Goal: Task Accomplishment & Management: Use online tool/utility

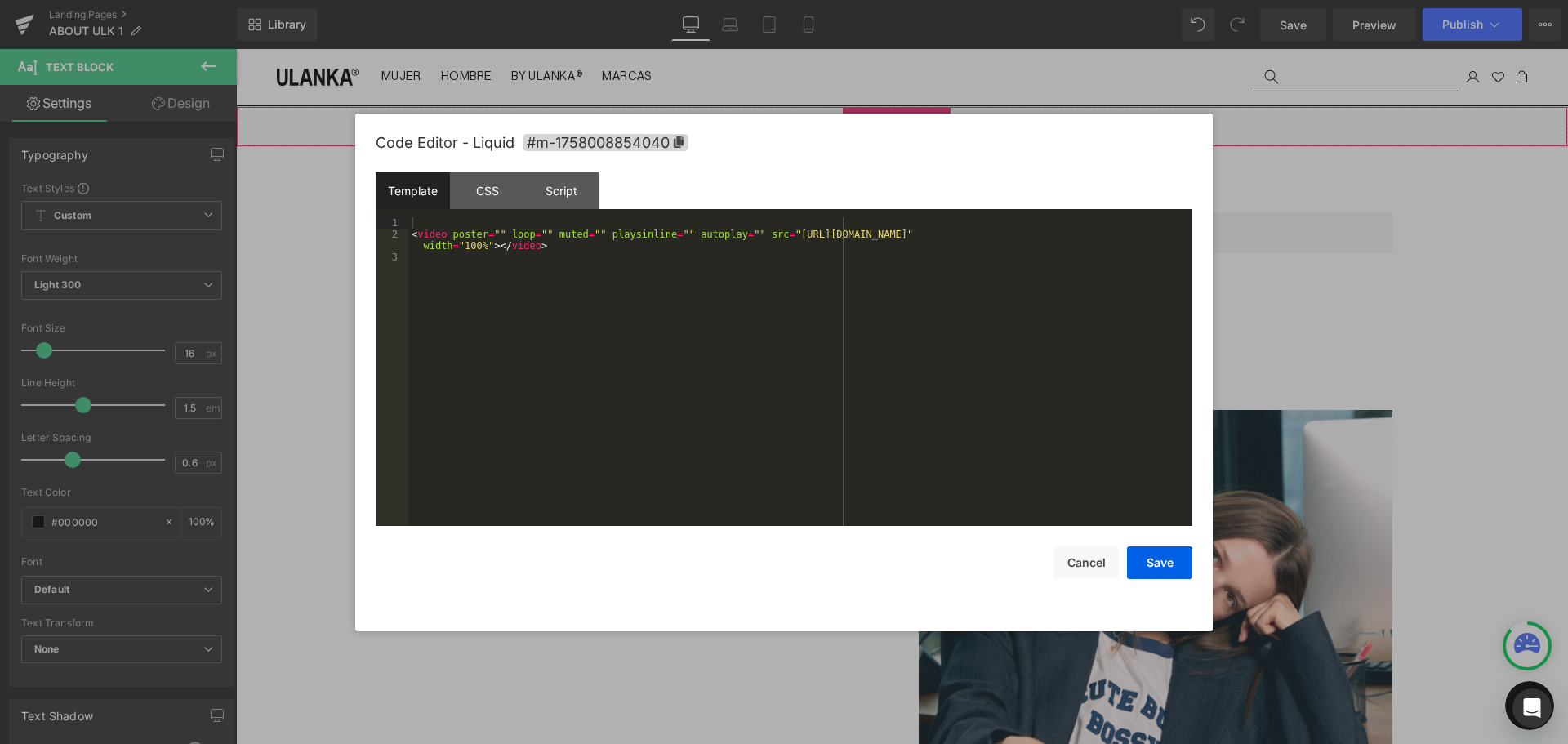
click at [921, 125] on div "Liquid" at bounding box center [902, 127] width 1332 height 41
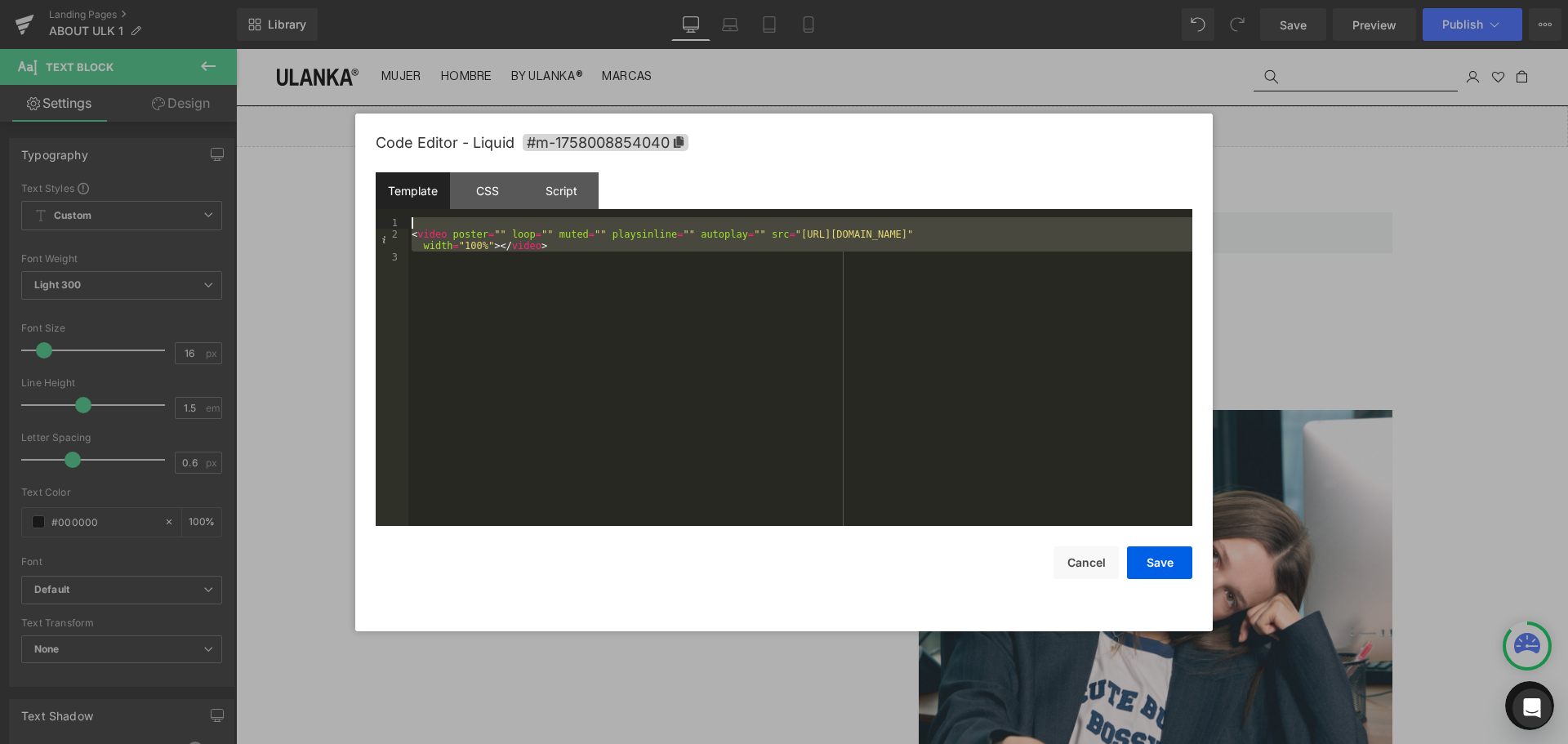
drag, startPoint x: 568, startPoint y: 259, endPoint x: 377, endPoint y: 194, distance: 201.8
click at [377, 194] on div "Template CSS Script Data 1 2 3 < video poster = "" loop = "" muted = "" playsin…" at bounding box center [783, 350] width 817 height 354
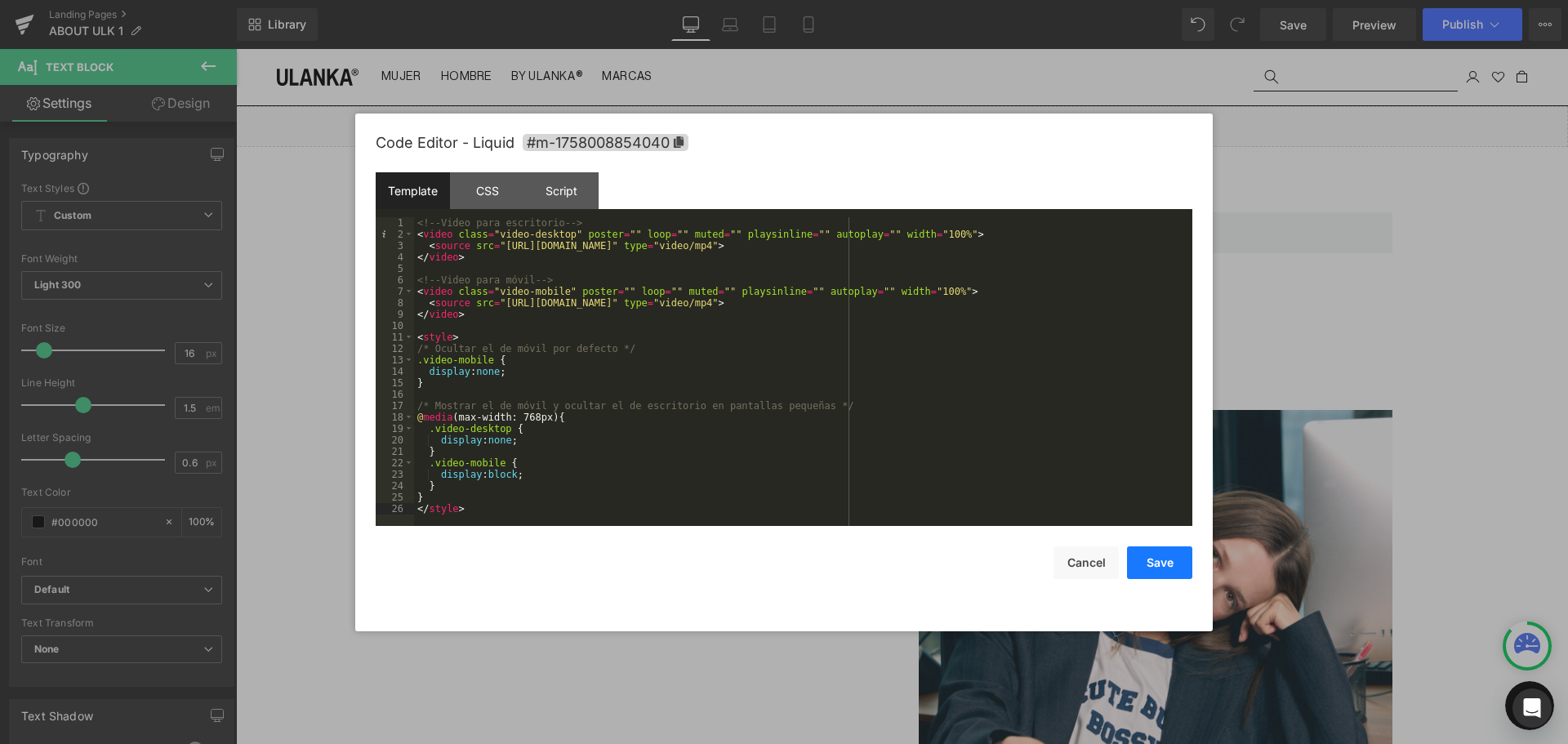
click at [1152, 565] on button "Save" at bounding box center [1159, 563] width 65 height 33
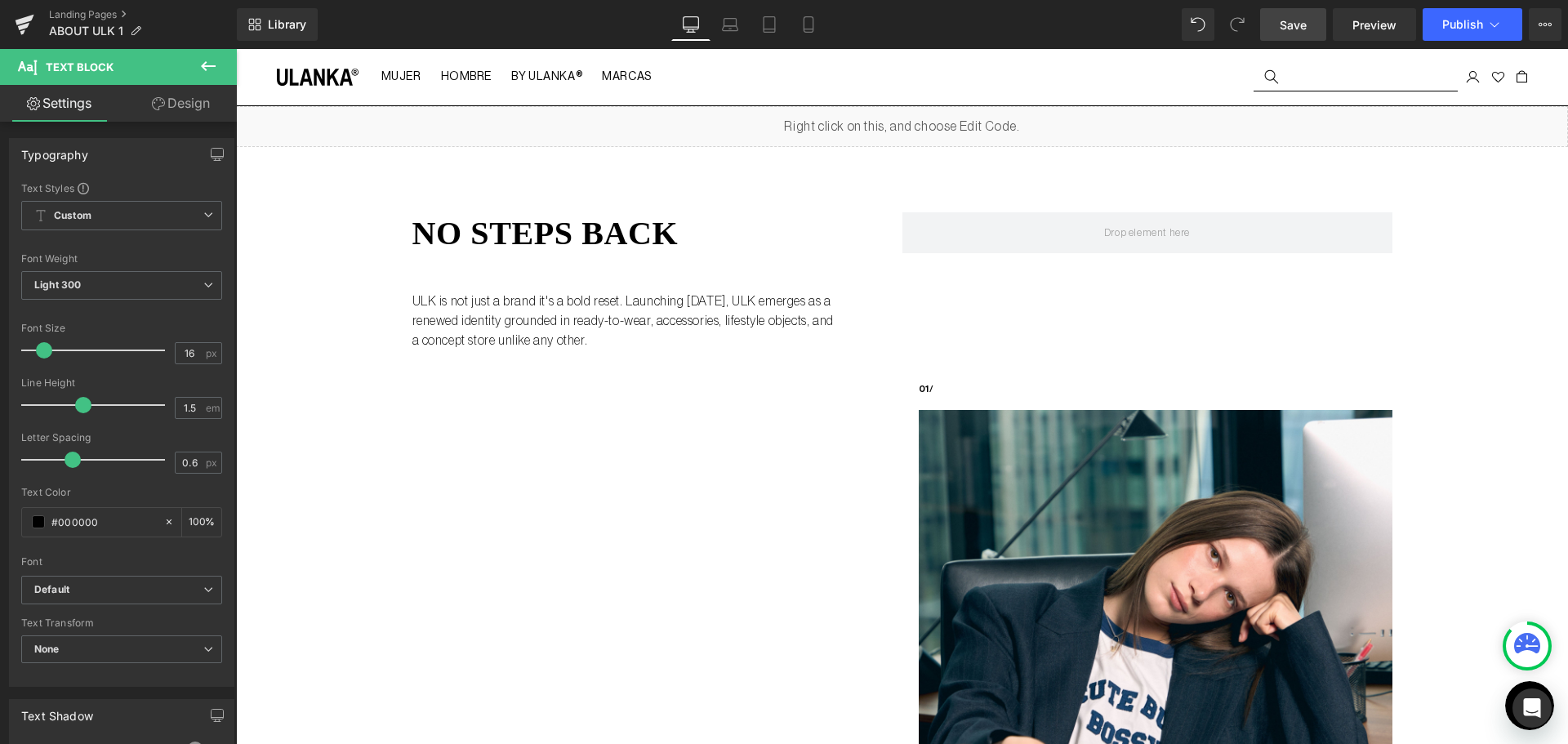
click at [1298, 23] on span "Save" at bounding box center [1292, 25] width 27 height 17
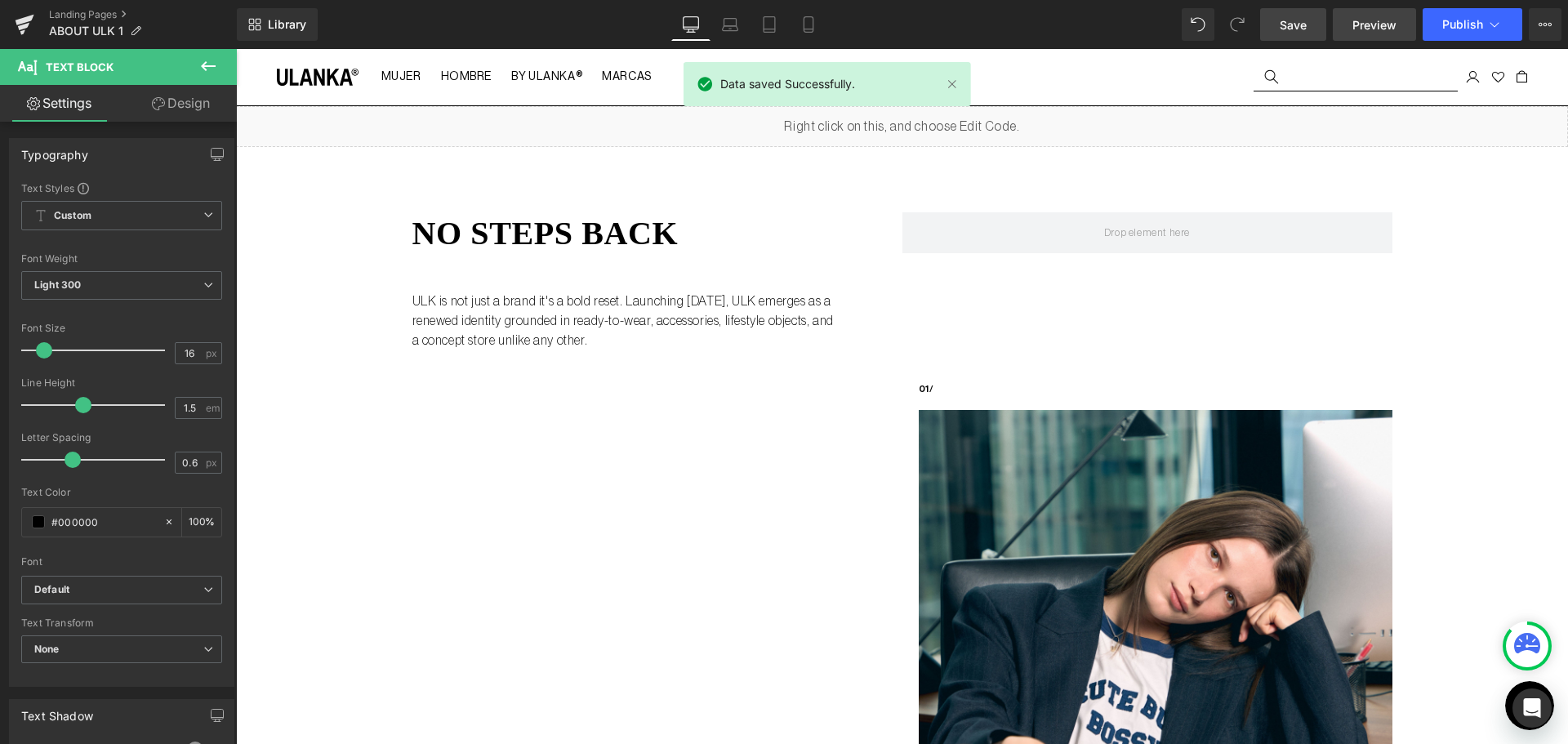
click at [1366, 16] on span "Preview" at bounding box center [1374, 25] width 44 height 17
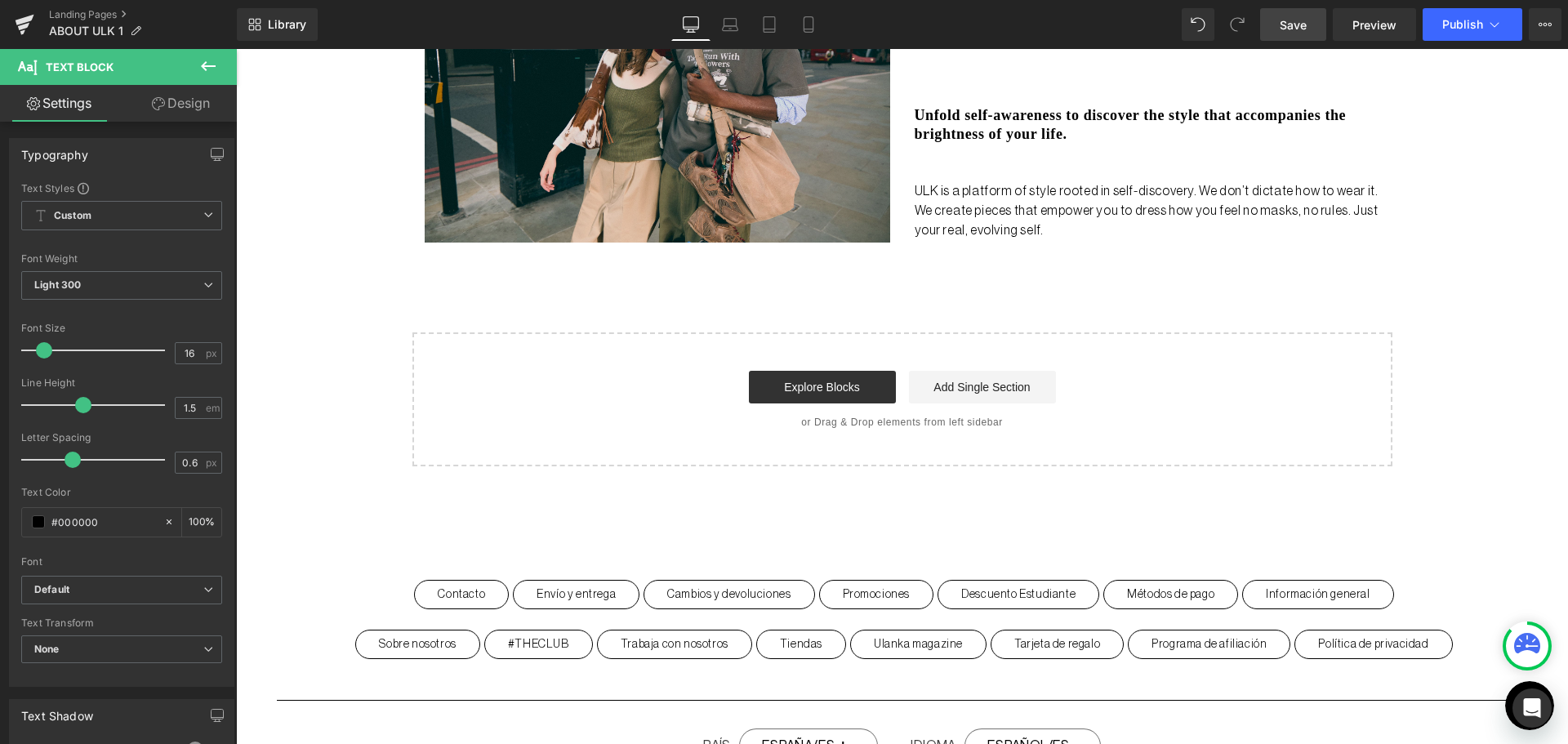
scroll to position [999, 0]
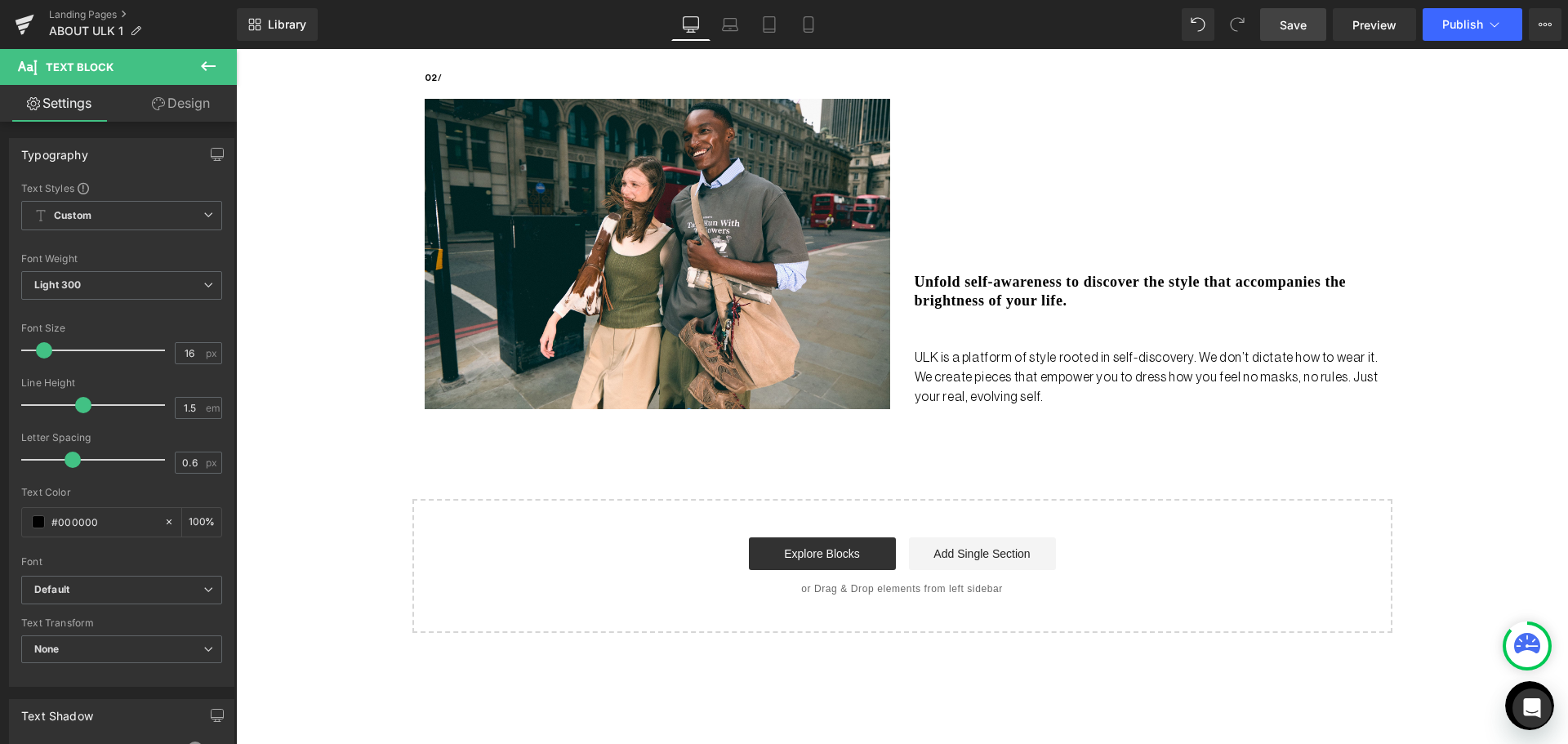
click at [198, 75] on button at bounding box center [208, 67] width 58 height 36
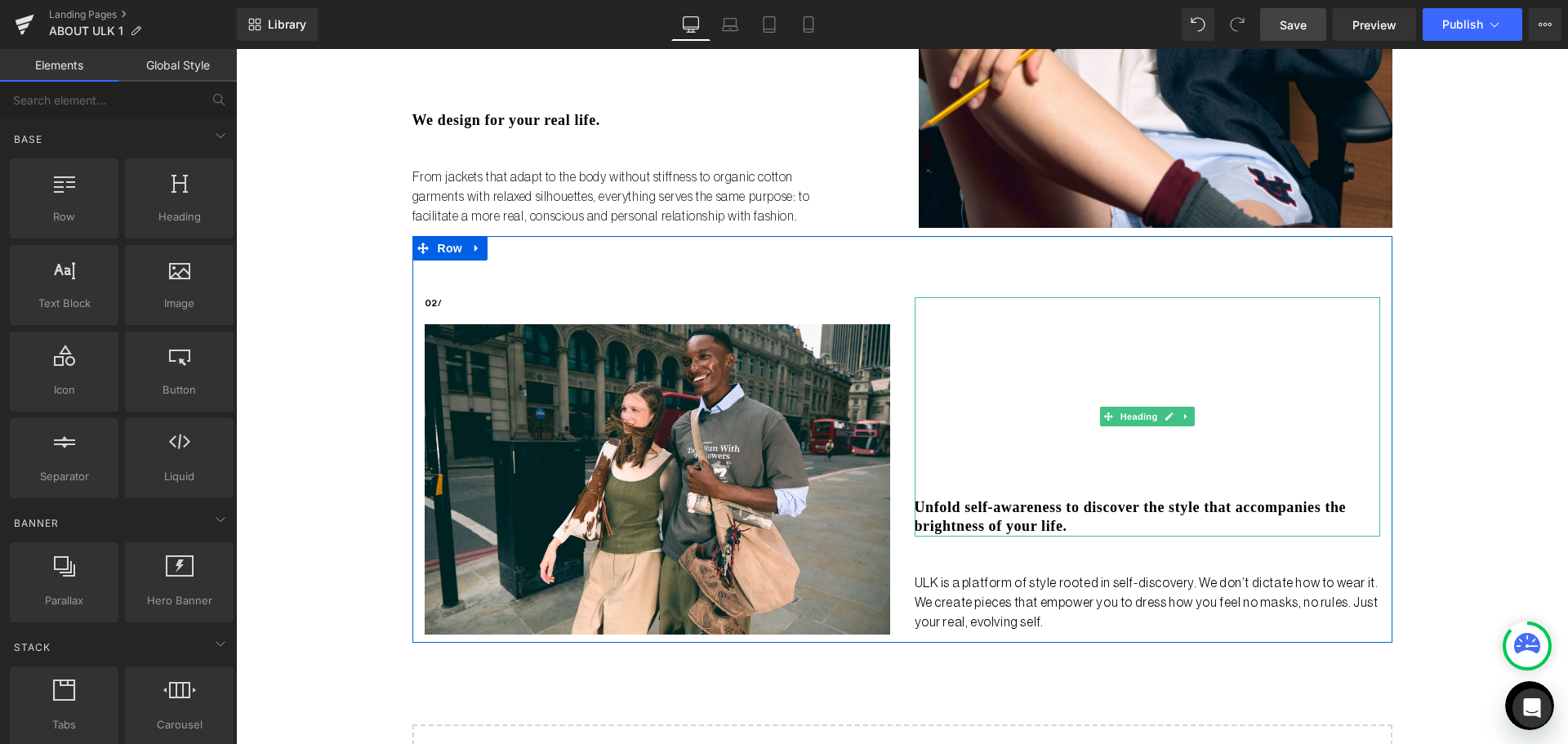
scroll to position [673, 0]
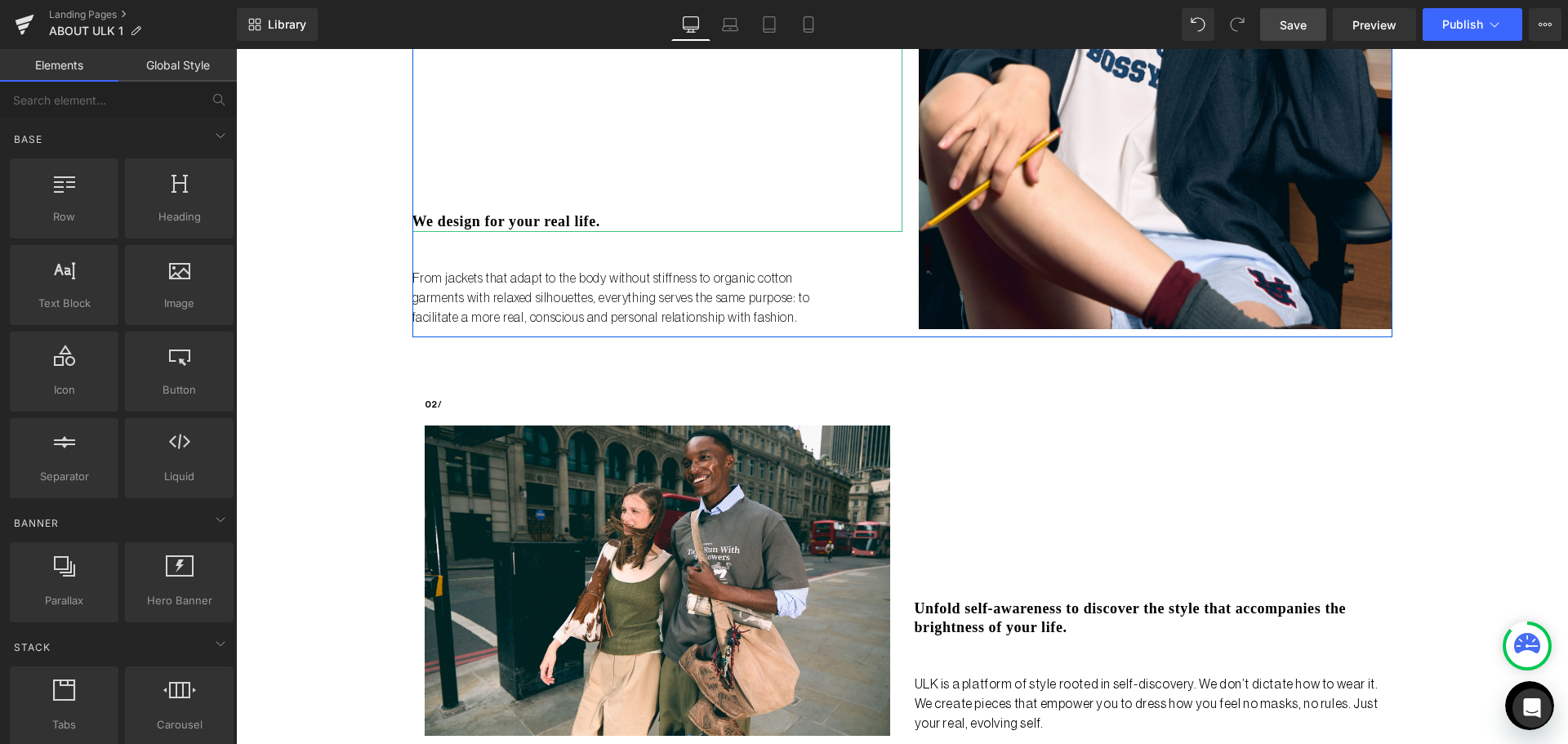
click at [548, 213] on h3 "We design for your real life." at bounding box center [657, 222] width 489 height 19
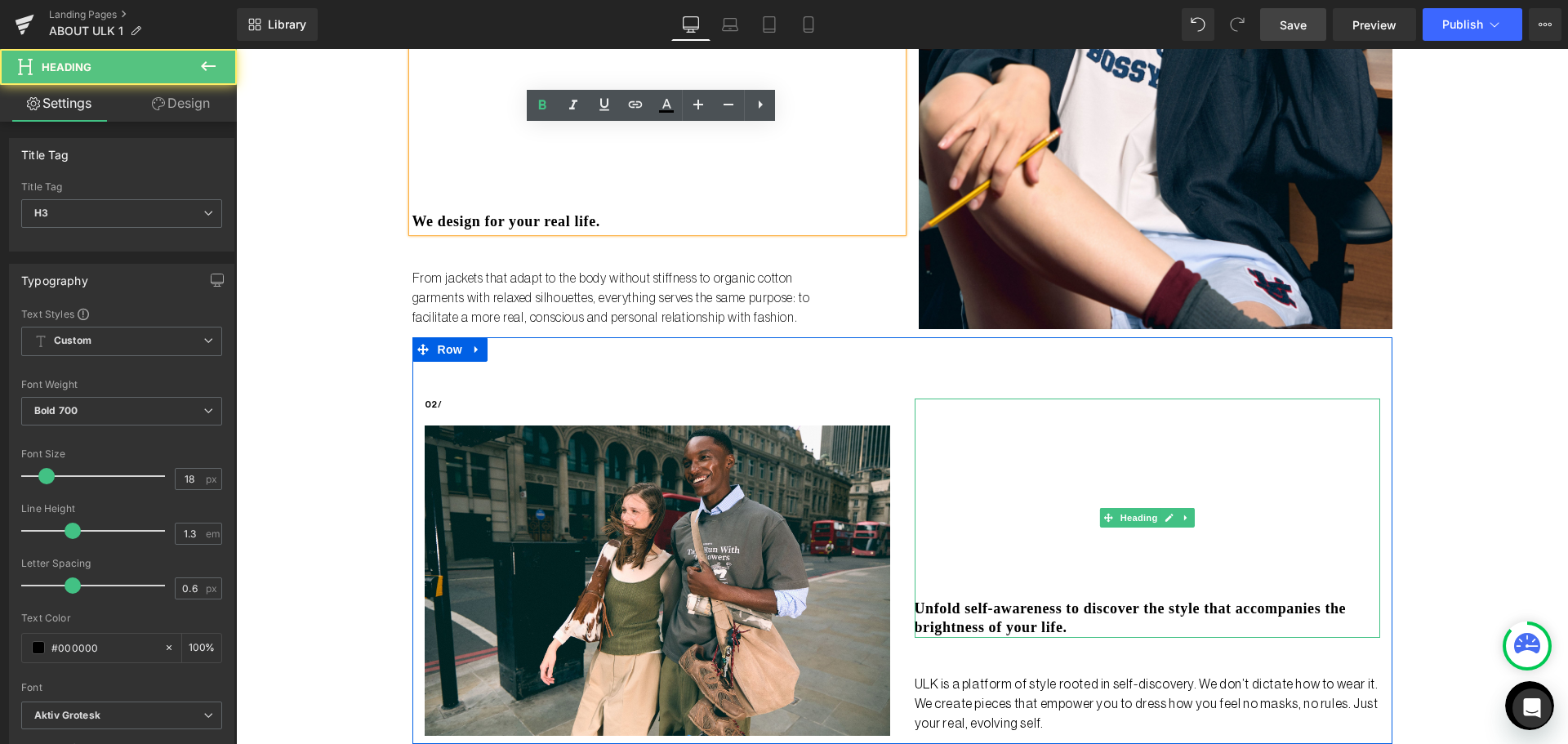
click at [1042, 619] on h3 "Unfold self-awareness to discover the style that accompanies the brightness of …" at bounding box center [1147, 619] width 465 height 39
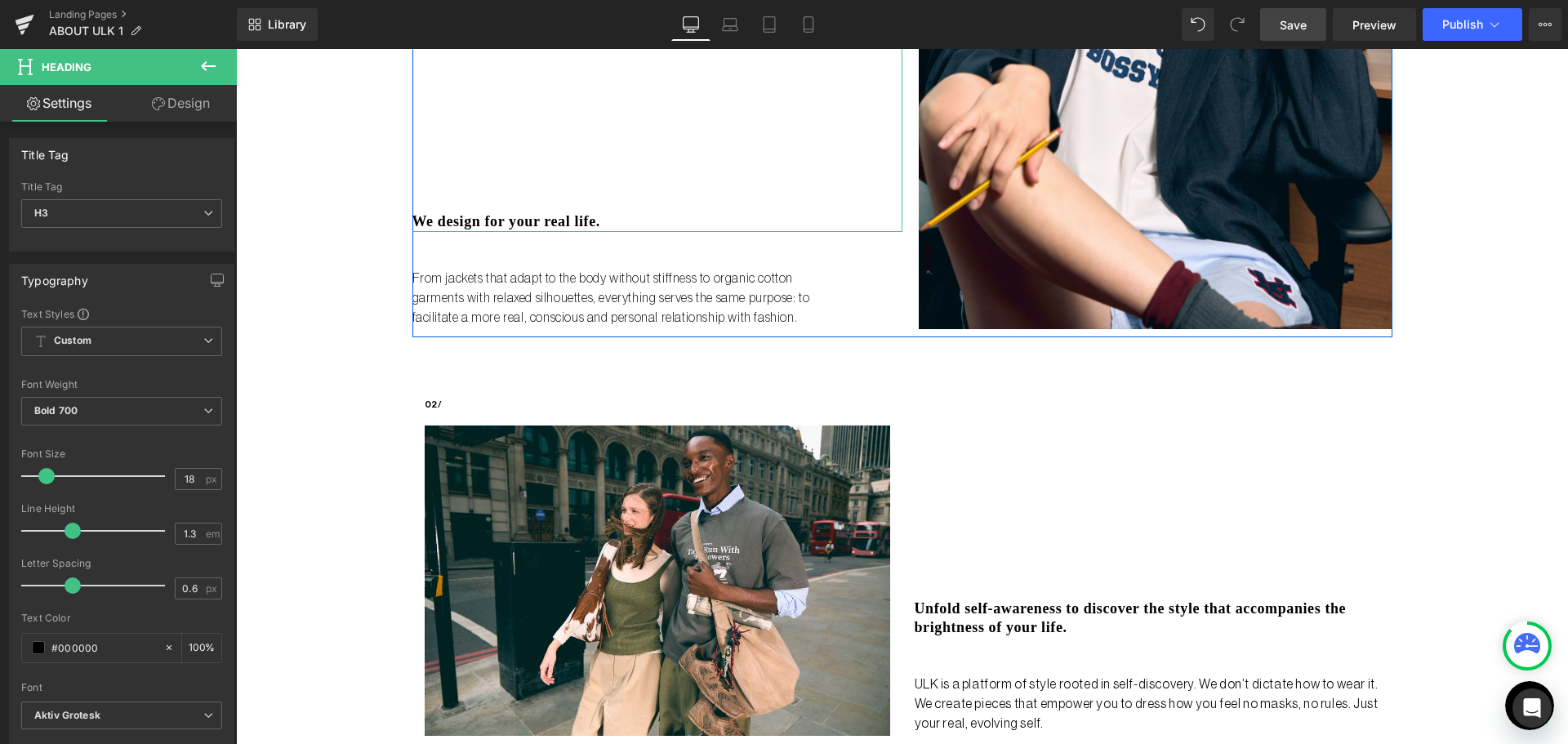
click at [483, 223] on h3 "We design for your real life." at bounding box center [657, 222] width 489 height 19
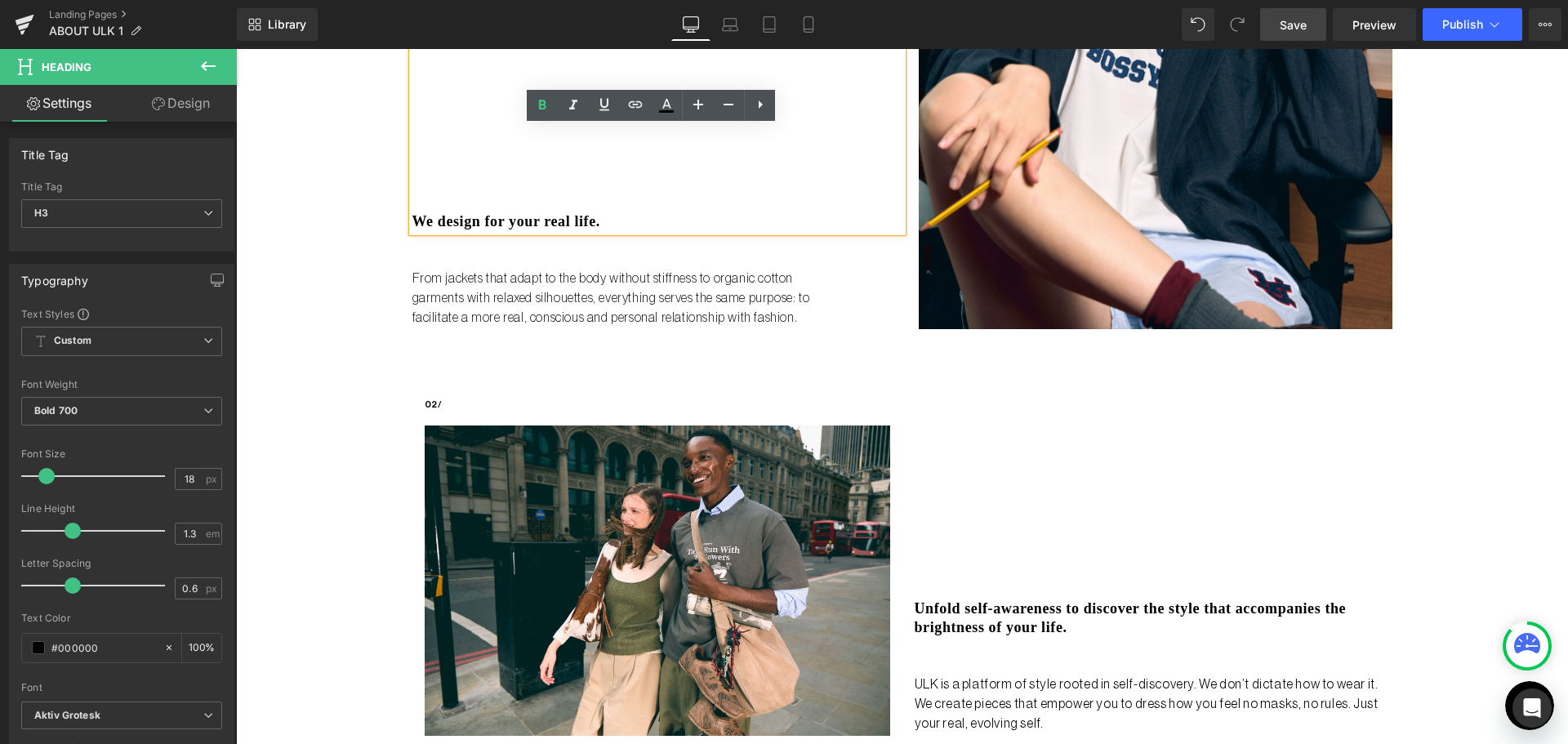
click at [1405, 393] on div "Liquid no steps back Heading ULK is not just a brand it's a bold reset. Launchi…" at bounding box center [902, 197] width 1332 height 1526
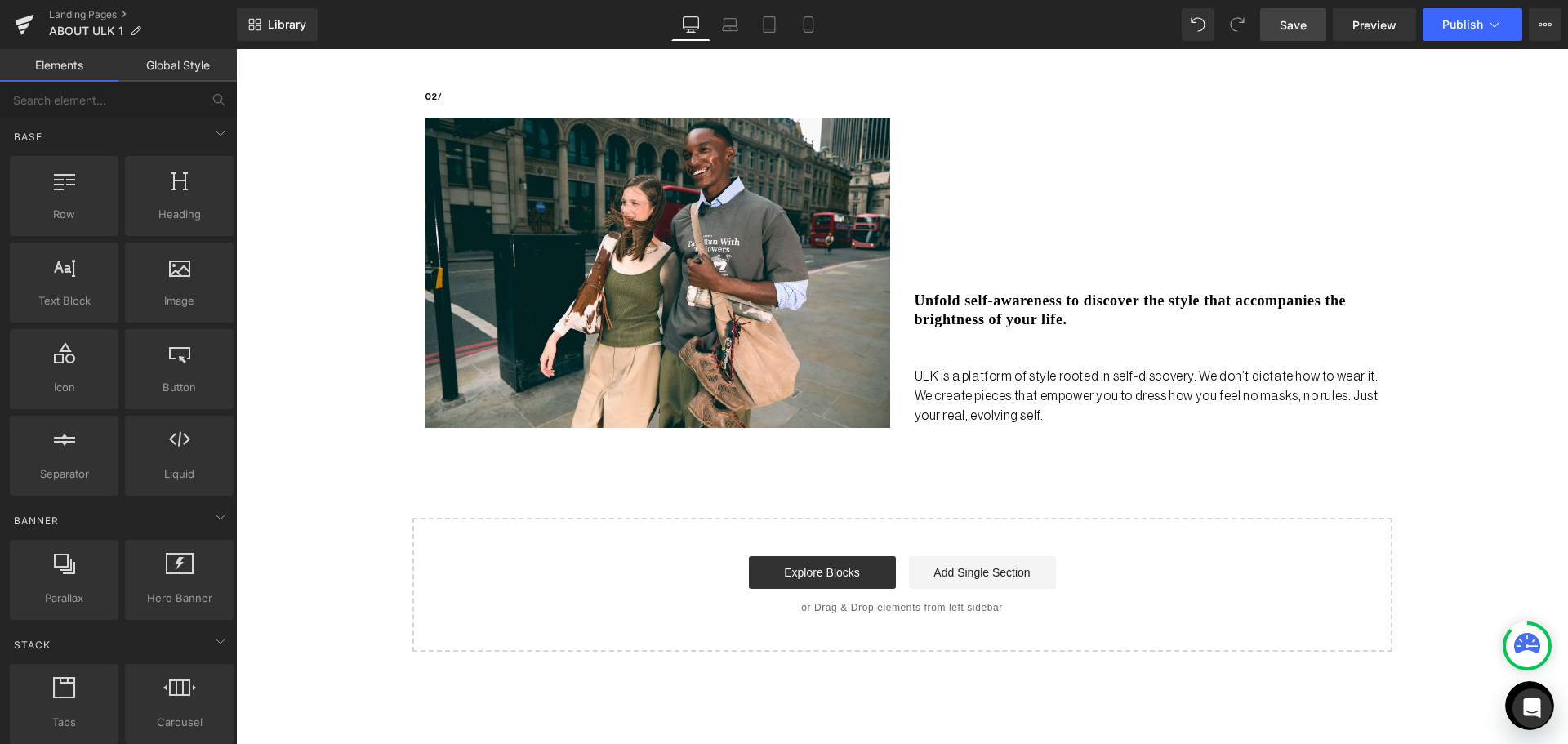
scroll to position [0, 0]
click at [185, 457] on div at bounding box center [179, 449] width 99 height 37
click at [176, 453] on div at bounding box center [179, 449] width 99 height 37
click at [219, 429] on icon at bounding box center [222, 430] width 12 height 12
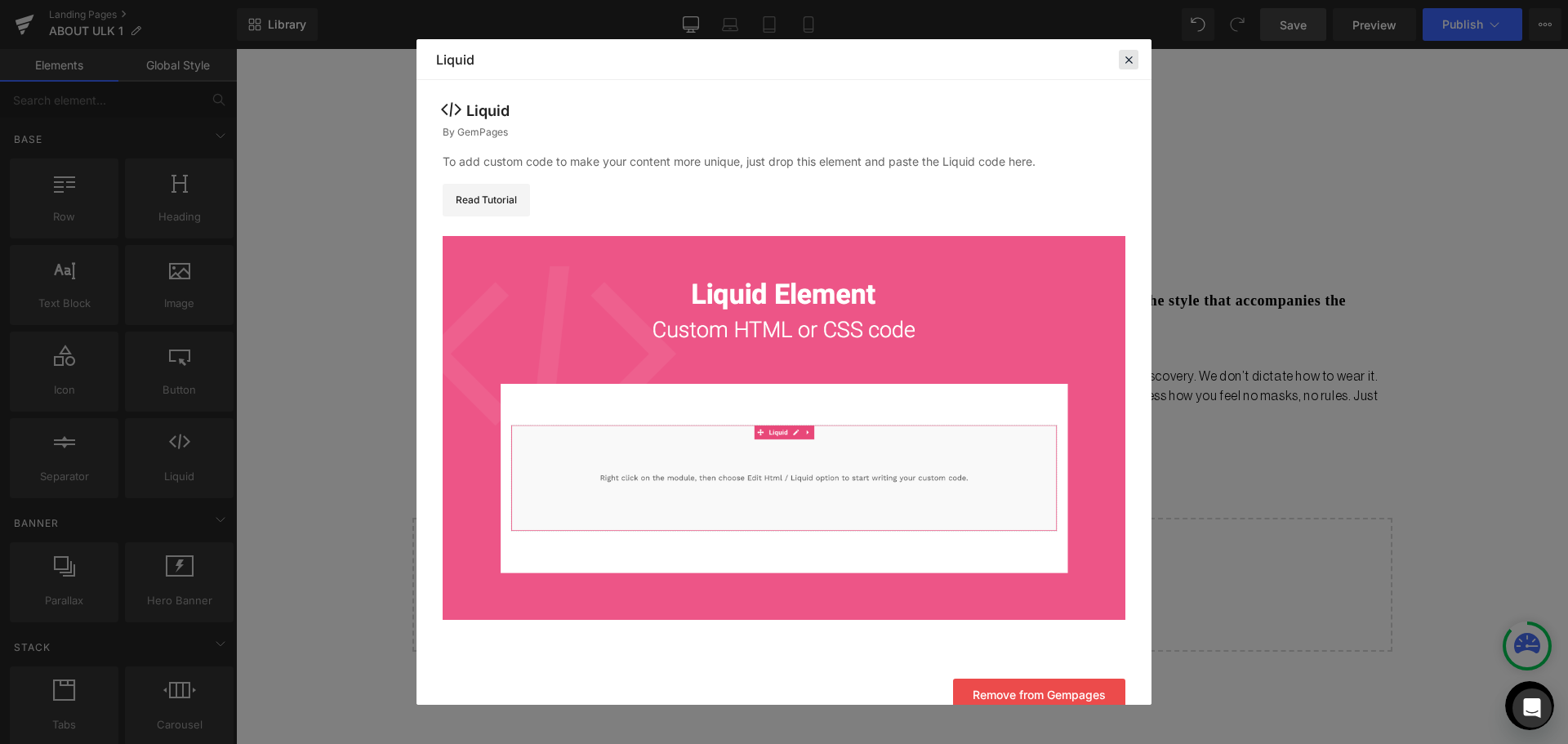
click at [1130, 61] on icon at bounding box center [1127, 59] width 15 height 15
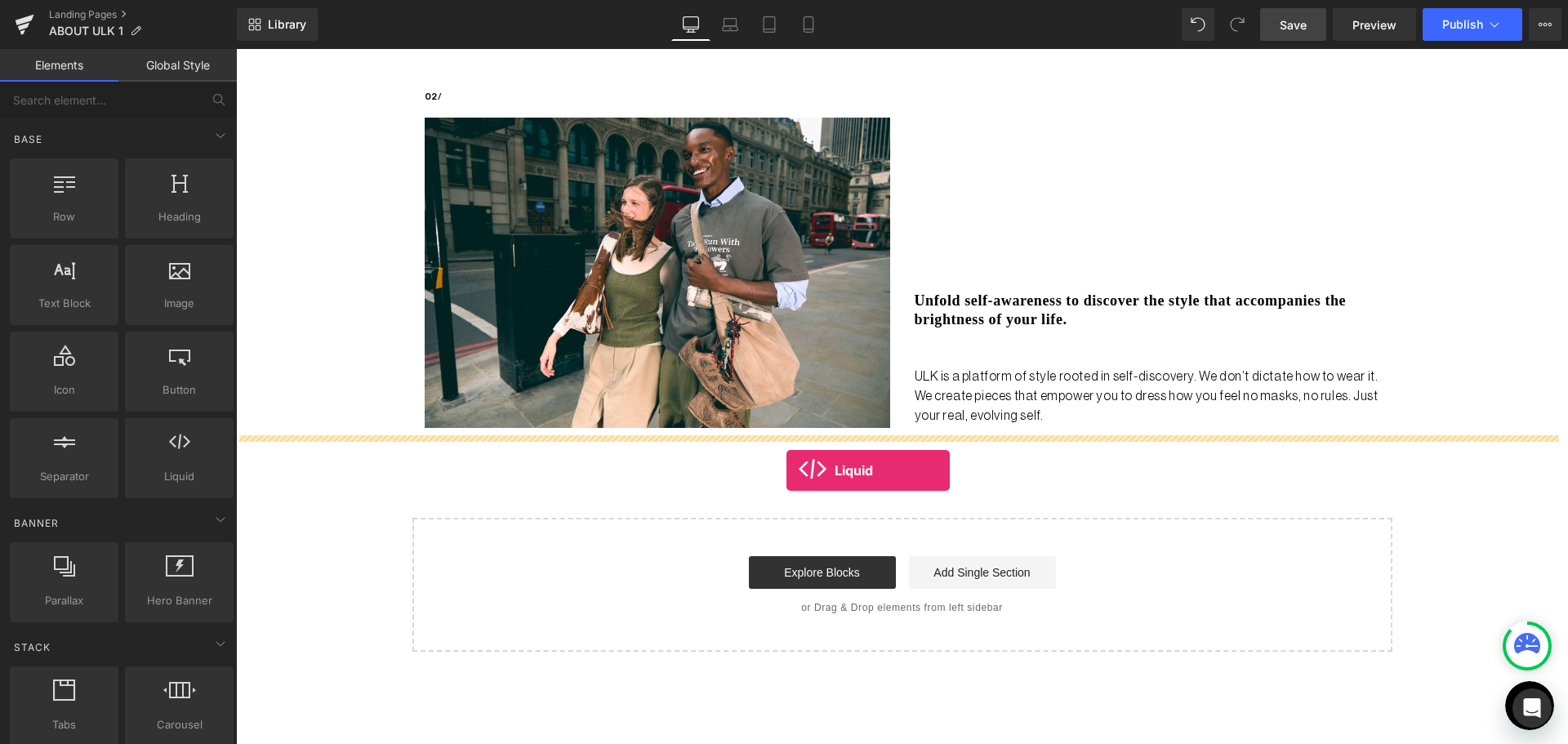
drag, startPoint x: 395, startPoint y: 522, endPoint x: 787, endPoint y: 471, distance: 395.3
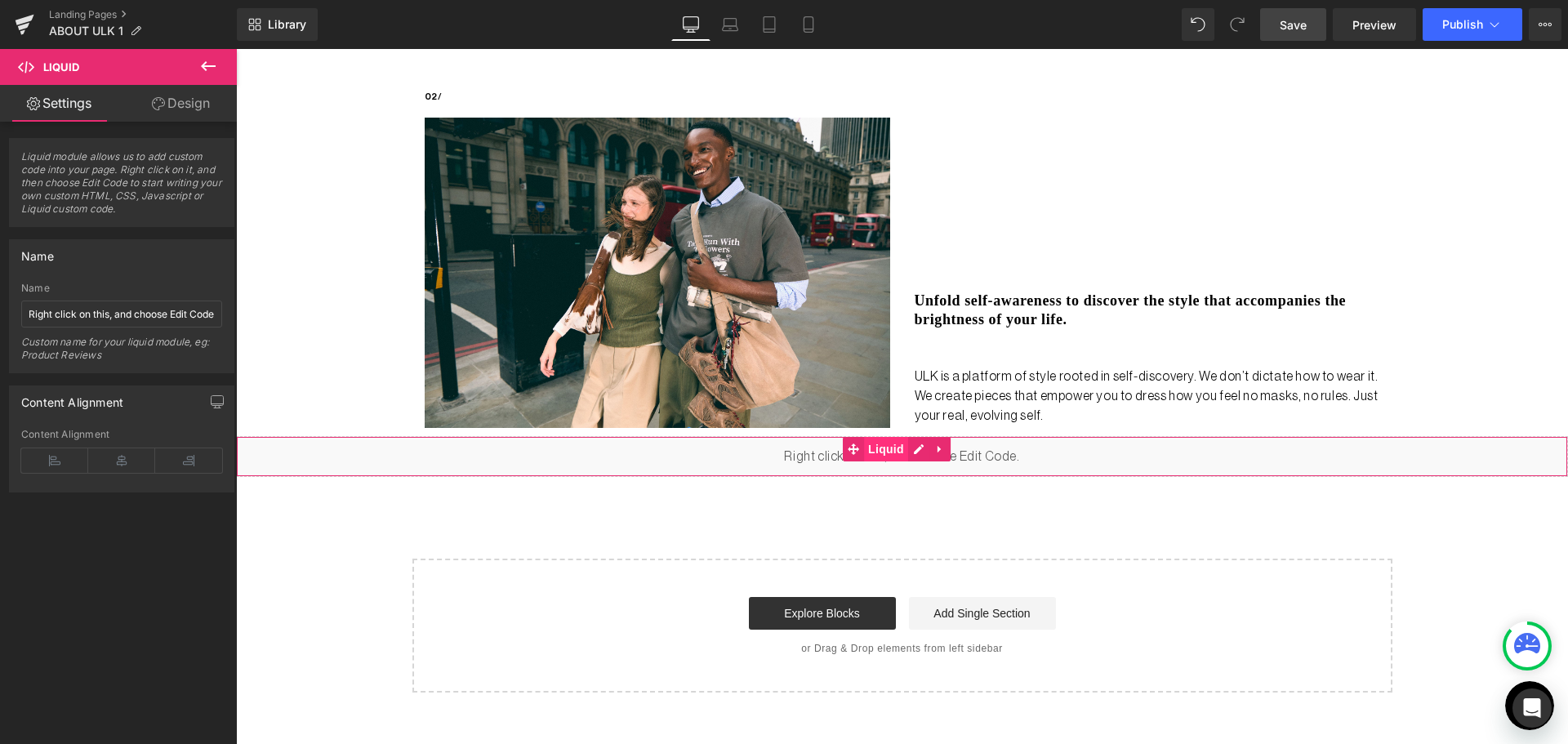
click at [875, 450] on span "Liquid" at bounding box center [885, 449] width 44 height 25
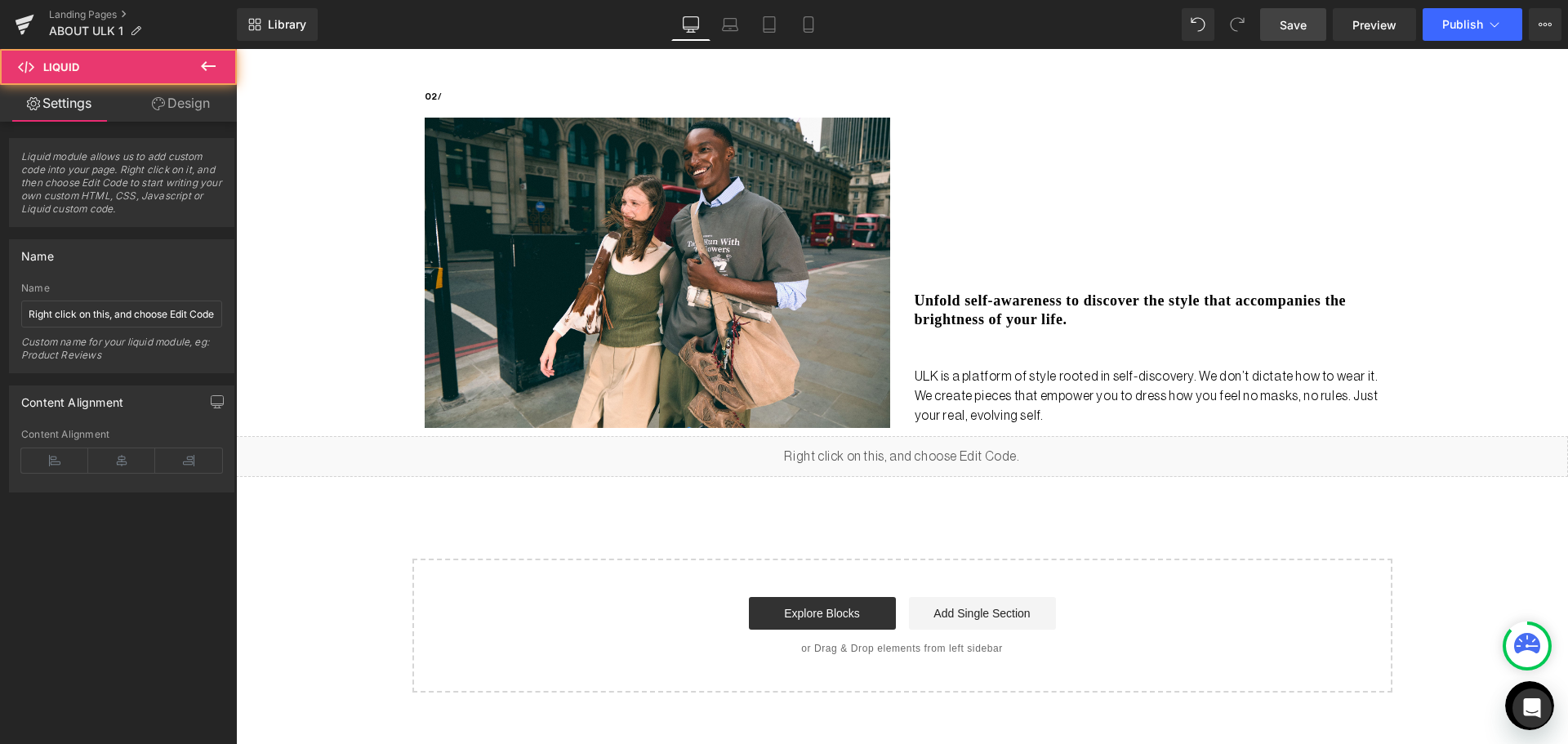
click at [915, 451] on div "Liquid" at bounding box center [902, 457] width 1332 height 41
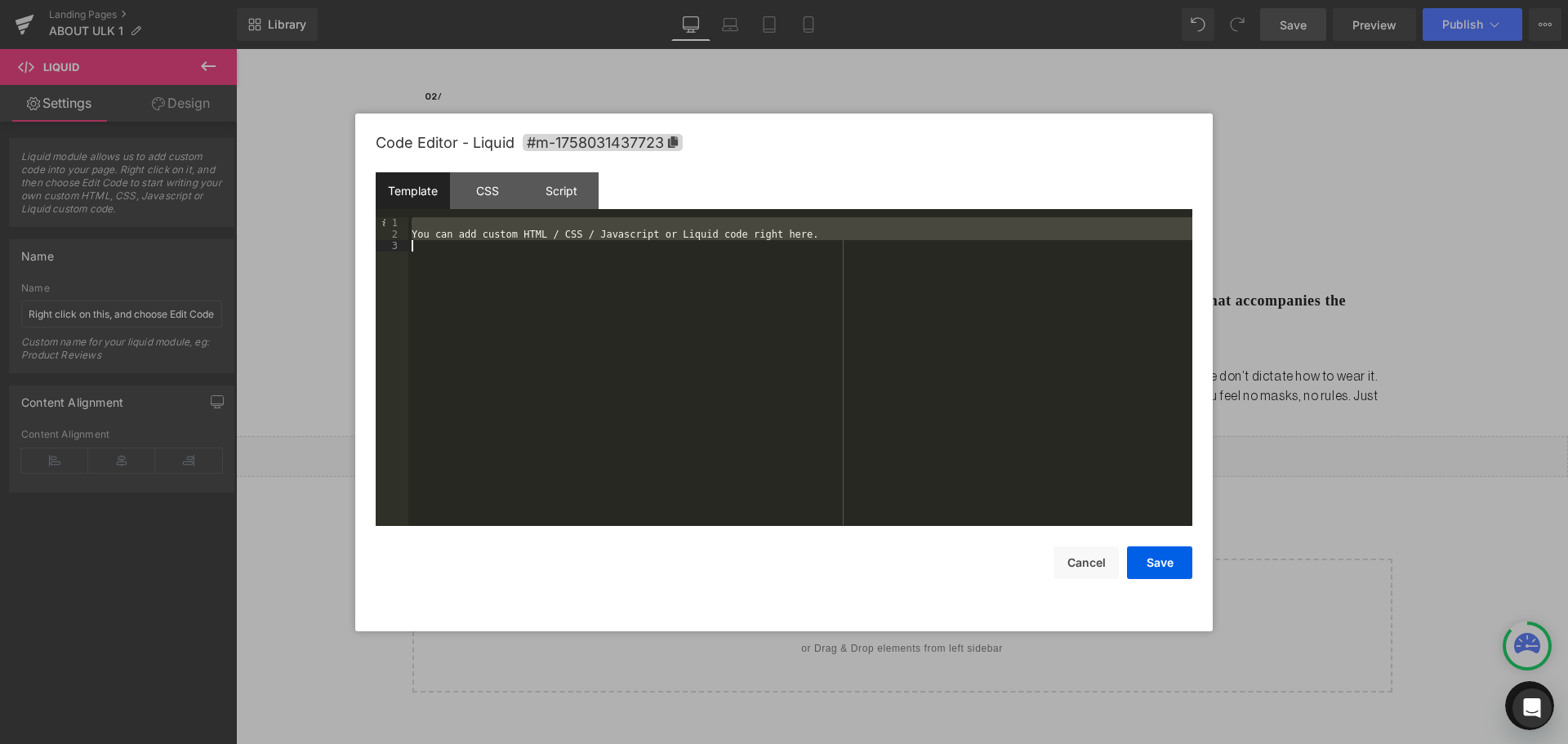
drag, startPoint x: 425, startPoint y: 219, endPoint x: 793, endPoint y: 378, distance: 400.9
click at [793, 378] on div "You can add custom HTML / CSS / Javascript or Liquid code right here." at bounding box center [799, 383] width 784 height 332
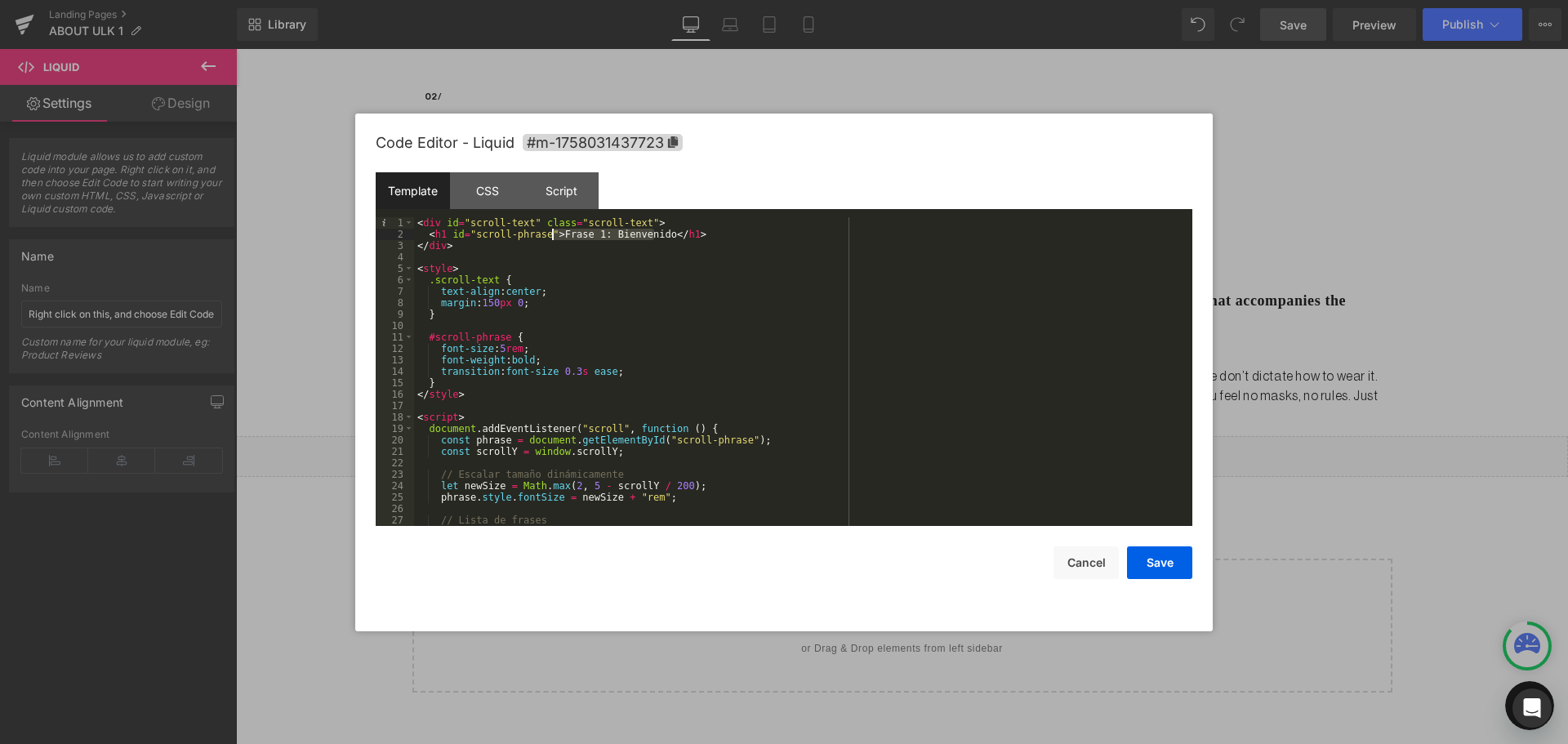
drag, startPoint x: 655, startPoint y: 237, endPoint x: 554, endPoint y: 229, distance: 101.3
click at [554, 229] on div "< div id = "scroll-text" class = "scroll-text" > < h1 id = "scroll-phrase" > Fr…" at bounding box center [799, 383] width 771 height 332
click at [642, 228] on div "< div id = "scroll-text" class = "scroll-text" > < h1 id = "scroll-phrase" > Fr…" at bounding box center [799, 383] width 771 height 332
drag, startPoint x: 653, startPoint y: 235, endPoint x: 555, endPoint y: 233, distance: 98.0
click at [555, 233] on div "< div id = "scroll-text" class = "scroll-text" > < h1 id = "scroll-phrase" > Fr…" at bounding box center [799, 383] width 771 height 332
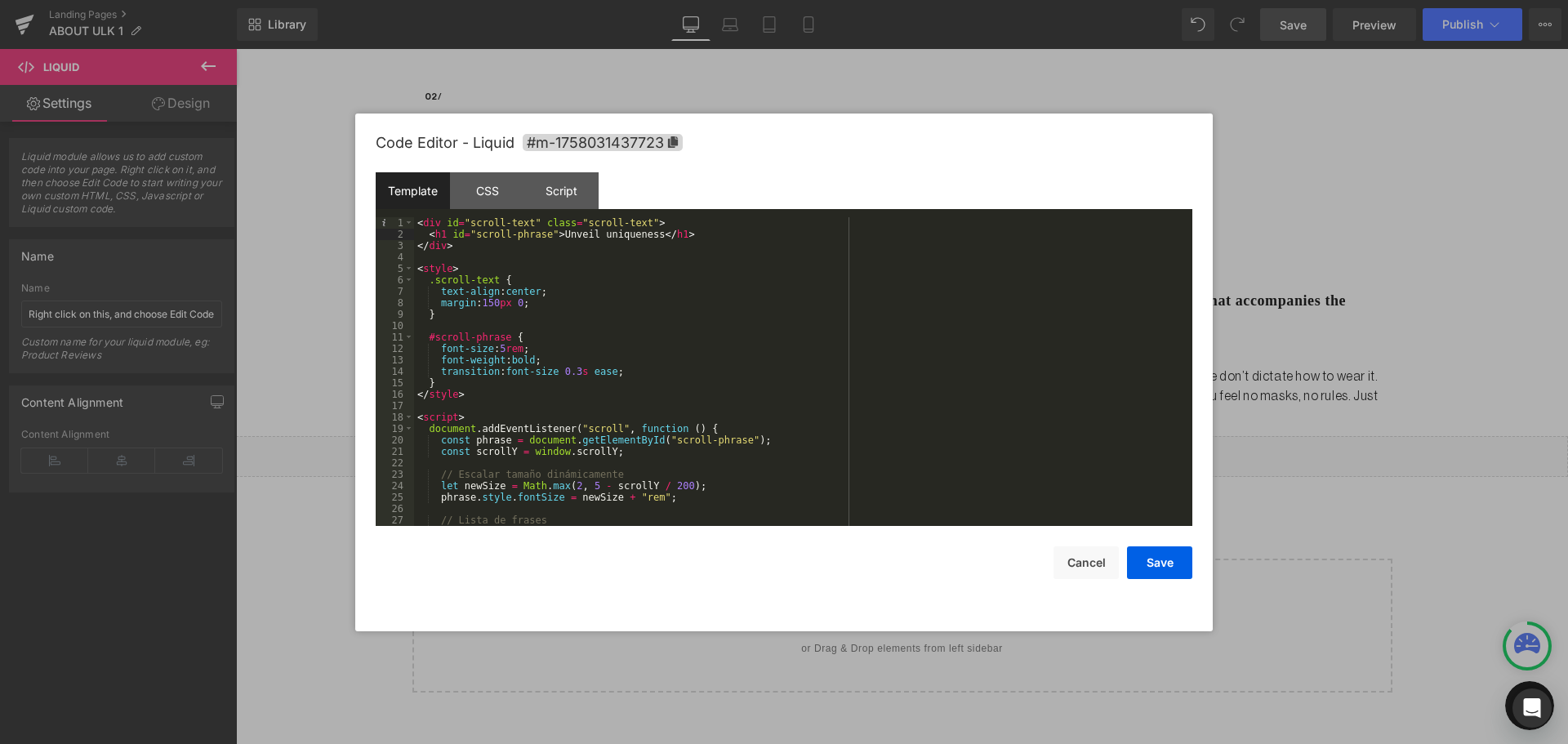
click at [585, 265] on div "< div id = "scroll-text" class = "scroll-text" > < h1 id = "scroll-phrase" > Un…" at bounding box center [799, 383] width 771 height 332
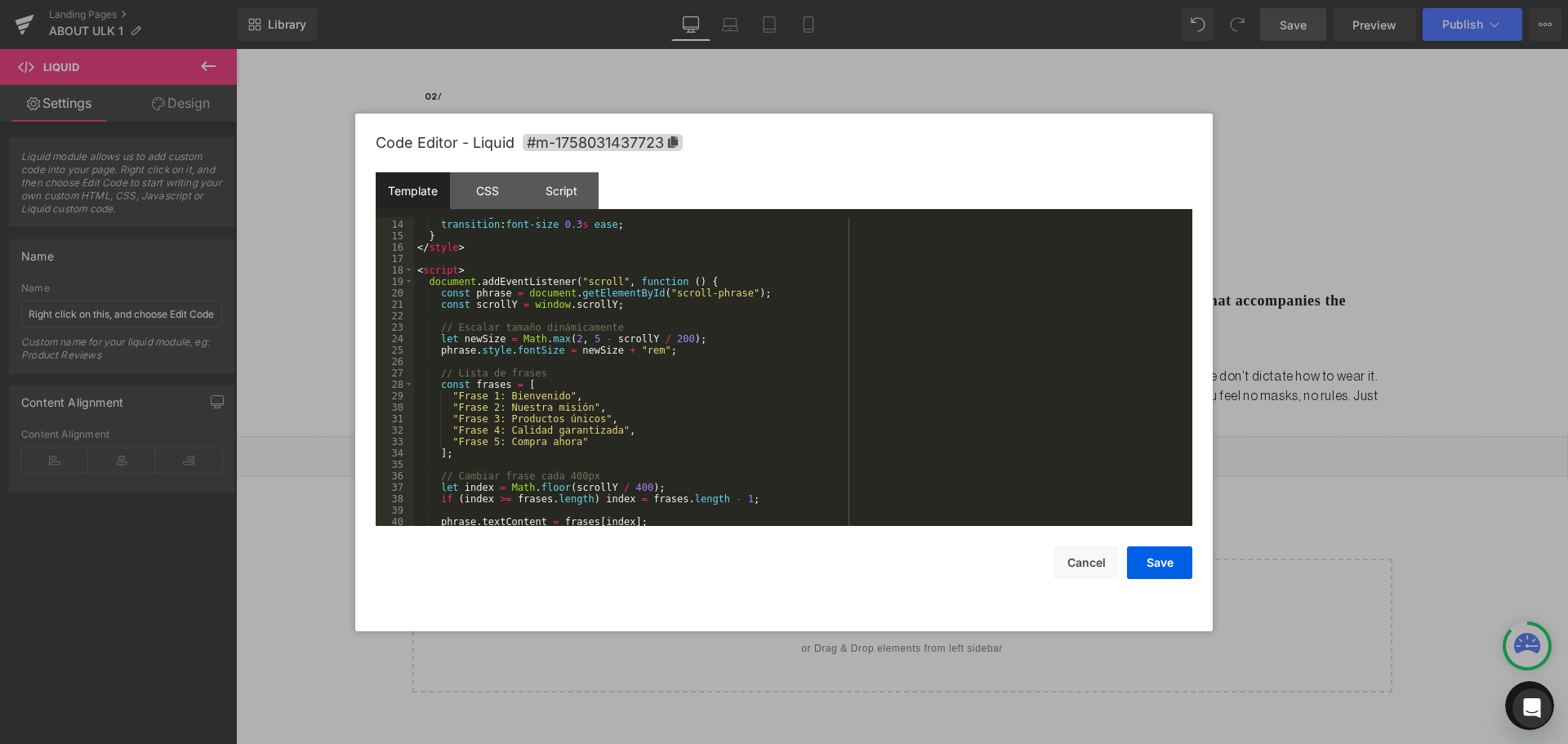
scroll to position [172, 0]
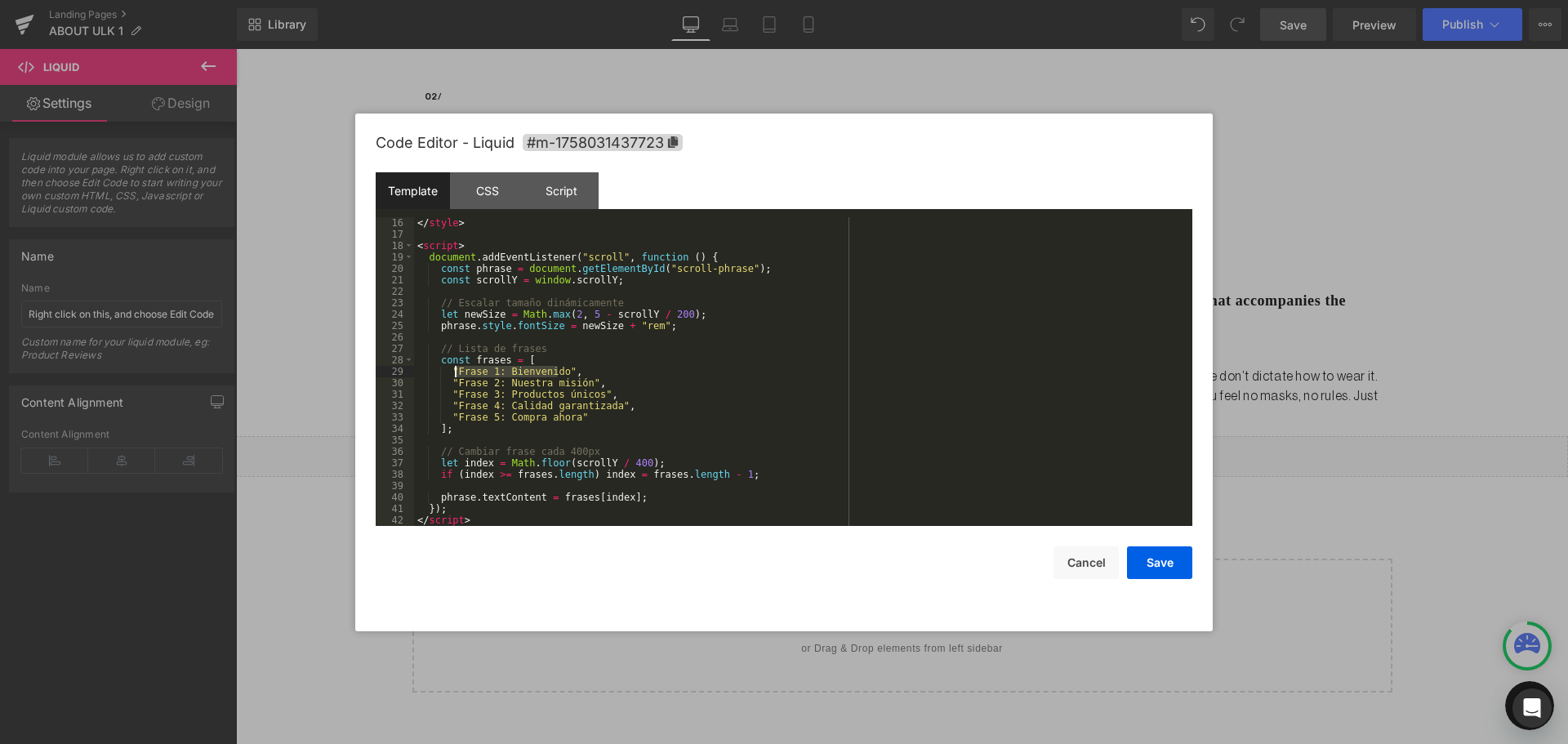
drag, startPoint x: 557, startPoint y: 369, endPoint x: 456, endPoint y: 373, distance: 101.1
click at [456, 373] on div "</ style > < script > document . addEventListener ( "scroll" , function ( ) { c…" at bounding box center [799, 383] width 771 height 332
drag, startPoint x: 456, startPoint y: 381, endPoint x: 579, endPoint y: 385, distance: 123.1
click at [579, 385] on div "</ style > < script > document . addEventListener ( "scroll" , function ( ) { c…" at bounding box center [799, 383] width 771 height 332
drag, startPoint x: 455, startPoint y: 391, endPoint x: 587, endPoint y: 390, distance: 132.0
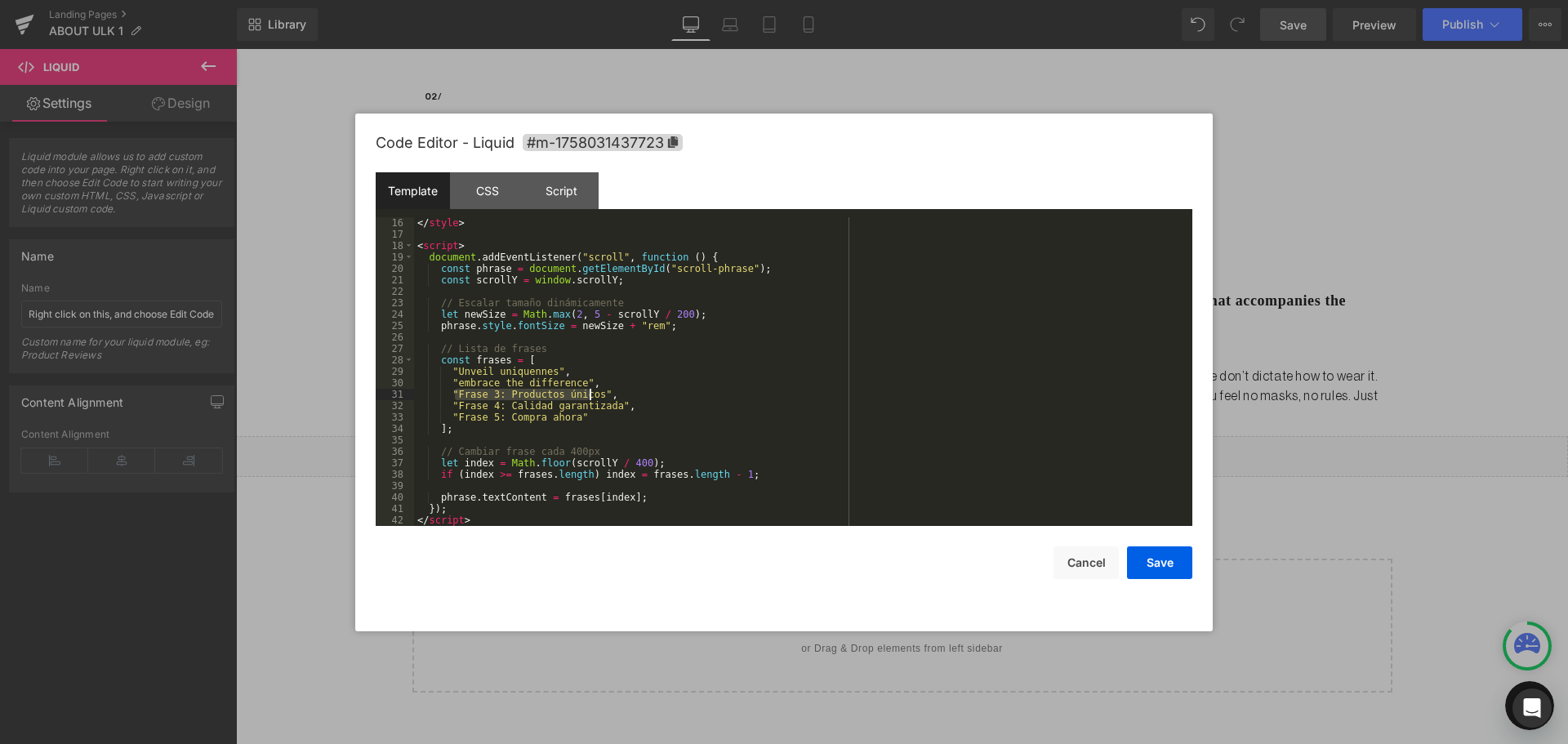
click at [587, 390] on div "</ style > < script > document . addEventListener ( "scroll" , function ( ) { c…" at bounding box center [799, 383] width 771 height 332
paste textarea
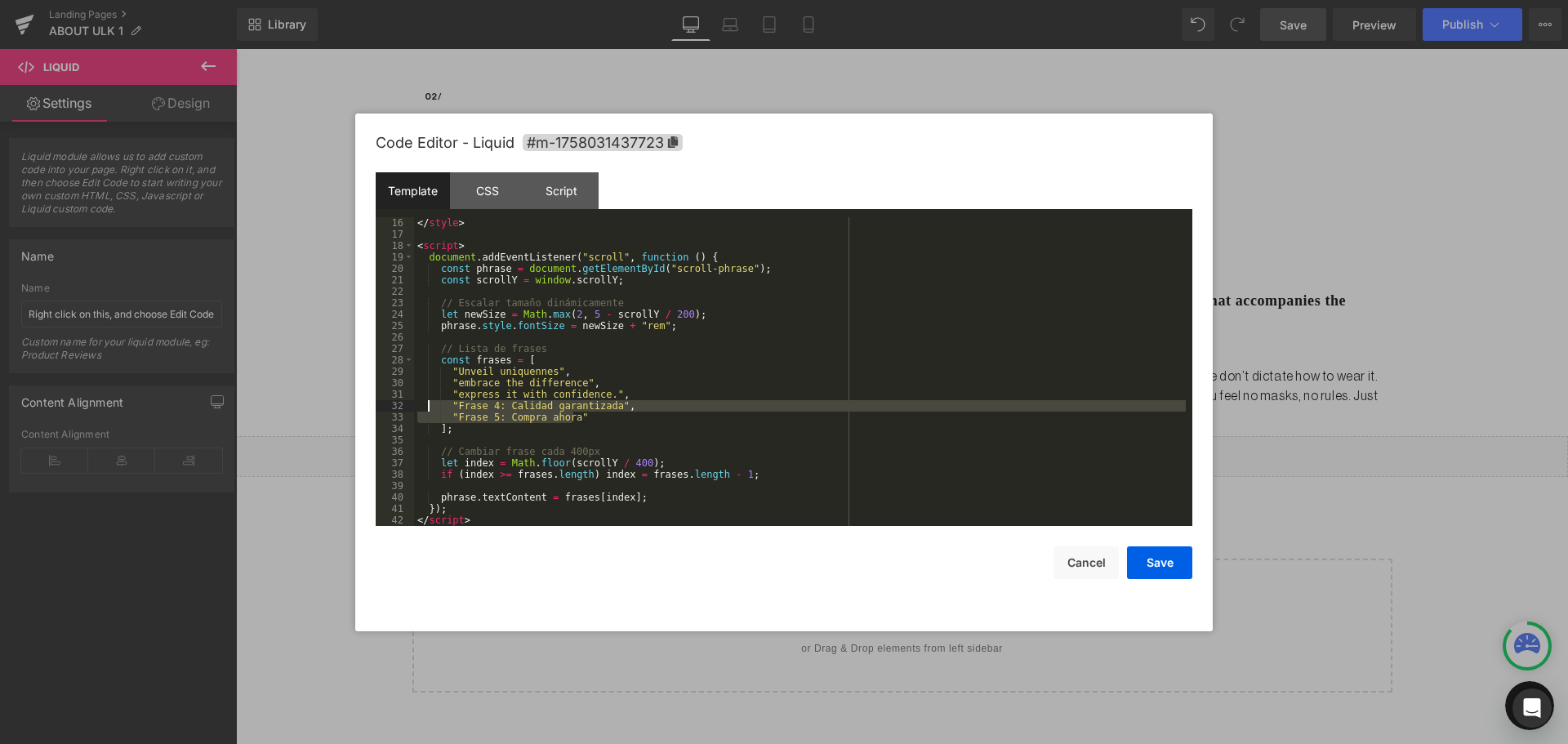
drag, startPoint x: 586, startPoint y: 415, endPoint x: 430, endPoint y: 407, distance: 156.2
click at [430, 407] on div "</ style > < script > document . addEventListener ( "scroll" , function ( ) { c…" at bounding box center [799, 383] width 771 height 332
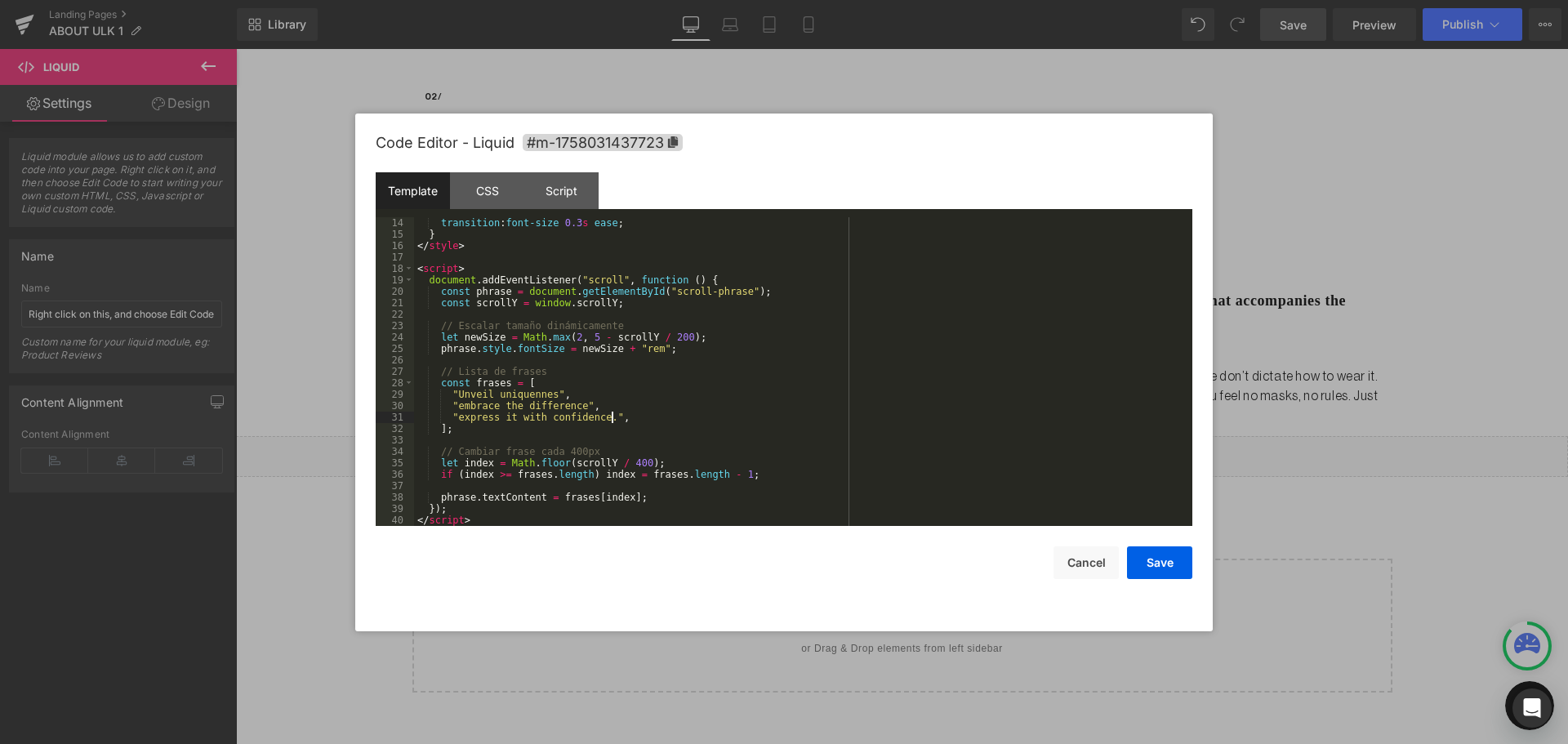
scroll to position [149, 0]
click at [573, 181] on div "Script" at bounding box center [561, 191] width 75 height 37
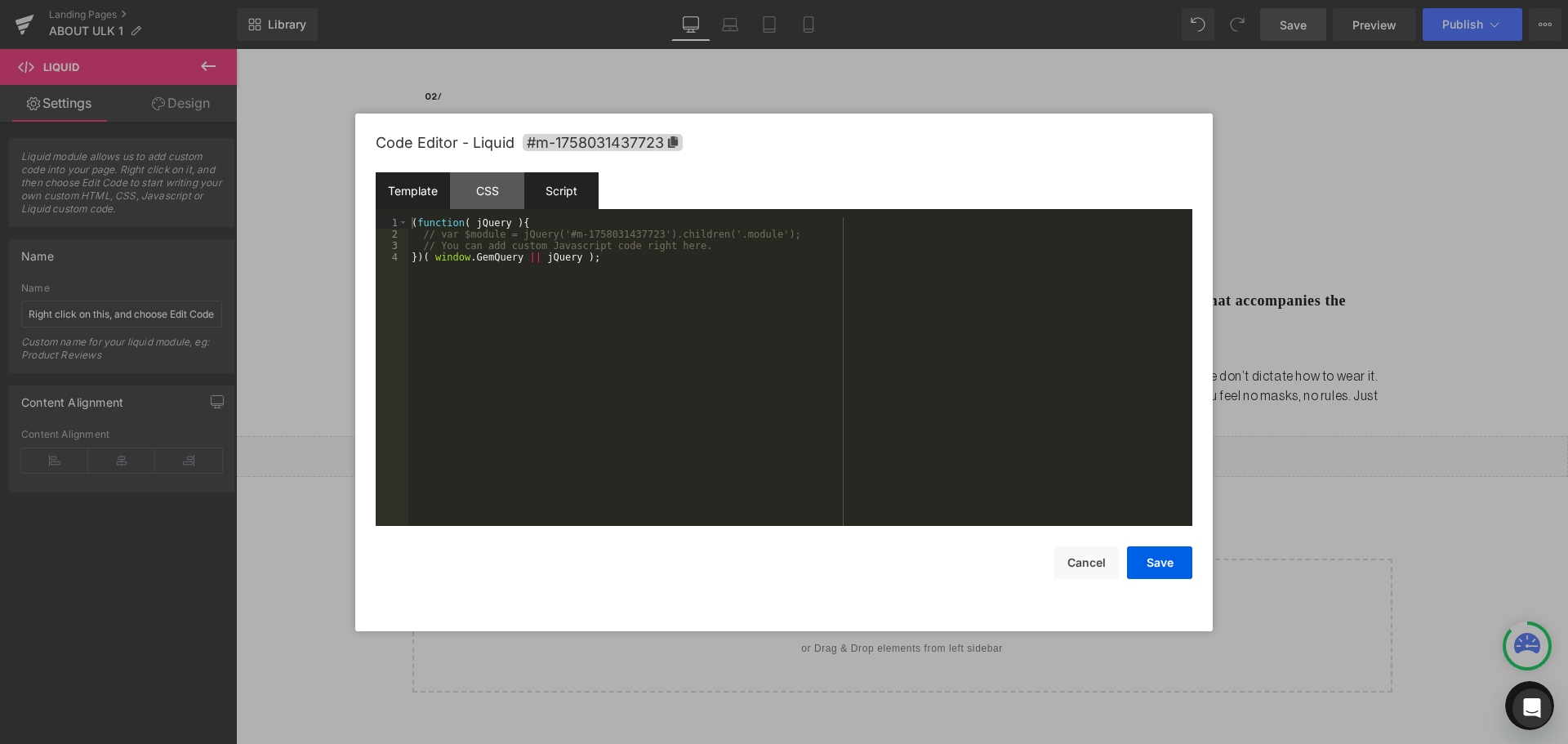
click at [428, 190] on div "Template" at bounding box center [412, 191] width 75 height 37
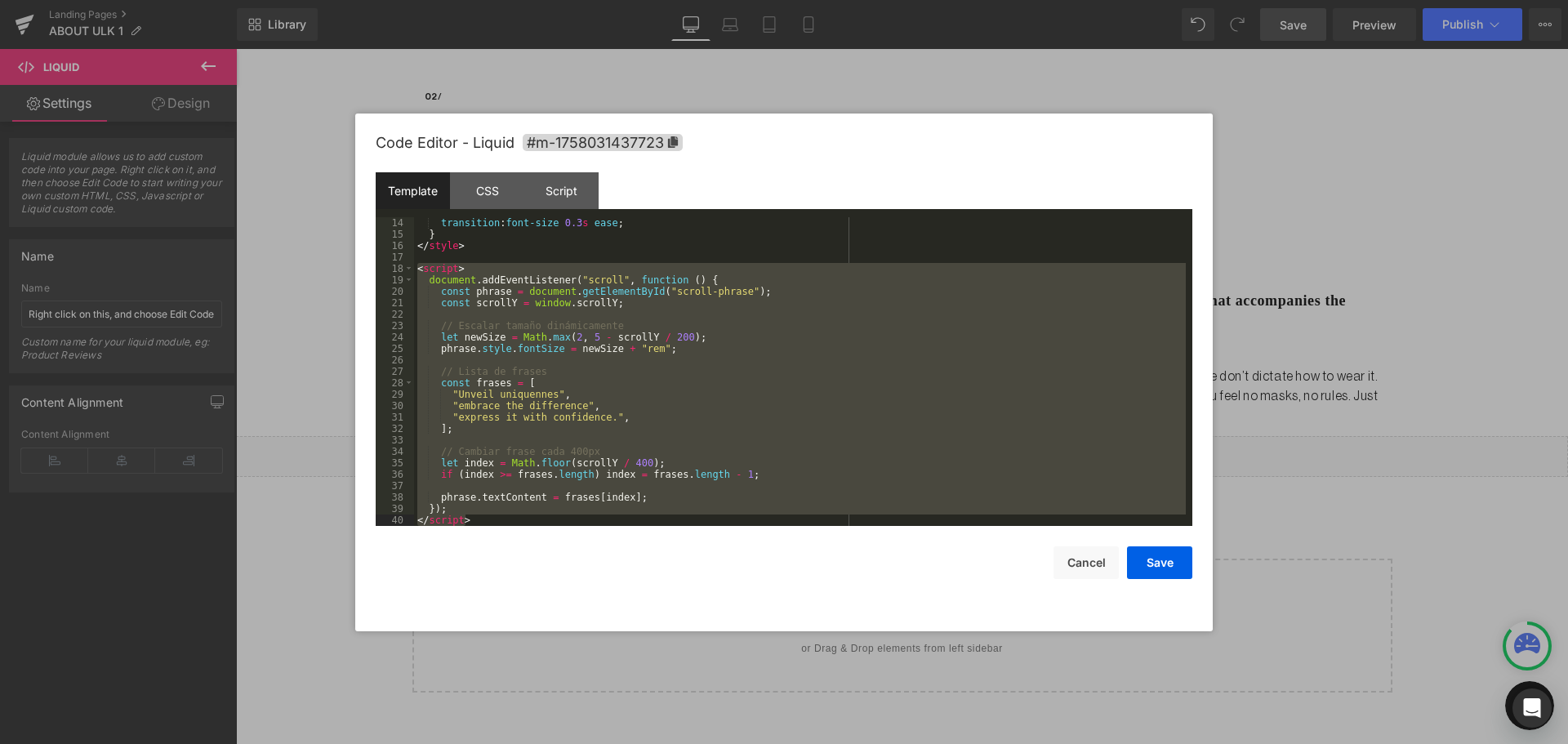
drag, startPoint x: 415, startPoint y: 267, endPoint x: 659, endPoint y: 570, distance: 389.0
click at [659, 570] on div "Code Editor - Liquid #m-1758031437723 Template CSS Script Data 14 15 16 17 18 1…" at bounding box center [783, 372] width 817 height 518
click at [1156, 579] on div "Code Editor - Liquid #m-1758031437723 Template CSS Script Data 14 15 16 17 18 1…" at bounding box center [783, 372] width 817 height 518
click at [1161, 567] on button "Save" at bounding box center [1159, 563] width 65 height 33
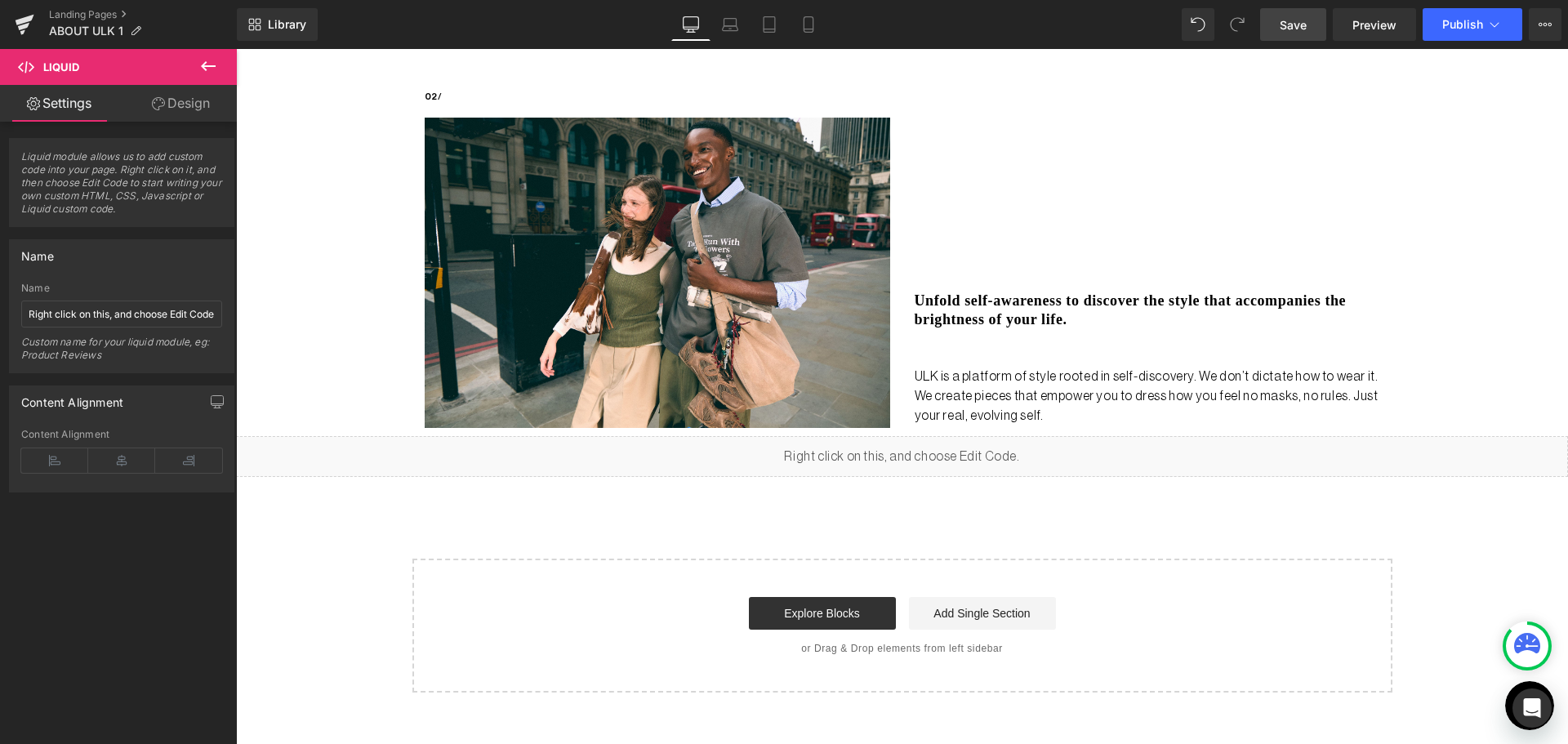
click at [1317, 30] on link "Save" at bounding box center [1292, 25] width 66 height 33
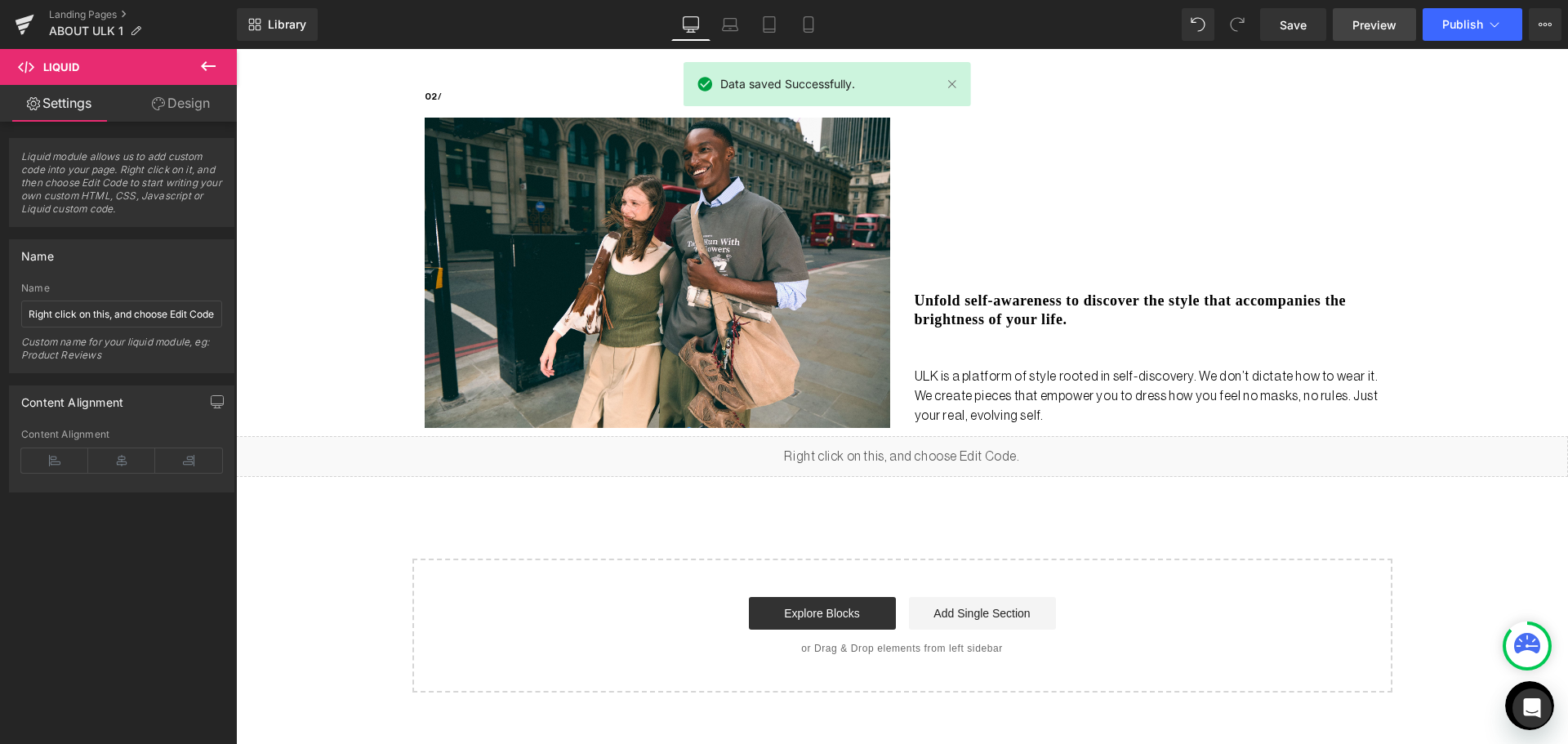
click at [1366, 20] on span "Preview" at bounding box center [1374, 25] width 44 height 17
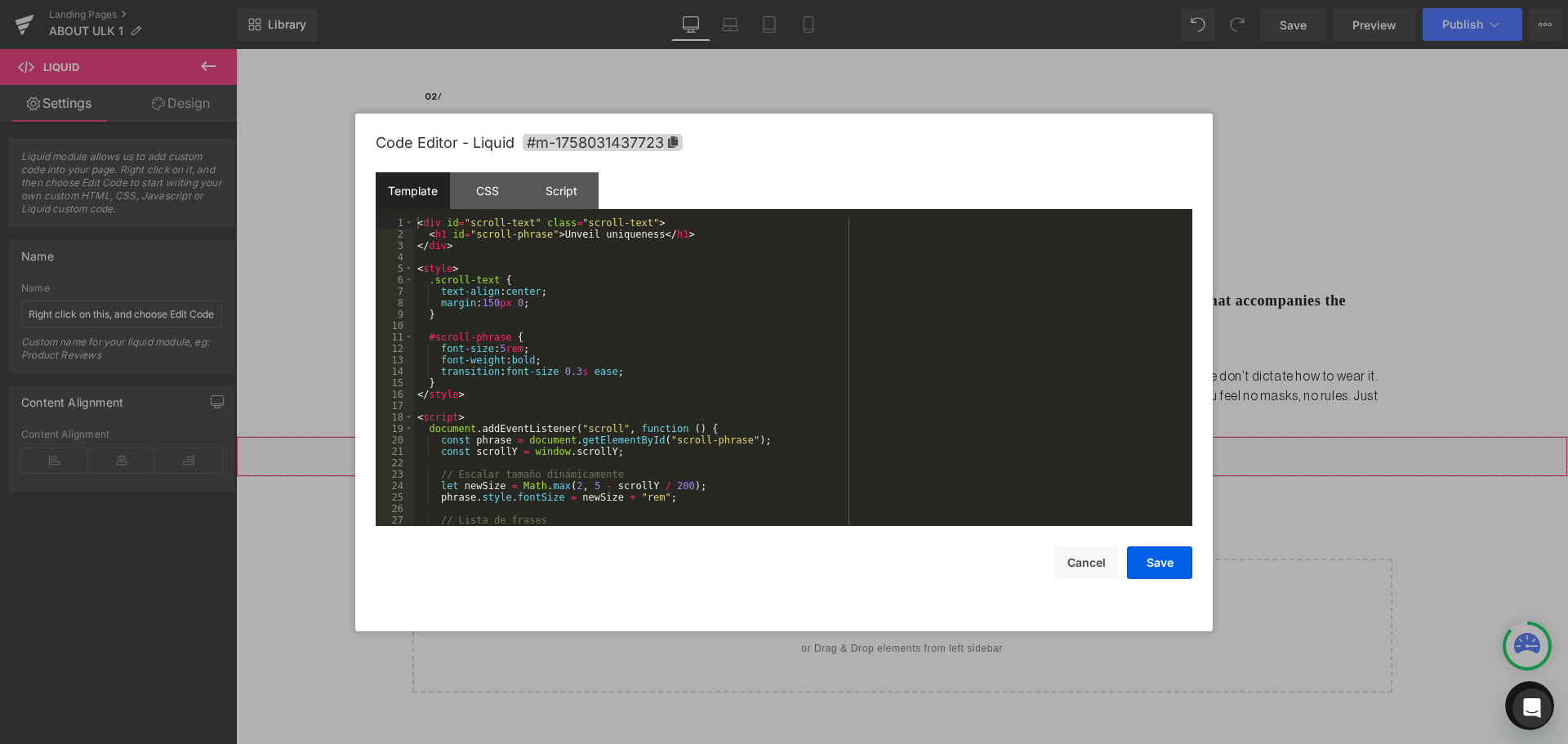
click at [915, 445] on div "Liquid" at bounding box center [902, 457] width 1332 height 41
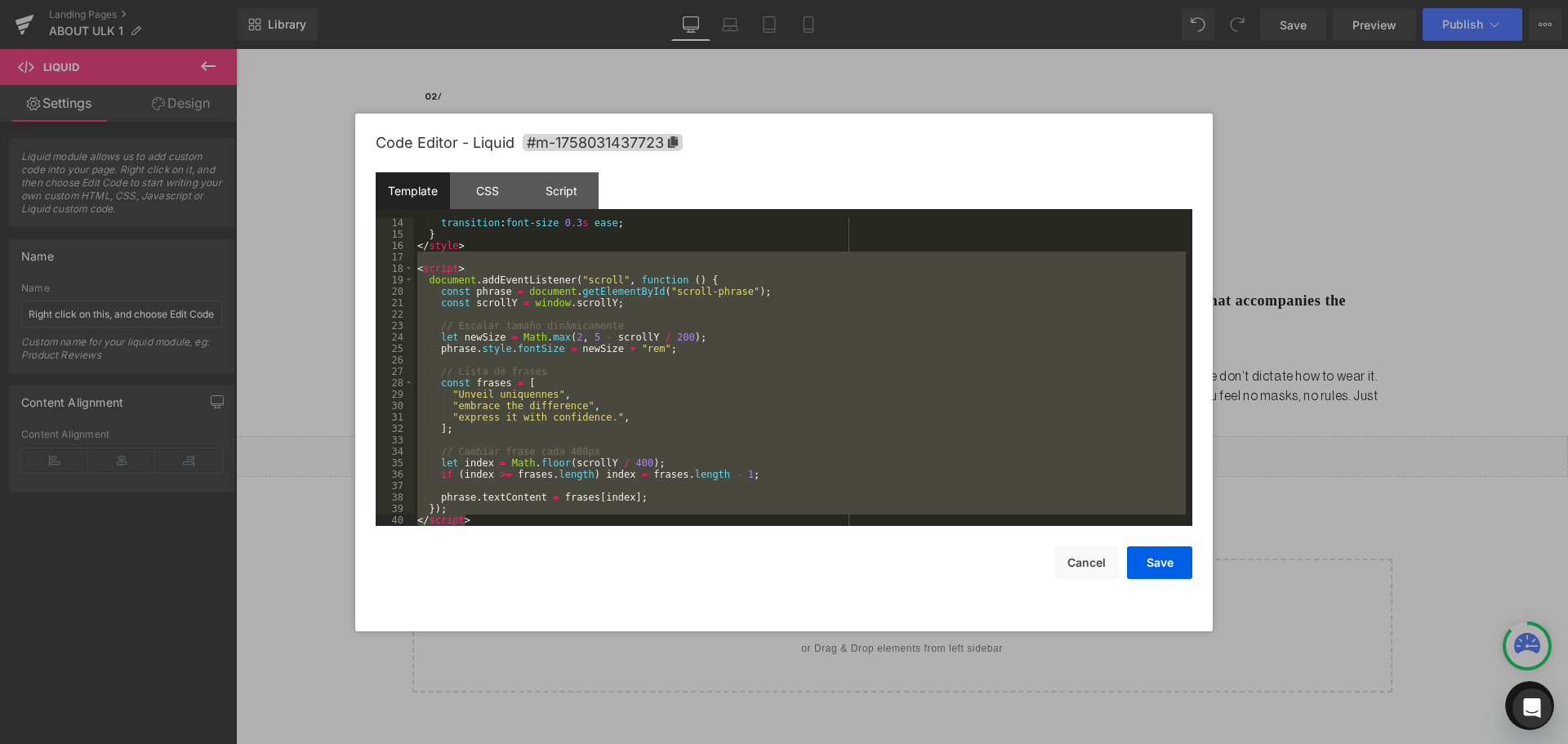
drag, startPoint x: 414, startPoint y: 410, endPoint x: 649, endPoint y: 568, distance: 283.2
click at [649, 568] on div "Code Editor - Liquid #m-1758031437723 Template CSS Script Data 14 15 16 17 18 1…" at bounding box center [783, 372] width 817 height 518
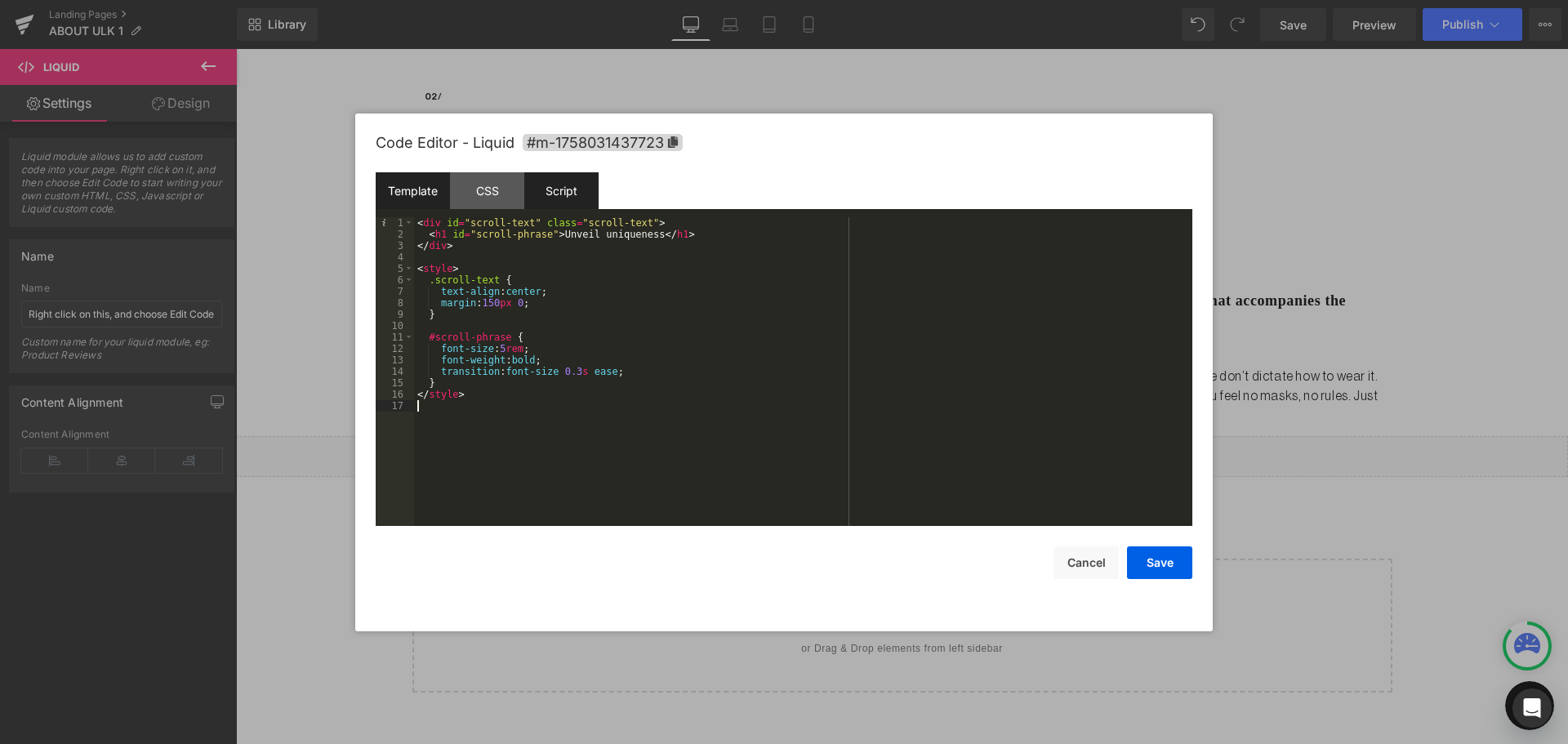
click at [561, 186] on div "Script" at bounding box center [561, 191] width 75 height 37
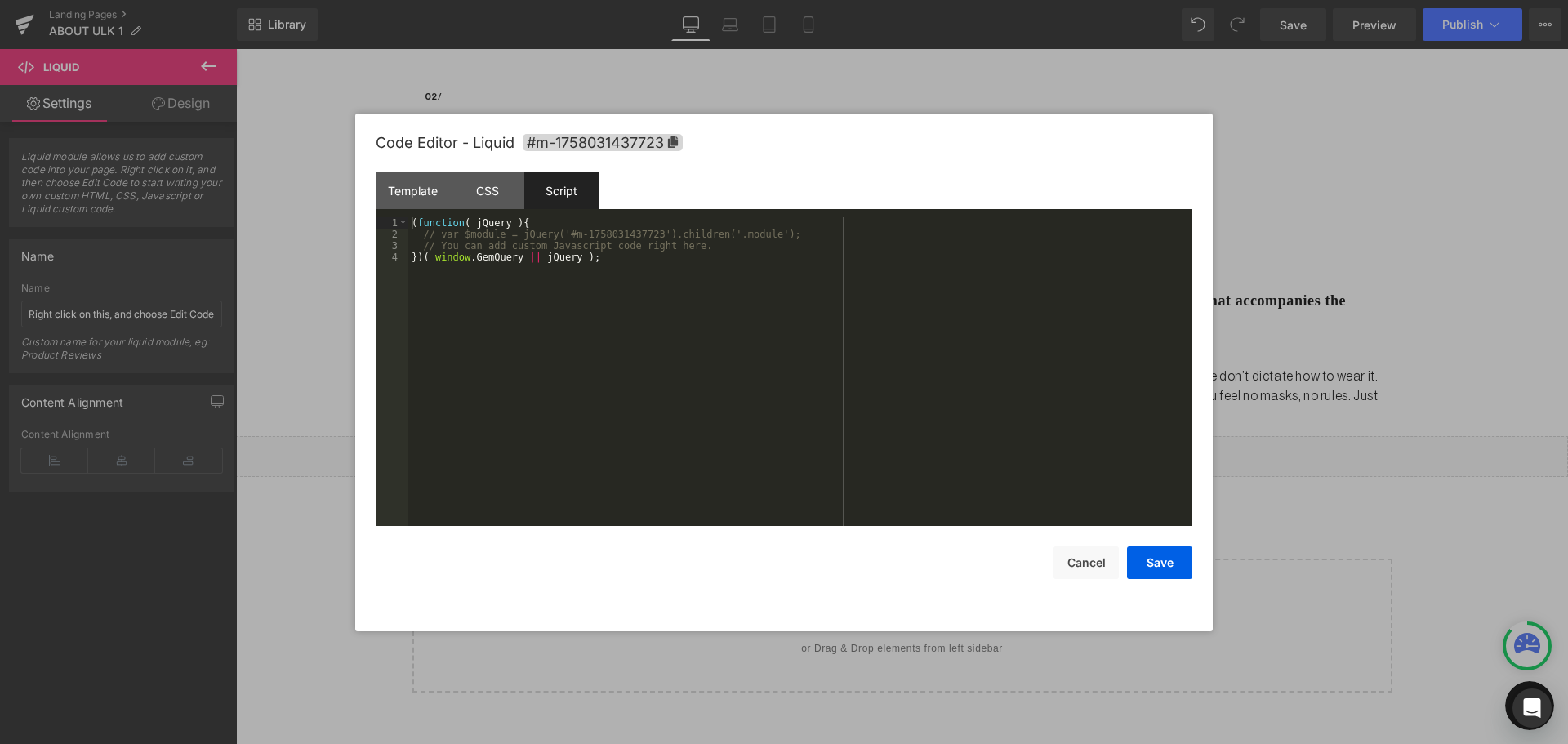
click at [427, 288] on div "( function ( jQuery ) { // var $module = jQuery('#m-1758031437723').children('.…" at bounding box center [799, 383] width 784 height 332
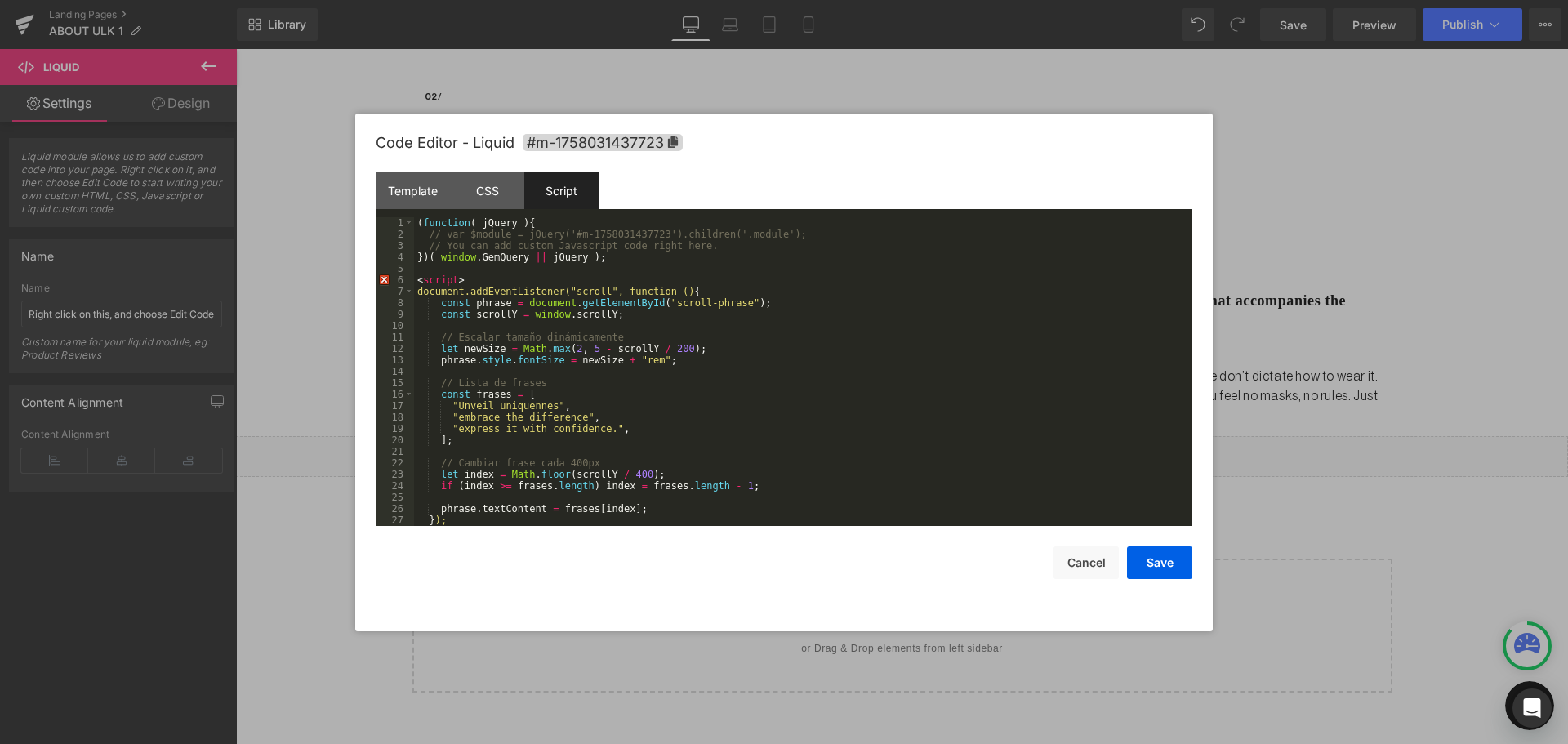
scroll to position [0, 0]
click at [1173, 562] on button "Save" at bounding box center [1159, 563] width 65 height 33
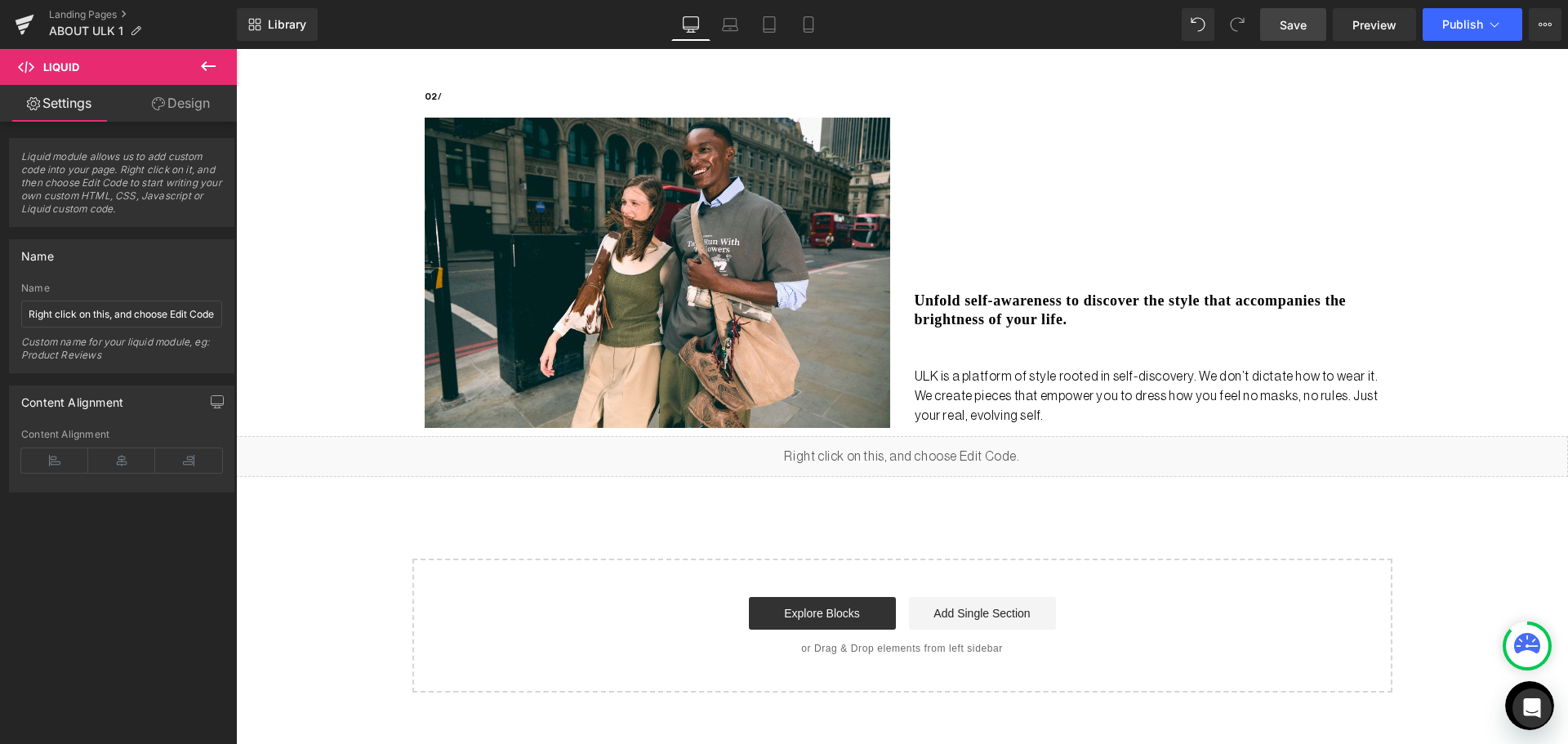
click at [1279, 20] on link "Save" at bounding box center [1292, 25] width 66 height 33
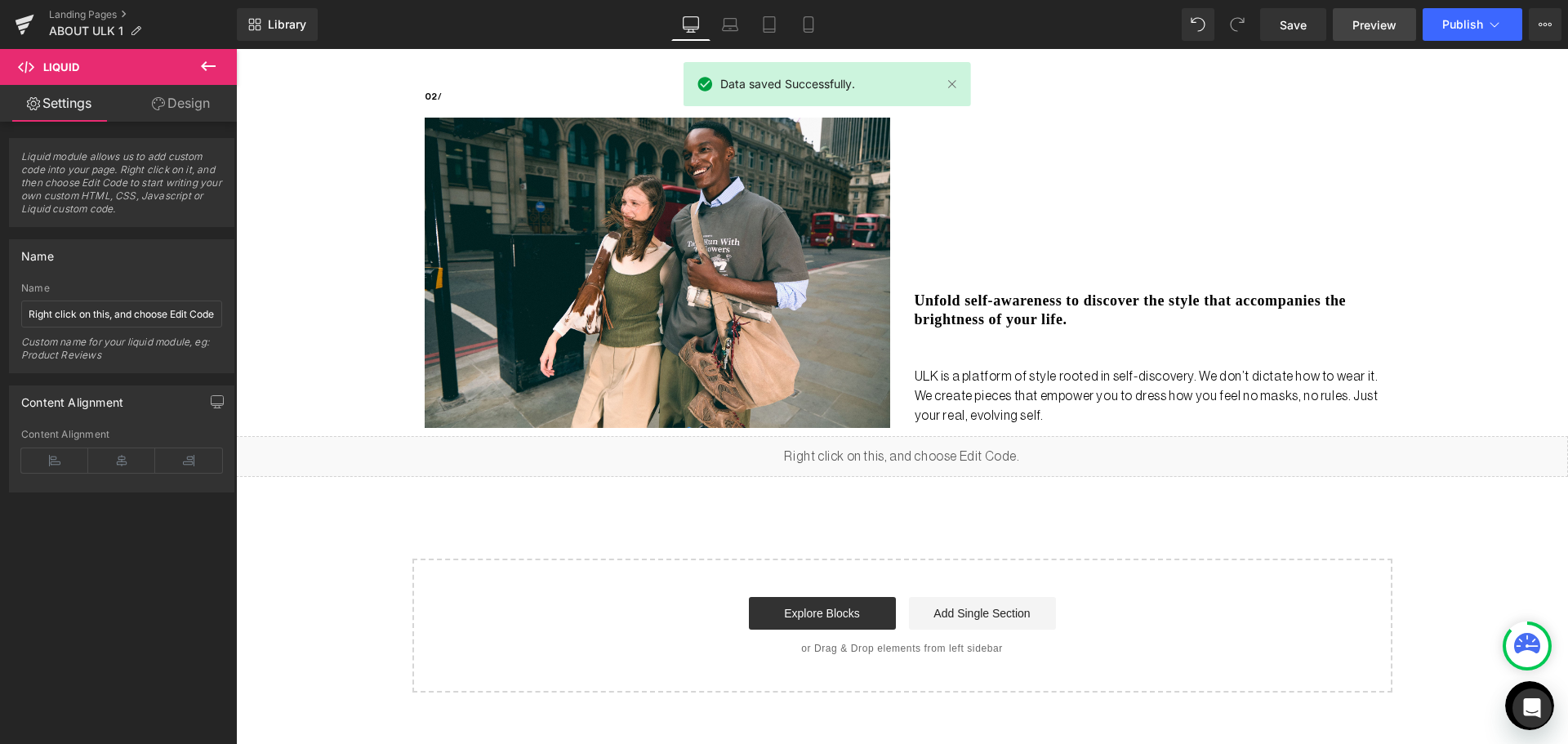
click at [1401, 25] on link "Preview" at bounding box center [1374, 25] width 83 height 33
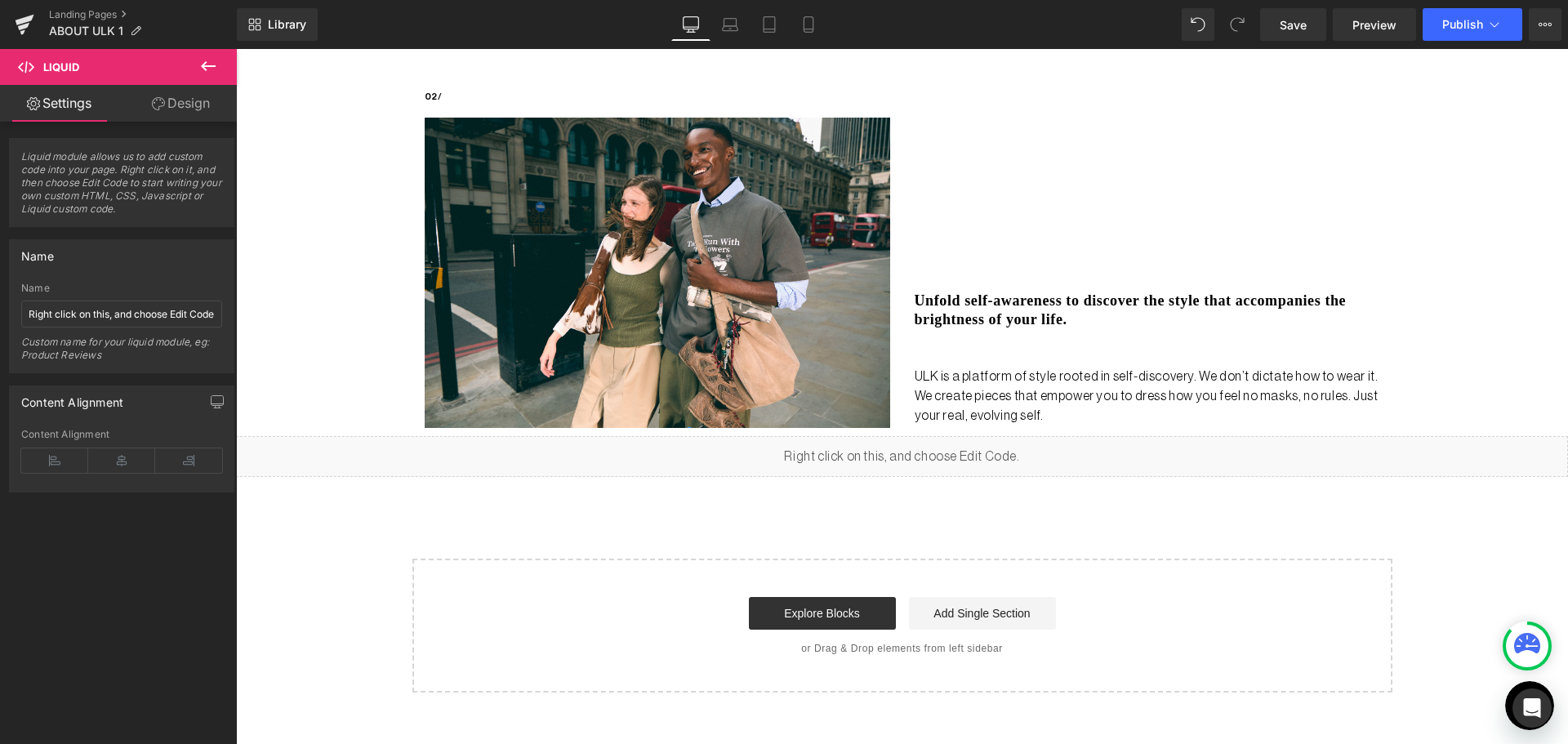
click at [921, 447] on div "Liquid" at bounding box center [902, 457] width 1332 height 41
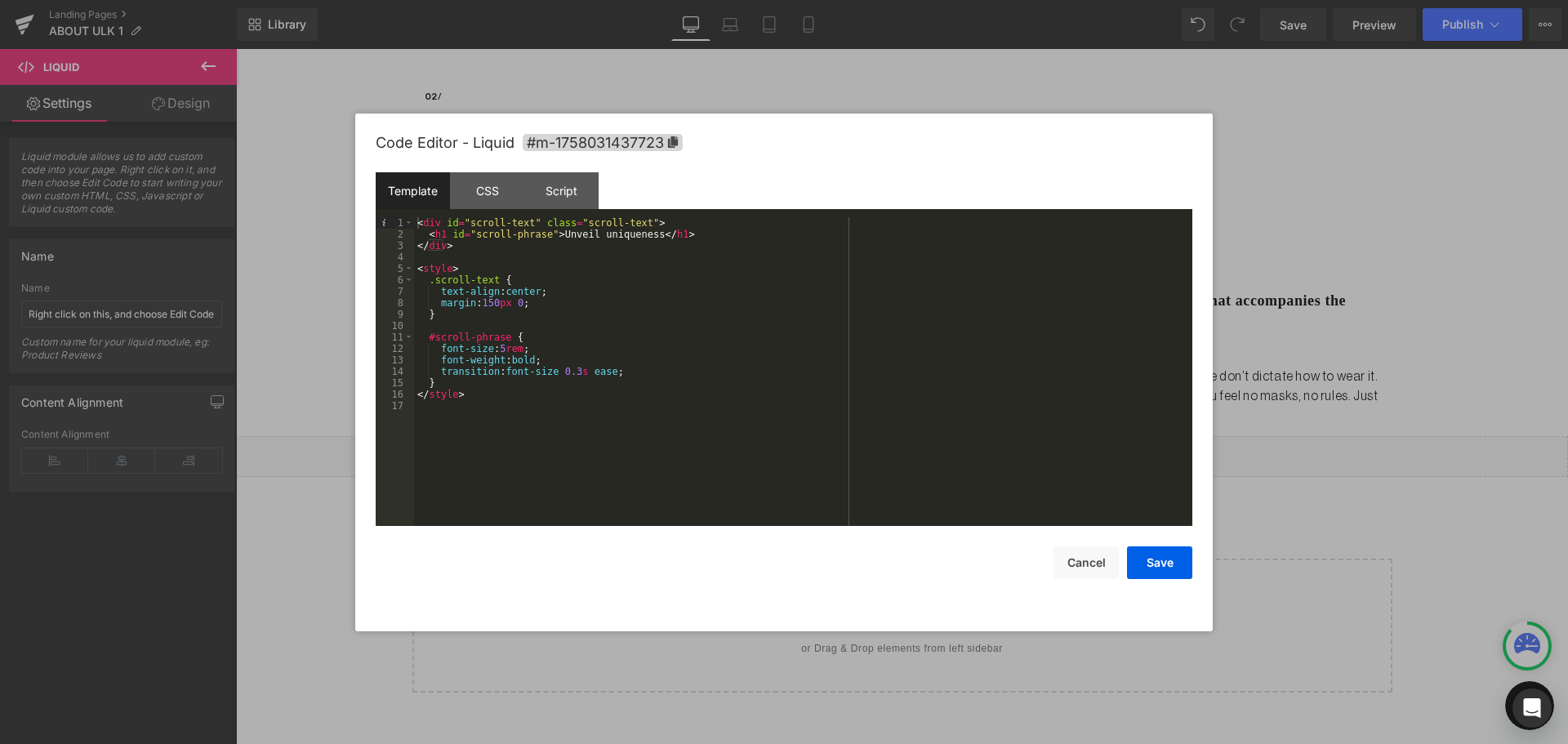
click at [1276, 476] on div at bounding box center [784, 372] width 1568 height 744
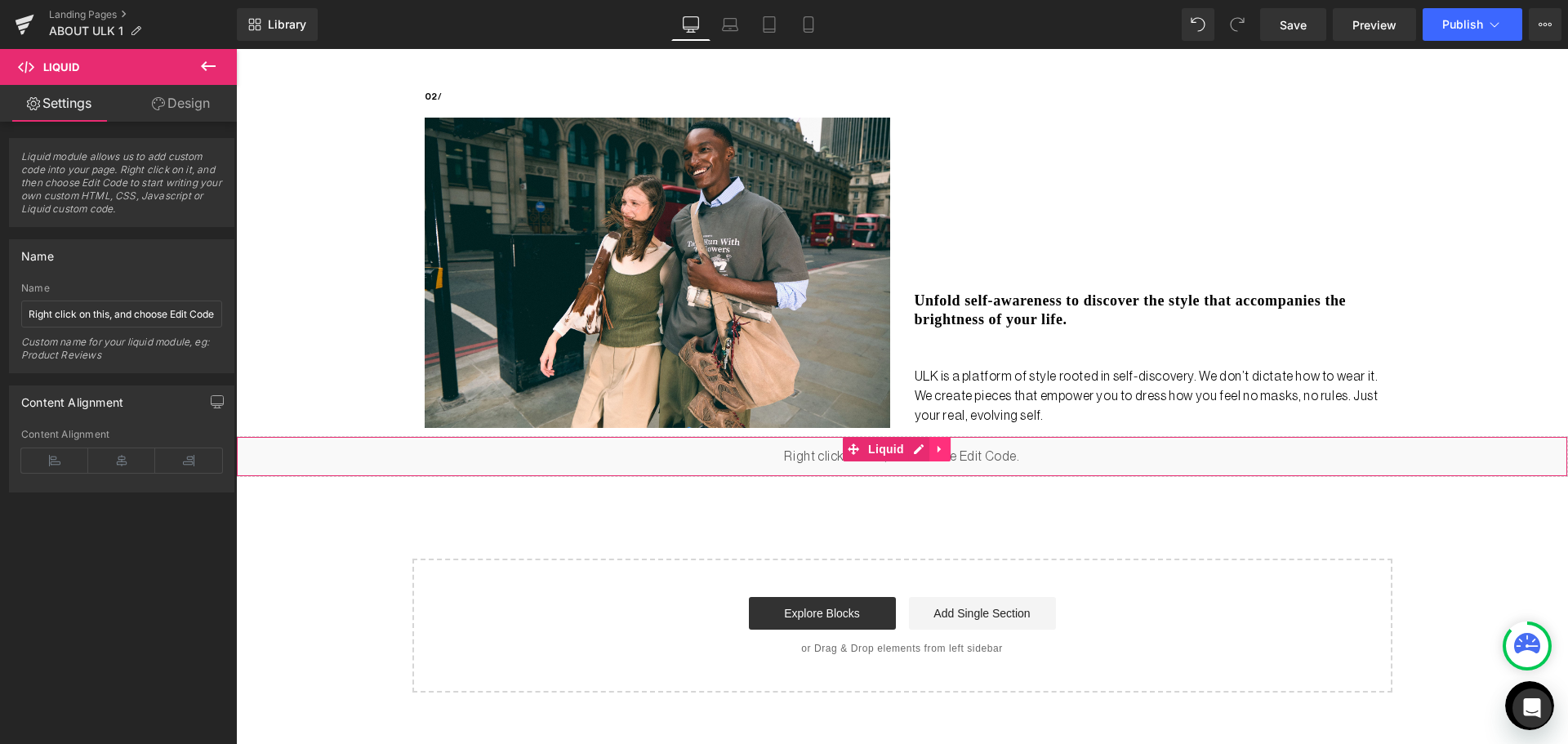
click at [944, 445] on icon at bounding box center [939, 448] width 11 height 12
click at [955, 448] on icon at bounding box center [950, 448] width 11 height 11
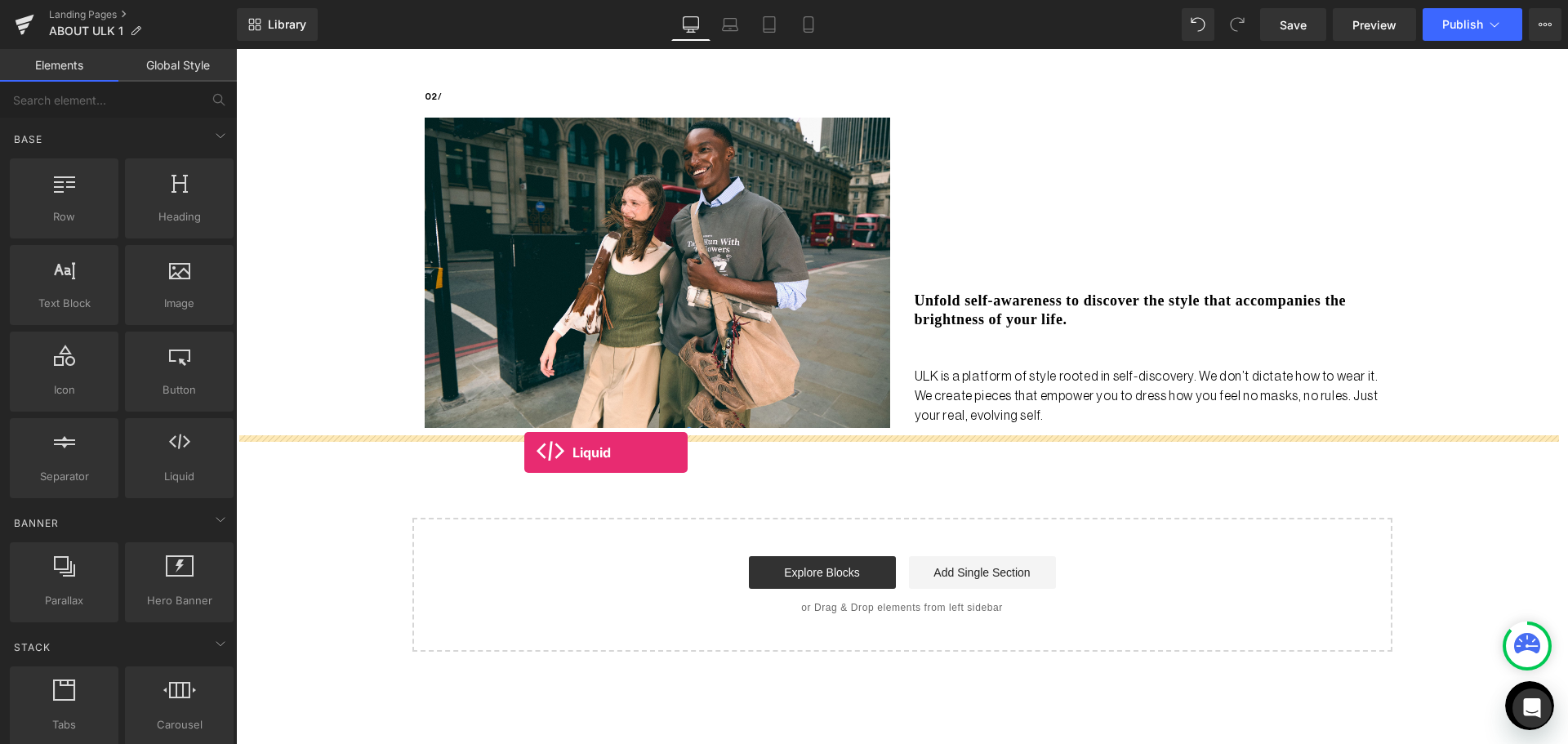
drag, startPoint x: 404, startPoint y: 515, endPoint x: 524, endPoint y: 453, distance: 135.1
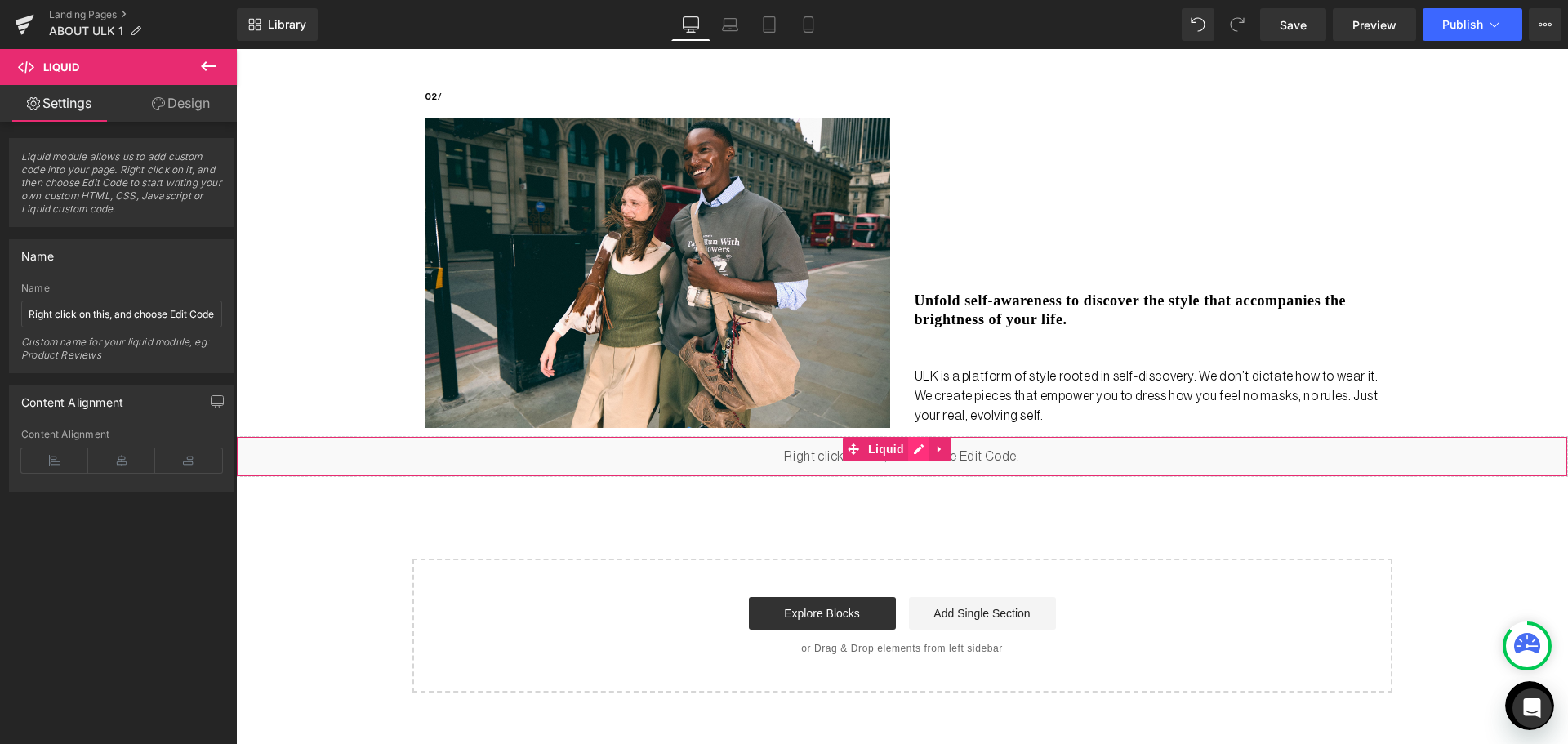
click at [913, 450] on div "Liquid" at bounding box center [902, 457] width 1332 height 41
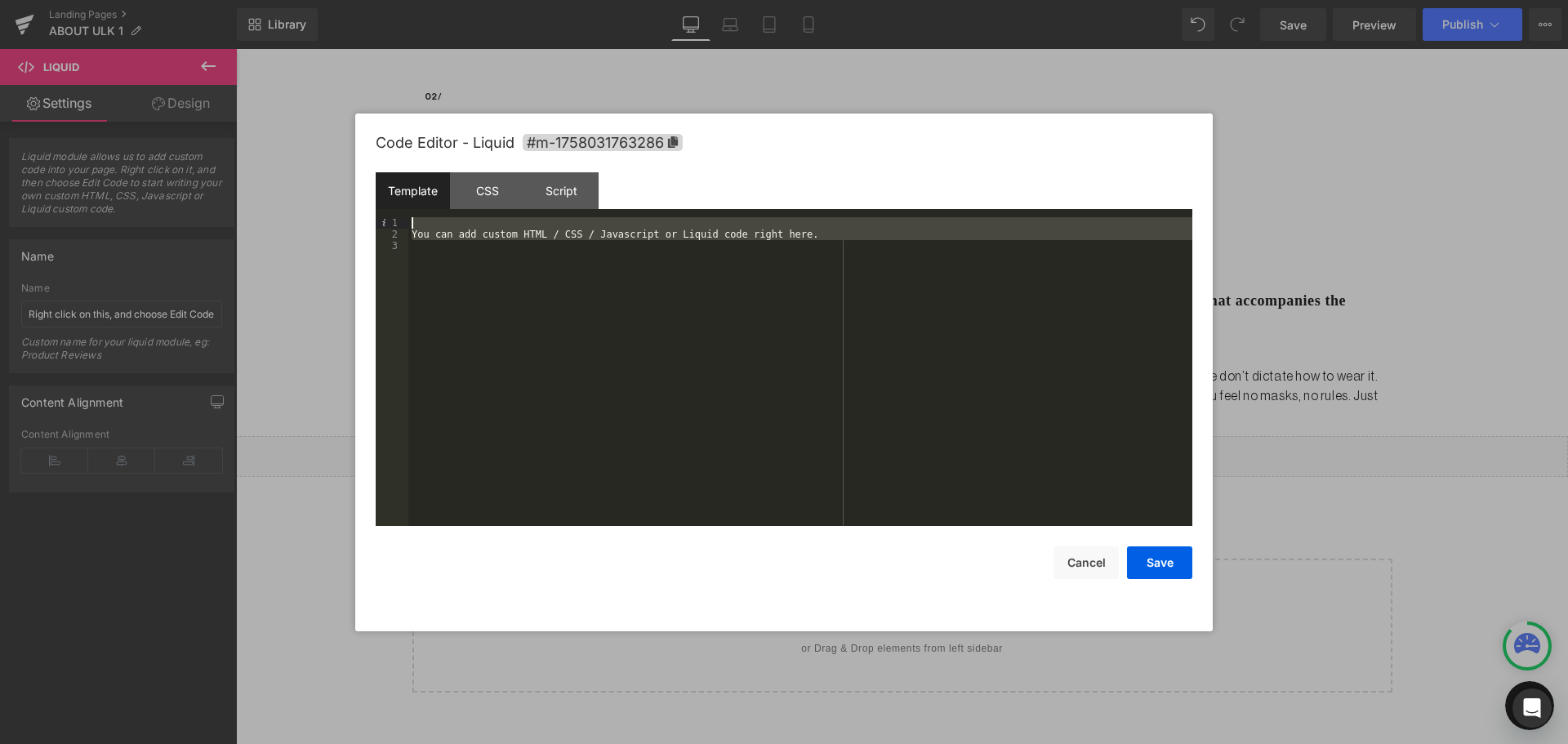
drag, startPoint x: 969, startPoint y: 259, endPoint x: 450, endPoint y: 223, distance: 520.2
click at [450, 223] on div "You can add custom HTML / CSS / Javascript or Liquid code right here." at bounding box center [799, 383] width 784 height 332
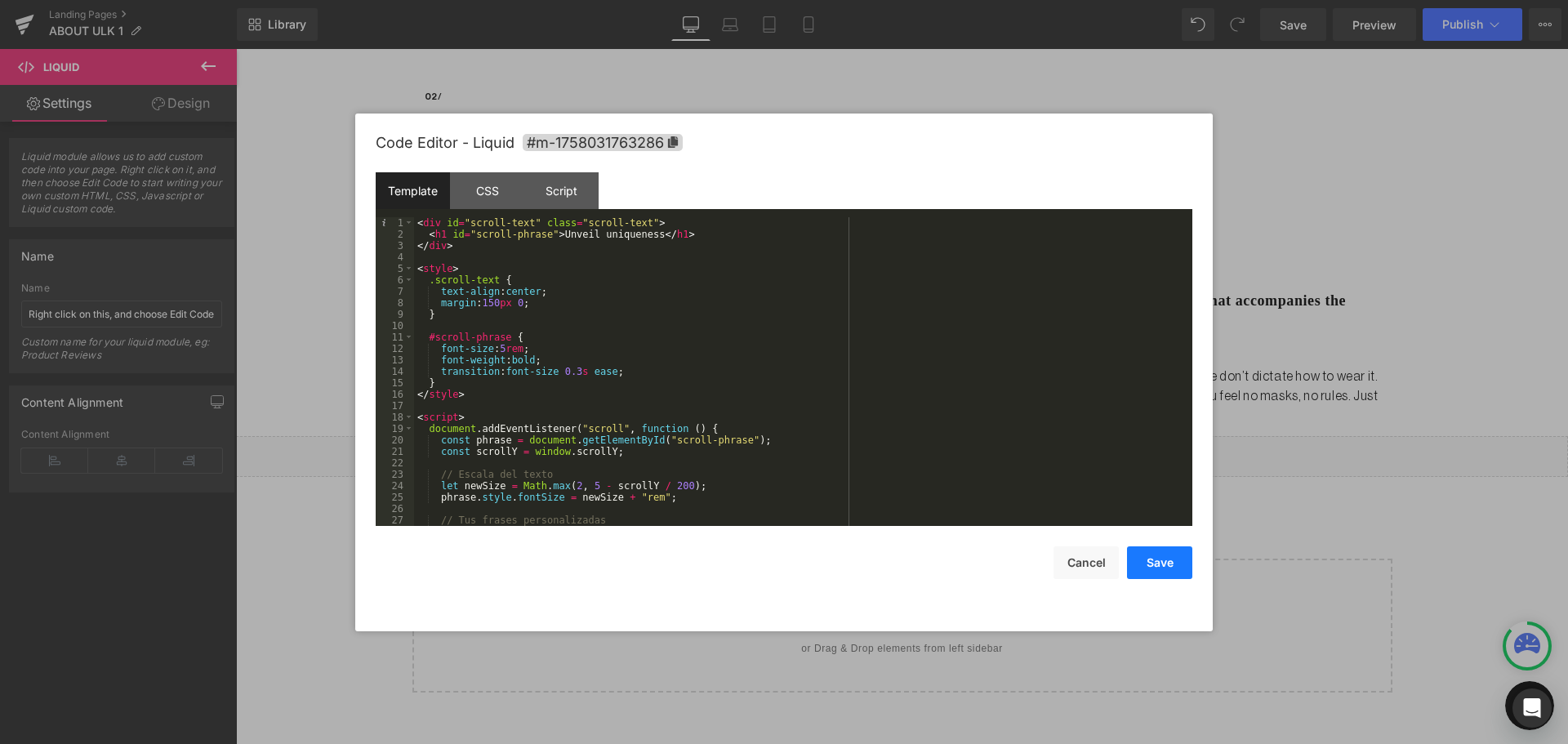
click at [1165, 557] on button "Save" at bounding box center [1159, 563] width 65 height 33
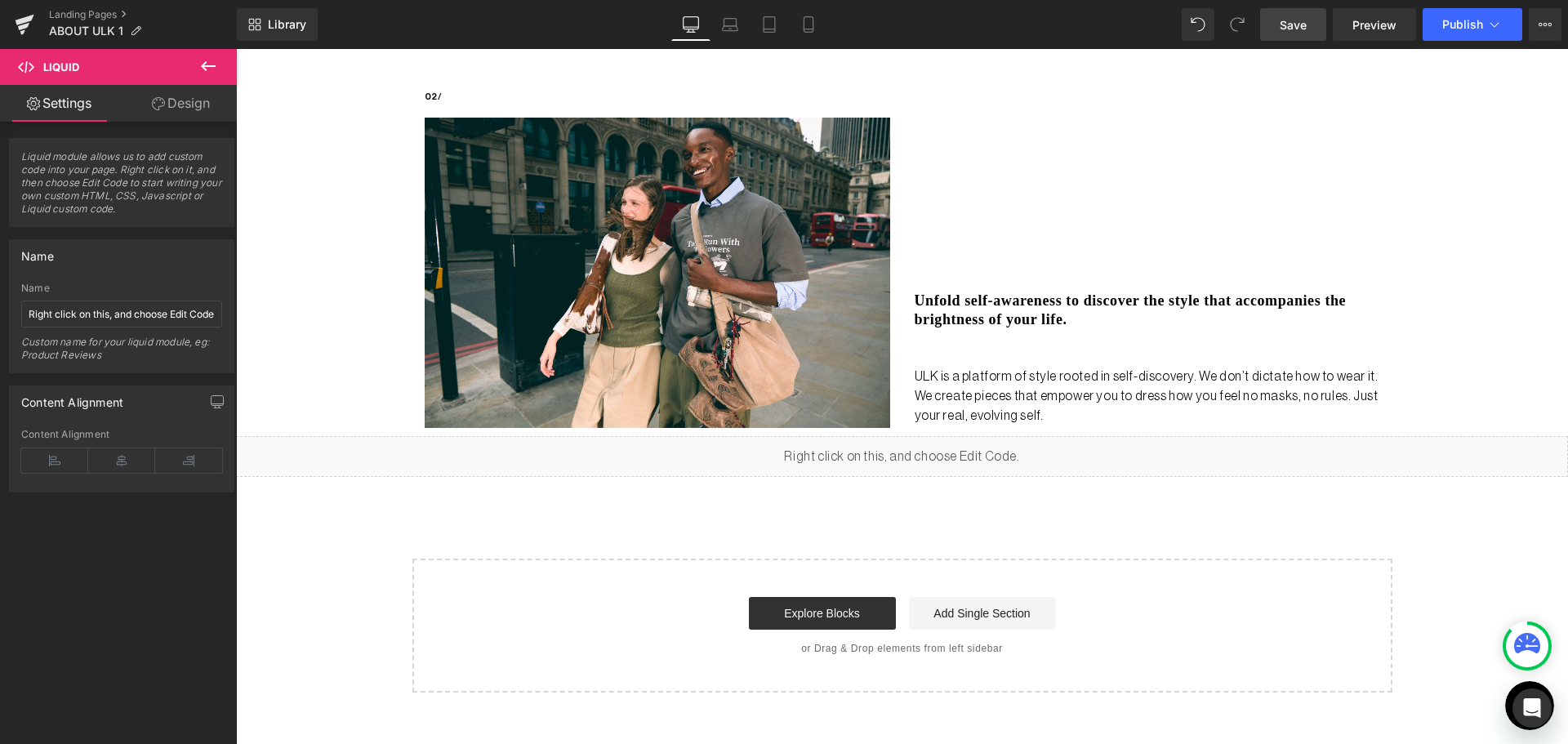
click at [1272, 30] on link "Save" at bounding box center [1292, 25] width 66 height 33
click at [1374, 16] on span "Preview" at bounding box center [1374, 25] width 44 height 17
click at [222, 56] on button at bounding box center [208, 67] width 58 height 36
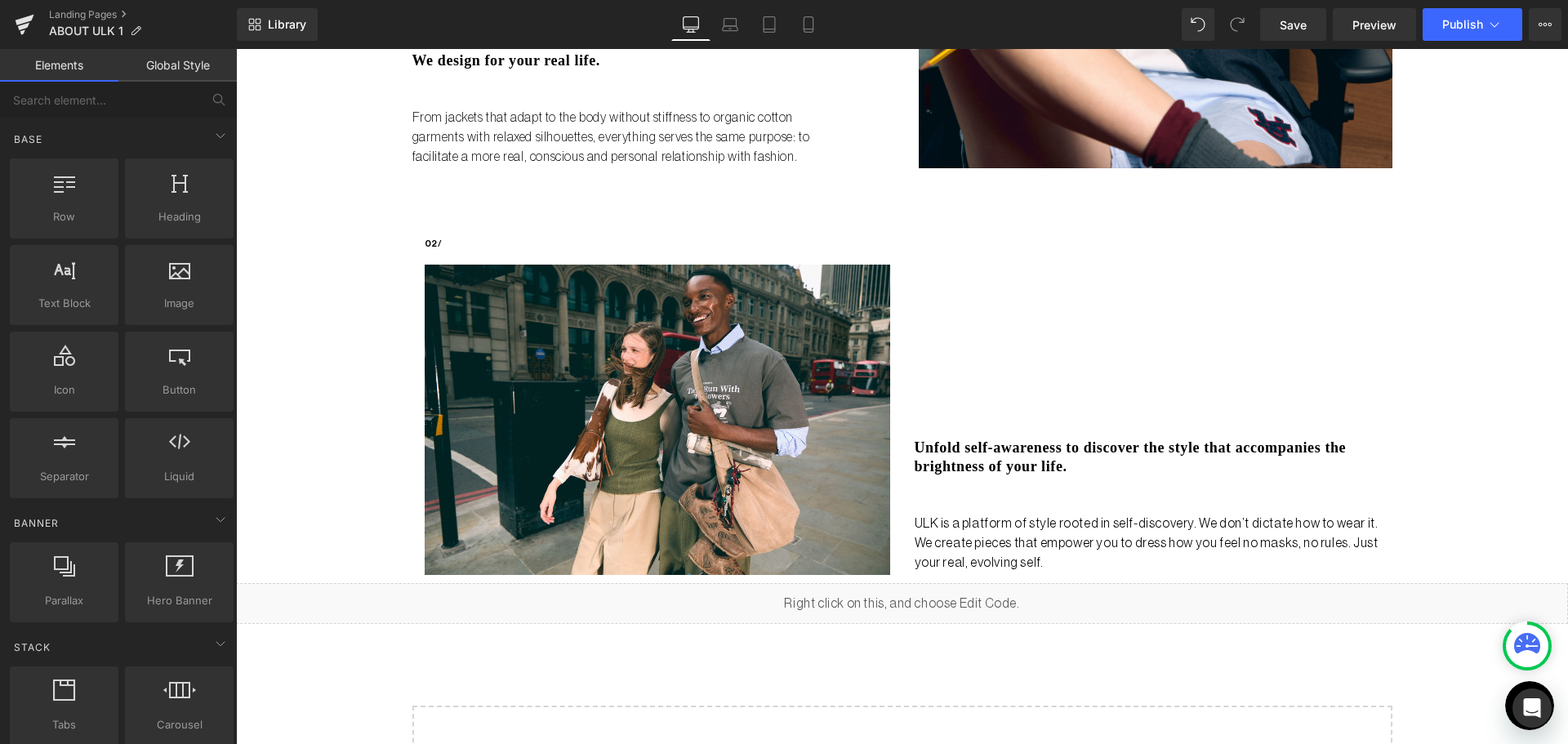
scroll to position [817, 0]
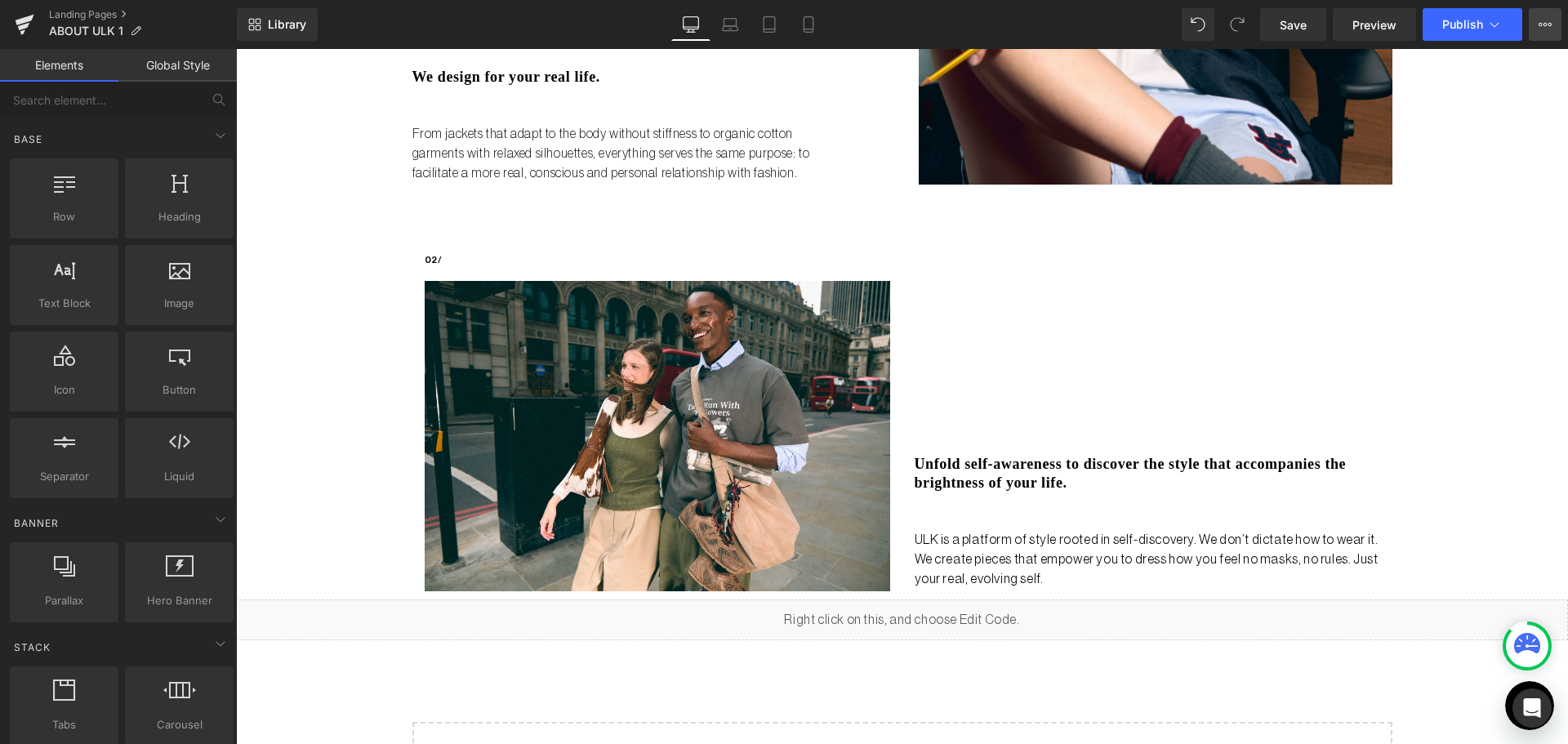
click at [1535, 30] on button "View Live Page View with current Template Save Template to Library Schedule Pub…" at bounding box center [1545, 25] width 33 height 33
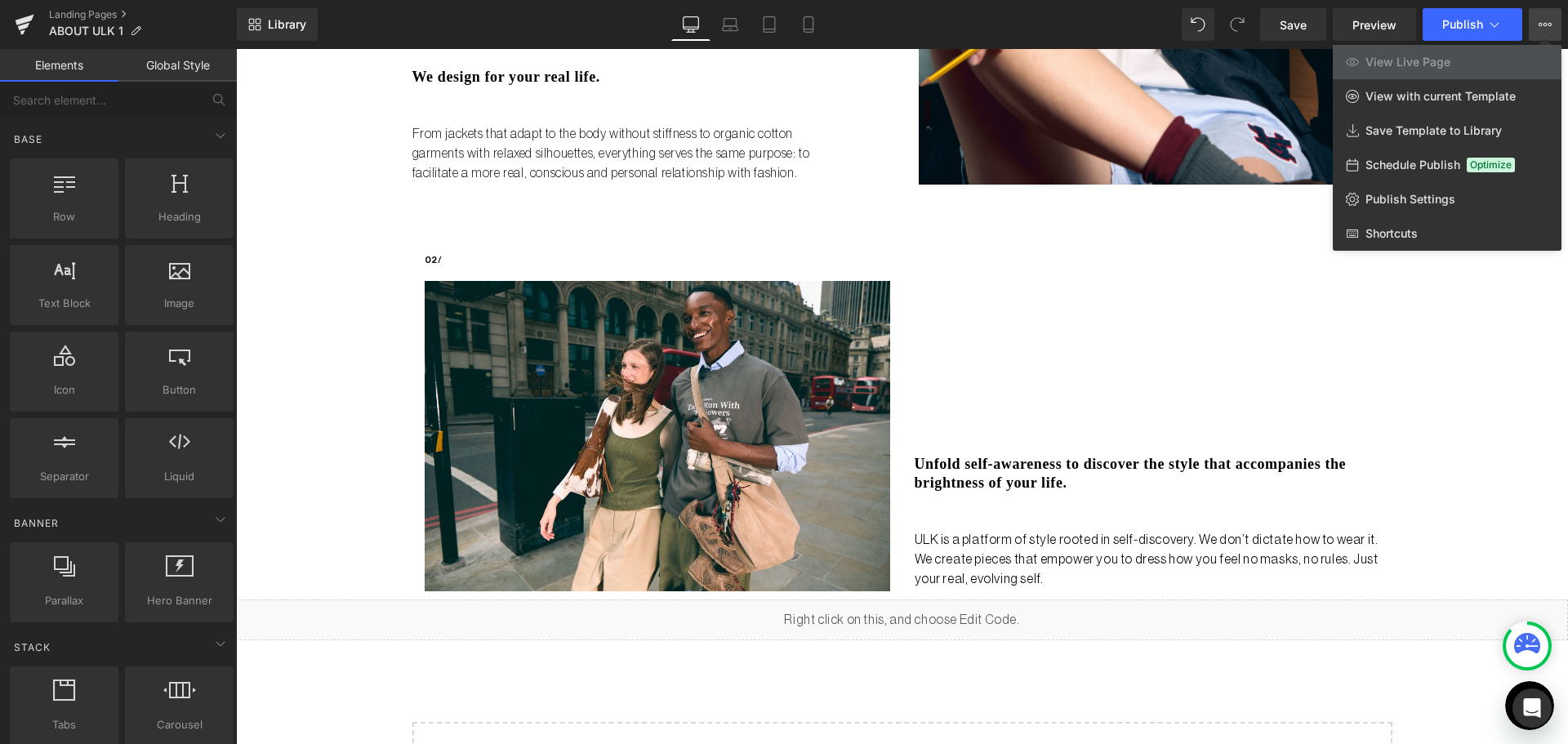
click at [347, 135] on div "Liquid no steps back Heading ULK is not just a brand it's a bold reset. Launchi…" at bounding box center [902, 73] width 1332 height 1567
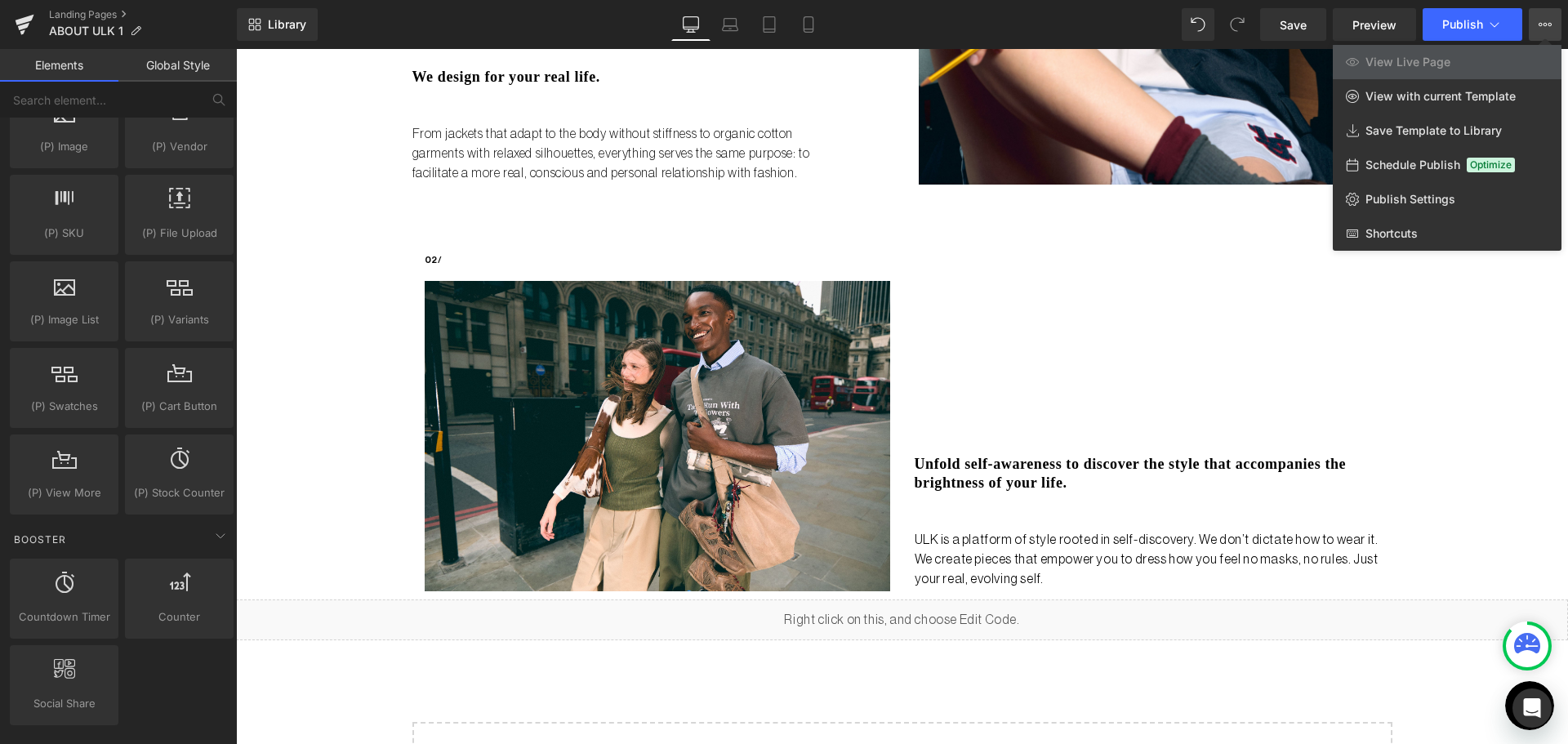
scroll to position [1879, 0]
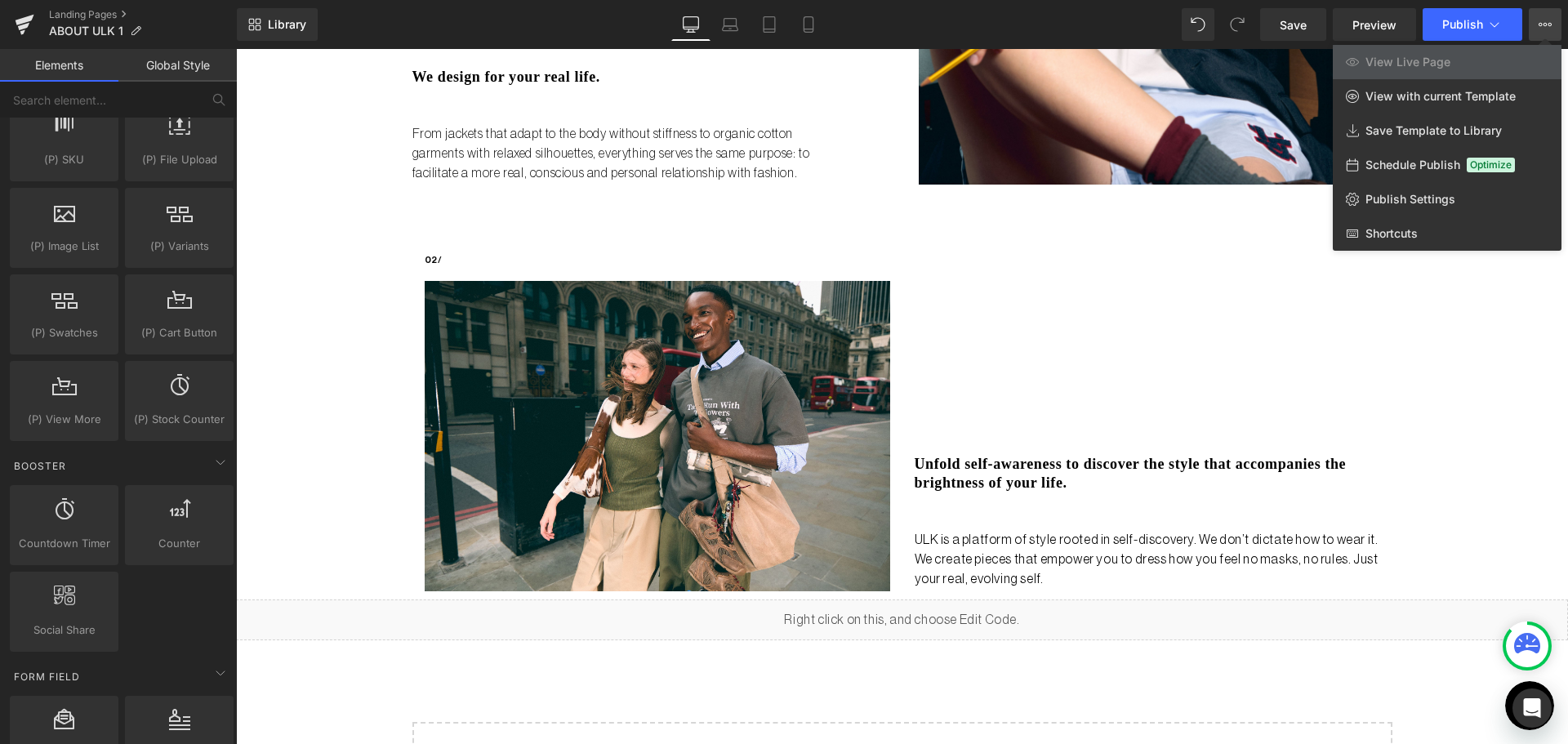
click at [1541, 25] on icon at bounding box center [1544, 24] width 13 height 13
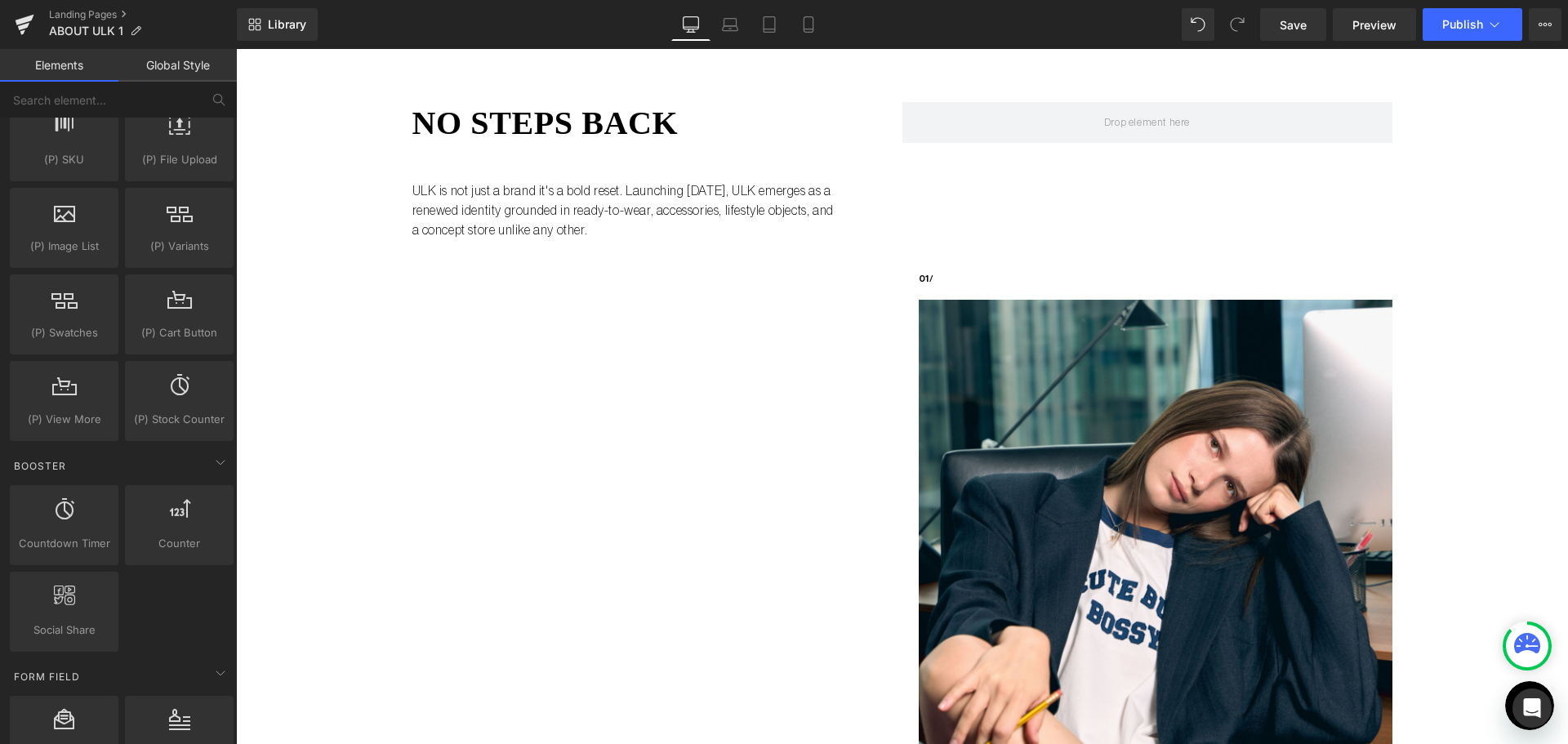
scroll to position [0, 0]
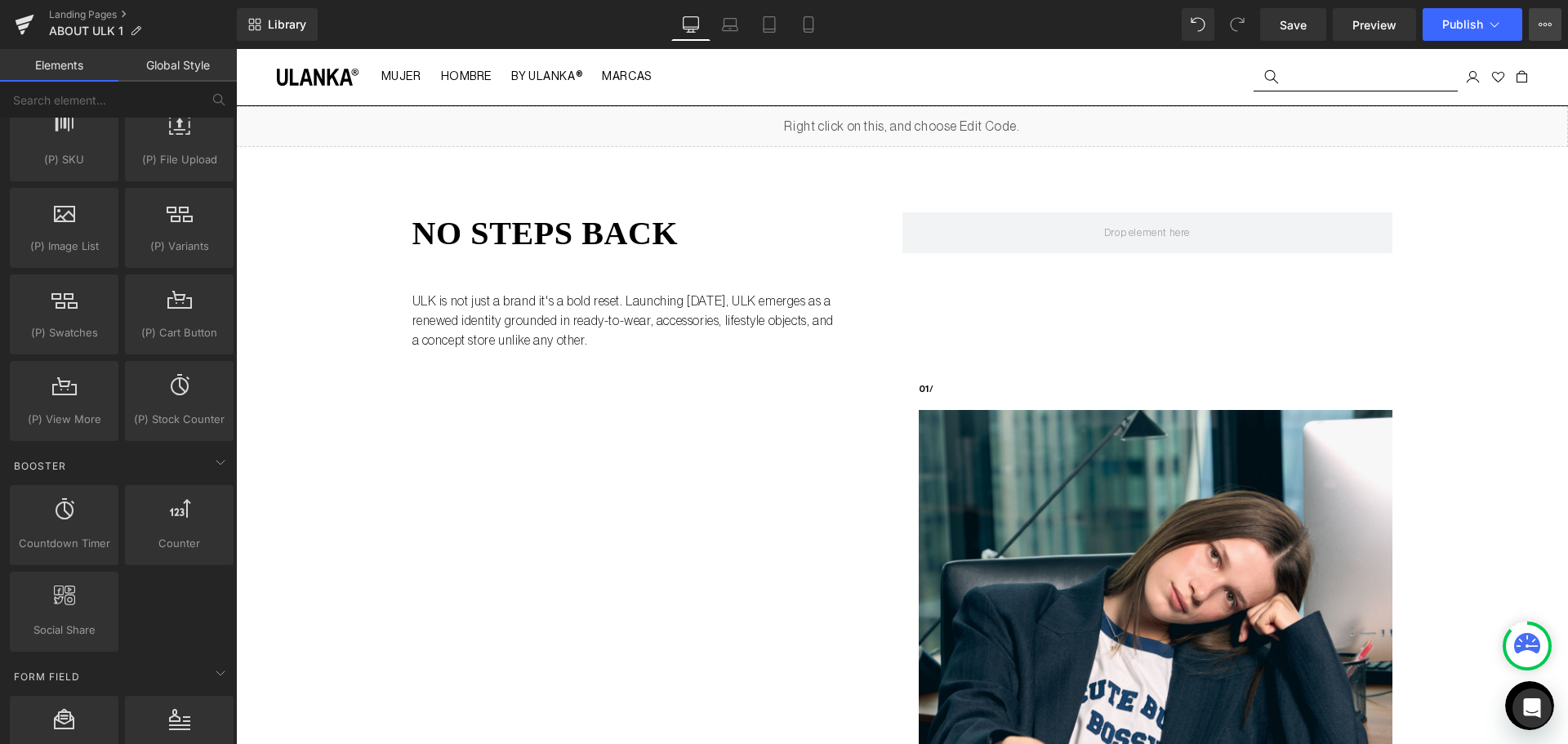
click at [1538, 26] on icon at bounding box center [1544, 24] width 13 height 13
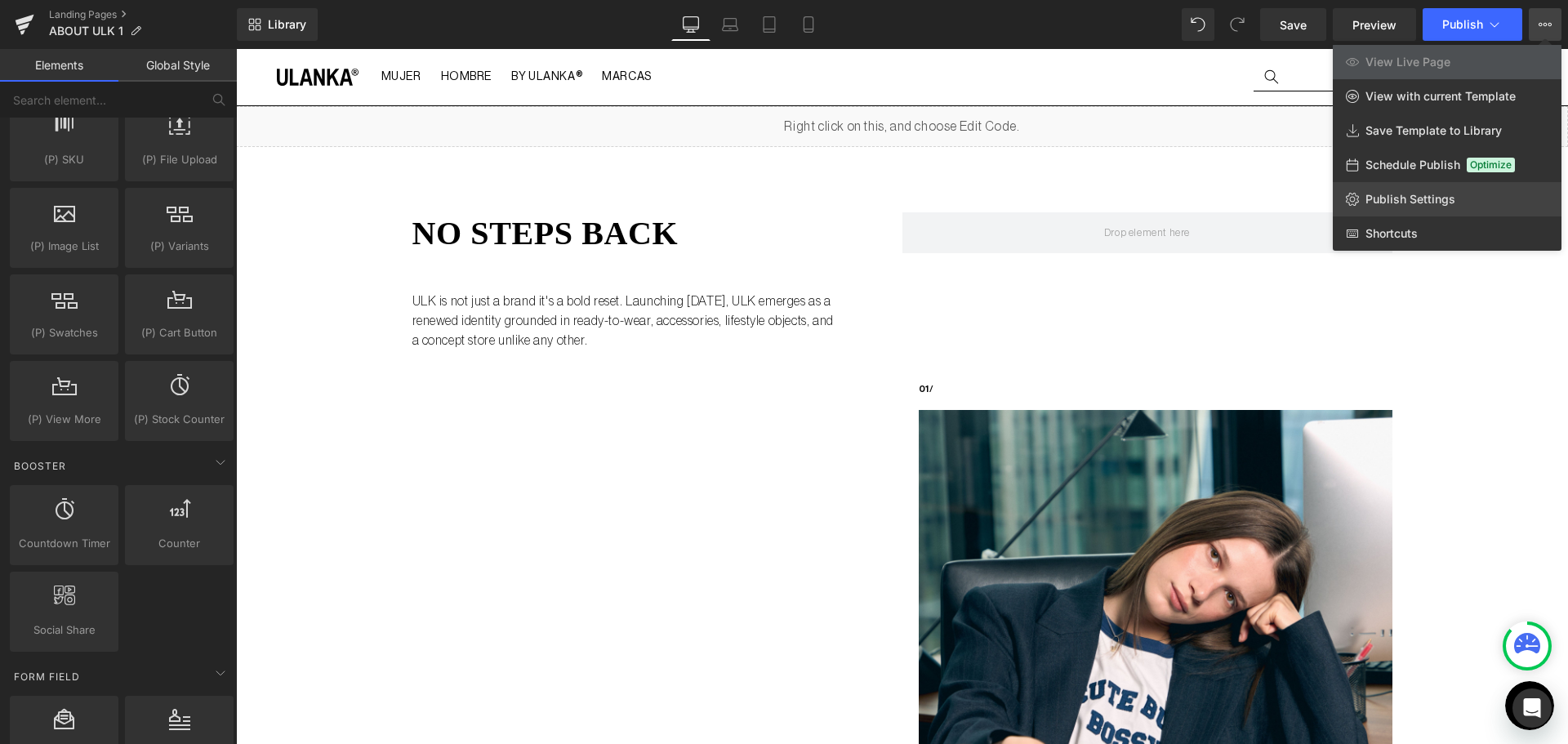
click at [1447, 196] on span "Publish Settings" at bounding box center [1410, 198] width 90 height 15
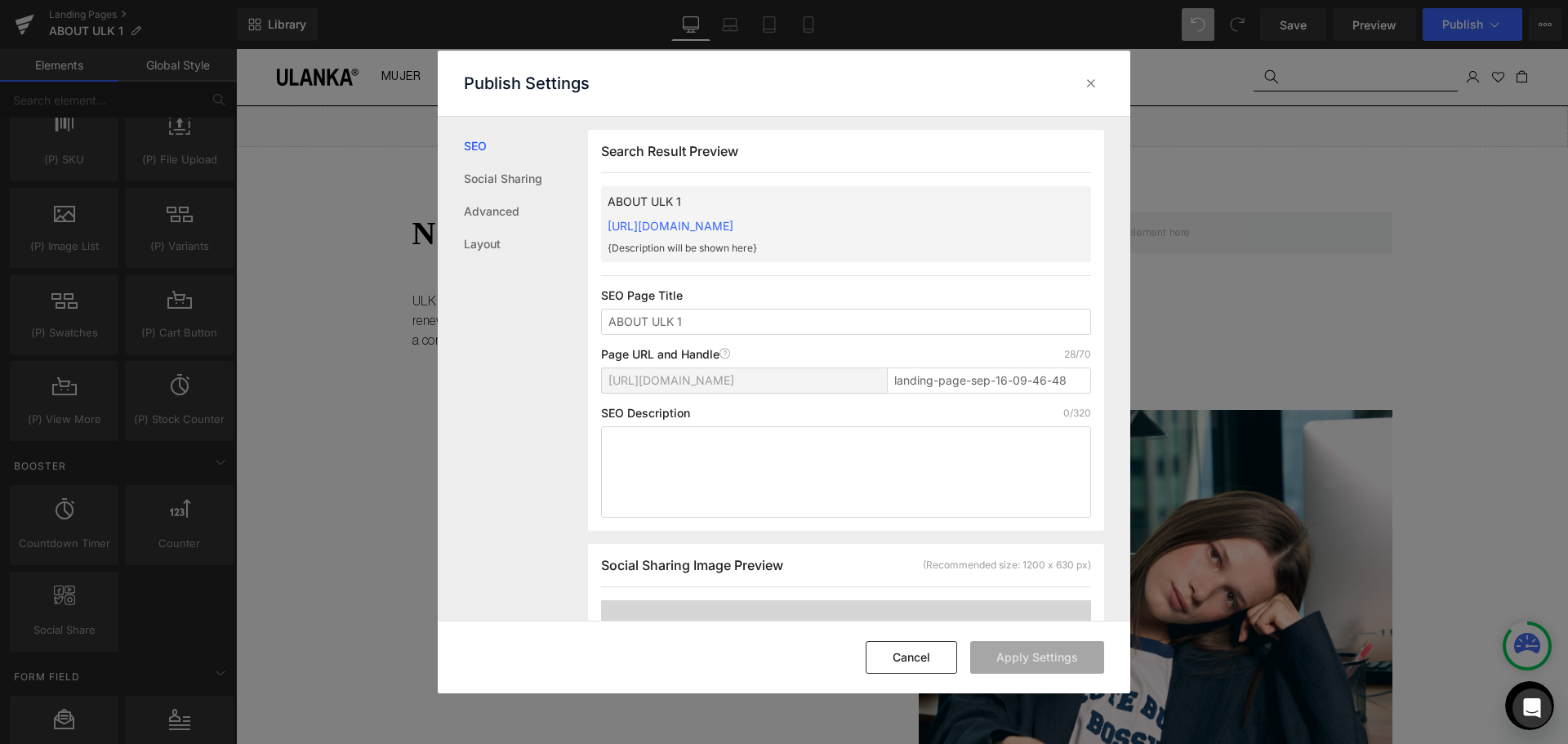
scroll to position [1, 0]
click at [1115, 80] on div "Publish Settings" at bounding box center [784, 83] width 692 height 65
click at [1097, 86] on icon at bounding box center [1091, 82] width 16 height 16
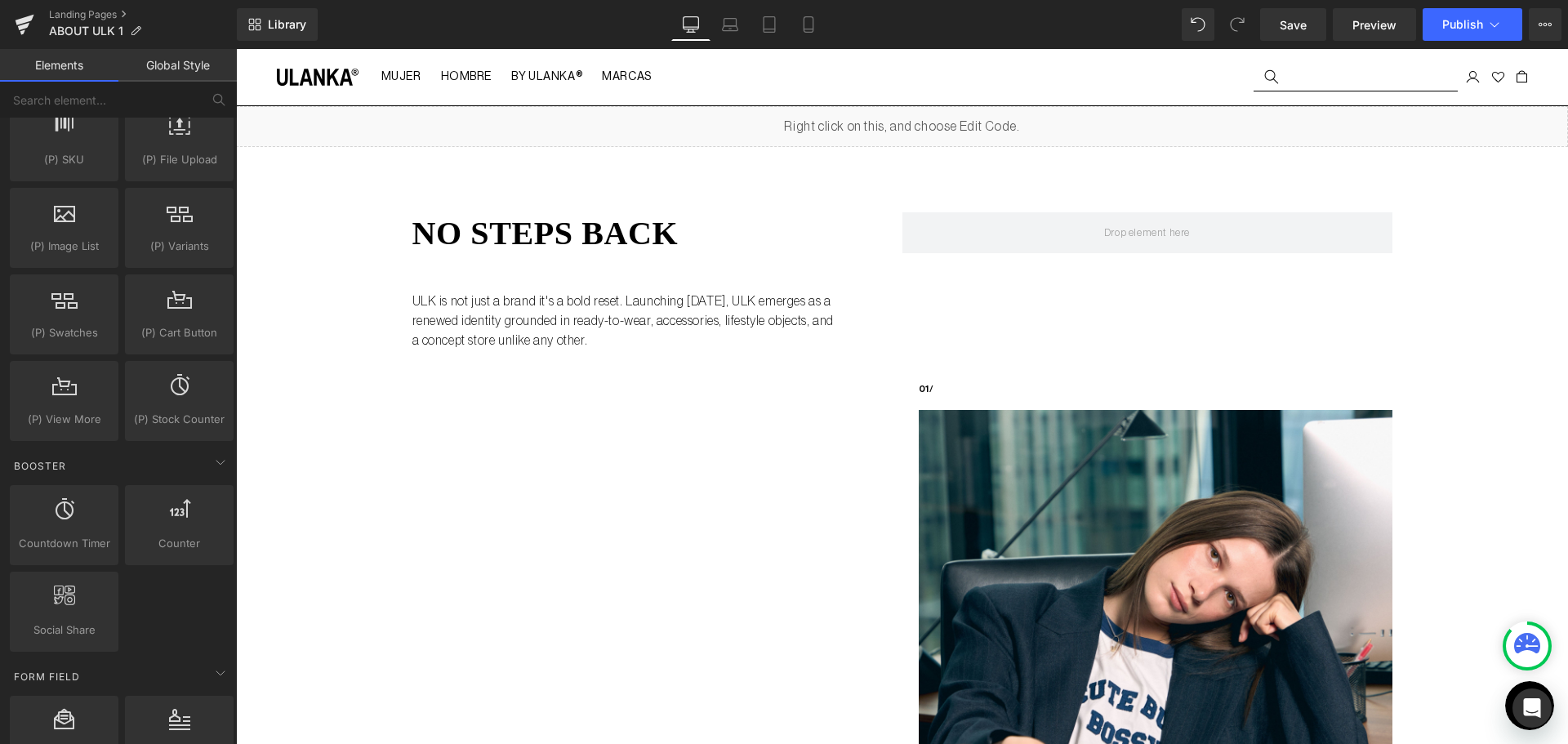
click at [159, 60] on link "Global Style" at bounding box center [178, 65] width 119 height 33
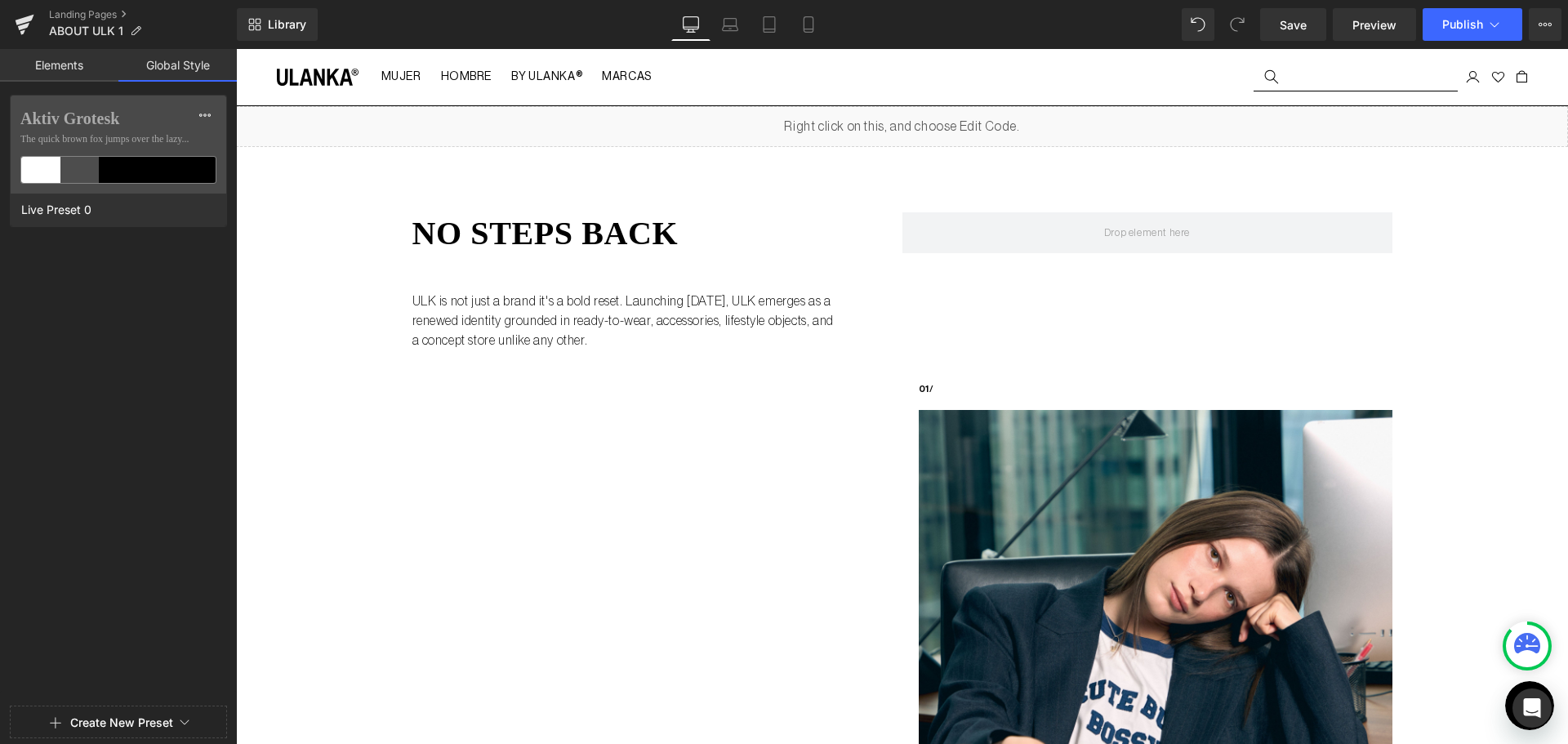
click at [61, 68] on link "Elements" at bounding box center [59, 65] width 119 height 33
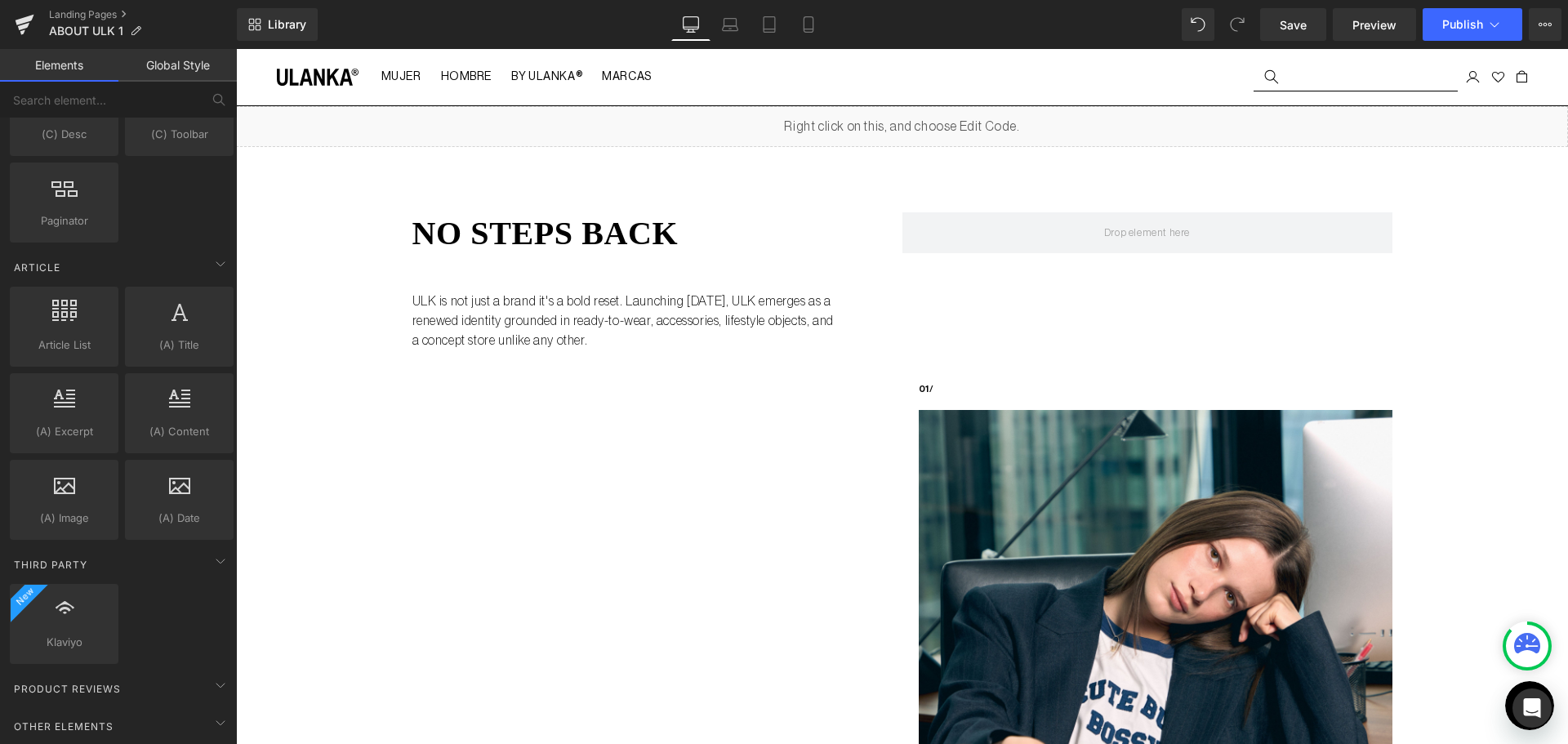
scroll to position [3063, 0]
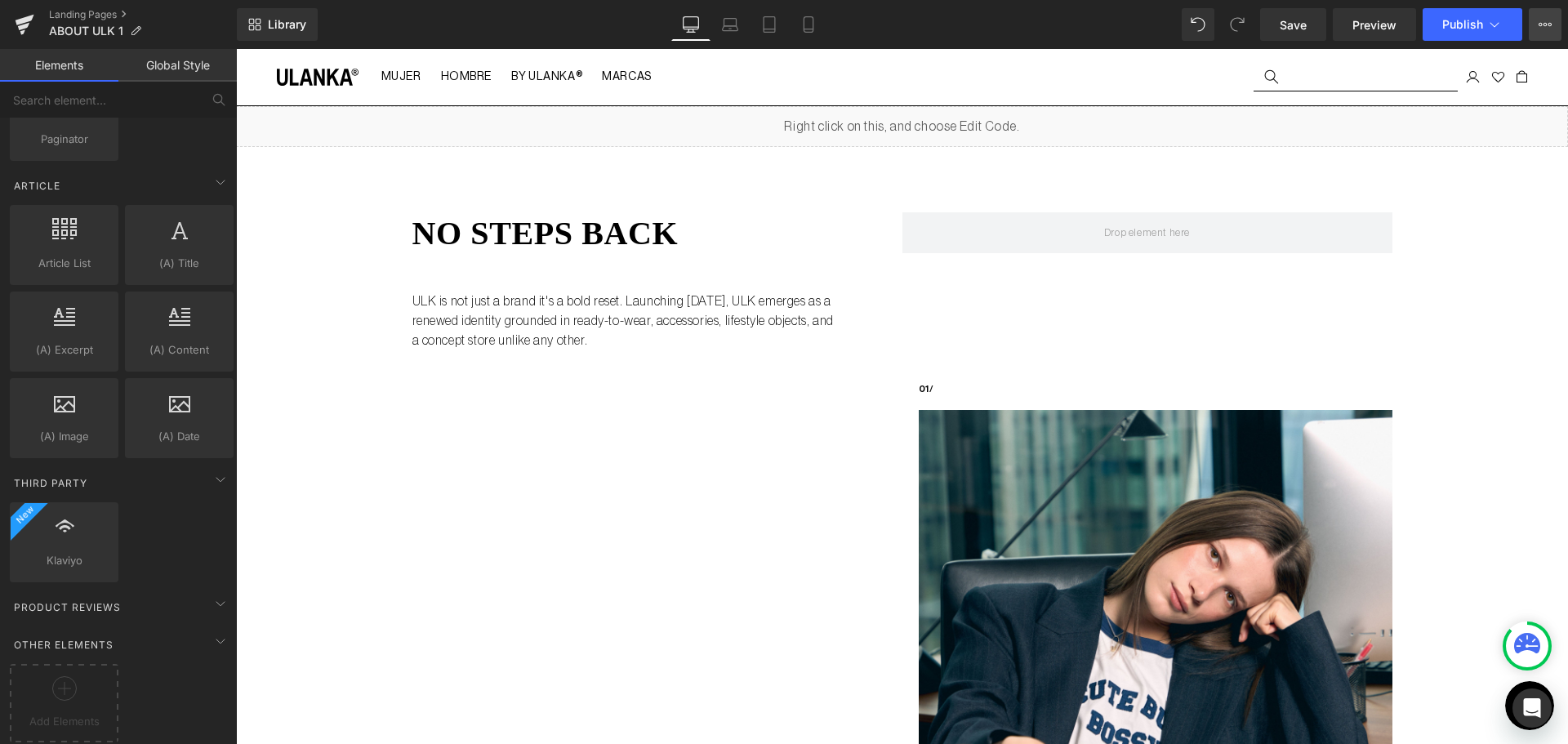
click at [1541, 30] on icon at bounding box center [1544, 24] width 13 height 13
click at [1549, 15] on button "View Live Page View with current Template Save Template to Library Schedule Pub…" at bounding box center [1545, 25] width 33 height 33
click at [1535, 18] on button "View Live Page View with current Template Save Template to Library Schedule Pub…" at bounding box center [1545, 25] width 33 height 33
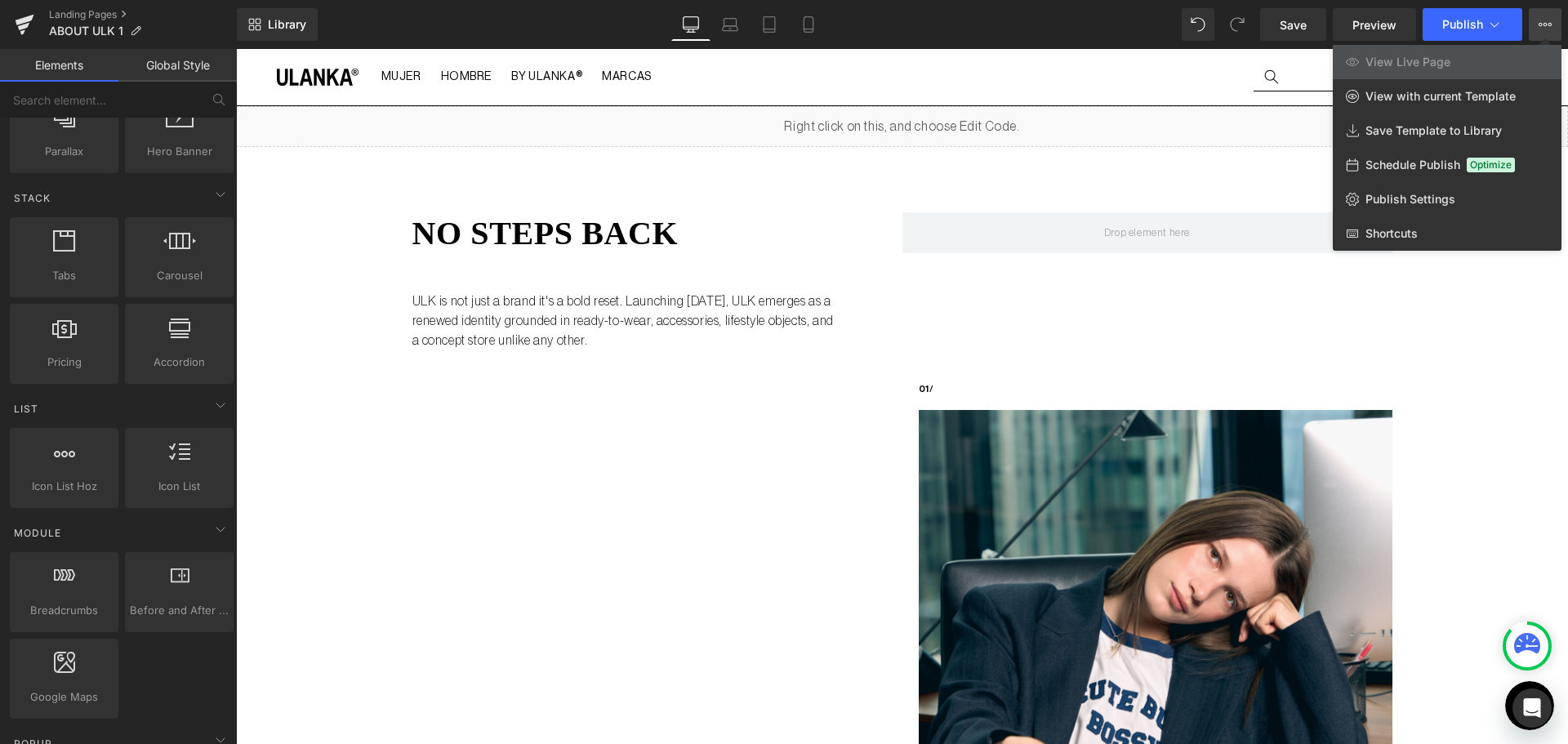
scroll to position [0, 0]
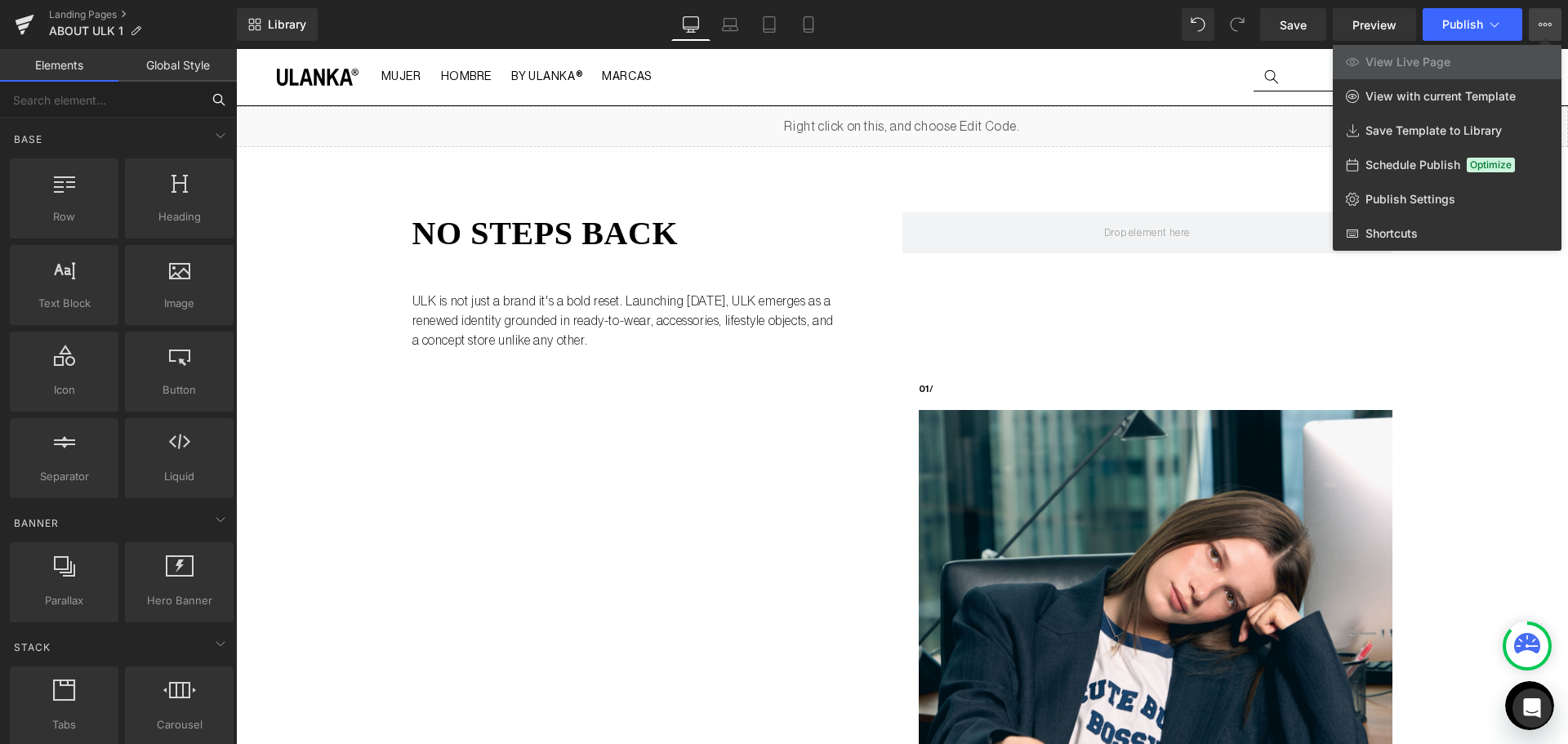
click at [130, 104] on input "text" at bounding box center [100, 100] width 201 height 36
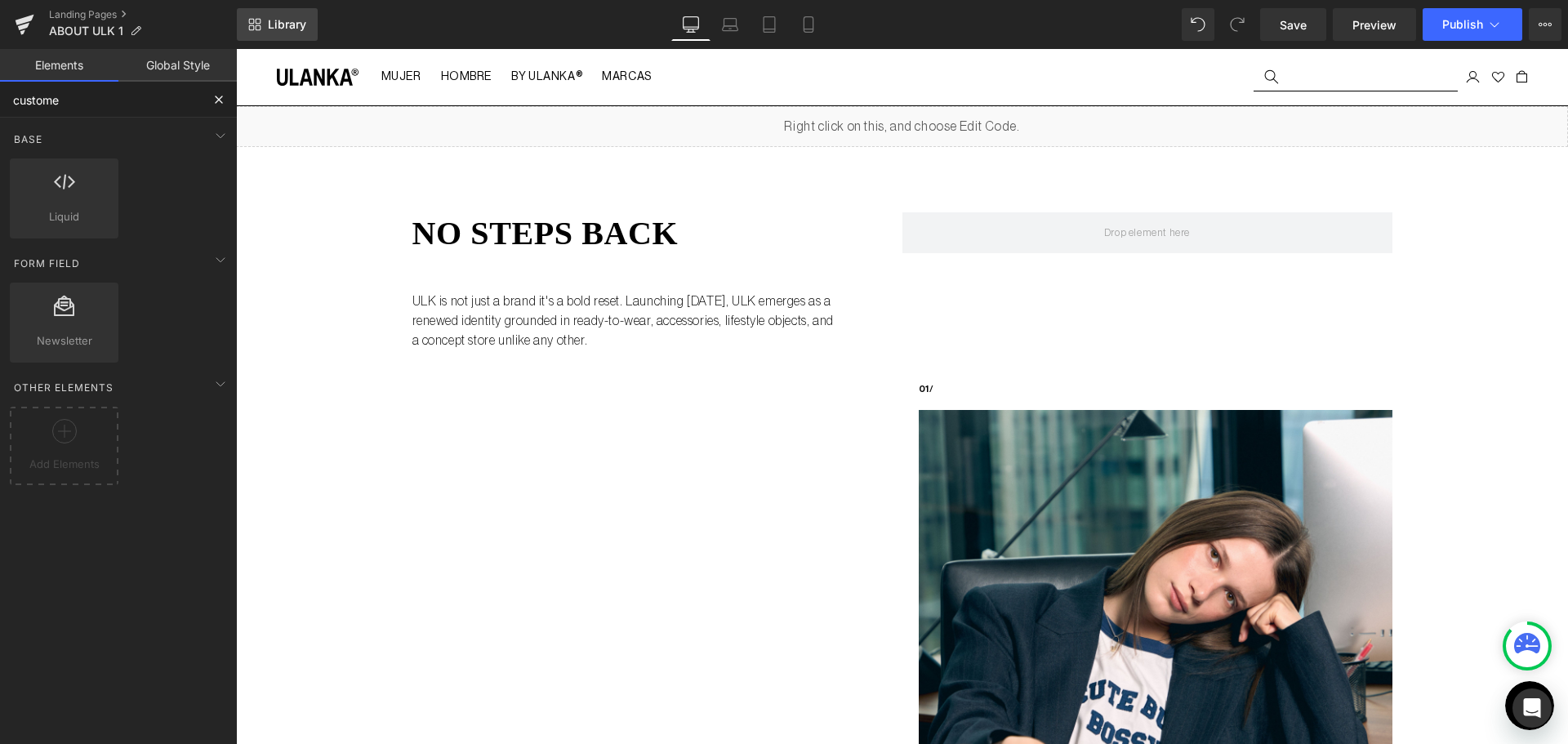
type input "custome"
click at [240, 18] on link "Library" at bounding box center [277, 25] width 81 height 33
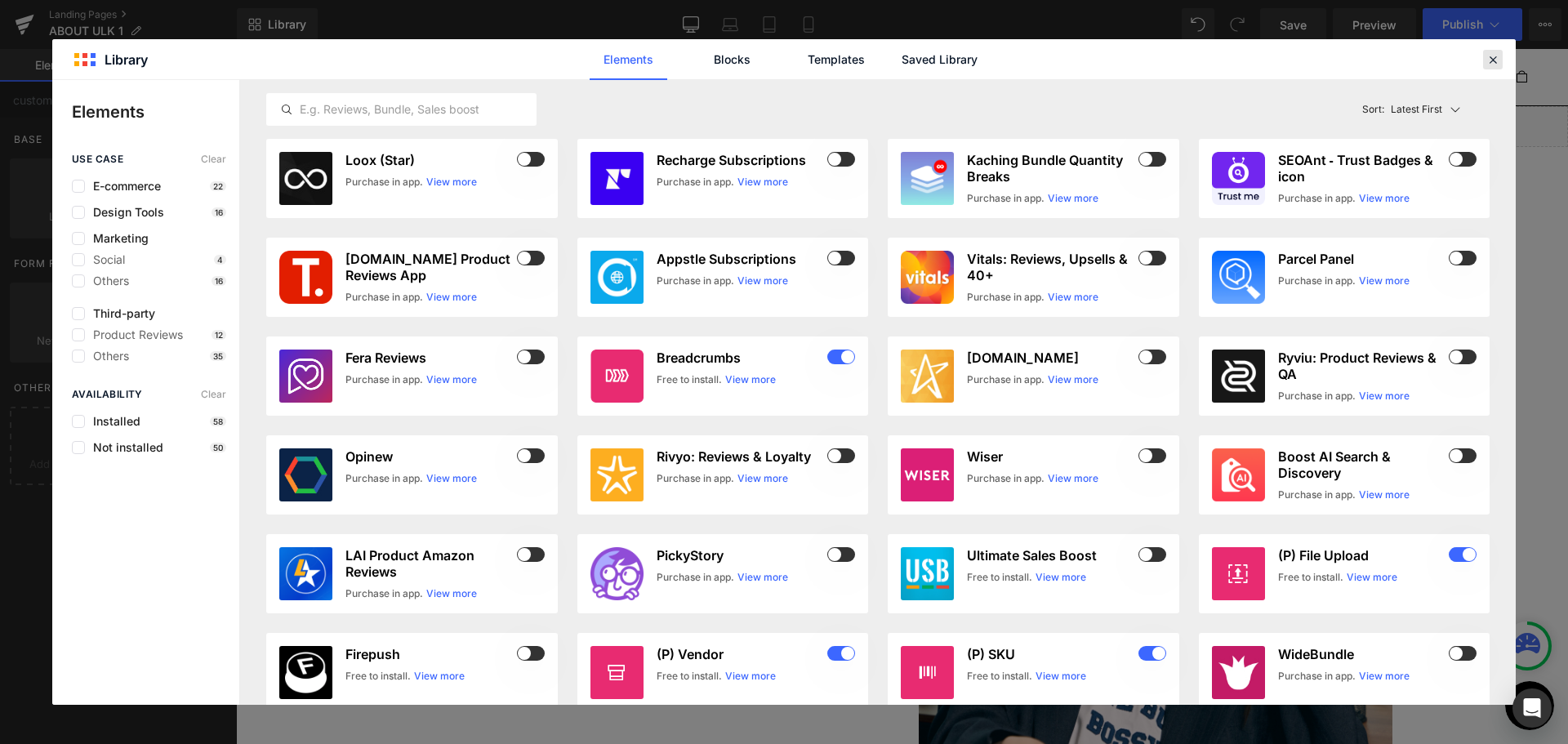
click at [1504, 54] on div "Elements Blocks Templates Saved Library" at bounding box center [784, 59] width 1463 height 40
click at [1492, 54] on icon at bounding box center [1492, 59] width 15 height 15
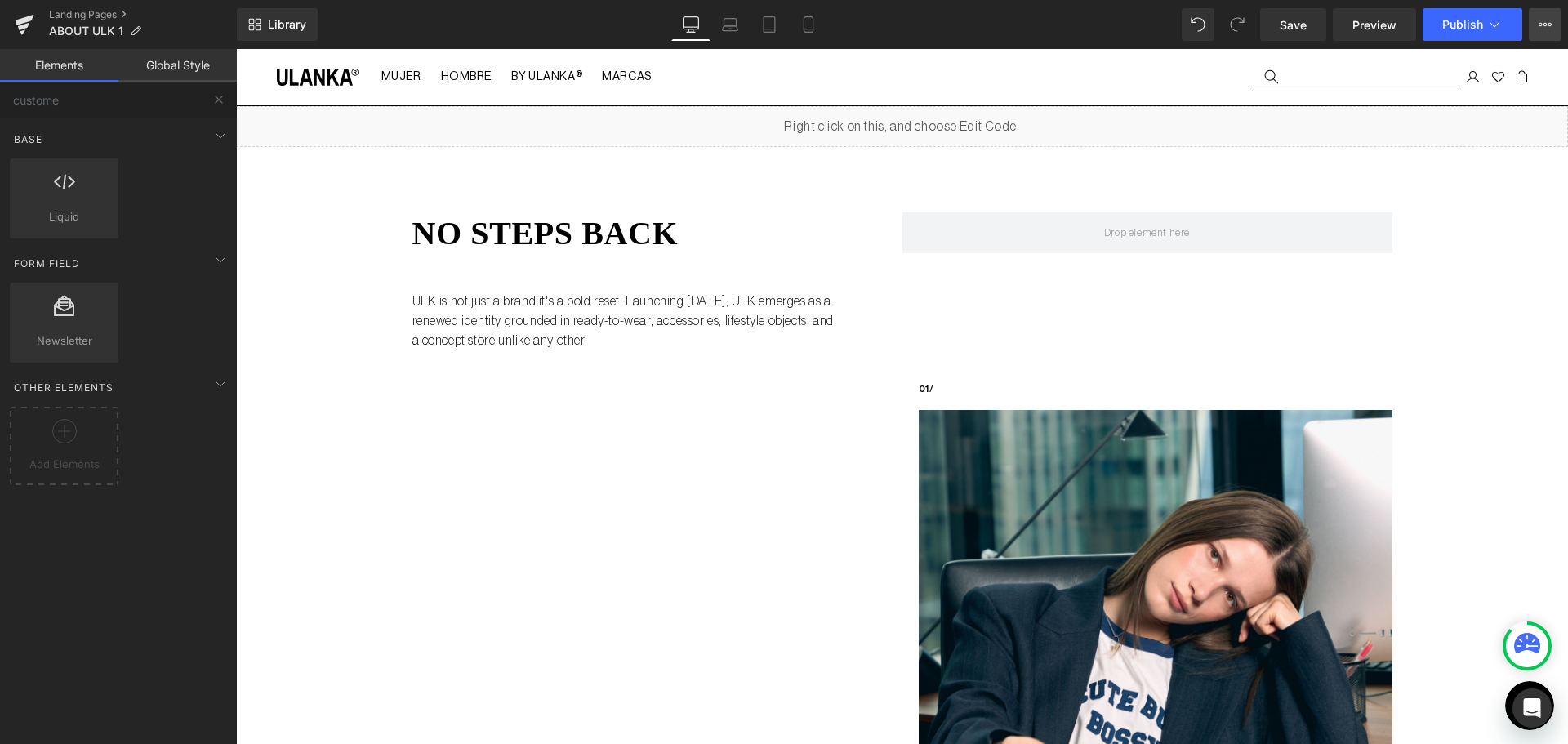
click at [1547, 15] on button "View Live Page View with current Template Save Template to Library Schedule Pub…" at bounding box center [1545, 25] width 33 height 33
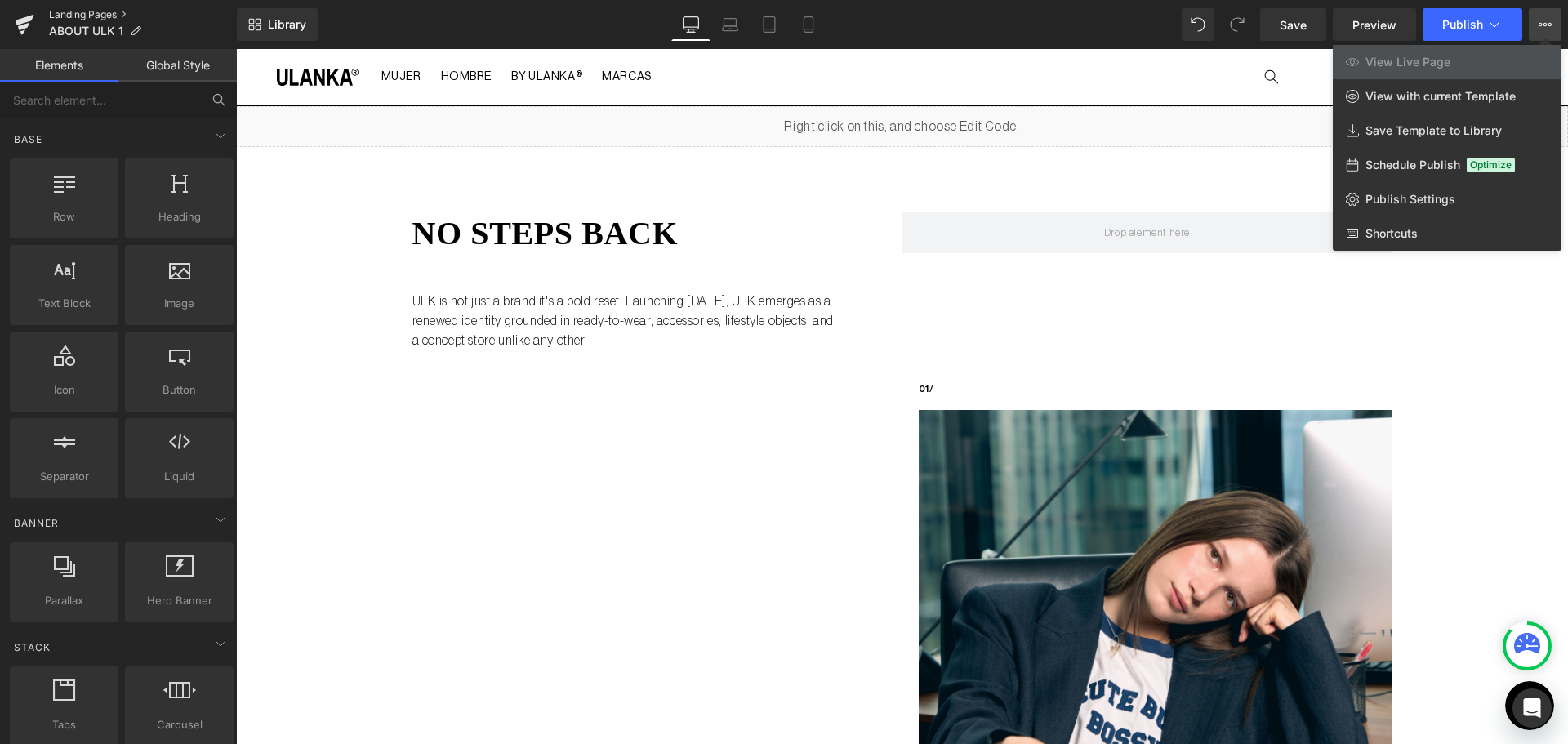
click at [135, 13] on link "Landing Pages" at bounding box center [143, 15] width 188 height 13
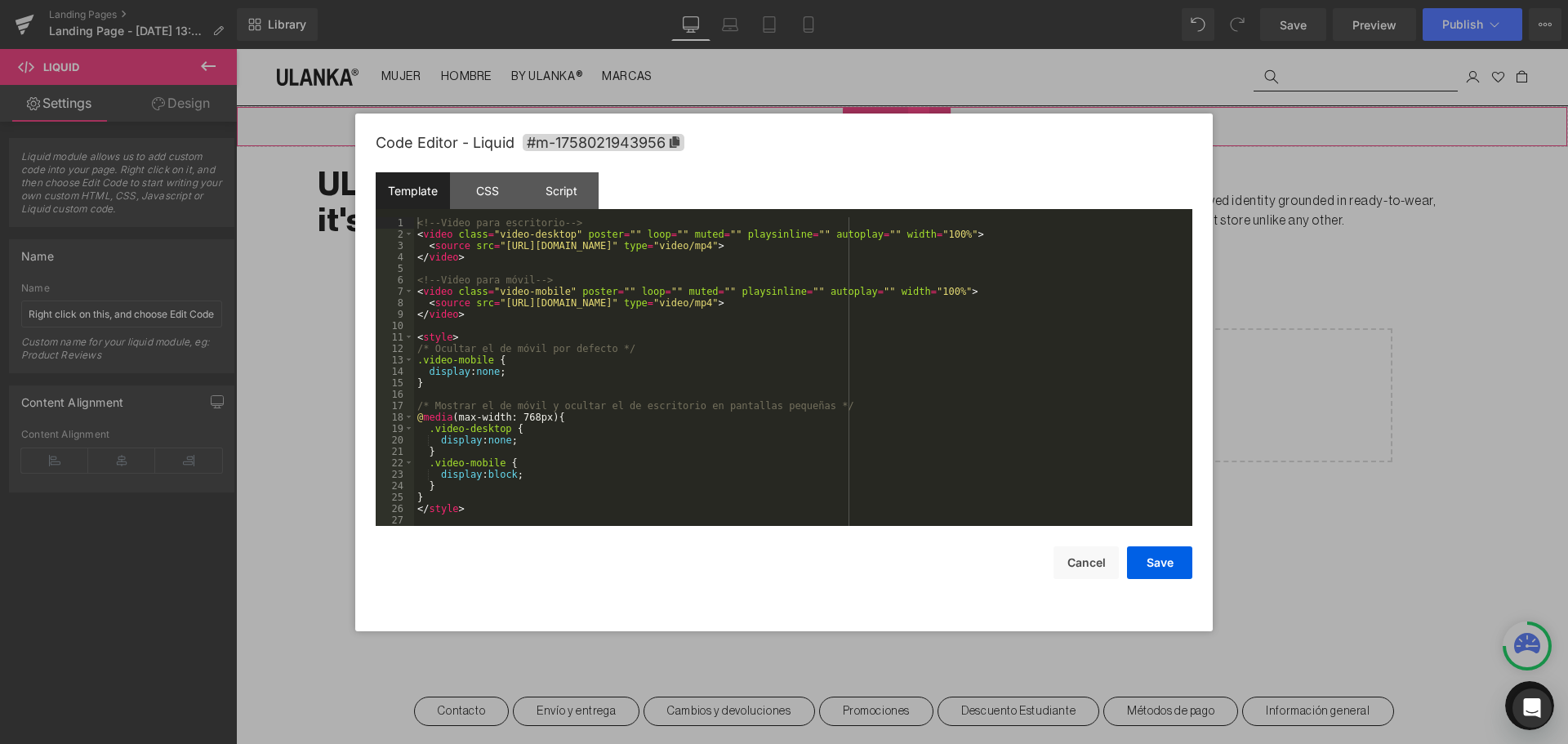
click at [919, 120] on div "Liquid" at bounding box center [902, 127] width 1332 height 41
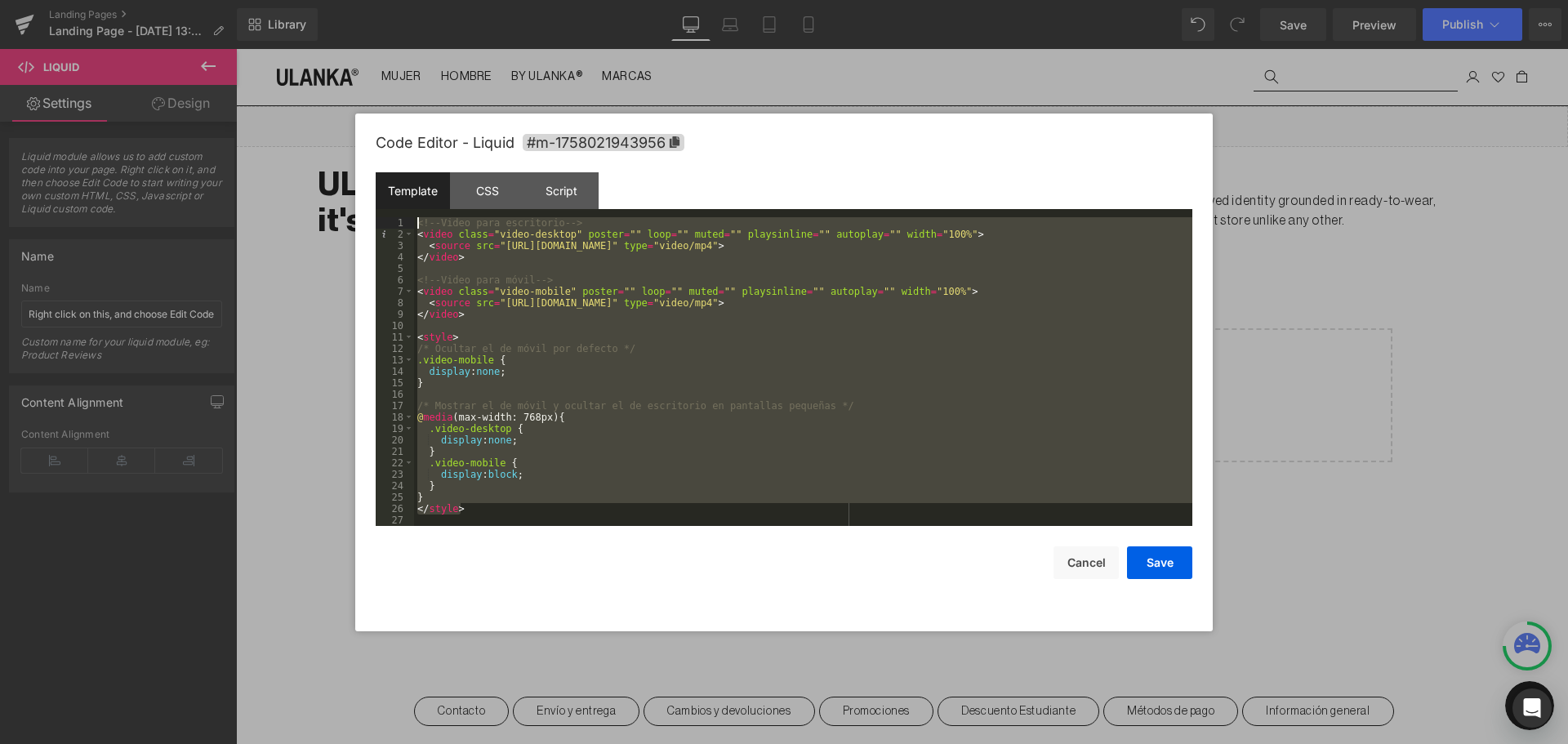
drag, startPoint x: 507, startPoint y: 503, endPoint x: 347, endPoint y: 205, distance: 338.2
click at [347, 205] on body "Liquid You are previewing how the will restyle your page. You can not edit Elem…" at bounding box center [784, 372] width 1568 height 744
click at [1186, 573] on button "Save" at bounding box center [1159, 563] width 65 height 33
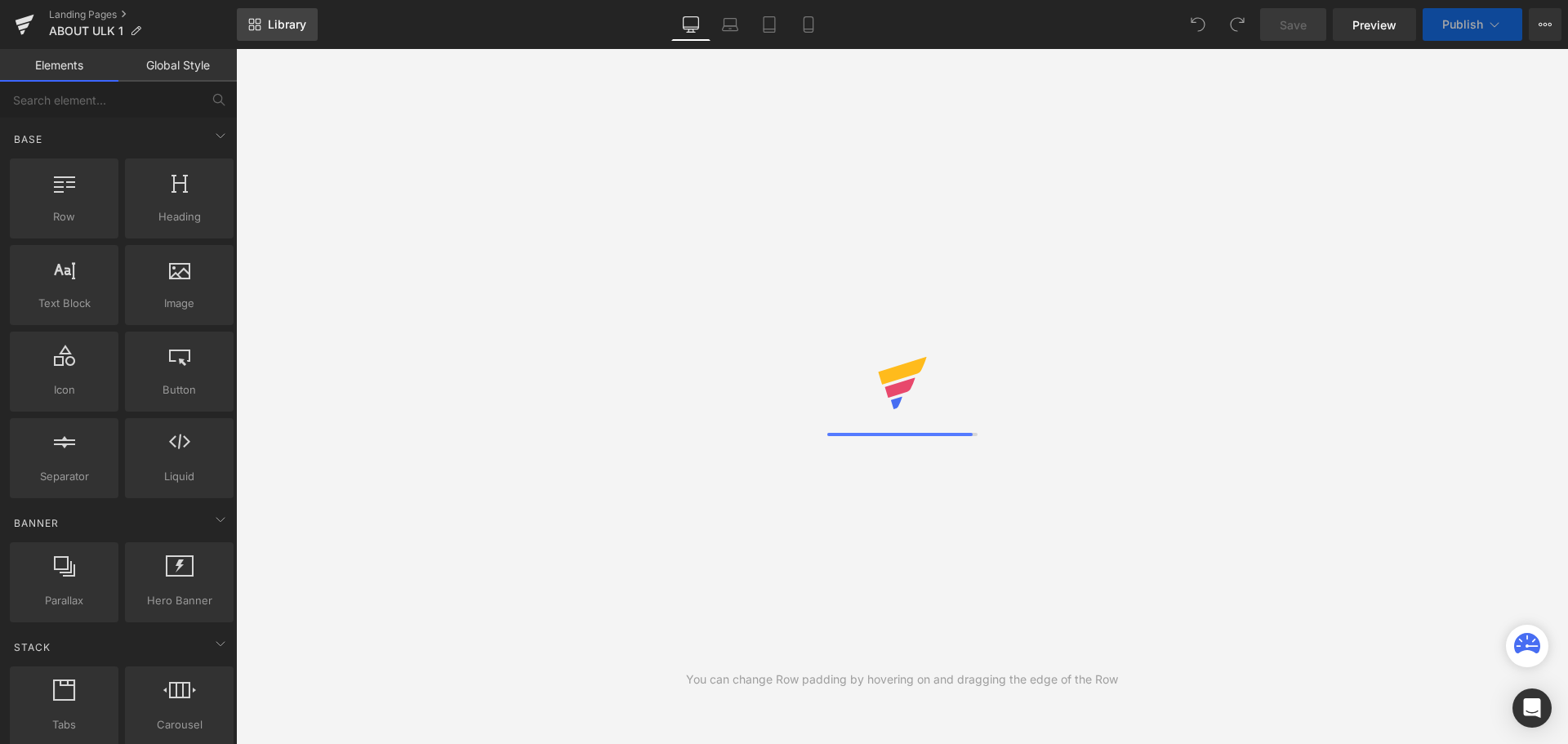
click at [258, 15] on link "Library" at bounding box center [277, 25] width 81 height 33
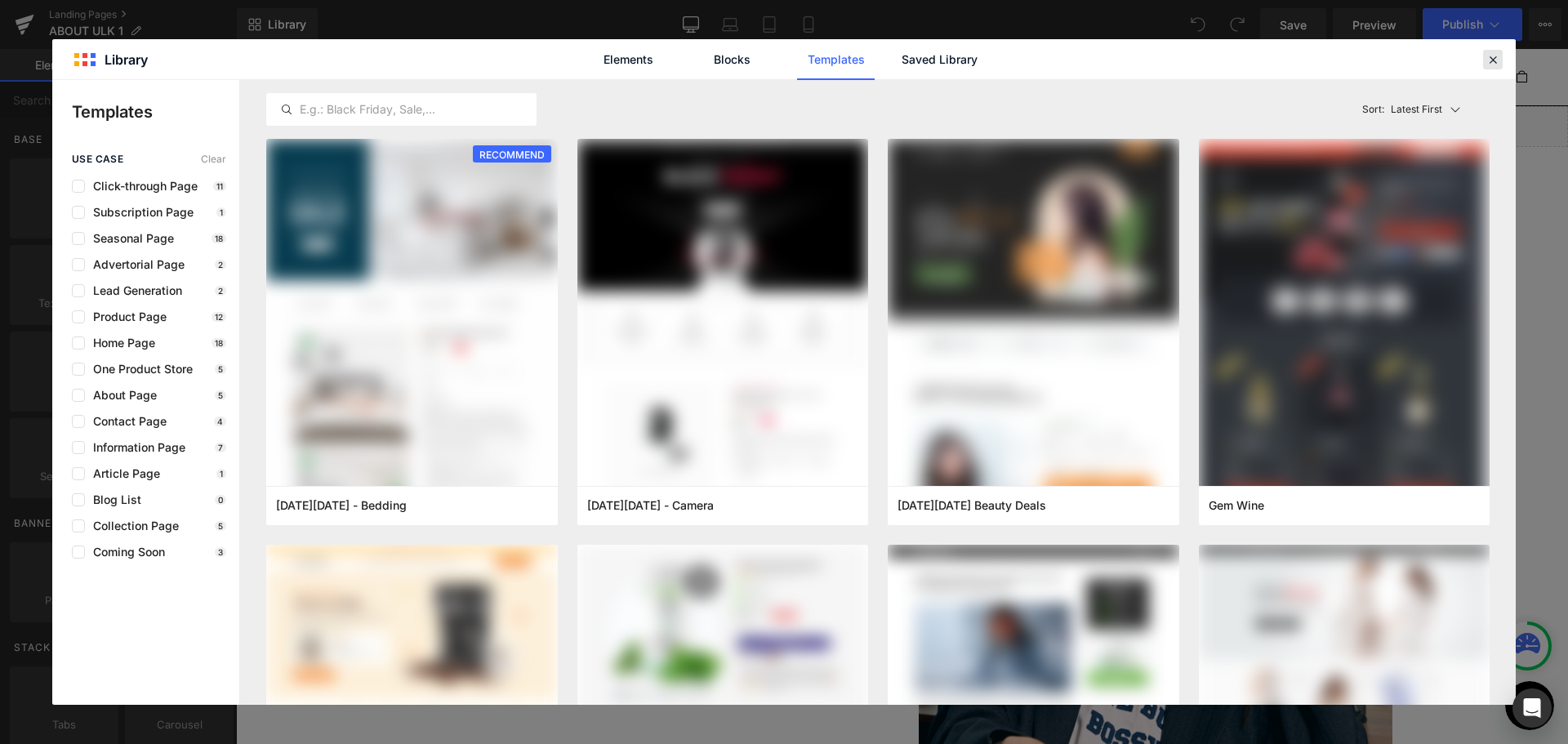
click at [1485, 59] on div at bounding box center [1492, 59] width 20 height 20
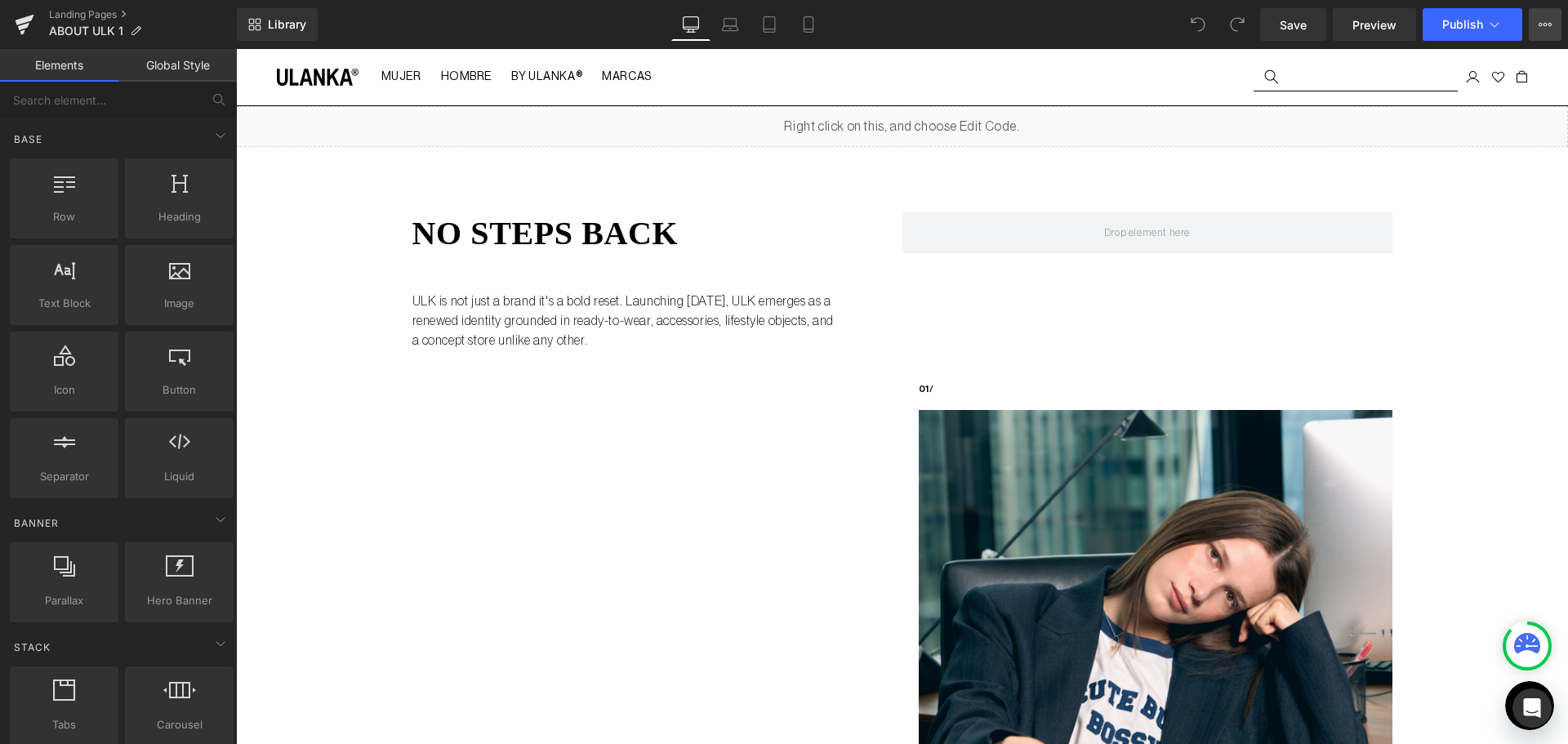
click at [1535, 21] on button "View Live Page View with current Template Save Template to Library Schedule Pub…" at bounding box center [1545, 25] width 33 height 33
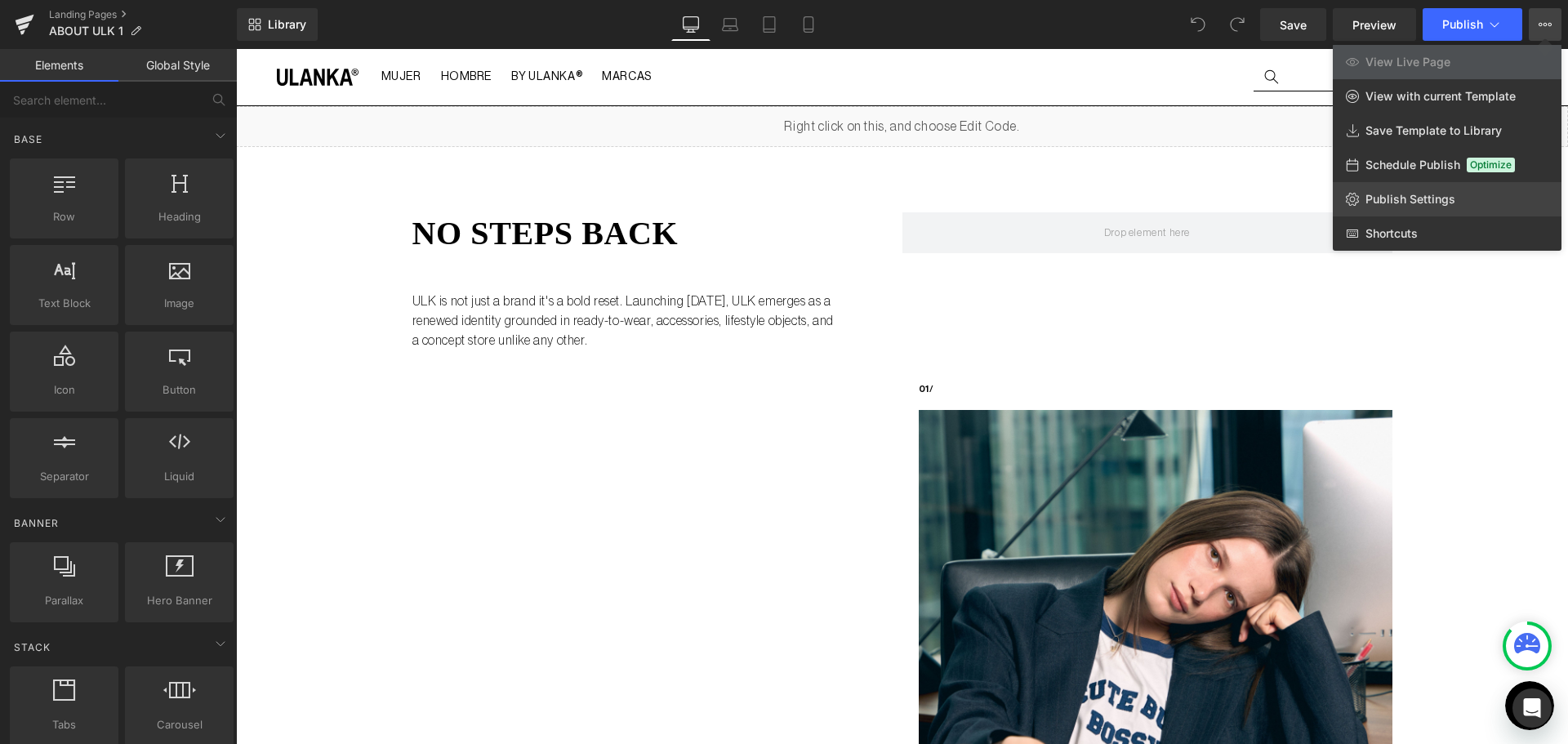
click at [1449, 191] on link "Publish Settings" at bounding box center [1447, 199] width 228 height 34
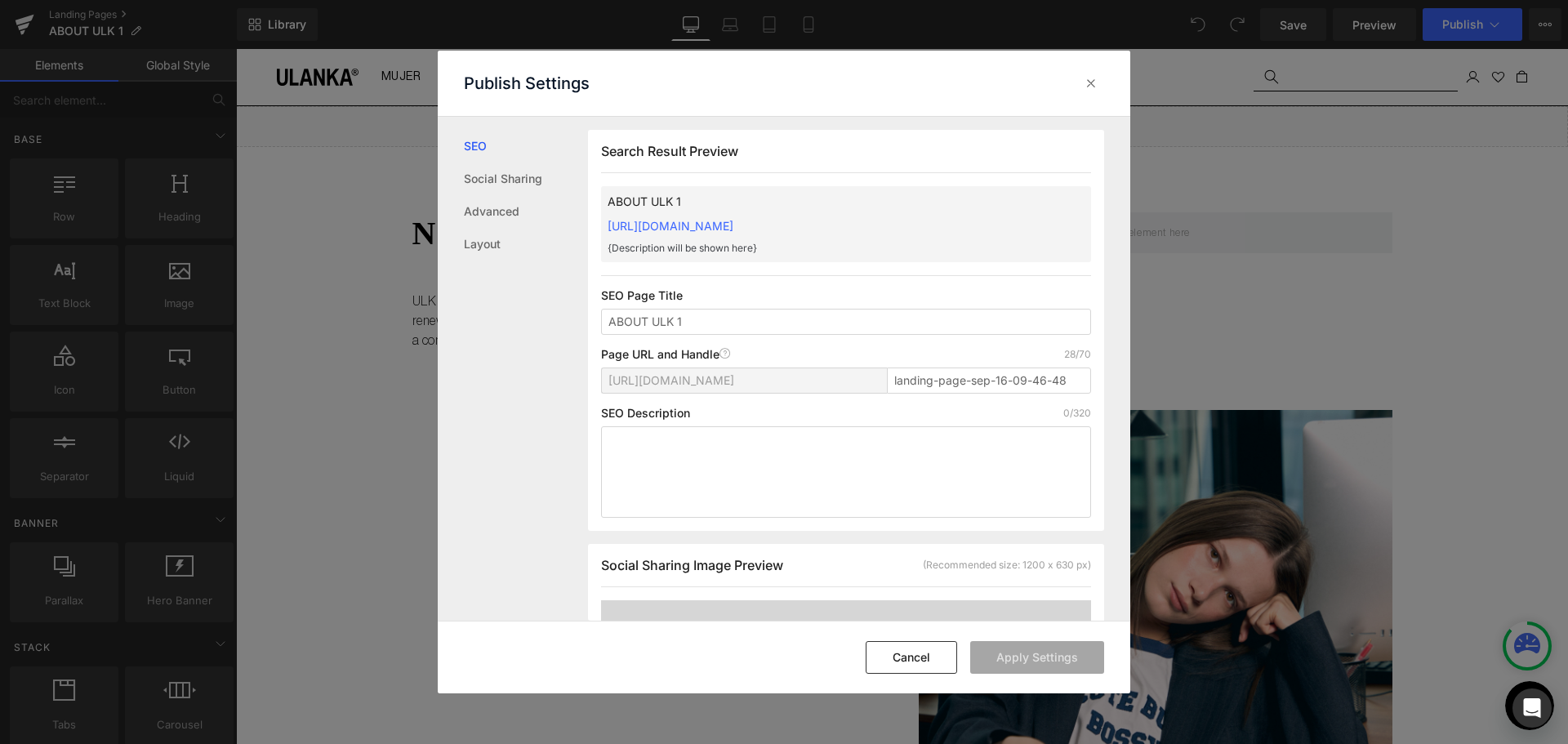
scroll to position [1, 0]
click at [481, 263] on div "SEO Social Sharing Advanced Layout" at bounding box center [513, 369] width 150 height 505
click at [481, 244] on link "Layout" at bounding box center [526, 244] width 125 height 33
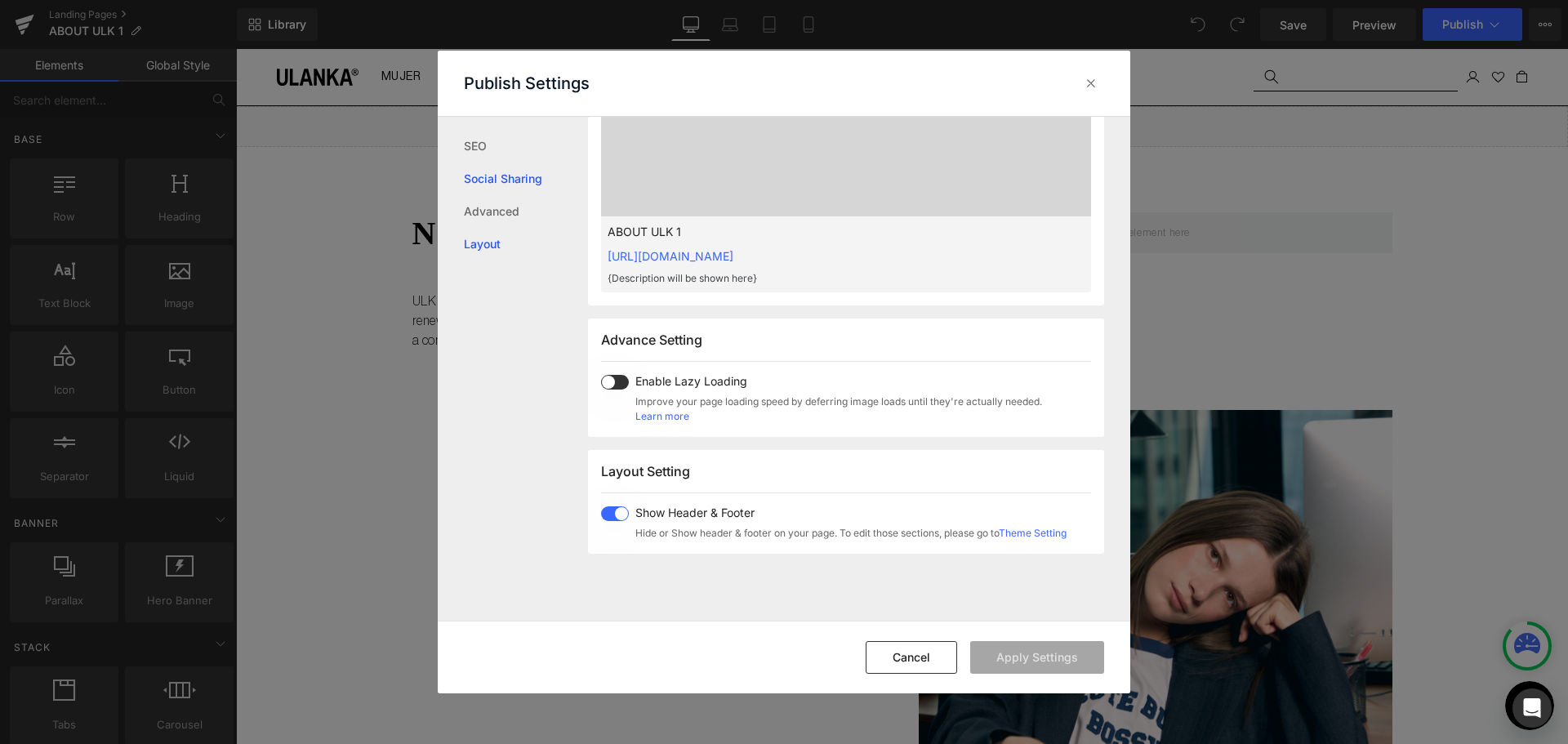
scroll to position [973, 0]
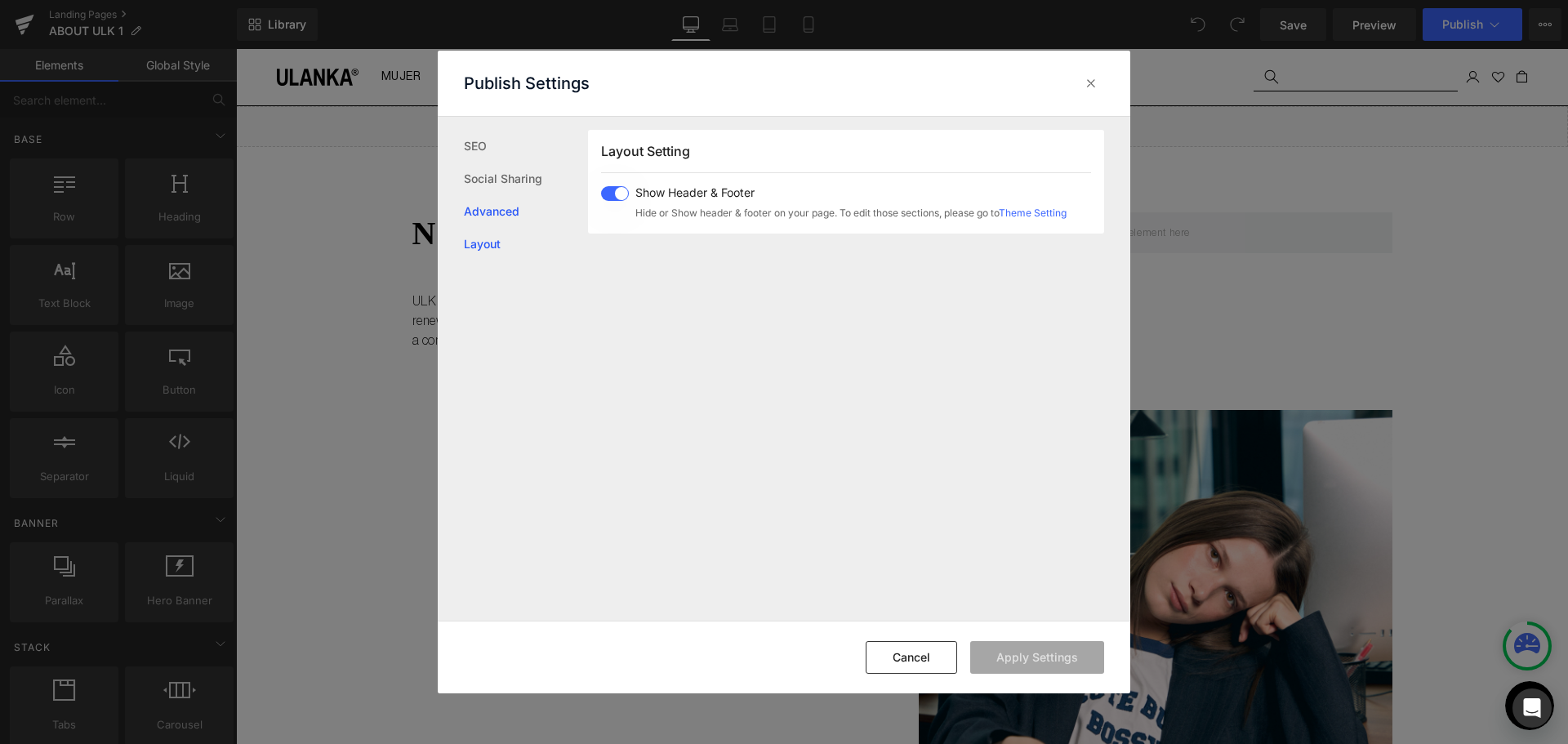
click at [539, 197] on link "Advanced" at bounding box center [526, 211] width 125 height 33
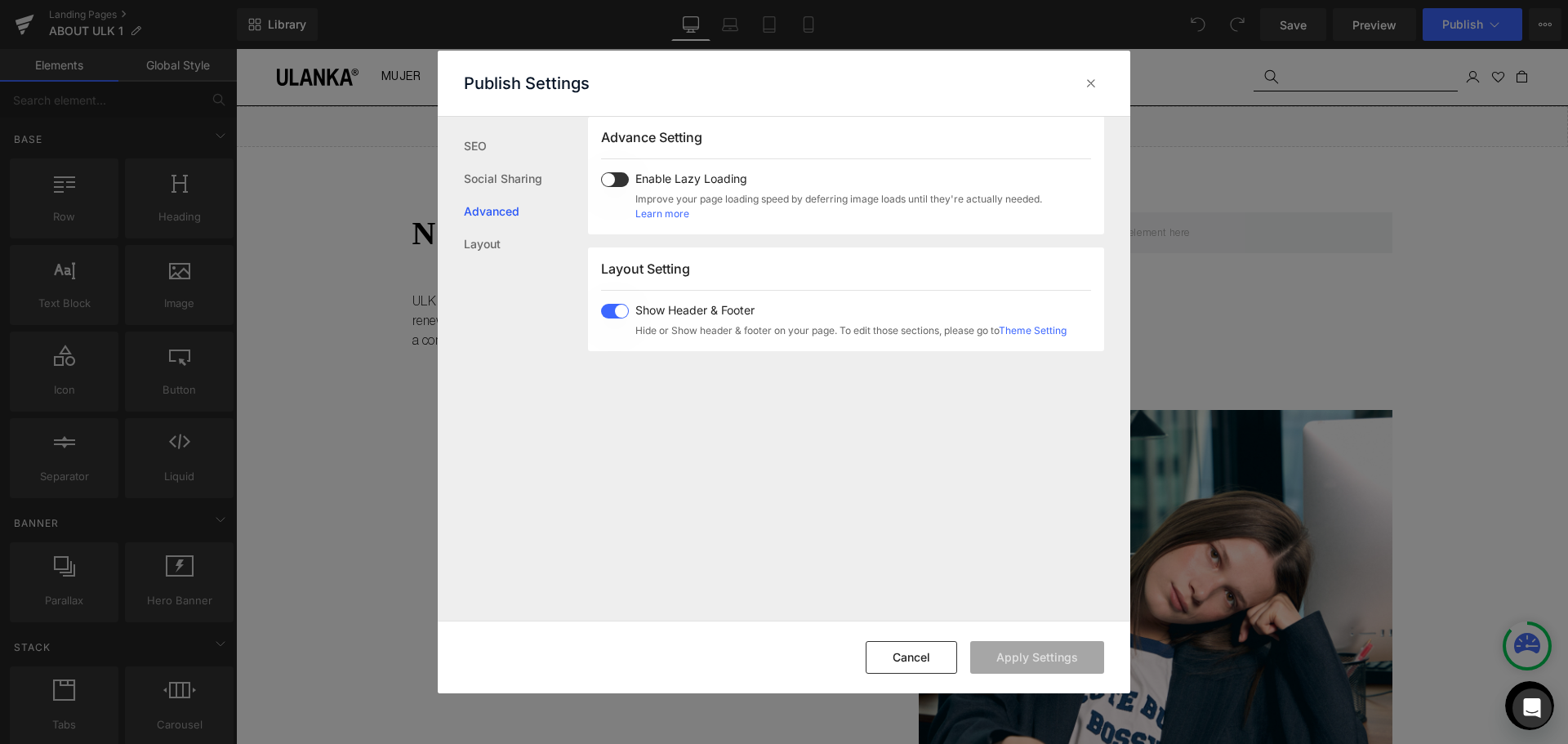
scroll to position [843, 0]
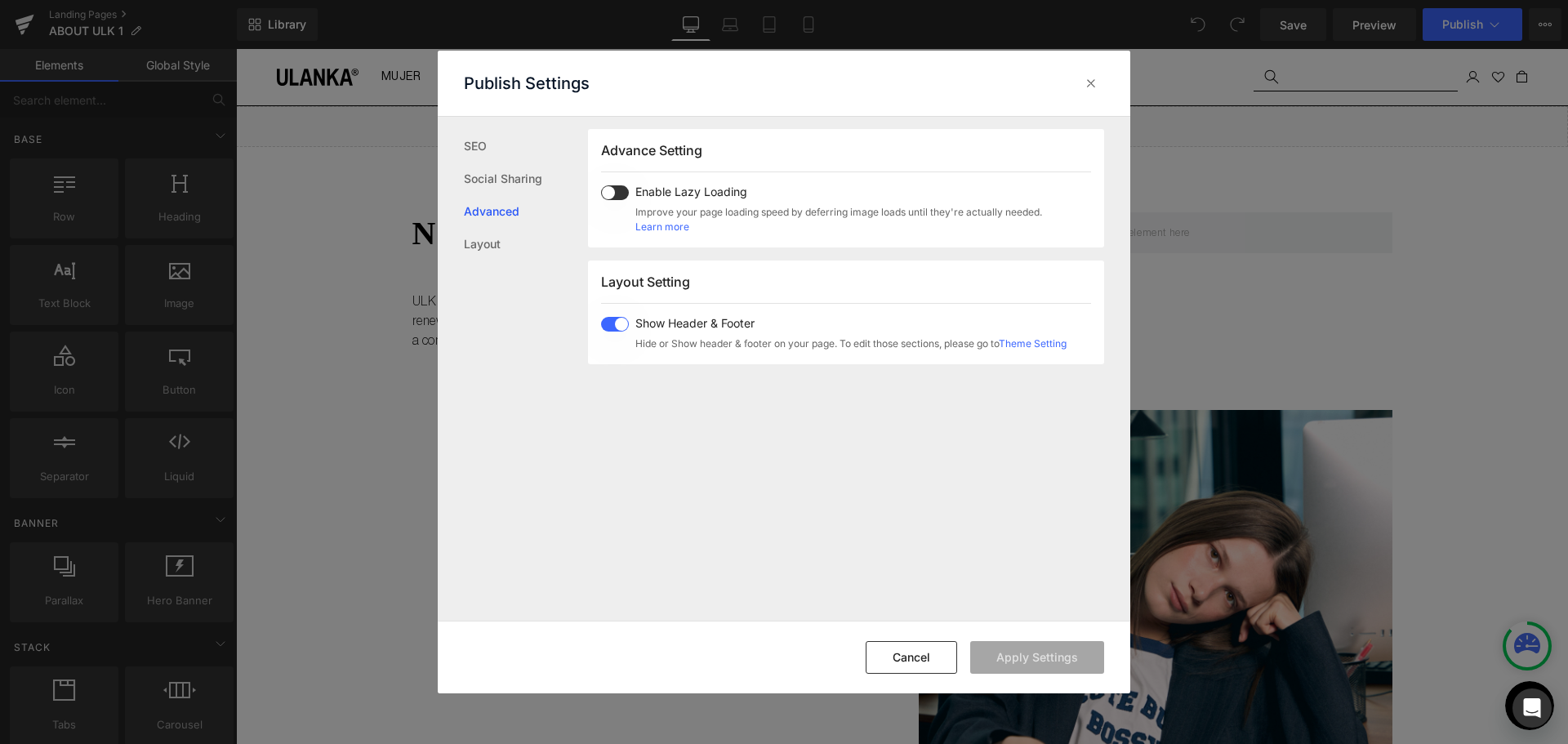
click at [471, 203] on link "Advanced" at bounding box center [526, 211] width 125 height 33
click at [480, 177] on link "Social Sharing" at bounding box center [526, 179] width 125 height 33
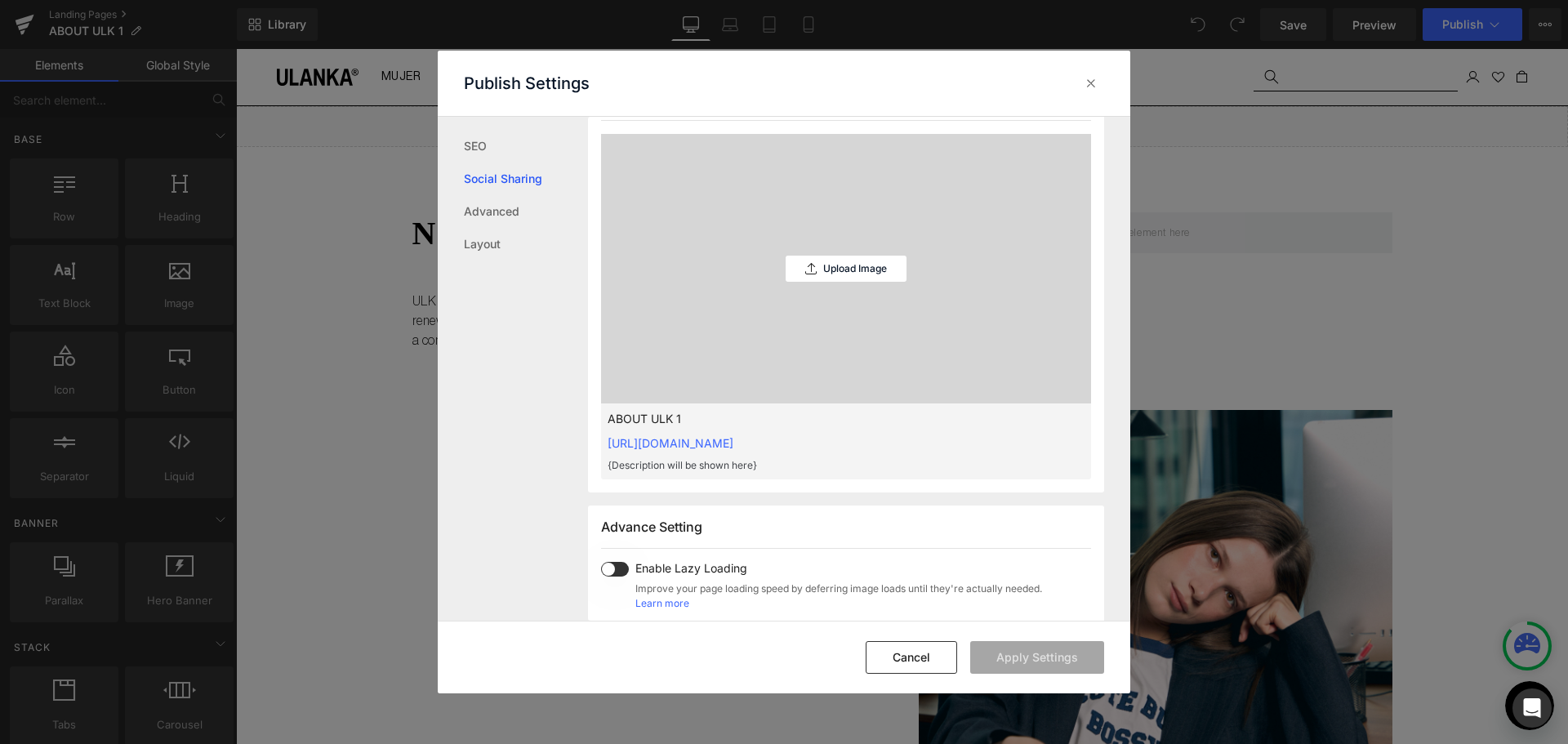
scroll to position [415, 0]
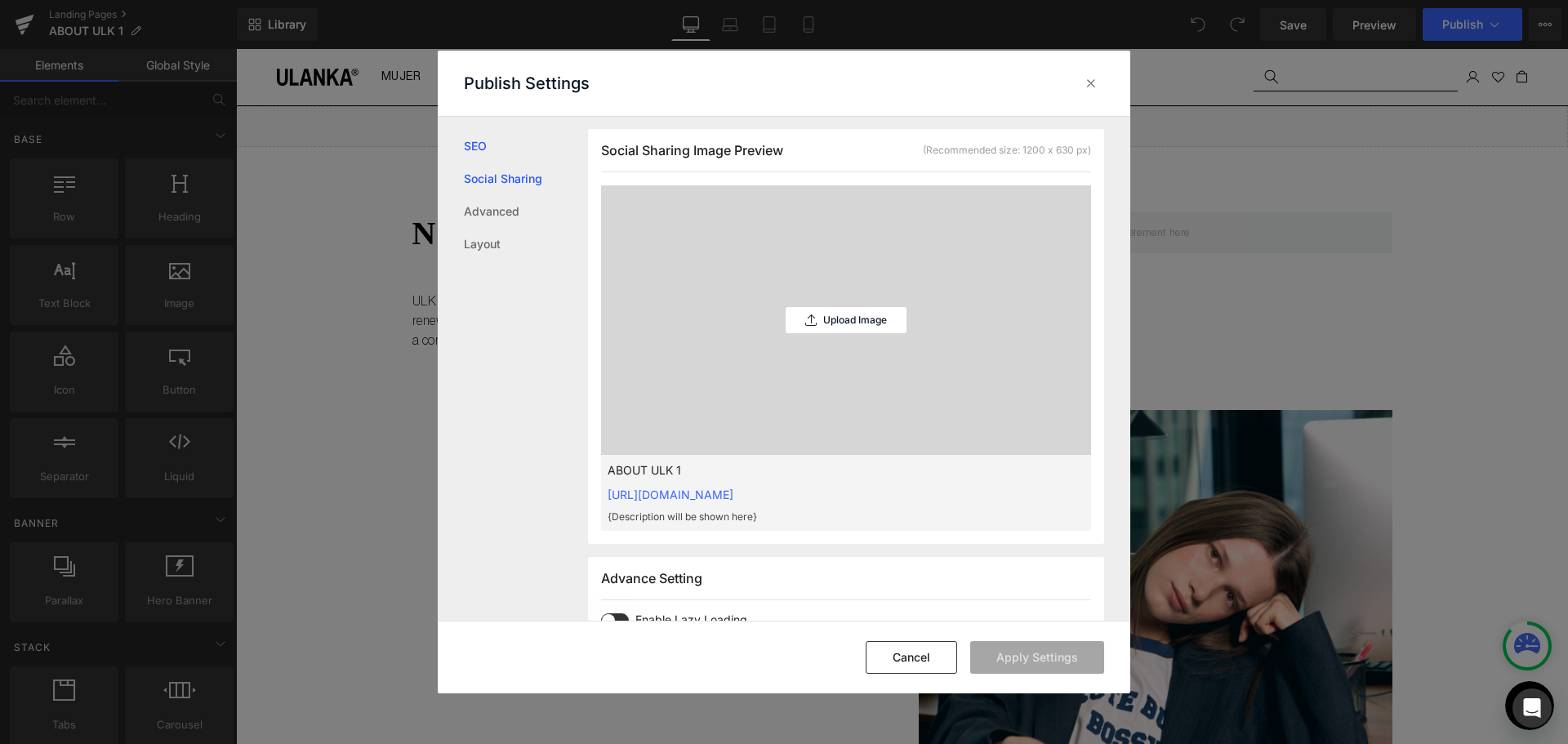
click at [479, 150] on link "SEO" at bounding box center [526, 146] width 125 height 33
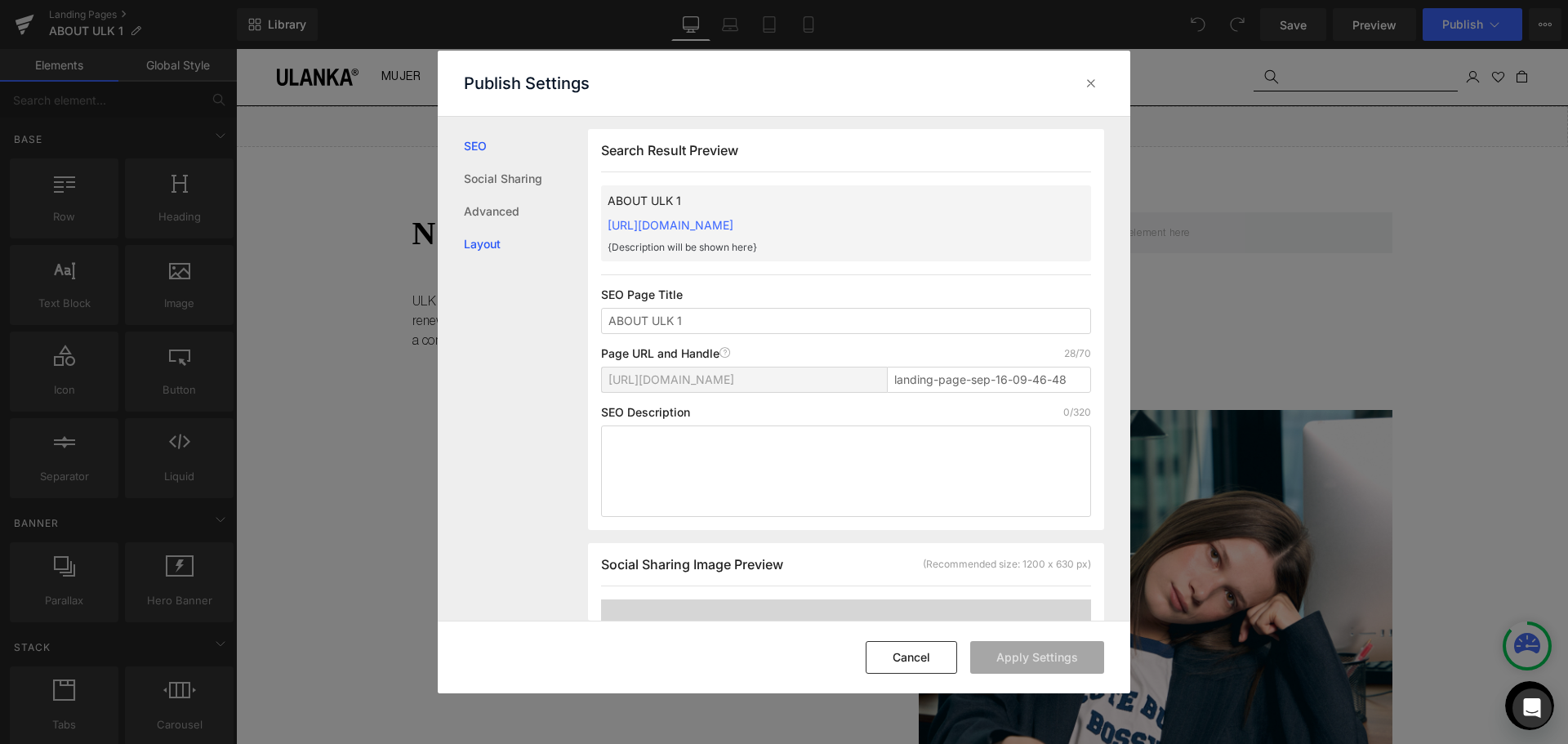
click at [490, 236] on link "Layout" at bounding box center [526, 244] width 125 height 33
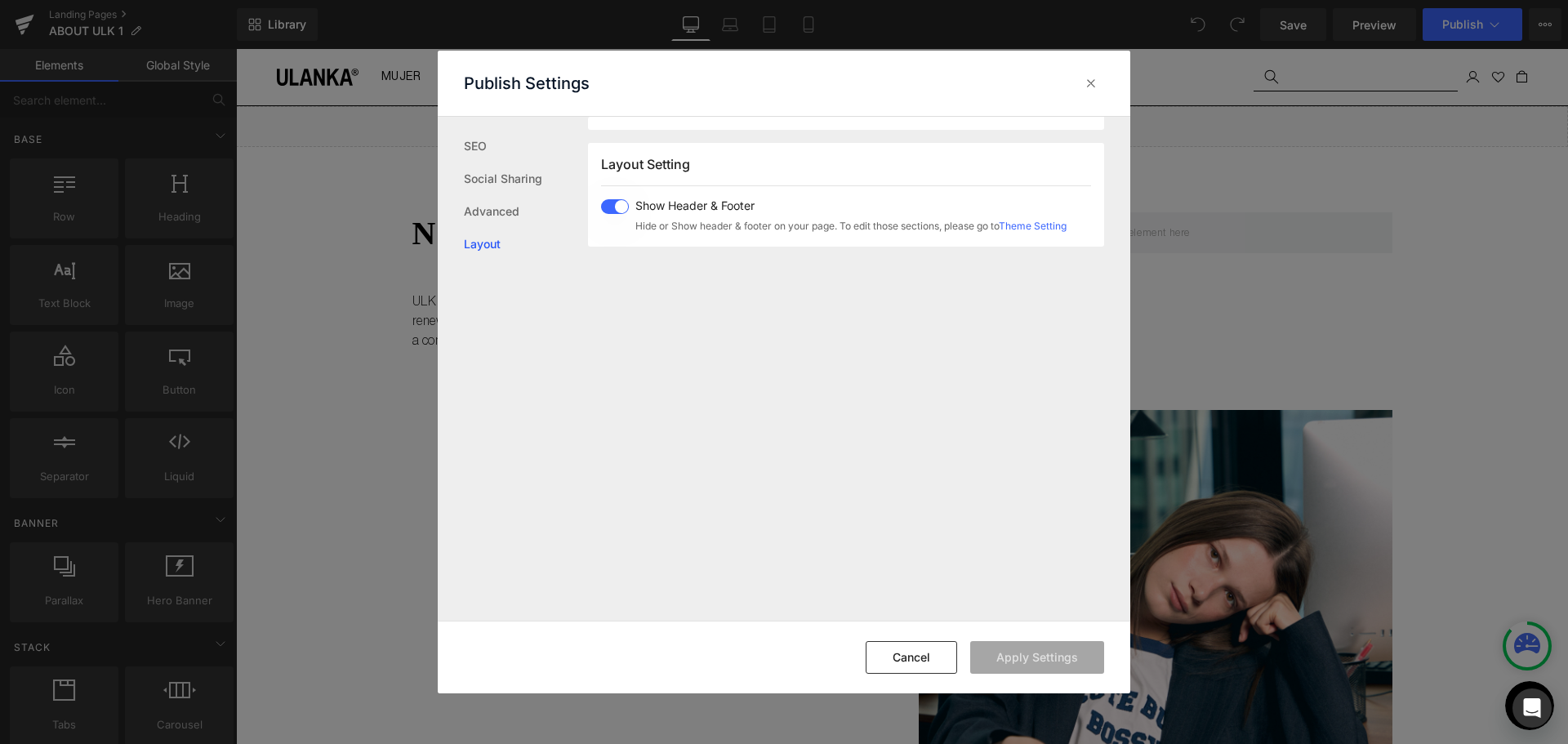
scroll to position [973, 0]
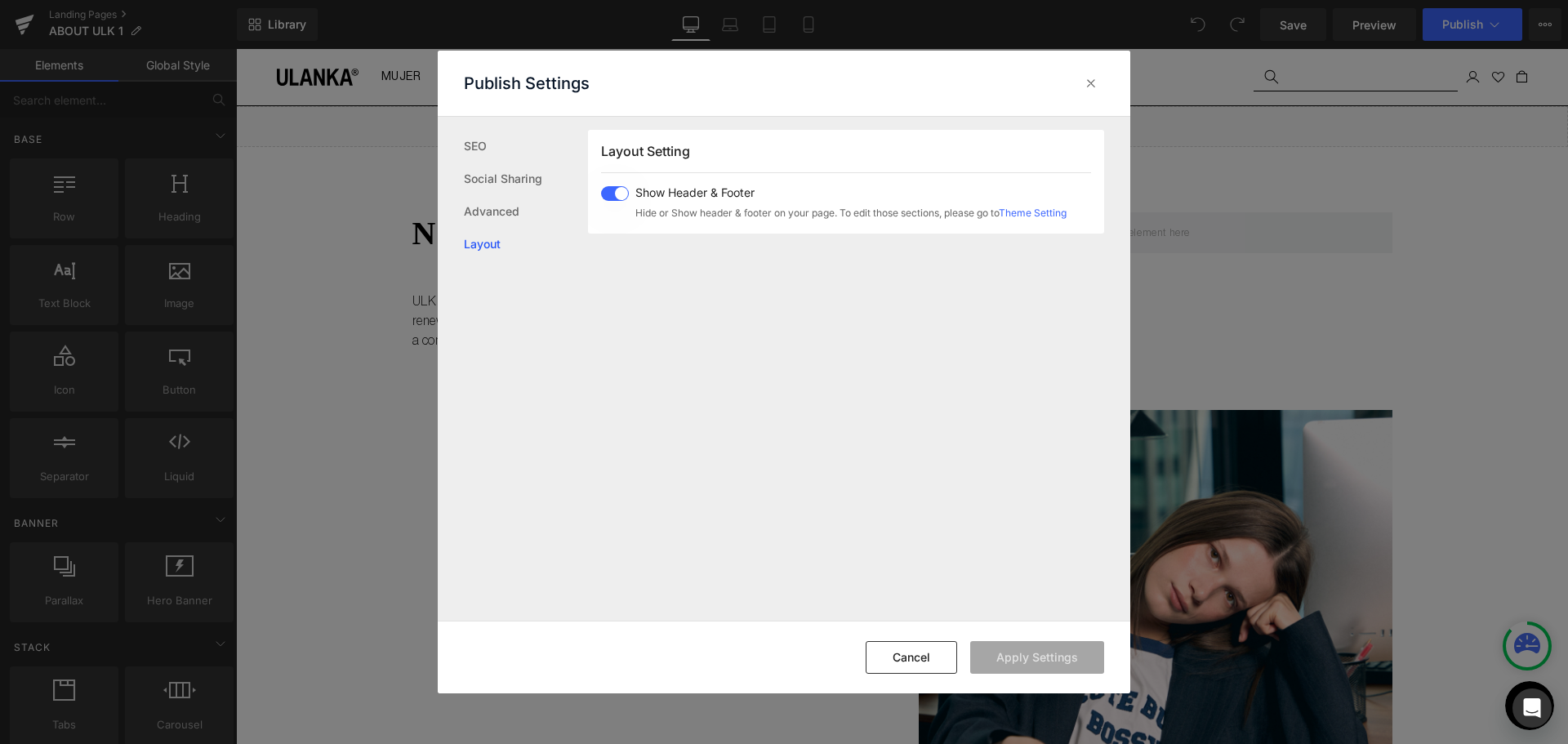
click at [656, 192] on span "Show Header & Footer" at bounding box center [851, 192] width 431 height 13
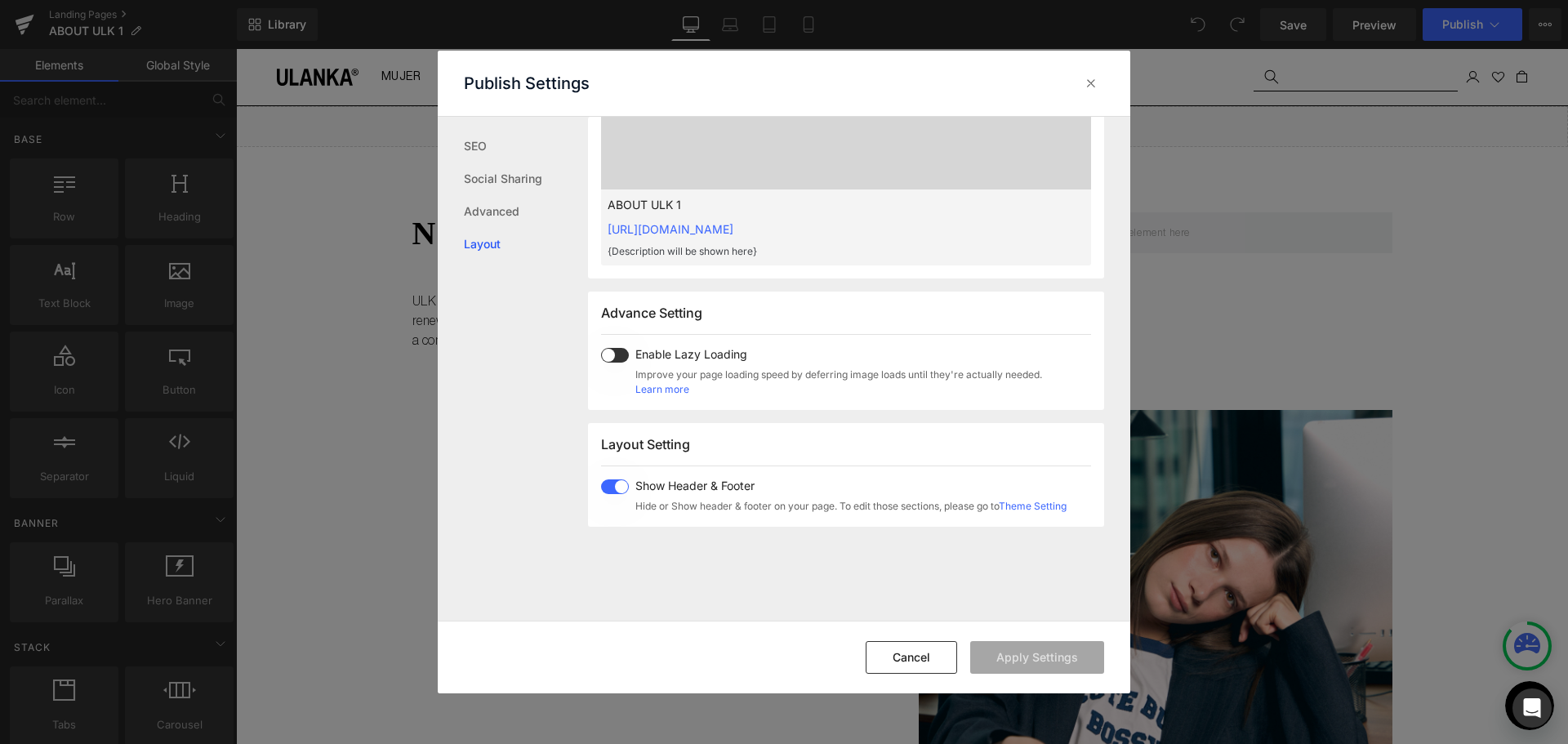
scroll to position [647, 0]
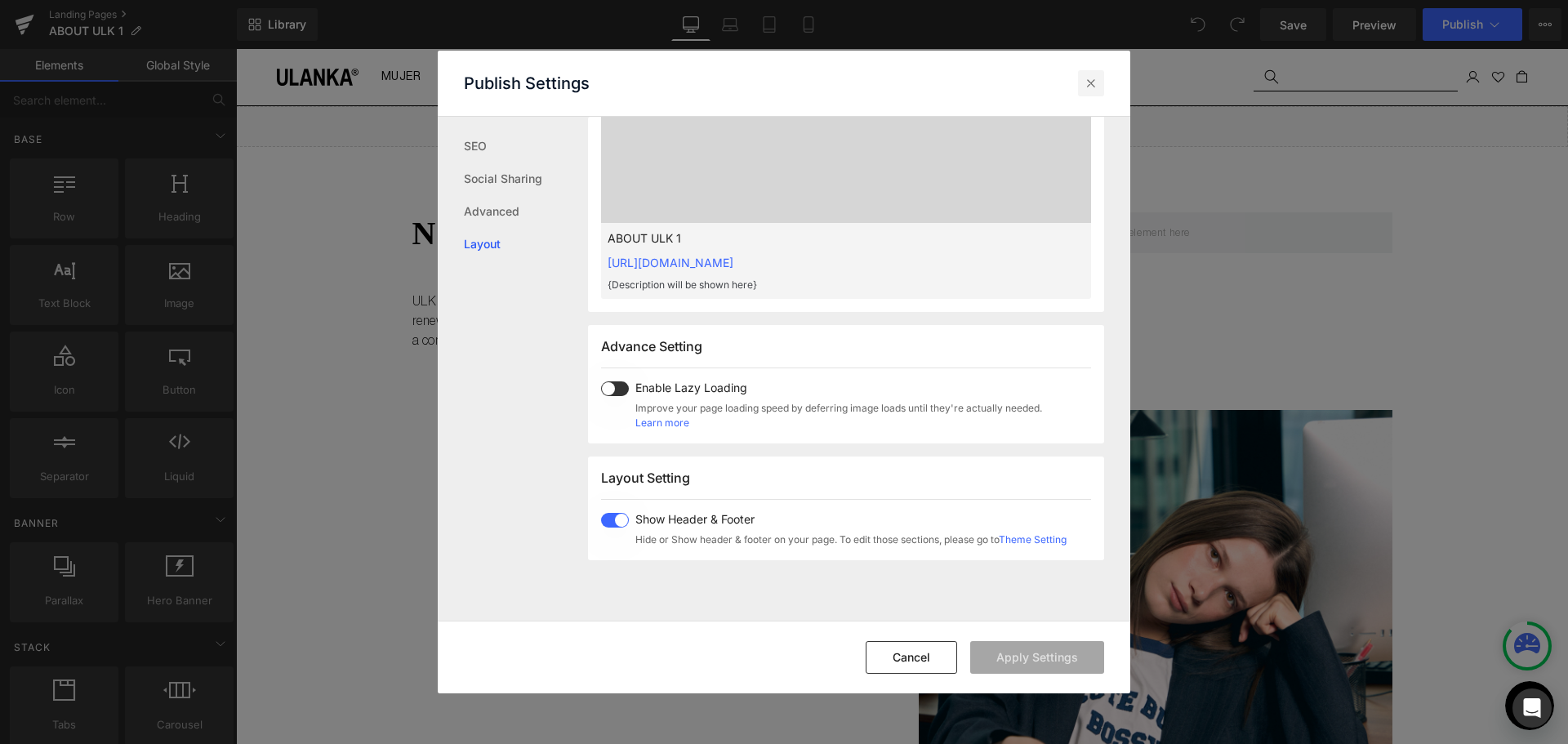
click at [1089, 75] on icon at bounding box center [1091, 82] width 16 height 16
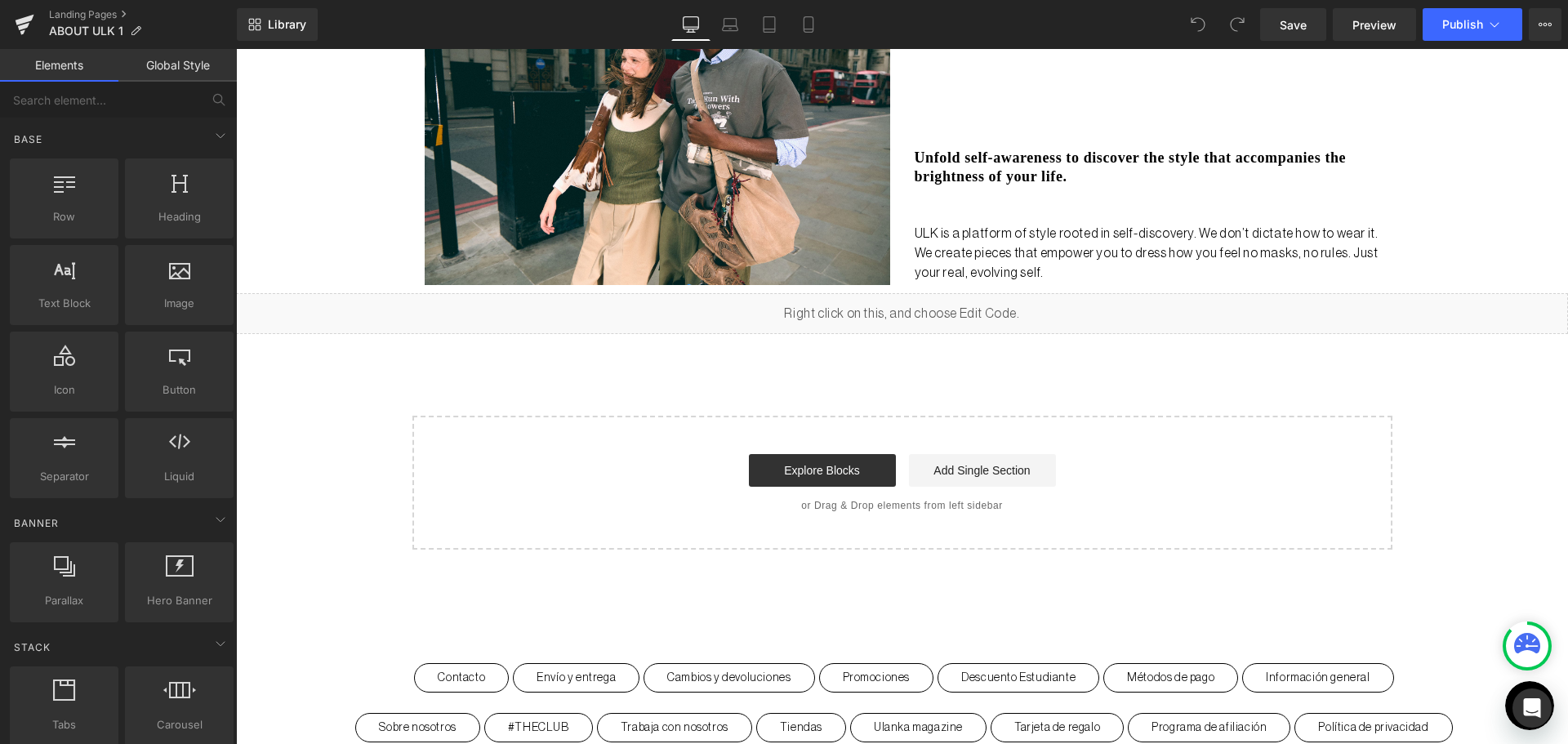
scroll to position [1121, 0]
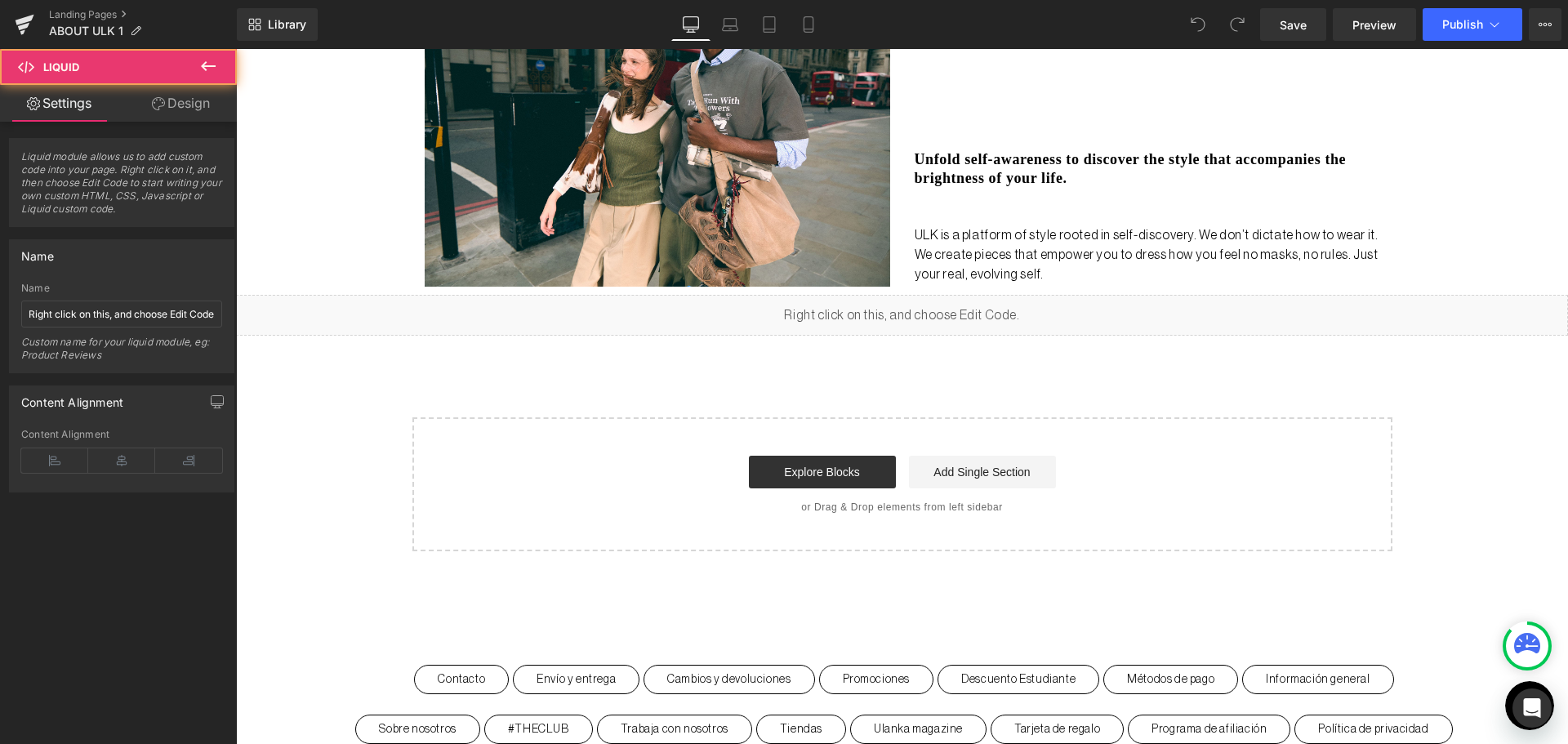
click at [924, 304] on div "Liquid" at bounding box center [902, 315] width 1332 height 41
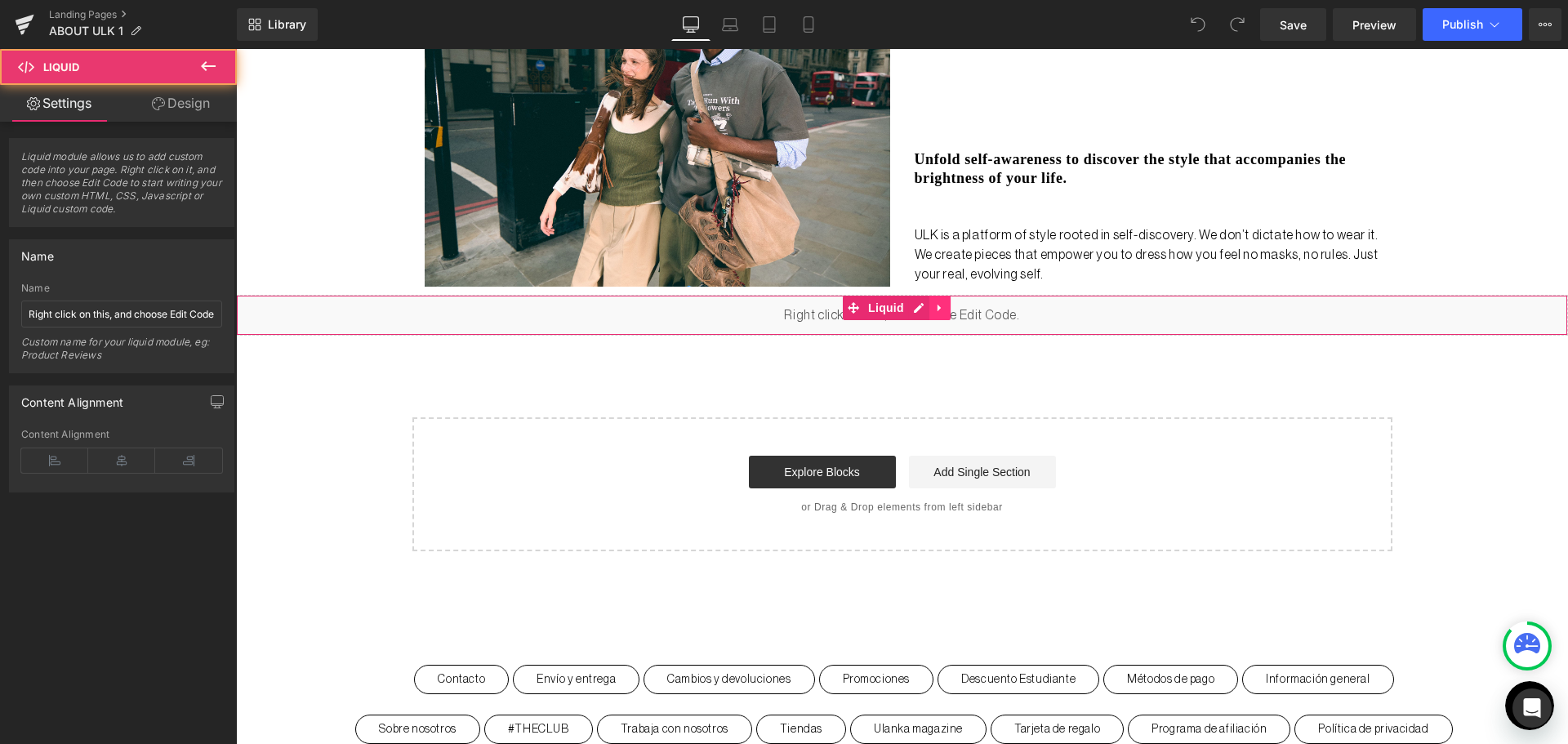
click at [944, 303] on icon at bounding box center [939, 308] width 11 height 12
click at [945, 303] on icon at bounding box center [950, 308] width 11 height 12
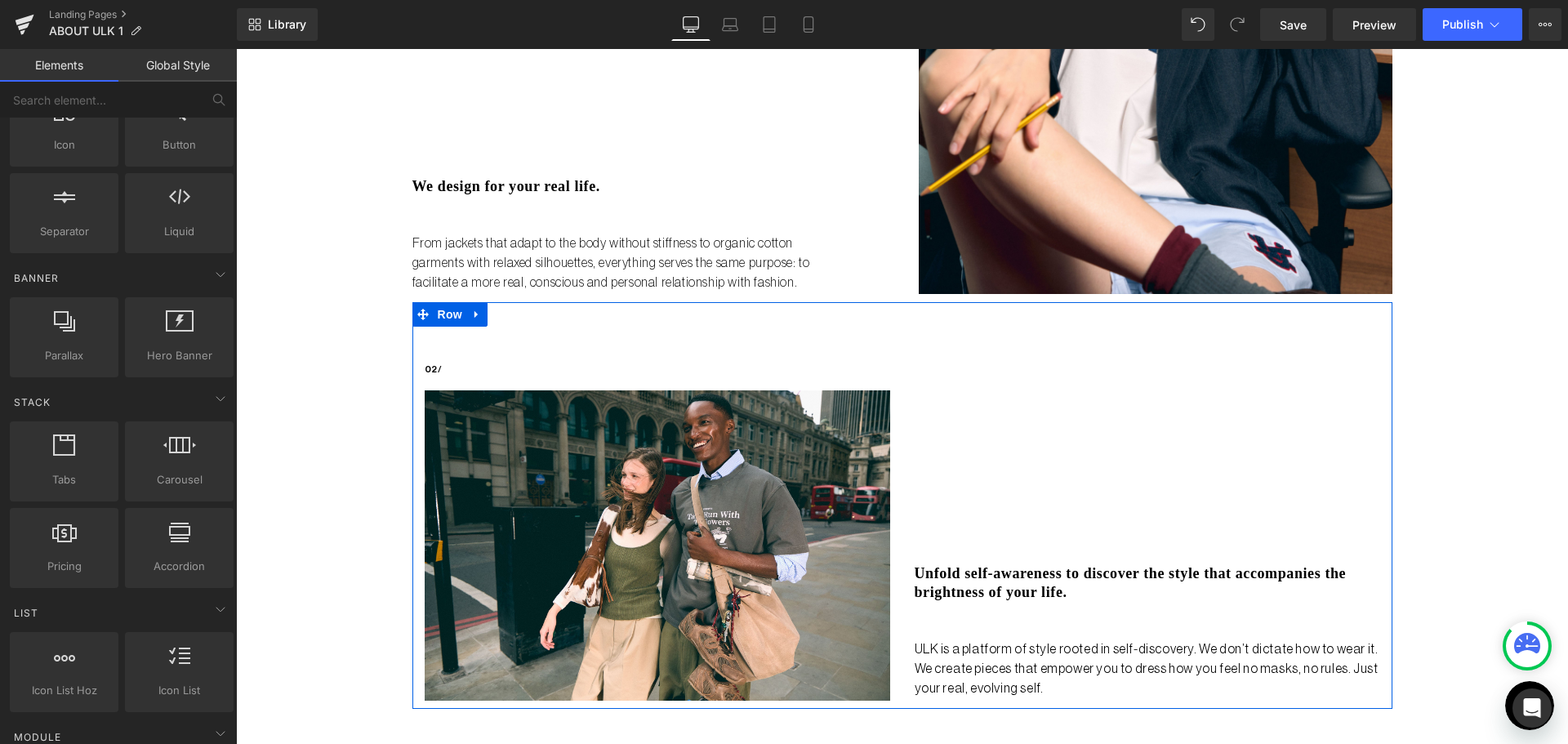
scroll to position [673, 0]
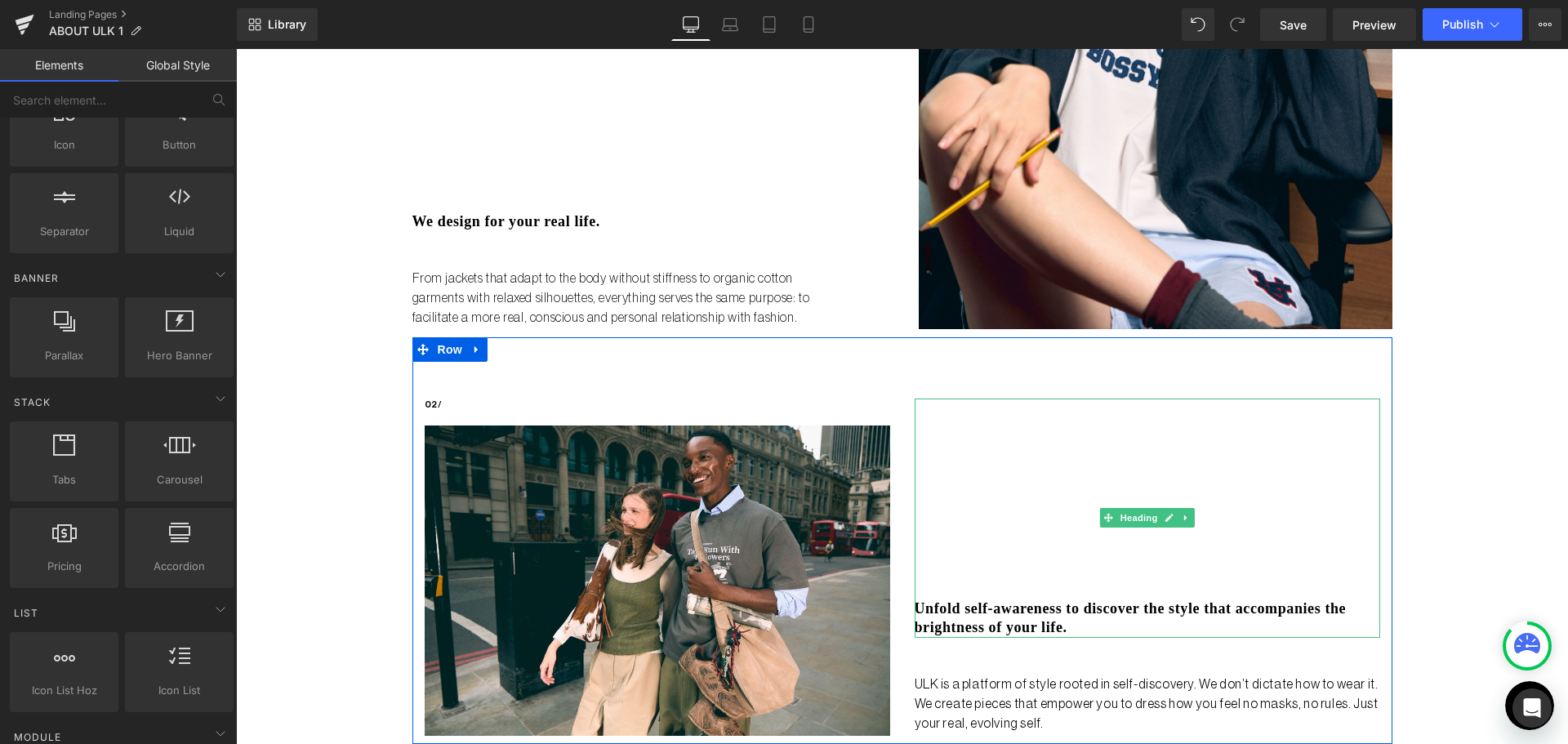
click at [993, 618] on h3 "Unfold self-awareness to discover the style that accompanies the brightness of …" at bounding box center [1147, 619] width 465 height 39
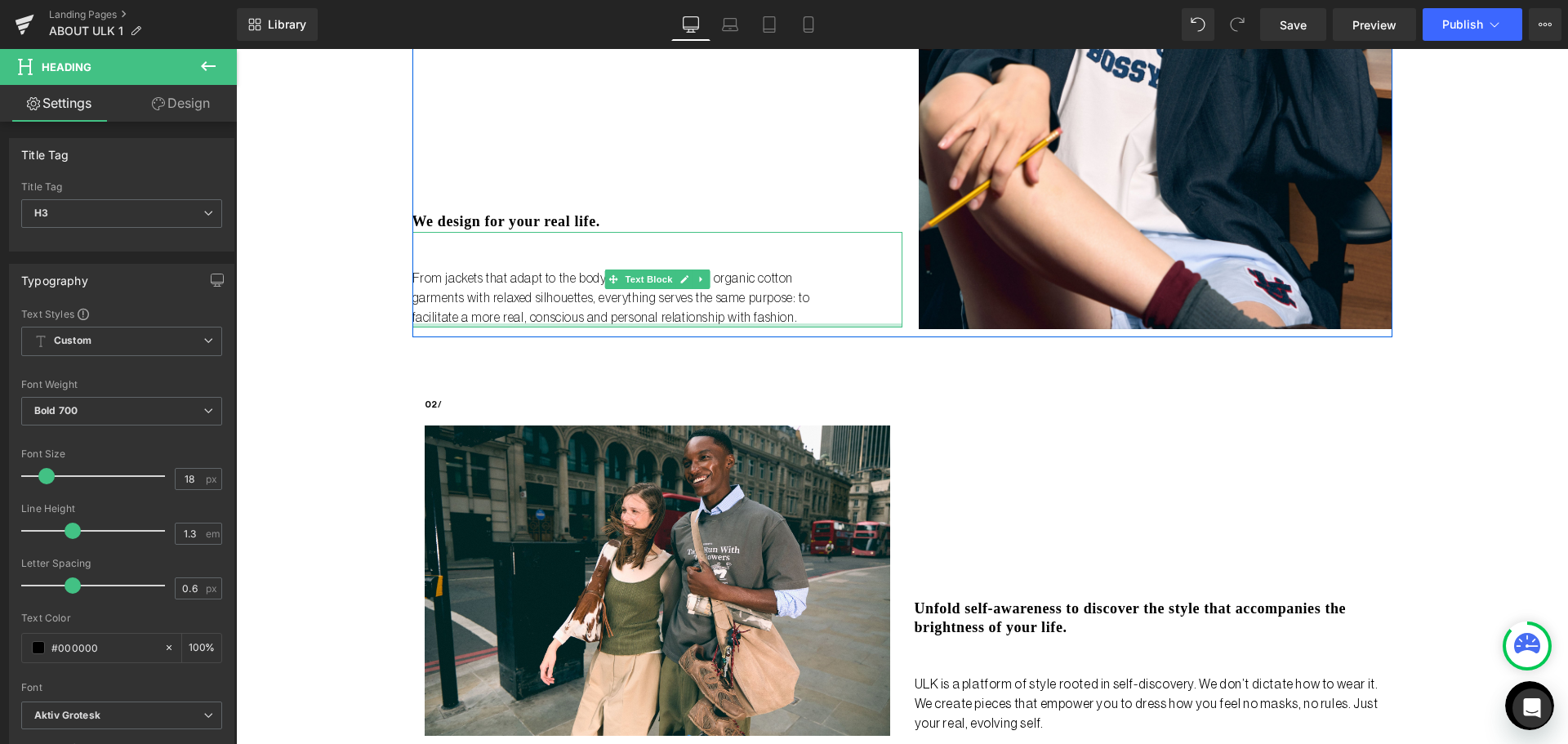
click at [650, 326] on div at bounding box center [657, 326] width 489 height 4
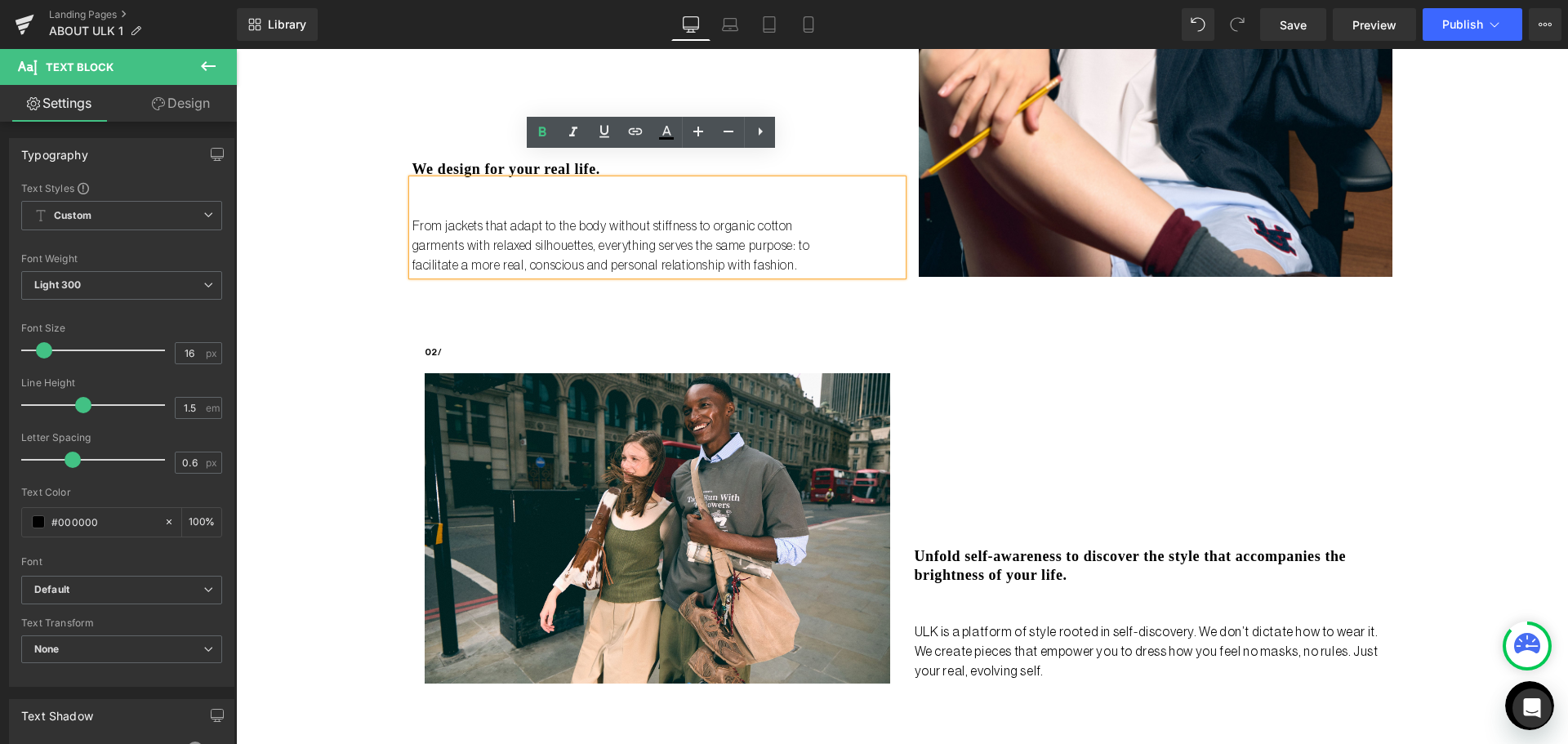
scroll to position [754, 0]
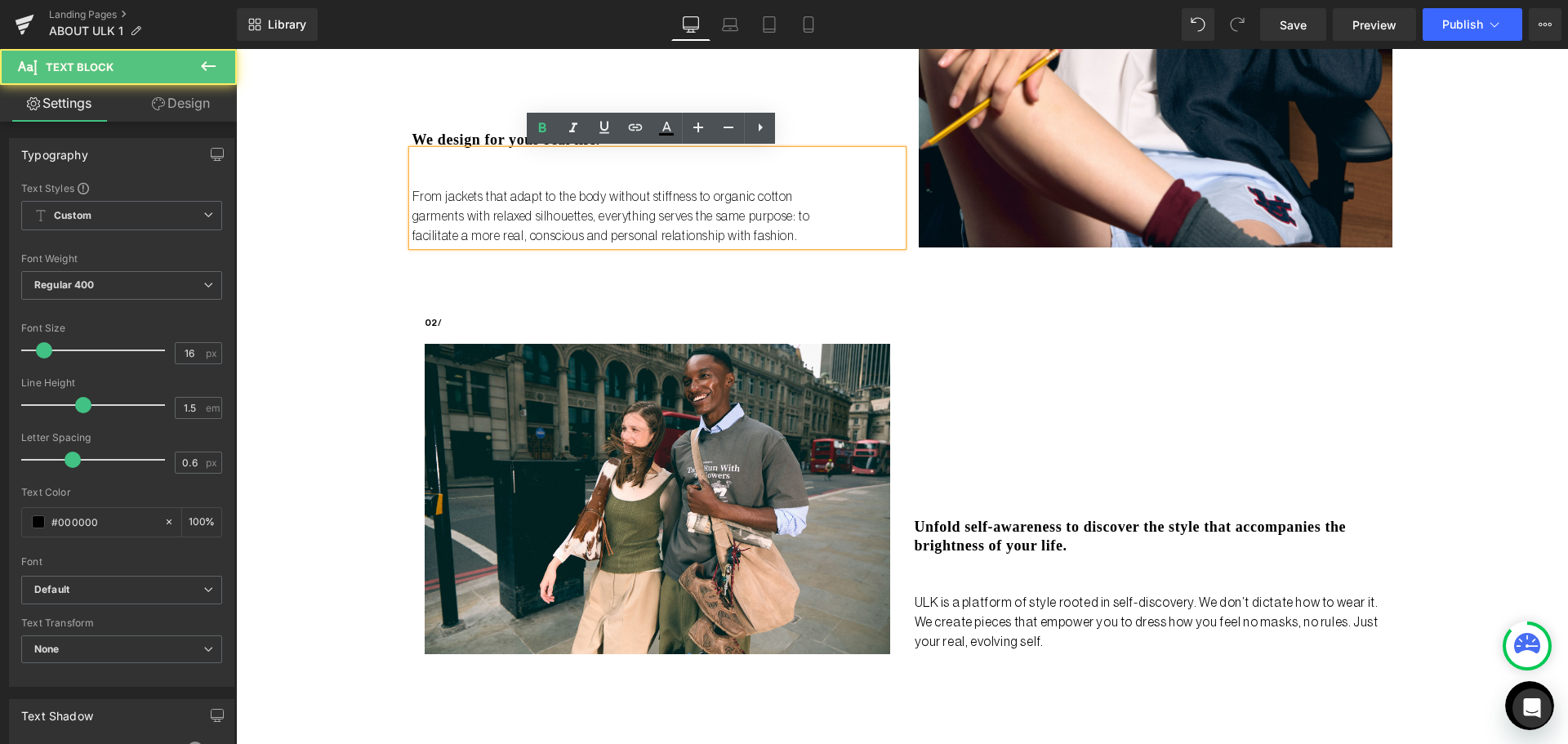
click at [1175, 619] on p "ULK is a platform of style rooted in self-discovery. We don’t dictate how to we…" at bounding box center [1147, 622] width 465 height 58
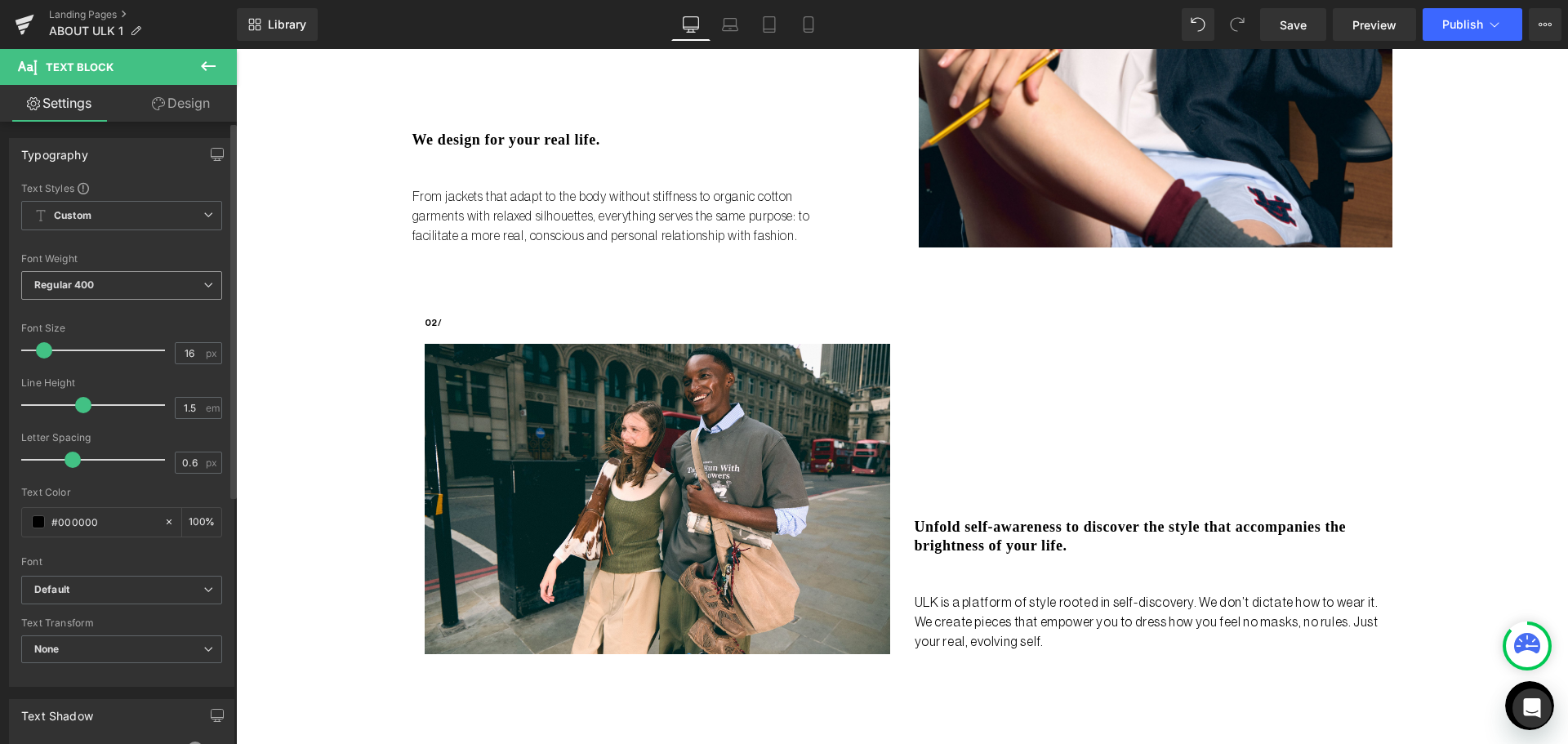
click at [148, 290] on span "Regular 400" at bounding box center [122, 285] width 201 height 28
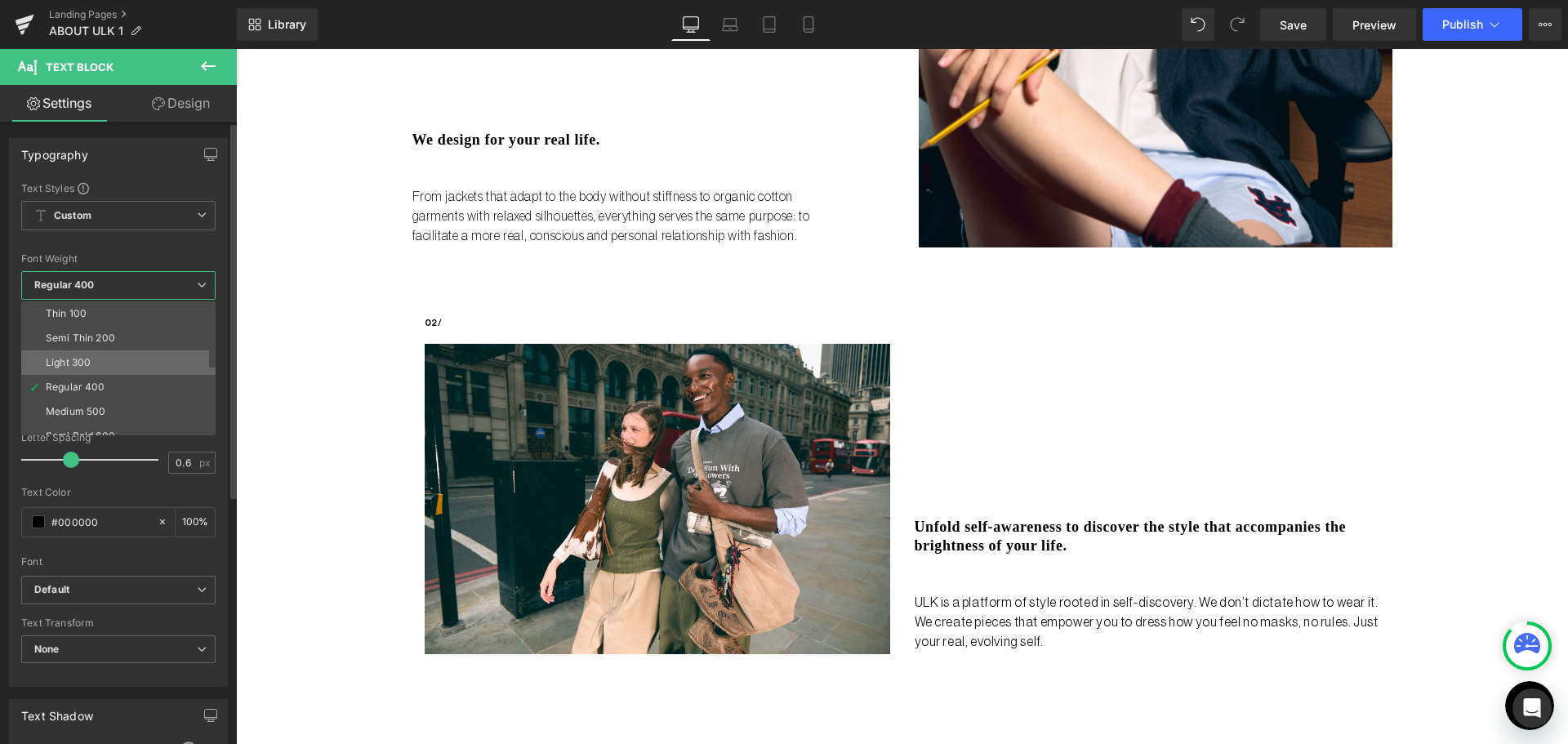
click at [134, 357] on li "Light 300" at bounding box center [122, 363] width 202 height 25
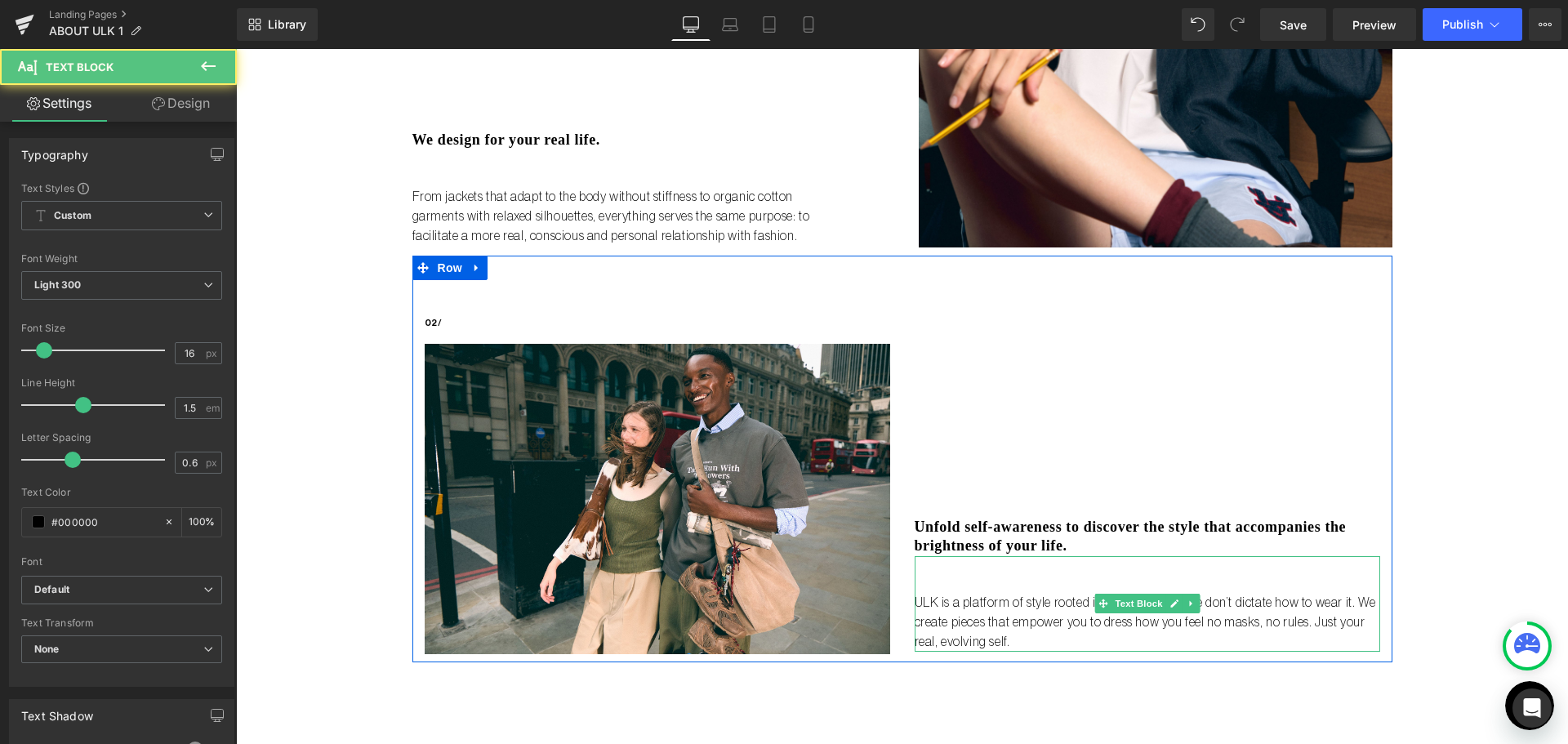
click at [1150, 637] on p "ULK is a platform of style rooted in self-discovery. We don’t dictate how to we…" at bounding box center [1147, 622] width 465 height 58
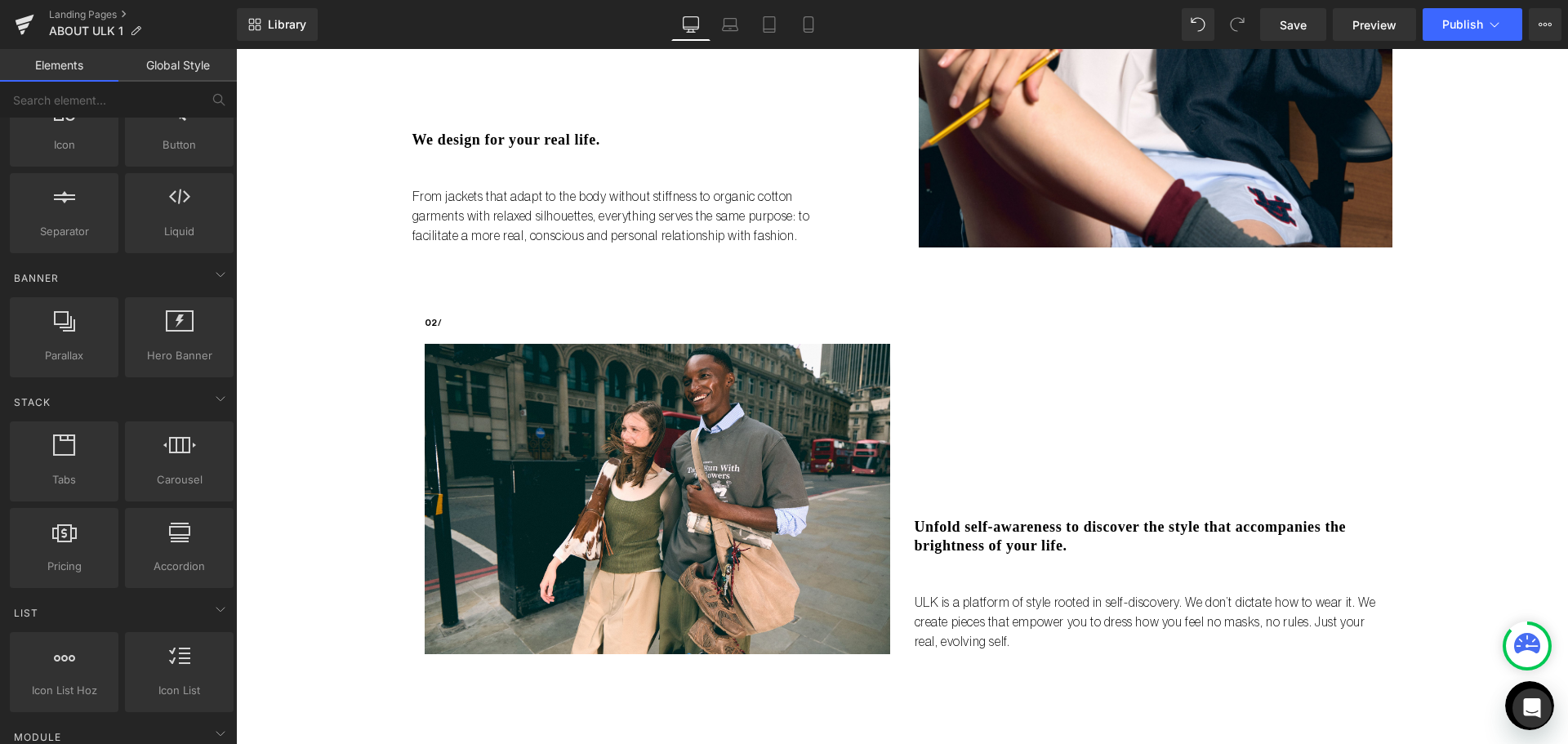
click at [383, 272] on div "Liquid no steps back Heading ULK is not just a brand it's a bold reset. Launchi…" at bounding box center [902, 115] width 1332 height 1526
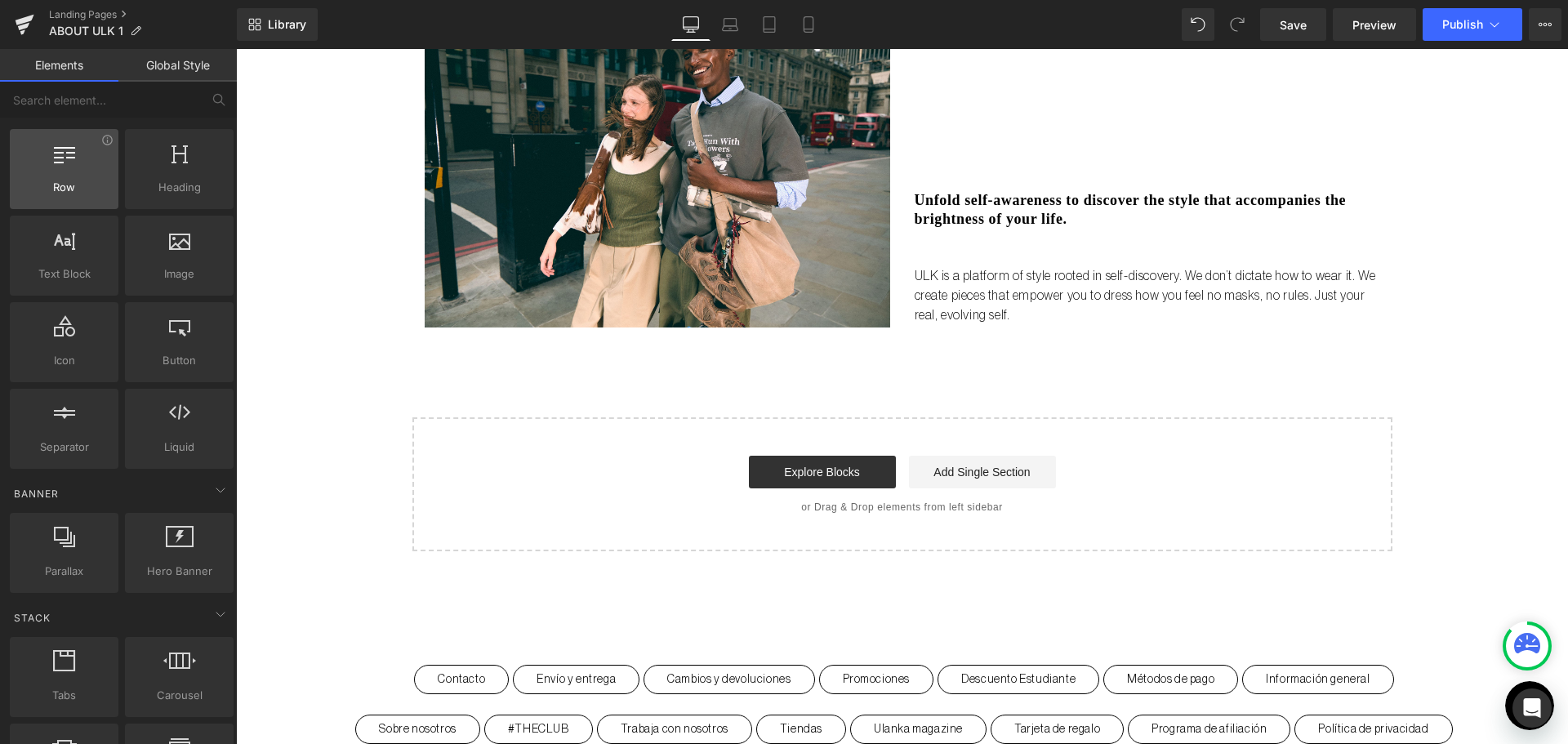
scroll to position [0, 0]
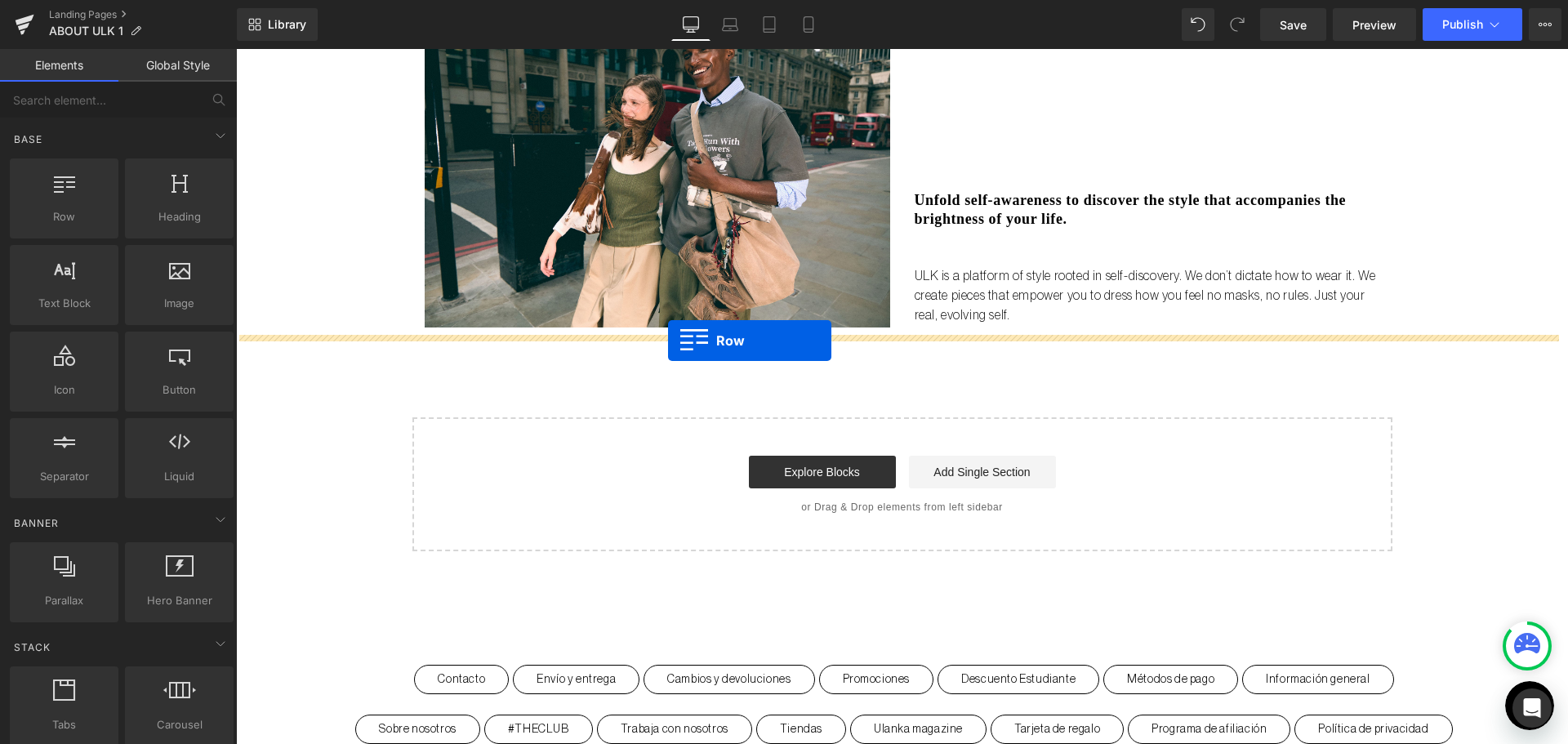
drag, startPoint x: 292, startPoint y: 257, endPoint x: 734, endPoint y: 355, distance: 452.7
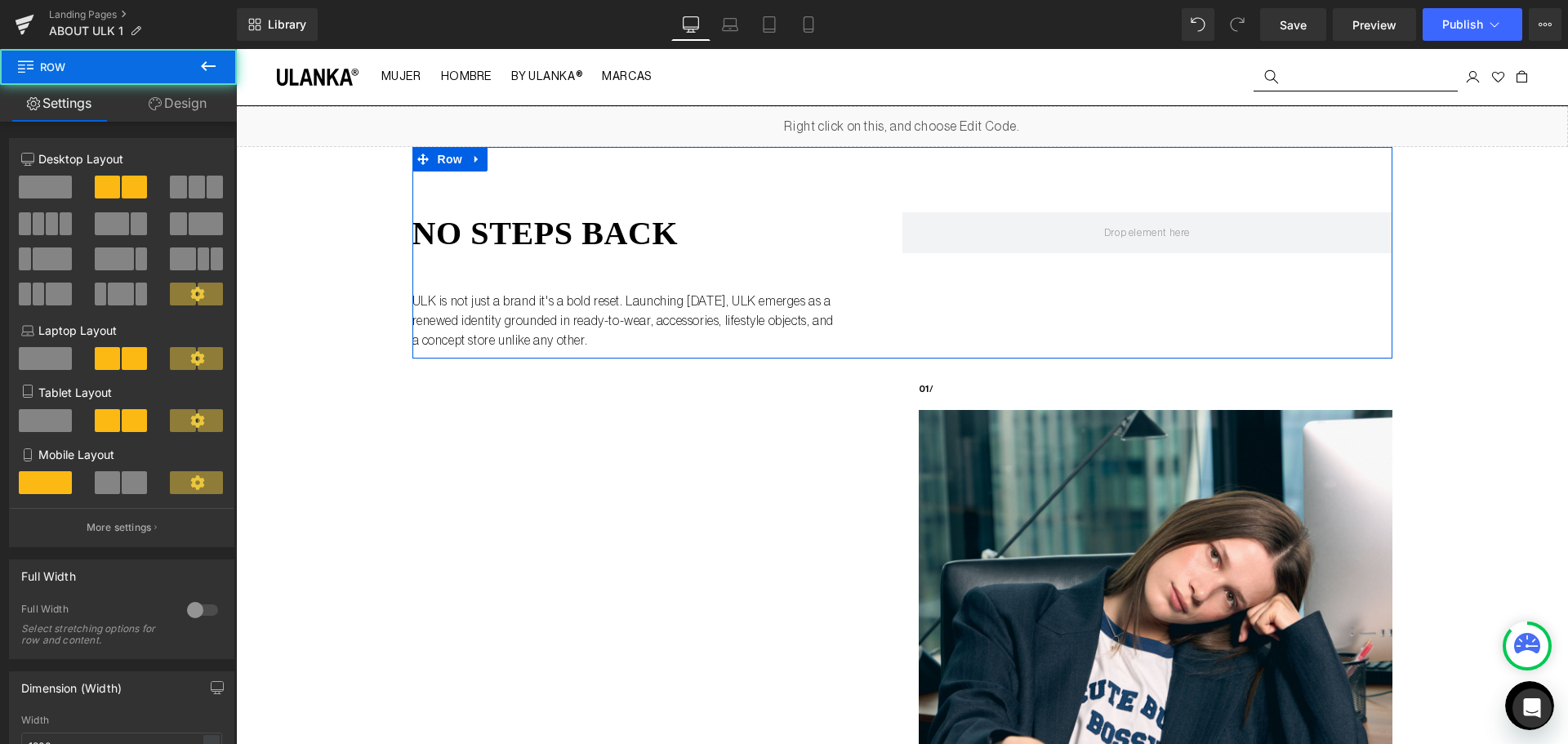
click at [743, 203] on div "no steps back Heading ULK is not just a brand it's a bold reset. Launching Sept…" at bounding box center [902, 253] width 980 height 211
click at [541, 220] on h1 "no steps back" at bounding box center [657, 233] width 489 height 42
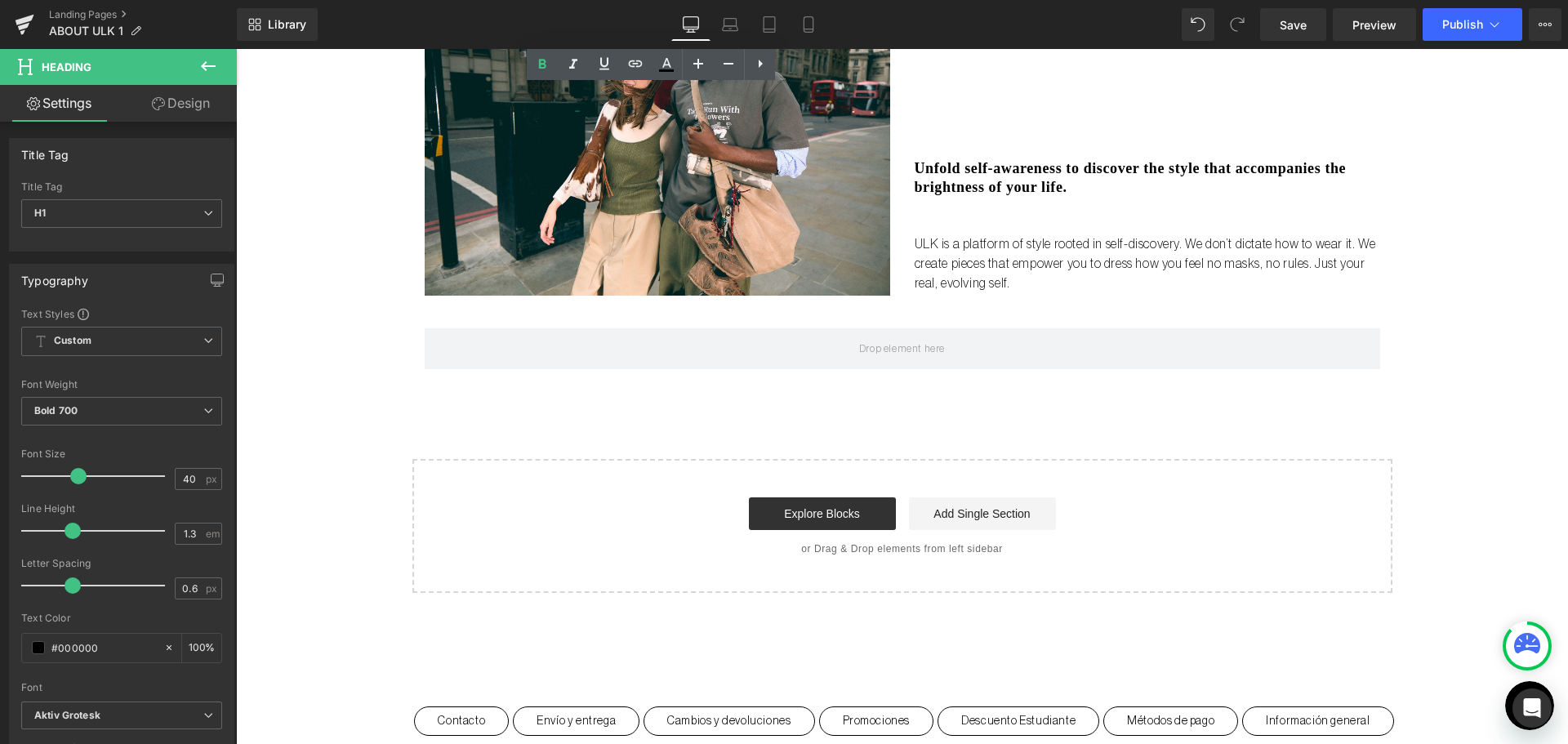
scroll to position [1072, 0]
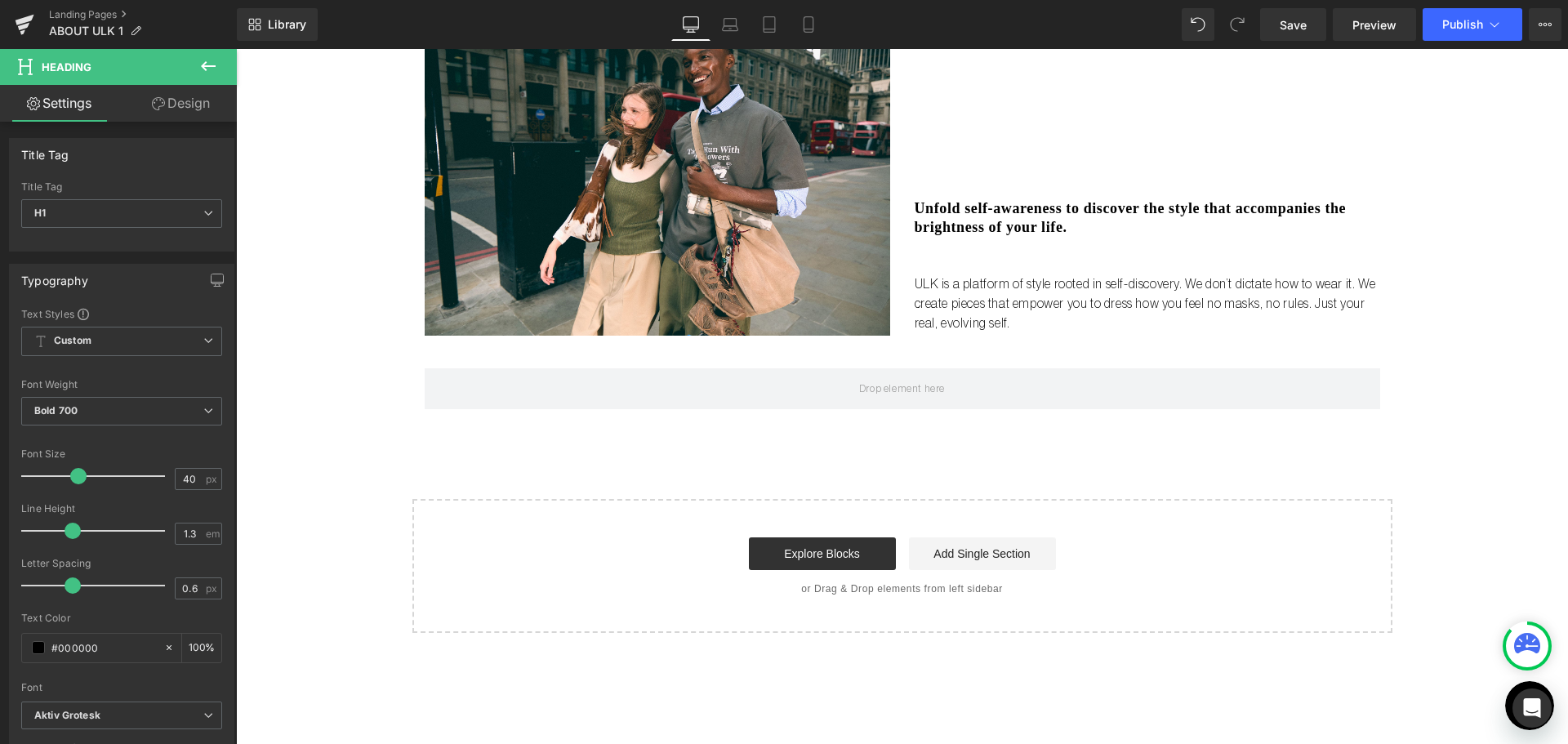
click at [201, 67] on icon at bounding box center [208, 66] width 20 height 20
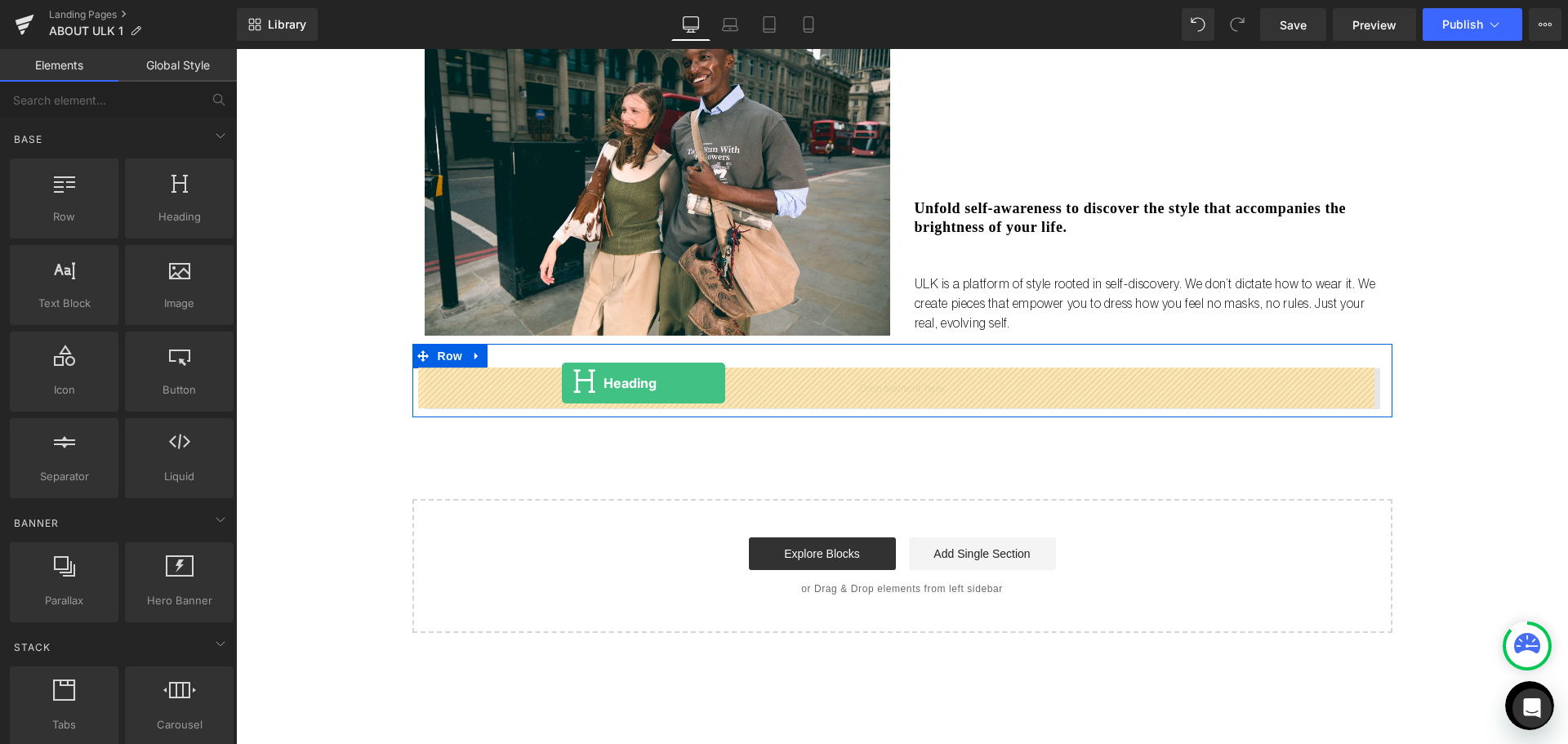
drag, startPoint x: 393, startPoint y: 246, endPoint x: 562, endPoint y: 384, distance: 218.2
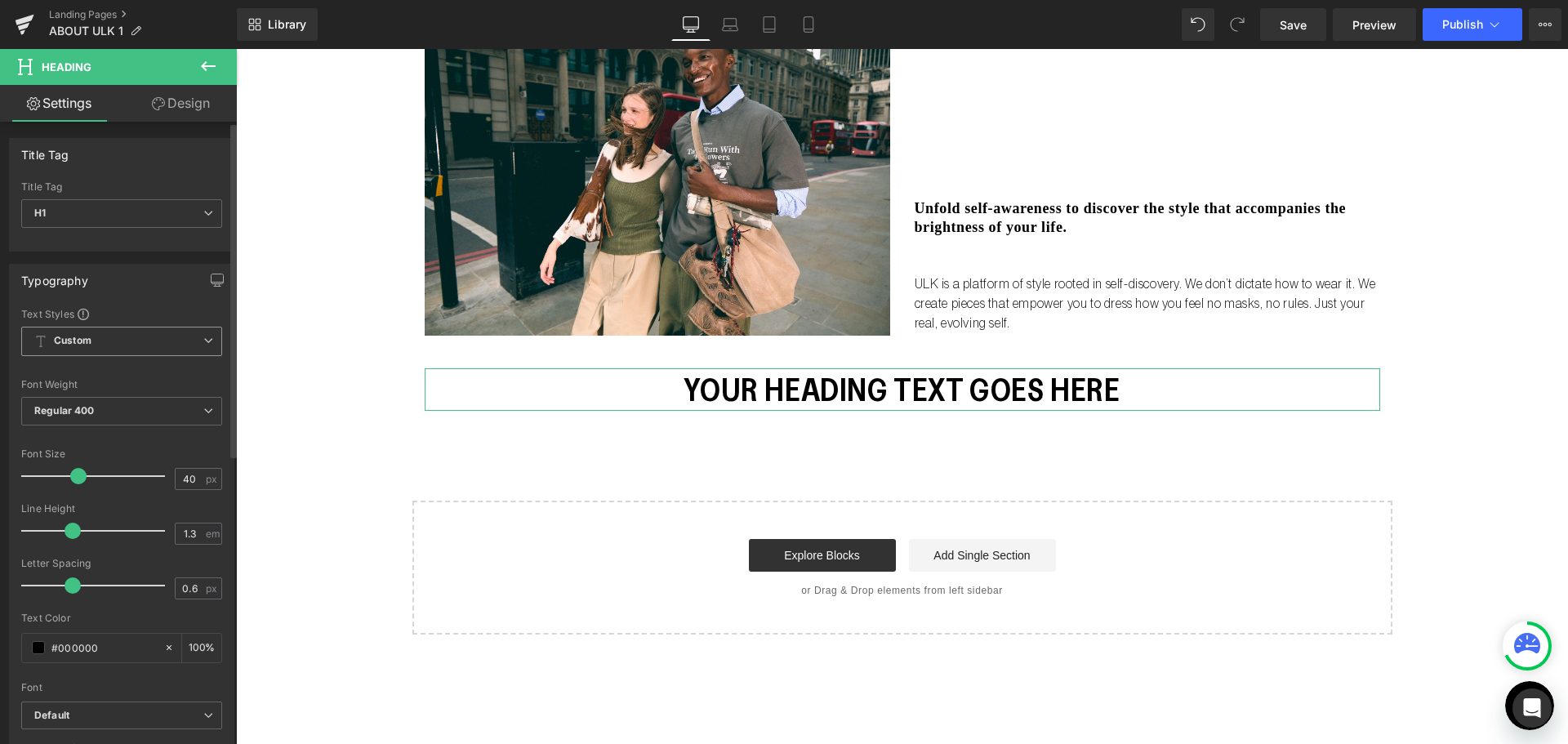
click at [148, 330] on span "Custom Setup Global Style" at bounding box center [122, 341] width 201 height 29
click at [148, 330] on span "Custom Setup Global Style" at bounding box center [119, 341] width 194 height 29
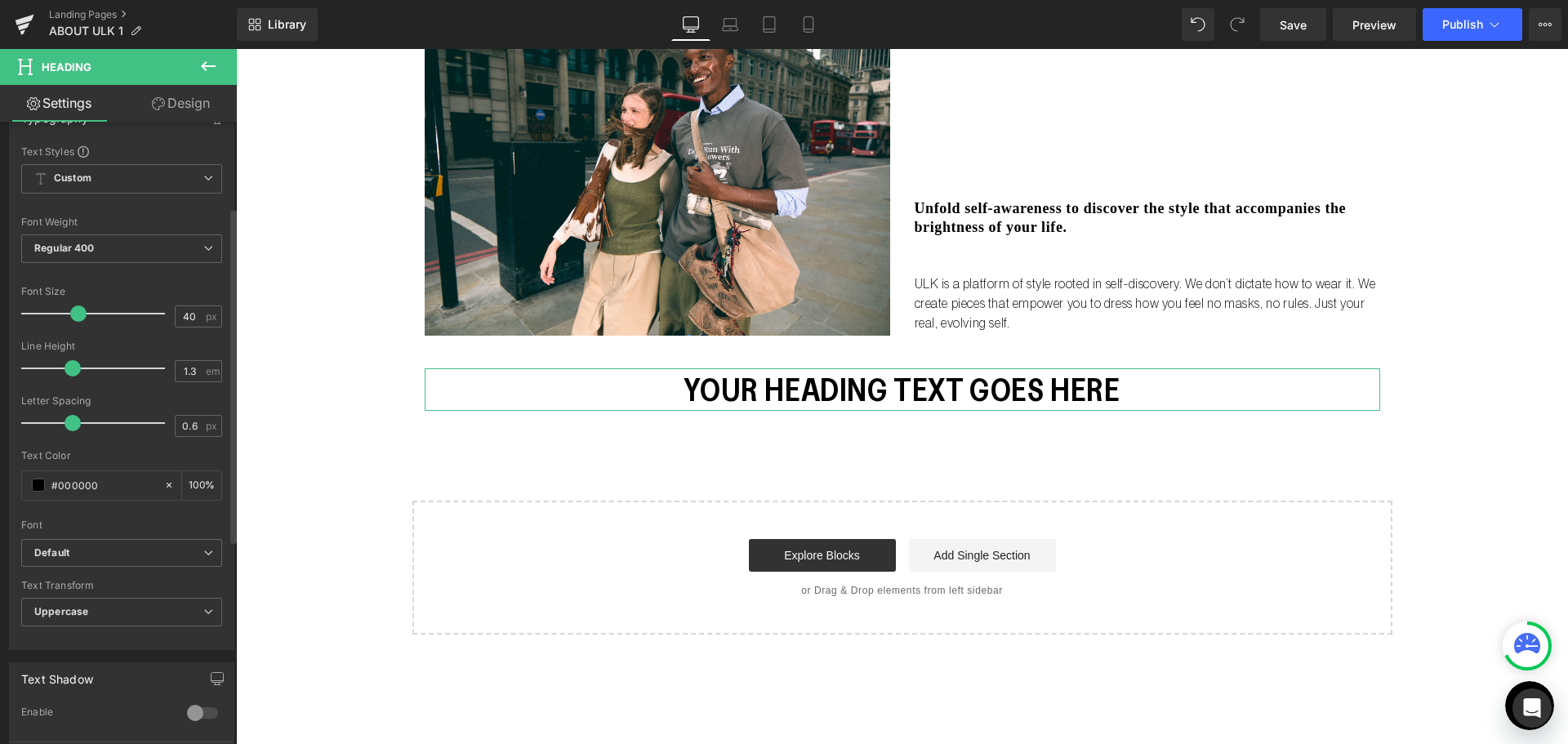
scroll to position [163, 0]
click at [173, 189] on span "Custom Setup Global Style" at bounding box center [122, 178] width 201 height 29
click at [173, 189] on span "Custom Setup Global Style" at bounding box center [119, 178] width 194 height 29
click at [158, 553] on b "Default" at bounding box center [119, 552] width 169 height 14
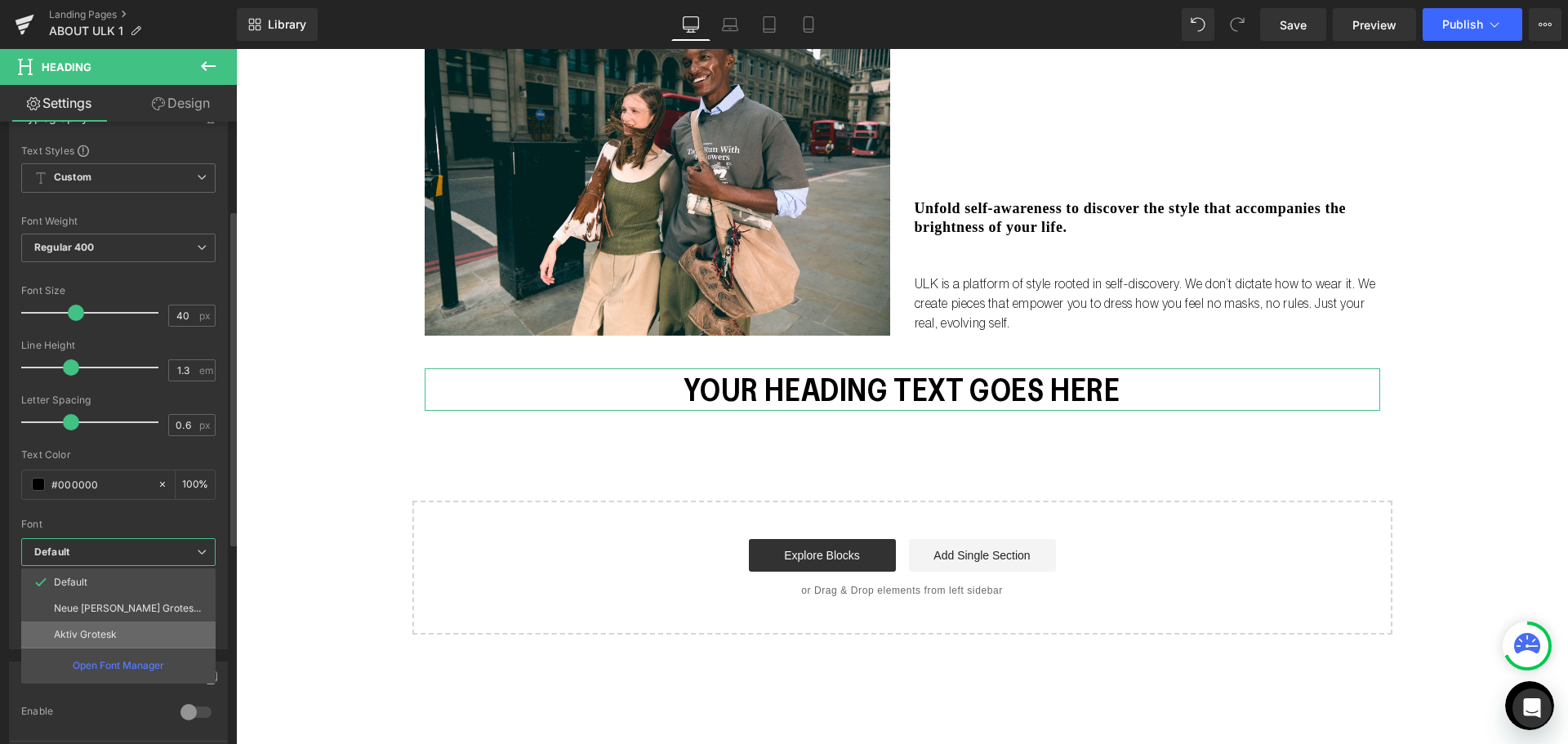
click at [174, 626] on li "Aktiv Grotesk" at bounding box center [119, 635] width 194 height 26
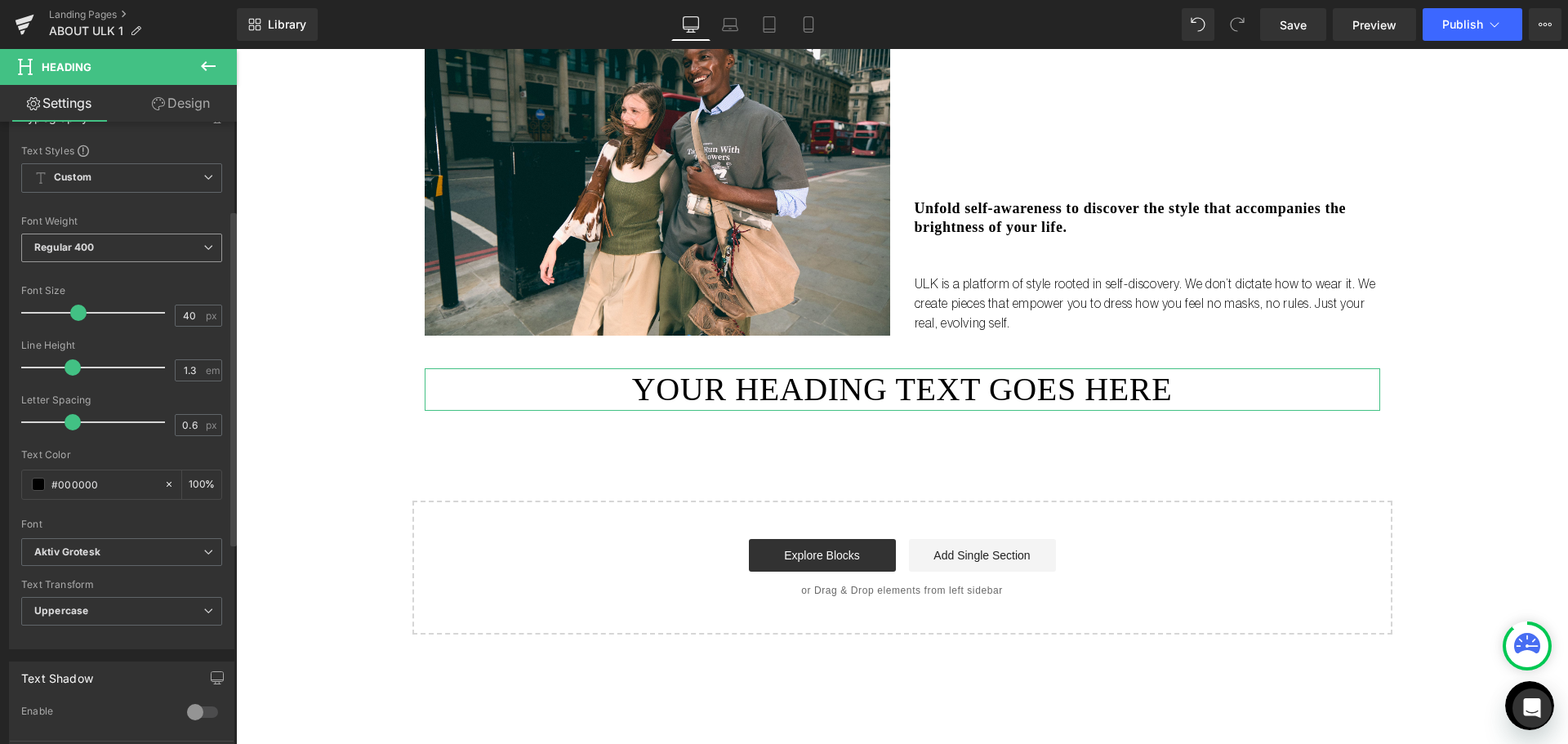
click at [176, 253] on span "Regular 400" at bounding box center [122, 247] width 201 height 28
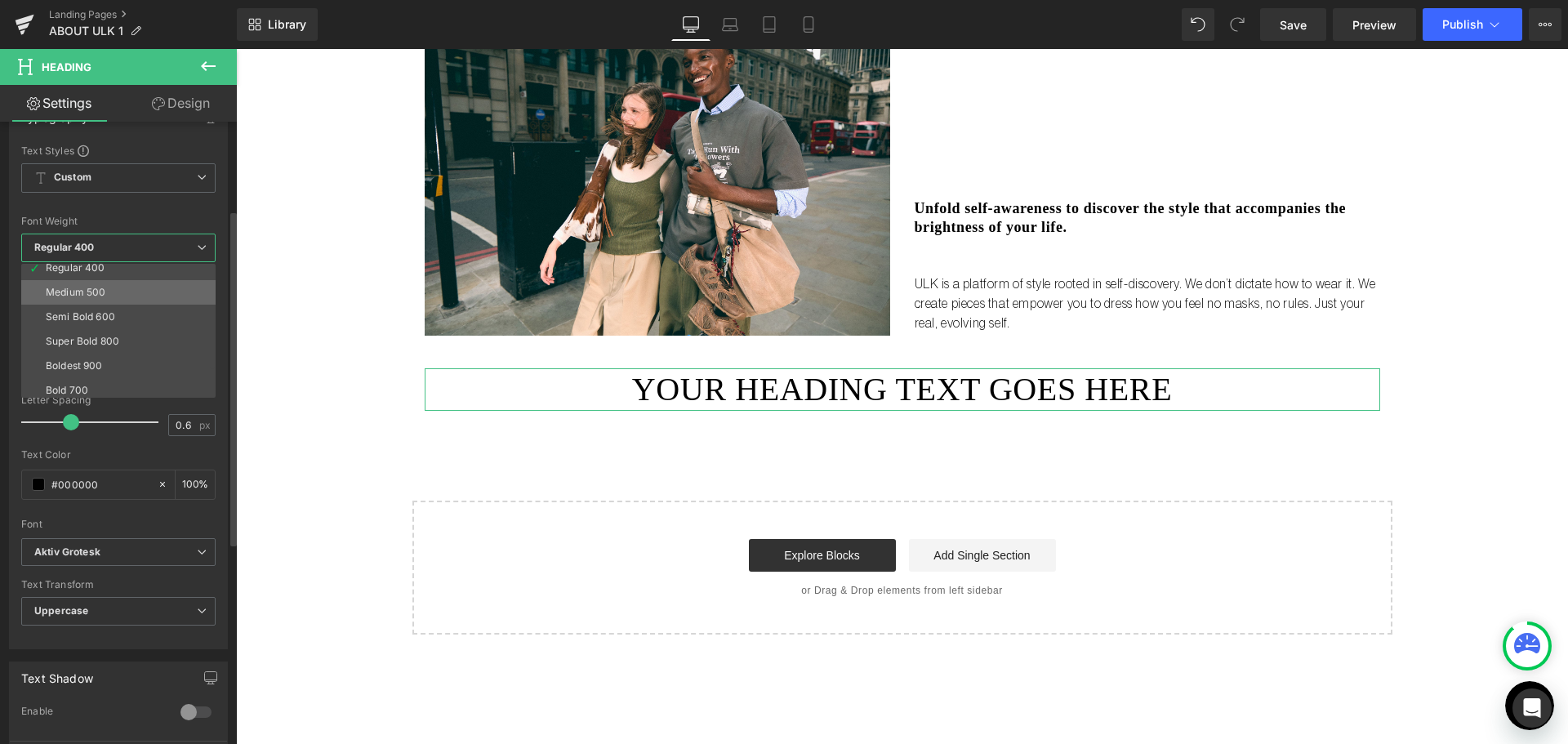
scroll to position [136, 0]
click at [91, 344] on li "Bold 700" at bounding box center [122, 336] width 202 height 25
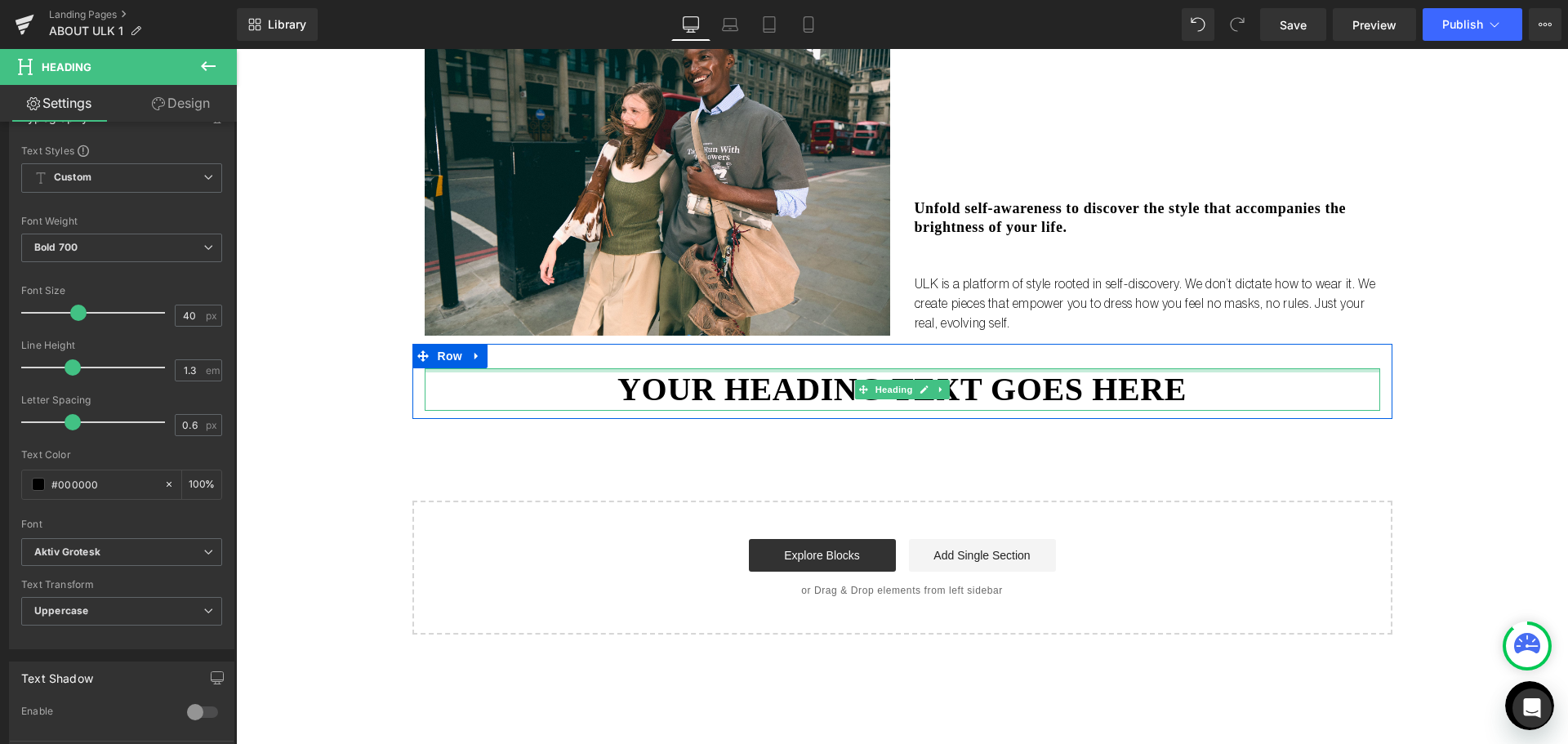
click at [937, 372] on div at bounding box center [902, 370] width 955 height 4
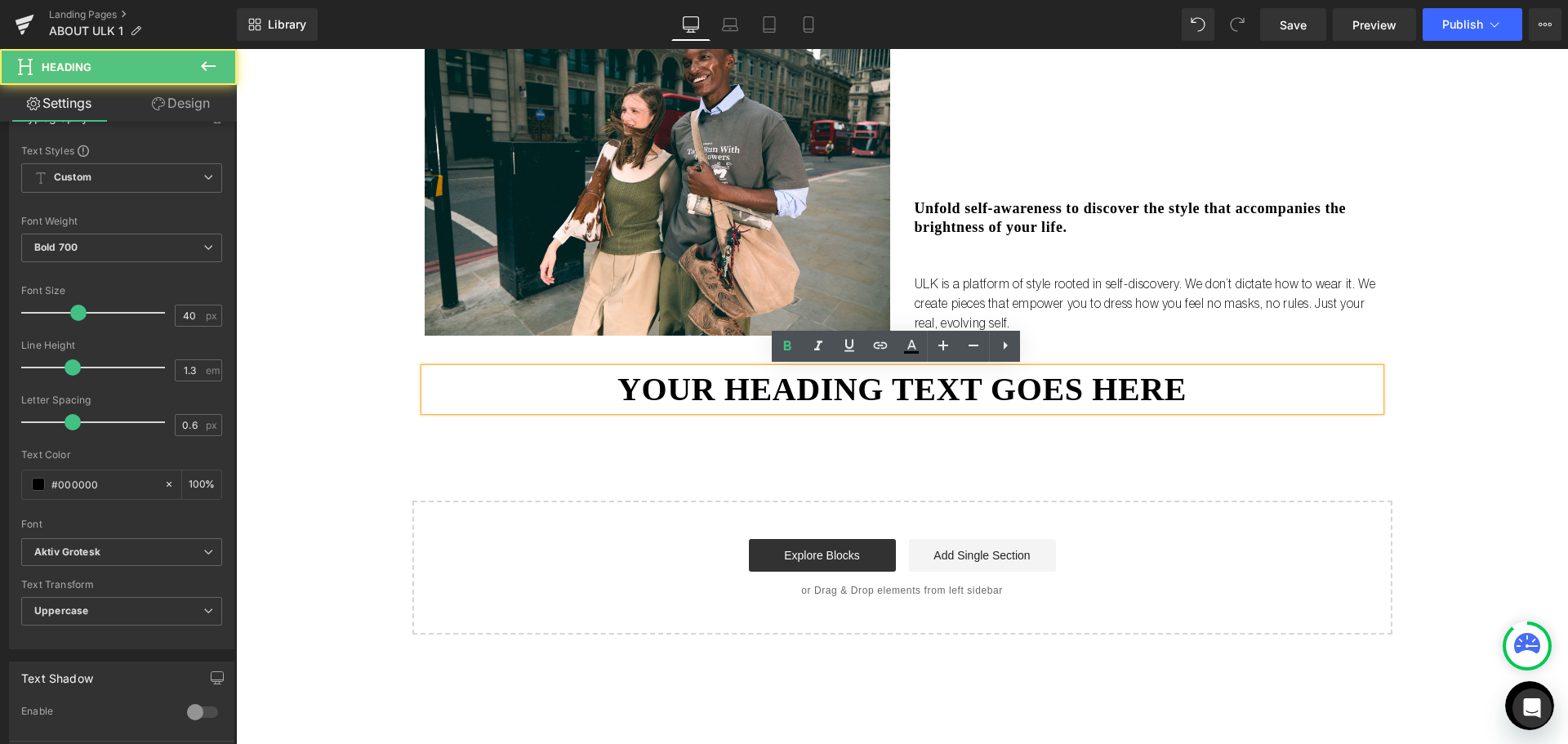
click at [958, 384] on h1 "Your heading text goes here" at bounding box center [902, 389] width 955 height 42
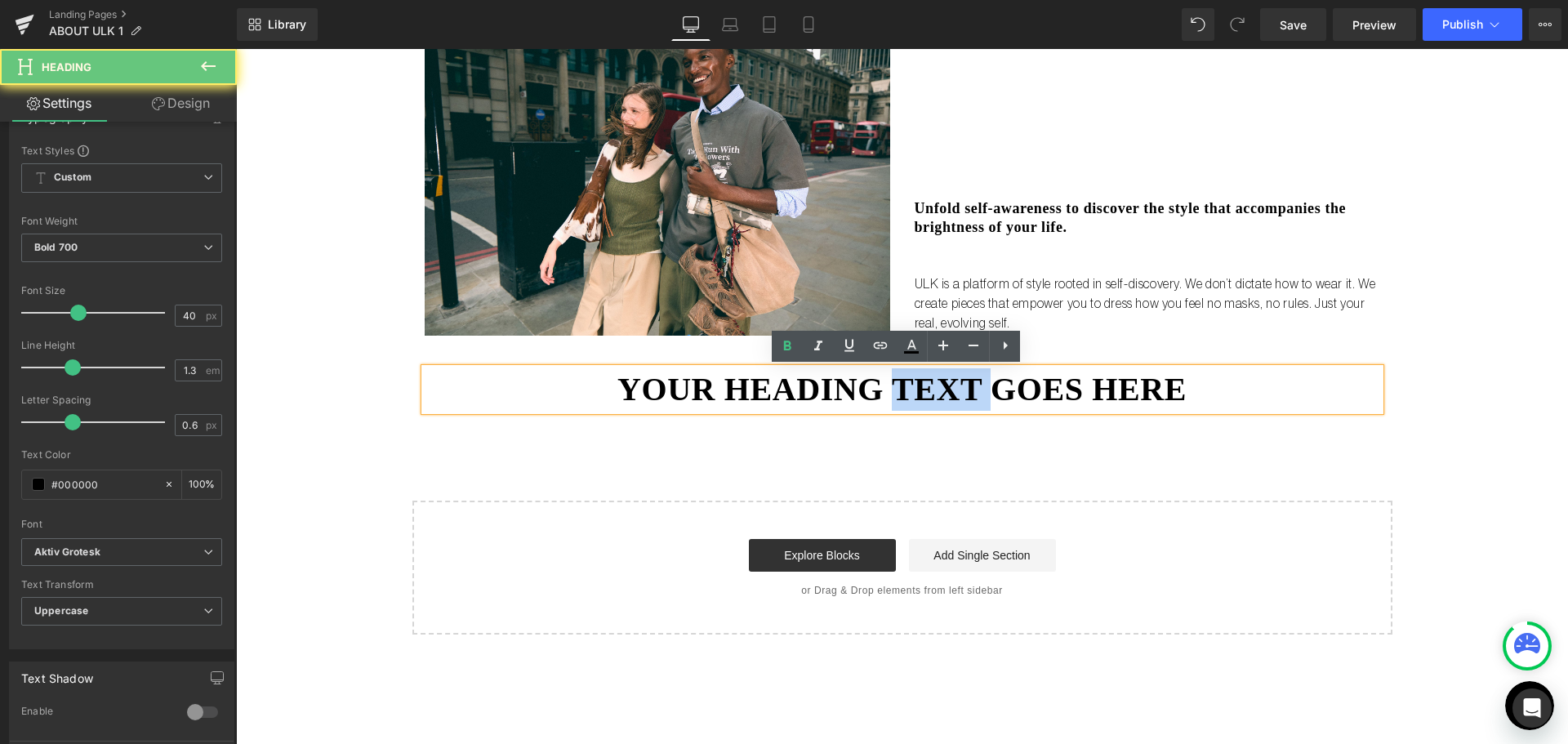
click at [958, 384] on h1 "Your heading text goes here" at bounding box center [902, 389] width 955 height 42
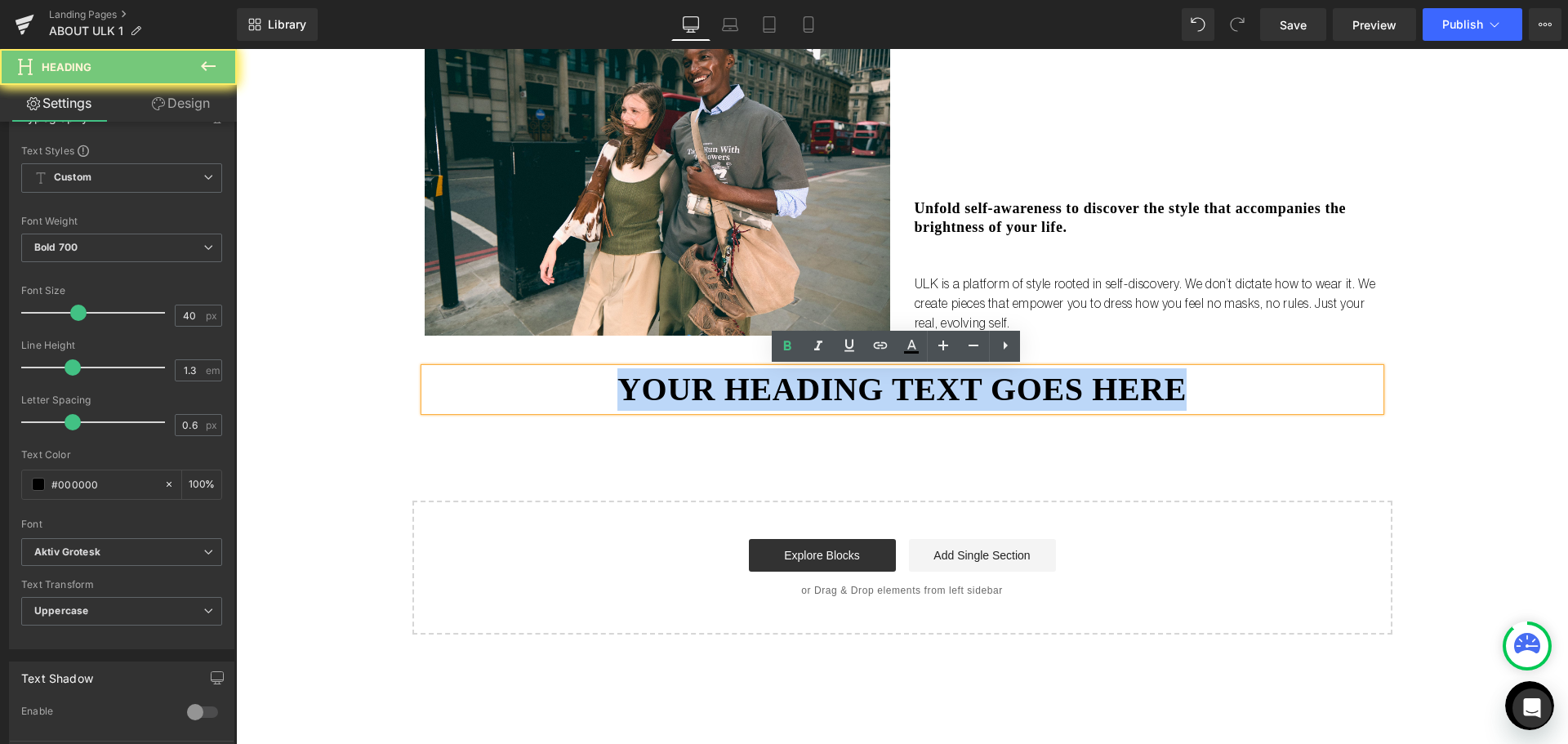
click at [958, 384] on h1 "Your heading text goes here" at bounding box center [902, 389] width 955 height 42
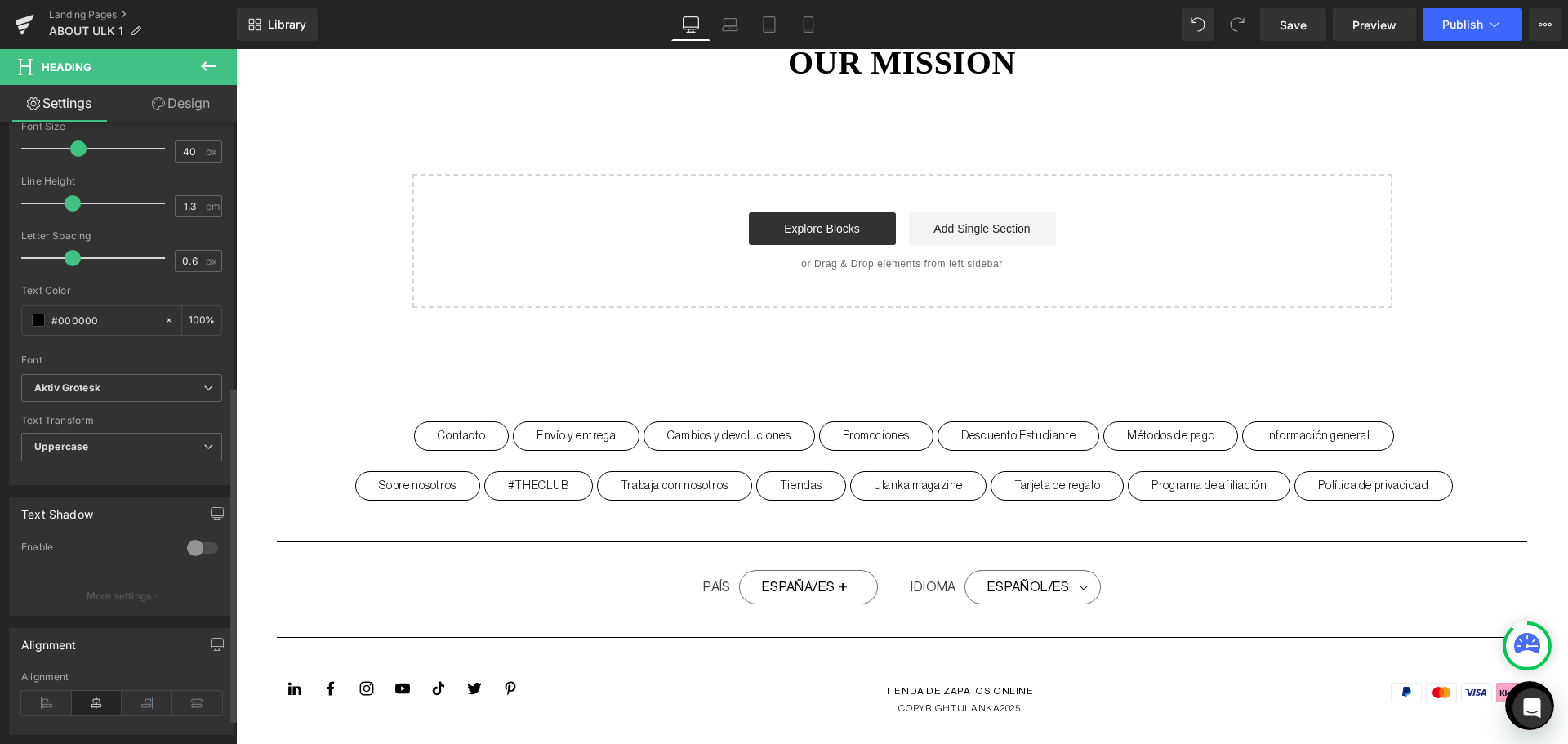
scroll to position [490, 0]
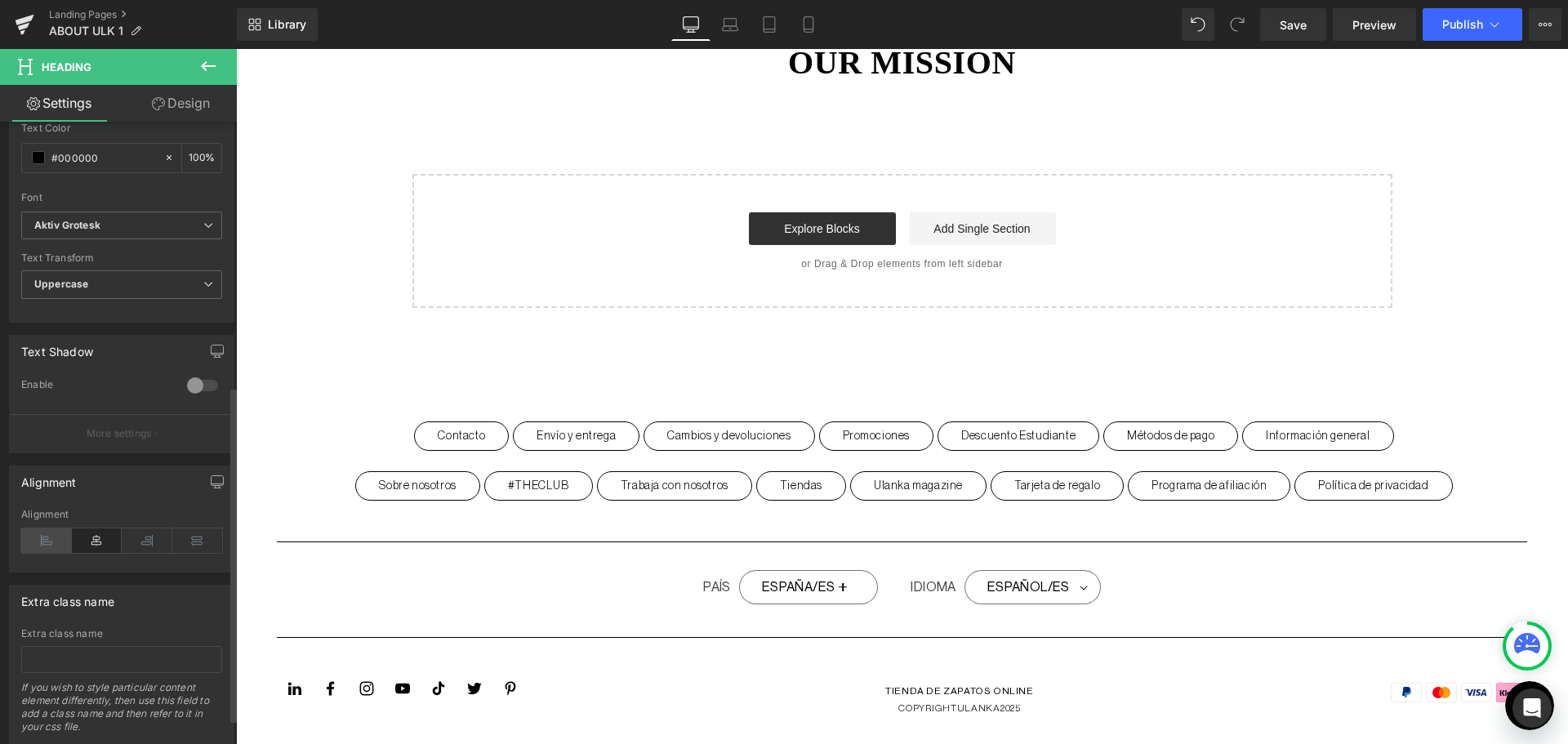
click at [43, 546] on icon at bounding box center [46, 540] width 51 height 25
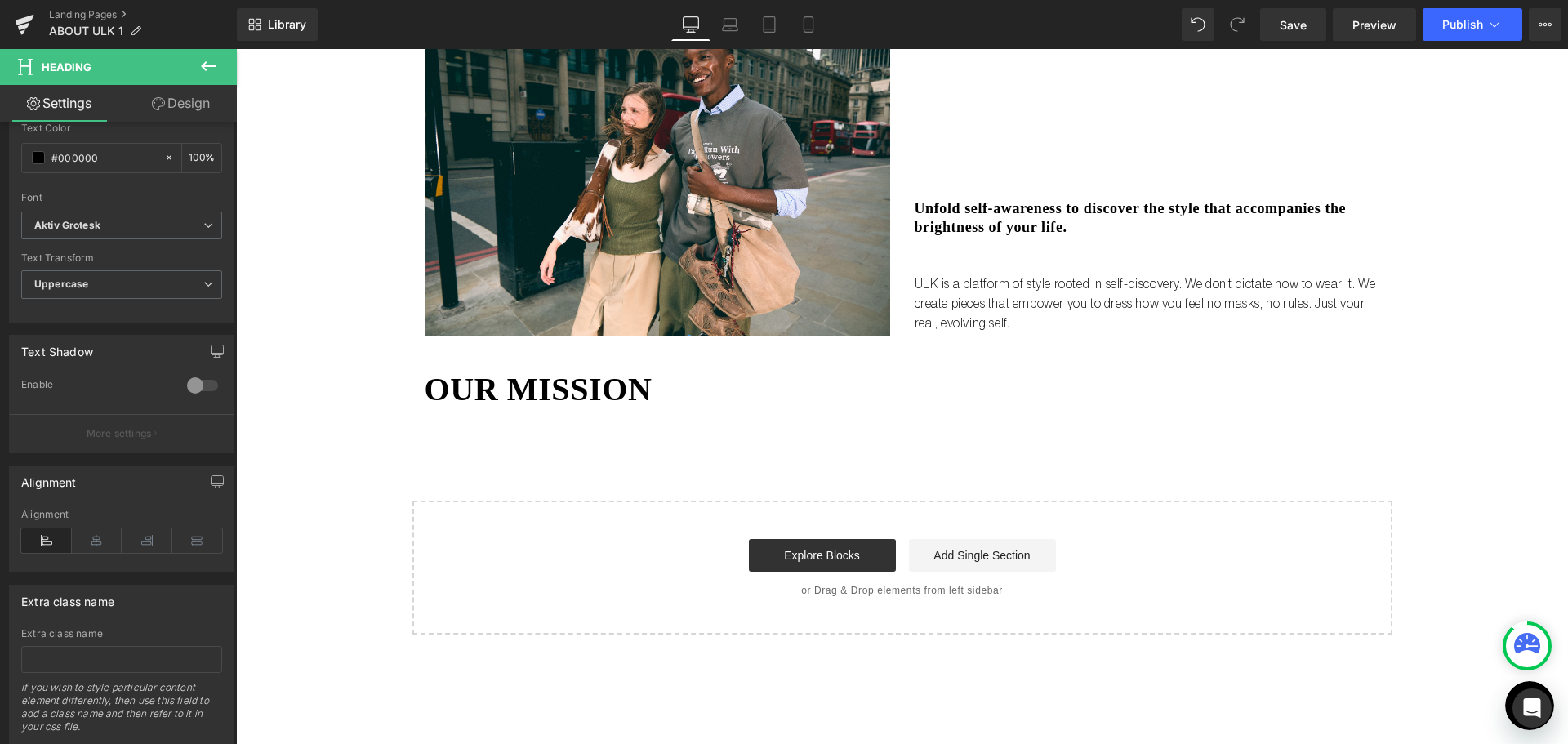
scroll to position [746, 0]
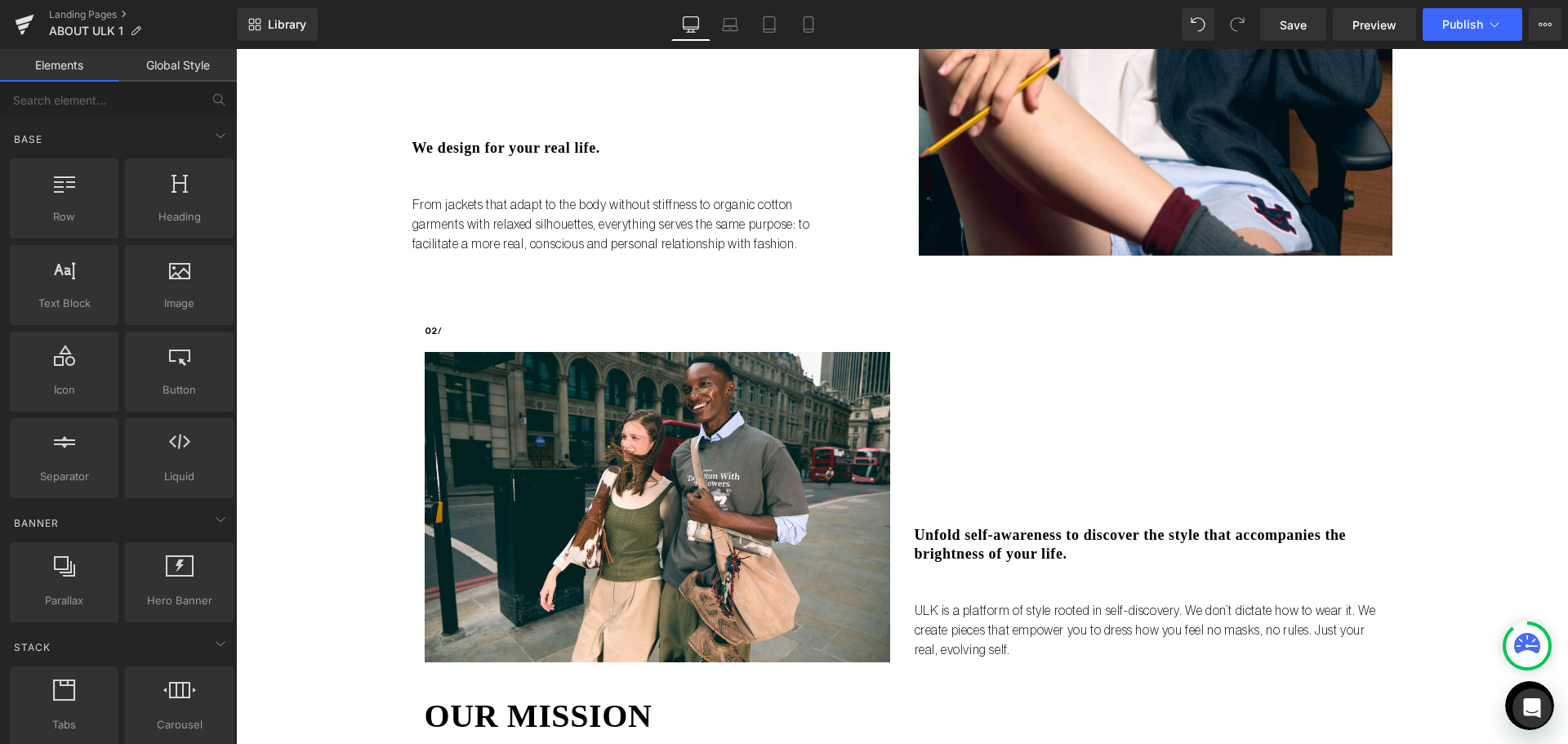
click at [356, 579] on div "Liquid no steps back Heading ULK is not just a brand it's a bold reset. Launchi…" at bounding box center [902, 162] width 1332 height 1601
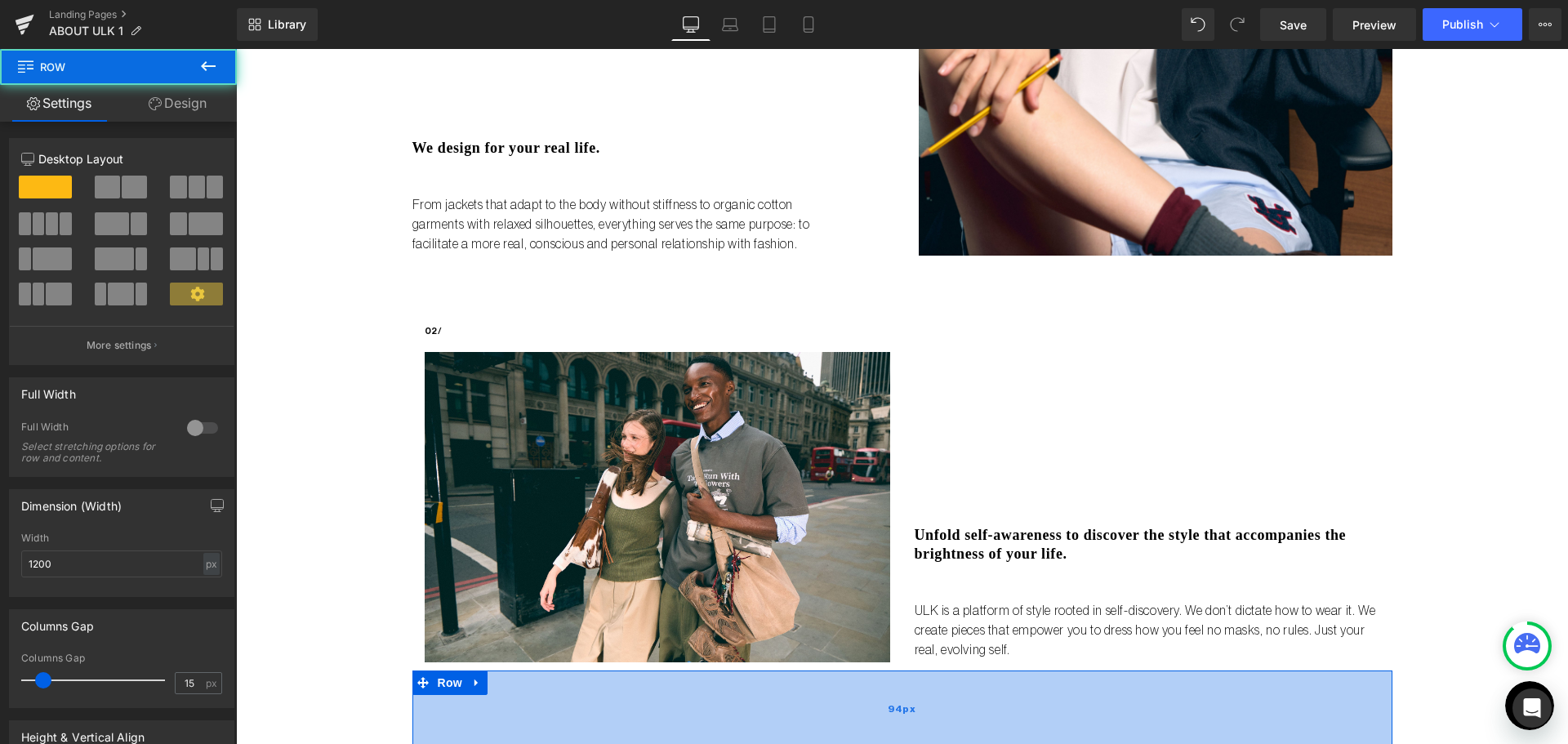
drag, startPoint x: 581, startPoint y: 681, endPoint x: 586, endPoint y: 734, distance: 53.2
click at [586, 734] on div "94px" at bounding box center [902, 709] width 980 height 76
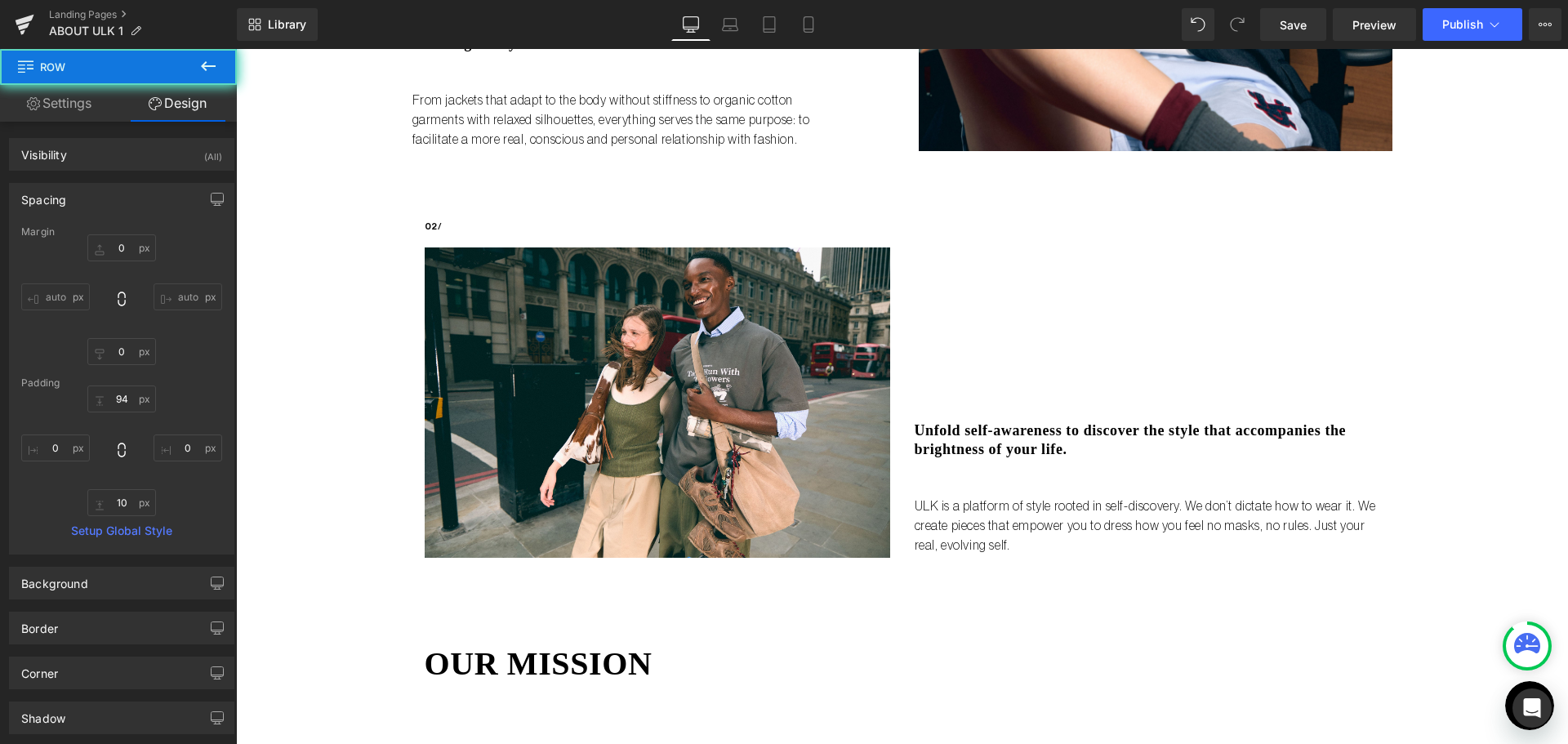
scroll to position [991, 0]
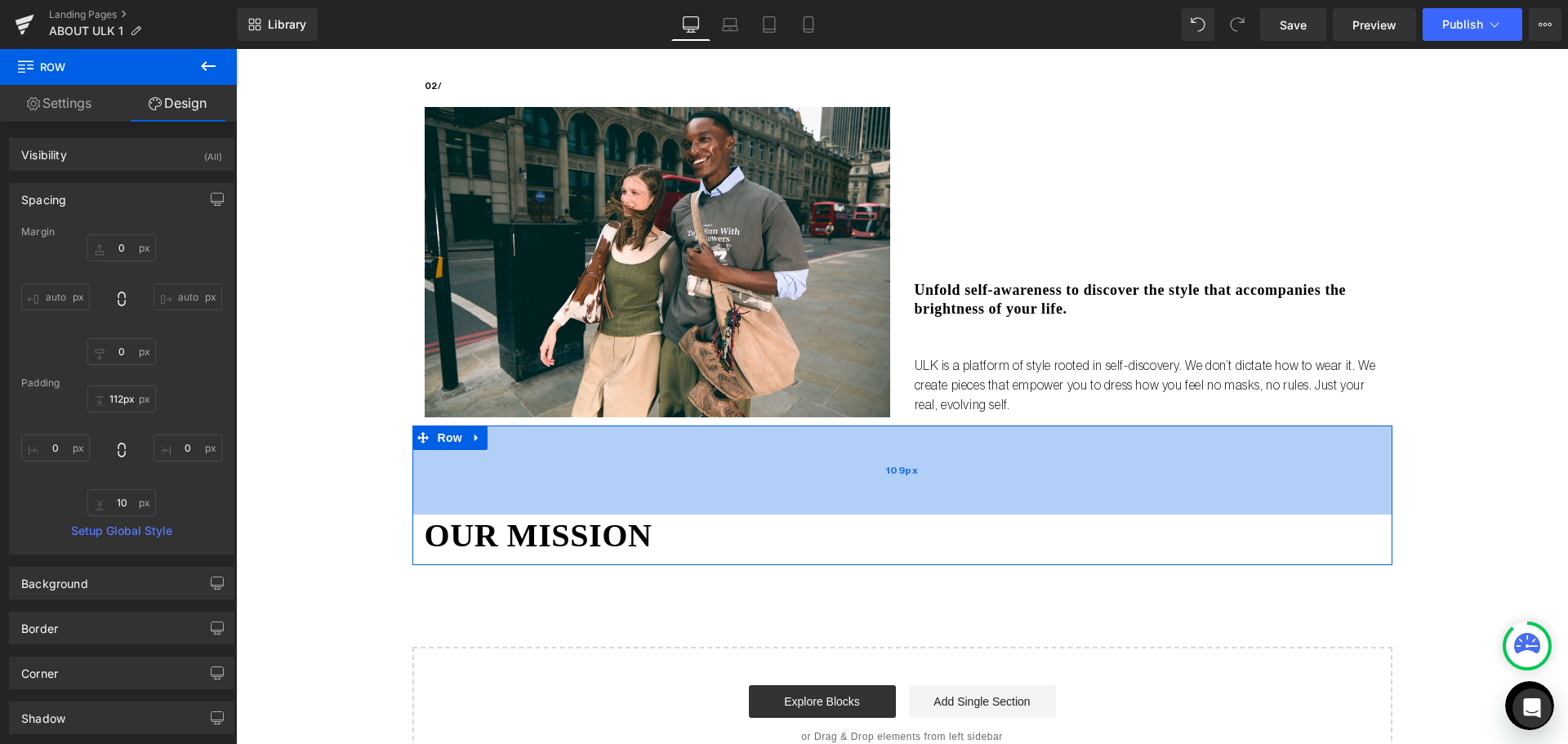
type input "113px"
drag, startPoint x: 735, startPoint y: 458, endPoint x: 741, endPoint y: 473, distance: 16.2
click at [741, 473] on div "113px" at bounding box center [902, 471] width 980 height 92
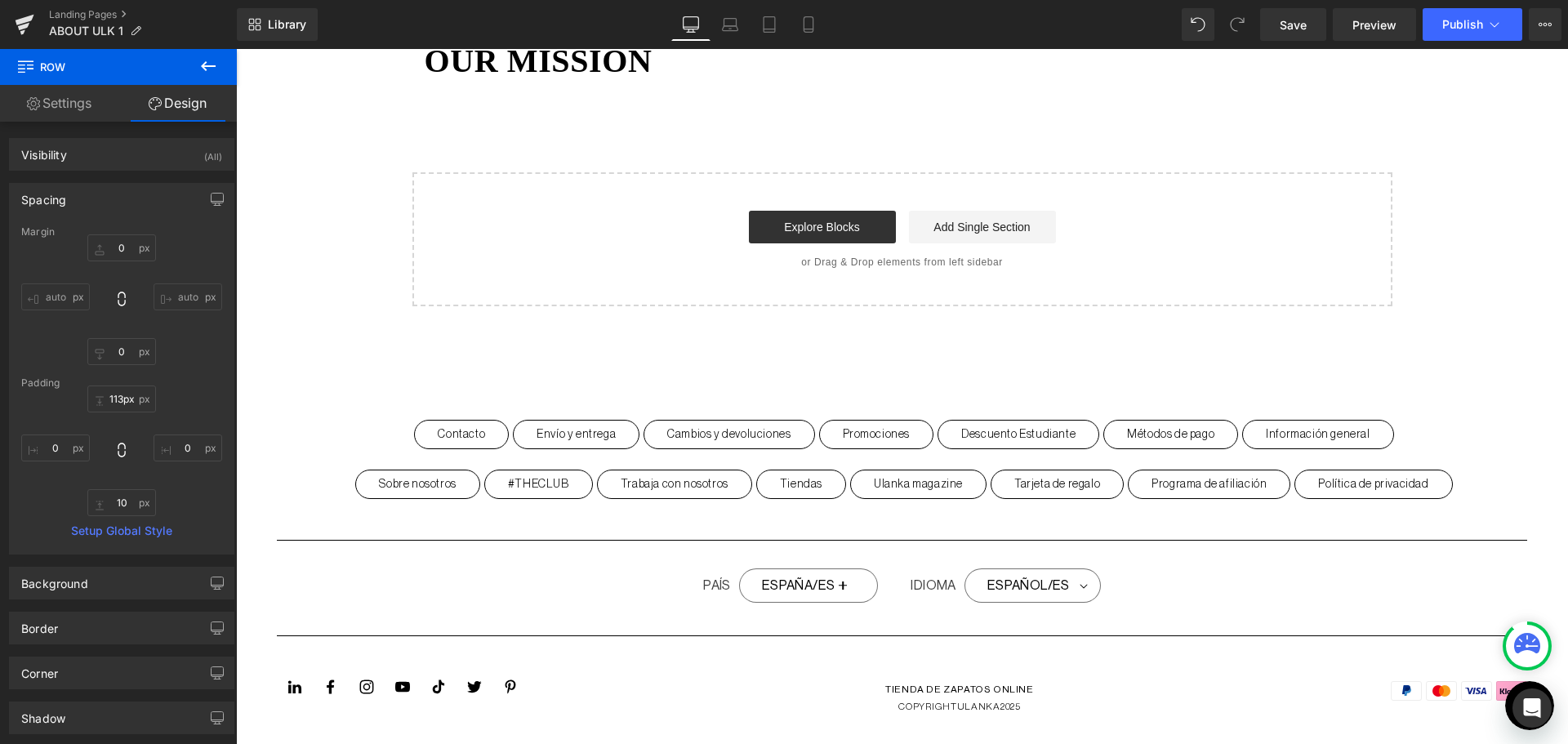
scroll to position [1305, 0]
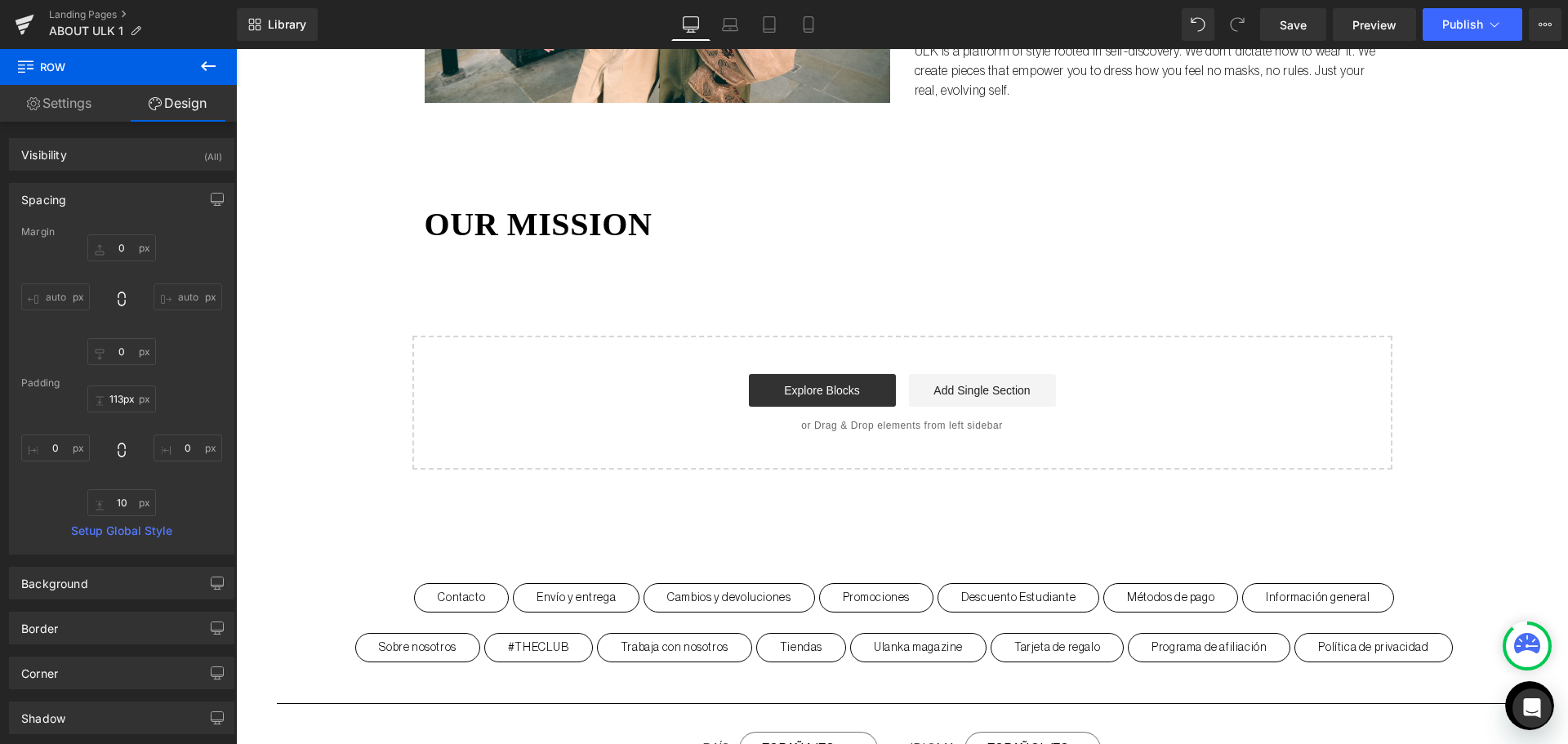
click at [209, 63] on icon at bounding box center [208, 66] width 20 height 20
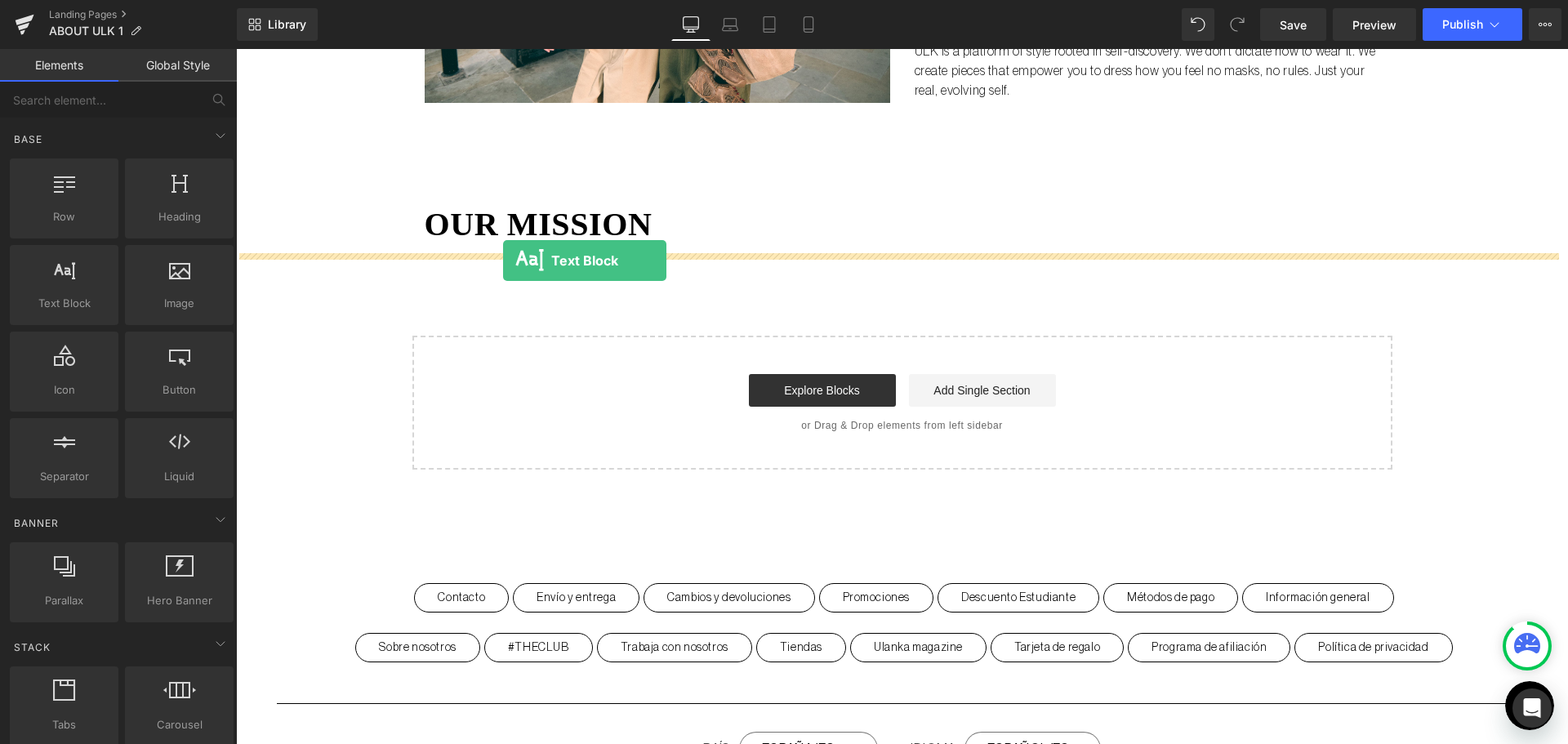
drag, startPoint x: 328, startPoint y: 338, endPoint x: 503, endPoint y: 260, distance: 191.6
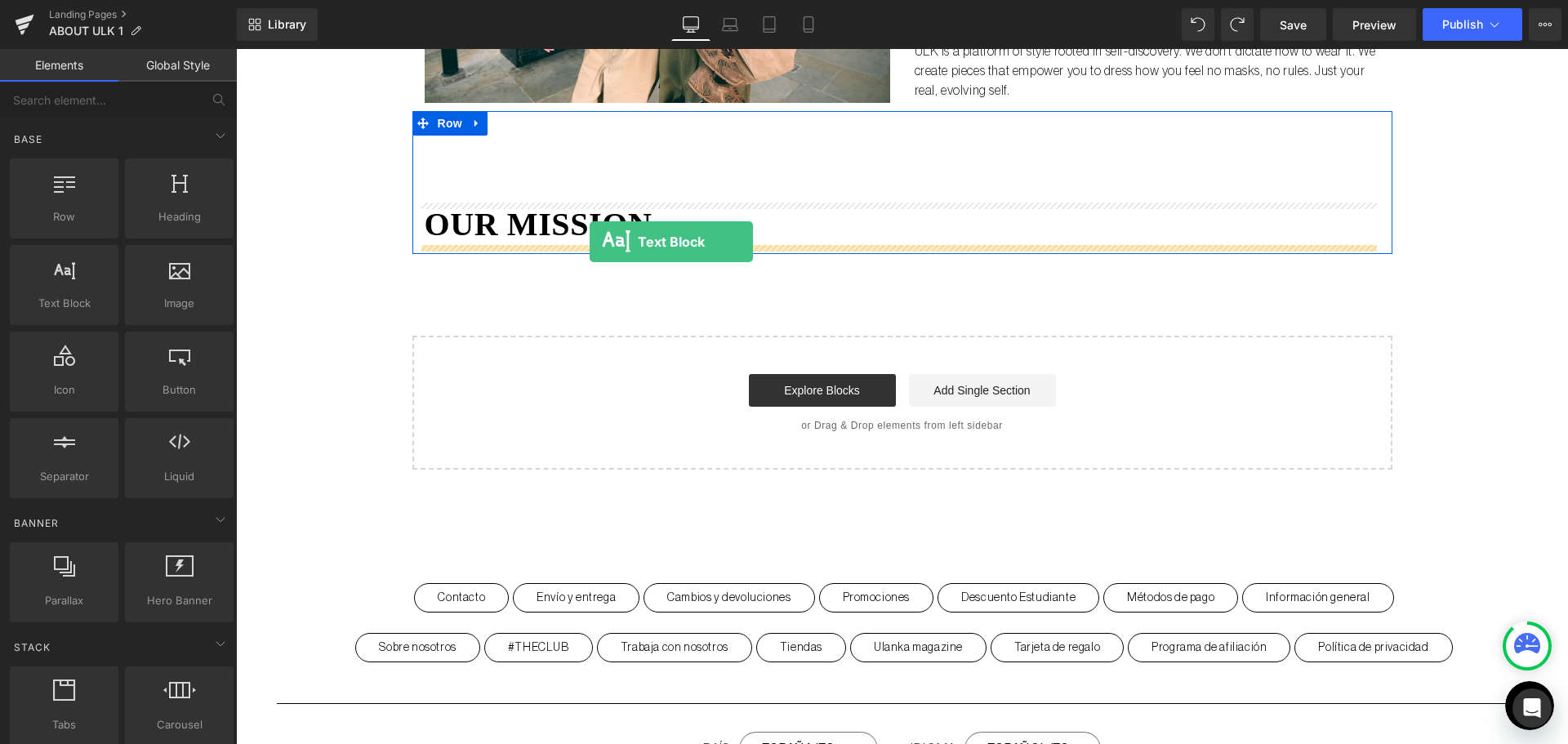
drag, startPoint x: 275, startPoint y: 330, endPoint x: 589, endPoint y: 241, distance: 326.4
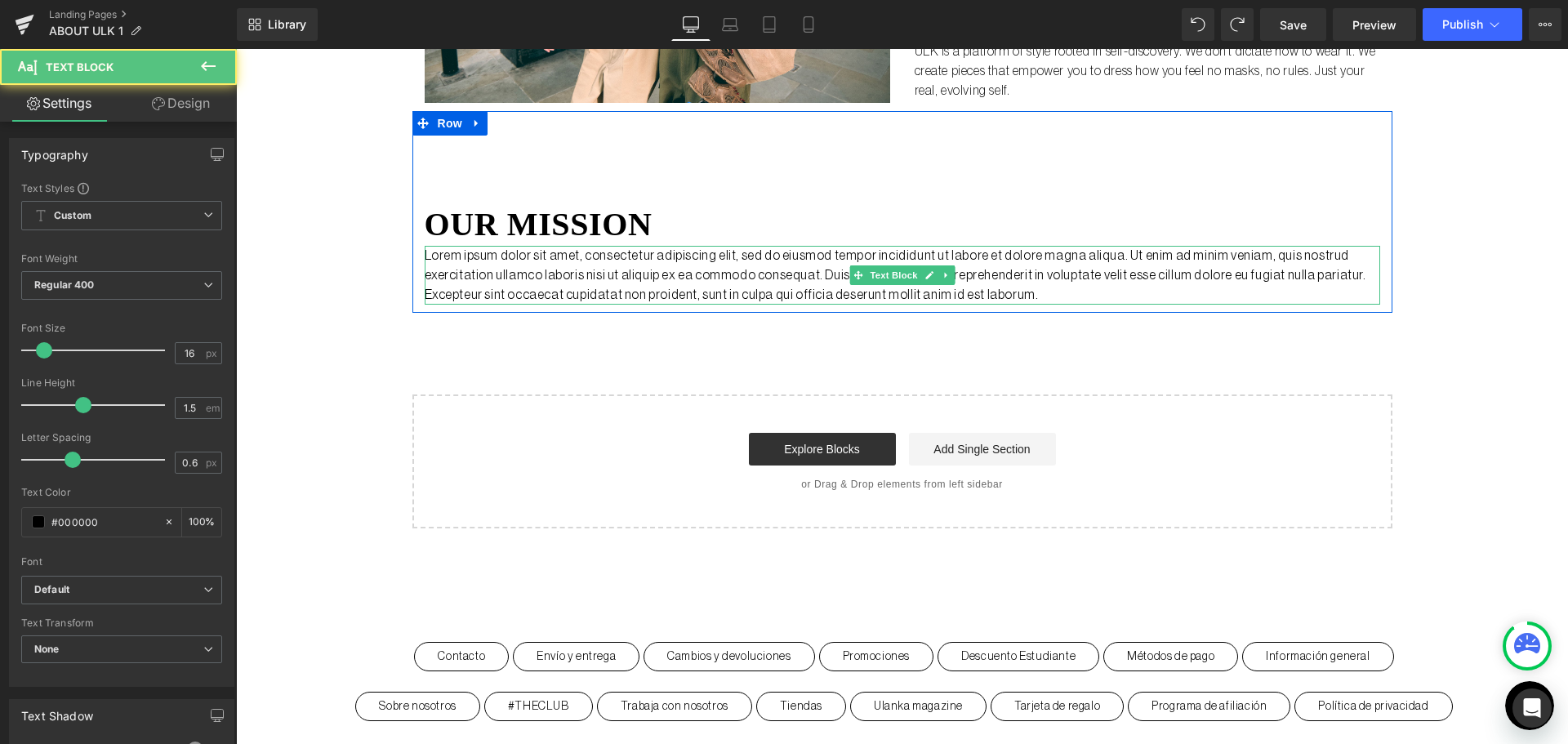
click at [548, 275] on p "Lorem ipsum dolor sit amet, consectetur adipiscing elit, sed do eiusmod tempor …" at bounding box center [902, 275] width 955 height 58
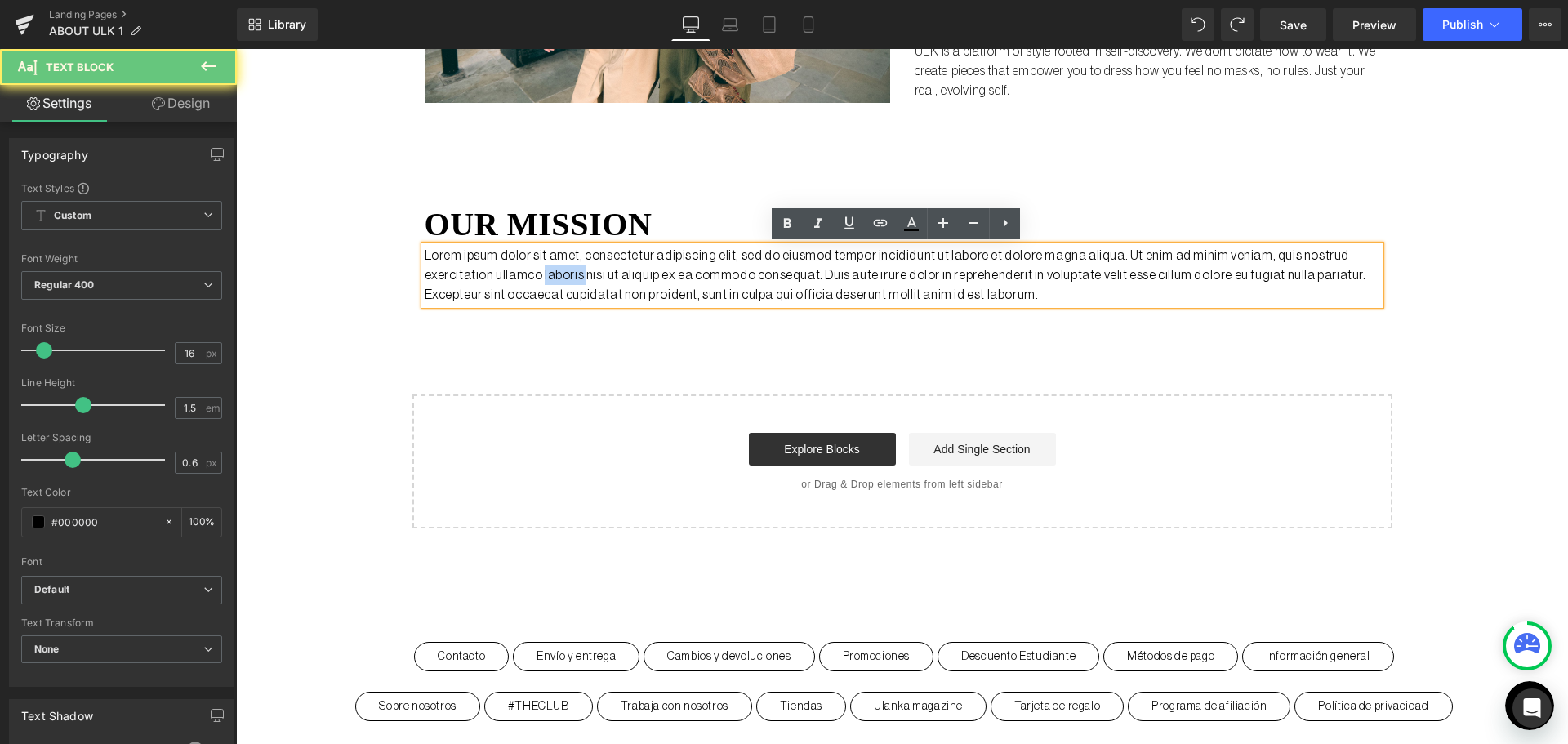
click at [548, 275] on p "Lorem ipsum dolor sit amet, consectetur adipiscing elit, sed do eiusmod tempor …" at bounding box center [902, 275] width 955 height 58
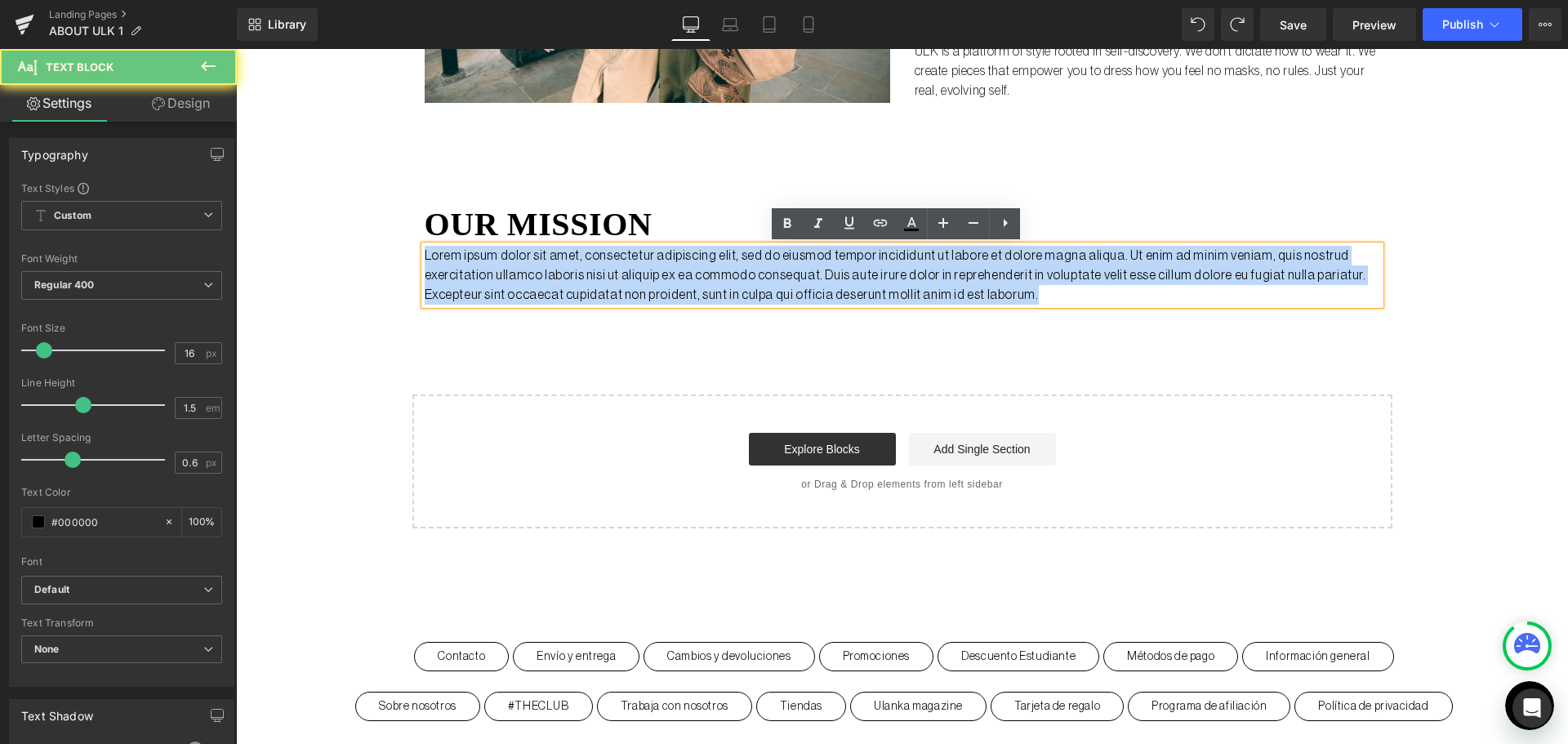
click at [548, 275] on p "Lorem ipsum dolor sit amet, consectetur adipiscing elit, sed do eiusmod tempor …" at bounding box center [902, 275] width 955 height 58
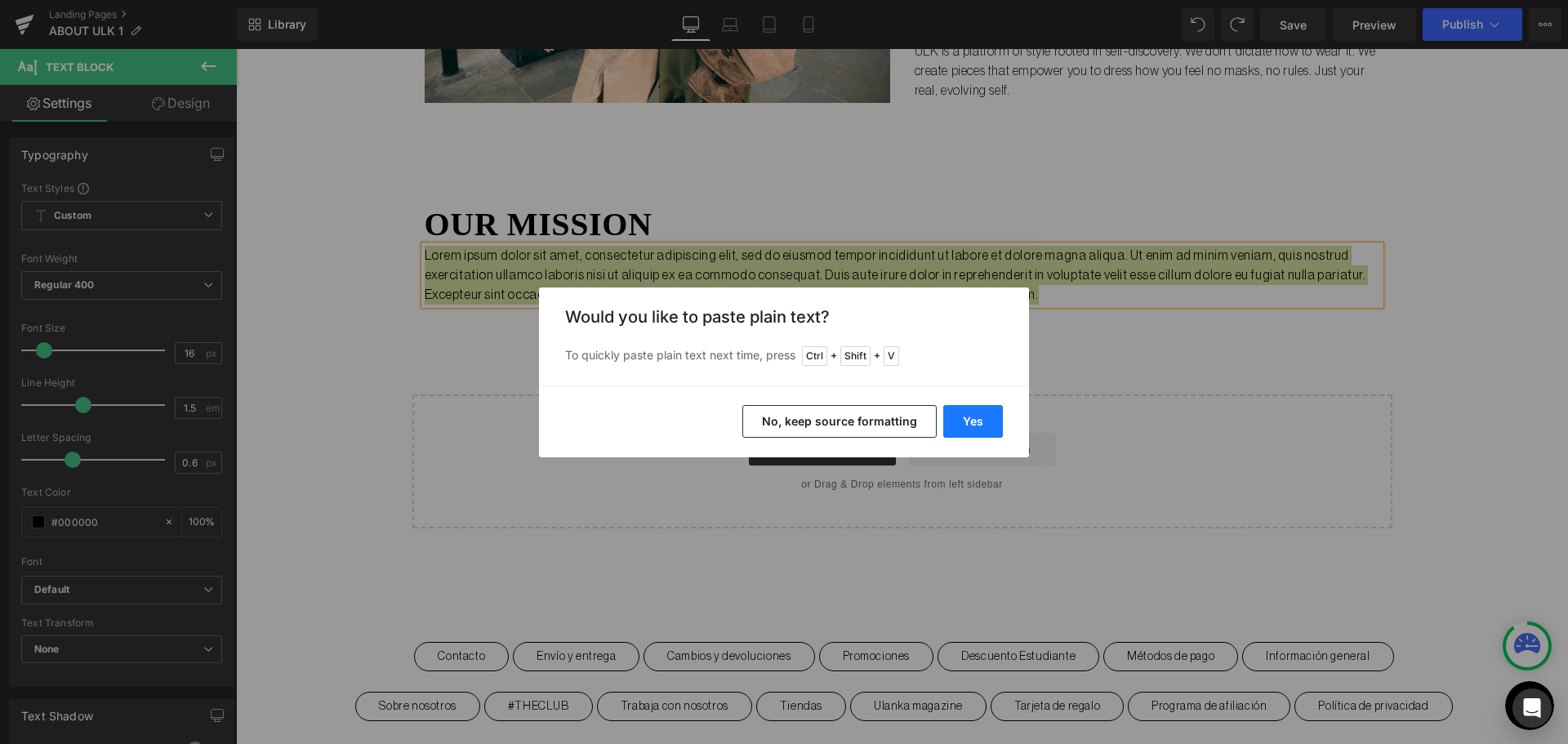
click at [969, 415] on button "Yes" at bounding box center [972, 422] width 59 height 33
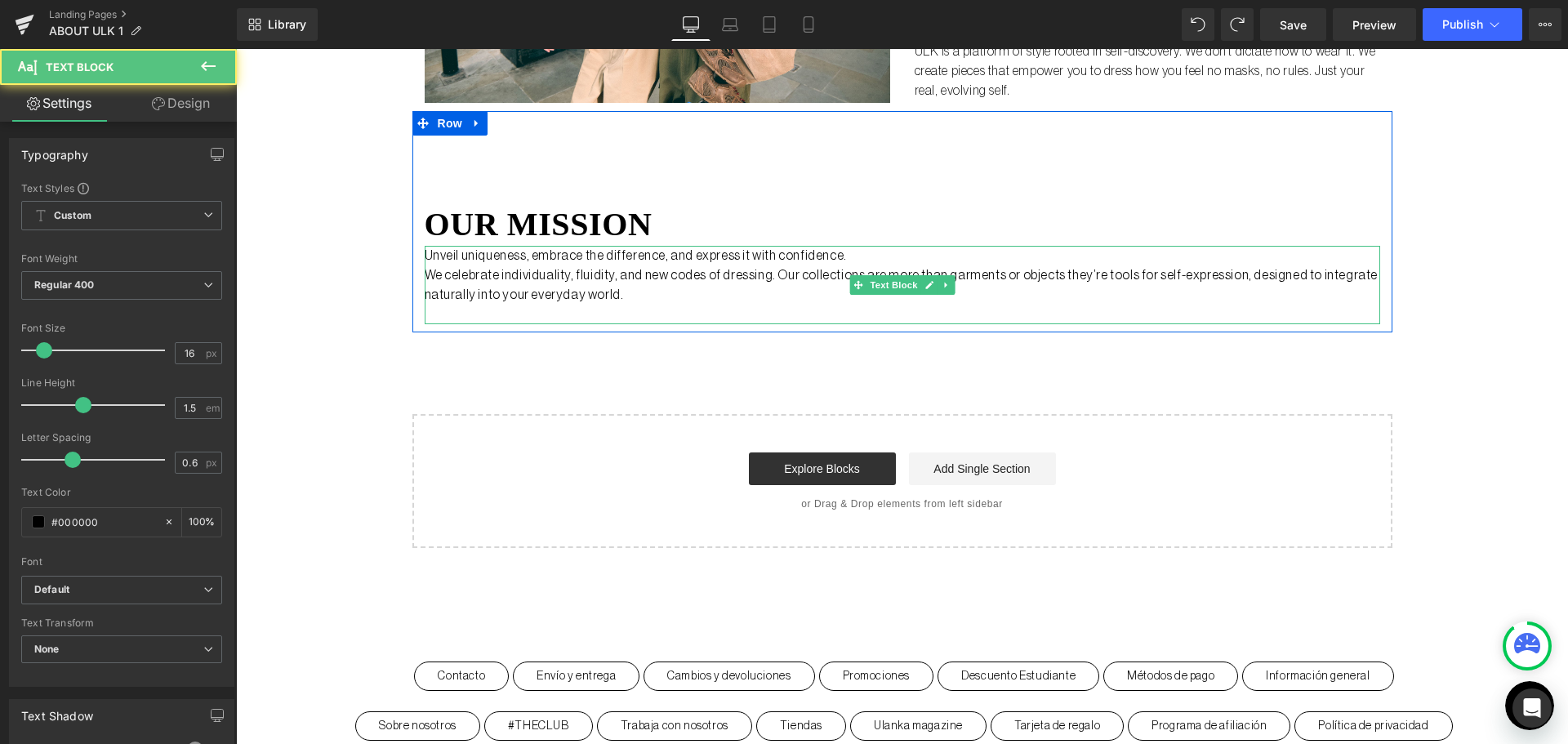
click at [691, 258] on p "Unveil uniqueness, embrace the difference, and express it with confidence." at bounding box center [902, 255] width 955 height 20
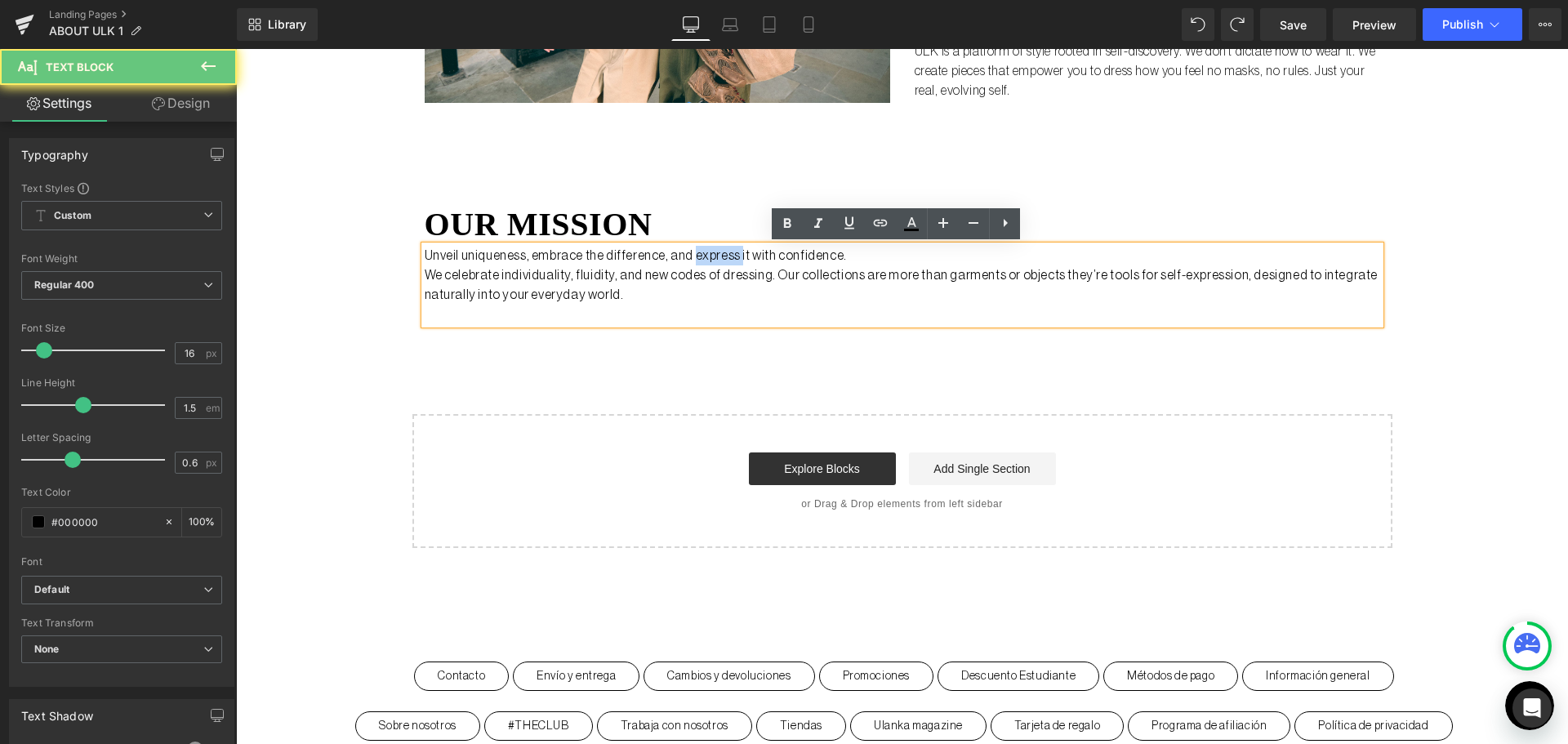
click at [691, 258] on p "Unveil uniqueness, embrace the difference, and express it with confidence." at bounding box center [902, 255] width 955 height 20
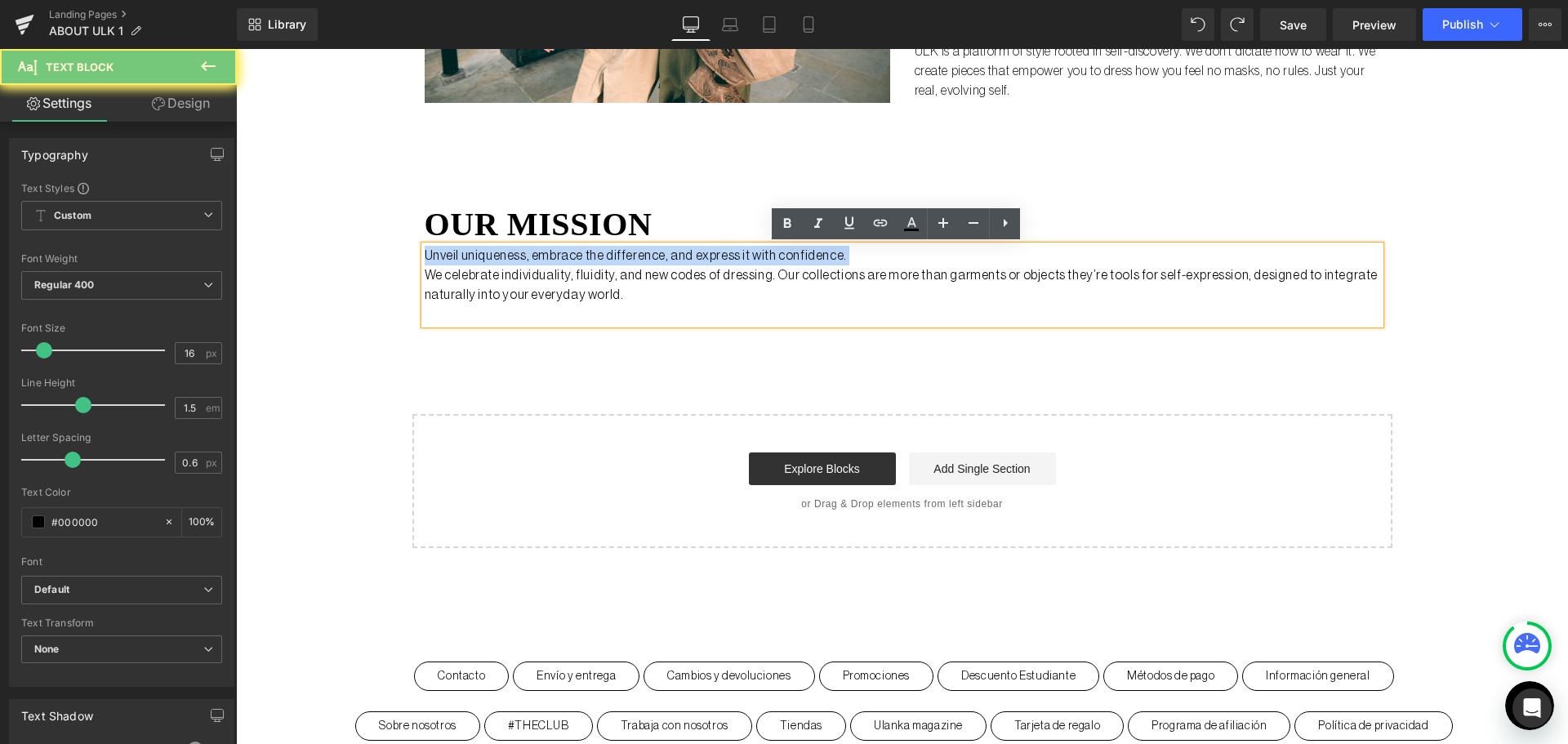
click at [691, 258] on p "Unveil uniqueness, embrace the difference, and express it with confidence." at bounding box center [902, 255] width 955 height 20
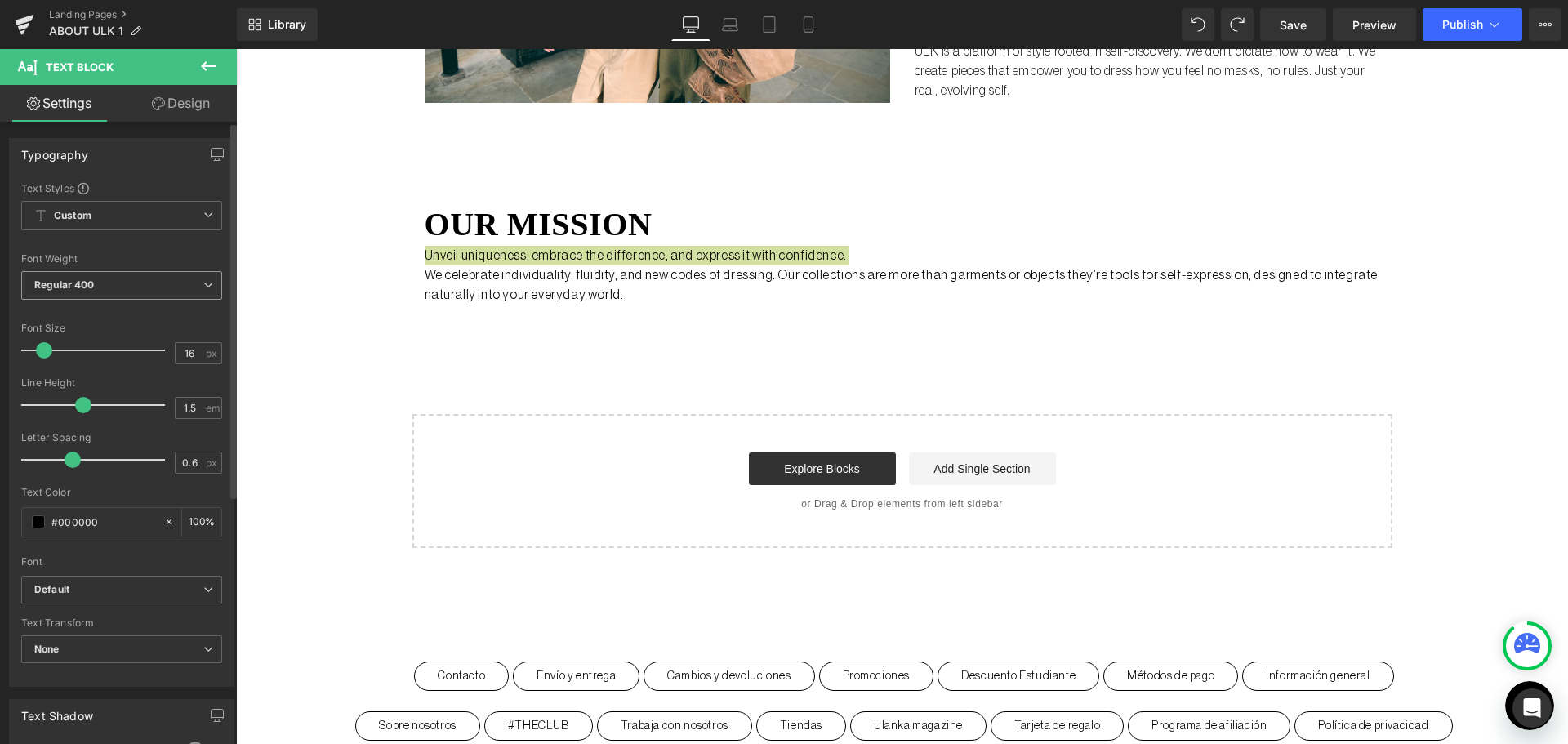
click at [109, 280] on span "Regular 400" at bounding box center [122, 285] width 201 height 28
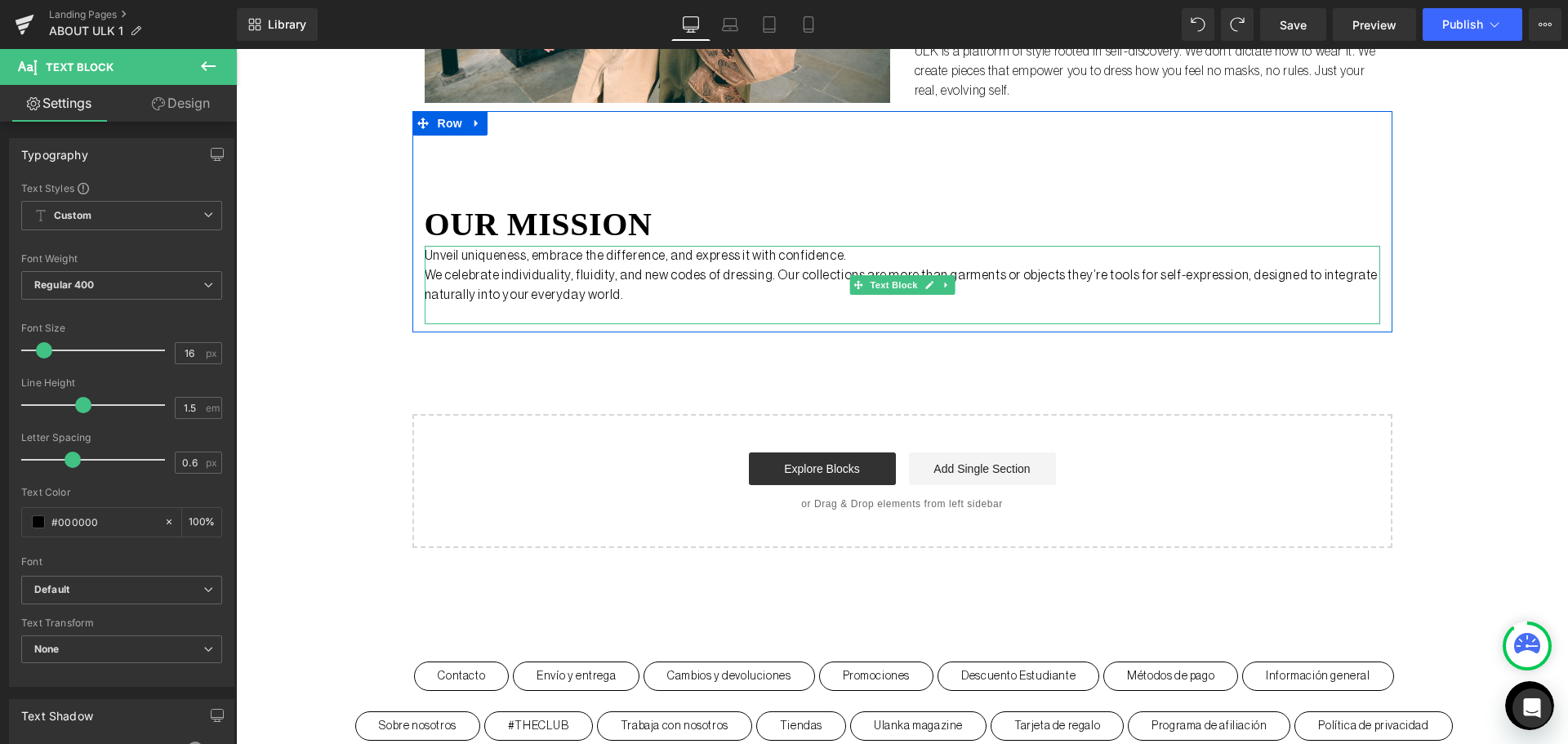
click at [699, 257] on p "Unveil uniqueness, embrace the difference, and express it with confidence." at bounding box center [902, 255] width 955 height 20
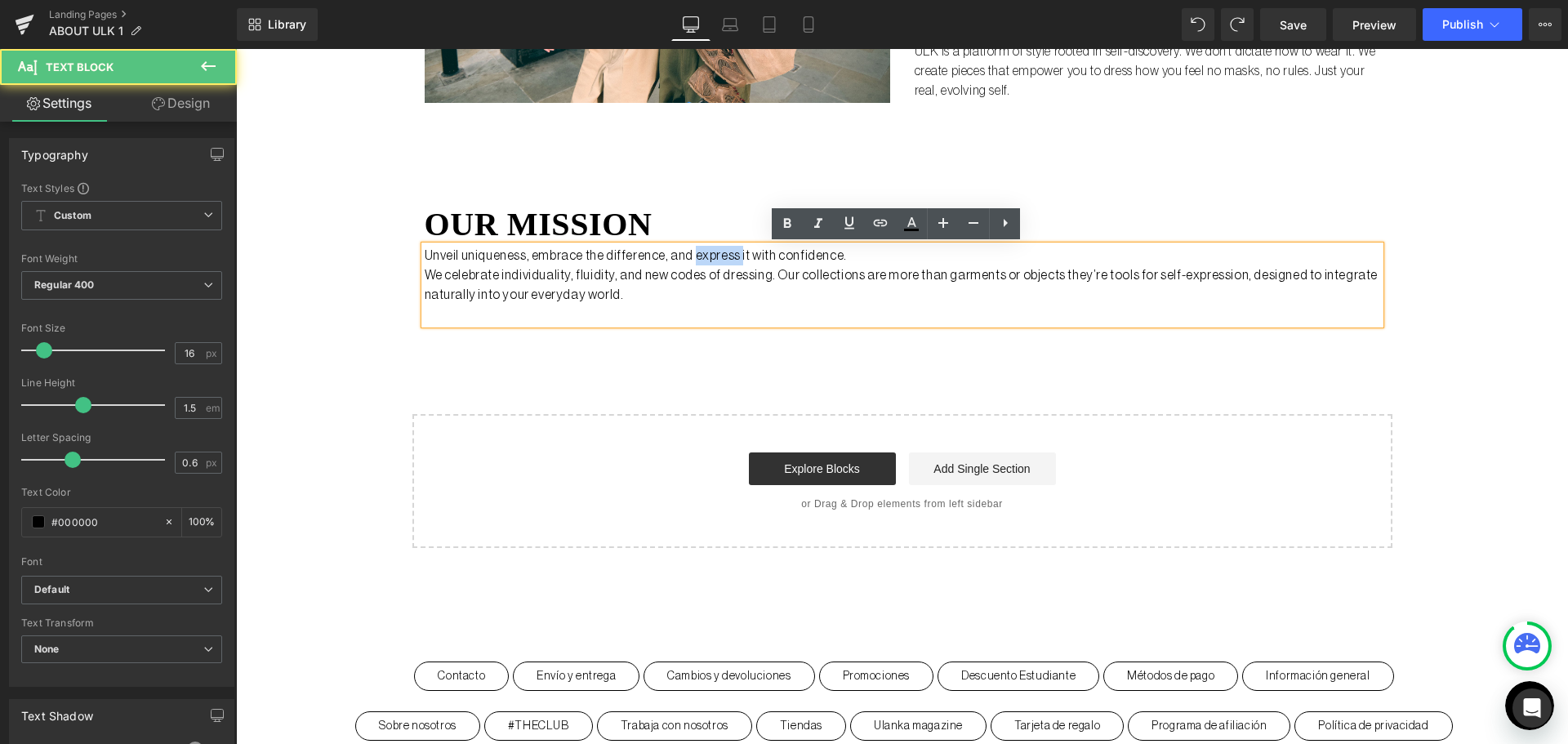
click at [699, 257] on p "Unveil uniqueness, embrace the difference, and express it with confidence." at bounding box center [902, 255] width 955 height 20
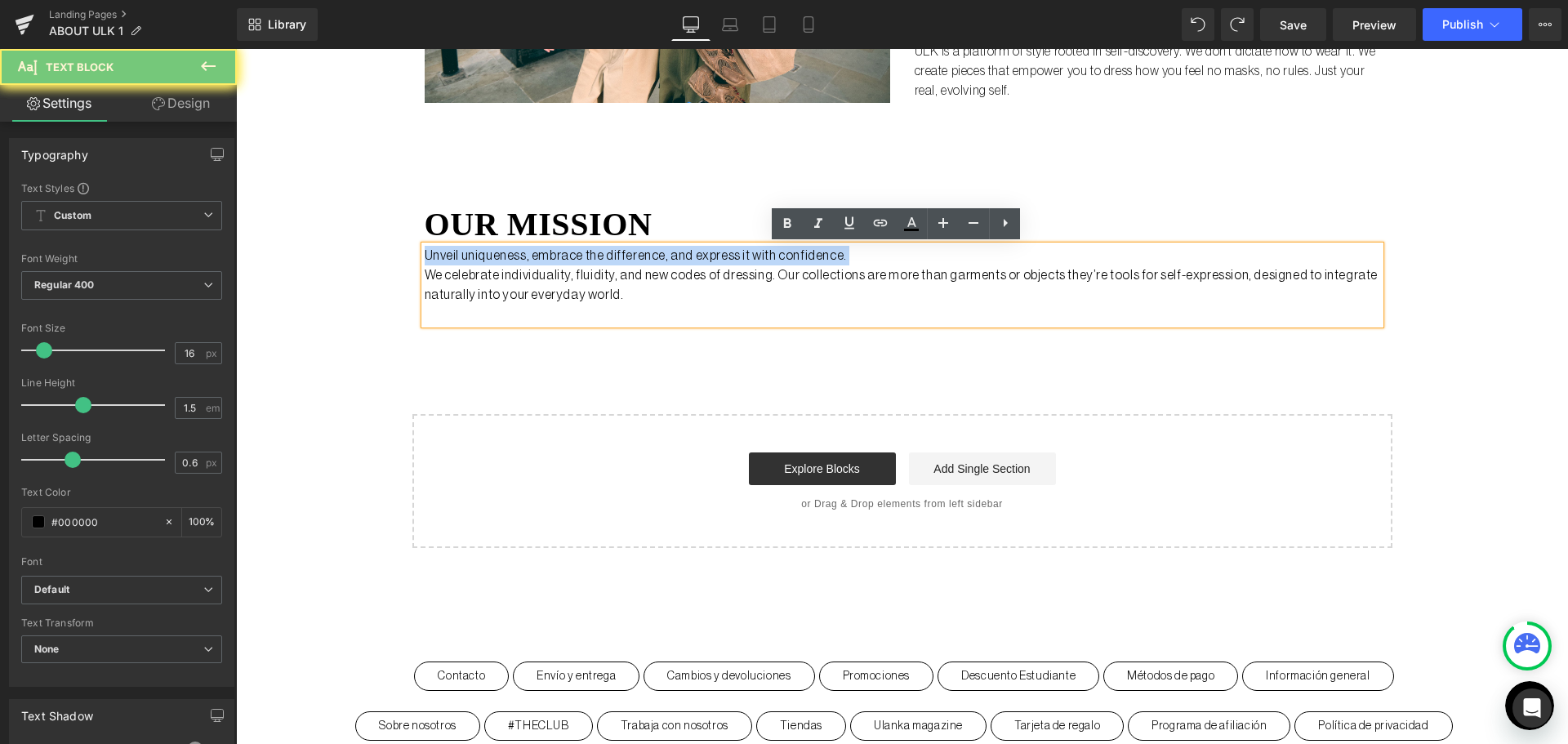
click at [699, 257] on p "Unveil uniqueness, embrace the difference, and express it with confidence." at bounding box center [902, 255] width 955 height 20
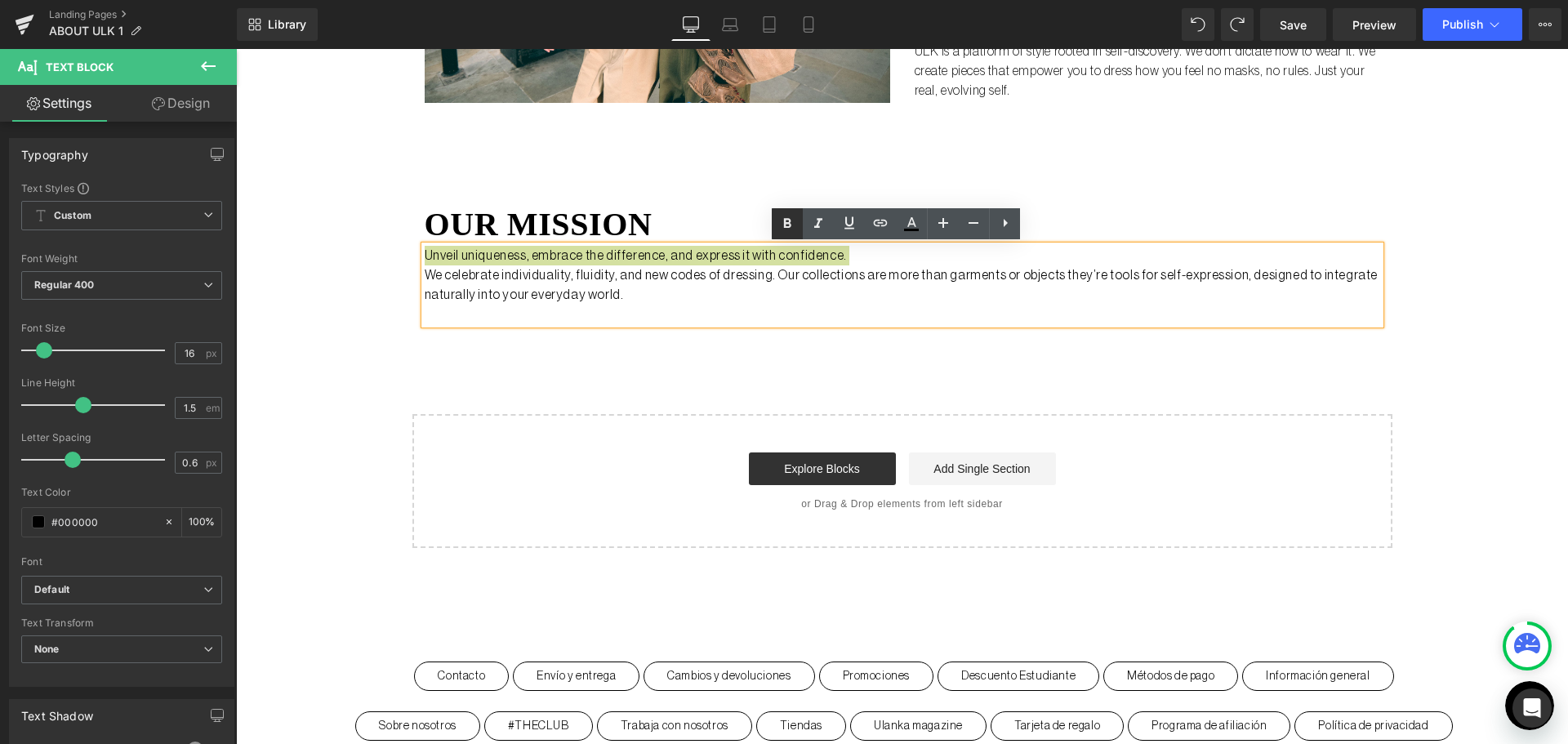
click at [783, 220] on icon at bounding box center [787, 223] width 20 height 20
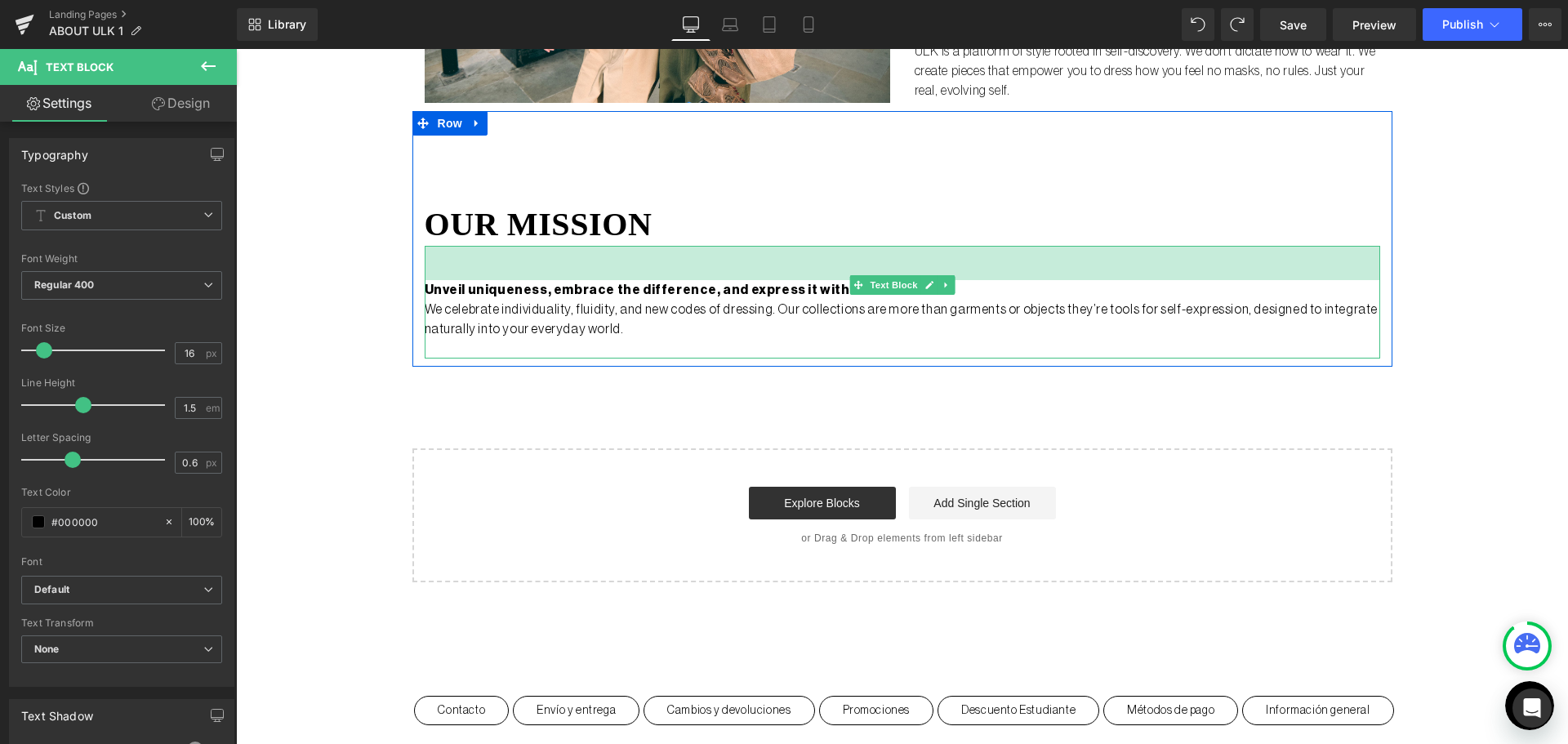
drag, startPoint x: 673, startPoint y: 247, endPoint x: 679, endPoint y: 282, distance: 35.5
click at [679, 282] on div "Unveil uniqueness, embrace the difference, and express it with confidence. We c…" at bounding box center [902, 302] width 955 height 113
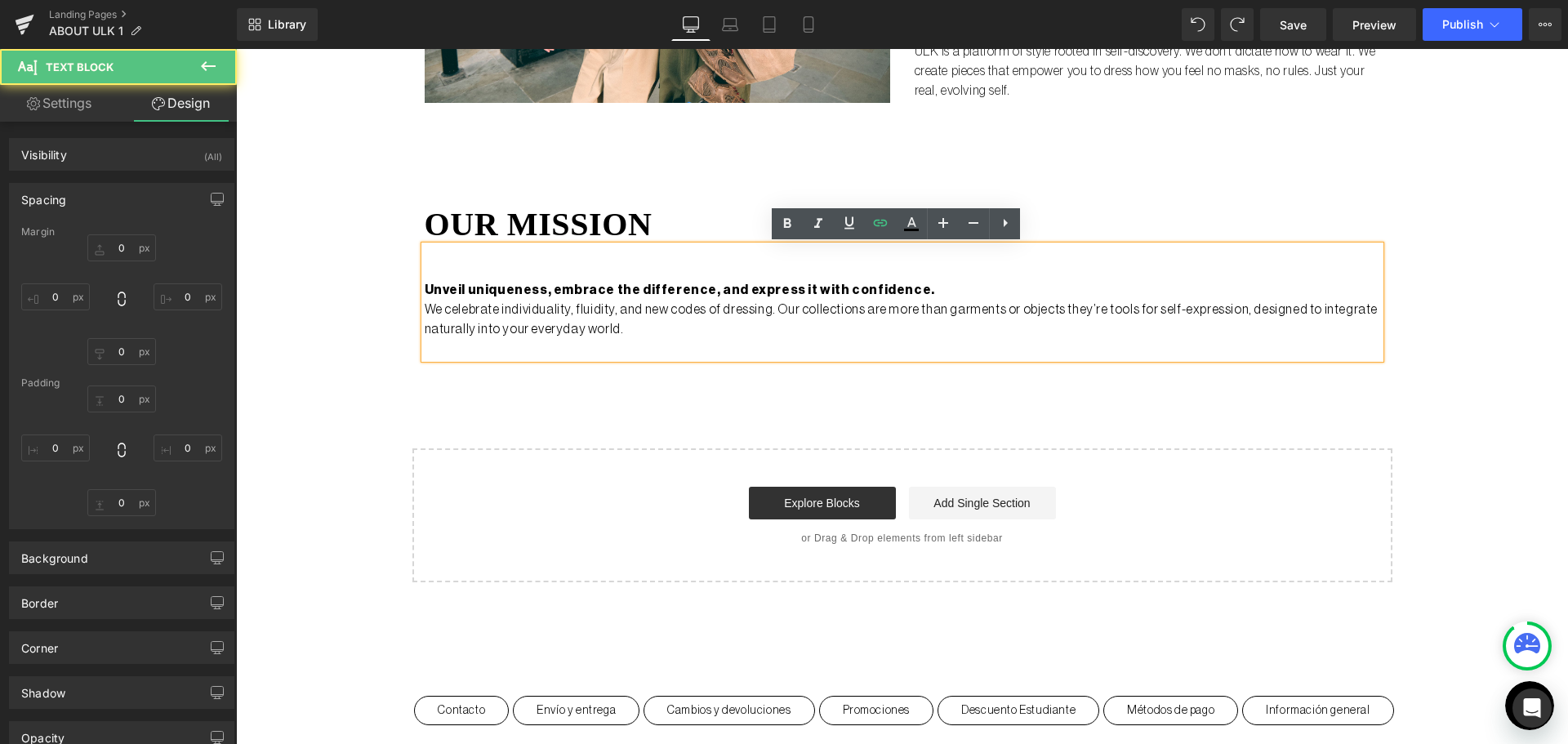
type input "0"
type input "42"
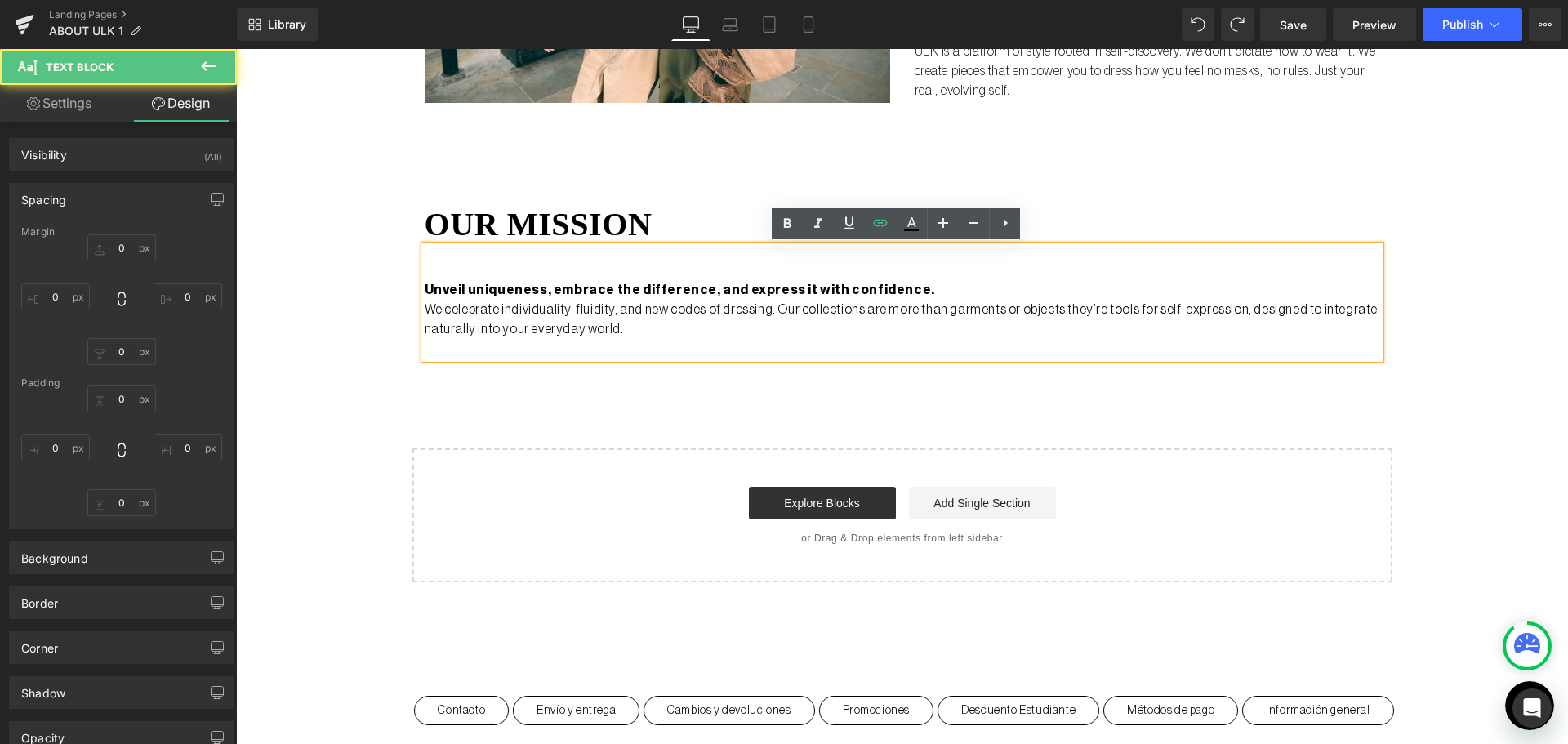
type input "0"
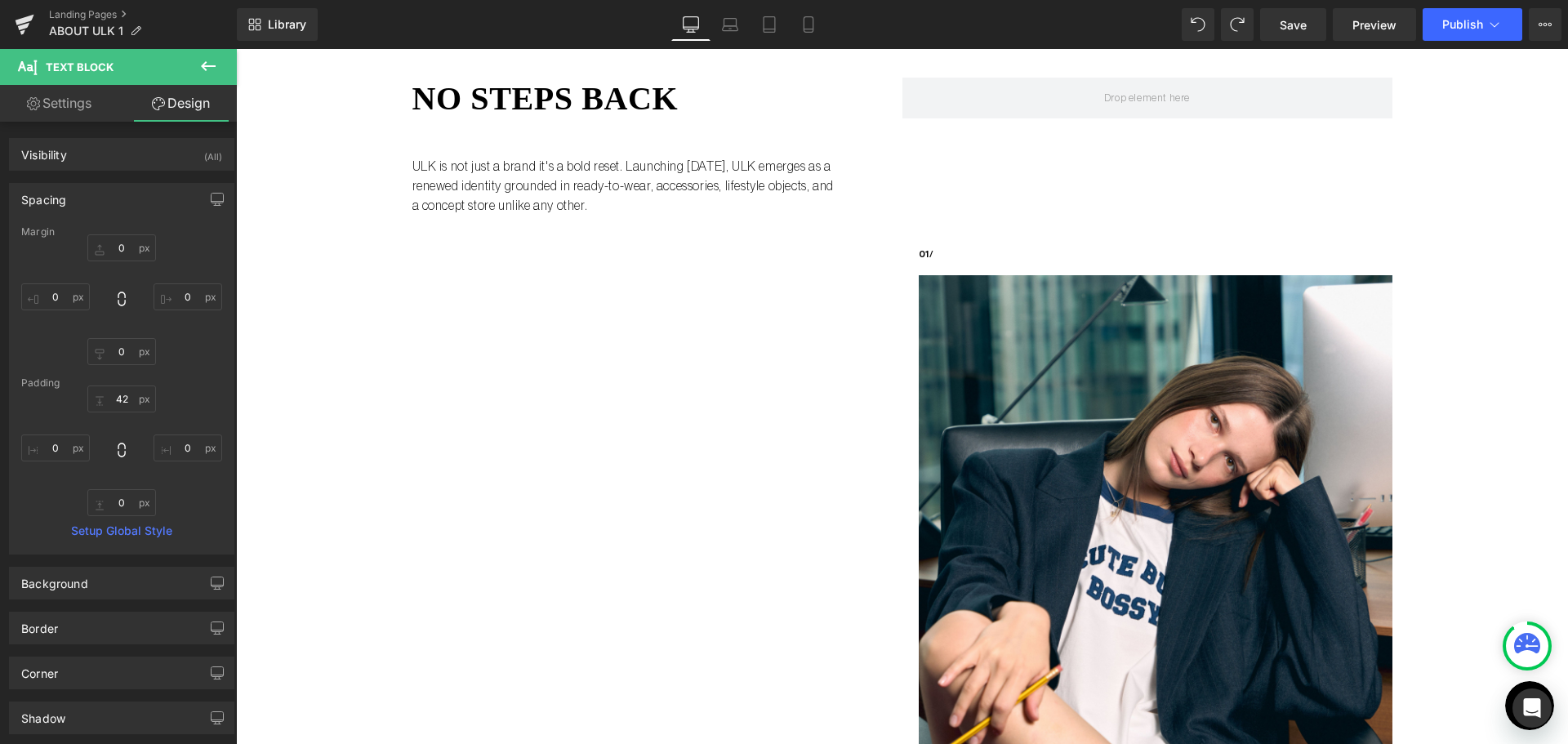
scroll to position [0, 0]
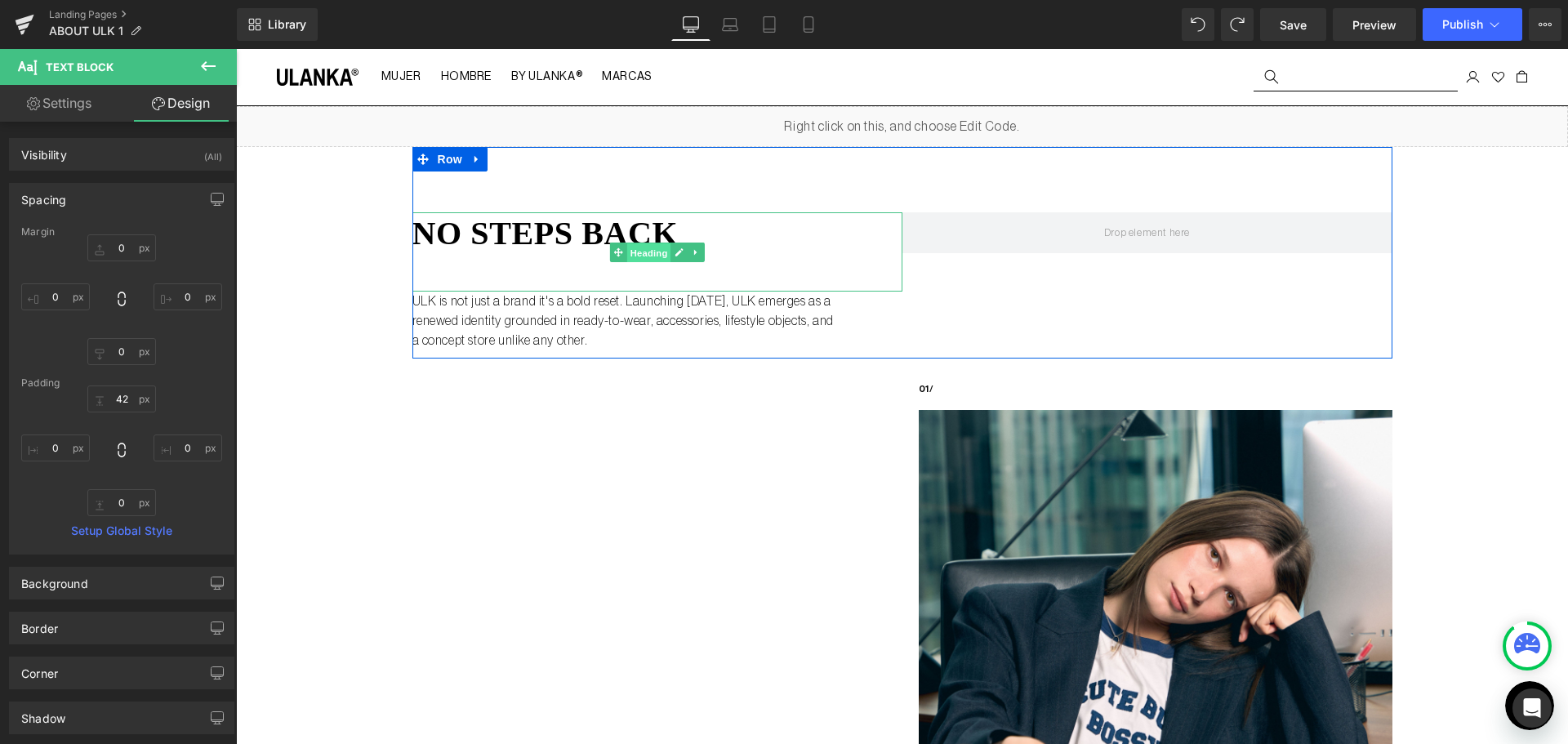
click at [634, 255] on span "Heading" at bounding box center [647, 252] width 44 height 20
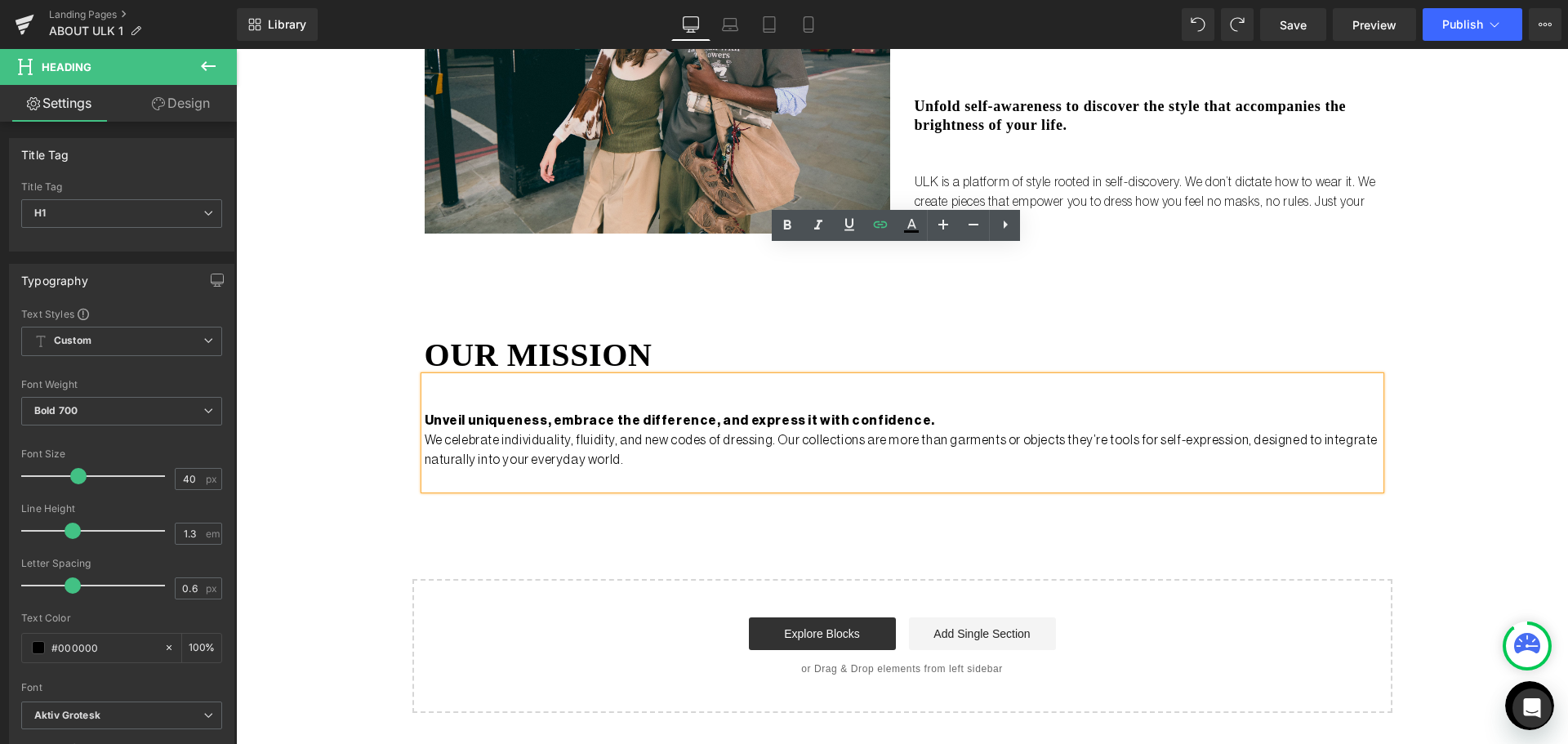
scroll to position [1307, 0]
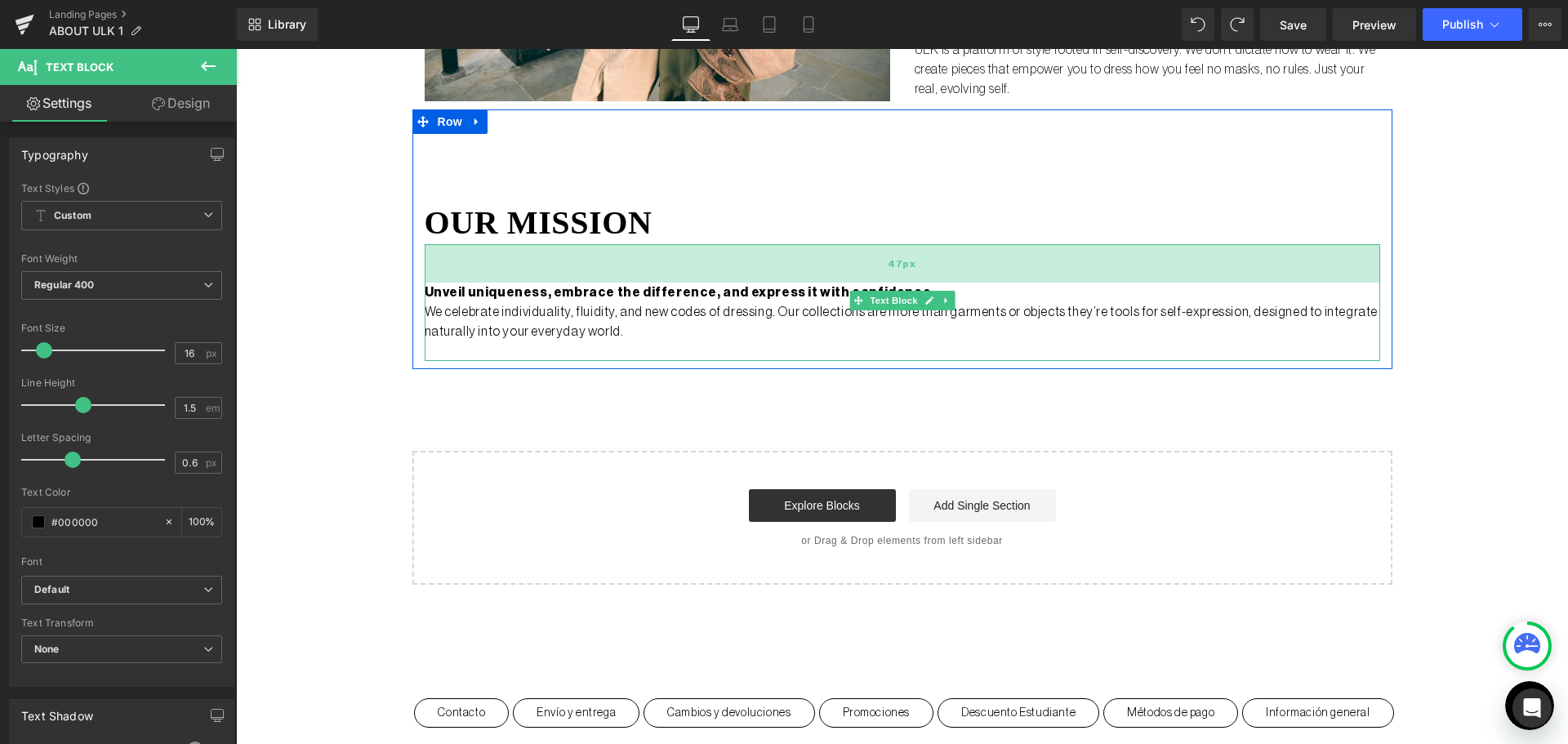
click at [565, 265] on div "47px" at bounding box center [902, 263] width 955 height 39
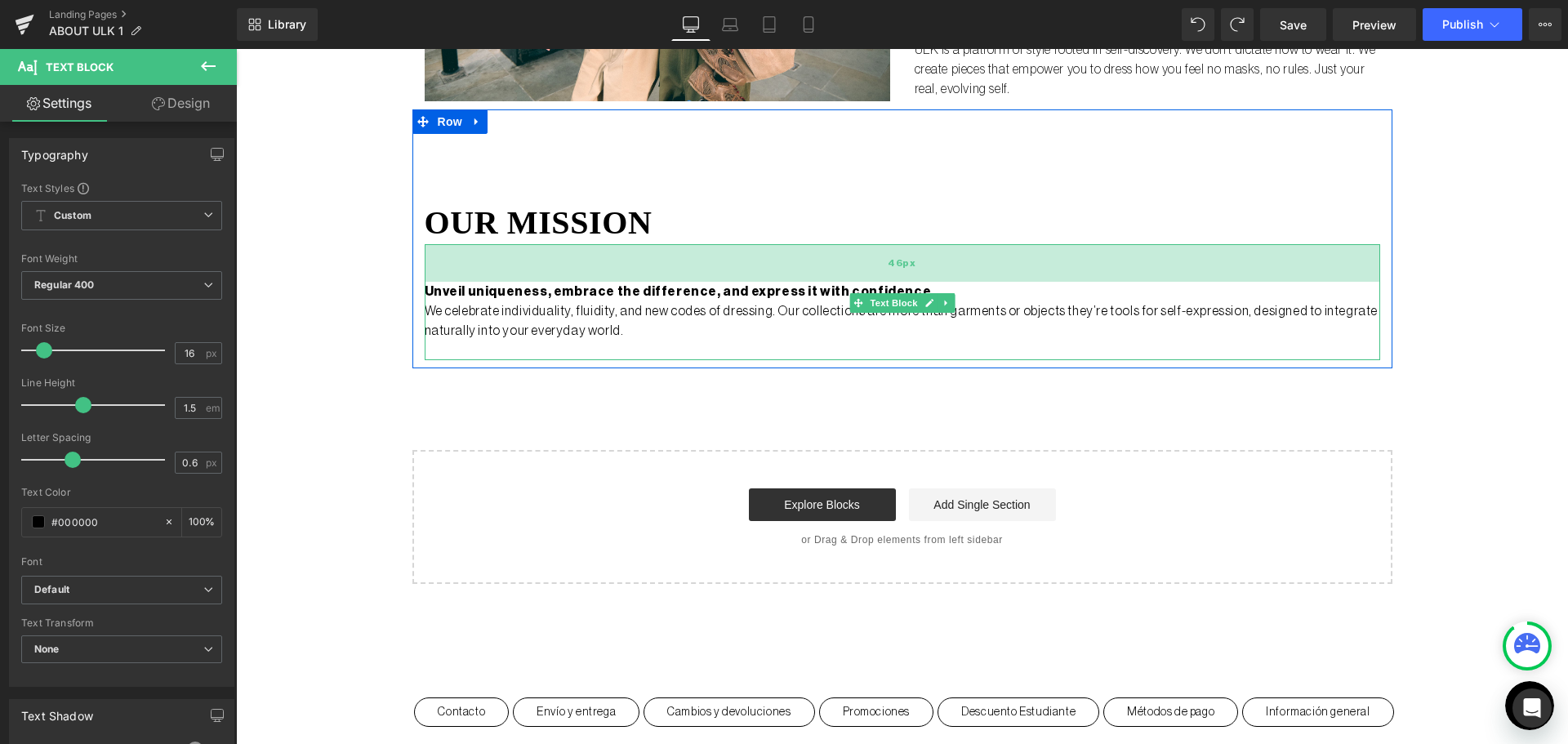
drag, startPoint x: 642, startPoint y: 261, endPoint x: 654, endPoint y: 260, distance: 12.0
click at [654, 260] on div "46px" at bounding box center [902, 263] width 955 height 38
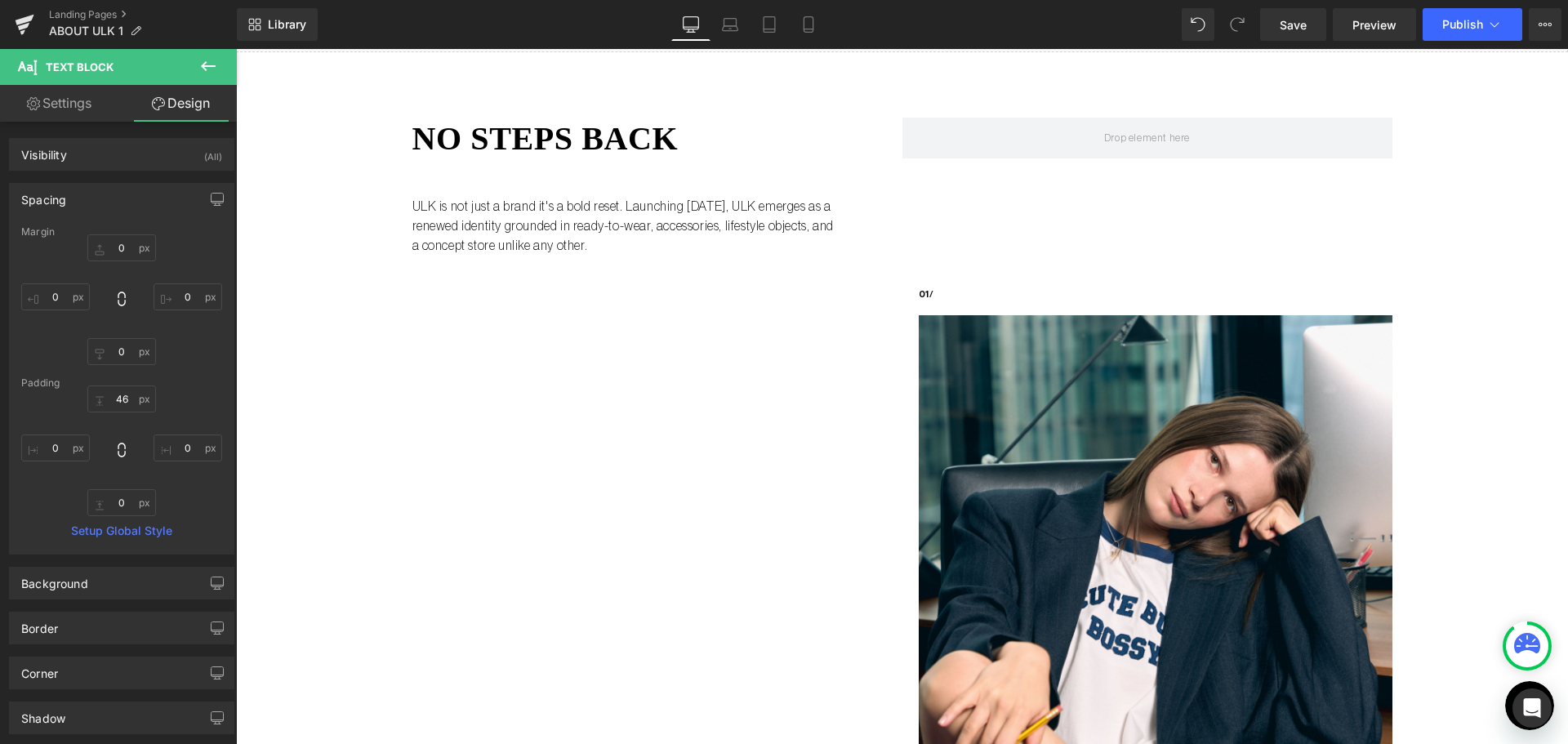
scroll to position [0, 0]
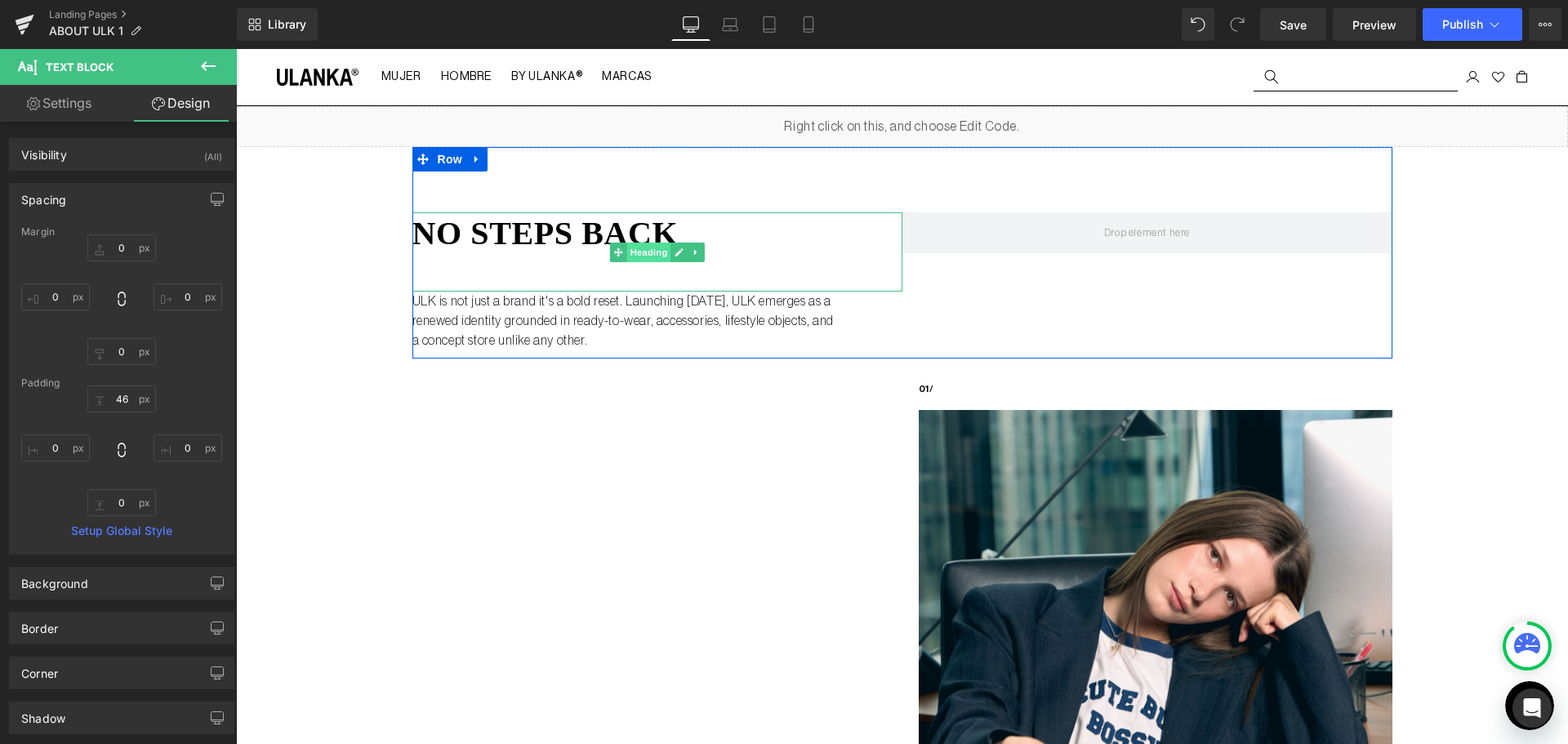
click at [639, 250] on span "Heading" at bounding box center [647, 252] width 44 height 20
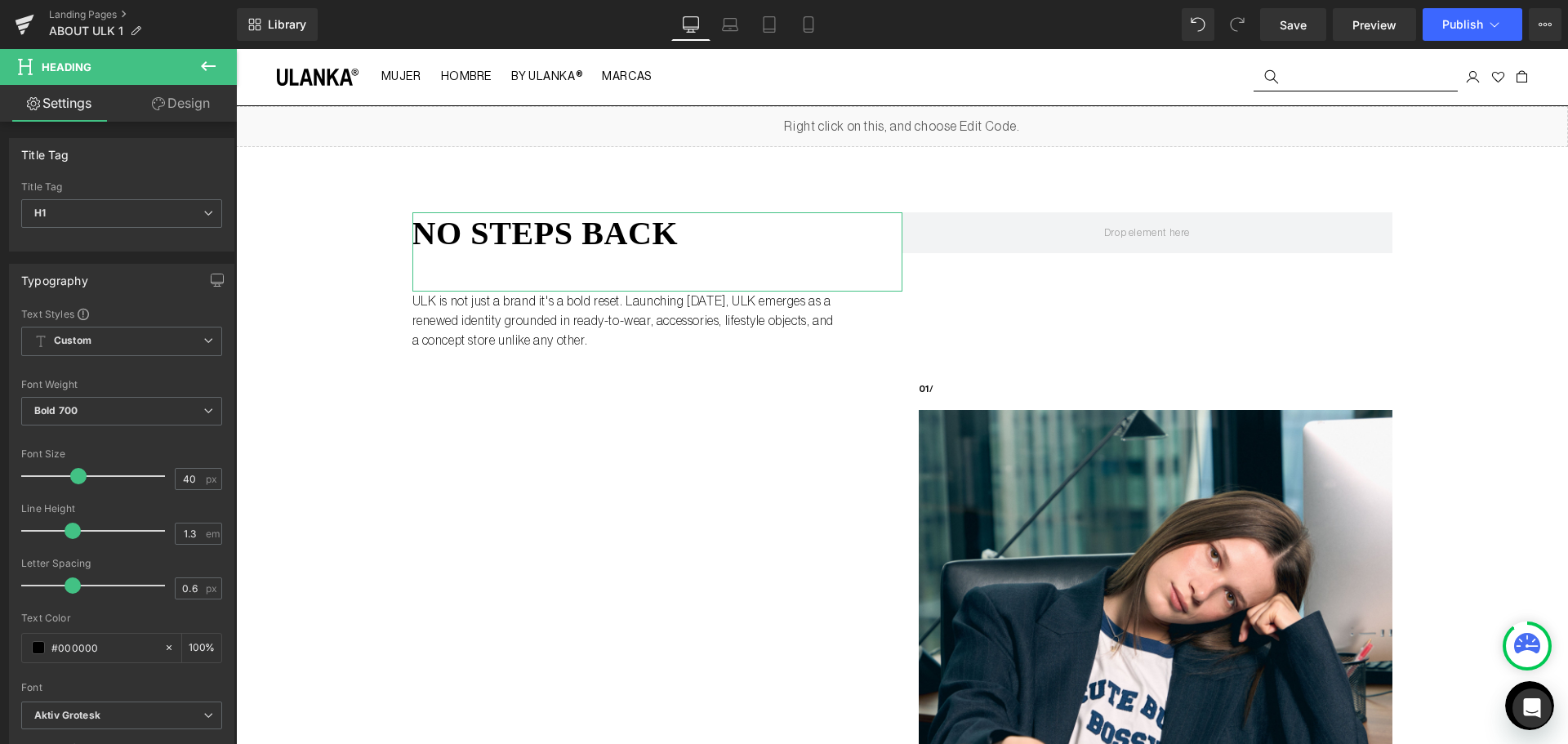
click at [210, 102] on link "Design" at bounding box center [181, 103] width 119 height 37
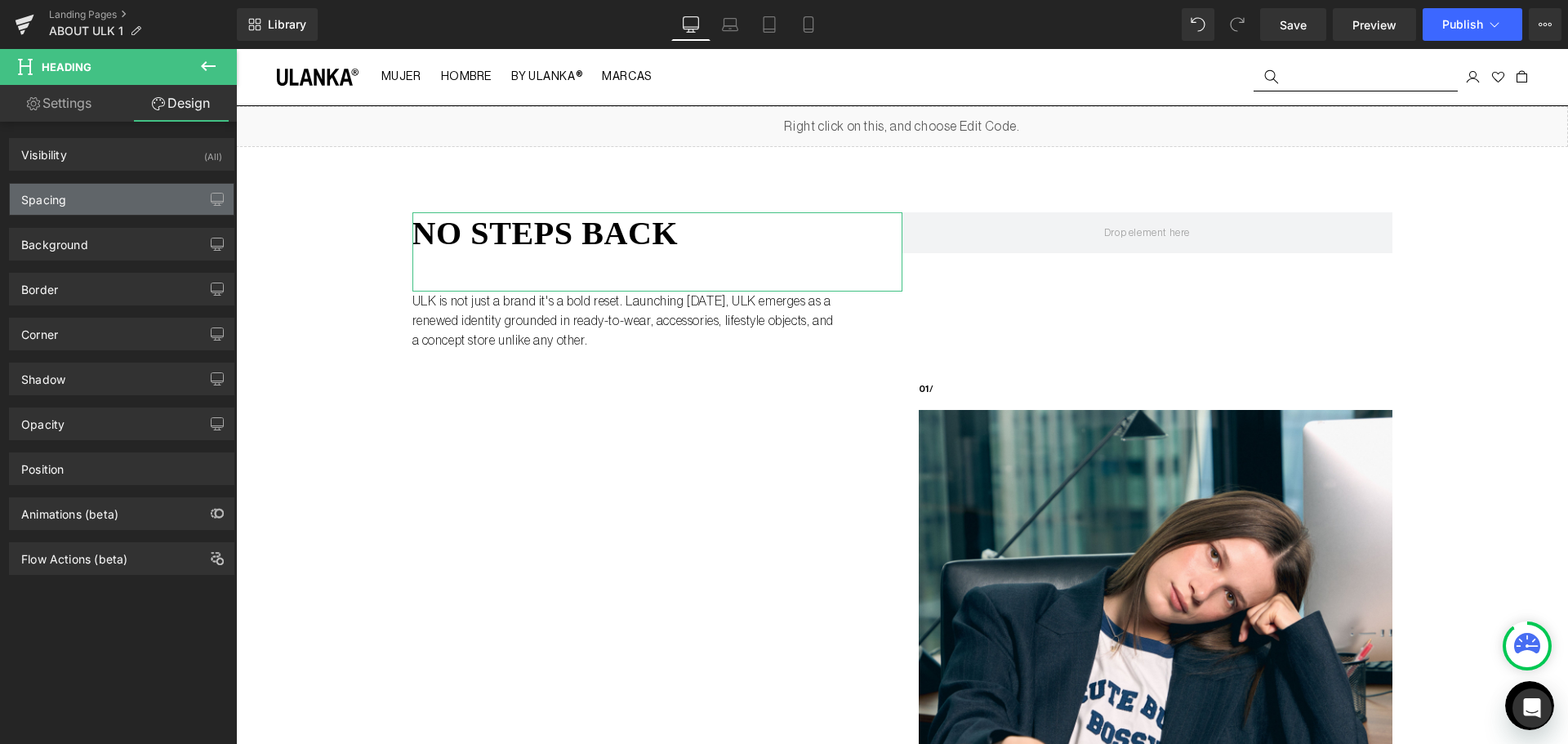
click at [89, 211] on div "Spacing" at bounding box center [121, 199] width 224 height 31
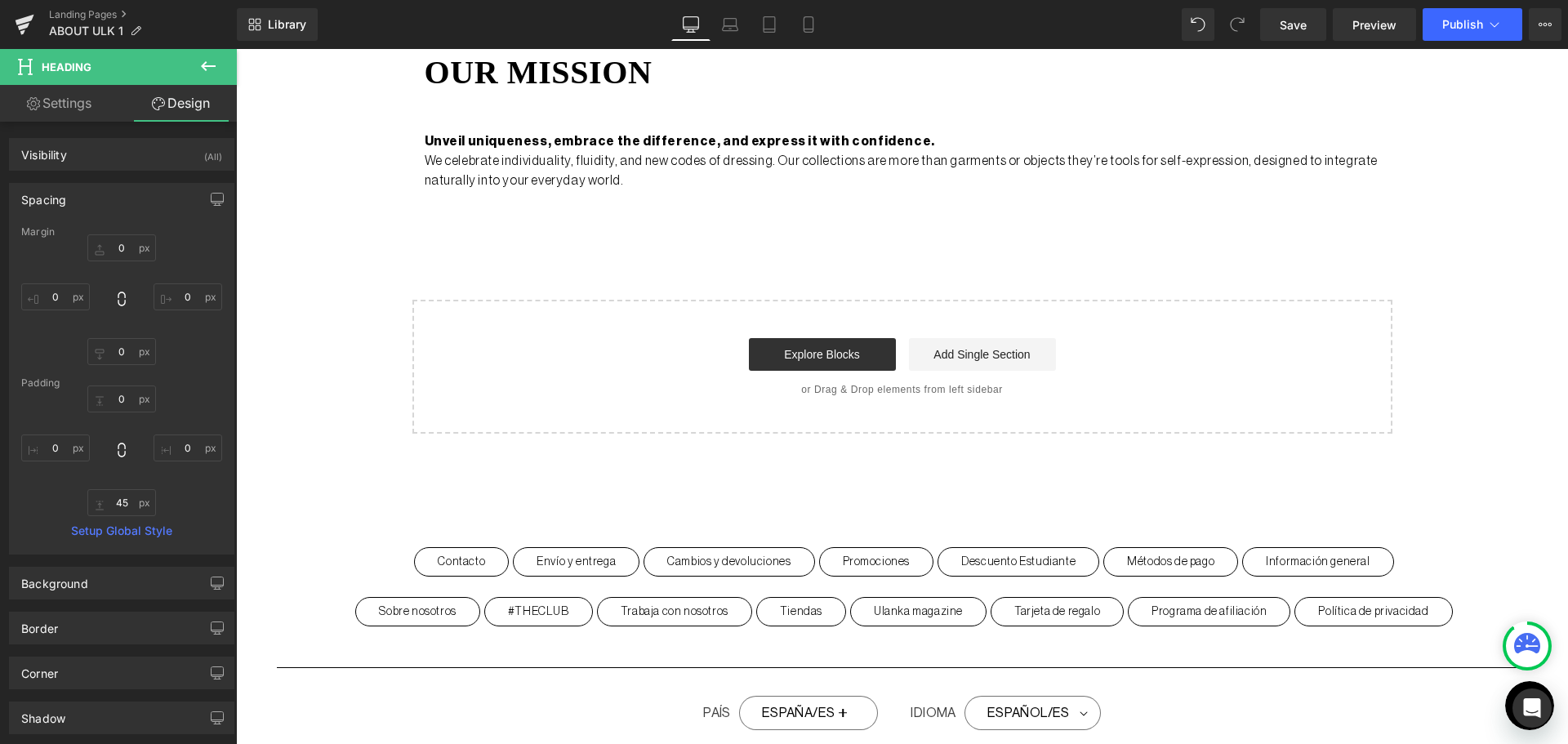
scroll to position [1388, 0]
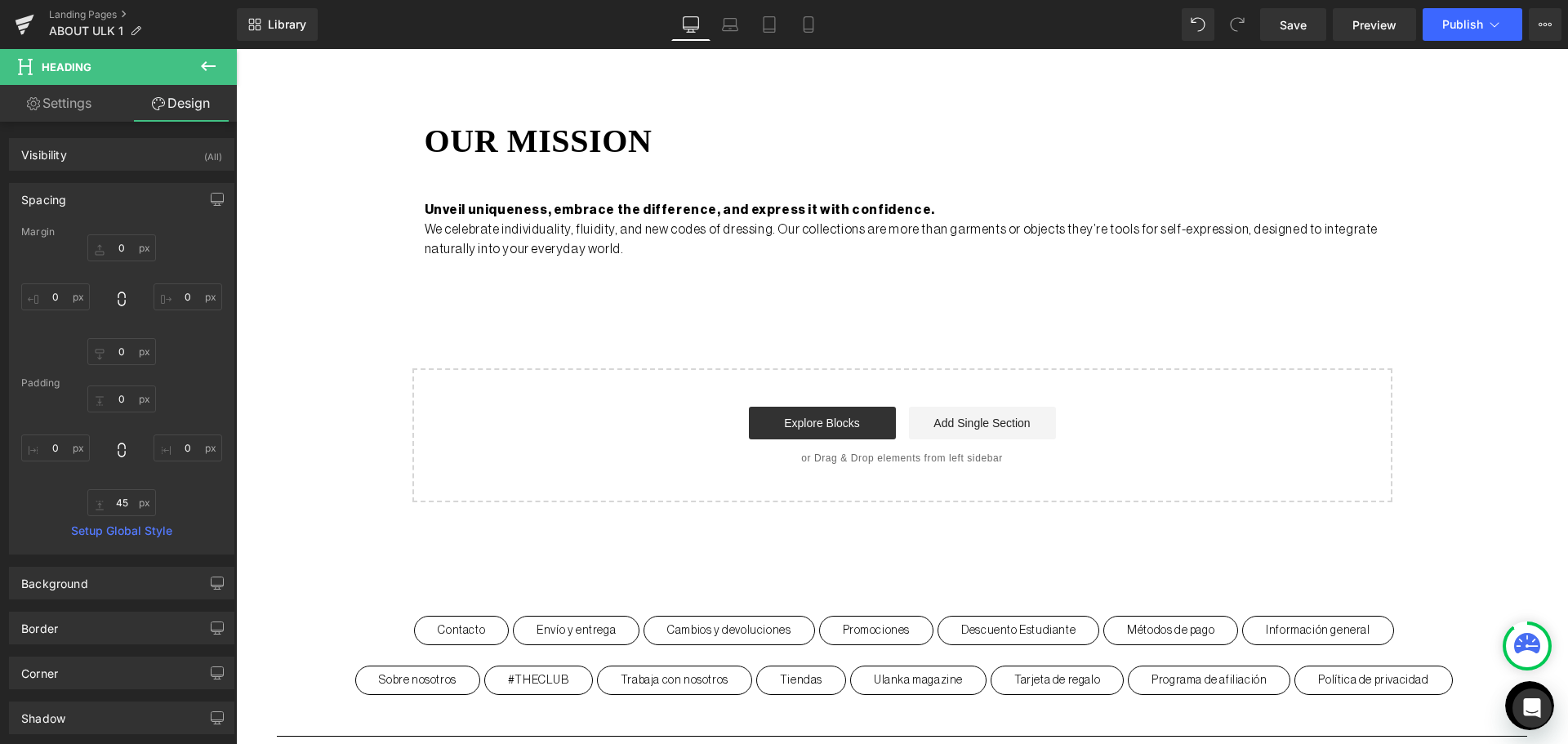
click at [478, 149] on h1 "our mission" at bounding box center [902, 141] width 955 height 42
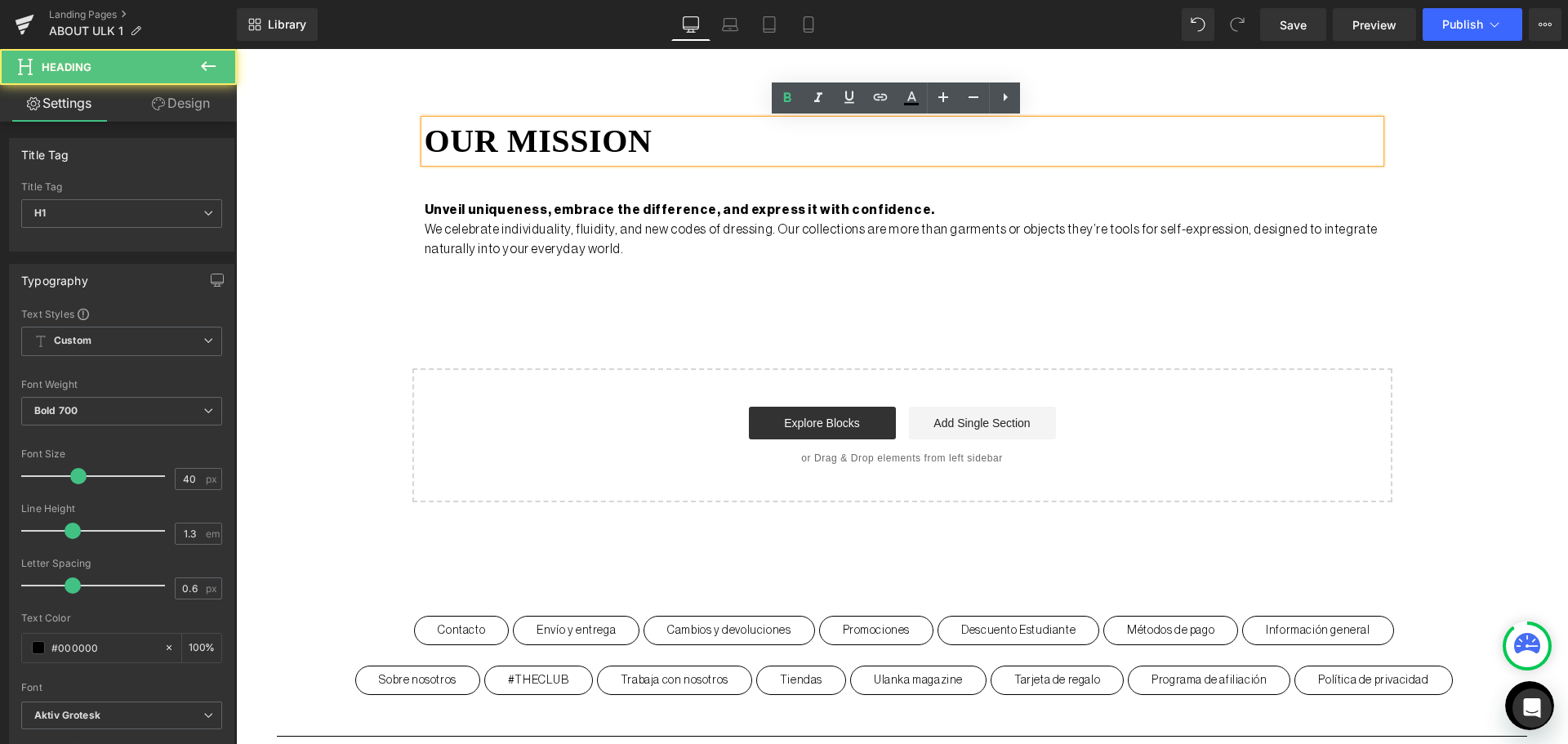
click at [236, 49] on div "46px" at bounding box center [236, 49] width 0 height 0
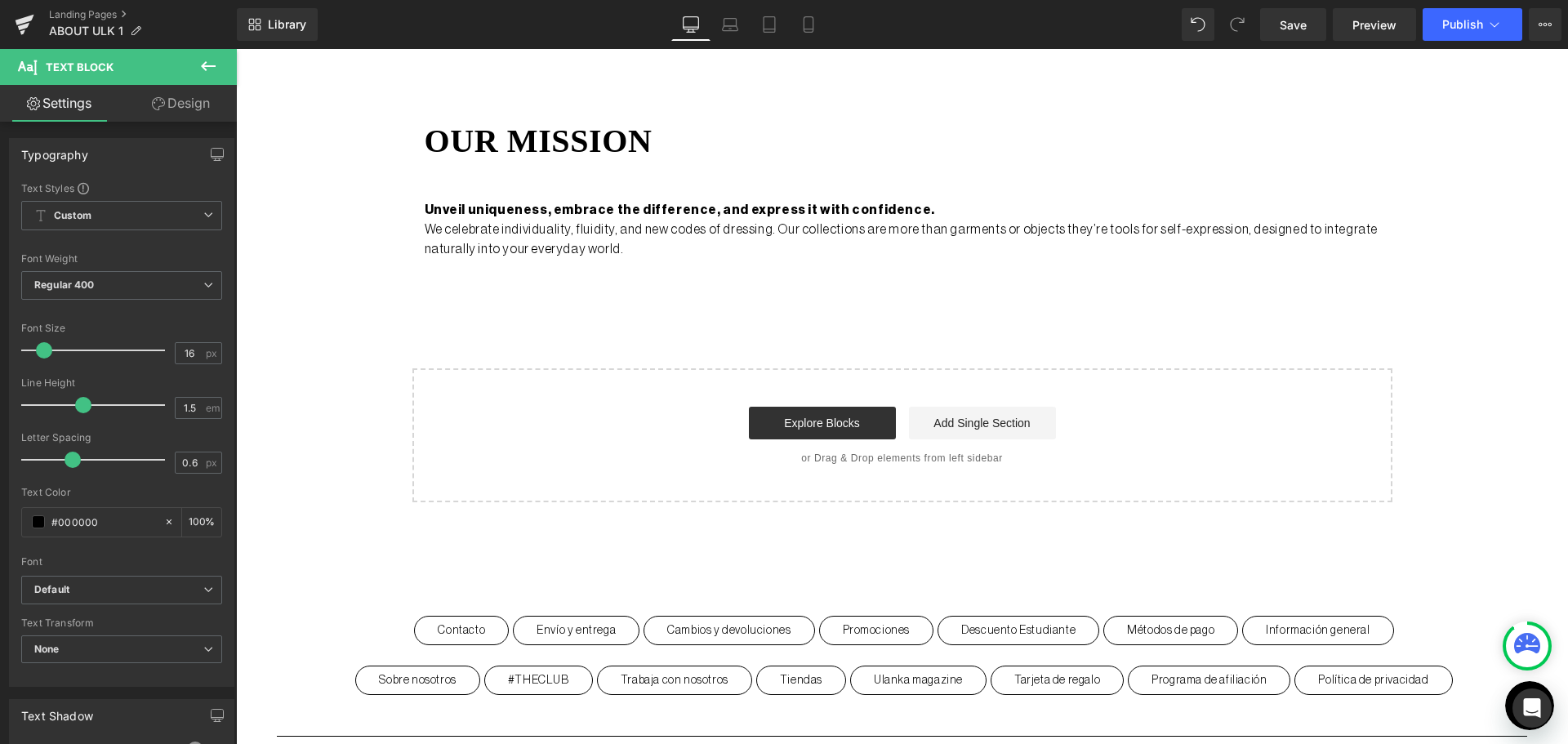
click at [179, 93] on link "Design" at bounding box center [181, 103] width 119 height 37
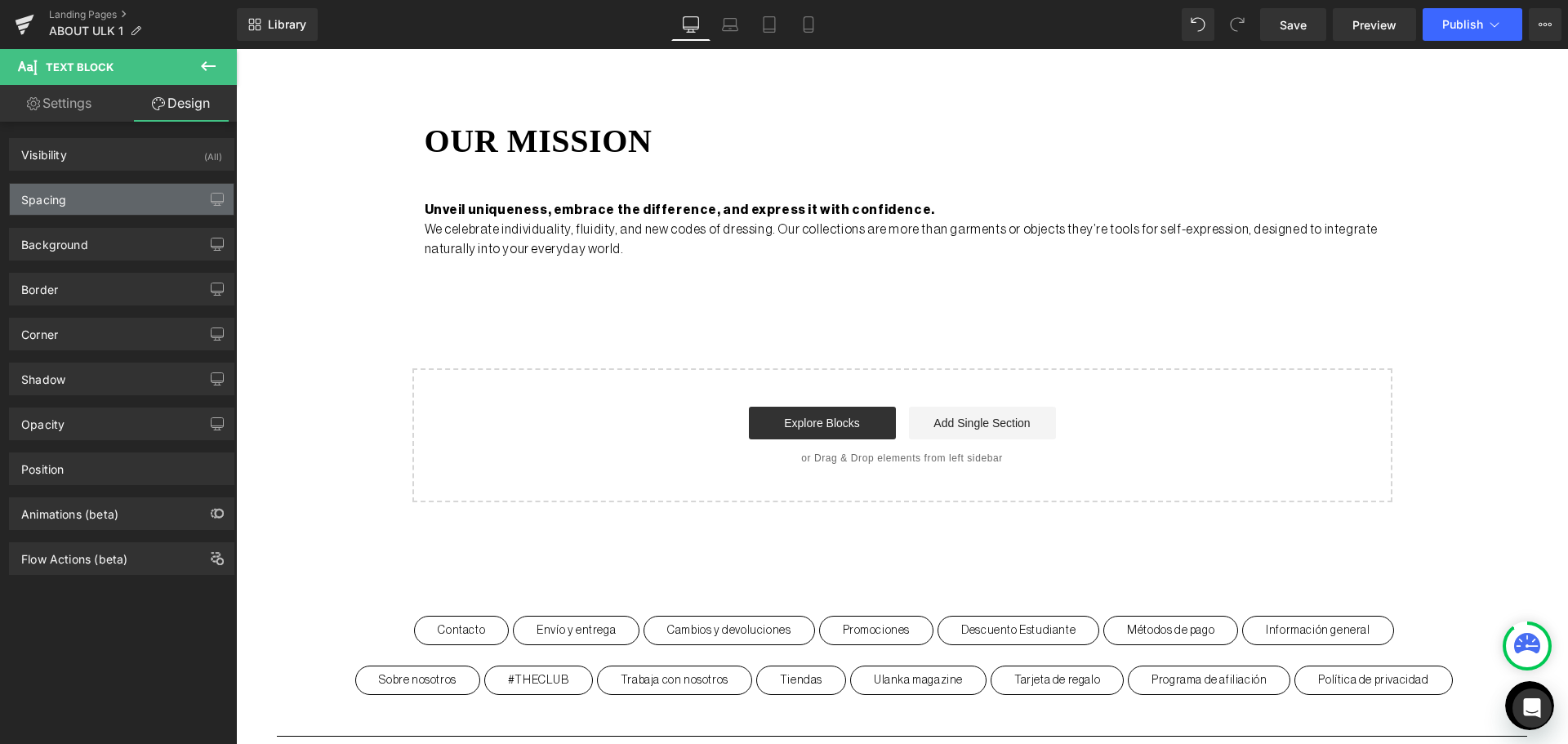
click at [128, 198] on div "Spacing" at bounding box center [121, 199] width 224 height 31
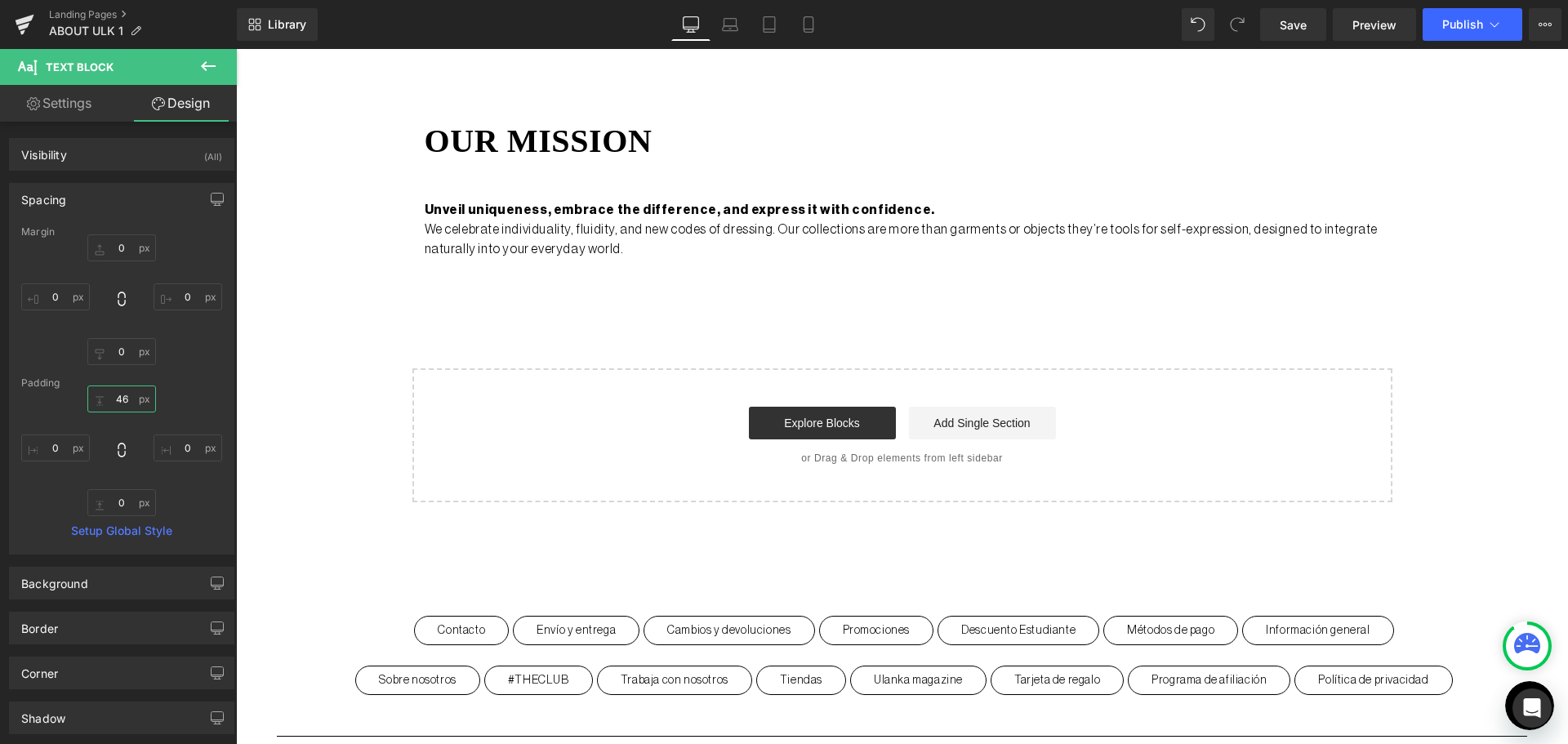
click at [134, 406] on input "46" at bounding box center [122, 399] width 69 height 27
type input "45"
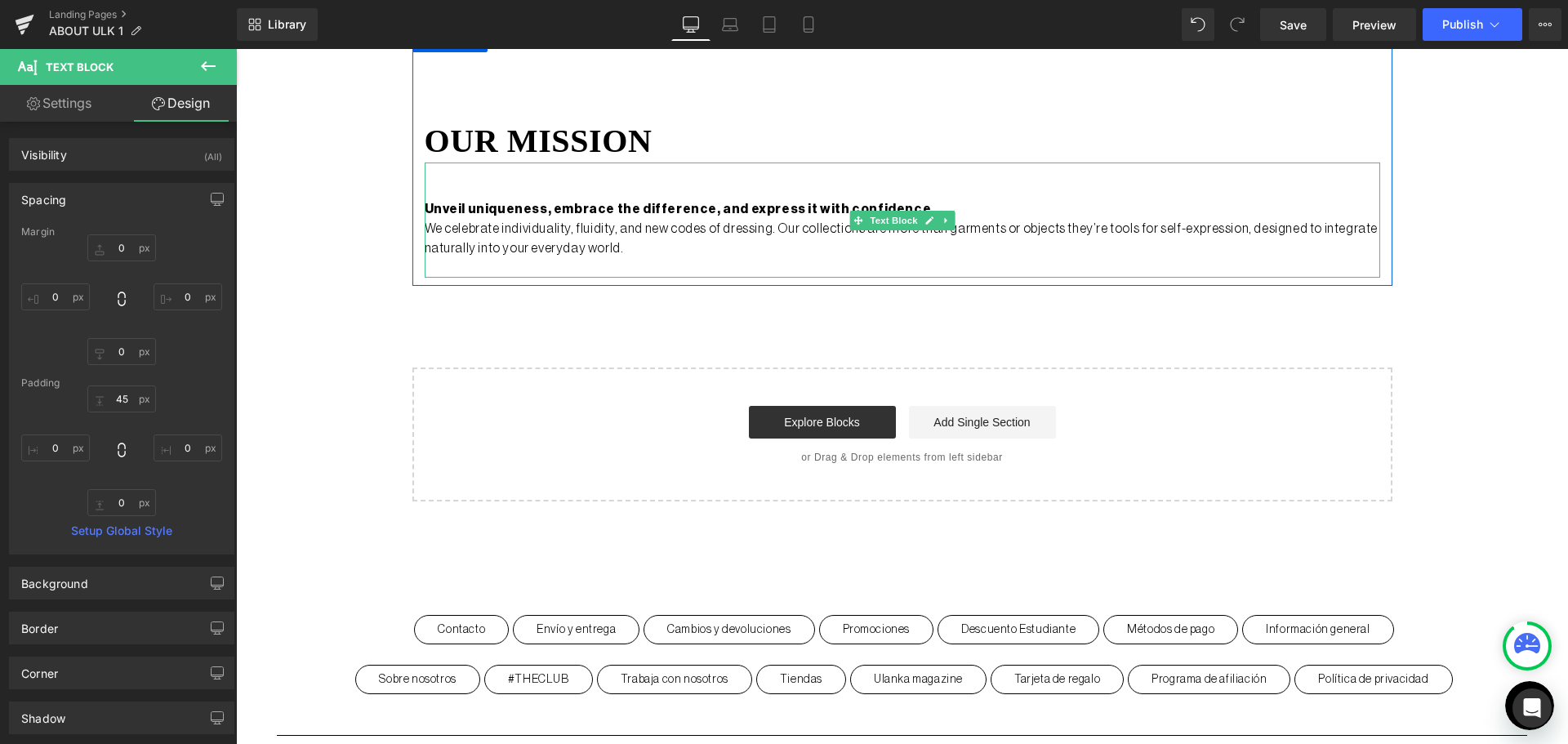
click at [577, 206] on strong "Unveil uniqueness, embrace the difference, and express it with confidence." at bounding box center [679, 209] width 510 height 13
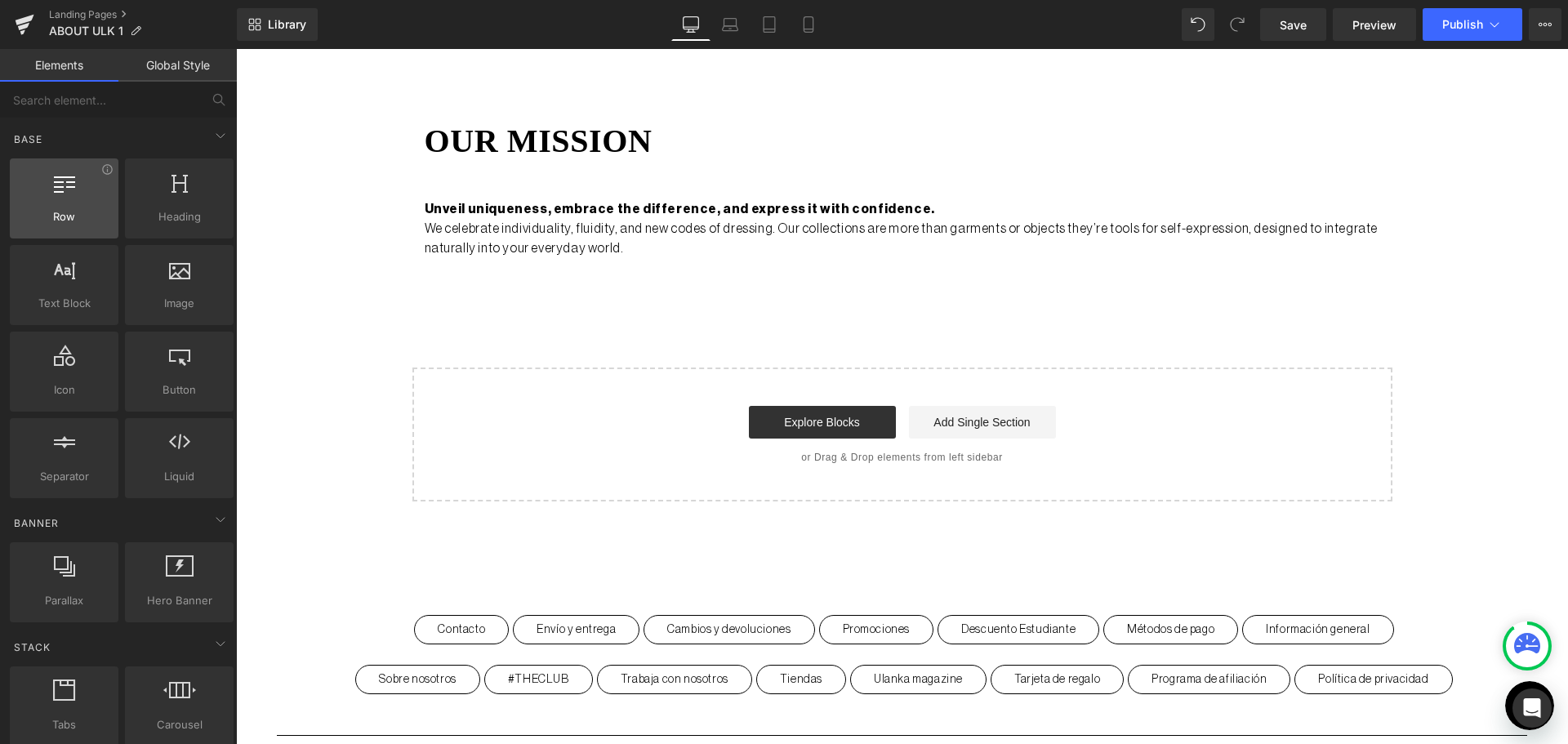
click at [92, 183] on div at bounding box center [64, 190] width 99 height 37
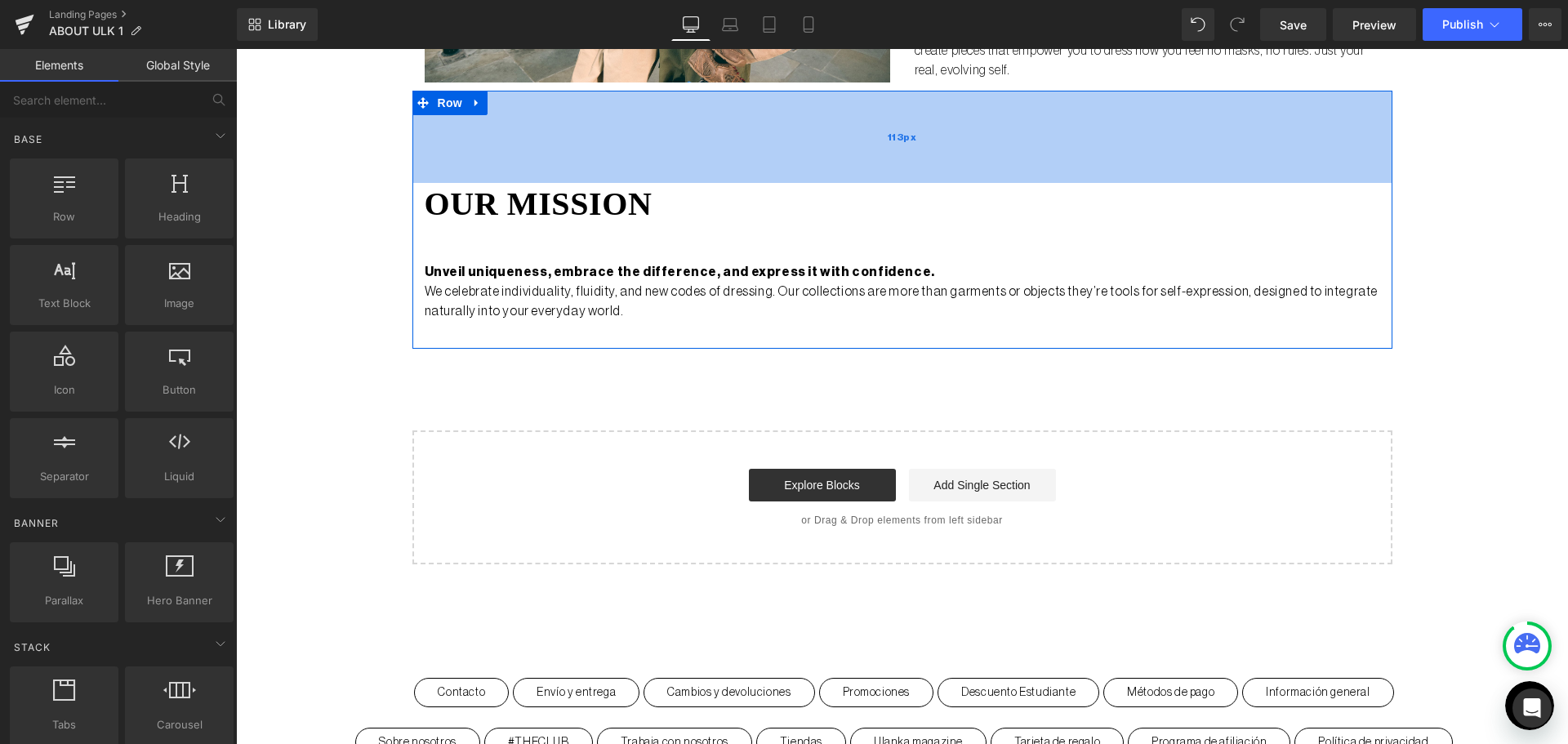
scroll to position [1307, 0]
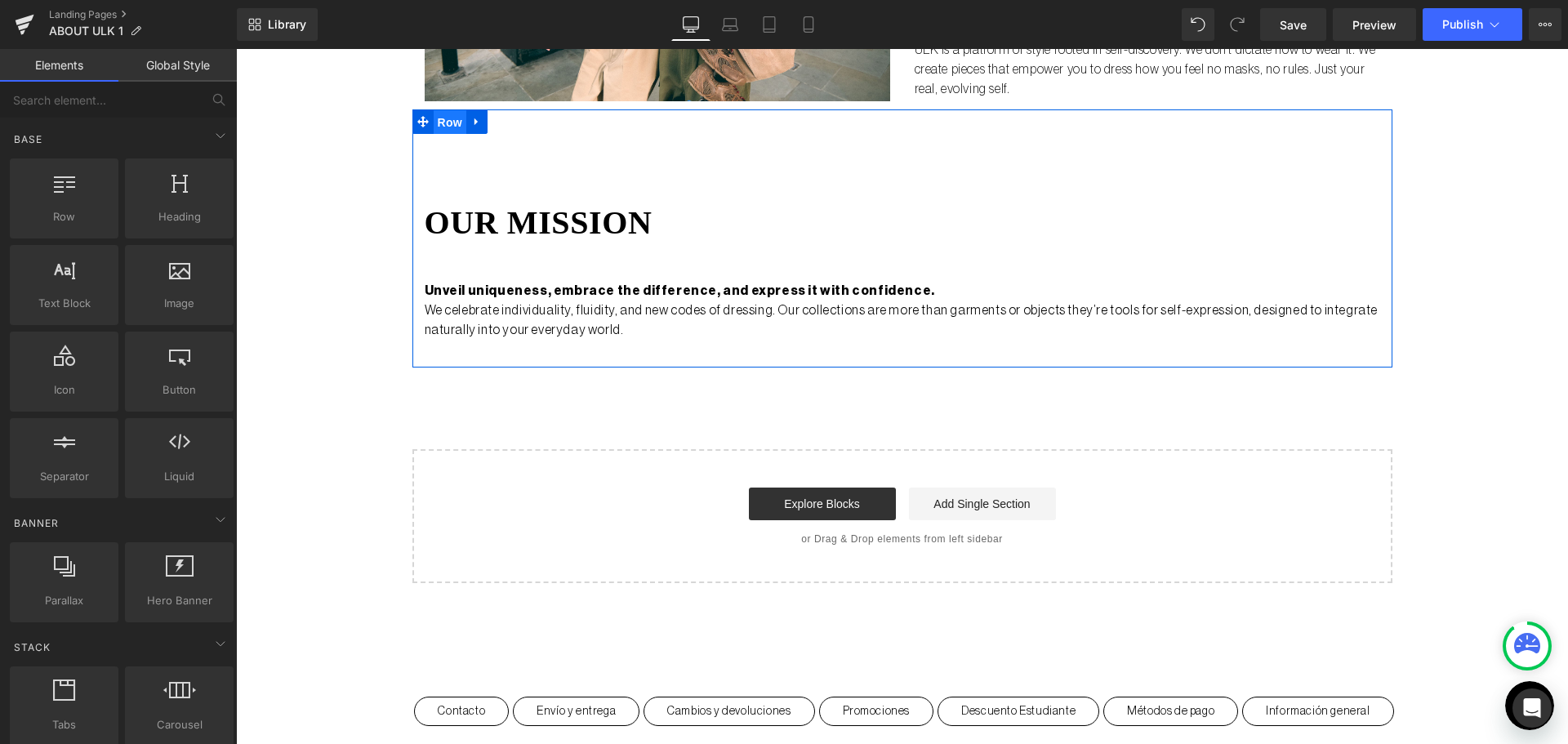
click at [434, 124] on span "Row" at bounding box center [450, 122] width 33 height 25
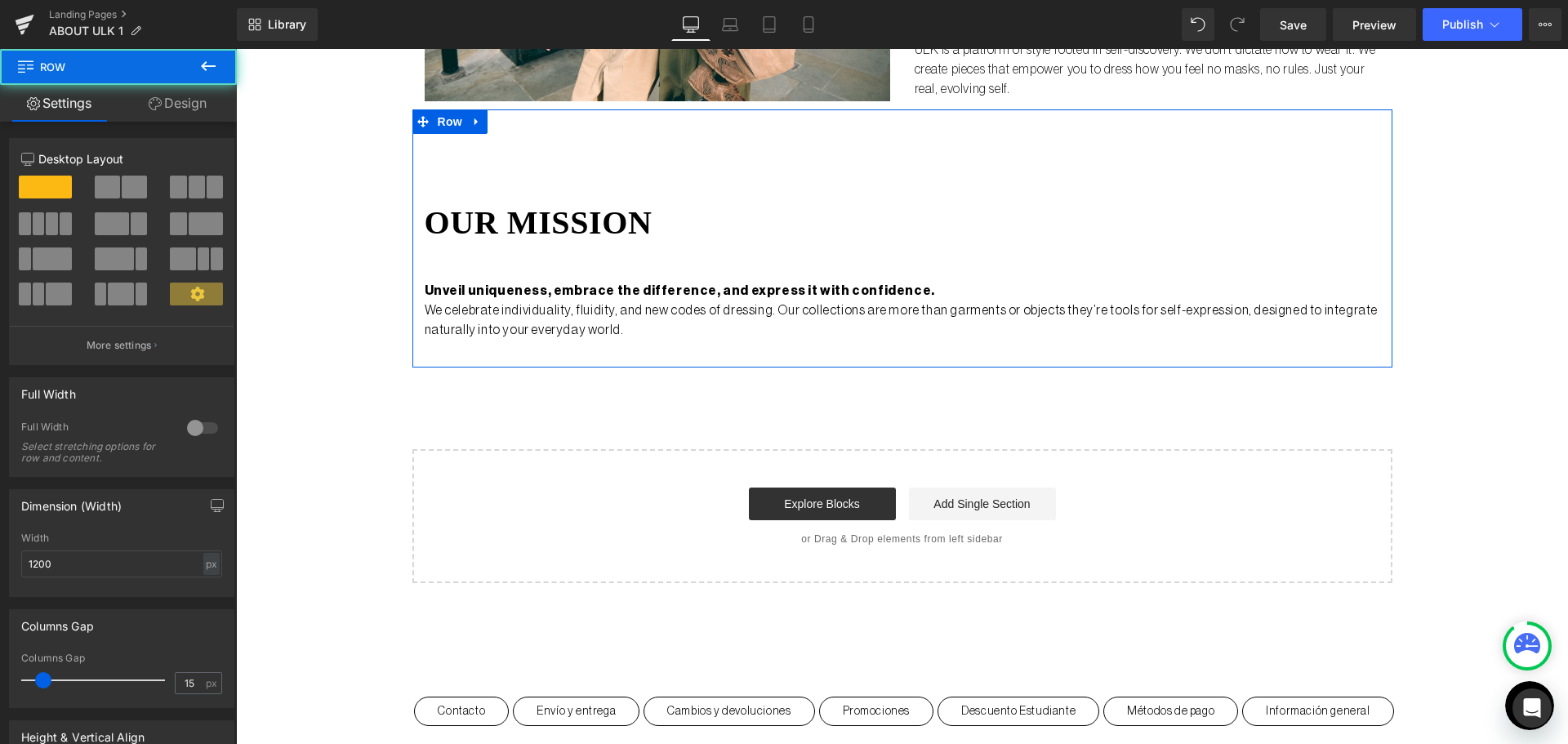
click at [125, 182] on span at bounding box center [134, 186] width 25 height 23
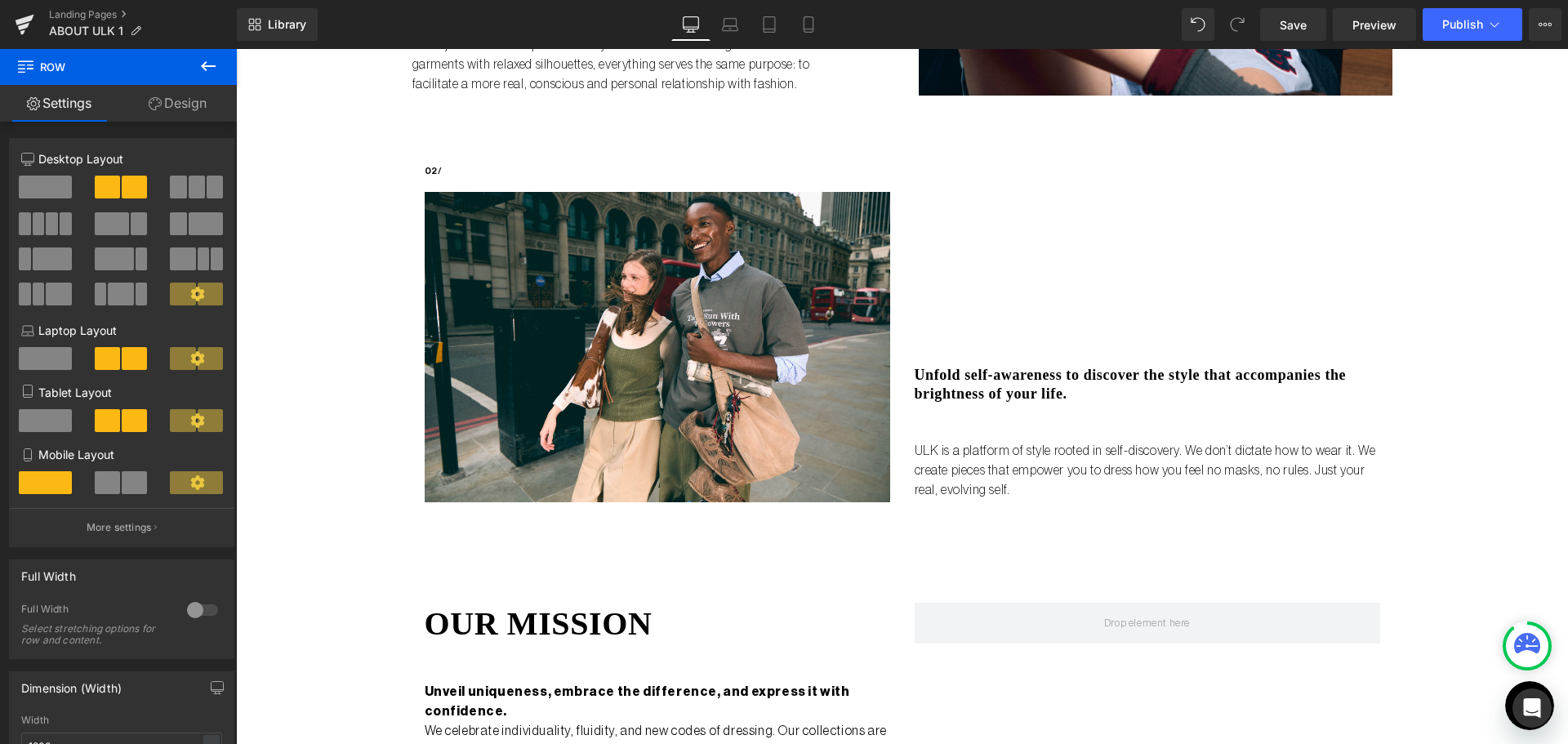
scroll to position [899, 0]
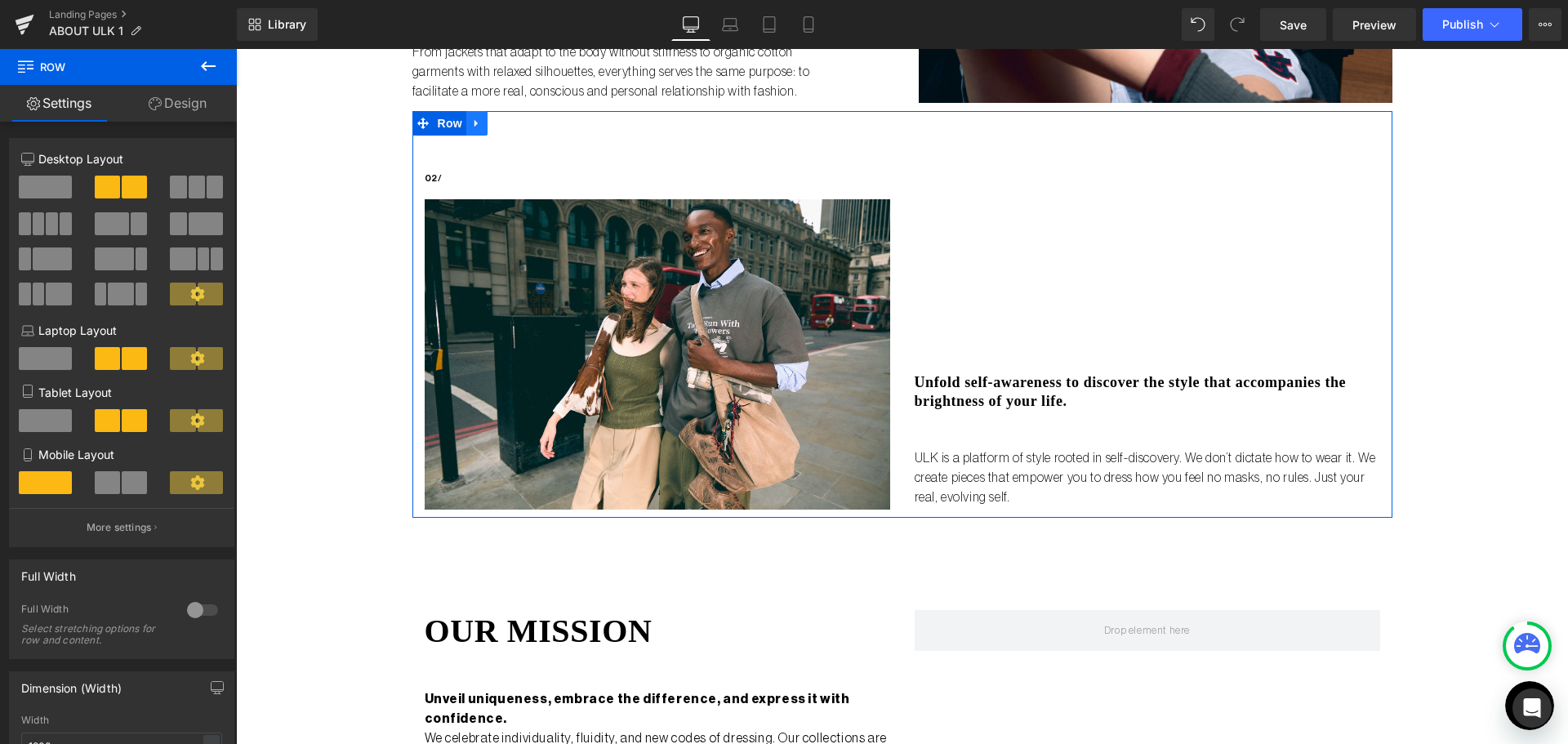
click at [472, 126] on icon at bounding box center [477, 123] width 11 height 12
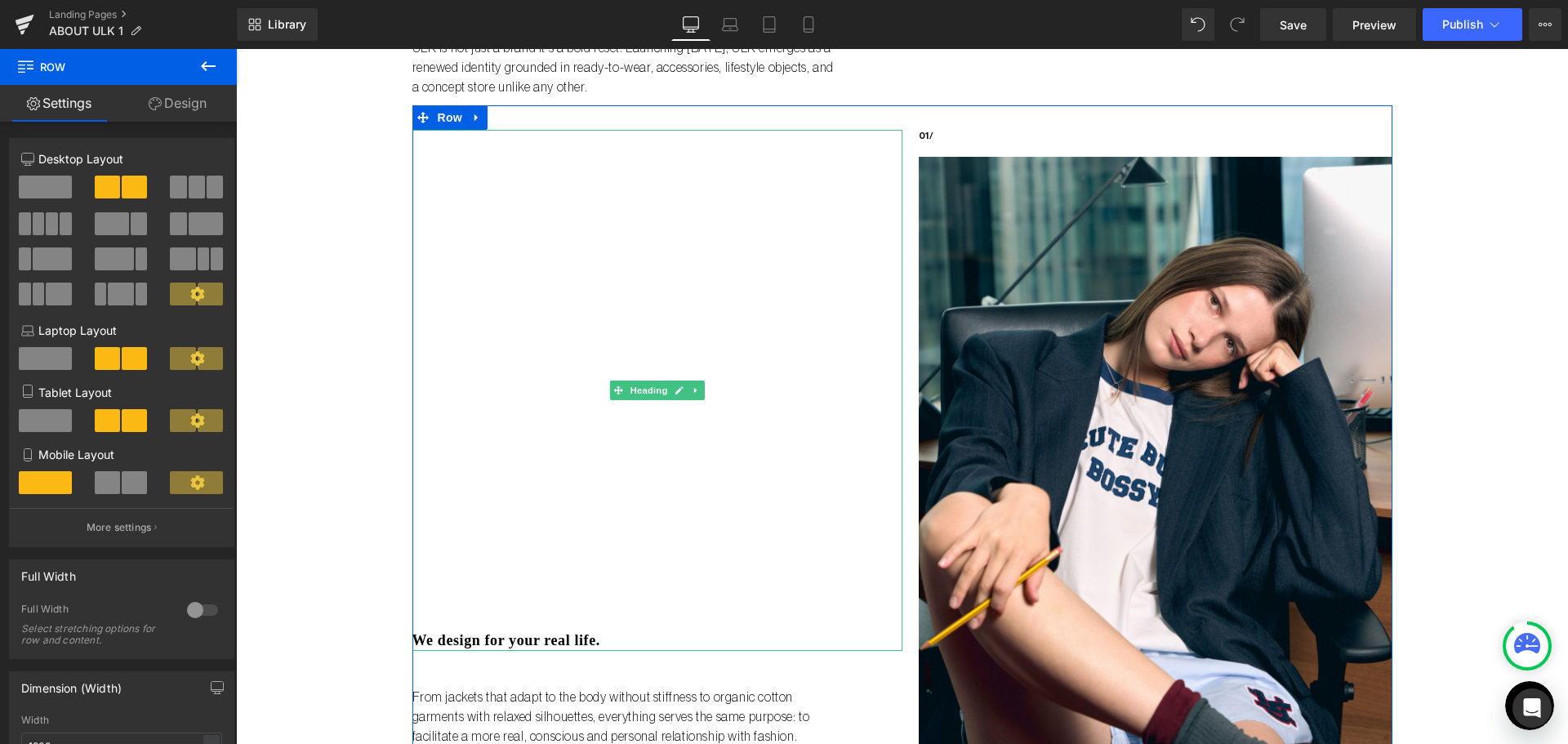
scroll to position [163, 0]
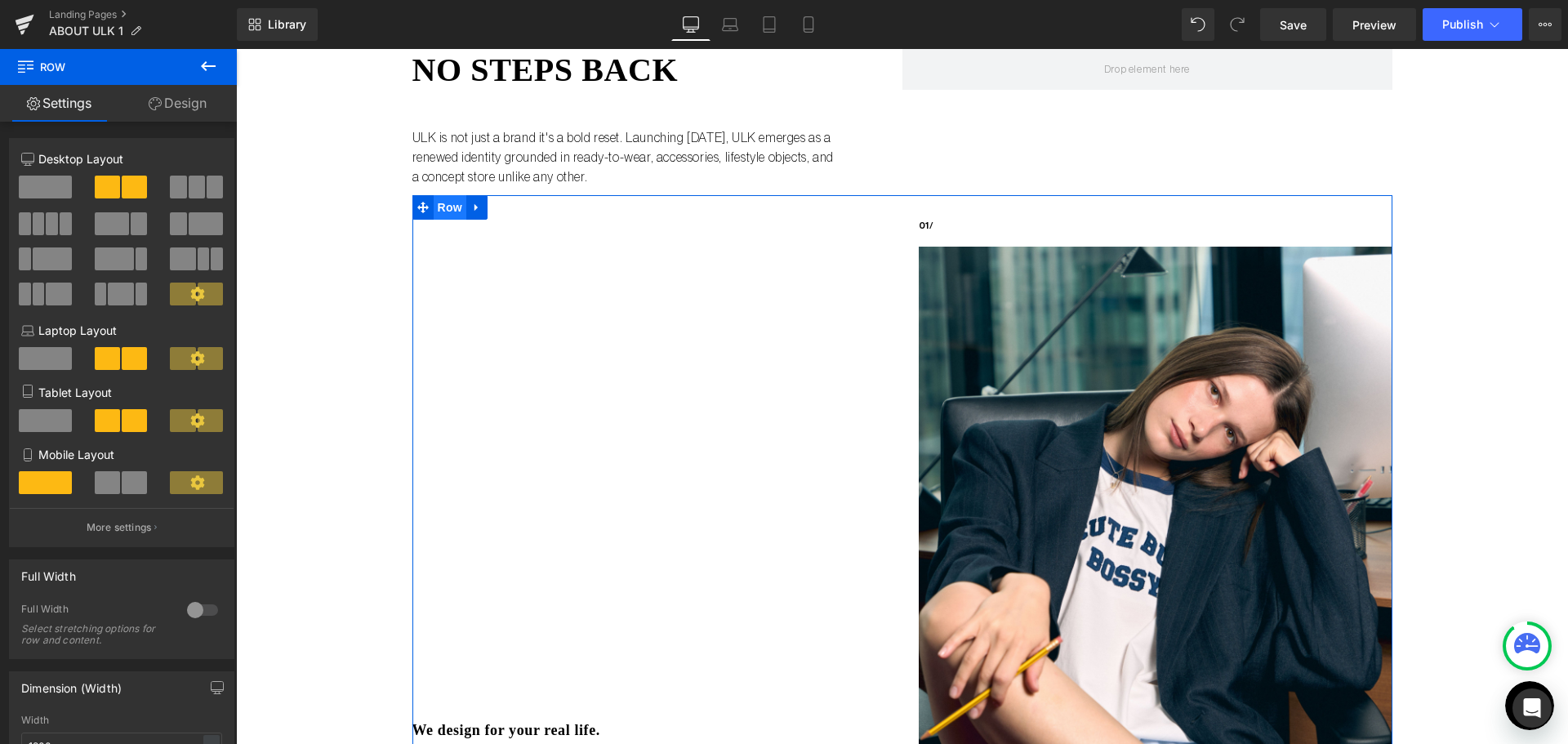
click at [451, 209] on span "Row" at bounding box center [450, 207] width 33 height 25
click at [474, 209] on icon at bounding box center [476, 208] width 3 height 8
click at [492, 208] on icon at bounding box center [497, 207] width 11 height 11
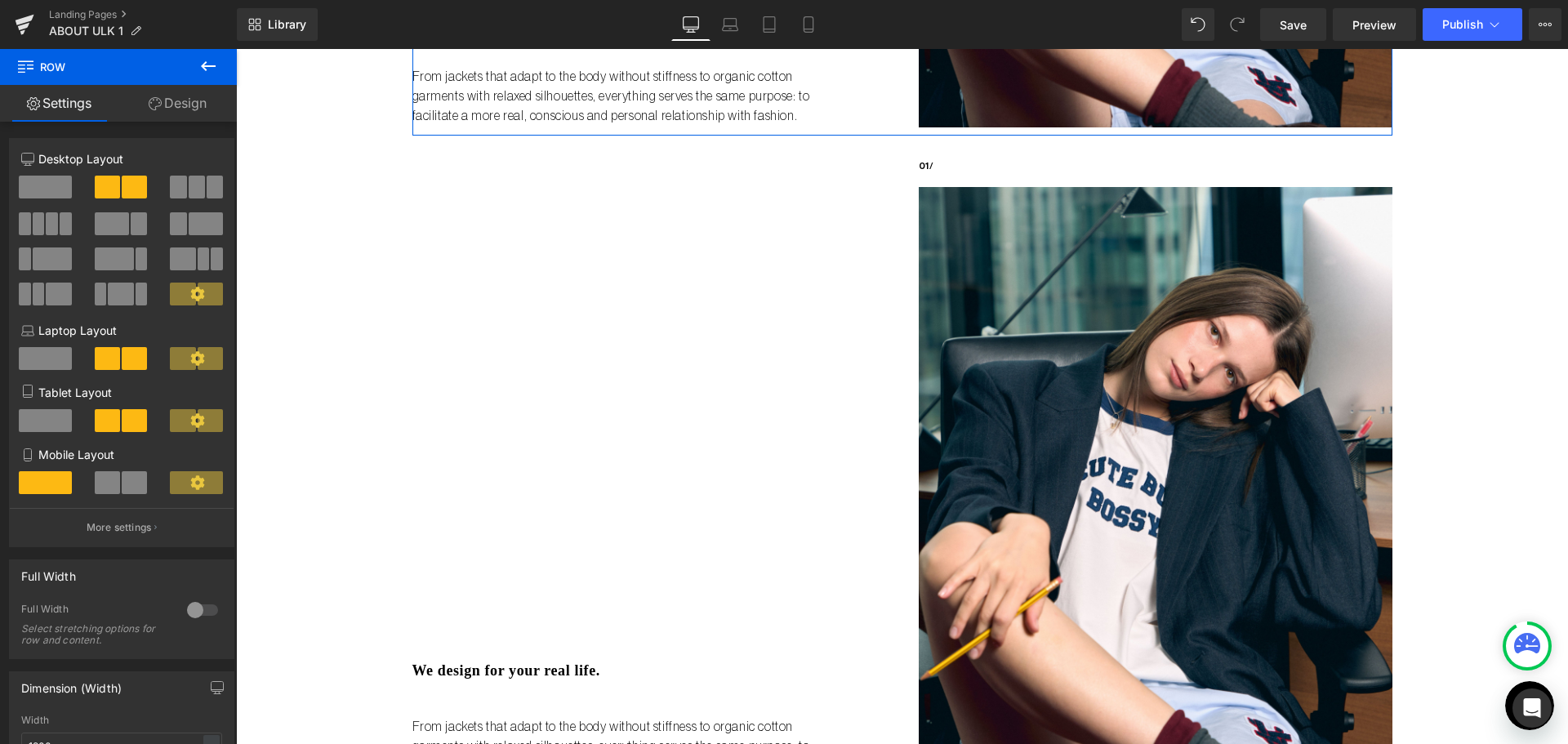
scroll to position [895, 0]
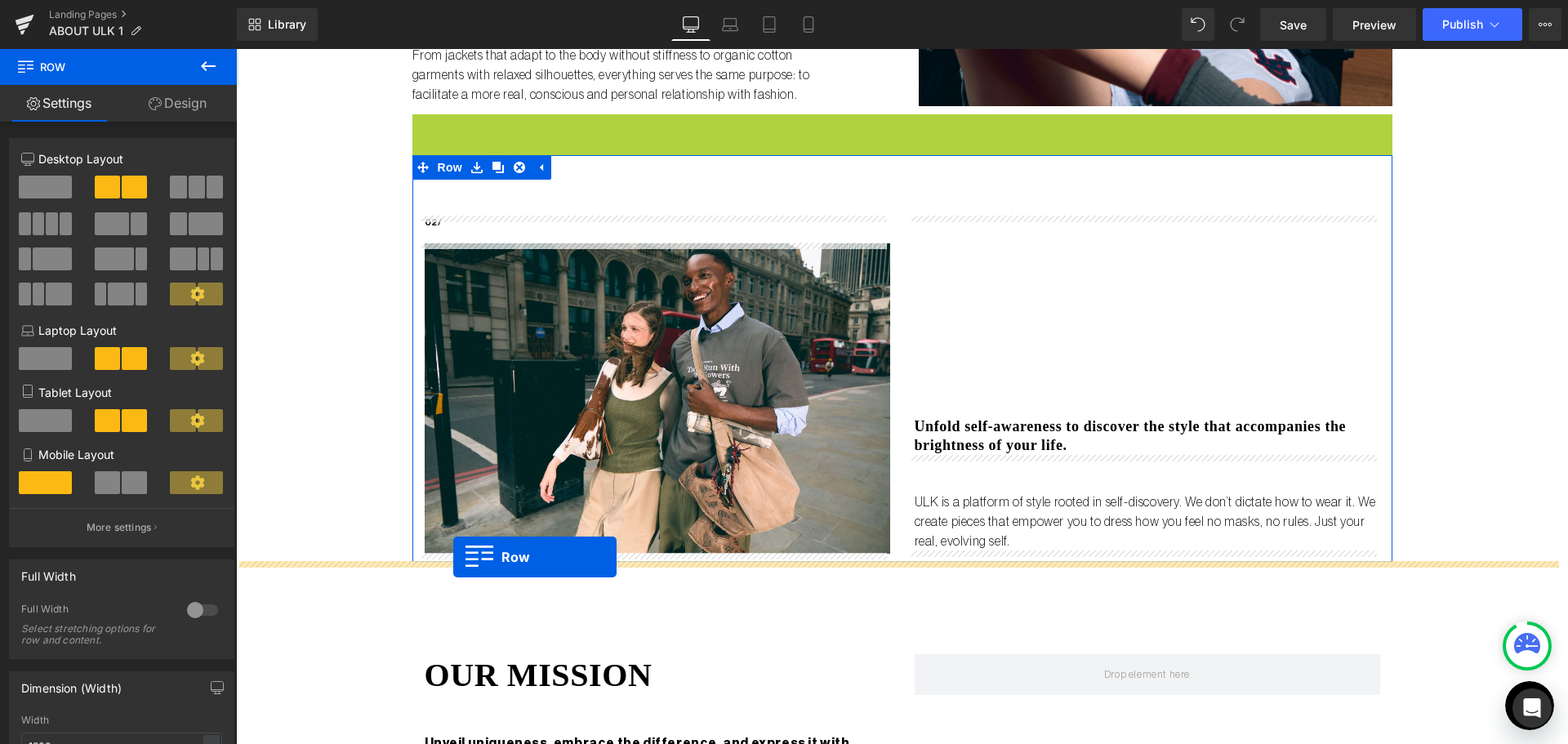
drag, startPoint x: 416, startPoint y: 123, endPoint x: 453, endPoint y: 557, distance: 435.6
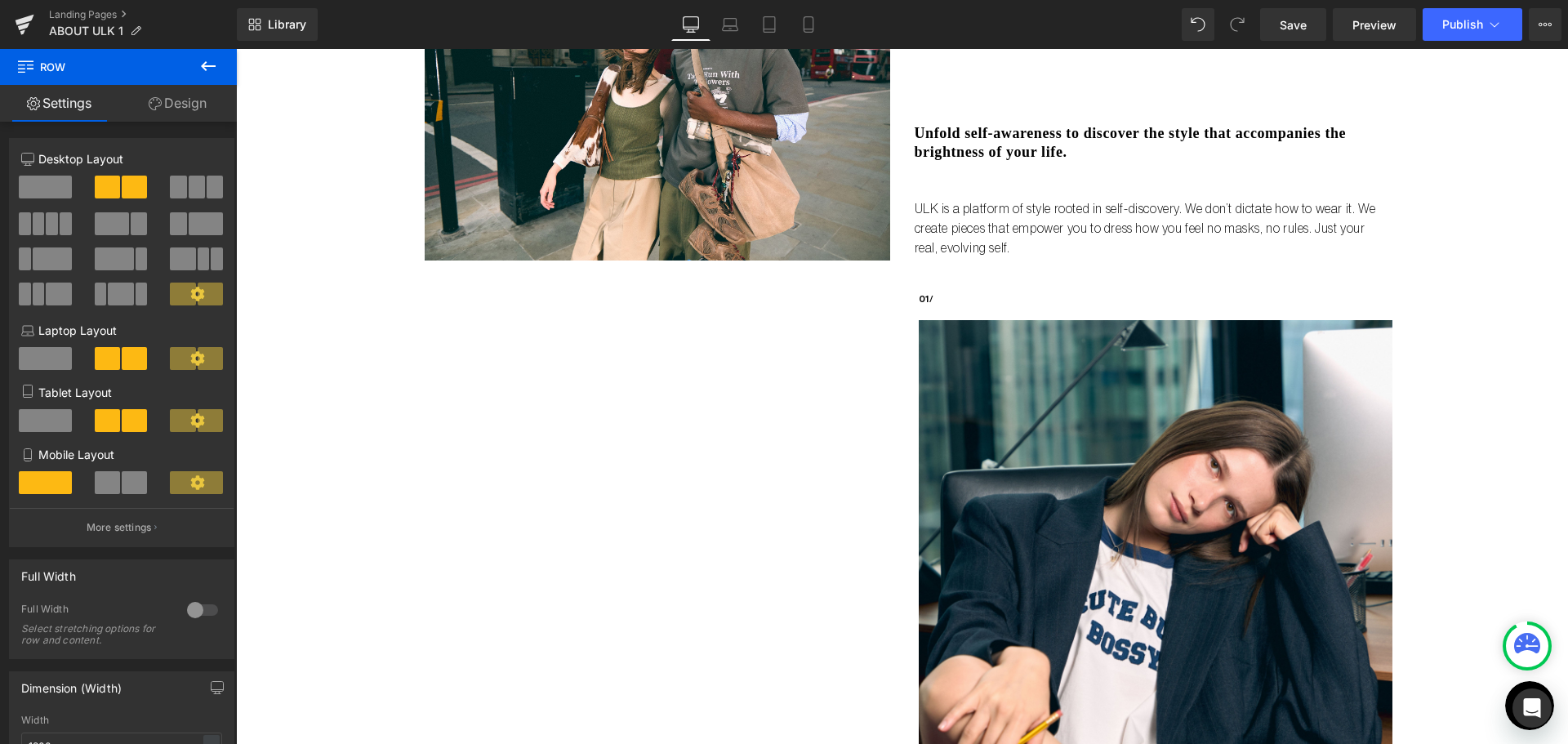
scroll to position [1140, 0]
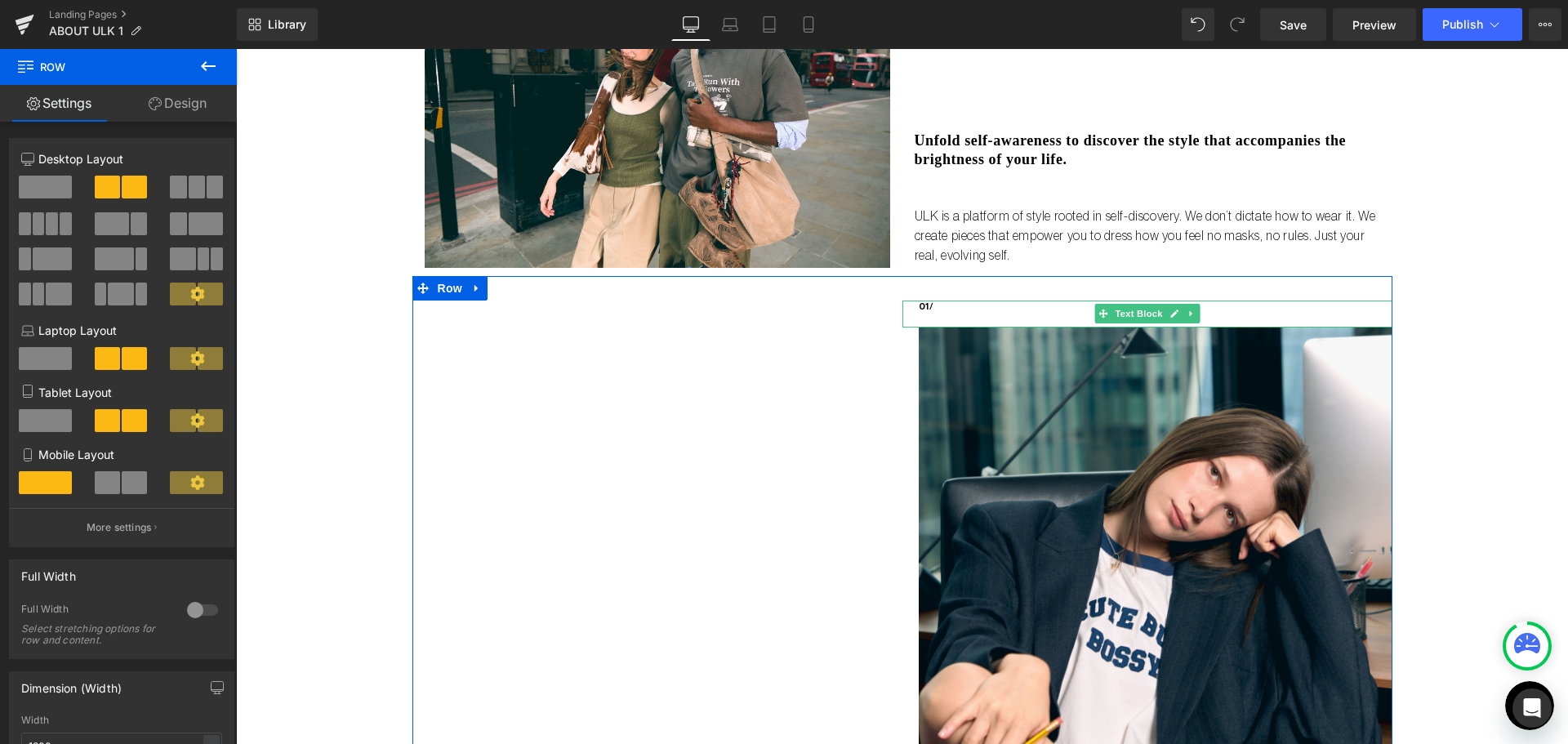
click at [922, 305] on p "01/" at bounding box center [1155, 308] width 473 height 14
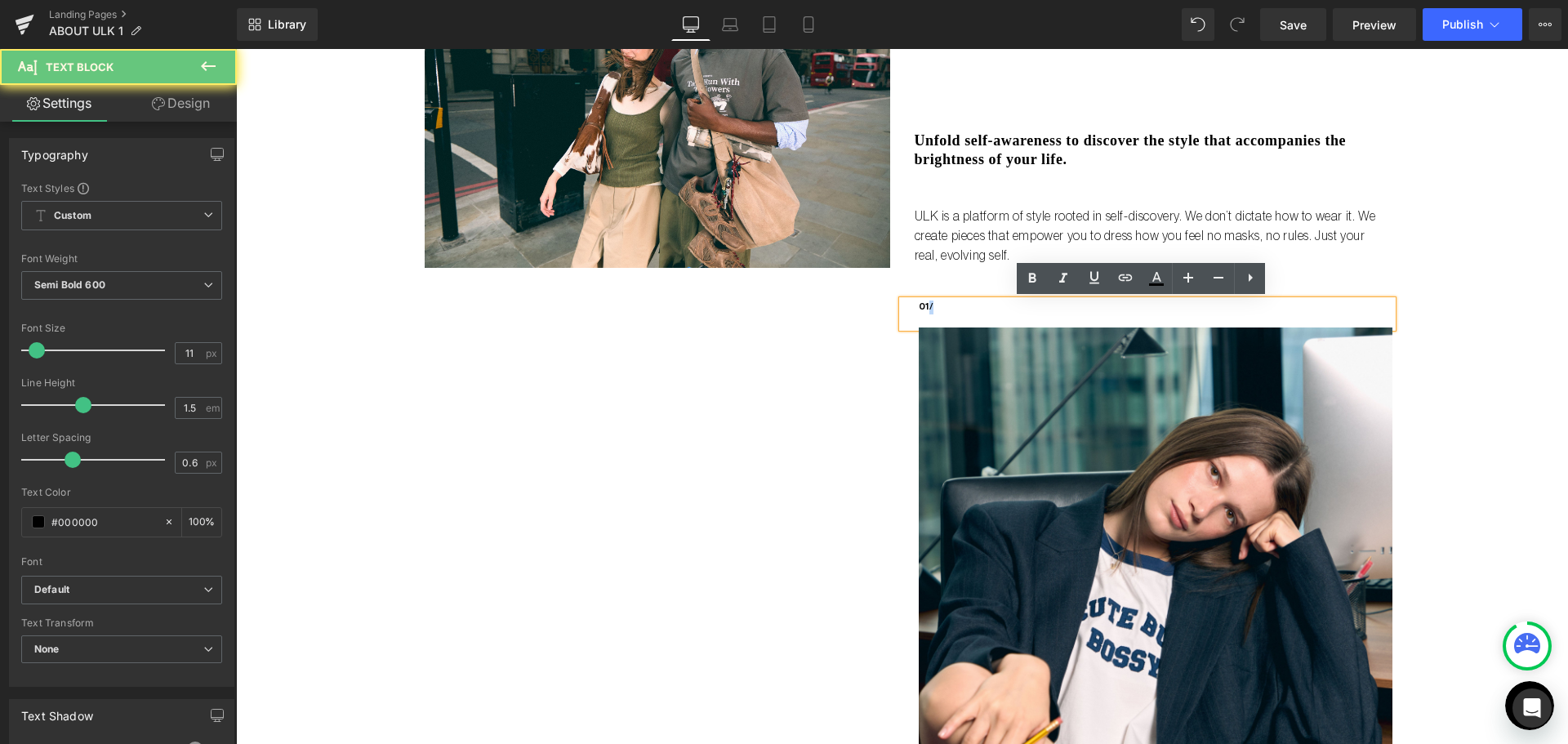
click at [922, 305] on p "01/" at bounding box center [1155, 308] width 473 height 14
click at [919, 307] on p "01/" at bounding box center [1155, 308] width 473 height 14
click at [921, 304] on p "01/" at bounding box center [1155, 308] width 473 height 14
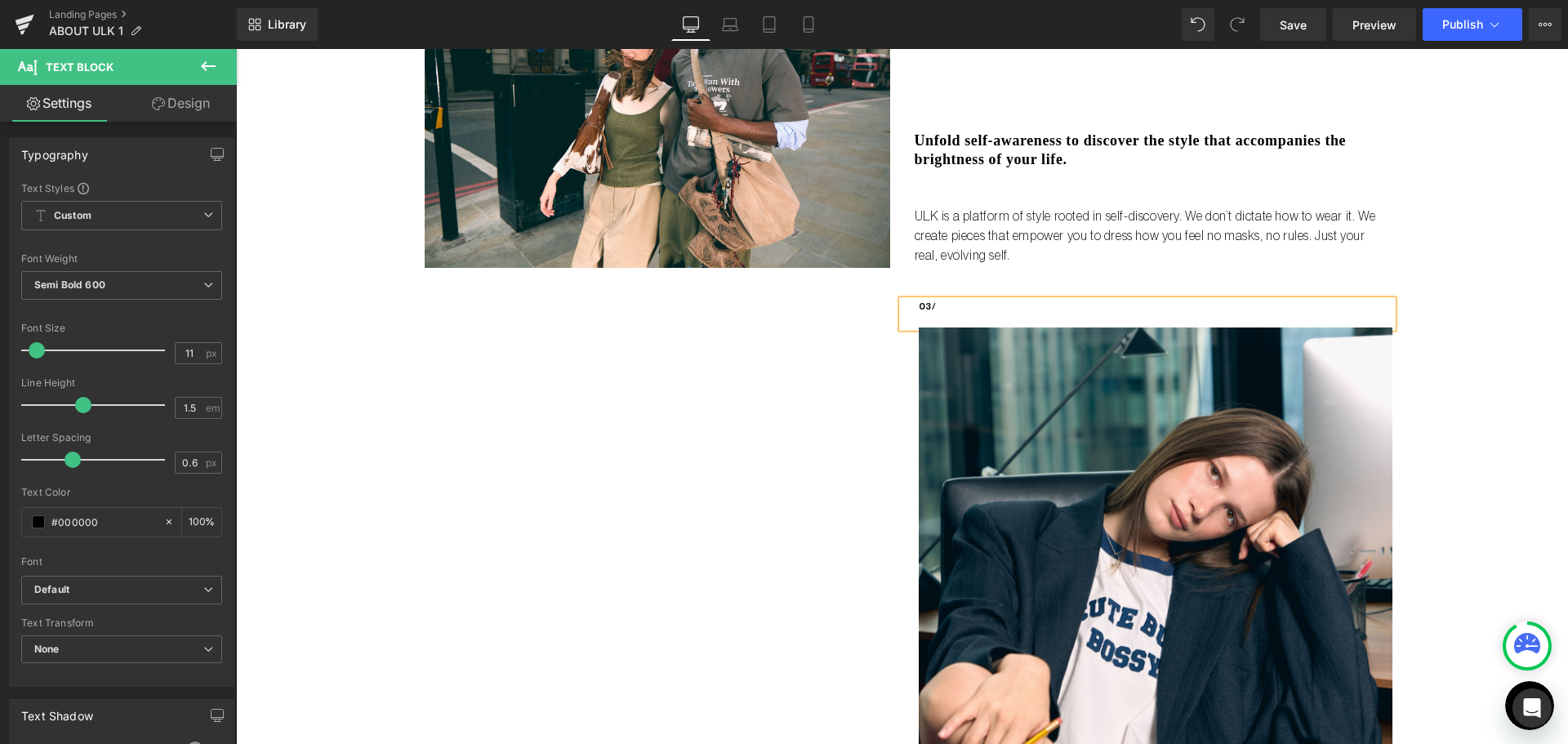
click at [828, 370] on div "We design for your real life." at bounding box center [657, 561] width 489 height 521
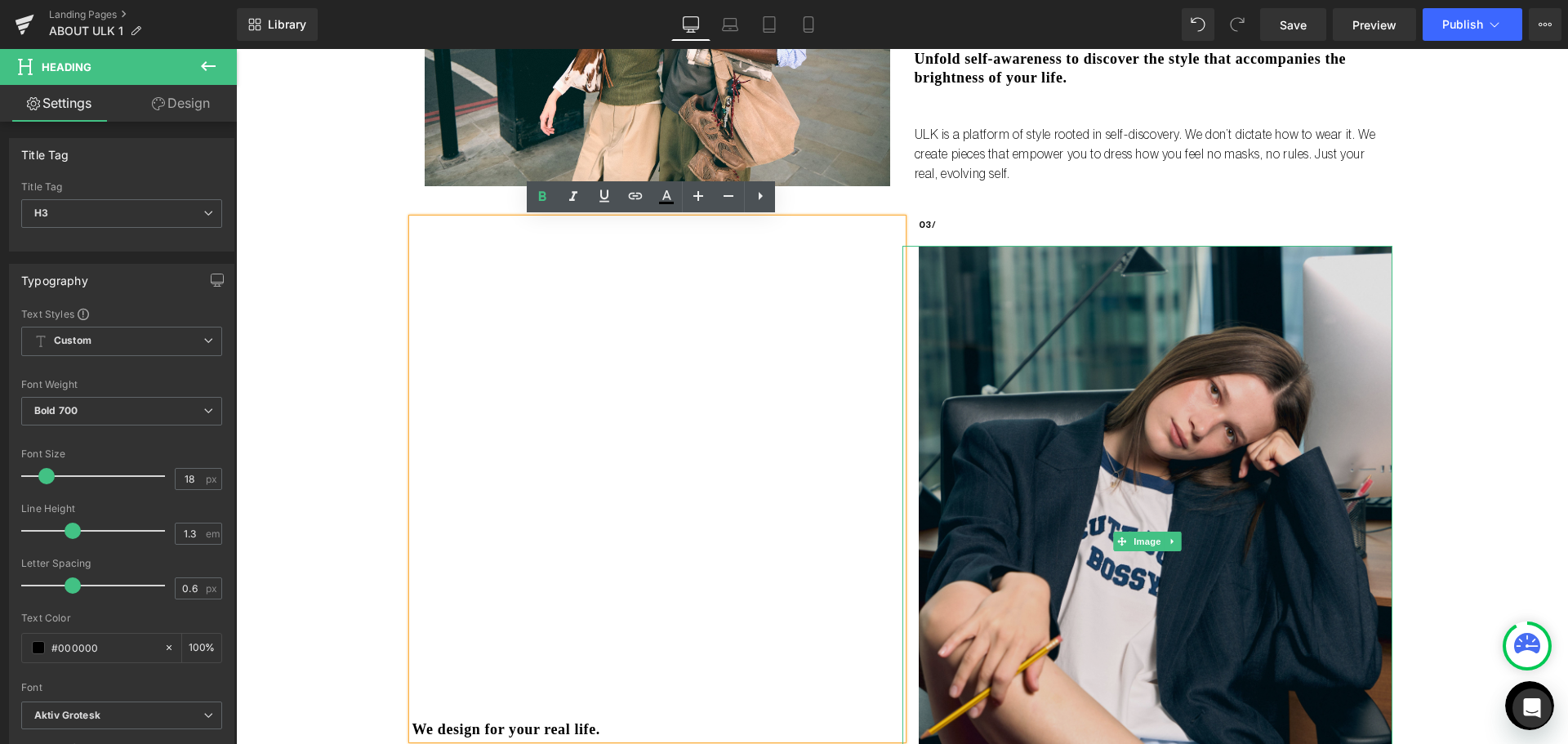
scroll to position [1386, 0]
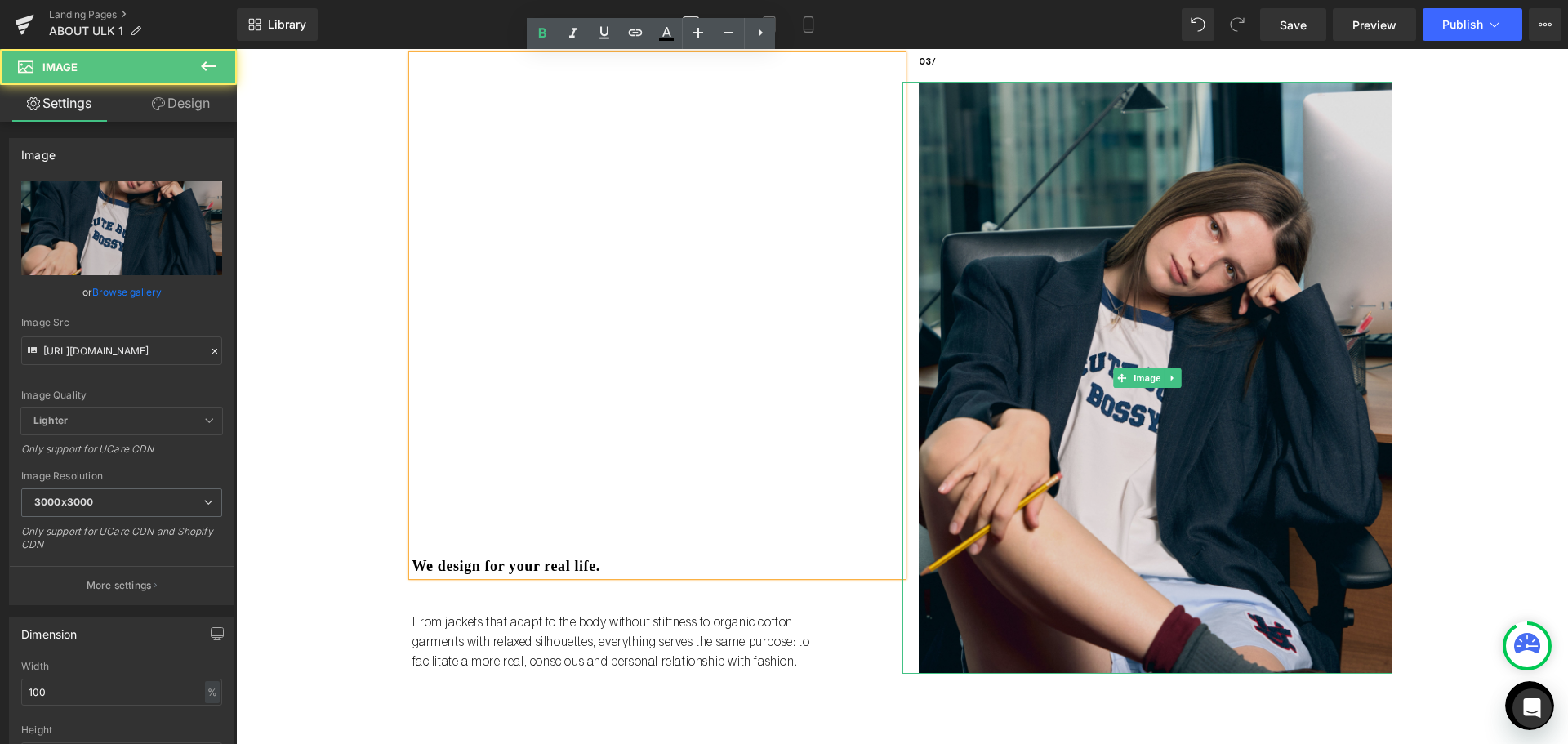
click at [1044, 349] on img at bounding box center [1147, 378] width 489 height 591
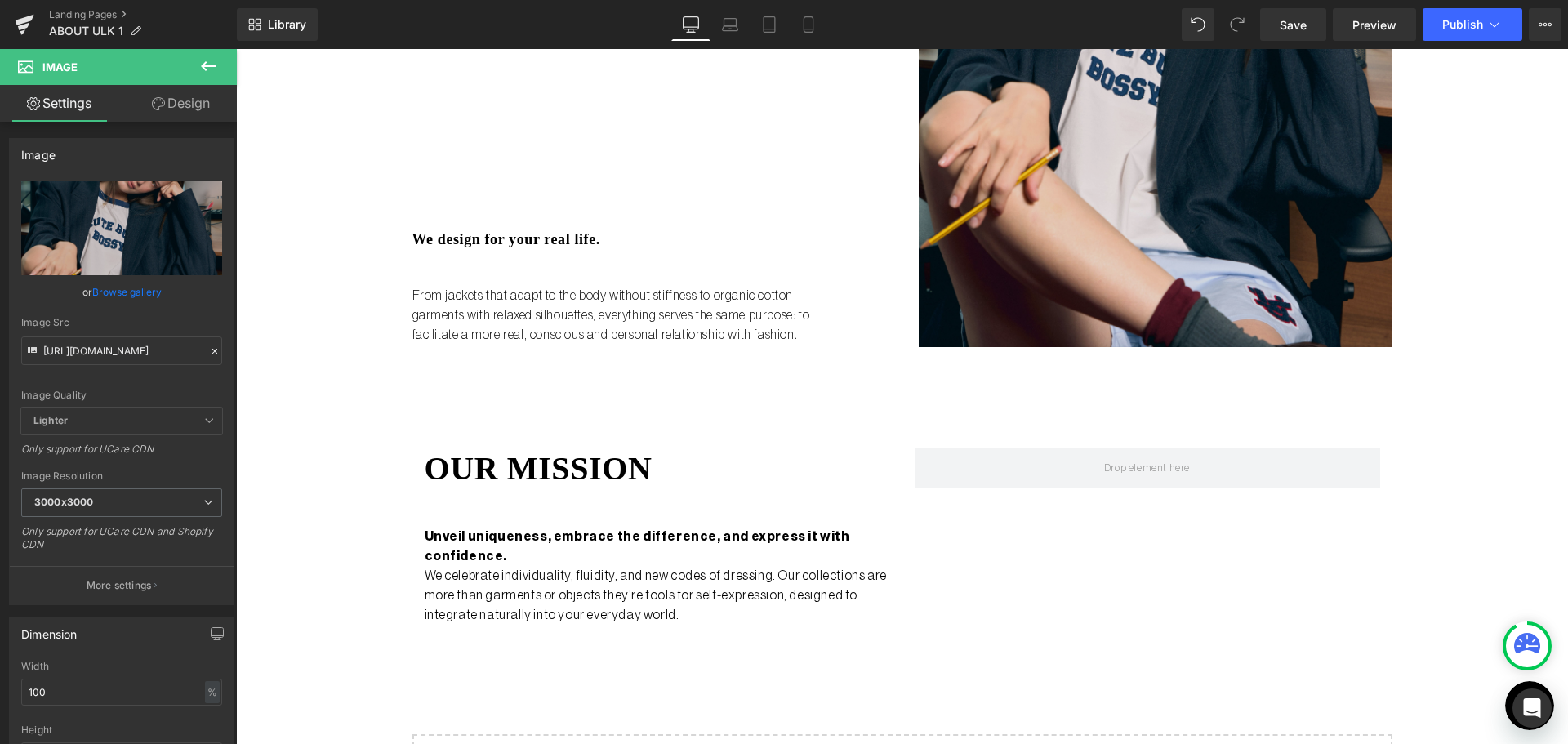
scroll to position [1303, 0]
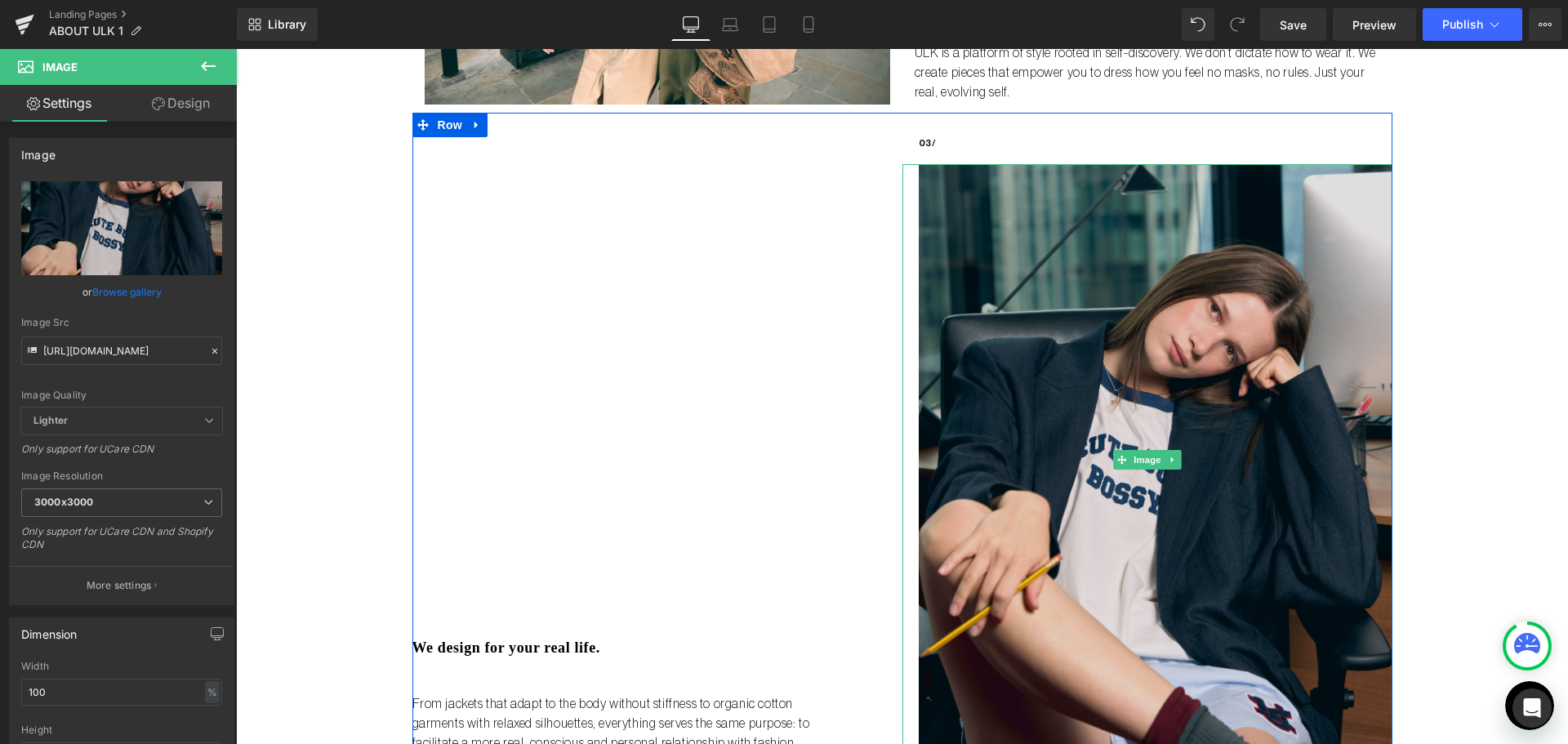
click at [1146, 345] on img at bounding box center [1147, 460] width 489 height 591
click at [1260, 393] on img at bounding box center [1147, 460] width 489 height 591
click at [1199, 296] on img at bounding box center [1147, 460] width 489 height 591
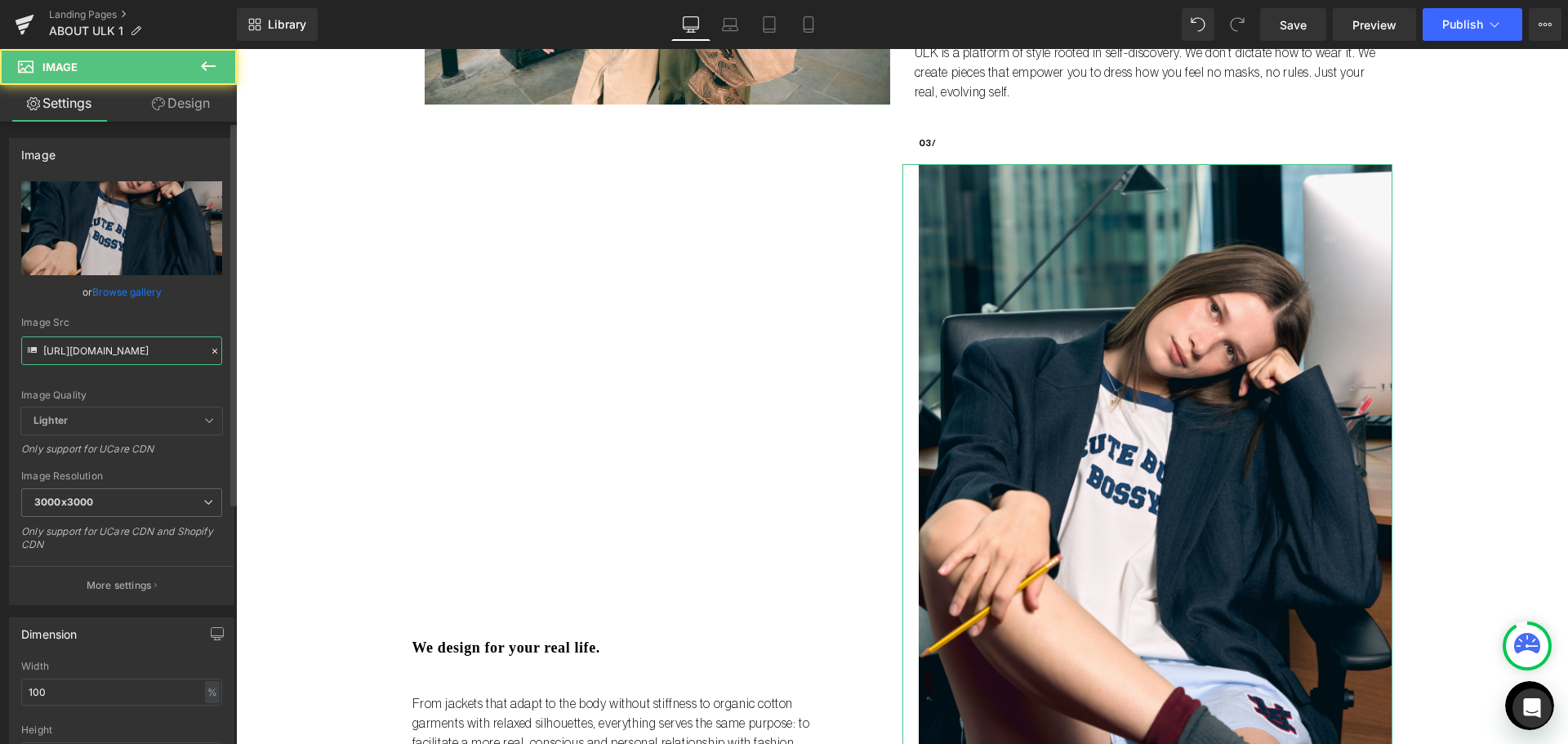
click at [114, 346] on input "https://cdn.shopify.com/s/files/1/0661/3830/8872/files/2025_07_30_ULK_LONDON_01…" at bounding box center [122, 351] width 201 height 28
paste input "444.jpg?v=1758034118"
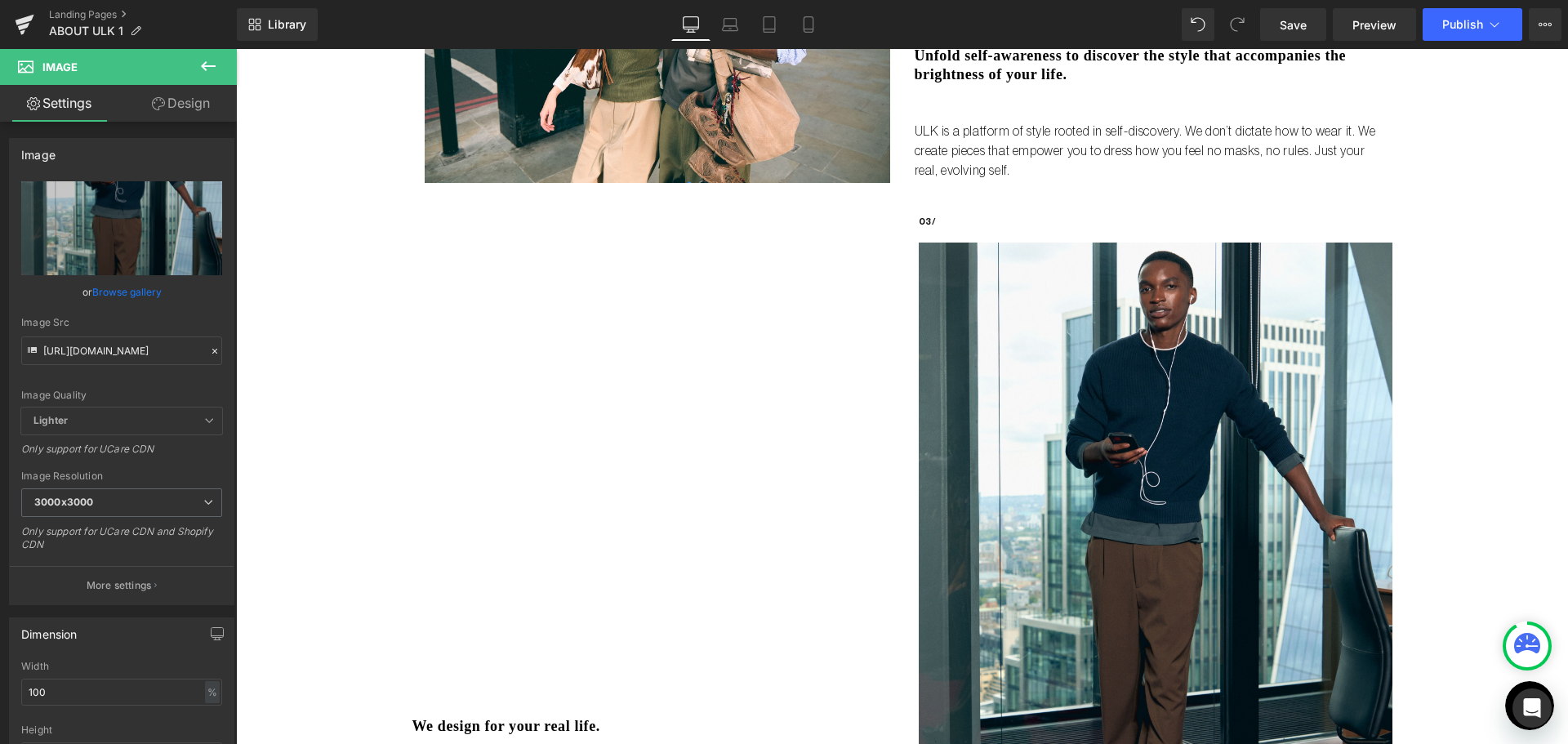
scroll to position [0, 0]
click at [158, 351] on input "https://cdn.shopify.com/s/files/1/0661/3830/8872/files/2025_07_30_ULK_LONDON_04…" at bounding box center [122, 351] width 201 height 28
paste input ".jpg?v=1758034190"
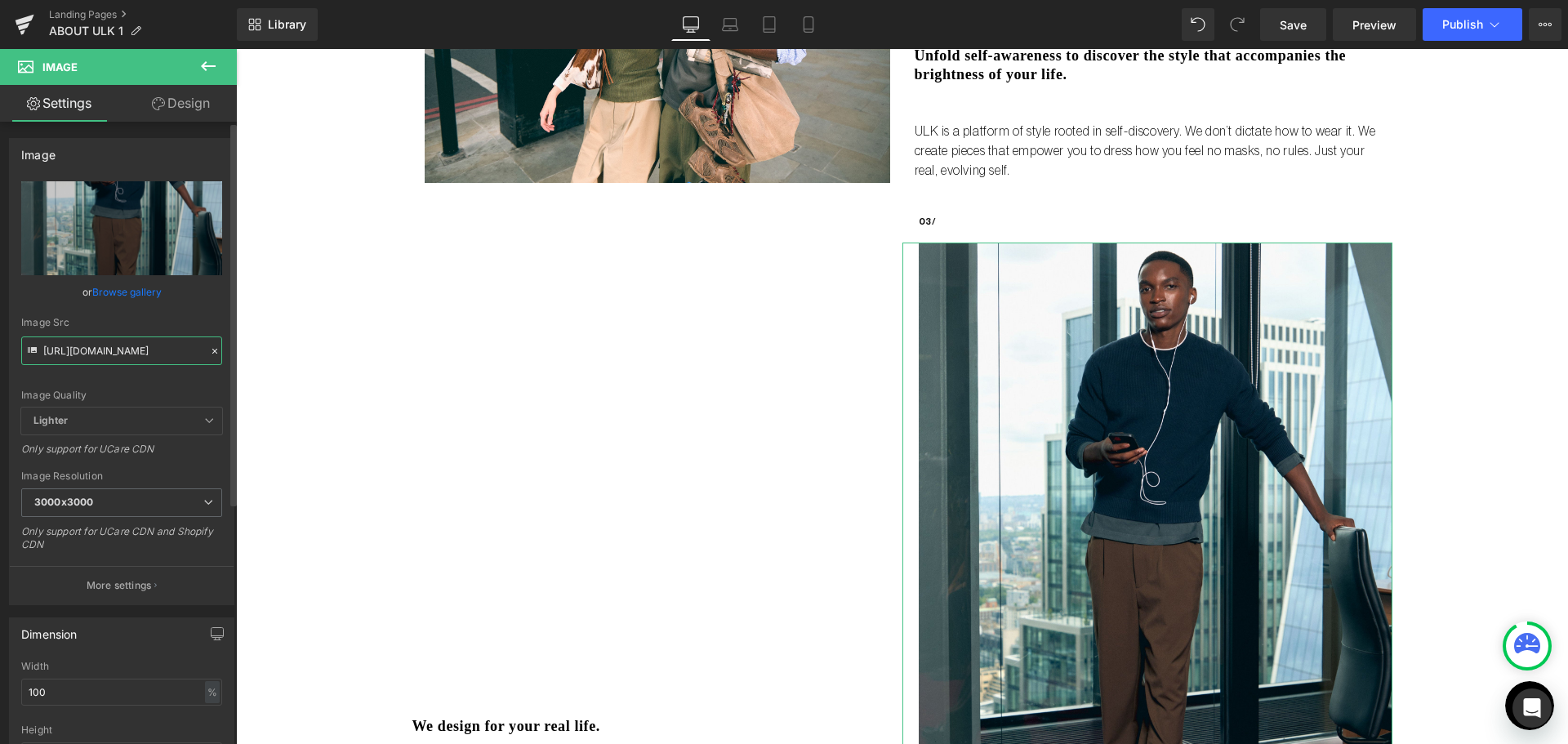
type input "https://cdn.shopify.com/s/files/1/0661/3830/8872/files/2025_07_30_ULK_LONDON_04…"
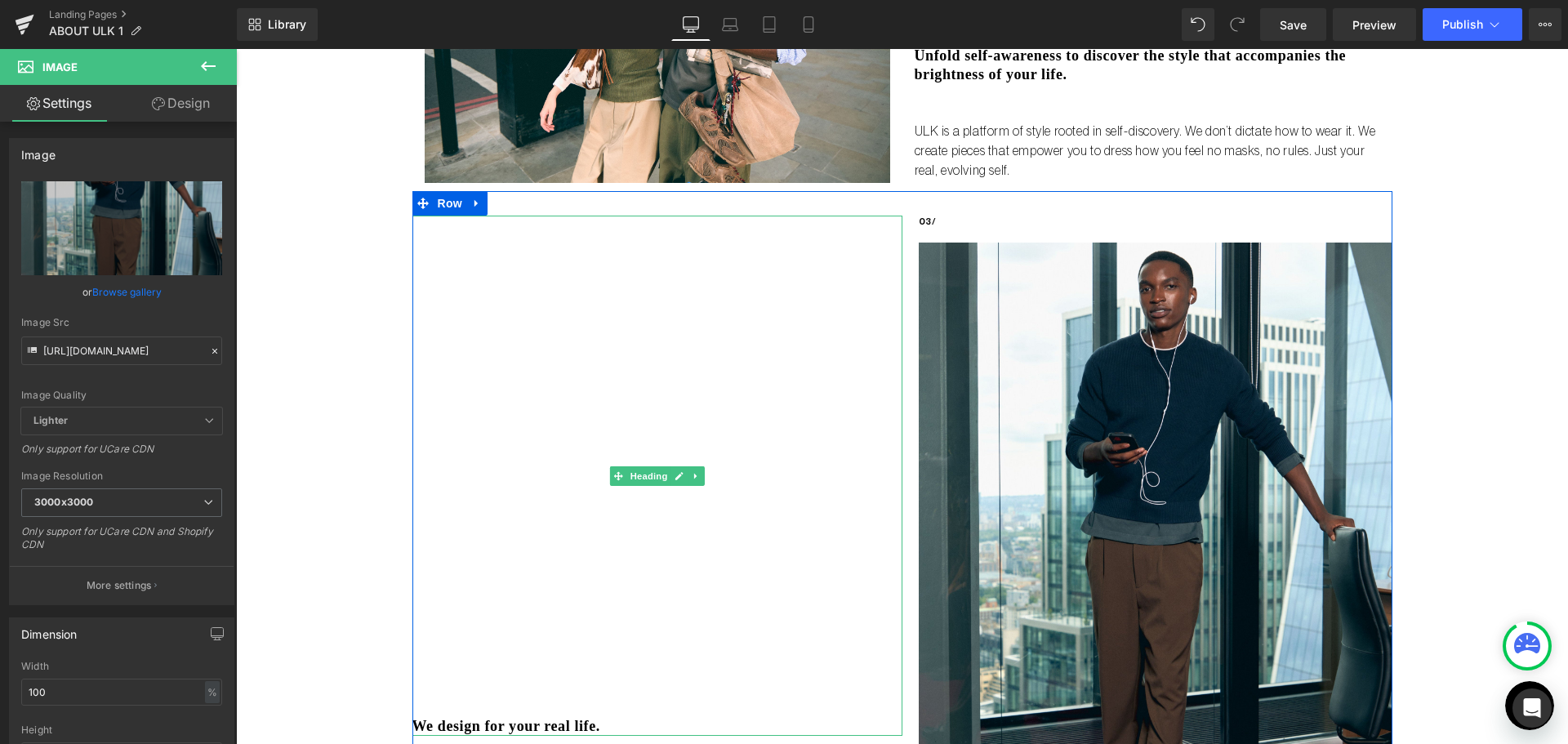
click at [437, 340] on div "We design for your real life." at bounding box center [657, 476] width 489 height 521
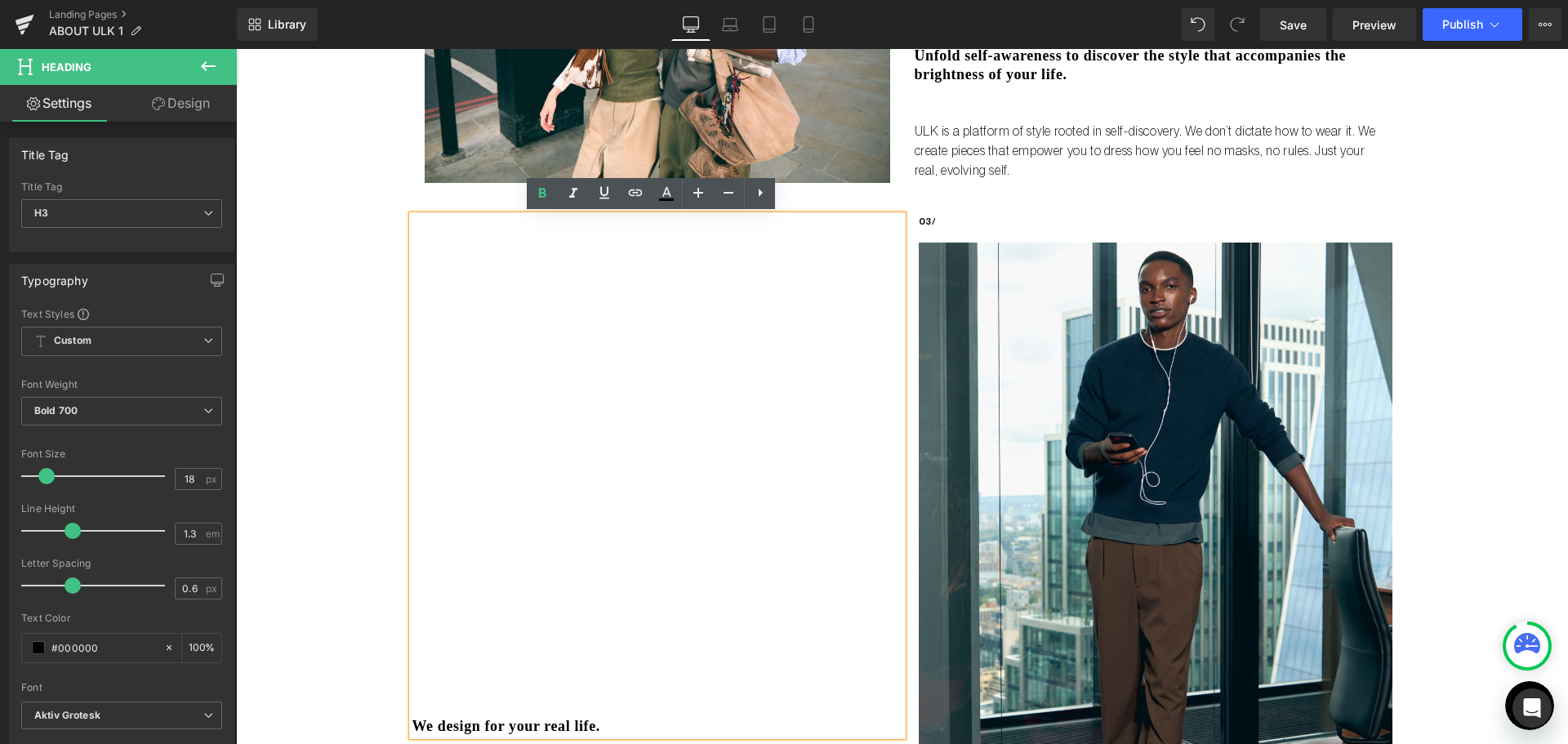
scroll to position [1552, 0]
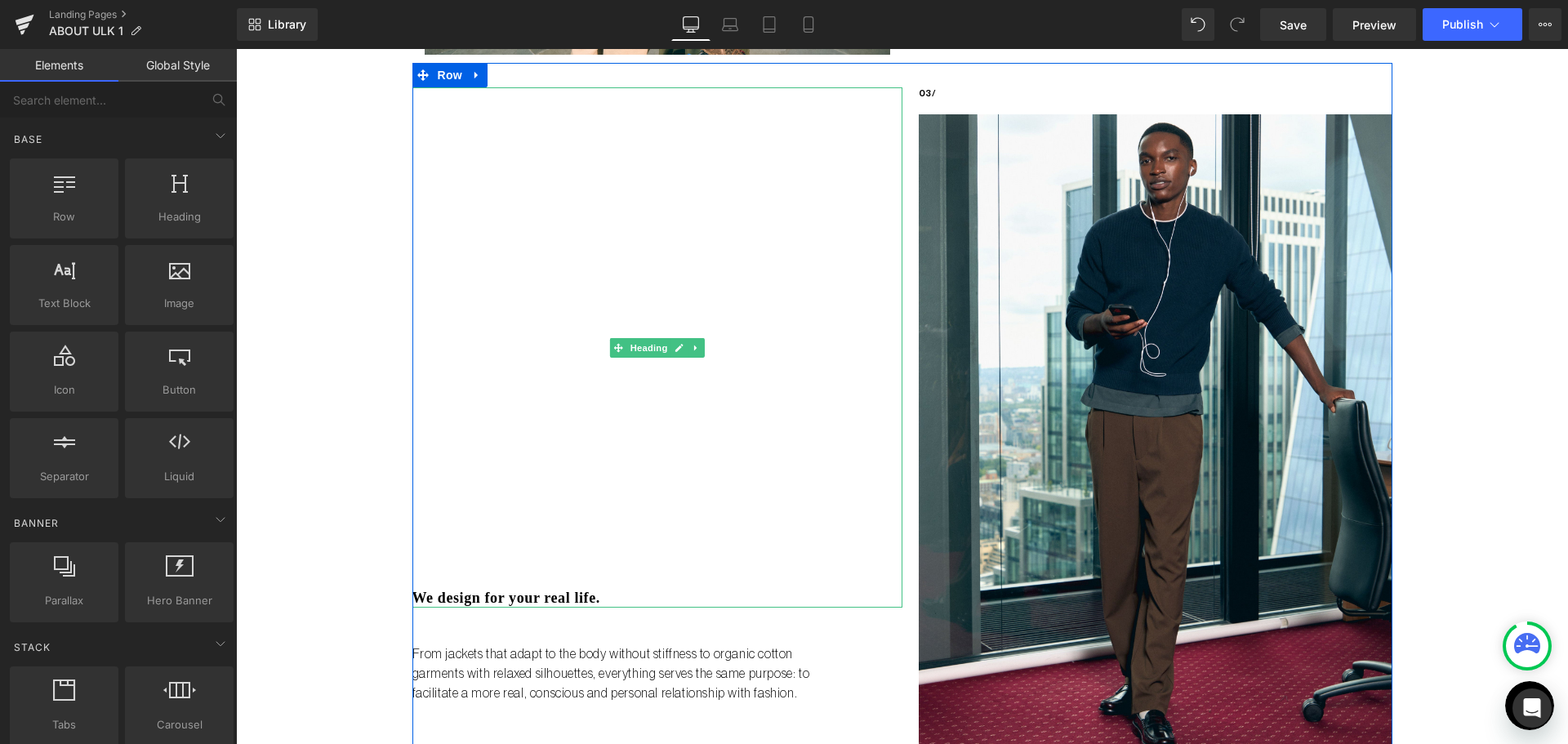
scroll to position [1307, 0]
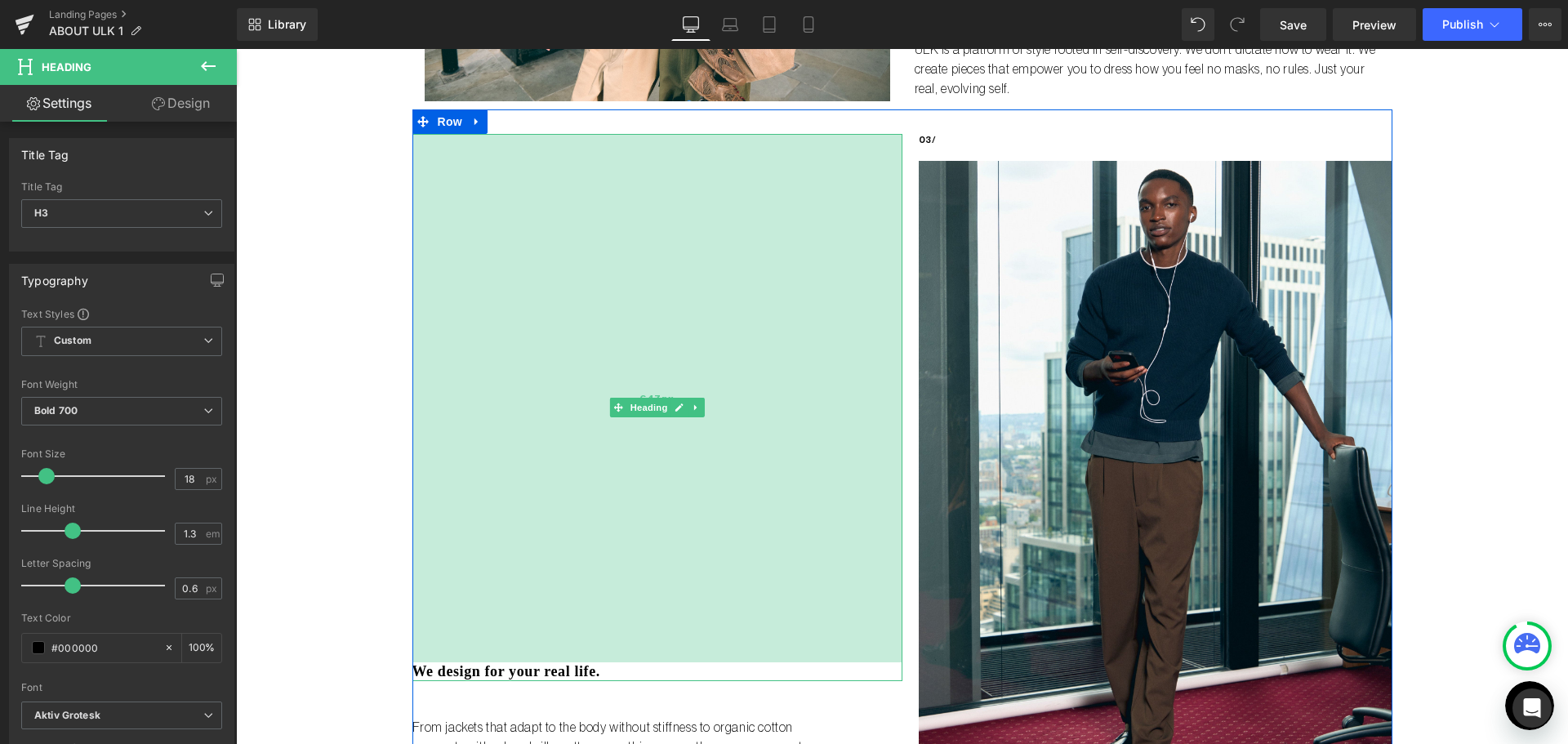
drag, startPoint x: 575, startPoint y: 135, endPoint x: 574, endPoint y: 162, distance: 27.0
click at [574, 162] on div "647px" at bounding box center [657, 398] width 489 height 528
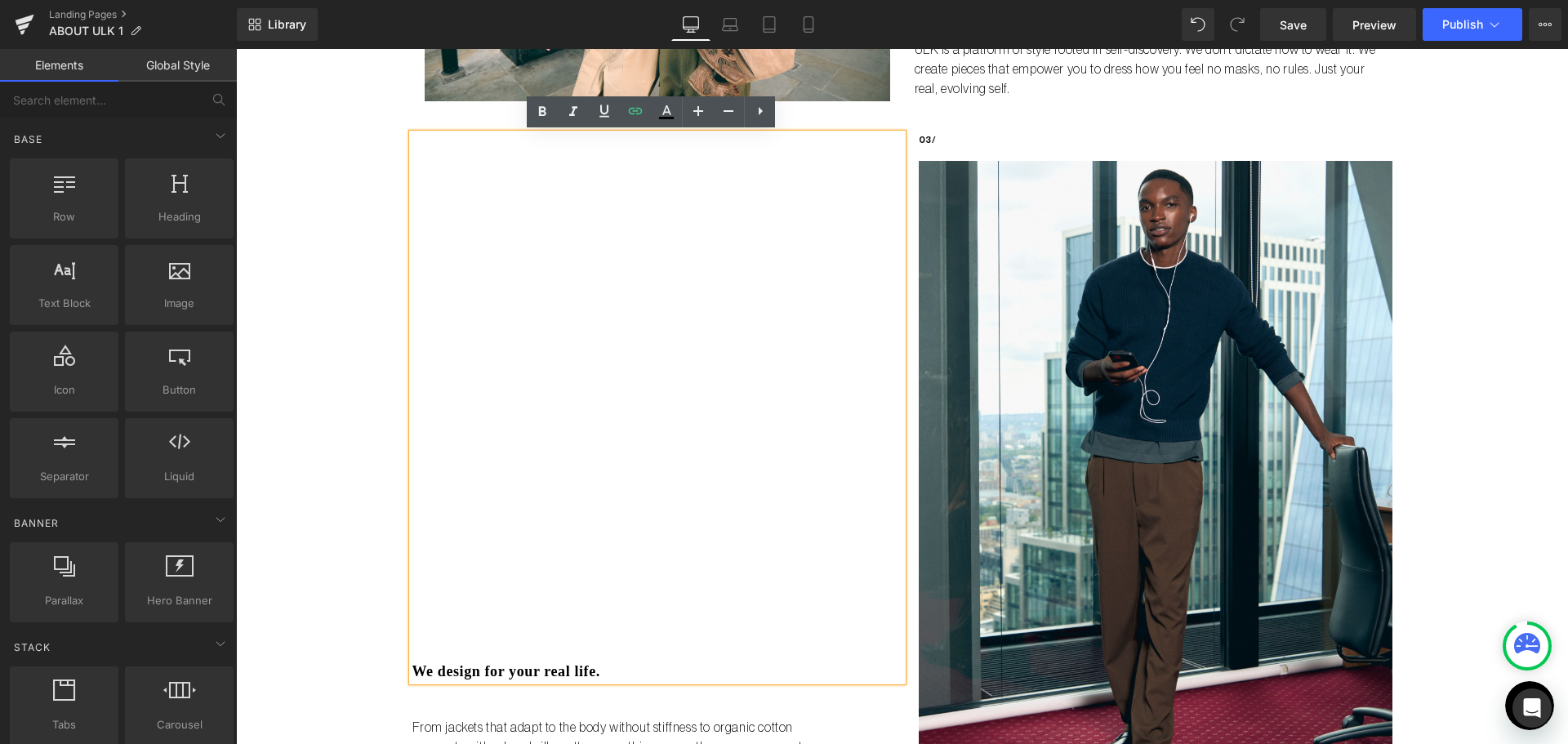
click at [379, 172] on div "Liquid no steps back Heading ULK is not just a brand it's a bold reset. Launchi…" at bounding box center [902, 64] width 1332 height 2532
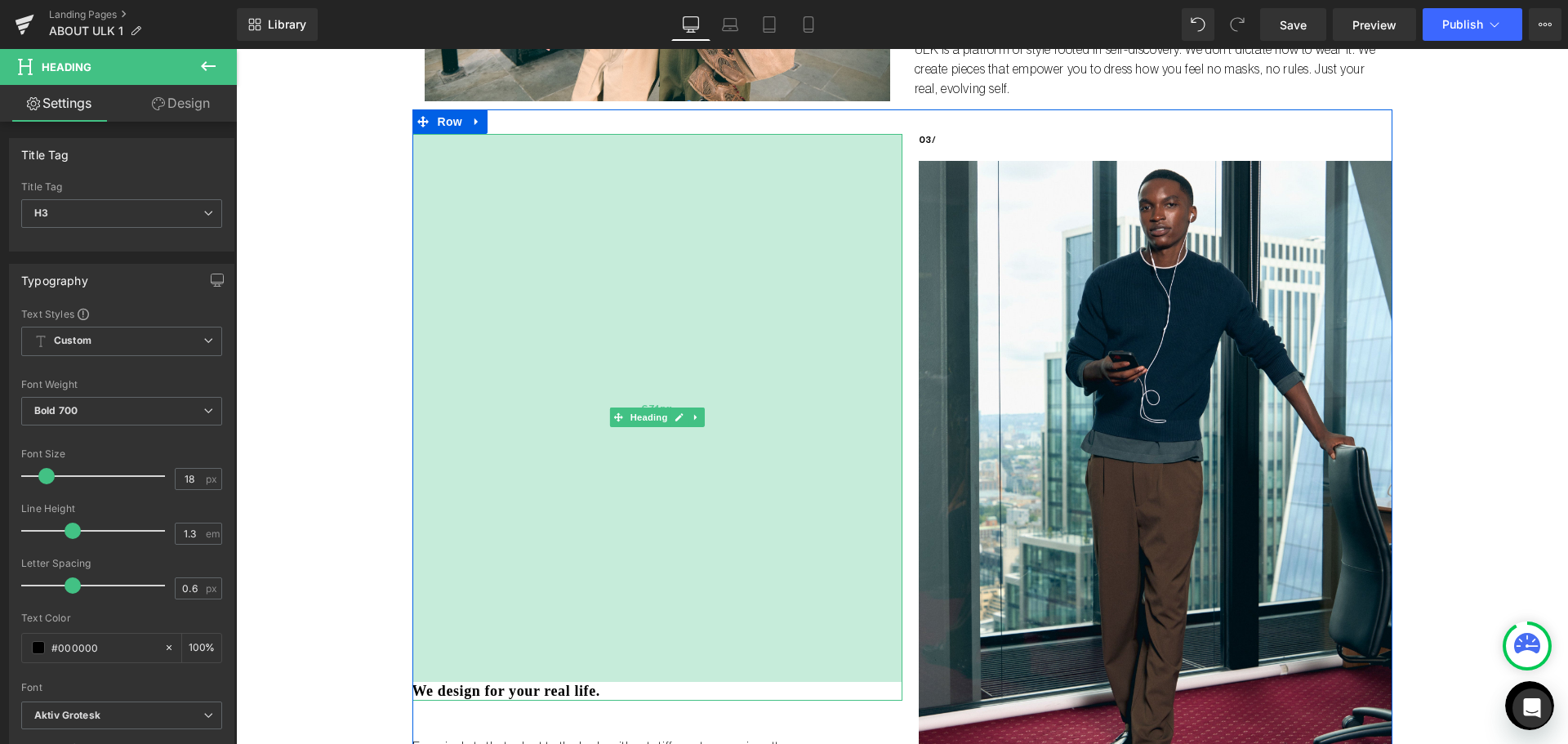
drag, startPoint x: 501, startPoint y: 141, endPoint x: 495, endPoint y: 161, distance: 20.9
click at [495, 161] on div "671px" at bounding box center [657, 408] width 489 height 548
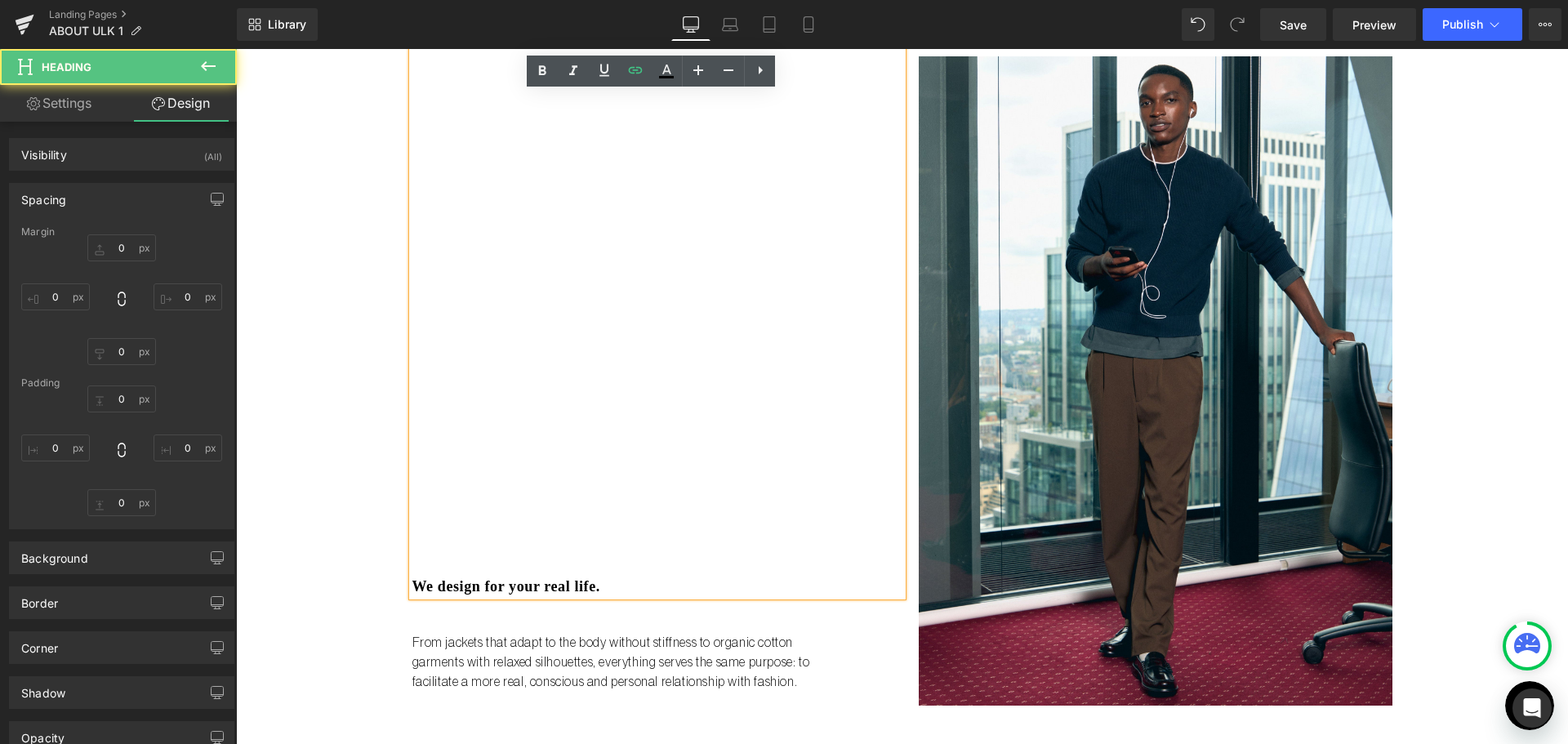
type input "0"
type input "671"
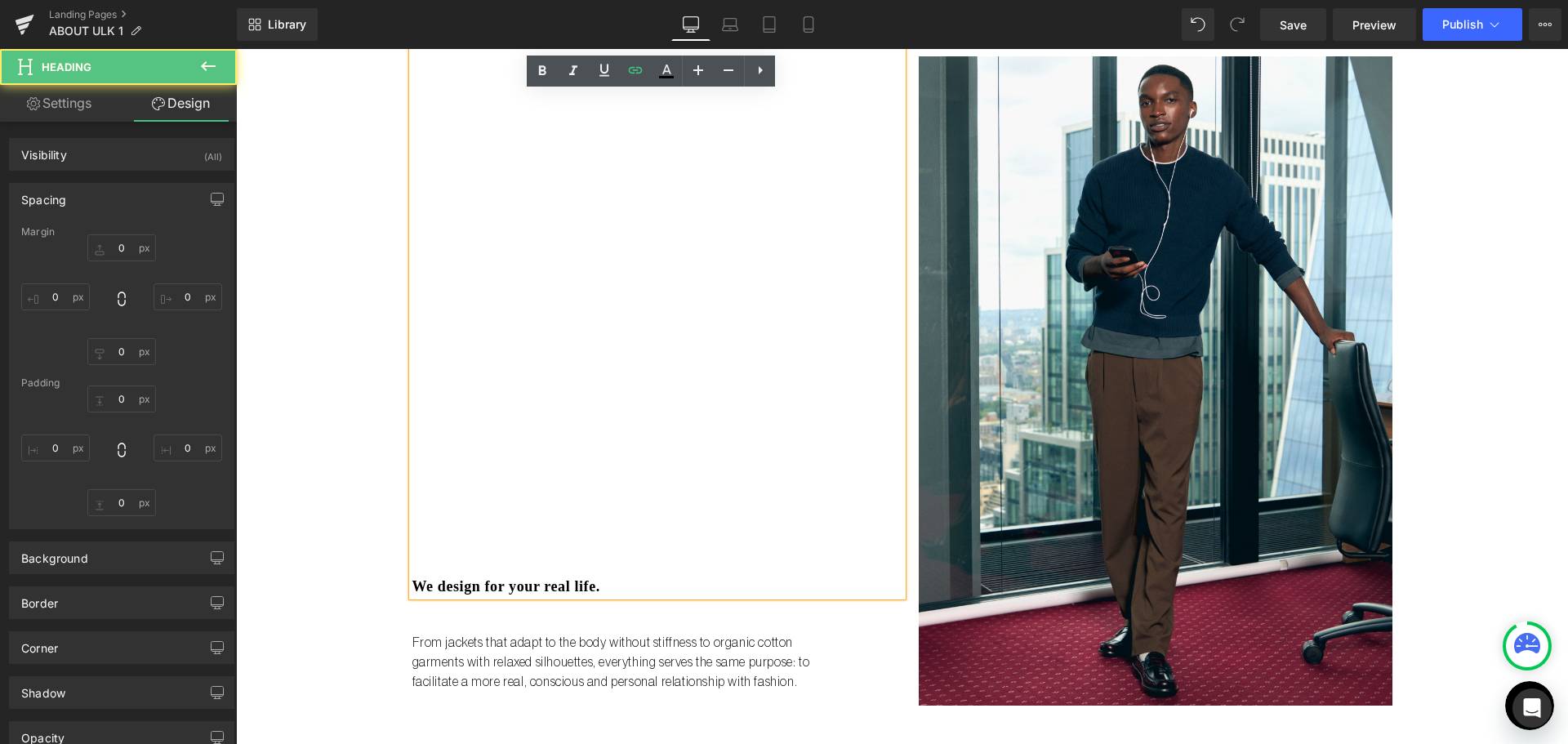
type input "0"
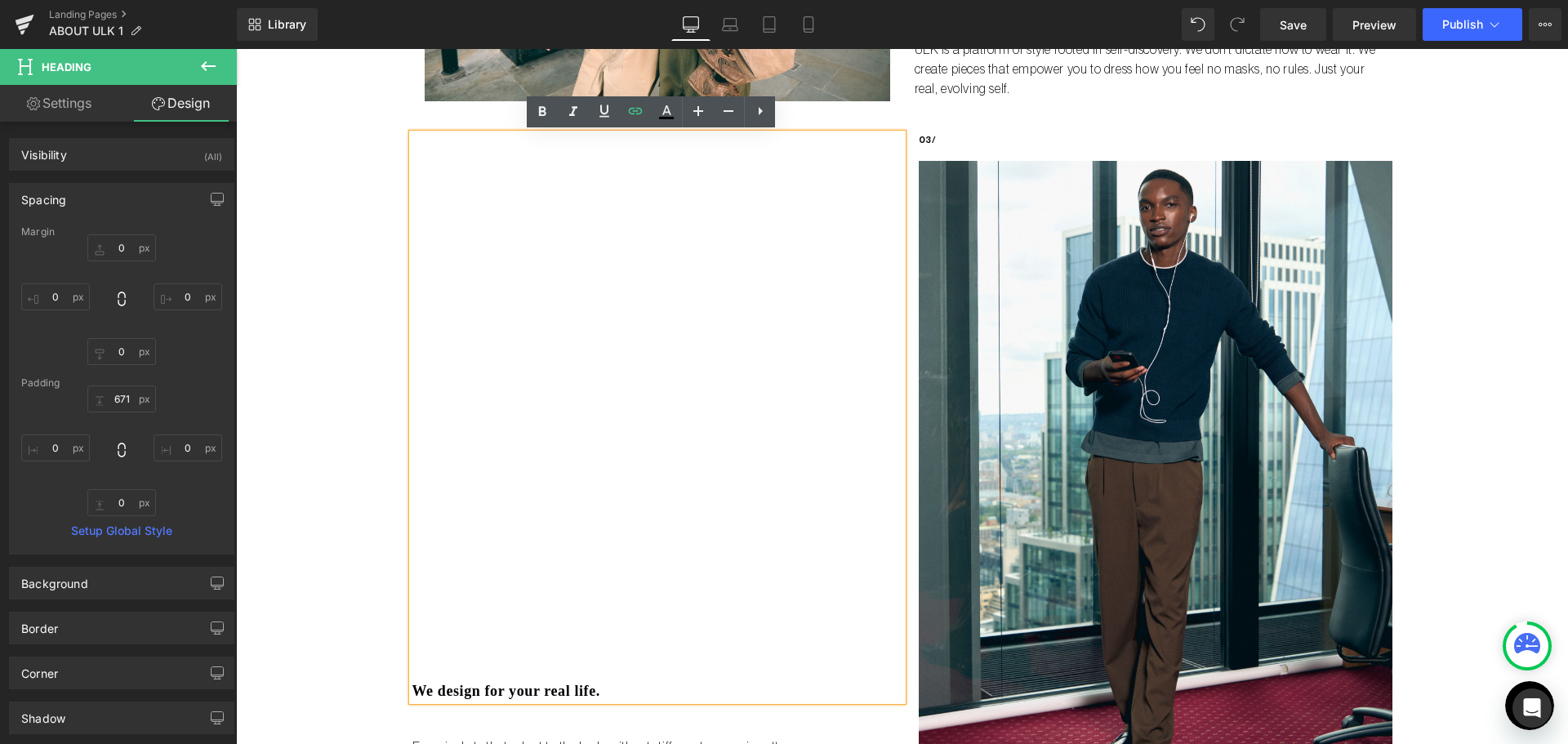
click at [463, 126] on div "We design for your real life. Heading 671px From jackets that adapt to the body…" at bounding box center [902, 463] width 980 height 709
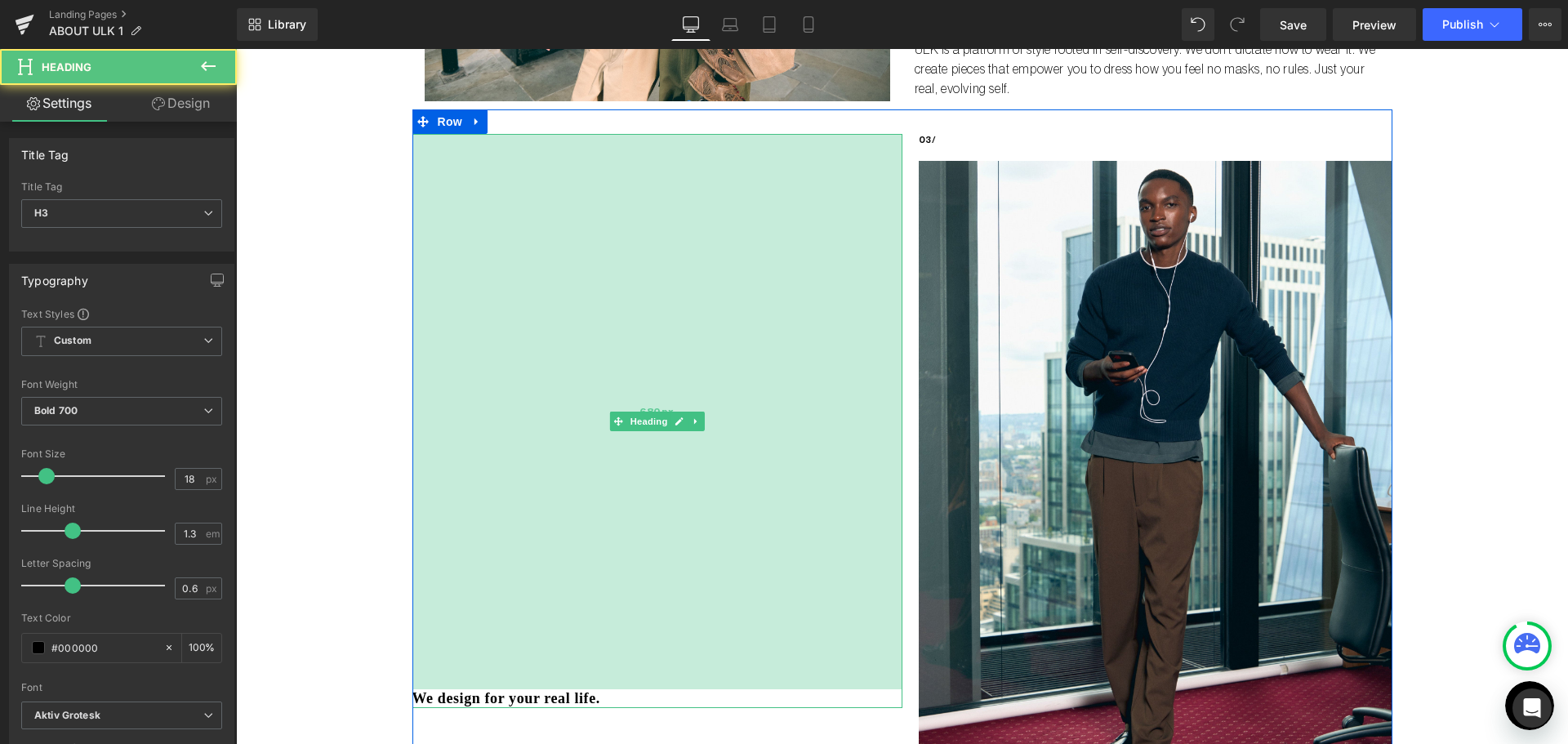
click at [472, 141] on div "680px" at bounding box center [657, 412] width 489 height 556
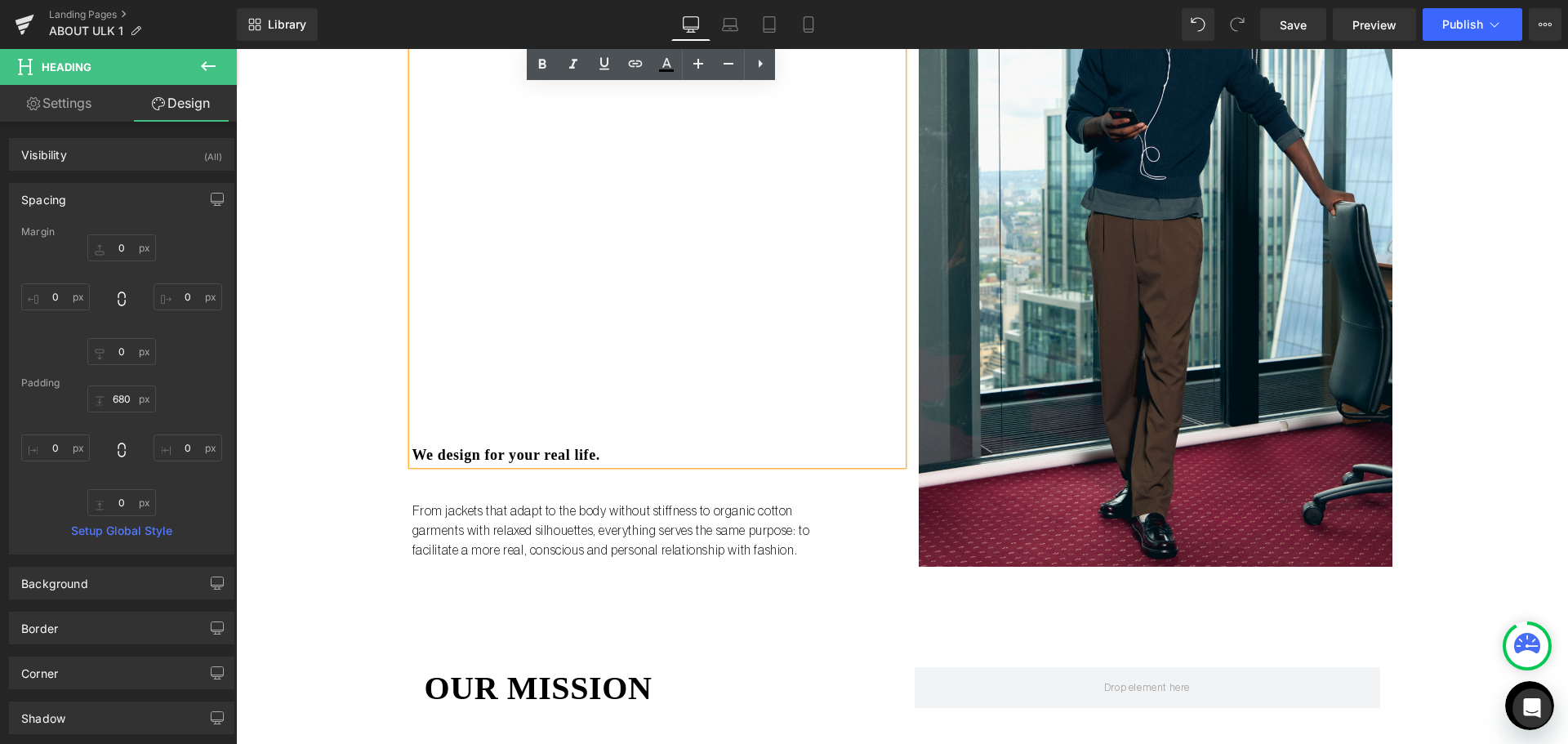
scroll to position [1552, 0]
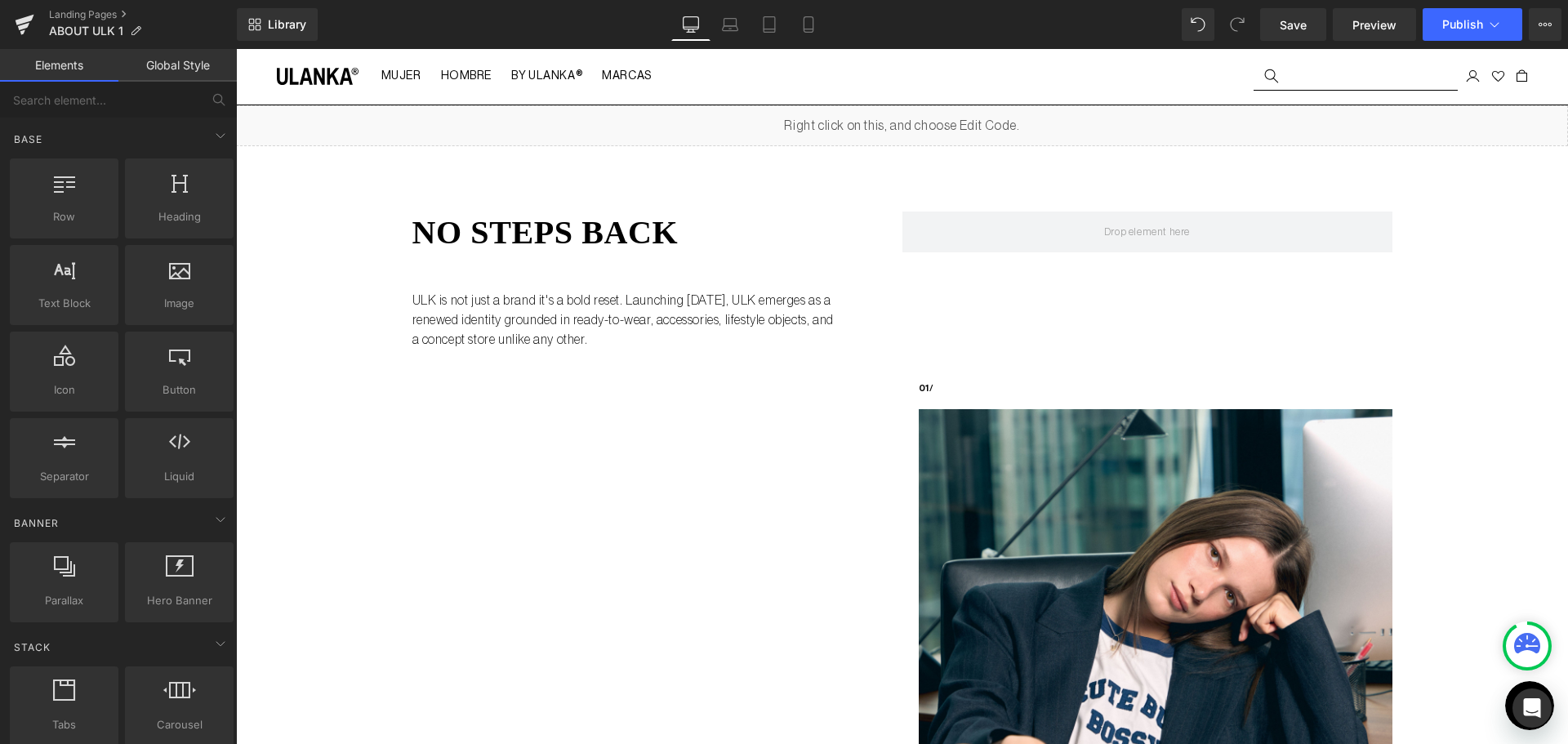
scroll to position [0, 0]
click at [1310, 25] on link "Save" at bounding box center [1292, 25] width 66 height 33
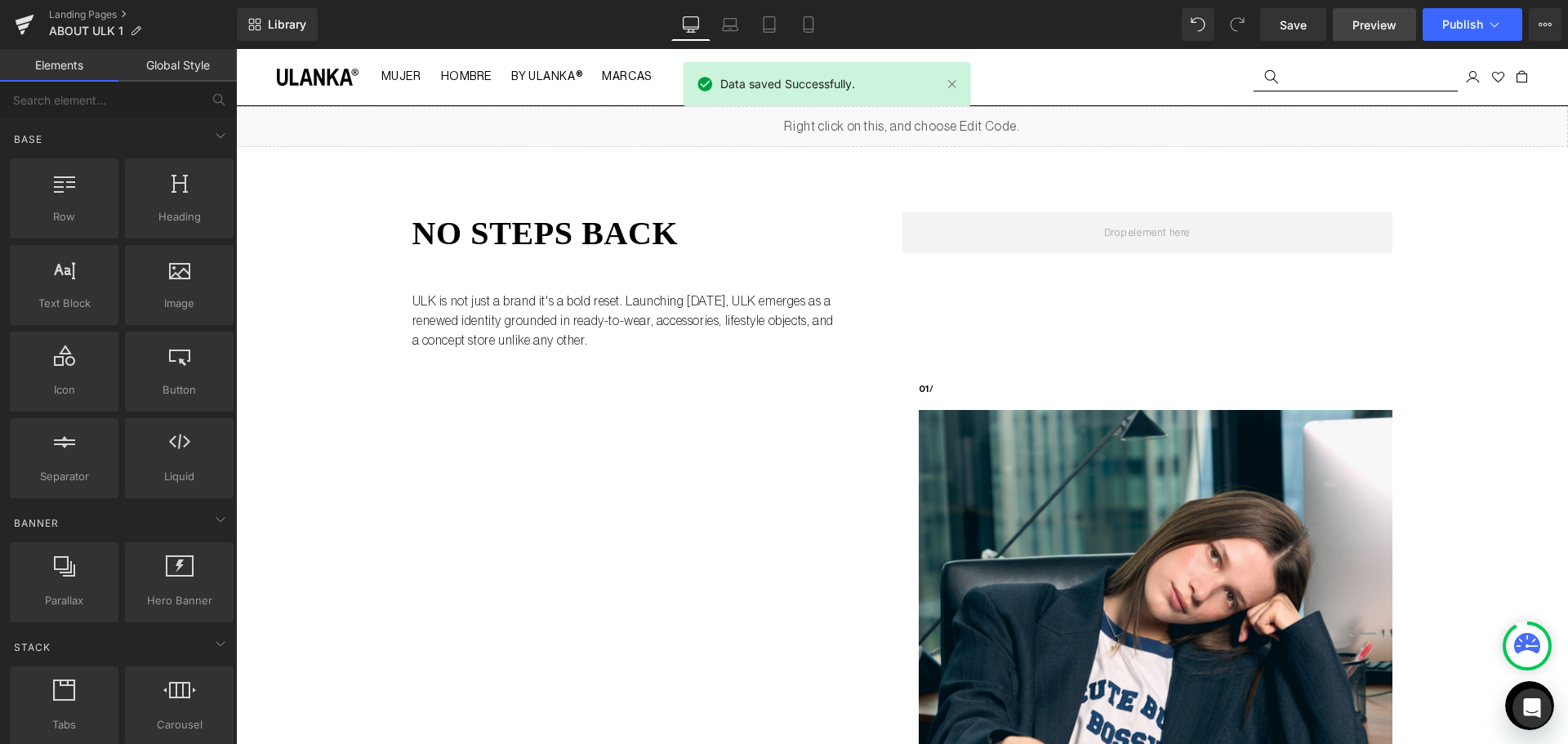
click at [1376, 21] on span "Preview" at bounding box center [1374, 25] width 44 height 17
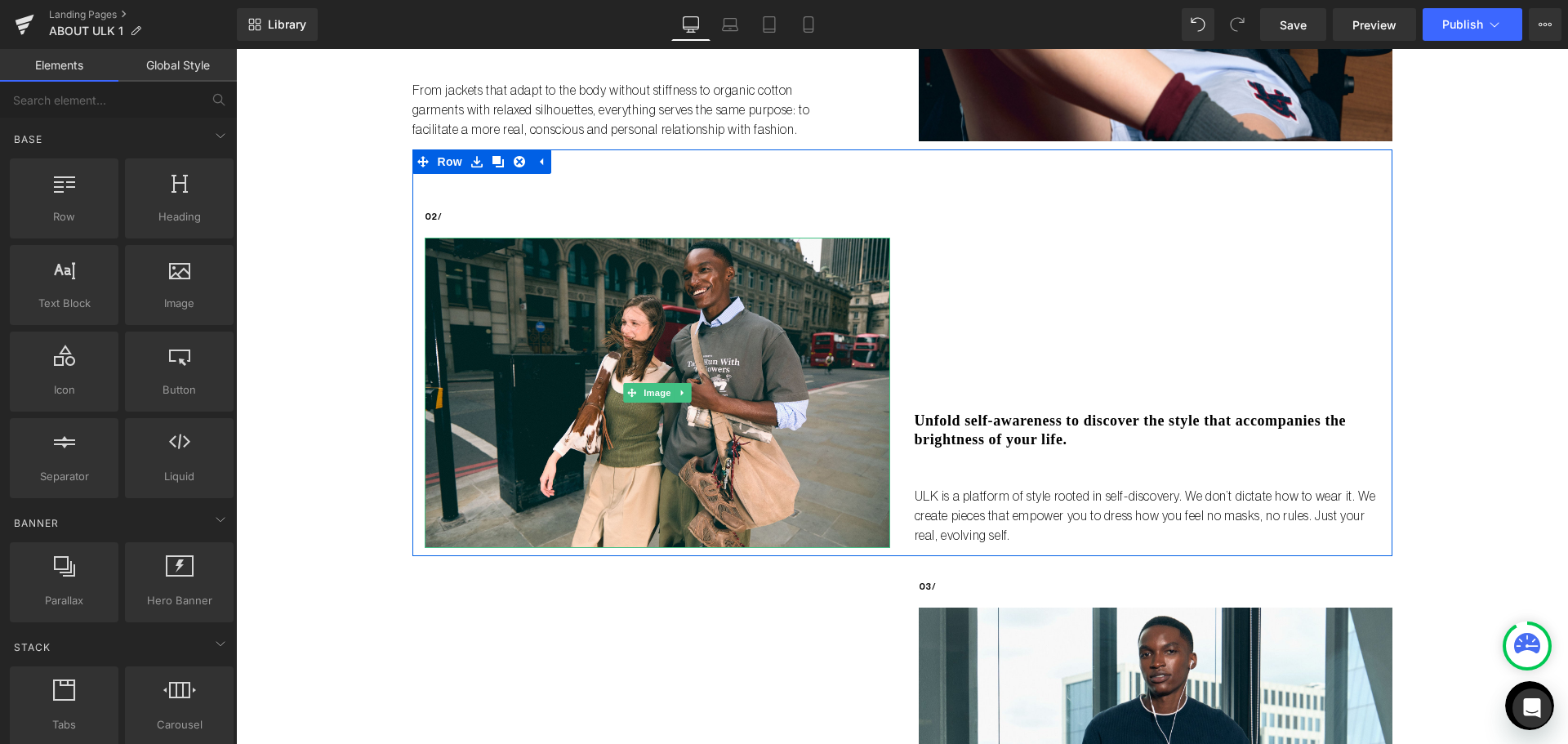
scroll to position [735, 0]
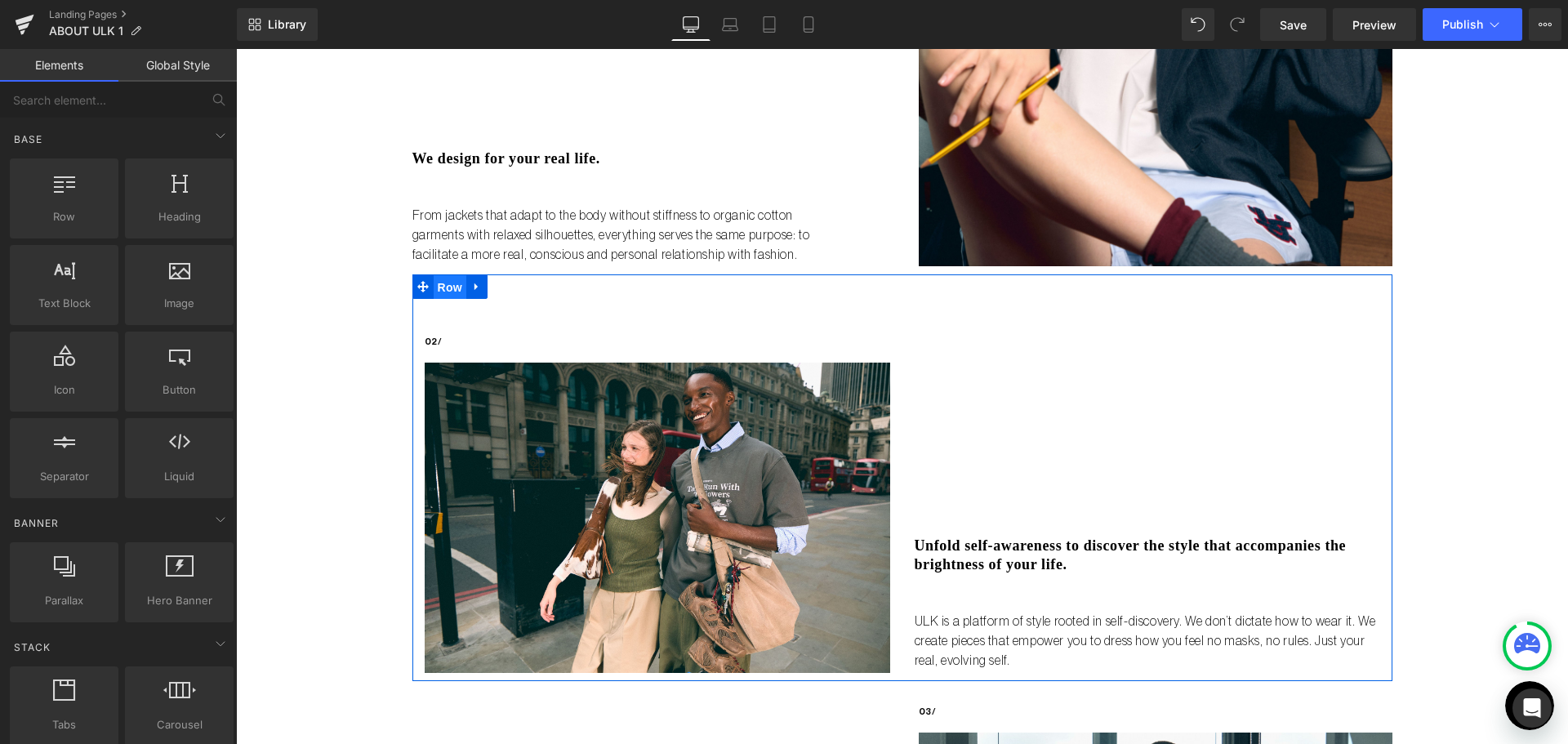
click at [445, 284] on span "Row" at bounding box center [450, 287] width 33 height 25
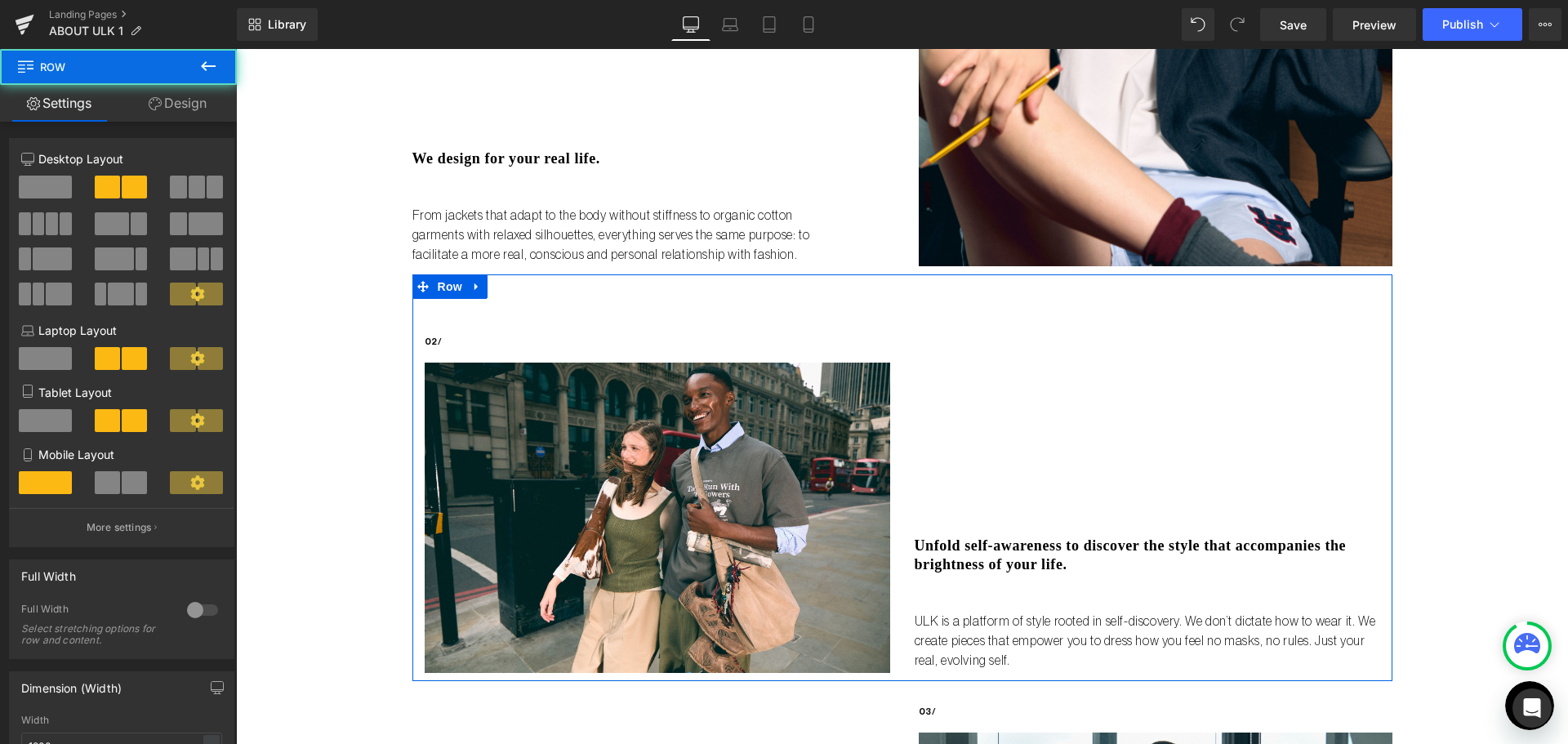
click at [167, 102] on link "Design" at bounding box center [178, 103] width 119 height 37
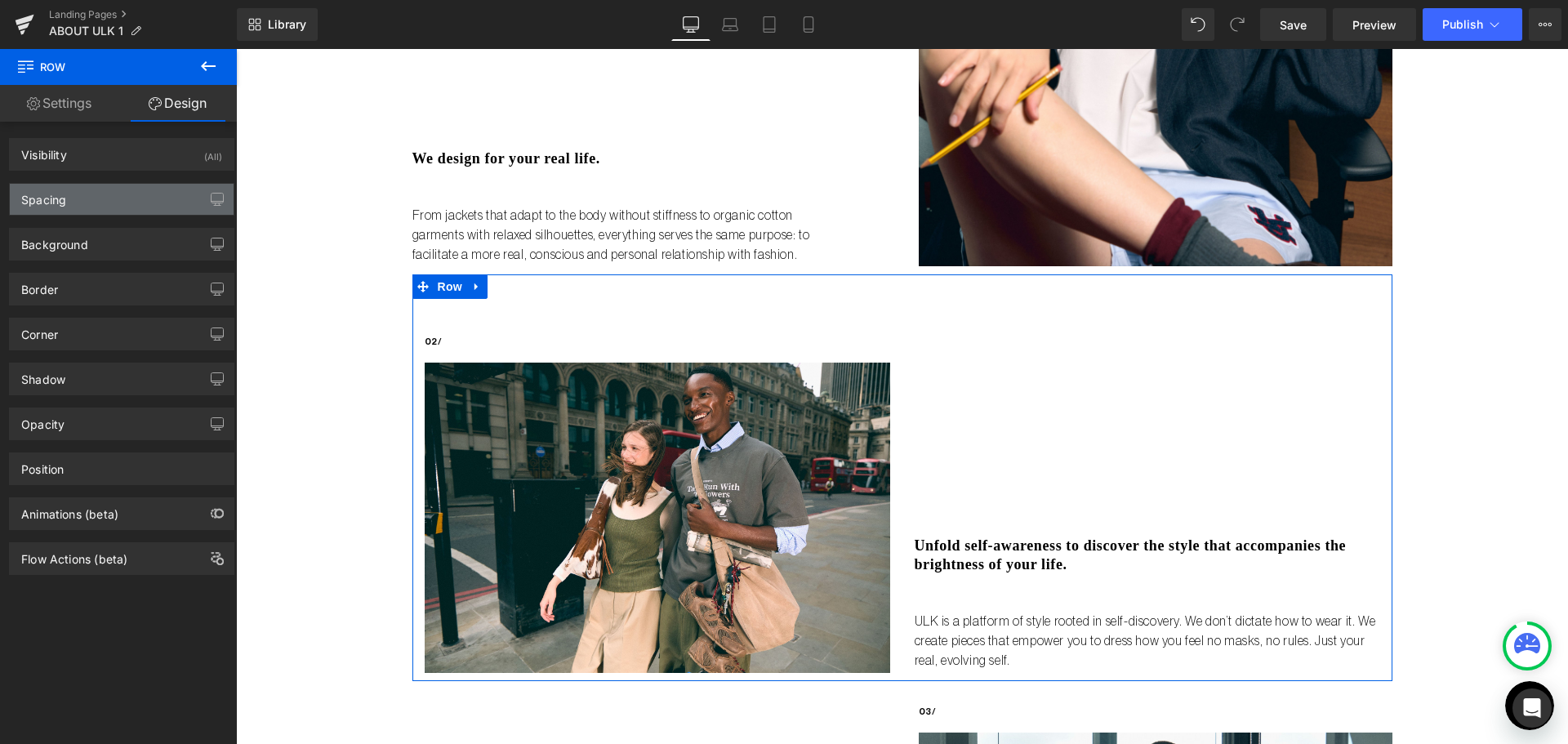
click at [33, 203] on div "Spacing" at bounding box center [44, 195] width 45 height 23
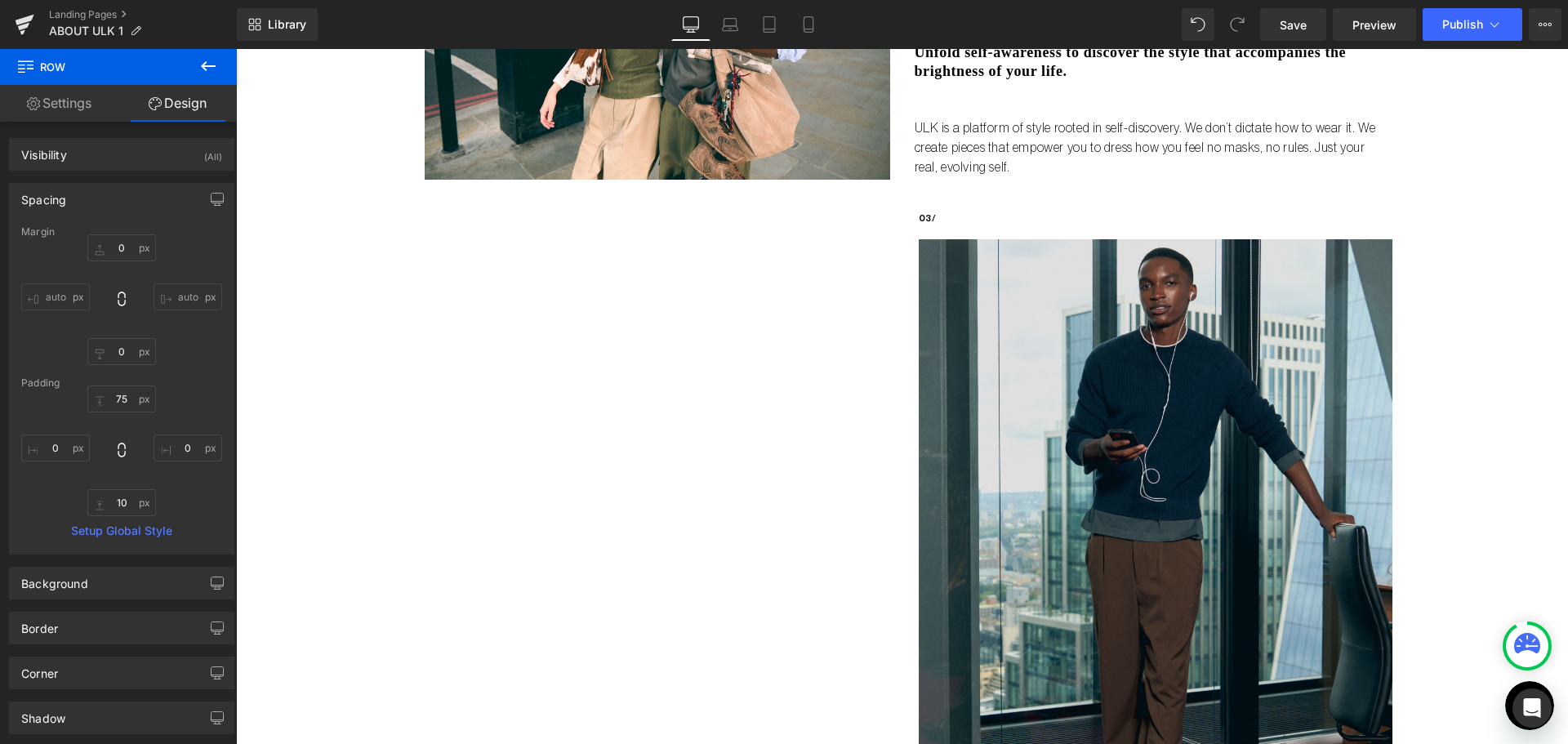
scroll to position [1225, 0]
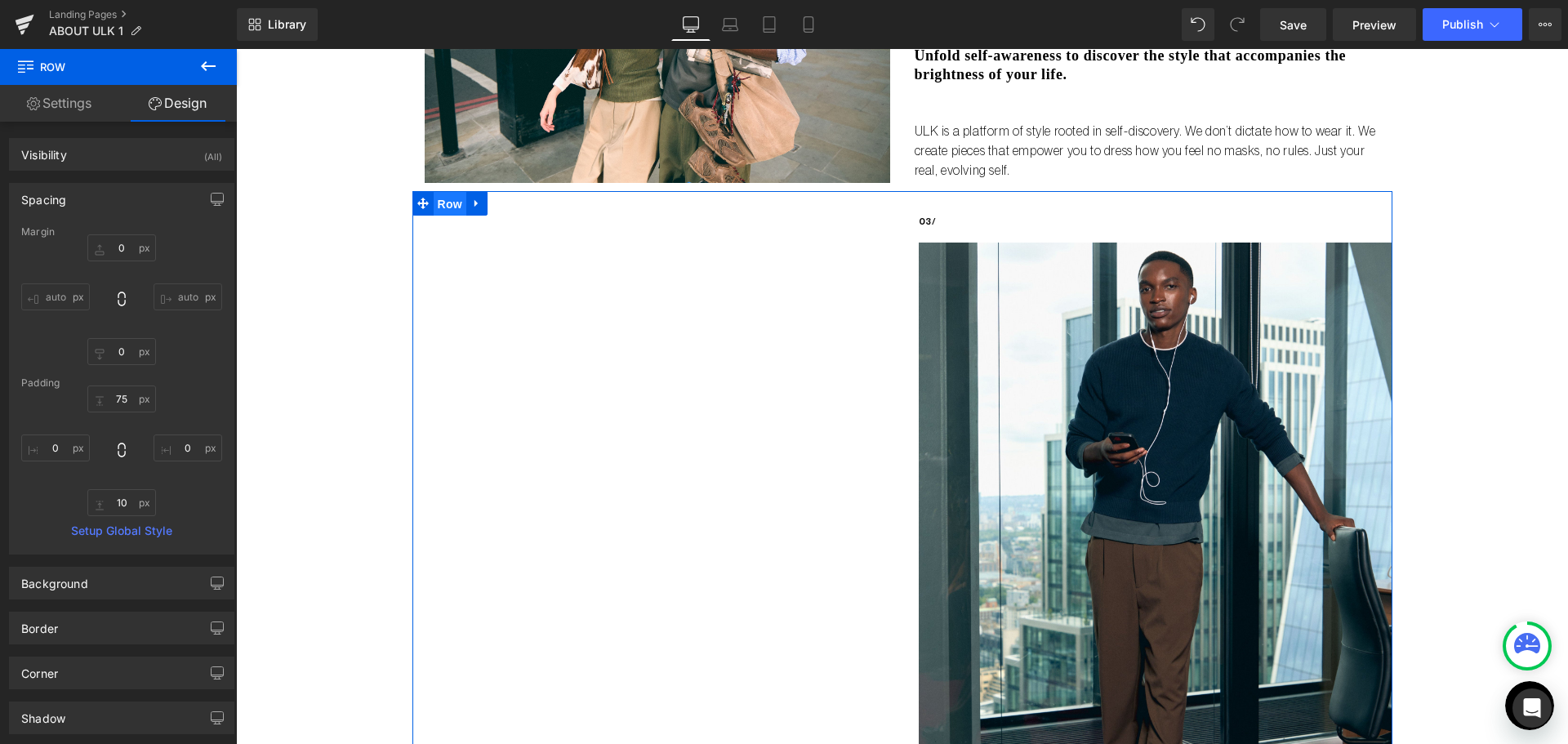
click at [444, 203] on span "Row" at bounding box center [450, 204] width 33 height 25
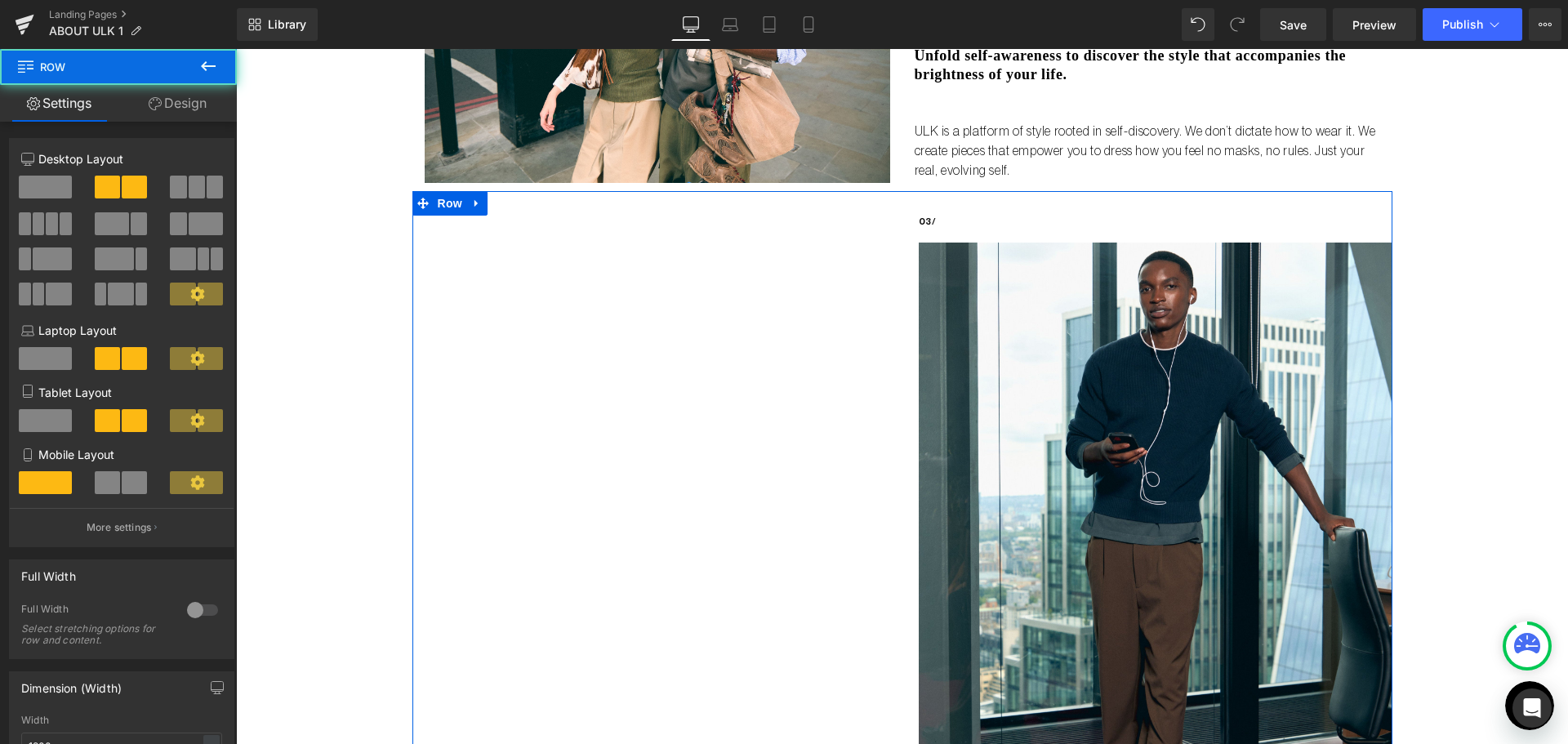
click at [174, 101] on link "Design" at bounding box center [178, 103] width 119 height 37
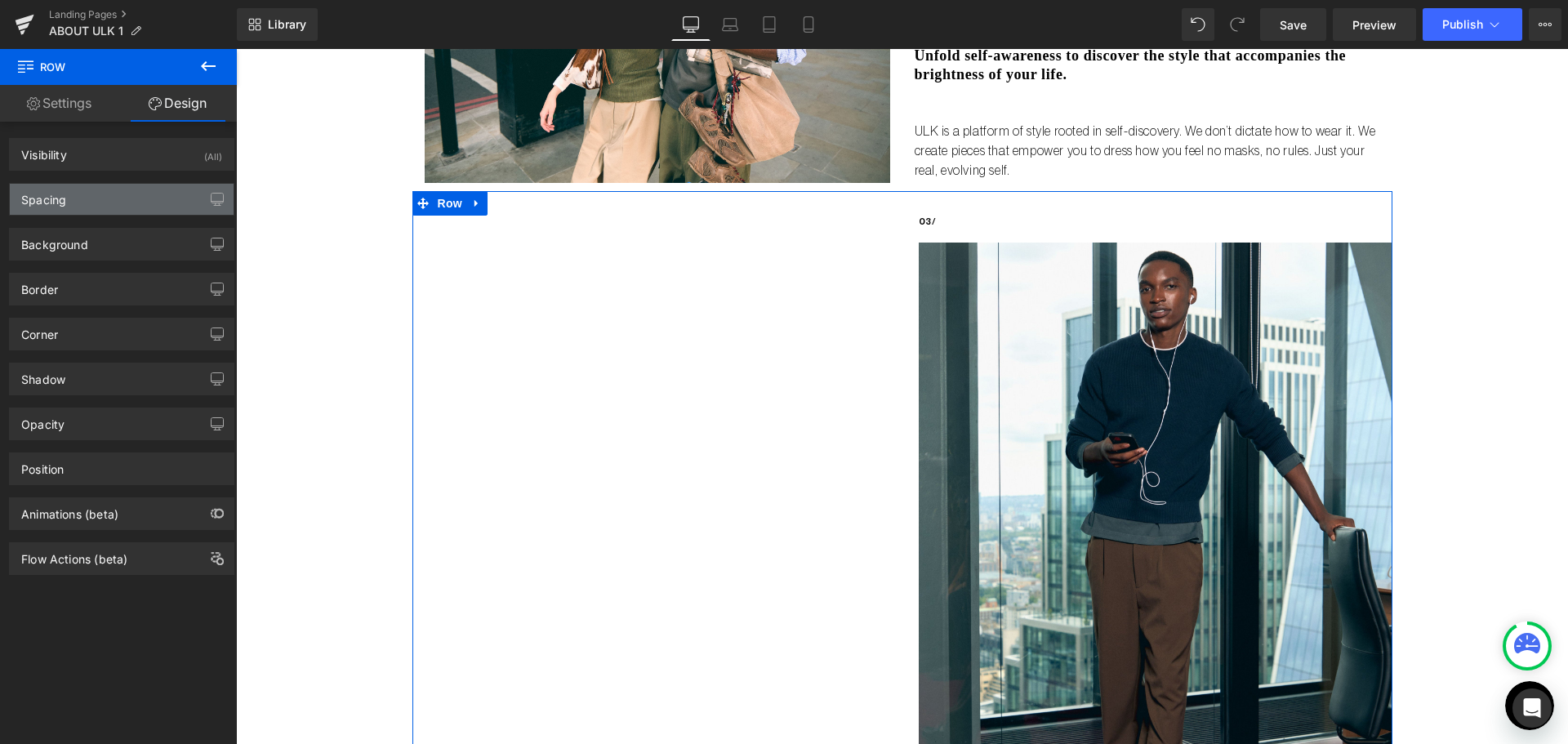
click at [88, 207] on div "Spacing" at bounding box center [121, 199] width 224 height 31
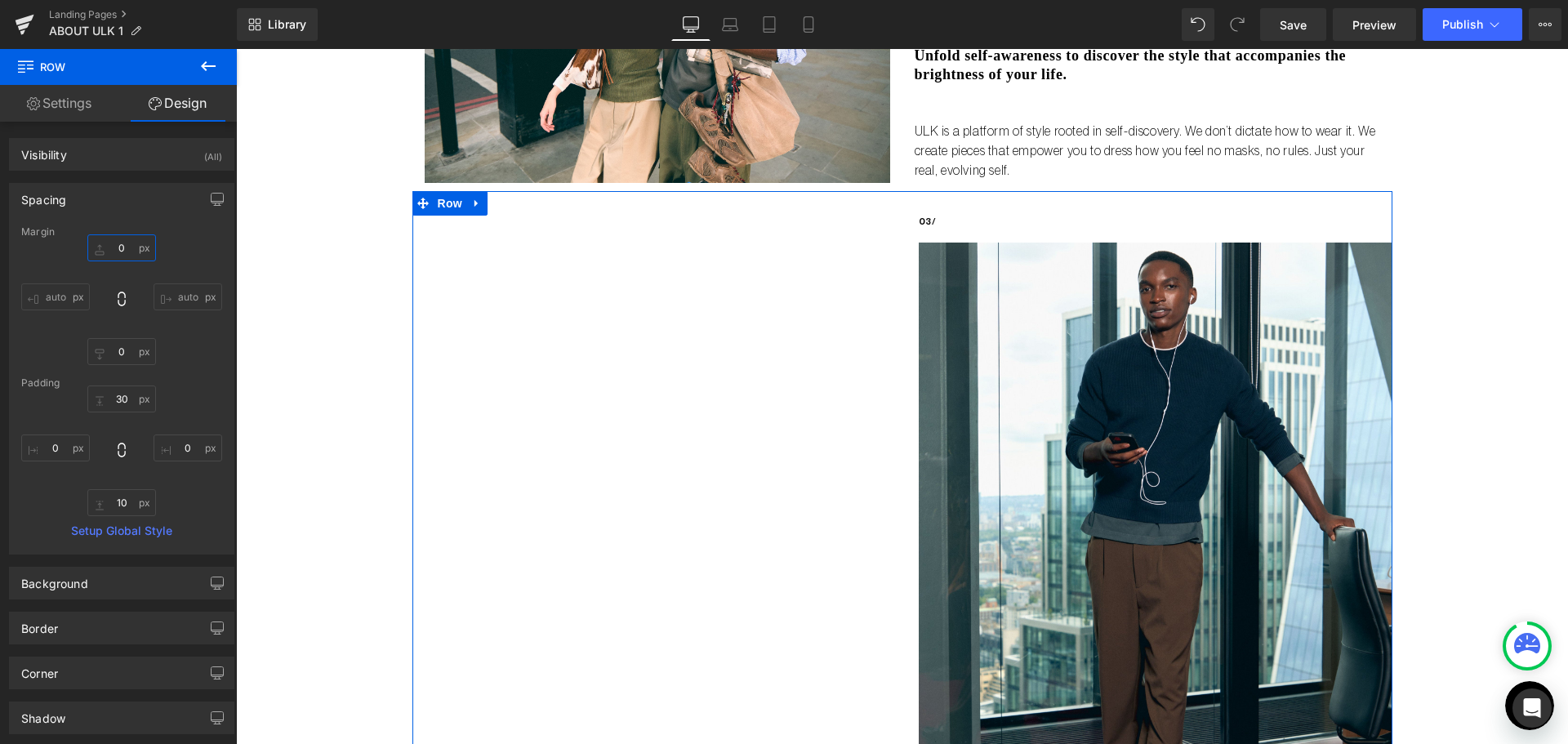
click at [113, 241] on input "0" at bounding box center [122, 247] width 69 height 27
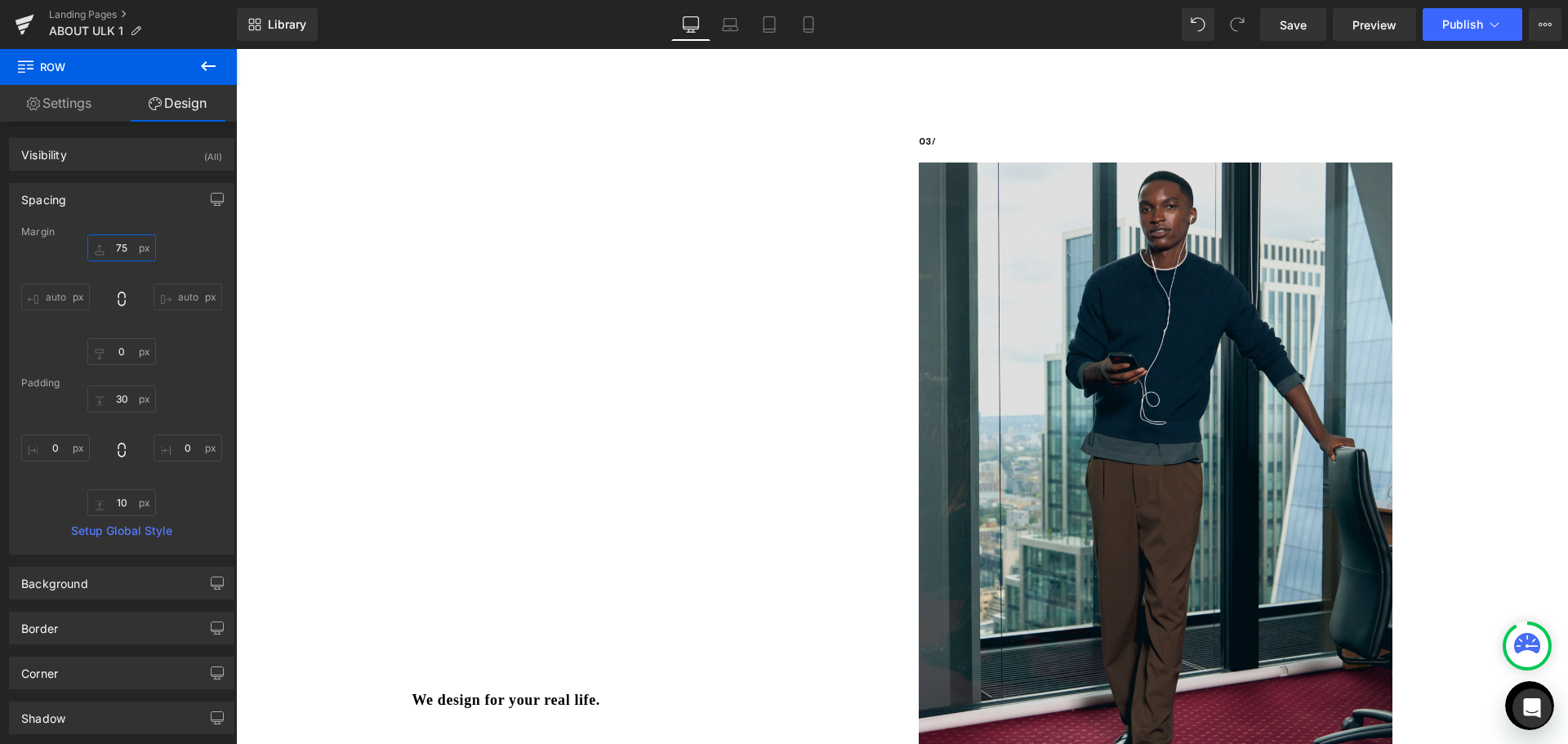
scroll to position [1552, 0]
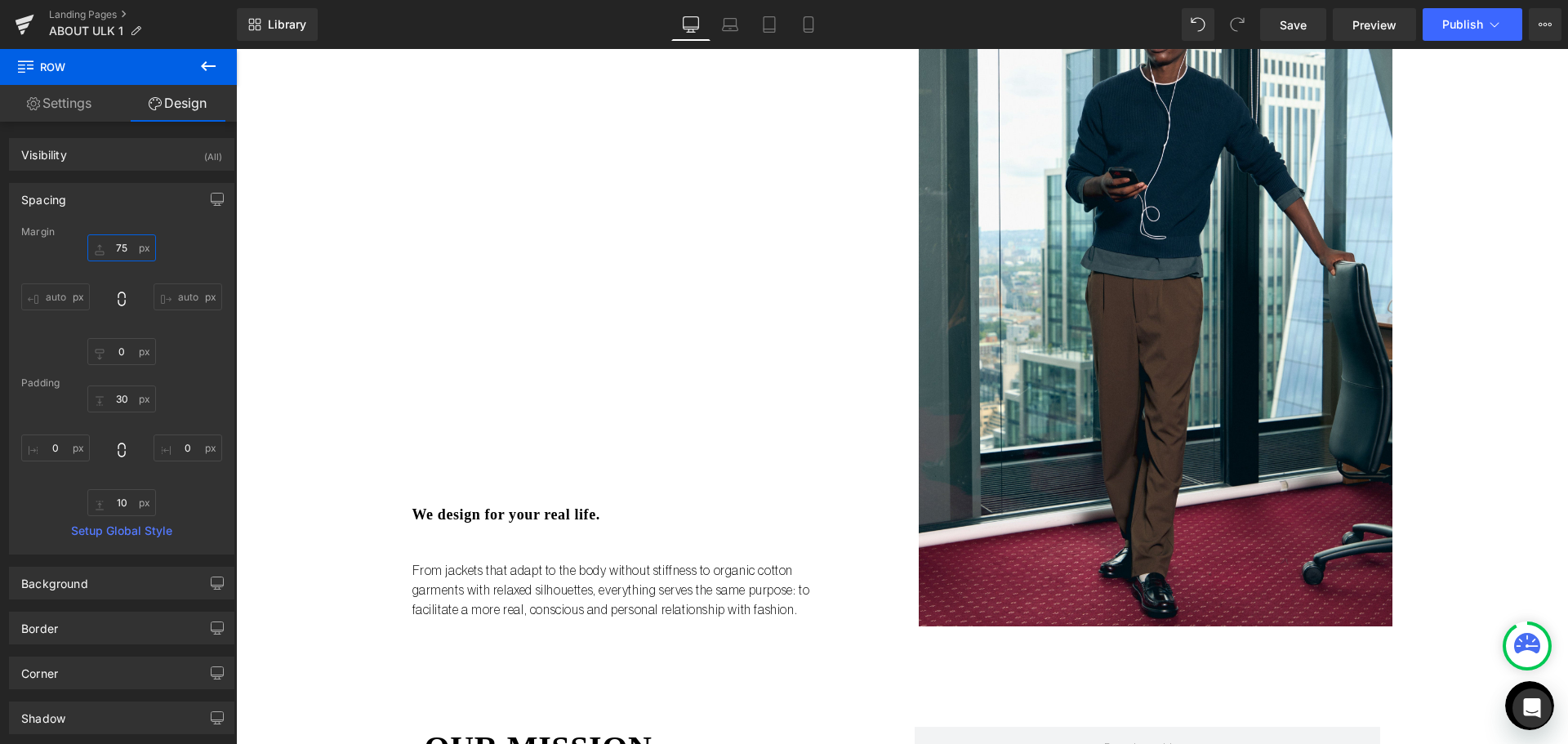
type input "75"
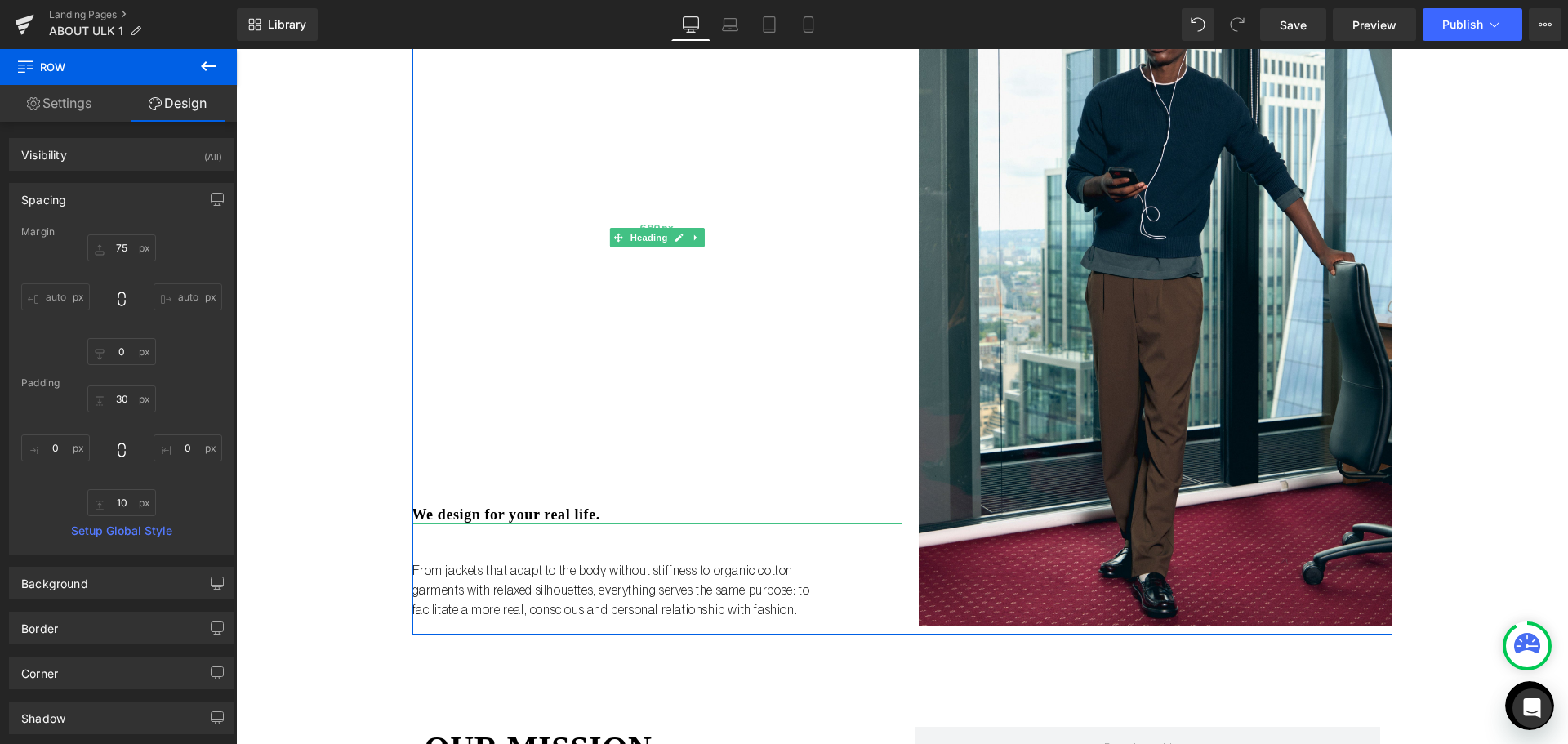
click at [540, 505] on div "680px" at bounding box center [657, 228] width 489 height 556
click at [540, 506] on h3 "We design for your real life." at bounding box center [657, 515] width 489 height 19
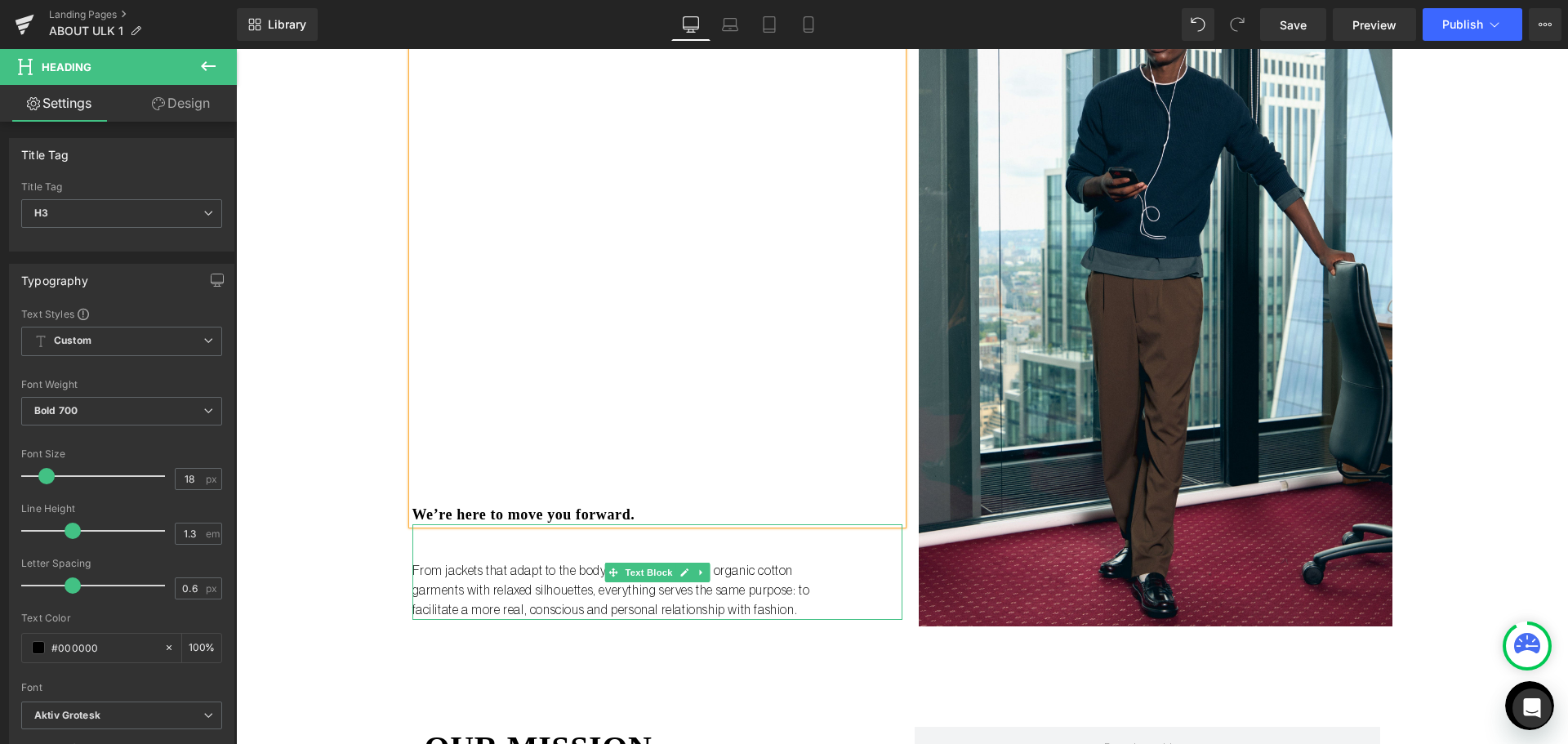
click at [456, 576] on p "From jackets that adapt to the body without stiffness to organic cotton garment…" at bounding box center [623, 590] width 422 height 58
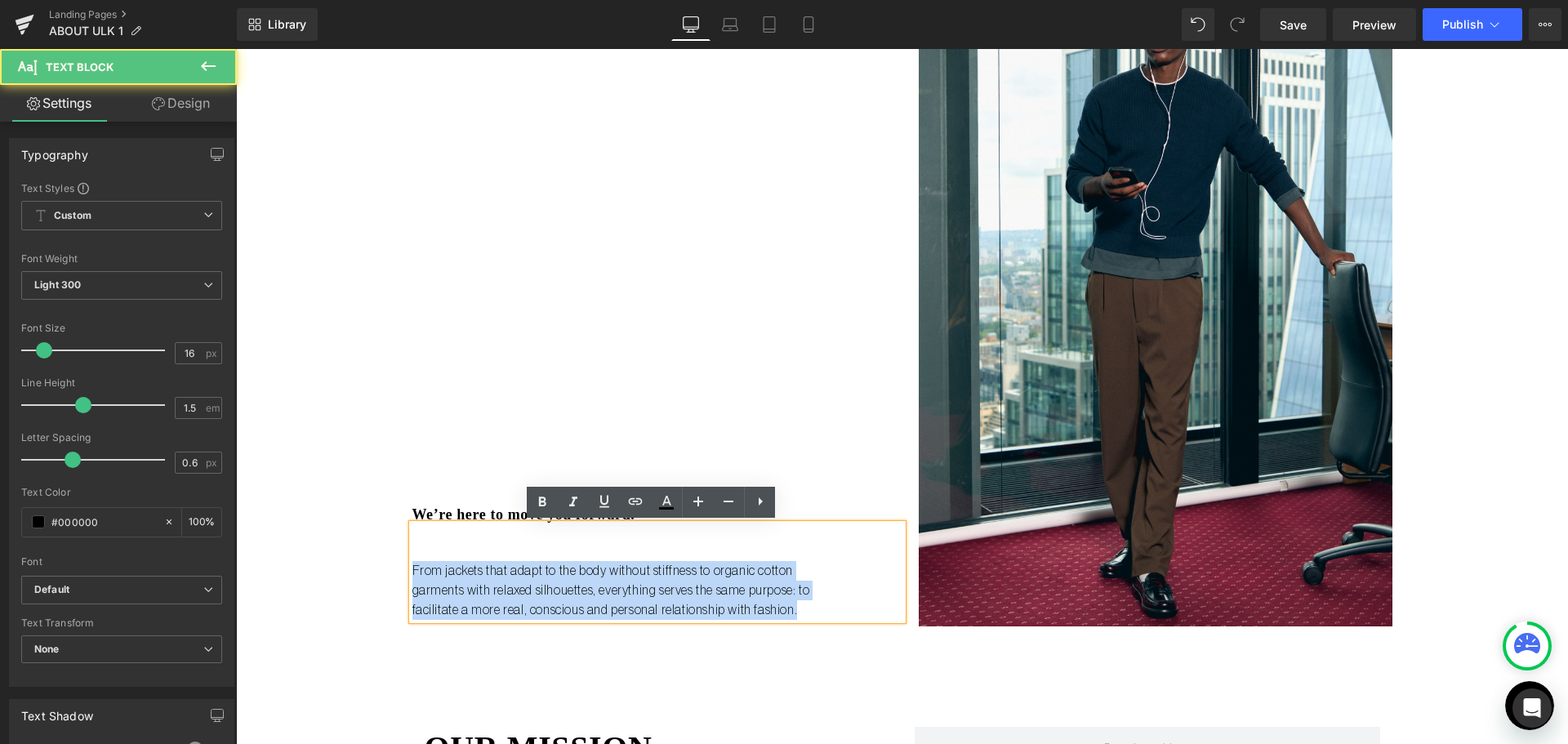
drag, startPoint x: 804, startPoint y: 613, endPoint x: 270, endPoint y: 557, distance: 536.9
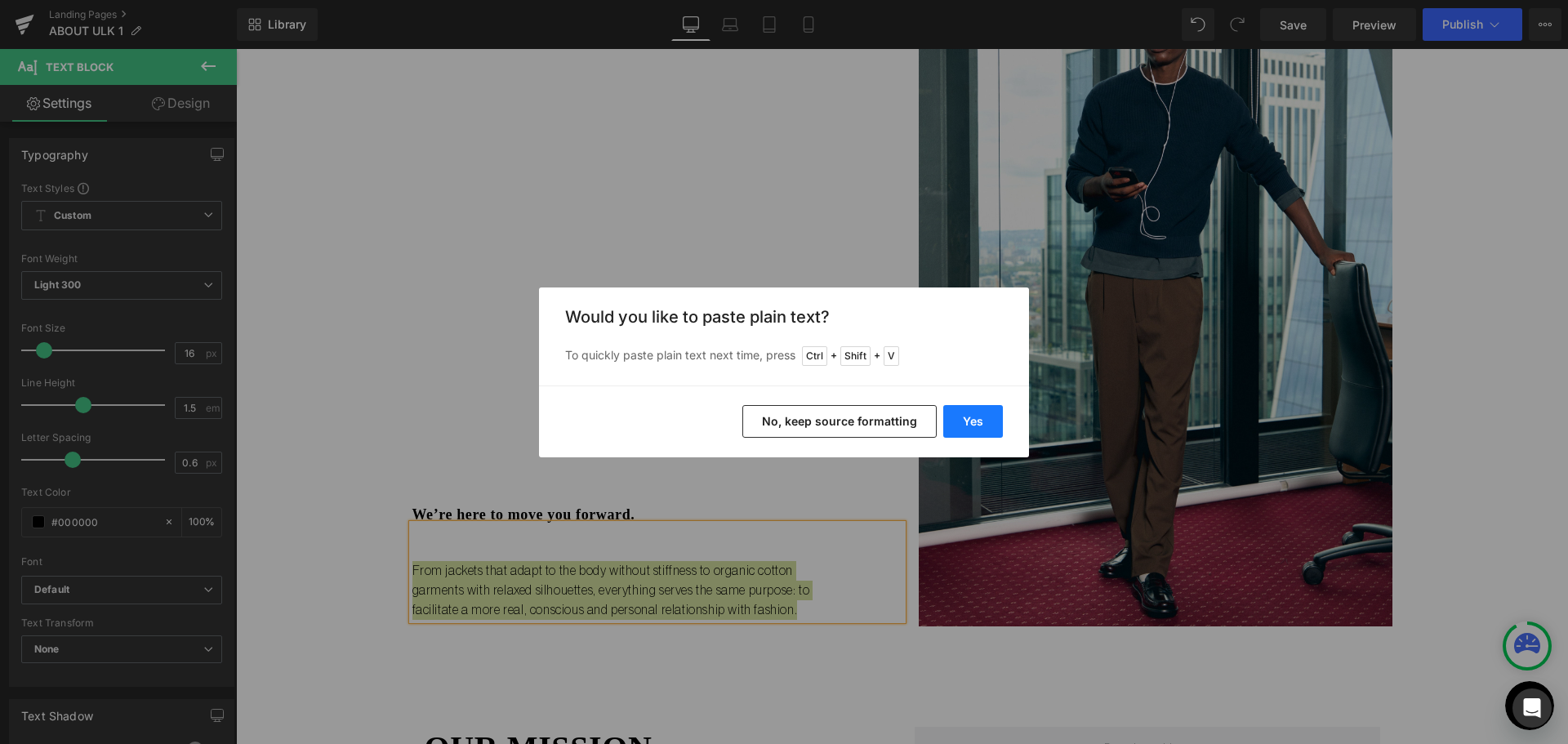
click at [991, 424] on button "Yes" at bounding box center [972, 422] width 59 height 33
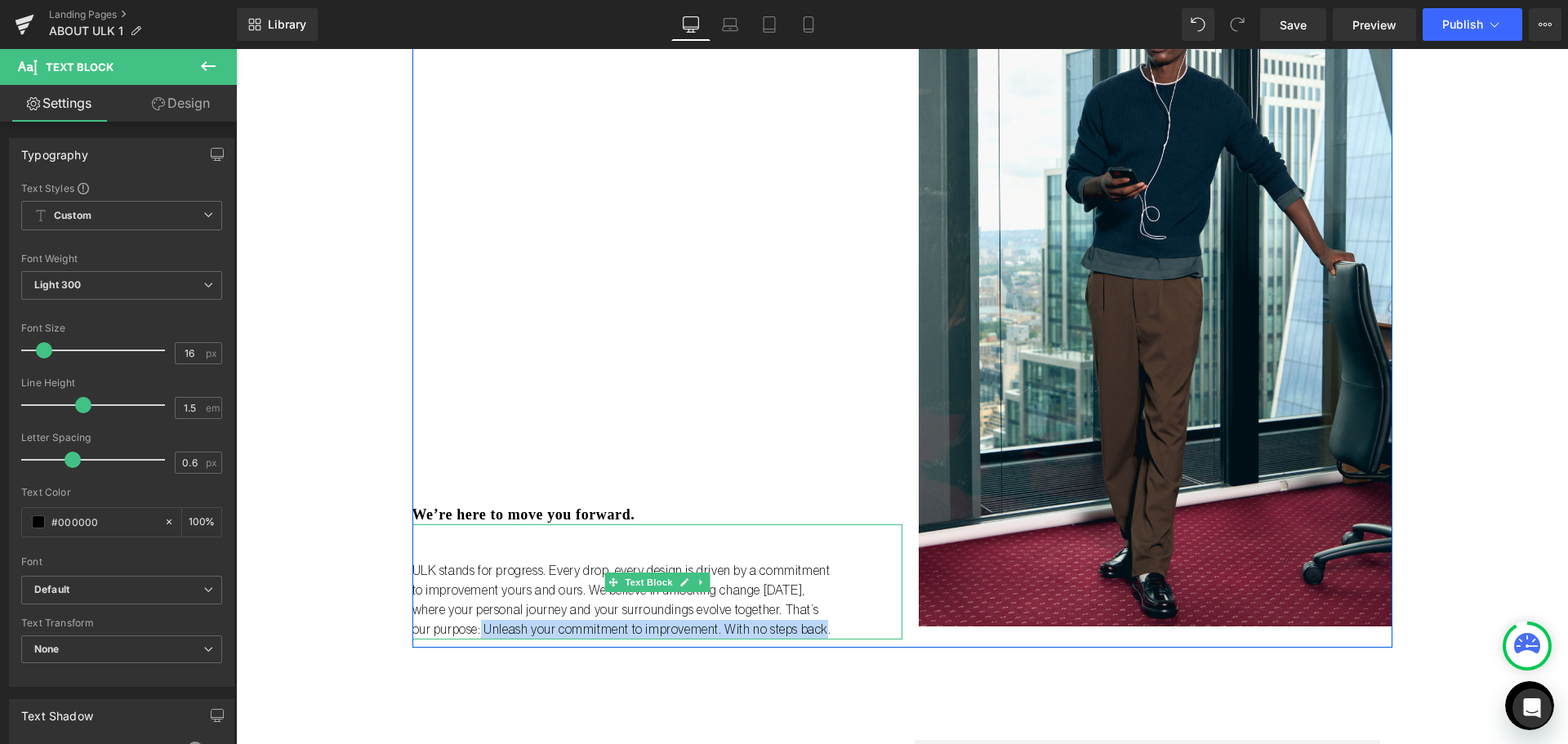
drag, startPoint x: 803, startPoint y: 632, endPoint x: 456, endPoint y: 623, distance: 347.1
click at [456, 623] on p "ULK stands for progress. Every drop, every design is driven by a commitment to …" at bounding box center [623, 600] width 422 height 78
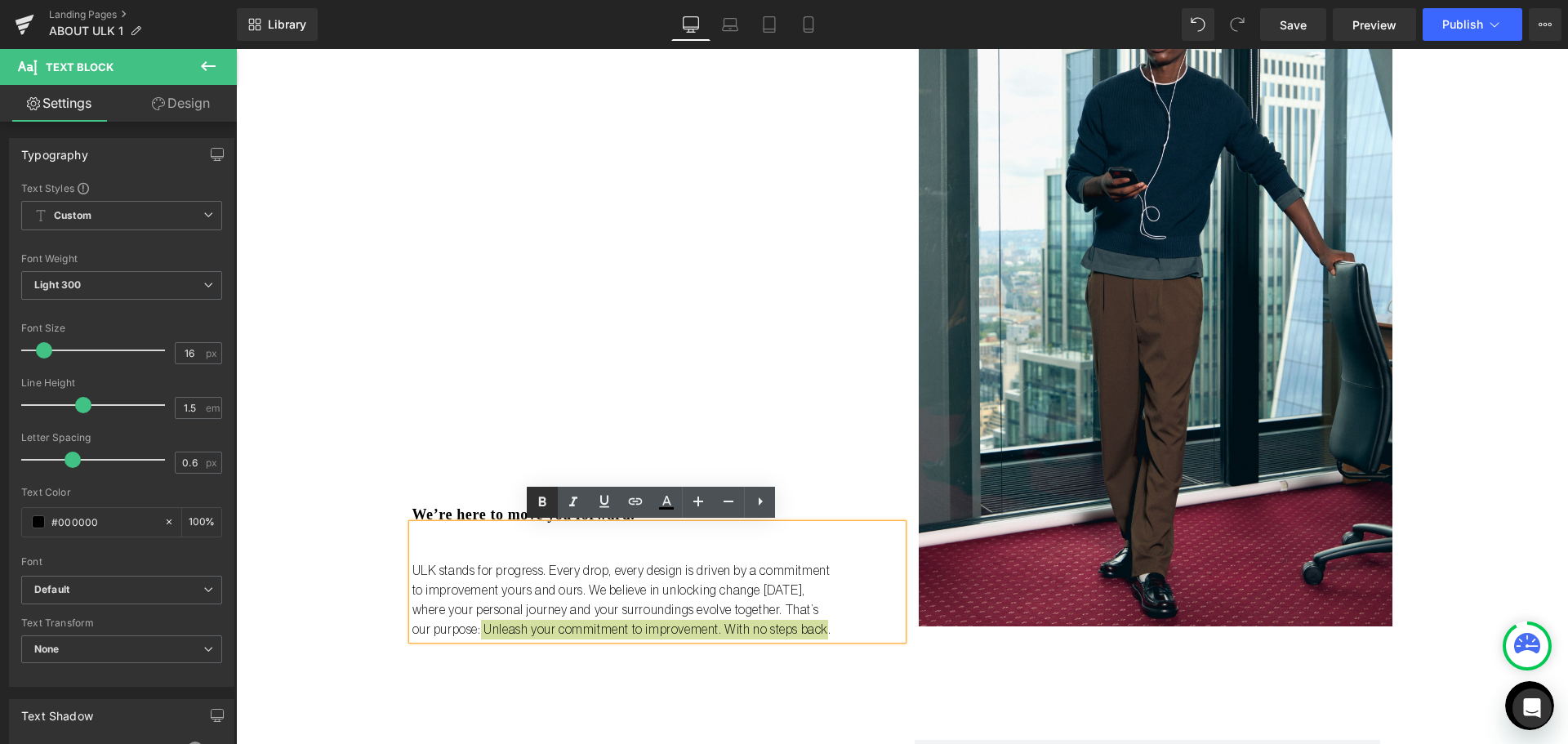
click at [548, 505] on icon at bounding box center [542, 502] width 20 height 20
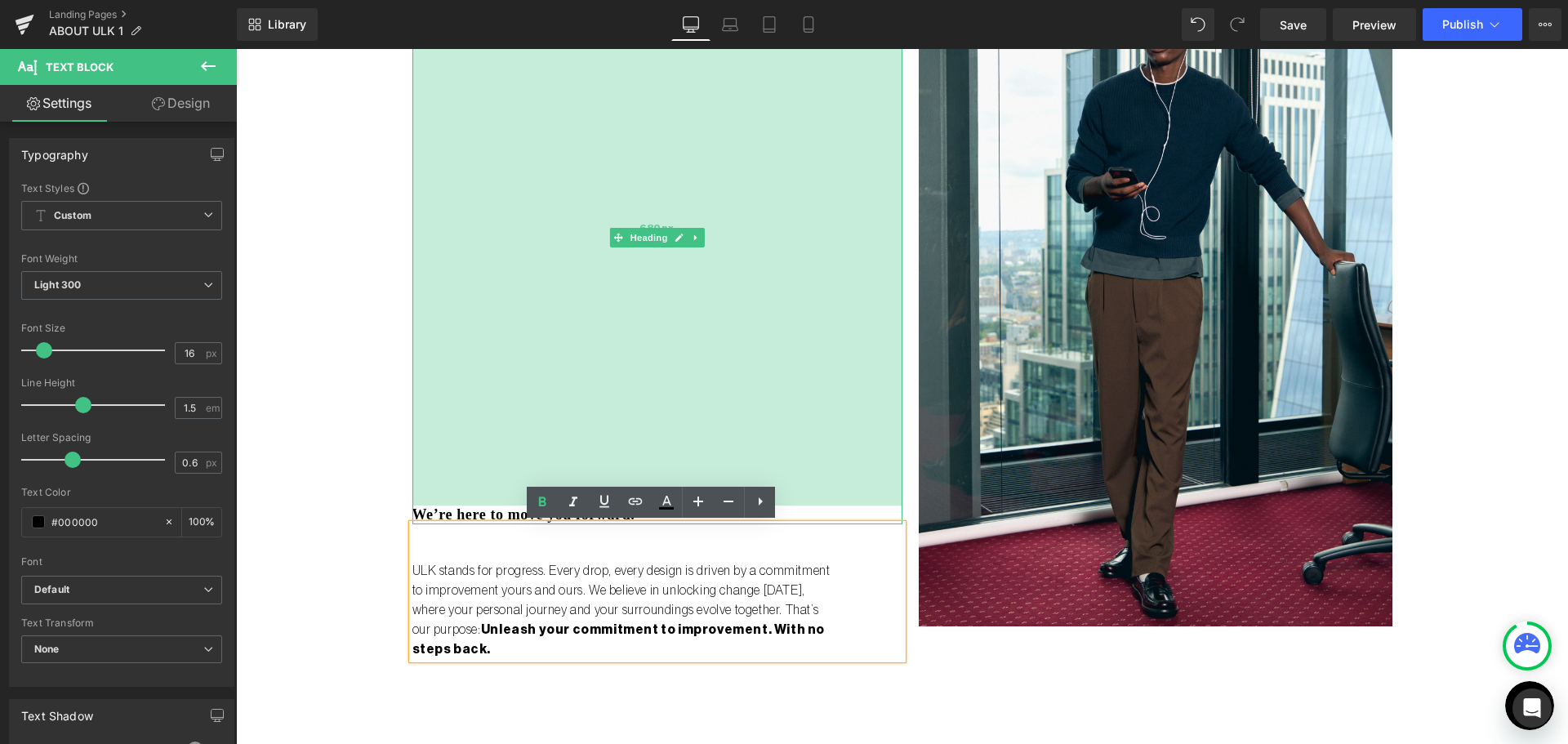
click at [456, 414] on div "680px" at bounding box center [657, 228] width 489 height 556
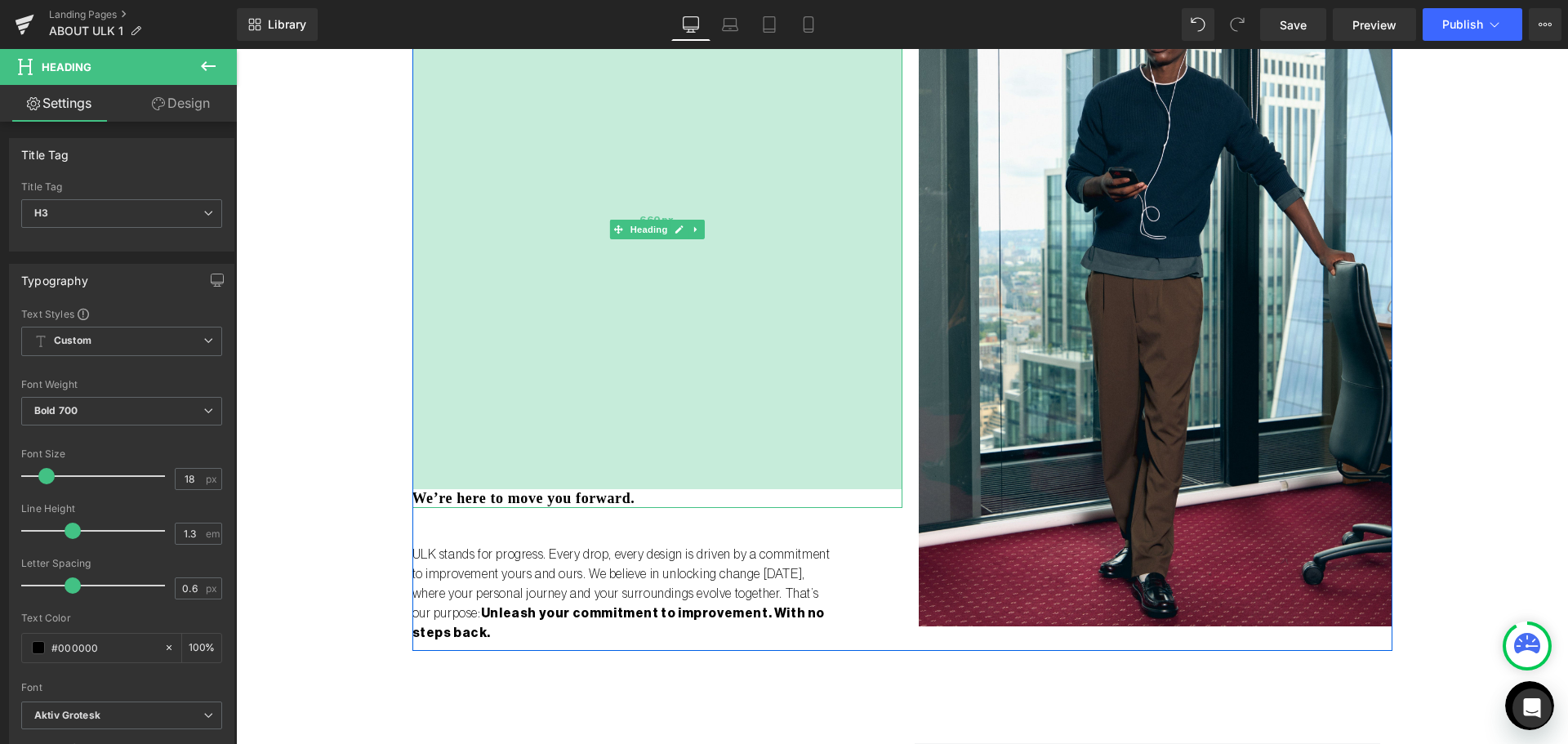
drag, startPoint x: 538, startPoint y: 437, endPoint x: 540, endPoint y: 421, distance: 16.1
click at [540, 421] on div "660px" at bounding box center [657, 220] width 489 height 540
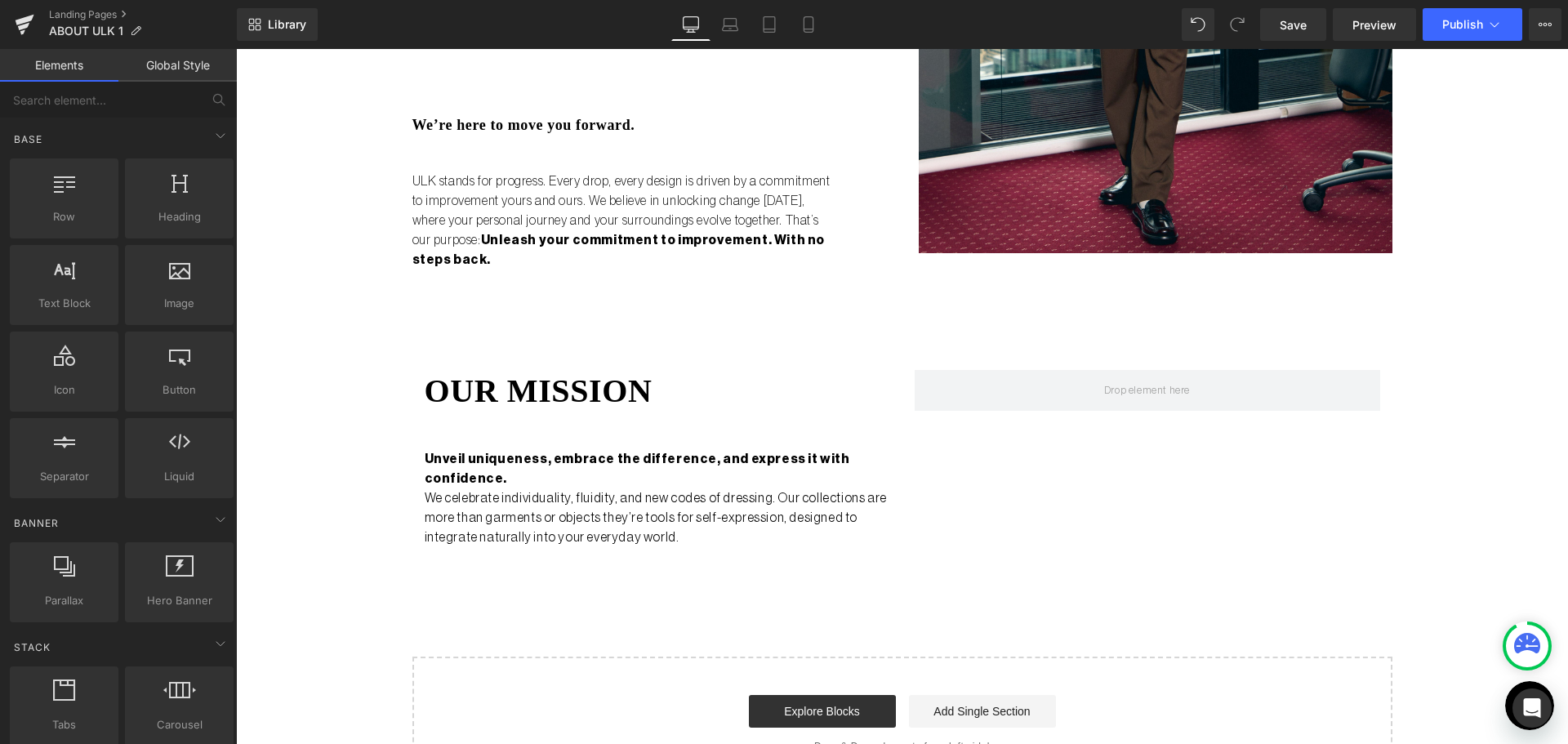
scroll to position [1961, 0]
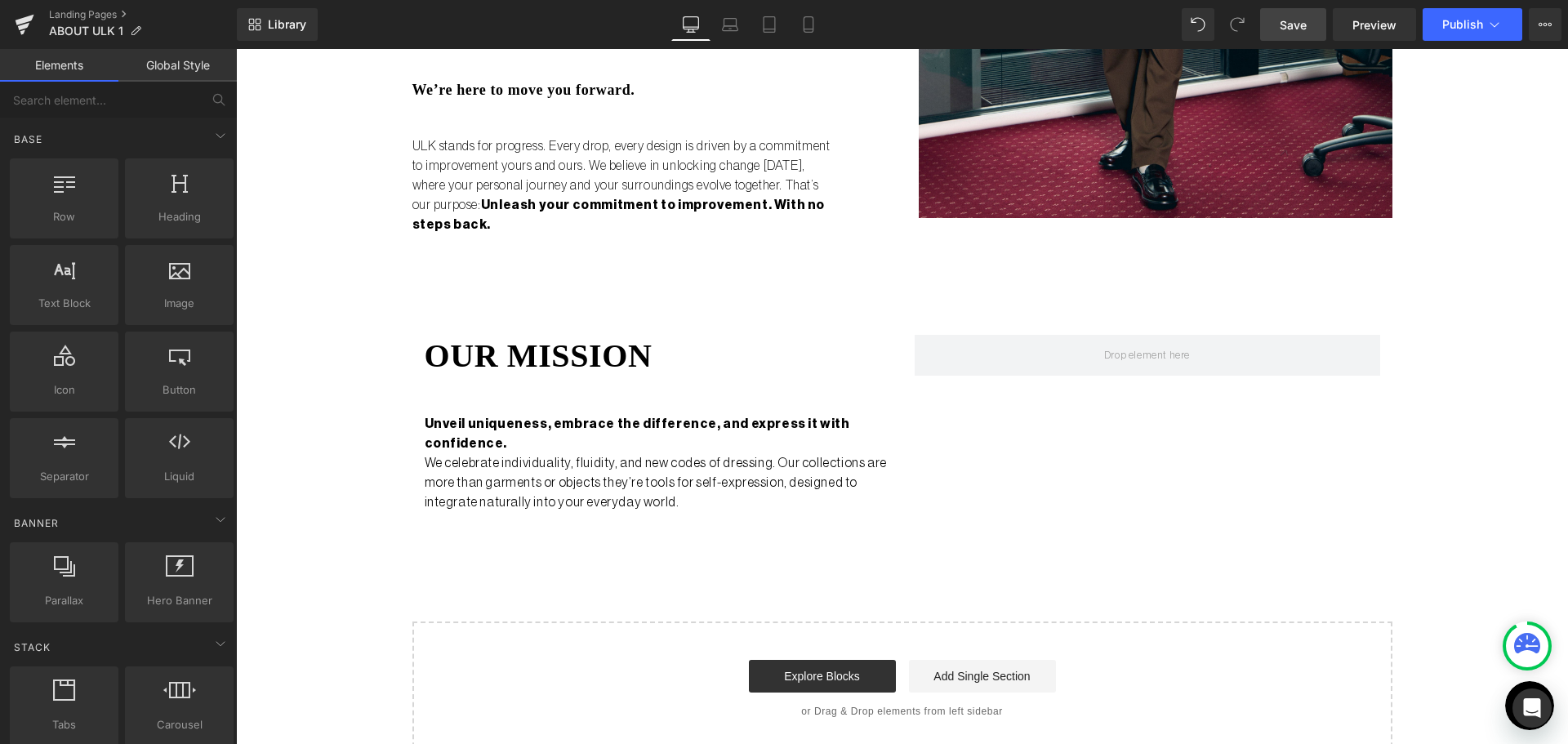
click at [1289, 38] on link "Save" at bounding box center [1292, 25] width 66 height 33
click at [1352, 27] on span "Preview" at bounding box center [1374, 25] width 44 height 17
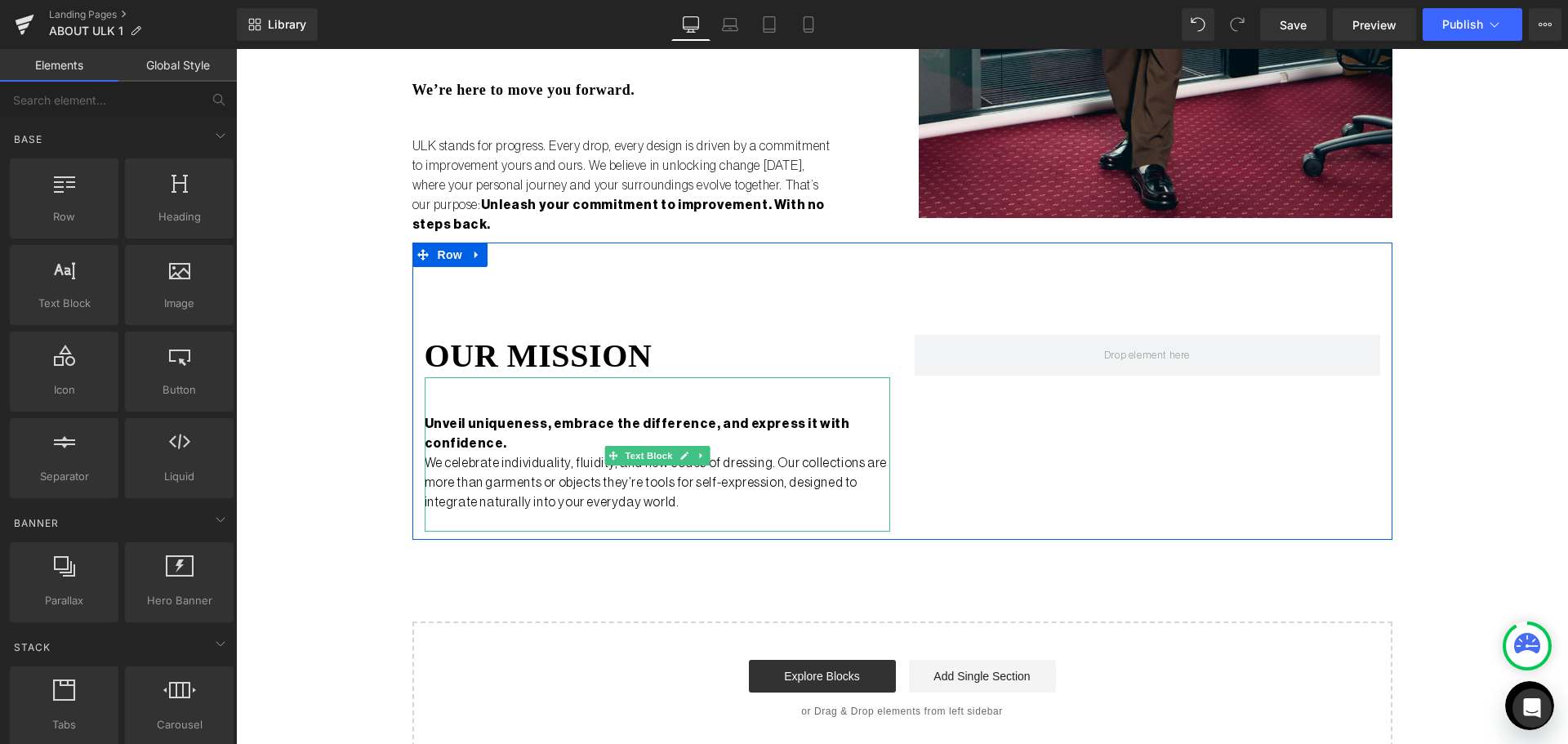
click at [571, 469] on p "We celebrate individuality, fluidity, and new codes of dressing. Our collection…" at bounding box center [657, 483] width 465 height 58
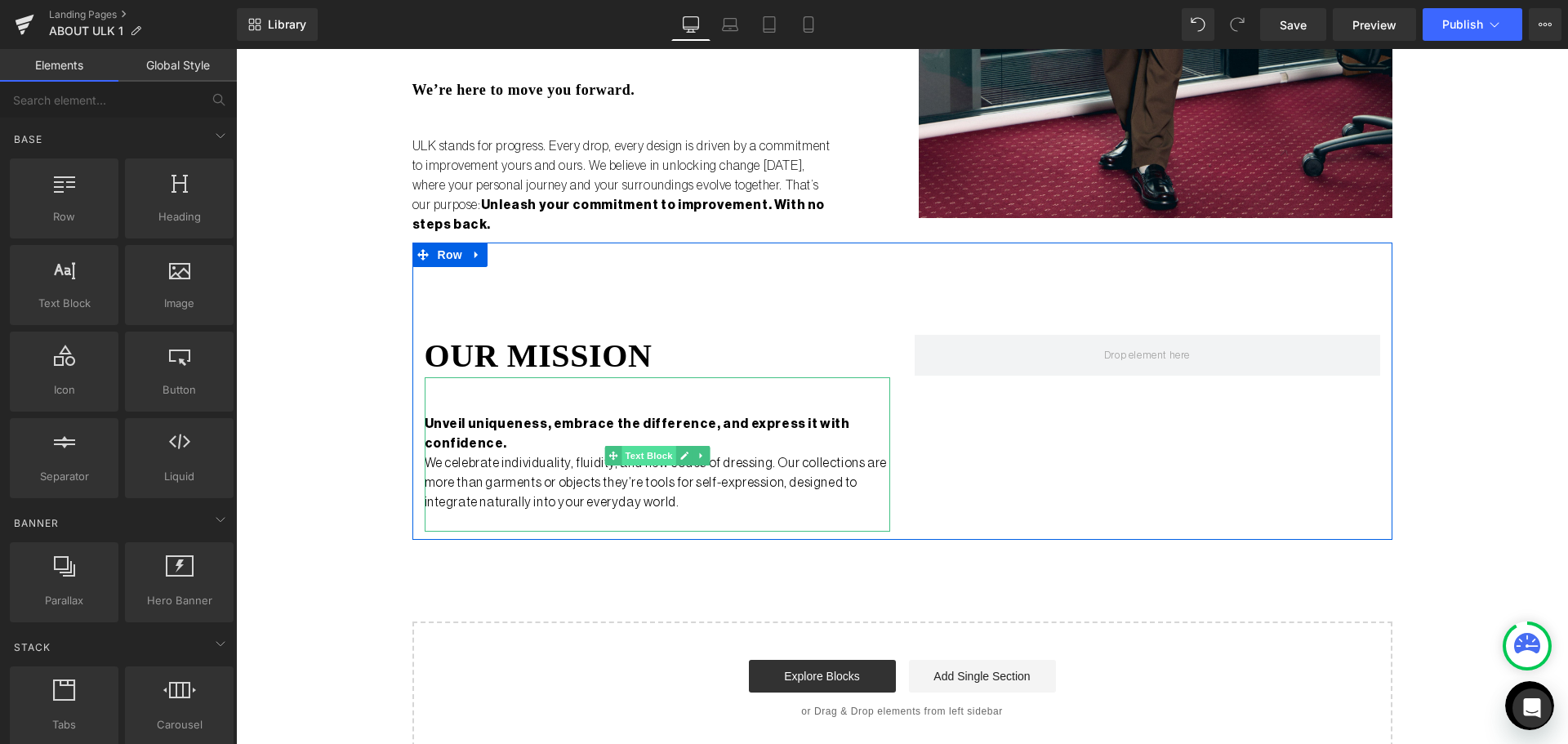
click at [628, 446] on span "Text Block" at bounding box center [648, 455] width 54 height 20
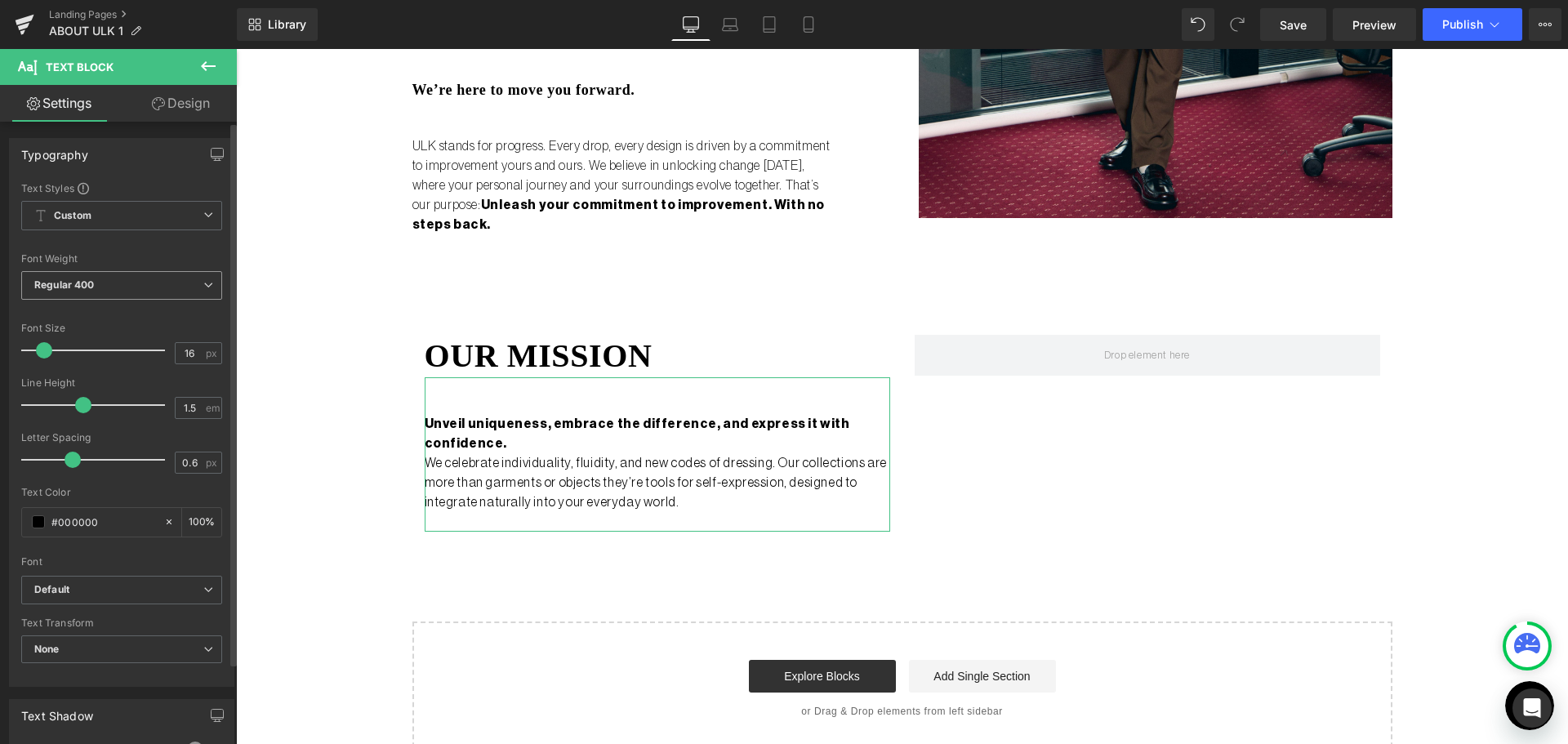
click at [95, 280] on span "Regular 400" at bounding box center [122, 285] width 201 height 28
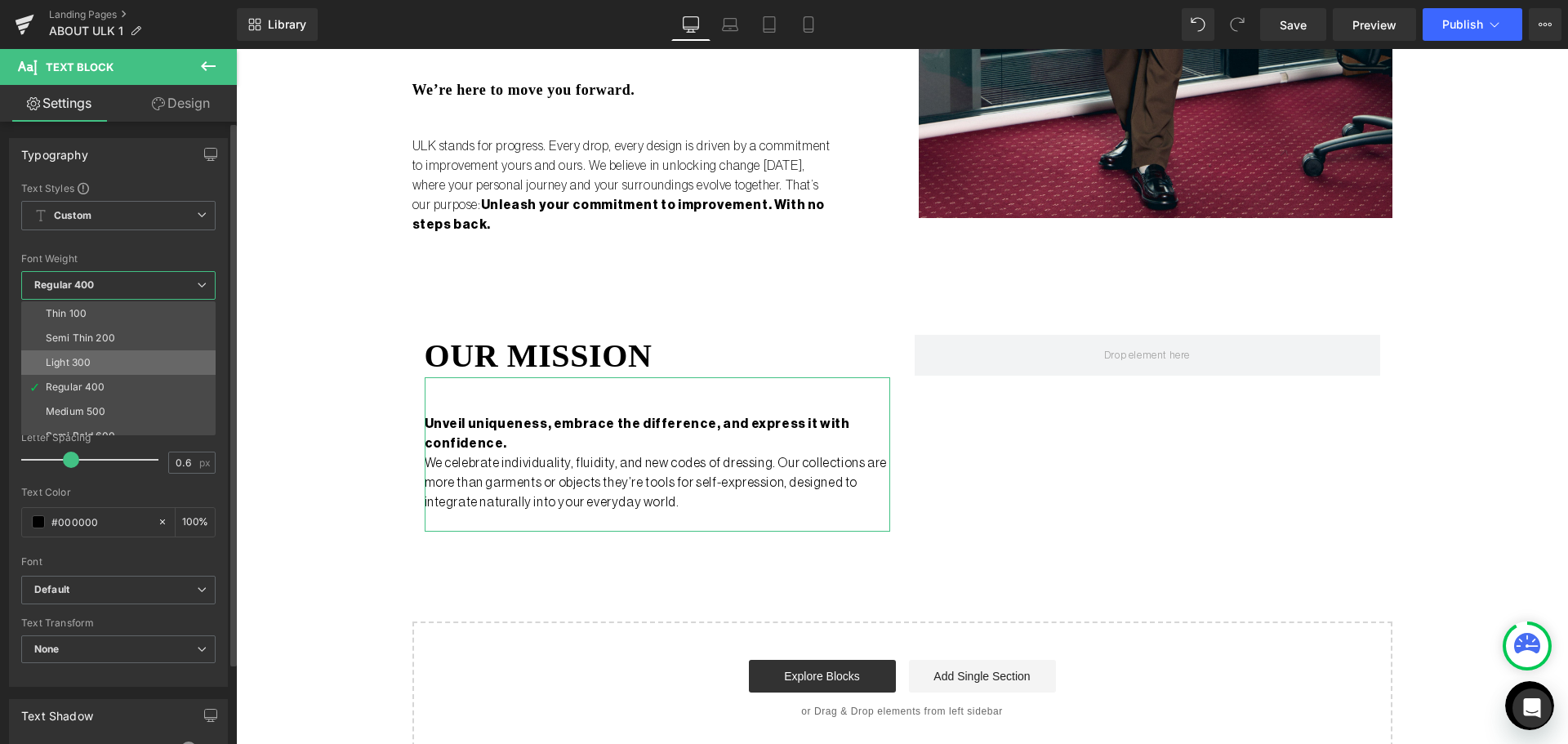
click at [124, 351] on li "Light 300" at bounding box center [122, 363] width 202 height 25
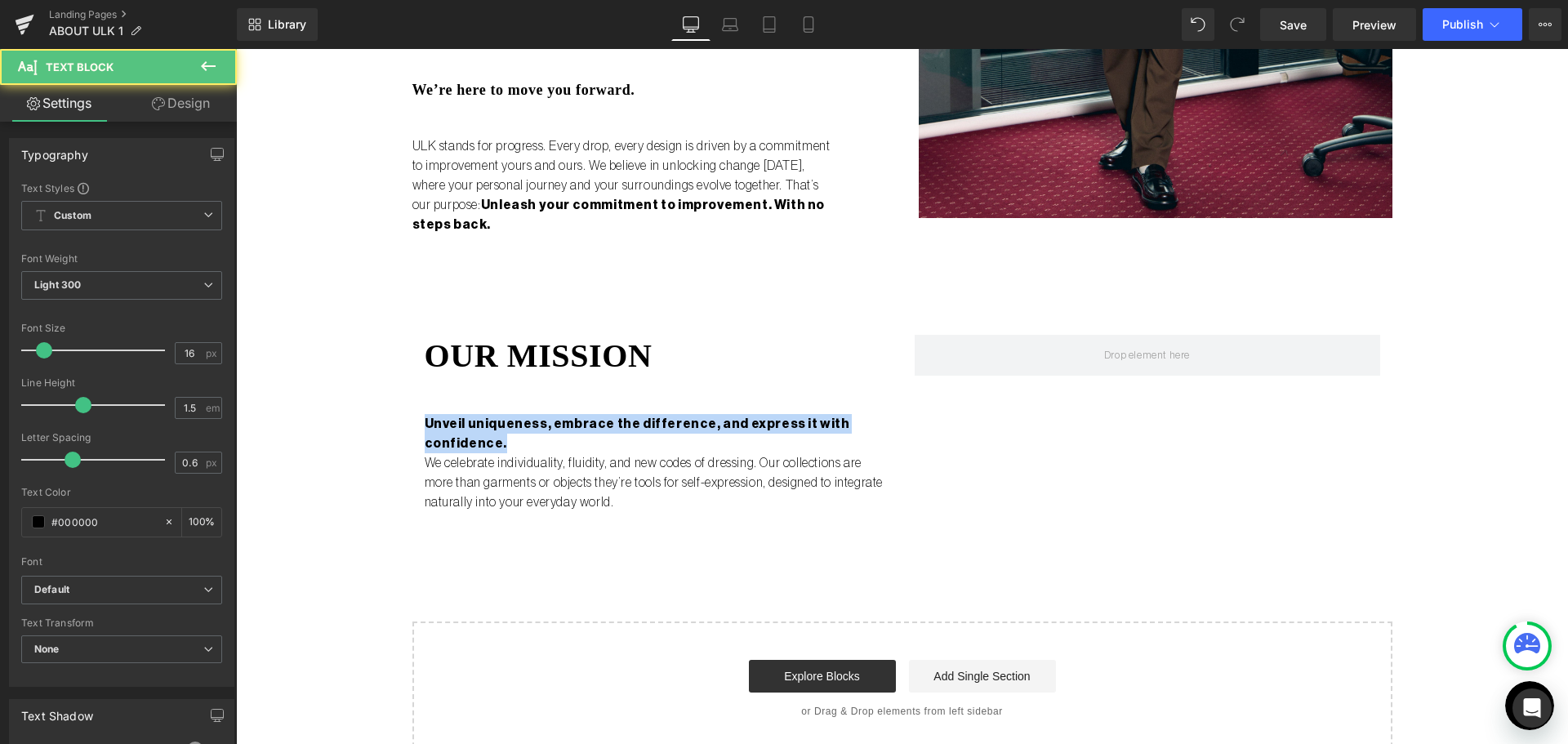
drag, startPoint x: 840, startPoint y: 406, endPoint x: 272, endPoint y: 356, distance: 570.2
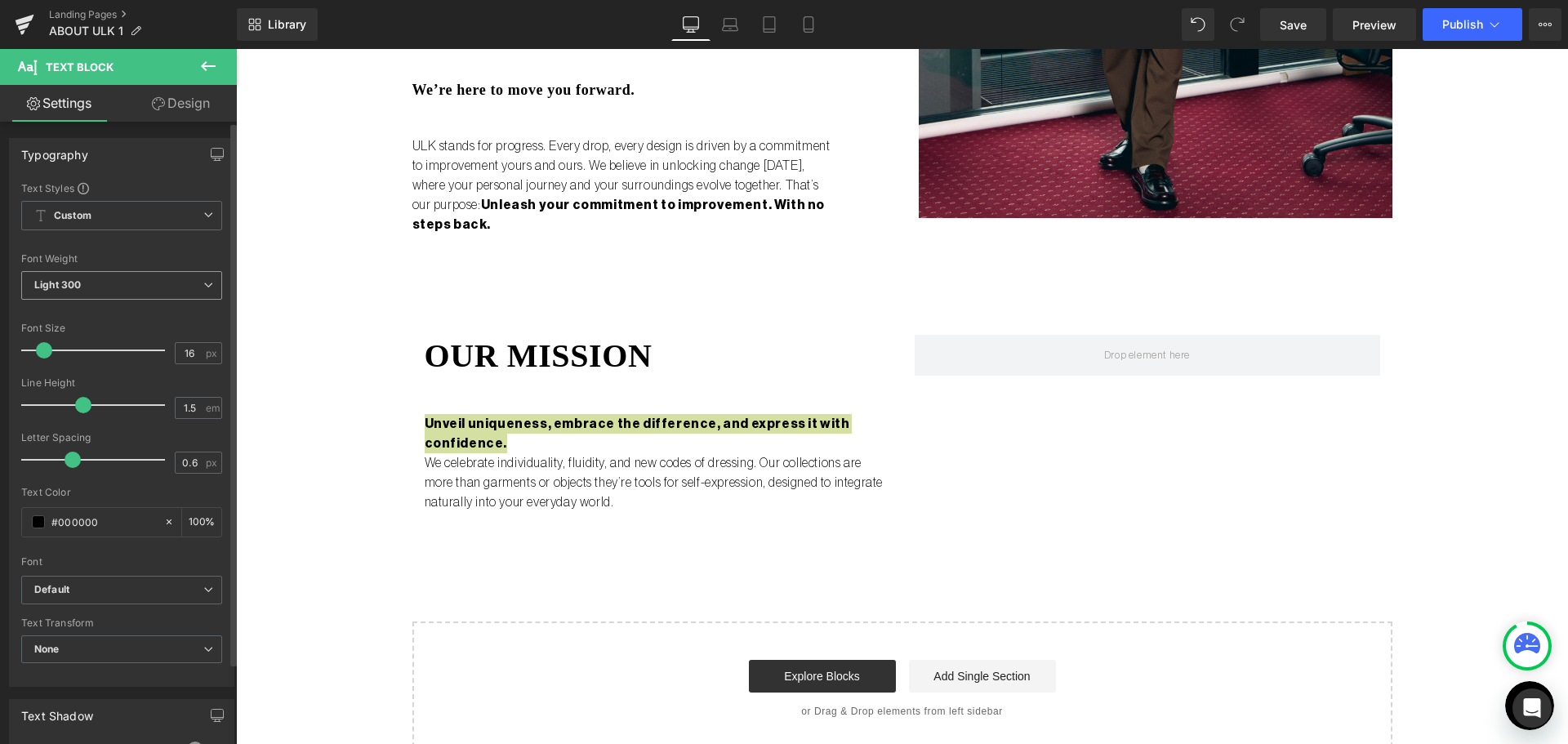
click at [116, 288] on span "Light 300" at bounding box center [122, 285] width 201 height 28
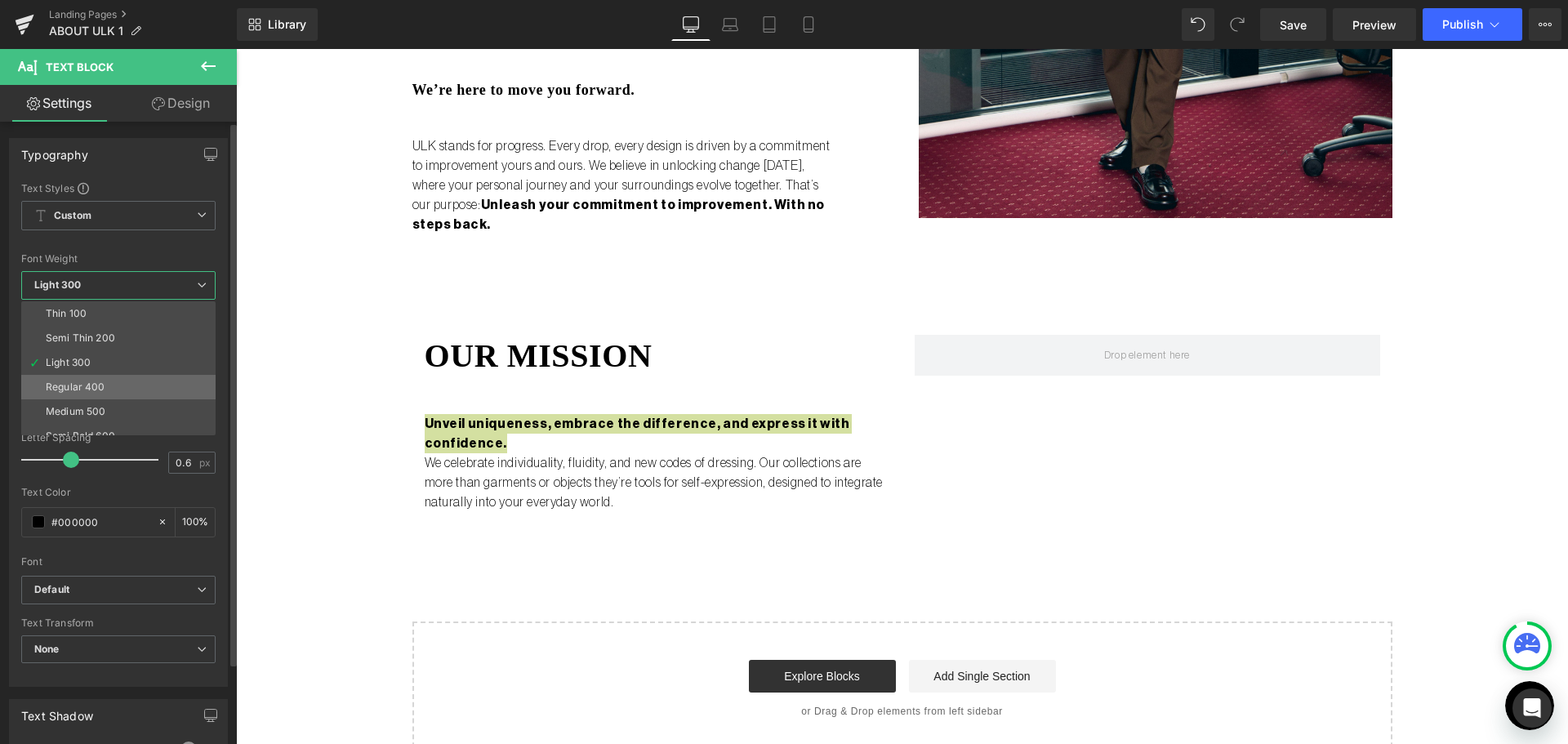
scroll to position [82, 0]
click at [88, 423] on div "Bold 700" at bounding box center [66, 428] width 42 height 11
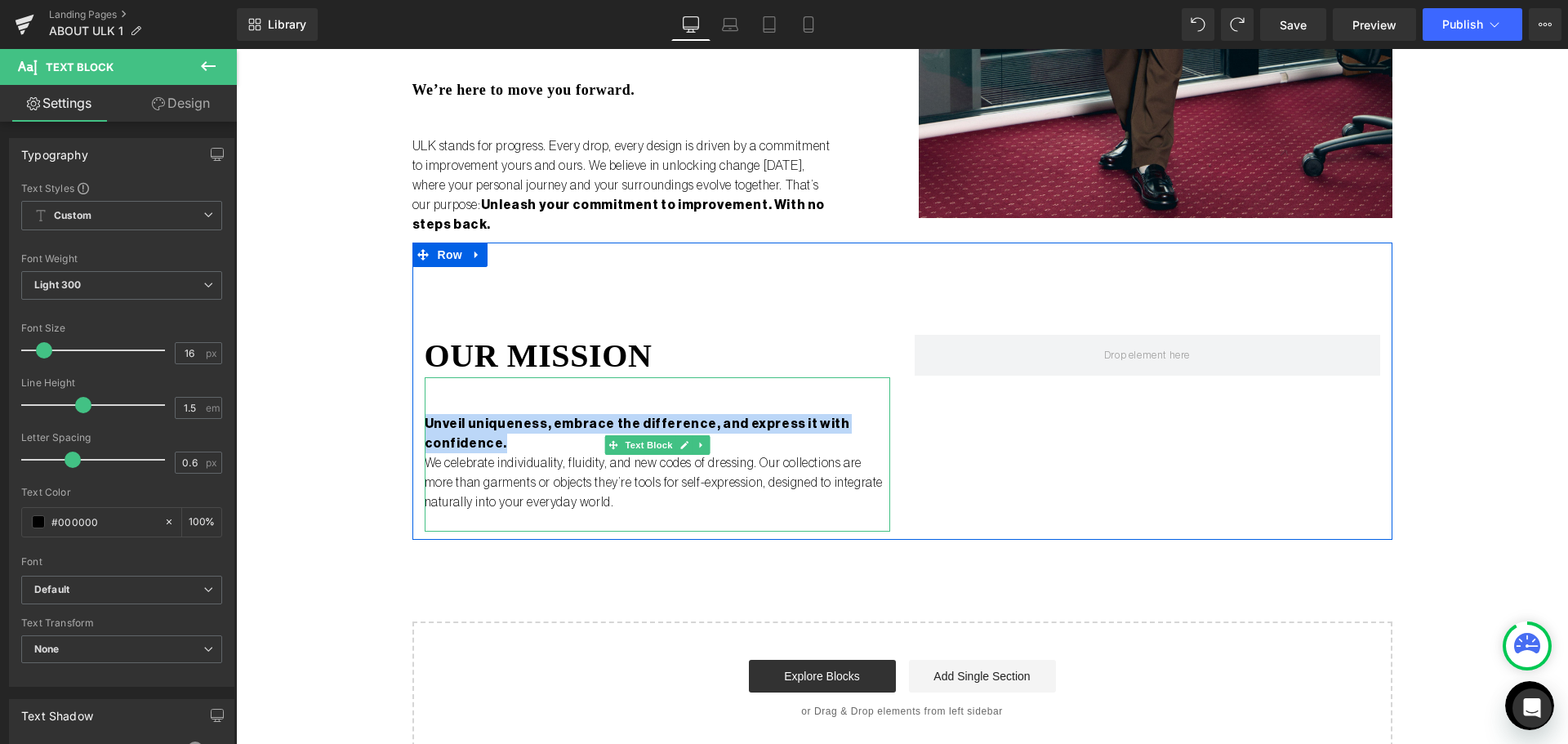
click at [595, 418] on strong "Unveil uniqueness, embrace the difference, and express it with confidence." at bounding box center [636, 434] width 425 height 33
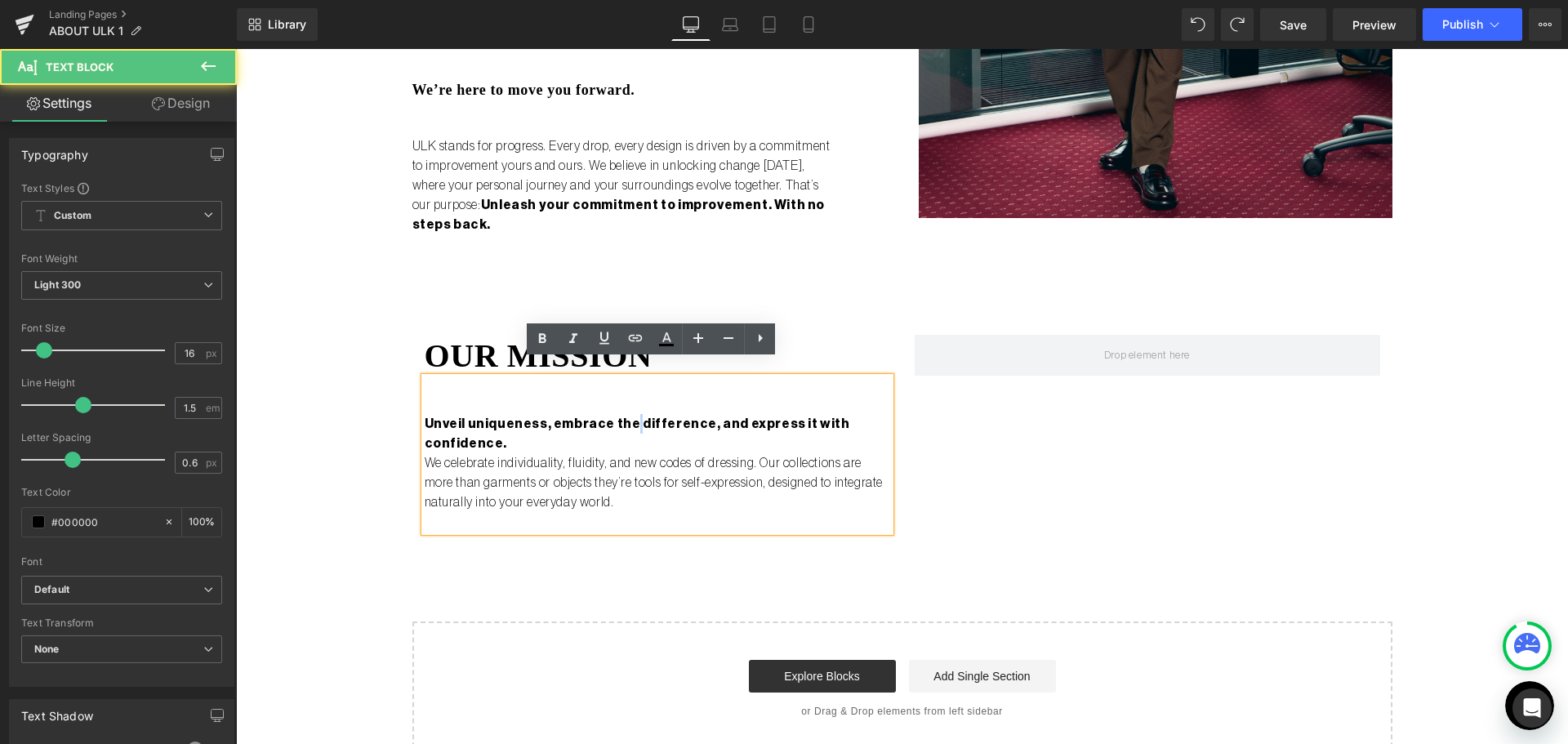
click at [595, 418] on strong "Unveil uniqueness, embrace the difference, and express it with confidence." at bounding box center [636, 434] width 425 height 33
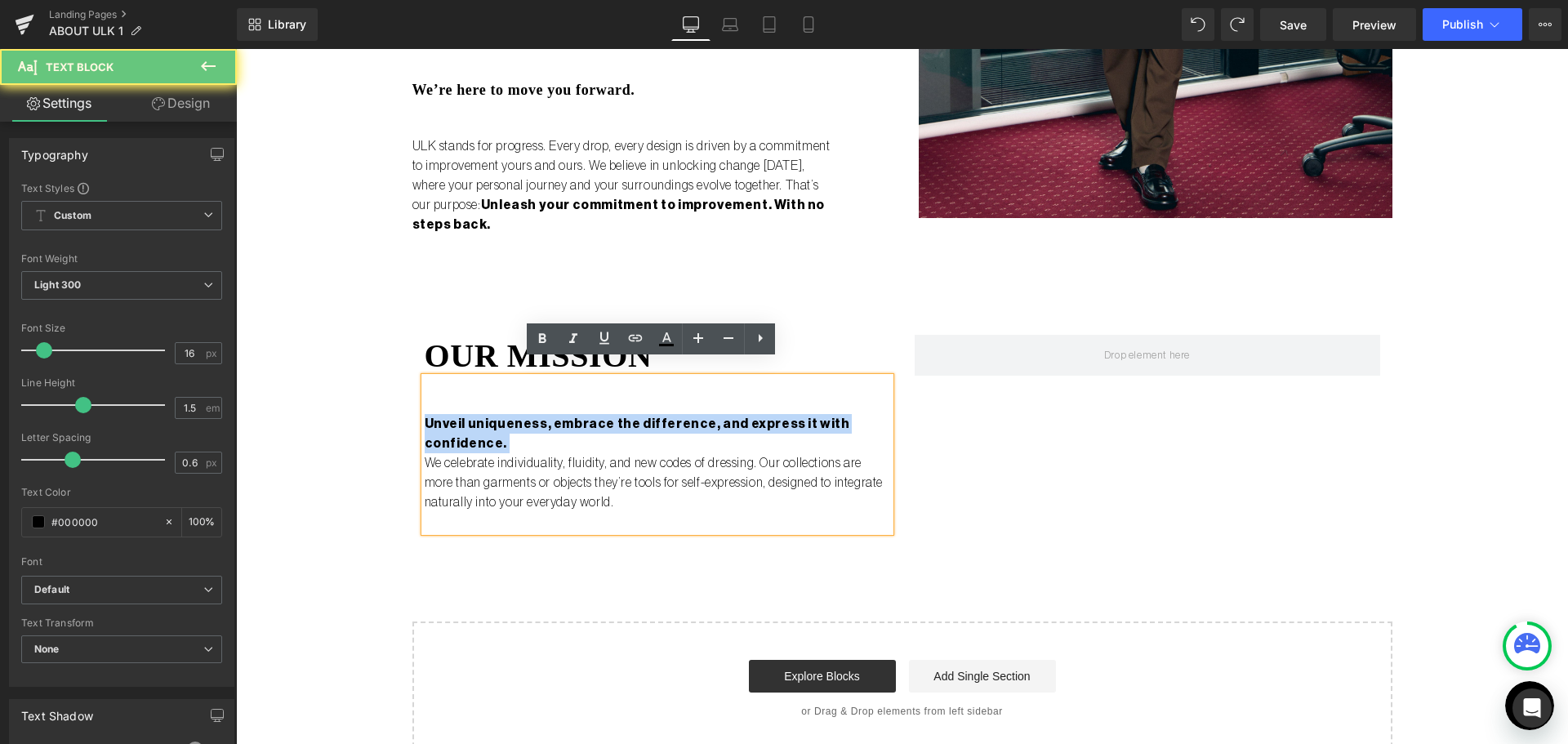
click at [595, 418] on strong "Unveil uniqueness, embrace the difference, and express it with confidence." at bounding box center [636, 434] width 425 height 33
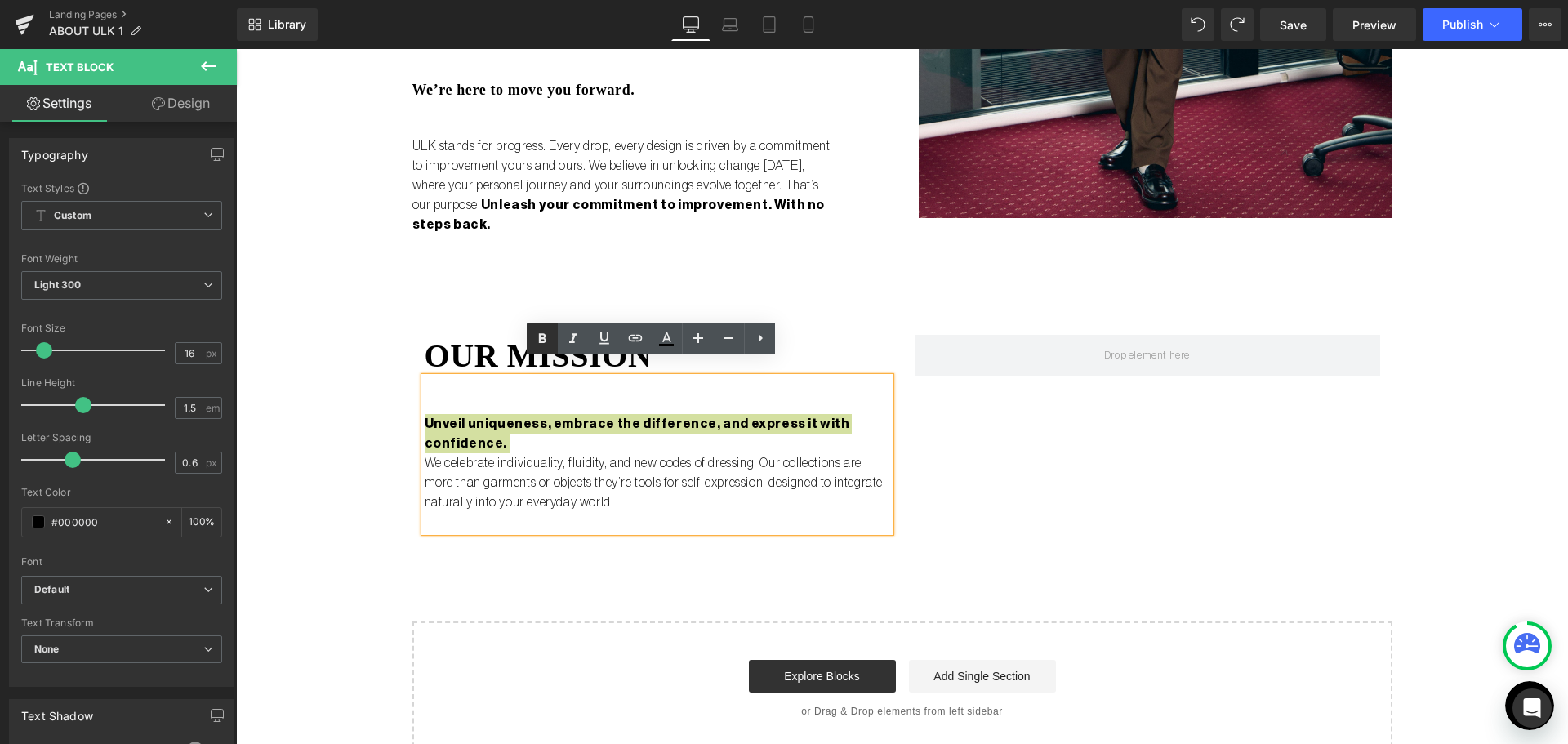
drag, startPoint x: 539, startPoint y: 338, endPoint x: 245, endPoint y: 290, distance: 297.9
click at [539, 338] on icon at bounding box center [543, 338] width 8 height 9
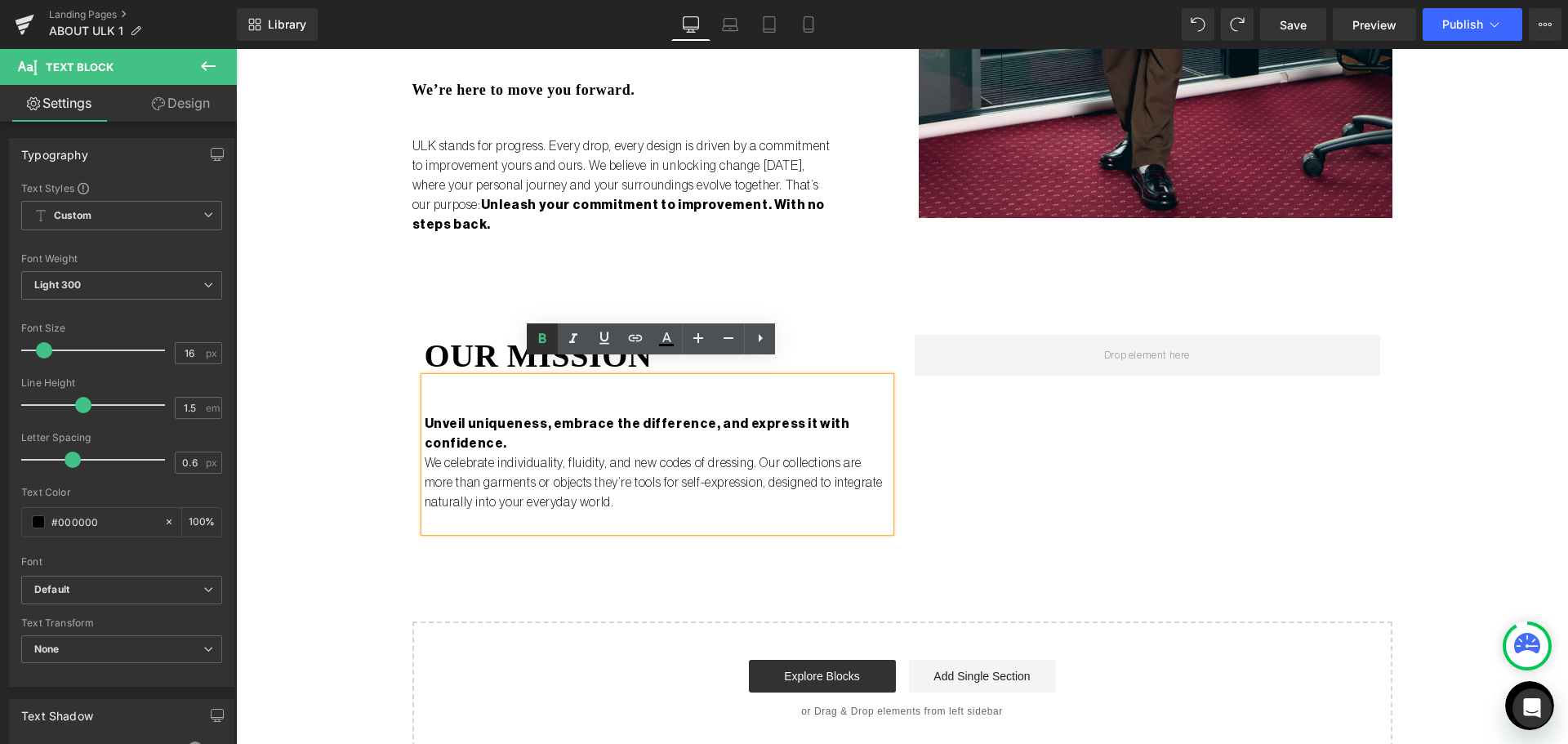
click at [534, 349] on icon at bounding box center [542, 338] width 20 height 20
click at [637, 418] on strong "Unveil uniqueness, embrace the difference, and express it with confidence." at bounding box center [636, 434] width 425 height 33
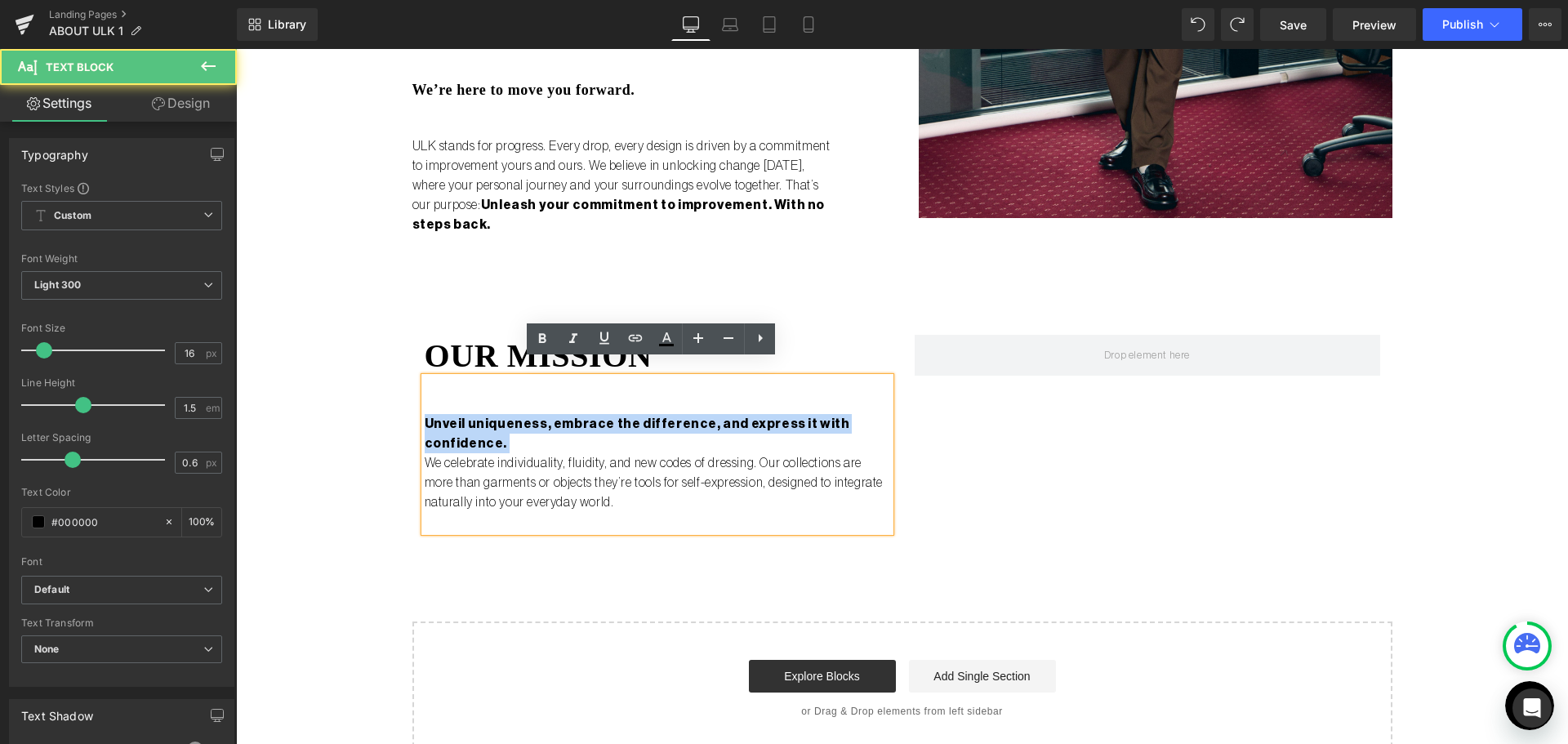
click at [637, 418] on strong "Unveil uniqueness, embrace the difference, and express it with confidence." at bounding box center [636, 434] width 425 height 33
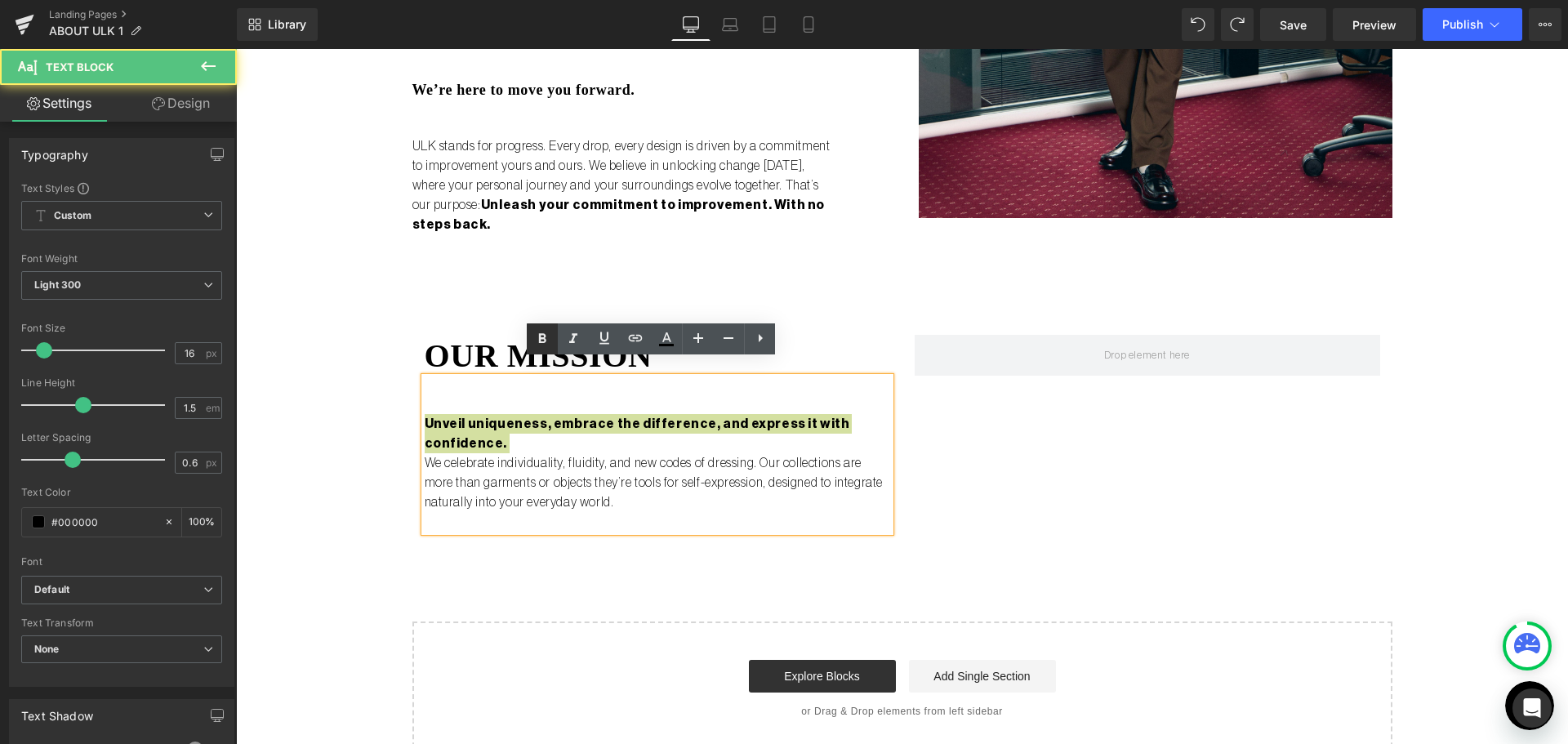
click at [545, 338] on icon at bounding box center [542, 338] width 20 height 20
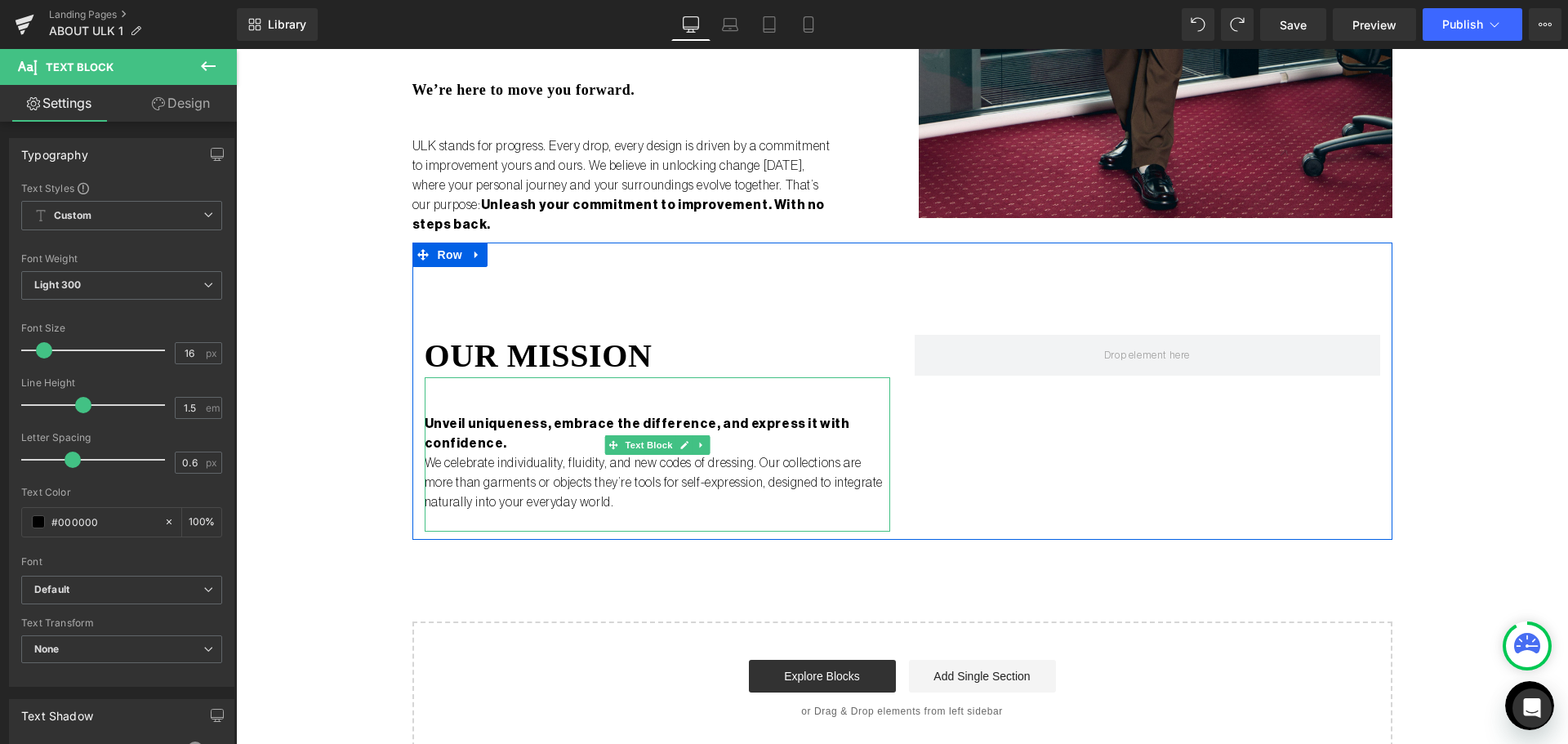
click at [508, 418] on strong "Unveil uniqueness, embrace the difference, and express it with confidence." at bounding box center [636, 434] width 425 height 33
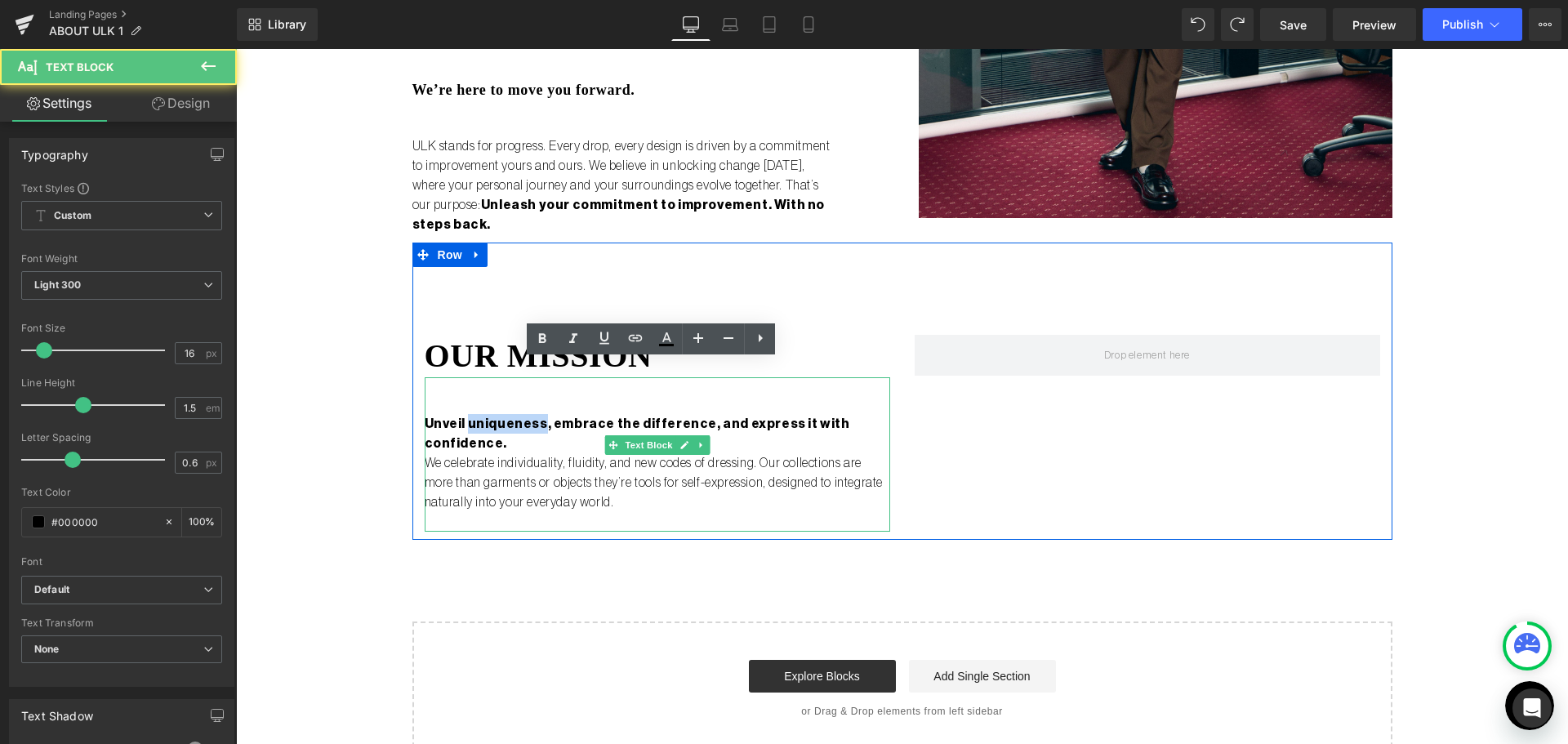
click at [508, 418] on strong "Unveil uniqueness, embrace the difference, and express it with confidence." at bounding box center [636, 434] width 425 height 33
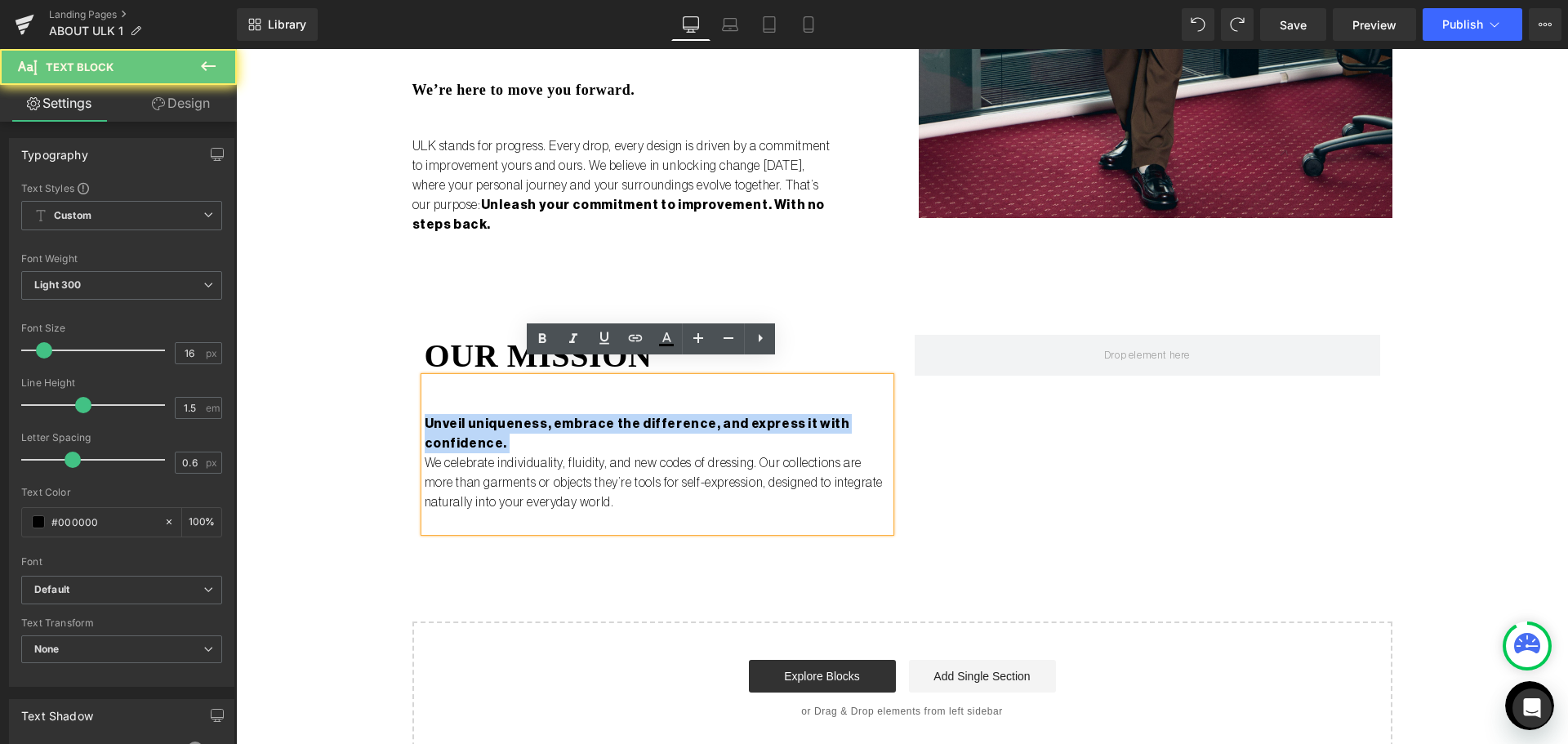
click at [508, 418] on strong "Unveil uniqueness, embrace the difference, and express it with confidence." at bounding box center [636, 434] width 425 height 33
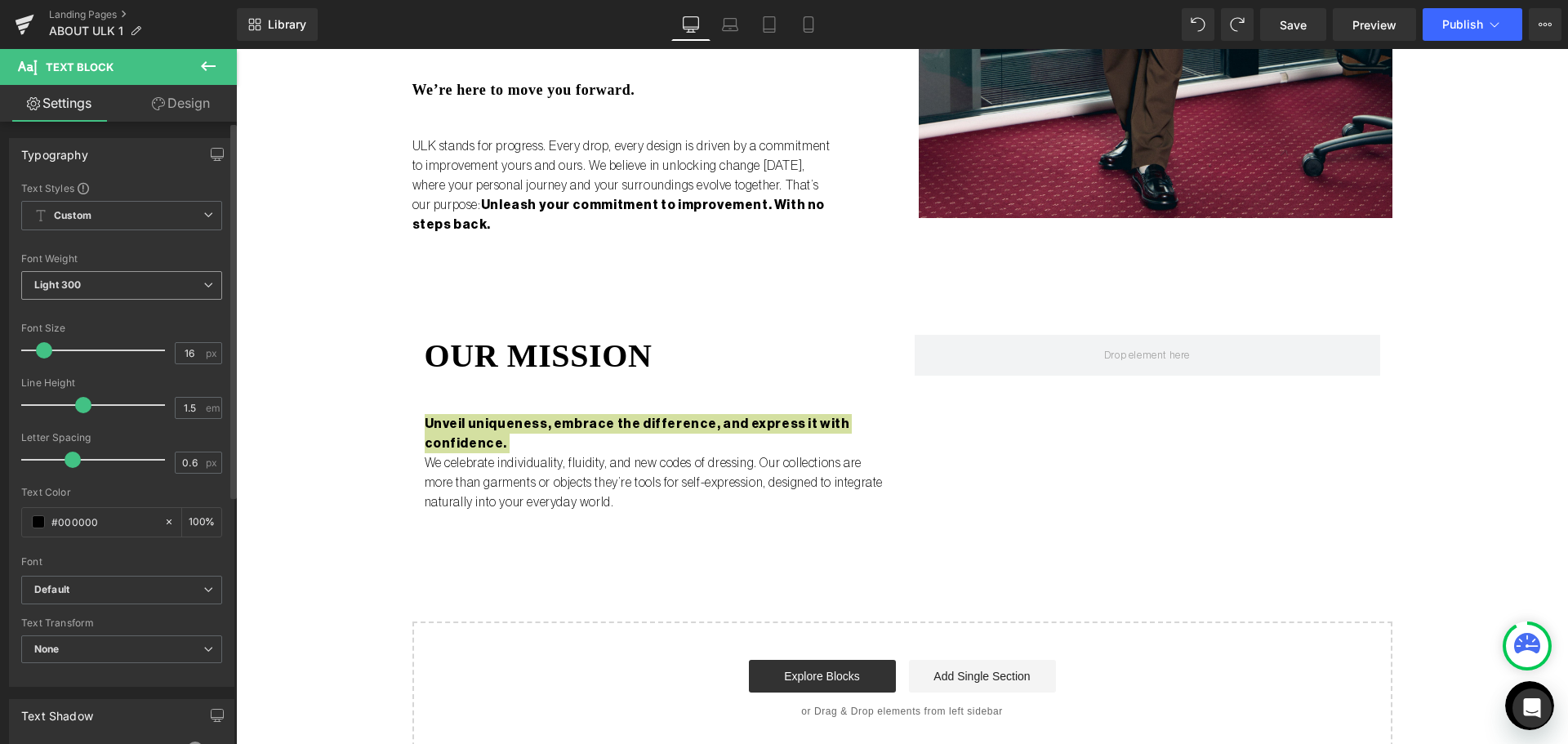
click at [149, 275] on span "Light 300" at bounding box center [122, 285] width 201 height 28
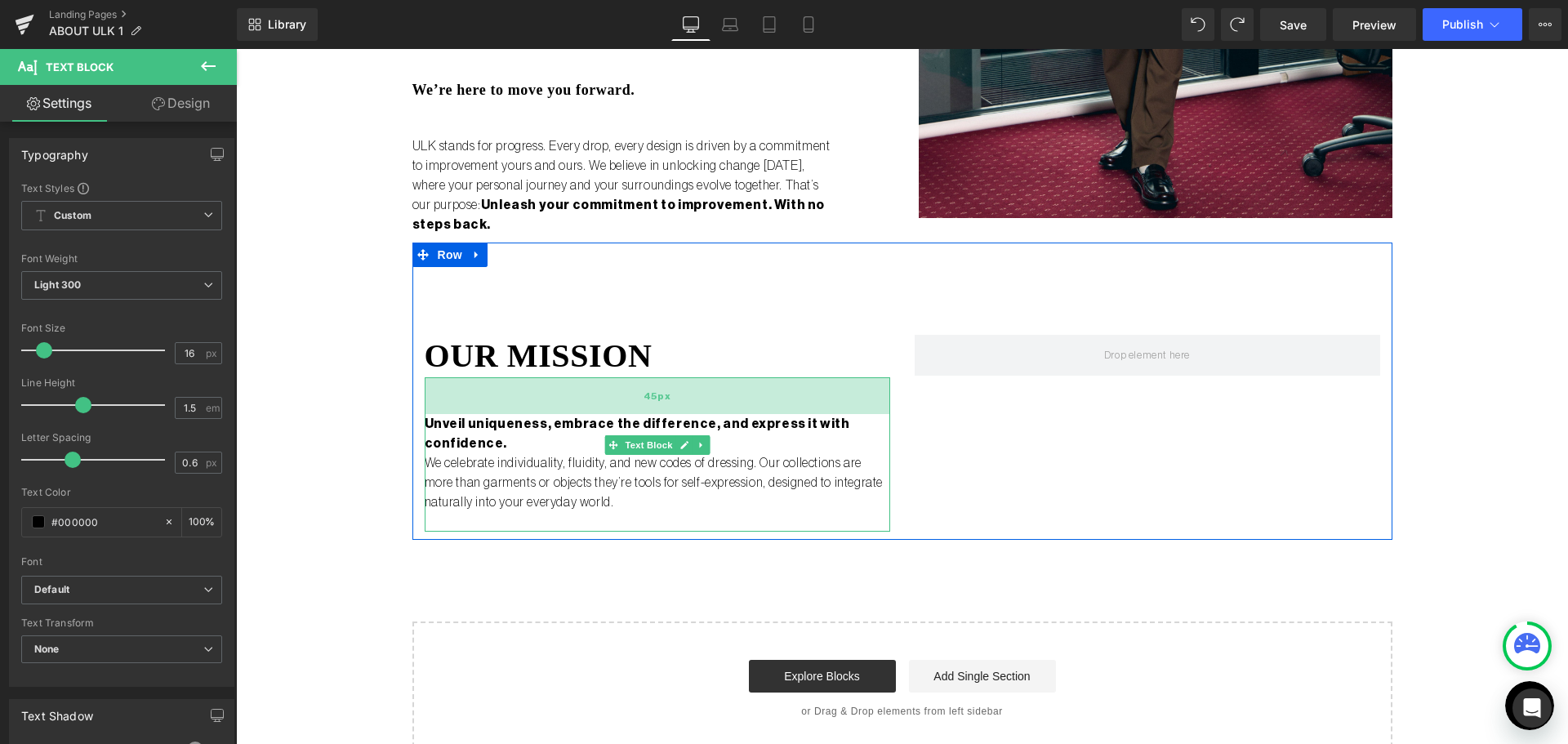
click at [676, 398] on div "45px" at bounding box center [657, 395] width 465 height 37
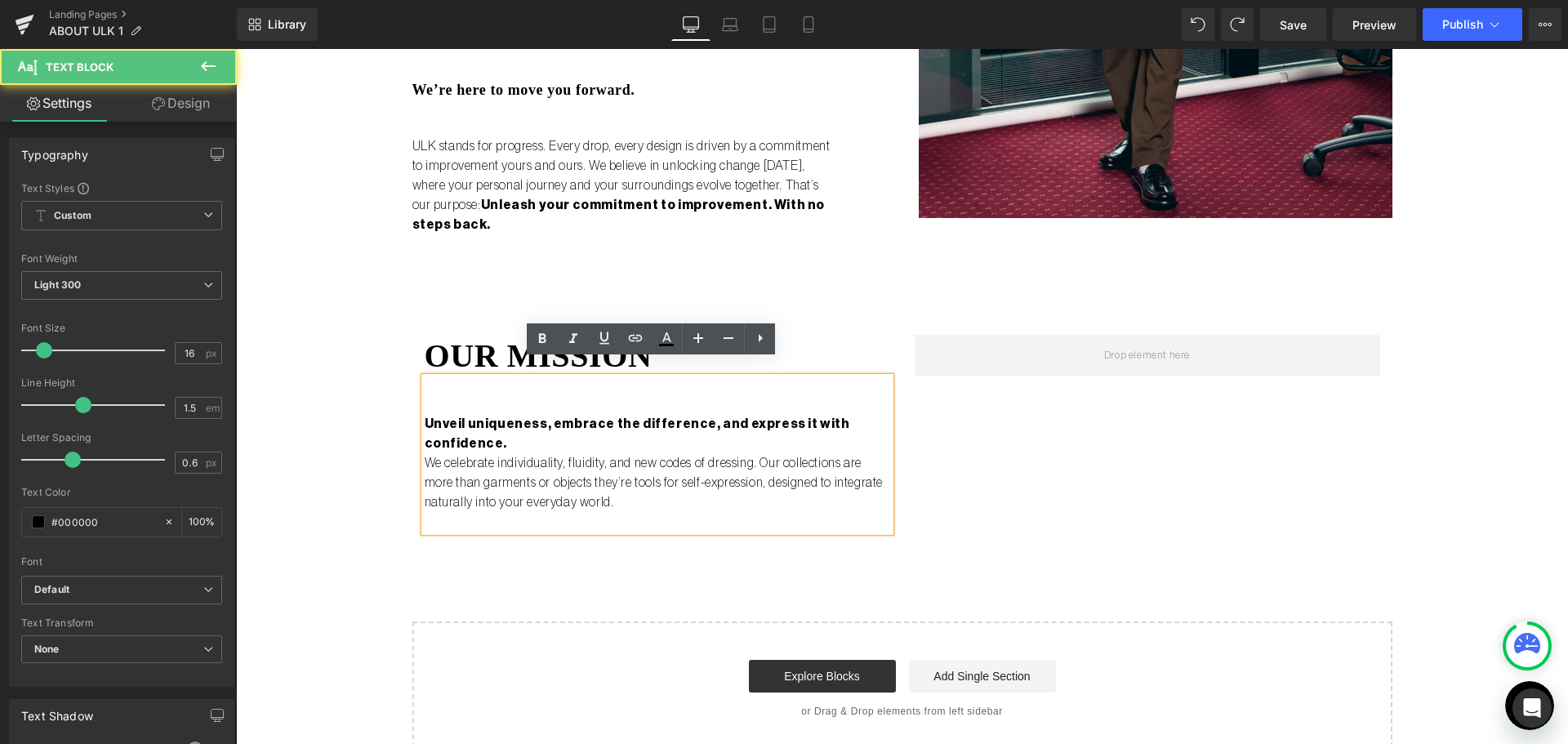
click at [690, 418] on strong "Unveil uniqueness, embrace the difference, and express it with confidence." at bounding box center [636, 434] width 425 height 33
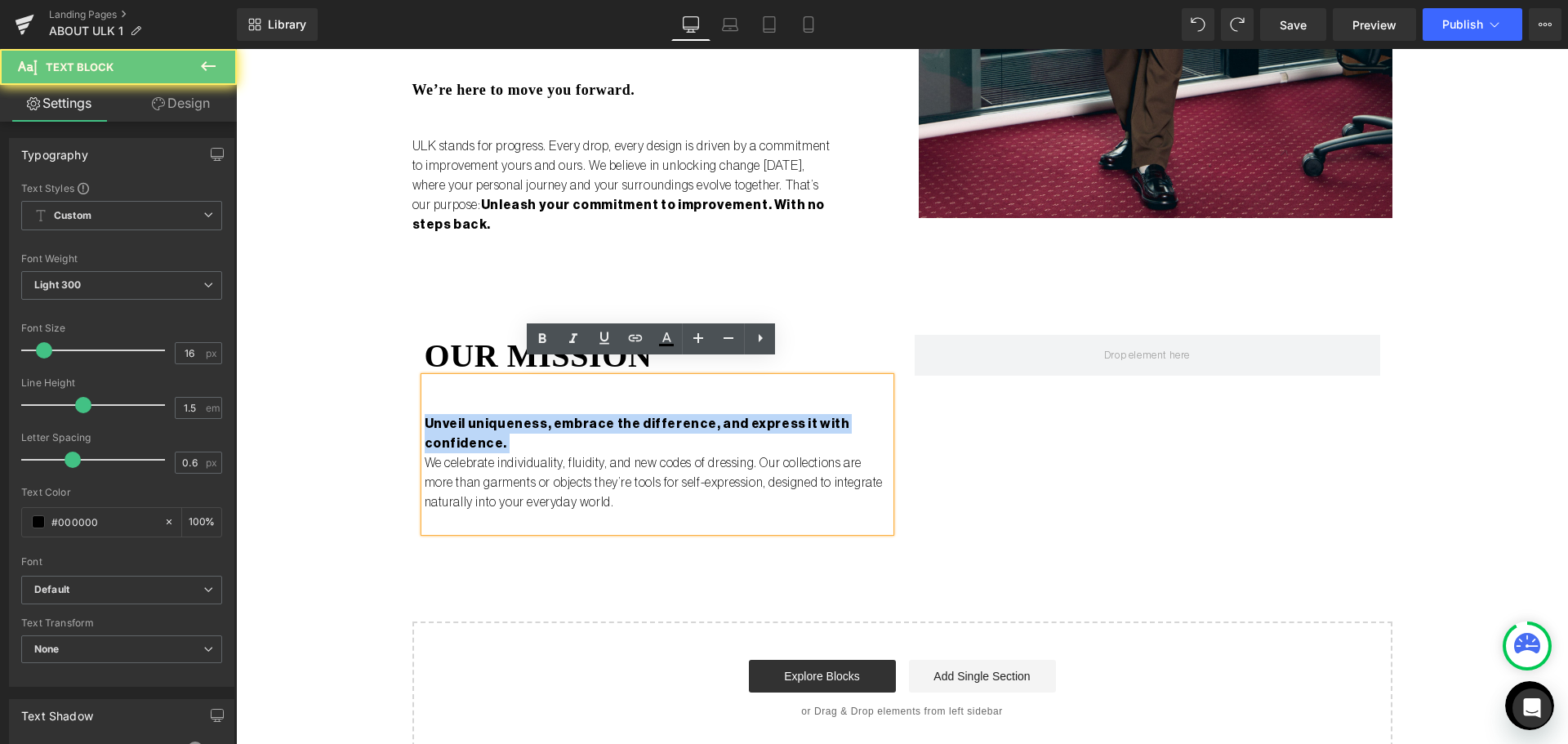
click at [690, 418] on strong "Unveil uniqueness, embrace the difference, and express it with confidence." at bounding box center [636, 434] width 425 height 33
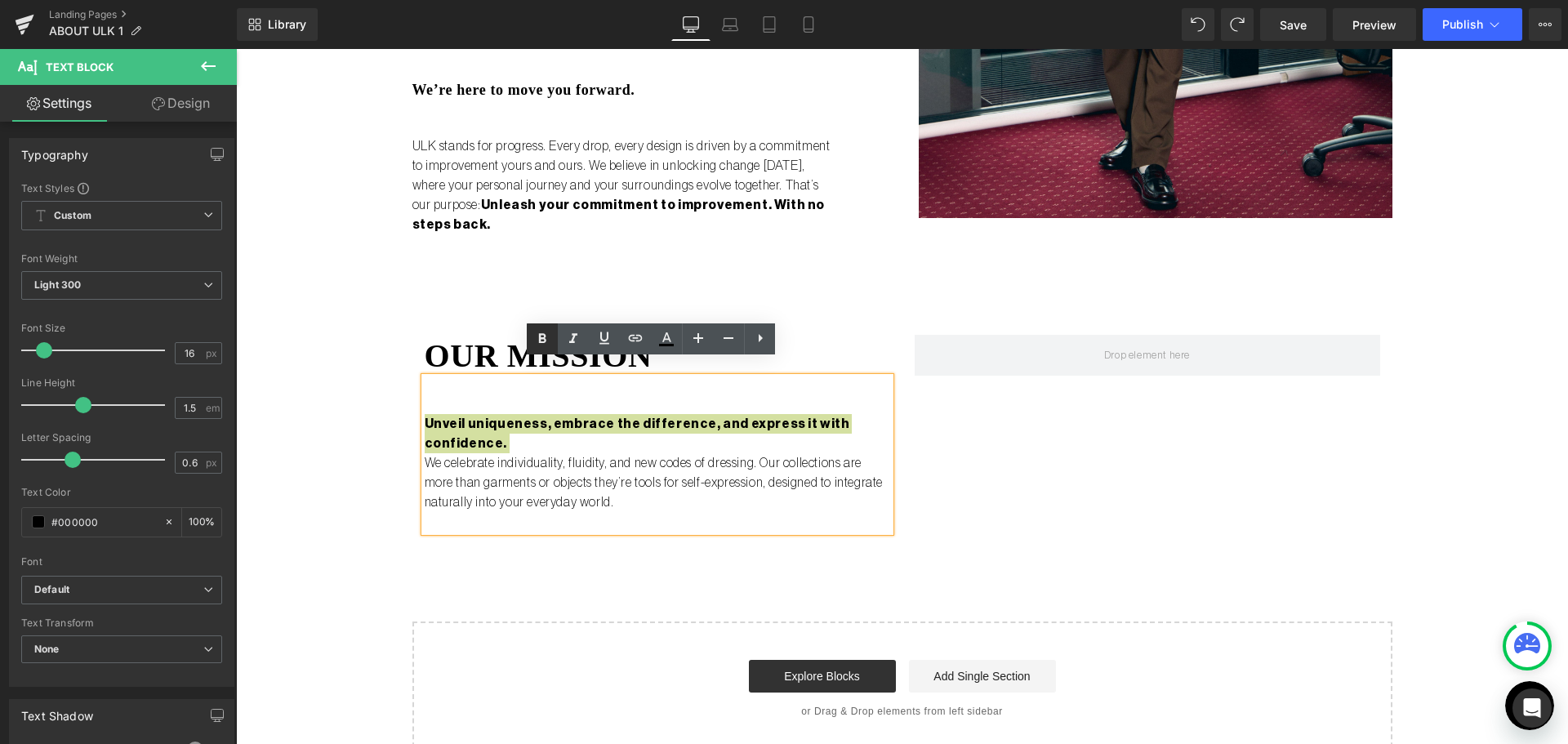
click at [538, 339] on icon at bounding box center [542, 338] width 20 height 20
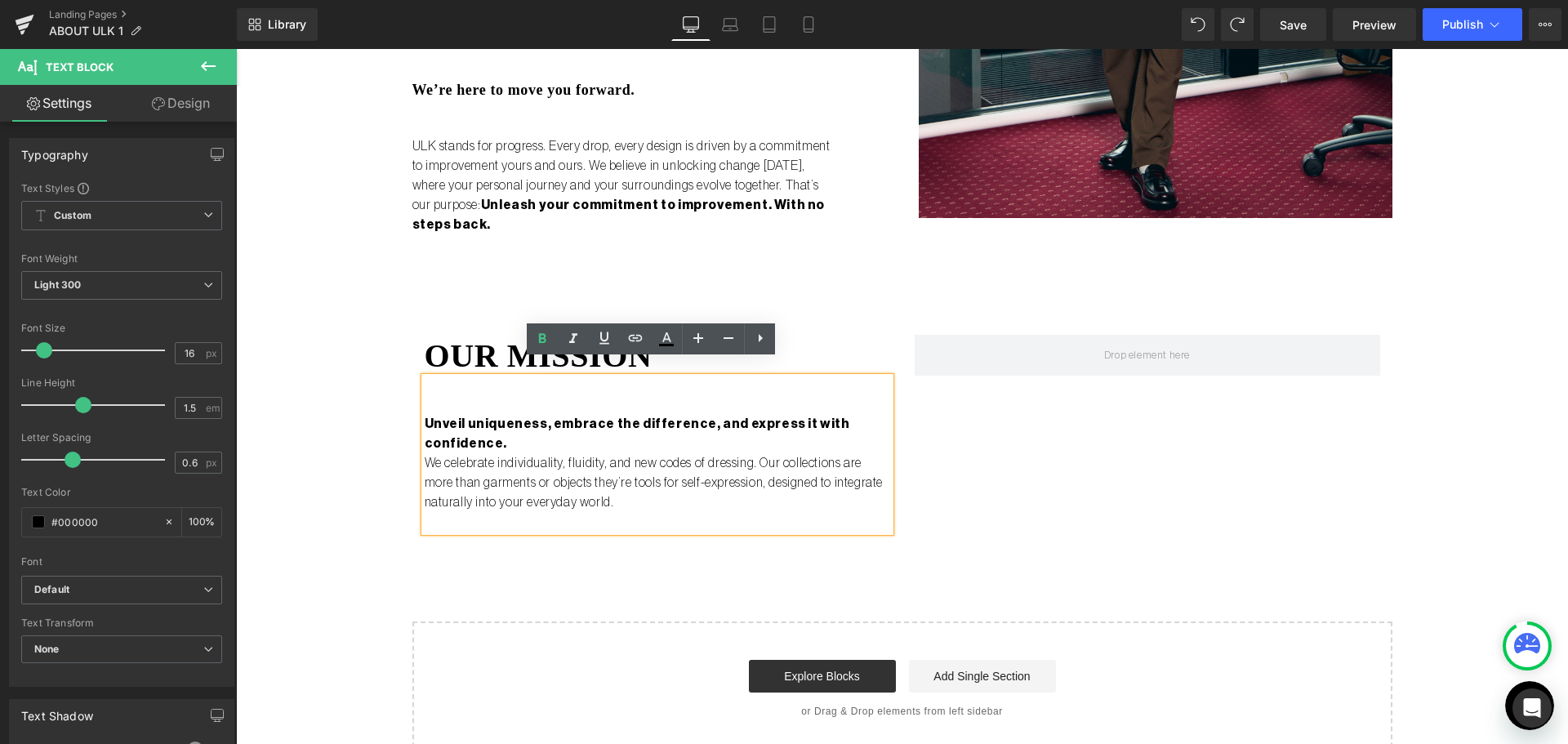
click at [984, 436] on div "our mission Heading Unveil uniqueness, embrace the difference, and express it w…" at bounding box center [902, 391] width 980 height 297
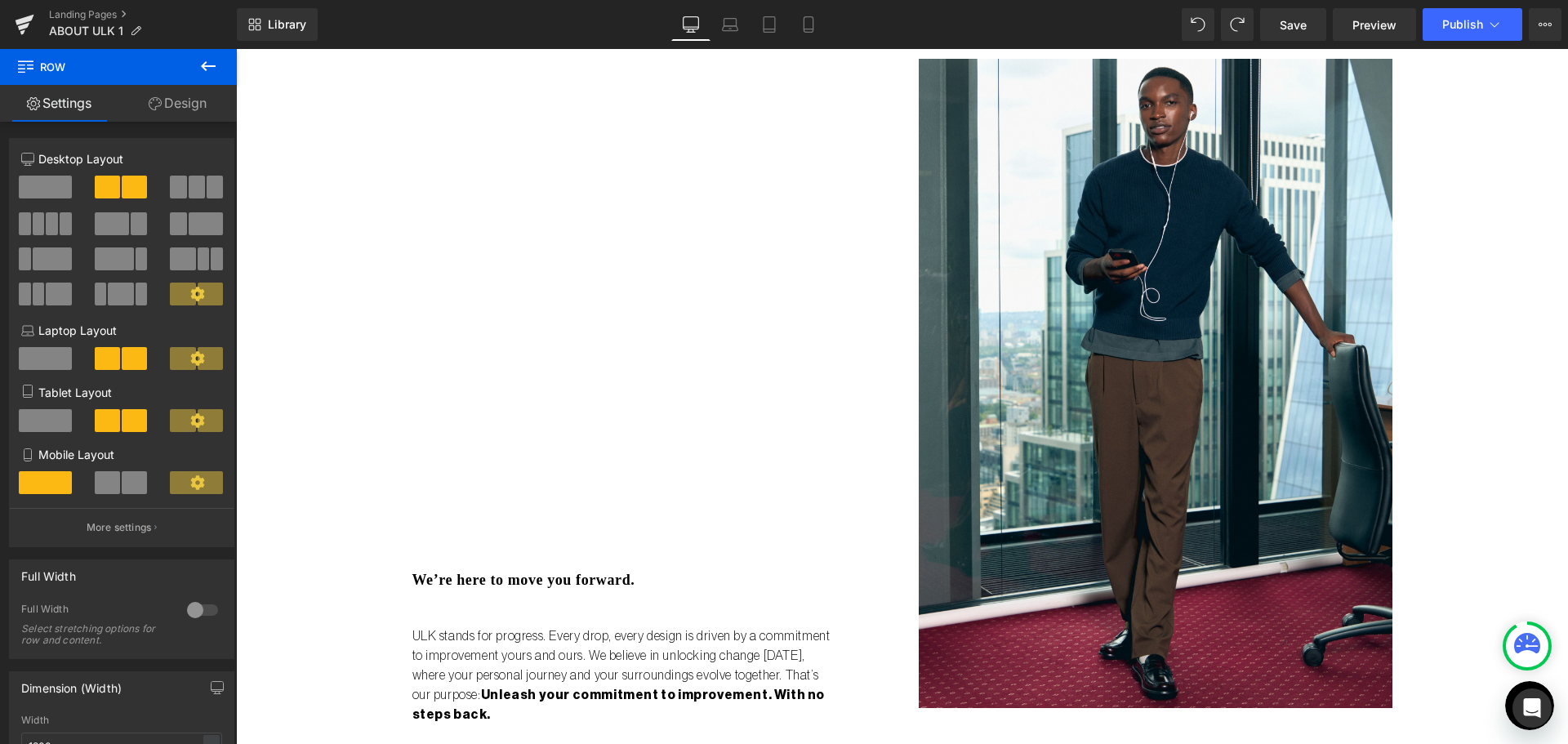
scroll to position [1797, 0]
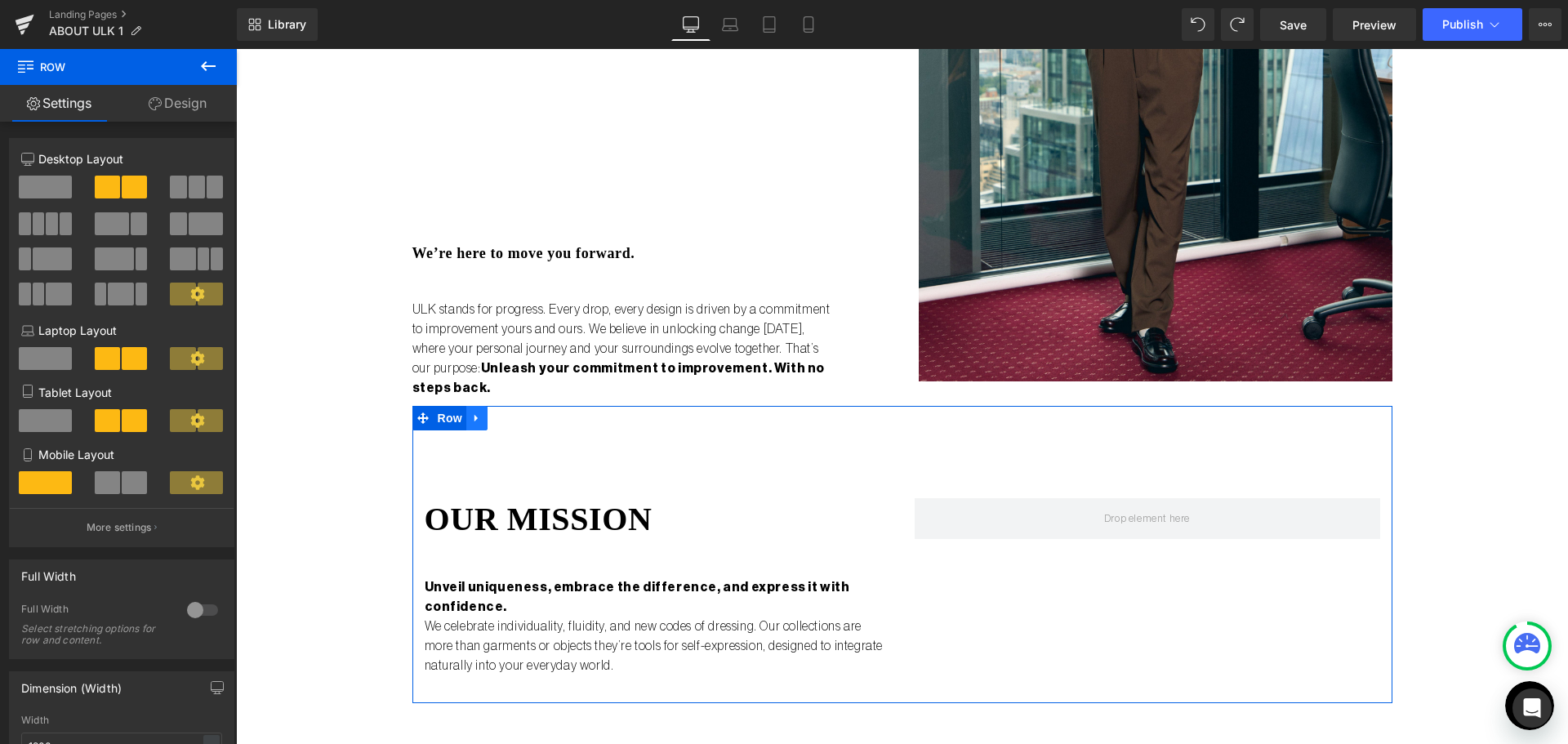
click at [471, 412] on icon at bounding box center [477, 418] width 11 height 12
click at [105, 612] on div "Full Width" at bounding box center [96, 612] width 149 height 17
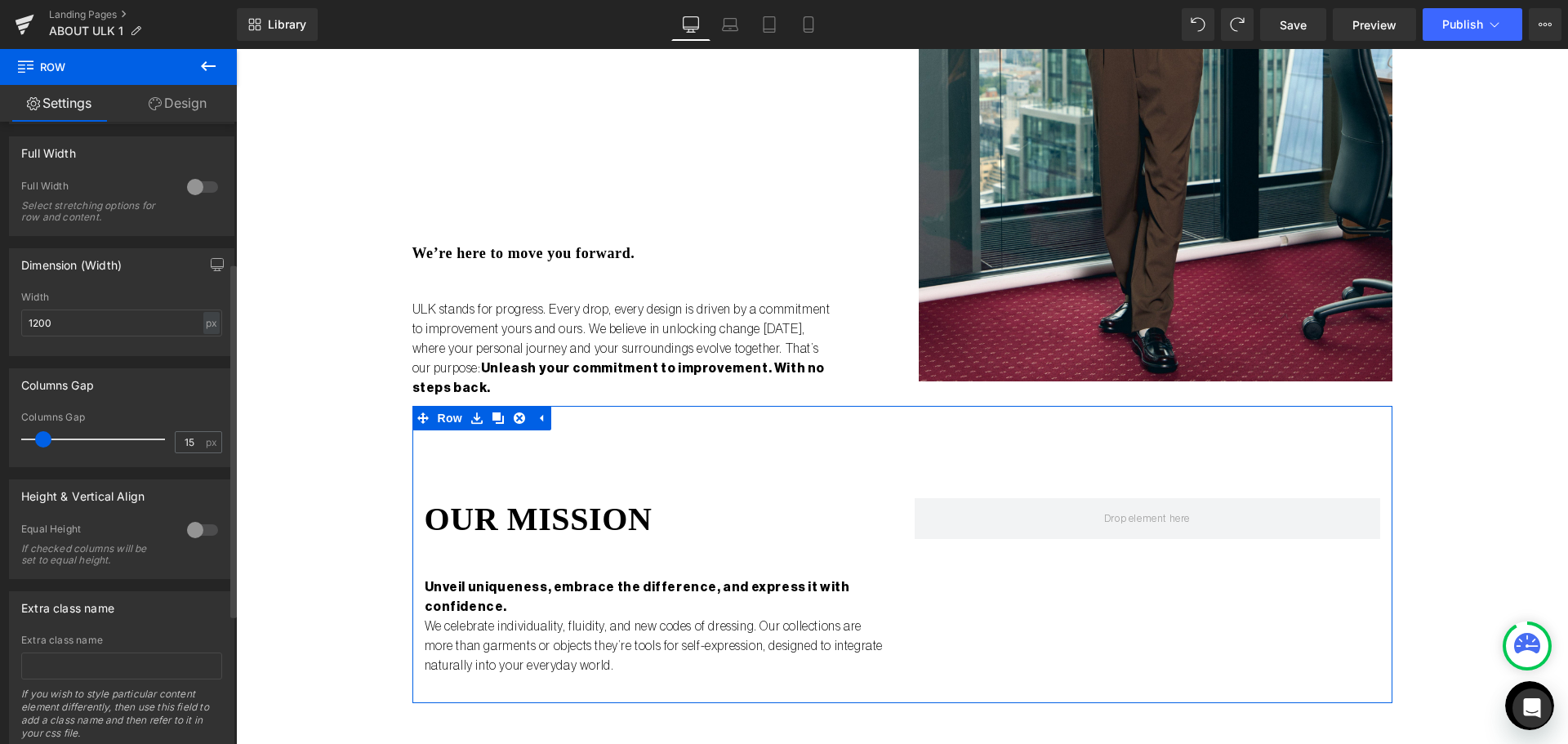
scroll to position [476, 0]
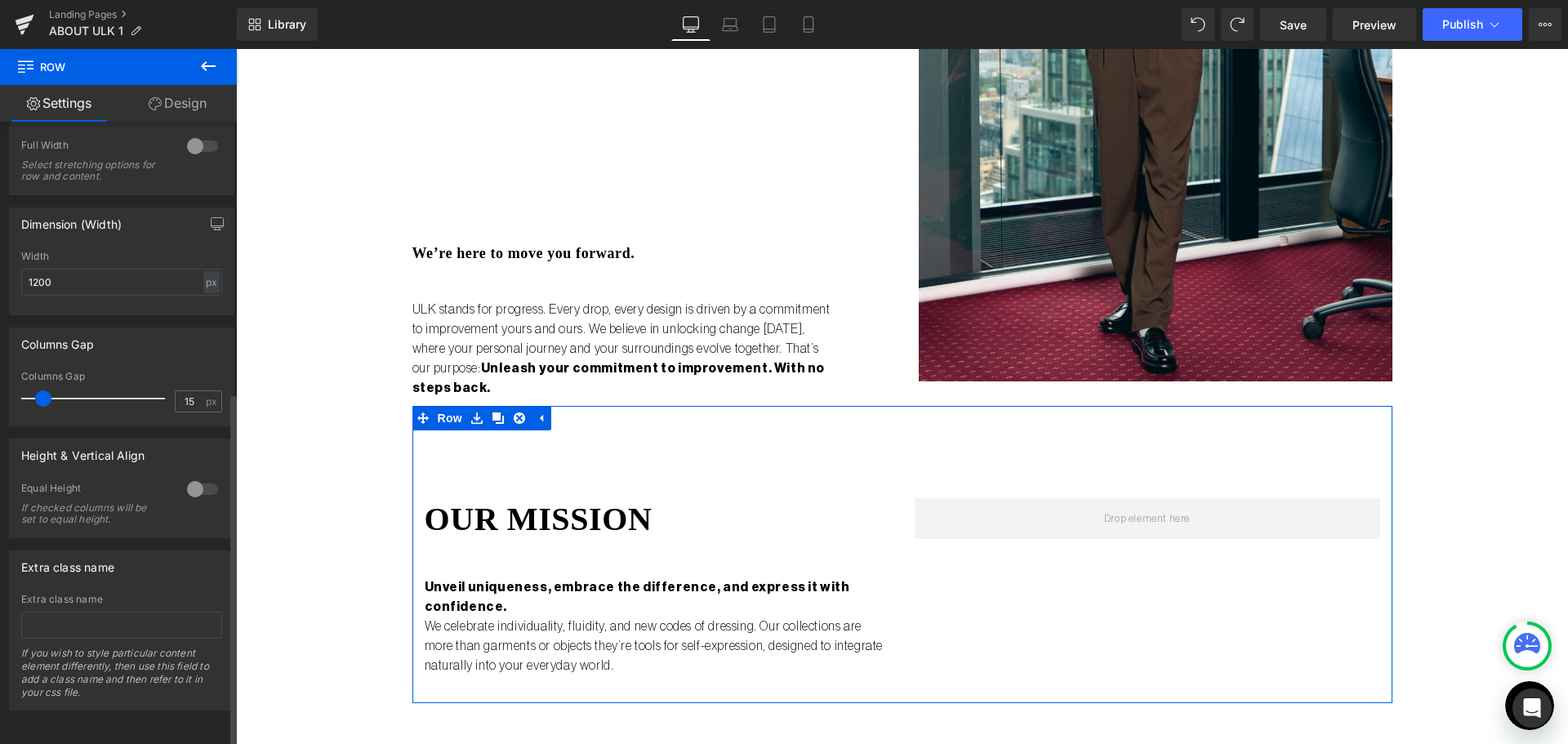
click at [193, 137] on div at bounding box center [203, 146] width 40 height 26
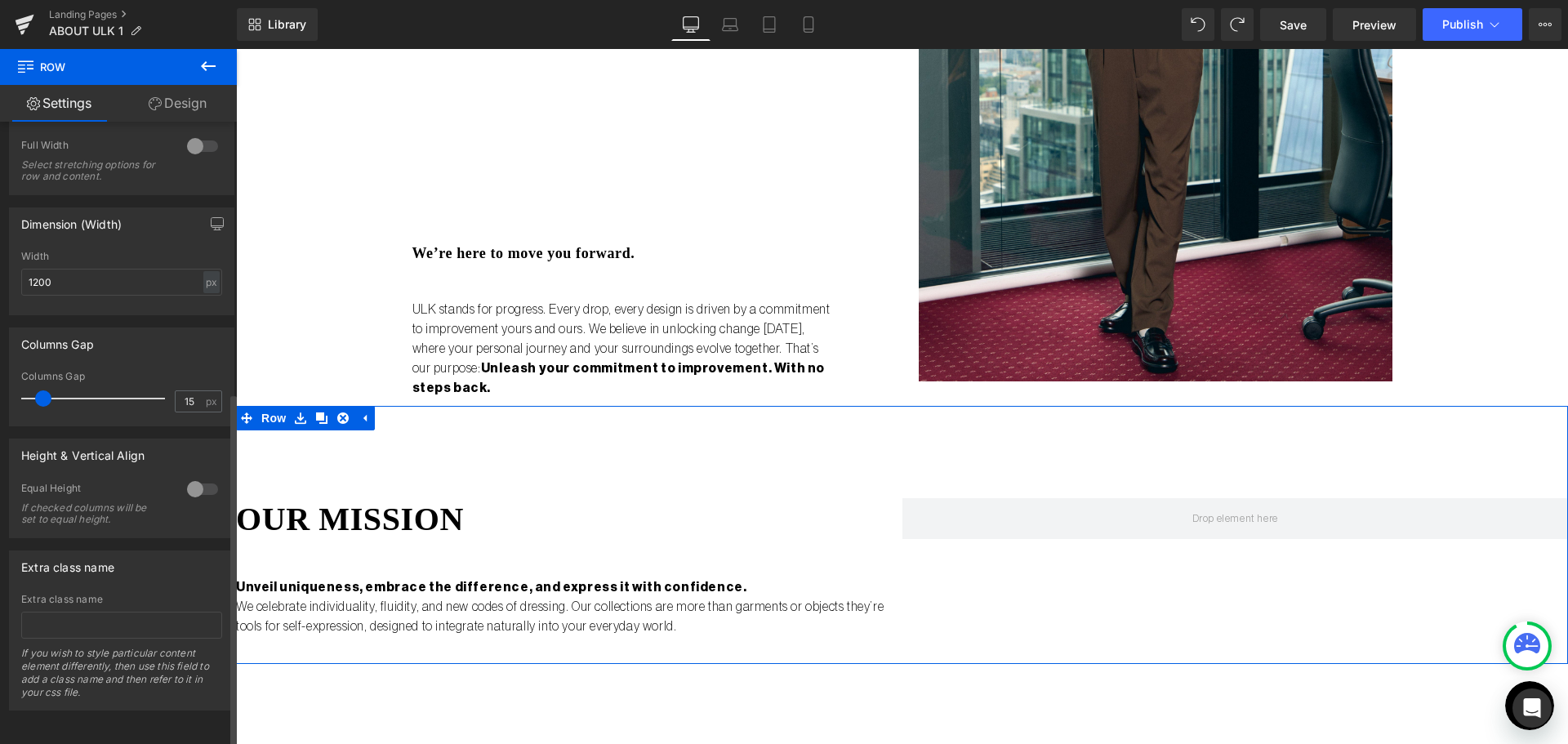
scroll to position [245, 0]
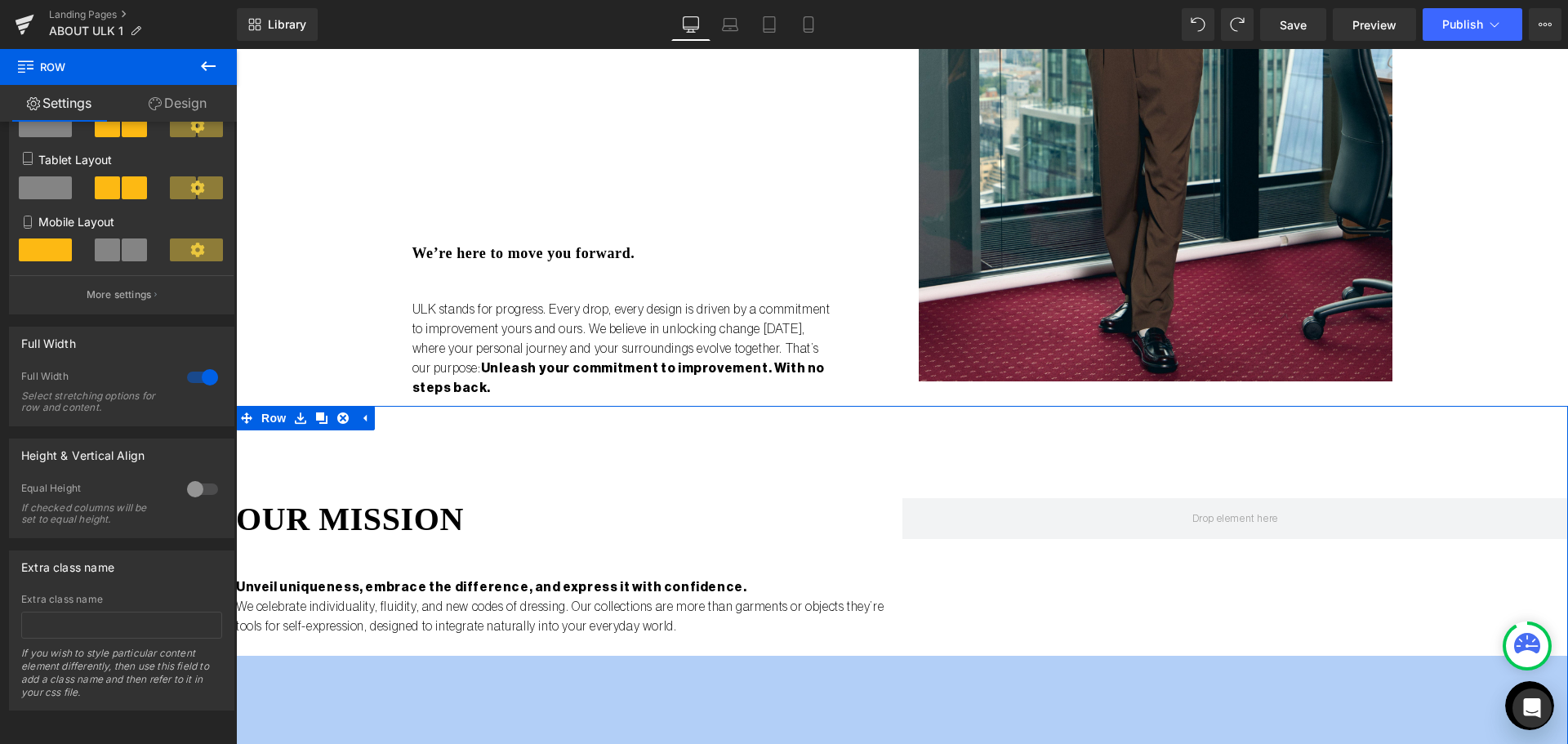
drag, startPoint x: 942, startPoint y: 643, endPoint x: 951, endPoint y: 783, distance: 140.3
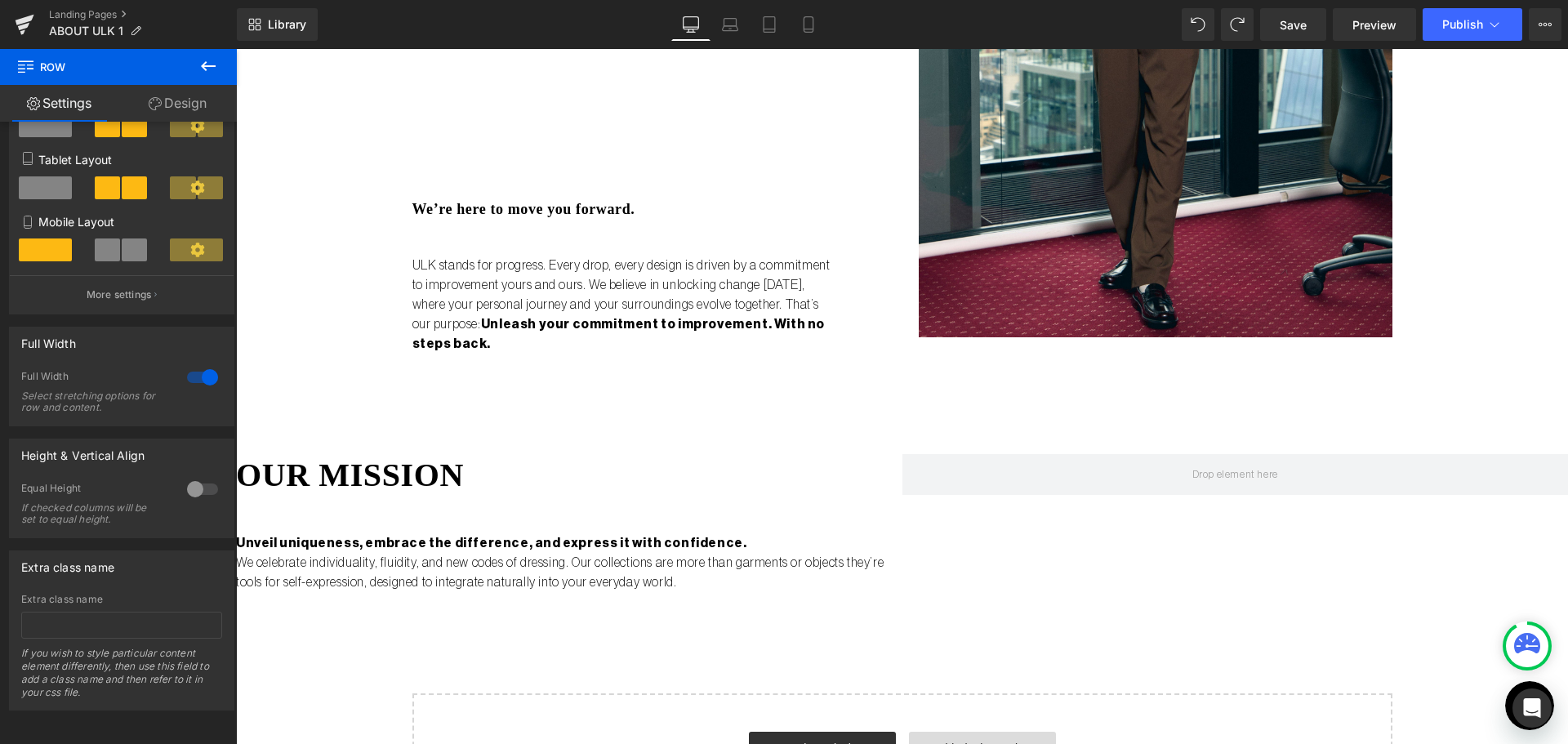
scroll to position [1879, 0]
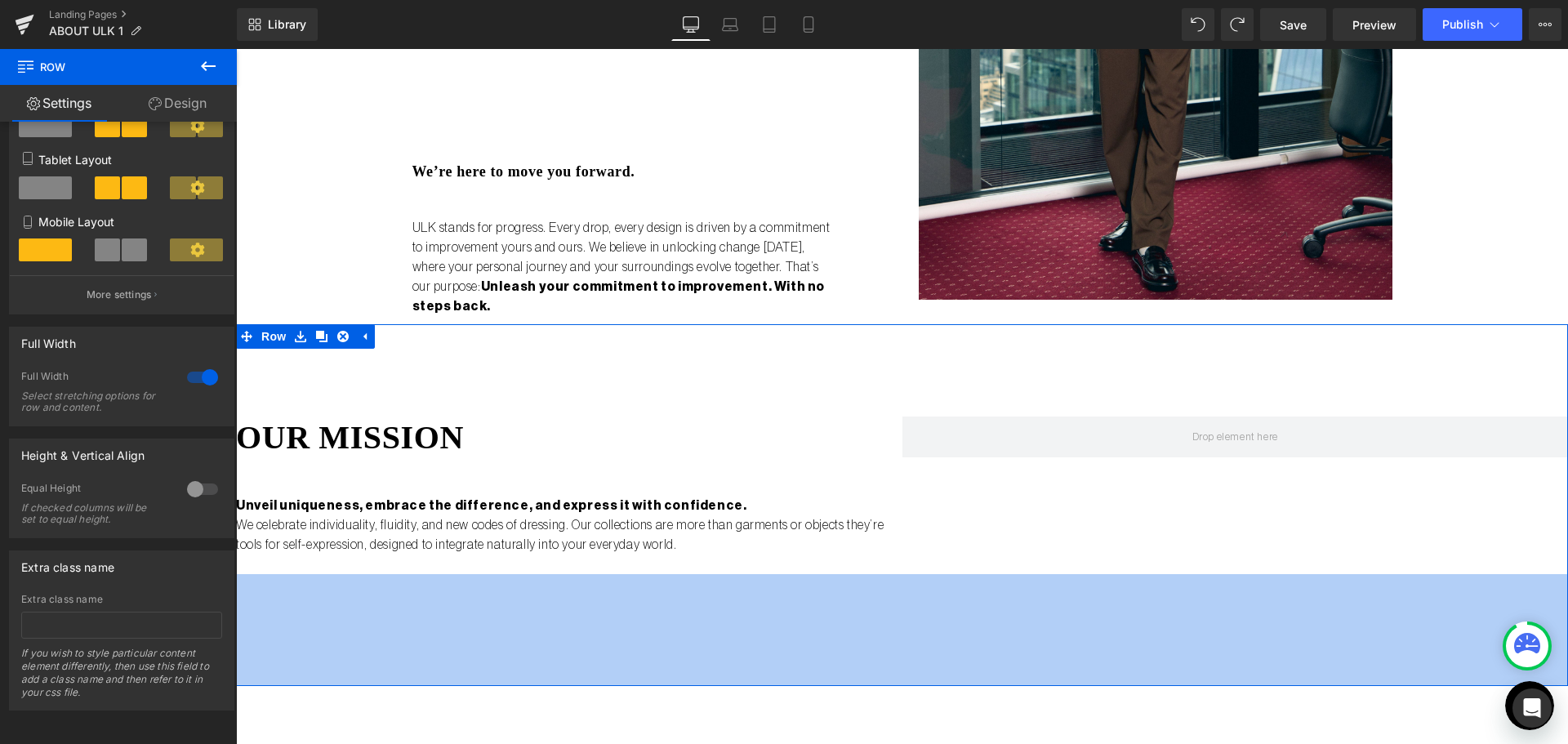
drag, startPoint x: 920, startPoint y: 558, endPoint x: 927, endPoint y: 686, distance: 128.2
click at [927, 686] on div "137px" at bounding box center [902, 630] width 1332 height 112
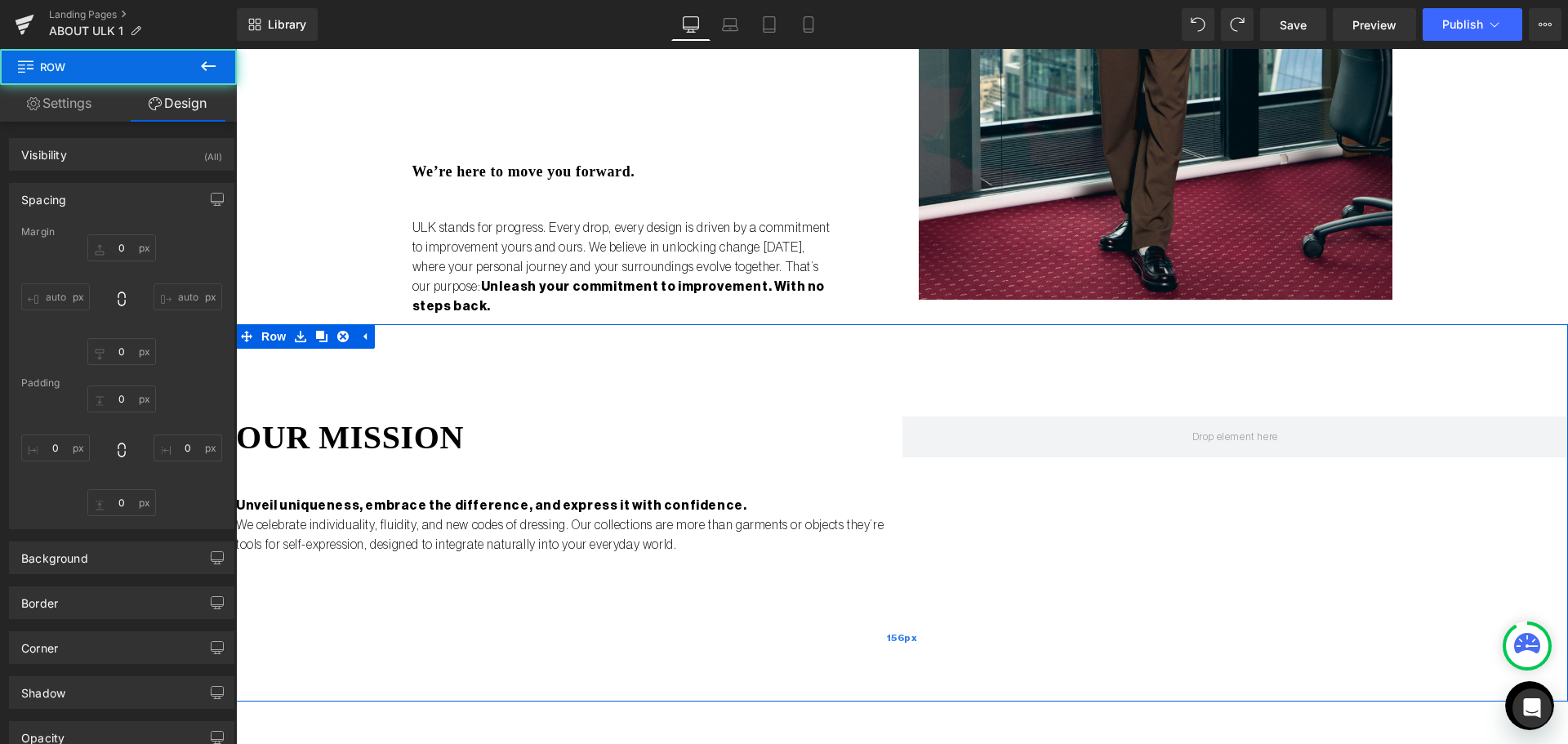
type input "0"
type input "113"
type input "0"
type input "156"
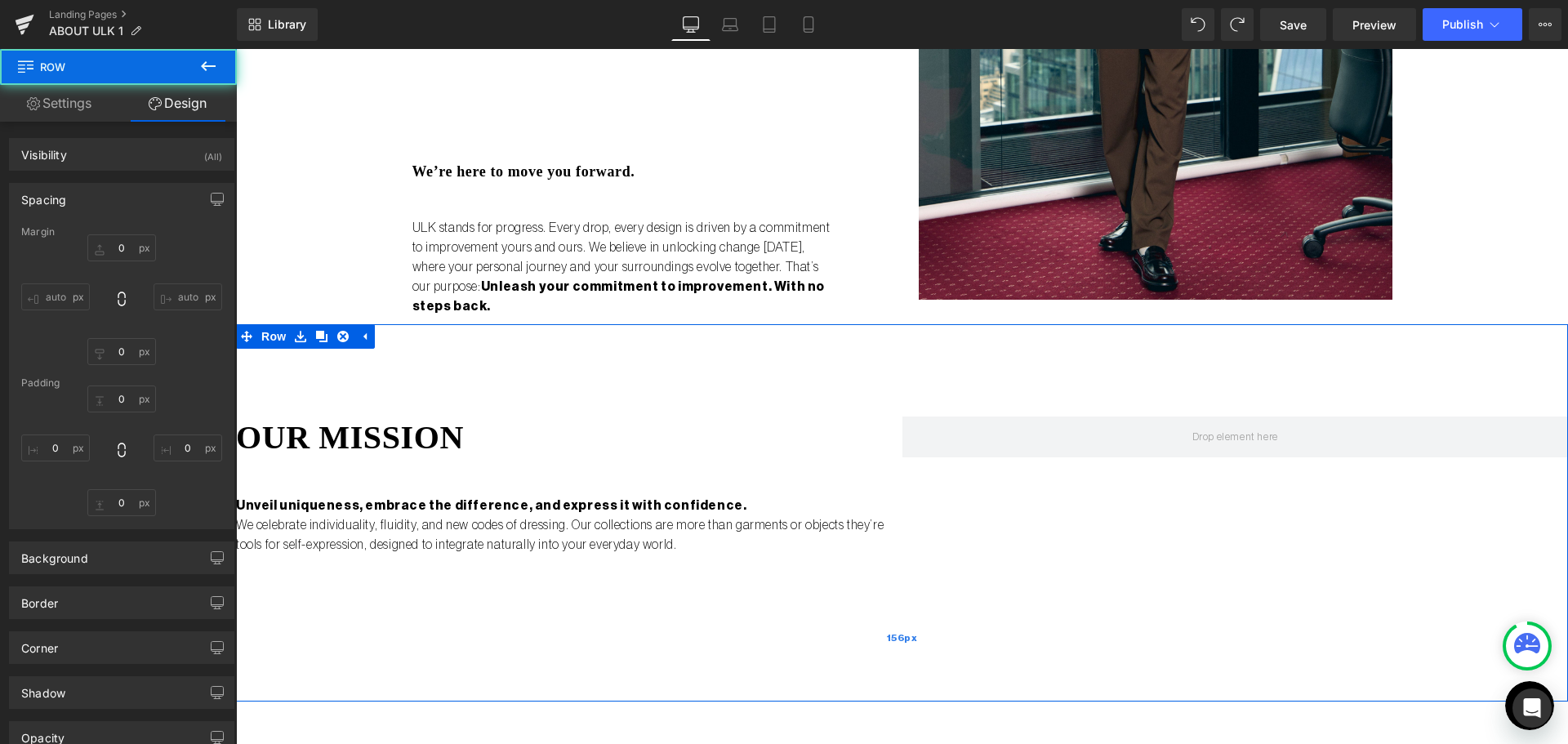
type input "0"
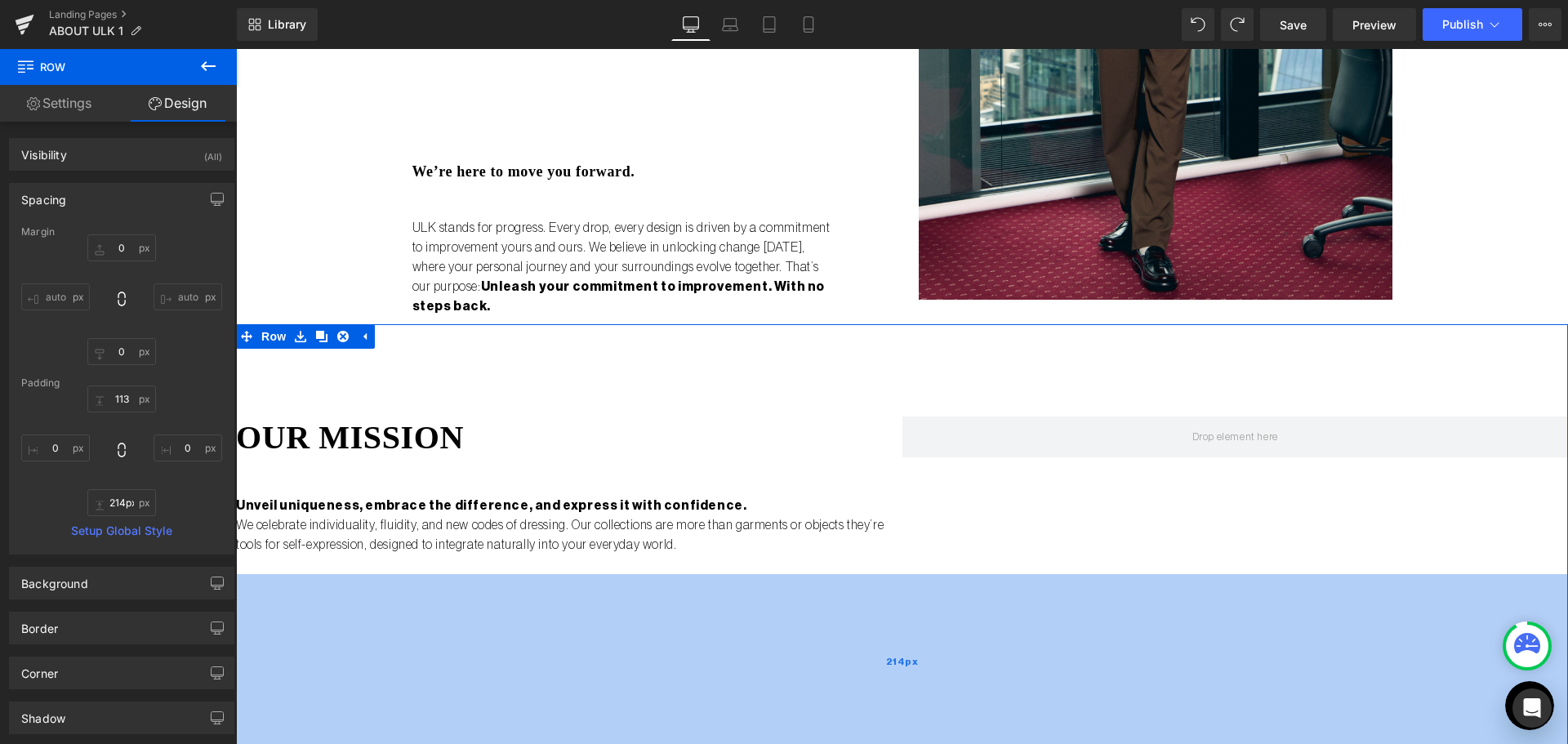
drag, startPoint x: 911, startPoint y: 637, endPoint x: 912, endPoint y: 684, distance: 47.0
click at [912, 684] on div "214px" at bounding box center [902, 661] width 1332 height 174
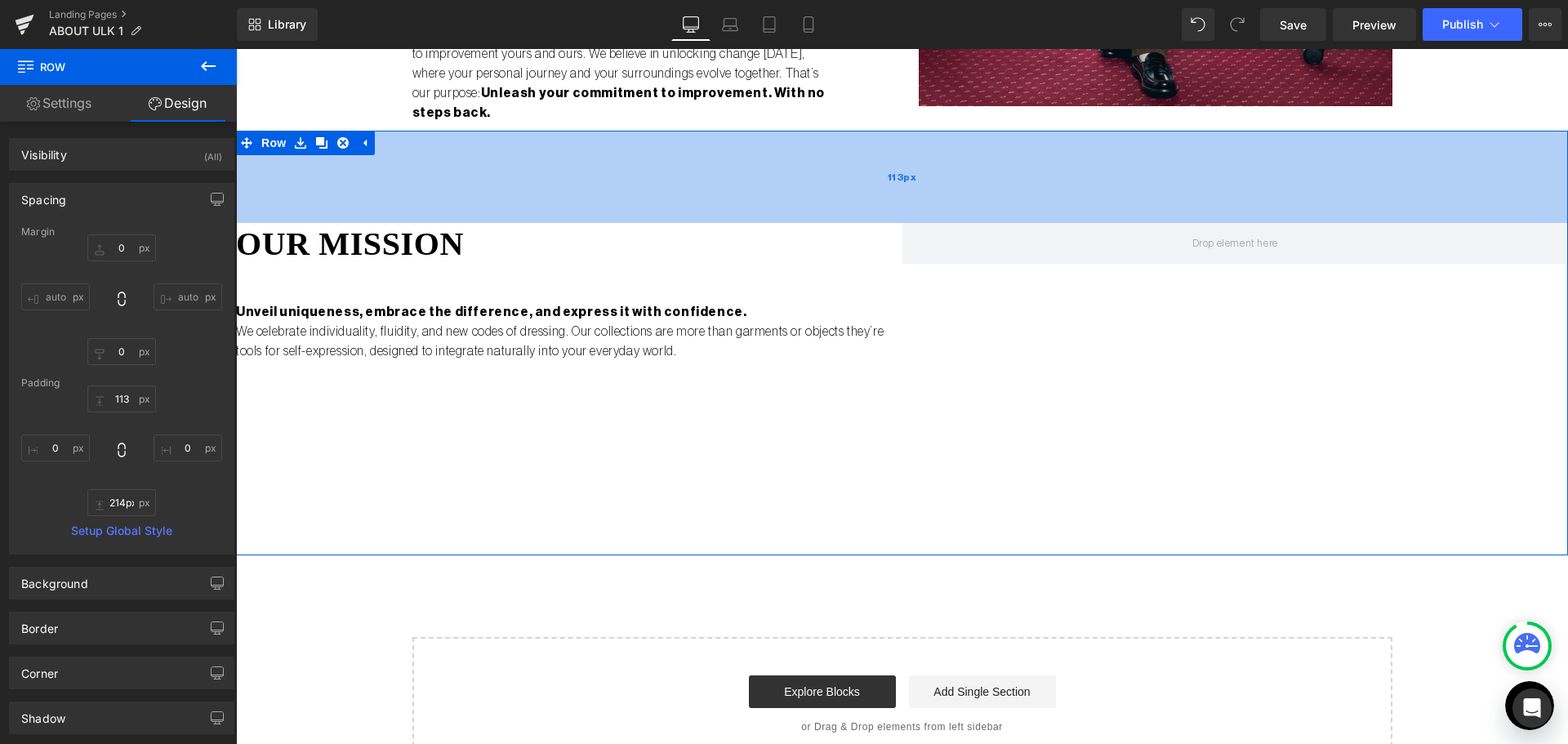
scroll to position [2124, 0]
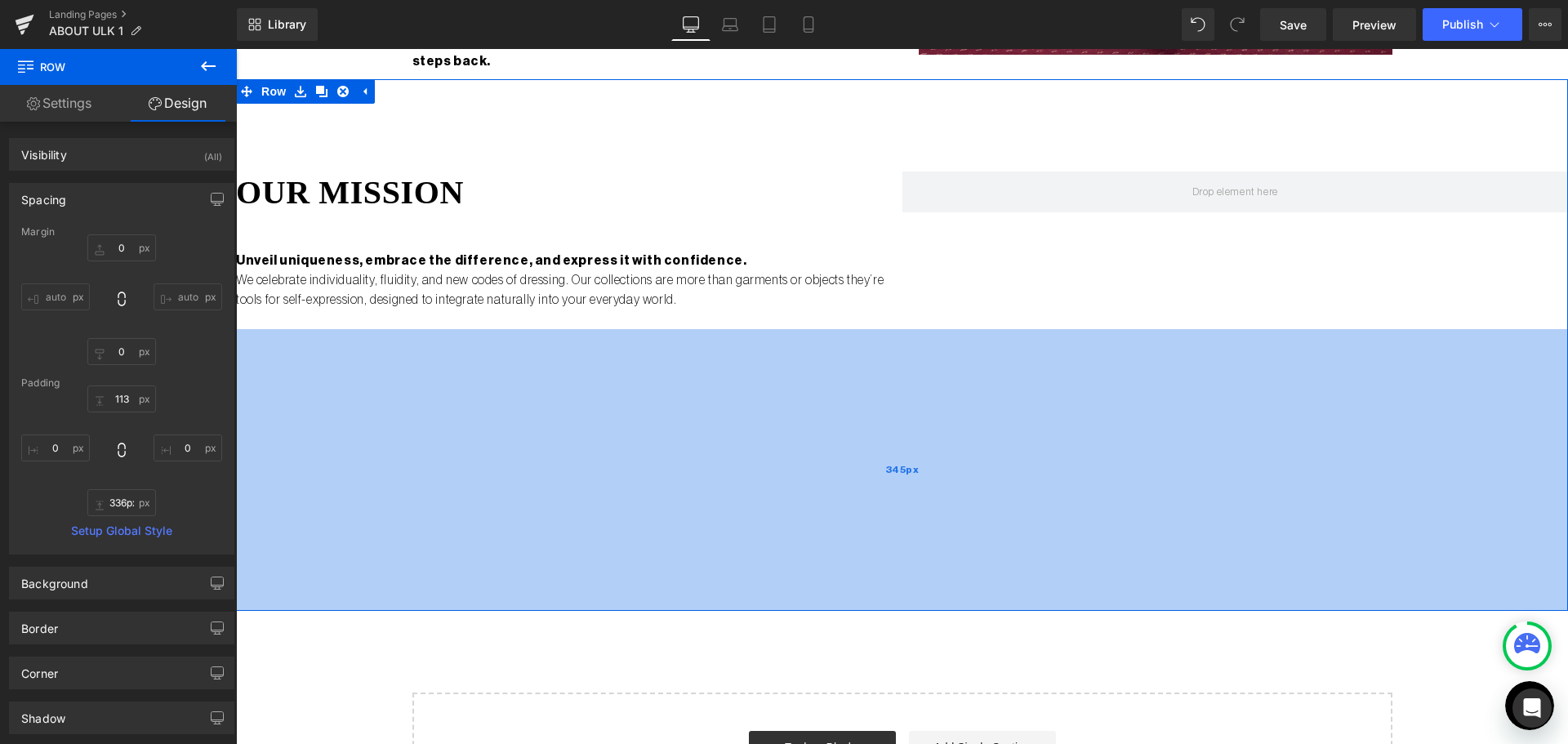
type input "335px"
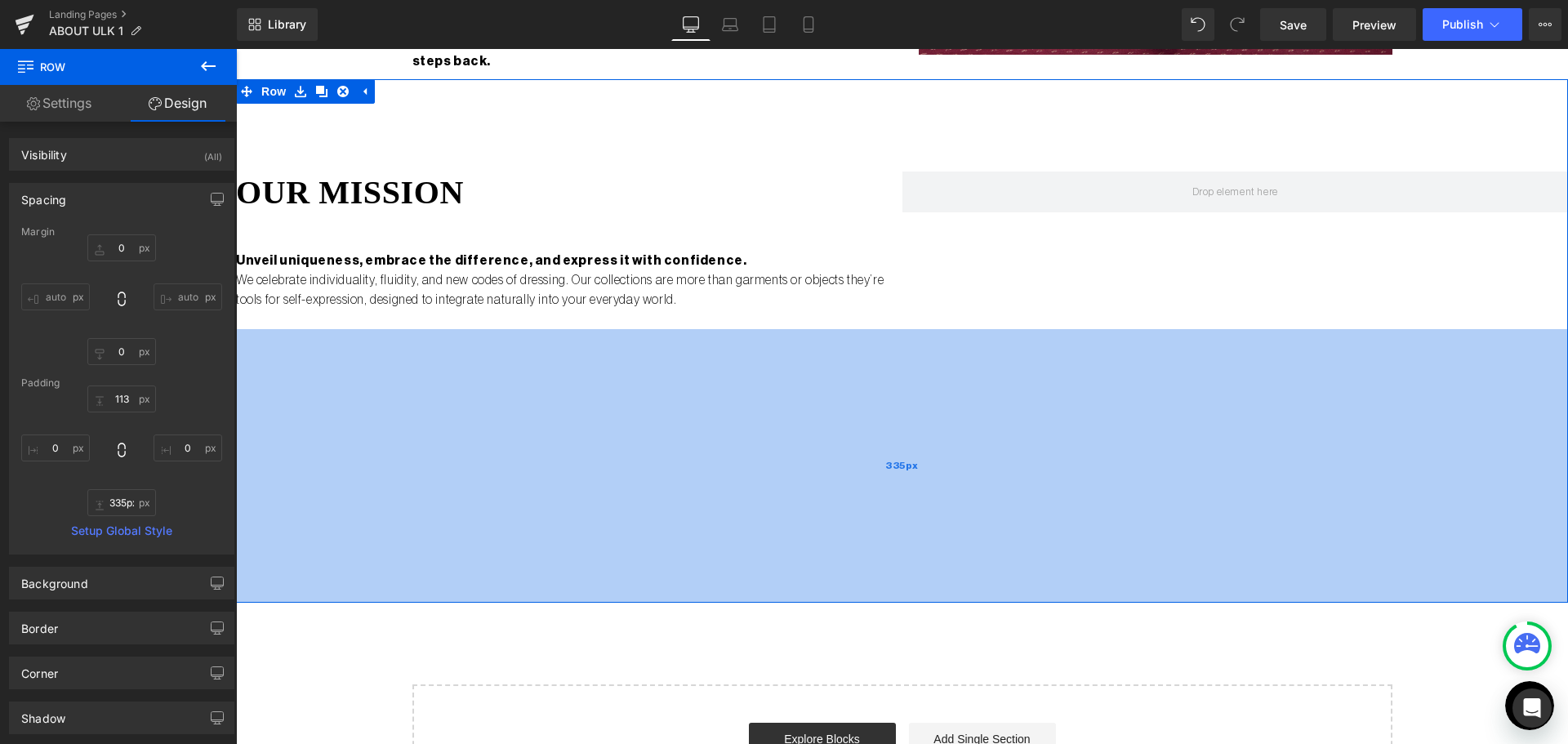
drag, startPoint x: 1042, startPoint y: 419, endPoint x: 1054, endPoint y: 518, distance: 99.7
click at [1054, 518] on div "335px" at bounding box center [902, 466] width 1332 height 274
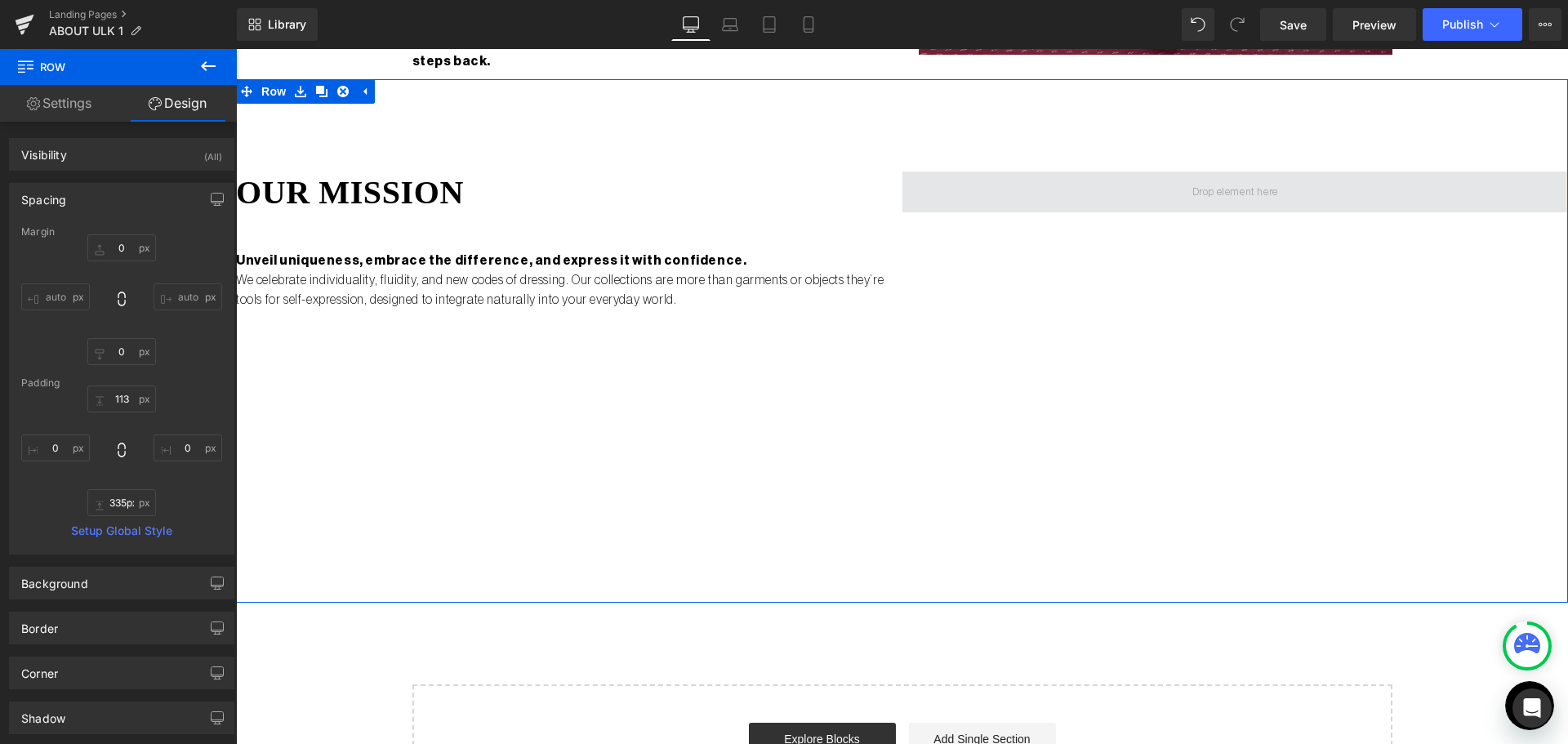
click at [1136, 172] on span at bounding box center [1236, 192] width 666 height 41
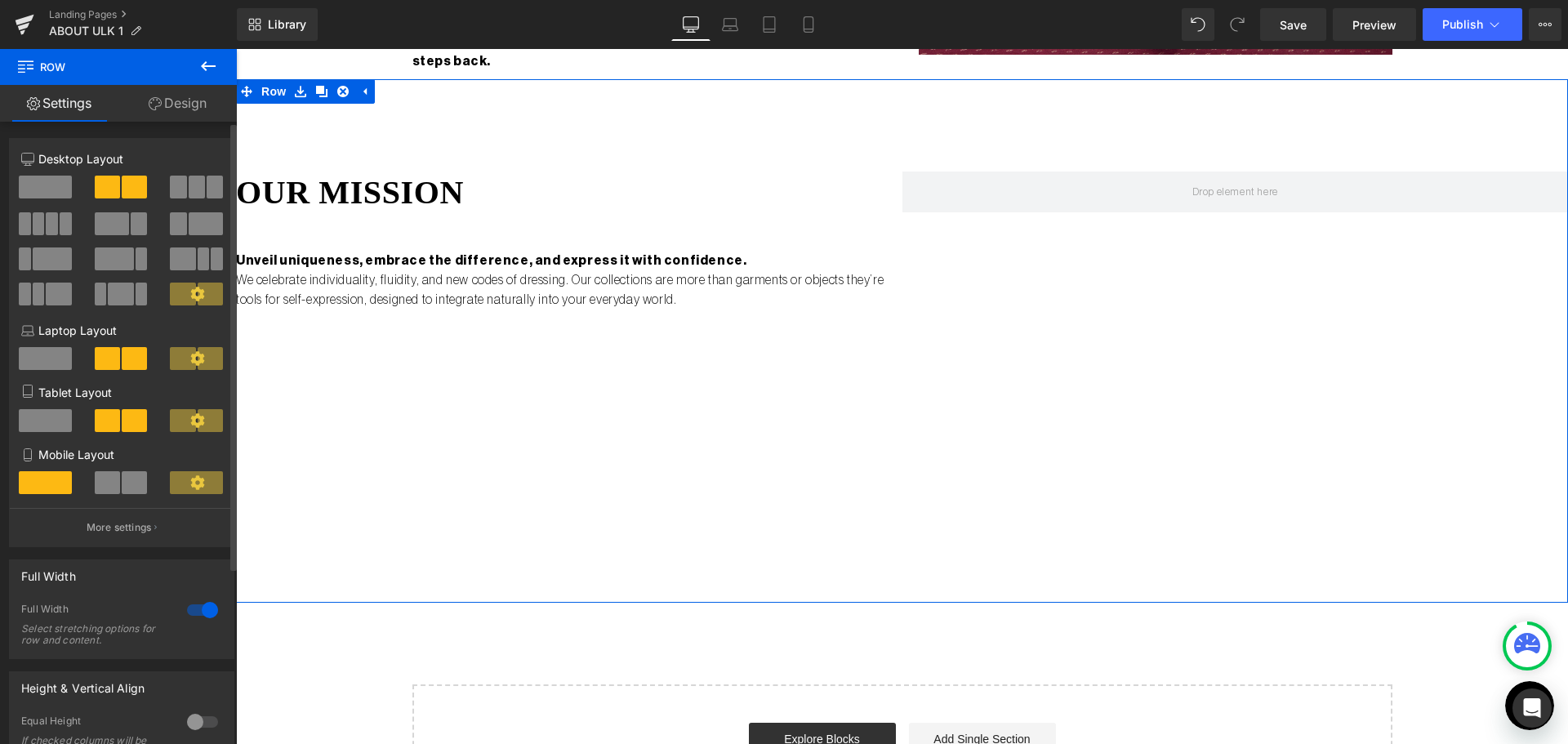
click at [49, 175] on div at bounding box center [122, 247] width 201 height 158
click at [60, 189] on span at bounding box center [46, 186] width 53 height 23
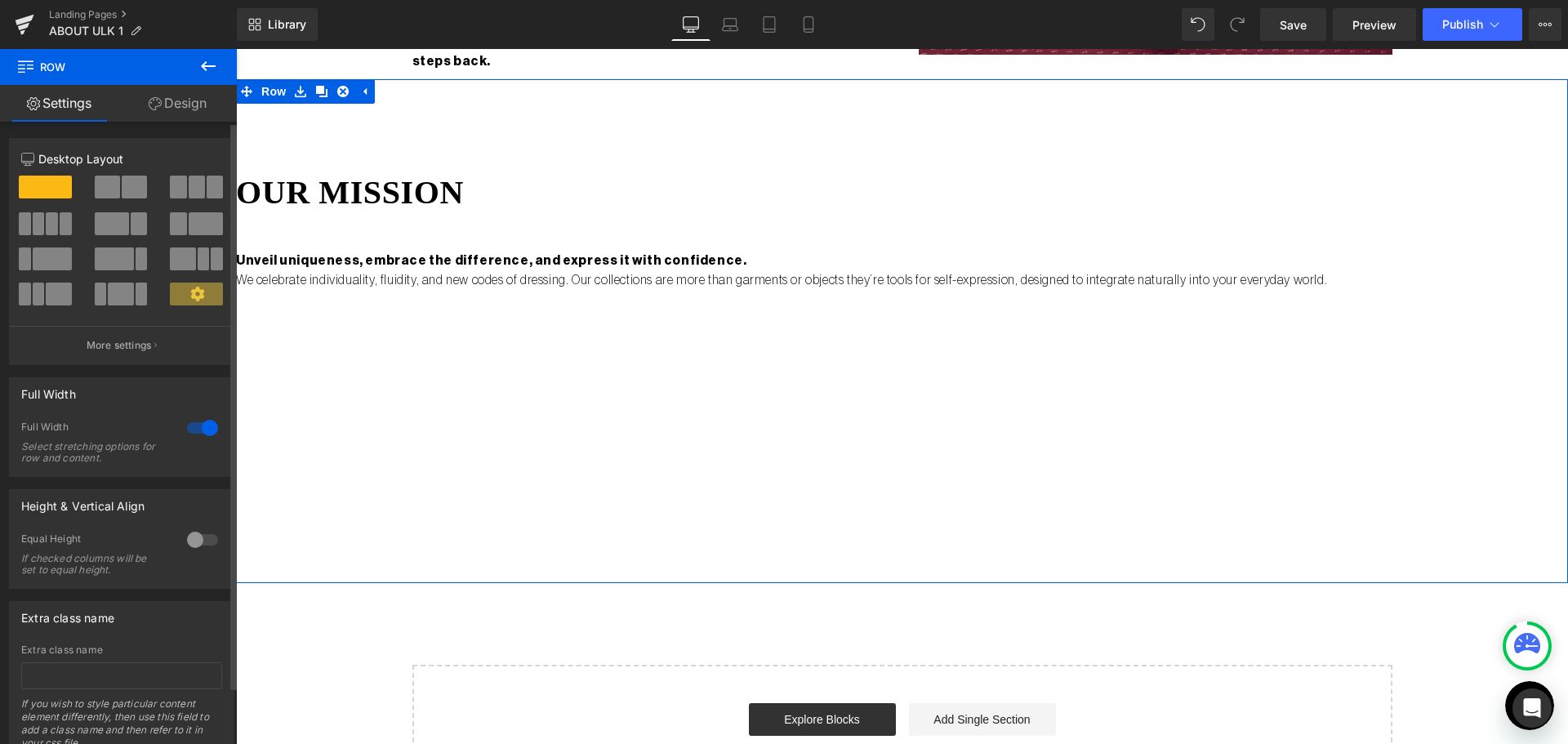
click at [17, 188] on div at bounding box center [46, 193] width 76 height 37
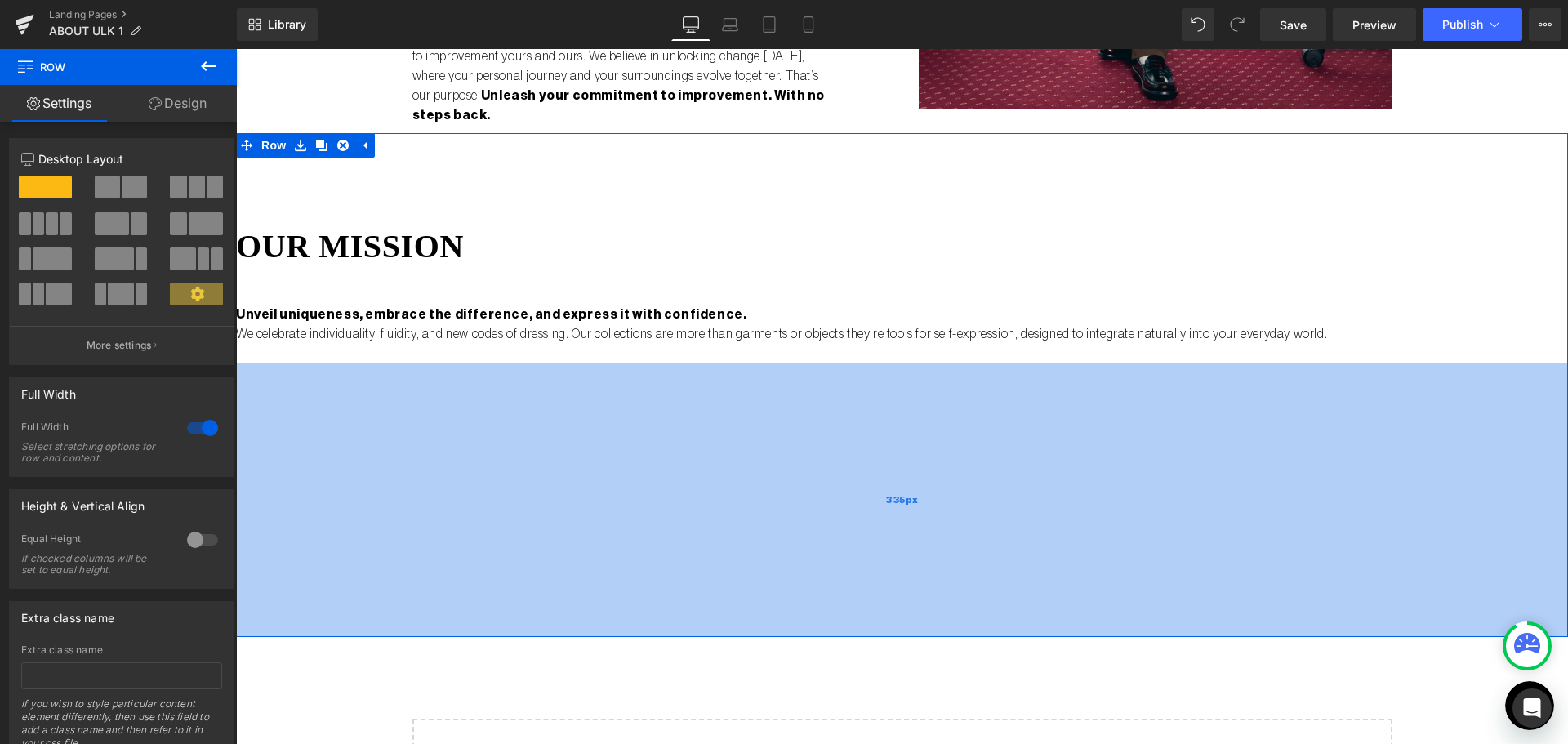
scroll to position [1879, 0]
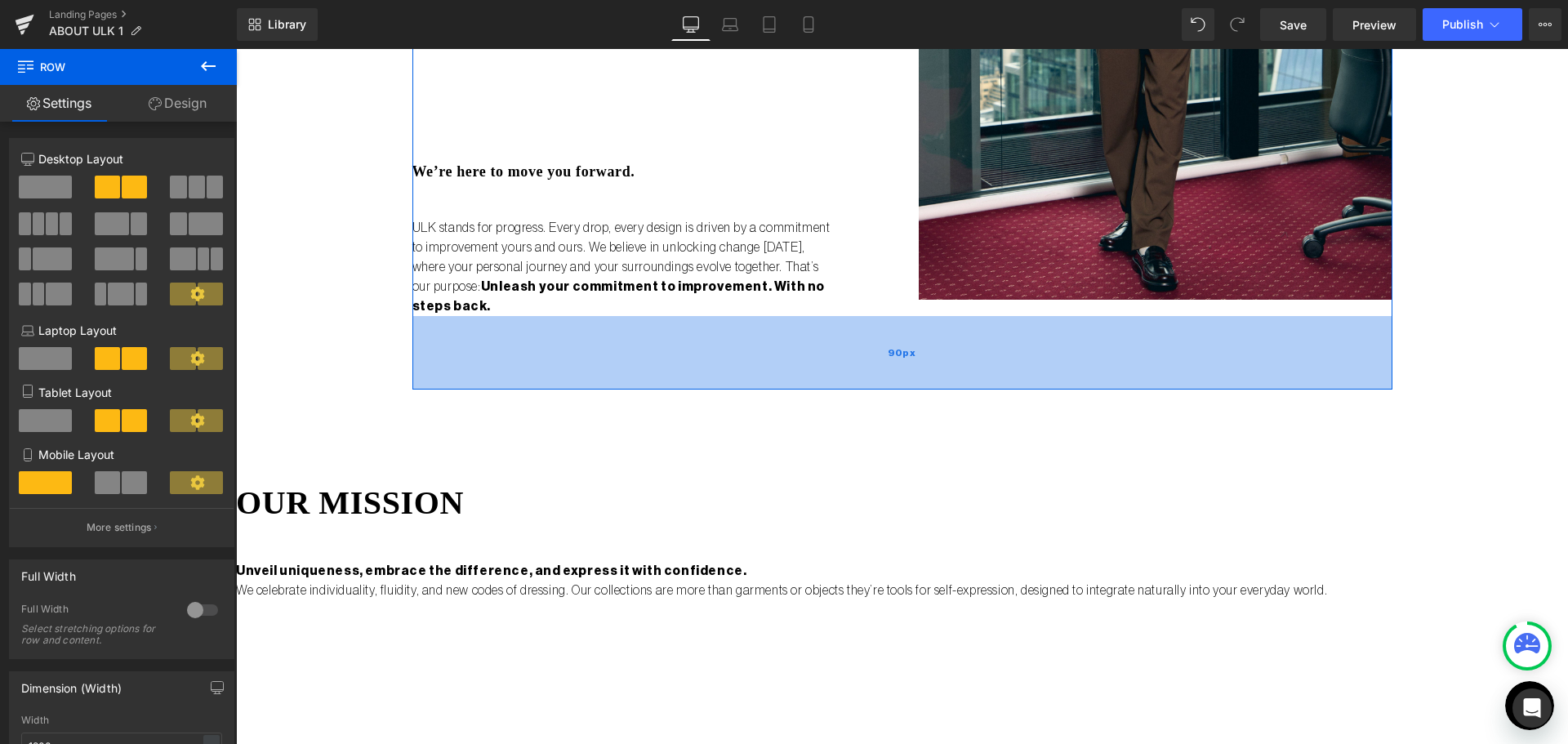
drag, startPoint x: 969, startPoint y: 300, endPoint x: 975, endPoint y: 365, distance: 65.3
click at [975, 365] on div "90px" at bounding box center [902, 353] width 980 height 74
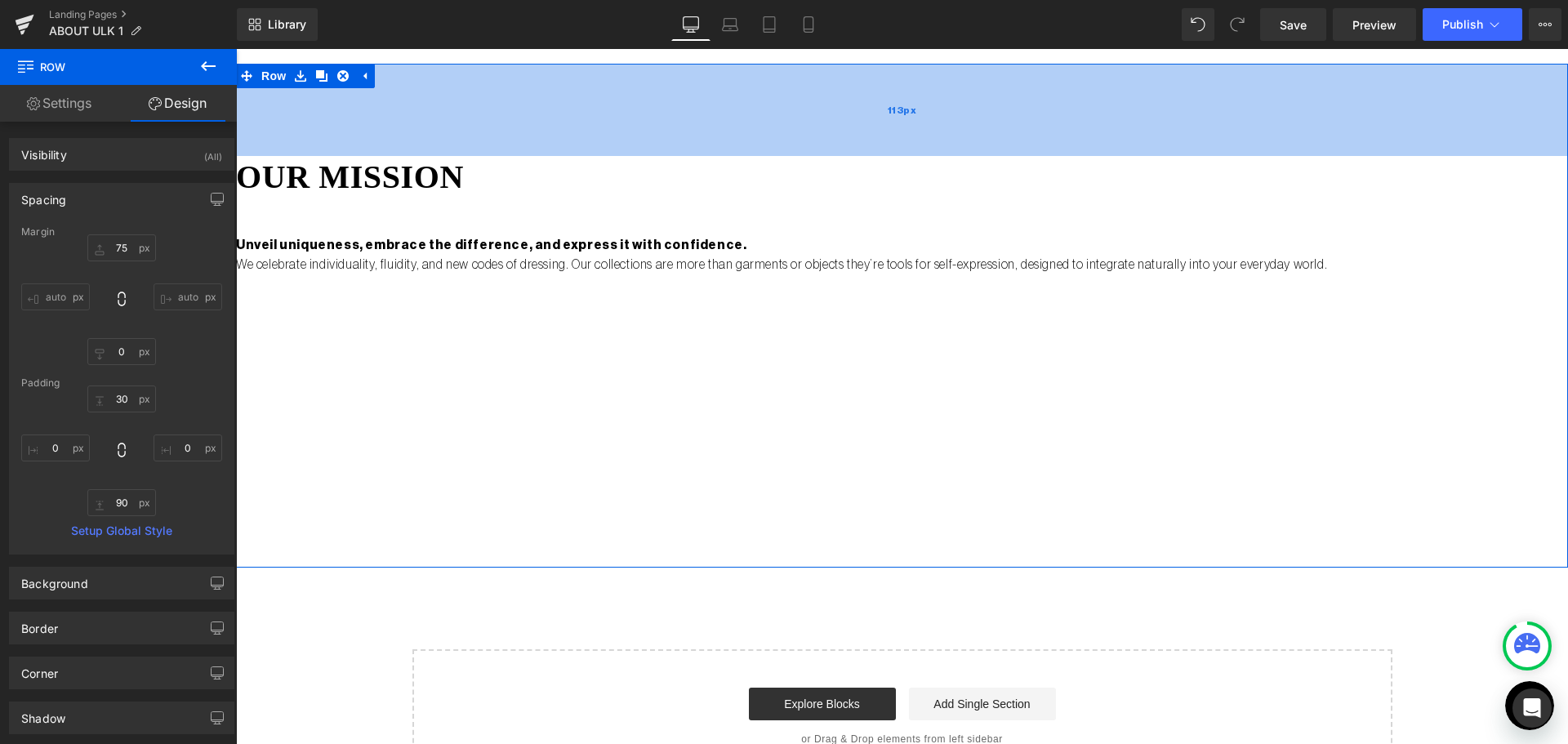
scroll to position [2205, 0]
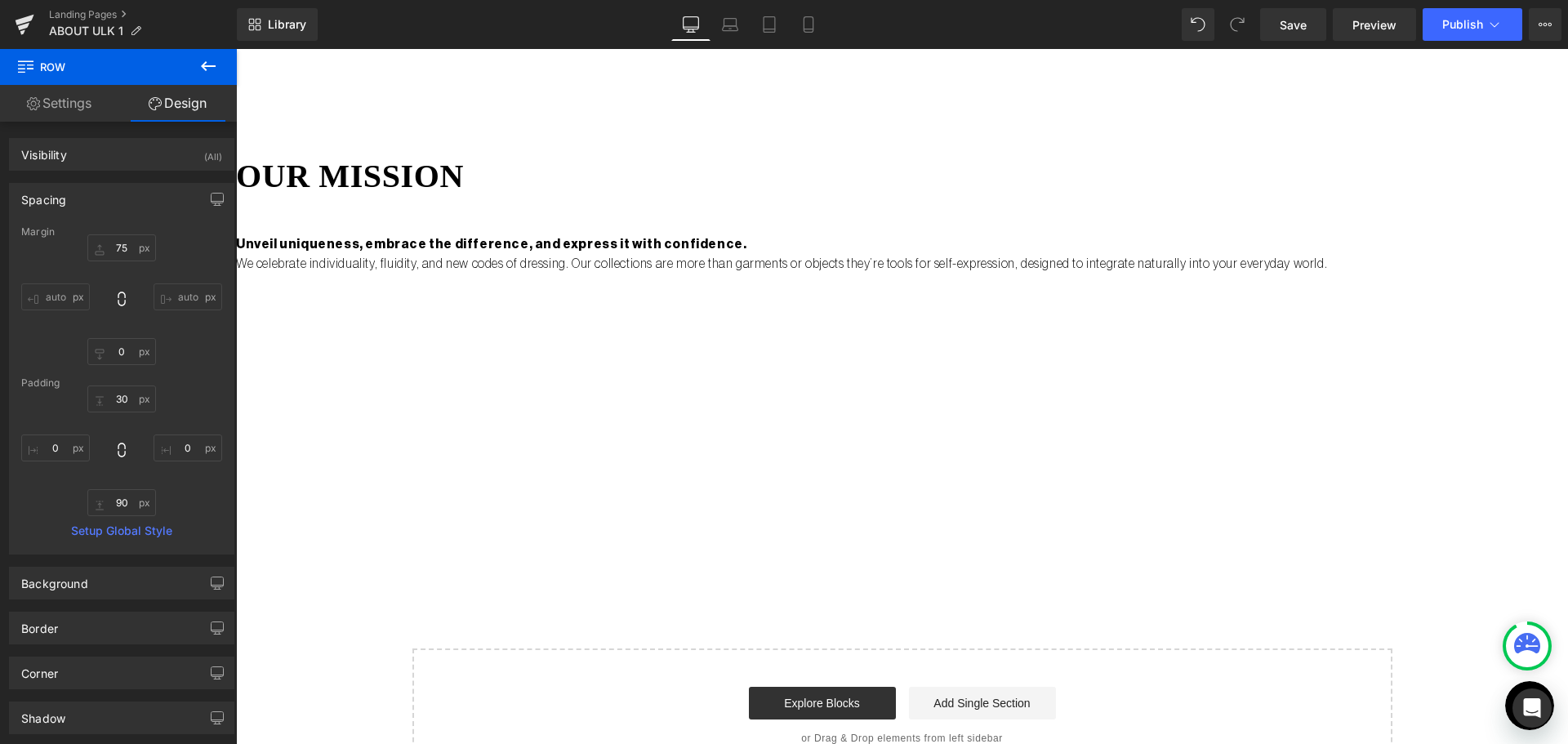
click at [225, 62] on button at bounding box center [208, 67] width 58 height 36
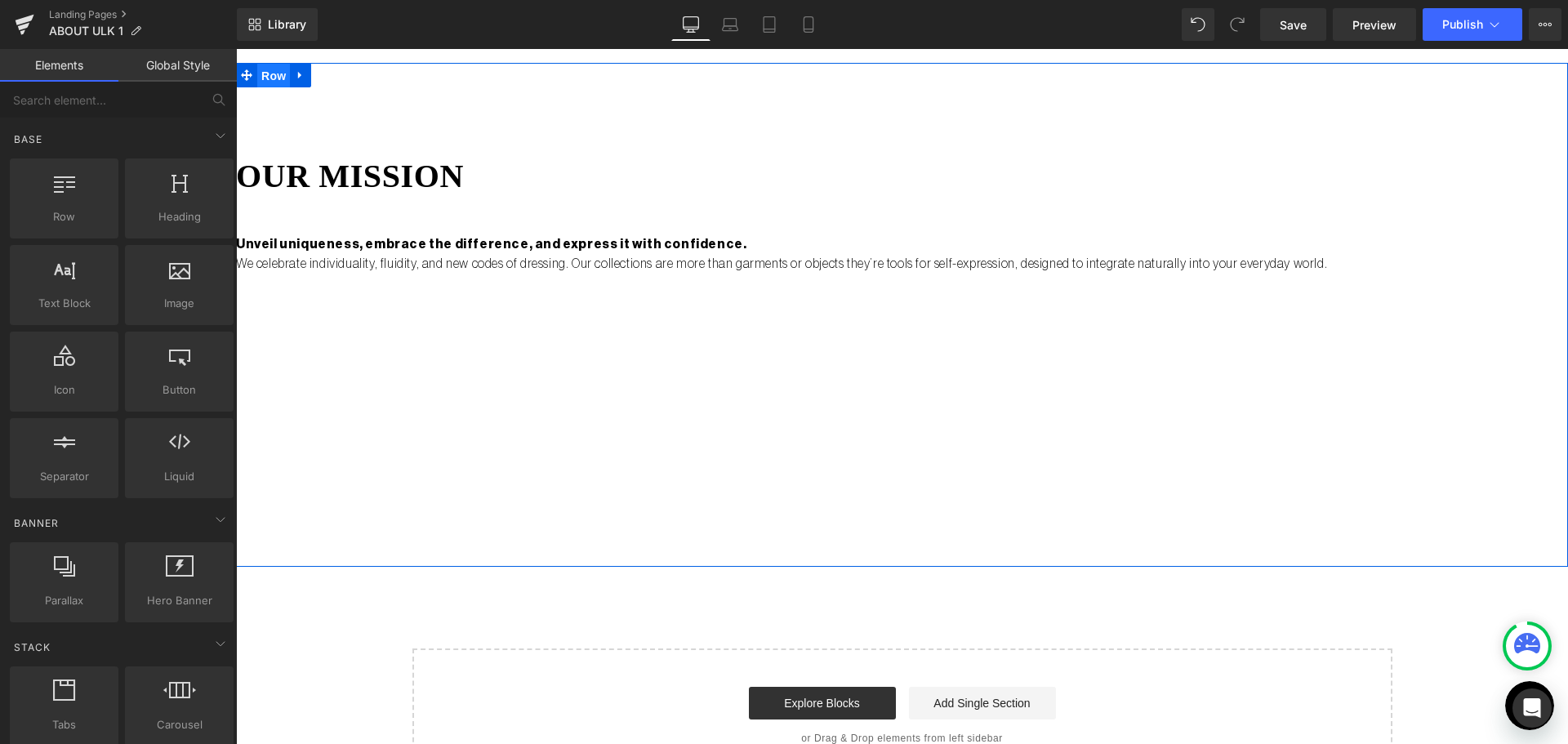
click at [274, 70] on span "Row" at bounding box center [273, 76] width 33 height 25
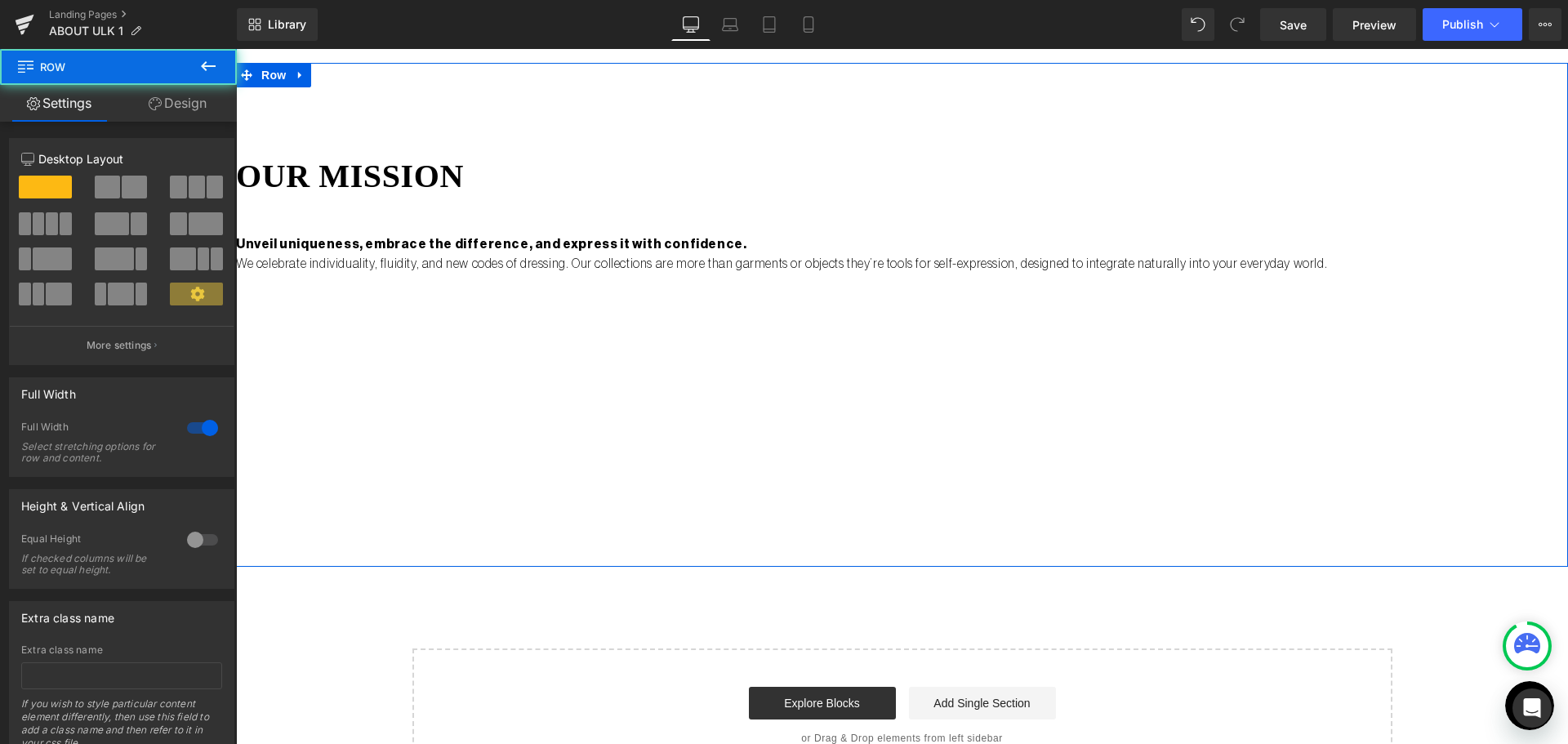
click at [158, 102] on icon at bounding box center [155, 103] width 13 height 13
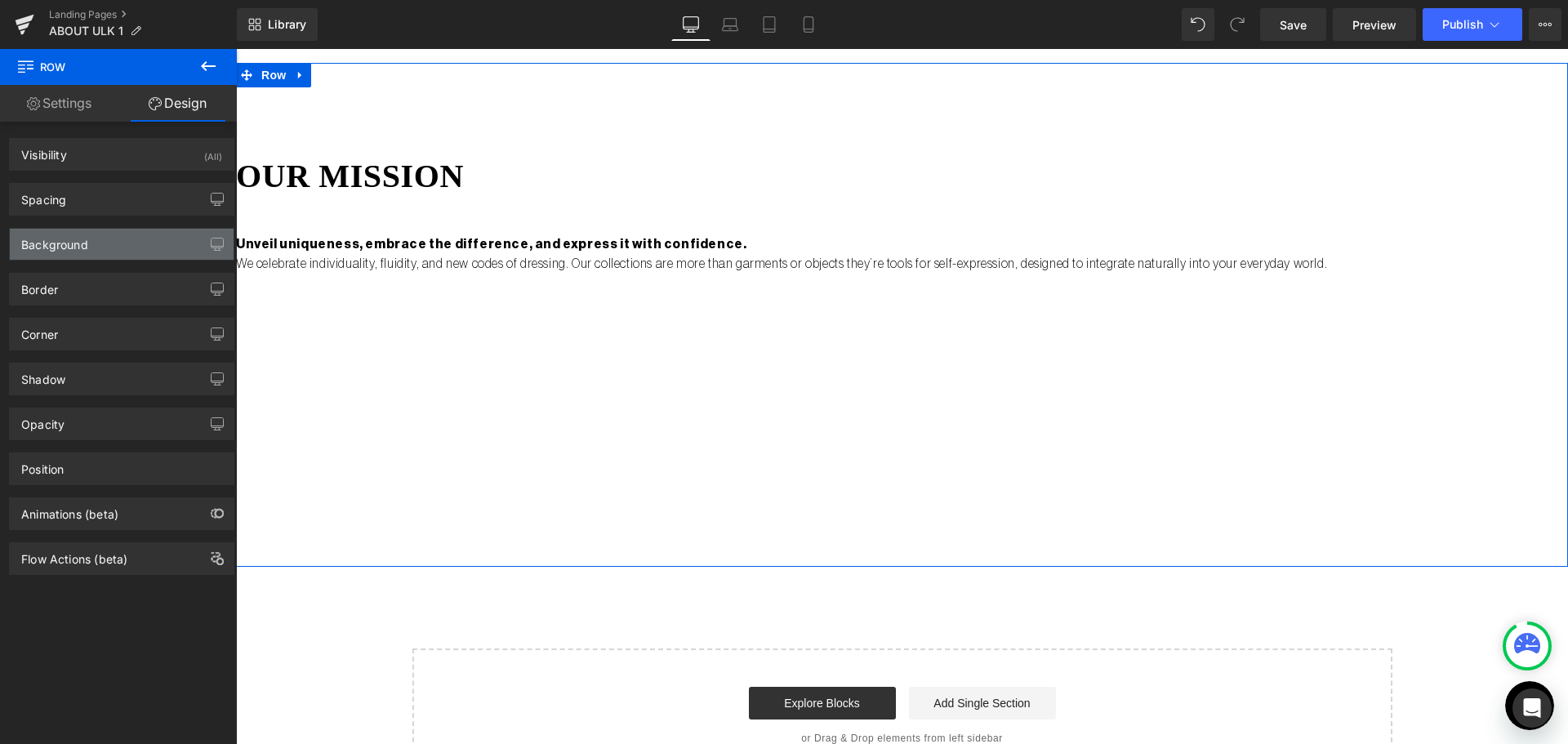
click at [128, 241] on div "Background" at bounding box center [121, 244] width 224 height 31
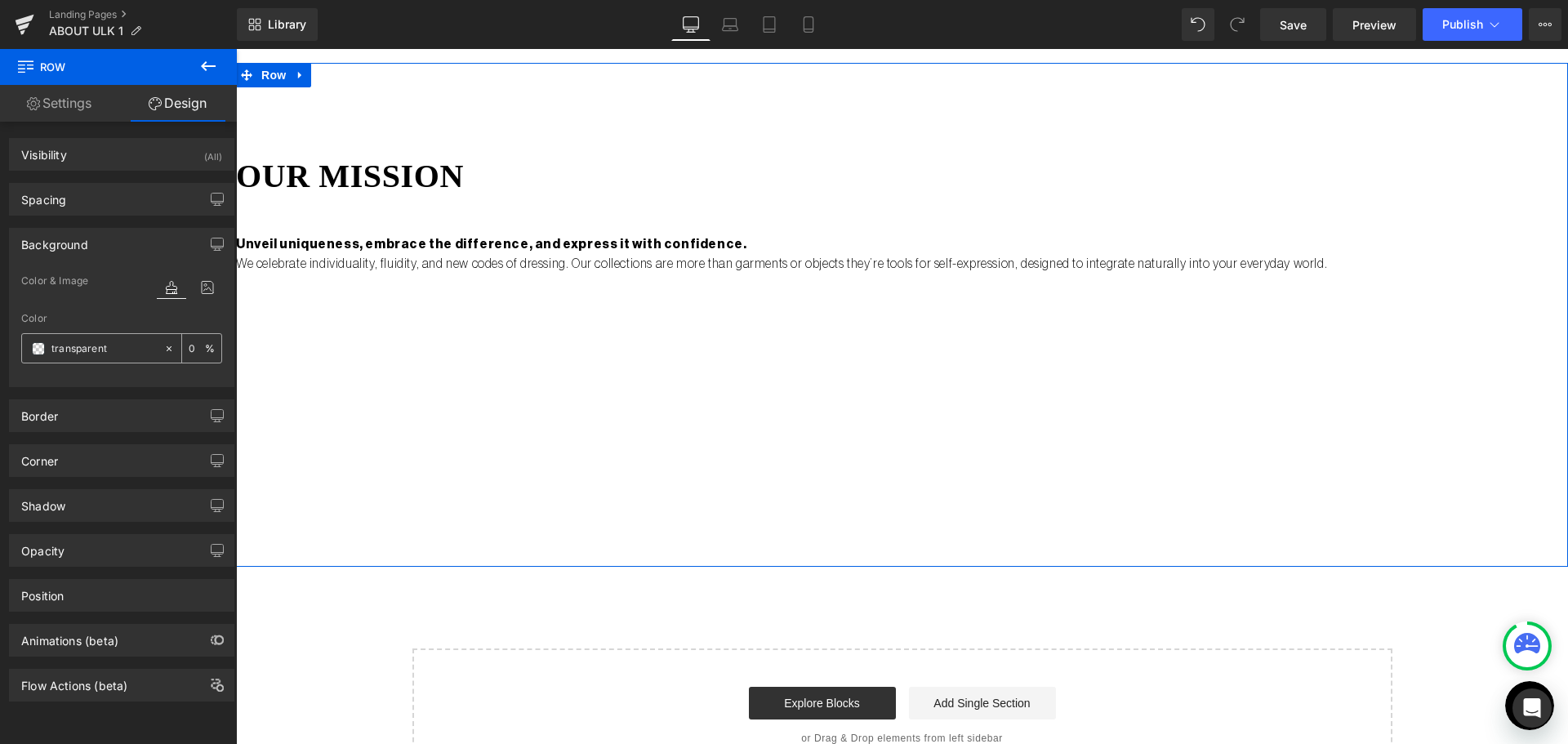
click at [35, 345] on span at bounding box center [38, 348] width 13 height 13
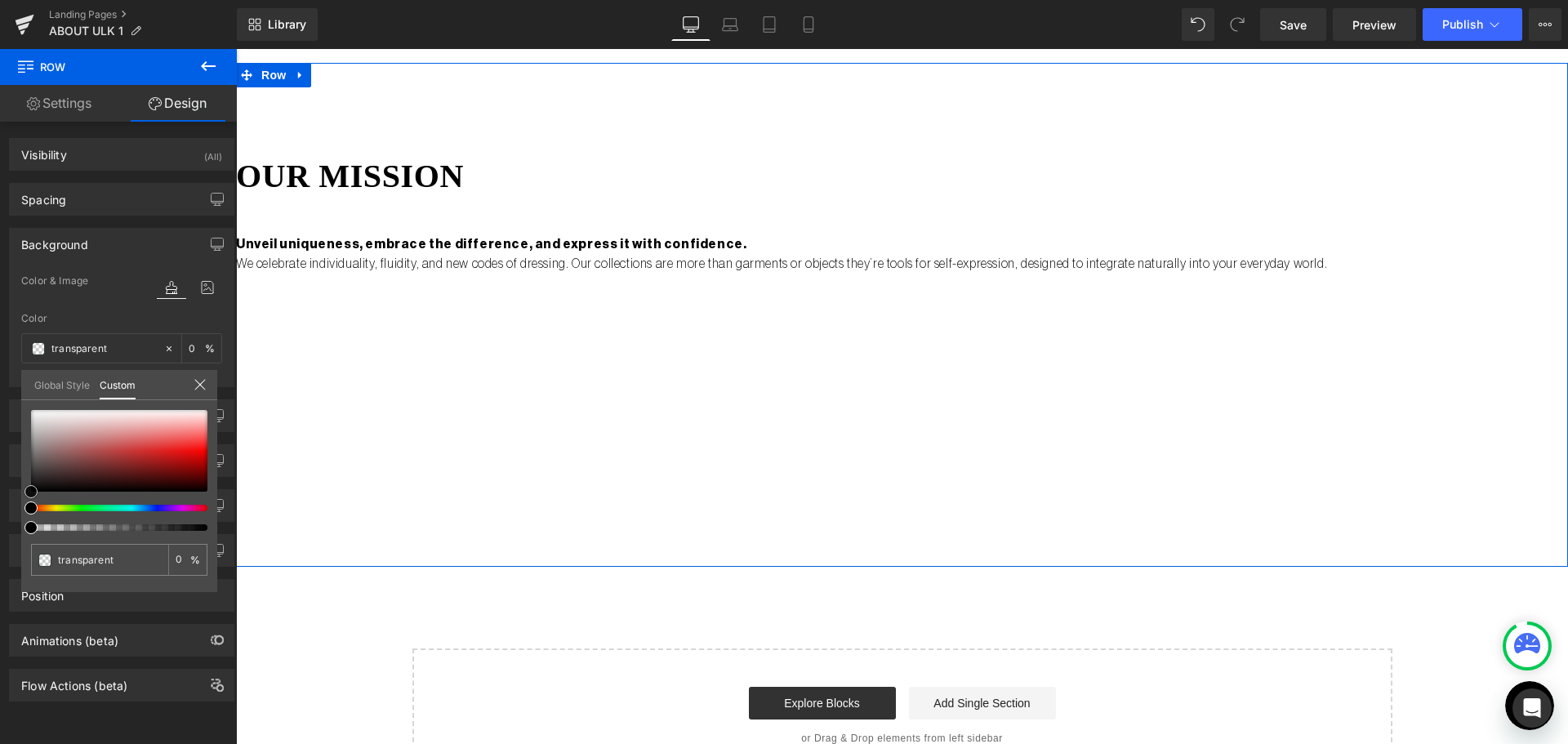
type input "#211111"
type input "100"
type input "#211111"
type input "100"
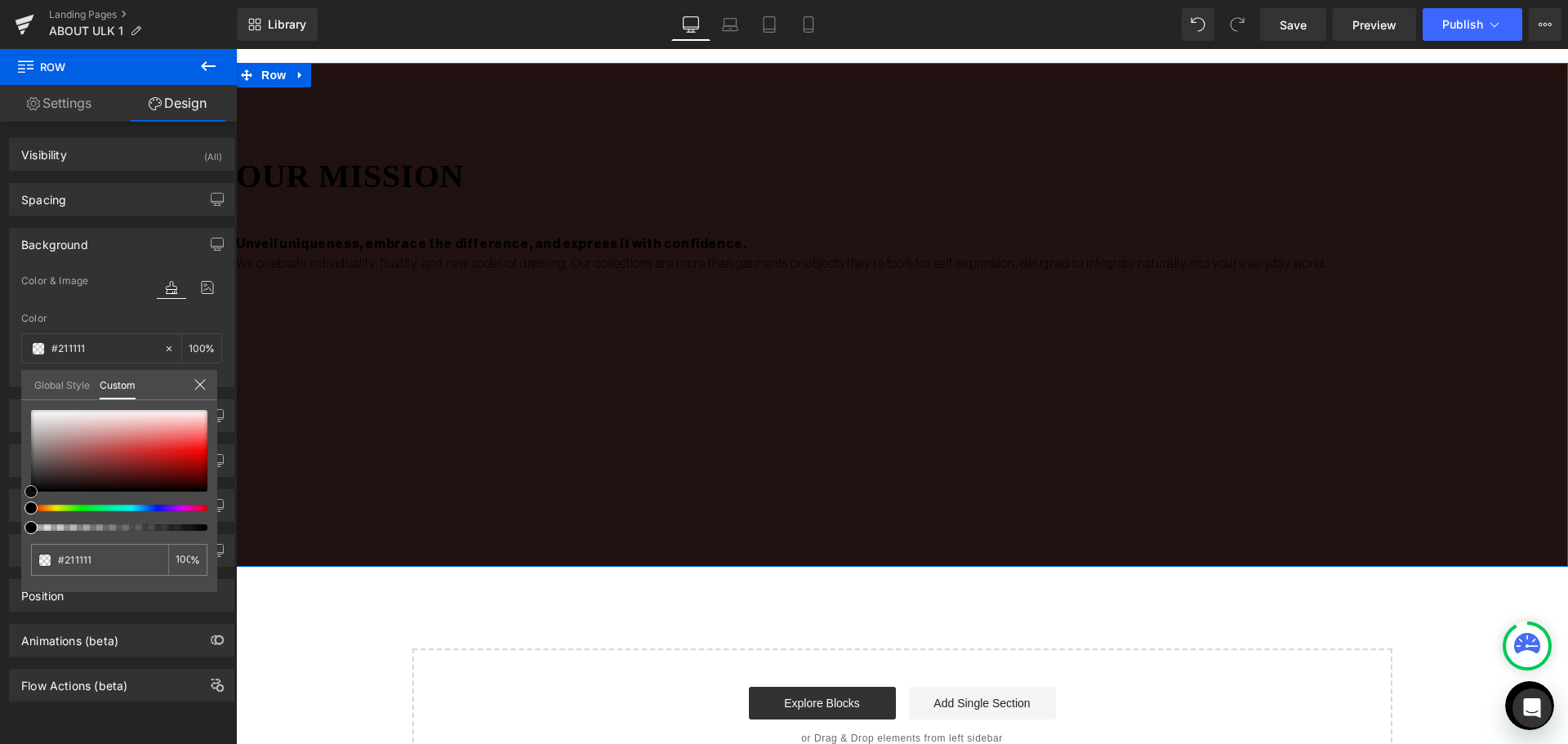
type input "#1e0f0f"
type input "#0c0707"
type input "#000000"
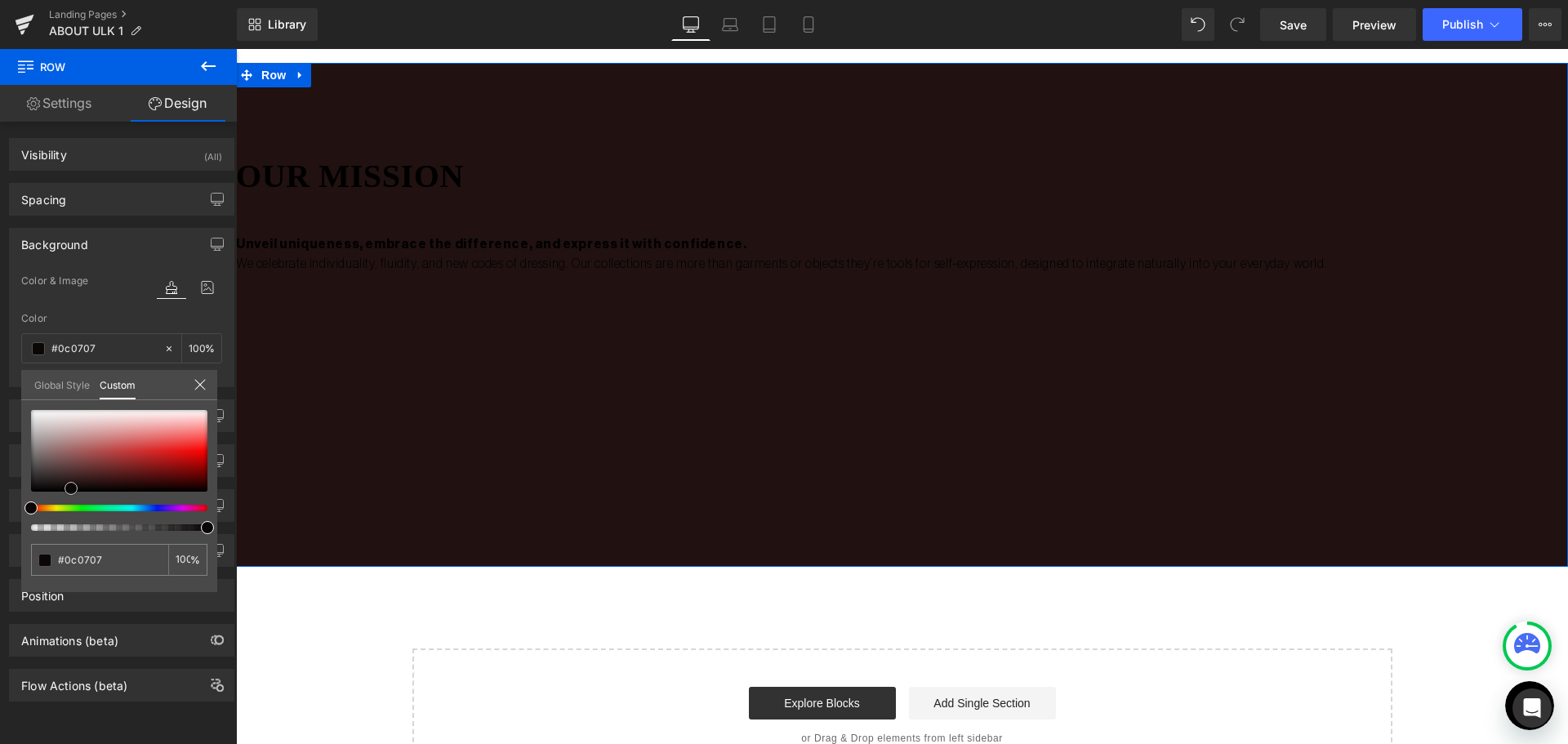
type input "#000000"
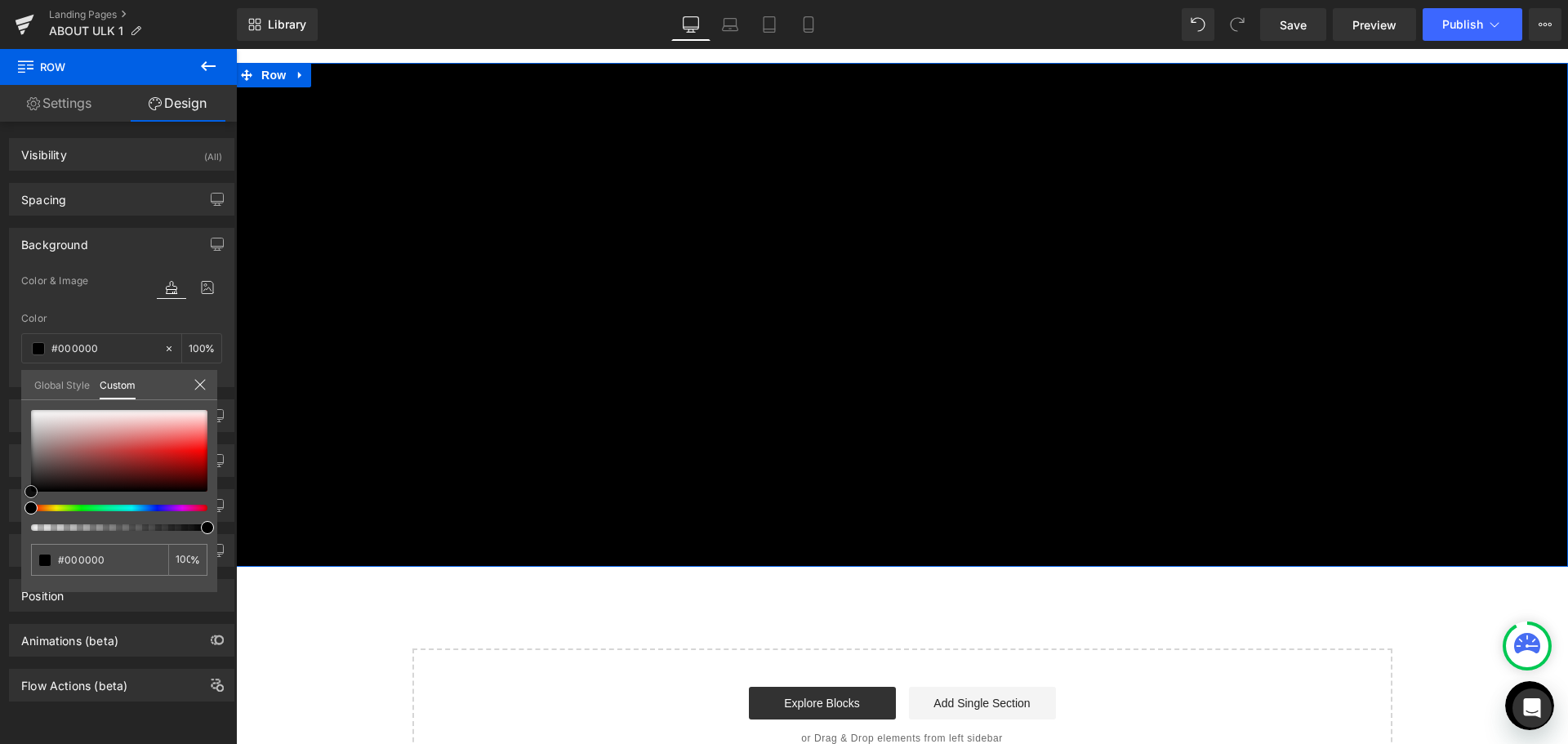
drag, startPoint x: 87, startPoint y: 484, endPoint x: 0, endPoint y: 518, distance: 93.4
click at [0, 387] on div "Background Color & Image color rgba(0, 0, 0, 1) Color #000000 100 % Image Repla…" at bounding box center [122, 302] width 244 height 172
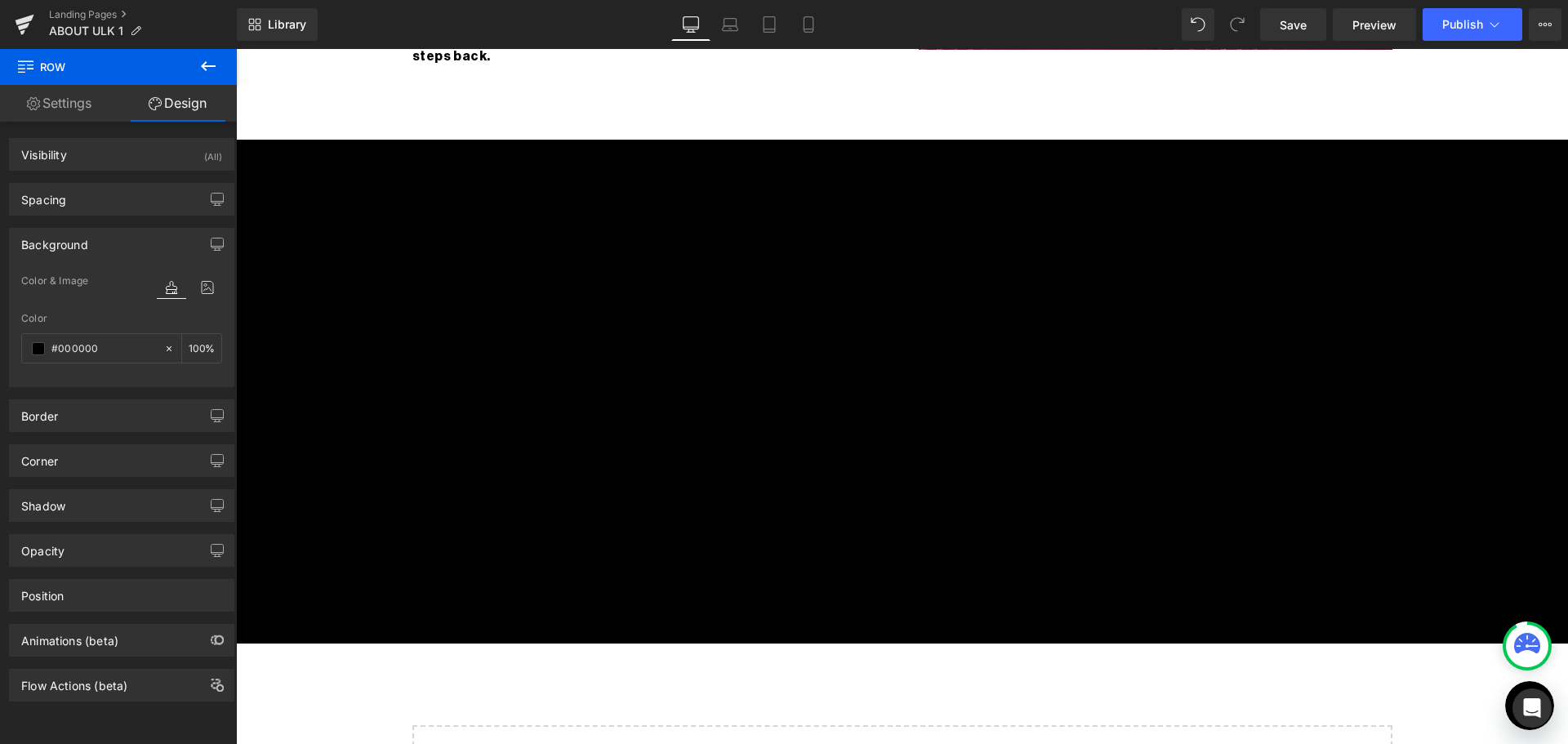
scroll to position [2124, 0]
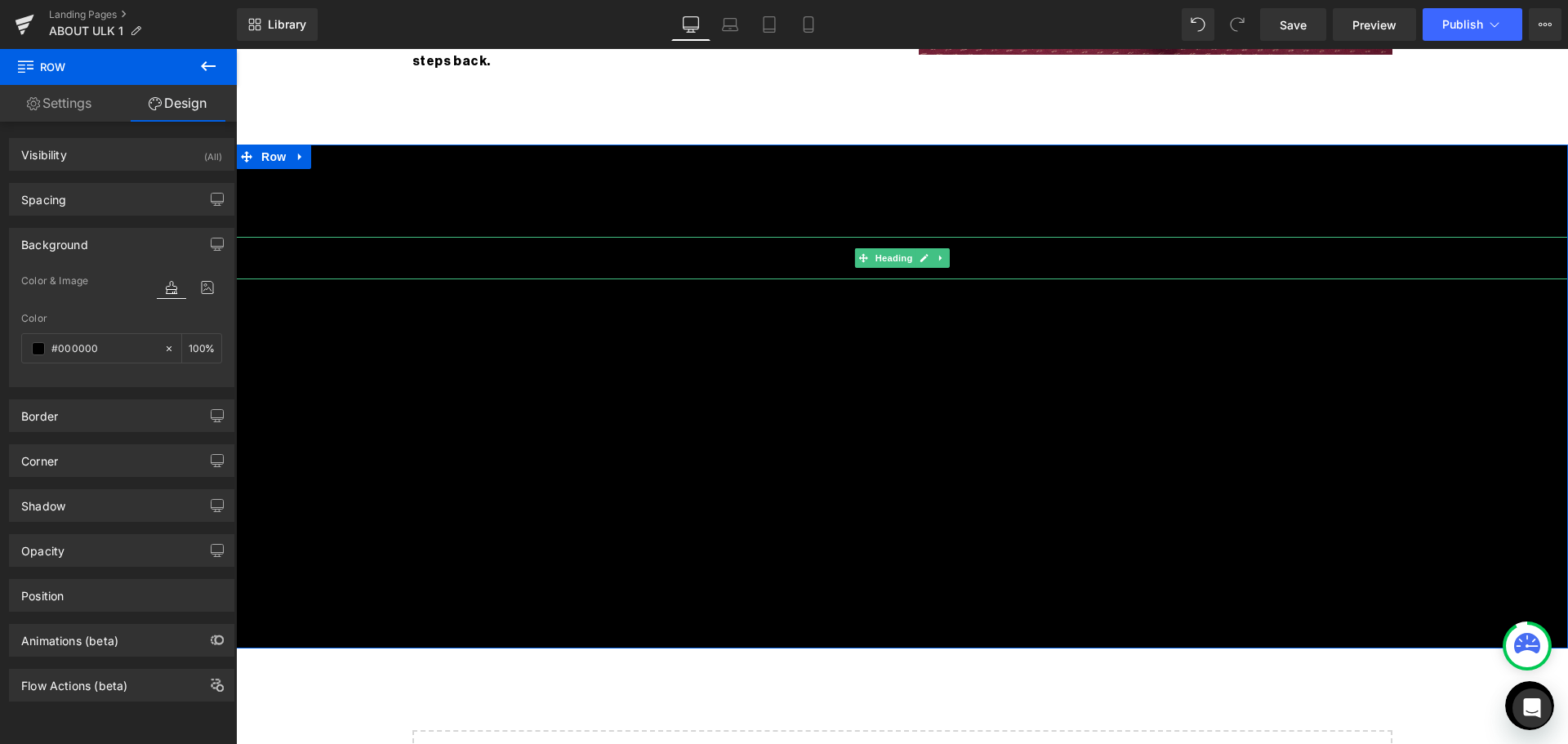
click at [401, 244] on h1 "our mission" at bounding box center [902, 258] width 1332 height 42
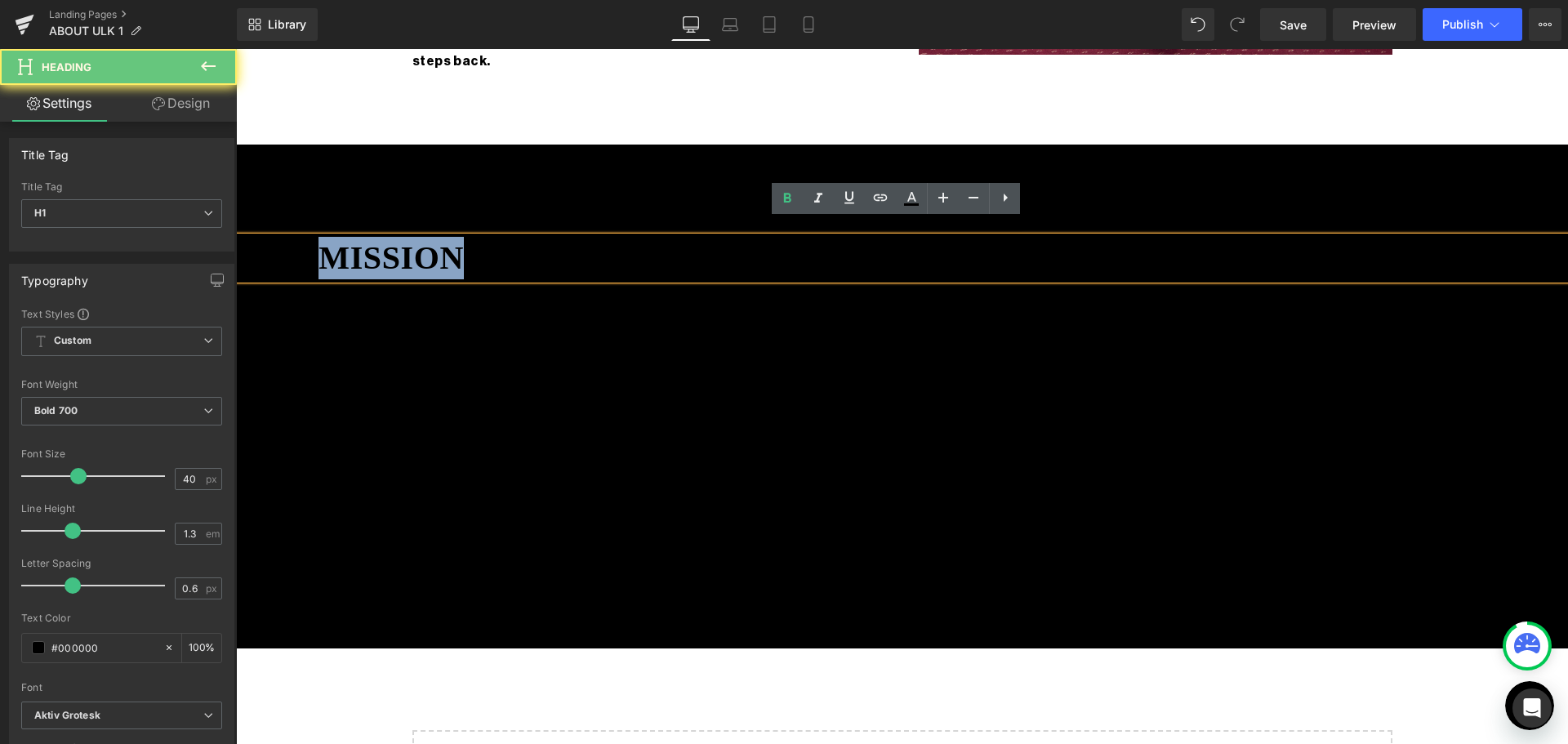
click at [401, 244] on h1 "our mission" at bounding box center [902, 258] width 1332 height 42
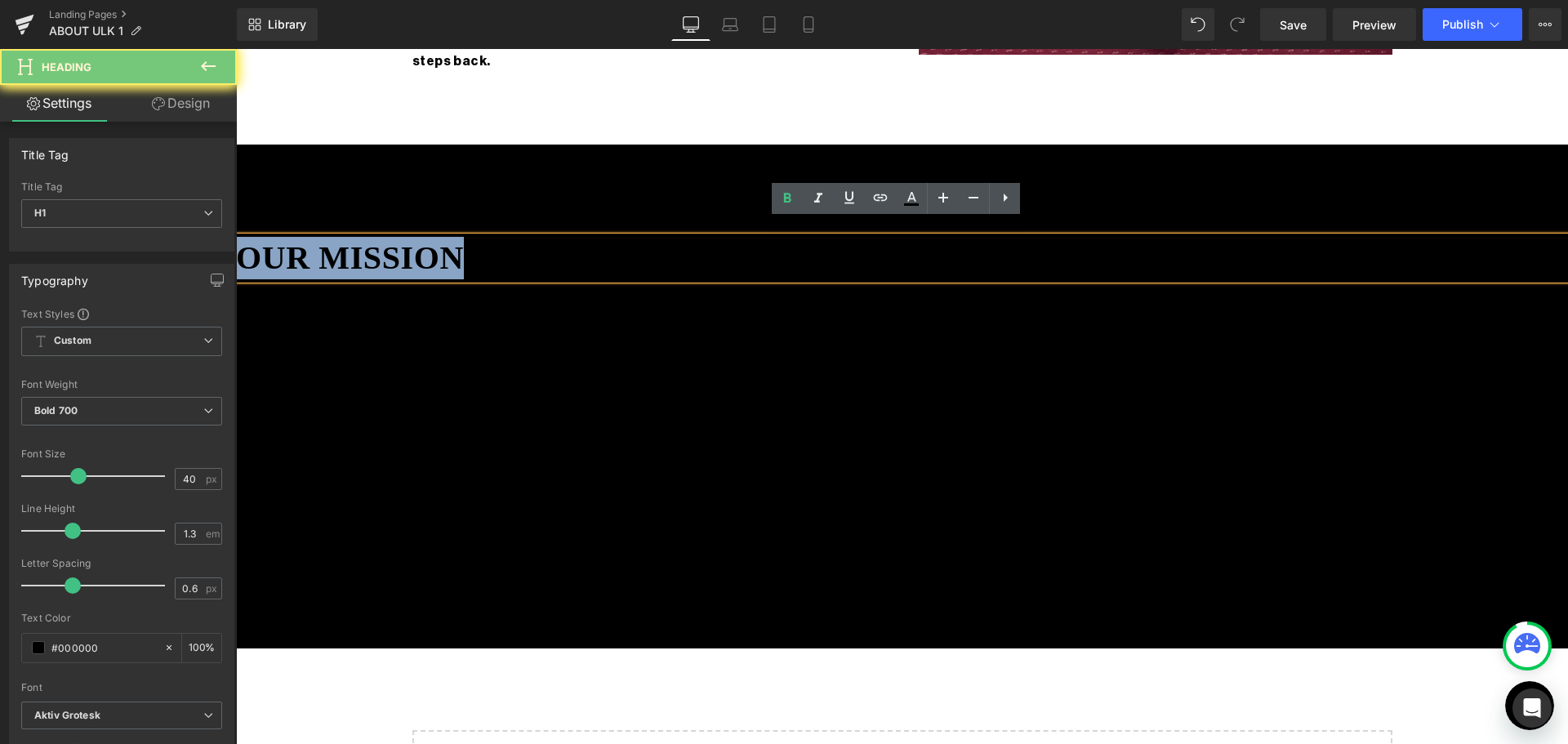
click at [401, 244] on h1 "our mission" at bounding box center [902, 258] width 1332 height 42
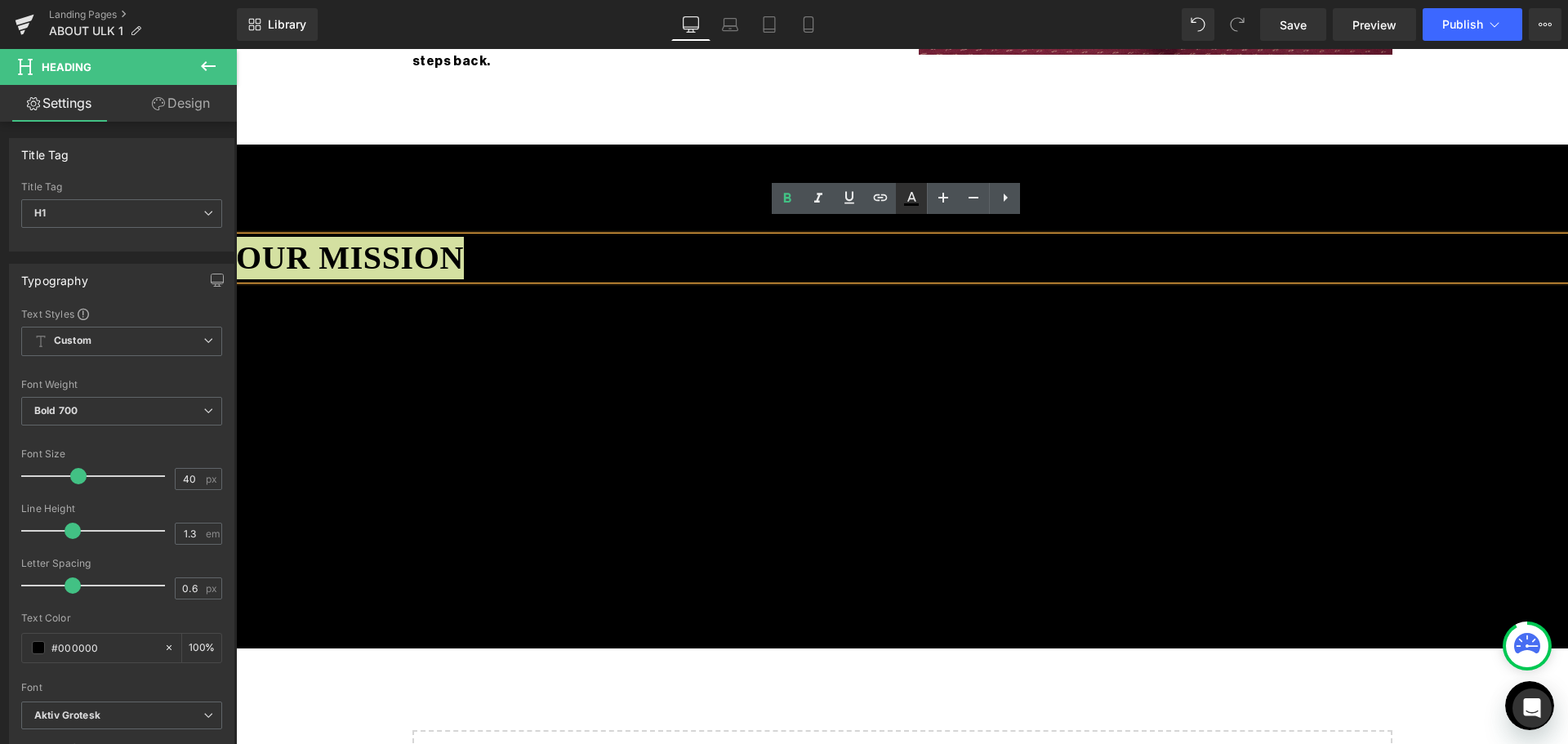
click at [916, 193] on icon at bounding box center [911, 198] width 20 height 20
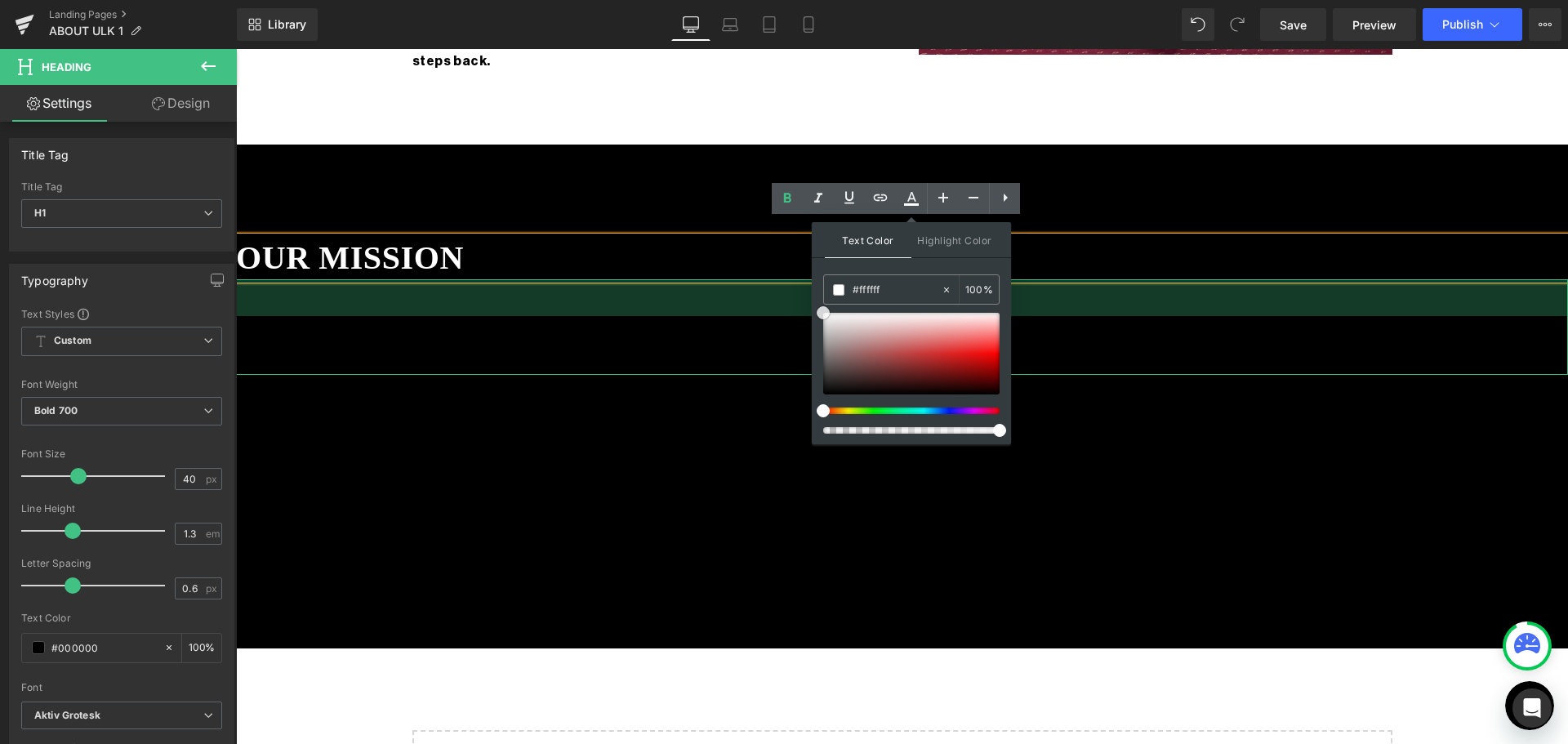
drag, startPoint x: 1086, startPoint y: 382, endPoint x: 738, endPoint y: 270, distance: 365.6
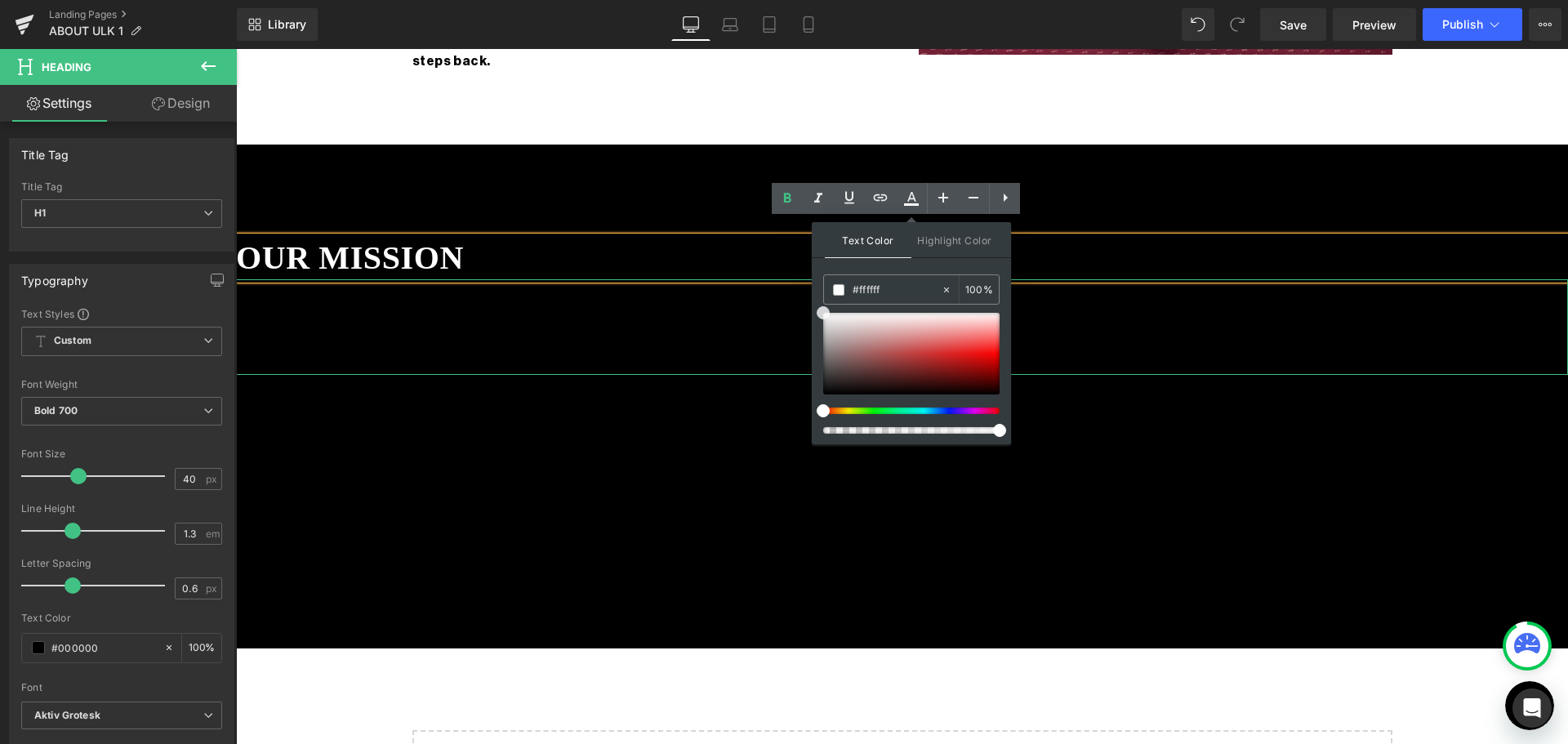
click at [582, 363] on div "our mission Heading Unveil uniqueness, embrace the difference, and express it w…" at bounding box center [902, 396] width 1332 height 504
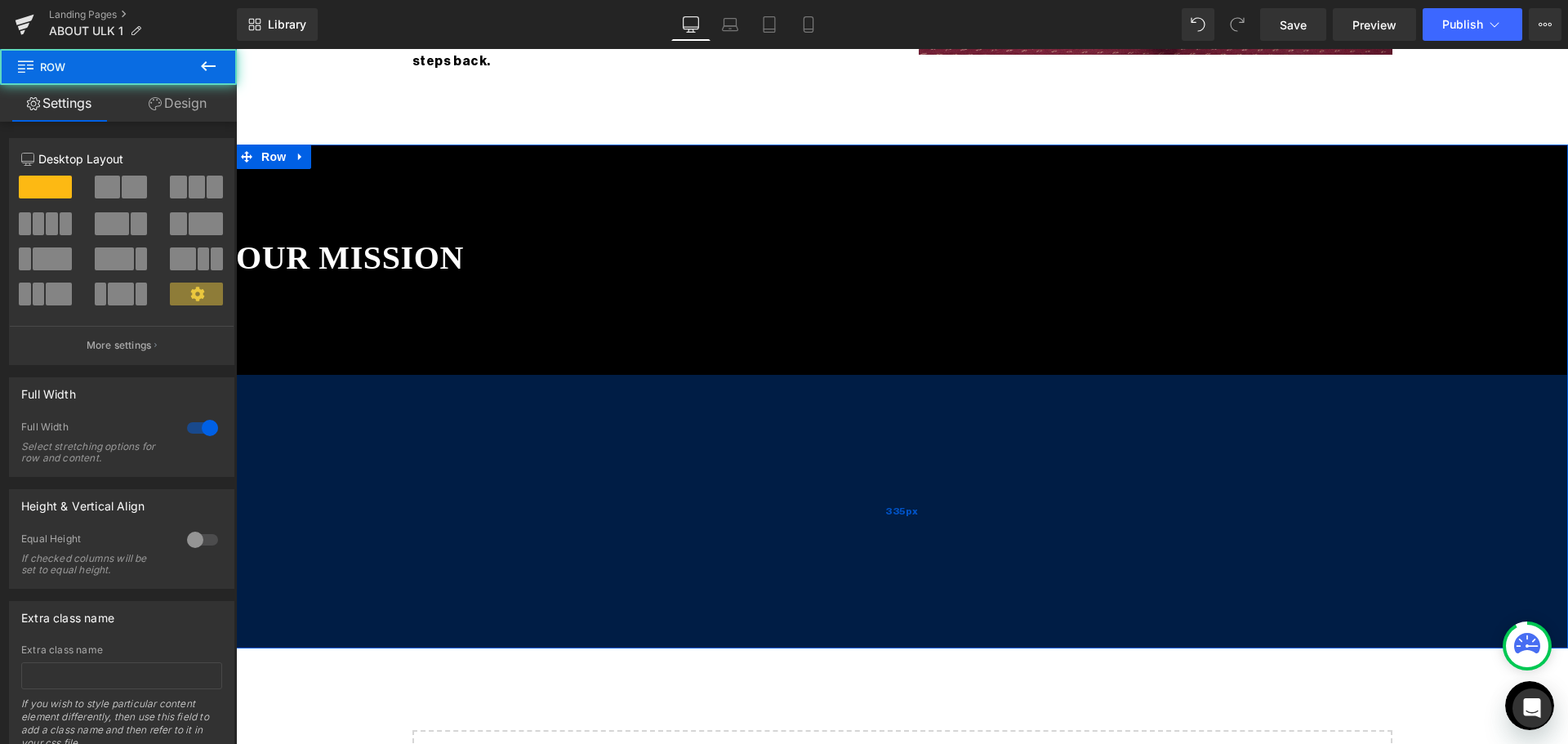
click at [626, 447] on div "335px" at bounding box center [902, 511] width 1332 height 274
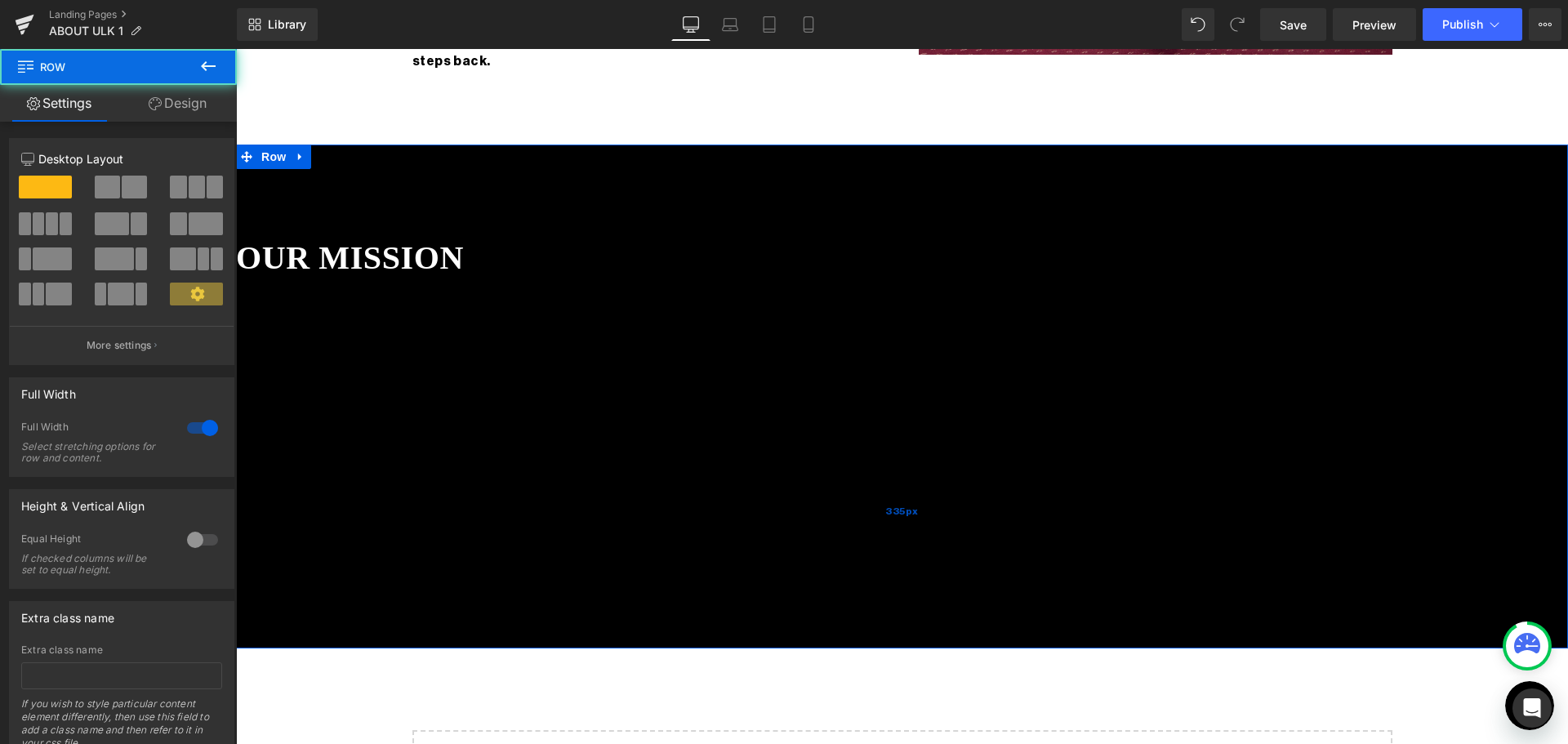
click at [626, 447] on div "335px" at bounding box center [902, 511] width 1332 height 274
click at [537, 336] on p "We celebrate individuality, fluidity, and new codes of dressing. Our collection…" at bounding box center [902, 345] width 1332 height 20
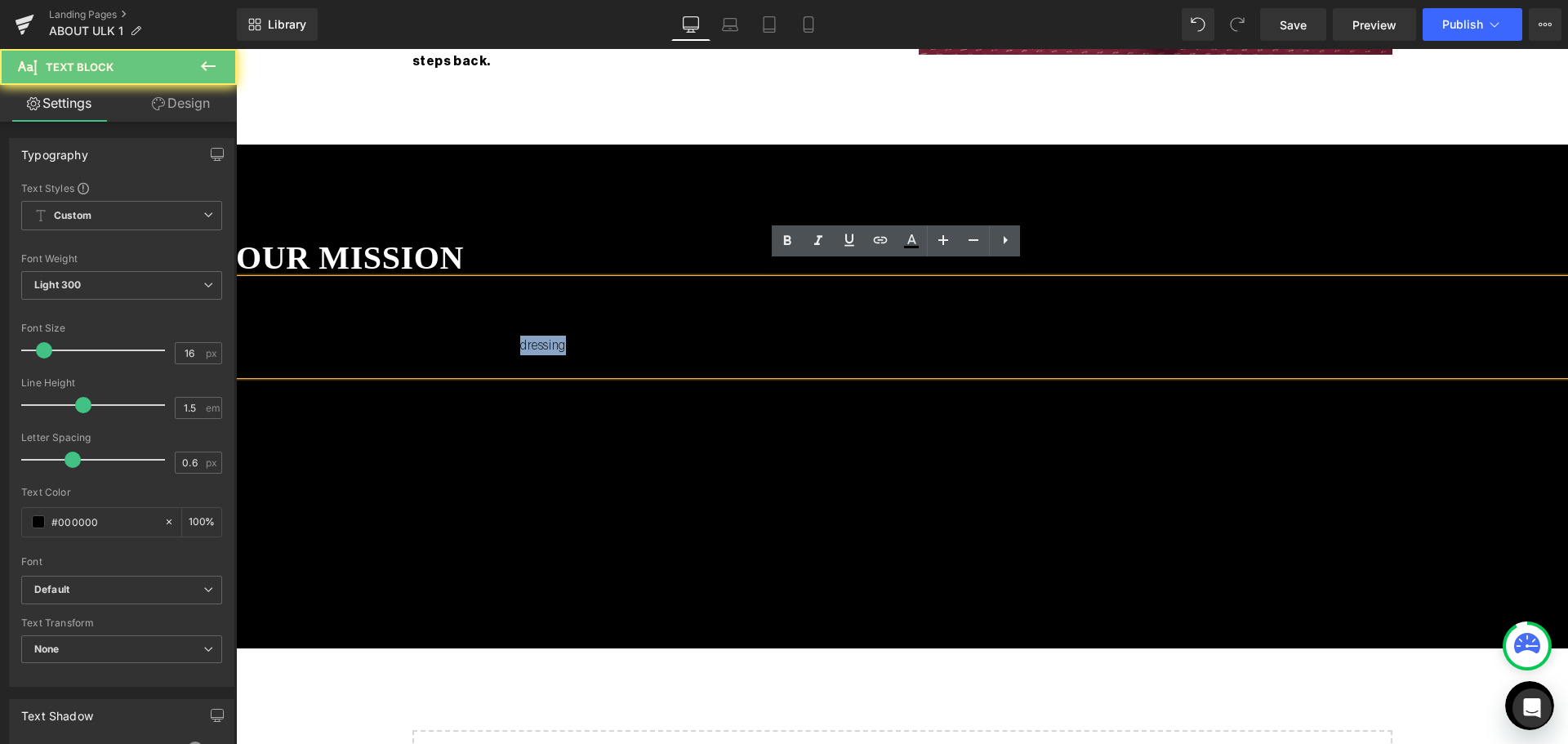
click at [537, 336] on p "We celebrate individuality, fluidity, and new codes of dressing. Our collection…" at bounding box center [902, 345] width 1332 height 20
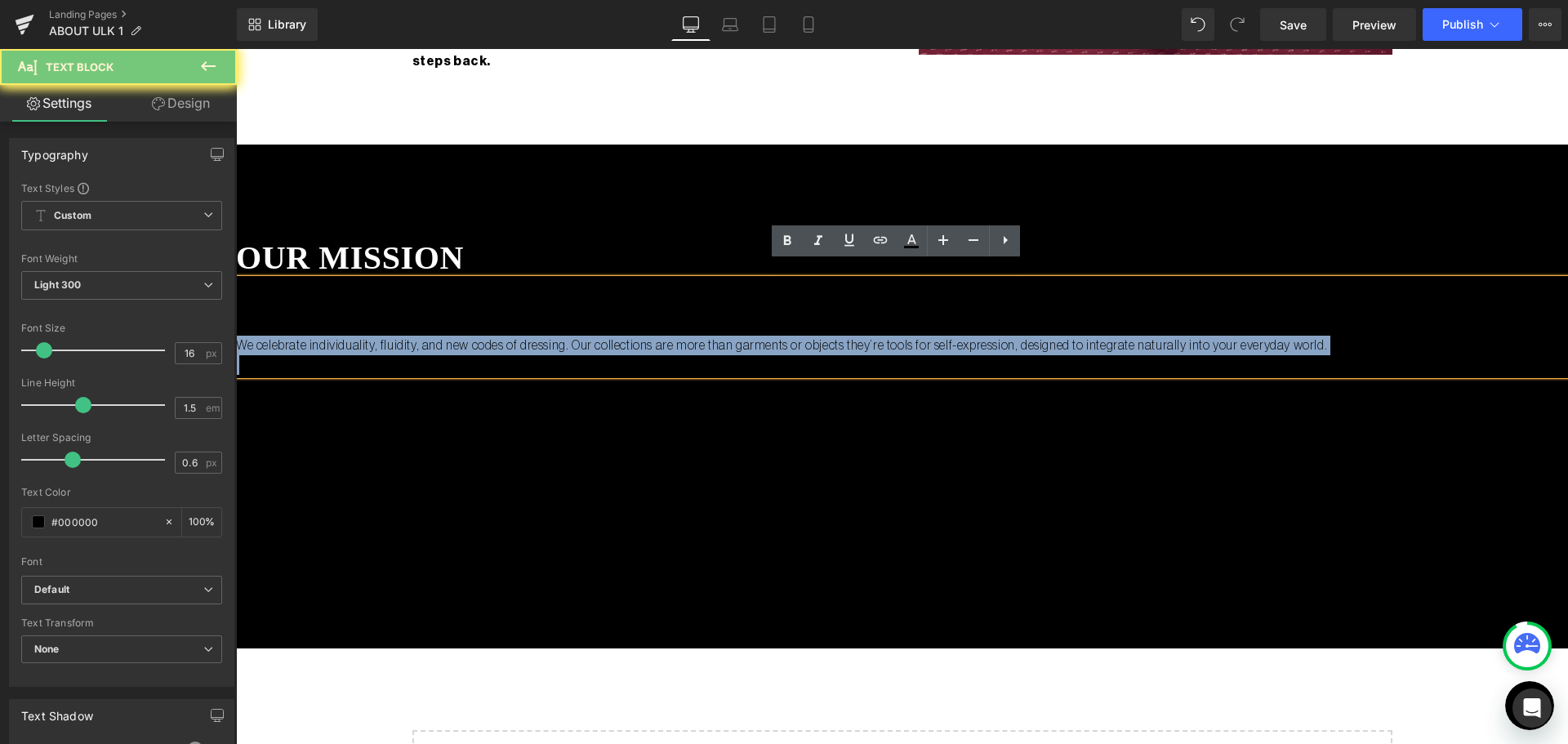
click at [537, 336] on p "We celebrate individuality, fluidity, and new codes of dressing. Our collection…" at bounding box center [902, 345] width 1332 height 20
click at [1316, 336] on p "We celebrate individuality, fluidity, and new codes of dressing. Our collection…" at bounding box center [902, 345] width 1332 height 20
click at [1348, 336] on p "We celebrate individuality, fluidity, and new codes of dressing. Our collection…" at bounding box center [902, 345] width 1332 height 20
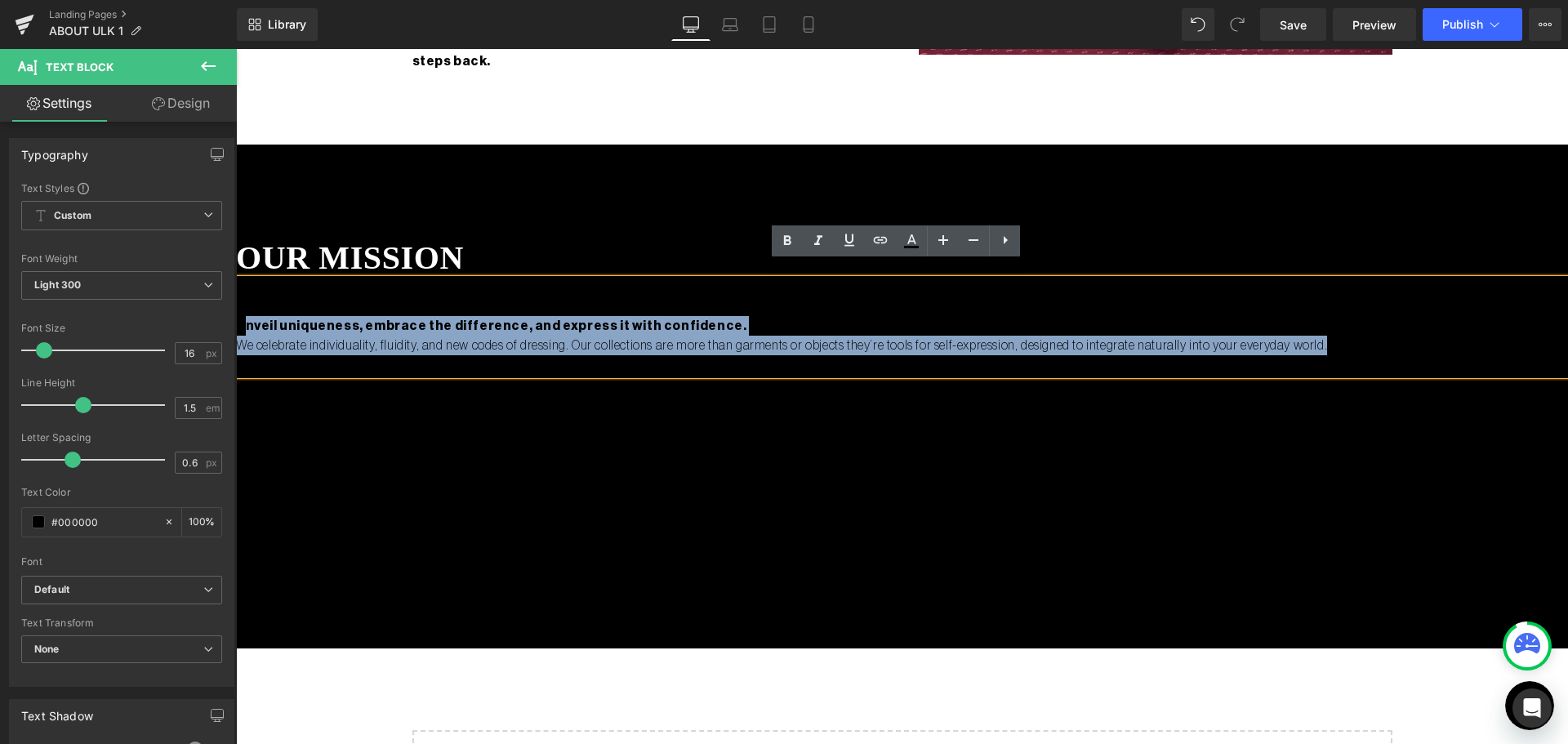
drag, startPoint x: 1376, startPoint y: 332, endPoint x: 240, endPoint y: 290, distance: 1136.8
click at [240, 290] on div "Unveil uniqueness, embrace the difference, and express it with confidence. We c…" at bounding box center [902, 326] width 1332 height 95
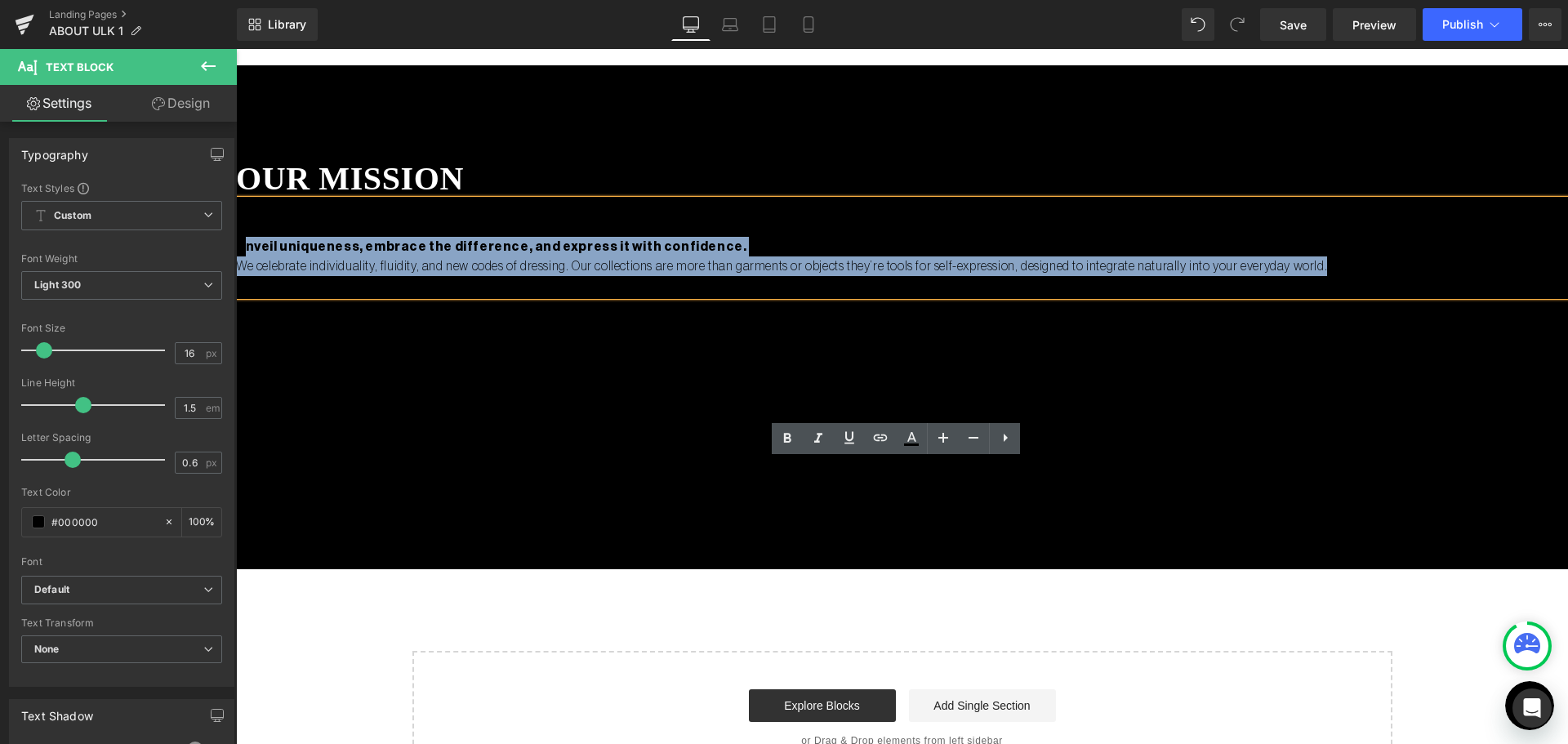
scroll to position [2205, 0]
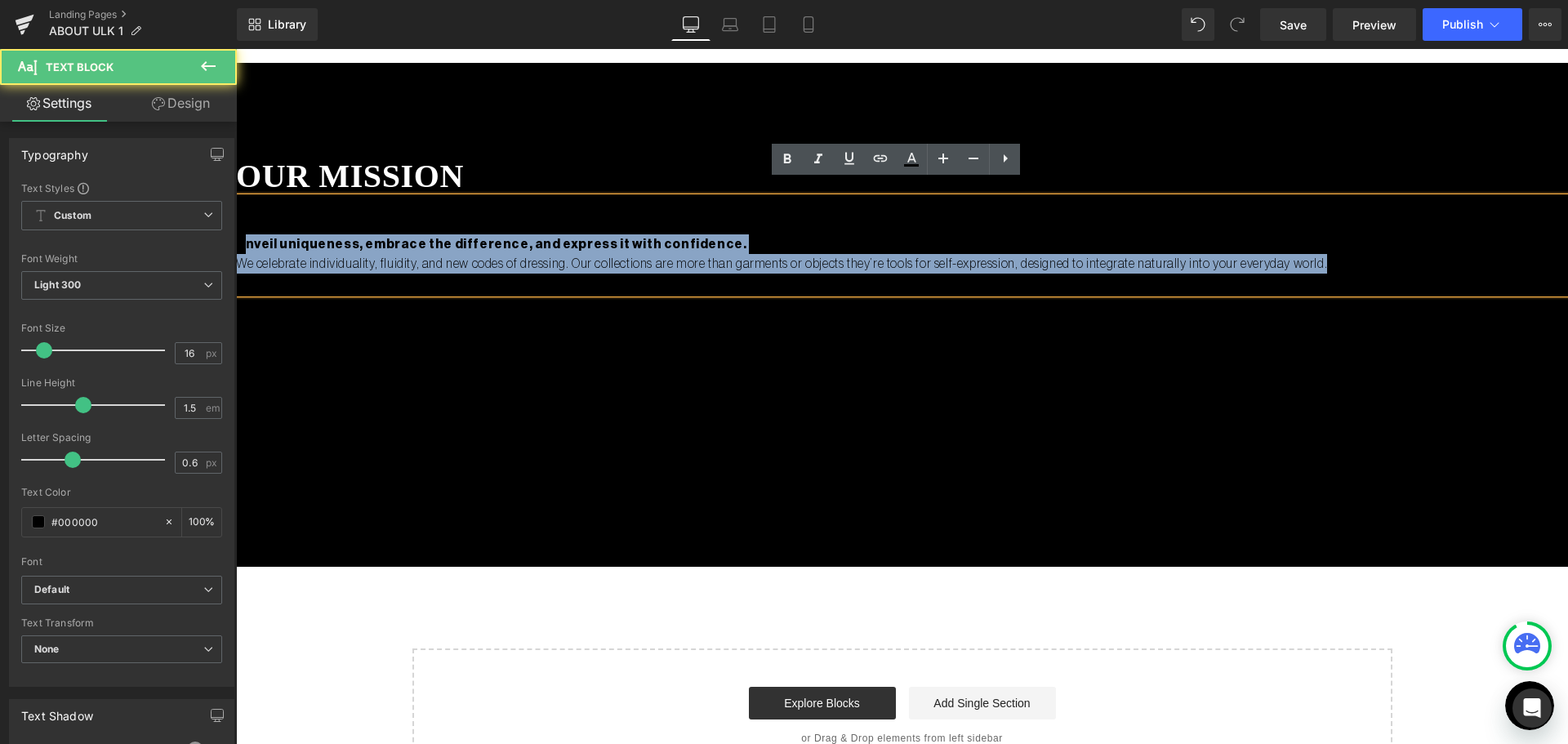
click at [240, 216] on div "Unveil uniqueness, embrace the difference, and express it with confidence. We c…" at bounding box center [902, 245] width 1332 height 95
drag, startPoint x: 238, startPoint y: 193, endPoint x: 1351, endPoint y: 342, distance: 1122.9
click at [1351, 342] on div "our mission Heading Unveil uniqueness, embrace the difference, and express it w…" at bounding box center [902, 314] width 1332 height 504
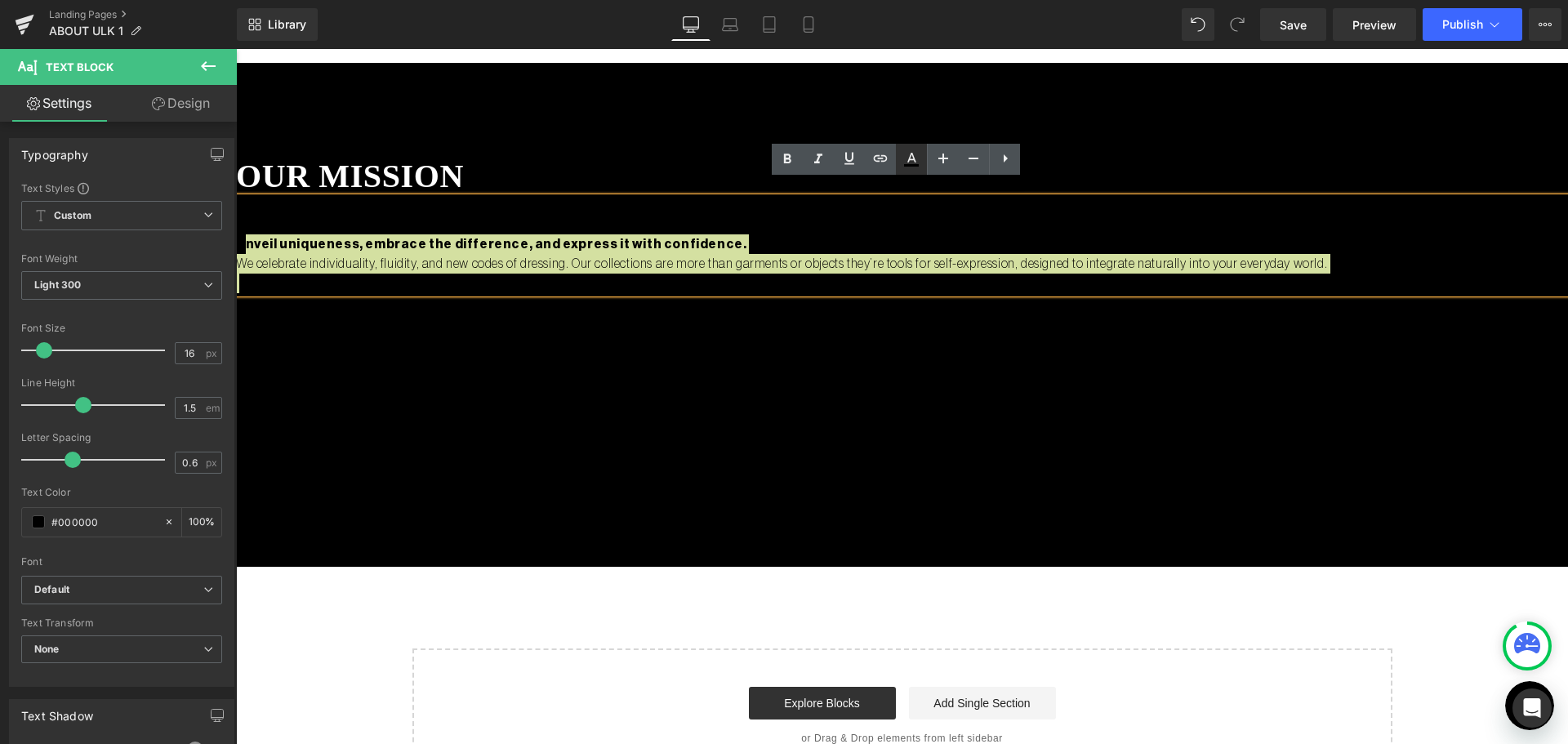
click at [914, 158] on icon at bounding box center [911, 157] width 9 height 9
type input "#000000"
type input "100"
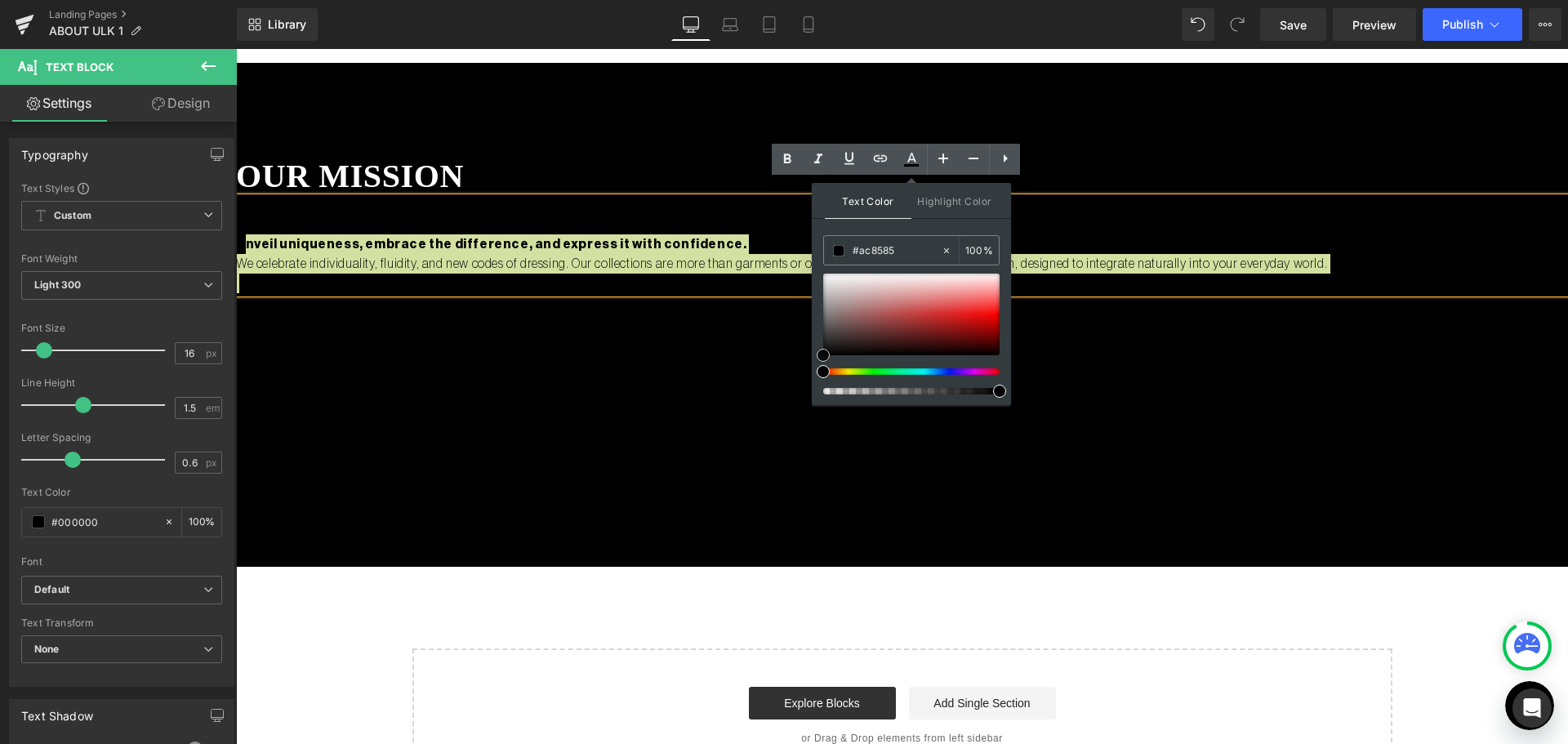
type input "#b49797"
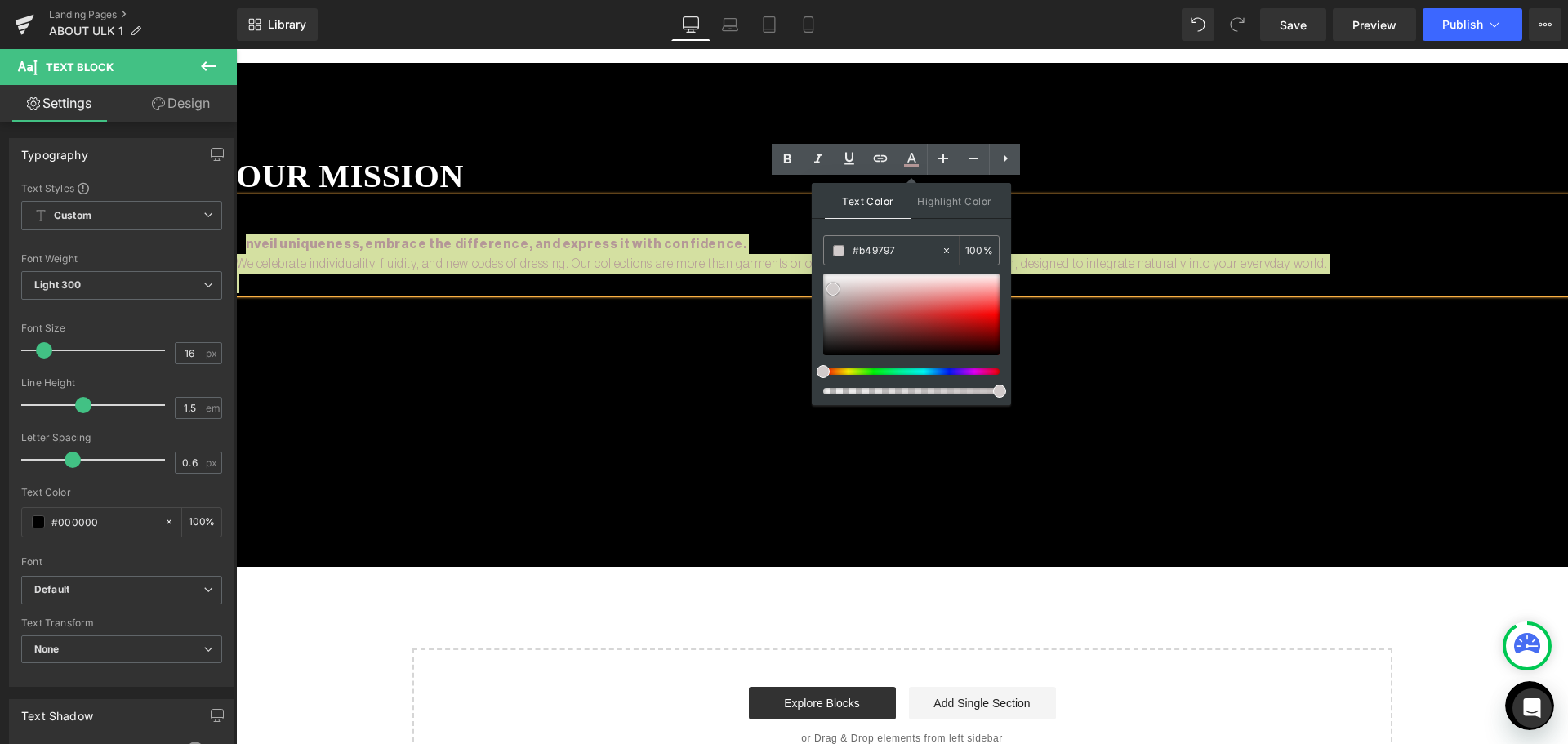
drag, startPoint x: 714, startPoint y: 224, endPoint x: 653, endPoint y: 196, distance: 67.1
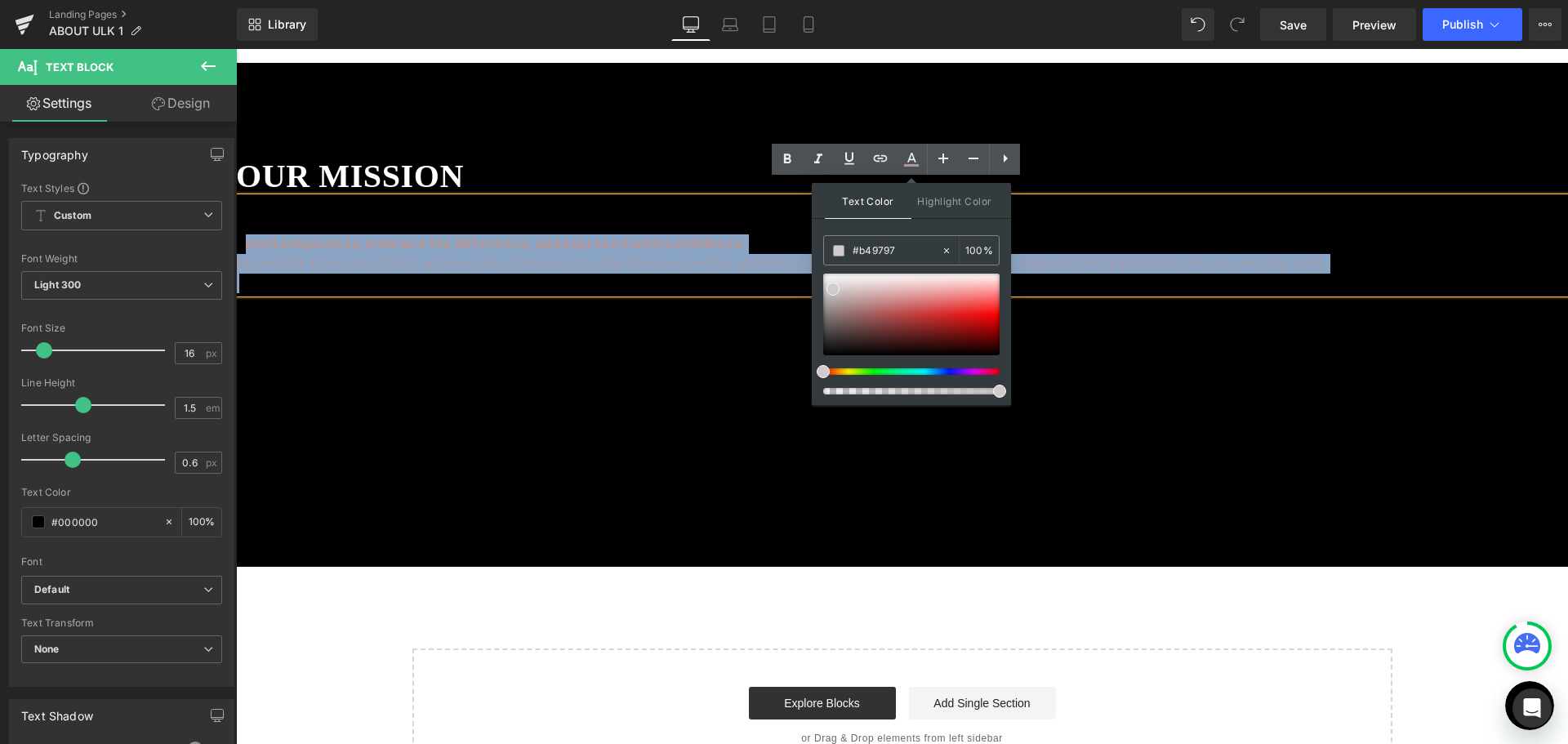
click at [653, 198] on div "U nveil uniqueness, embrace the difference, and express it with confidence. We …" at bounding box center [902, 245] width 1332 height 95
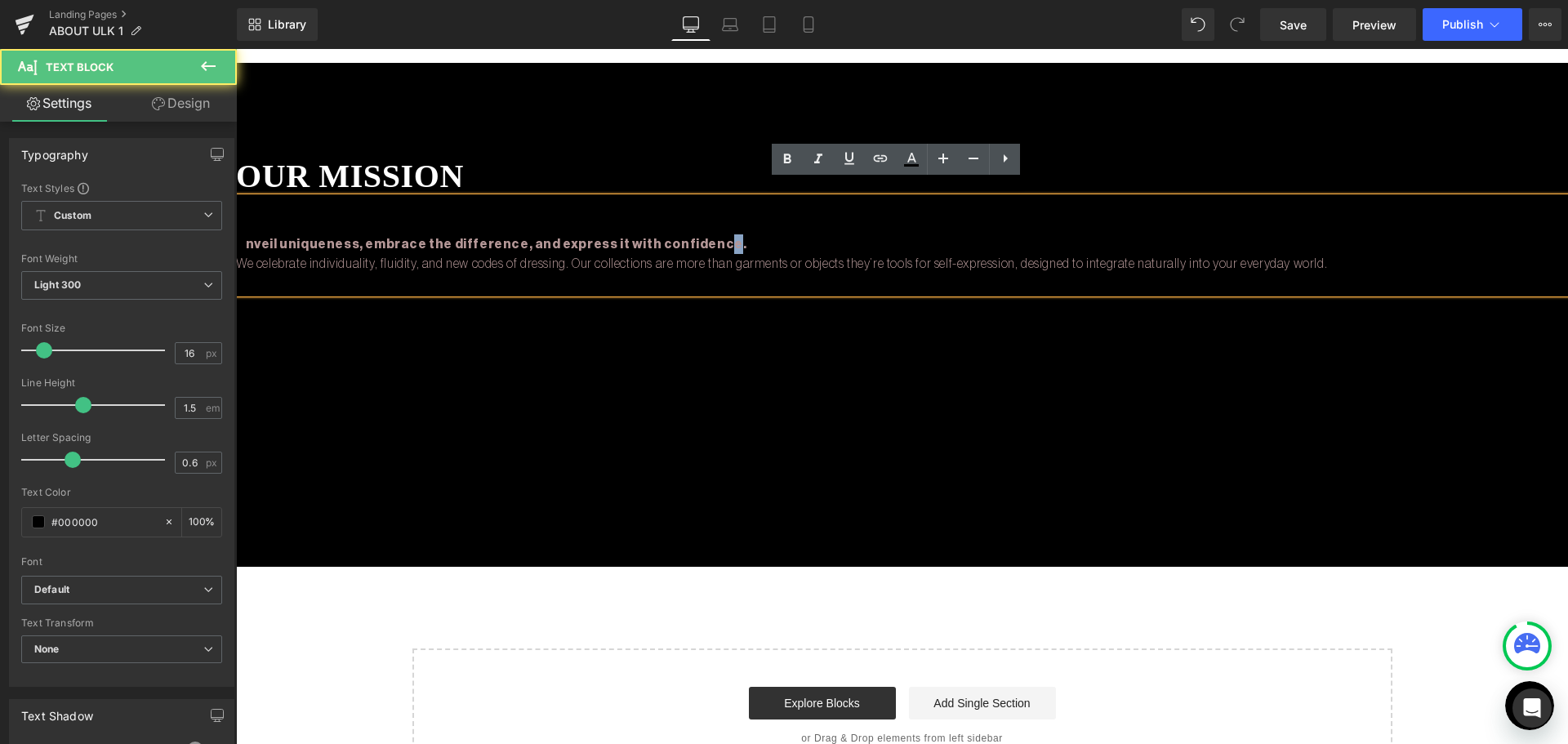
drag, startPoint x: 640, startPoint y: 196, endPoint x: 706, endPoint y: 269, distance: 98.4
click at [639, 212] on div "U nveil uniqueness, embrace the difference, and express it with confidence. We …" at bounding box center [902, 245] width 1332 height 95
click at [860, 330] on div "our mission Heading U nveil uniqueness, embrace the difference, and express it …" at bounding box center [902, 314] width 1332 height 504
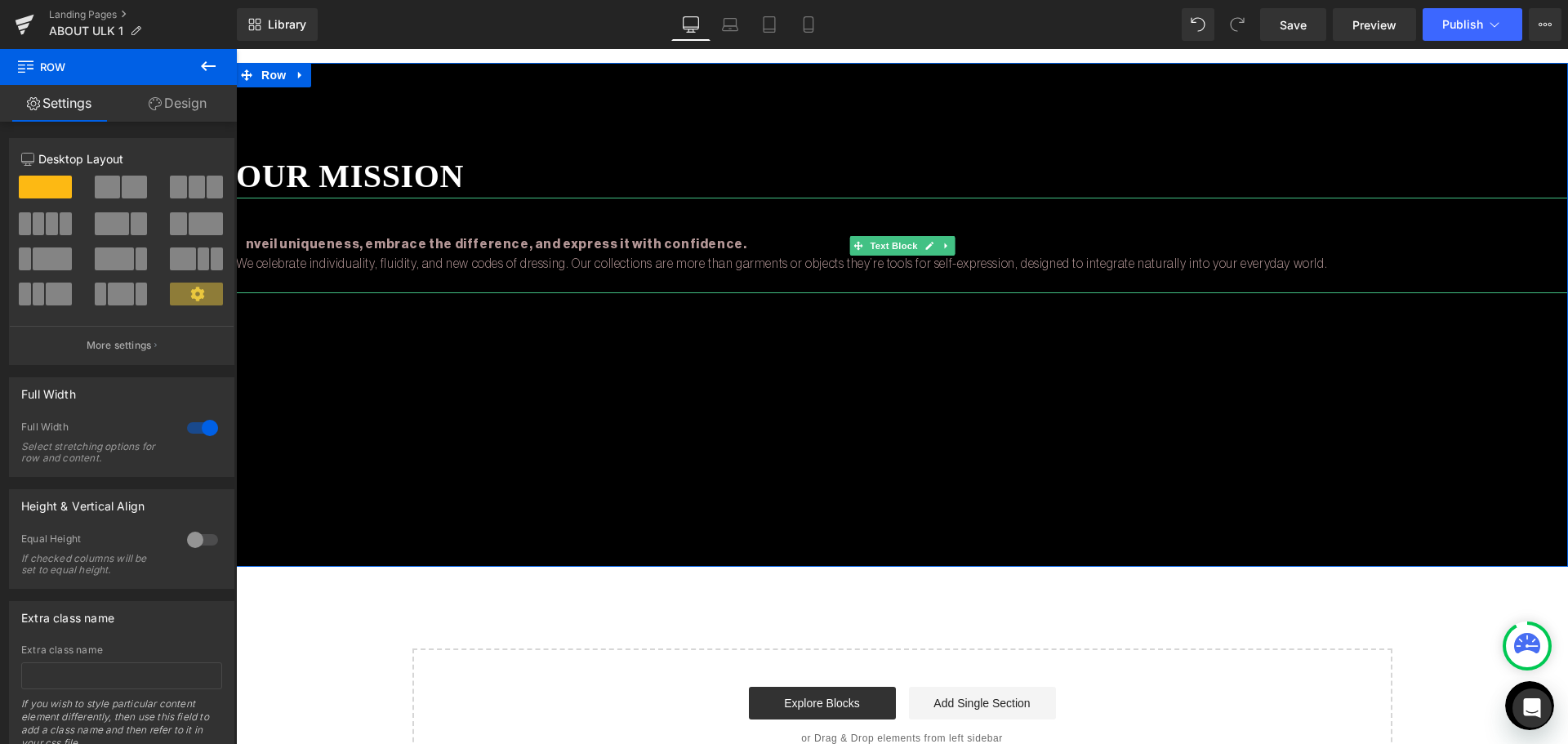
click at [634, 274] on p at bounding box center [902, 284] width 1332 height 20
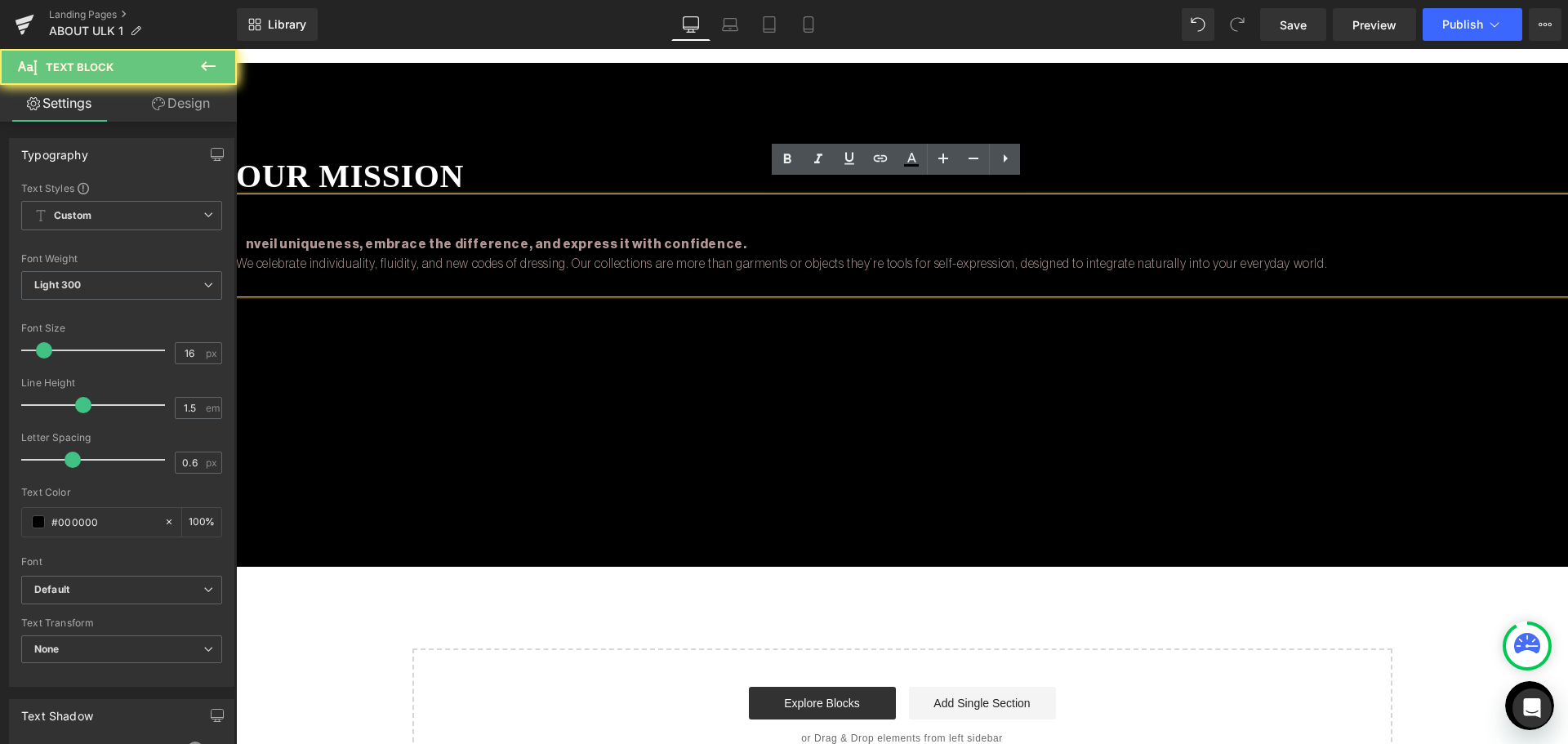
click at [634, 274] on p at bounding box center [902, 284] width 1332 height 20
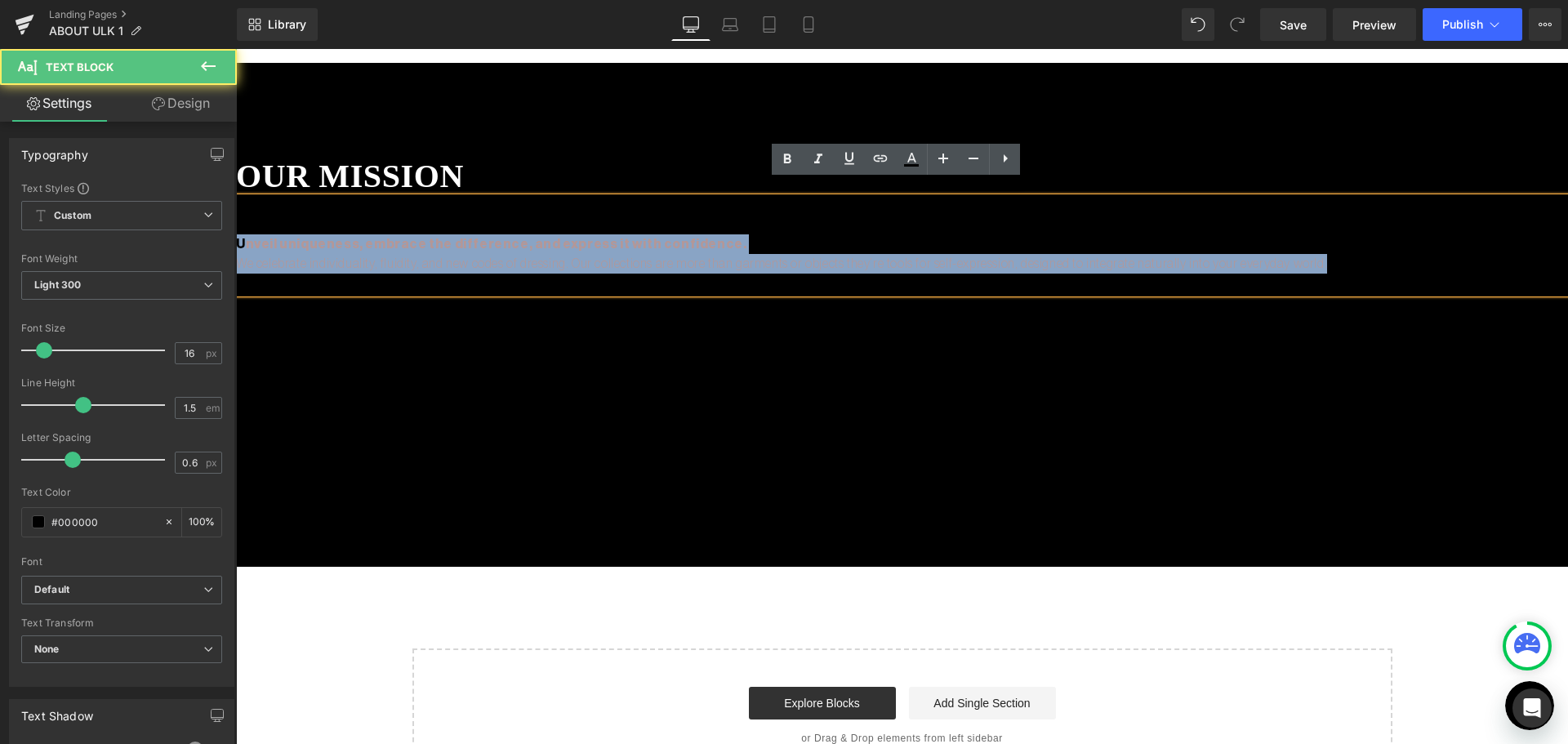
drag, startPoint x: 1340, startPoint y: 252, endPoint x: 183, endPoint y: 149, distance: 1161.6
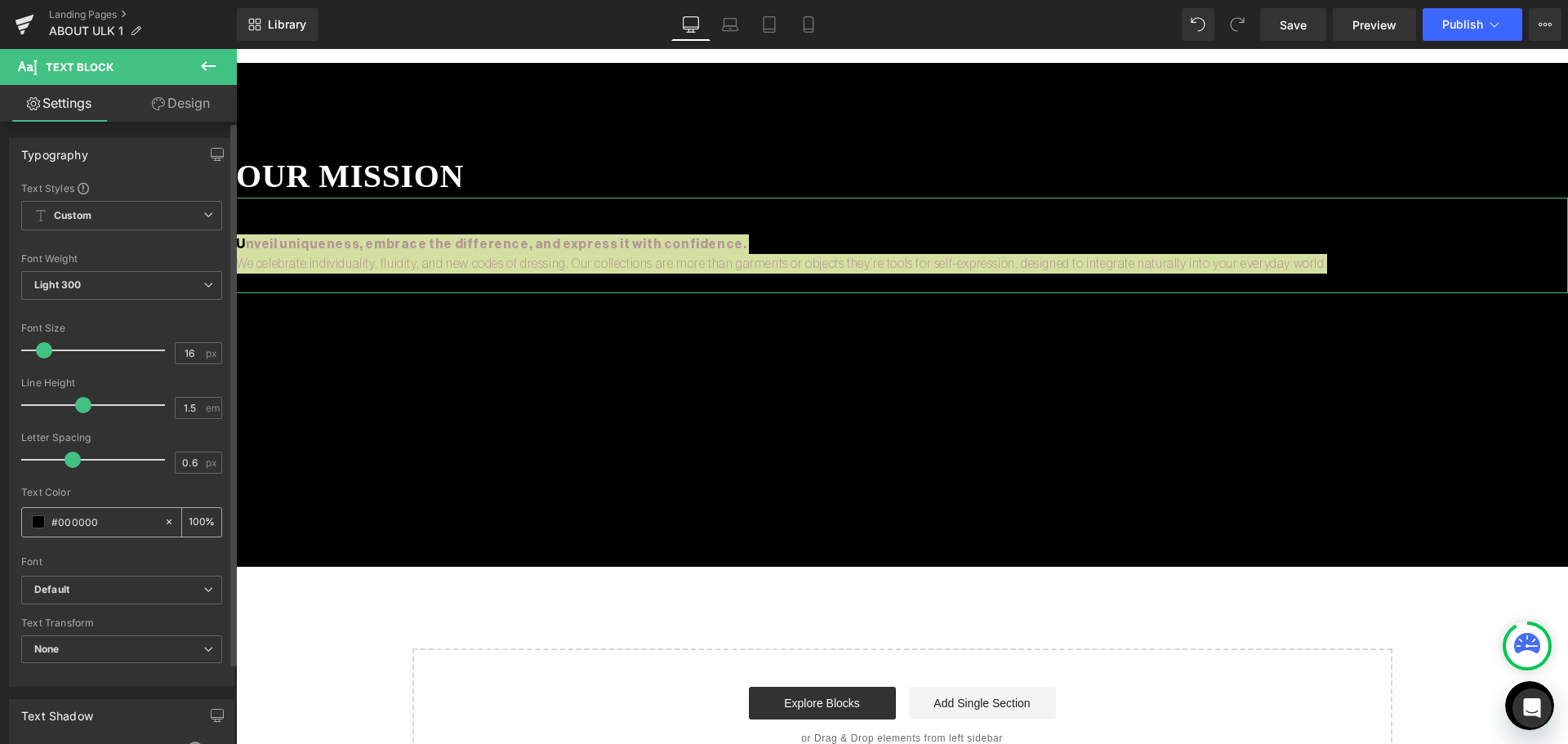
click at [27, 521] on div "#000000" at bounding box center [93, 521] width 141 height 28
click at [37, 523] on span at bounding box center [38, 521] width 13 height 13
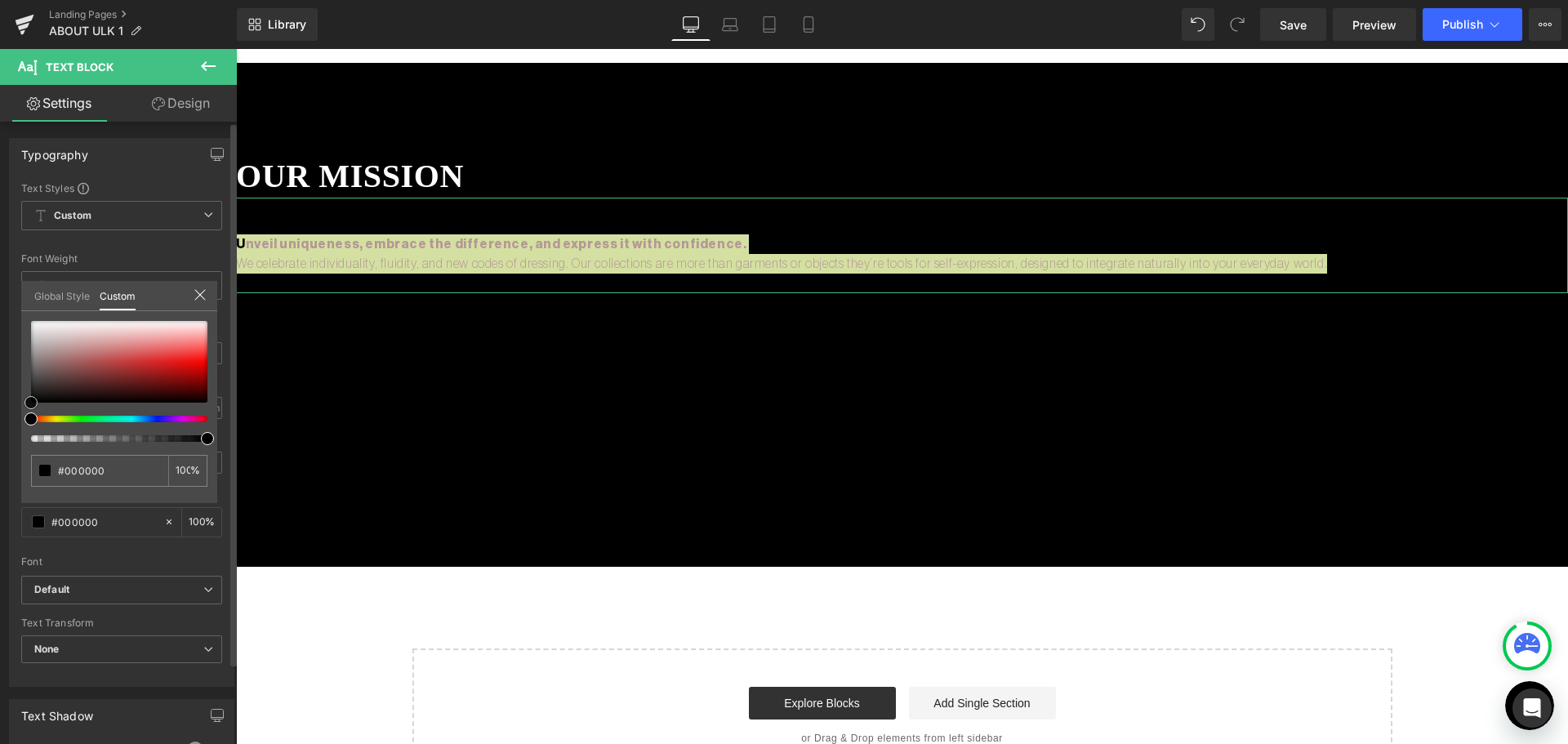
type input "#ab7c7c"
type input "#bea6a6"
type input "#ffffff"
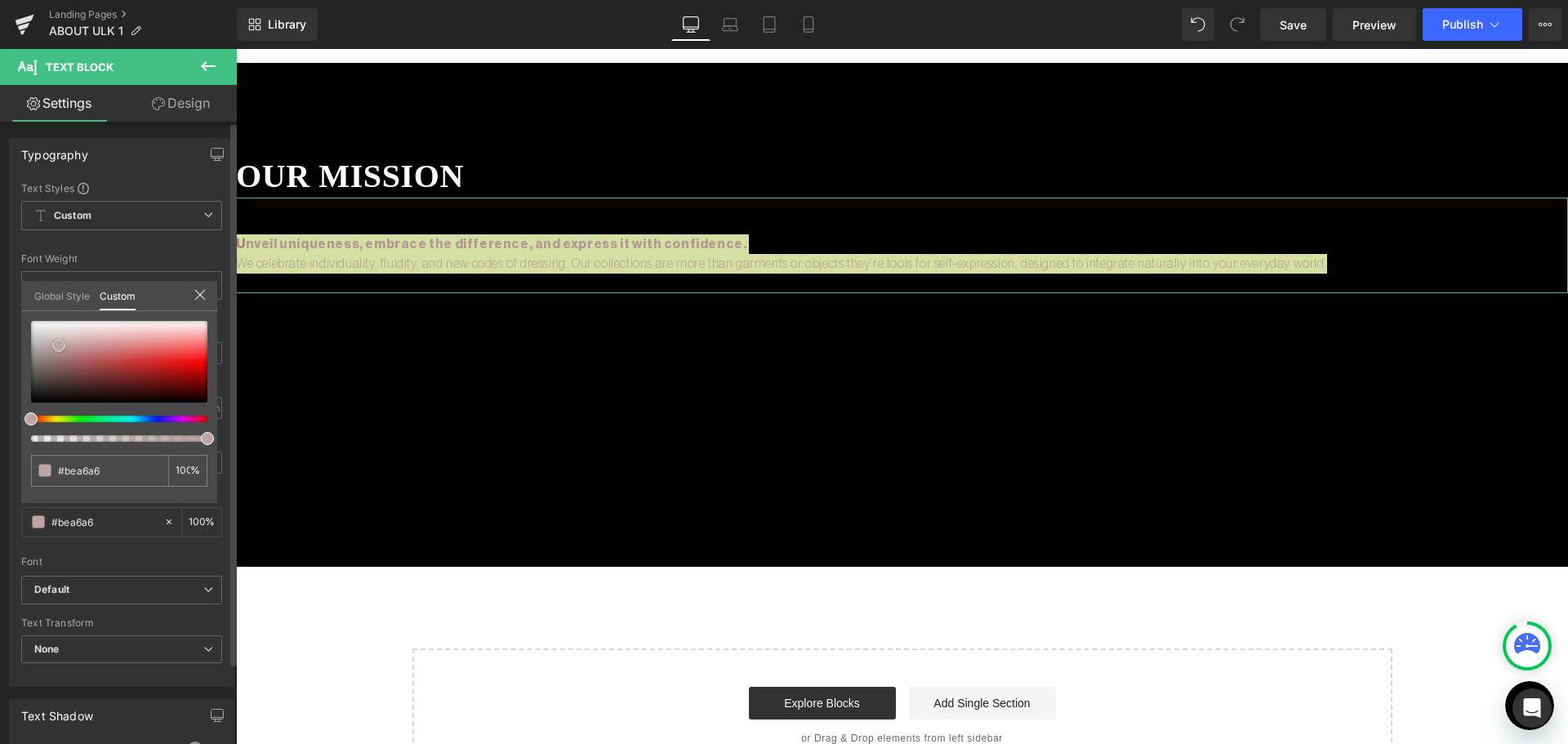
type input "#ffffff"
drag, startPoint x: 70, startPoint y: 356, endPoint x: 0, endPoint y: 235, distance: 139.8
click at [0, 235] on div "Typography Text Styles Custom Custom Setup Global Style Custom Setup Global Sty…" at bounding box center [122, 406] width 244 height 561
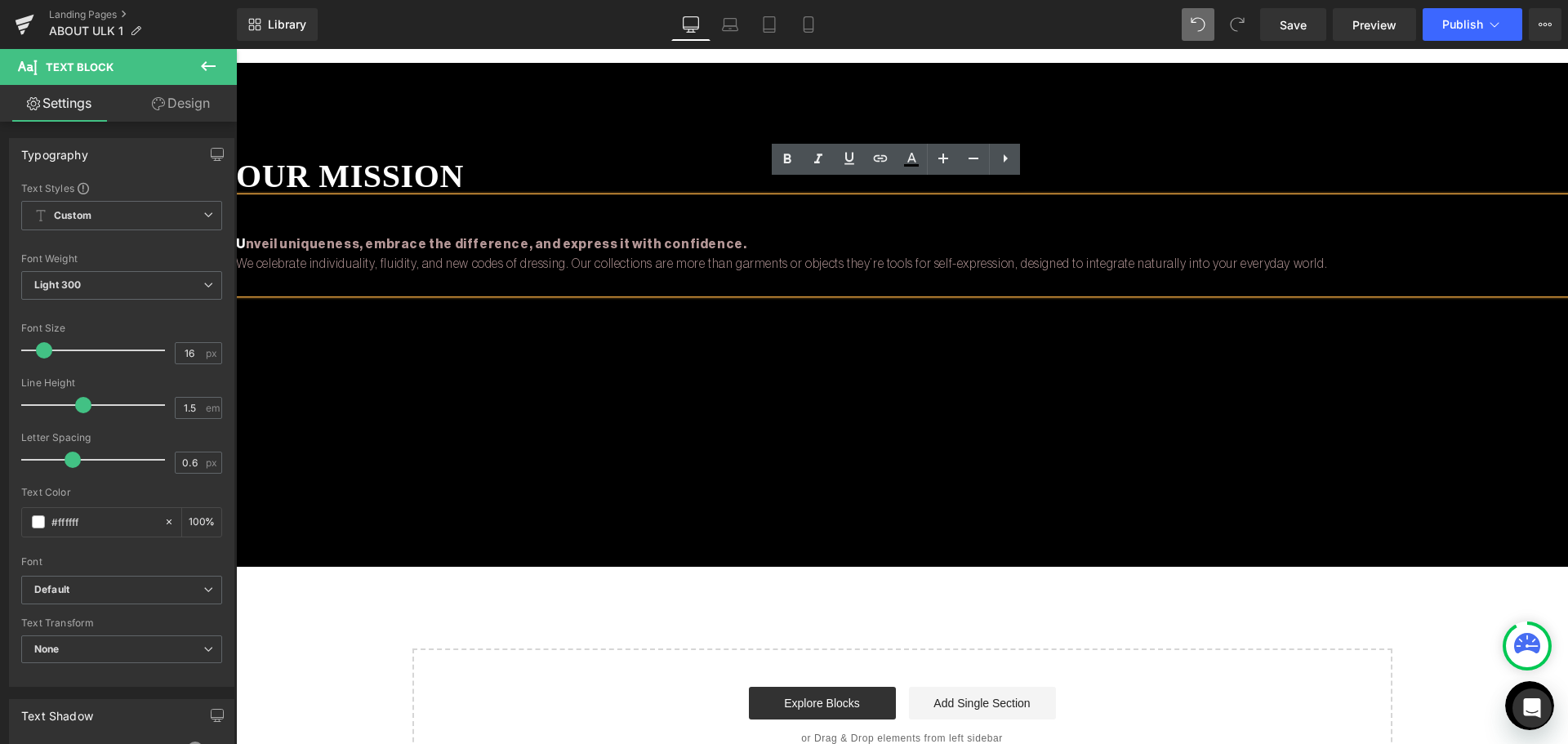
type input "#000000"
type input "100"
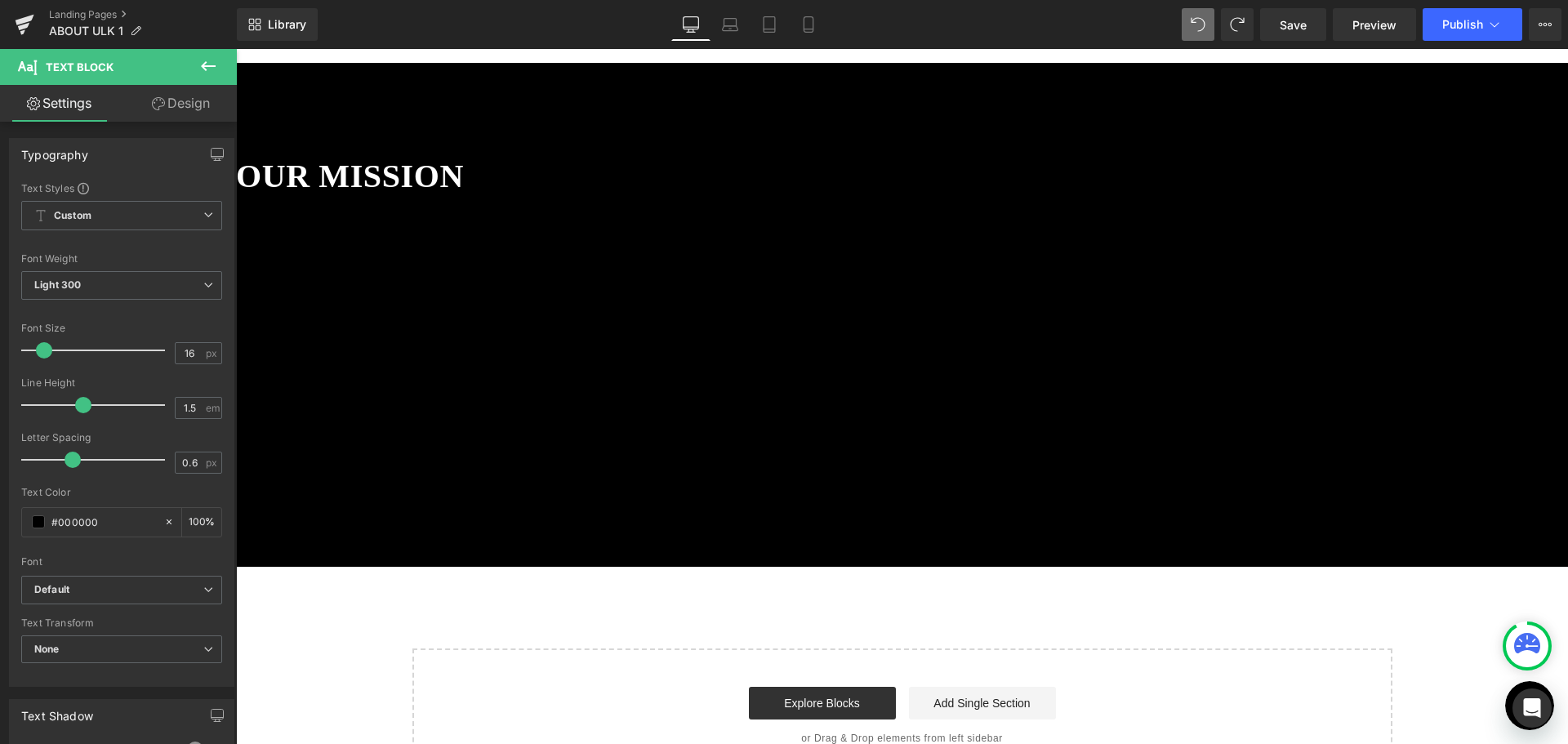
click at [1177, 32] on div "Library Desktop Desktop Laptop Tablet Mobile Save Preview Publish Scheduled Vie…" at bounding box center [903, 25] width 1331 height 33
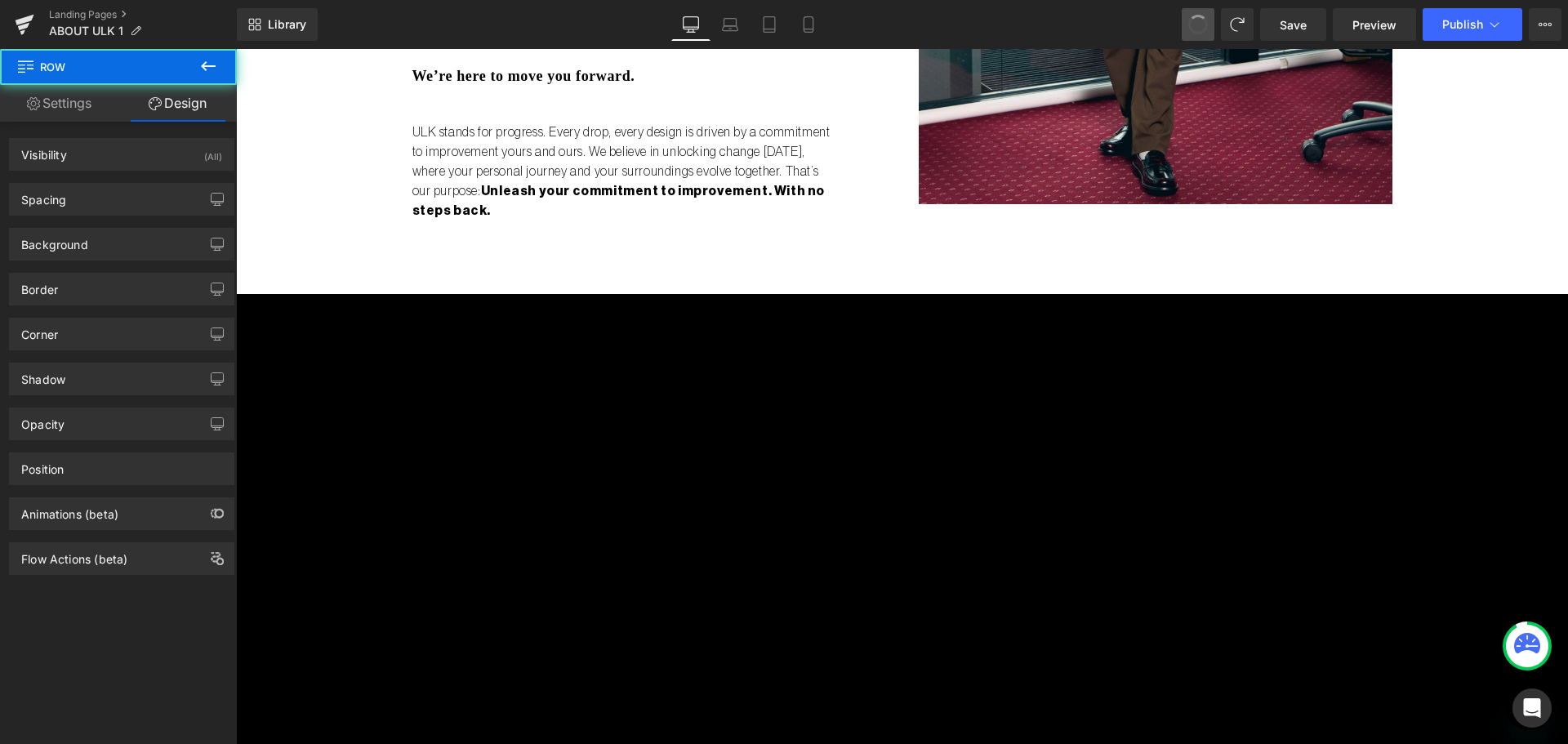
scroll to position [1968, 0]
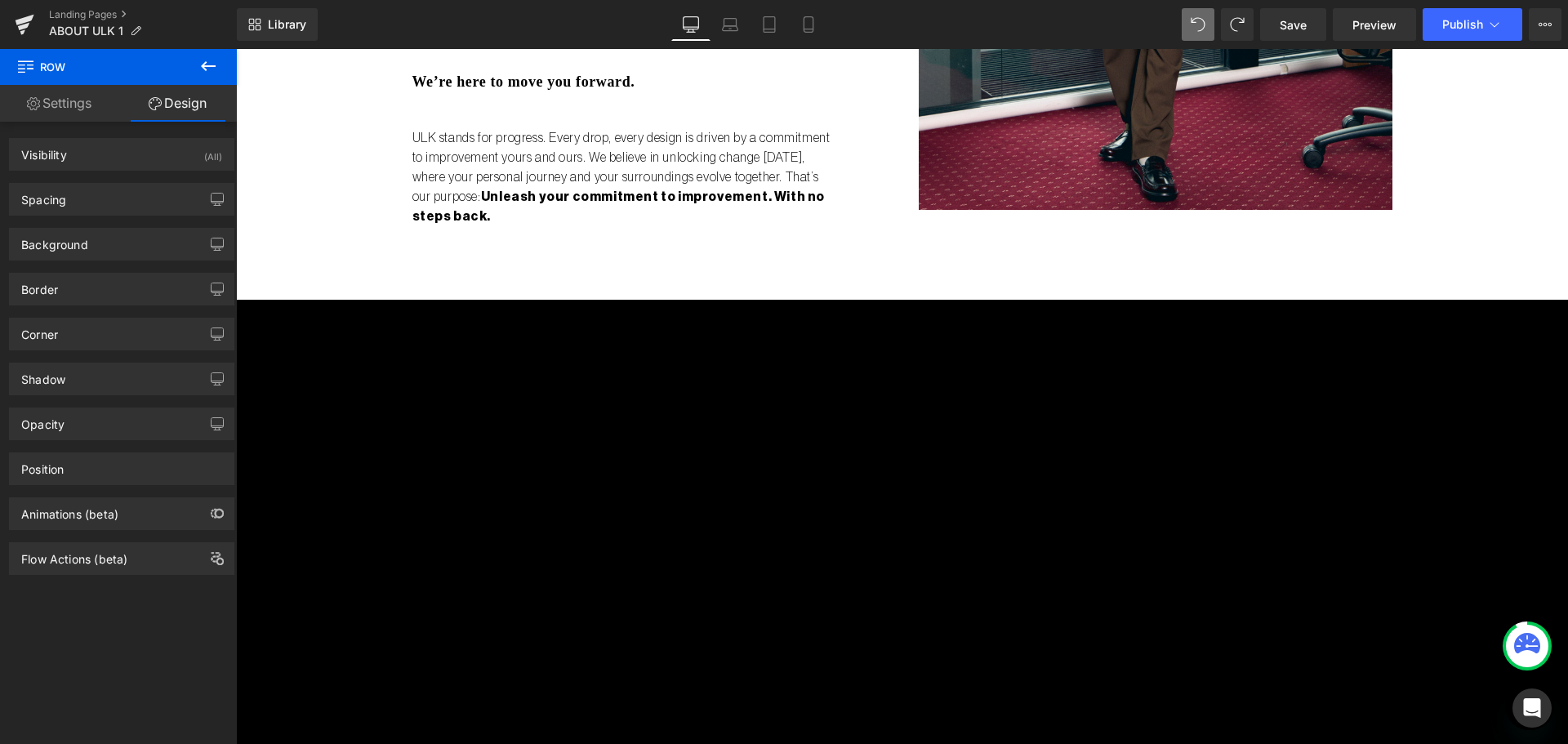
click at [323, 409] on h1 "our mission" at bounding box center [902, 412] width 1332 height 42
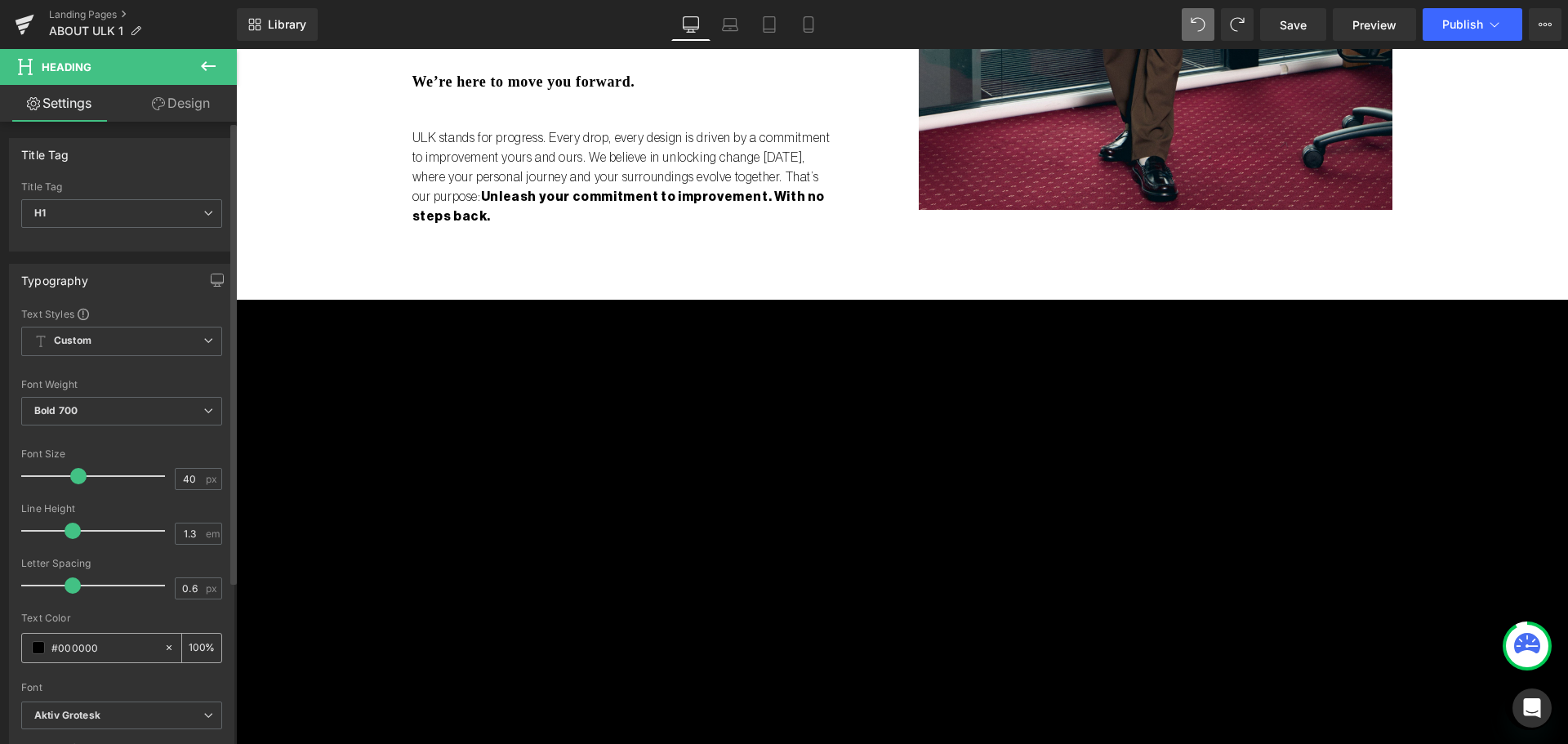
click at [38, 652] on span at bounding box center [38, 647] width 13 height 13
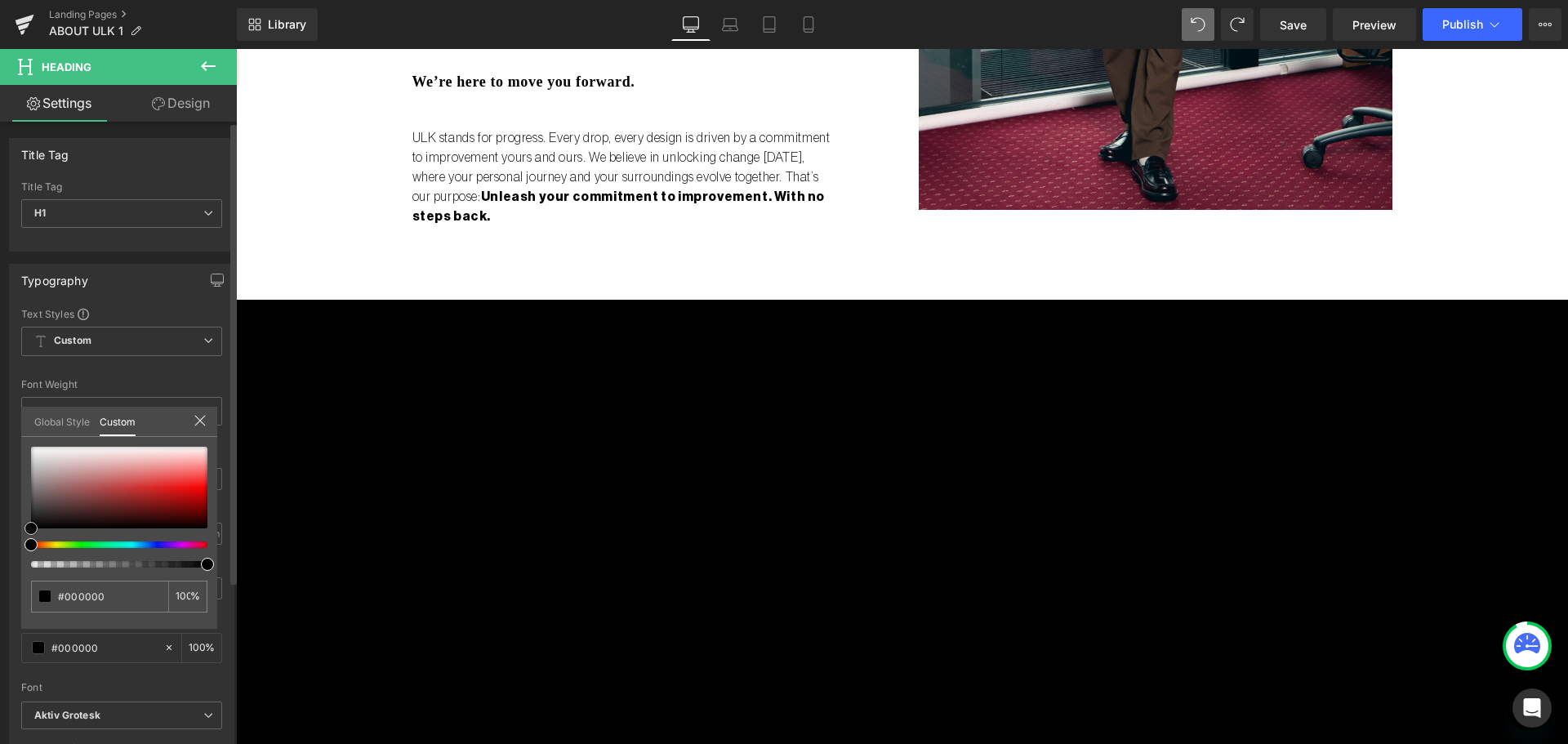
type input "#c9a0a0"
type input "#ffffff"
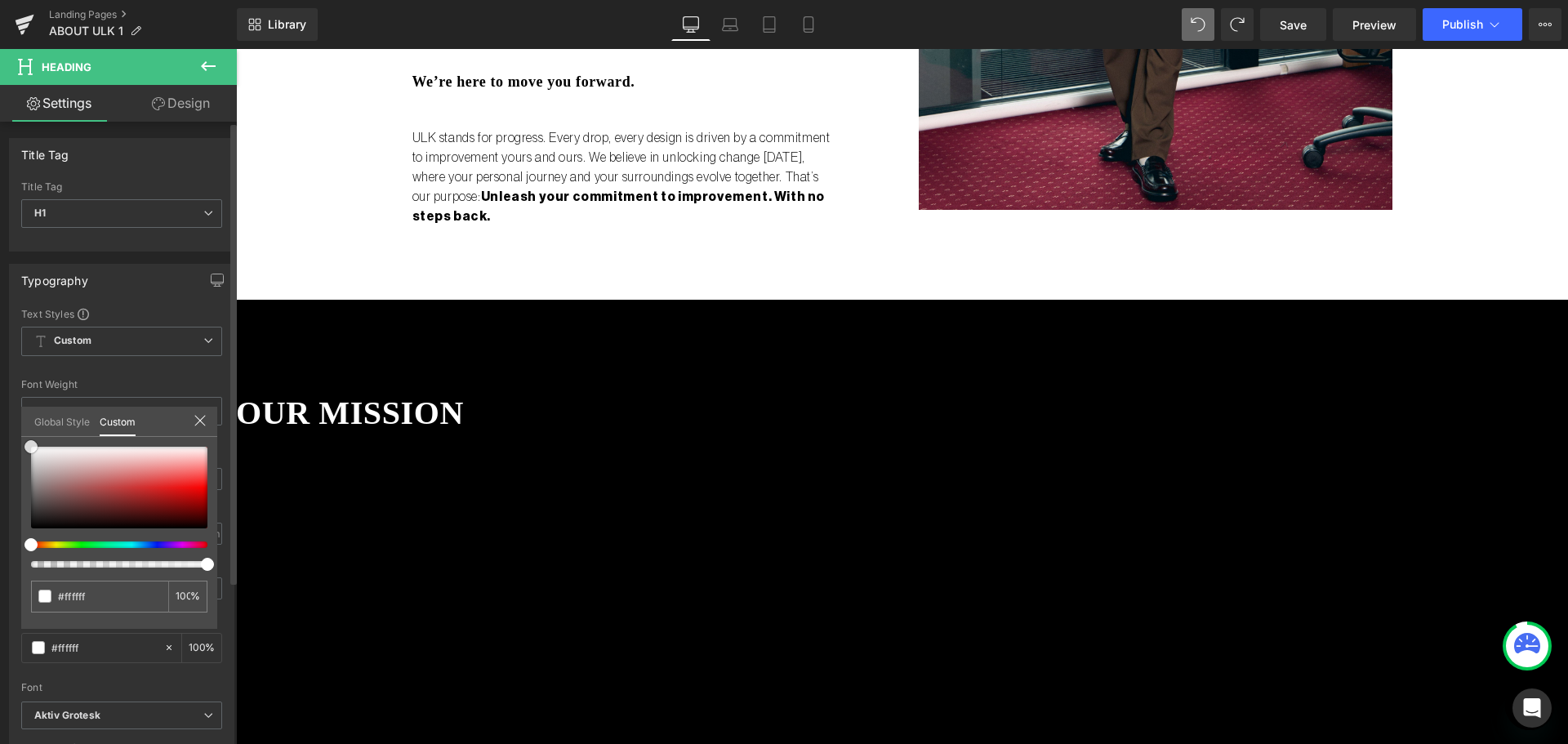
drag, startPoint x: 81, startPoint y: 471, endPoint x: 0, endPoint y: 296, distance: 192.8
click at [0, 296] on div "Typography Text Styles Custom Custom Setup Global Style Custom Setup Global Sty…" at bounding box center [122, 532] width 244 height 561
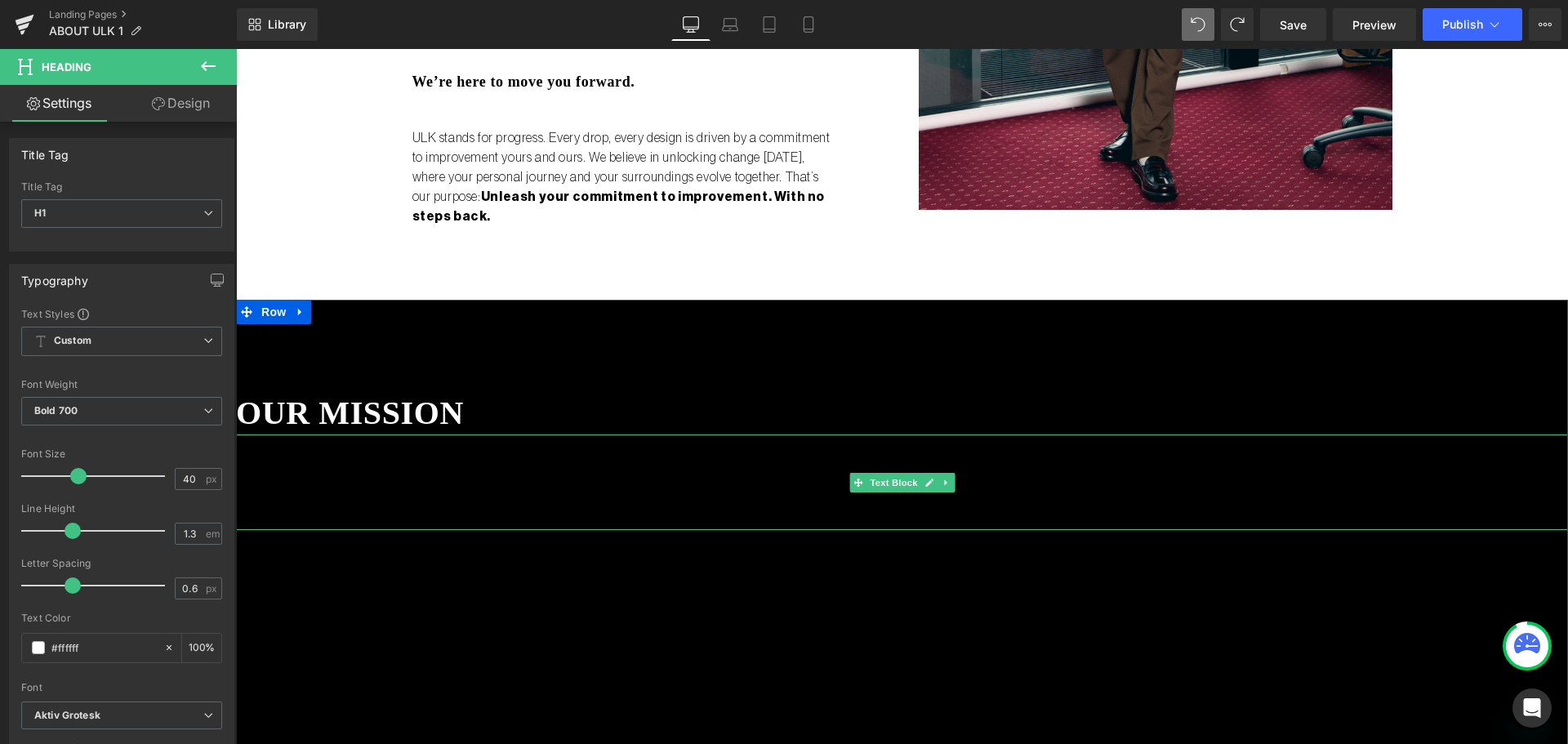
click at [566, 510] on p at bounding box center [902, 520] width 1332 height 20
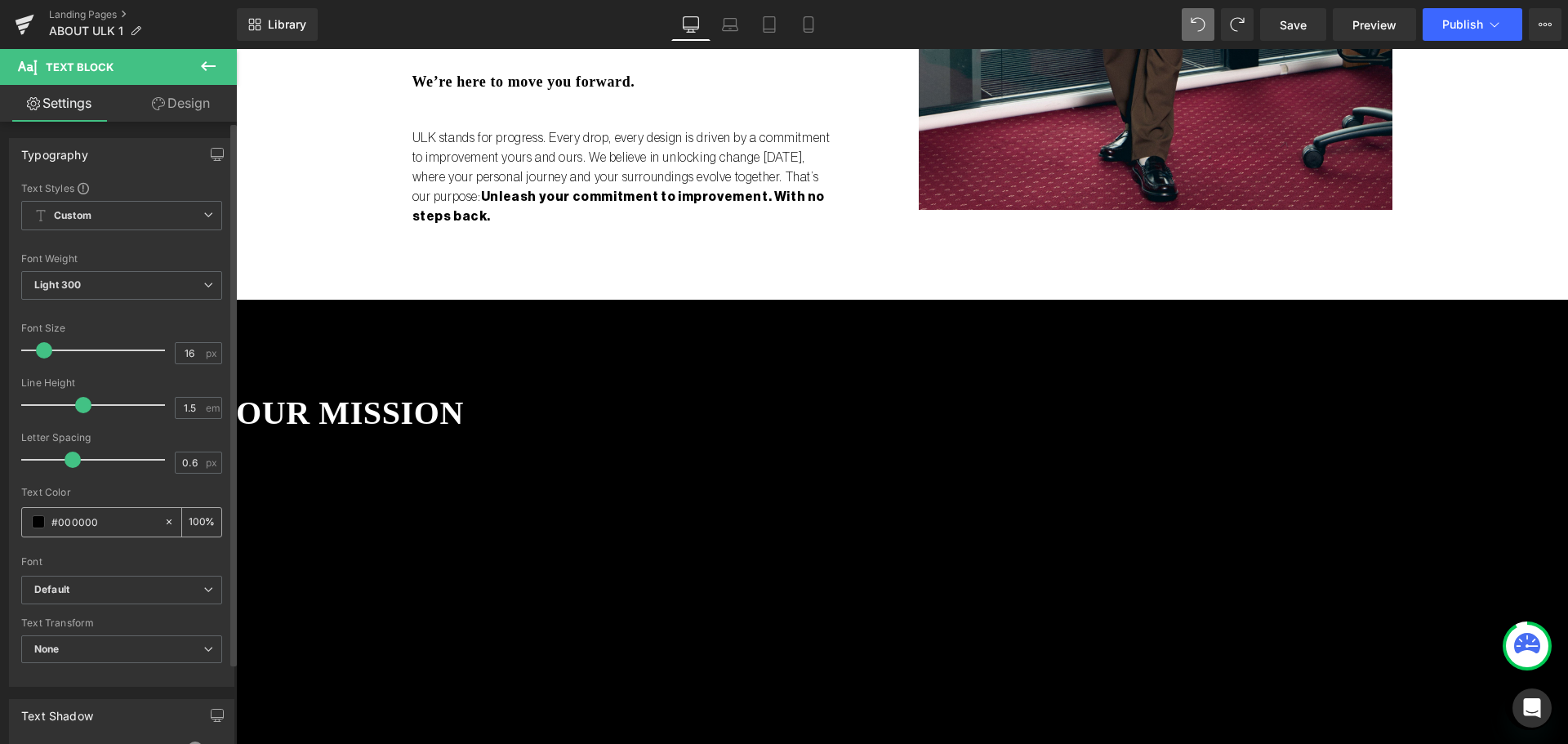
click at [41, 512] on div "#000000" at bounding box center [93, 521] width 141 height 28
click at [36, 518] on span at bounding box center [38, 521] width 13 height 13
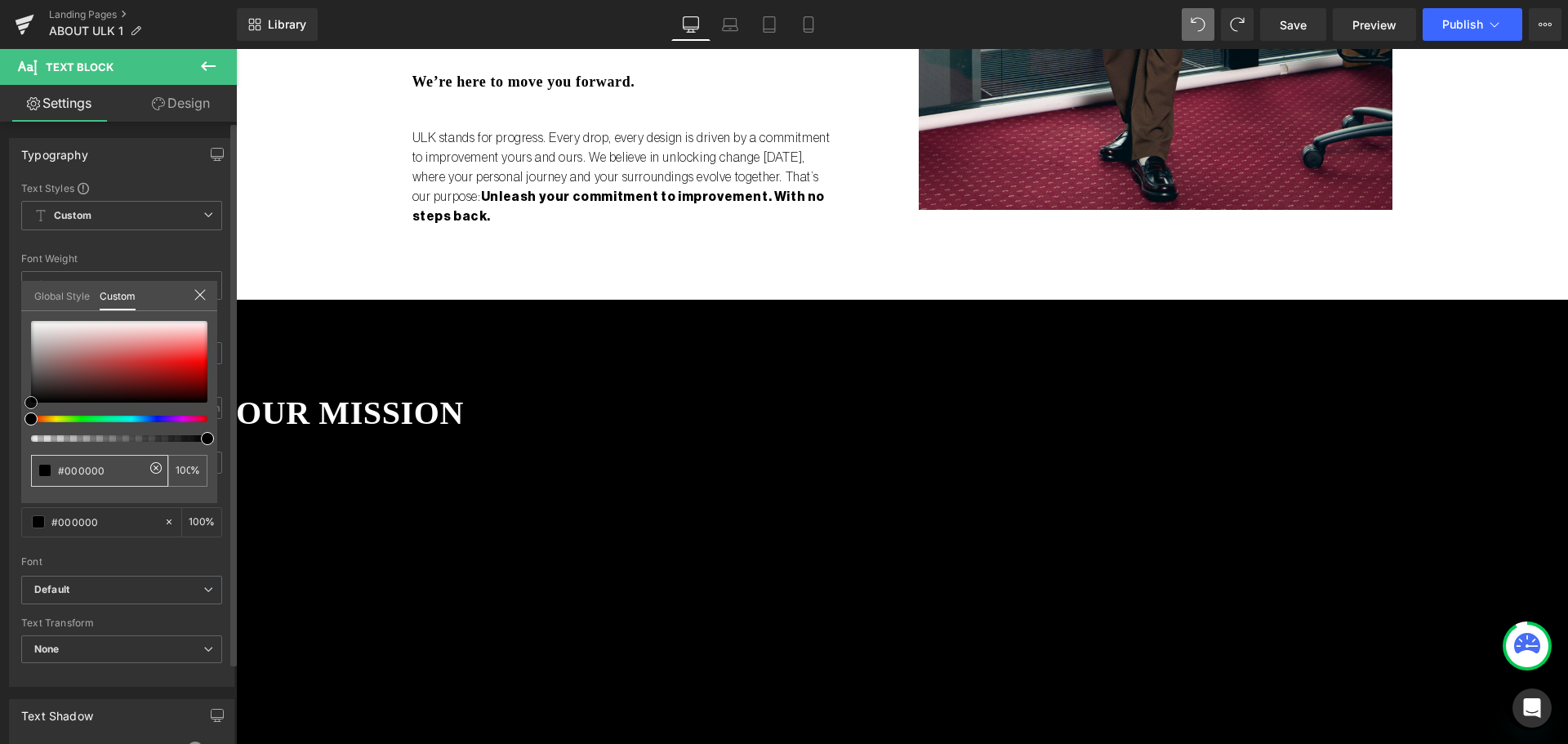
type input "#ad9d9d"
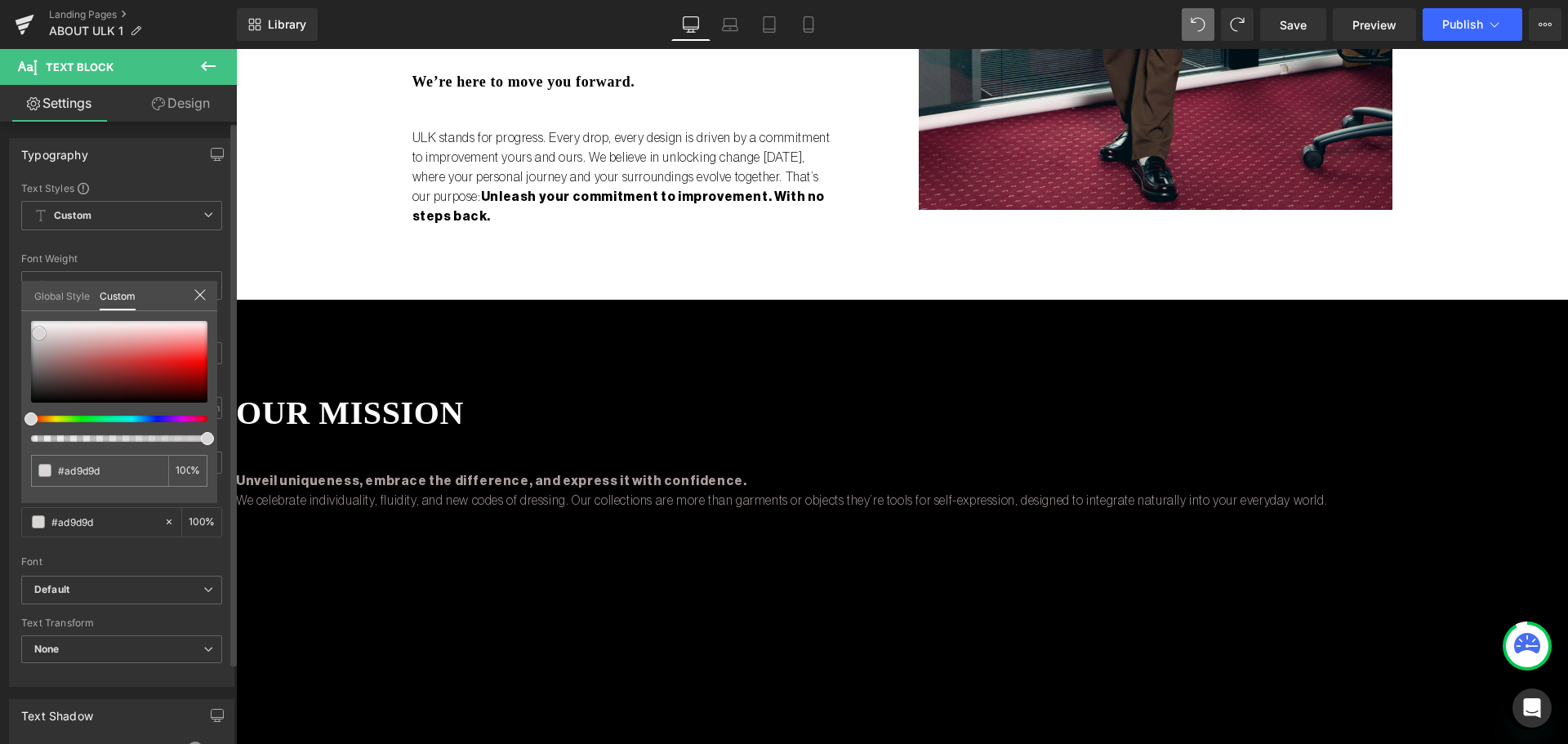
type input "#c8c0c0"
type input "#ffffff"
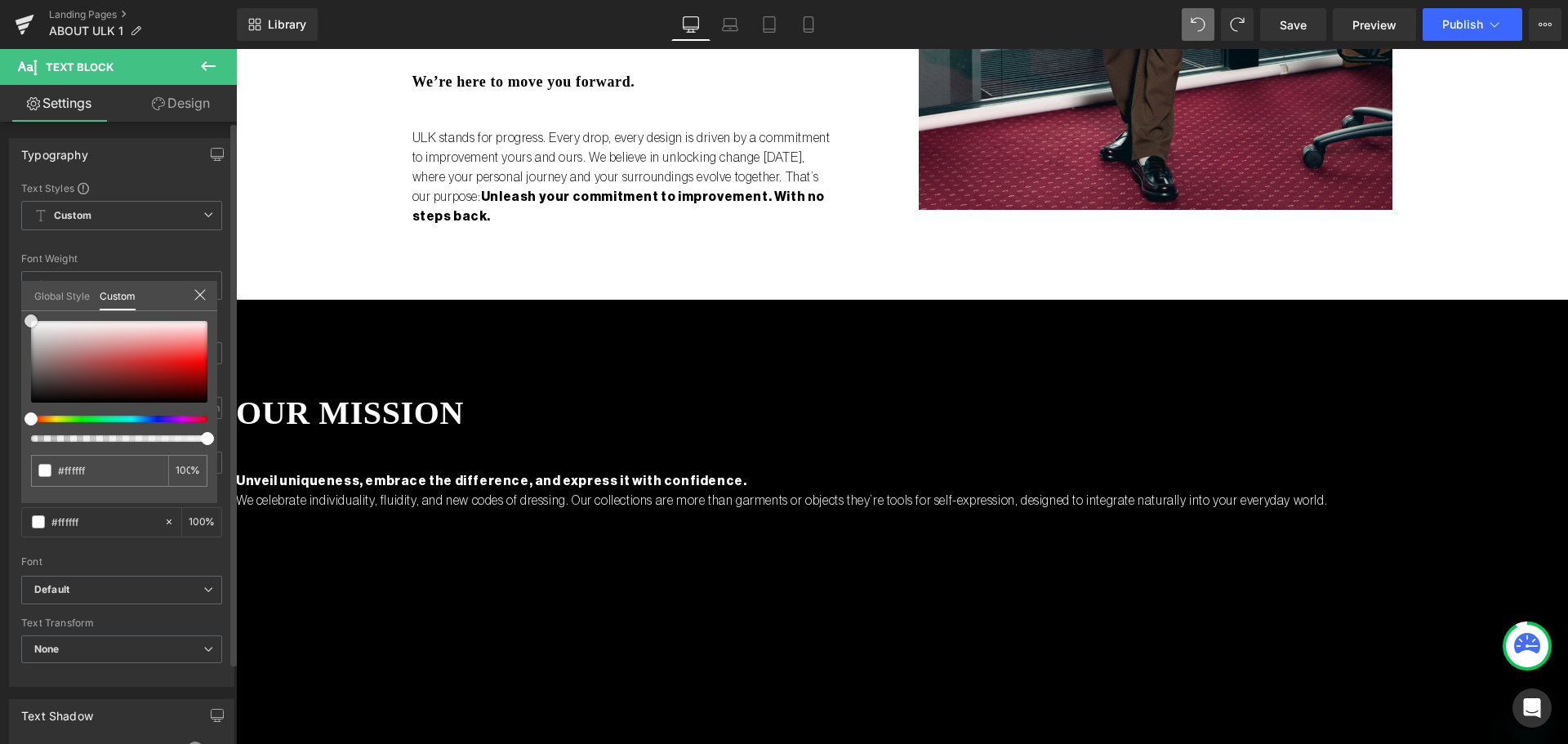
drag, startPoint x: 46, startPoint y: 350, endPoint x: 0, endPoint y: 186, distance: 170.3
click at [0, 186] on div "Typography Text Styles Custom Custom Setup Global Style Custom Setup Global Sty…" at bounding box center [122, 406] width 244 height 561
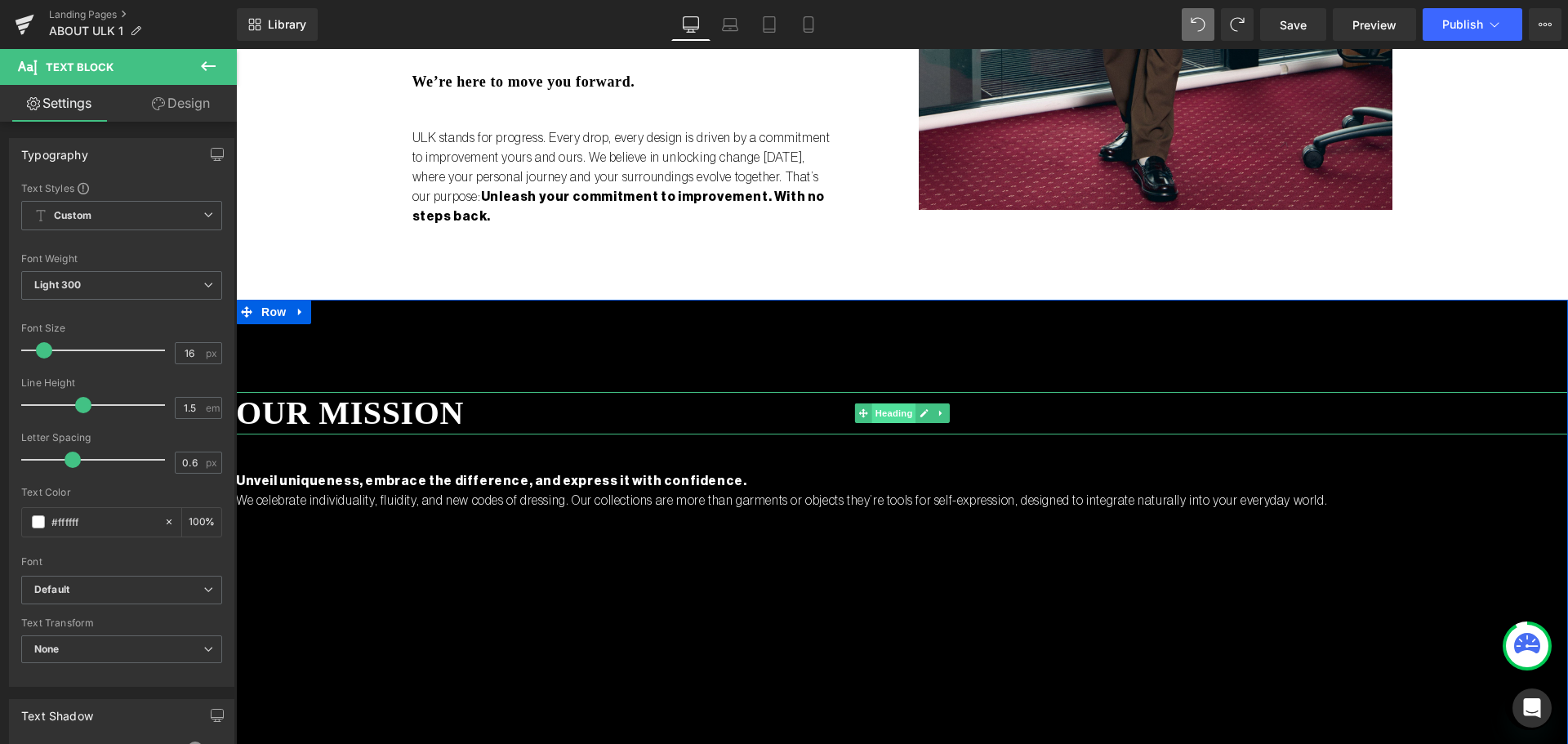
click at [890, 404] on span "Heading" at bounding box center [892, 413] width 44 height 20
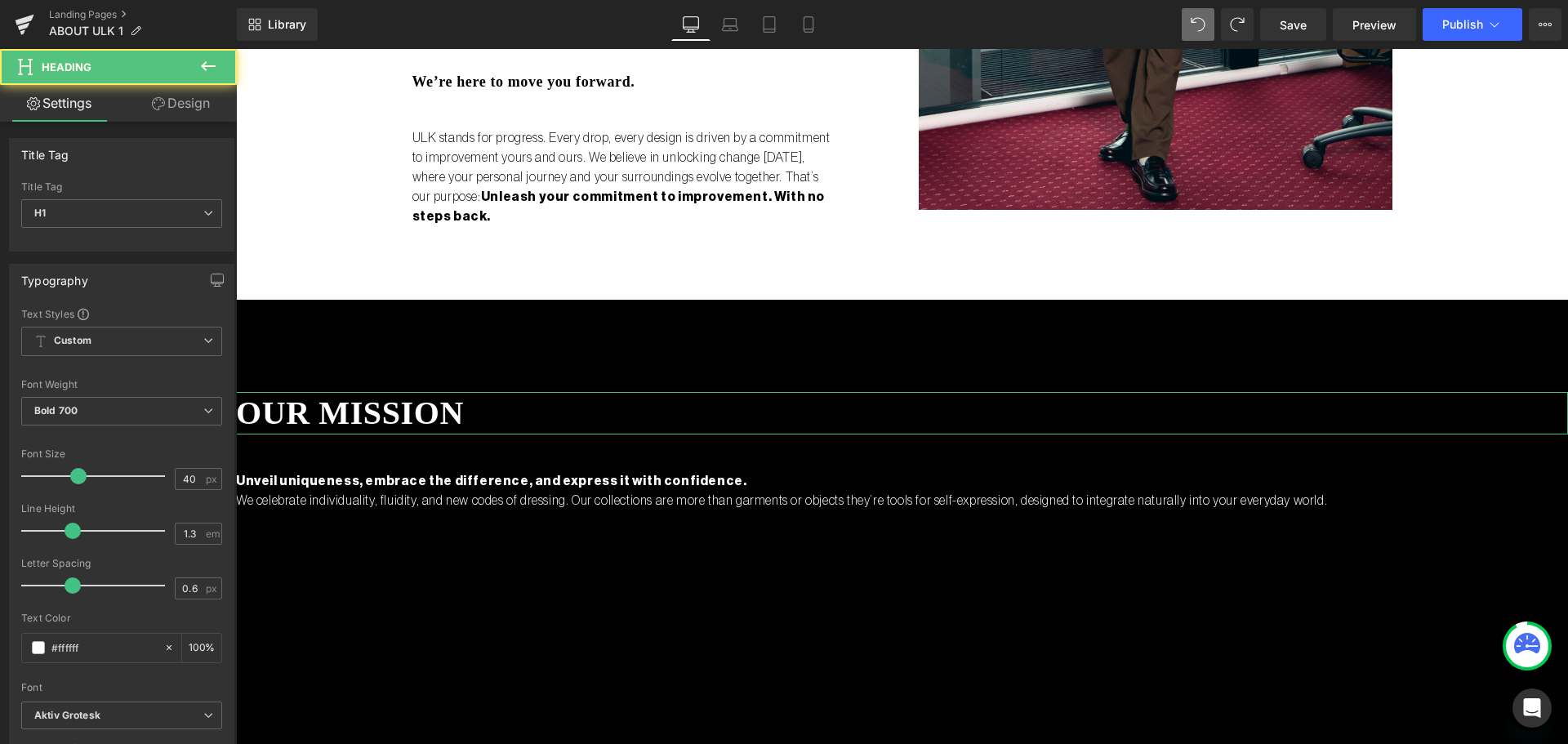
click at [202, 103] on link "Design" at bounding box center [181, 103] width 119 height 37
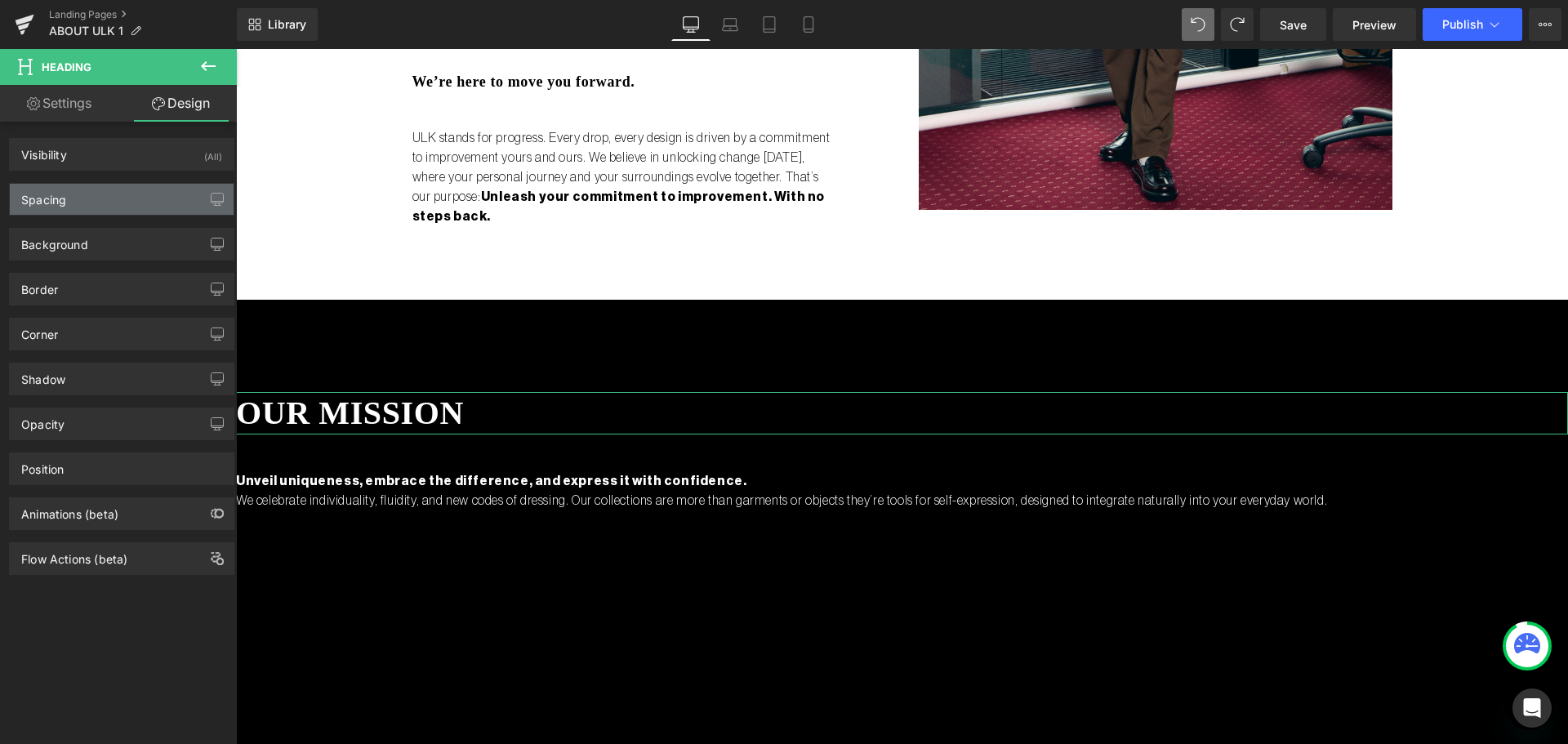
click at [58, 184] on div "Spacing" at bounding box center [44, 195] width 45 height 23
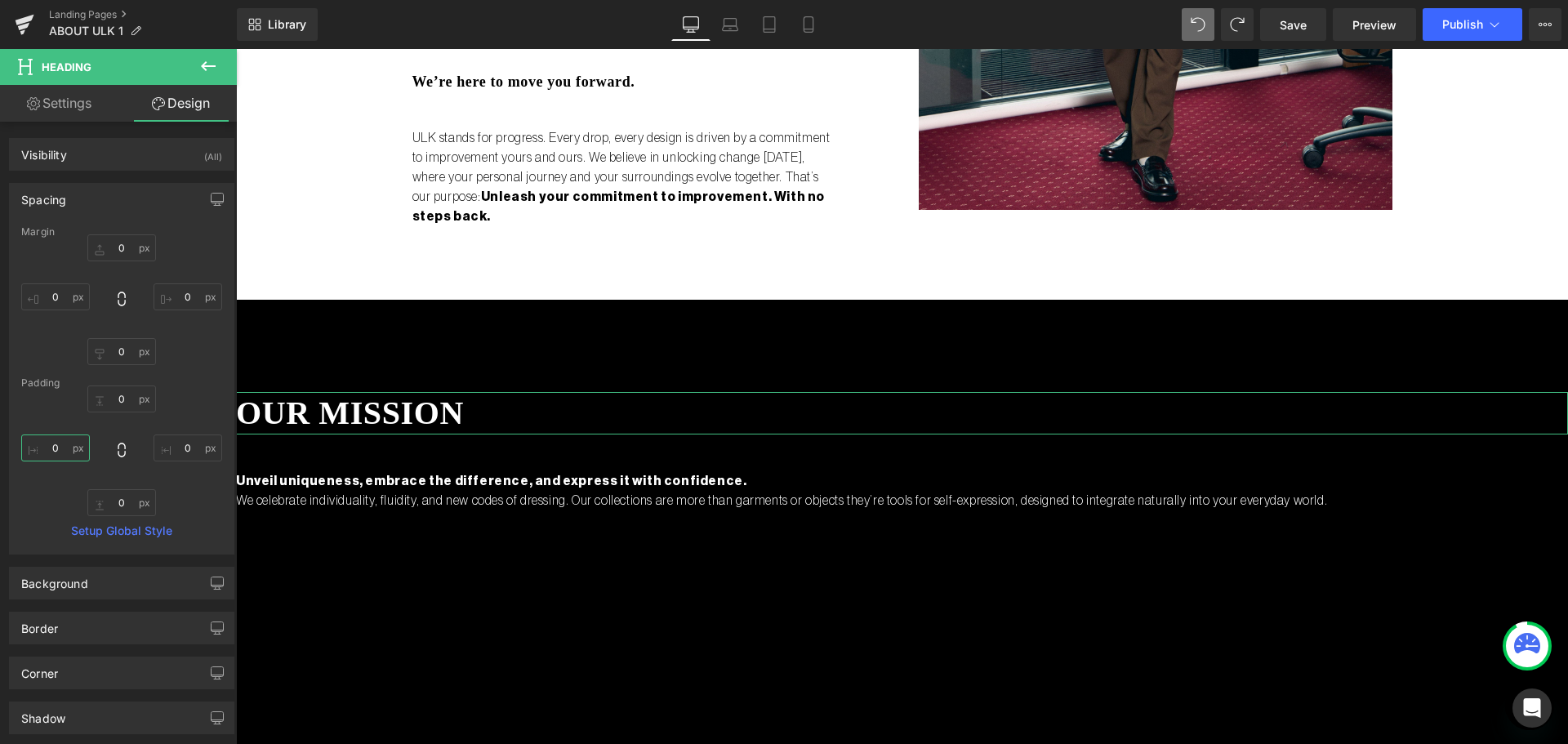
click at [65, 448] on input "0" at bounding box center [56, 448] width 69 height 27
type input "5"
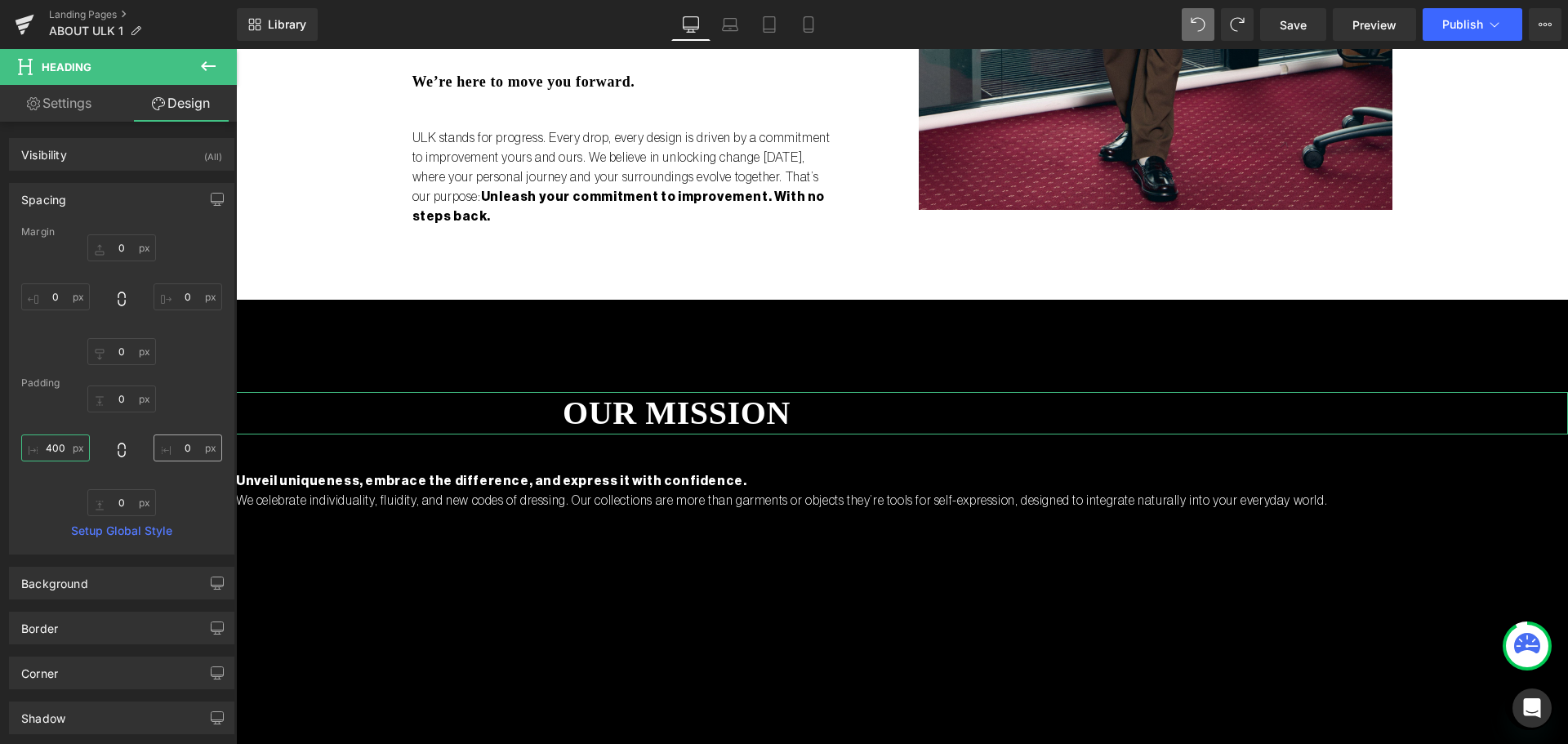
type input "400"
click at [181, 452] on input "0" at bounding box center [188, 448] width 69 height 27
type input "400"
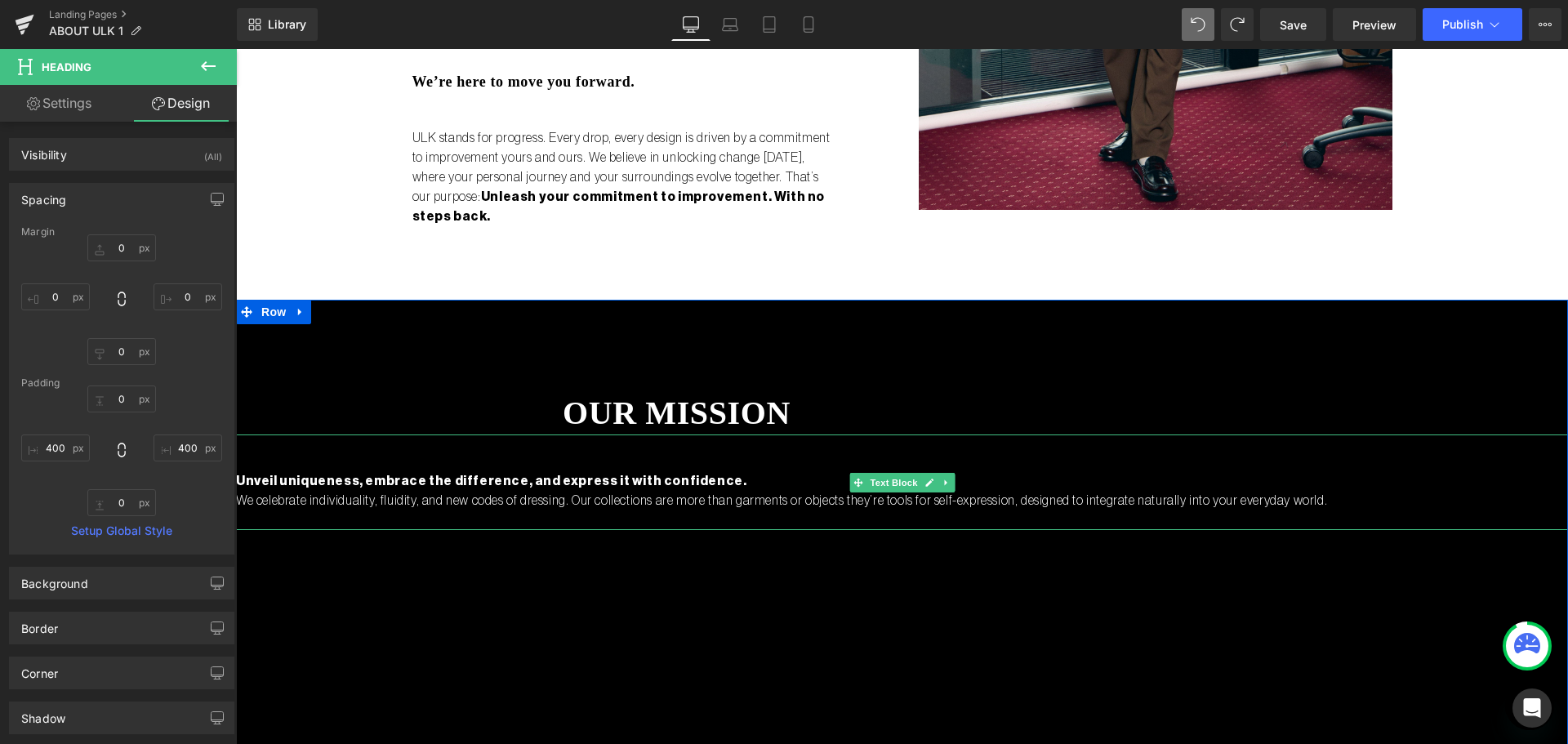
click at [449, 472] on p "Unveil uniqueness, embrace the difference, and express it with confidence." at bounding box center [902, 481] width 1332 height 20
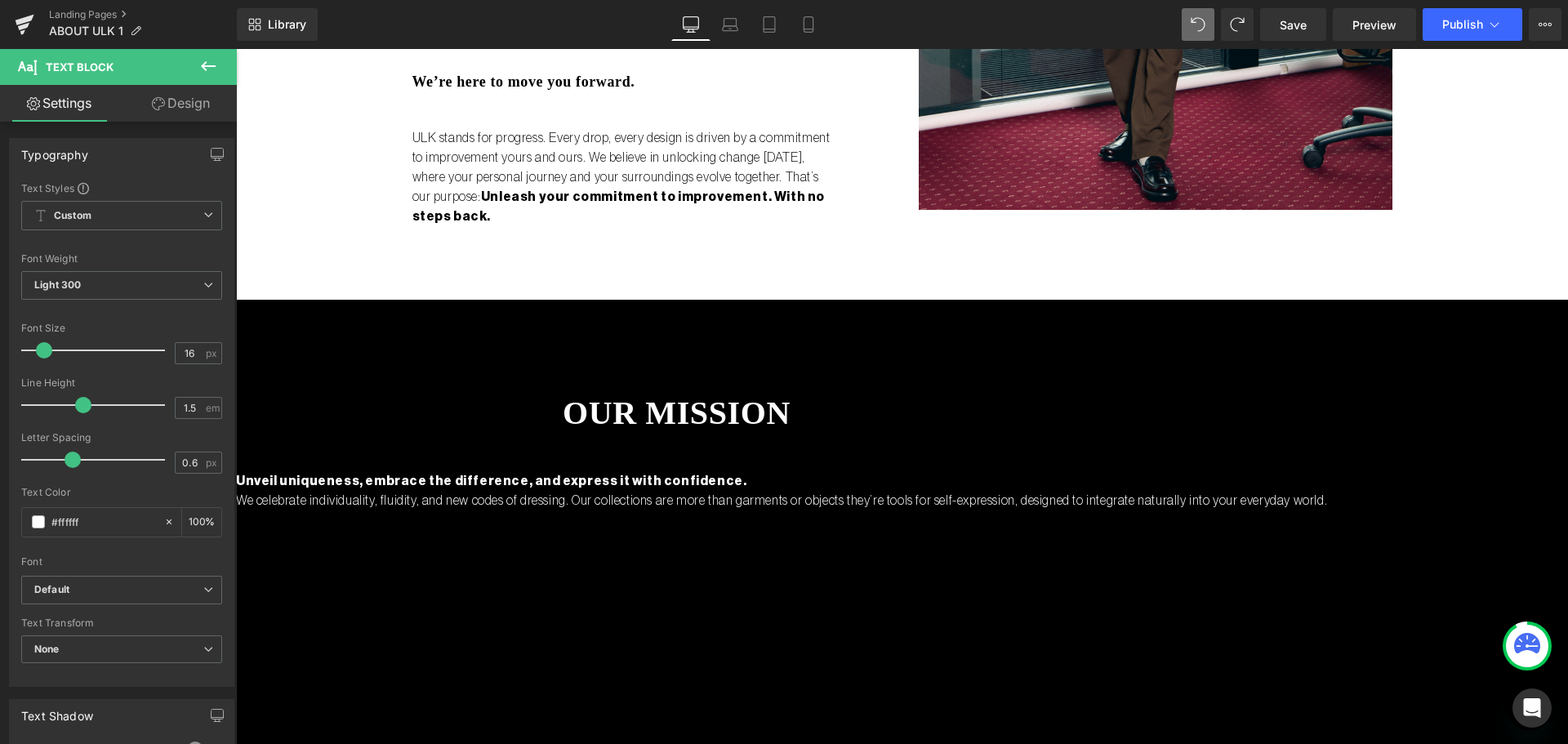
click at [182, 86] on link "Design" at bounding box center [181, 103] width 119 height 37
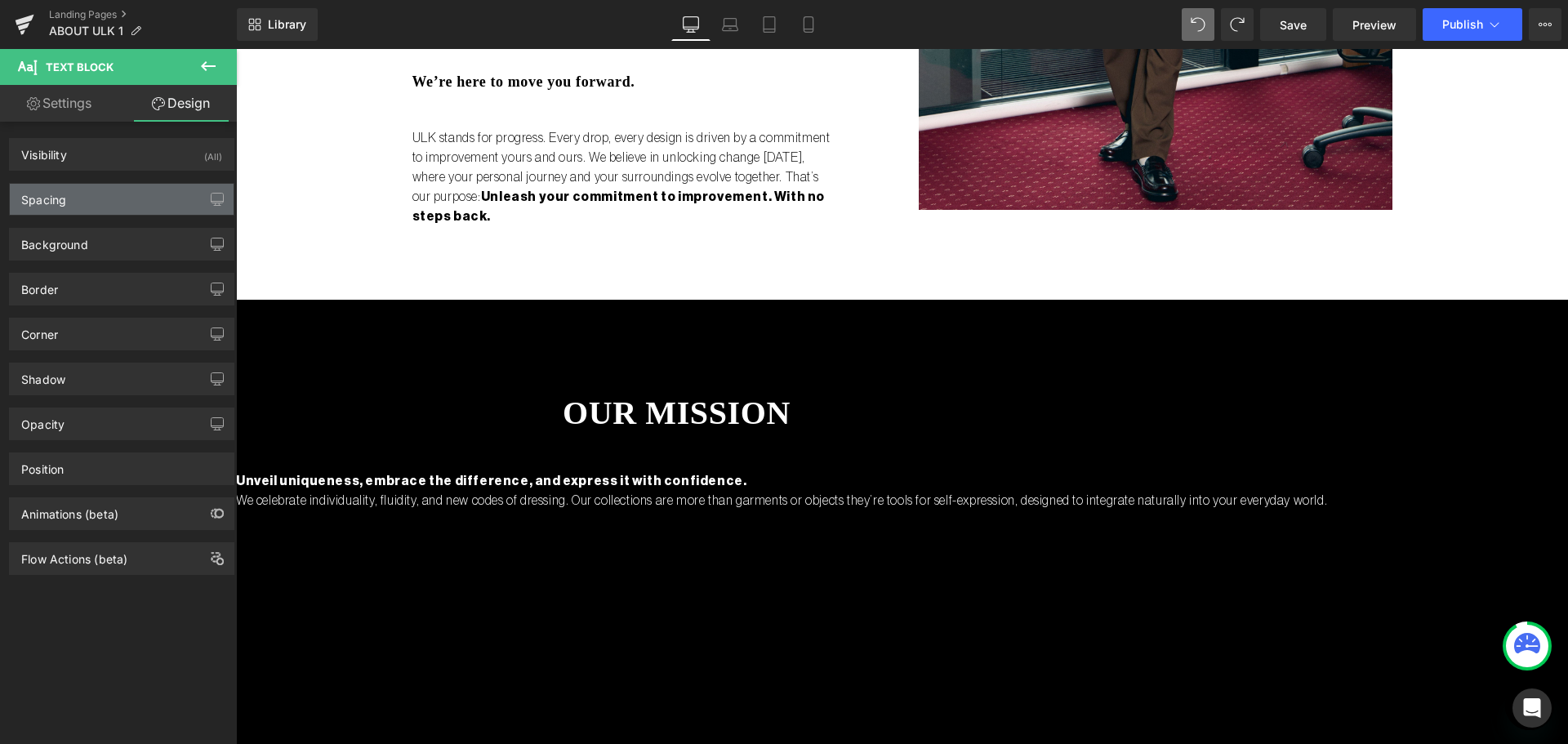
click at [119, 203] on div "Spacing" at bounding box center [121, 199] width 224 height 31
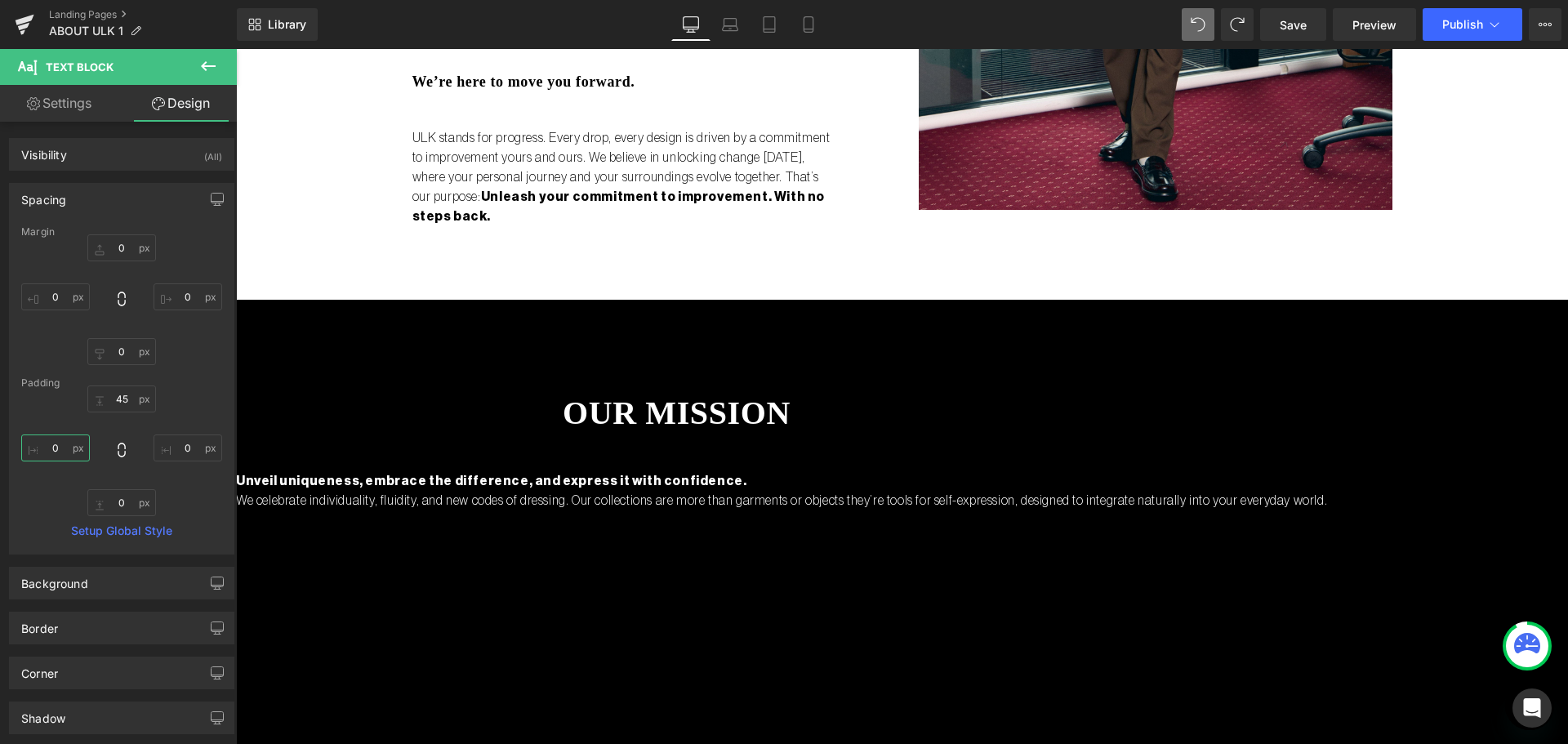
click at [56, 448] on input "0" at bounding box center [56, 448] width 69 height 27
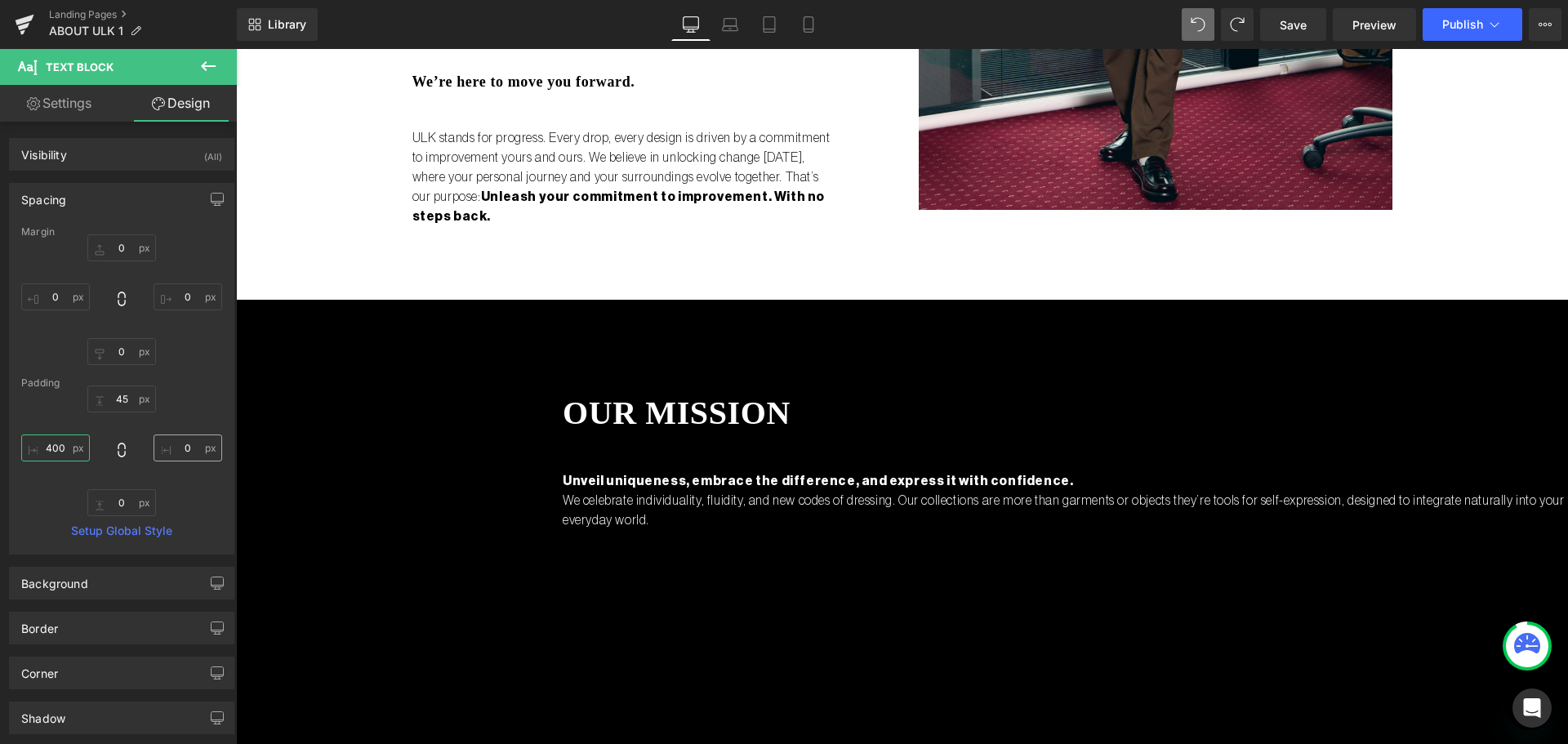
type input "400"
click at [187, 444] on input "0" at bounding box center [188, 448] width 69 height 27
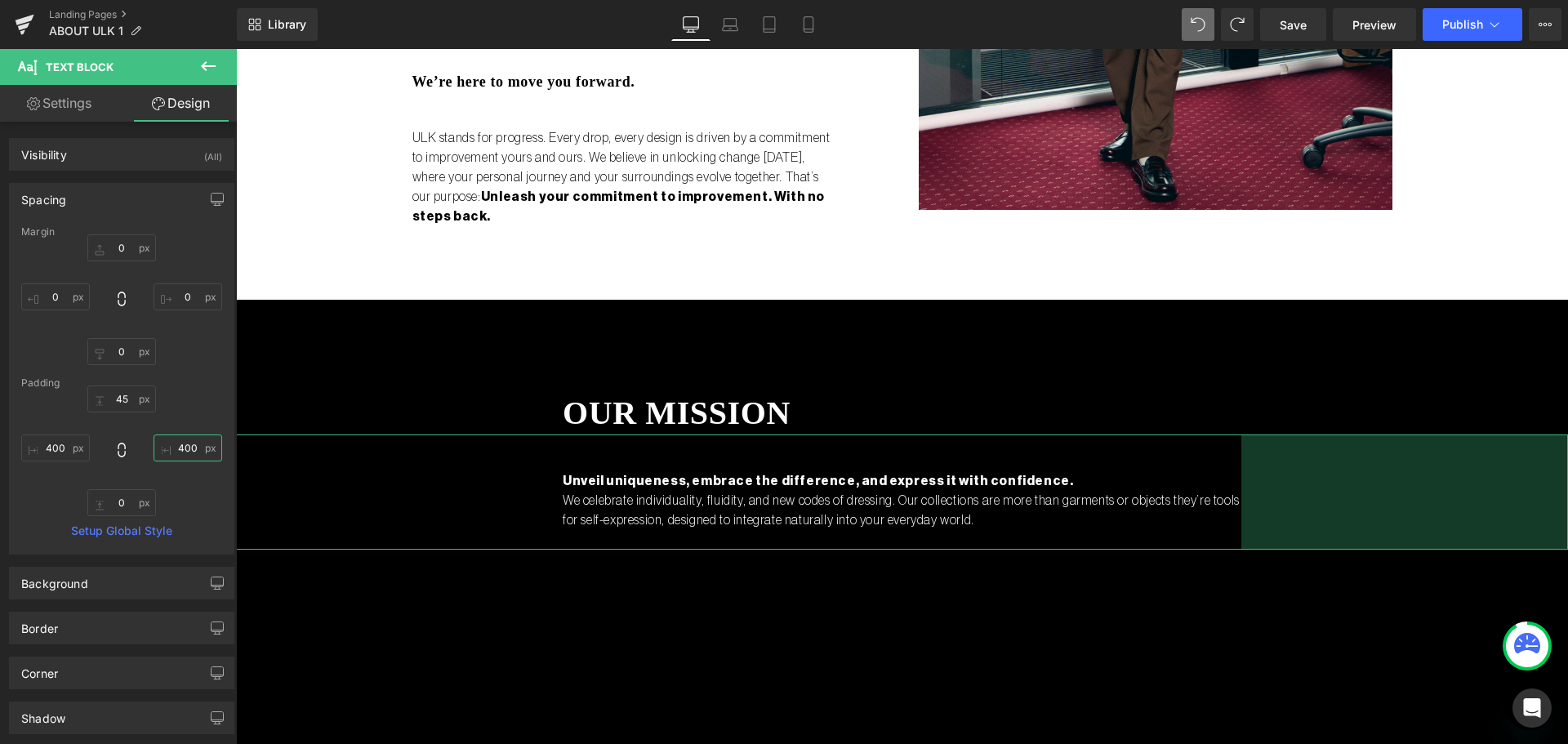
click at [180, 445] on input "400" at bounding box center [188, 448] width 69 height 27
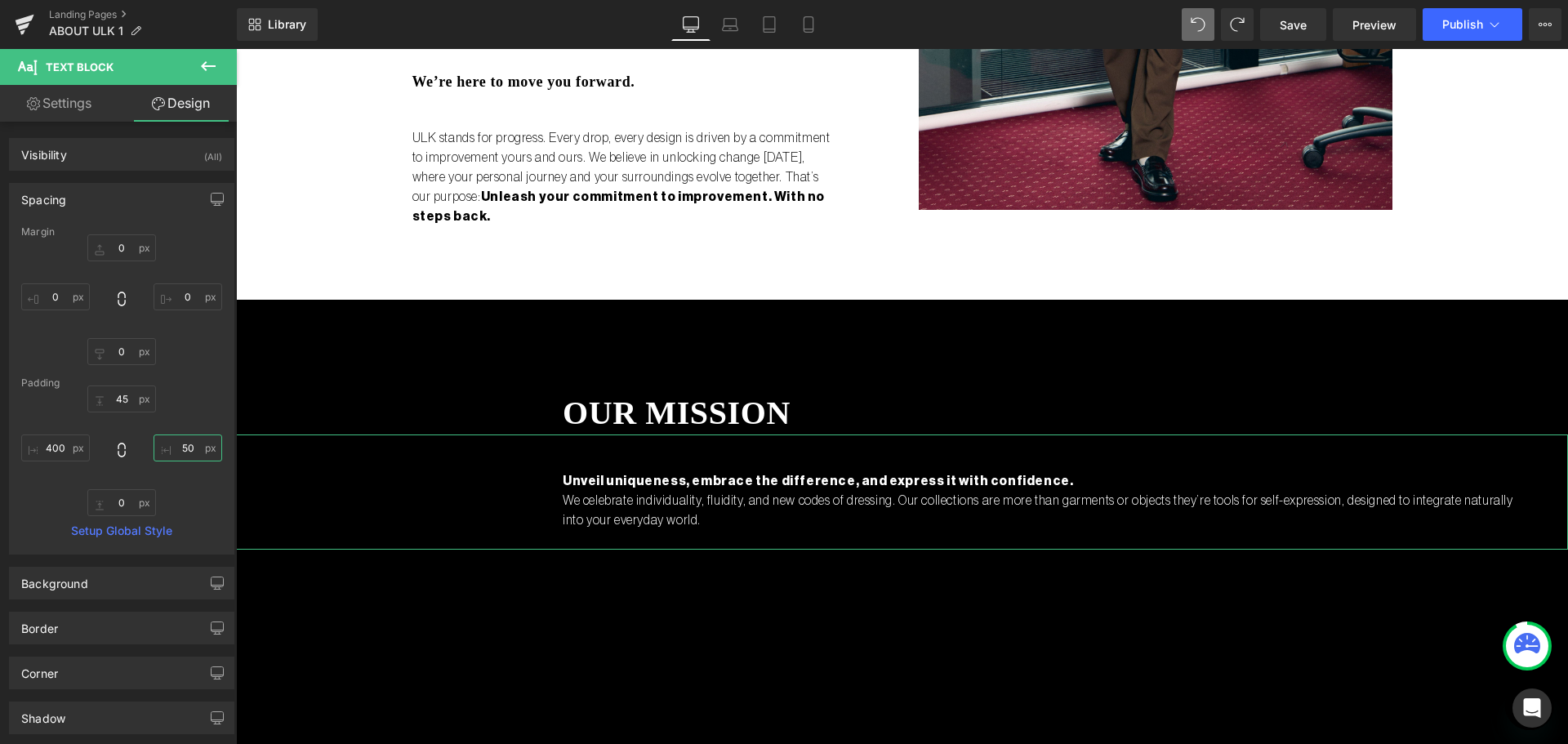
type input "500"
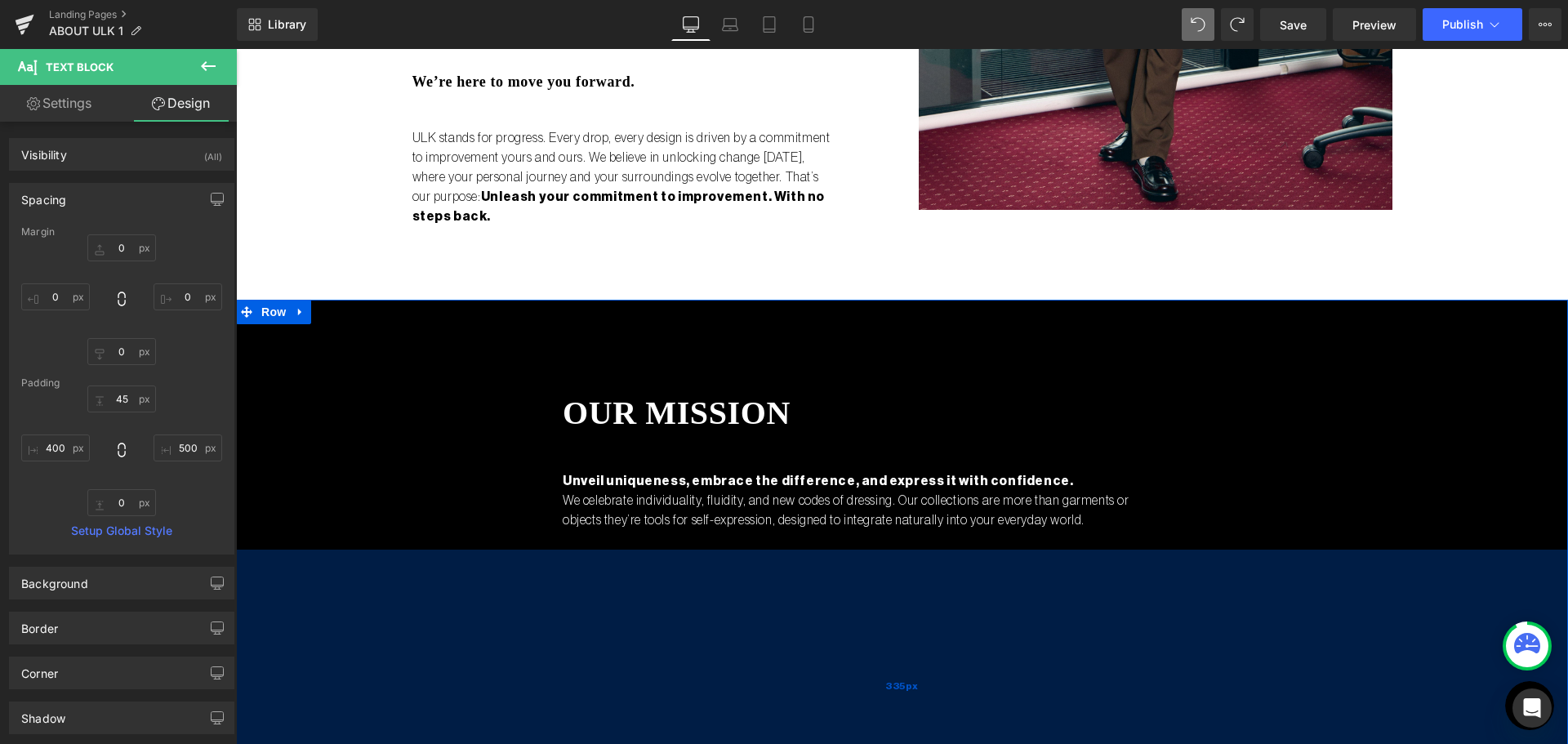
click at [1010, 654] on div "335px" at bounding box center [902, 686] width 1332 height 274
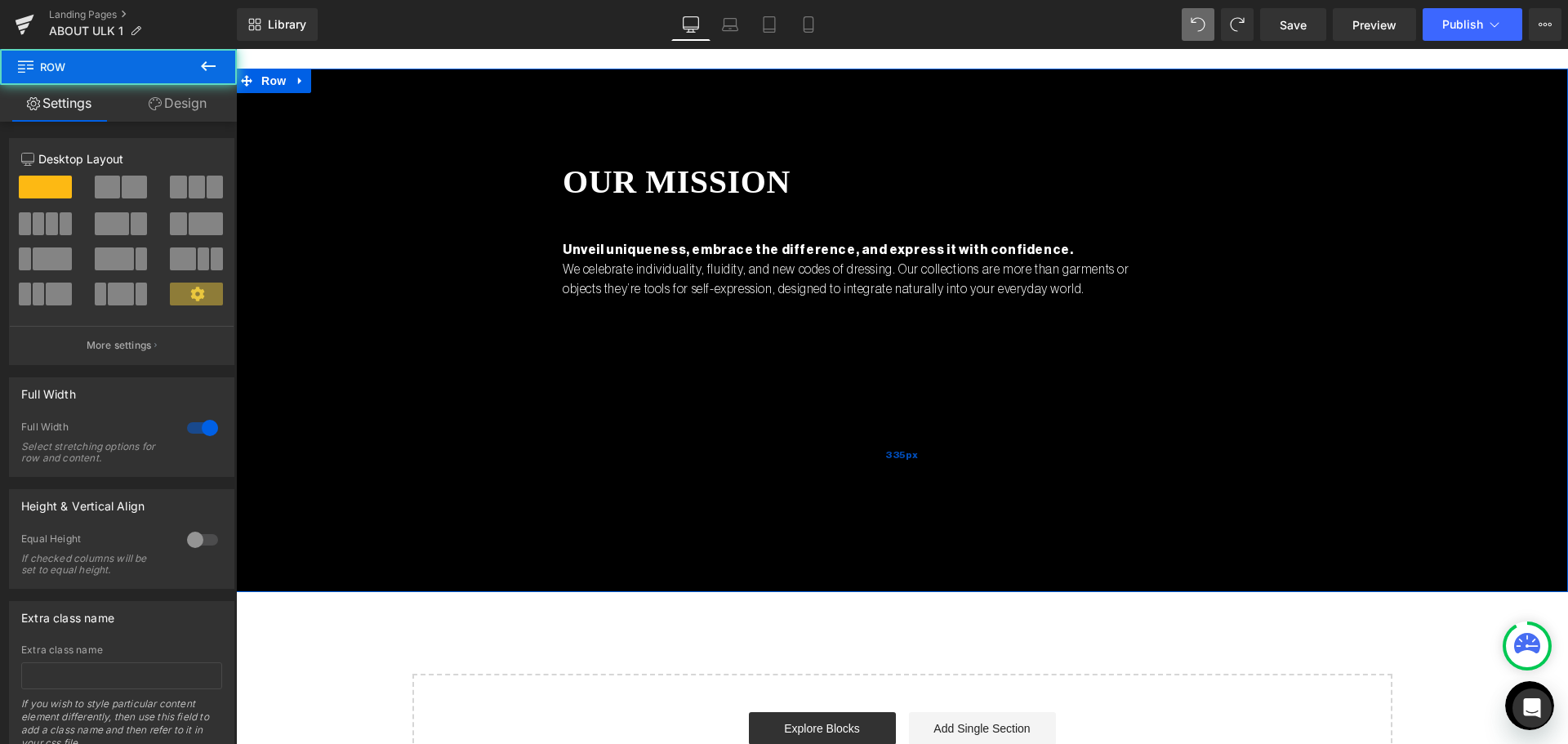
scroll to position [2214, 0]
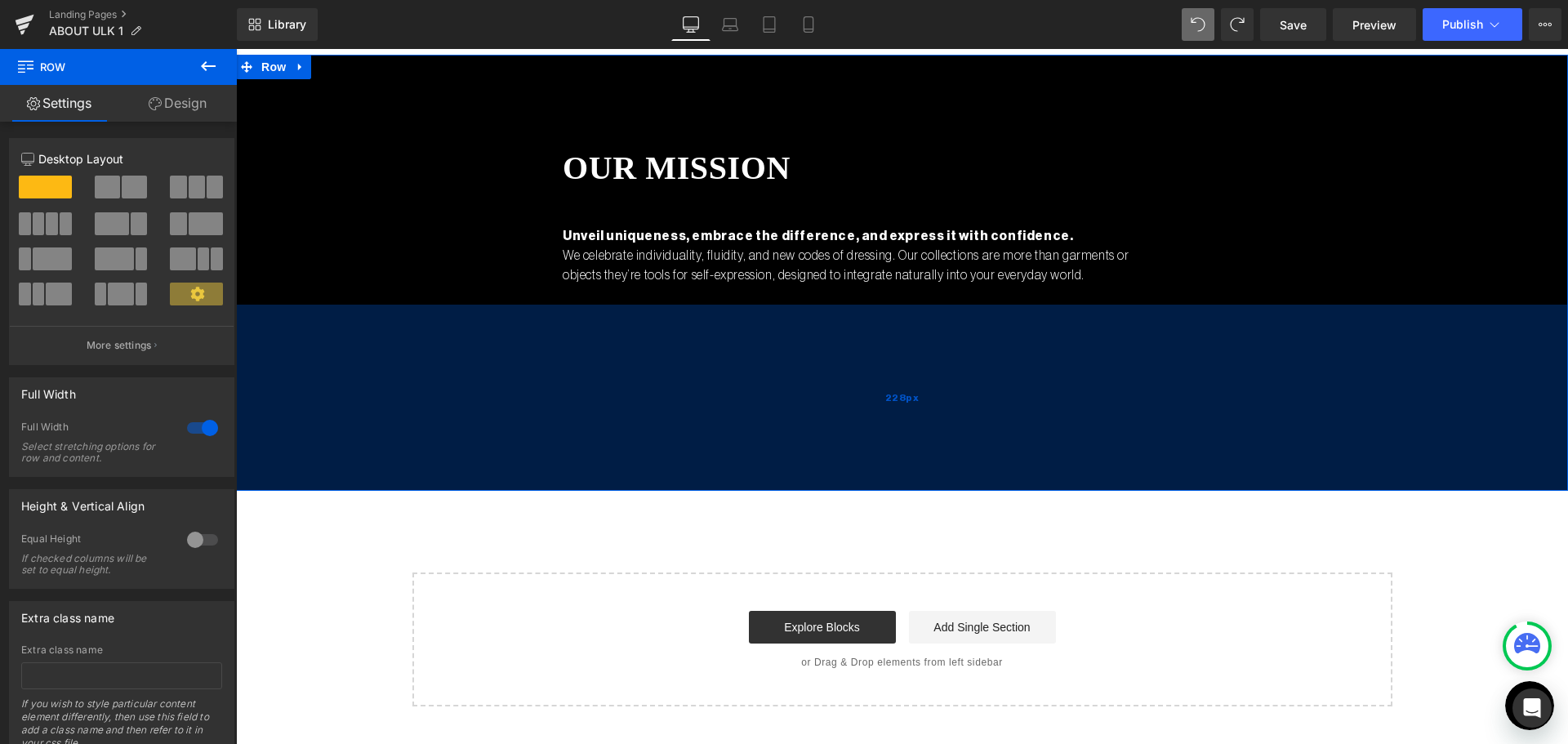
drag, startPoint x: 835, startPoint y: 547, endPoint x: 841, endPoint y: 460, distance: 87.2
click at [841, 460] on div "228px" at bounding box center [902, 398] width 1332 height 186
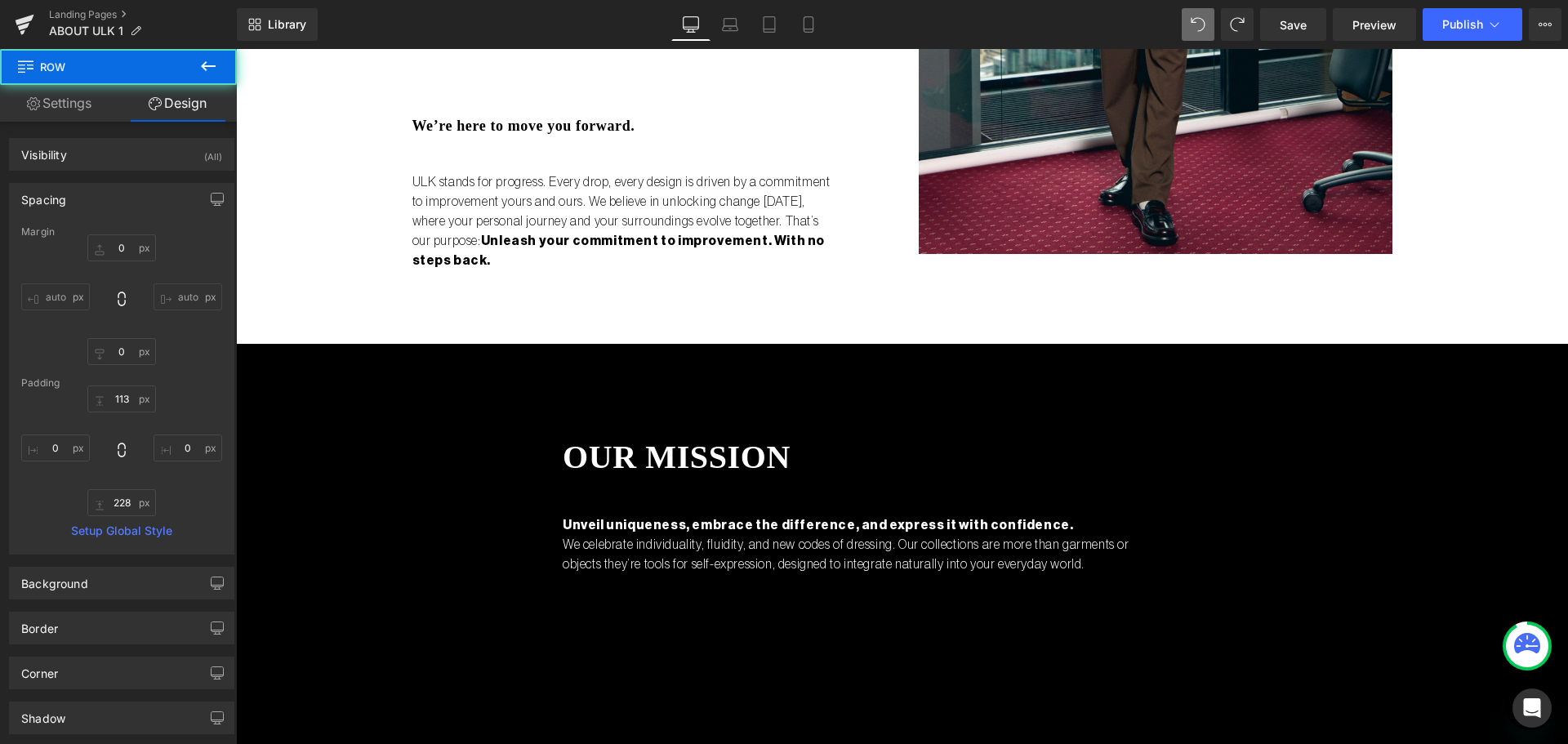
scroll to position [1887, 0]
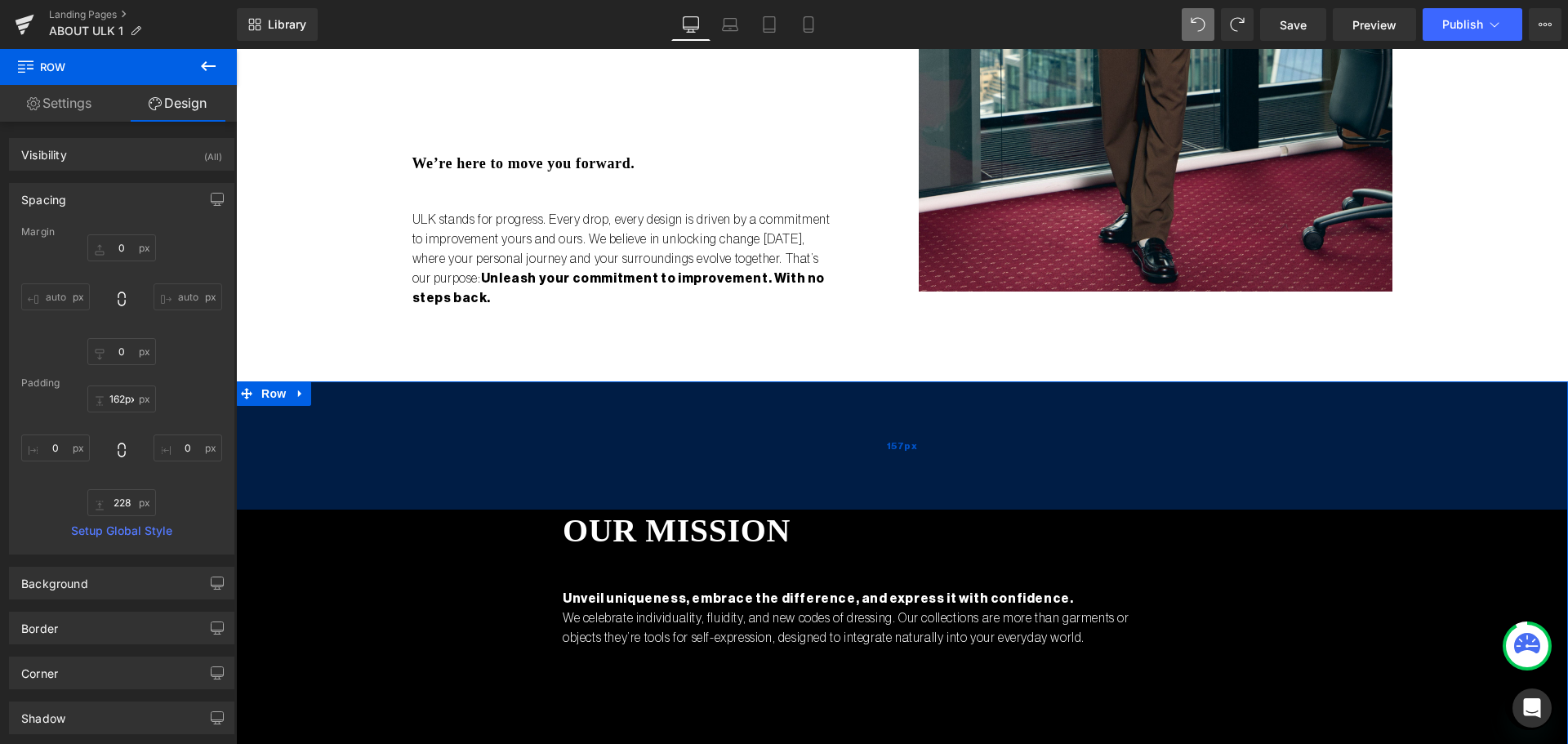
type input "163px"
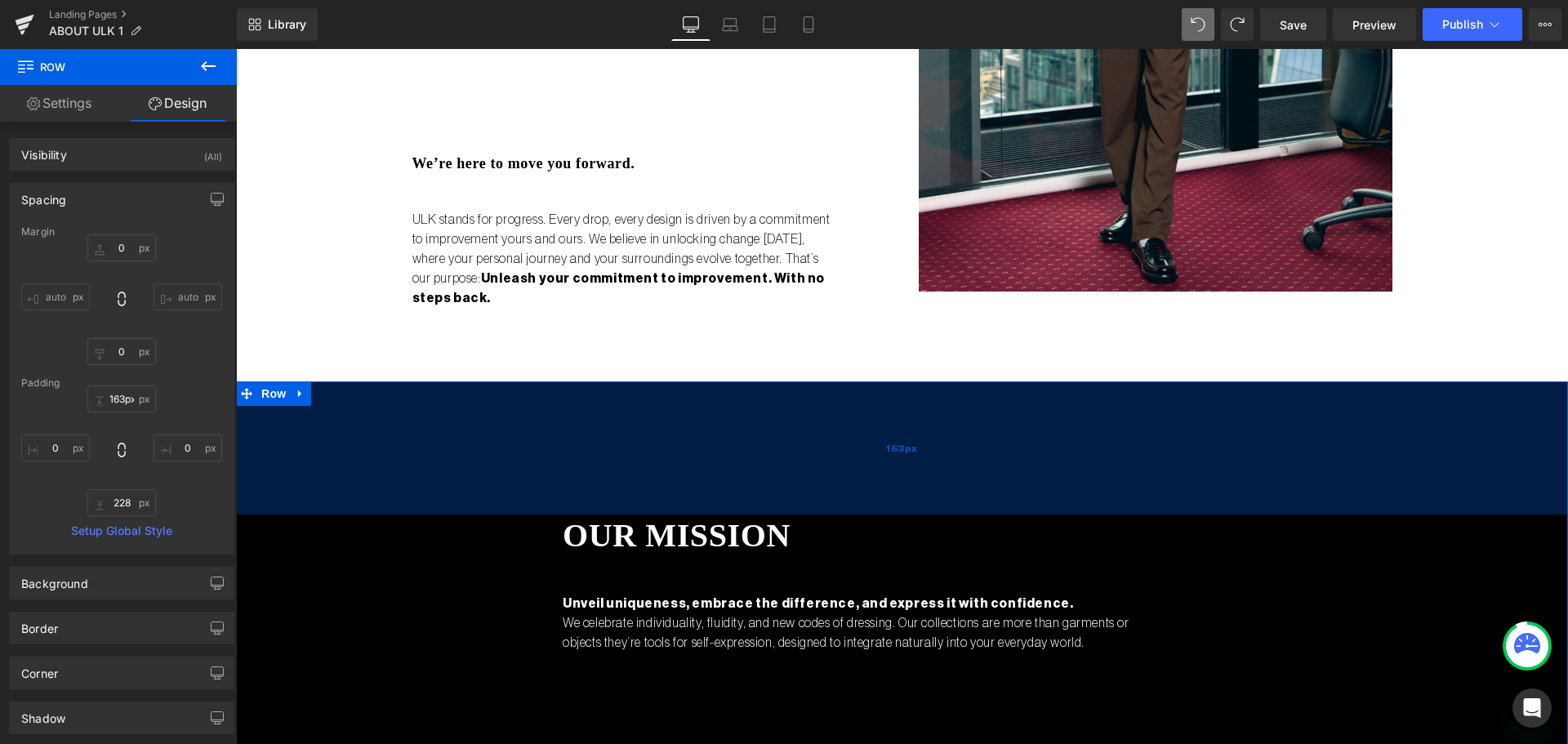
drag, startPoint x: 605, startPoint y: 390, endPoint x: 610, endPoint y: 430, distance: 40.3
click at [610, 430] on div "163px" at bounding box center [902, 448] width 1332 height 133
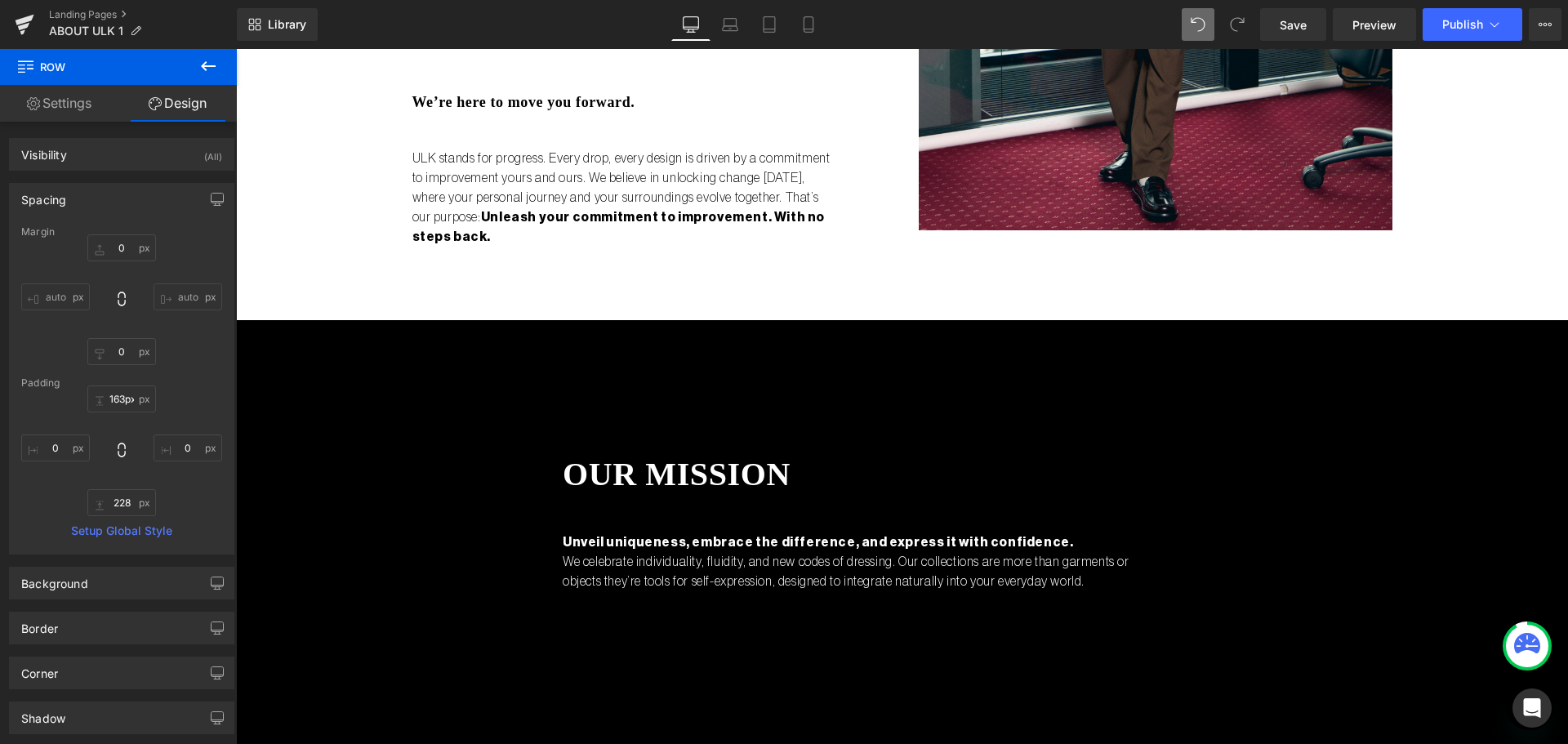
scroll to position [2124, 0]
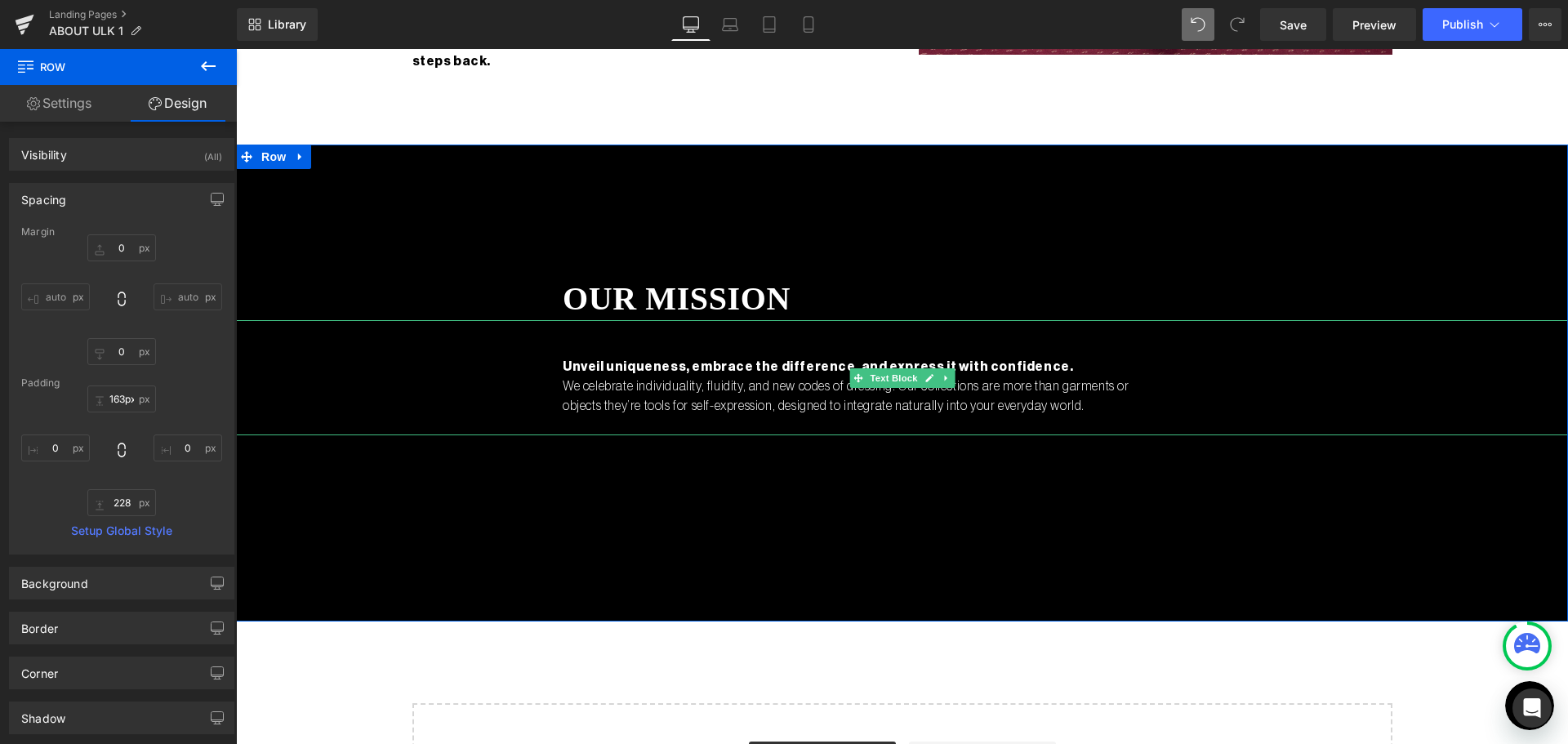
click at [705, 380] on p "We celebrate individuality, fluidity, and new codes of dressing. Our collection…" at bounding box center [860, 396] width 597 height 40
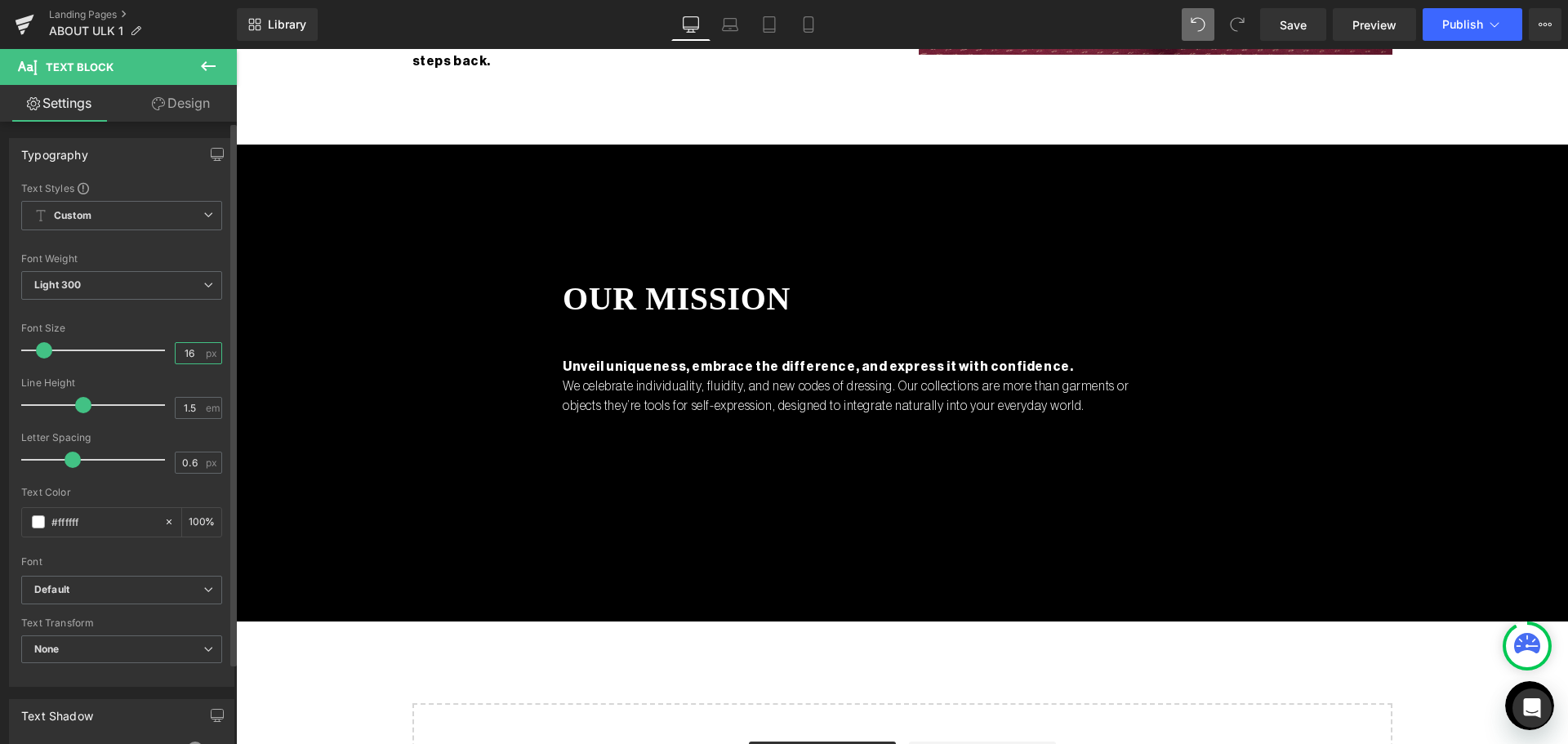
click at [177, 351] on input "16" at bounding box center [189, 353] width 28 height 21
click at [219, 362] on div "Text Styles Custom Custom Setup Global Style Custom Setup Global Style Thin 100…" at bounding box center [121, 434] width 224 height 505
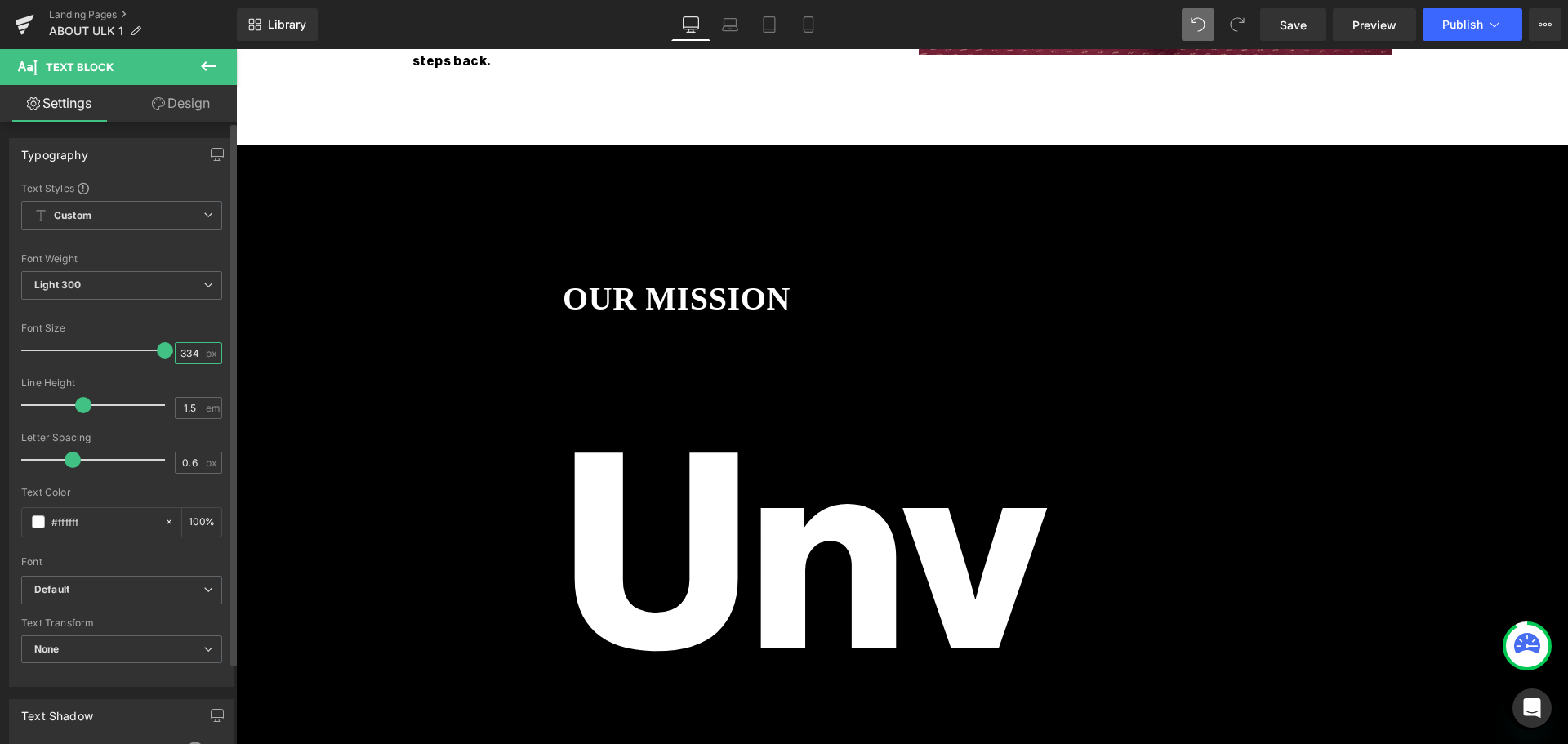
click at [176, 351] on input "334" at bounding box center [189, 353] width 28 height 21
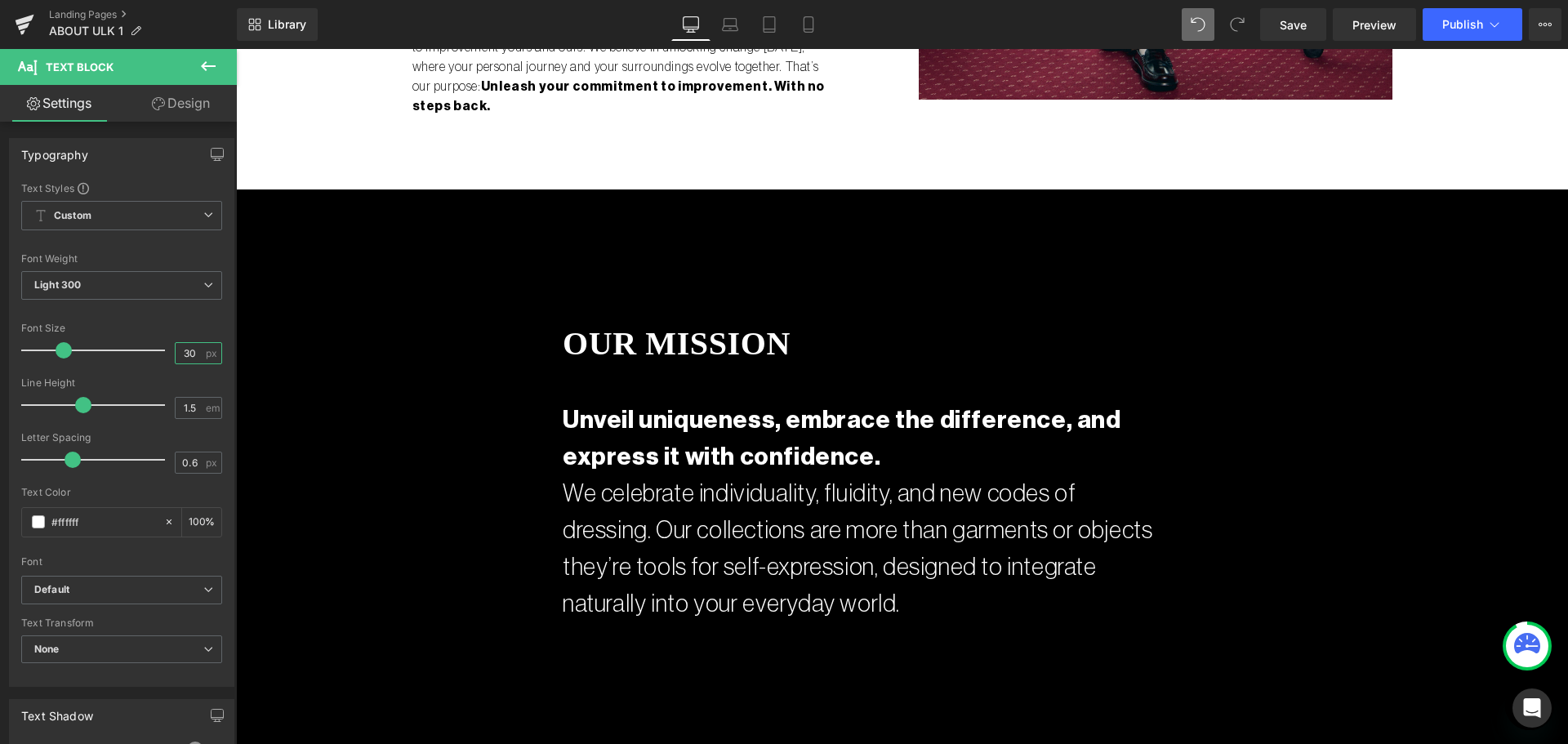
scroll to position [2287, 0]
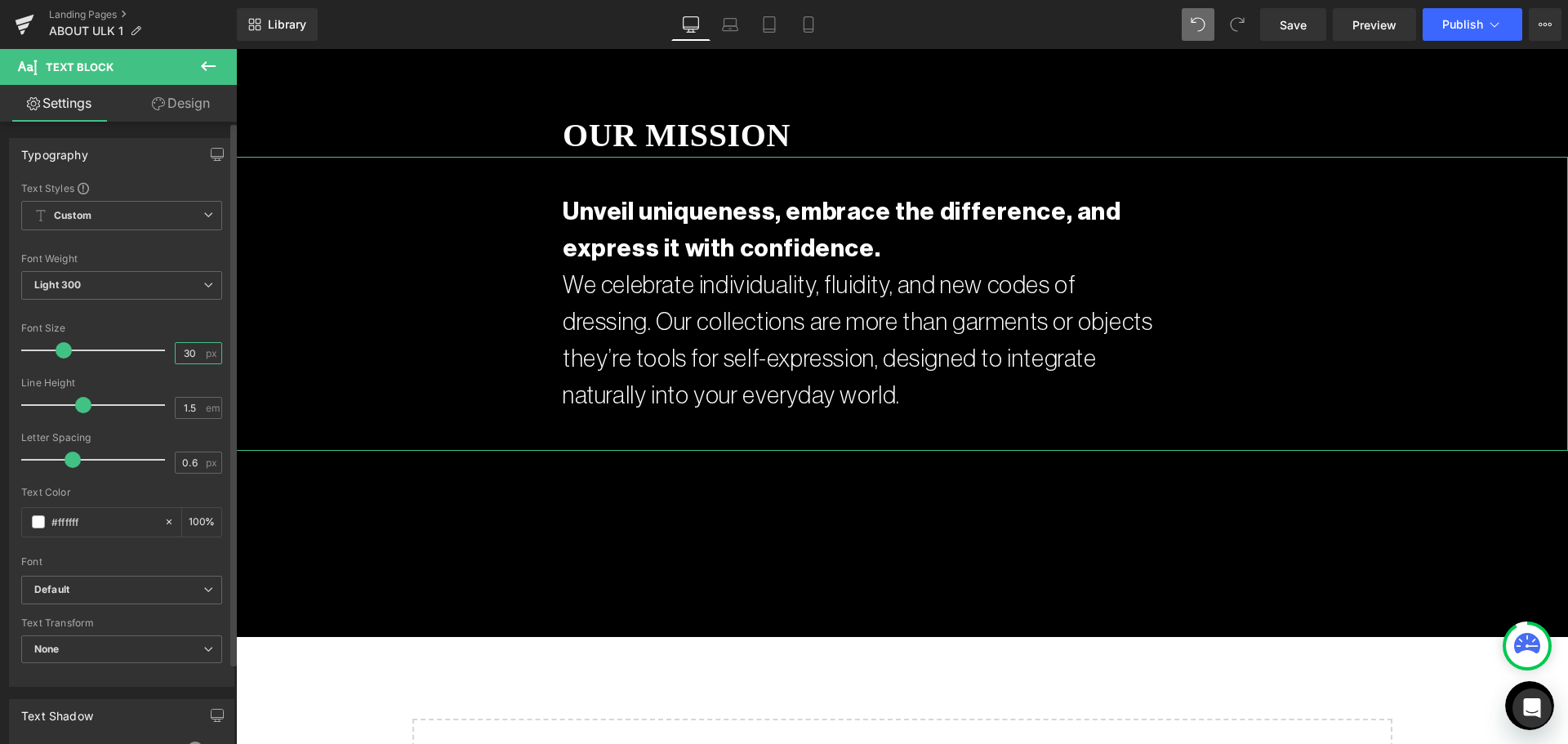
click at [187, 350] on input "30" at bounding box center [189, 353] width 28 height 21
click at [184, 351] on input "30" at bounding box center [189, 353] width 28 height 21
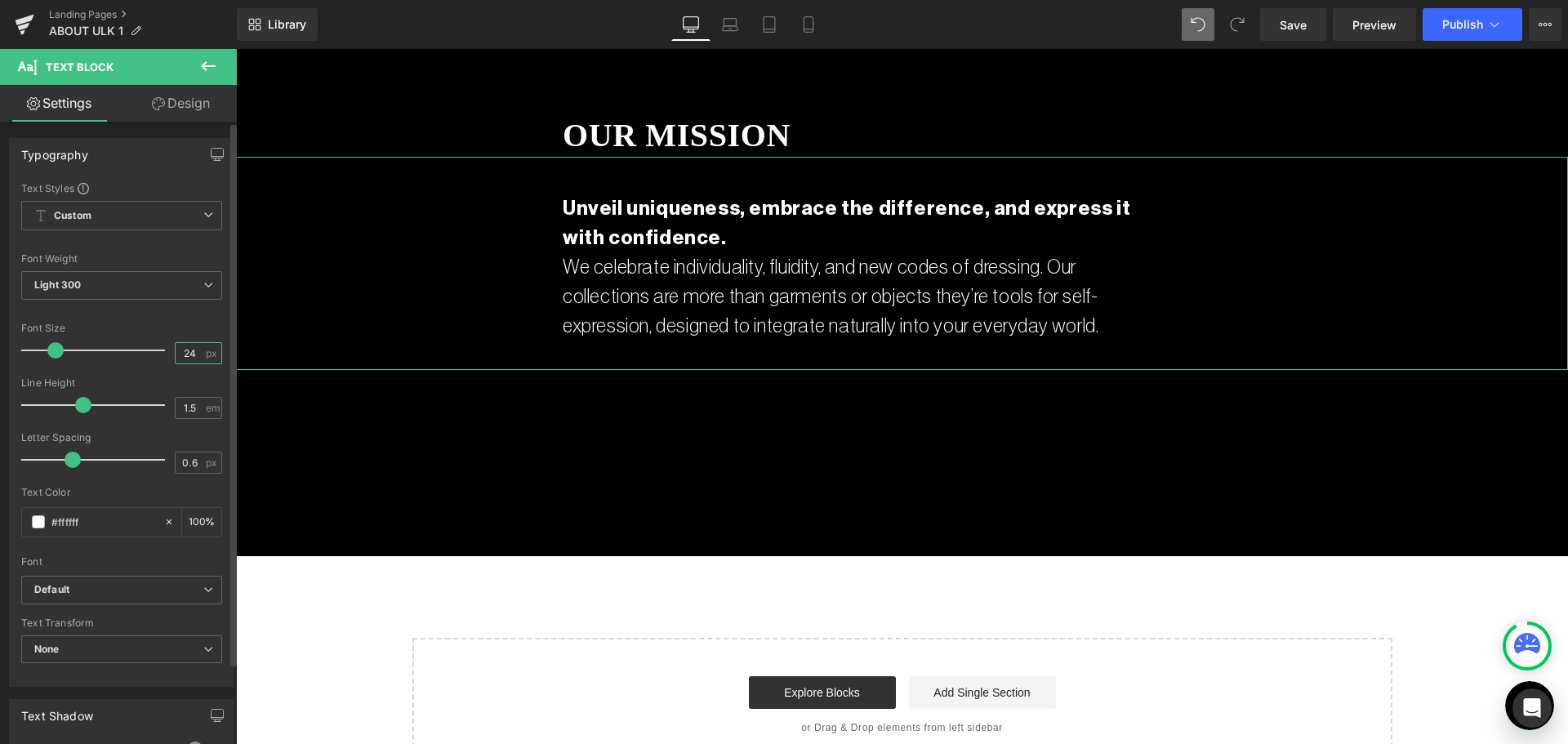
type input "24"
click at [189, 377] on div "Line Height" at bounding box center [122, 382] width 201 height 11
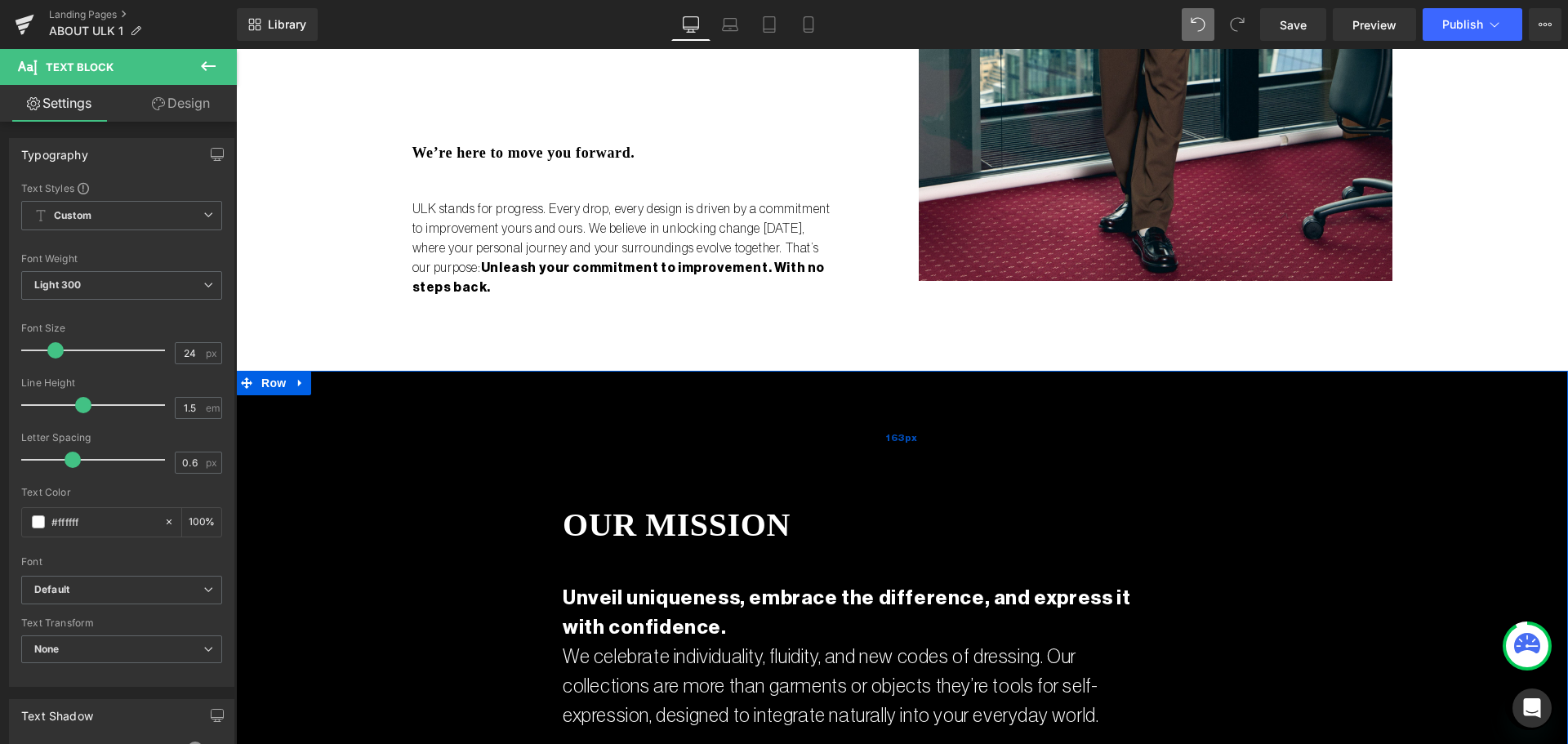
scroll to position [1879, 0]
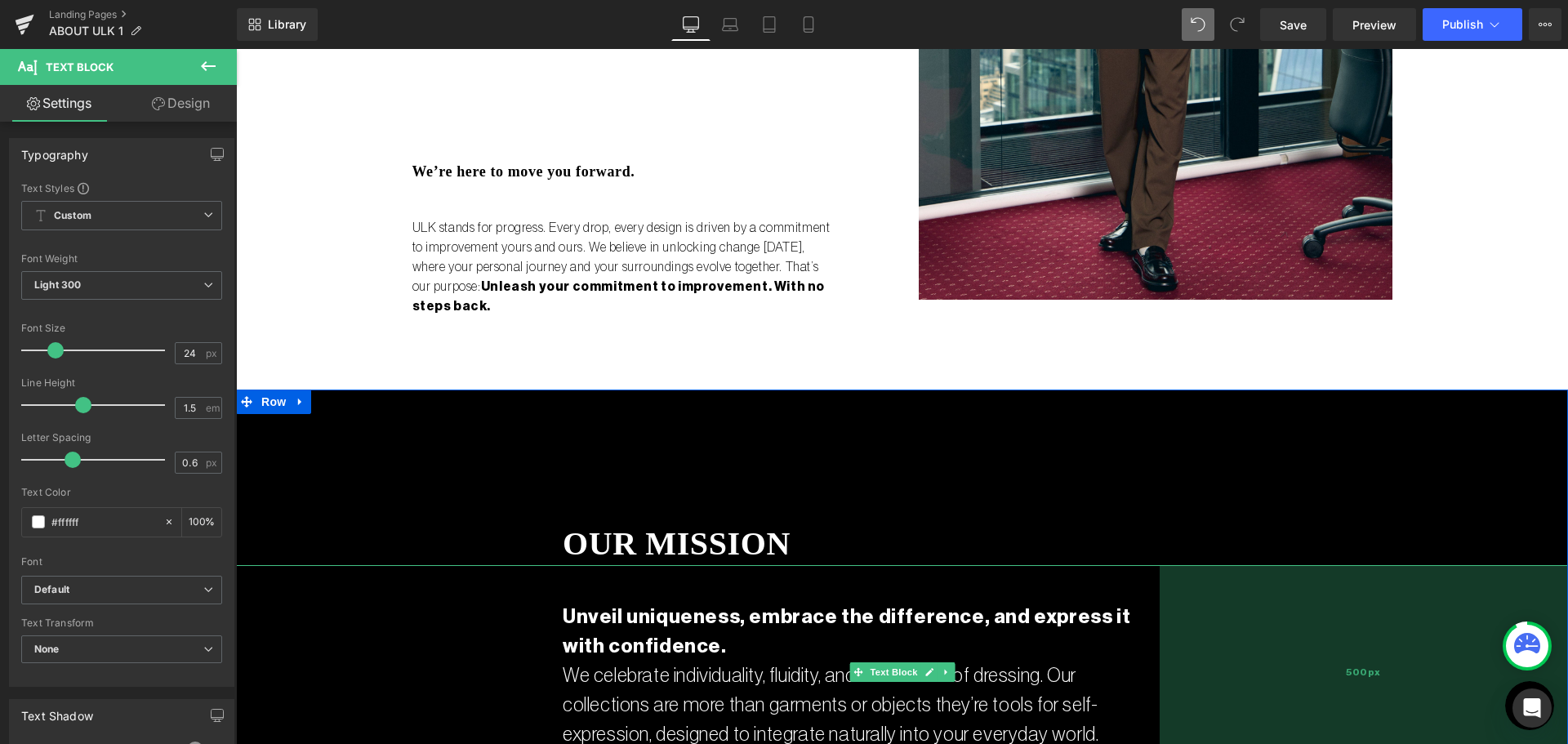
click at [1335, 668] on div "500px" at bounding box center [1363, 672] width 408 height 213
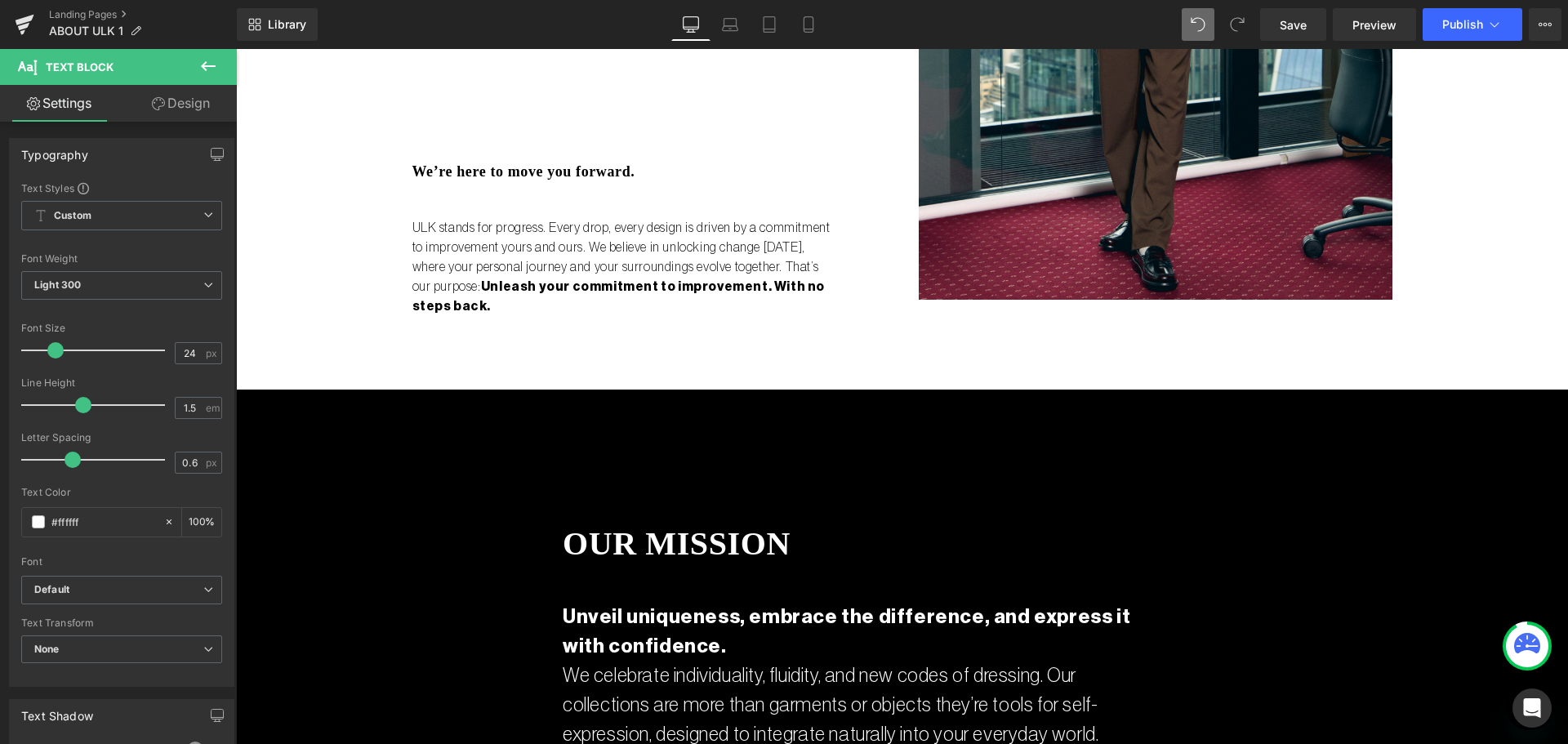
click at [158, 88] on link "Design" at bounding box center [181, 103] width 119 height 37
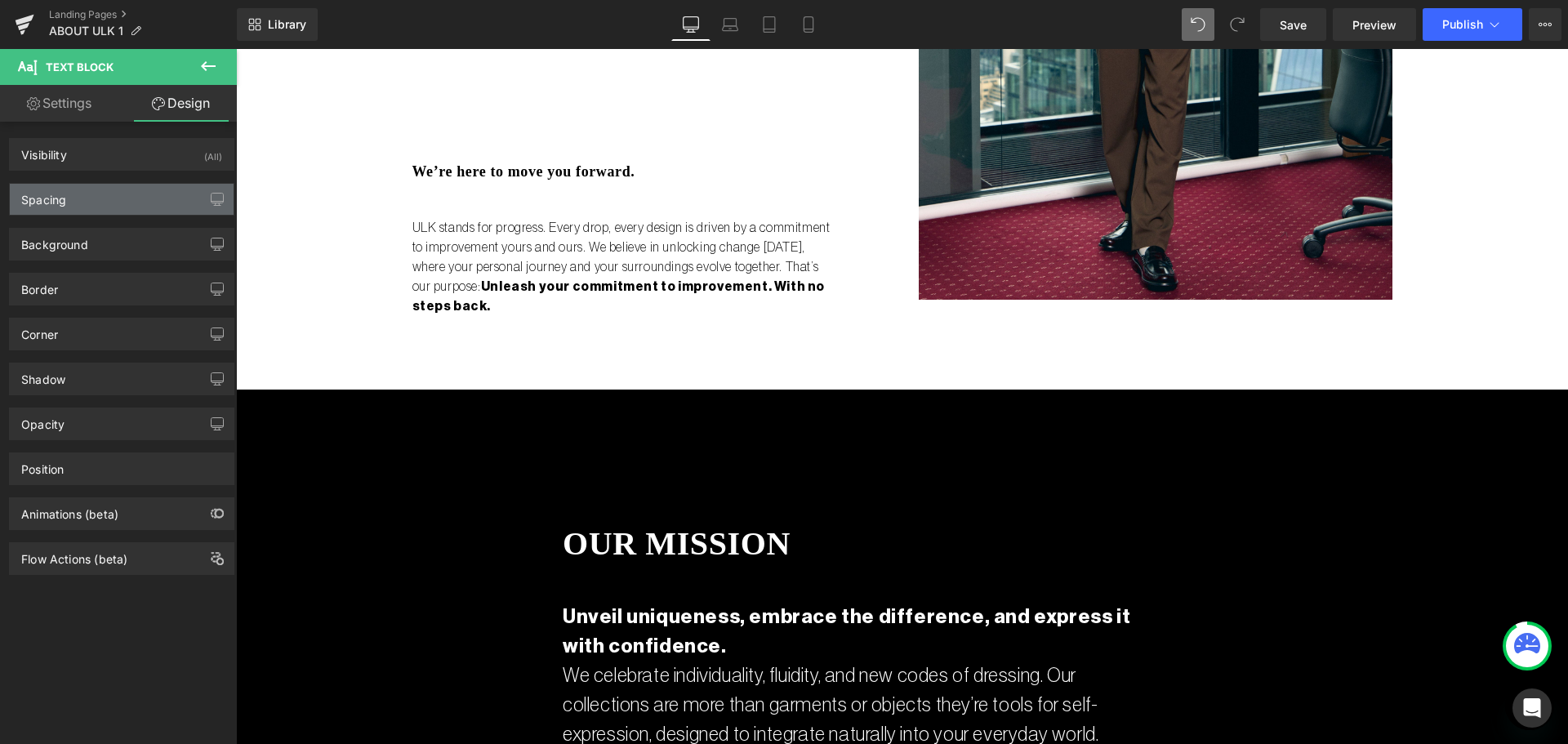
click at [149, 208] on div "Spacing" at bounding box center [121, 199] width 224 height 31
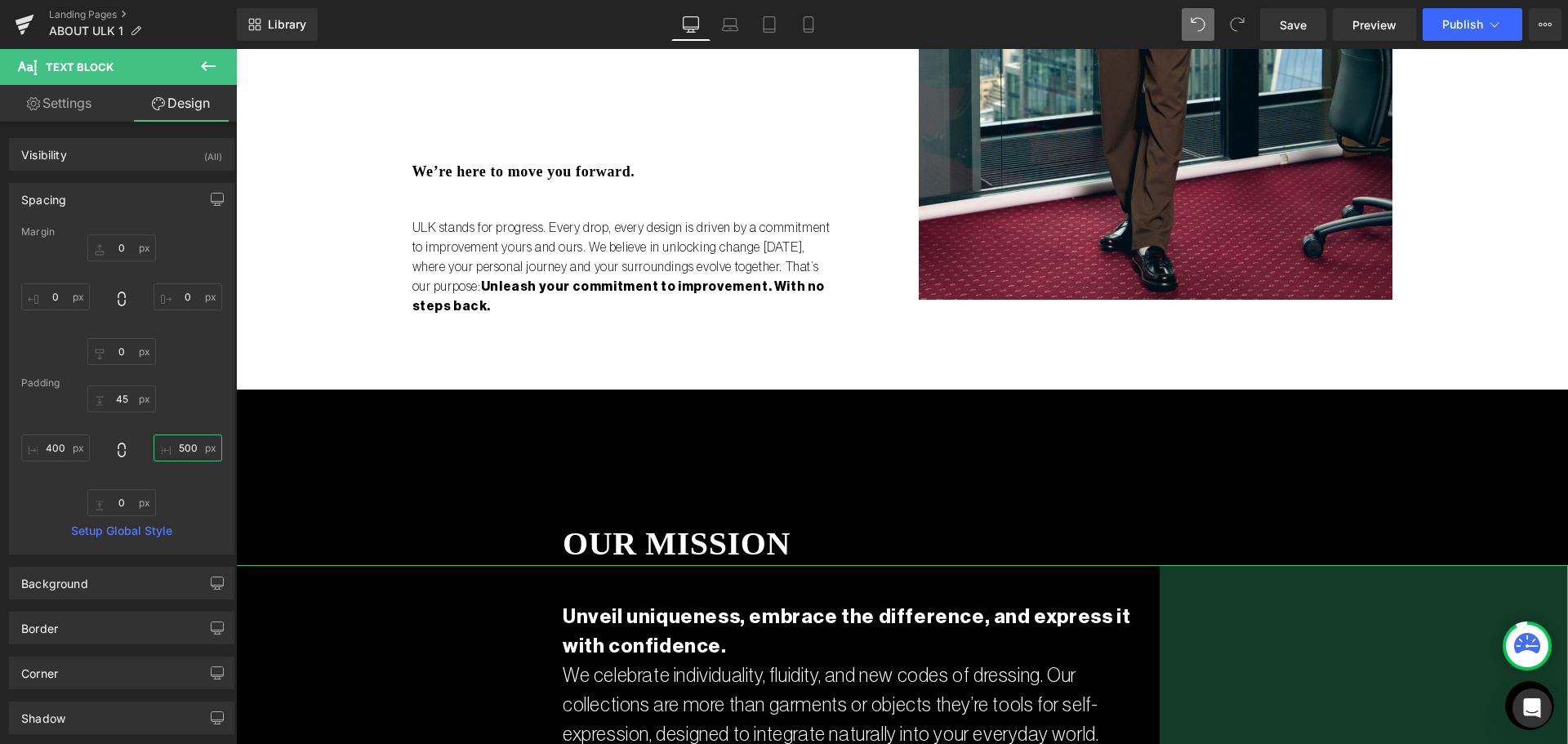
click at [179, 454] on input "500" at bounding box center [188, 448] width 69 height 27
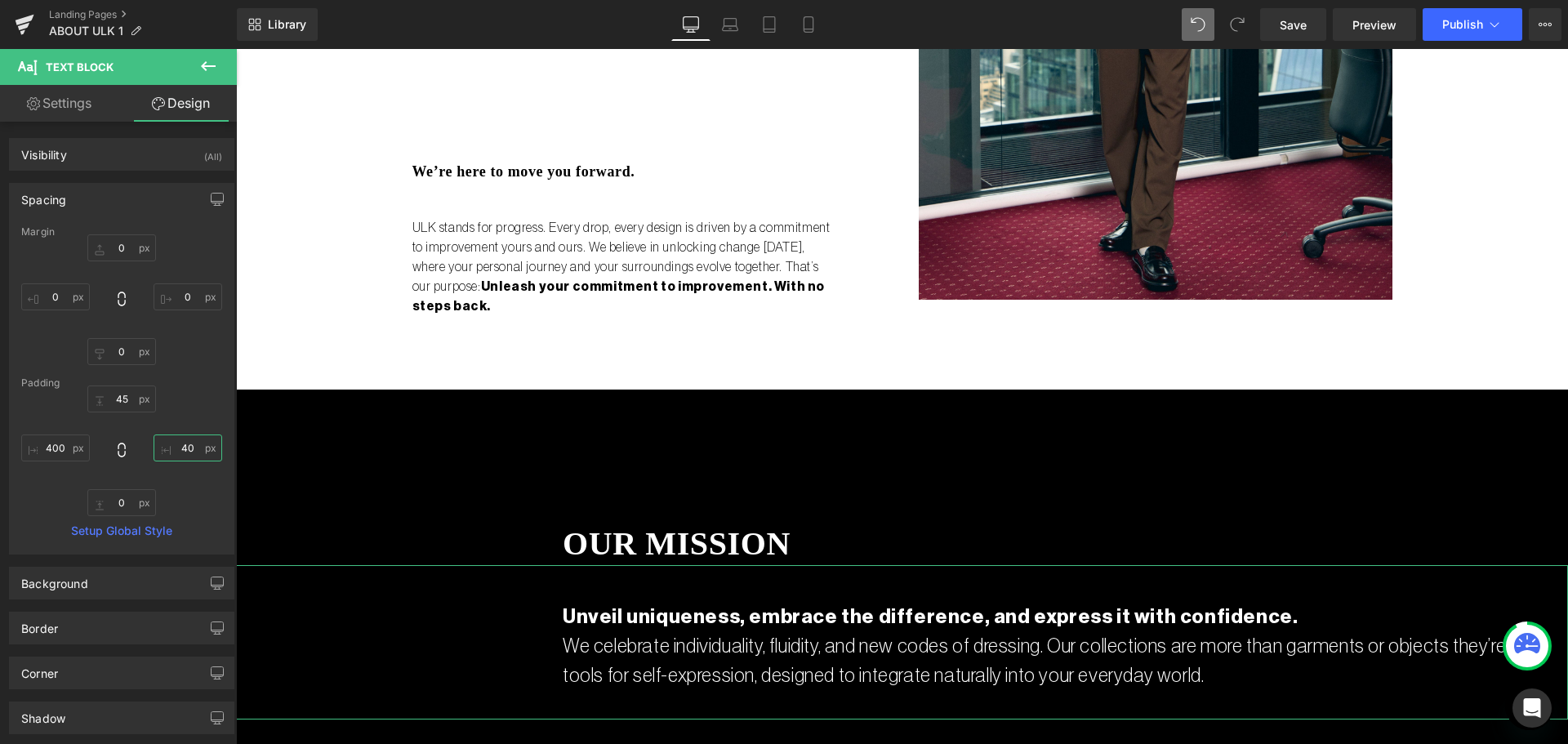
type input "400"
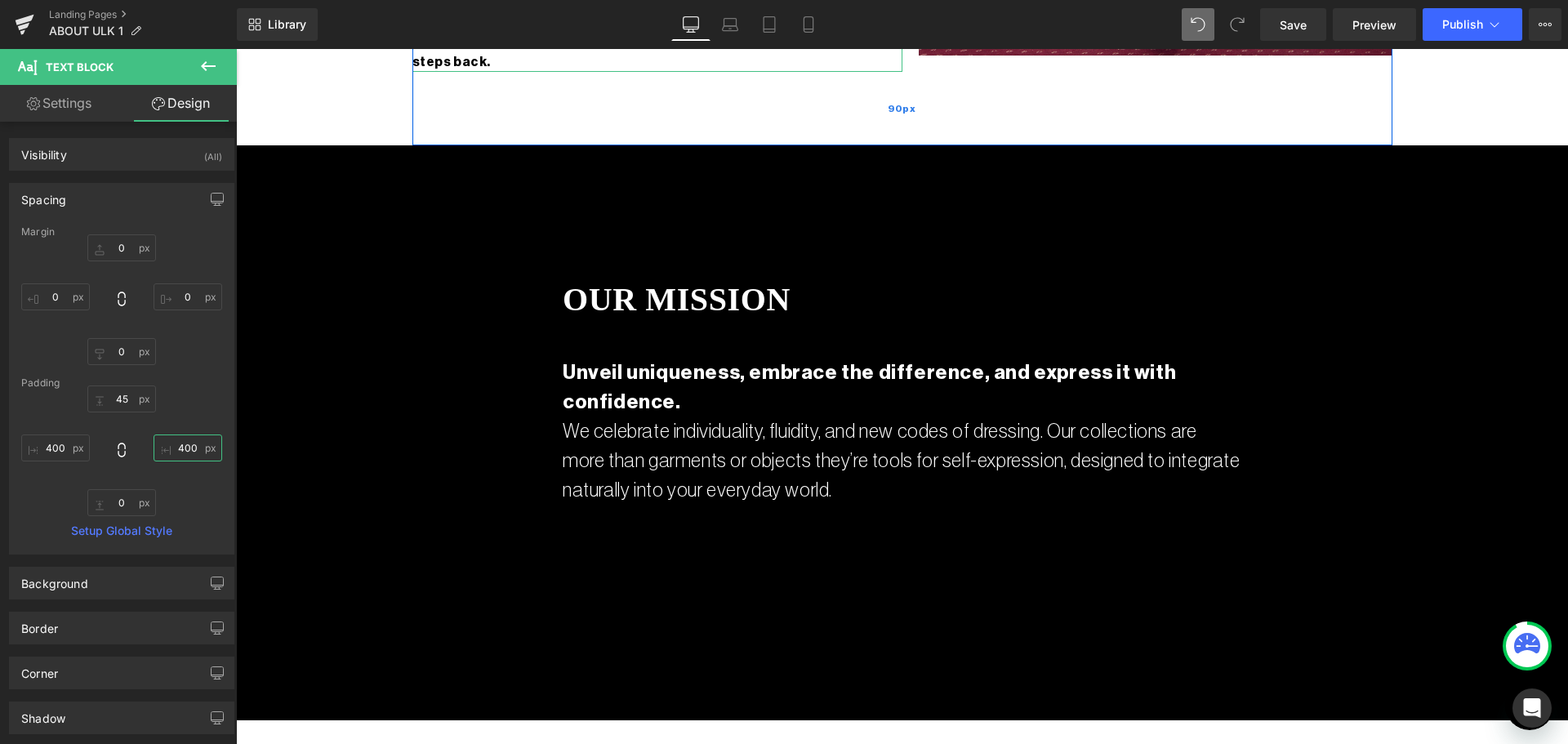
scroll to position [2124, 0]
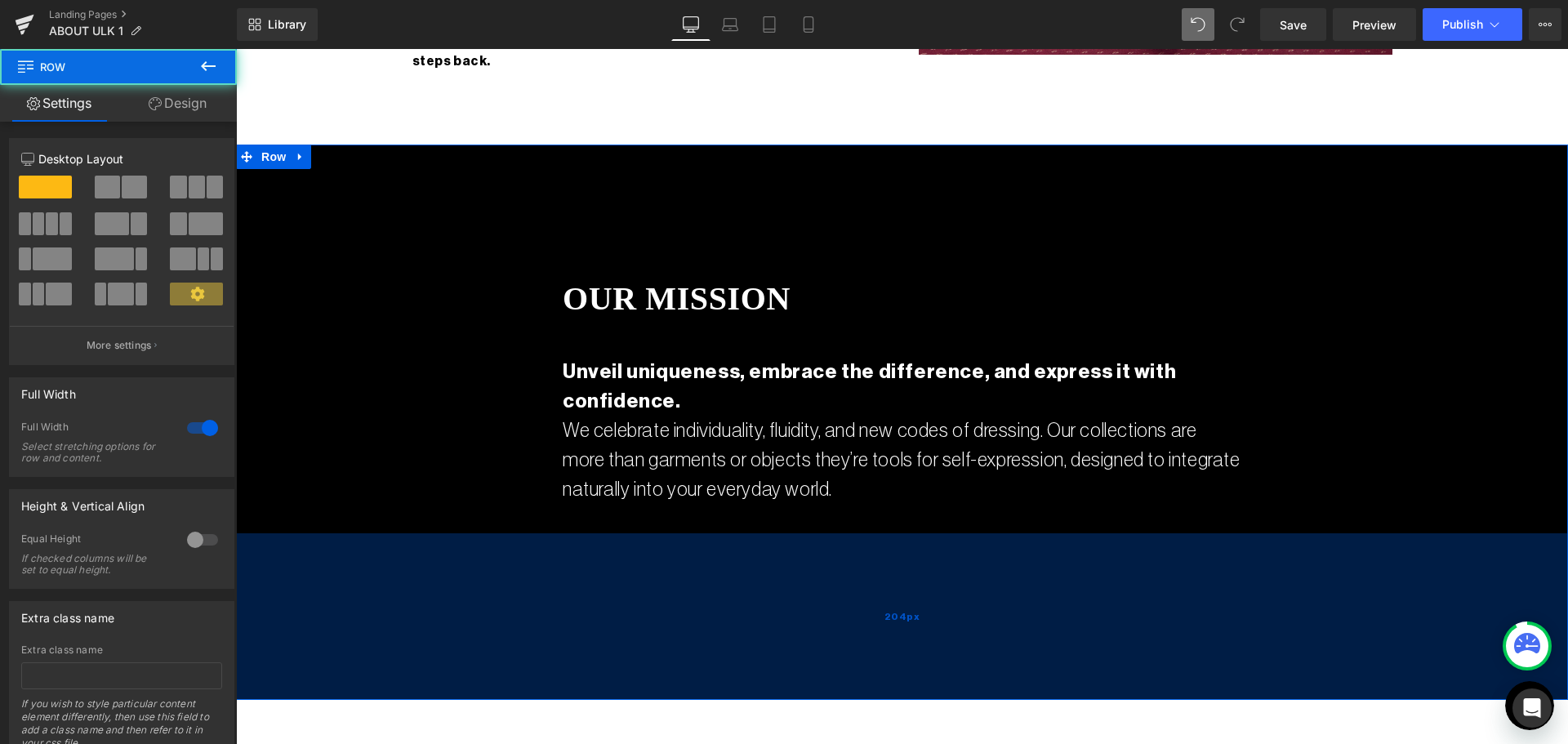
drag, startPoint x: 881, startPoint y: 601, endPoint x: 879, endPoint y: 581, distance: 20.1
click at [879, 581] on div "204px" at bounding box center [902, 617] width 1332 height 167
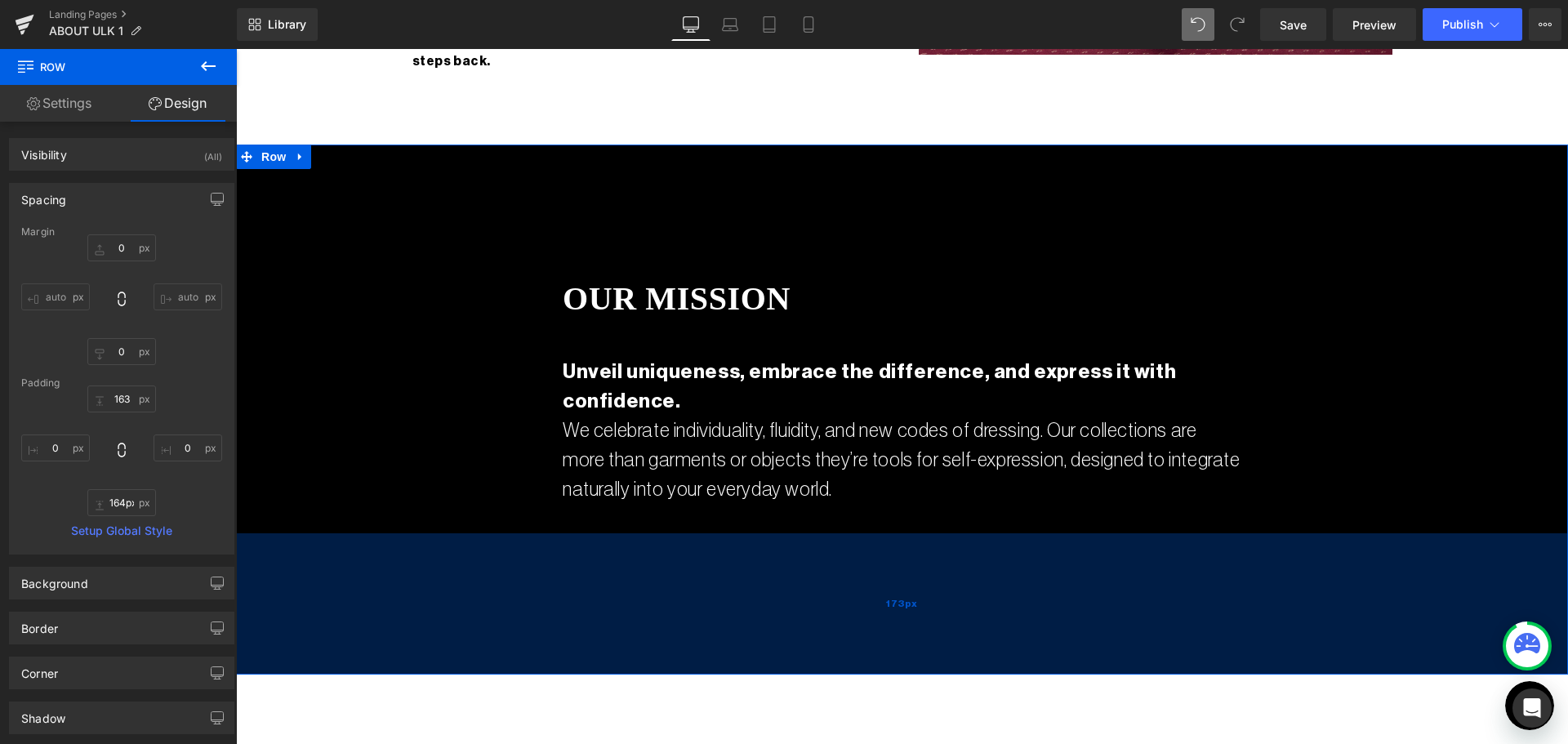
type input "163px"
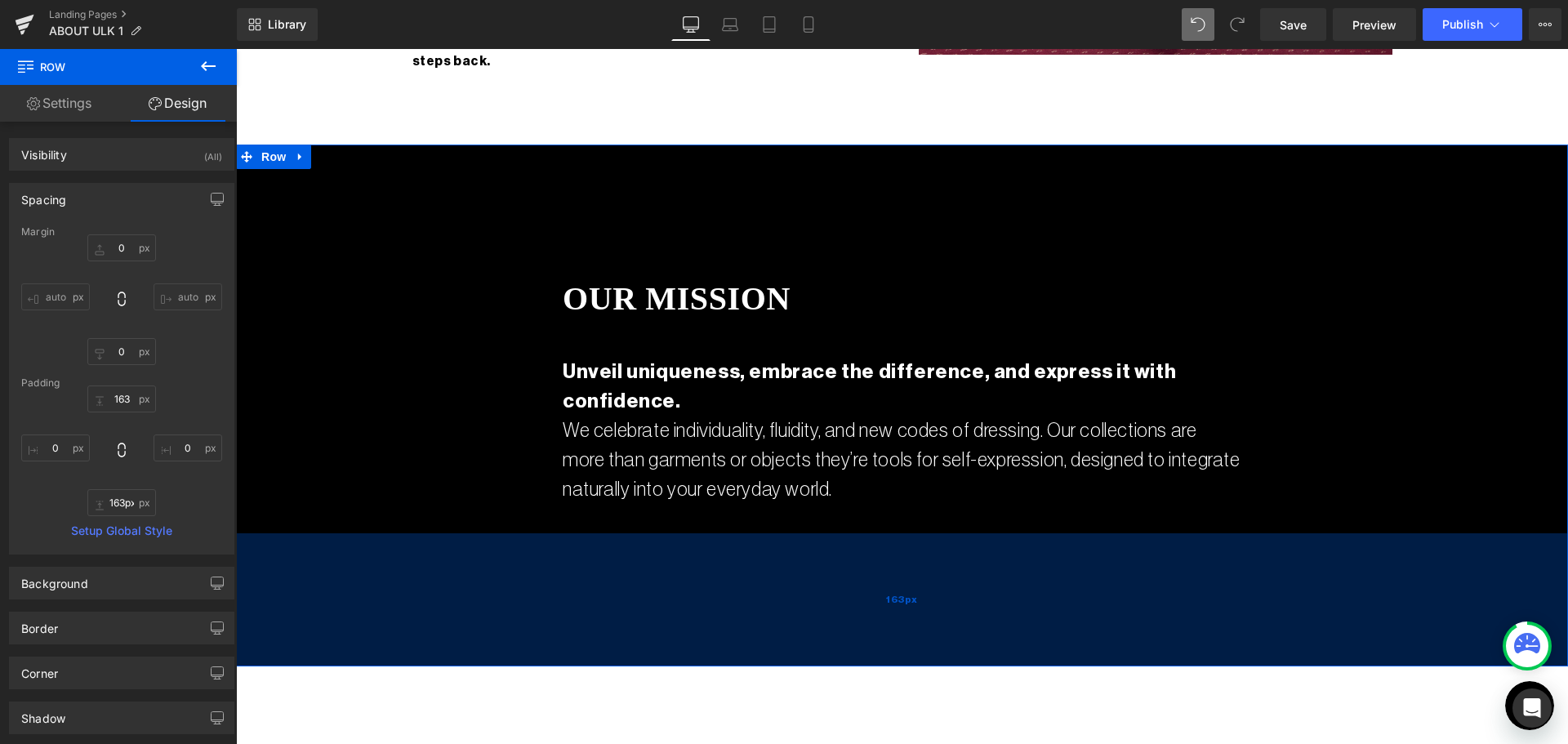
drag, startPoint x: 870, startPoint y: 576, endPoint x: 869, endPoint y: 543, distance: 33.0
click at [869, 543] on div "163px" at bounding box center [902, 600] width 1332 height 133
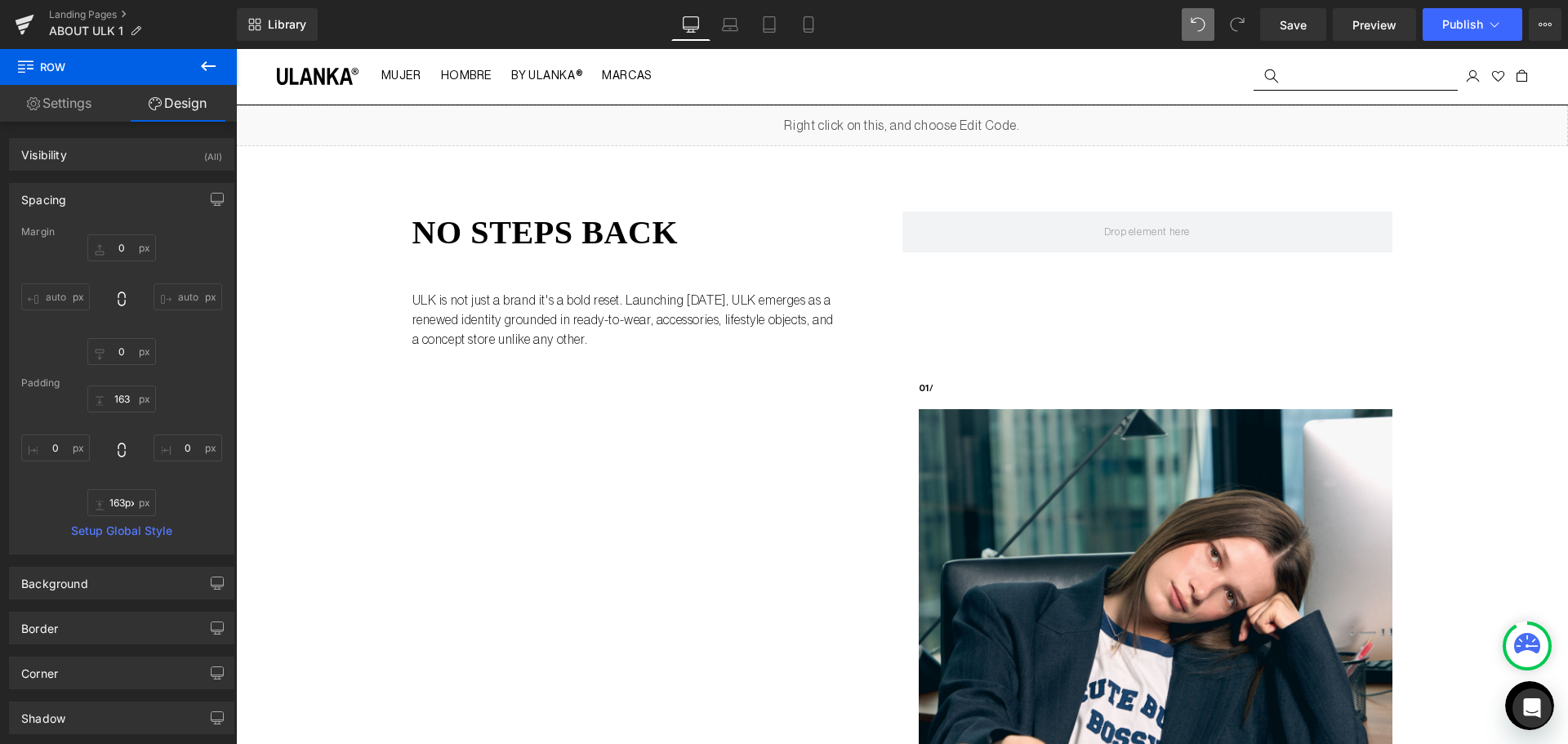
scroll to position [0, 0]
click at [1301, 36] on link "Save" at bounding box center [1292, 25] width 66 height 33
click at [732, 28] on icon at bounding box center [730, 28] width 3 height 0
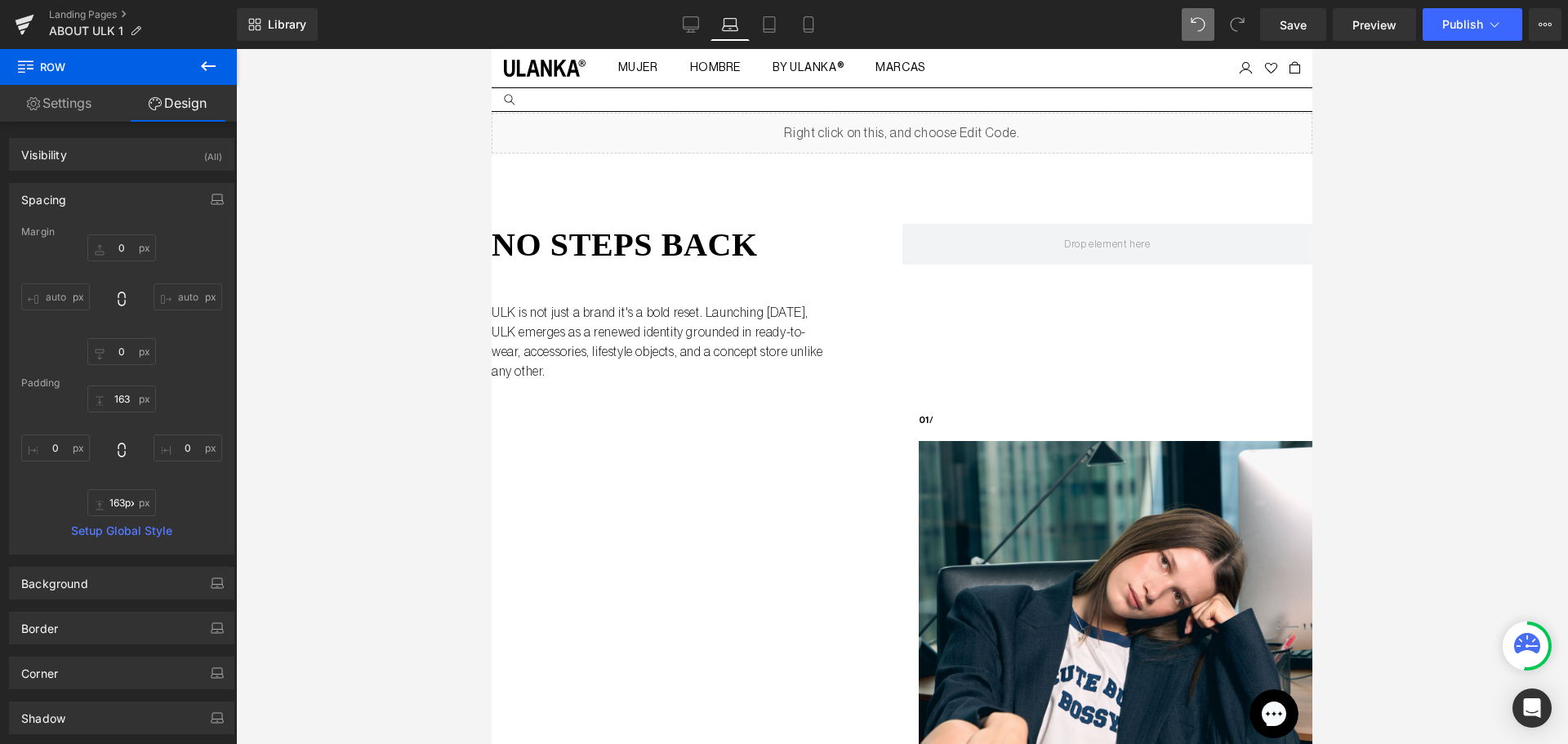
type input "0"
type input "163"
type input "0"
type input "163"
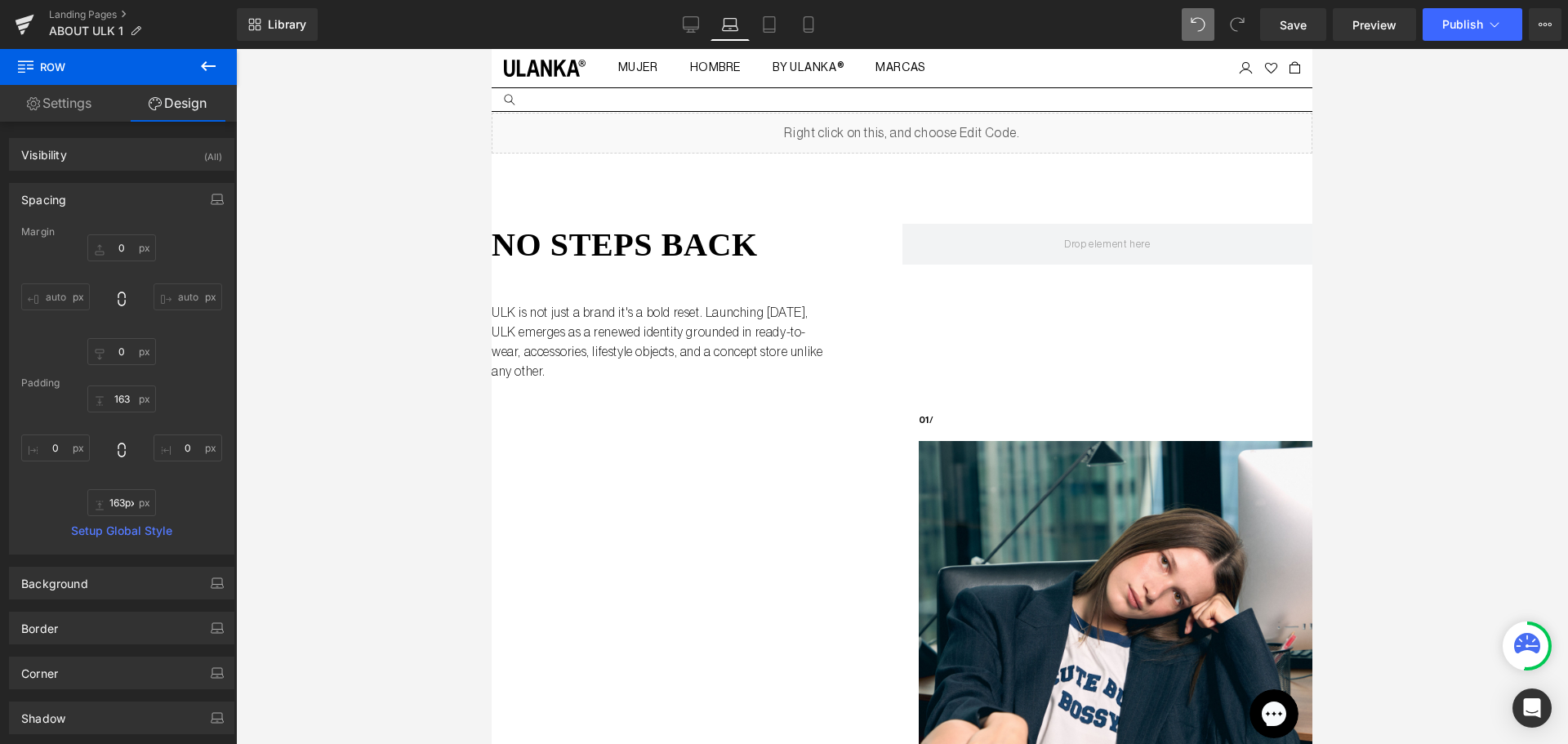
type input "0"
click at [86, 102] on link "Settings" at bounding box center [59, 103] width 119 height 37
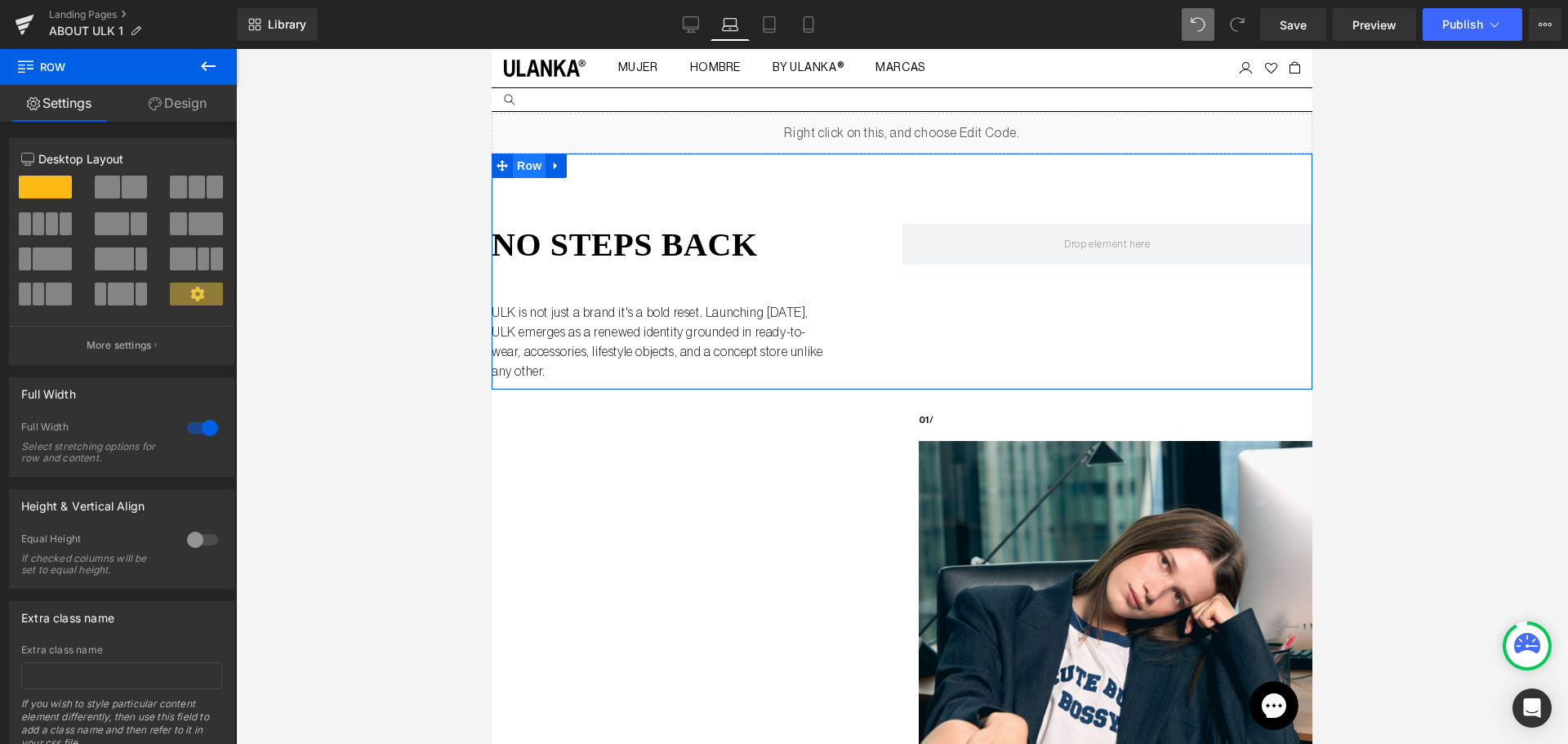
click at [533, 162] on span "Row" at bounding box center [529, 166] width 33 height 25
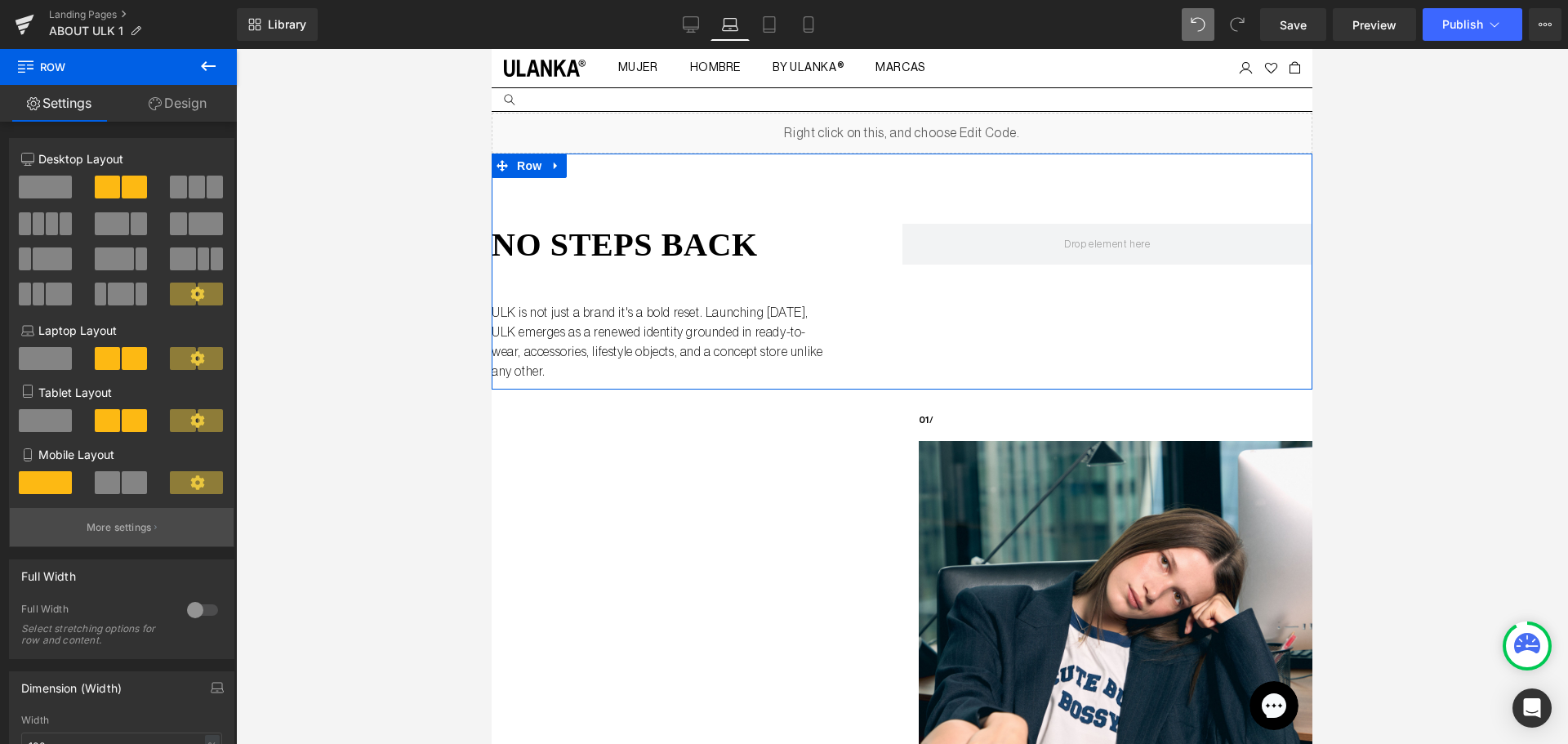
click at [110, 524] on p "More settings" at bounding box center [119, 528] width 65 height 15
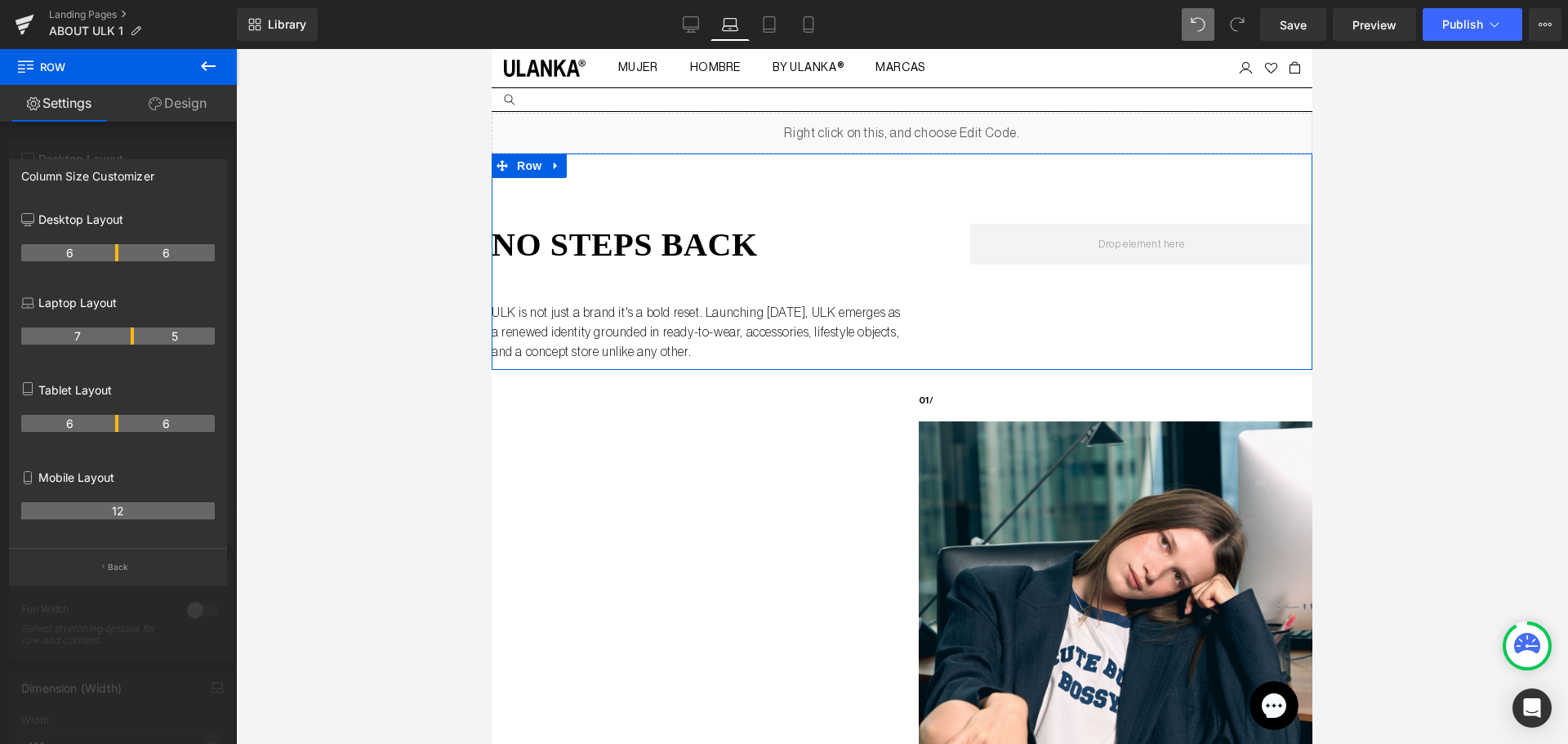
drag, startPoint x: 114, startPoint y: 339, endPoint x: 137, endPoint y: 336, distance: 23.2
click at [137, 336] on tr "7 5" at bounding box center [118, 336] width 193 height 17
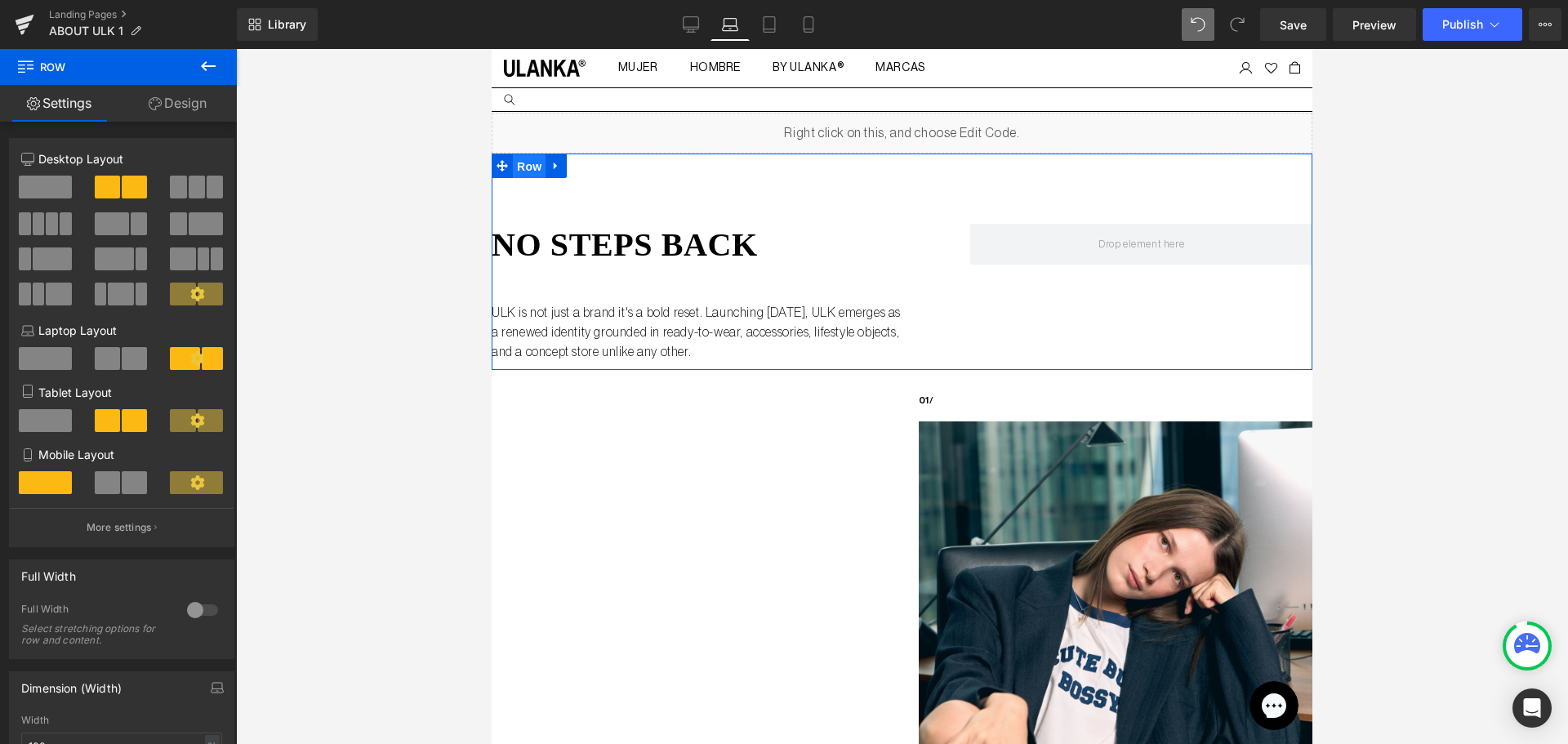
click at [518, 171] on span "Row" at bounding box center [529, 167] width 33 height 25
click at [182, 106] on link "Design" at bounding box center [178, 103] width 119 height 37
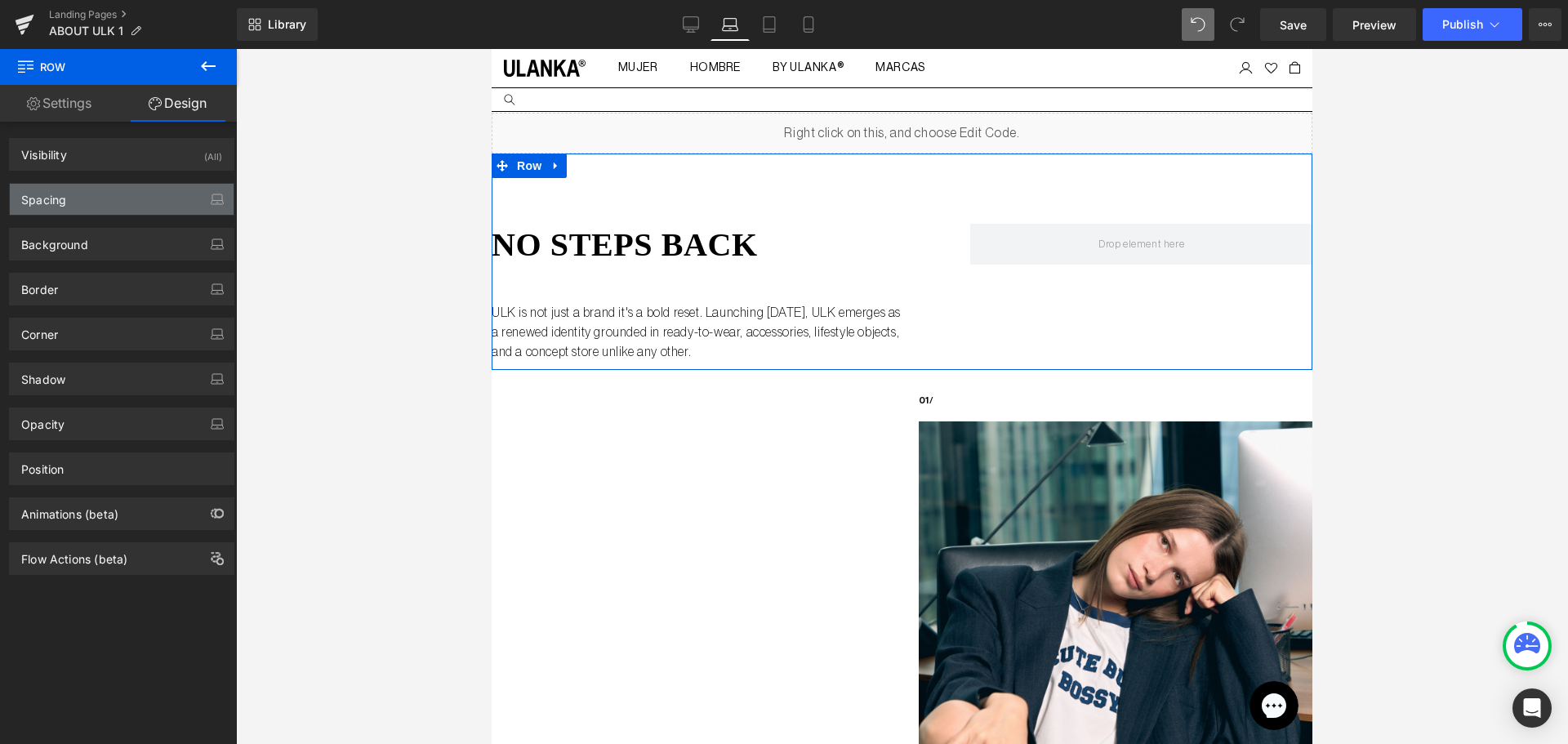
click at [83, 201] on div "Spacing" at bounding box center [121, 199] width 224 height 31
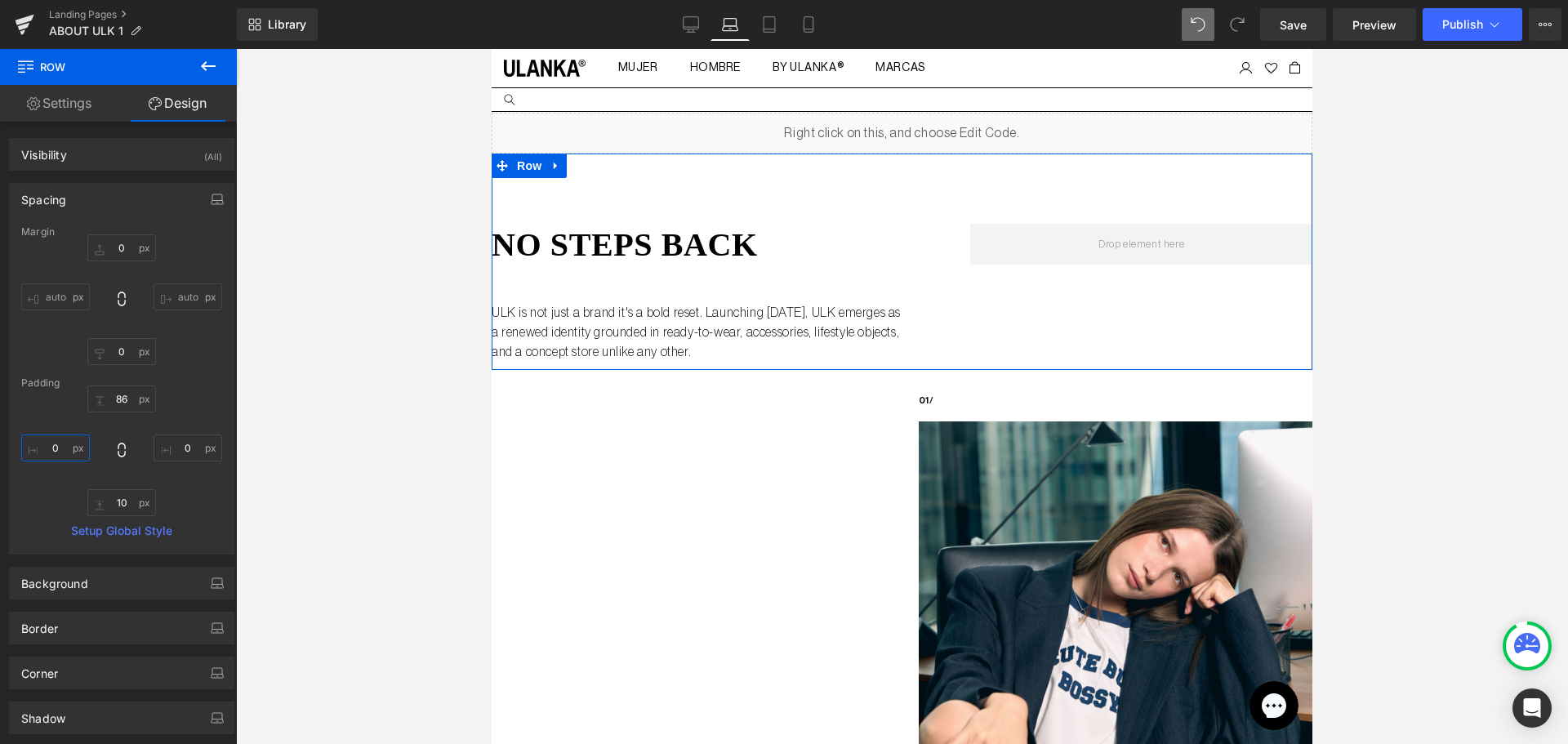
click at [64, 452] on input "0" at bounding box center [56, 448] width 69 height 27
type input "3"
type input "50"
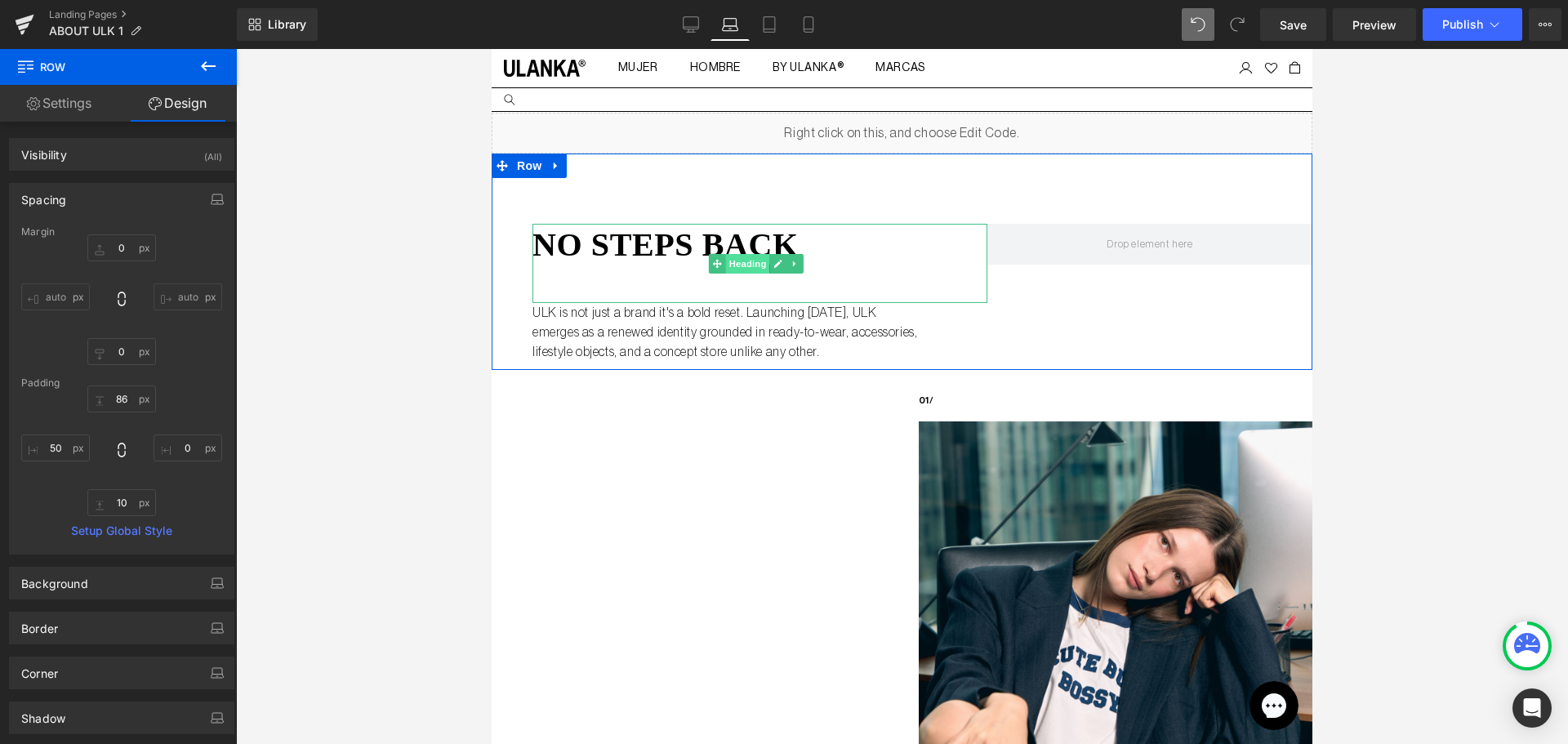
click at [726, 254] on span "Heading" at bounding box center [747, 264] width 44 height 20
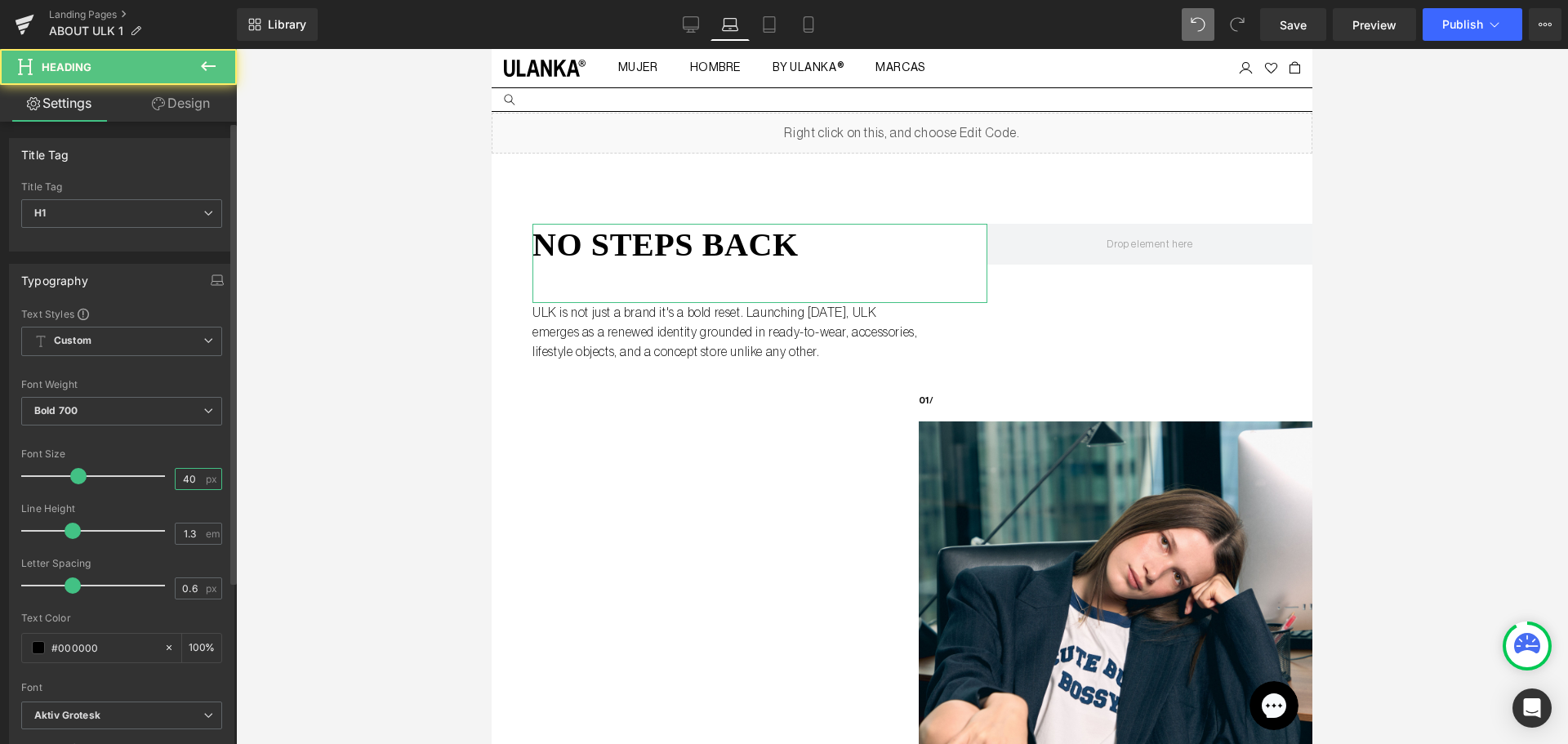
click at [178, 486] on input "40" at bounding box center [189, 479] width 28 height 21
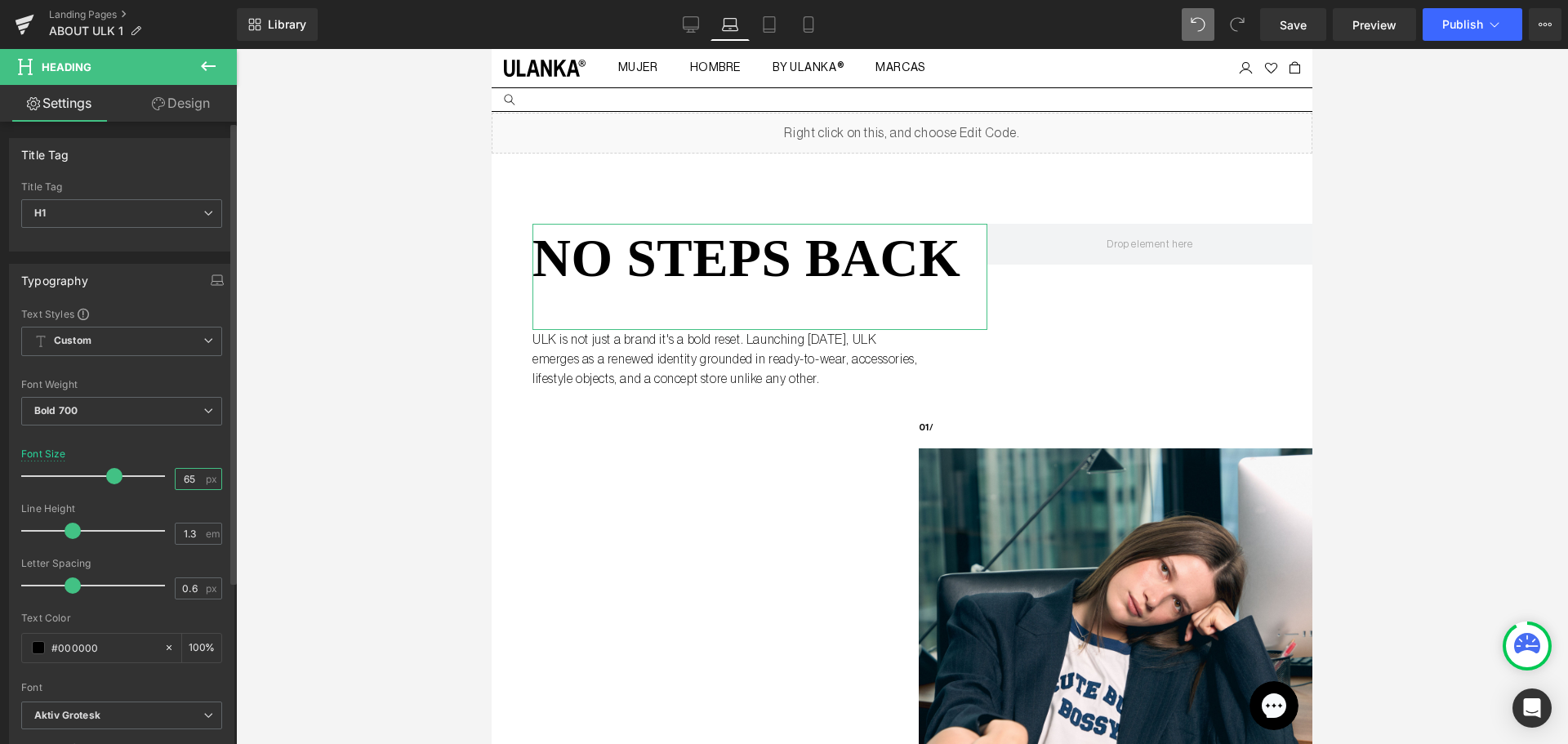
click at [181, 471] on input "65" at bounding box center [189, 479] width 28 height 21
type input "35"
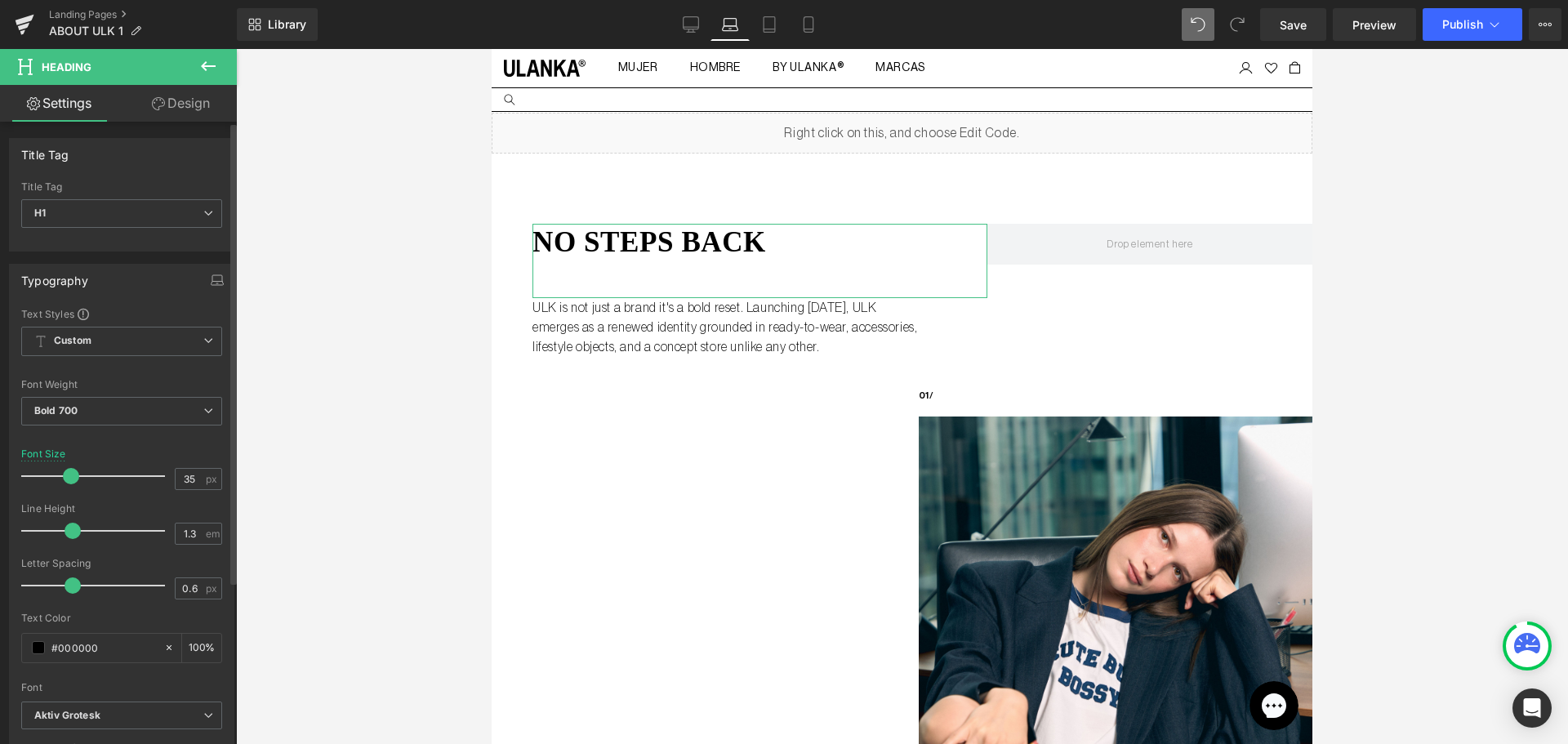
click at [184, 452] on div "Font Size 35 px" at bounding box center [122, 476] width 201 height 55
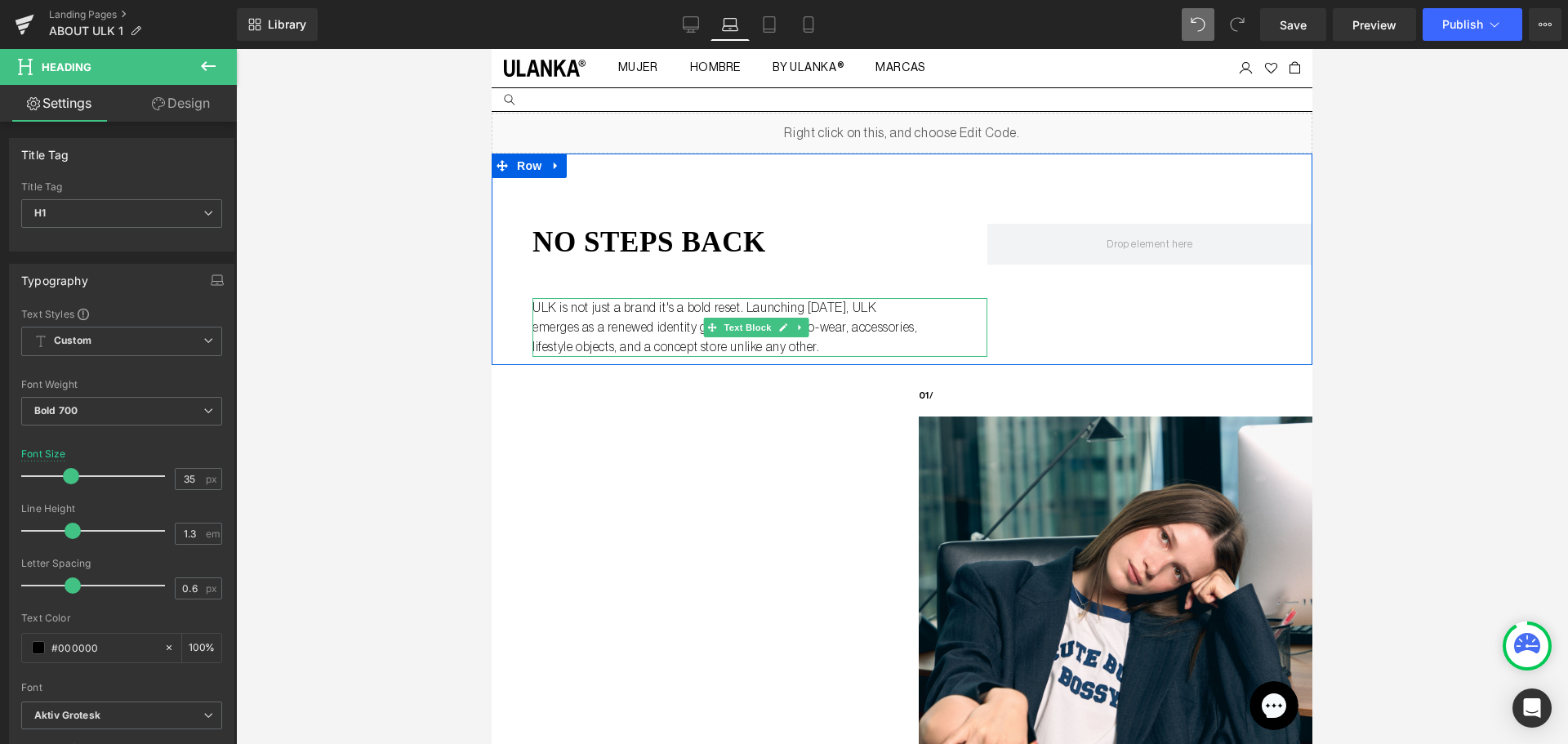
click at [740, 317] on p "ULK is not just a brand it's a bold reset. Launching September 2025, ULK emerge…" at bounding box center [726, 327] width 387 height 58
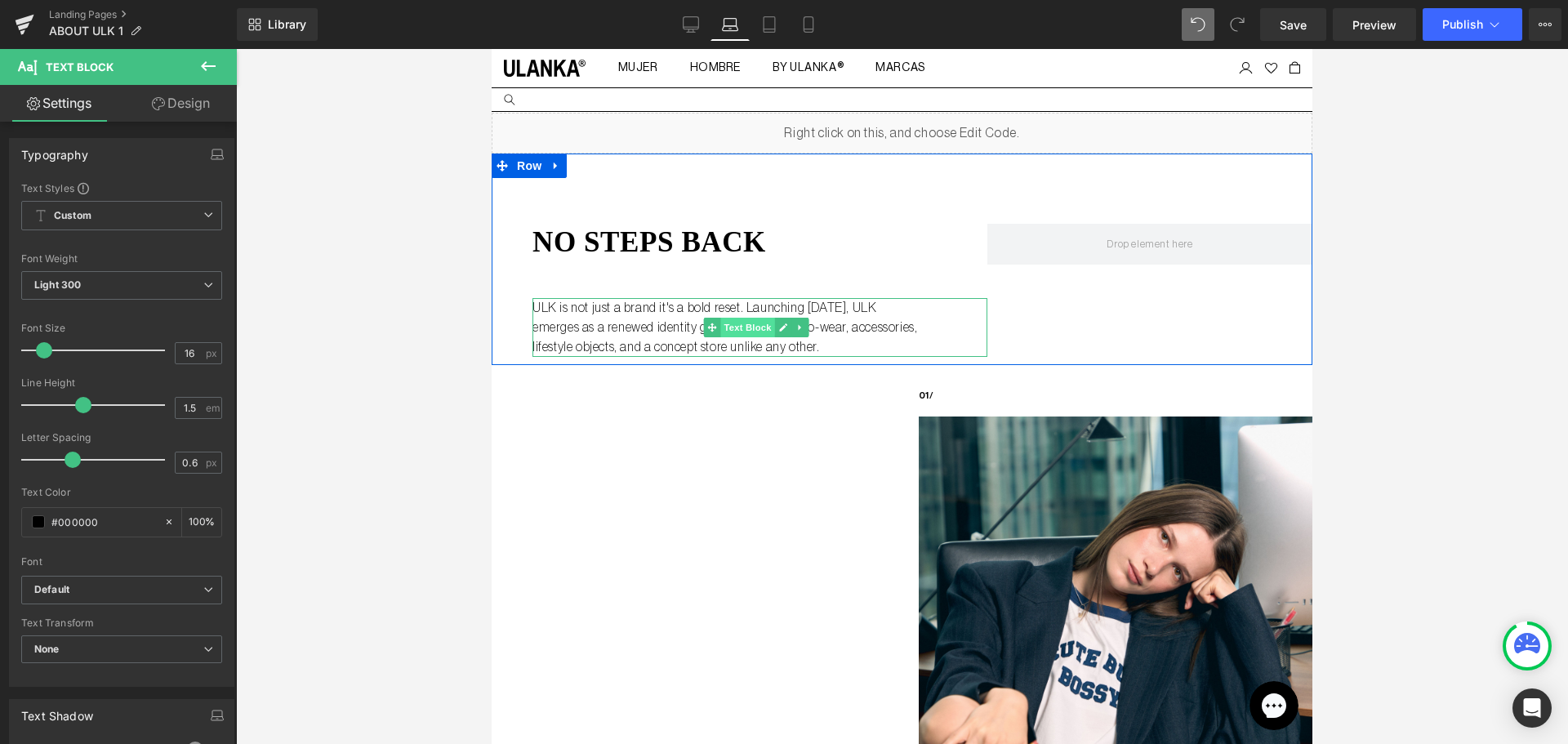
click at [764, 327] on span "Text Block" at bounding box center [748, 327] width 54 height 20
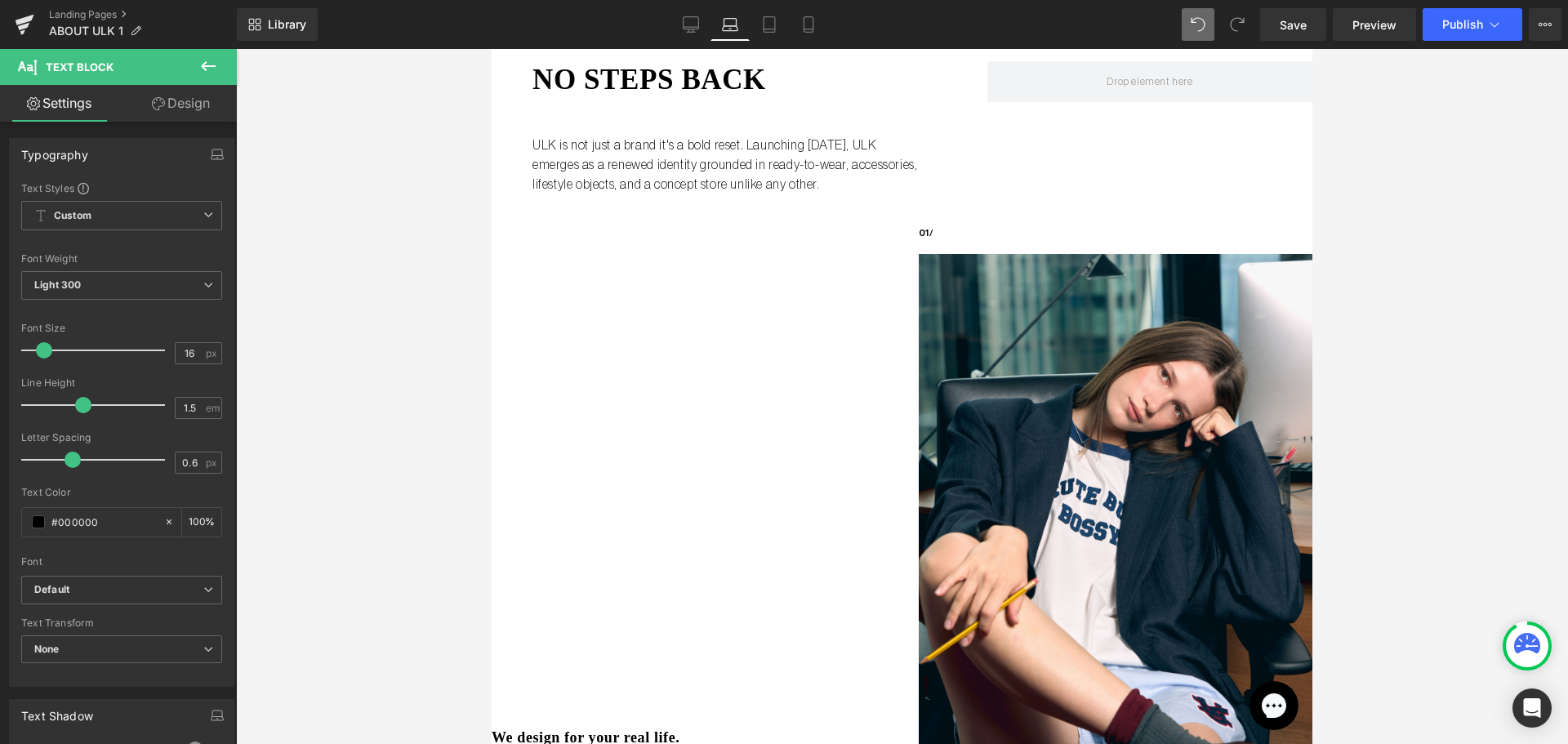
scroll to position [163, 0]
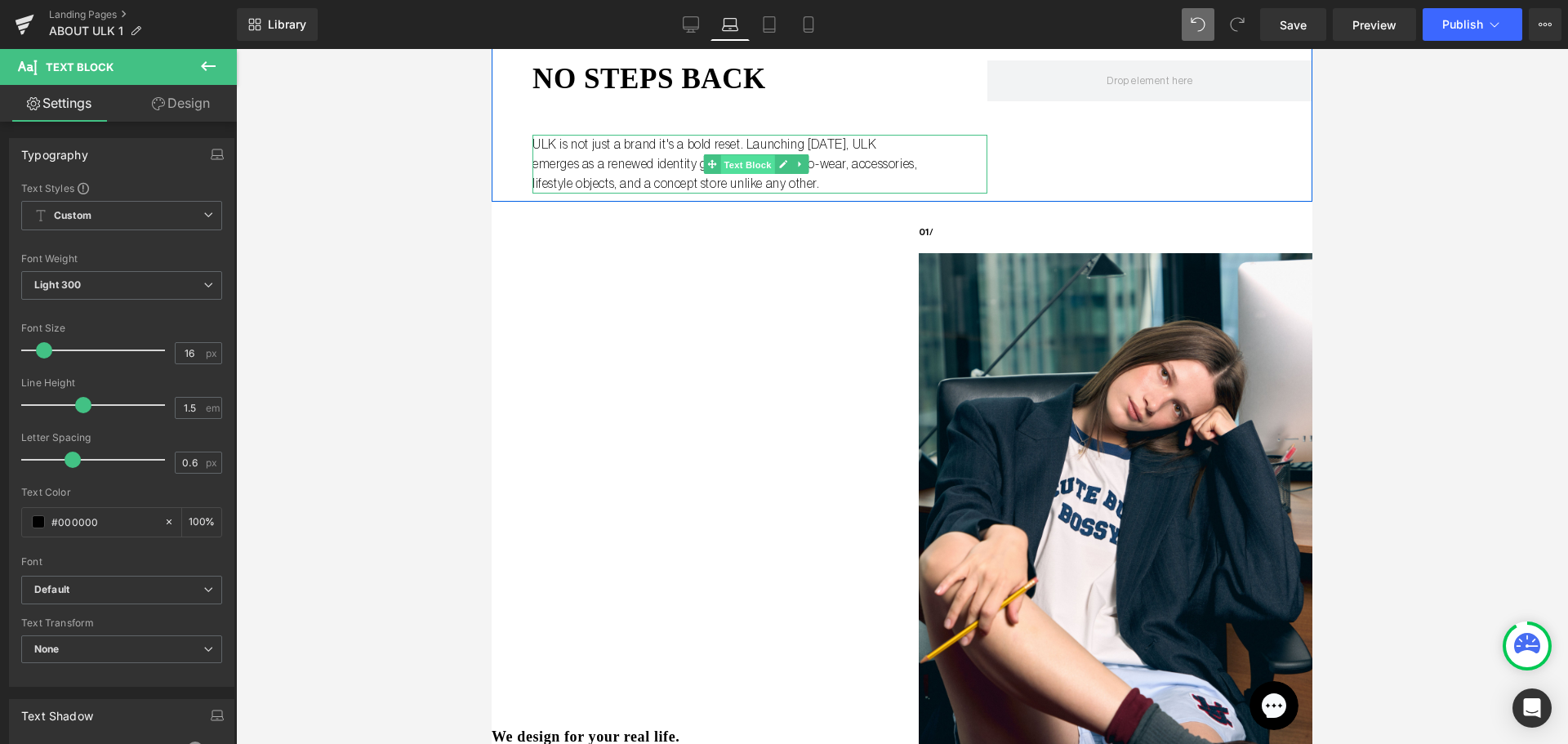
click at [736, 169] on span "Text Block" at bounding box center [748, 164] width 54 height 20
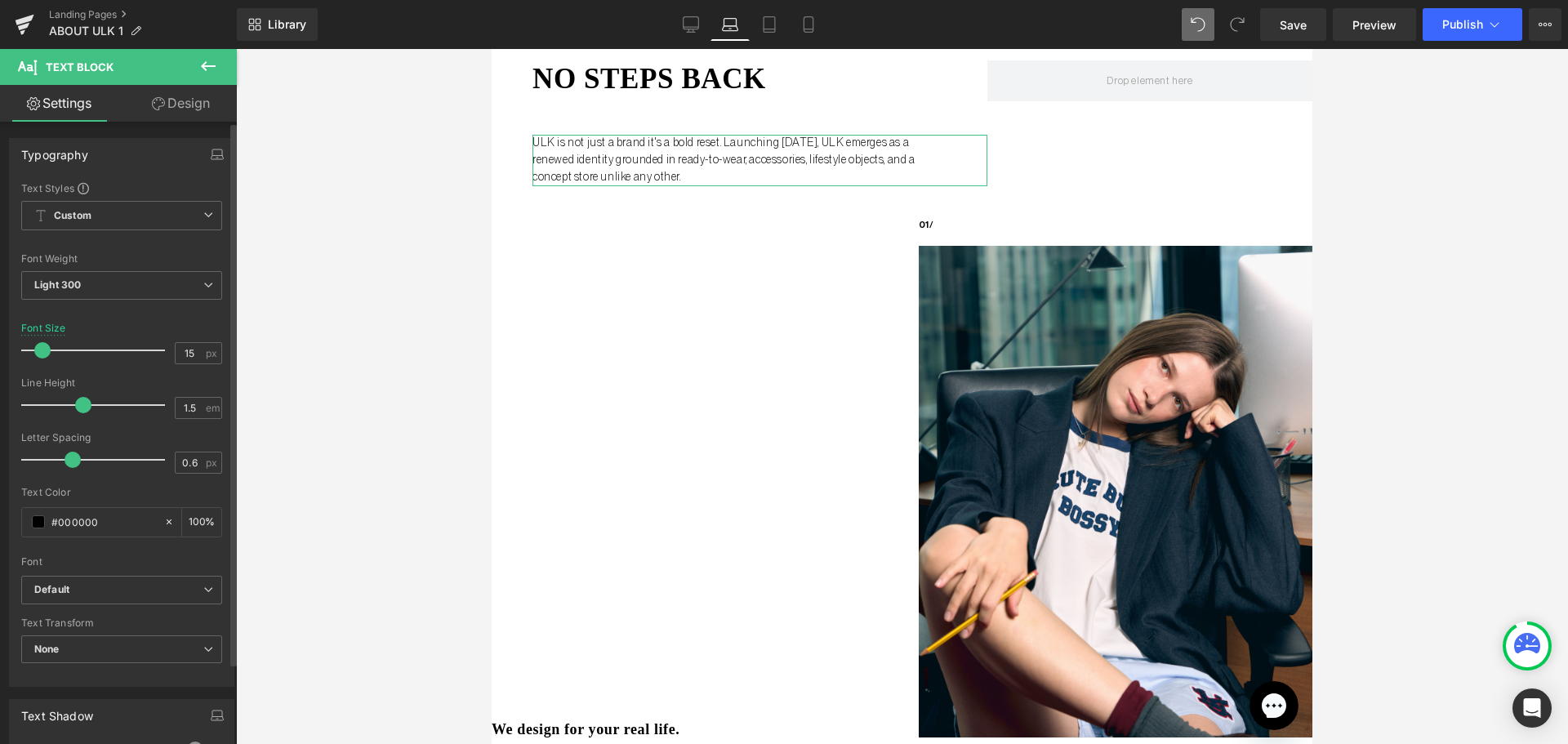
type input "16"
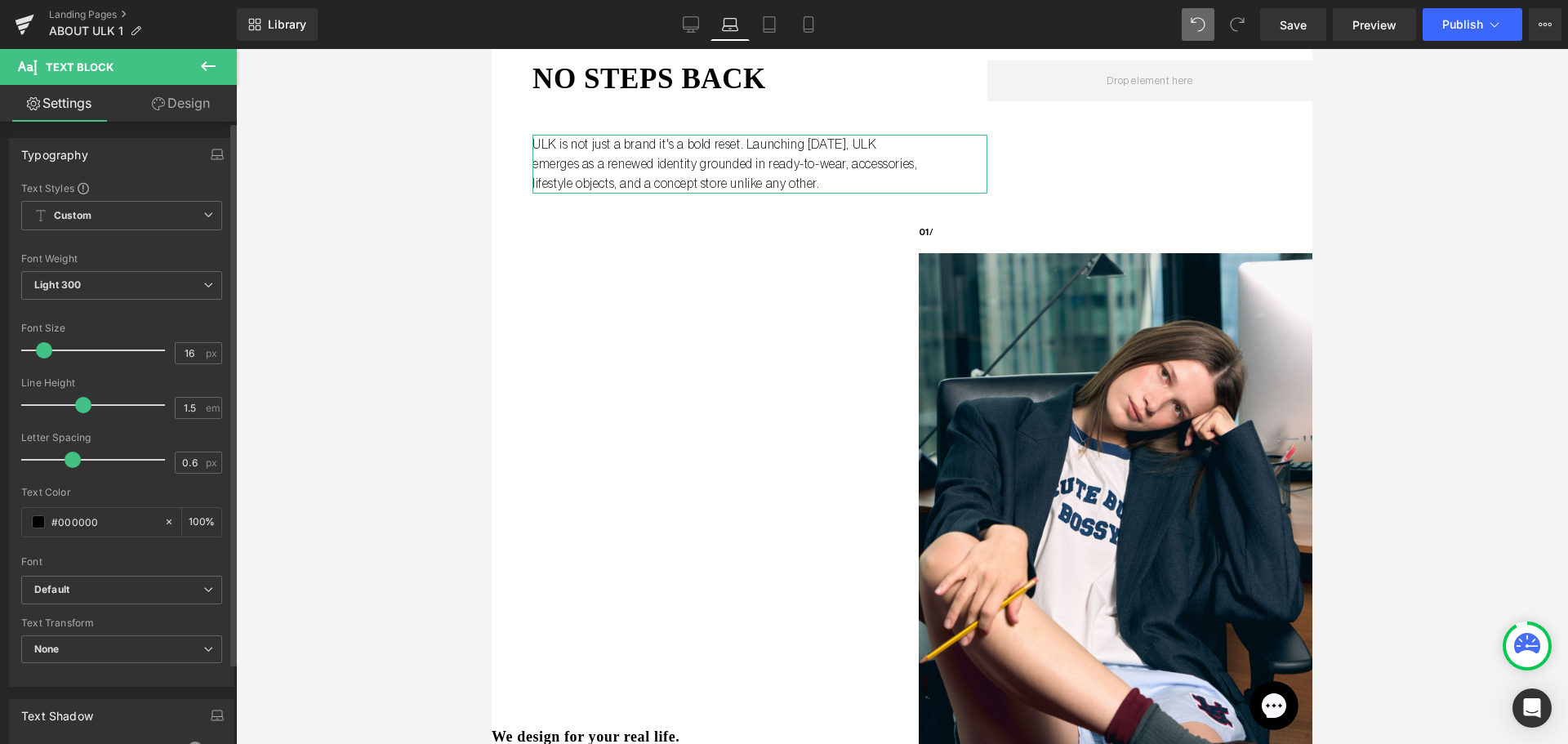
click at [42, 354] on span at bounding box center [44, 350] width 16 height 16
click at [179, 404] on input "1.5" at bounding box center [189, 408] width 28 height 21
type input "1.2"
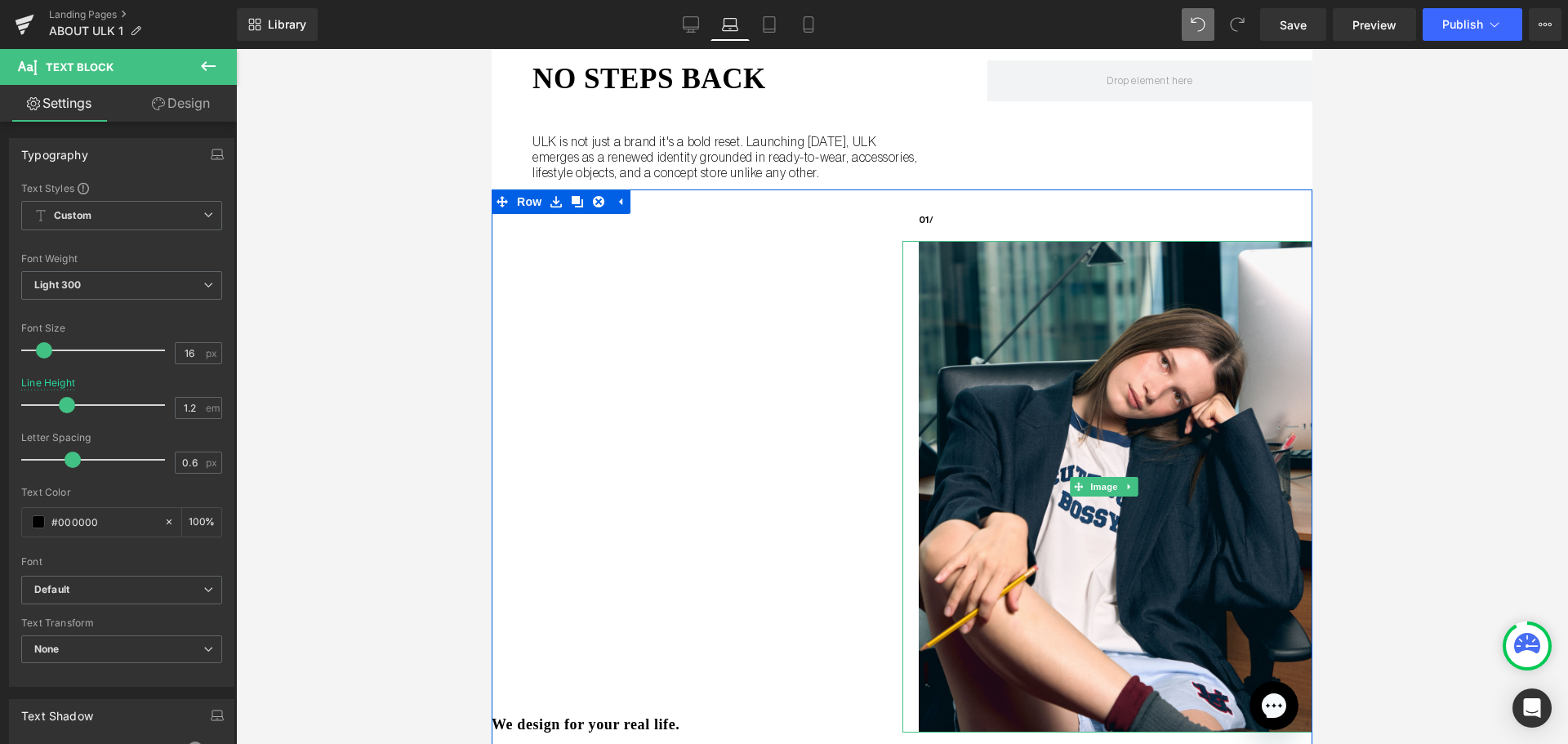
click at [717, 222] on div "We design for your real life." at bounding box center [696, 474] width 410 height 521
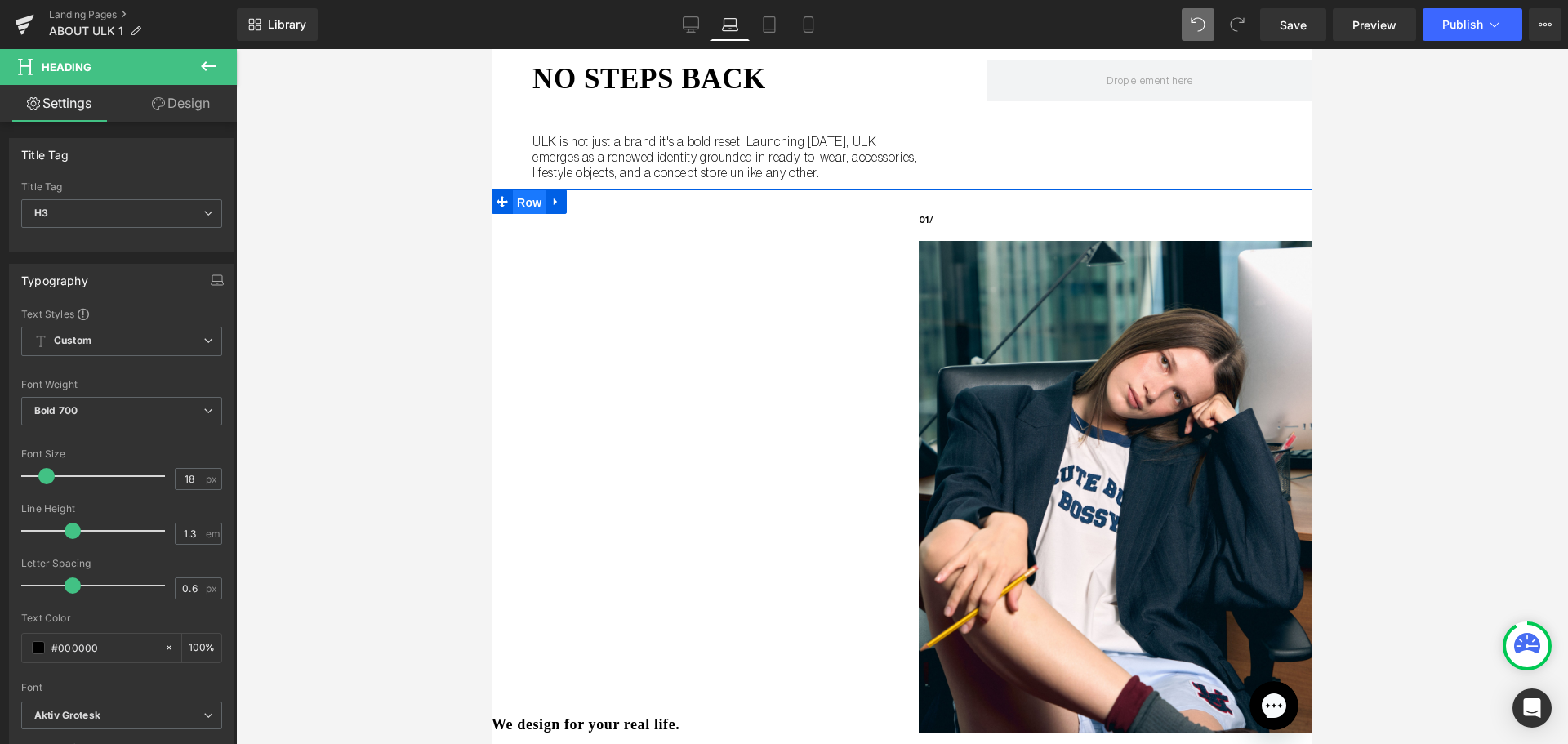
drag, startPoint x: 532, startPoint y: 202, endPoint x: 921, endPoint y: 216, distance: 389.3
click at [532, 202] on span "Row" at bounding box center [529, 203] width 33 height 25
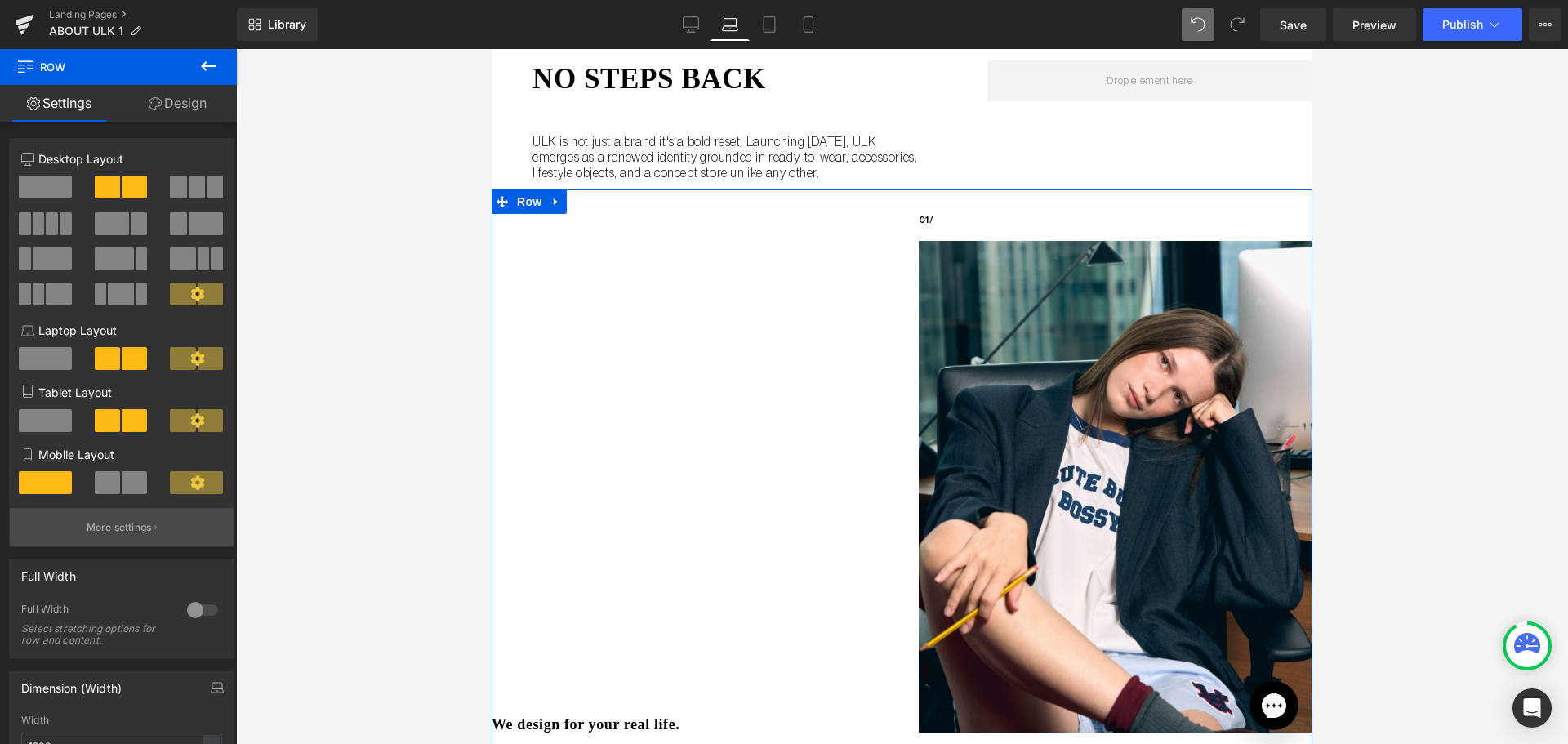
click at [161, 535] on button "More settings" at bounding box center [121, 527] width 224 height 39
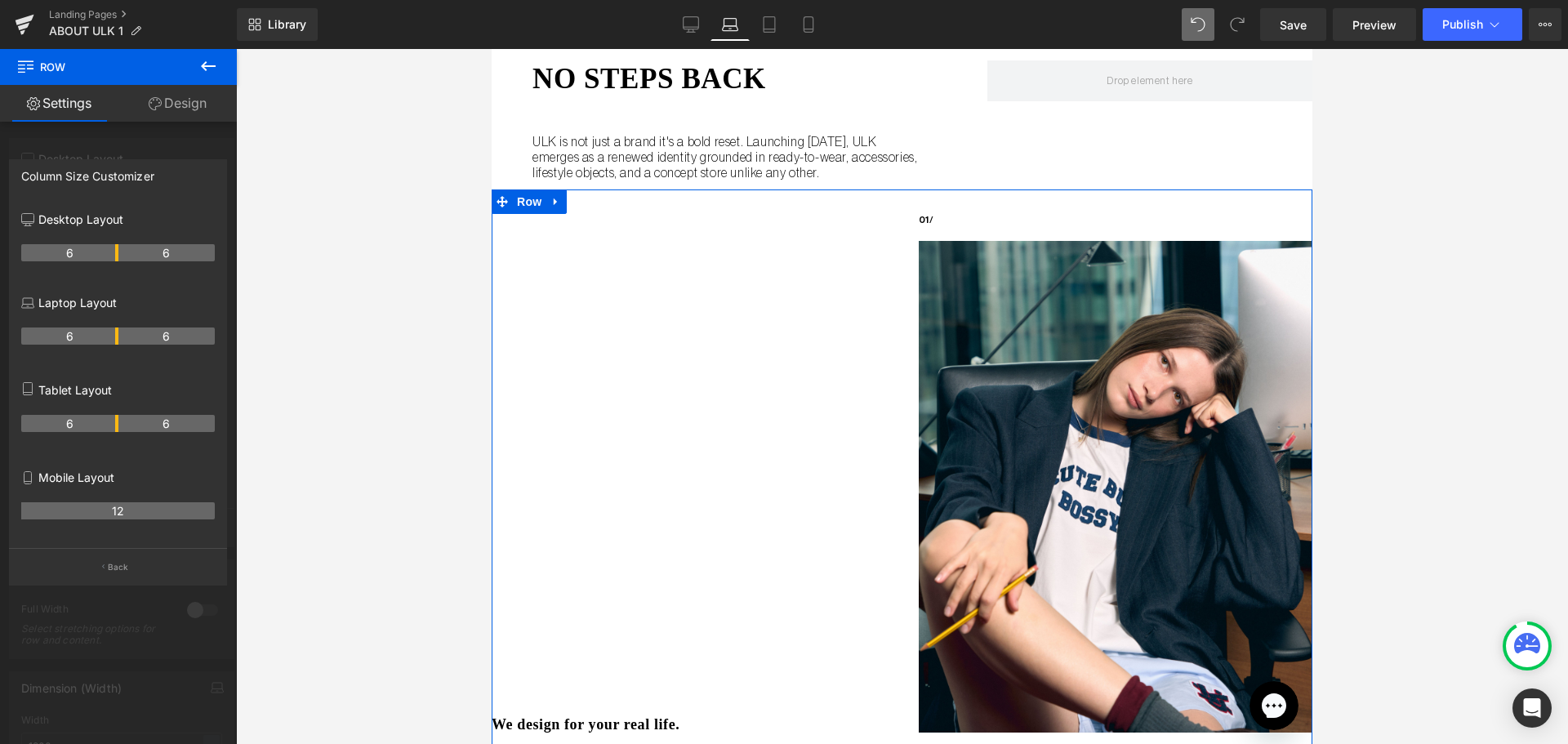
drag, startPoint x: 119, startPoint y: 340, endPoint x: 139, endPoint y: 338, distance: 20.1
click at [143, 340] on th "6" at bounding box center [167, 336] width 97 height 17
click at [139, 334] on th "6" at bounding box center [167, 336] width 97 height 17
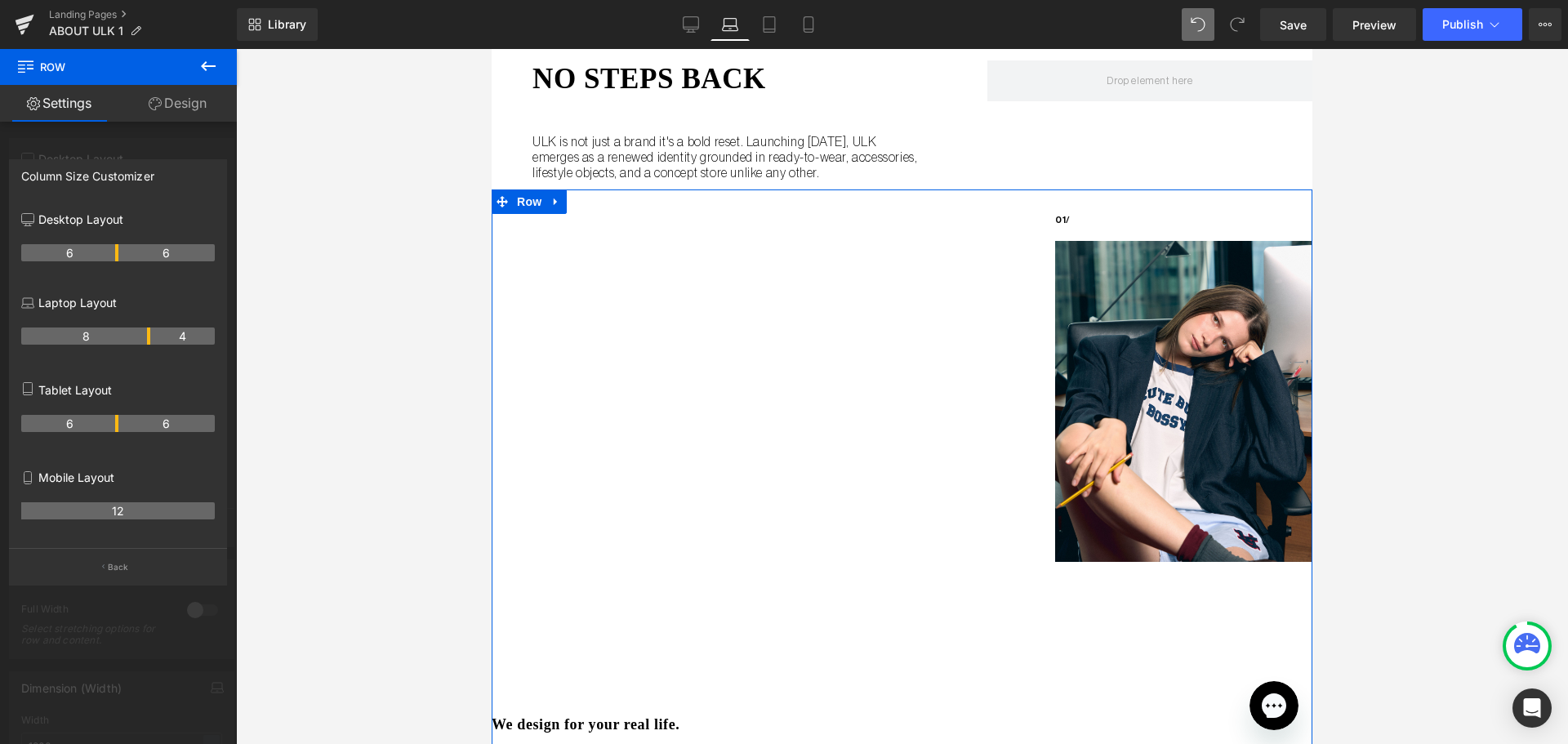
drag, startPoint x: 115, startPoint y: 332, endPoint x: 144, endPoint y: 333, distance: 29.0
click at [144, 333] on th "8" at bounding box center [86, 336] width 129 height 17
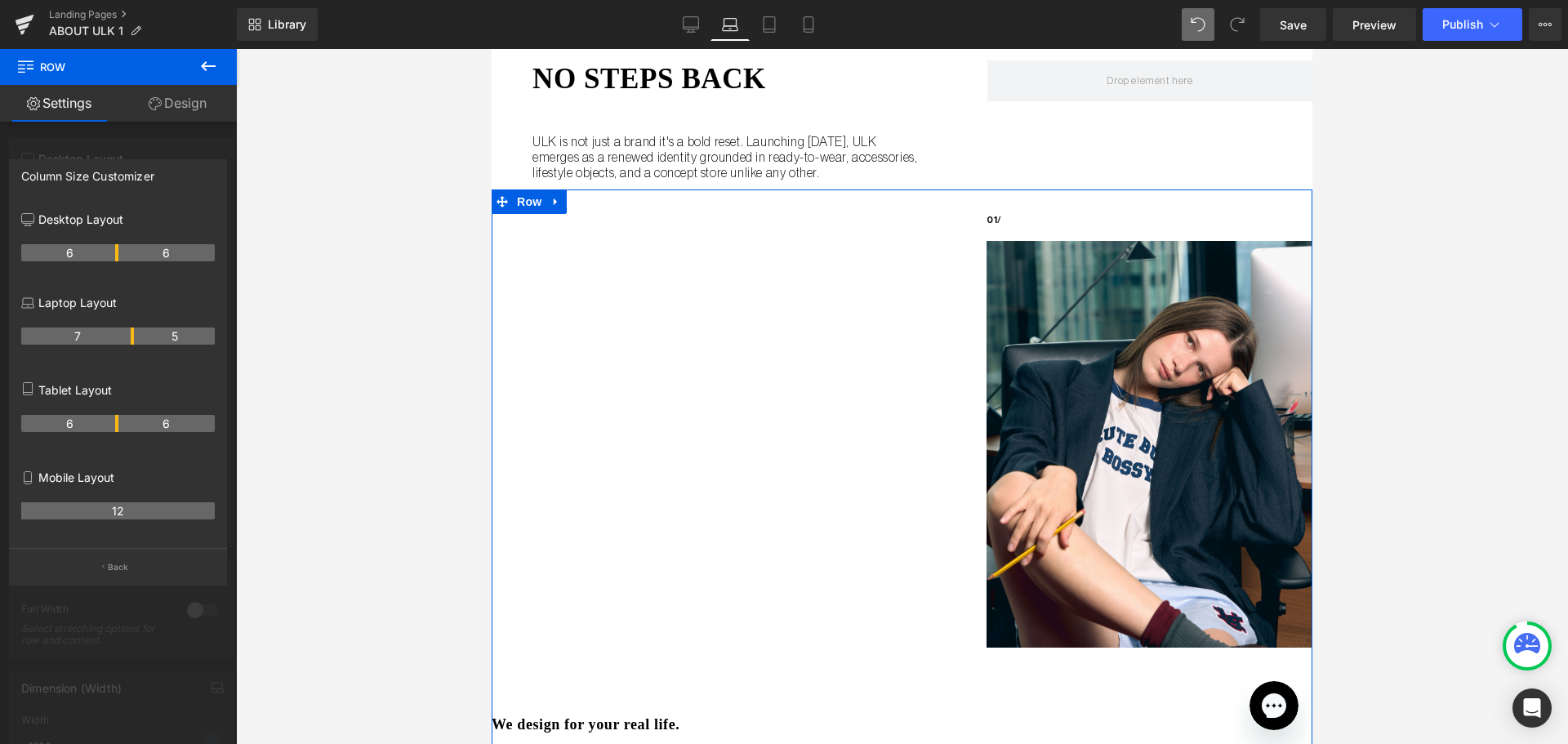
drag, startPoint x: 147, startPoint y: 336, endPoint x: 134, endPoint y: 337, distance: 13.0
click at [134, 337] on tr "7 5" at bounding box center [118, 336] width 193 height 17
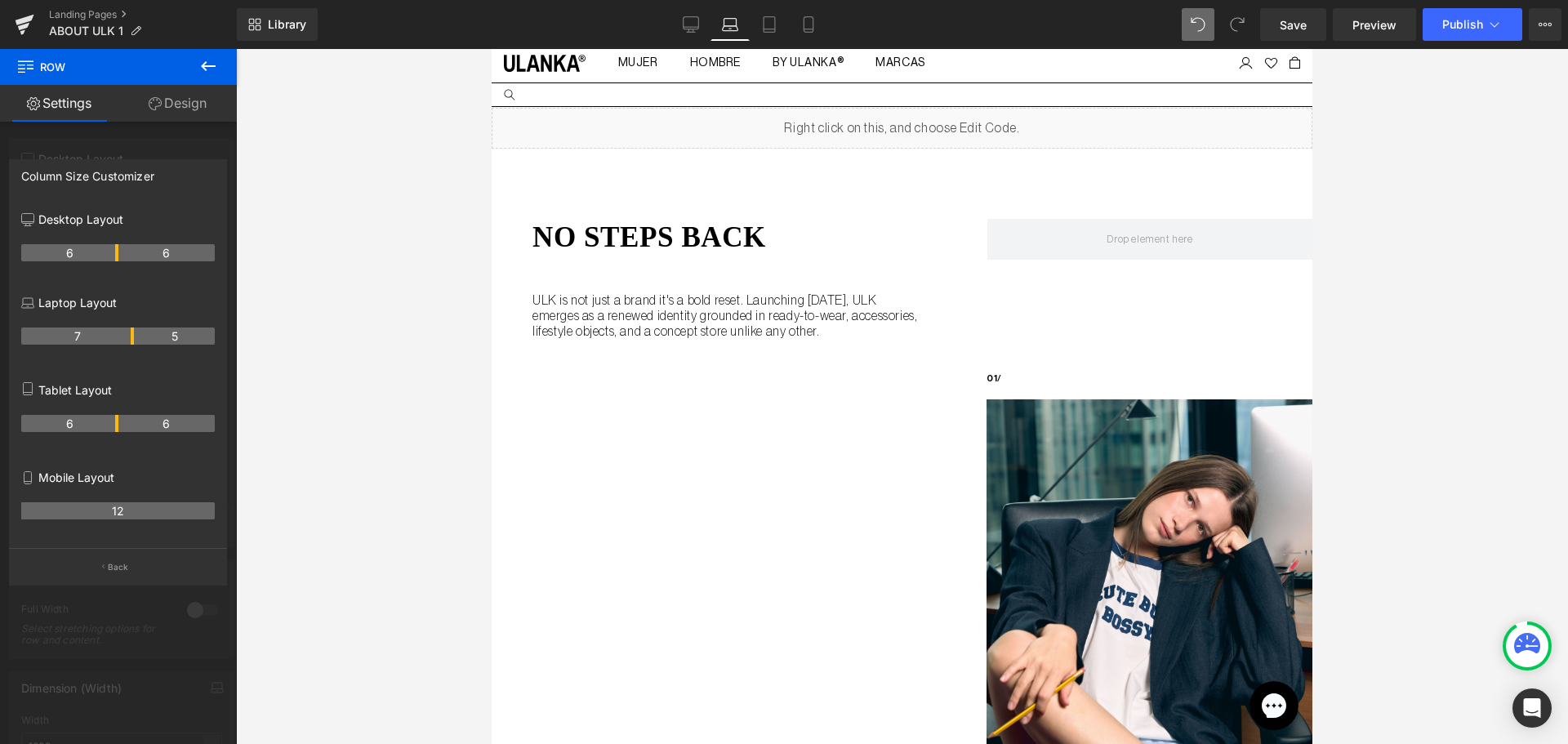
scroll to position [0, 0]
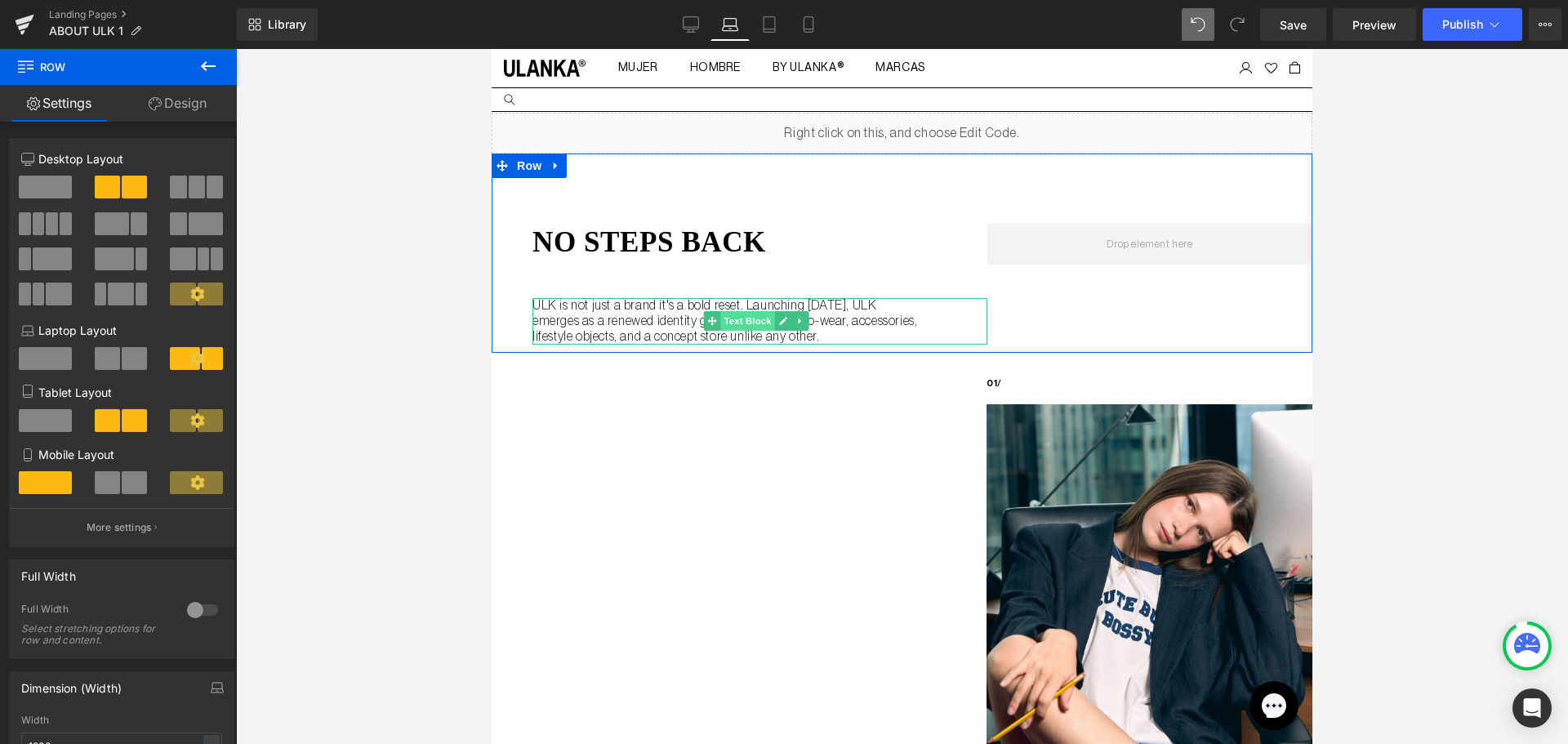
click at [734, 325] on span "Text Block" at bounding box center [748, 320] width 54 height 20
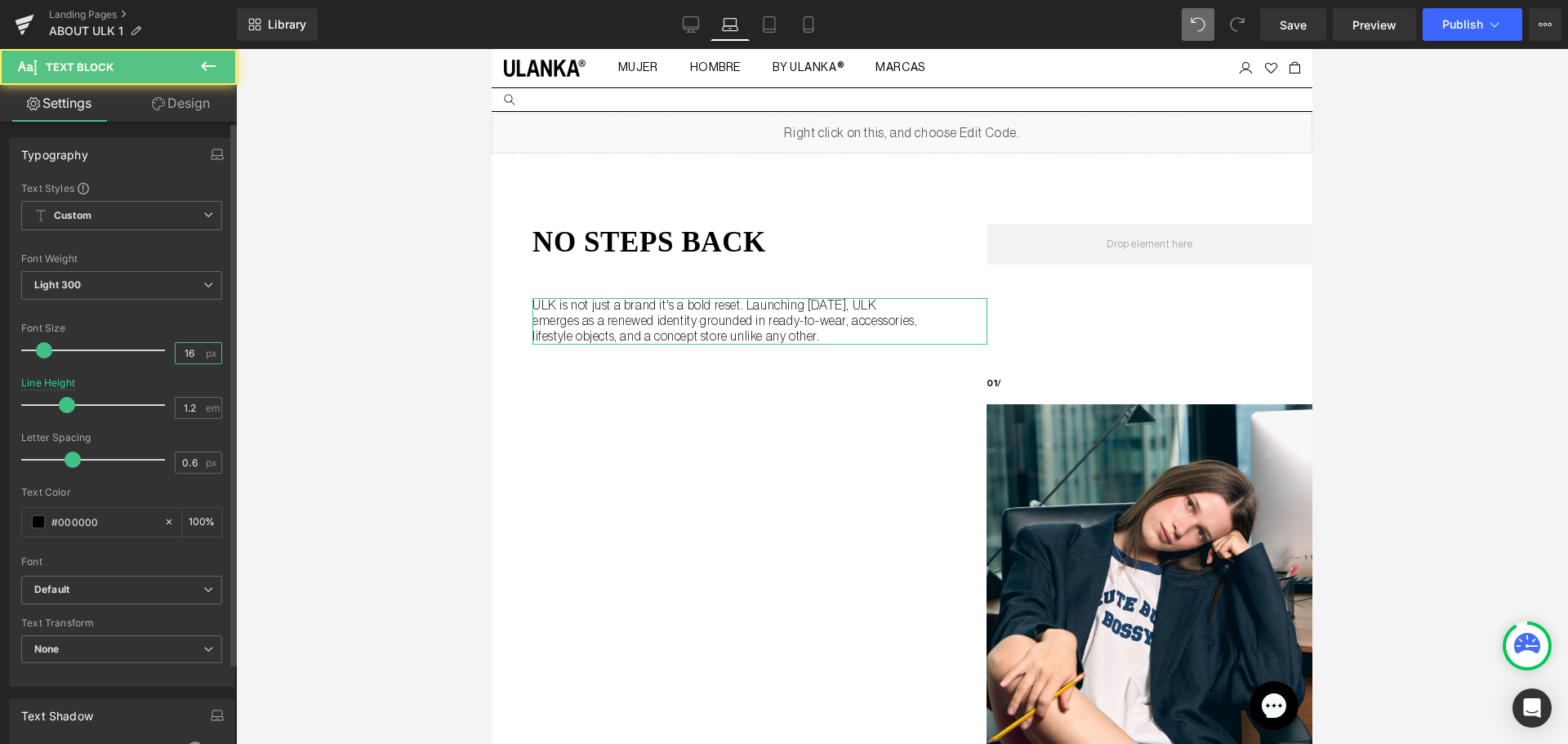
click at [186, 354] on input "16" at bounding box center [189, 353] width 28 height 21
click at [181, 350] on input "16" at bounding box center [189, 353] width 28 height 21
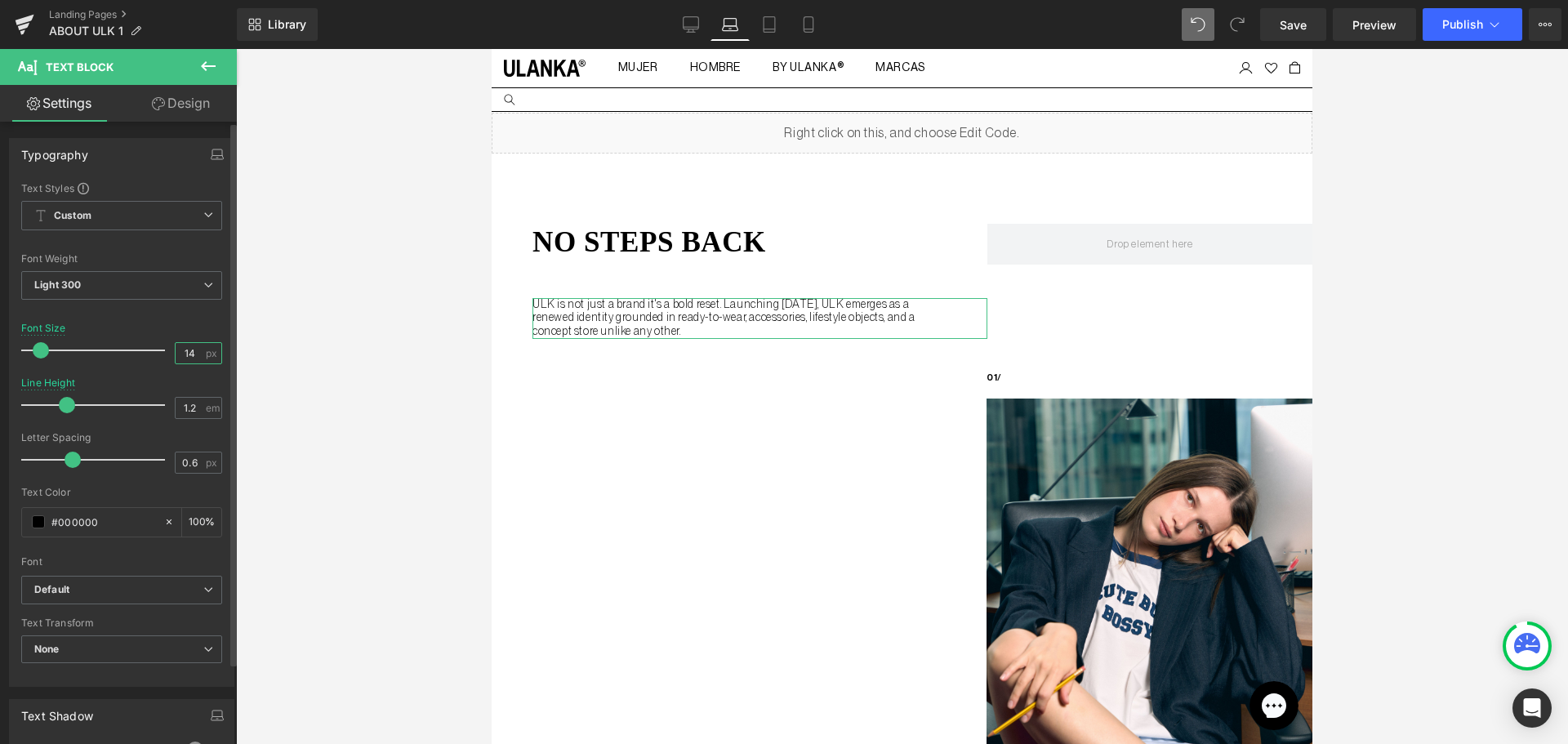
type input "14"
click at [174, 387] on div "Line Height 1.2 em" at bounding box center [122, 405] width 201 height 55
click at [261, 191] on div at bounding box center [902, 396] width 1332 height 695
click at [157, 102] on icon at bounding box center [158, 103] width 13 height 13
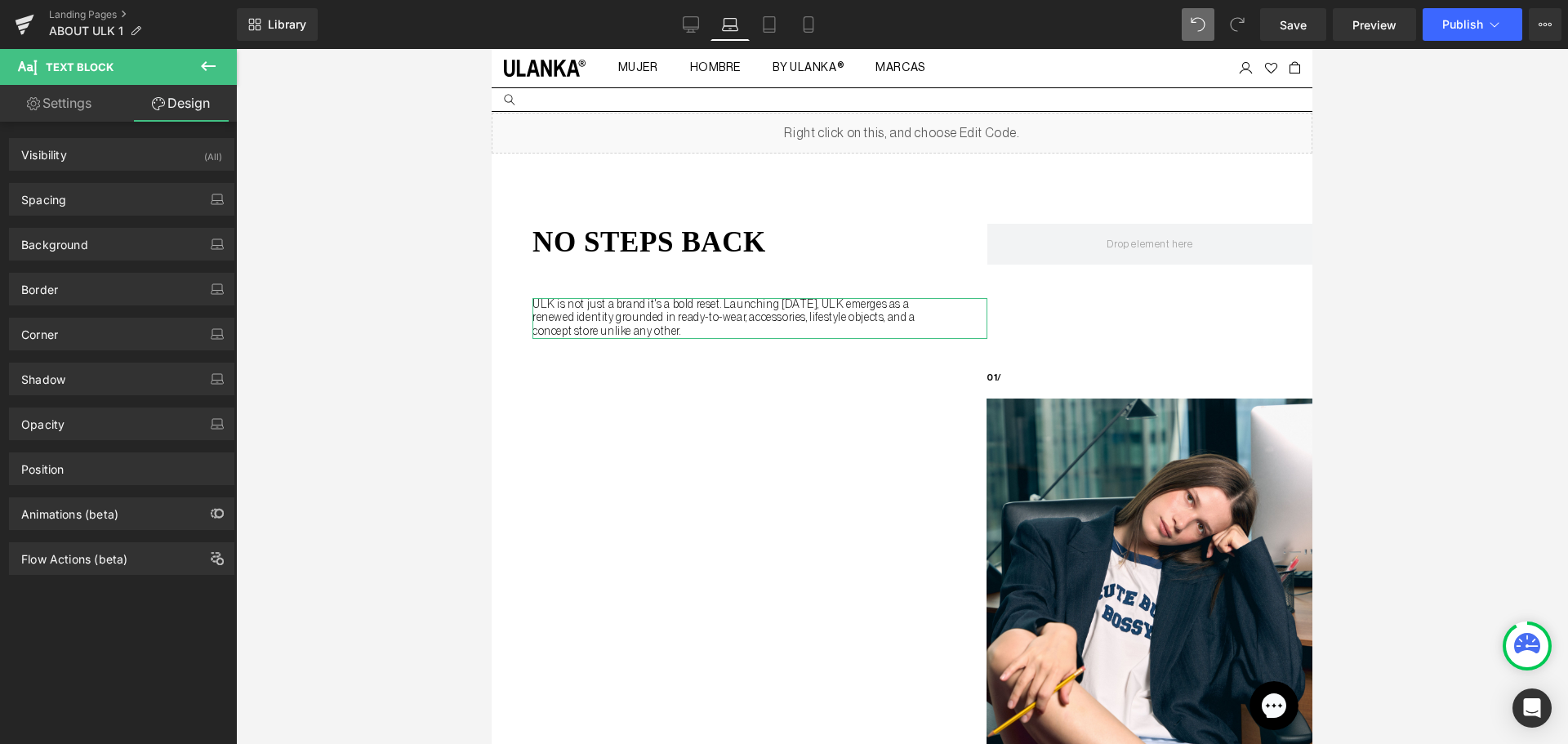
click at [92, 114] on link "Settings" at bounding box center [59, 103] width 119 height 37
type input "100"
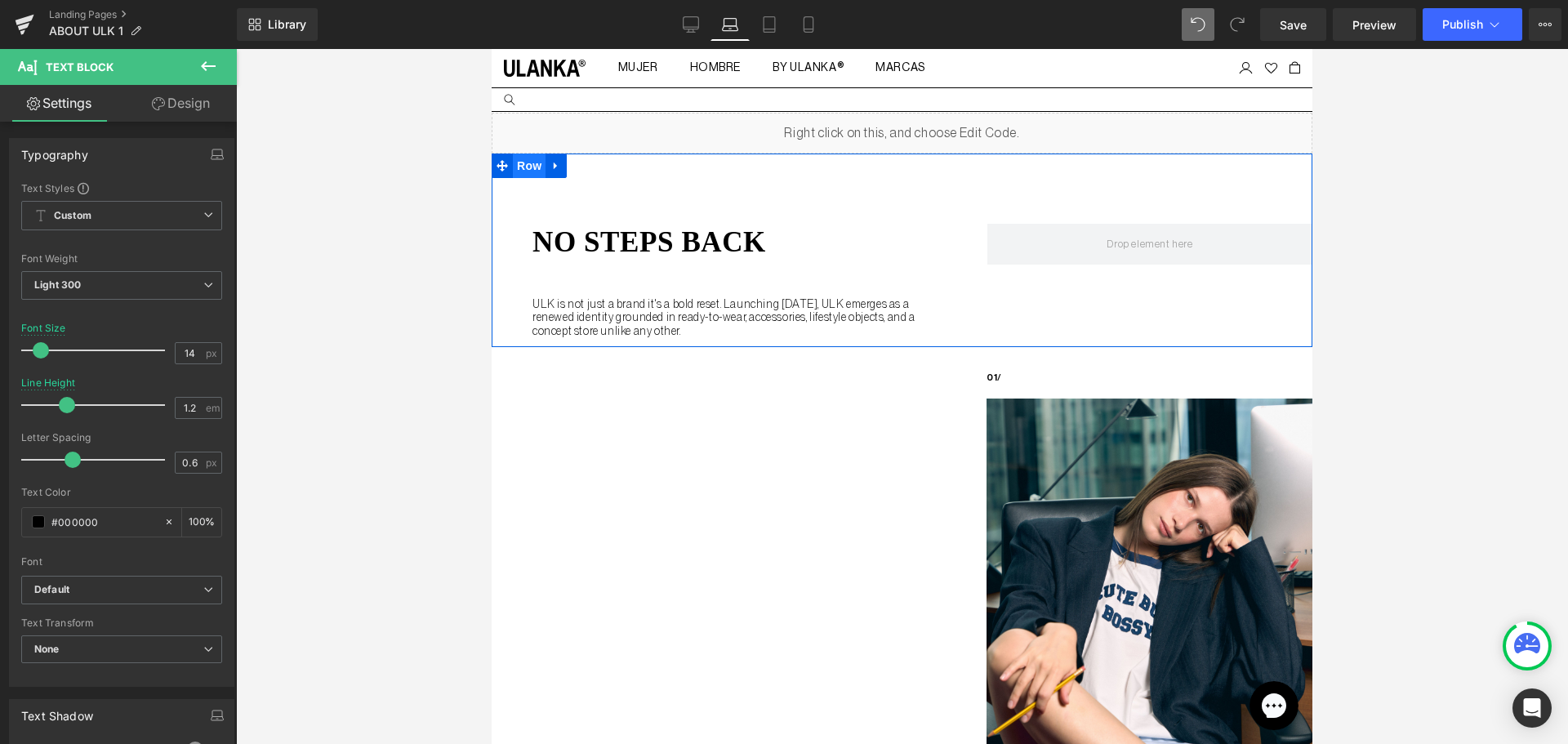
click at [527, 163] on span "Row" at bounding box center [529, 166] width 33 height 25
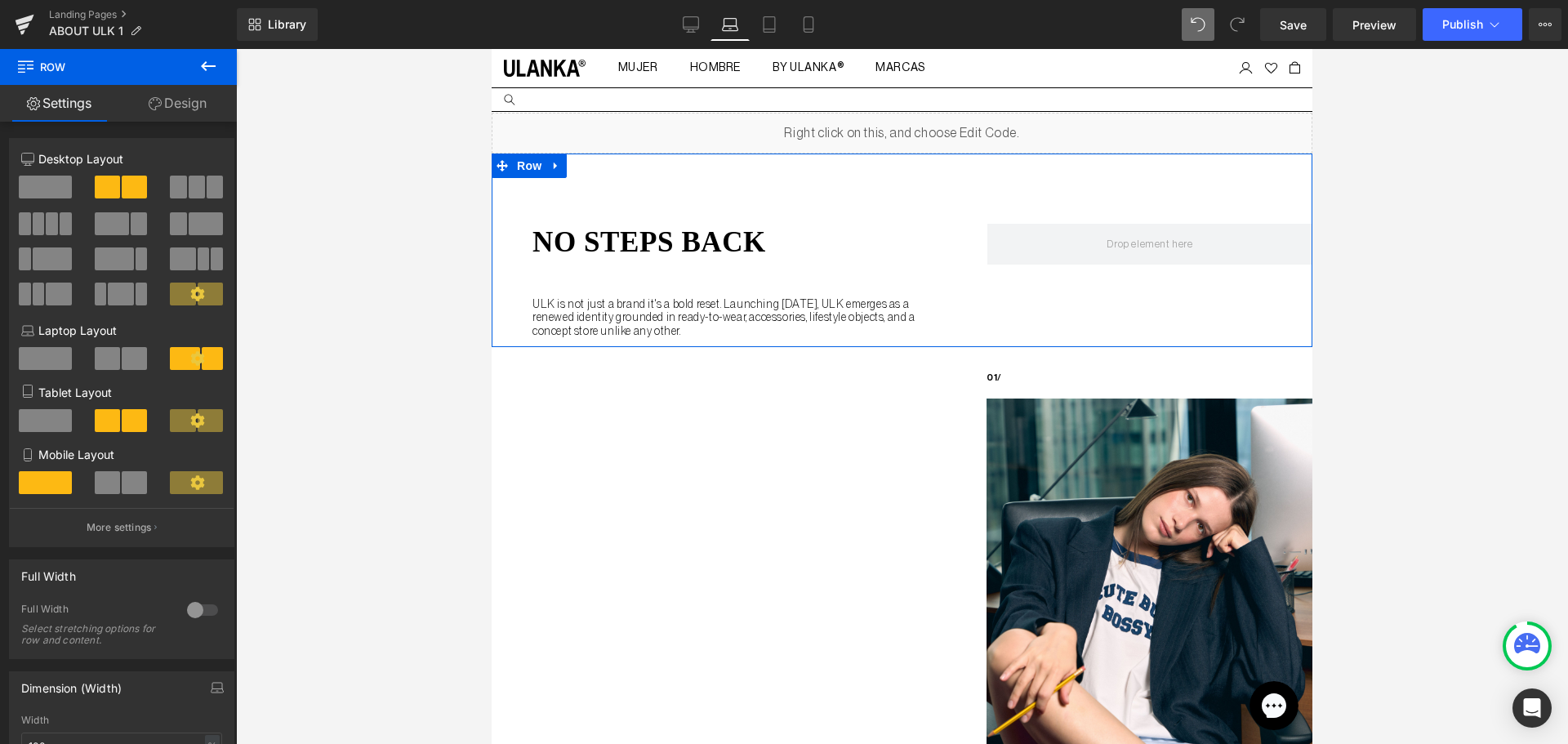
click at [41, 350] on span at bounding box center [46, 358] width 53 height 23
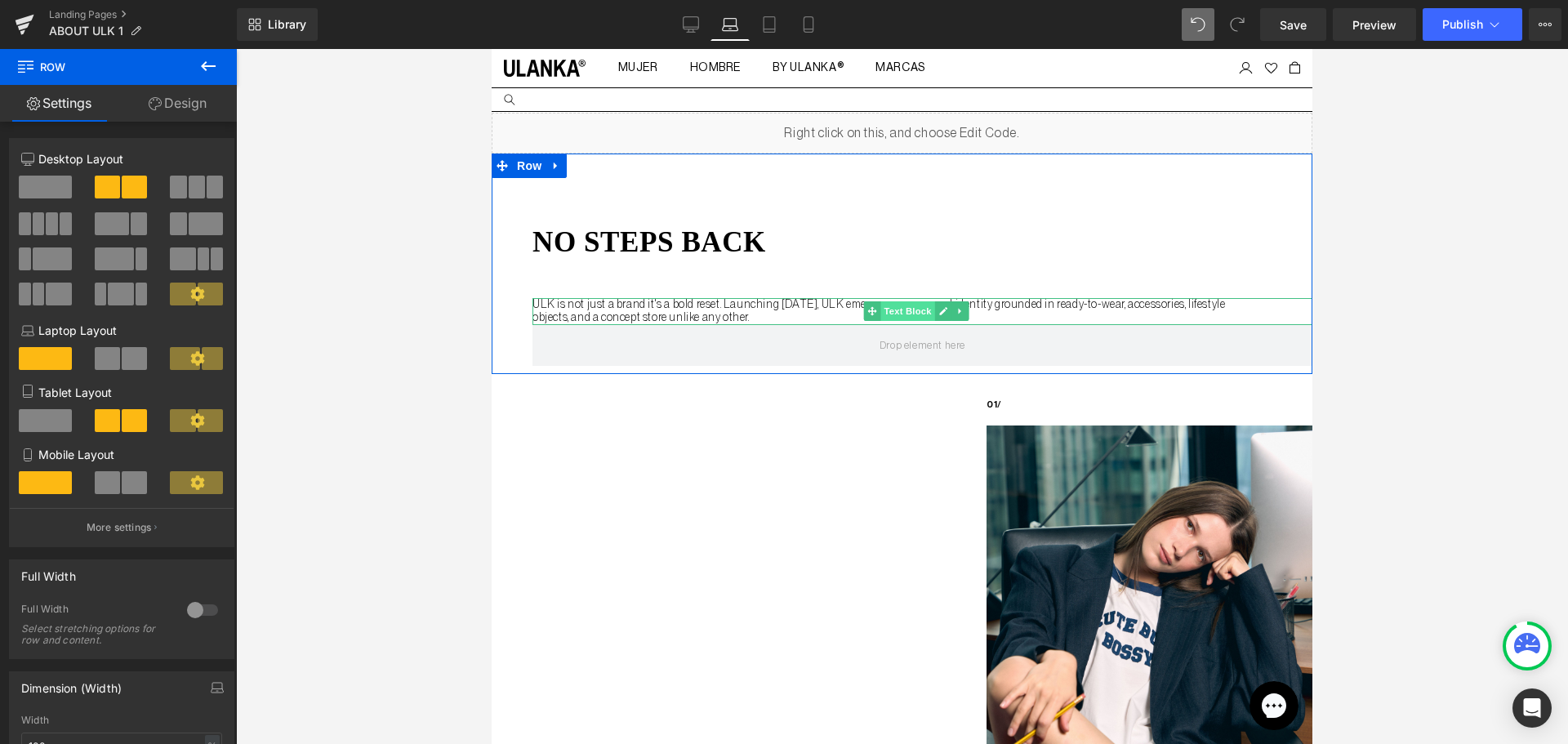
click at [893, 310] on span "Text Block" at bounding box center [907, 311] width 54 height 20
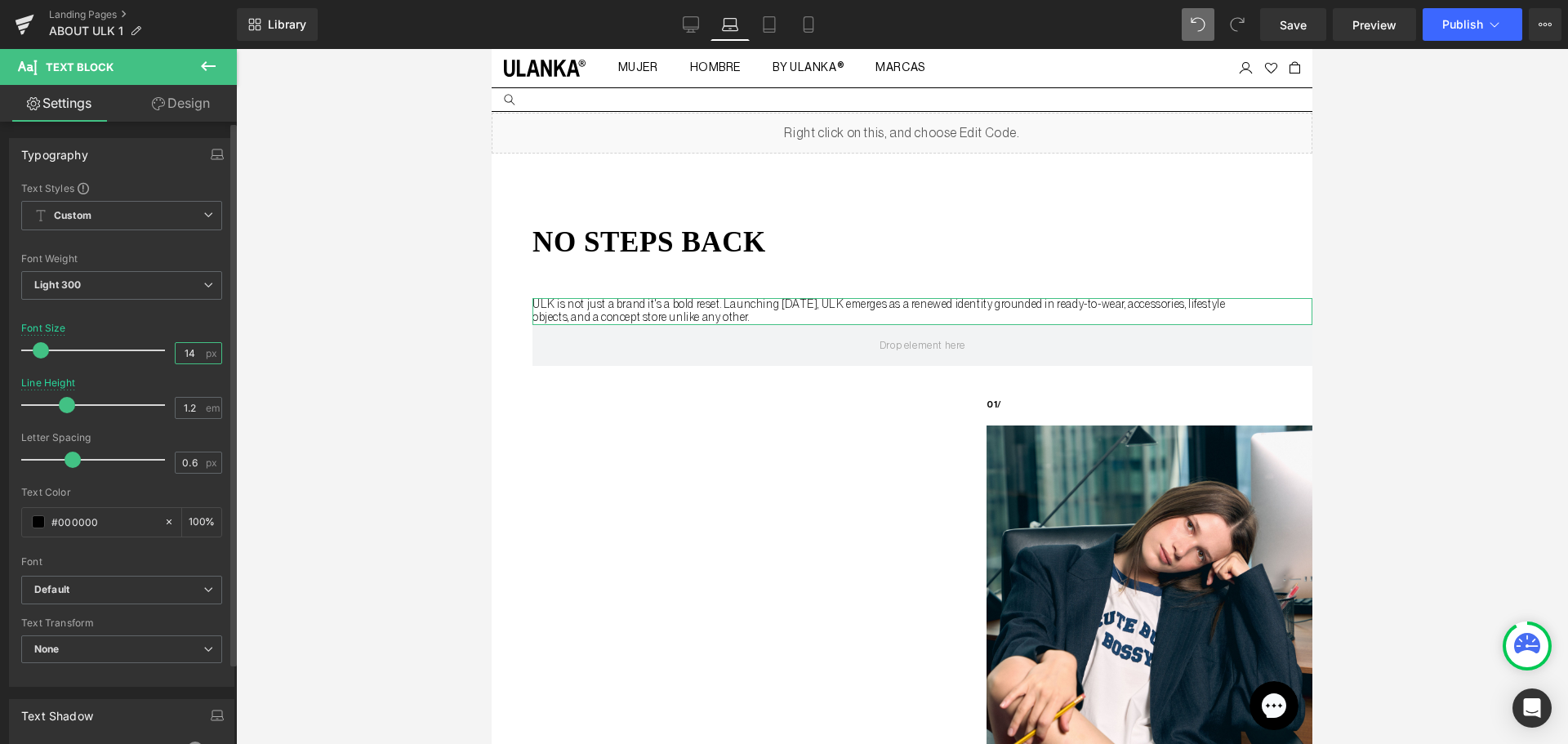
click at [183, 351] on input "14" at bounding box center [189, 353] width 28 height 21
type input "16"
click at [180, 372] on div at bounding box center [122, 372] width 201 height 10
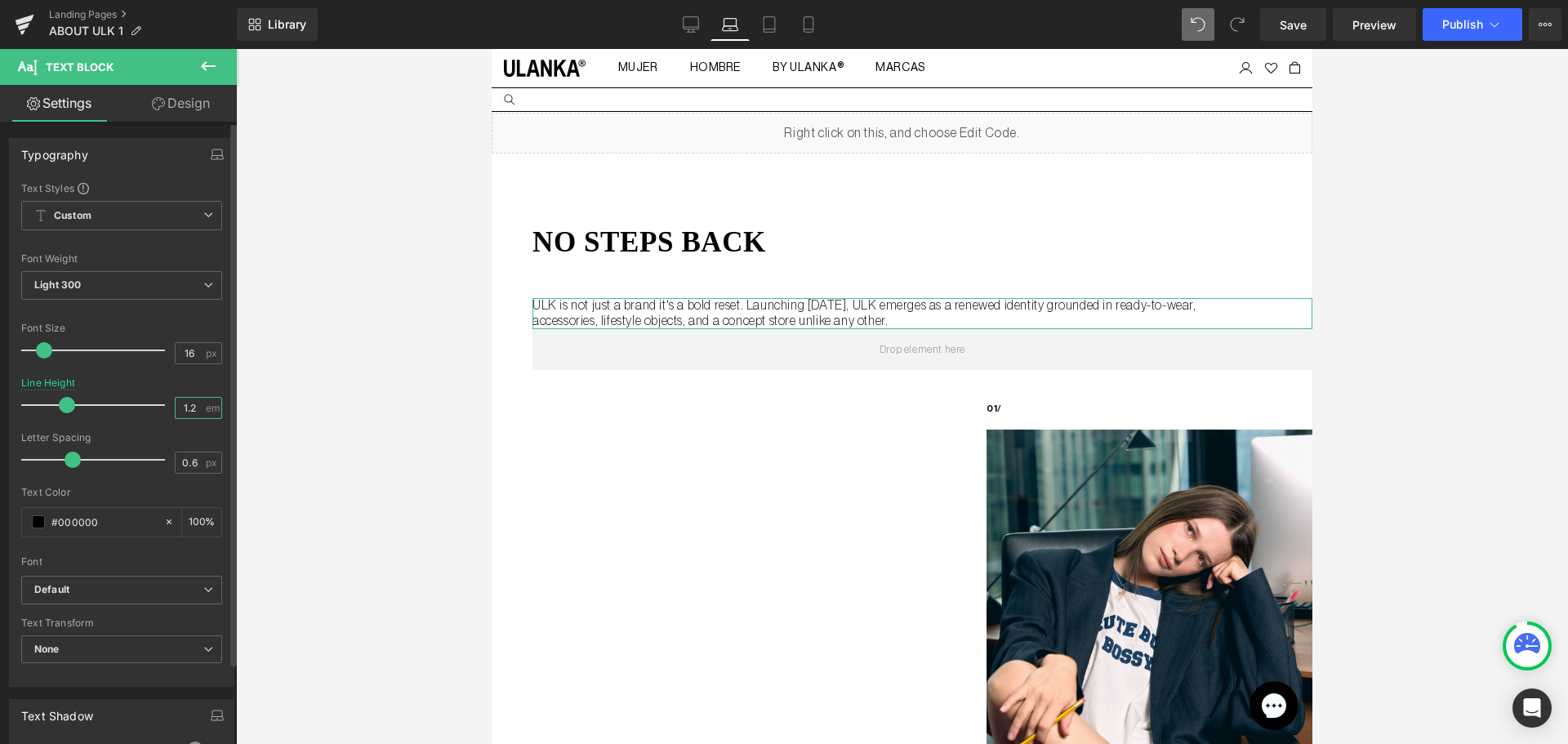
click at [189, 406] on input "1.2" at bounding box center [189, 408] width 28 height 21
click at [187, 405] on input "1.2" at bounding box center [189, 408] width 28 height 21
click at [180, 403] on input "1.2" at bounding box center [189, 408] width 28 height 21
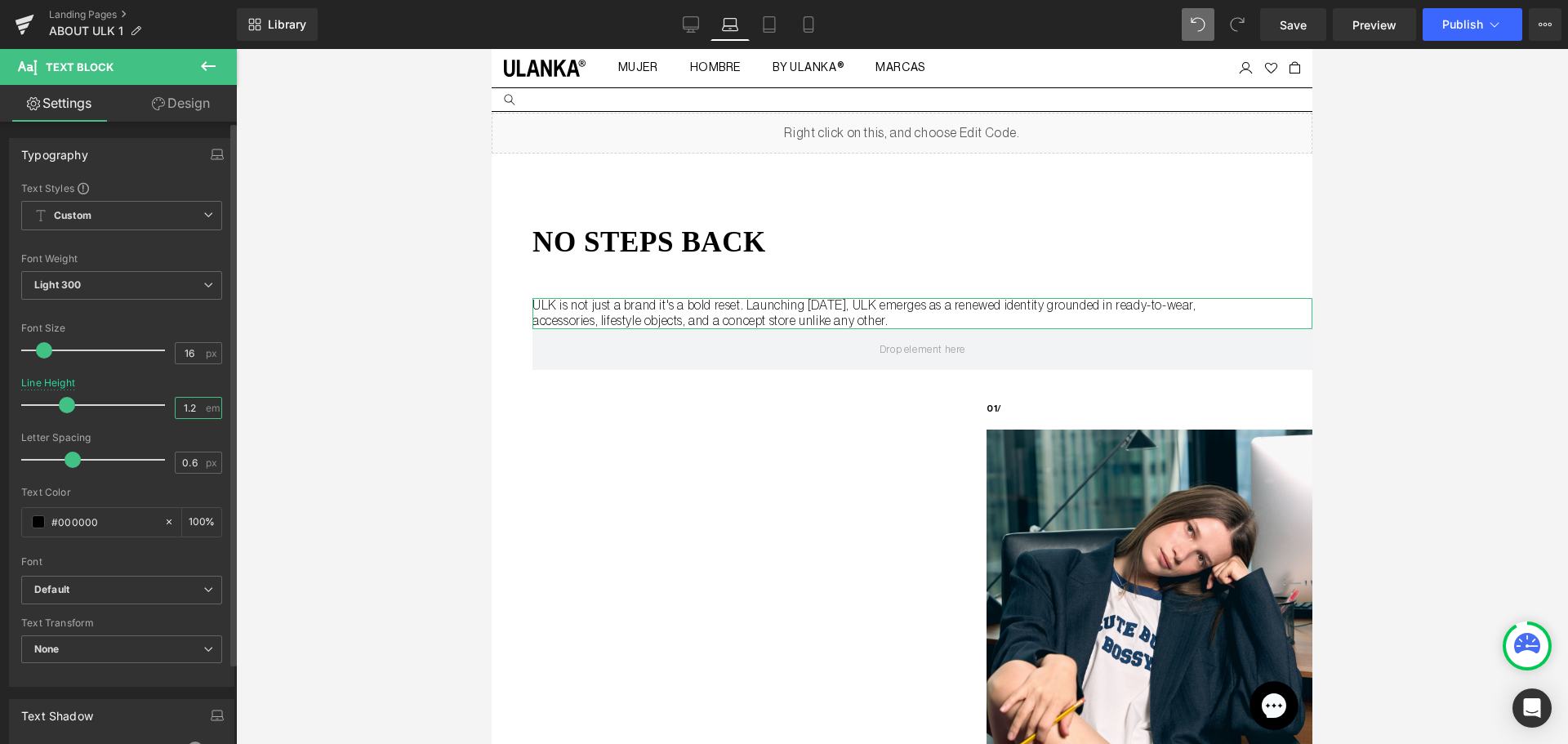
click at [180, 403] on input "1.2" at bounding box center [189, 408] width 28 height 21
type input "1.5"
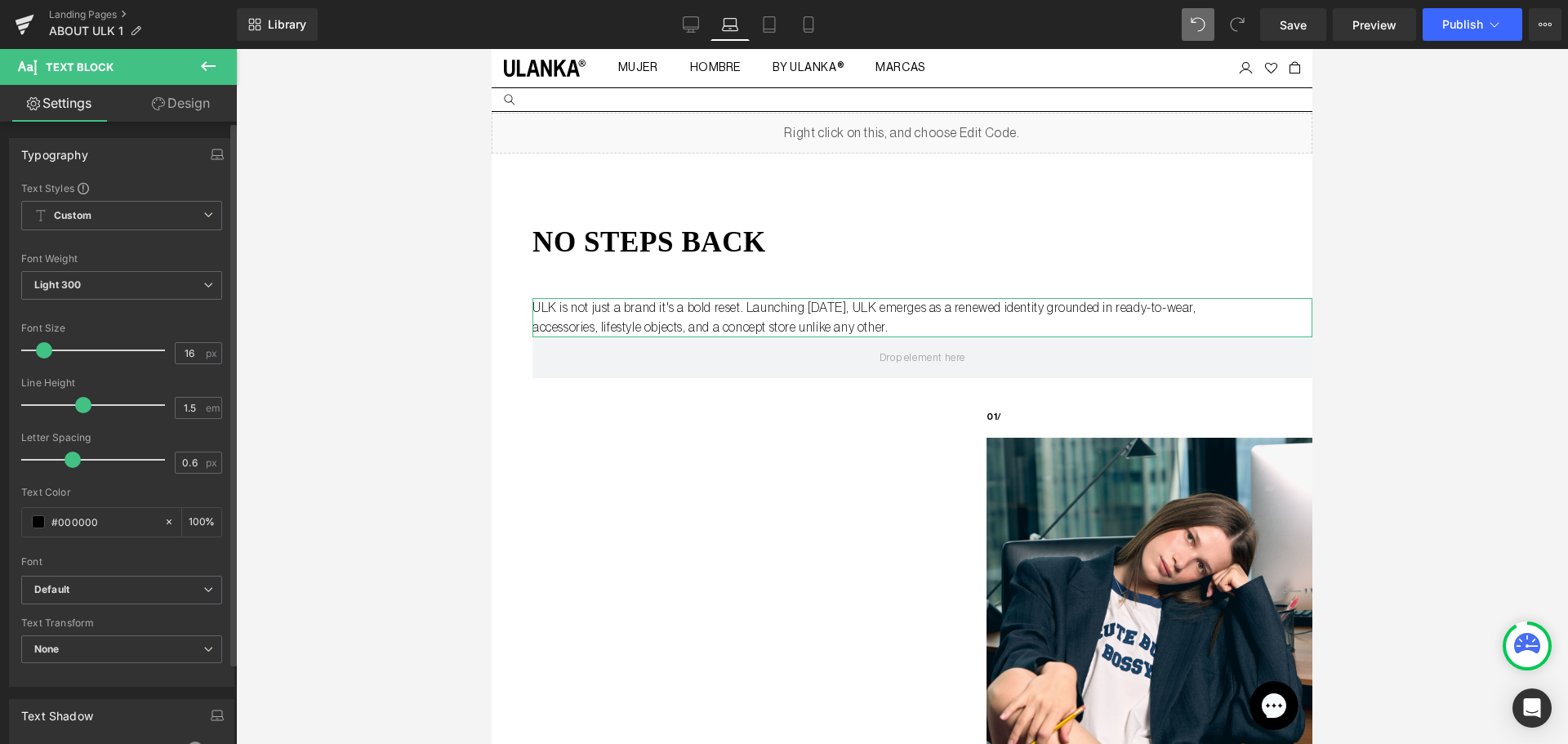
click at [185, 374] on div at bounding box center [122, 372] width 201 height 10
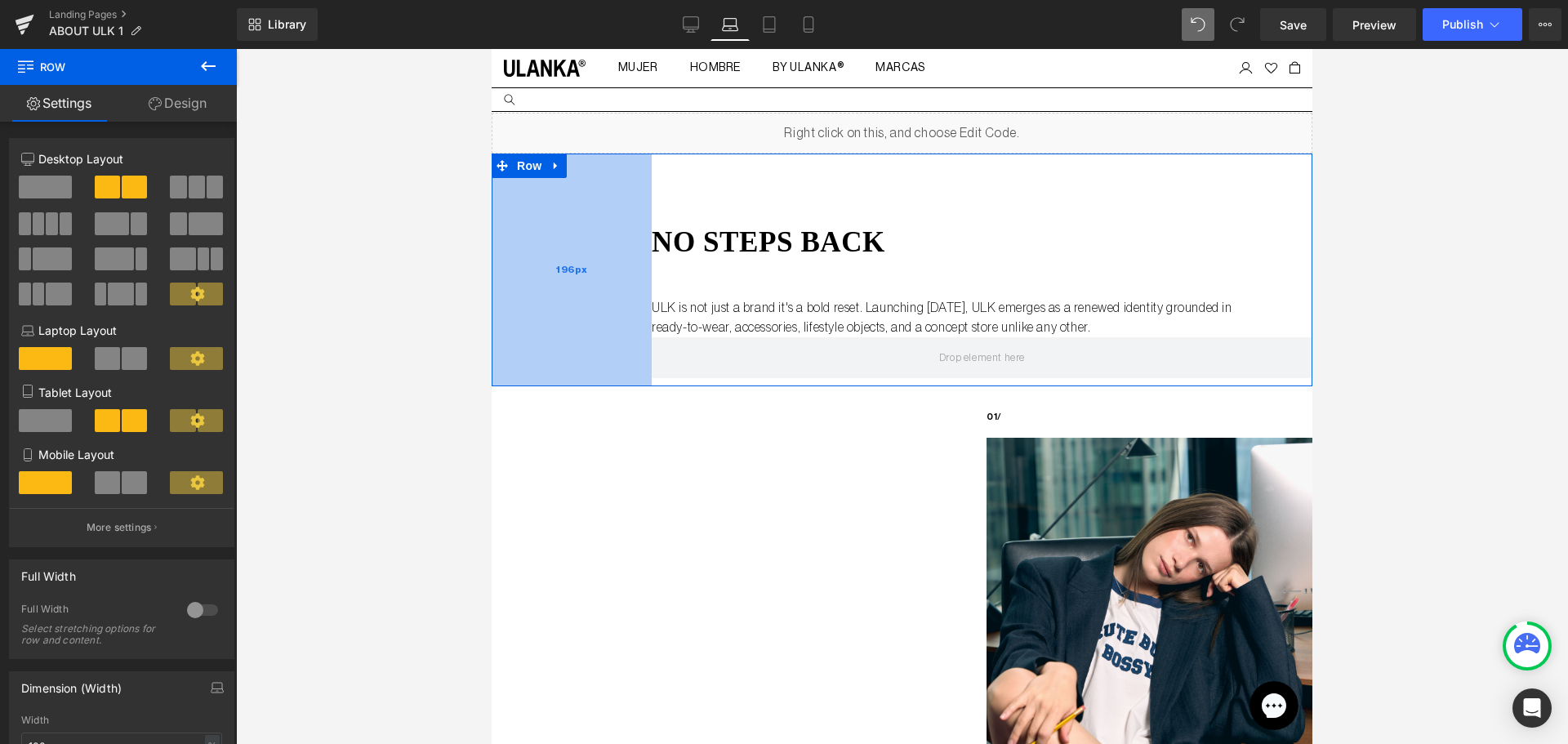
drag, startPoint x: 504, startPoint y: 235, endPoint x: 933, endPoint y: 245, distance: 429.1
click at [623, 248] on div "196px" at bounding box center [571, 270] width 160 height 233
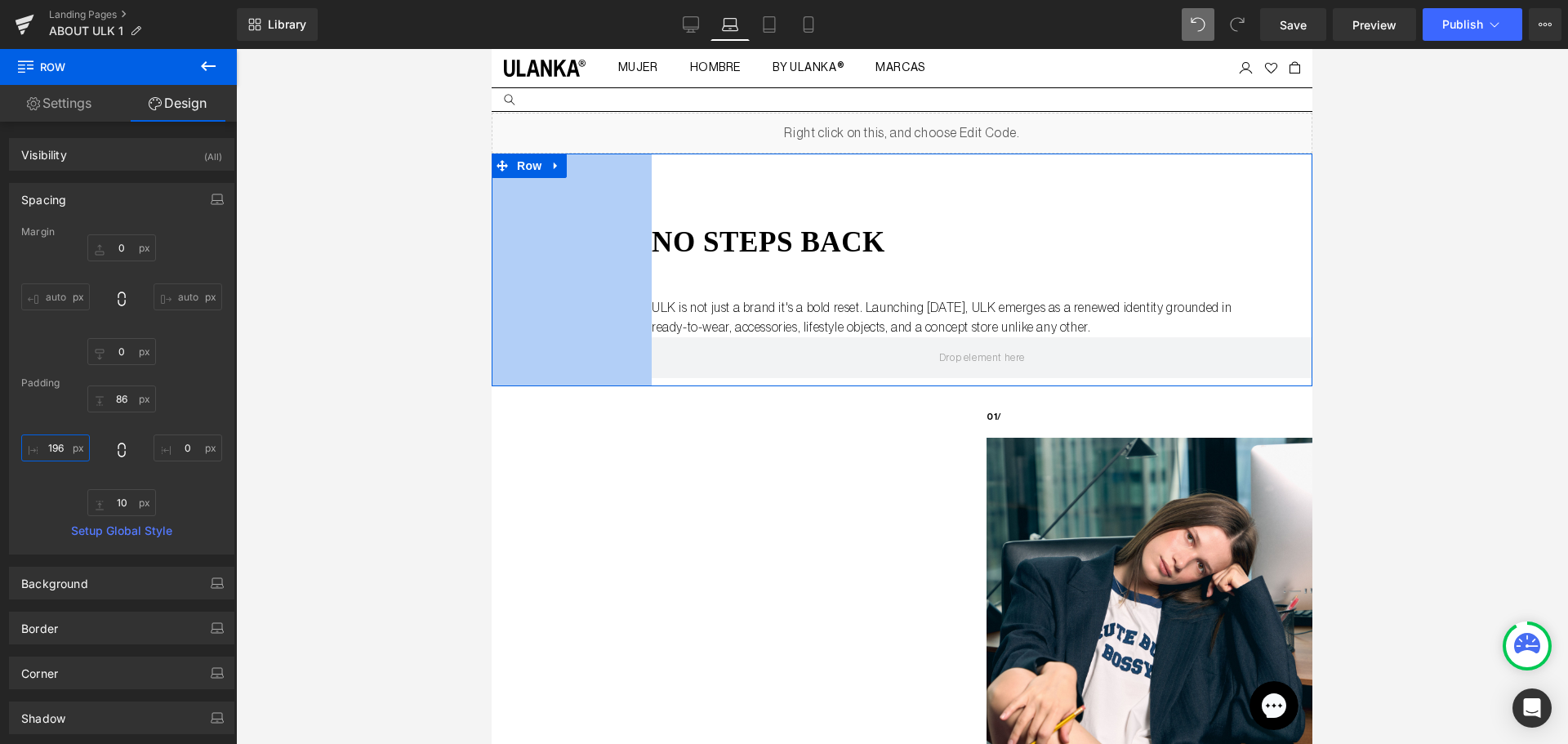
click at [49, 444] on input "196" at bounding box center [56, 448] width 69 height 27
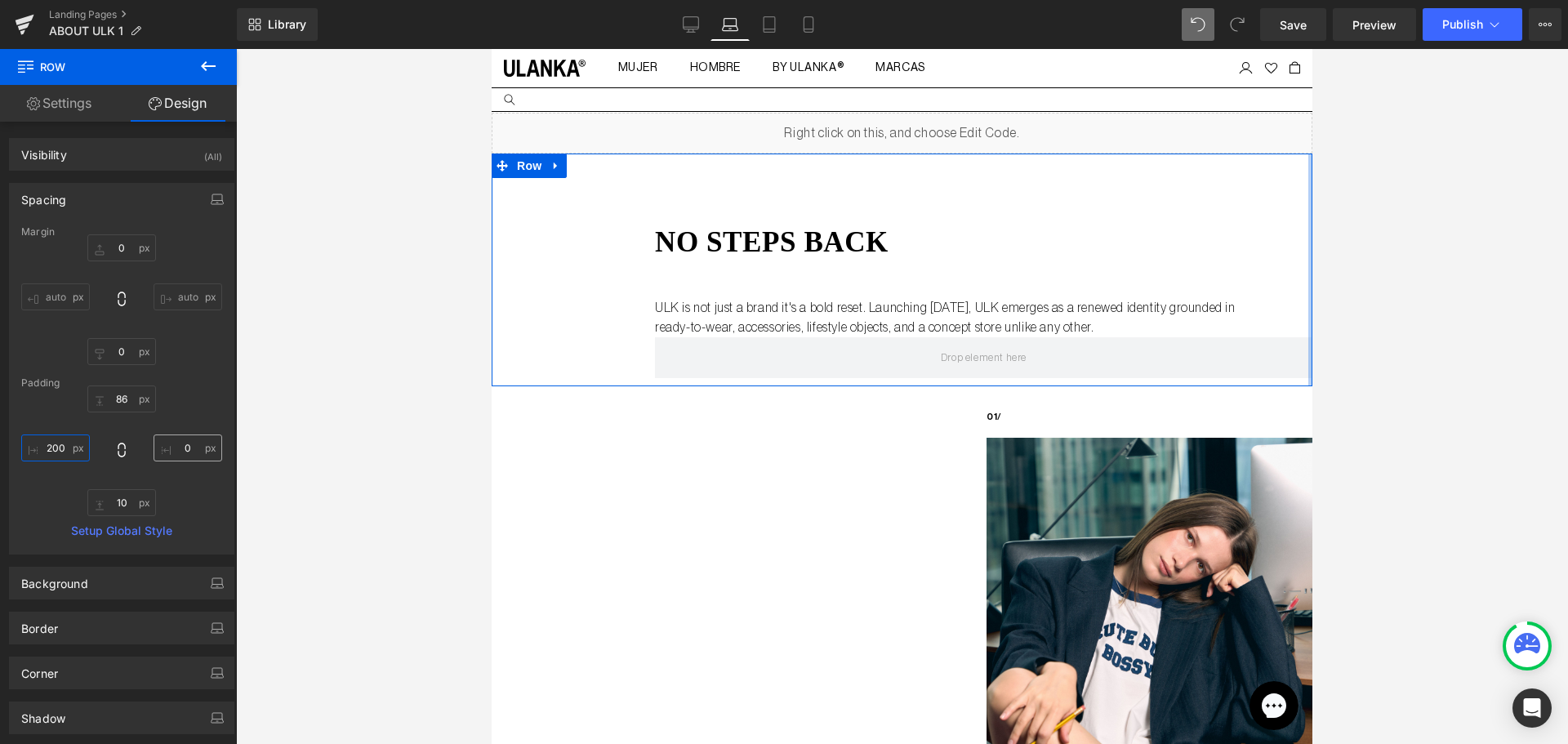
type input "200"
click at [186, 444] on input "0" at bounding box center [188, 448] width 69 height 27
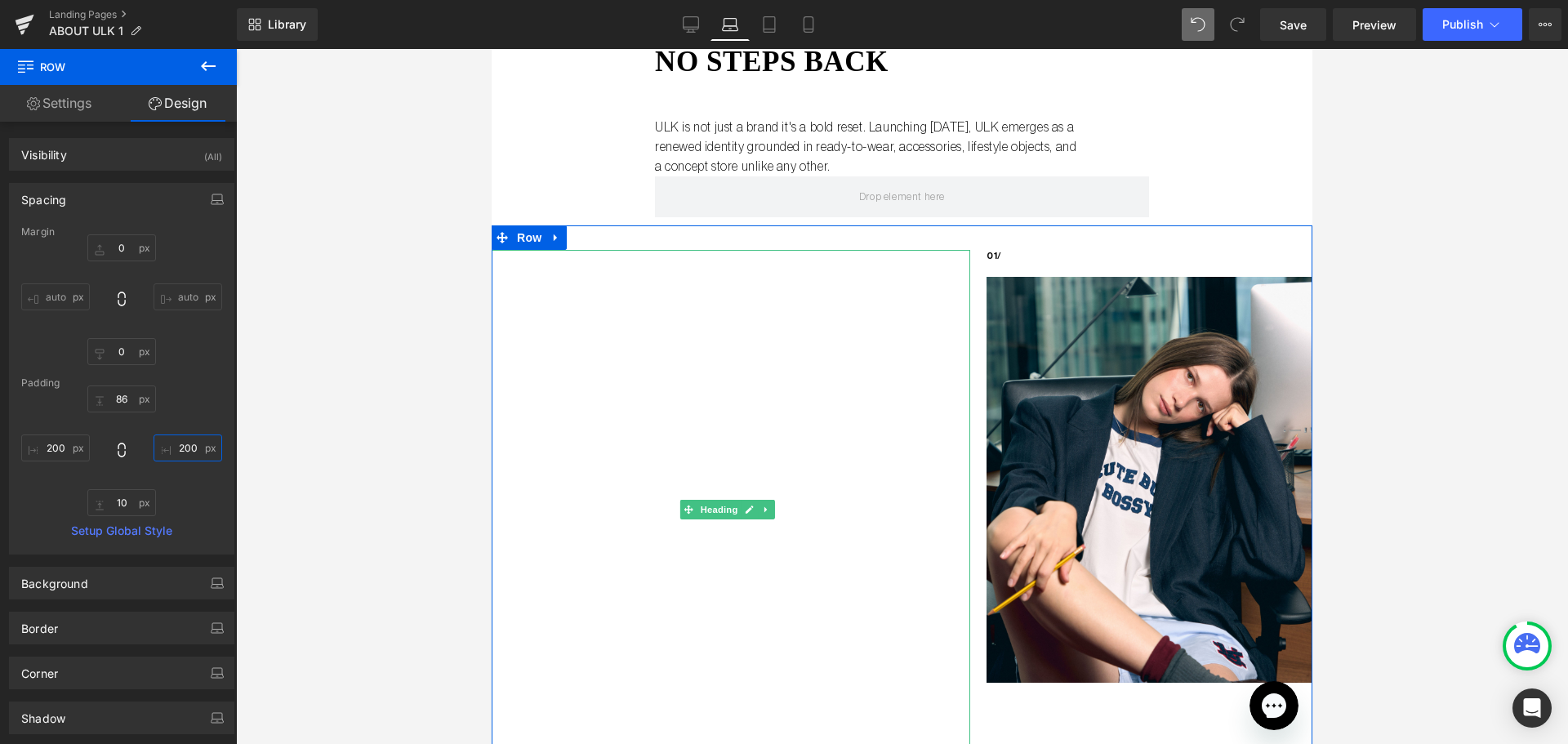
scroll to position [326, 0]
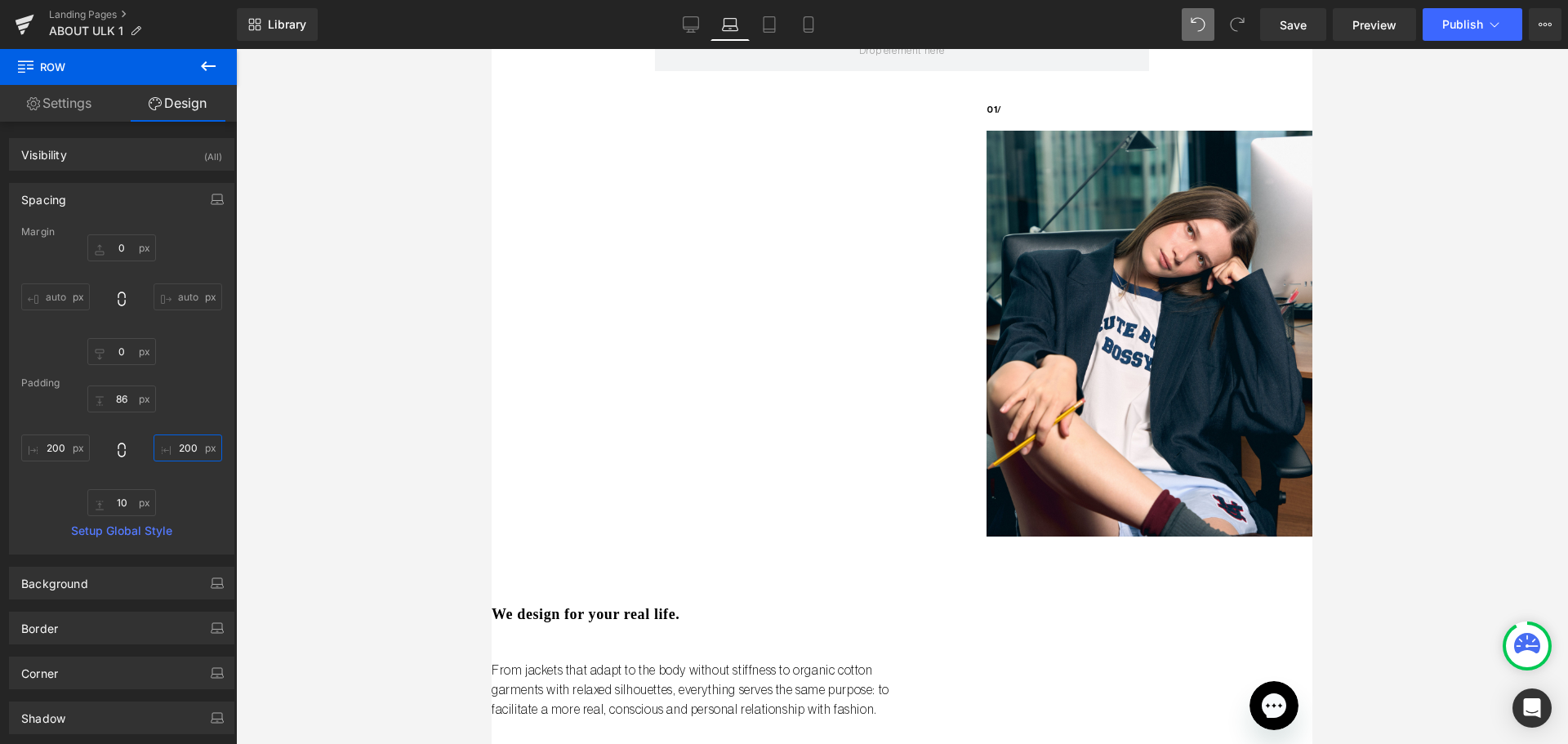
type input "200"
click at [734, 674] on div "Rendering Content" at bounding box center [784, 680] width 100 height 18
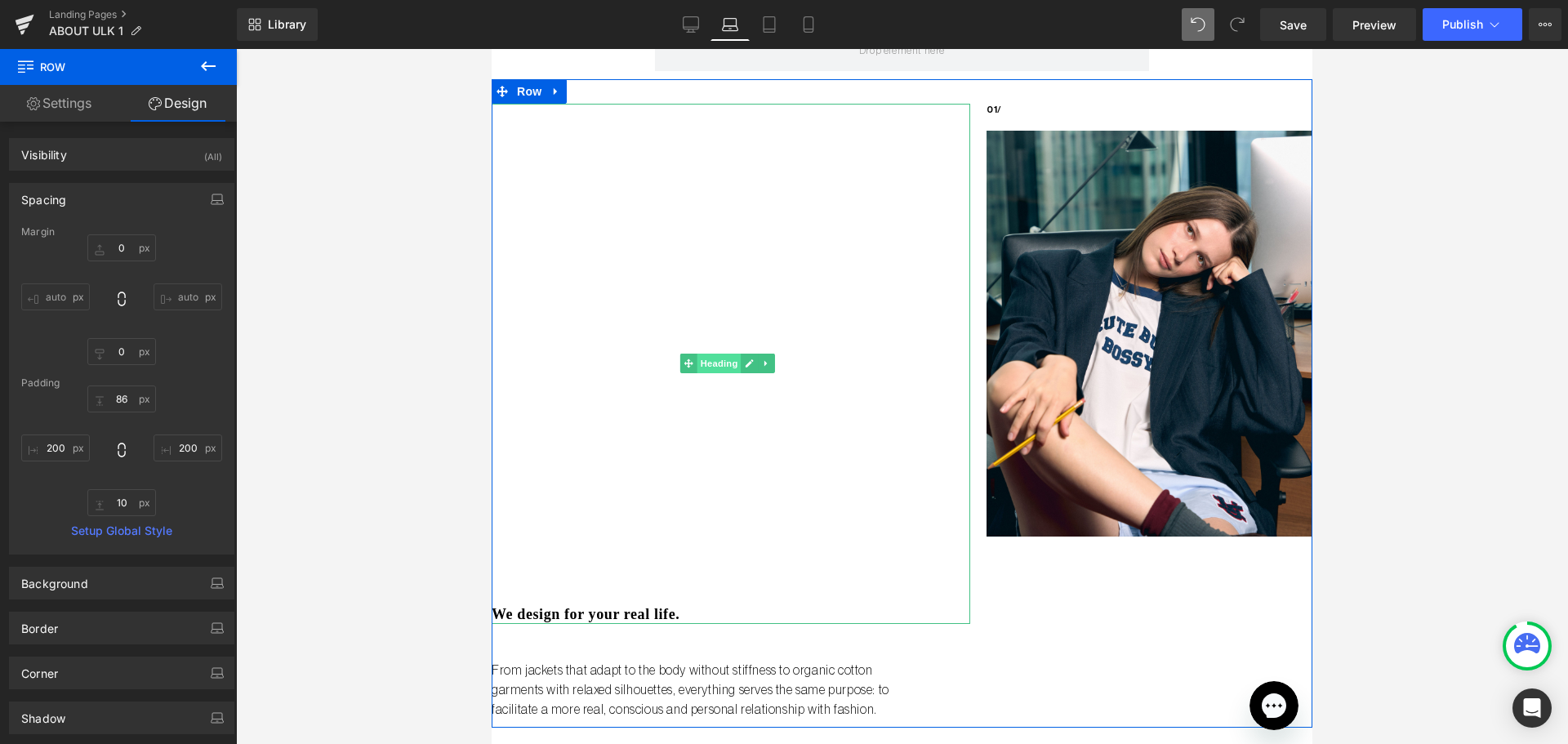
click at [722, 362] on span "Heading" at bounding box center [718, 363] width 44 height 20
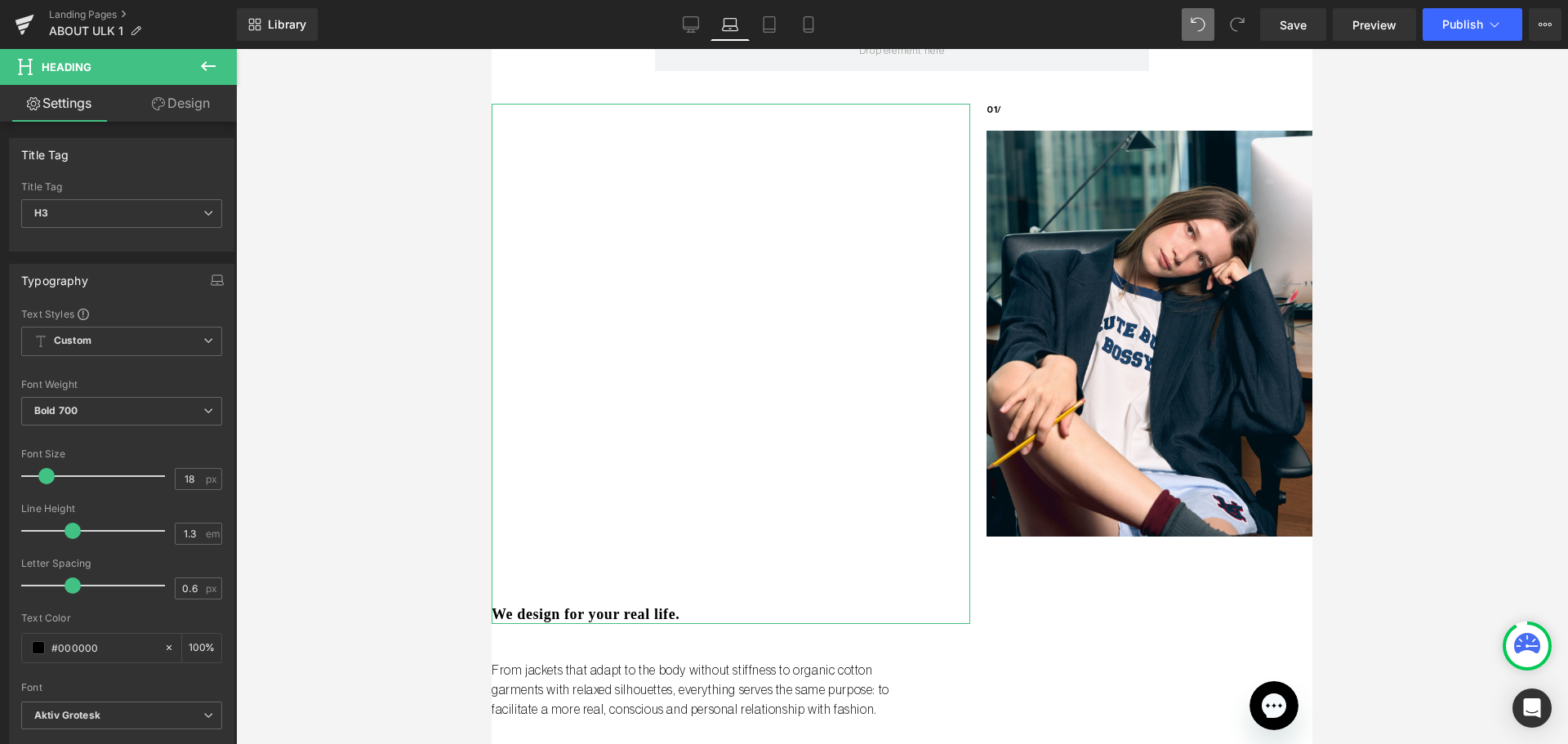
click at [177, 87] on link "Design" at bounding box center [181, 103] width 119 height 37
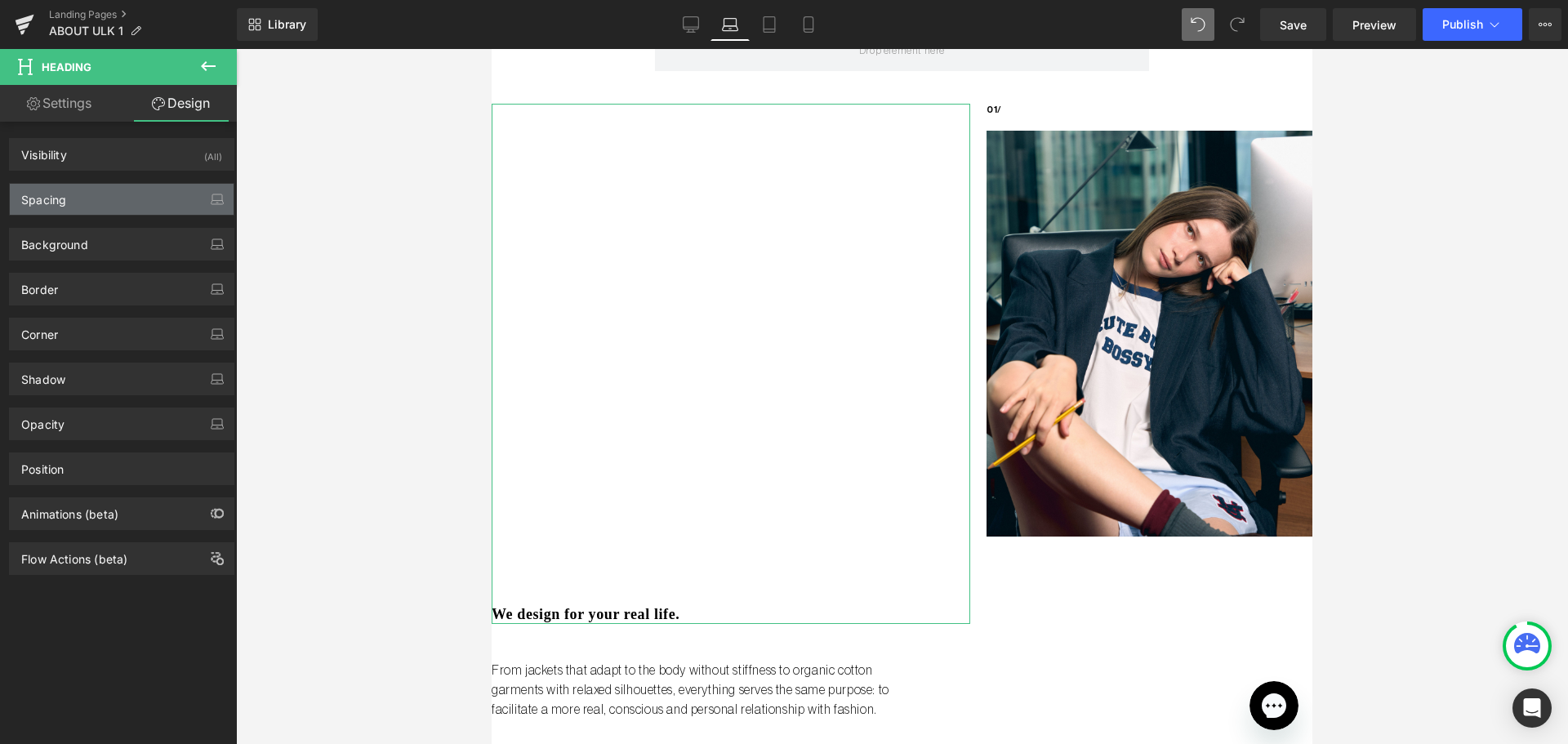
click at [101, 191] on div "Spacing" at bounding box center [121, 199] width 224 height 31
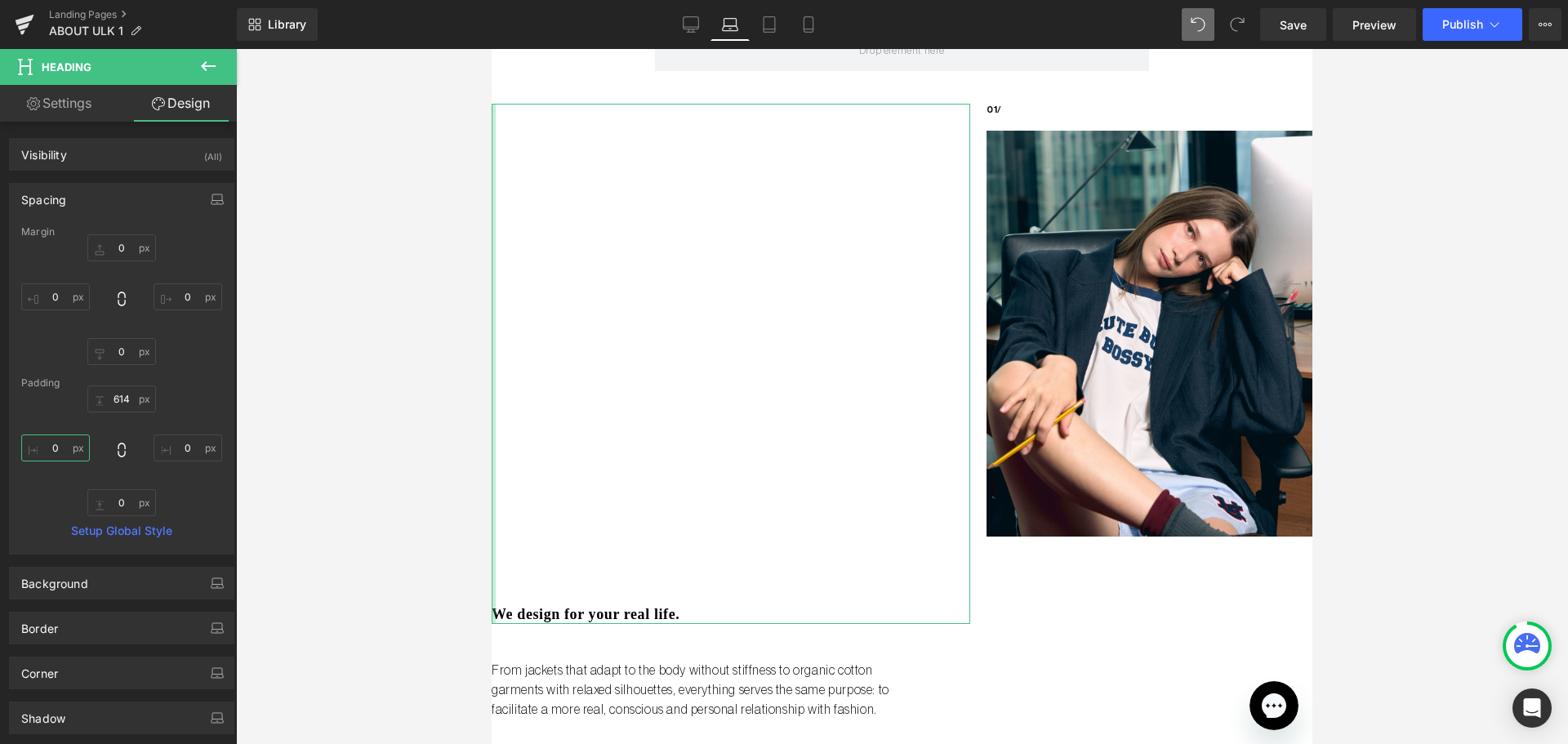
click at [64, 452] on input "0" at bounding box center [56, 448] width 69 height 27
type input "50"
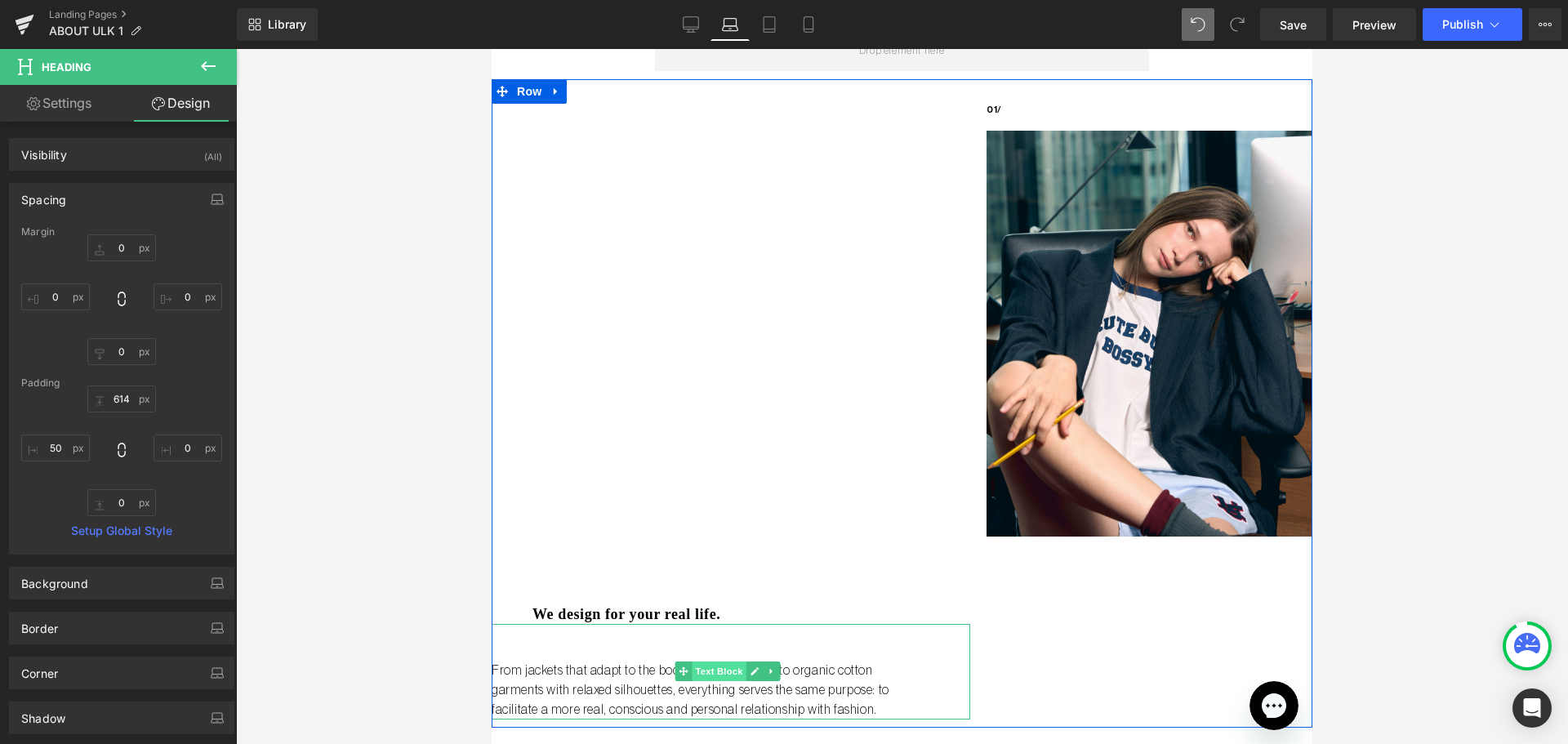
click at [721, 675] on span "Text Block" at bounding box center [718, 671] width 54 height 20
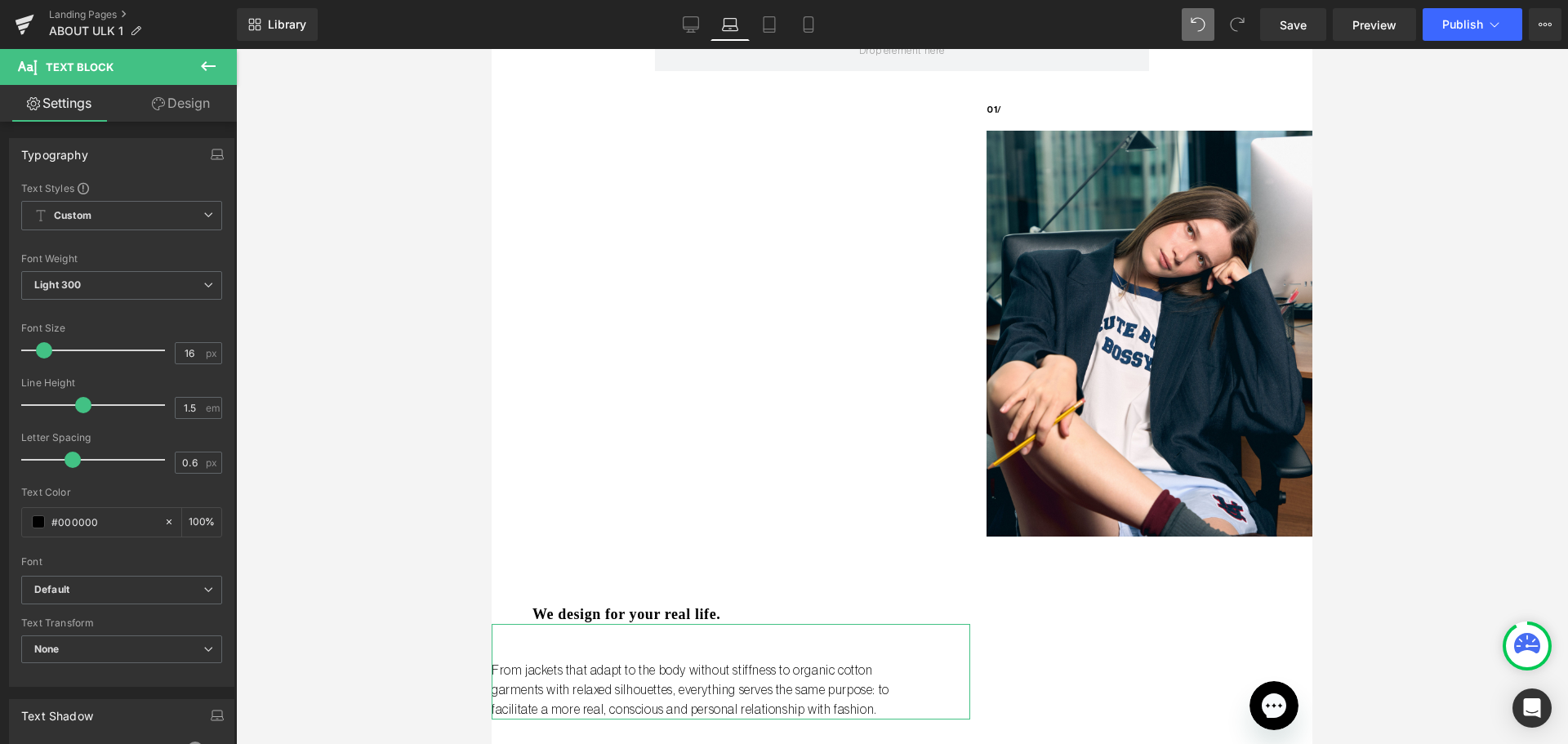
click at [148, 108] on link "Design" at bounding box center [181, 103] width 119 height 37
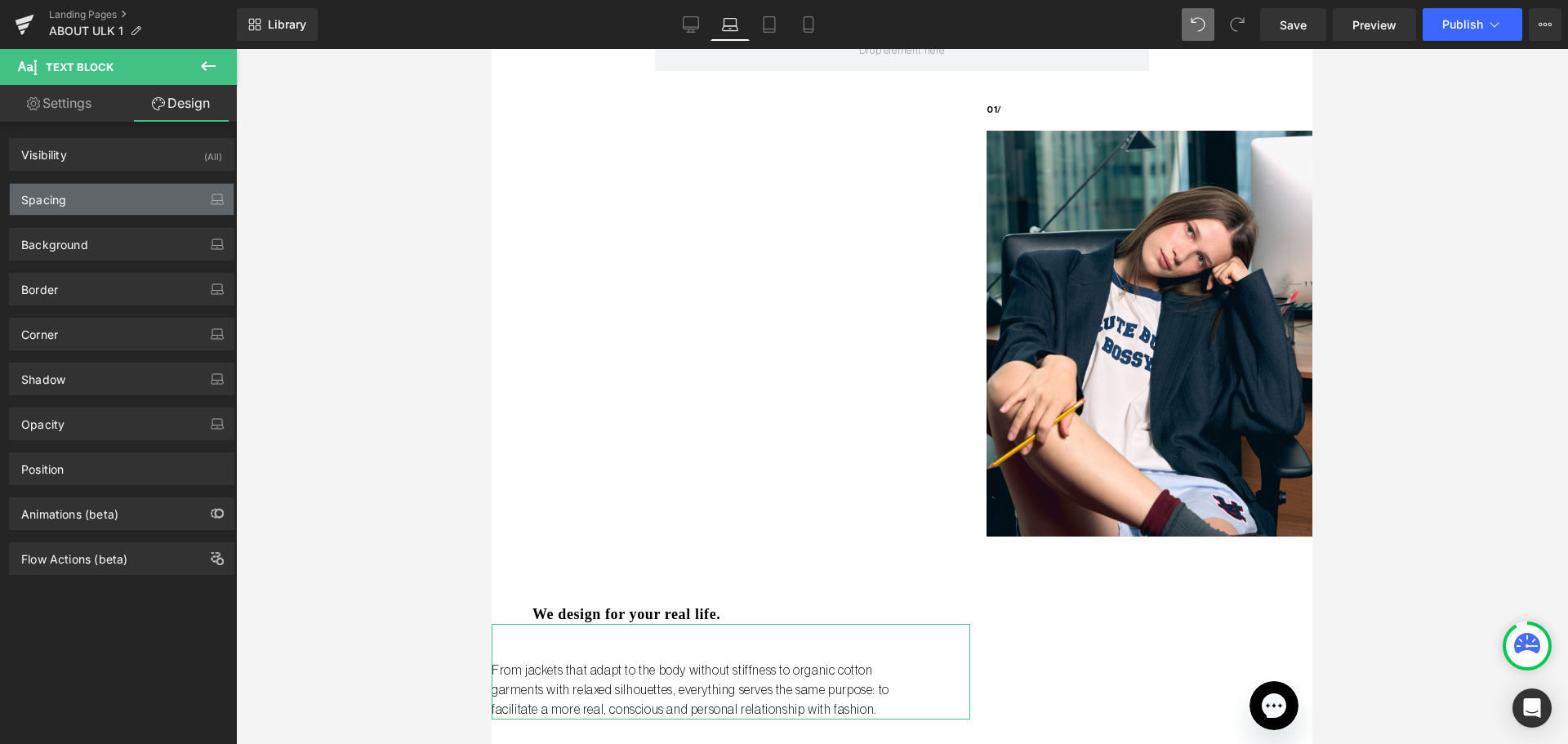
click at [92, 210] on div "Spacing" at bounding box center [121, 199] width 224 height 31
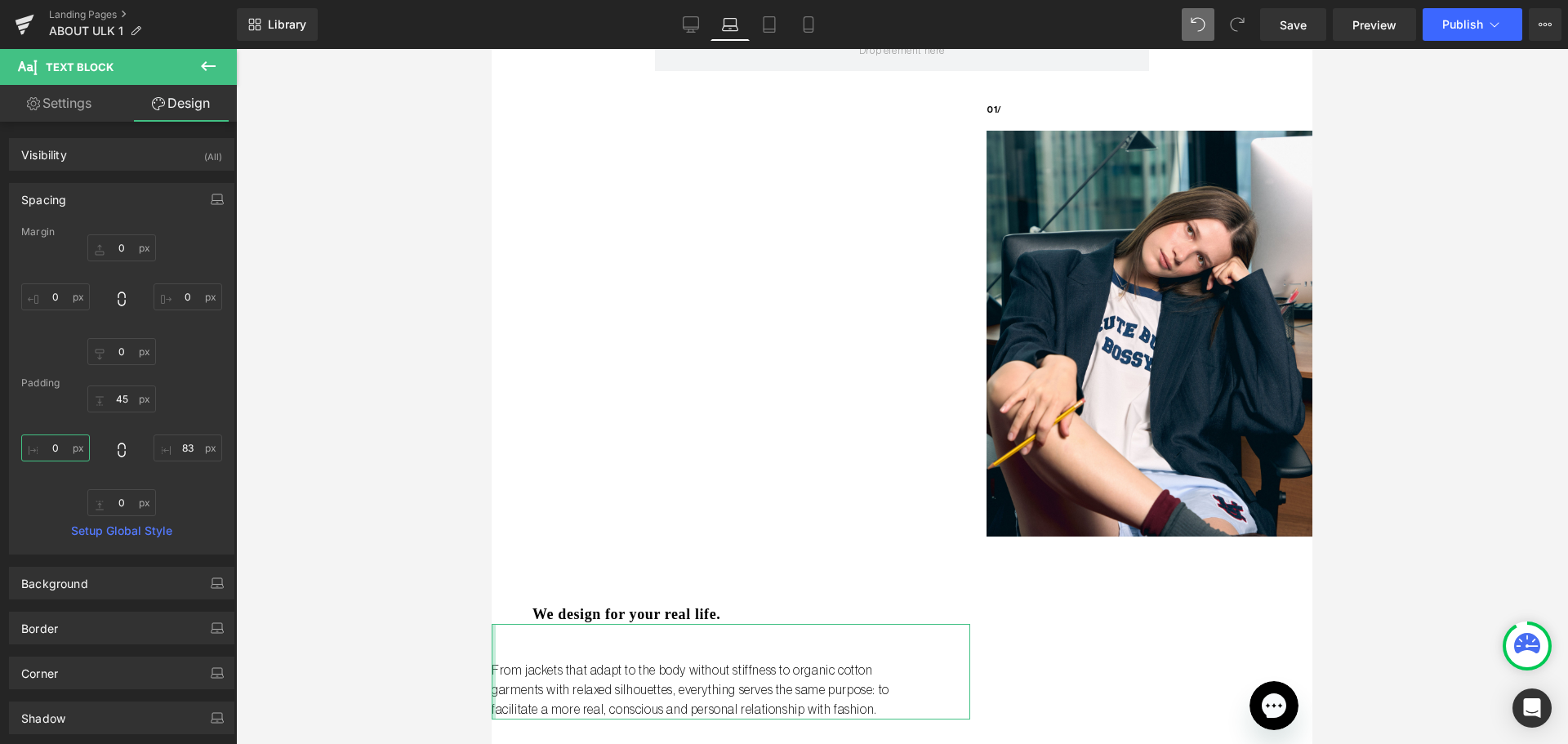
click at [47, 450] on input "0" at bounding box center [56, 448] width 69 height 27
type input "50"
click at [380, 485] on div at bounding box center [902, 396] width 1332 height 695
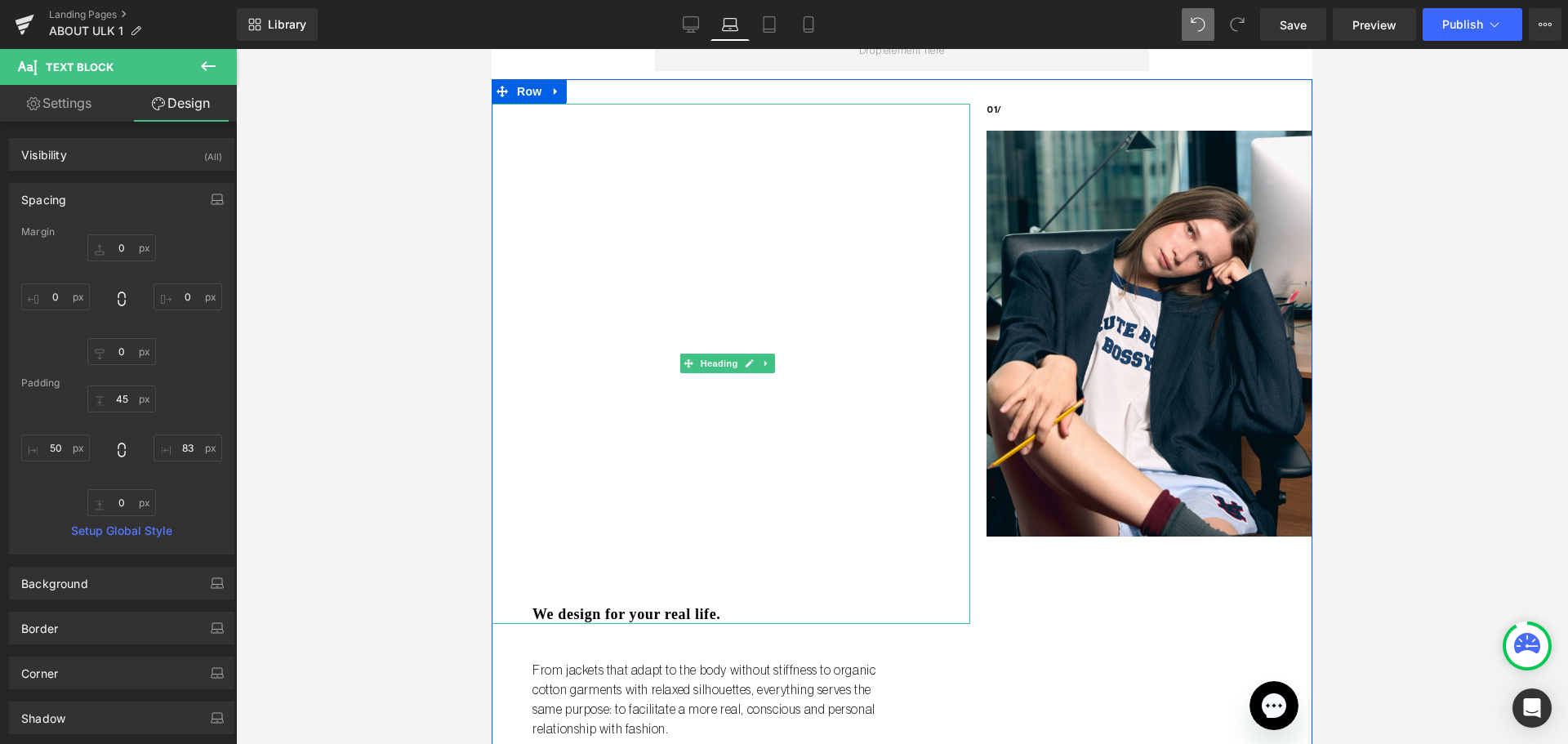
click at [672, 481] on div "We design for your real life." at bounding box center [730, 364] width 478 height 521
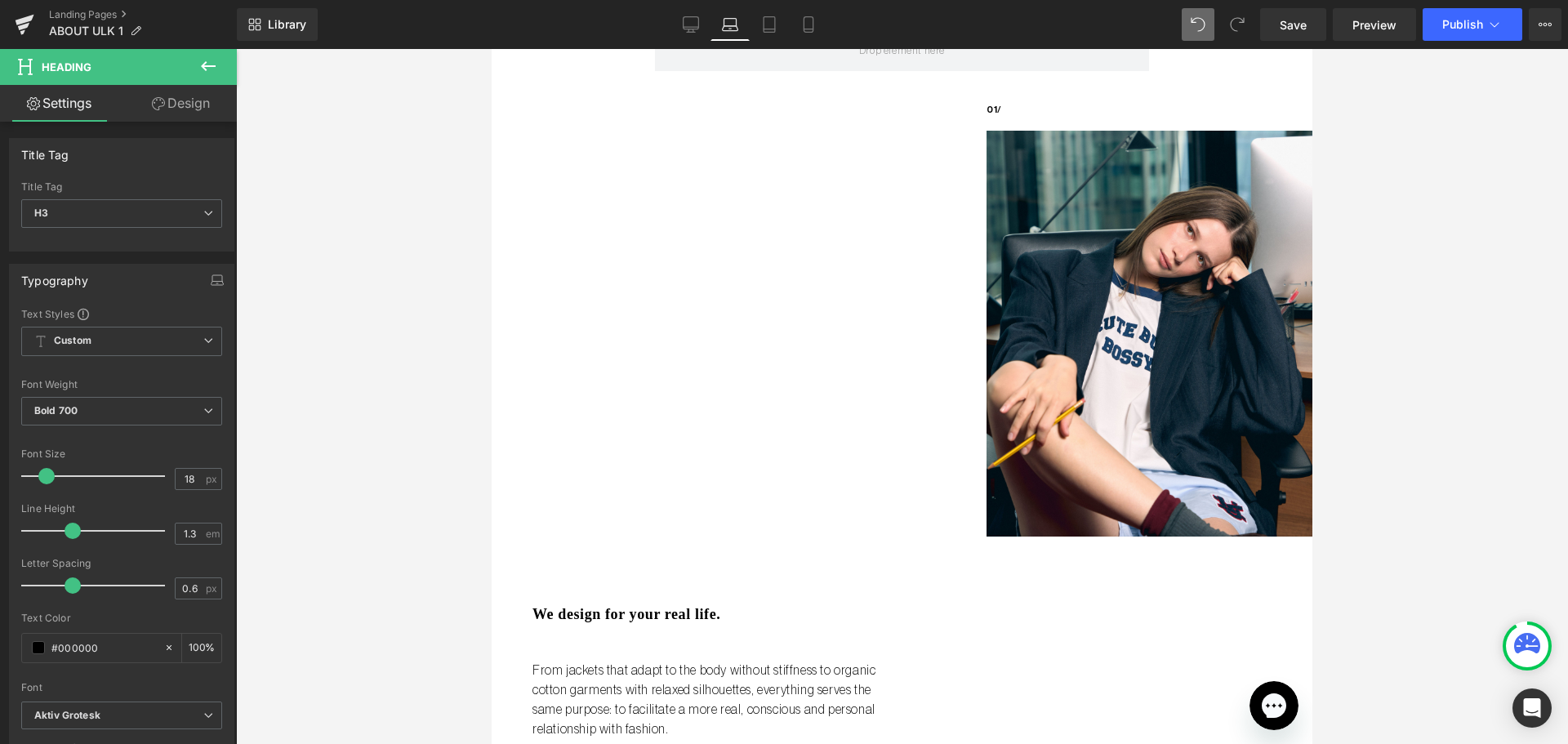
click at [191, 100] on link "Design" at bounding box center [181, 103] width 119 height 37
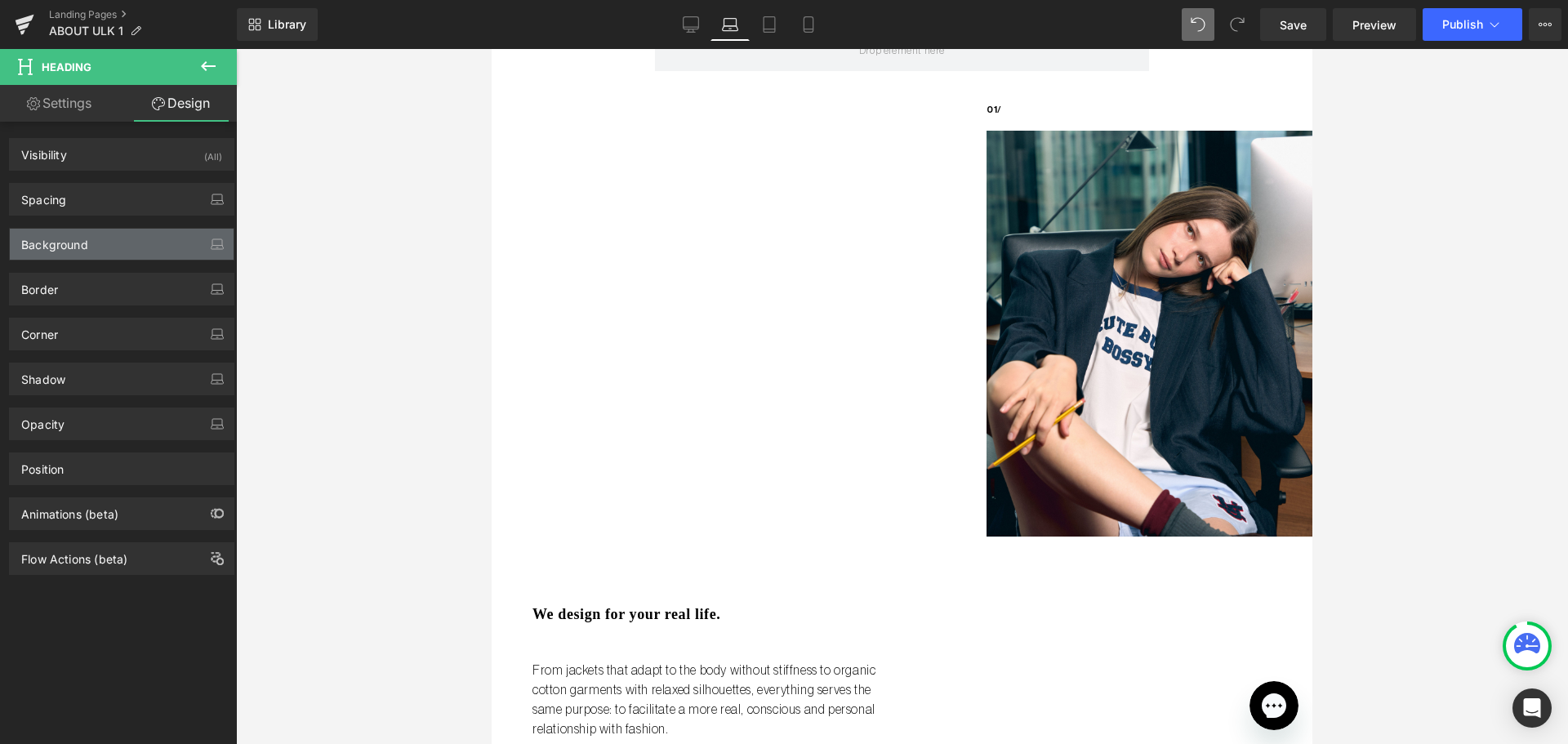
type input "0"
type input "614"
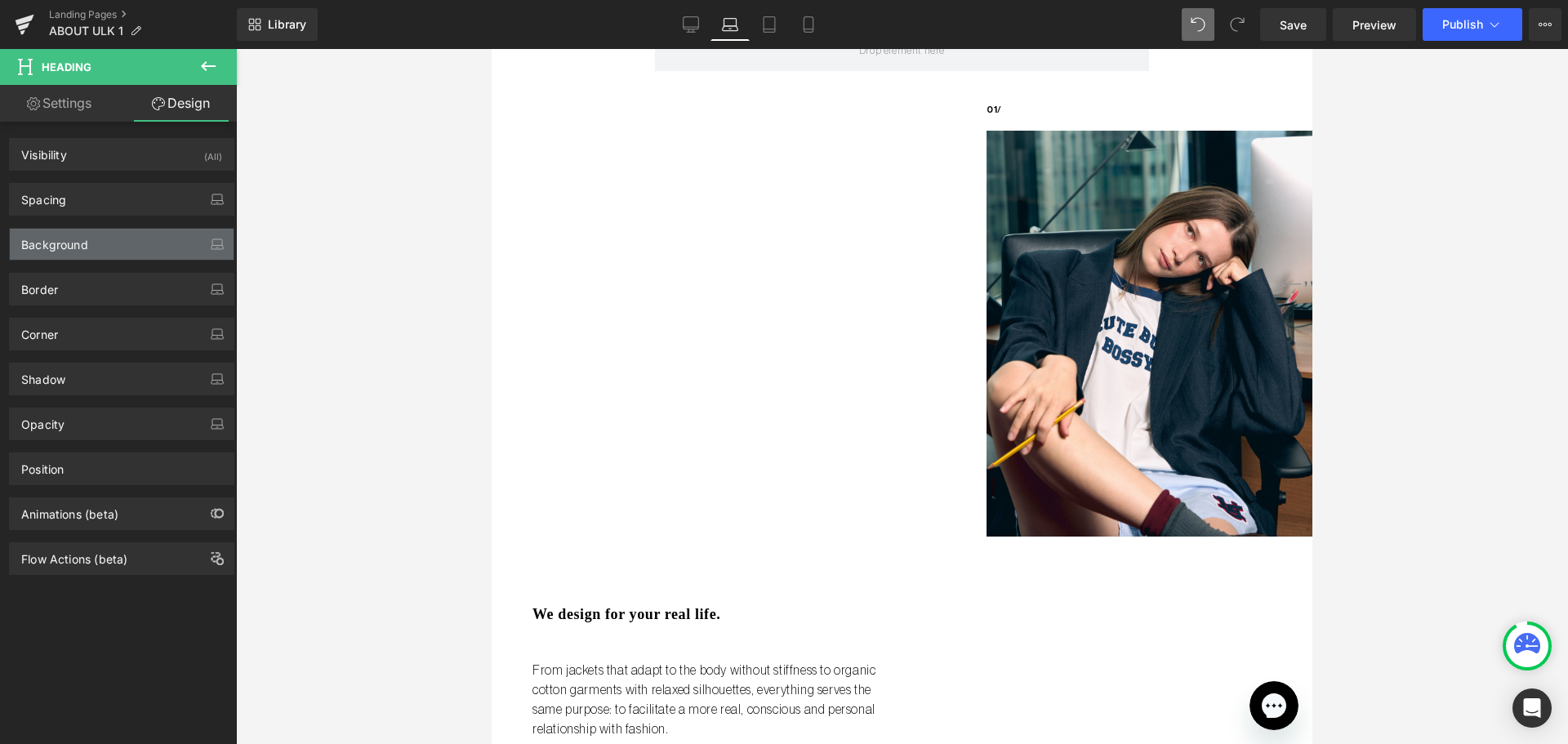
type input "0"
type input "50"
click at [88, 183] on div "Spacing Margin 0px 0 0px 0 0px 0 0px 0 Padding 614px 614 0px 0 0px 0 50px 50 Se…" at bounding box center [121, 199] width 225 height 33
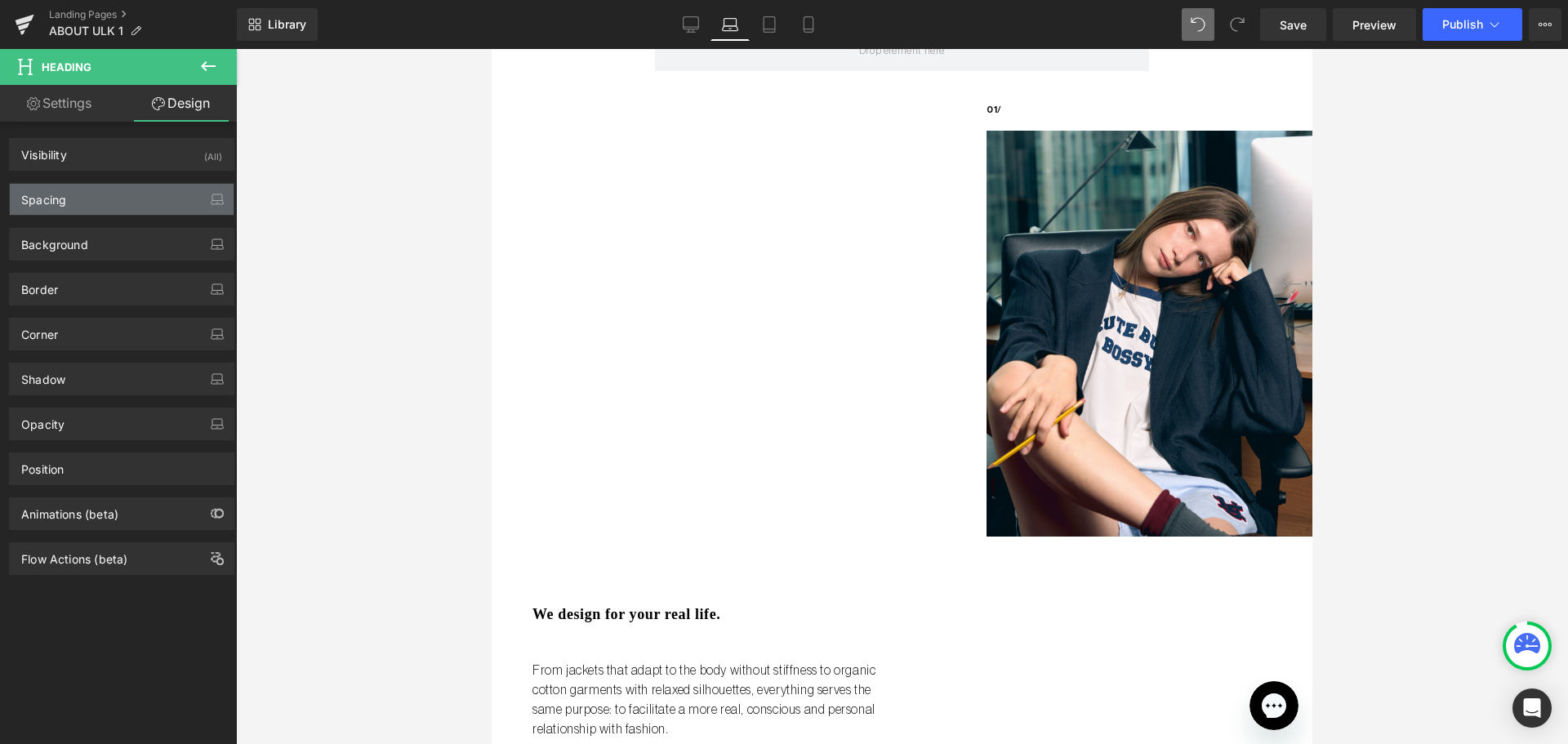
click at [88, 192] on div "Spacing" at bounding box center [121, 199] width 224 height 31
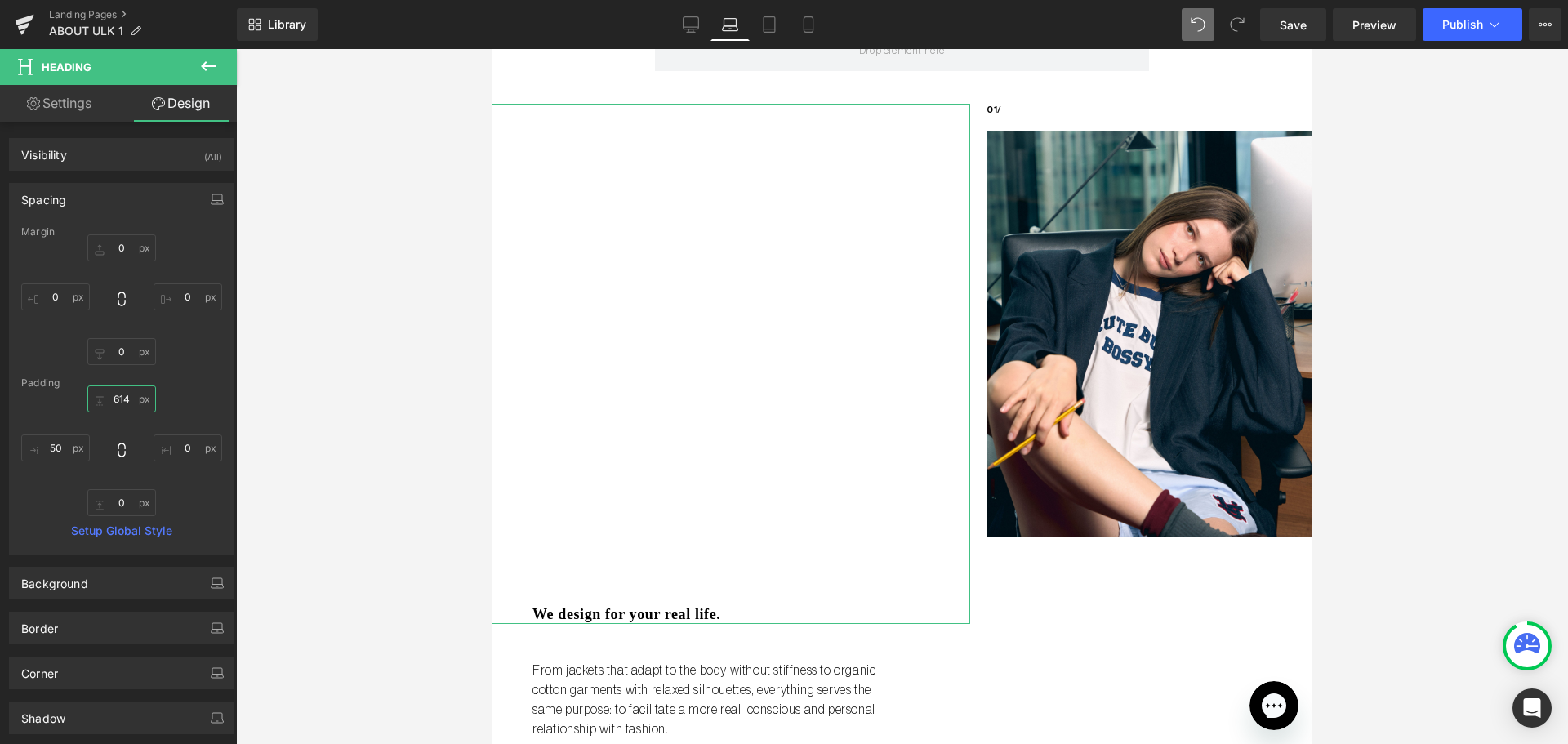
click at [118, 405] on input "614" at bounding box center [122, 399] width 69 height 27
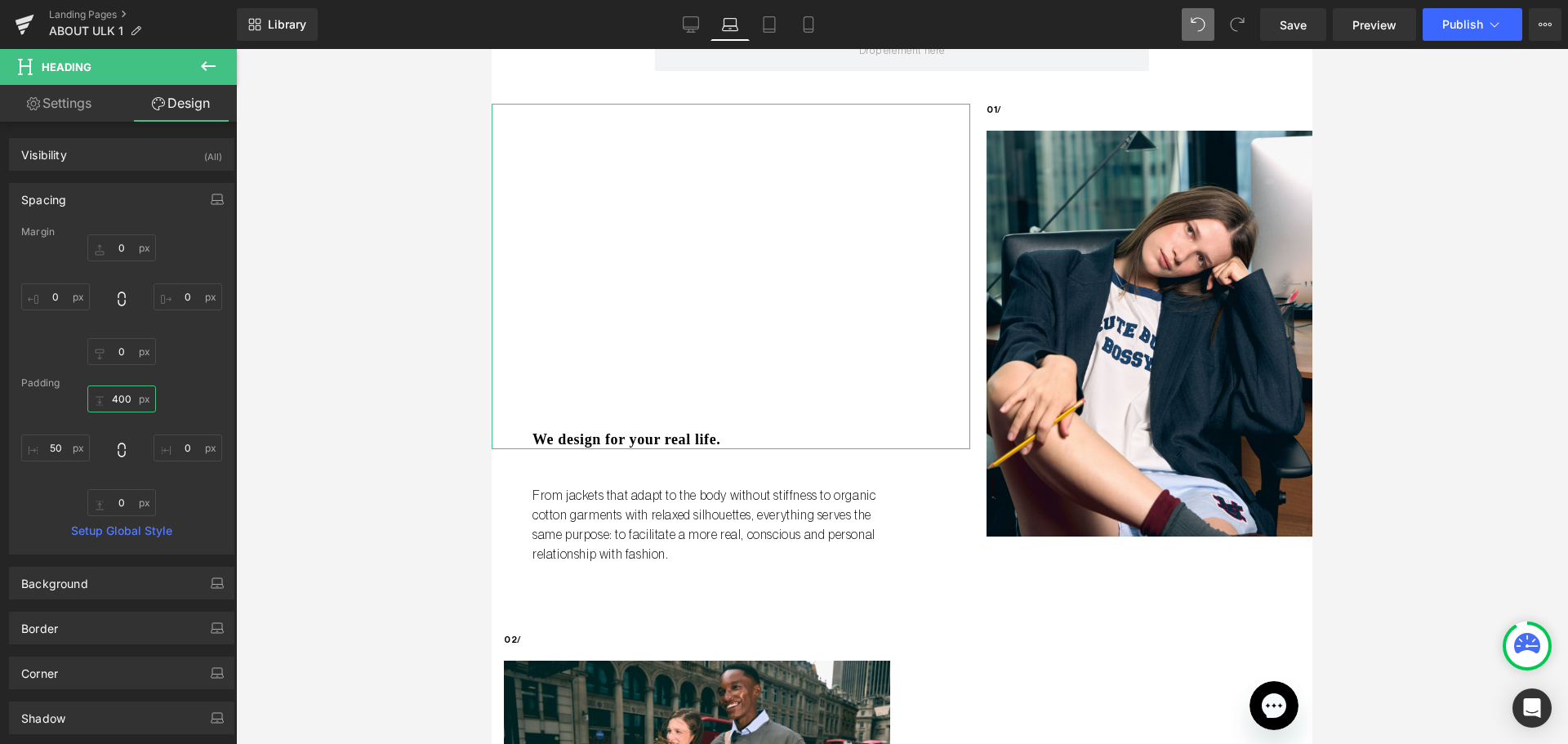
click at [118, 405] on input "400" at bounding box center [122, 399] width 69 height 27
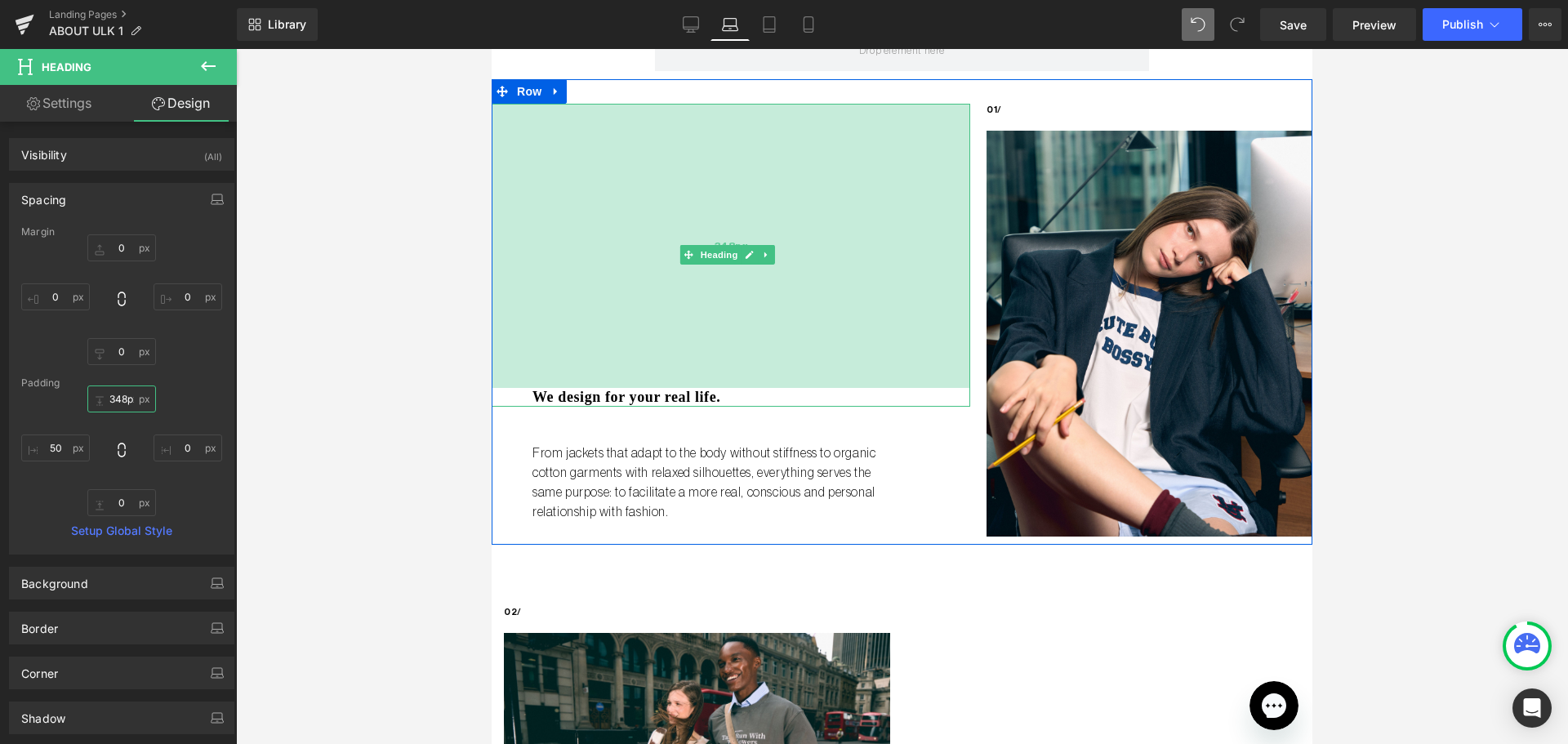
drag, startPoint x: 705, startPoint y: 311, endPoint x: 706, endPoint y: 351, distance: 40.0
click at [706, 351] on div "348px" at bounding box center [730, 246] width 478 height 284
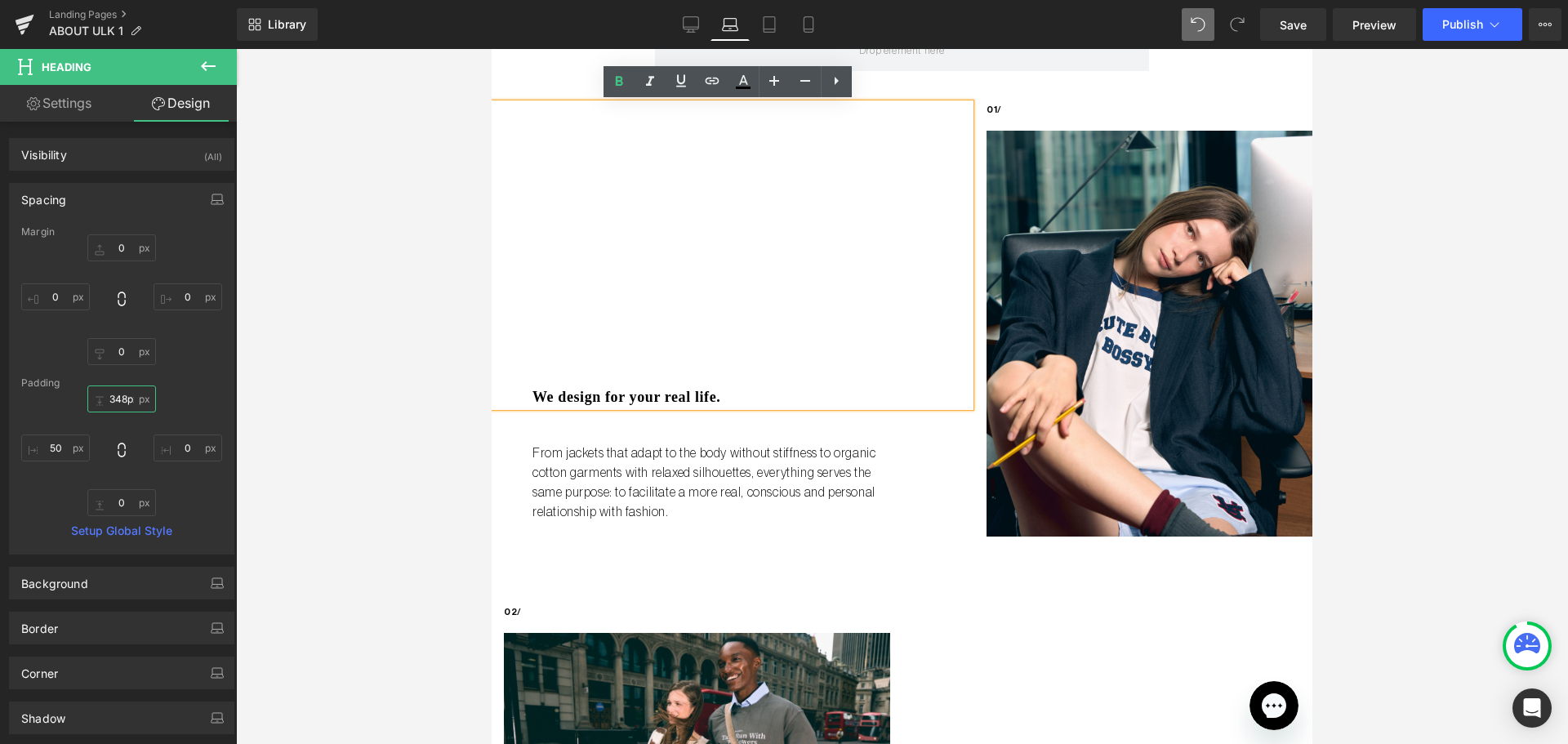
type input "348px"
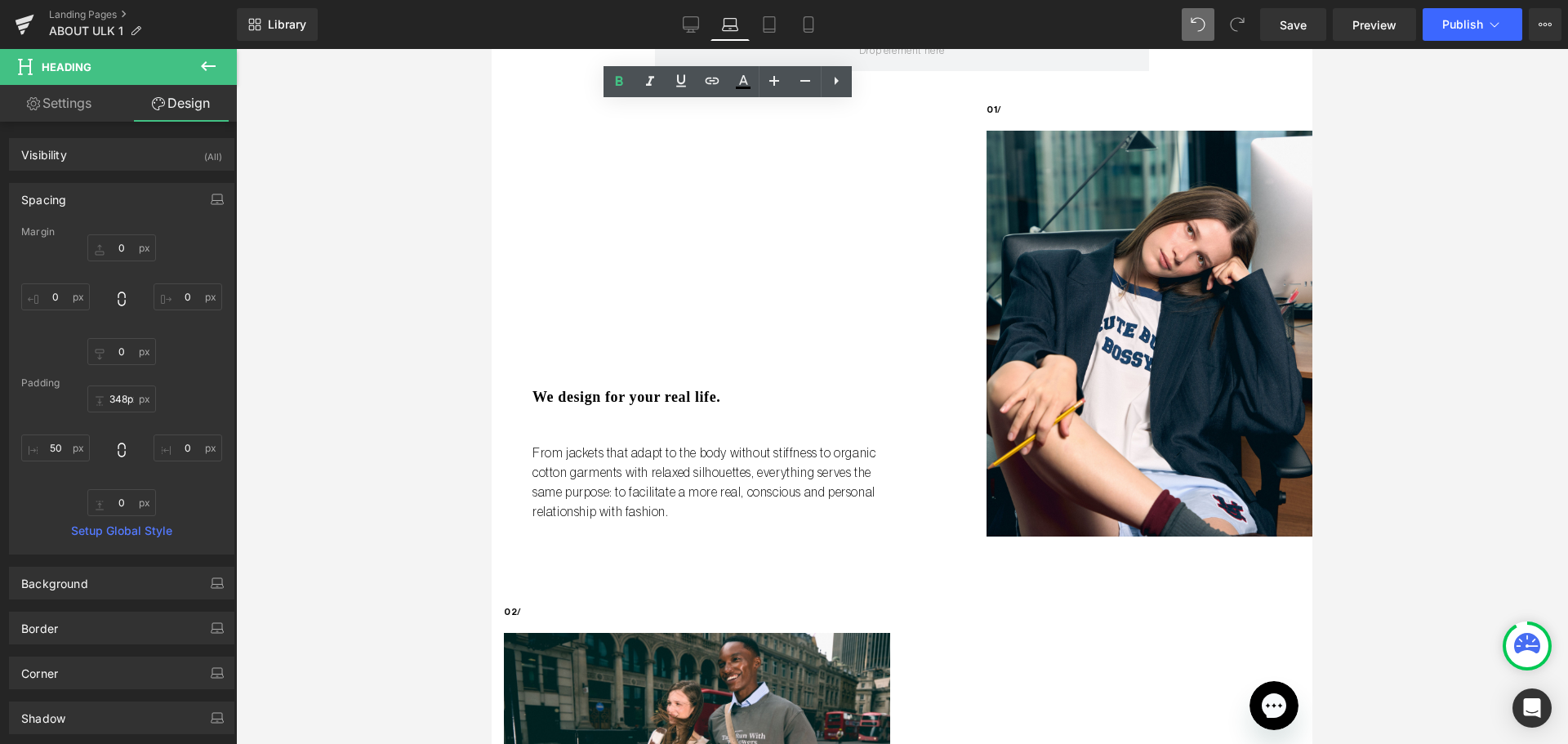
click at [1383, 406] on div at bounding box center [902, 396] width 1332 height 695
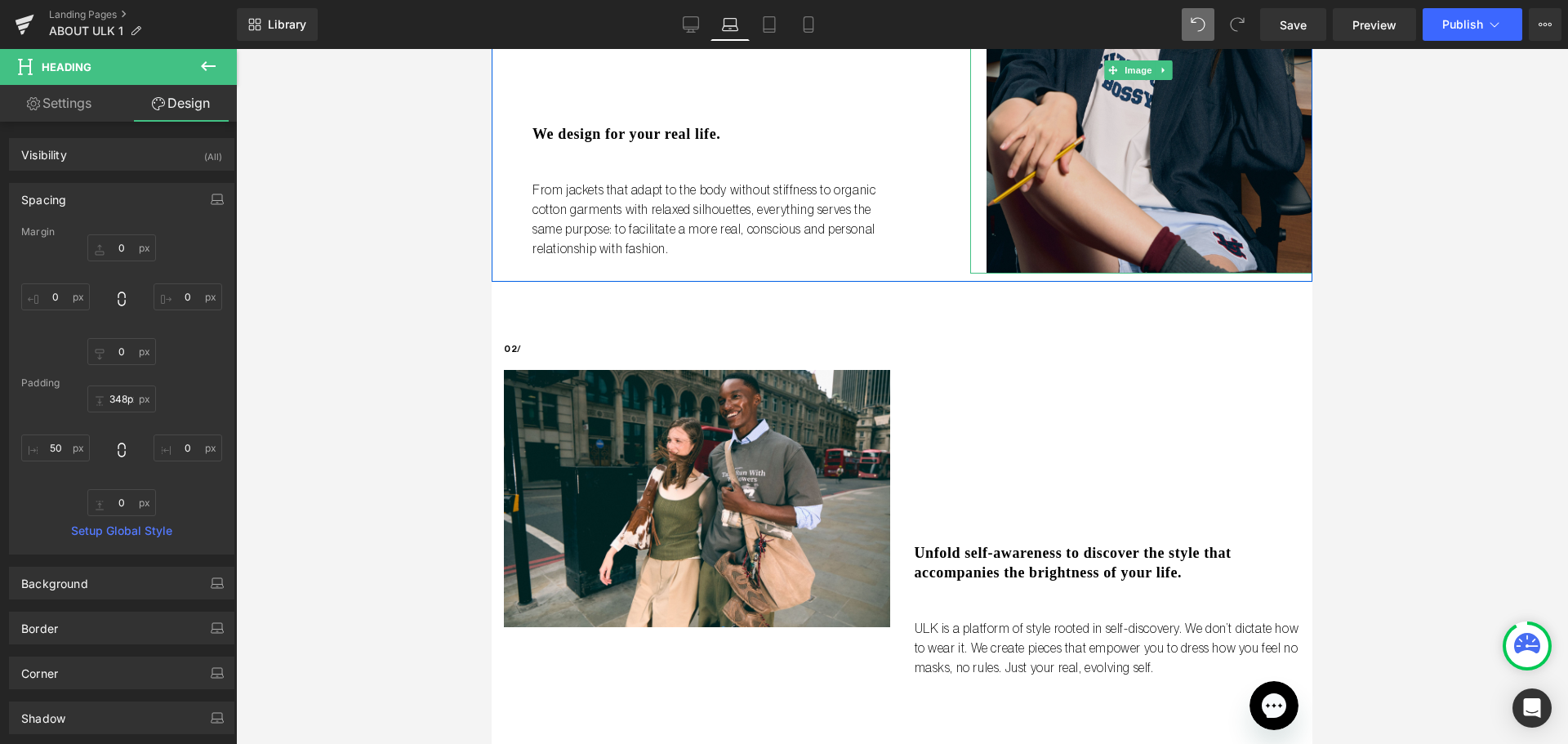
scroll to position [490, 0]
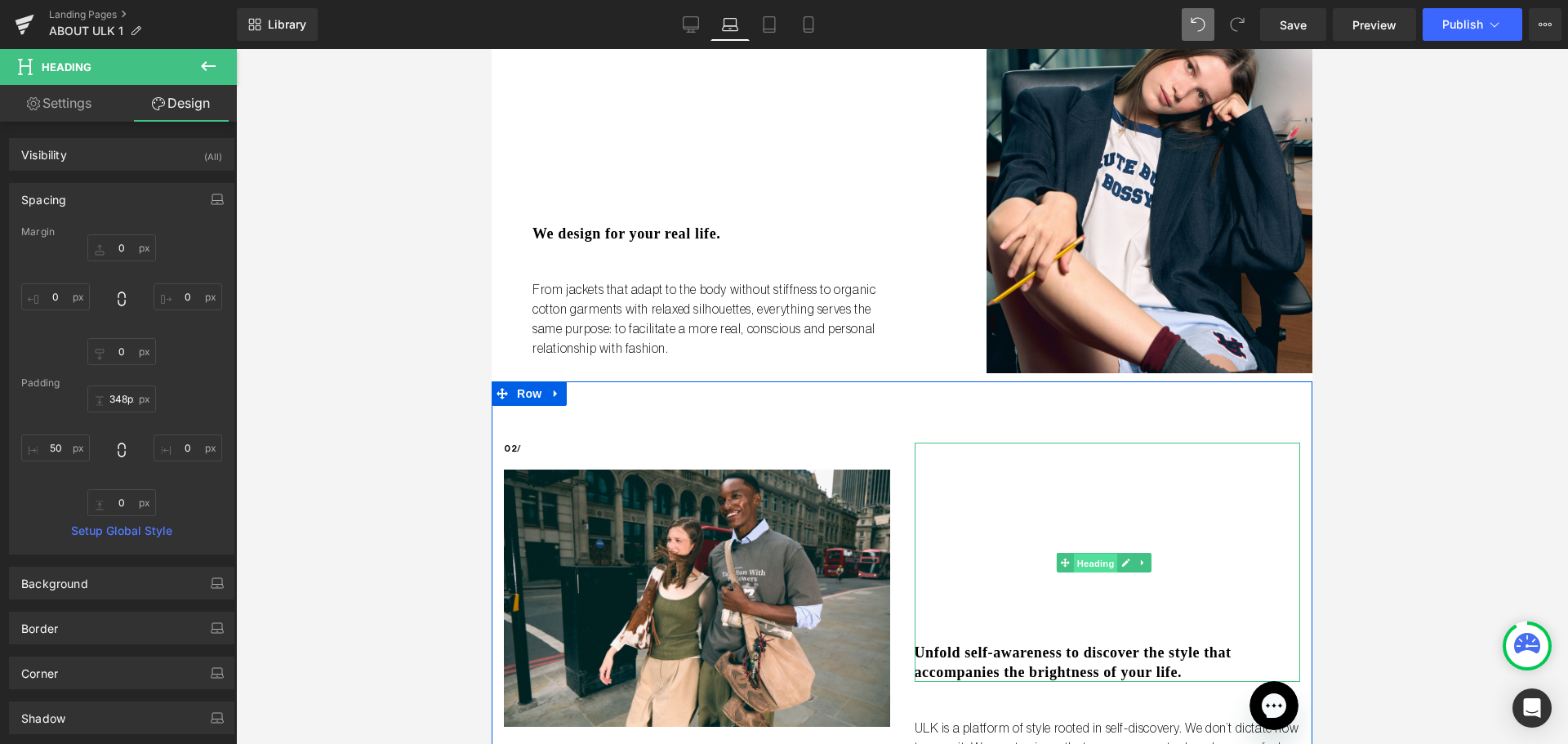
click at [1094, 557] on span "Heading" at bounding box center [1095, 563] width 44 height 20
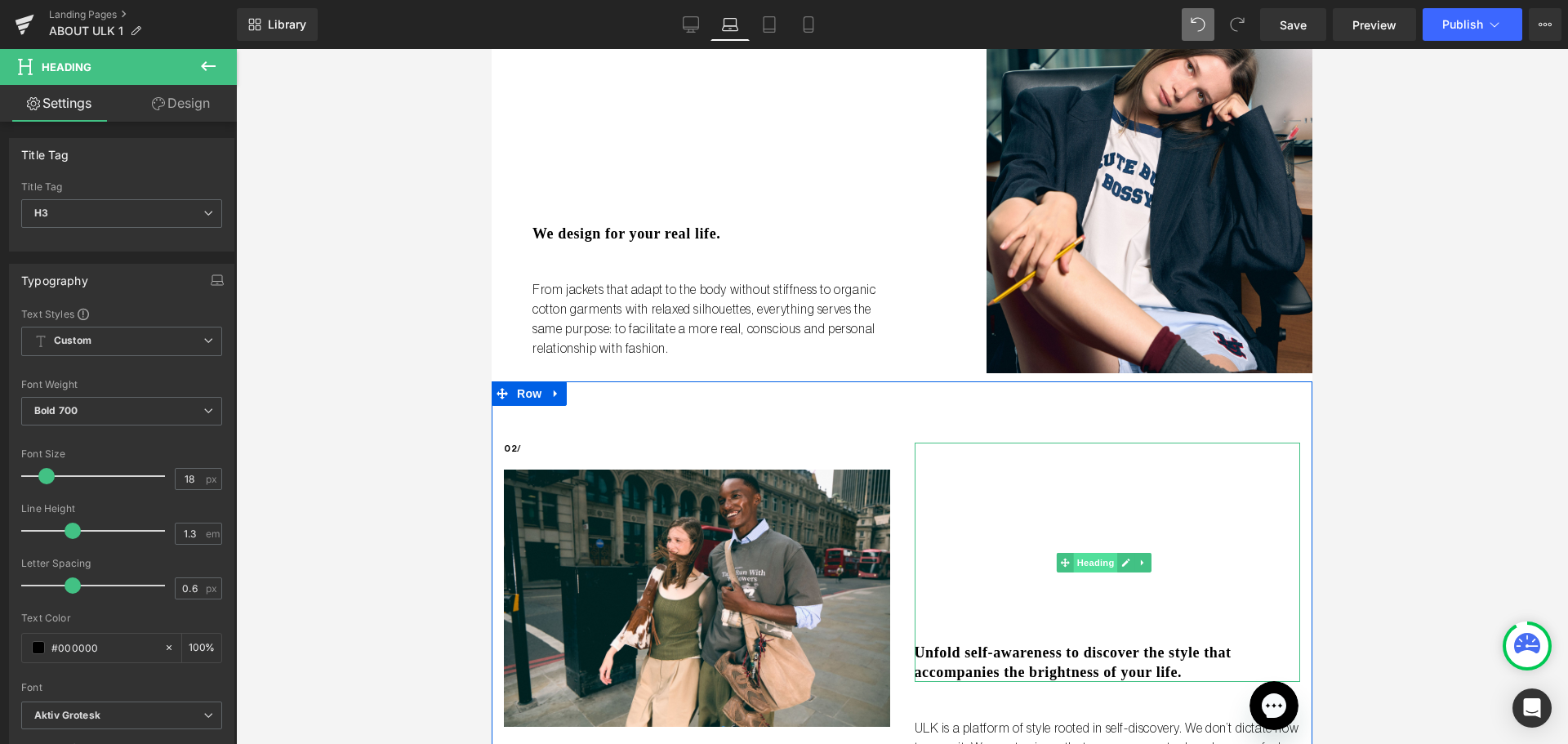
click at [1096, 555] on span "Heading" at bounding box center [1095, 563] width 44 height 20
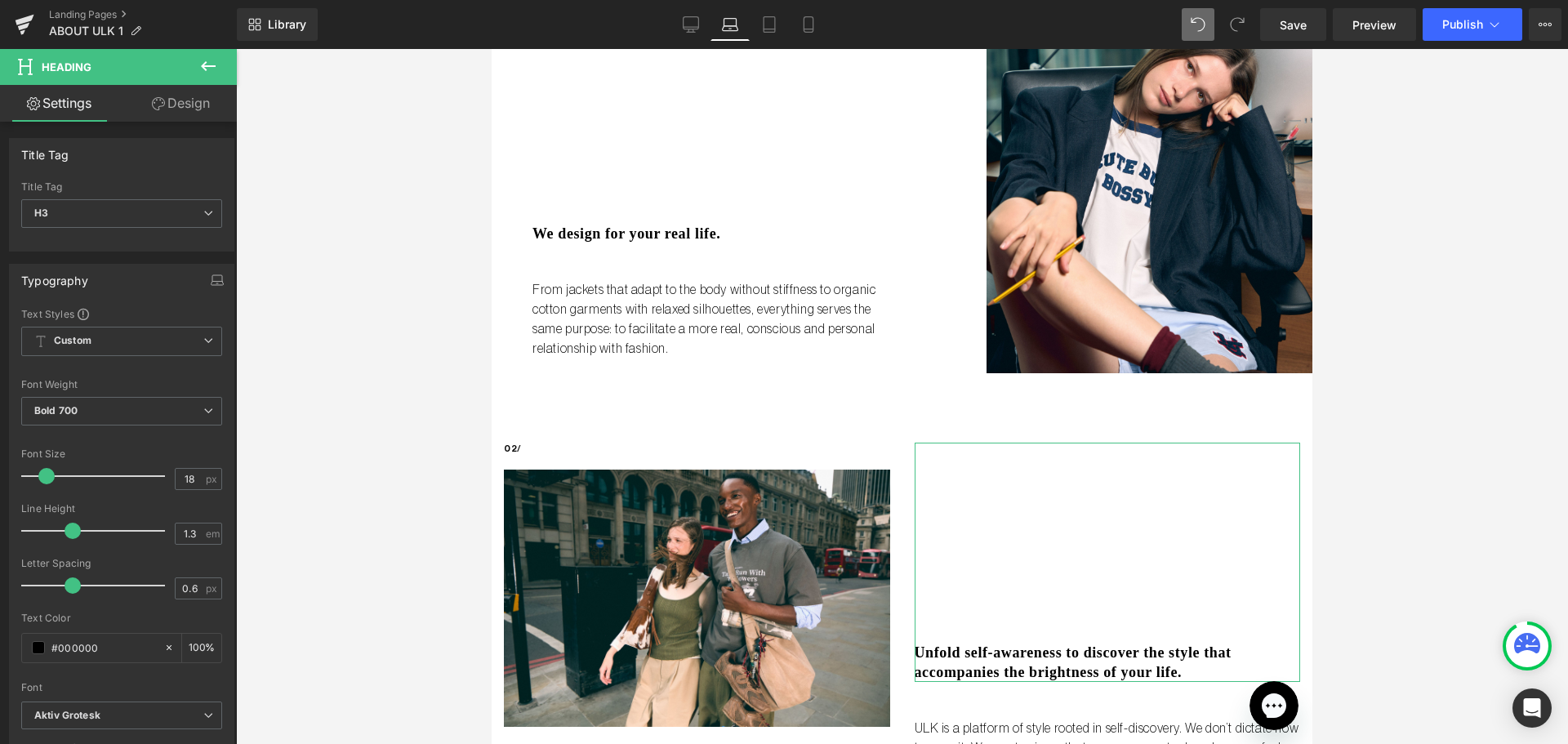
click at [161, 108] on icon at bounding box center [158, 103] width 13 height 13
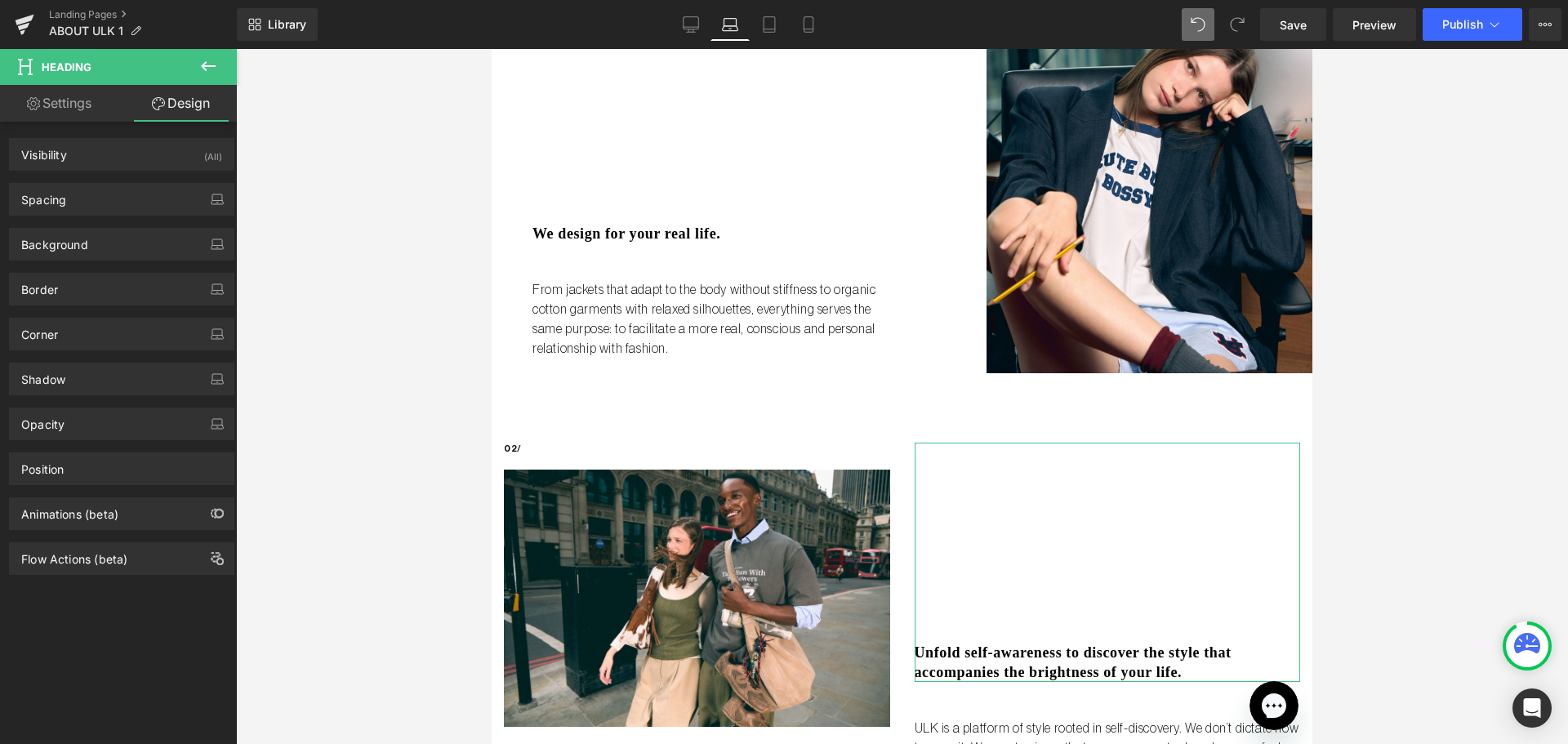
type input "0"
type input "246"
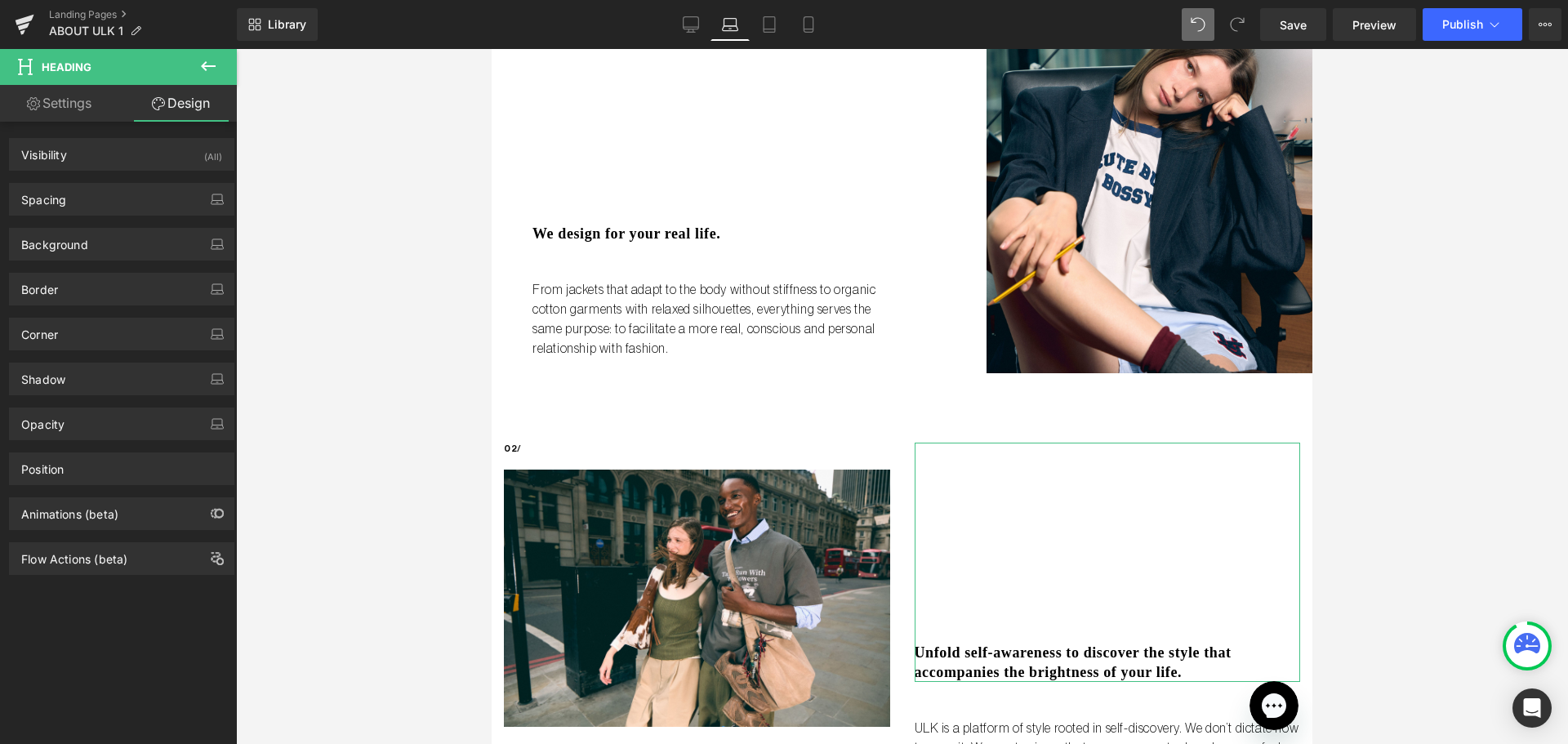
type input "0"
click at [147, 198] on div "Spacing" at bounding box center [121, 199] width 224 height 31
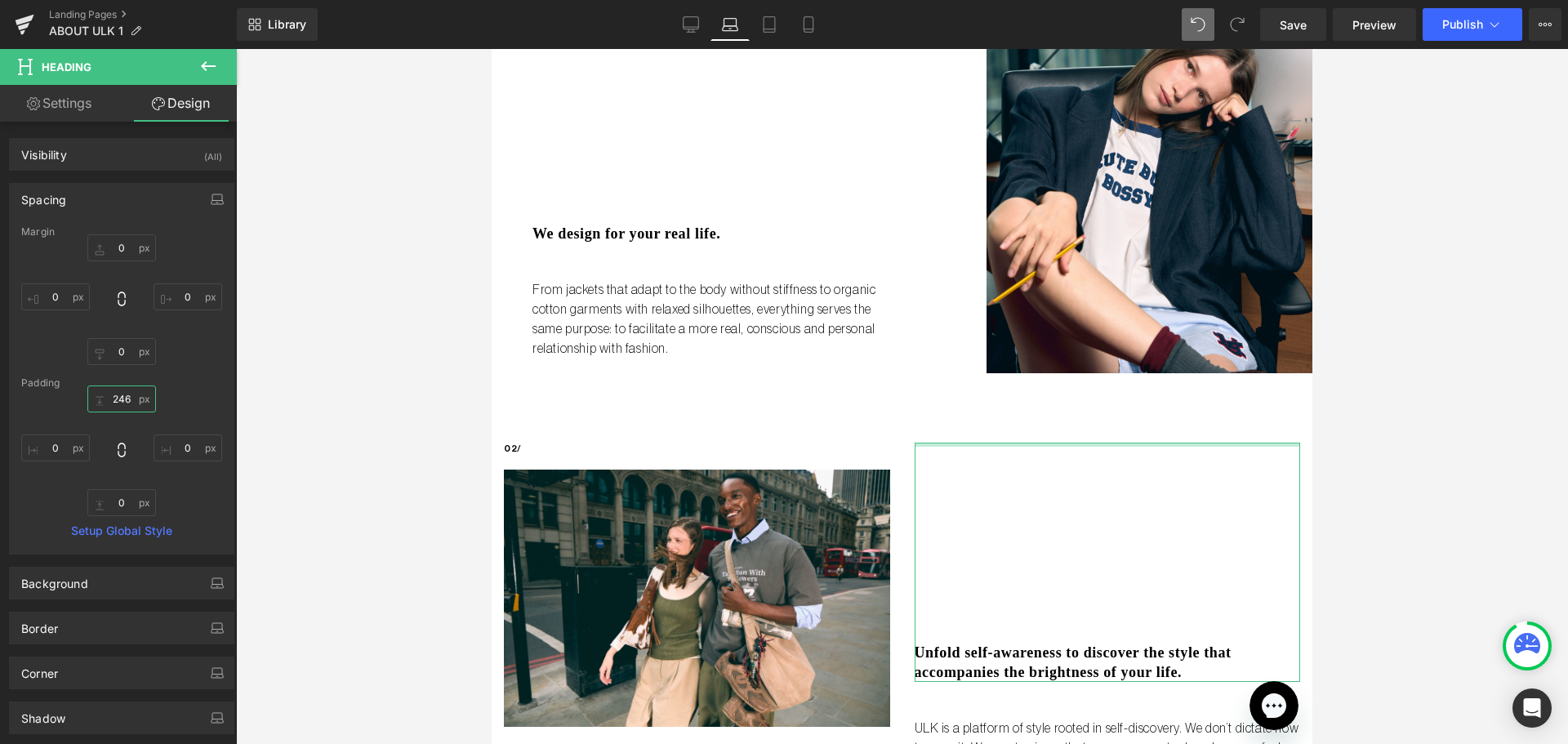
click at [118, 395] on input "246" at bounding box center [122, 399] width 69 height 27
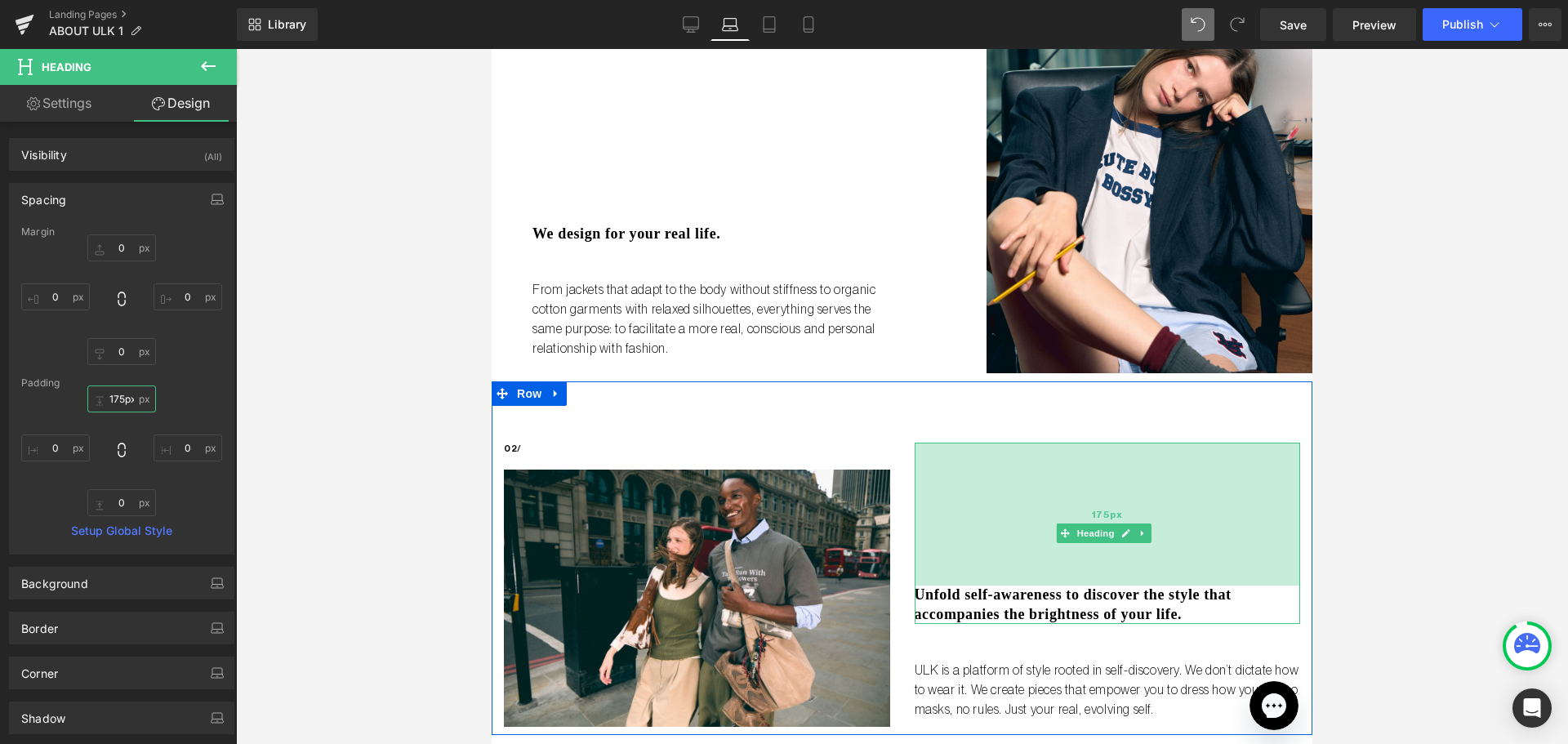
drag, startPoint x: 996, startPoint y: 500, endPoint x: 1000, endPoint y: 561, distance: 61.1
click at [1000, 561] on div "175px" at bounding box center [1108, 514] width 386 height 143
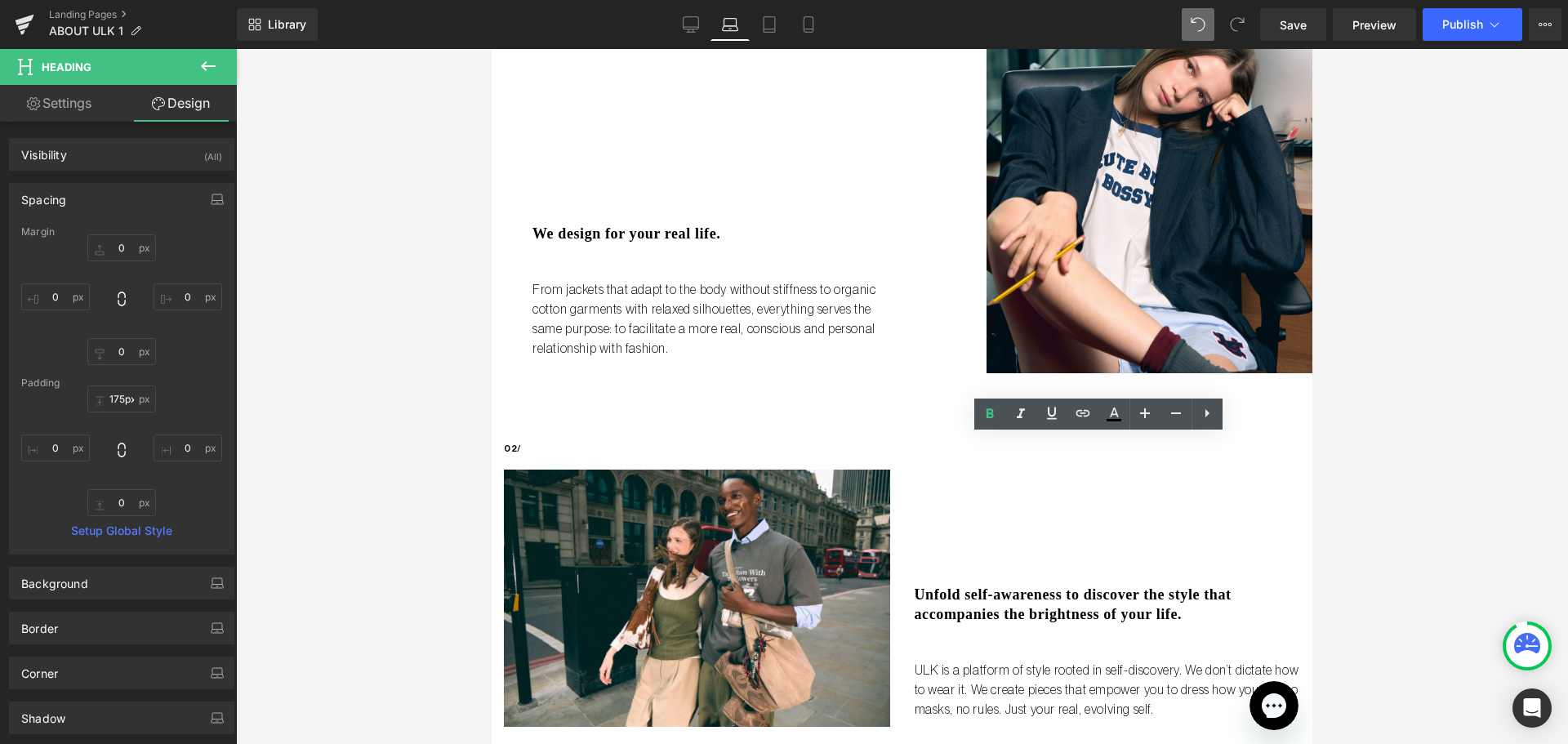
click at [1358, 523] on div at bounding box center [902, 396] width 1332 height 695
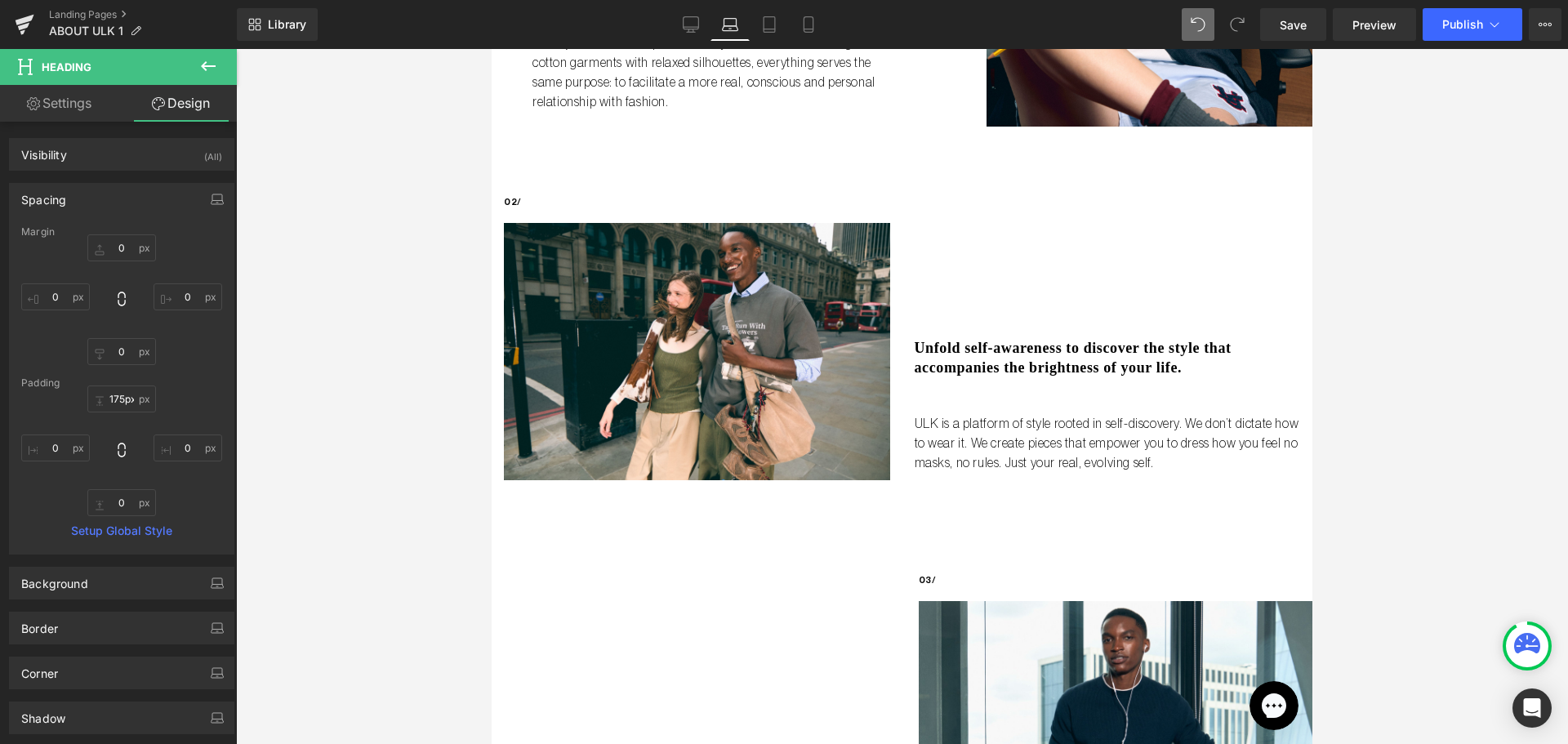
scroll to position [735, 0]
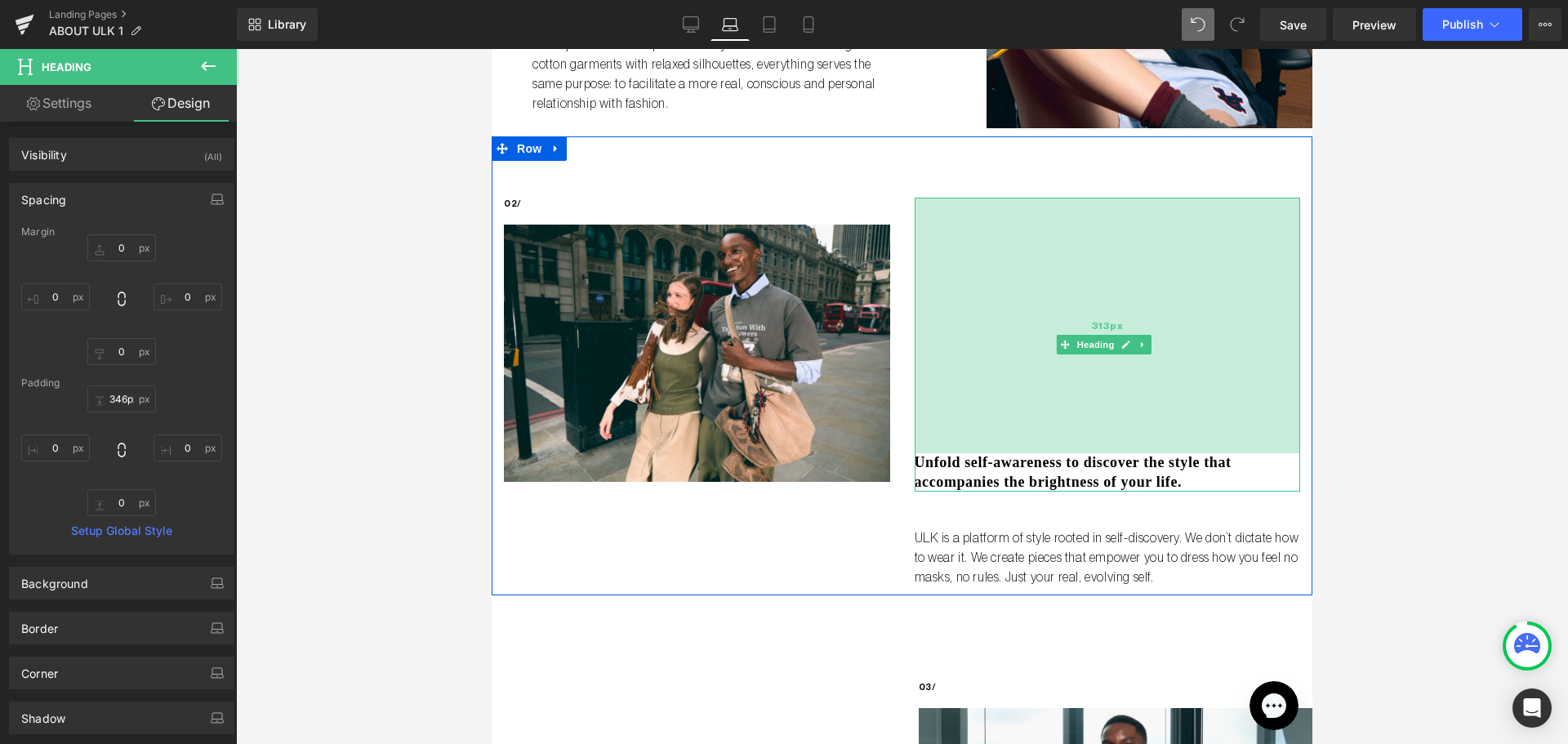
type input "348px"
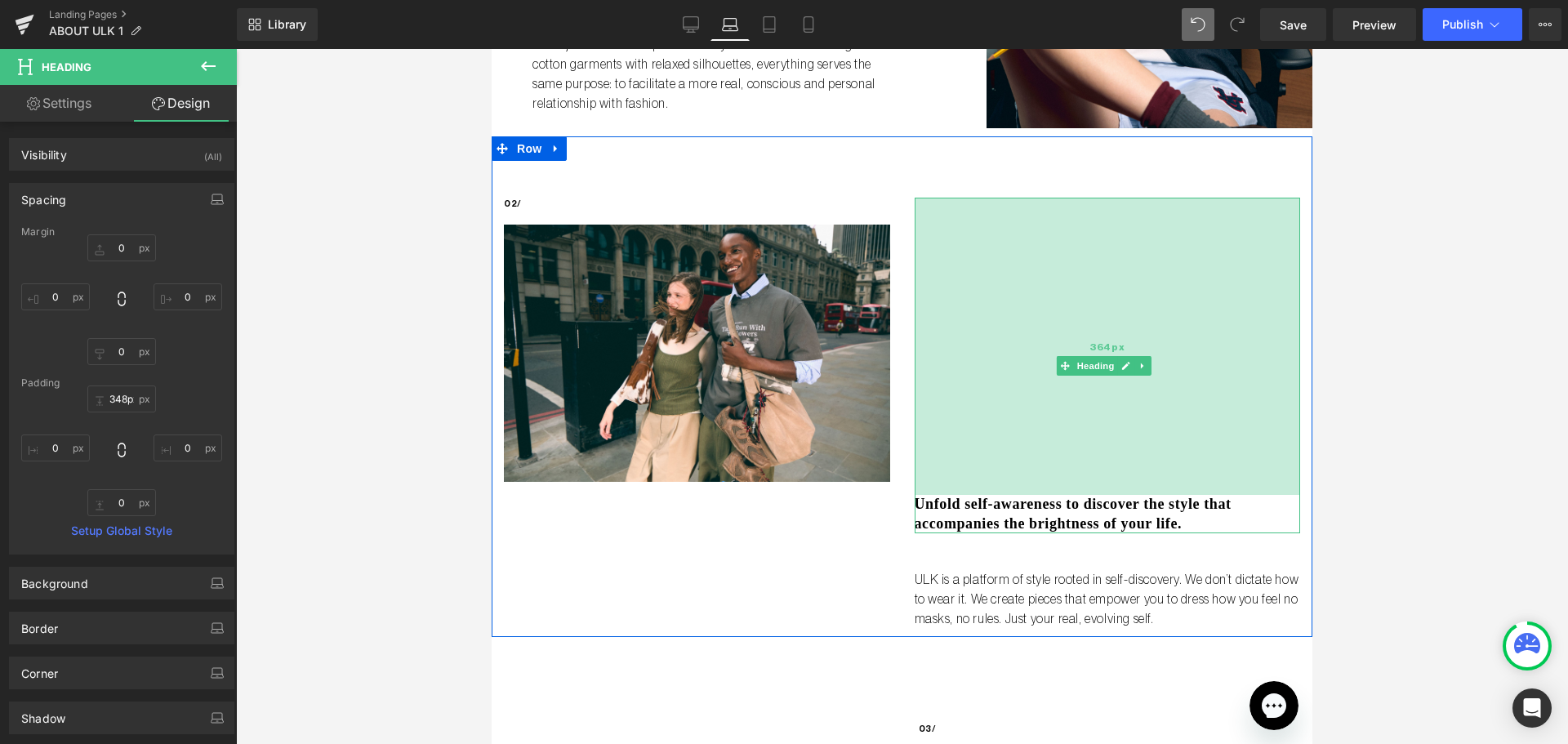
drag, startPoint x: 1002, startPoint y: 305, endPoint x: 1030, endPoint y: 459, distance: 156.5
click at [1030, 459] on div "364px" at bounding box center [1108, 346] width 386 height 297
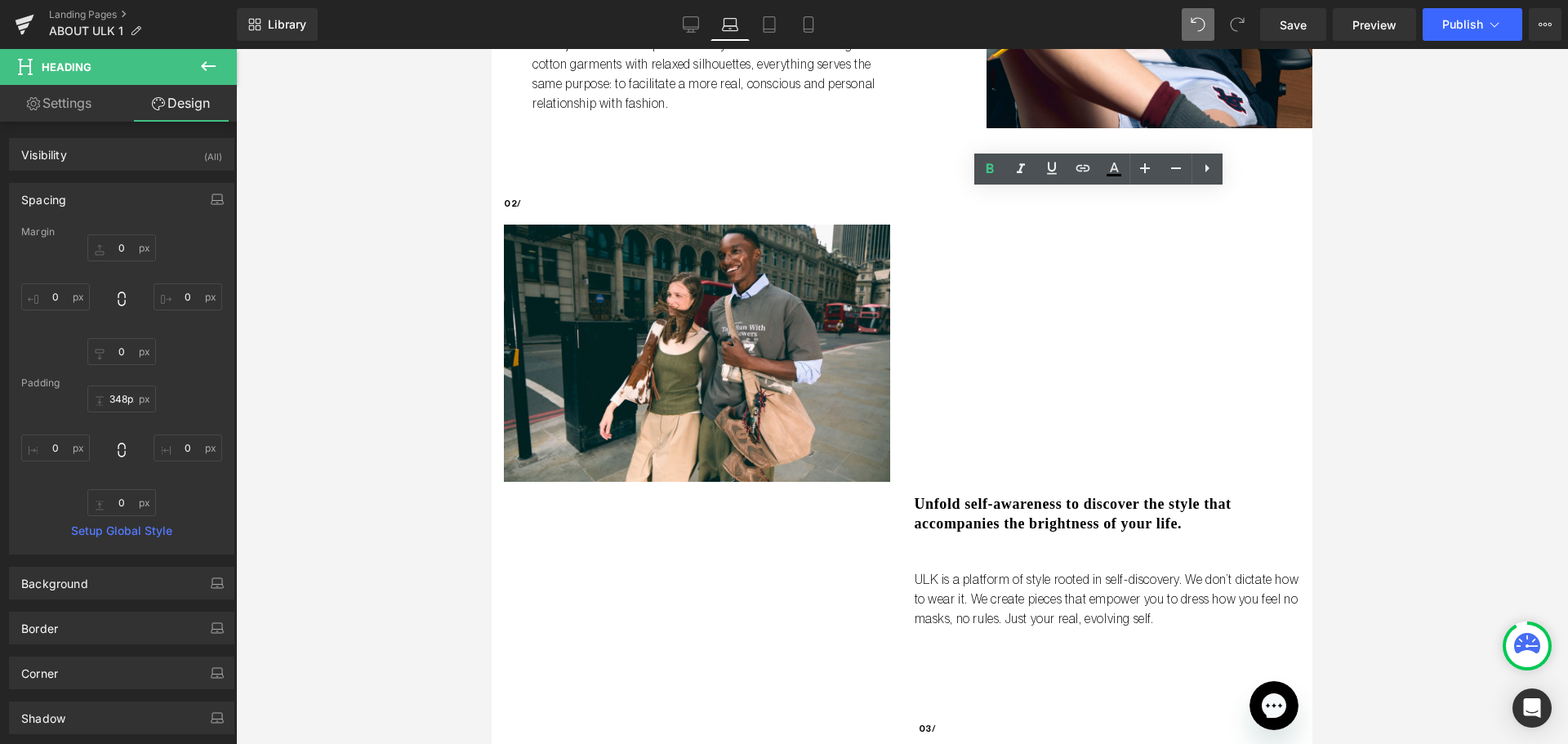
click at [1510, 473] on div at bounding box center [902, 396] width 1332 height 695
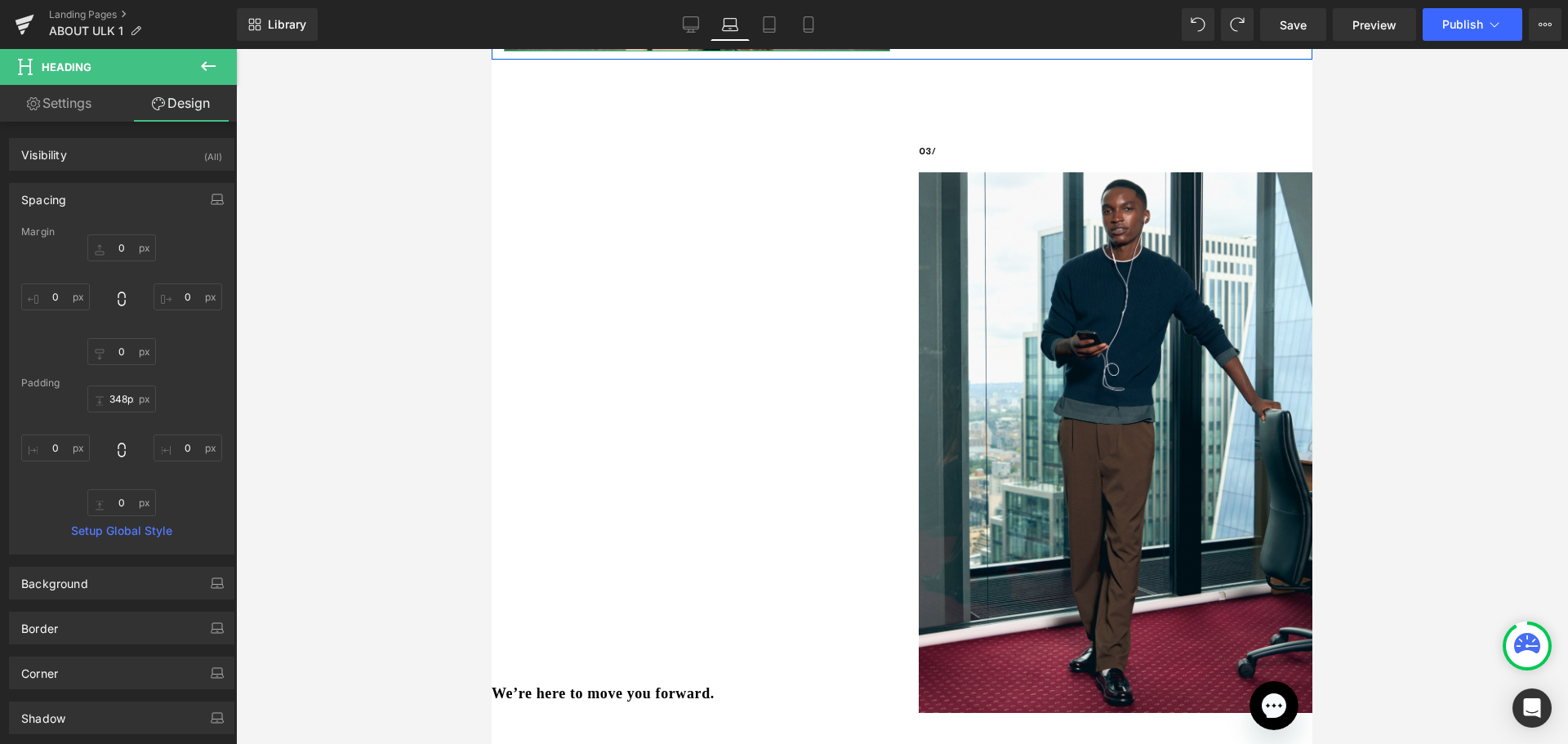
scroll to position [1215, 0]
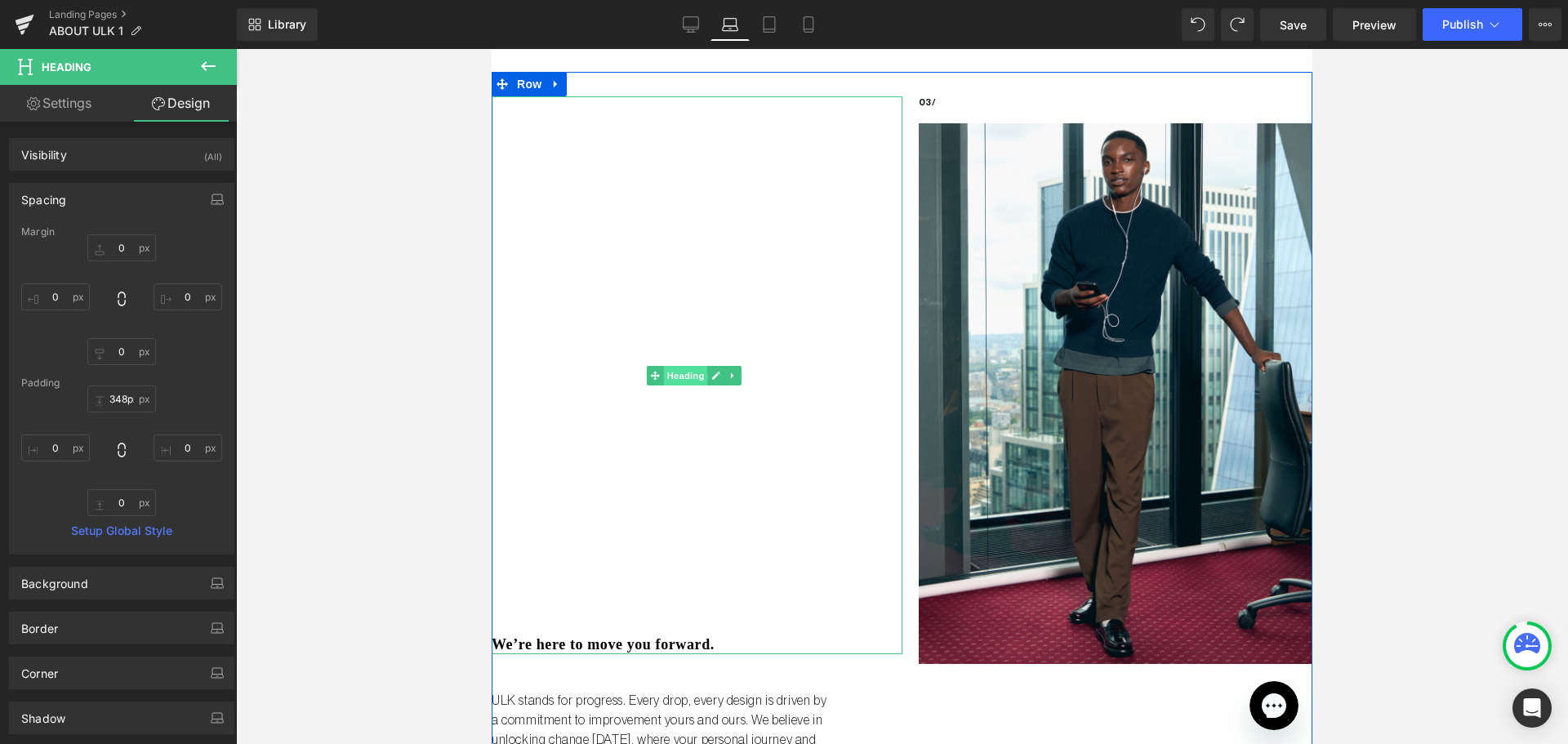
click at [677, 366] on span "Heading" at bounding box center [684, 375] width 44 height 20
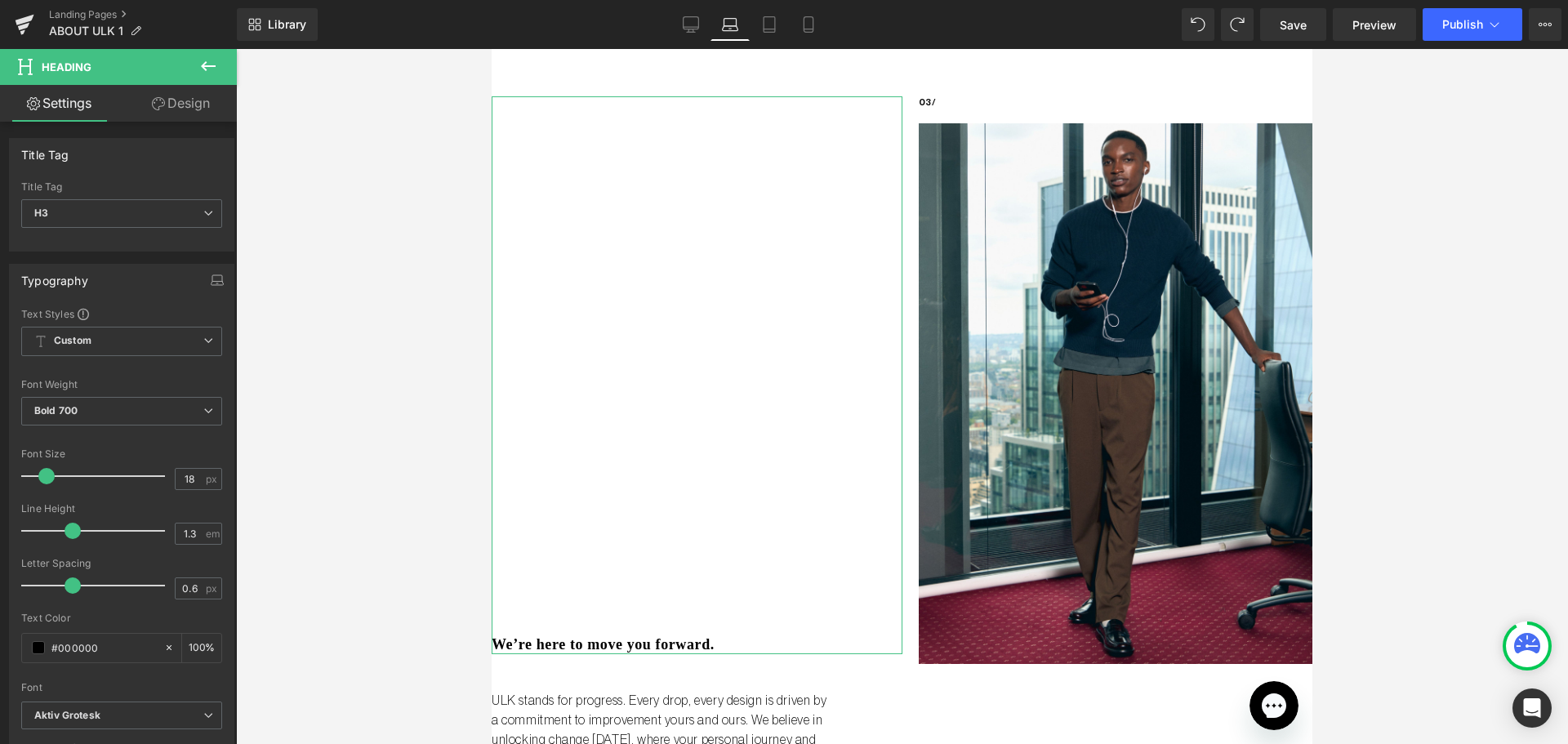
click at [210, 103] on link "Design" at bounding box center [181, 103] width 119 height 37
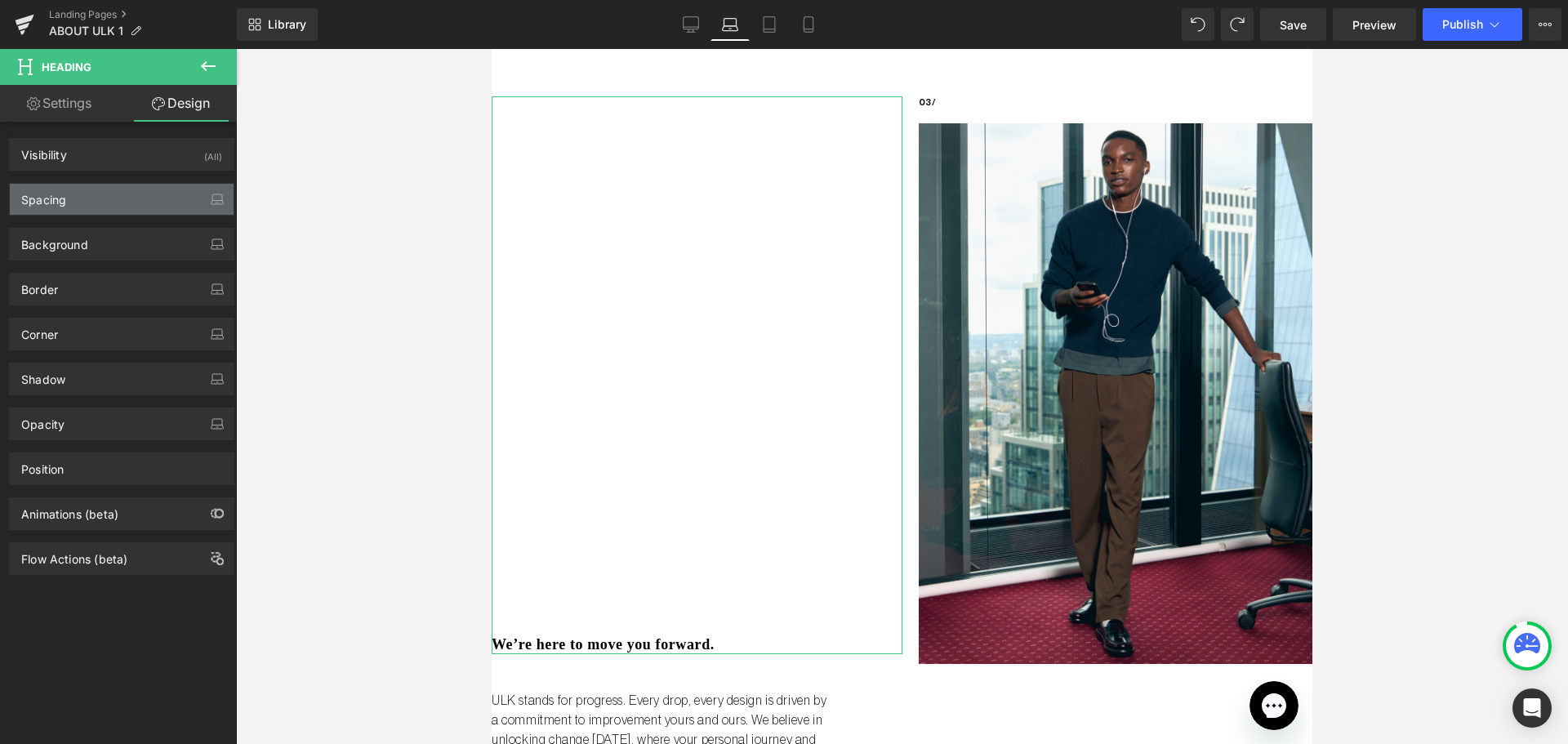
click at [58, 207] on div "Spacing" at bounding box center [121, 199] width 224 height 31
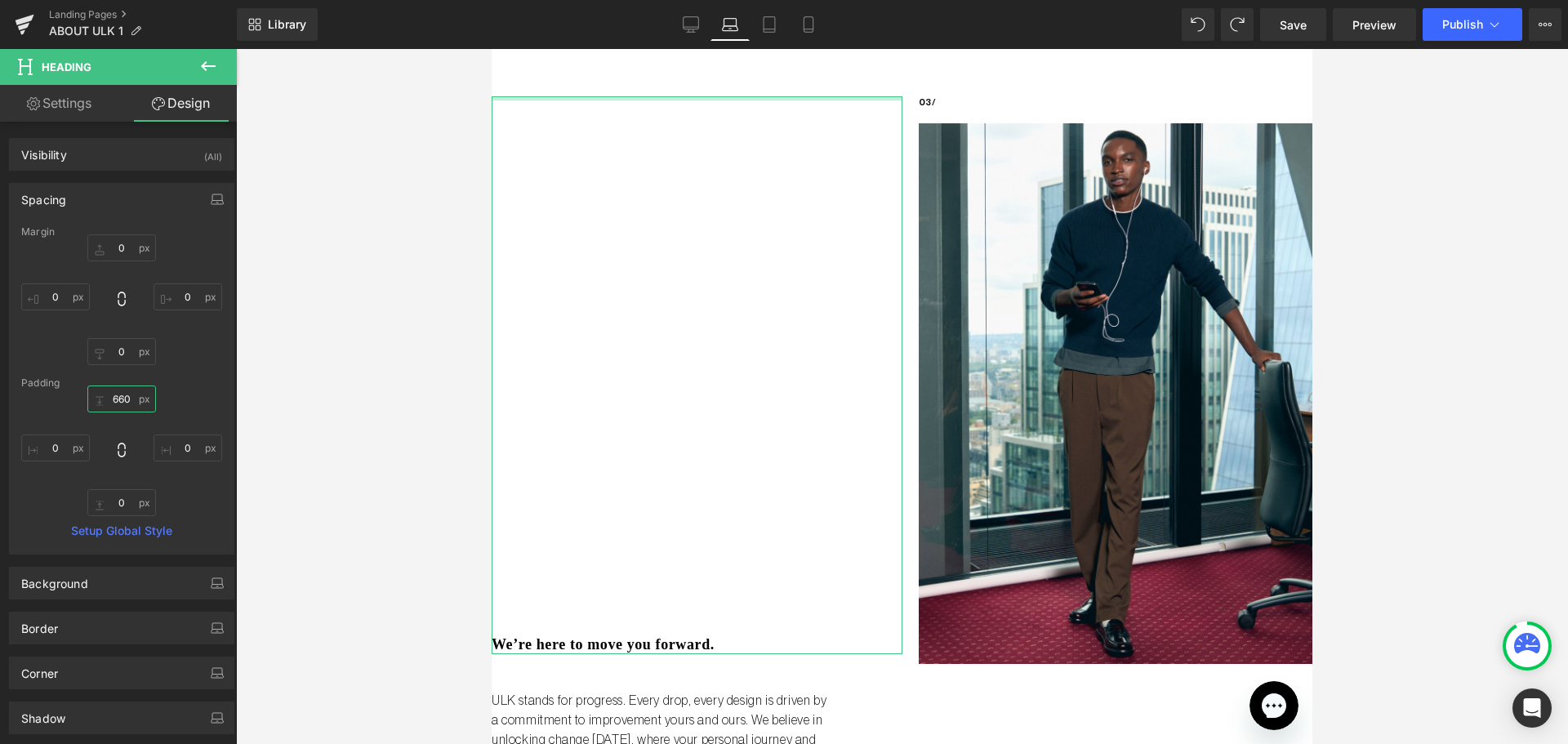
click at [127, 406] on input "660" at bounding box center [122, 399] width 69 height 27
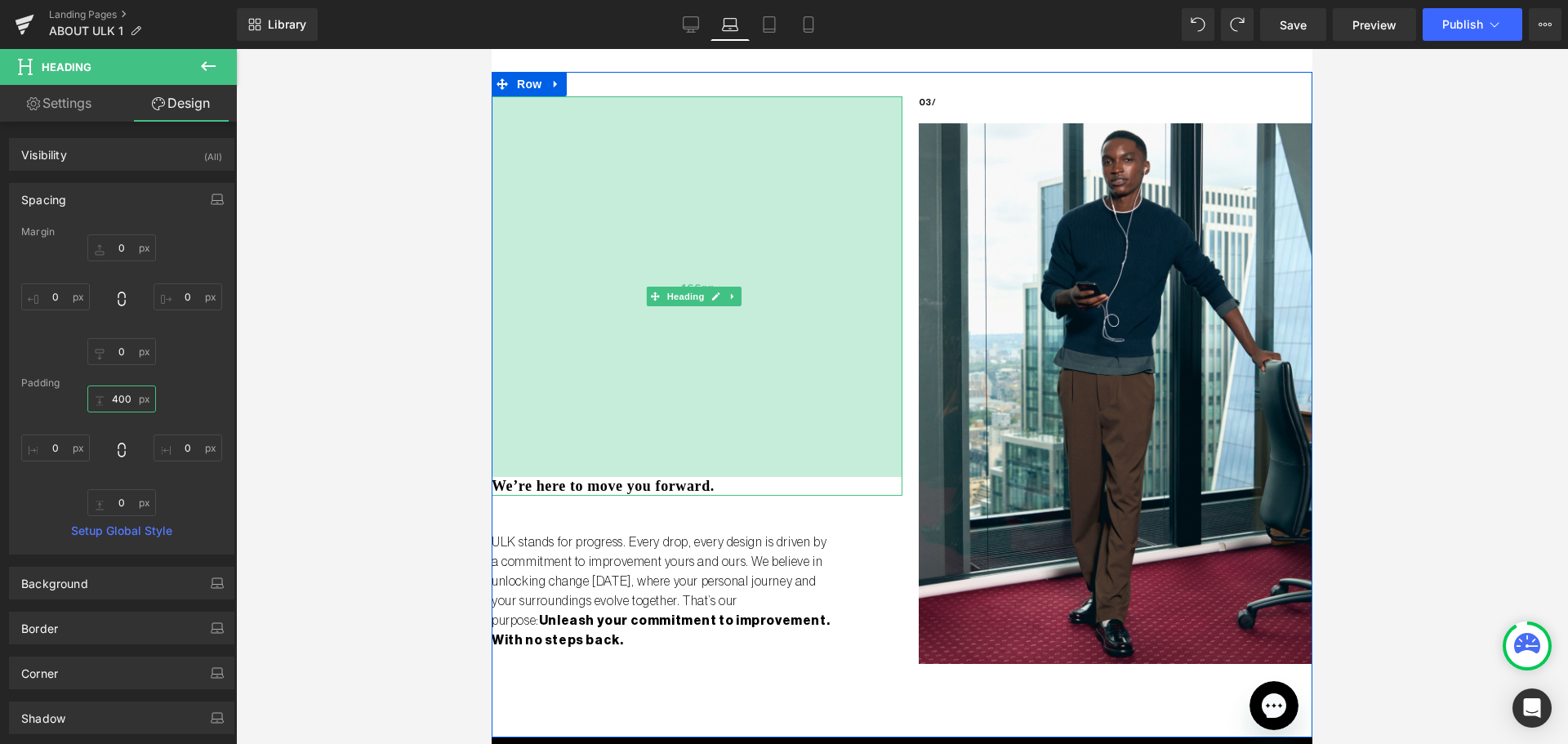
drag, startPoint x: 679, startPoint y: 362, endPoint x: 668, endPoint y: 416, distance: 55.1
click at [668, 416] on div "466px" at bounding box center [696, 286] width 410 height 381
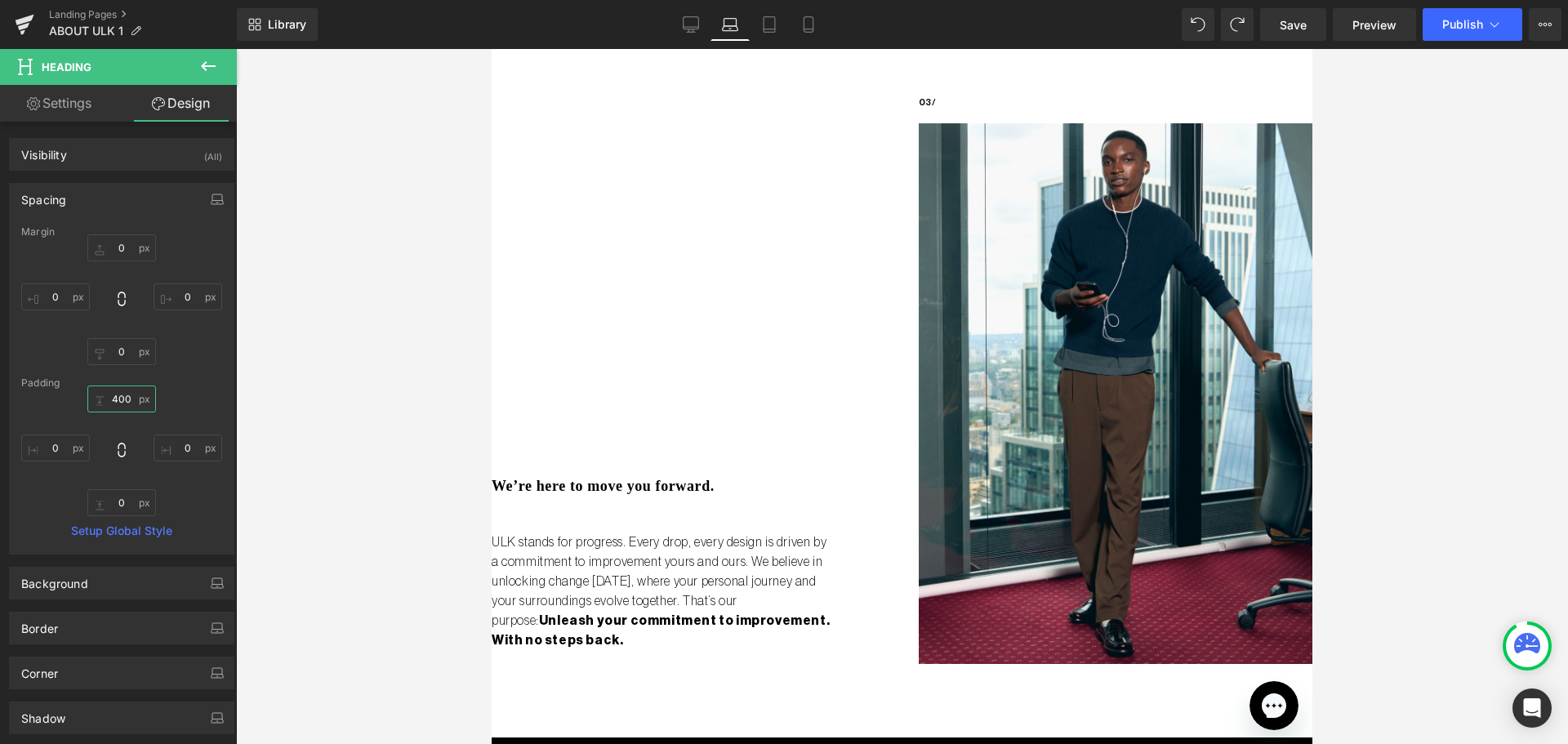
click at [120, 394] on input "400" at bounding box center [122, 399] width 69 height 27
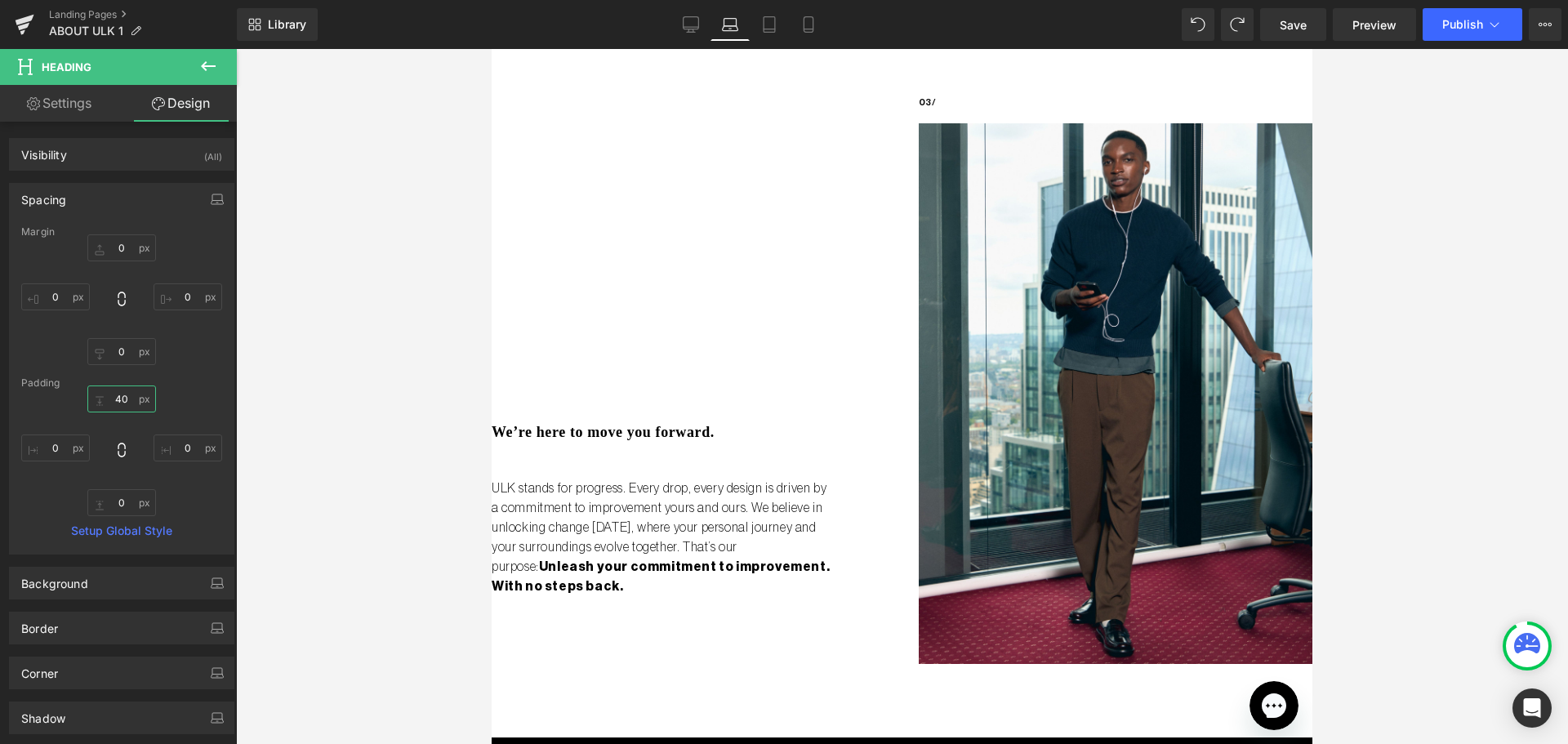
type input "4"
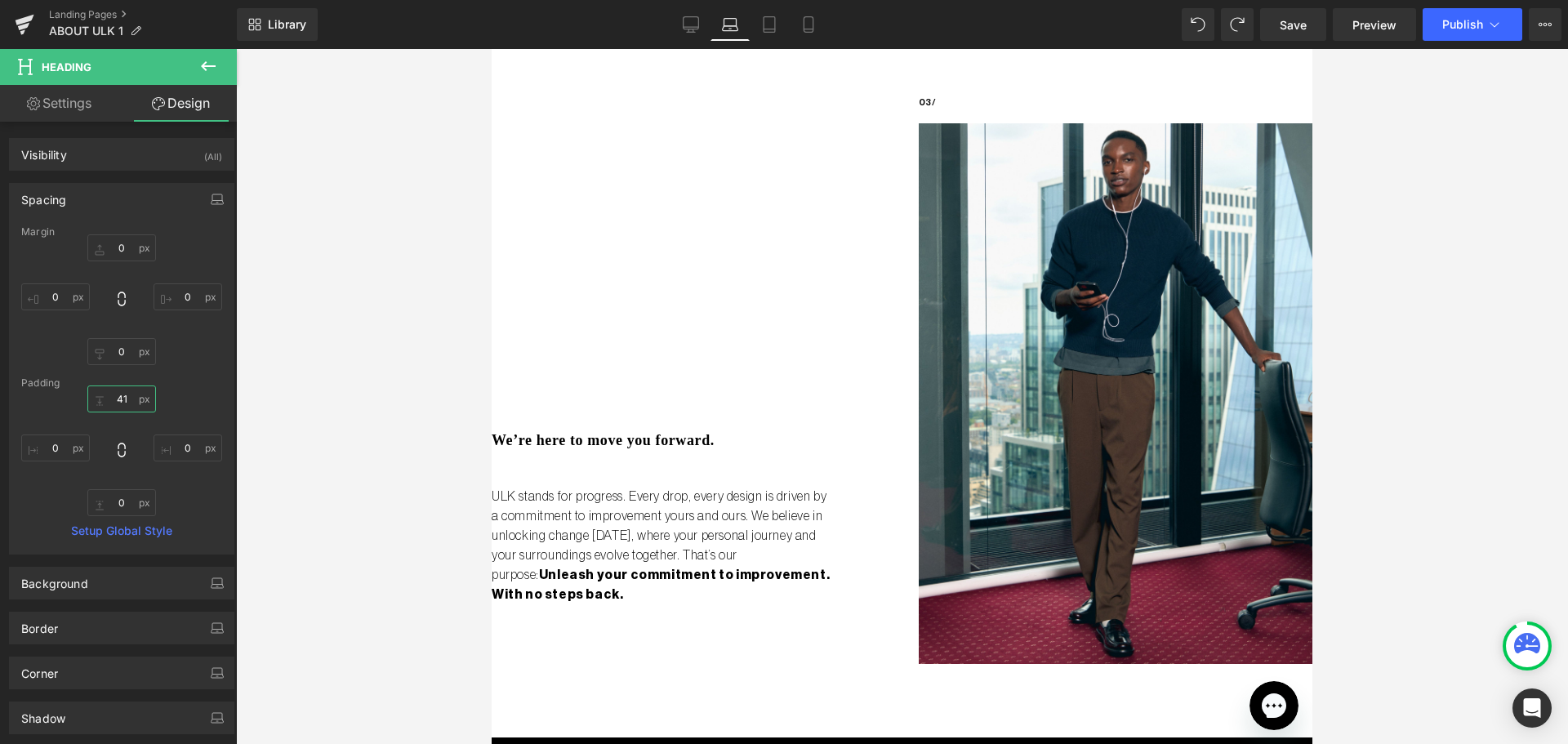
type input "4"
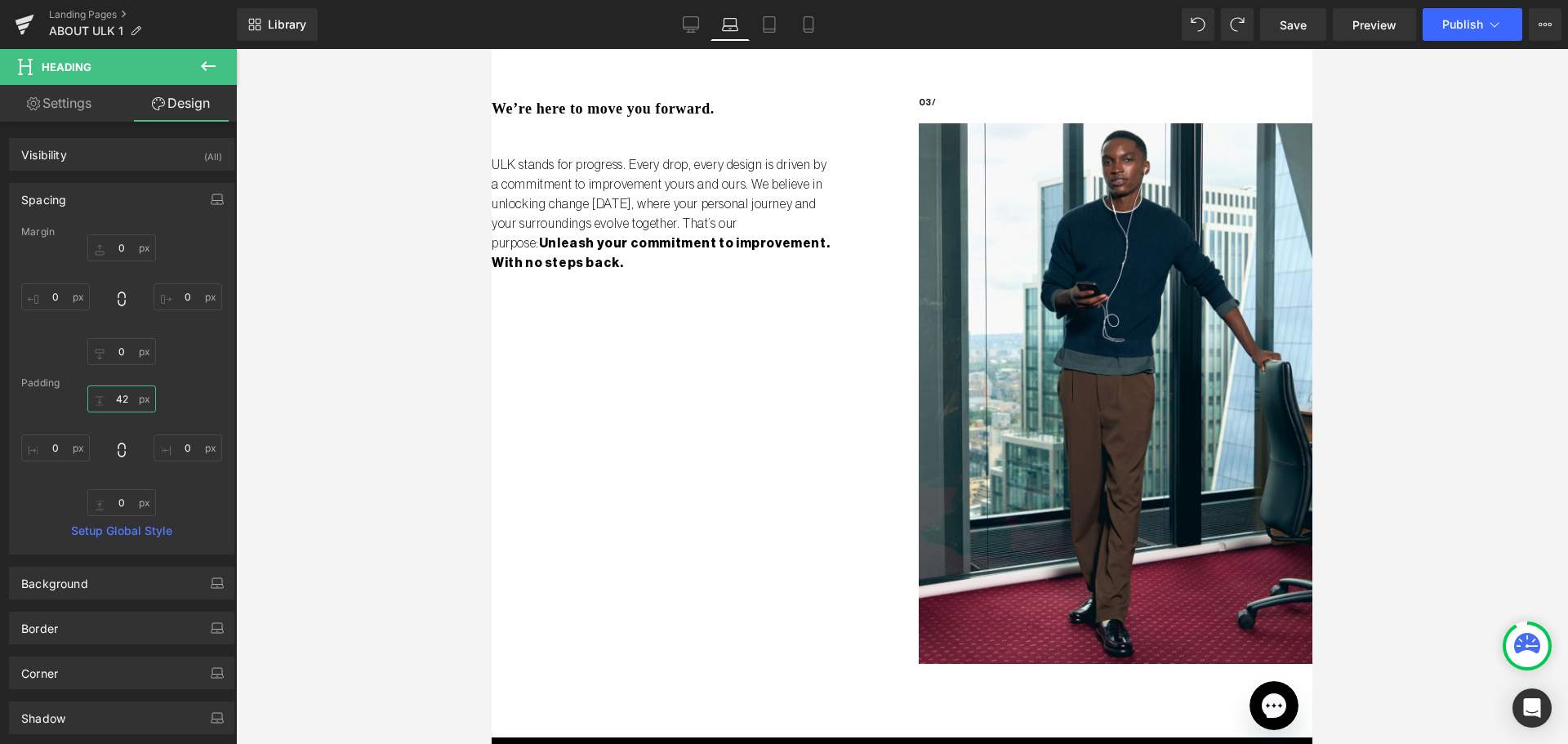
type input "420"
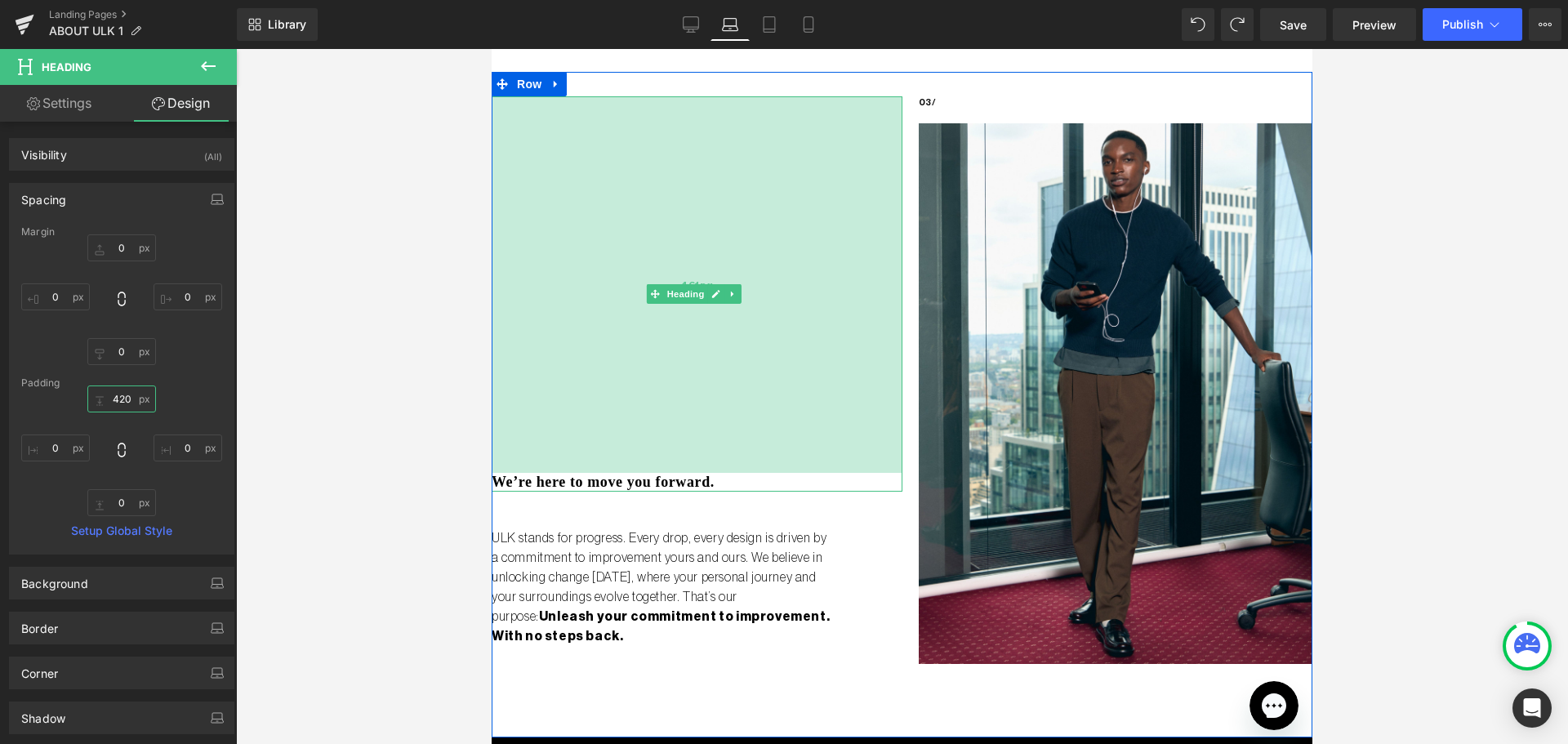
drag, startPoint x: 657, startPoint y: 369, endPoint x: 656, endPoint y: 403, distance: 34.0
click at [656, 403] on div "461px" at bounding box center [696, 284] width 410 height 376
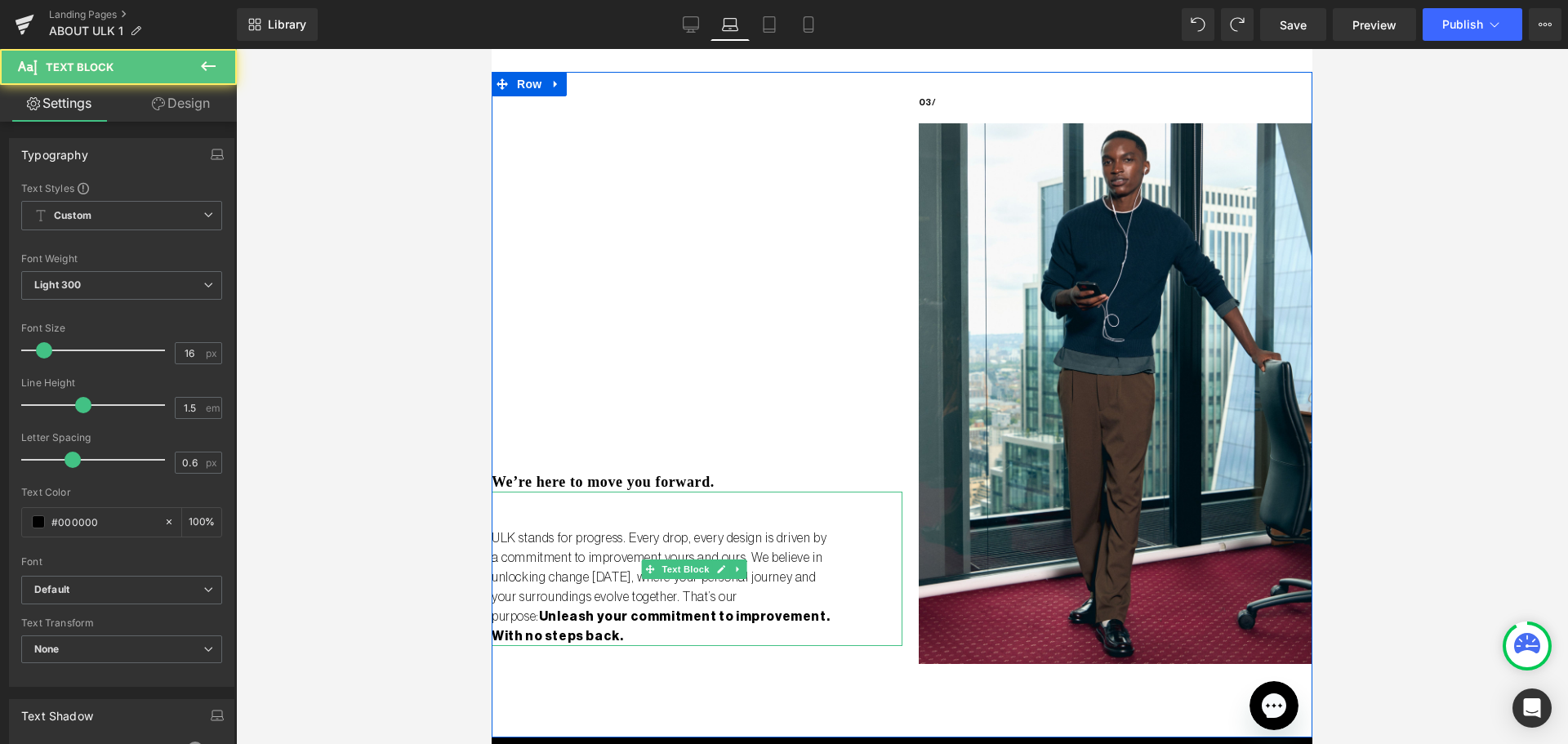
click at [846, 543] on div "ULK stands for progress. Every drop, every design is driven by a commitment to …" at bounding box center [696, 569] width 410 height 155
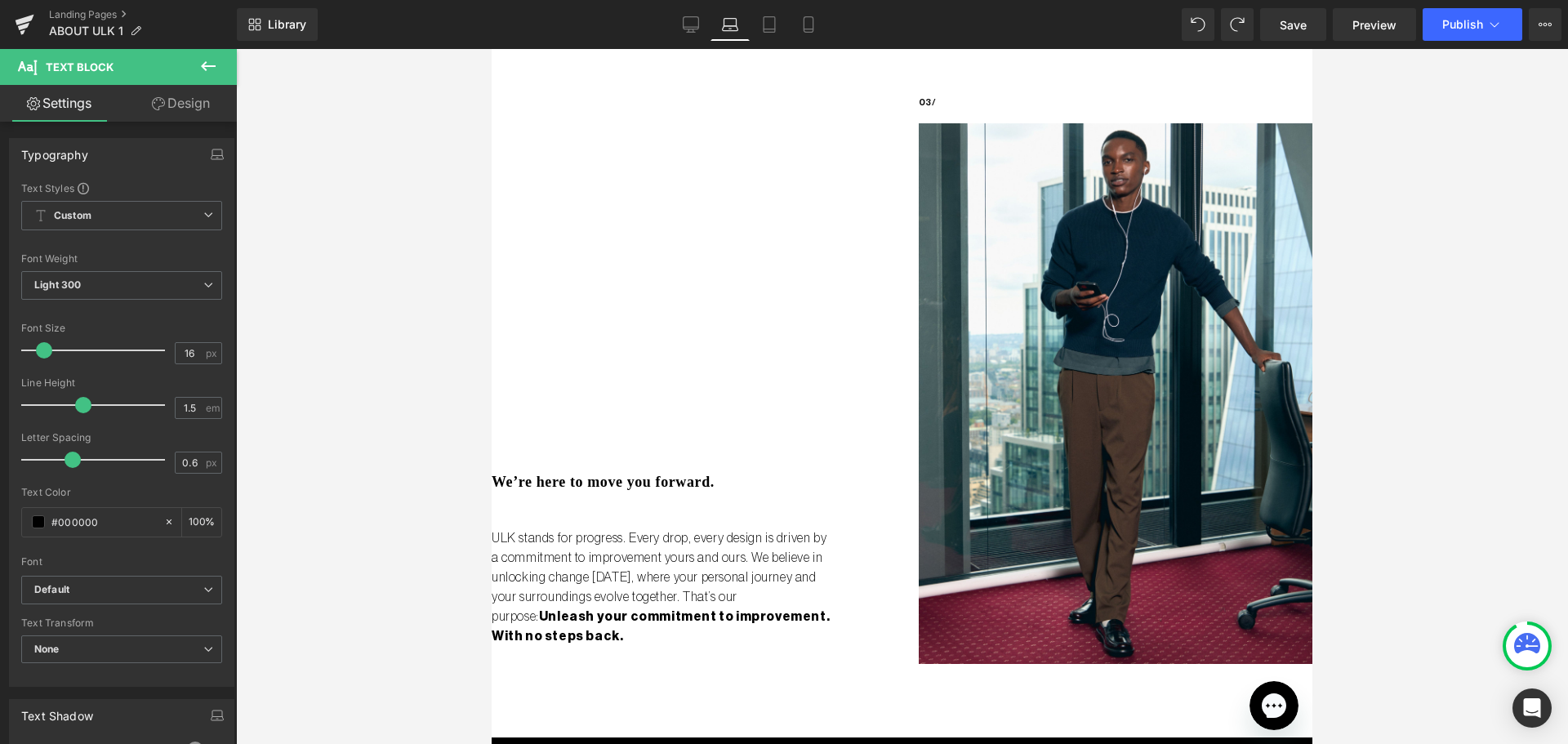
click at [170, 107] on link "Design" at bounding box center [181, 103] width 119 height 37
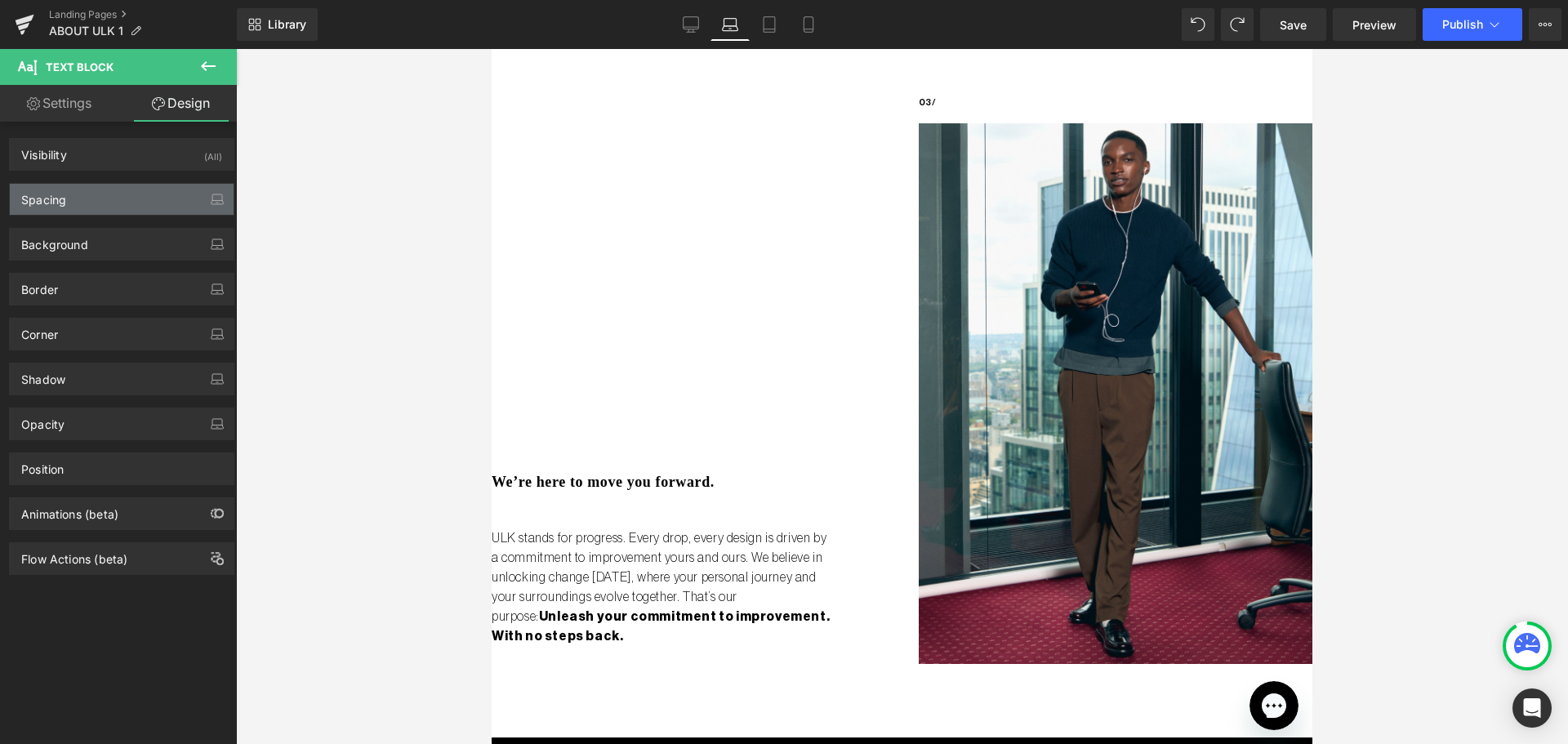
click at [88, 204] on div "Spacing" at bounding box center [121, 199] width 224 height 31
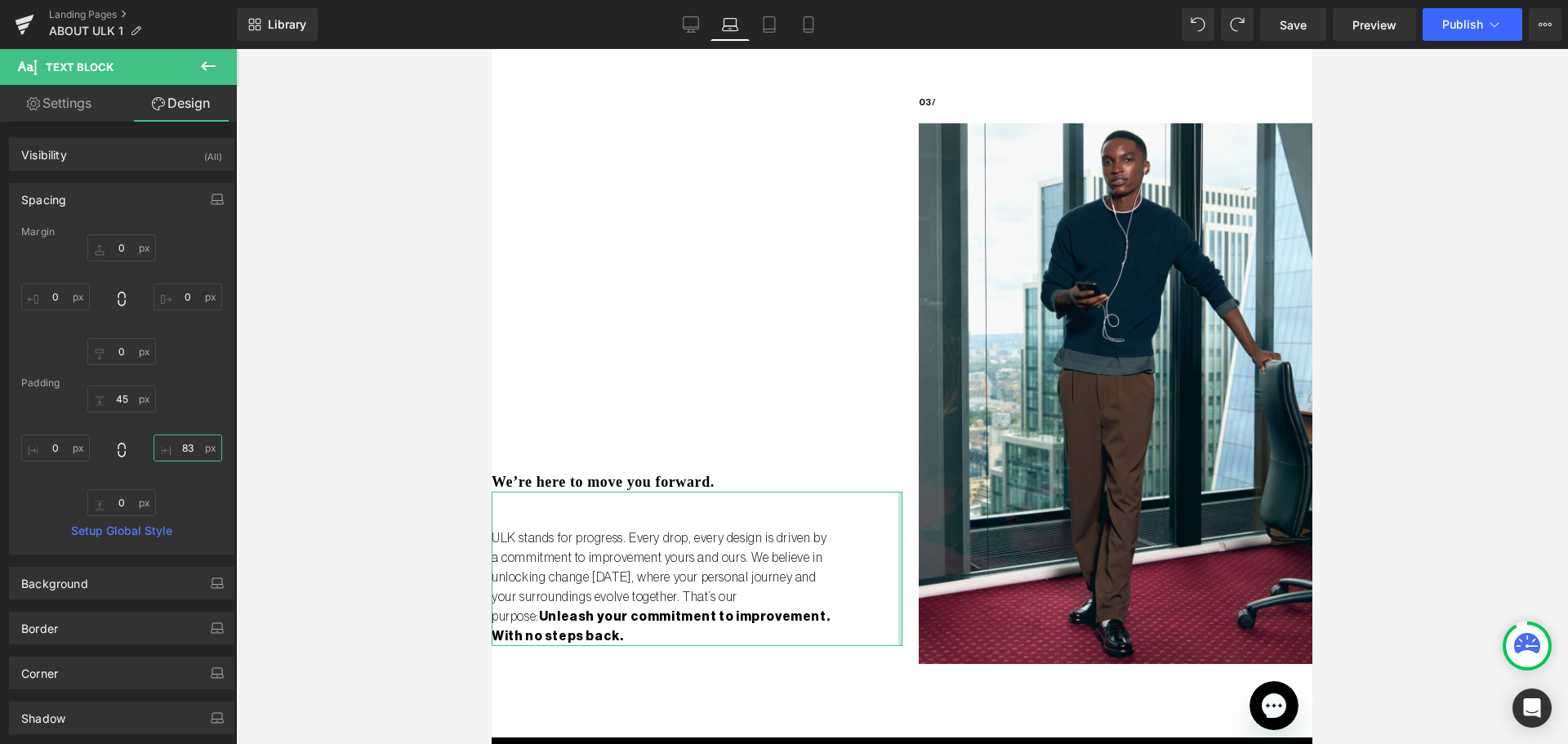
click at [173, 450] on input "text" at bounding box center [188, 448] width 69 height 27
type input "0"
click at [56, 440] on input "text" at bounding box center [56, 448] width 69 height 27
type input "50"
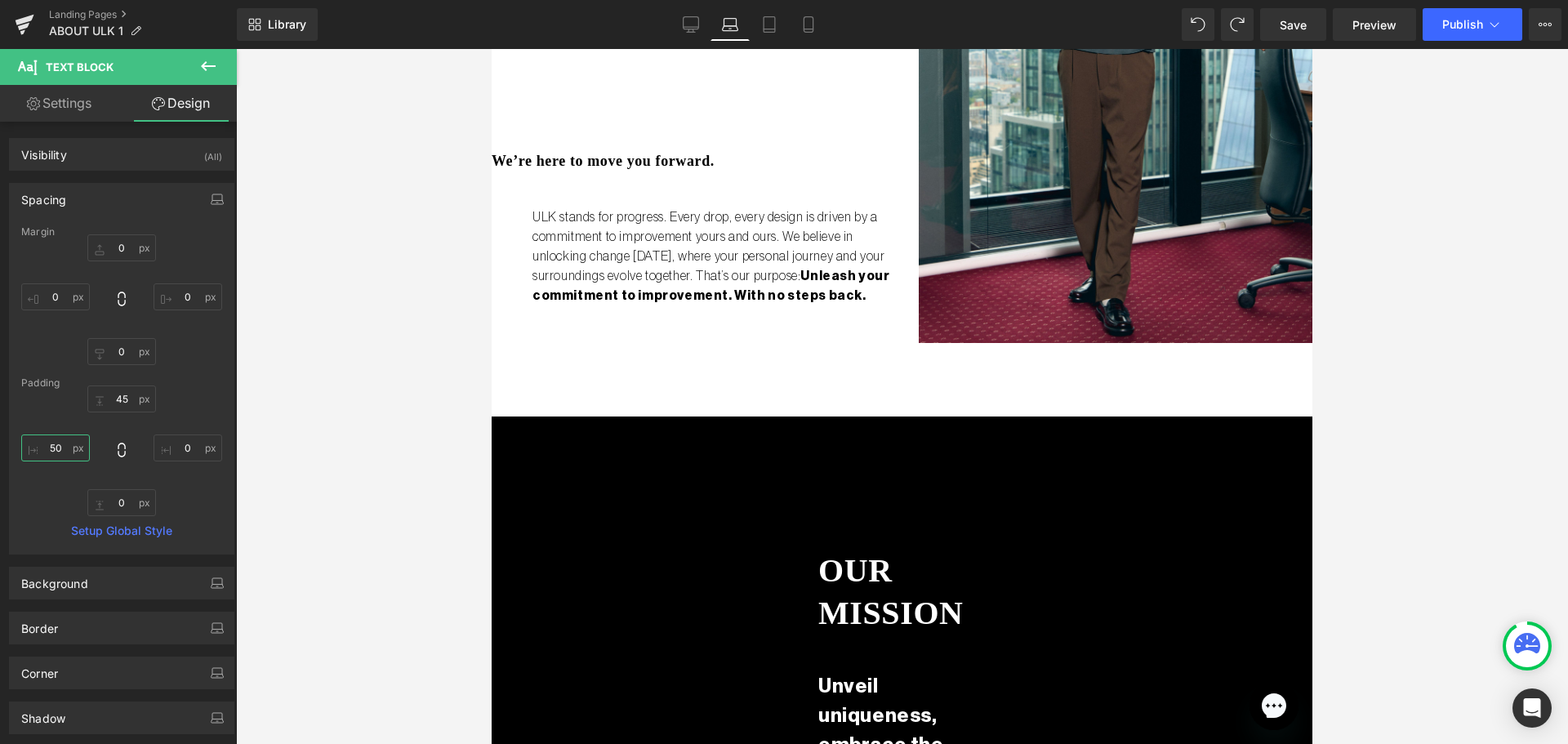
scroll to position [1460, 0]
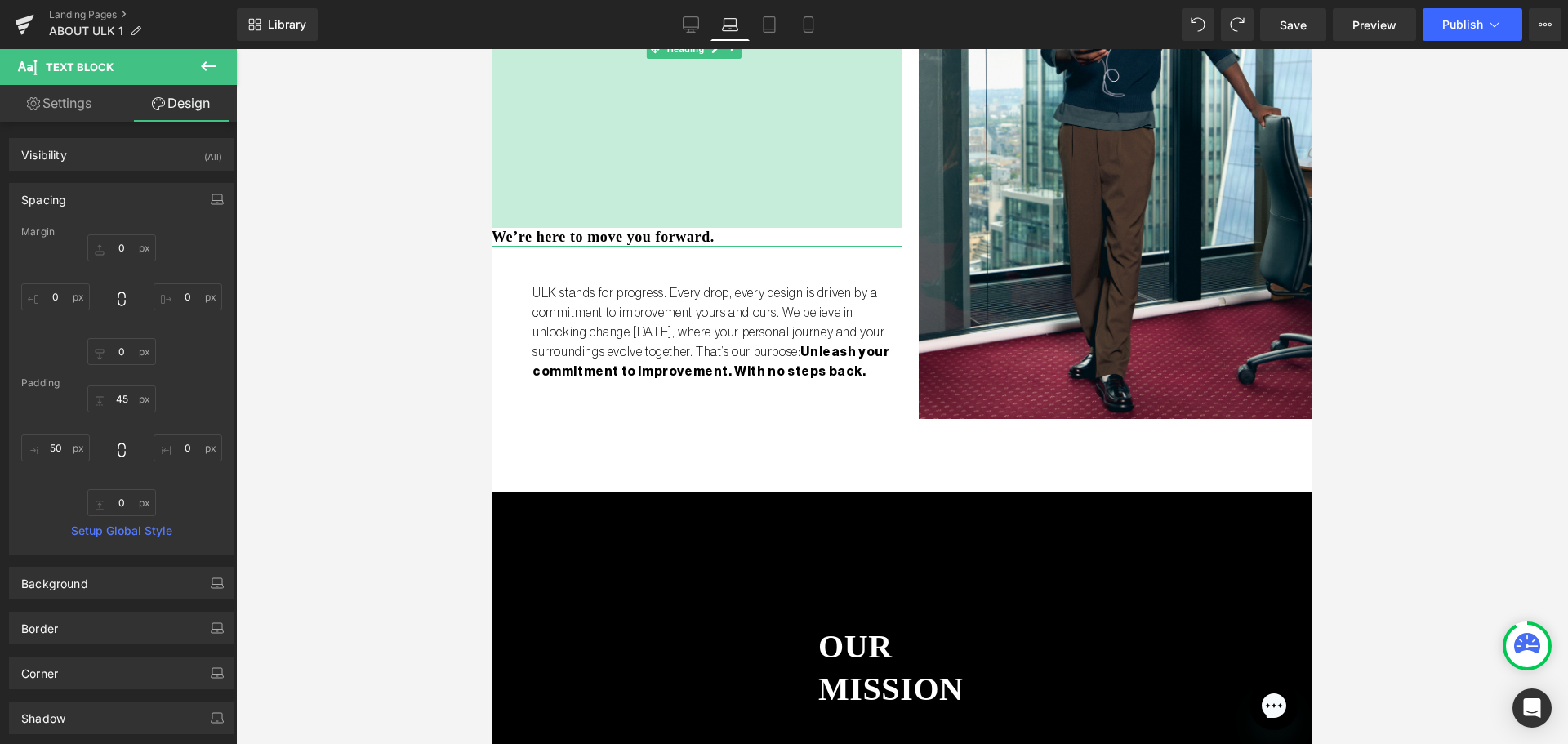
click at [654, 213] on div "461px" at bounding box center [696, 40] width 410 height 376
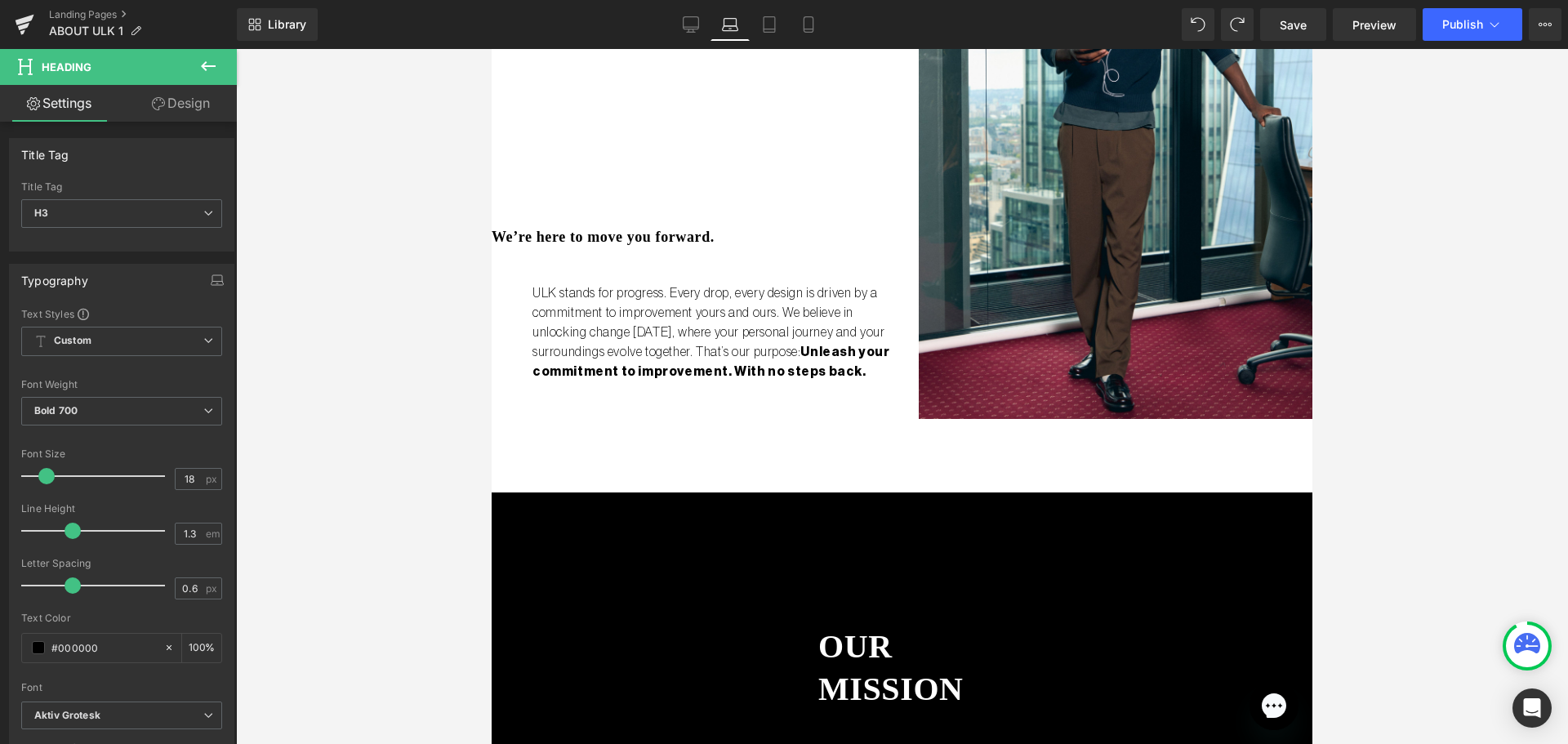
click at [160, 109] on icon at bounding box center [158, 103] width 13 height 13
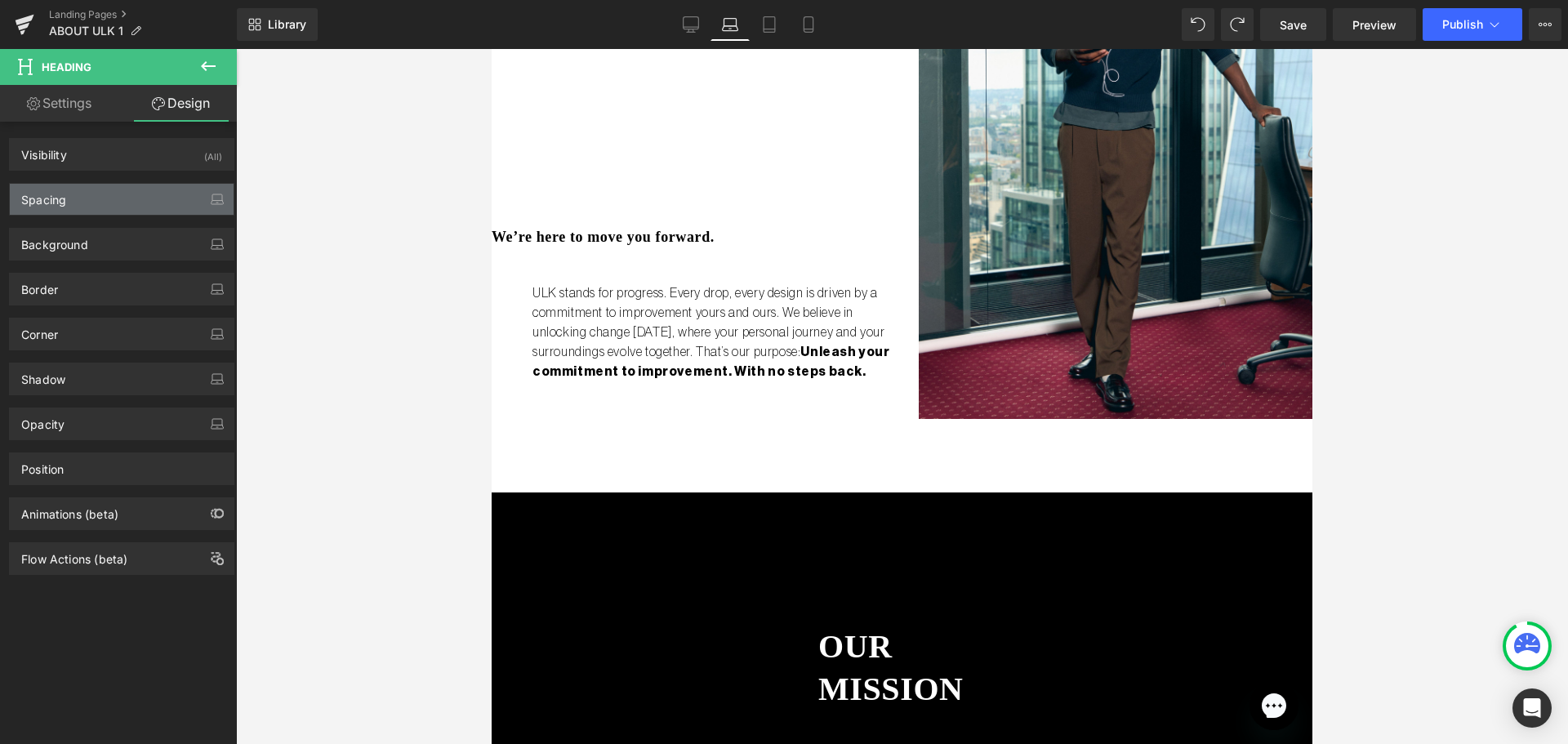
click at [106, 202] on div "Spacing" at bounding box center [121, 199] width 224 height 31
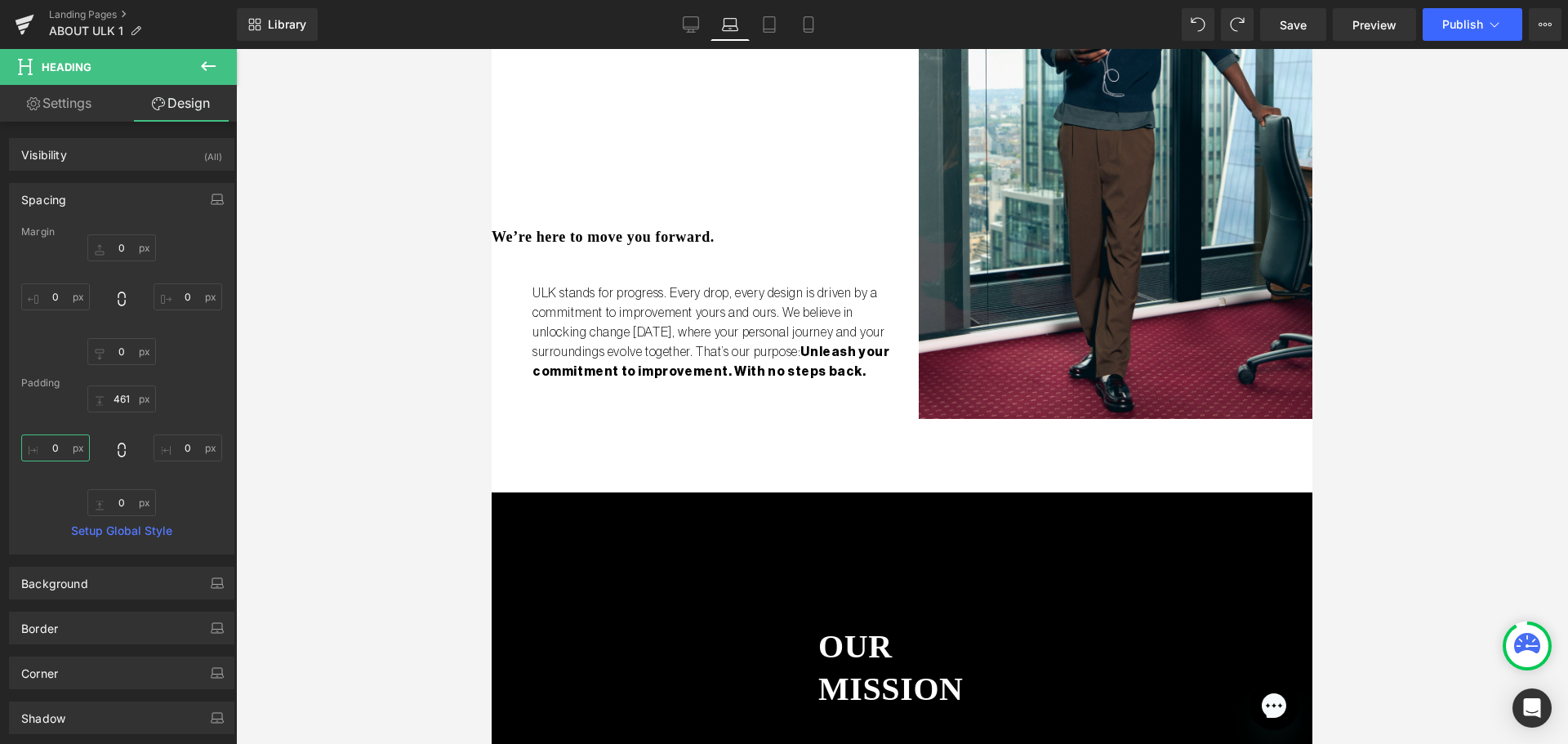
click at [52, 441] on input "0" at bounding box center [56, 448] width 69 height 27
type input "50"
click at [361, 345] on div at bounding box center [902, 396] width 1332 height 695
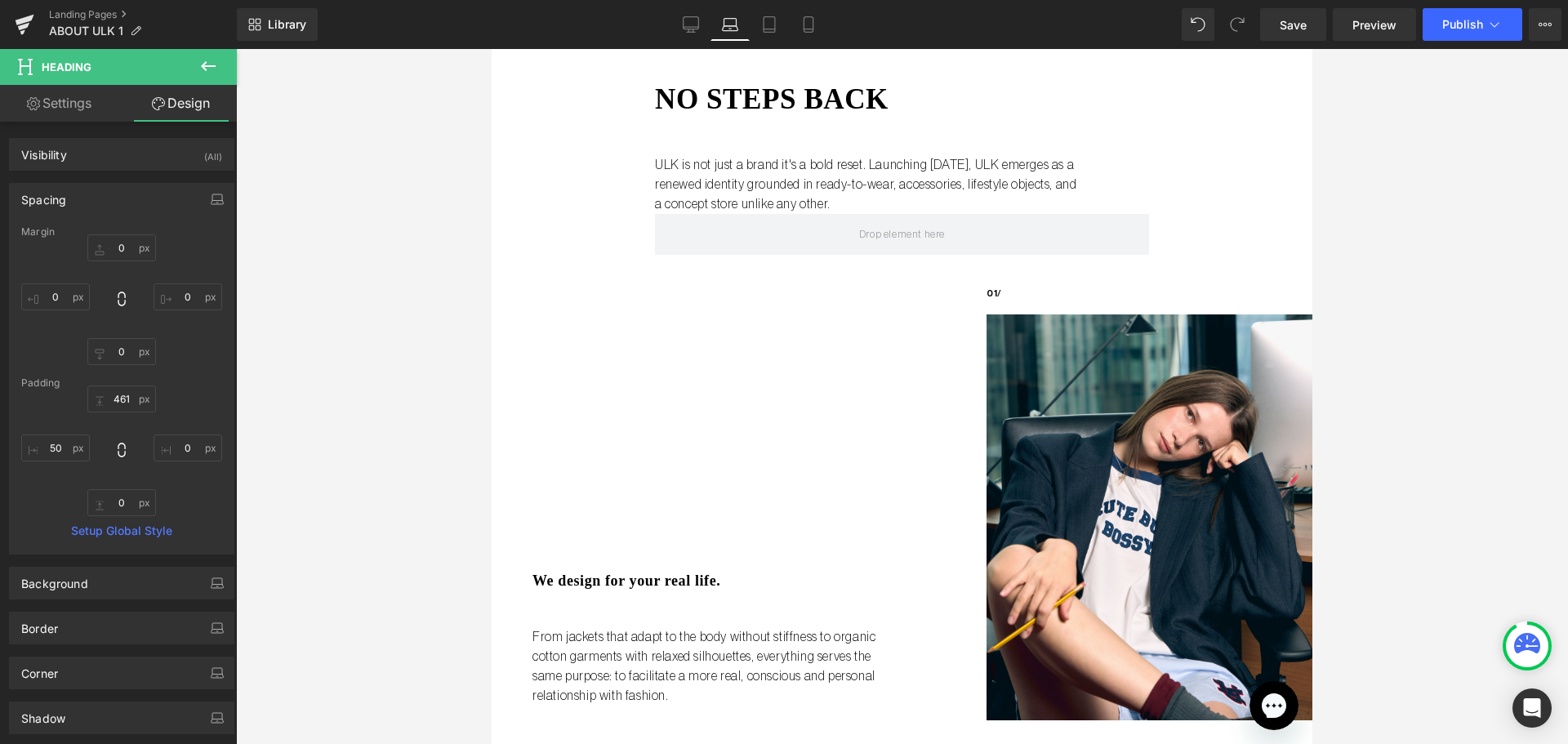
scroll to position [0, 0]
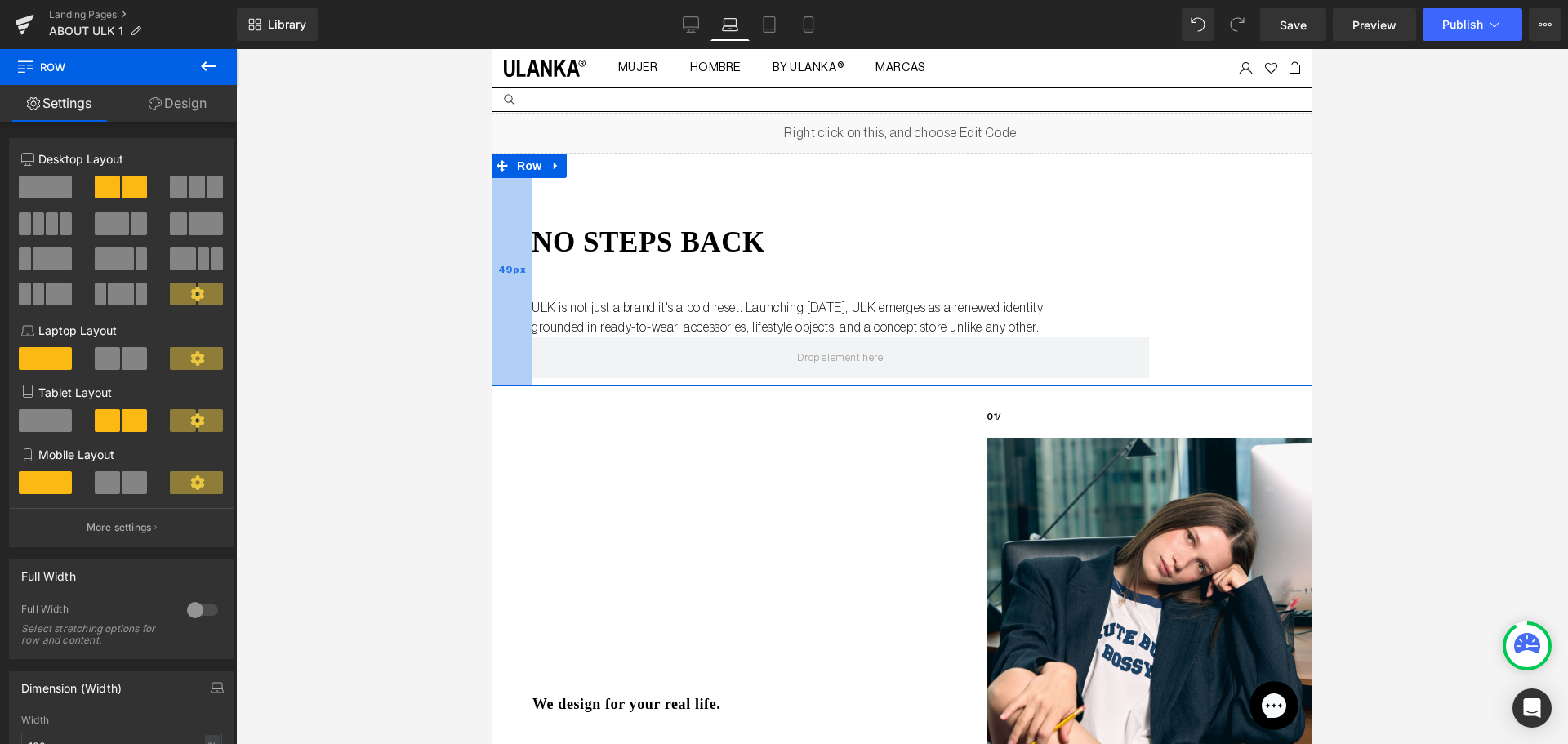
drag, startPoint x: 625, startPoint y: 246, endPoint x: 502, endPoint y: 257, distance: 123.5
click at [502, 257] on div "49px" at bounding box center [511, 270] width 40 height 233
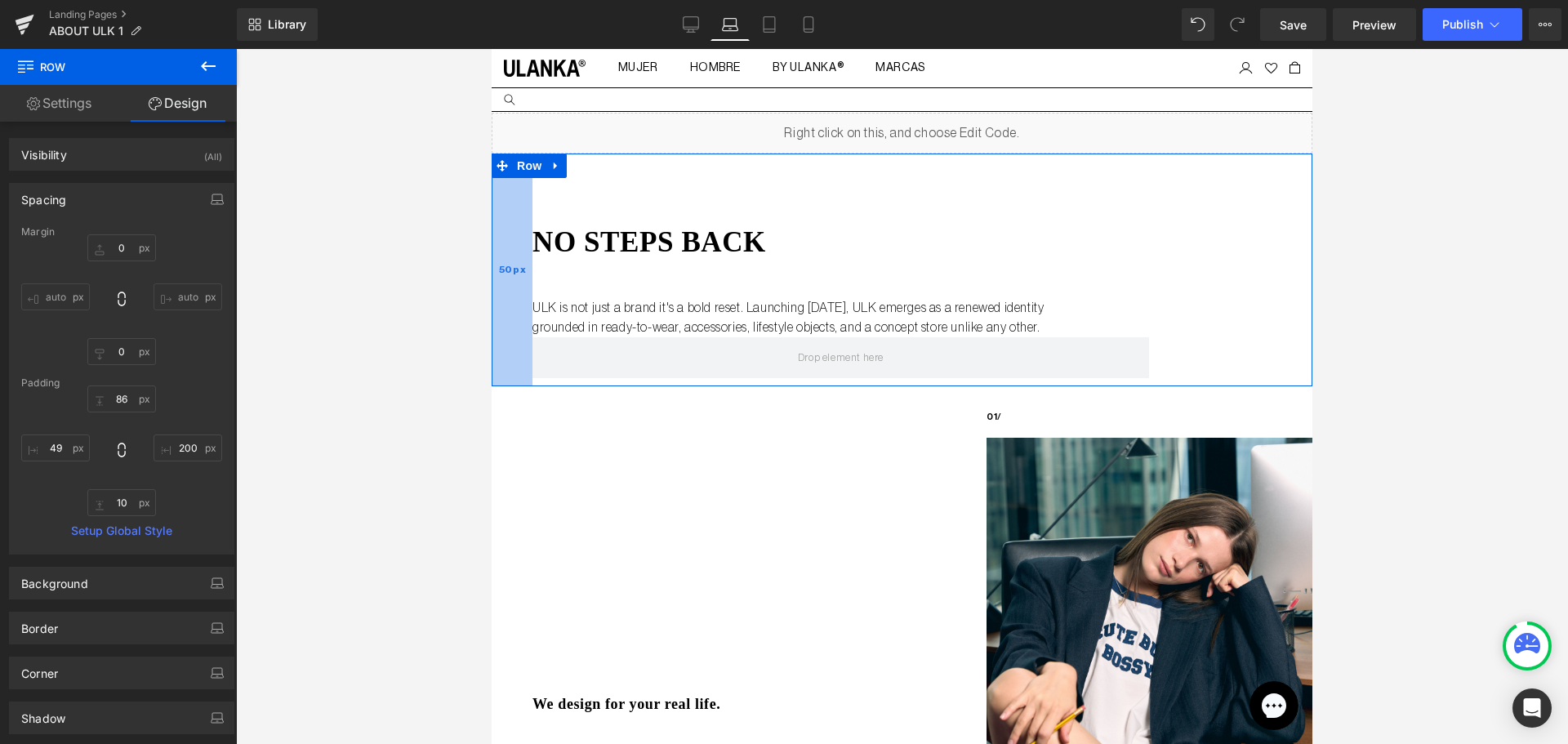
click at [506, 257] on div "50px" at bounding box center [512, 270] width 41 height 233
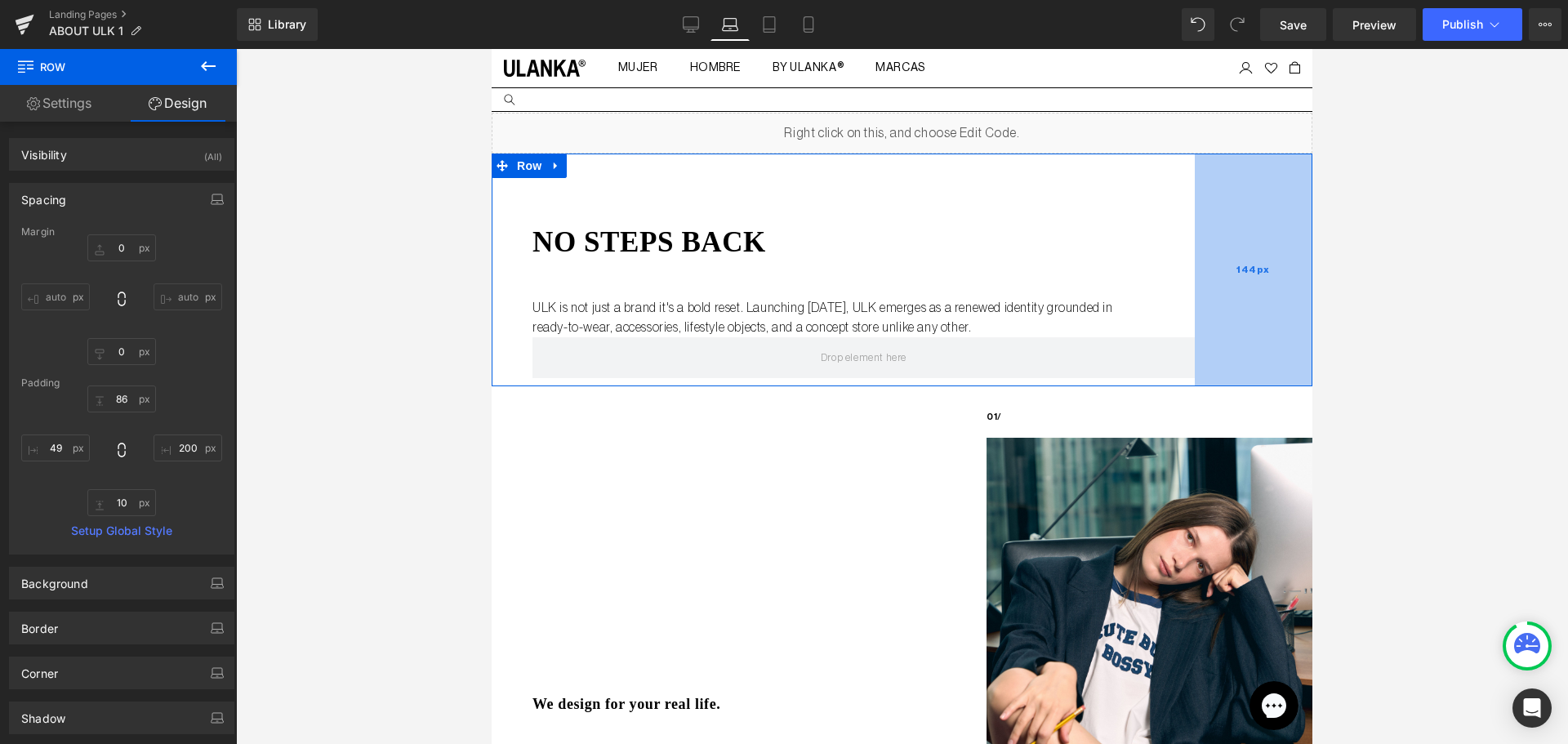
drag, startPoint x: 1170, startPoint y: 258, endPoint x: 1216, endPoint y: 265, distance: 46.5
click at [1216, 265] on div "144px" at bounding box center [1253, 270] width 118 height 233
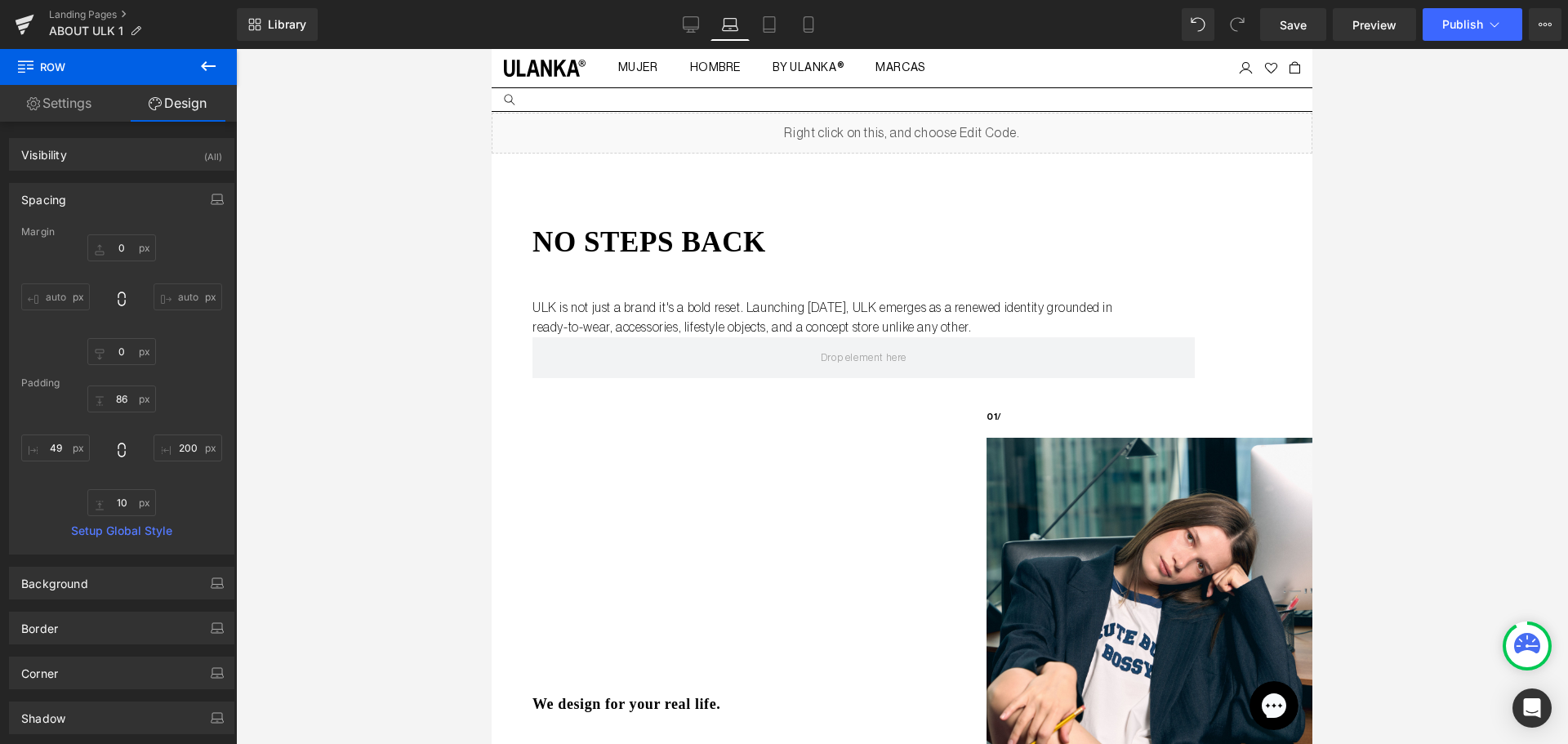
click at [1372, 307] on div at bounding box center [902, 396] width 1332 height 695
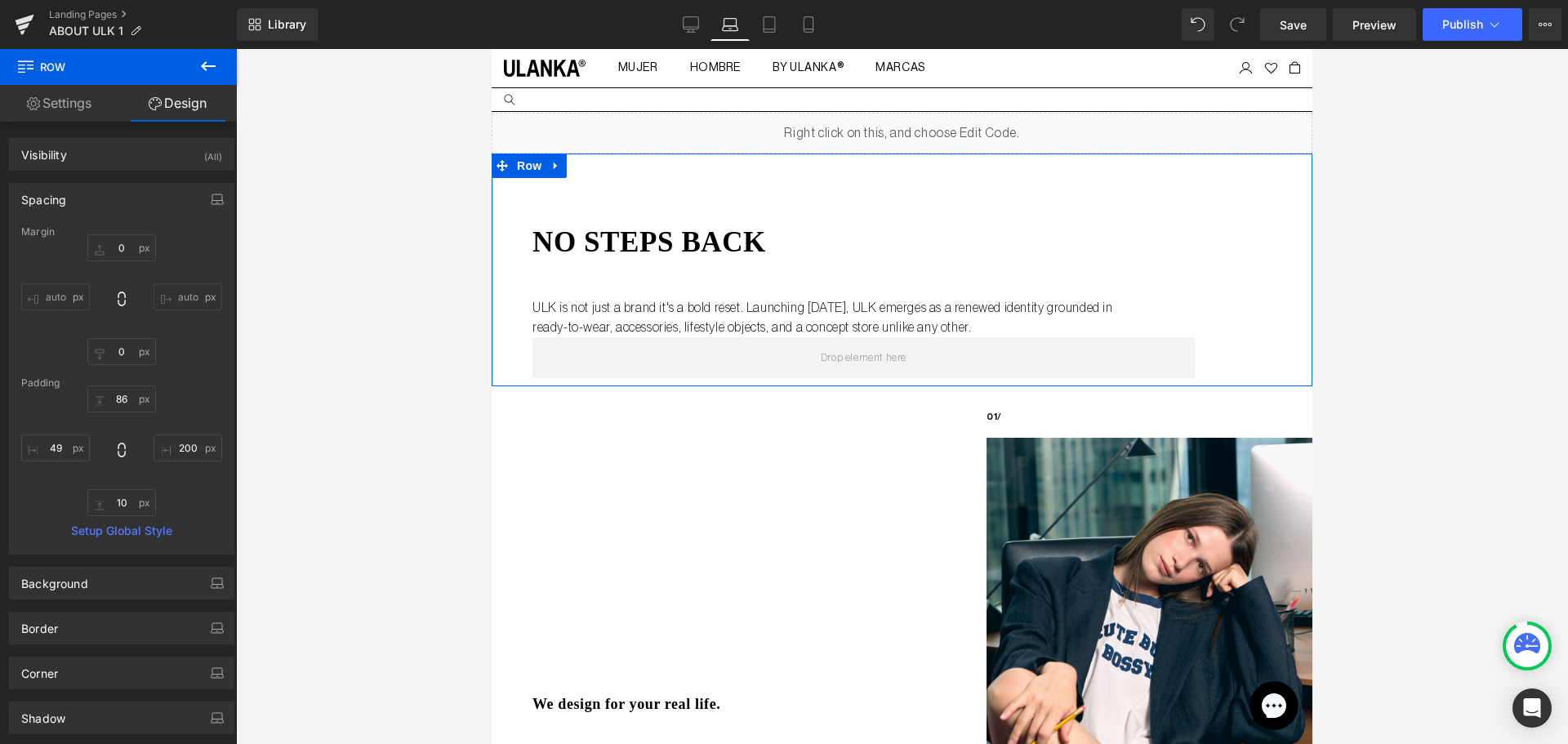
click at [82, 102] on link "Settings" at bounding box center [59, 103] width 119 height 37
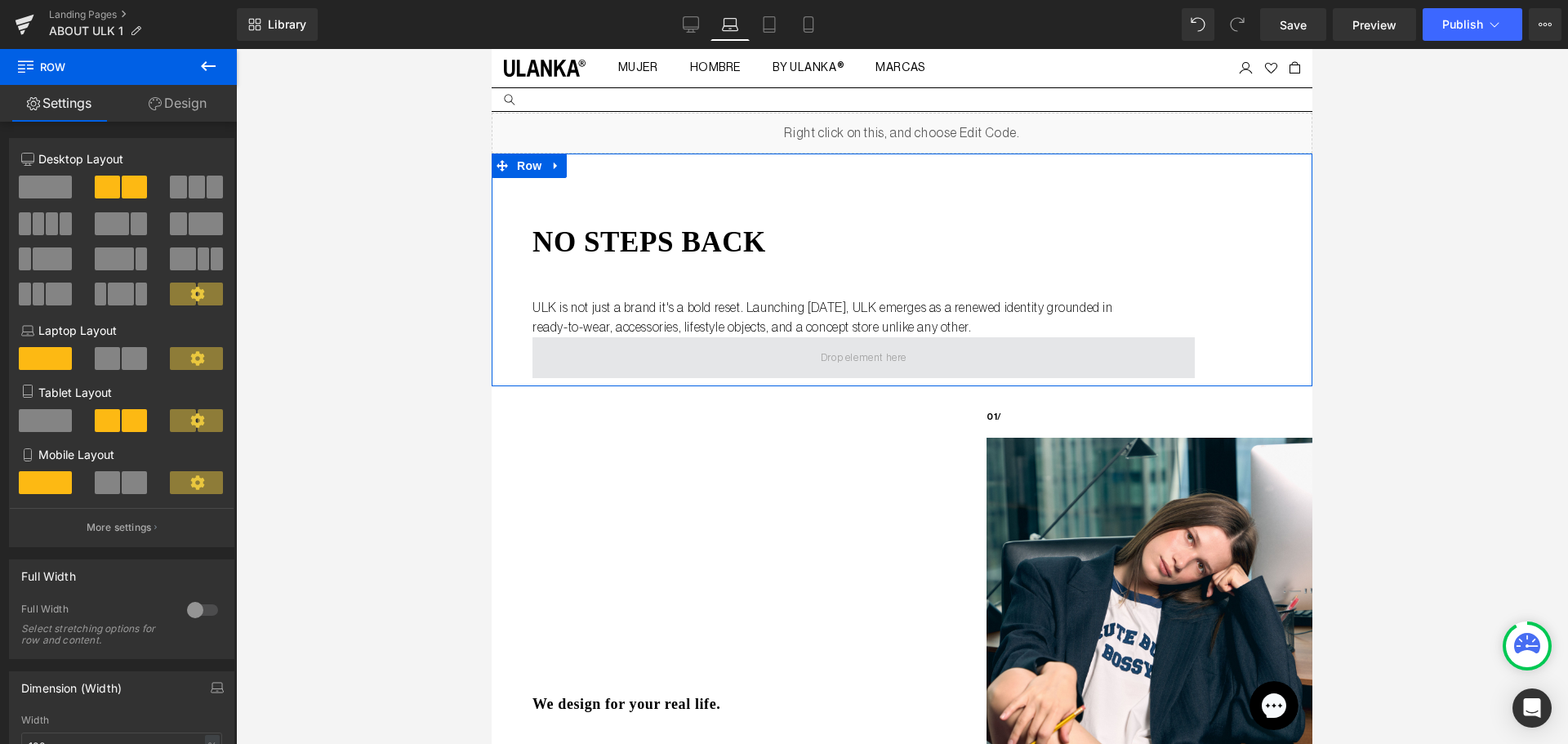
click at [738, 357] on span at bounding box center [863, 358] width 662 height 41
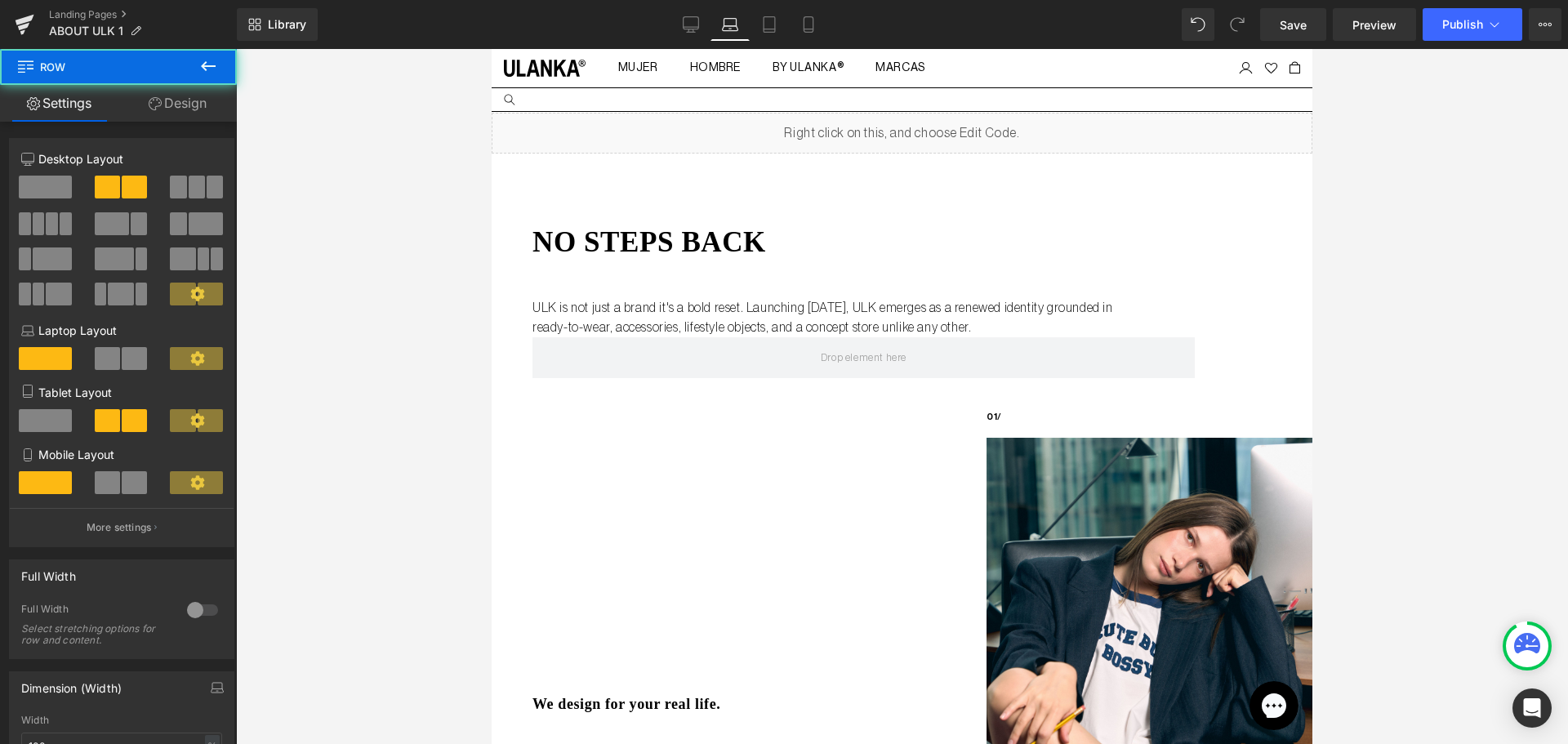
click at [411, 242] on div at bounding box center [902, 396] width 1332 height 695
click at [679, 27] on link "Desktop" at bounding box center [691, 25] width 40 height 33
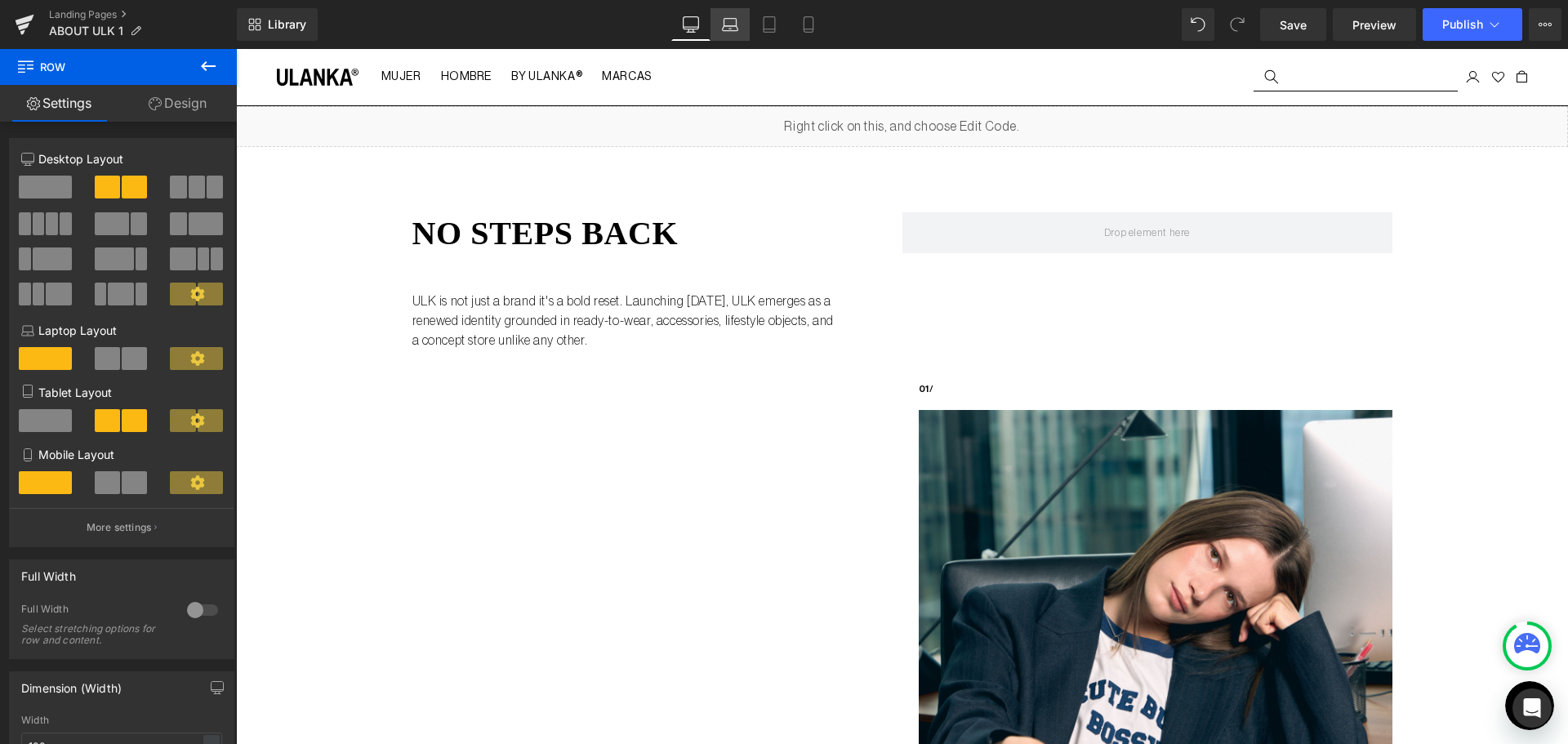
click at [726, 27] on icon at bounding box center [729, 24] width 16 height 16
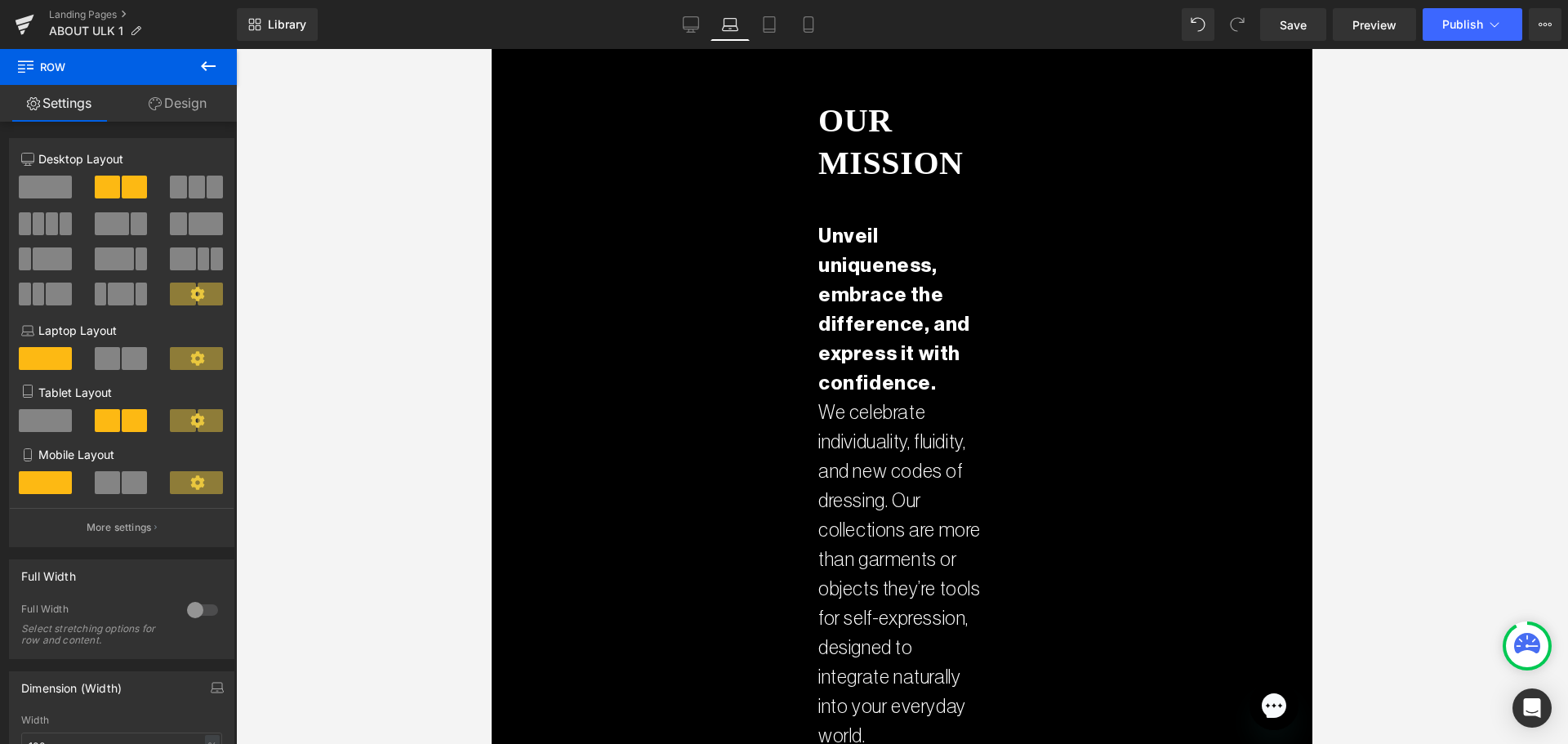
scroll to position [1967, 0]
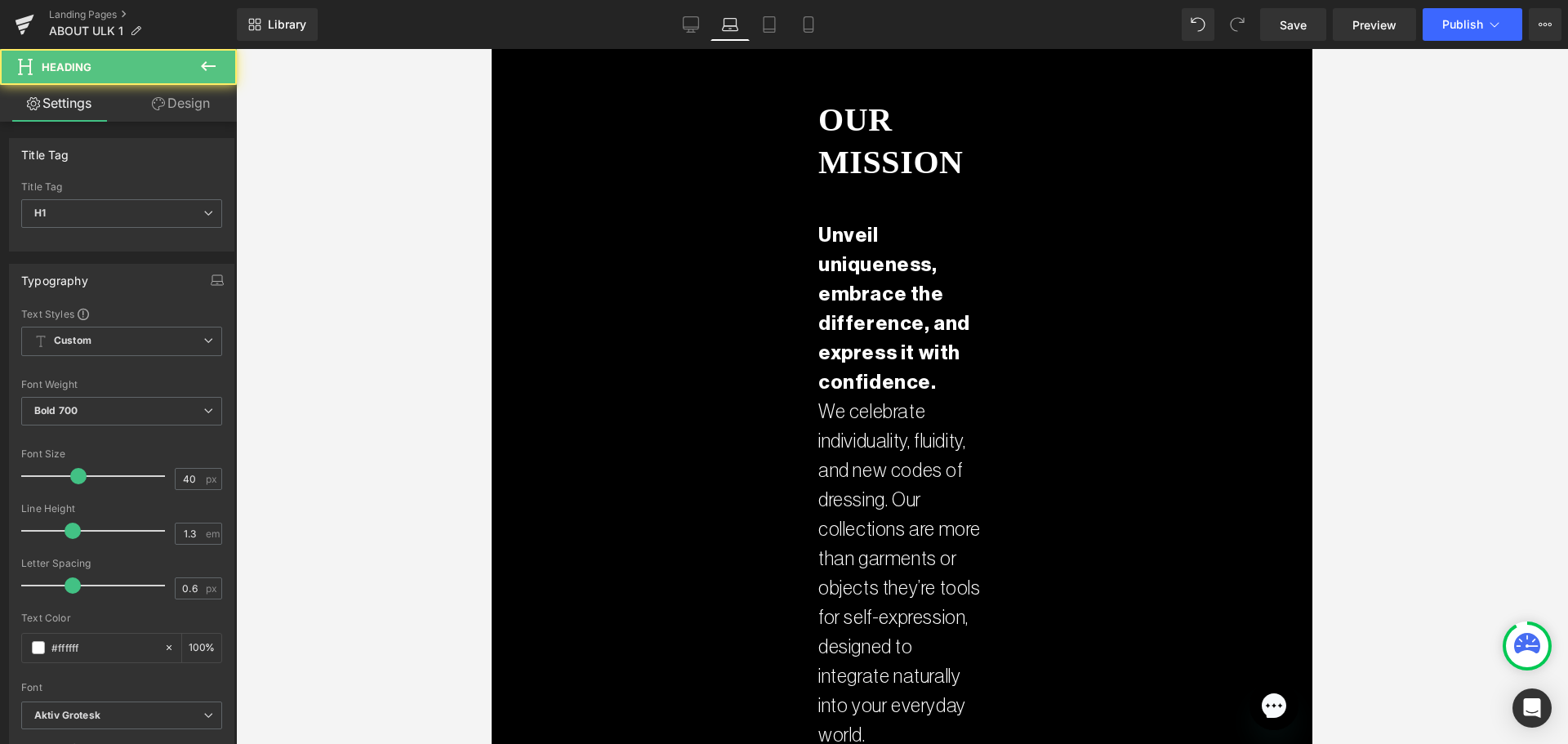
click at [839, 118] on h1 "our mission" at bounding box center [902, 141] width 167 height 85
drag, startPoint x: 322, startPoint y: 141, endPoint x: 73, endPoint y: 113, distance: 250.6
click at [322, 141] on div at bounding box center [902, 396] width 1332 height 695
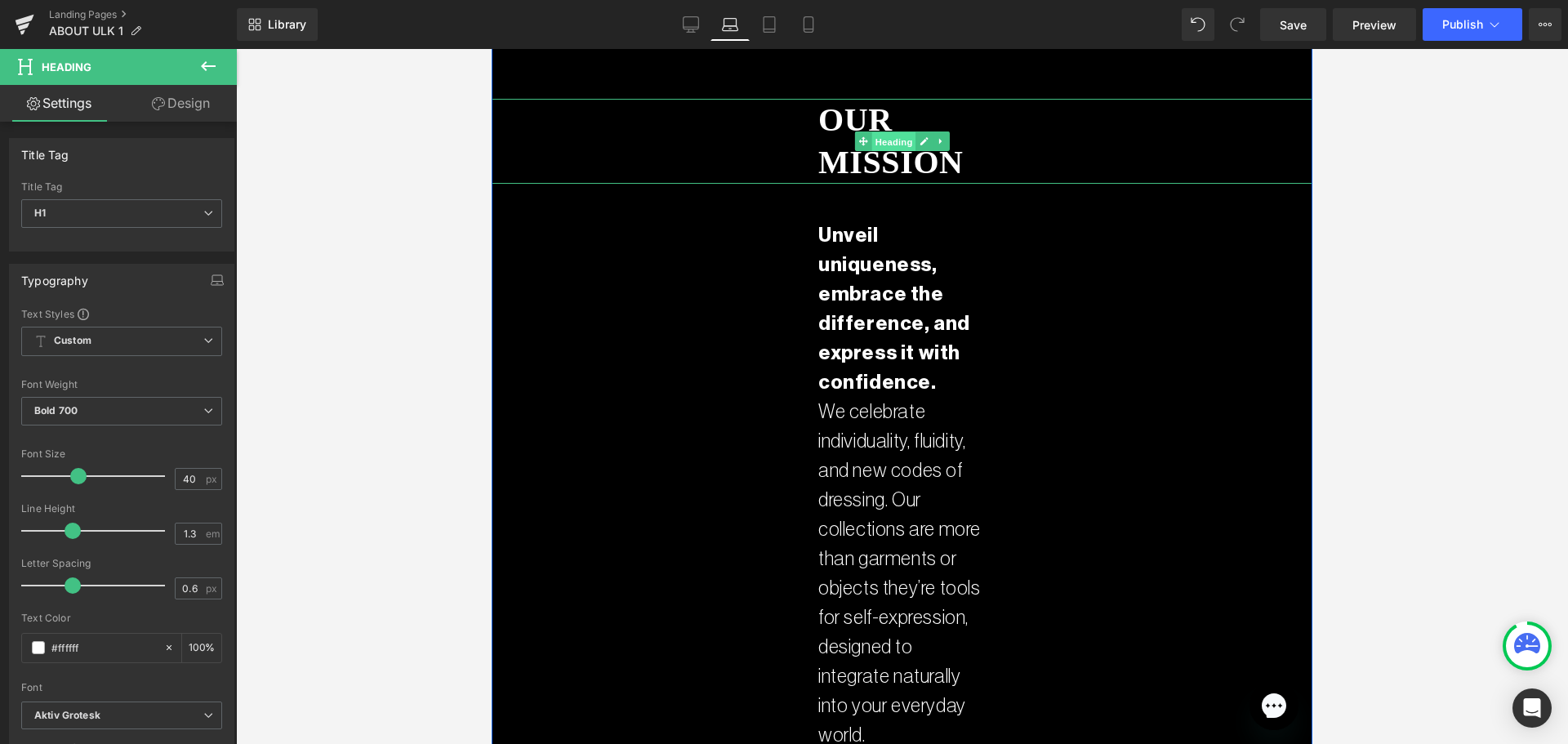
click at [886, 131] on span "Heading" at bounding box center [892, 141] width 44 height 20
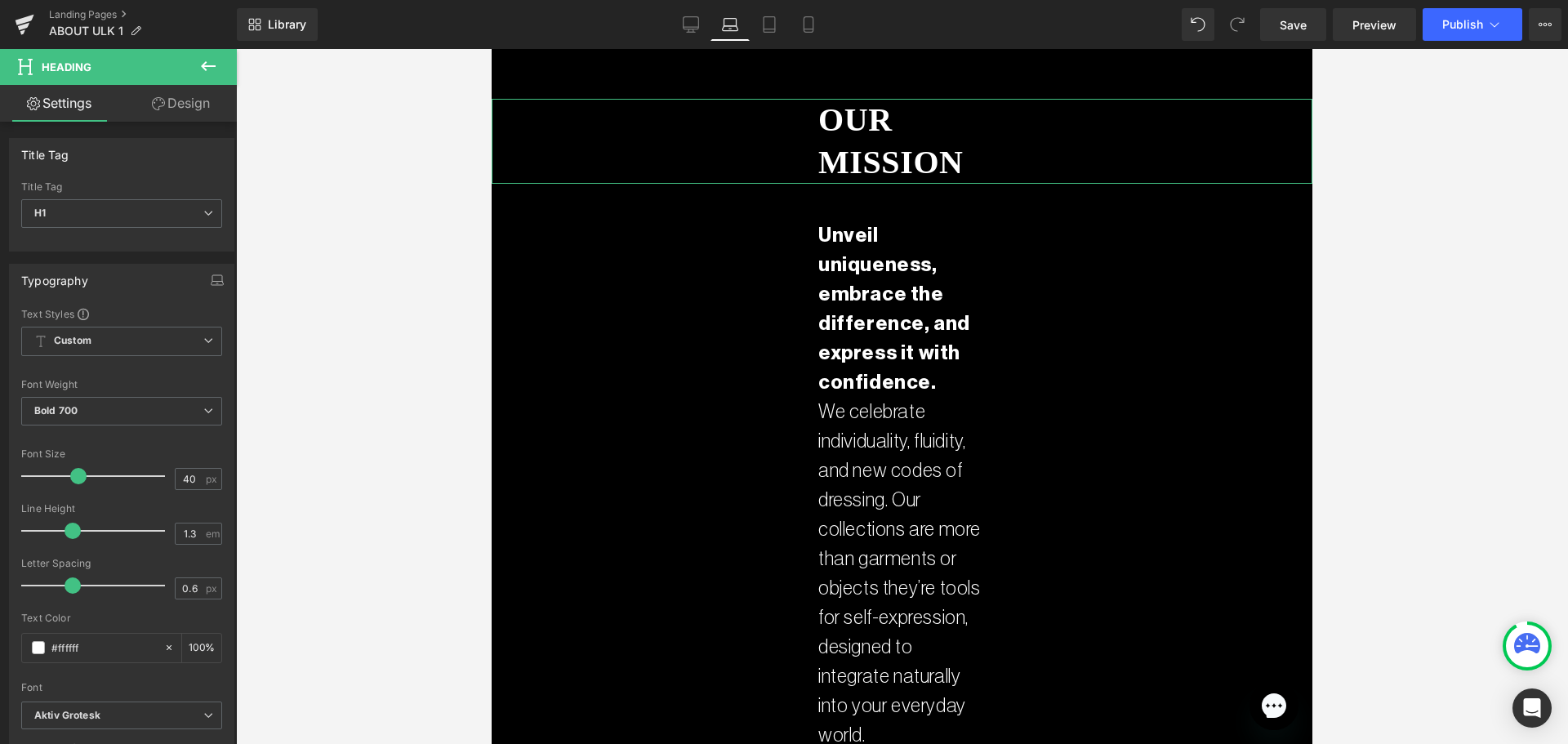
click at [204, 95] on link "Design" at bounding box center [181, 103] width 119 height 37
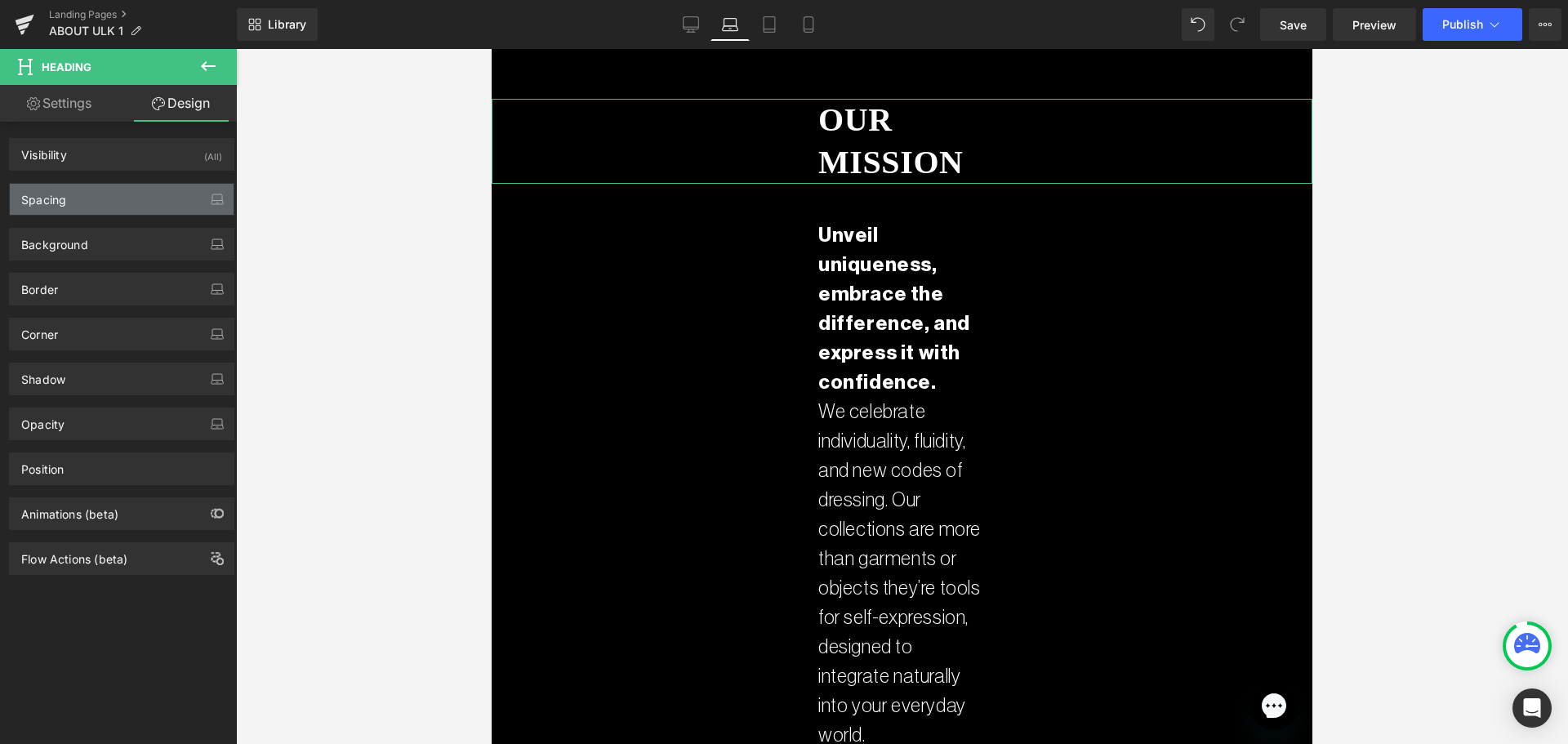
click at [99, 192] on div "Spacing" at bounding box center [121, 199] width 224 height 31
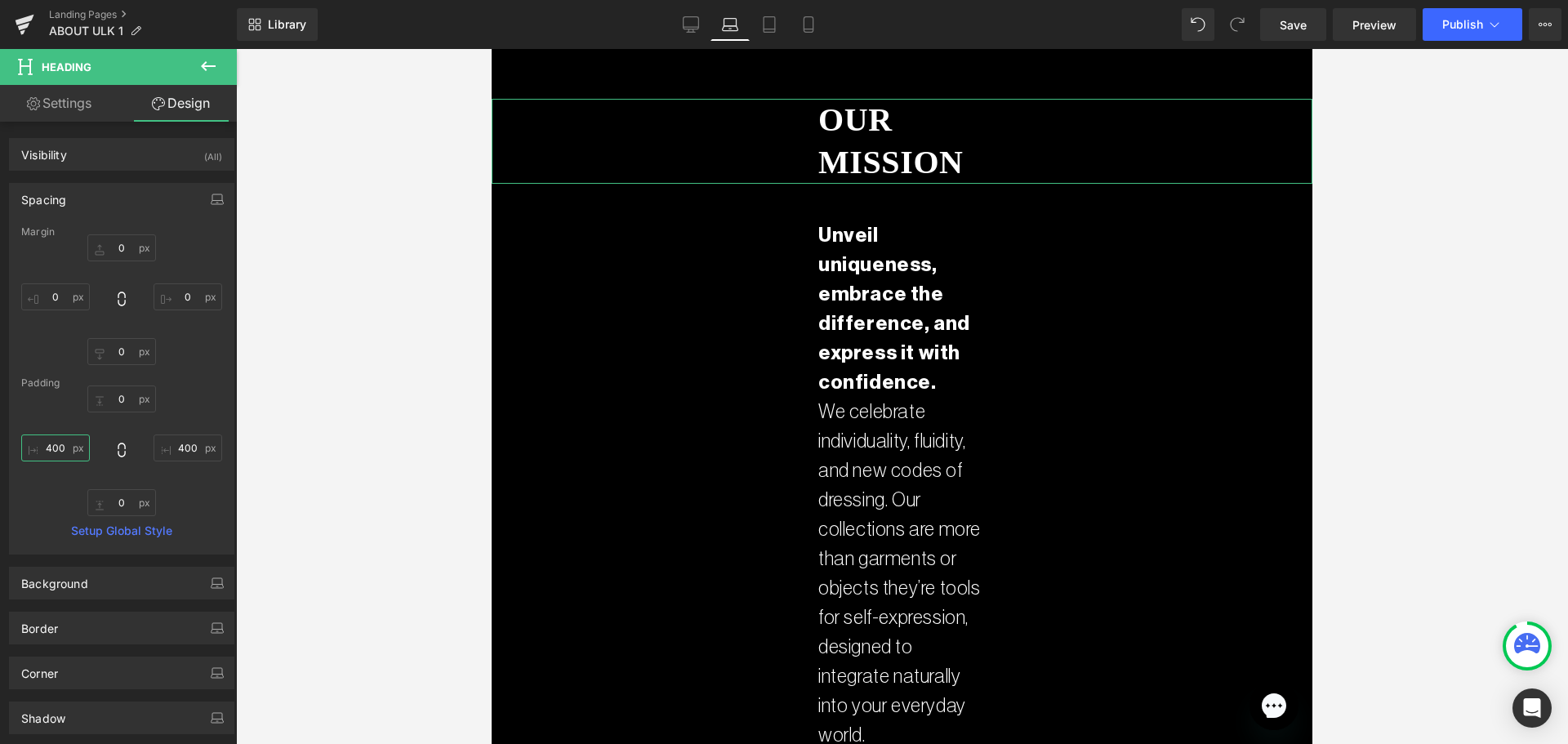
click at [48, 446] on input "400" at bounding box center [56, 448] width 69 height 27
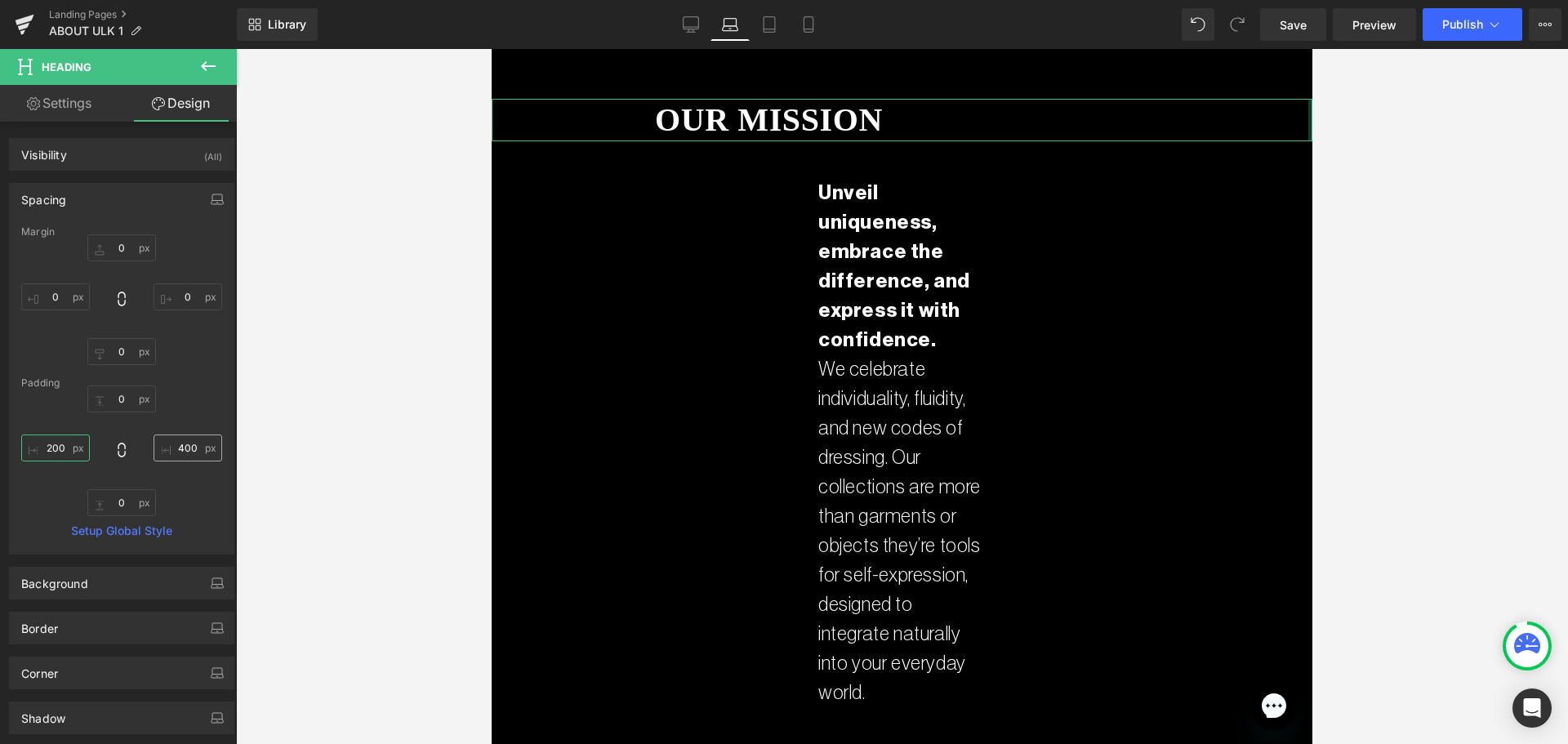
type input "200"
click at [184, 447] on input "400" at bounding box center [188, 448] width 69 height 27
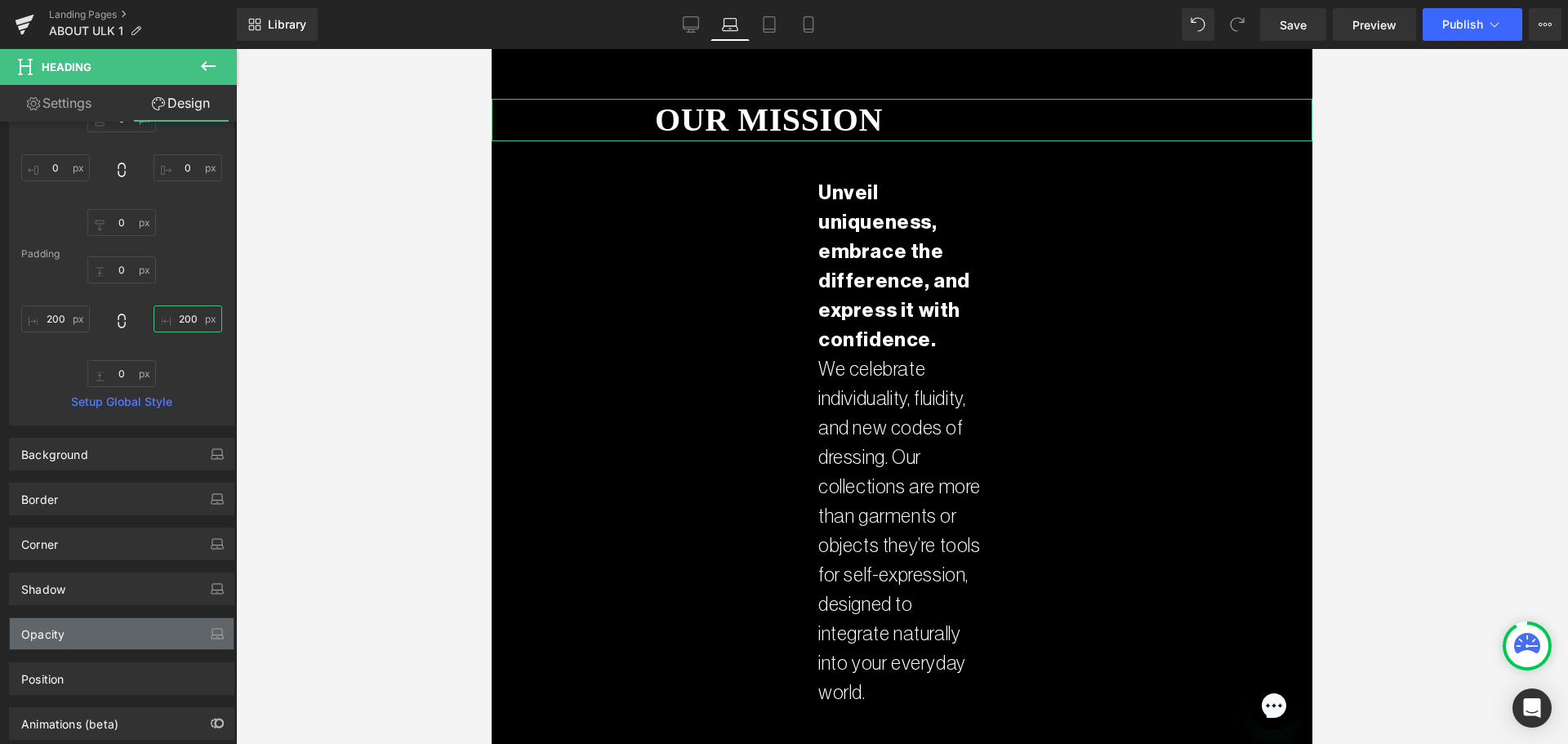
scroll to position [216, 0]
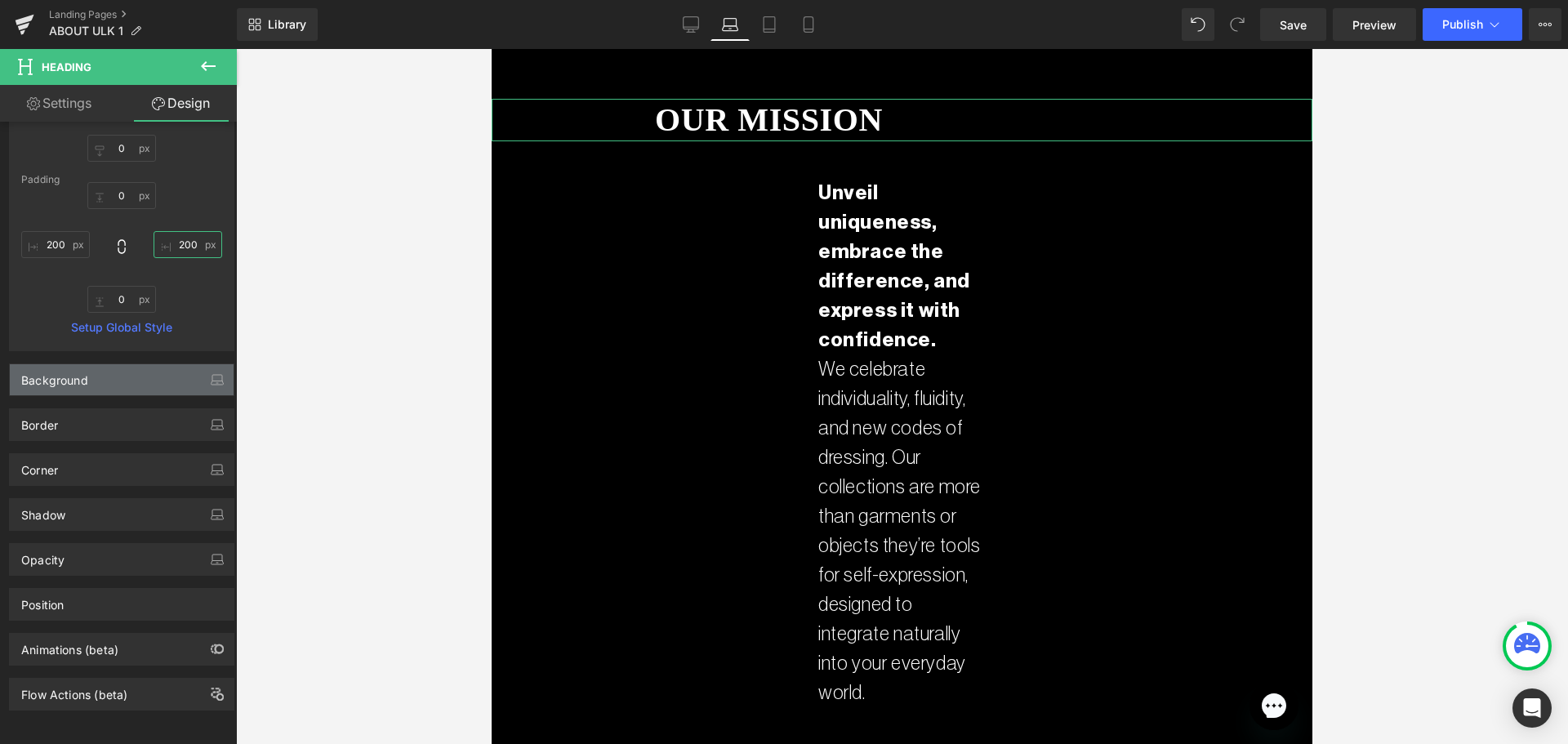
type input "200"
click at [83, 378] on div "Background" at bounding box center [121, 380] width 224 height 31
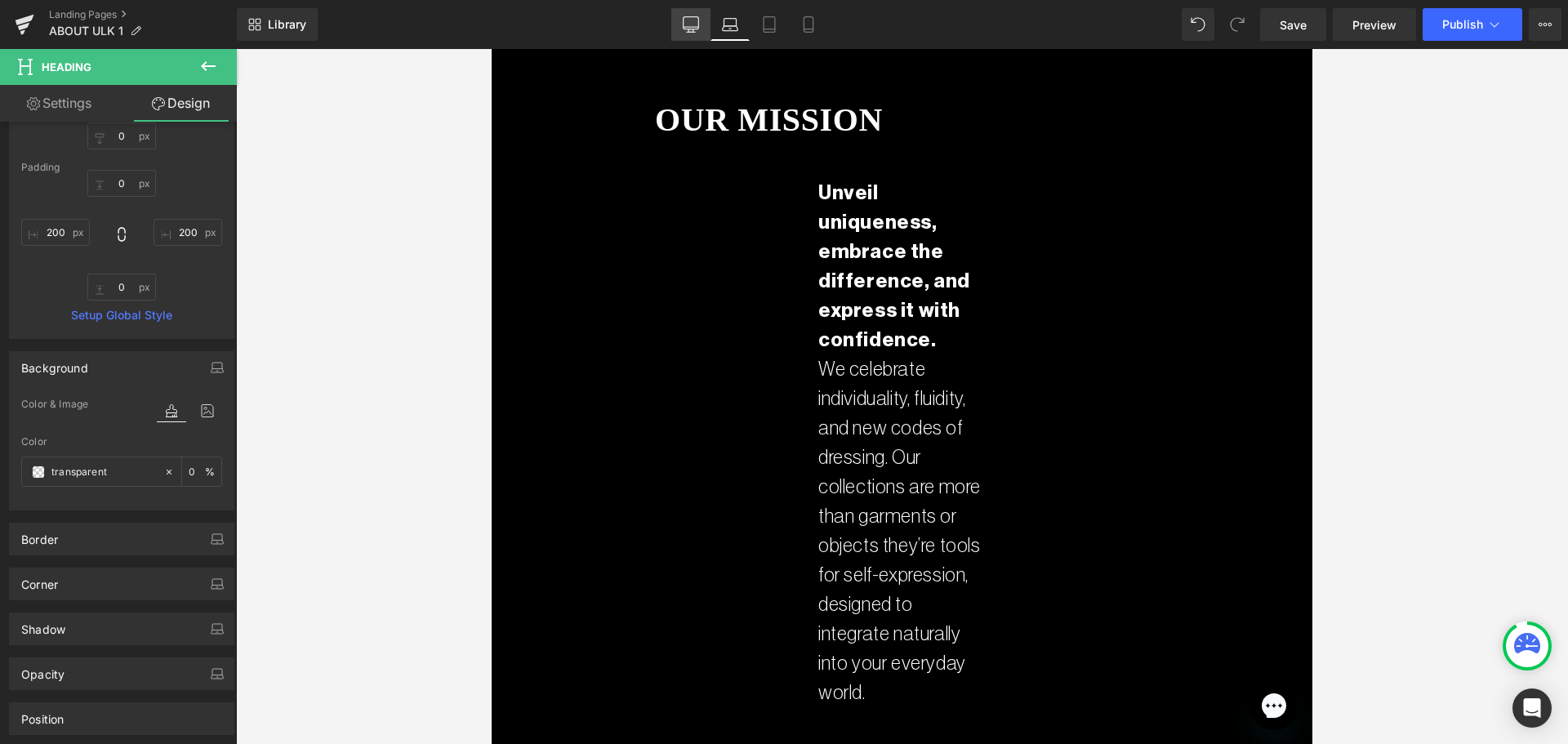
click at [690, 26] on icon at bounding box center [690, 24] width 16 height 16
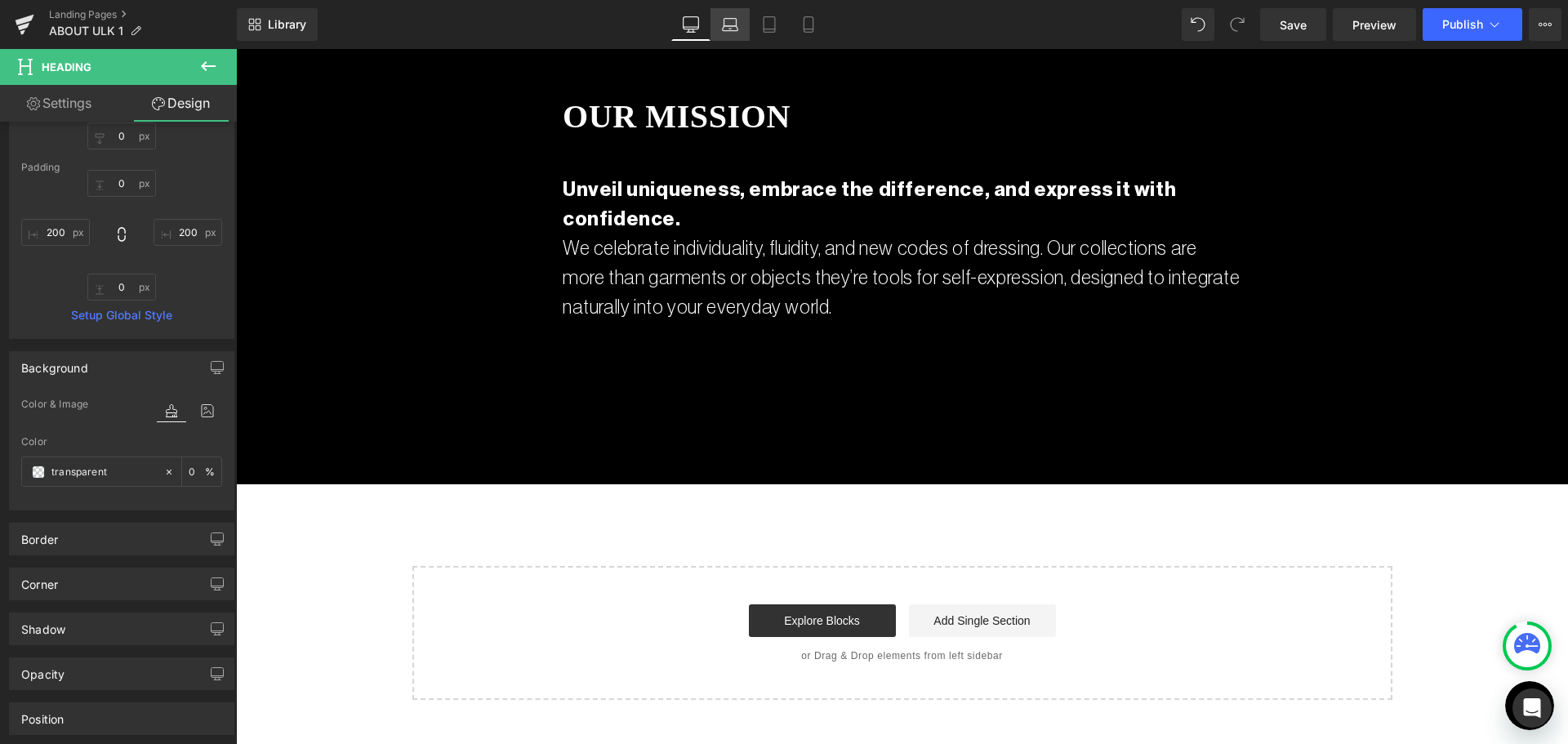
click at [738, 32] on icon at bounding box center [729, 24] width 16 height 16
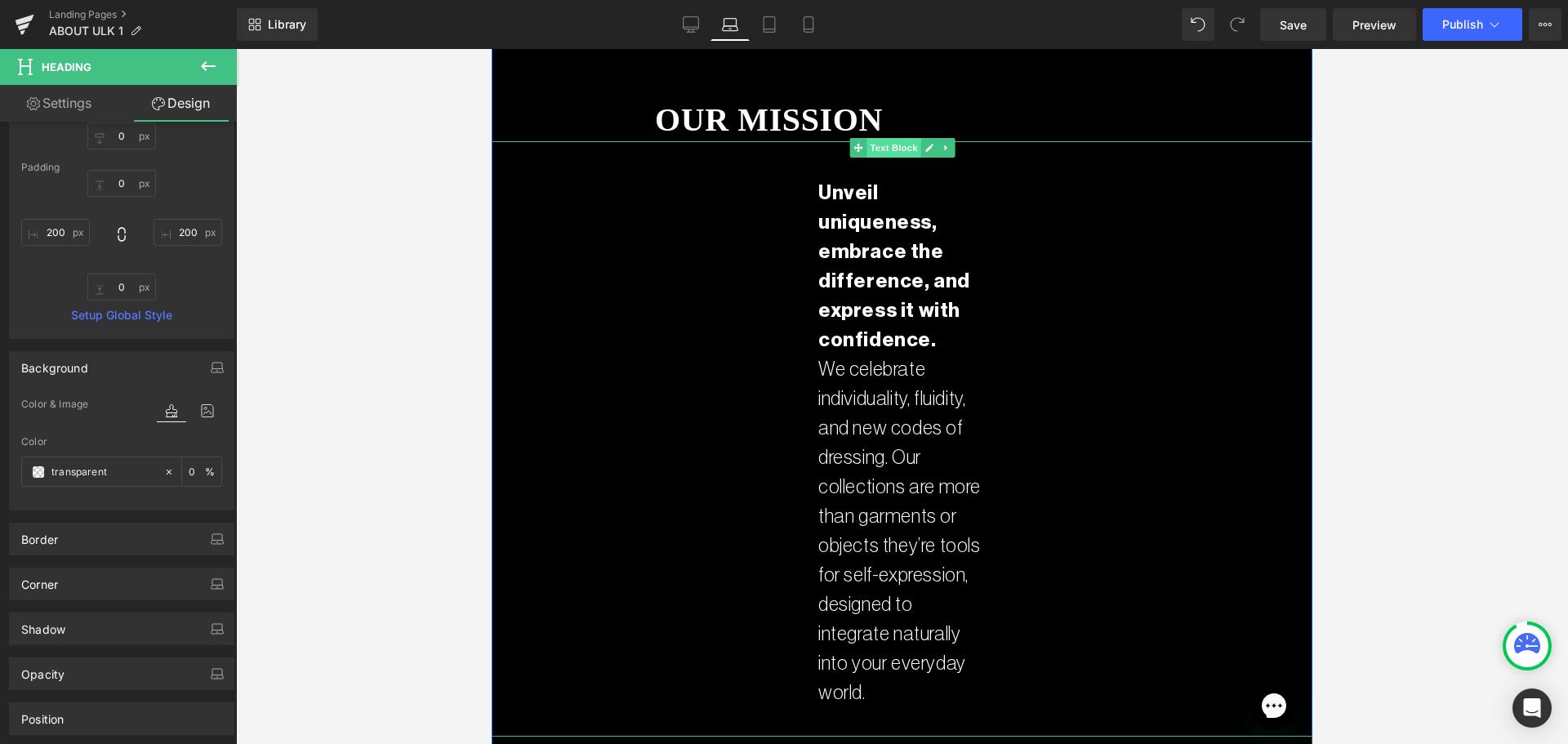
click at [896, 138] on span "Text Block" at bounding box center [893, 148] width 54 height 20
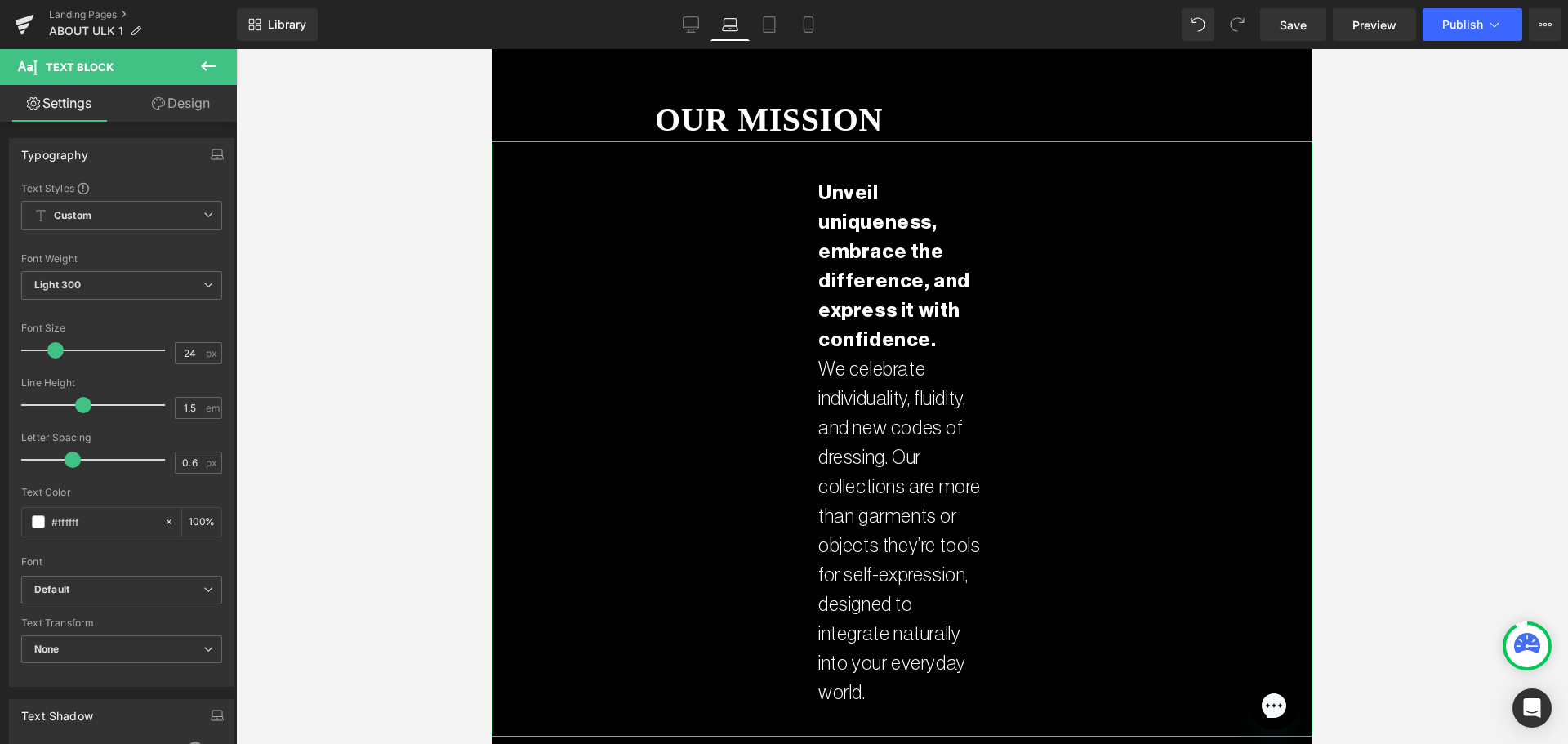
click at [176, 107] on link "Design" at bounding box center [181, 103] width 119 height 37
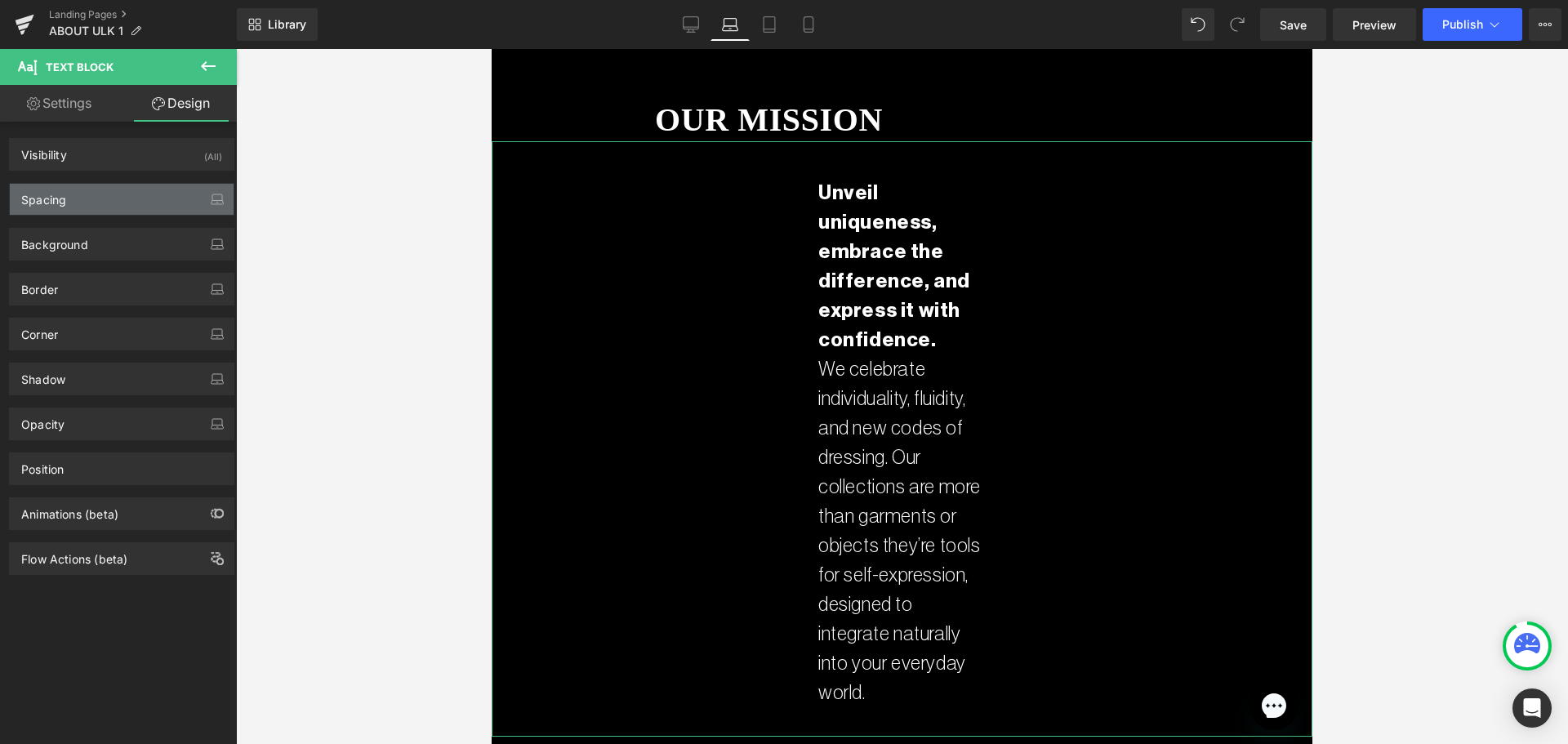
click at [62, 202] on div "Spacing" at bounding box center [44, 195] width 45 height 23
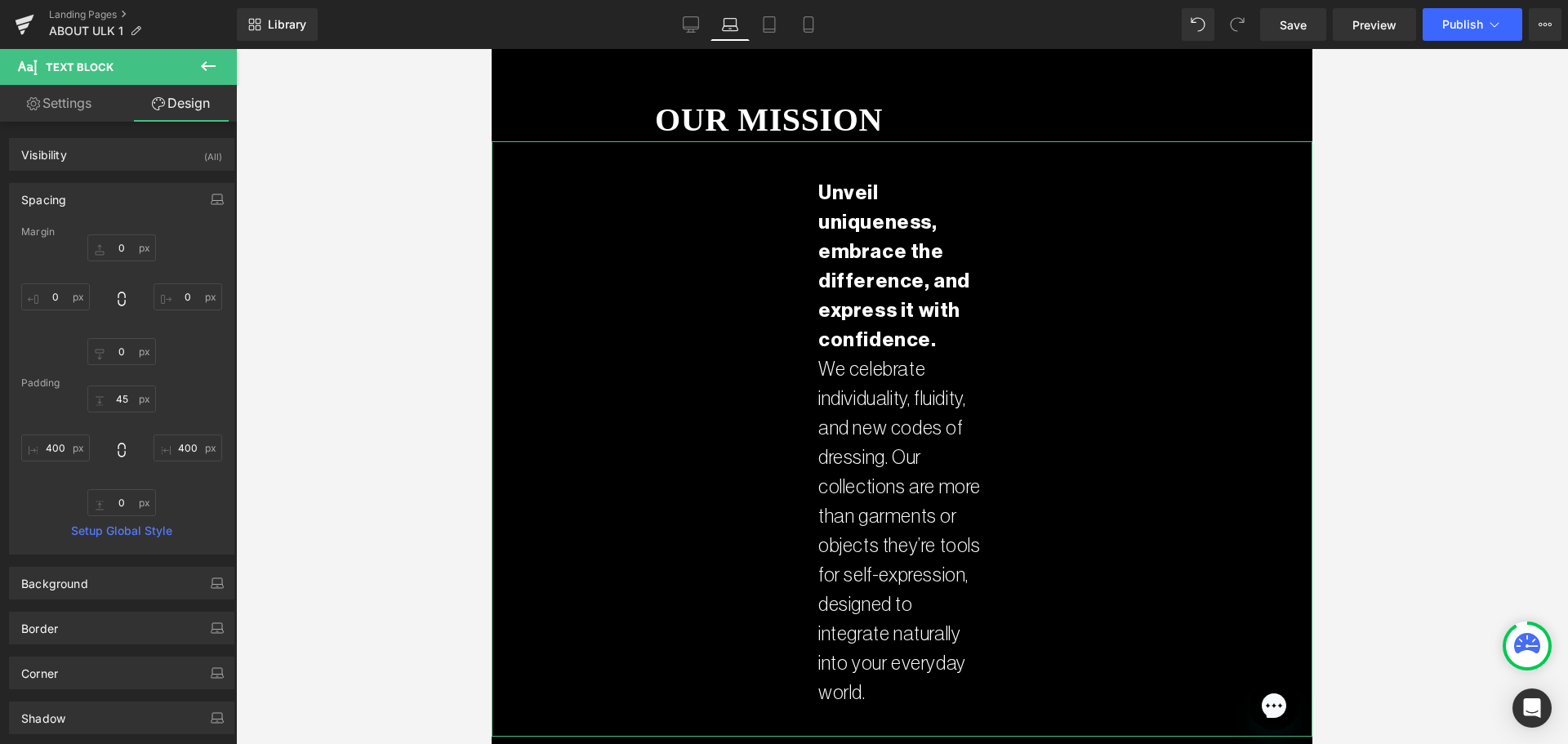
click at [58, 431] on div at bounding box center [122, 451] width 201 height 131
click at [58, 443] on input "text" at bounding box center [56, 448] width 69 height 27
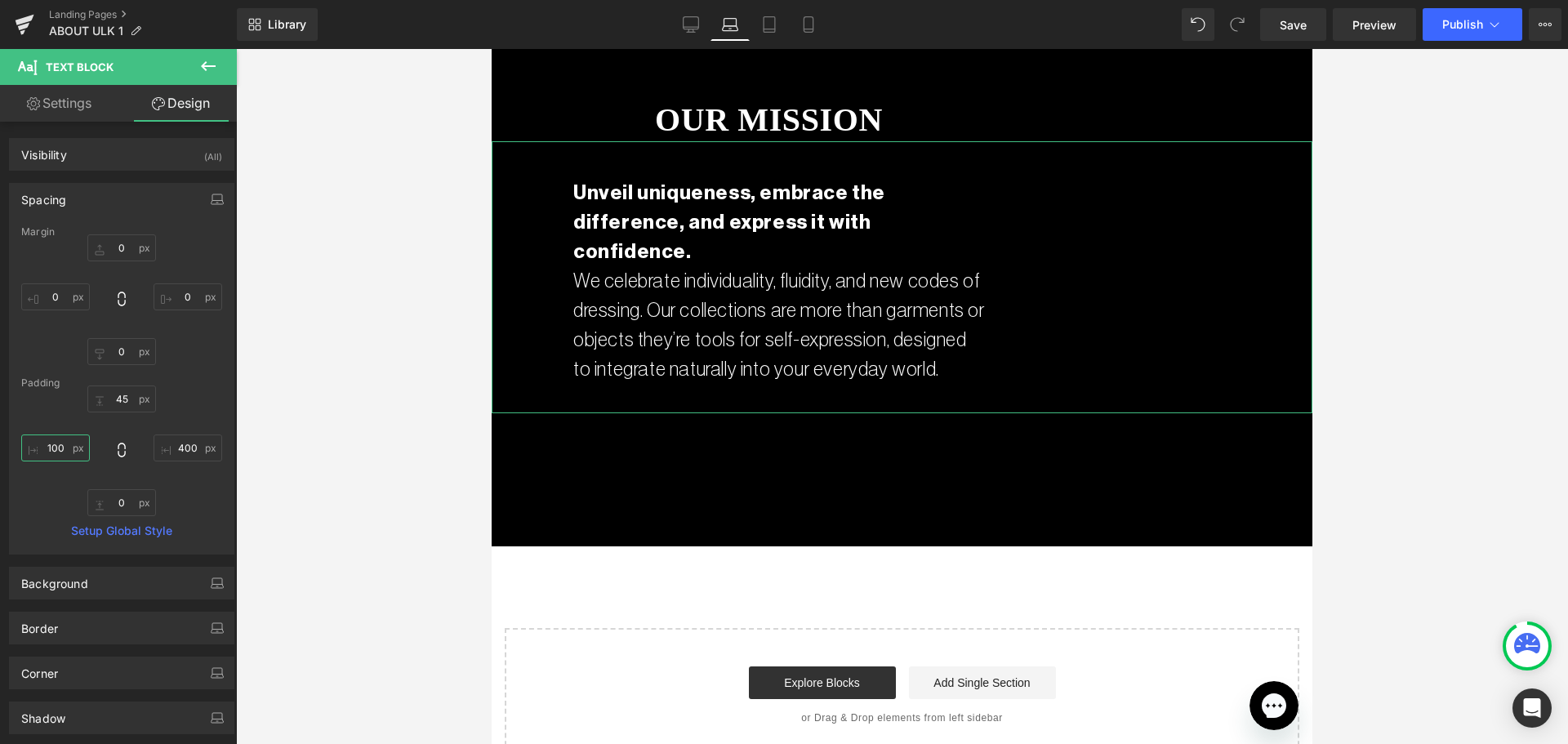
click at [35, 438] on input "100" at bounding box center [56, 448] width 69 height 27
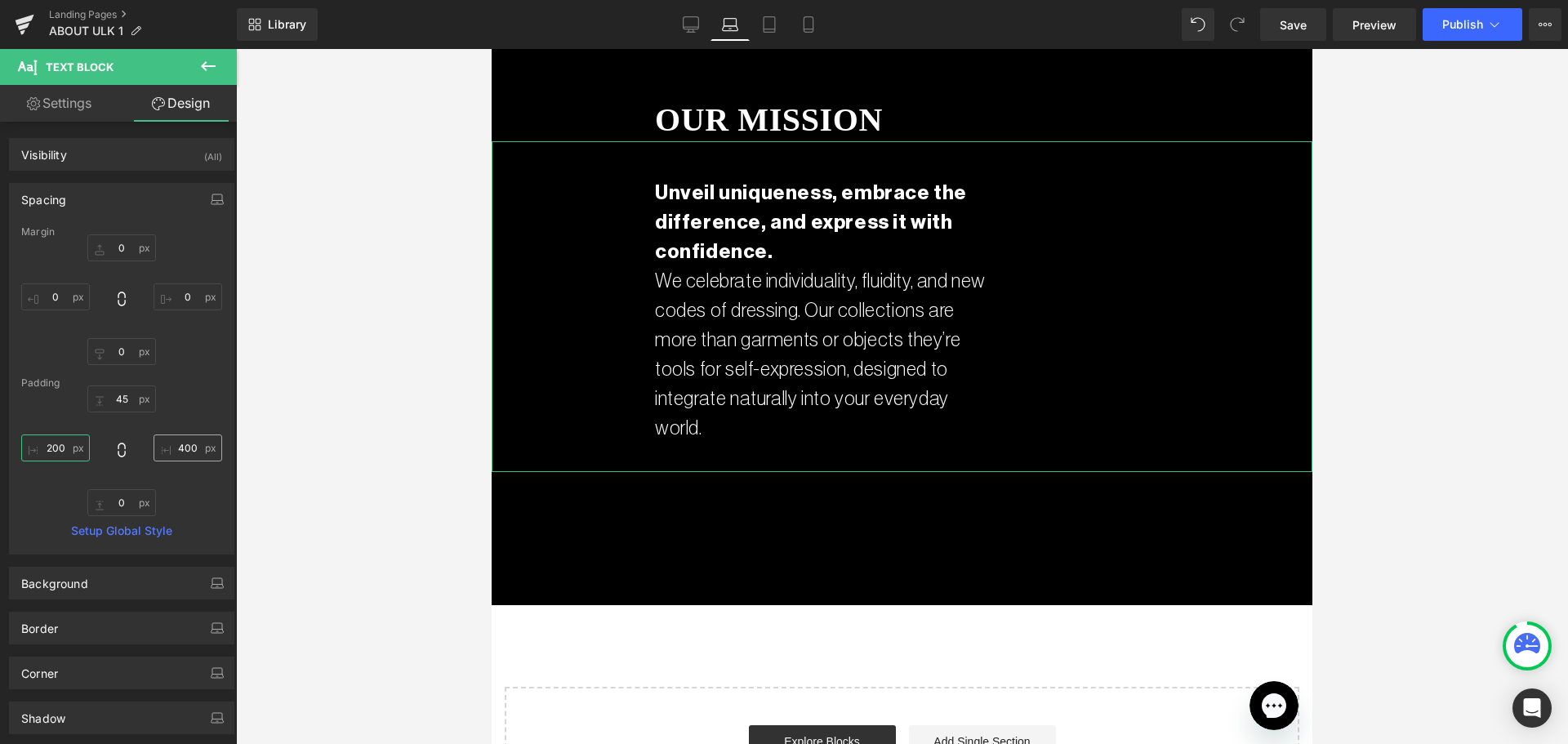
type input "200"
click at [182, 443] on input "text" at bounding box center [188, 448] width 69 height 27
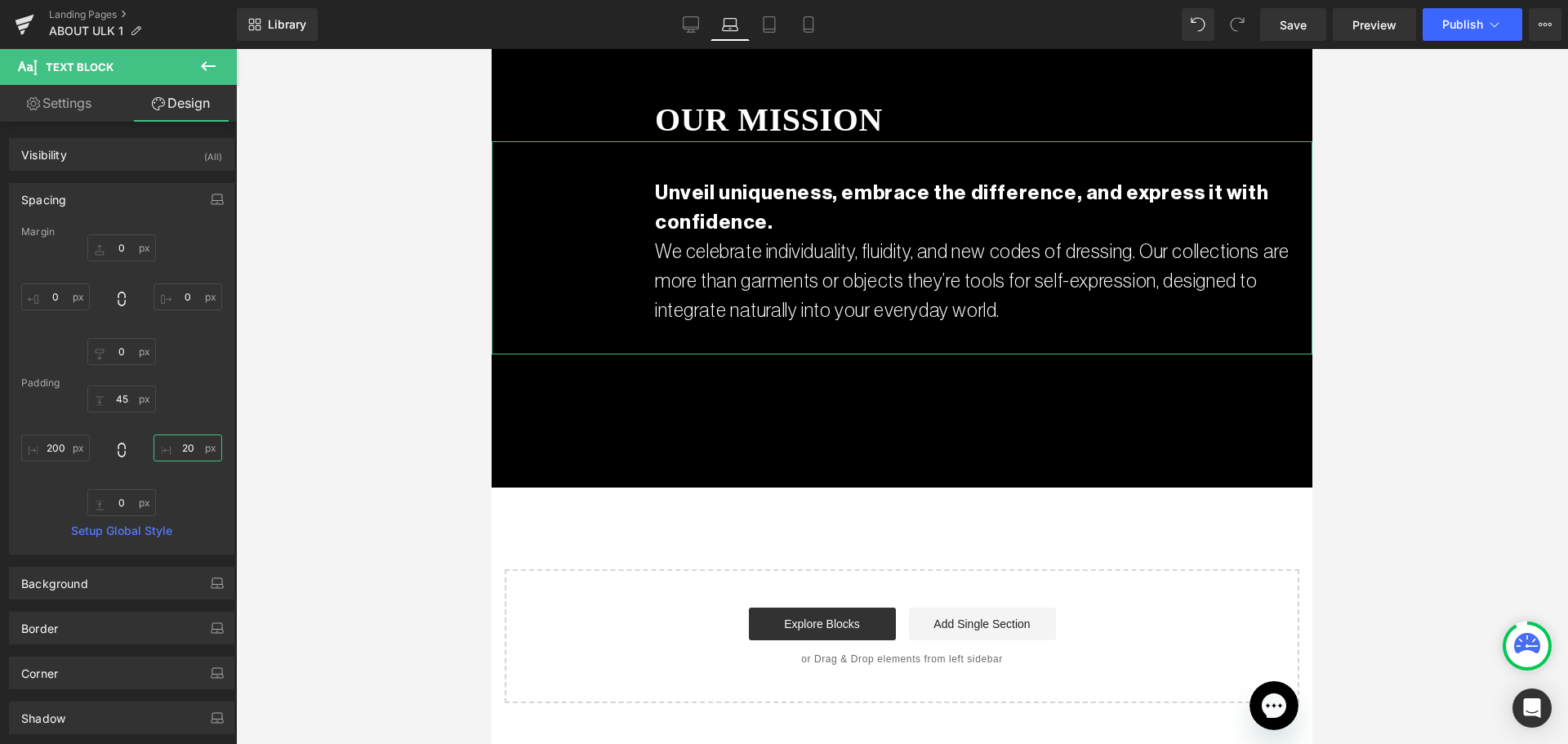
type input "200"
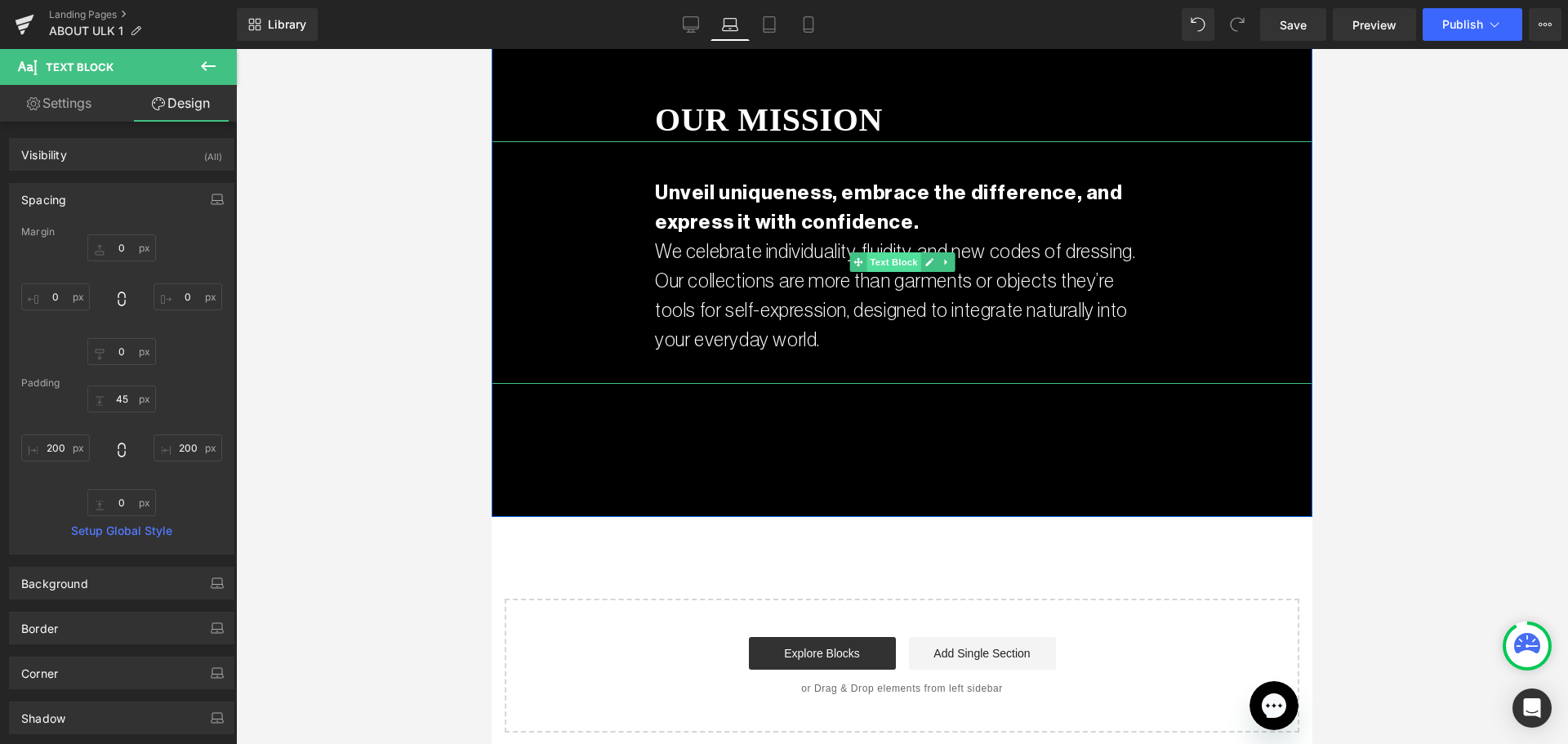
click at [866, 253] on span "Text Block" at bounding box center [893, 262] width 54 height 20
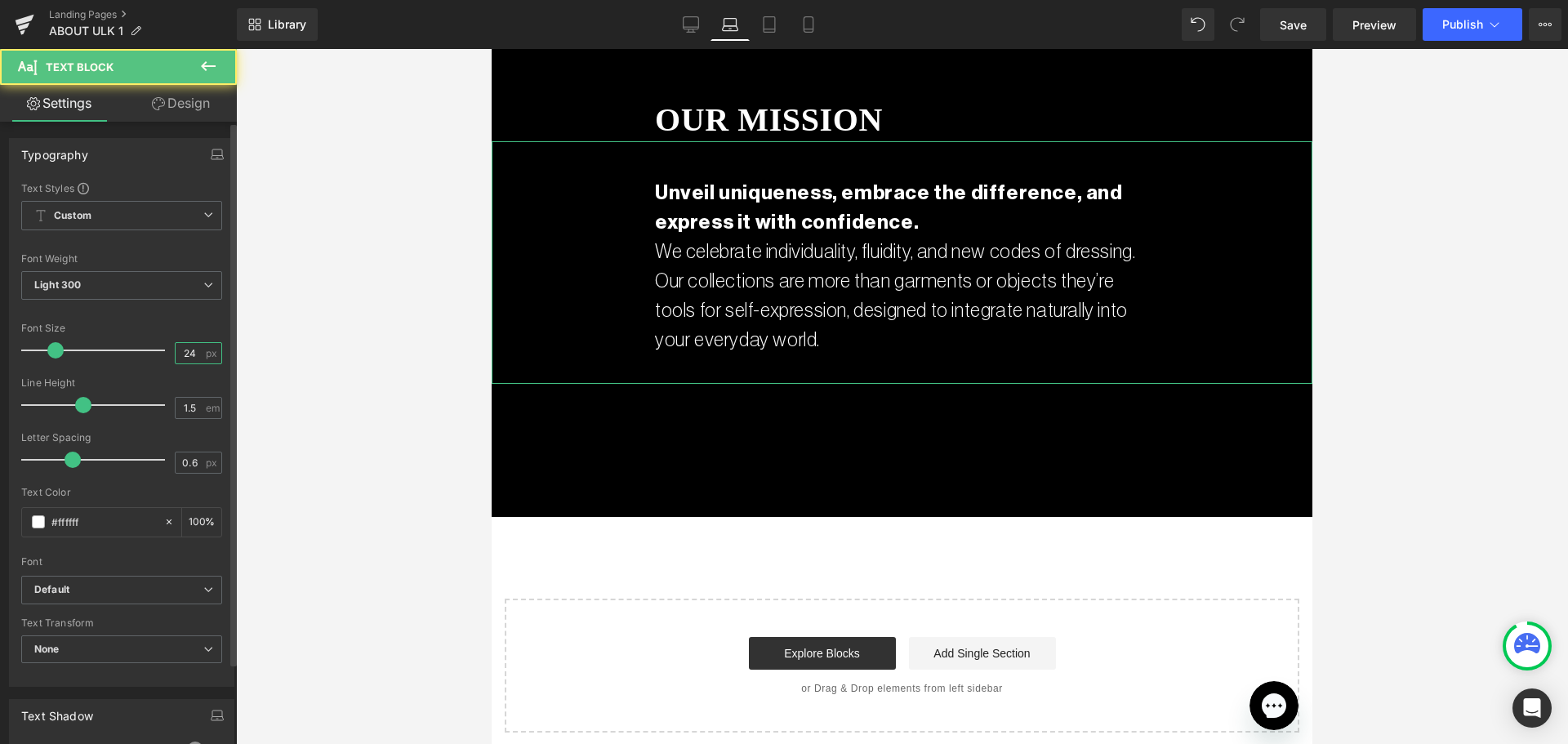
click at [175, 345] on input "24" at bounding box center [189, 353] width 28 height 21
type input "20"
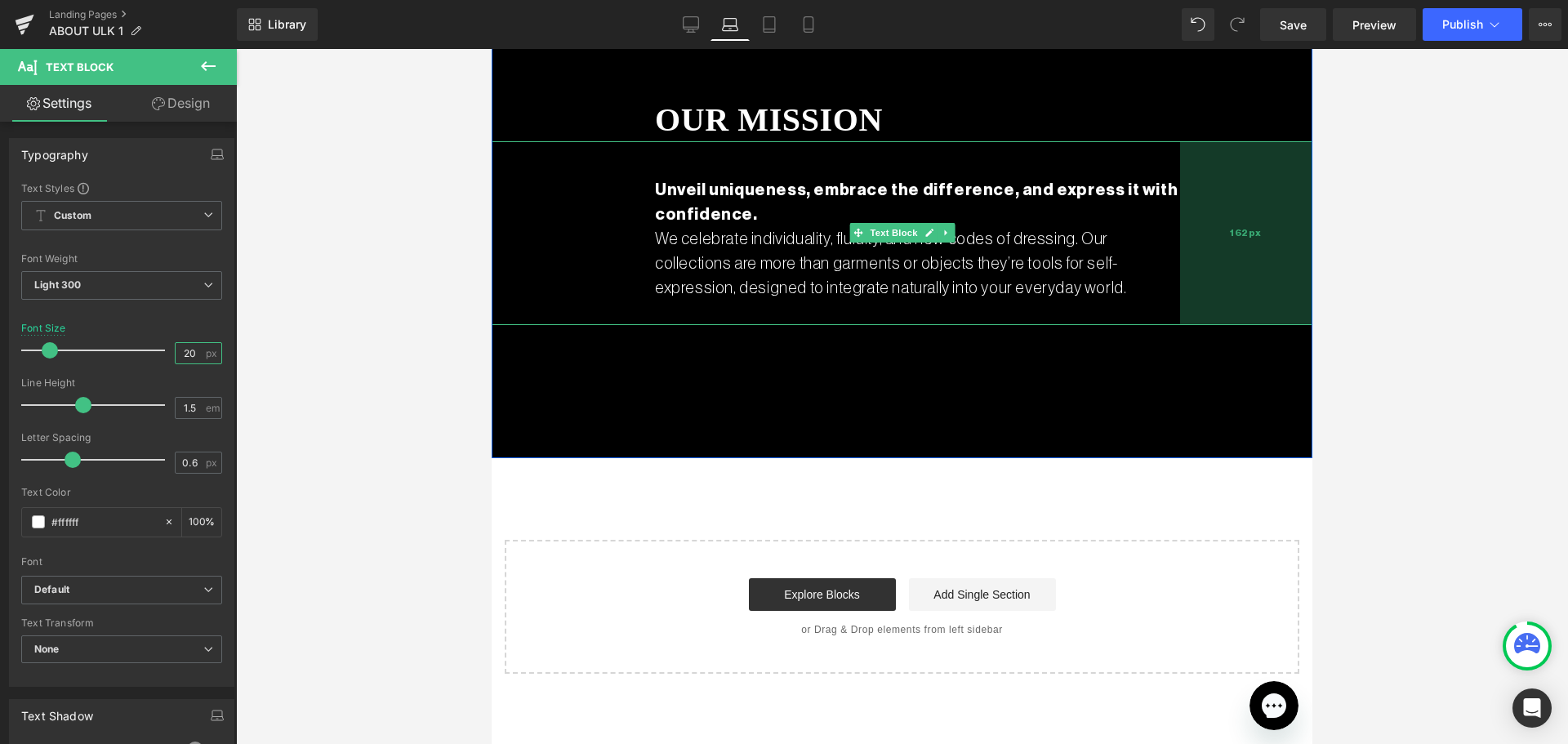
drag, startPoint x: 1199, startPoint y: 187, endPoint x: 1230, endPoint y: 213, distance: 40.5
click at [1230, 213] on div "162px" at bounding box center [1246, 233] width 132 height 184
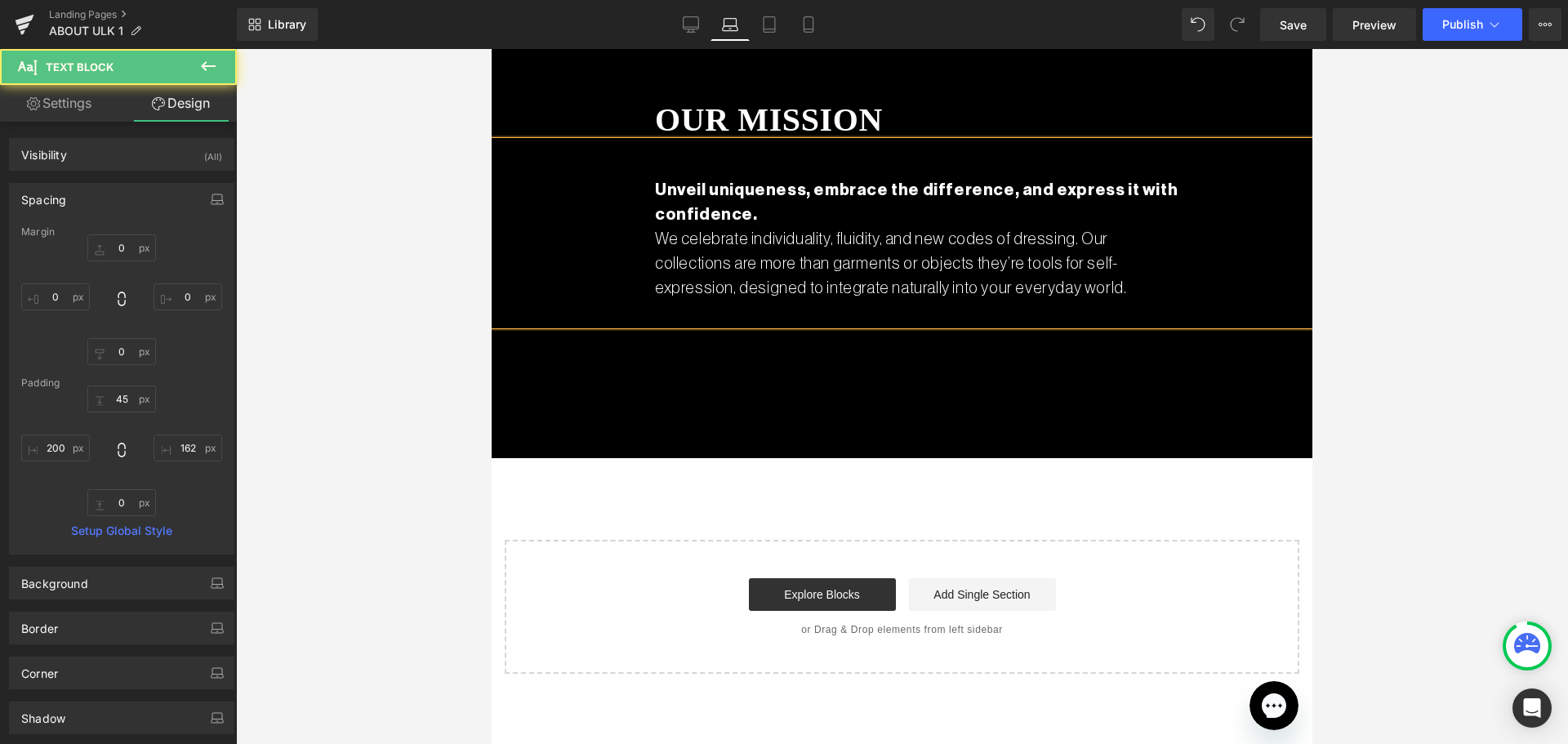
click at [1395, 305] on div at bounding box center [902, 396] width 1332 height 695
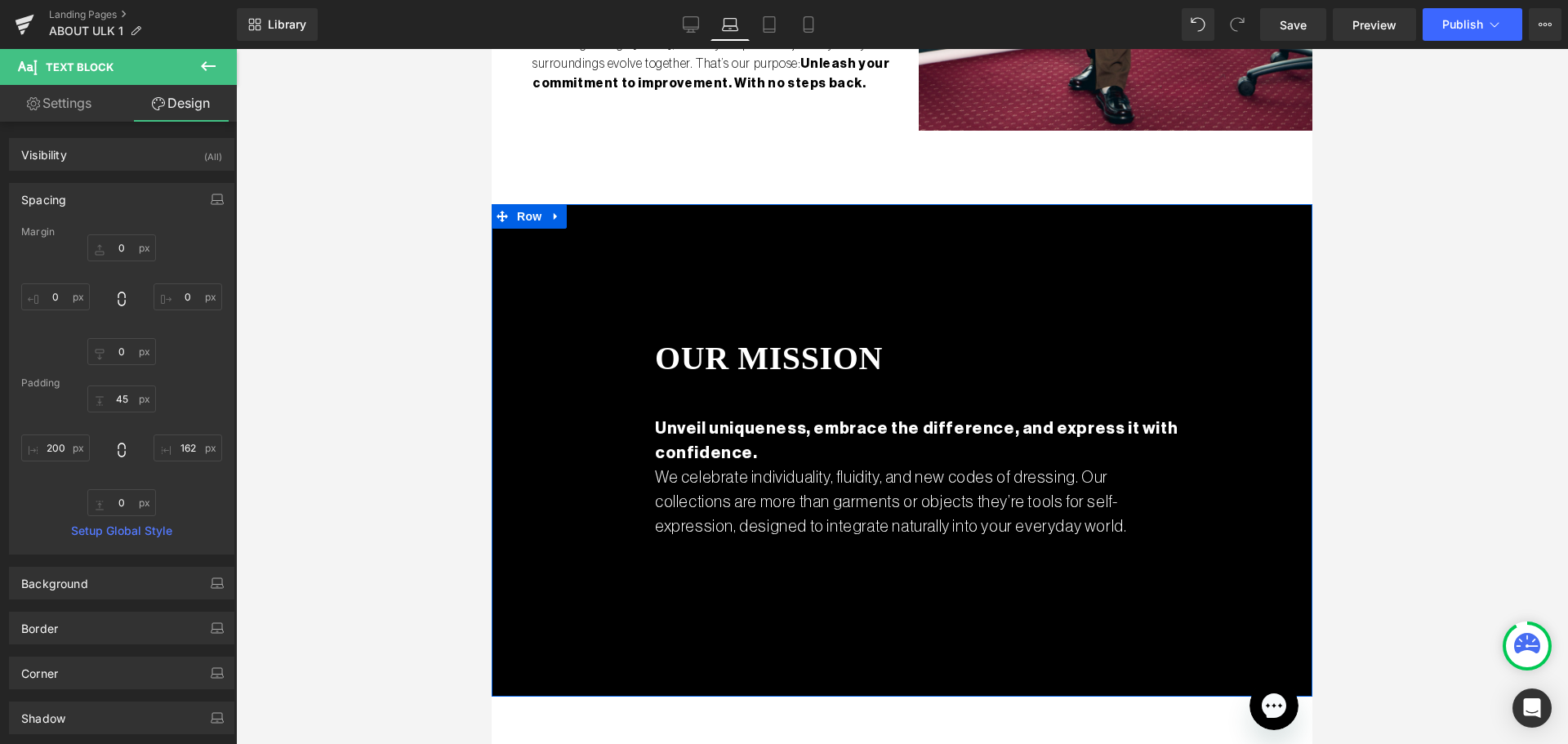
scroll to position [1722, 0]
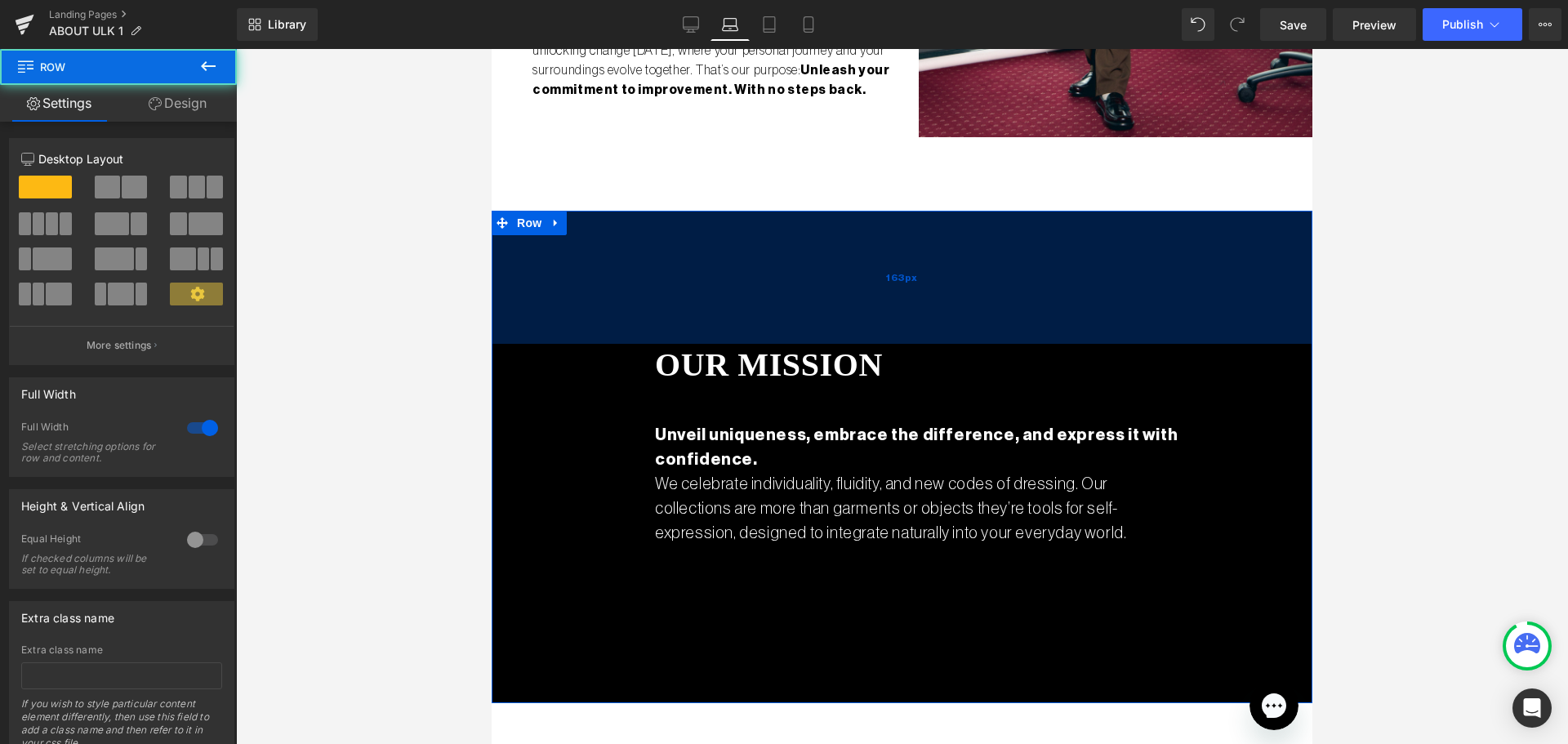
click at [771, 284] on div "163px" at bounding box center [902, 277] width 821 height 133
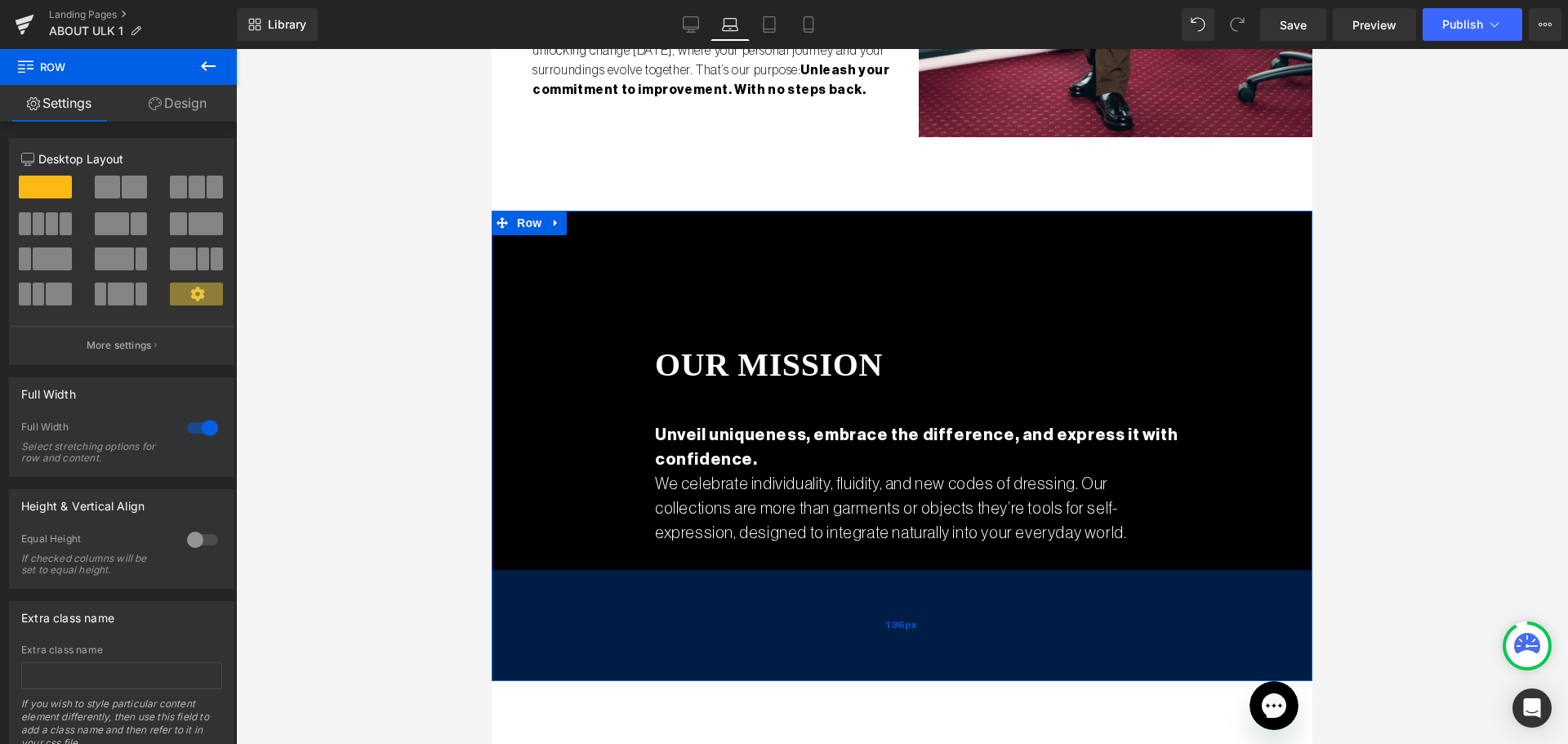
drag, startPoint x: 874, startPoint y: 575, endPoint x: 882, endPoint y: 553, distance: 23.4
click at [882, 570] on div "136px" at bounding box center [902, 625] width 821 height 111
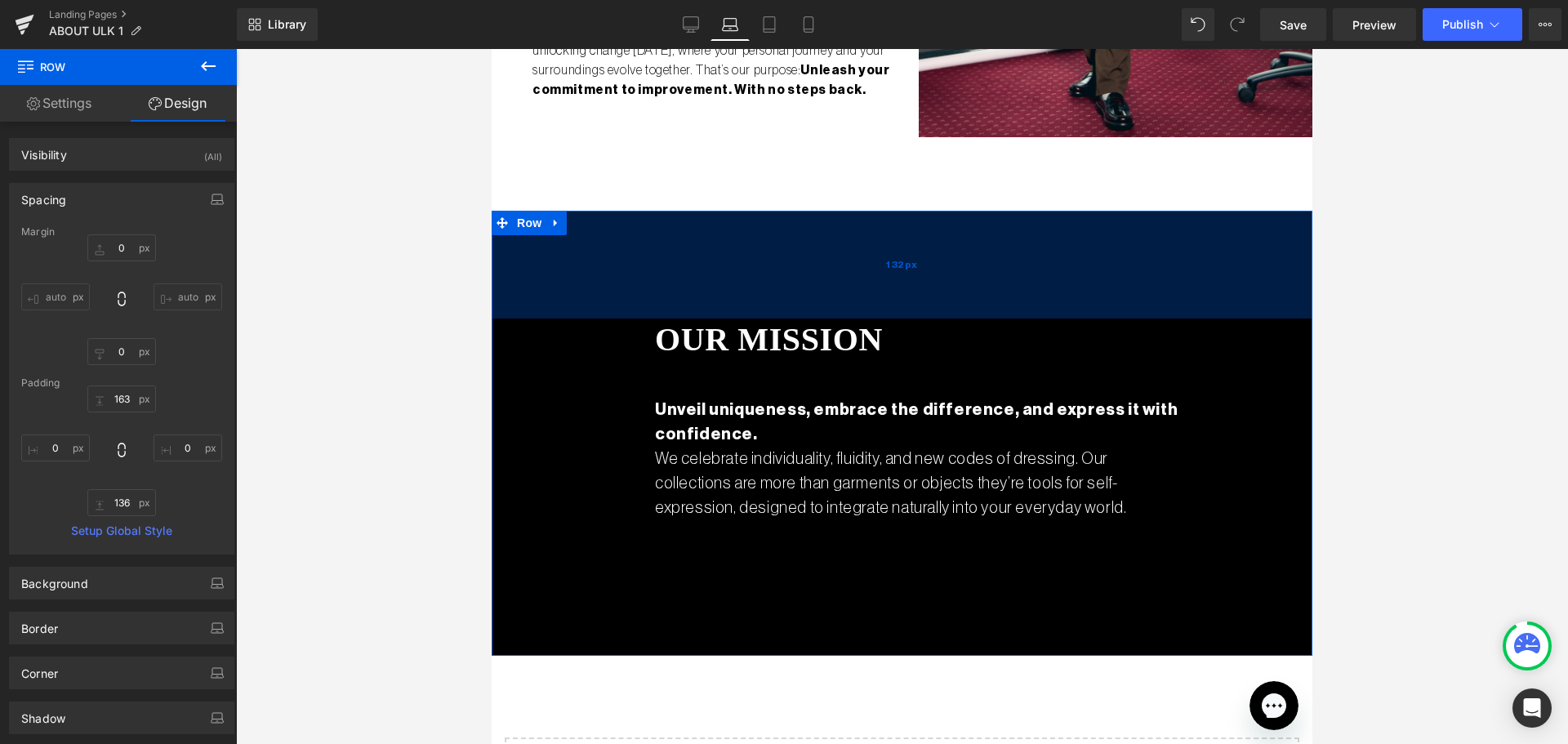
drag, startPoint x: 874, startPoint y: 291, endPoint x: 871, endPoint y: 266, distance: 25.2
click at [871, 266] on div "132px" at bounding box center [902, 265] width 821 height 108
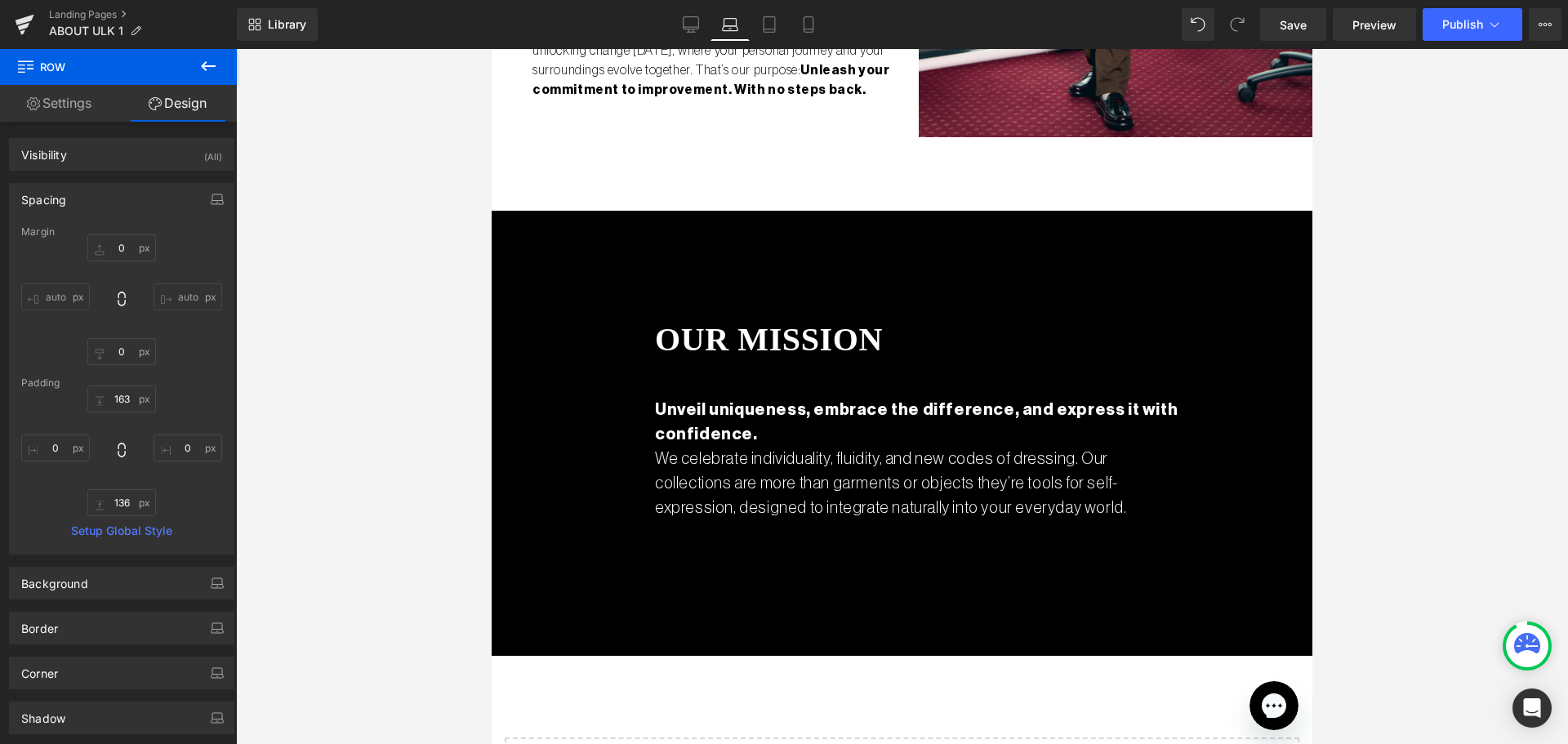
click at [1518, 380] on div at bounding box center [902, 396] width 1332 height 695
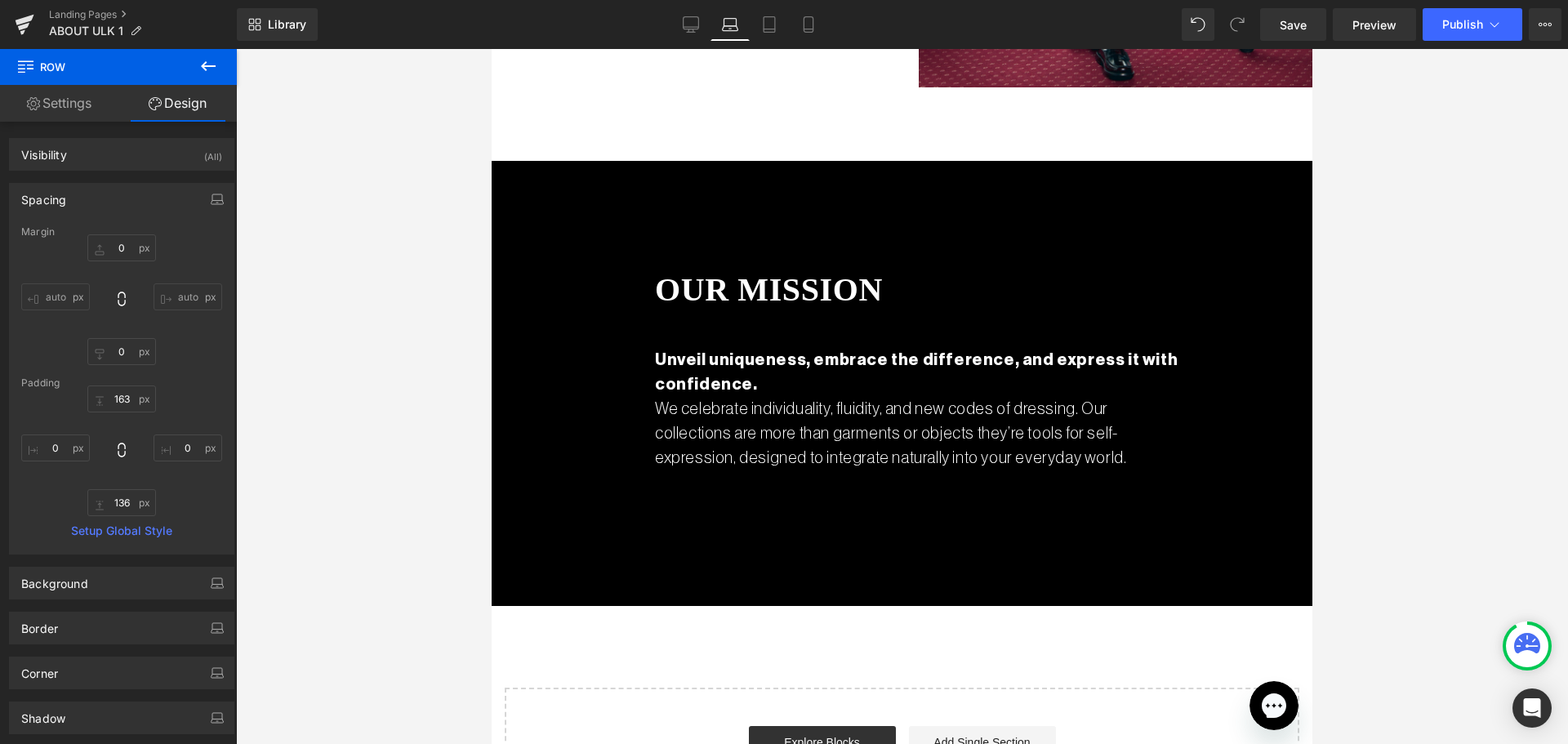
scroll to position [1741, 0]
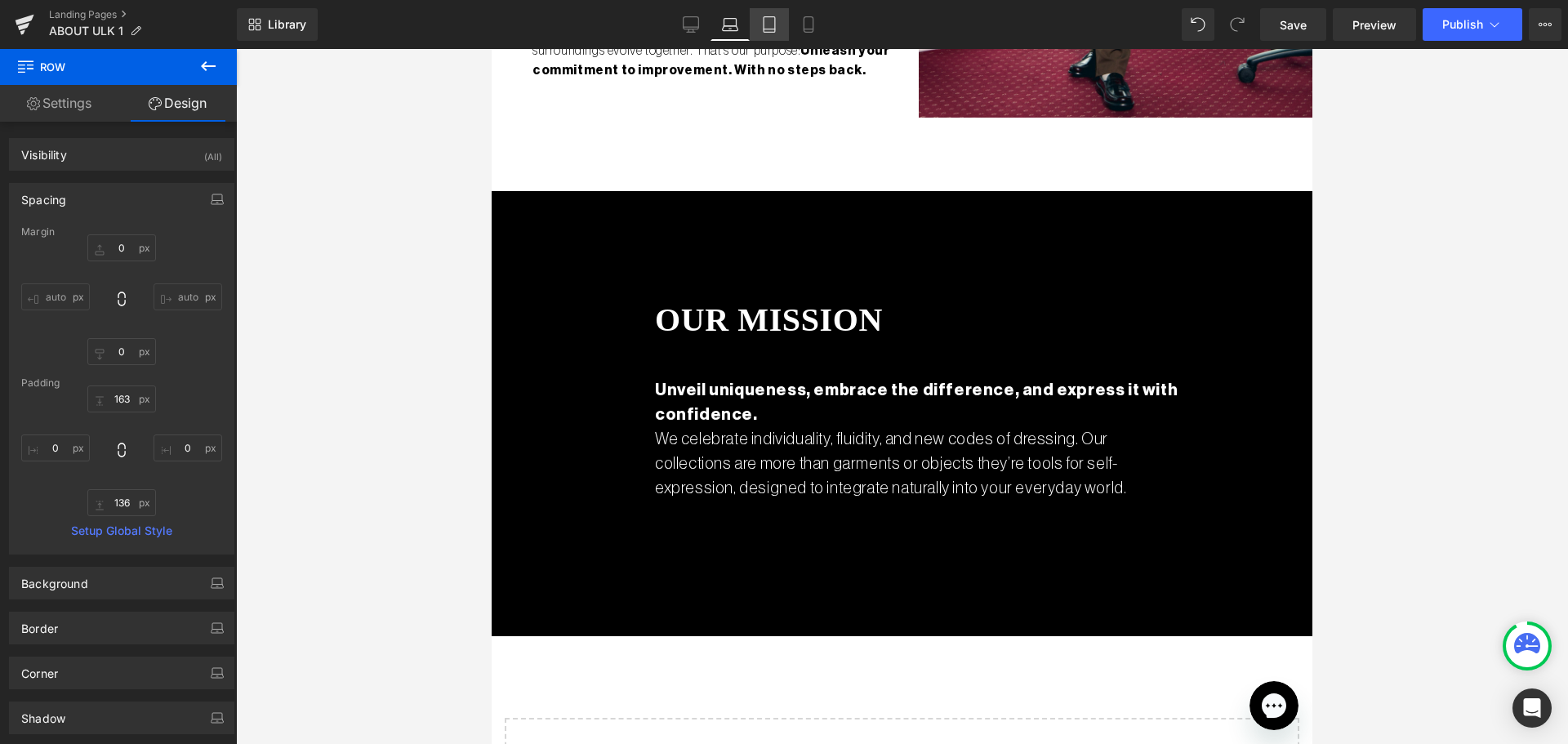
click at [765, 34] on link "Tablet" at bounding box center [769, 25] width 40 height 33
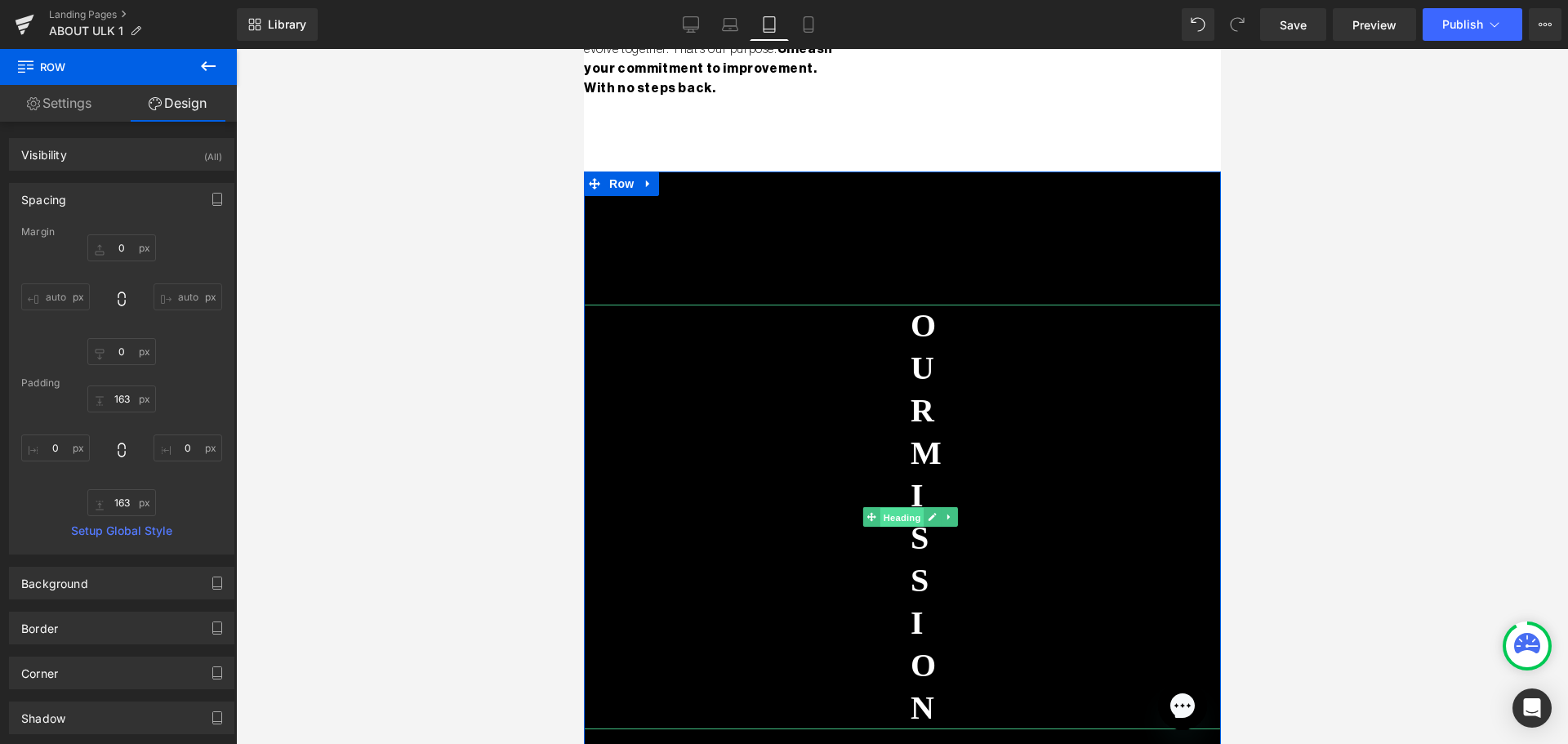
click at [891, 523] on span "Heading" at bounding box center [901, 517] width 44 height 20
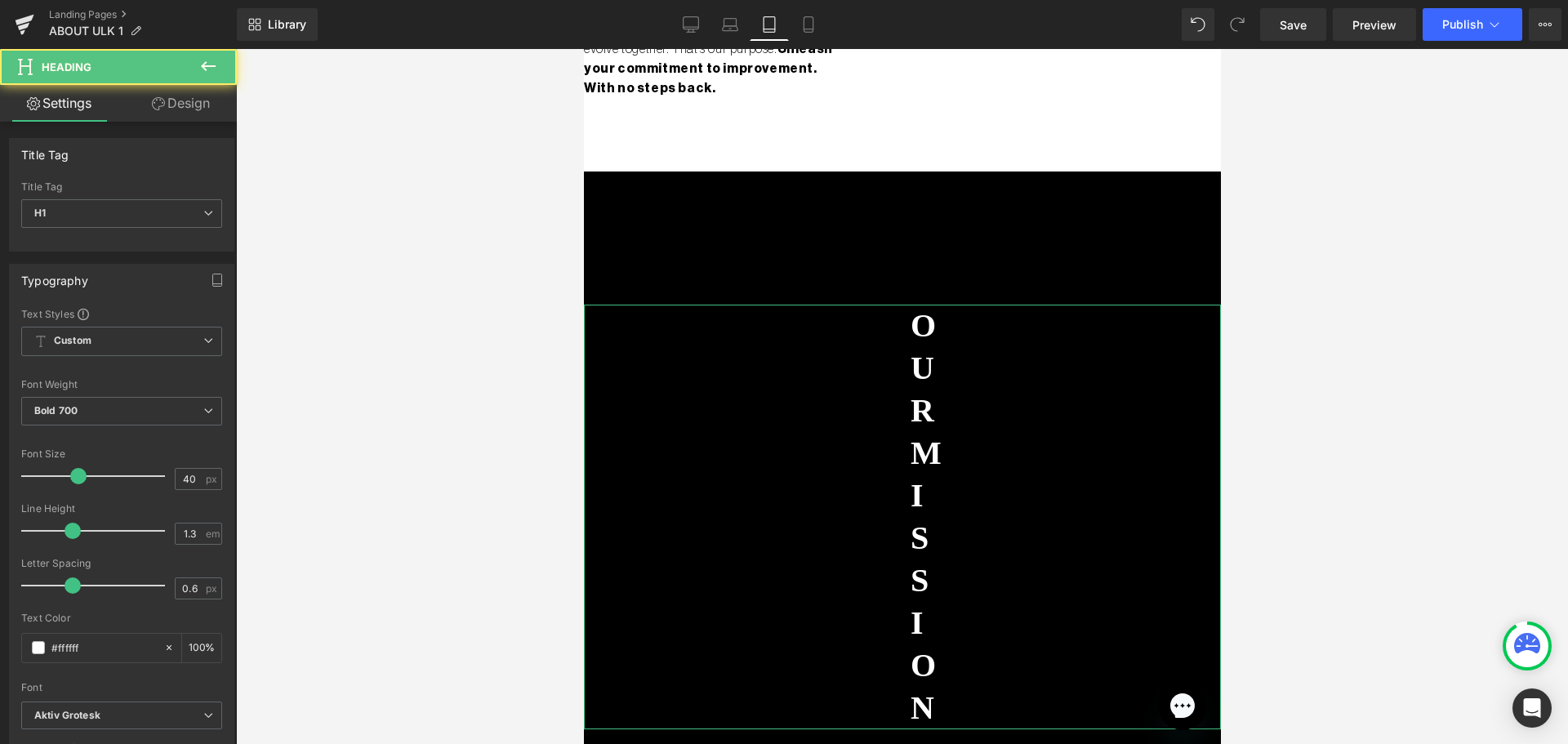
click at [213, 111] on link "Design" at bounding box center [181, 103] width 119 height 37
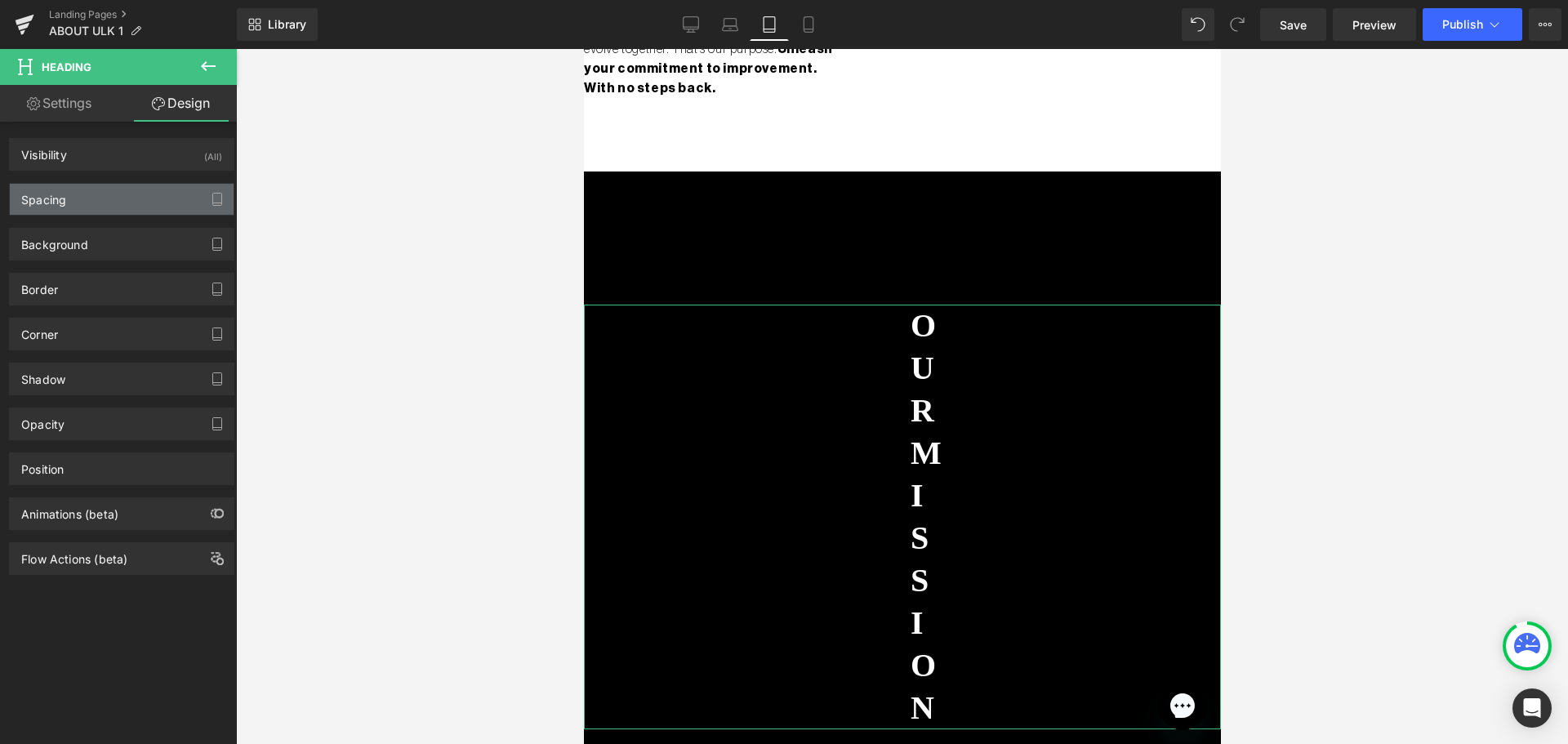
click at [63, 191] on div "Spacing" at bounding box center [44, 195] width 45 height 23
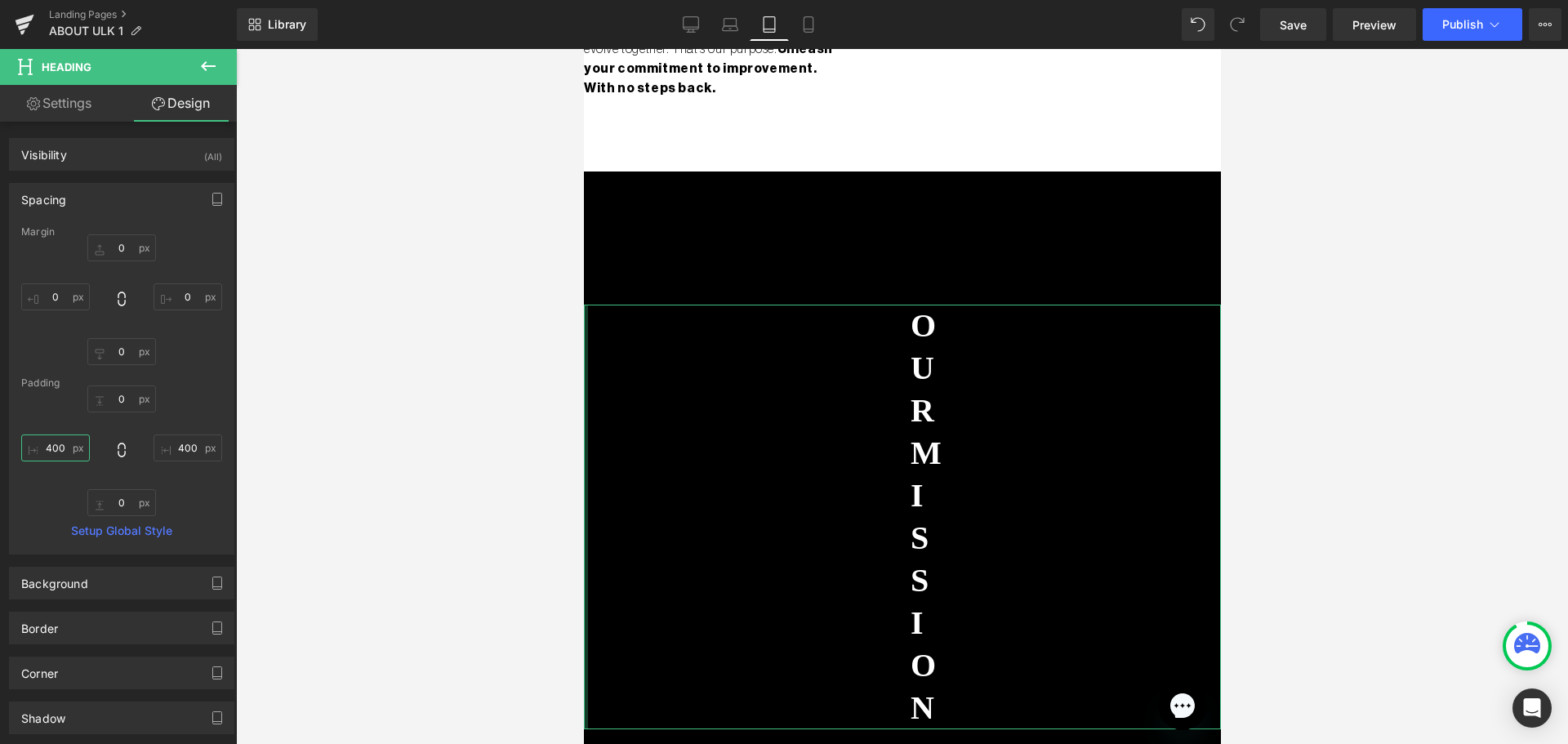
click at [47, 441] on input "text" at bounding box center [56, 448] width 69 height 27
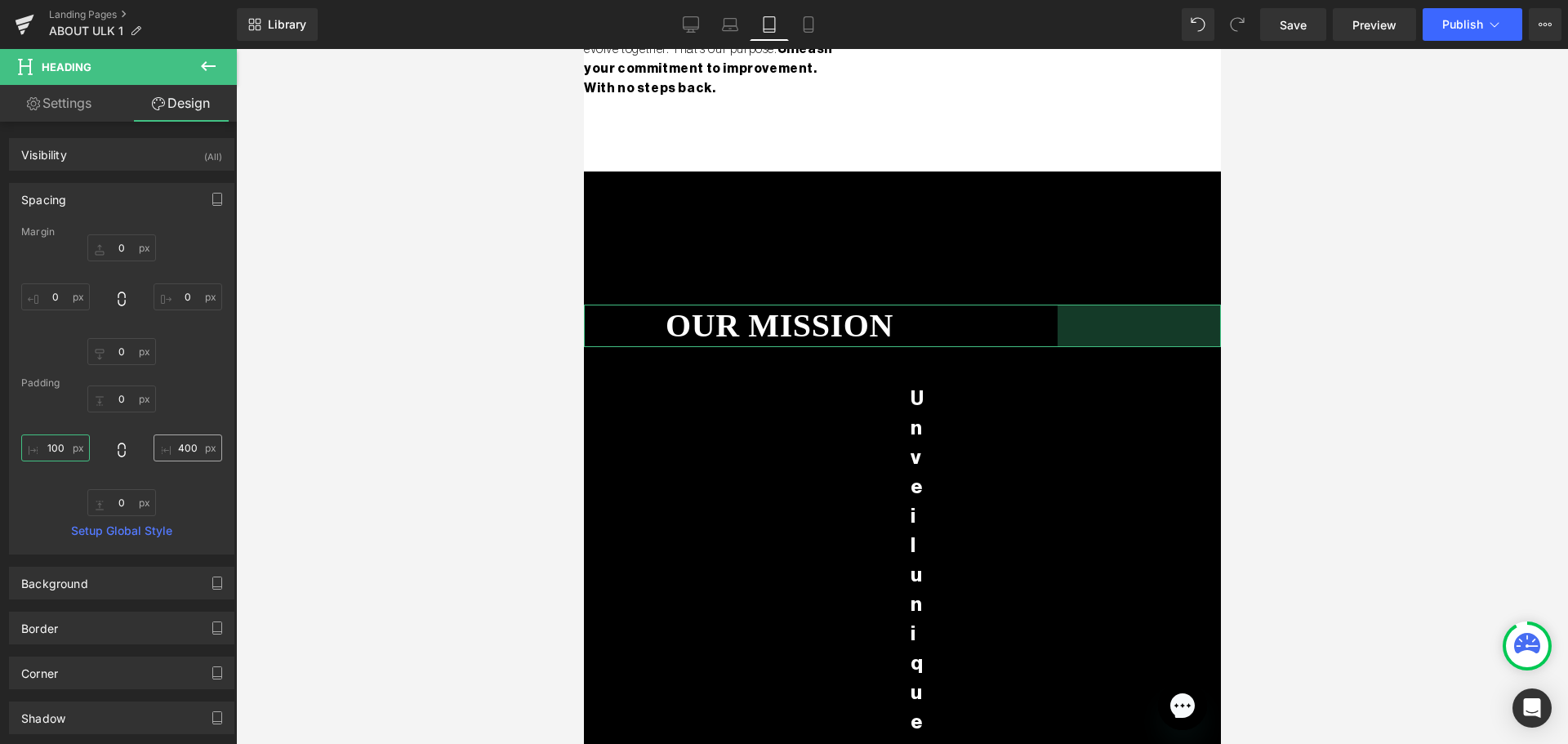
type input "100"
click at [190, 447] on input "text" at bounding box center [188, 448] width 69 height 27
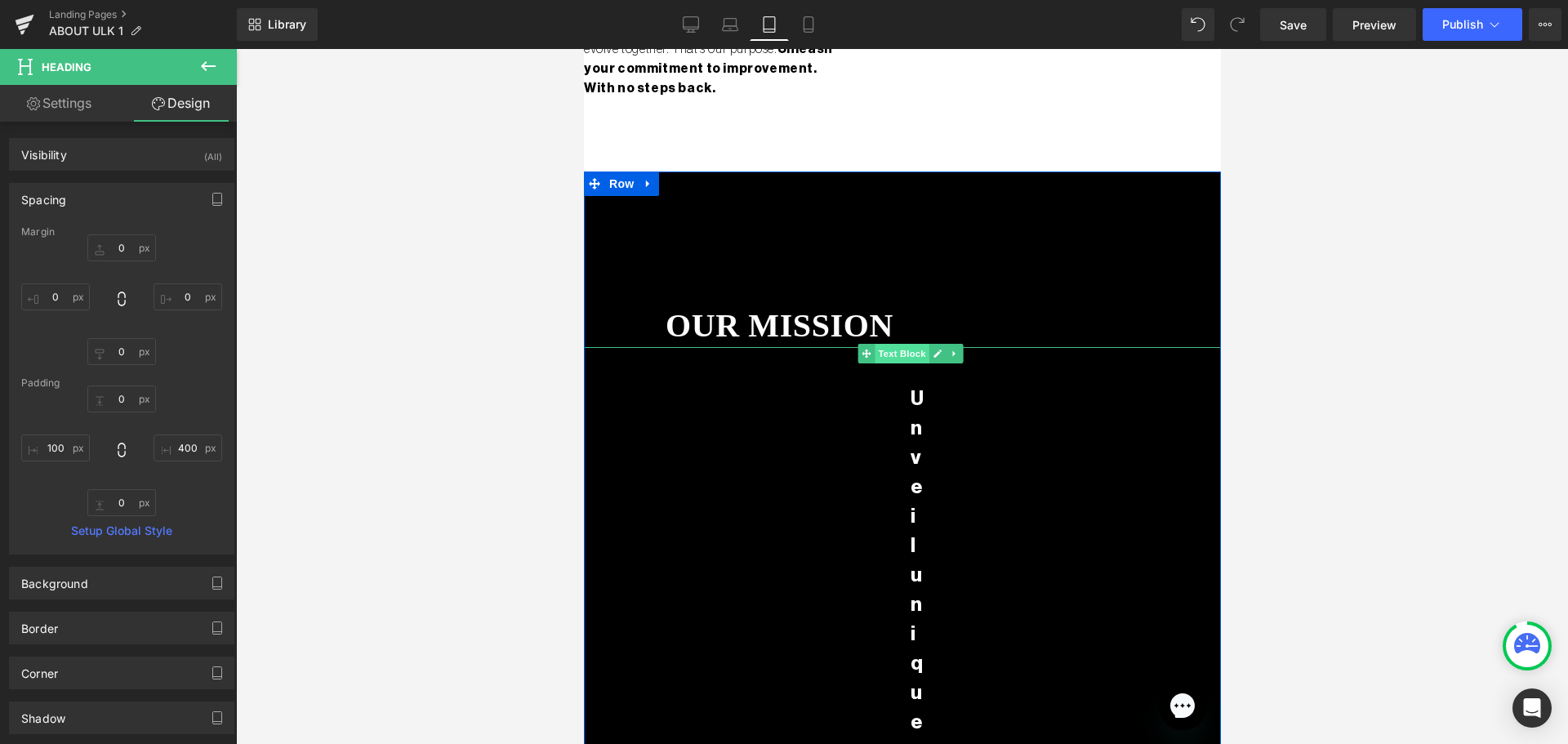
click at [904, 355] on span "Text Block" at bounding box center [900, 353] width 54 height 20
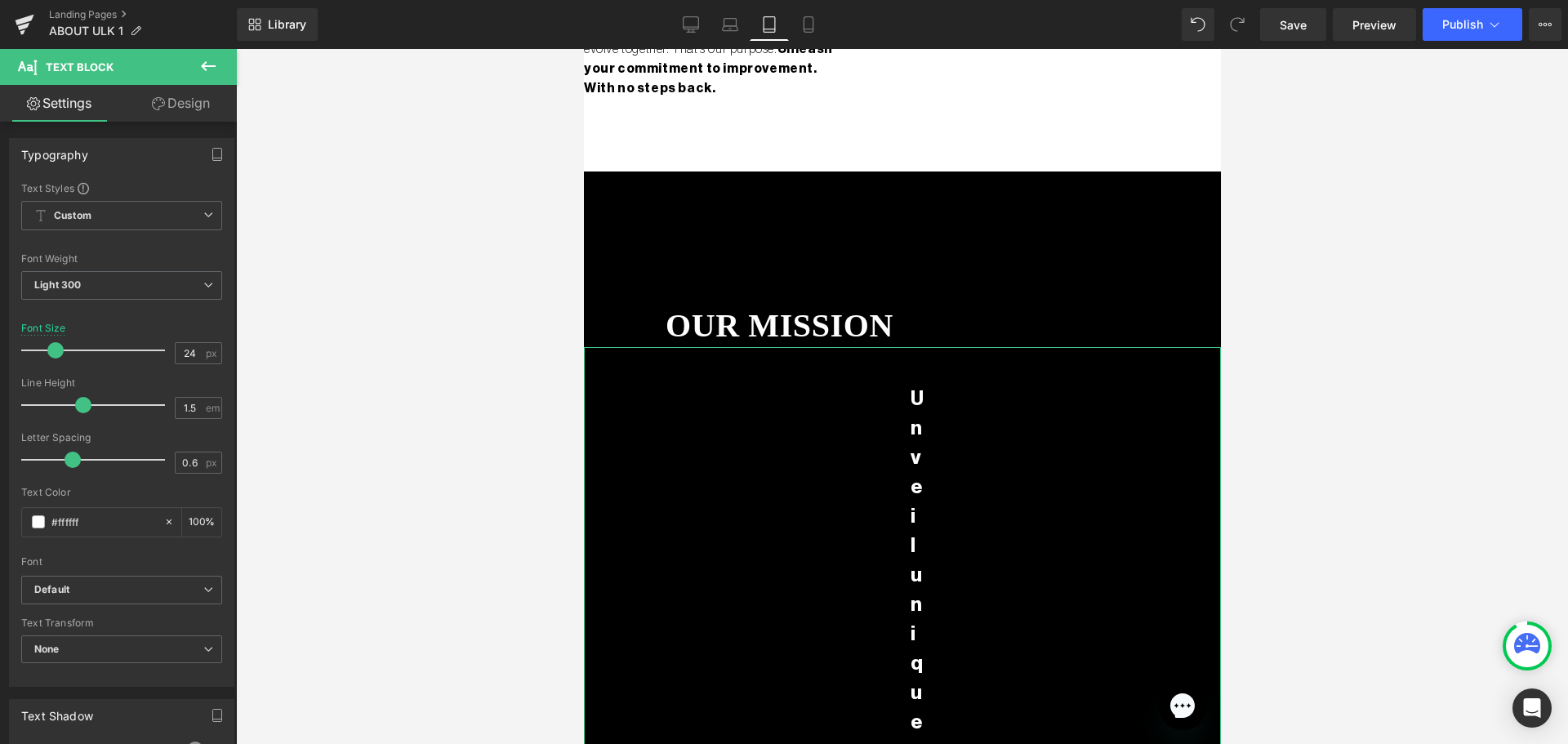
click at [196, 95] on link "Design" at bounding box center [181, 103] width 119 height 37
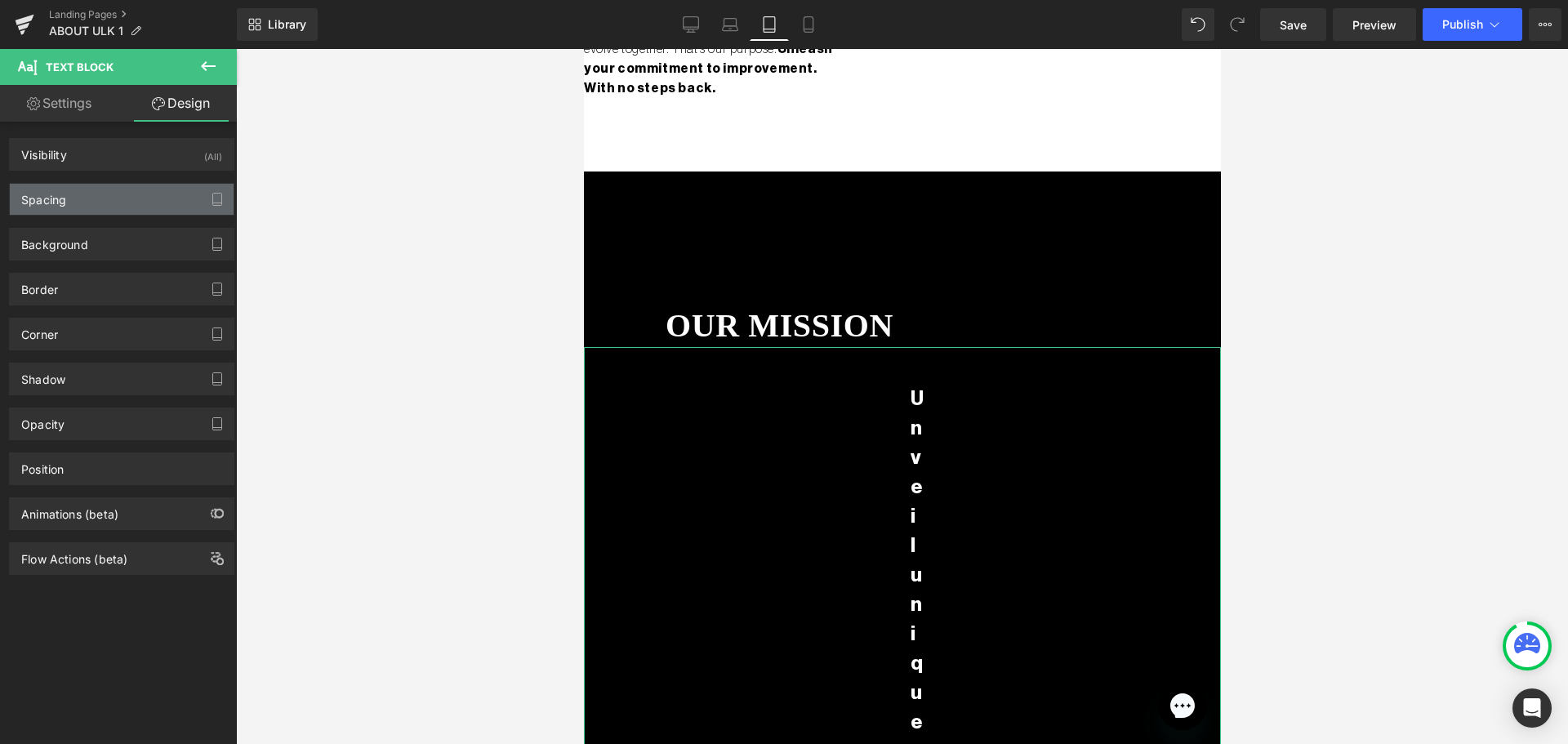
click at [42, 198] on div "Spacing" at bounding box center [44, 195] width 45 height 23
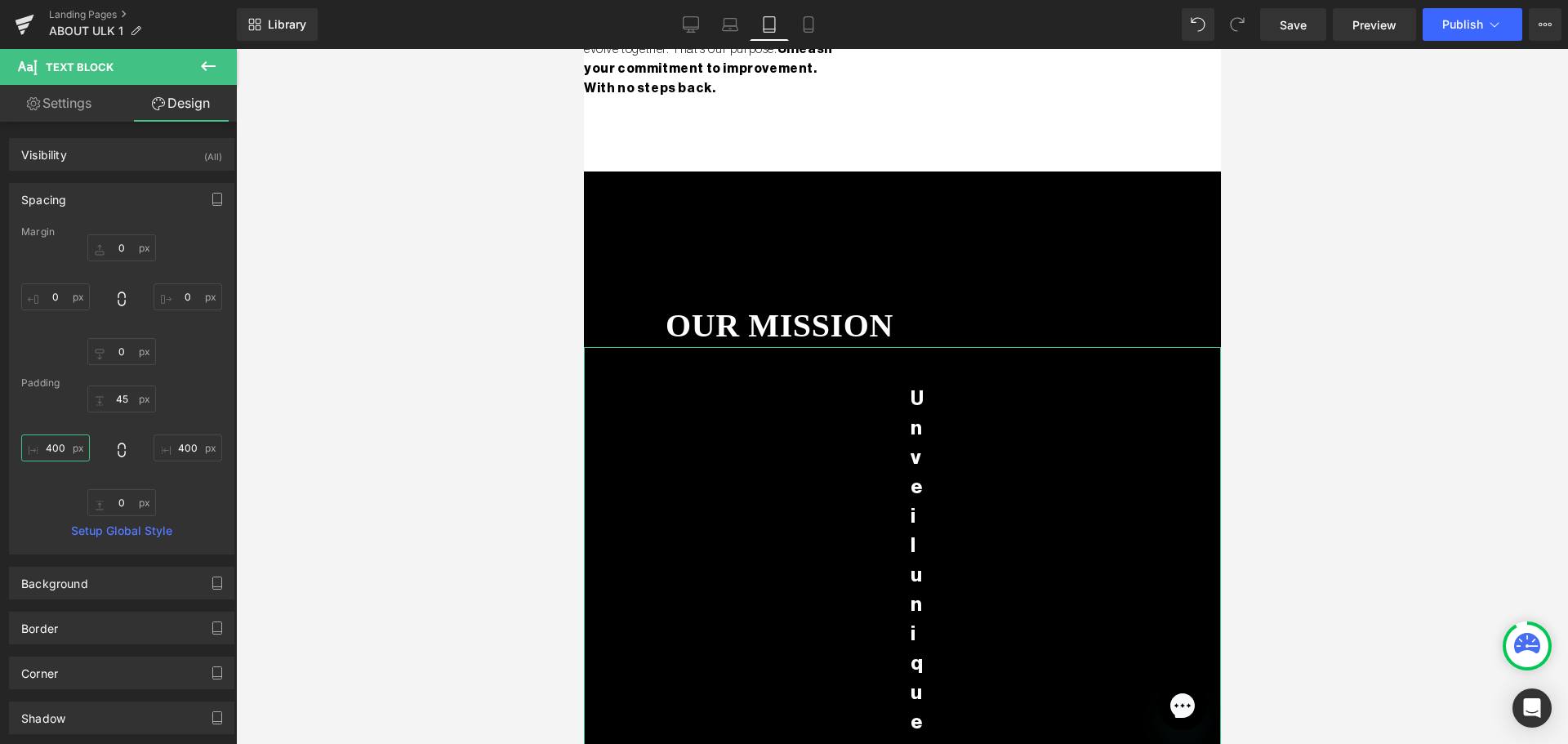
click at [58, 442] on input "400" at bounding box center [56, 448] width 69 height 27
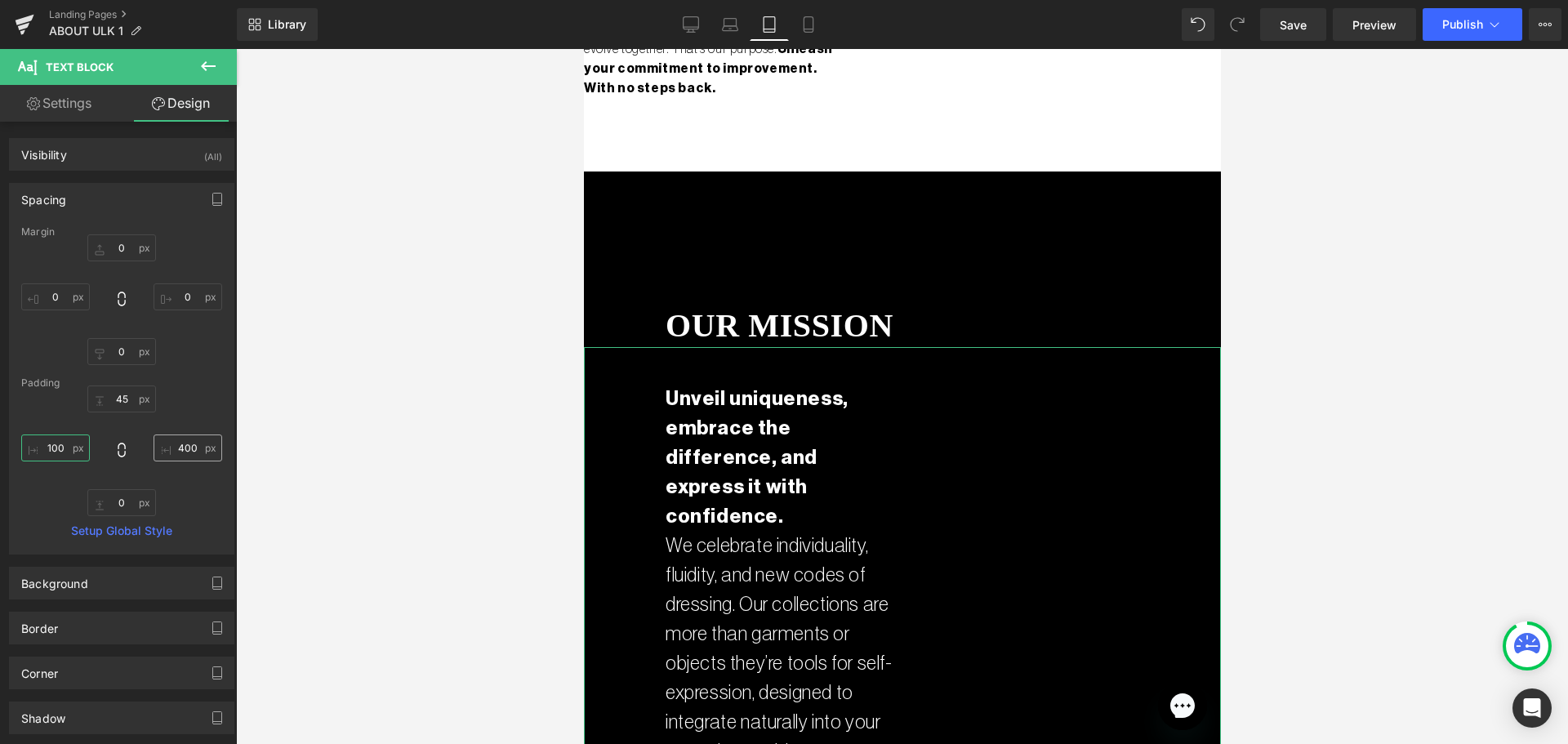
type input "100"
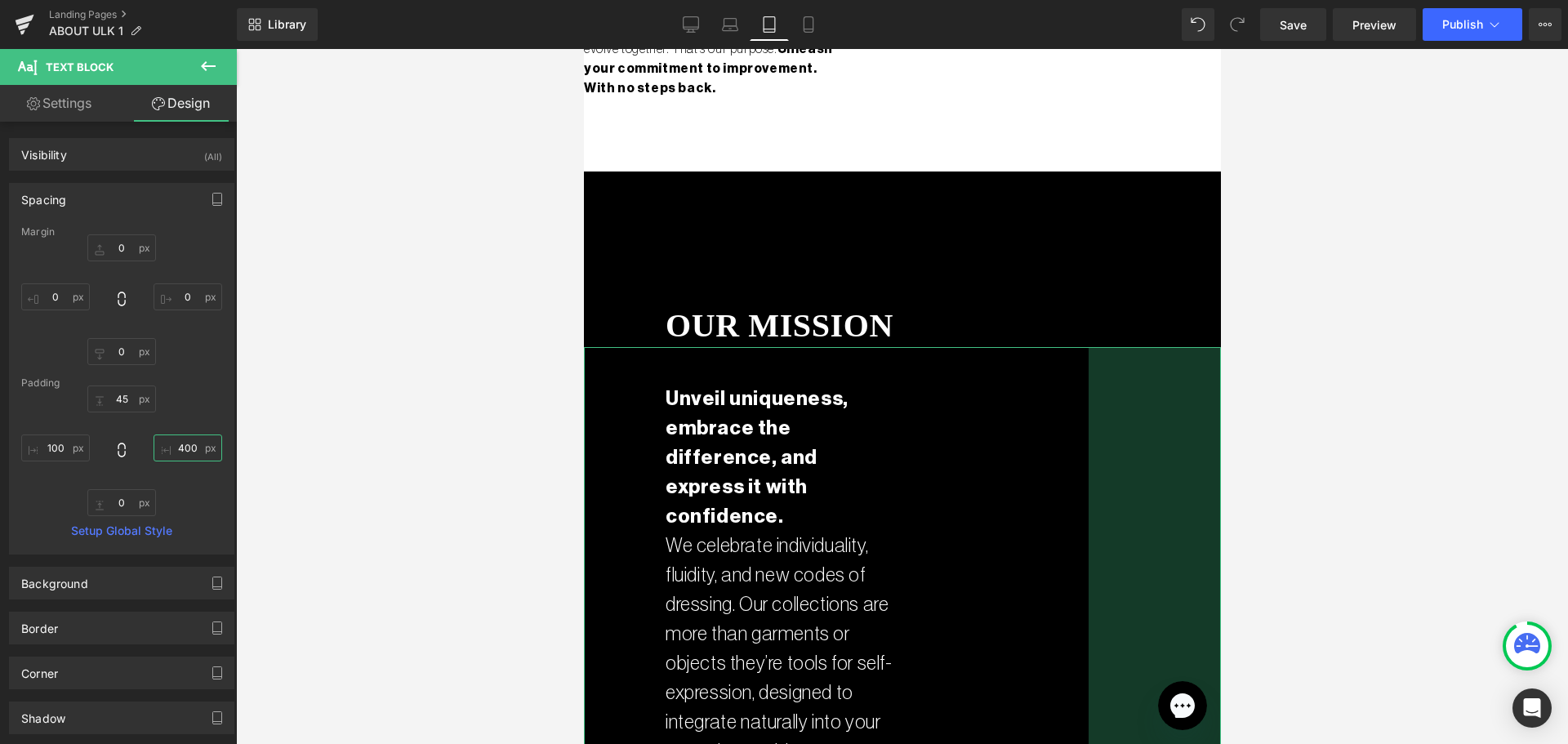
click at [184, 448] on input "400" at bounding box center [188, 448] width 69 height 27
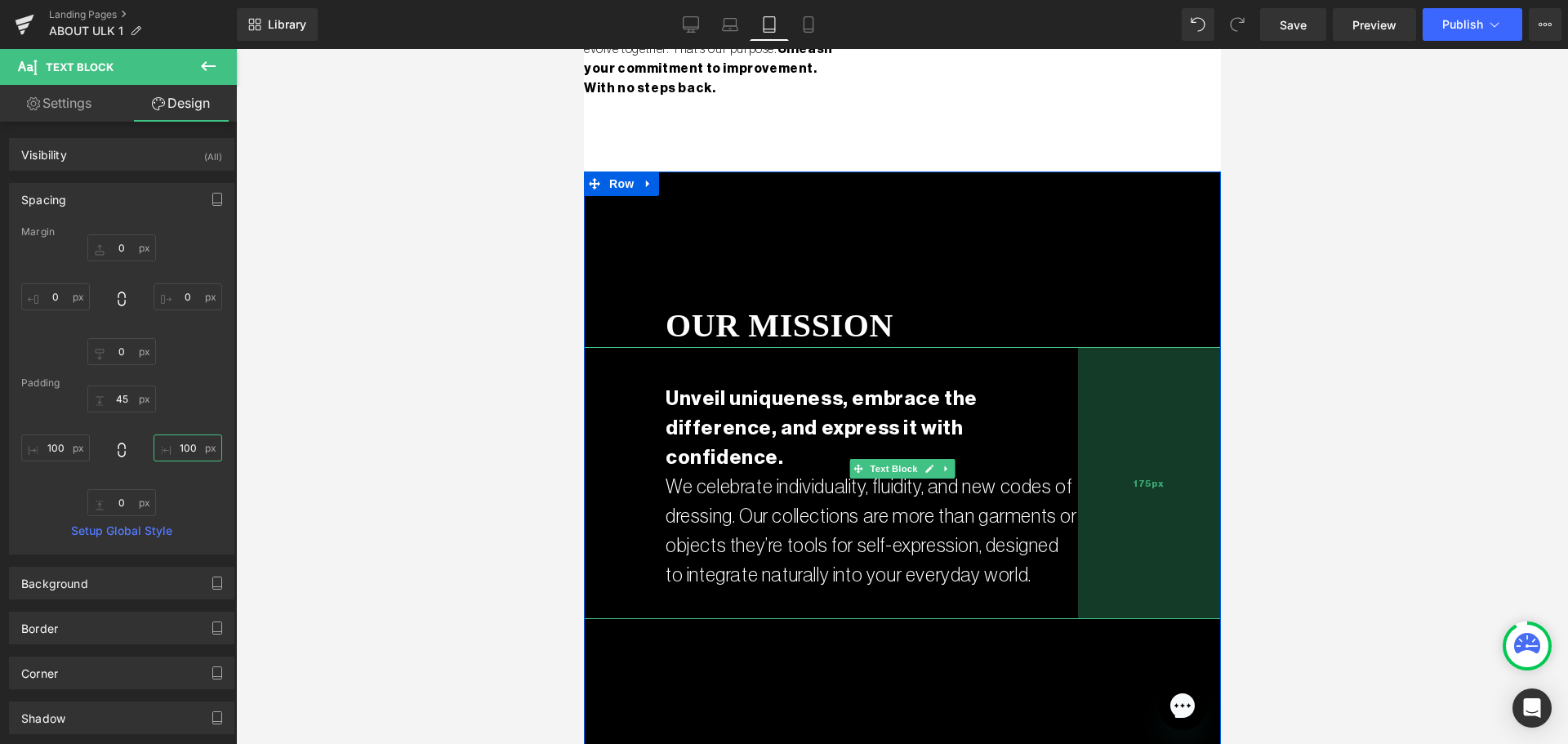
drag, startPoint x: 1131, startPoint y: 431, endPoint x: 1074, endPoint y: 424, distance: 57.4
click at [1077, 424] on div "175px" at bounding box center [1148, 483] width 143 height 272
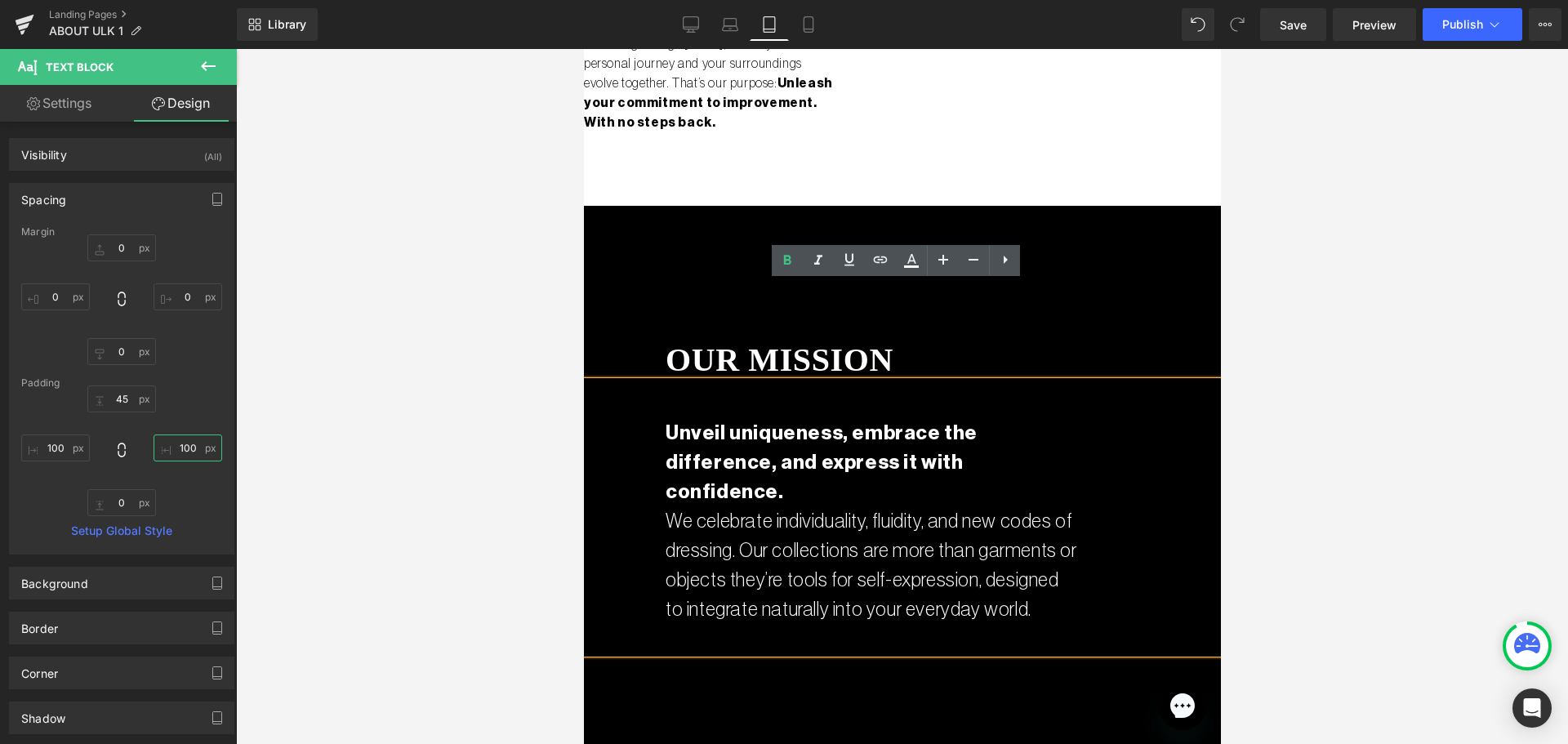
scroll to position [2172, 0]
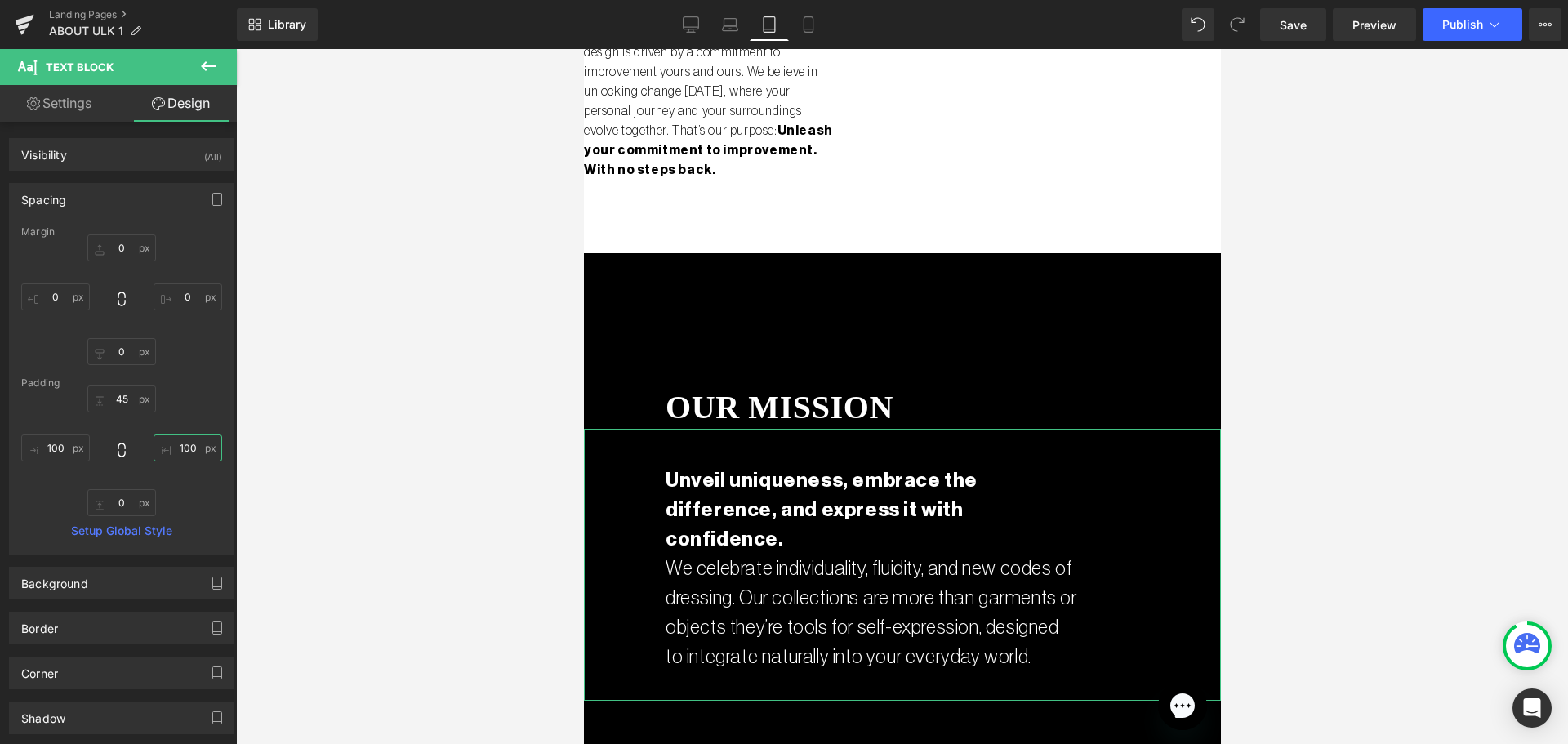
type input "175px"
click at [41, 89] on link "Settings" at bounding box center [59, 103] width 119 height 37
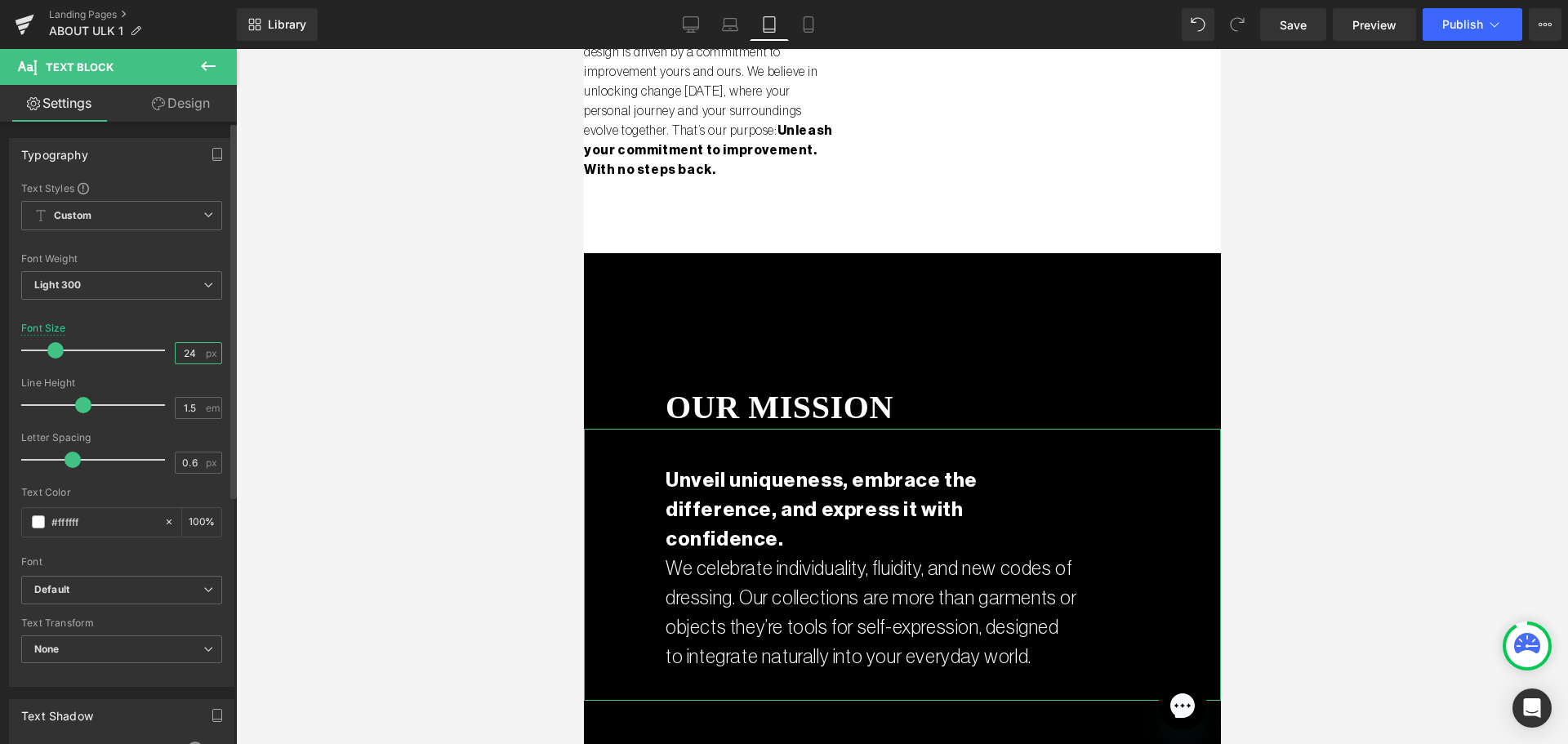
click at [189, 343] on input "24" at bounding box center [189, 353] width 28 height 21
click at [179, 345] on input "24" at bounding box center [189, 353] width 28 height 21
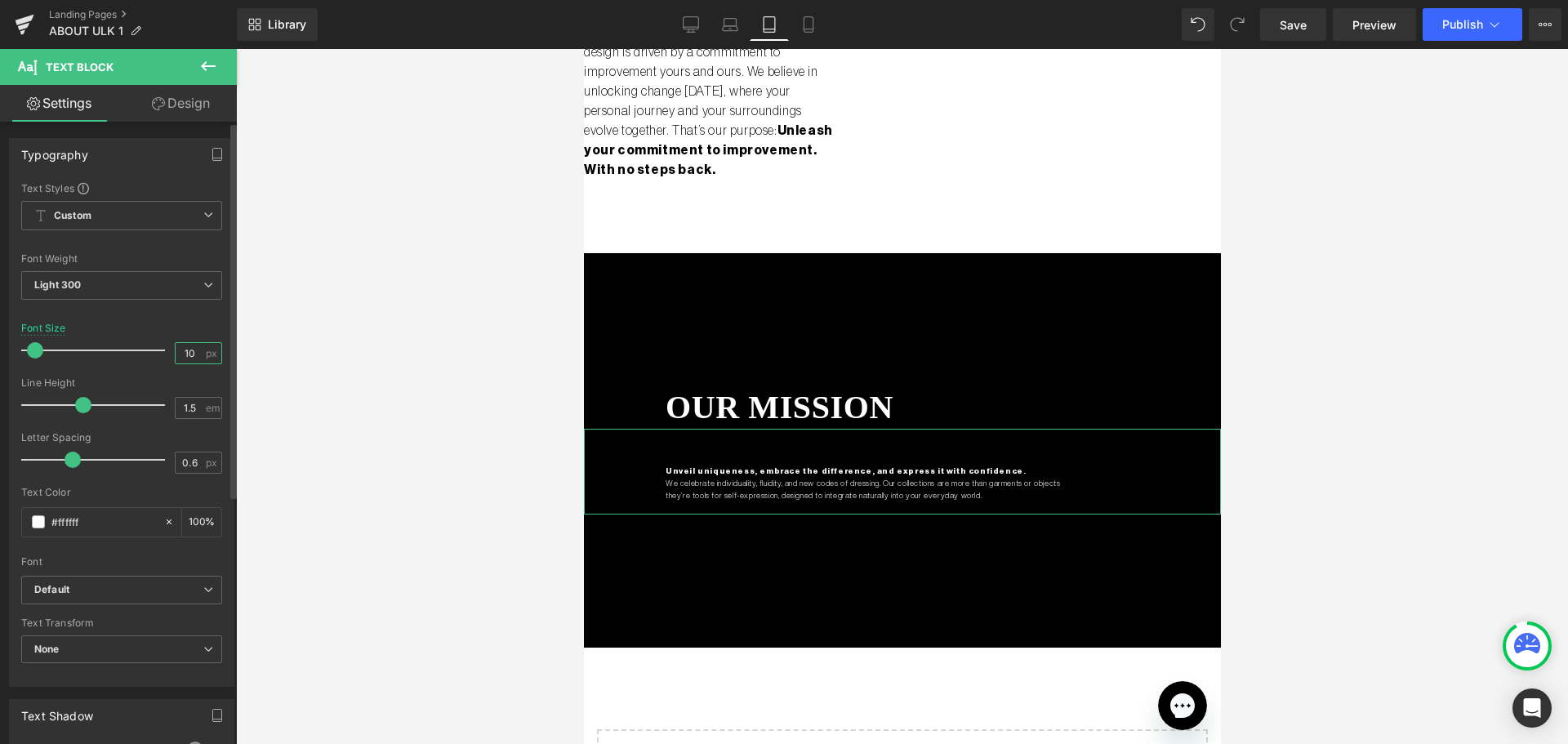
type input "1"
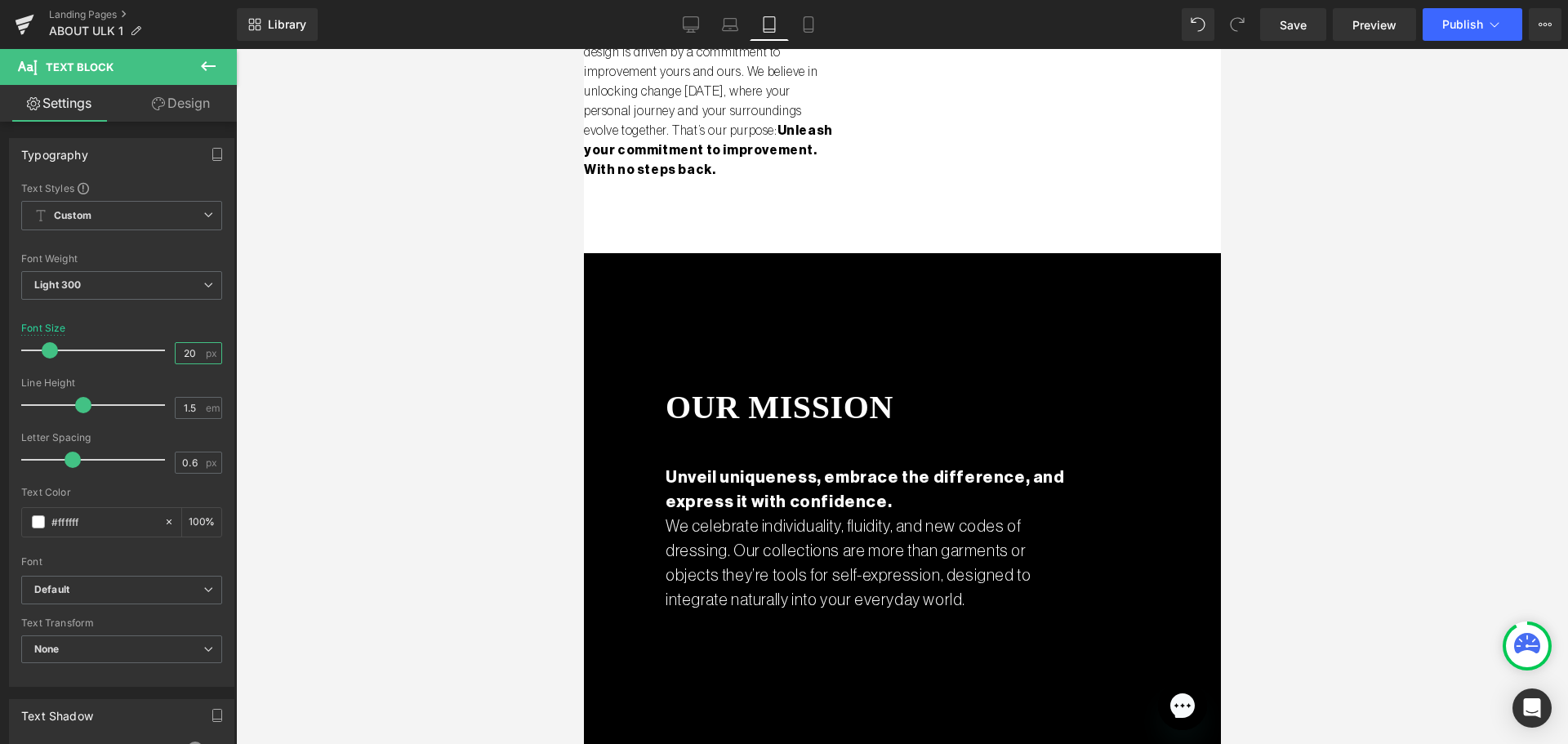
type input "20"
click at [411, 366] on div at bounding box center [902, 396] width 1332 height 695
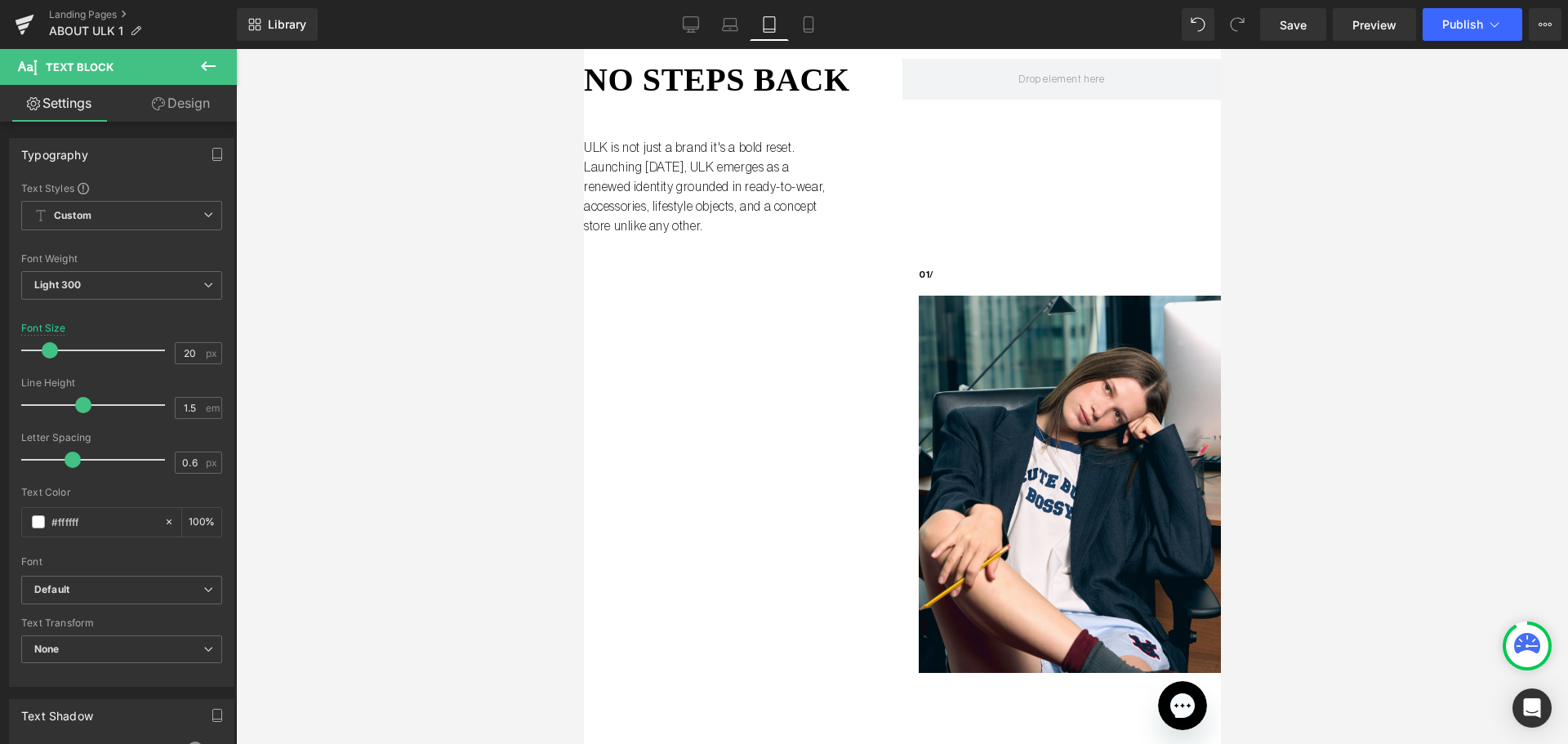
scroll to position [0, 0]
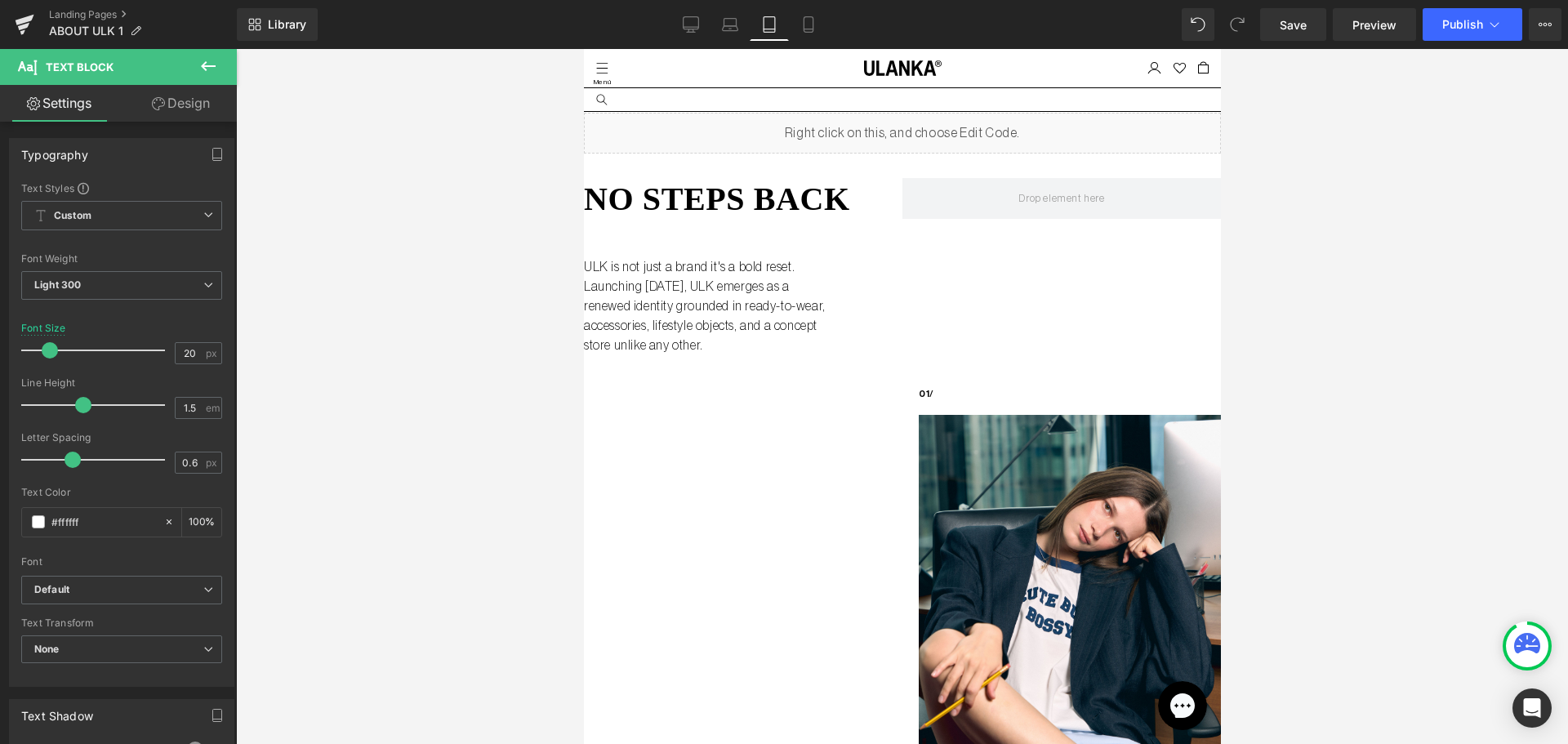
click at [199, 72] on icon at bounding box center [208, 66] width 20 height 20
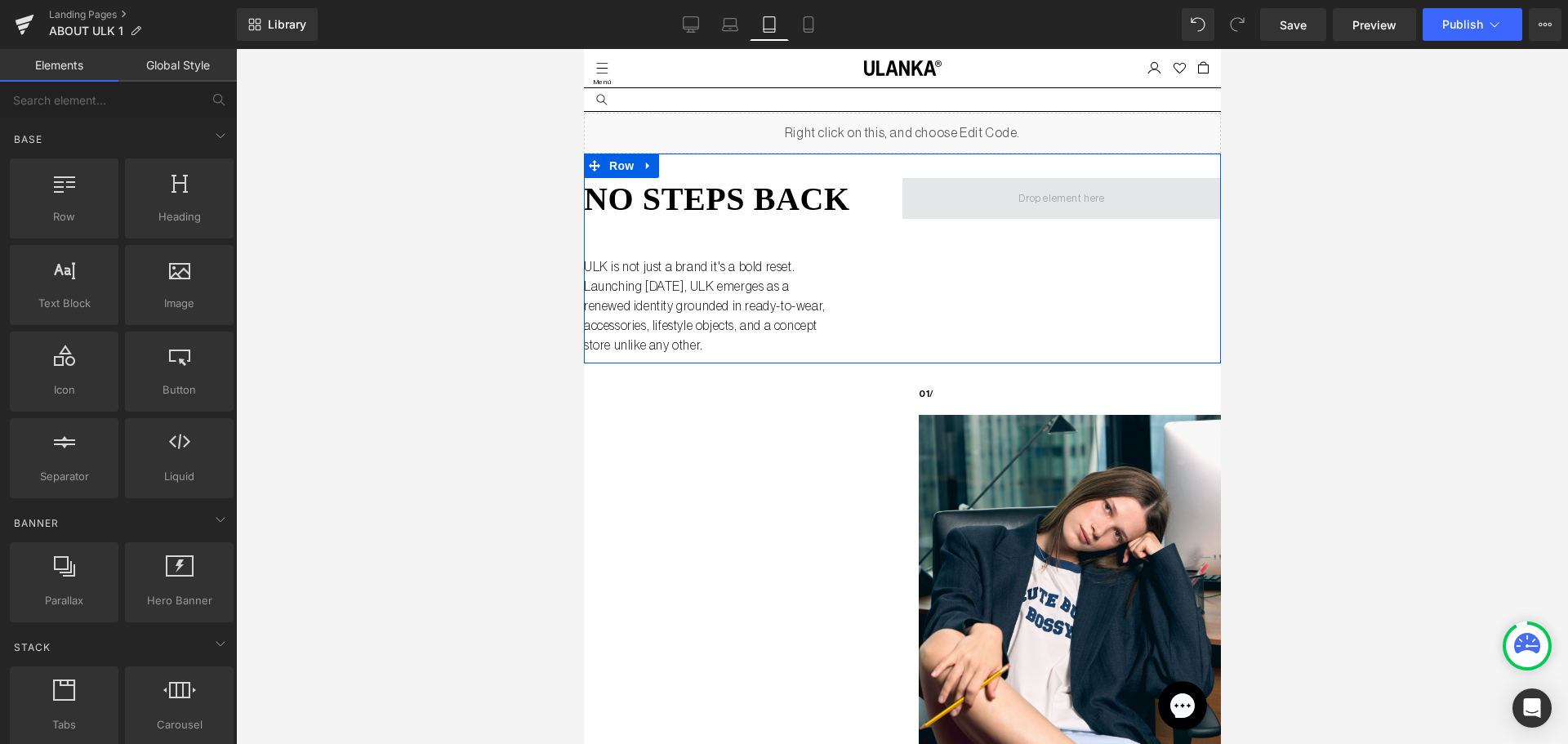
click at [1036, 204] on span at bounding box center [1060, 198] width 97 height 25
click at [607, 168] on span "Row" at bounding box center [621, 167] width 33 height 25
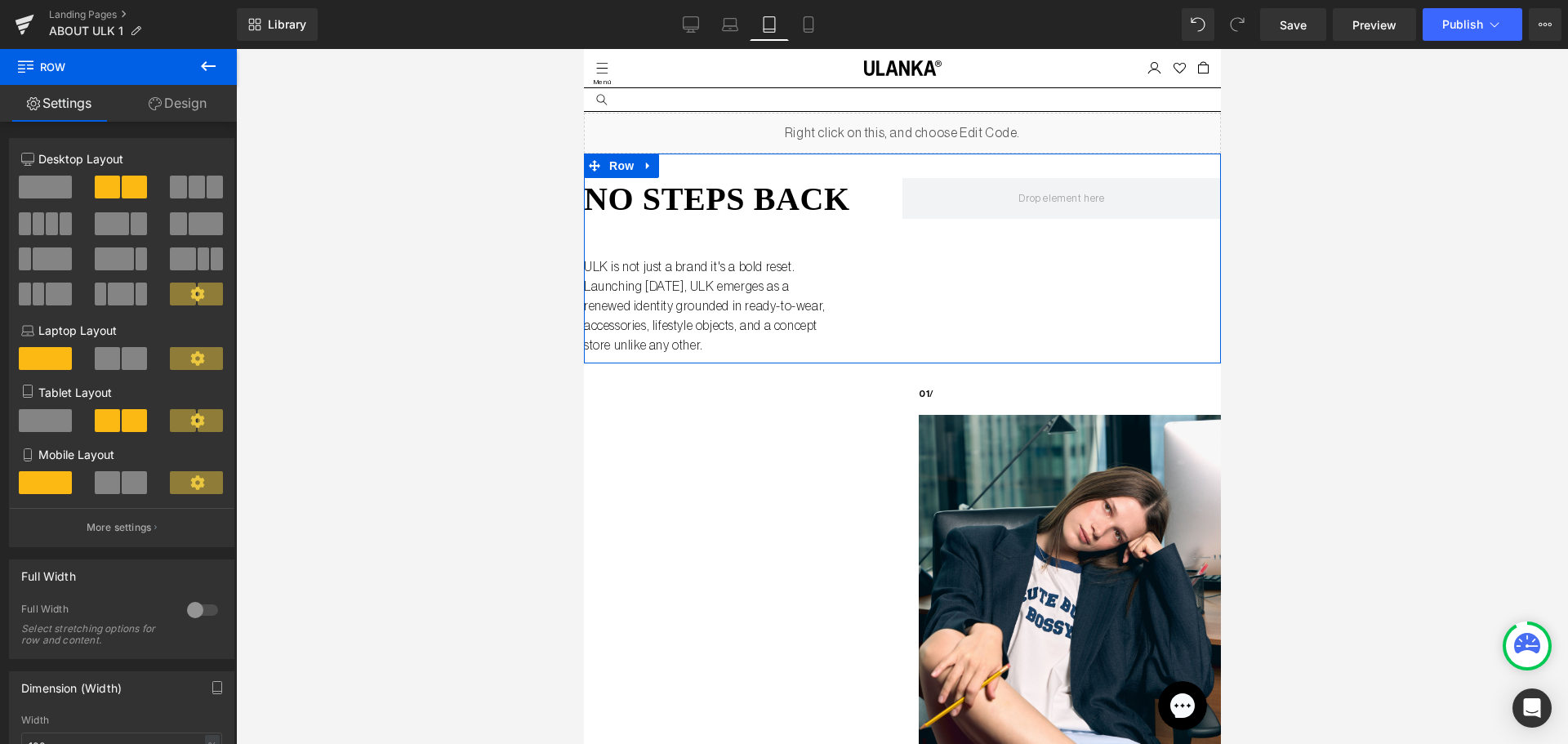
click at [57, 420] on span at bounding box center [46, 420] width 53 height 23
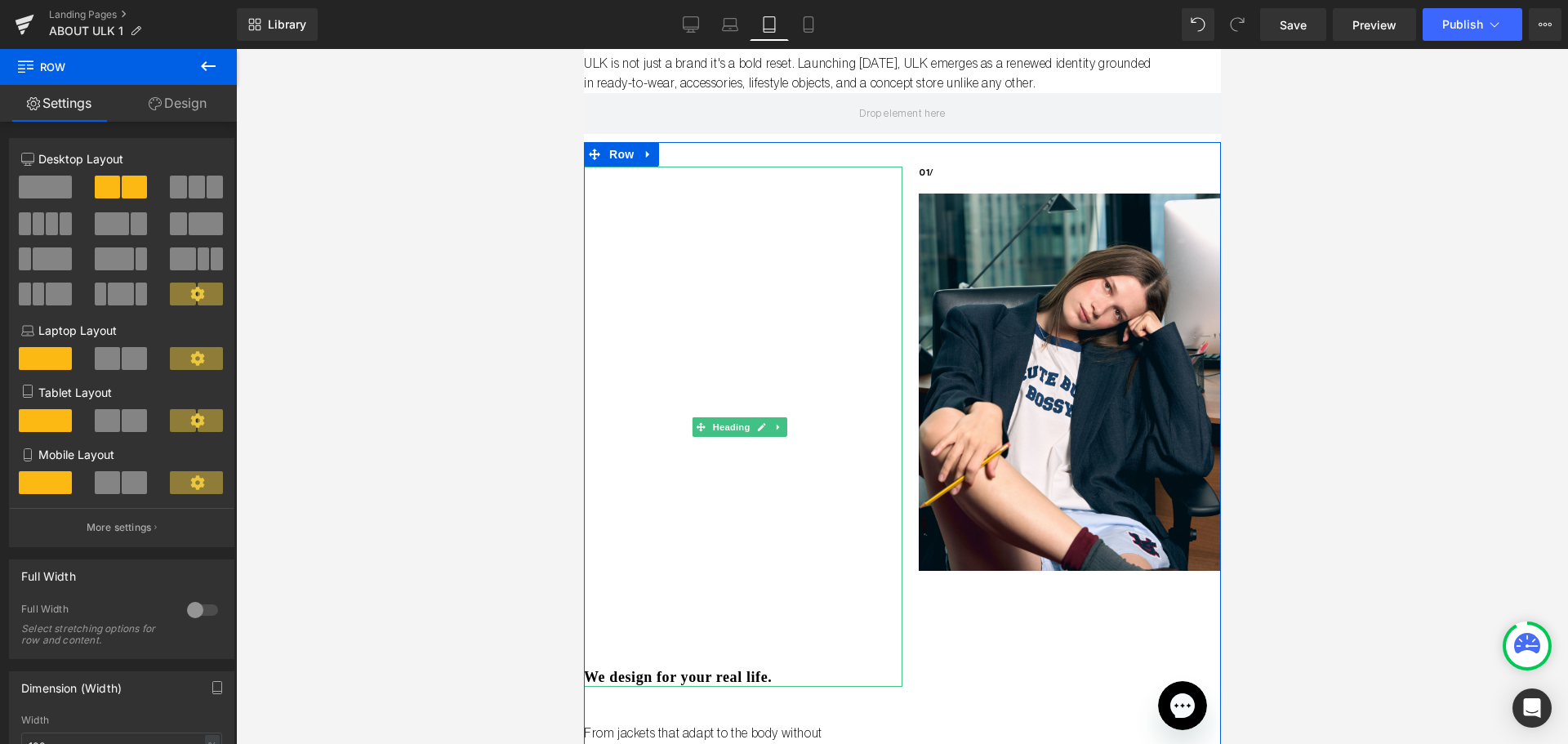
scroll to position [163, 0]
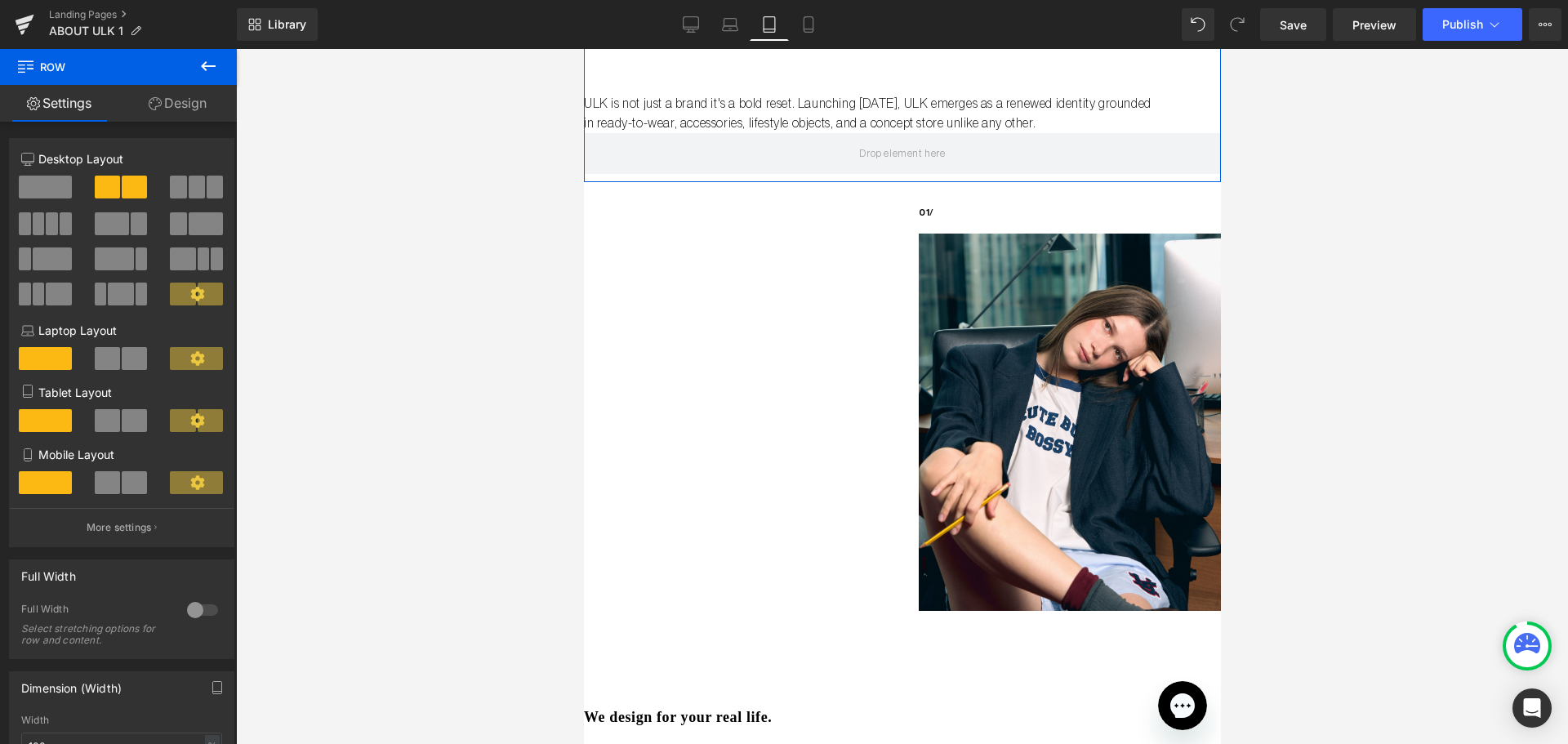
click at [43, 482] on span at bounding box center [46, 483] width 53 height 23
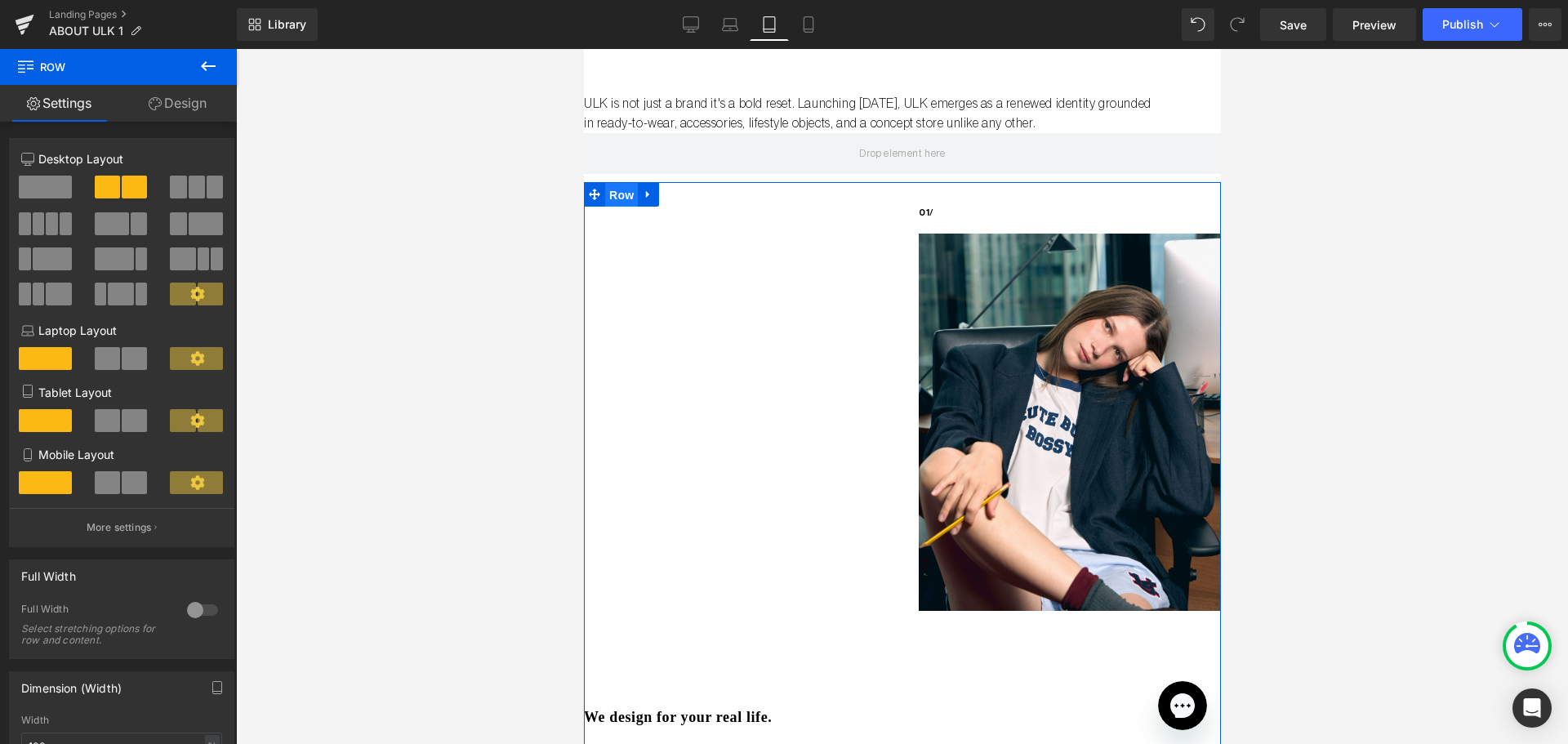
click at [618, 193] on span "Row" at bounding box center [621, 195] width 33 height 25
click at [40, 420] on span at bounding box center [46, 420] width 53 height 23
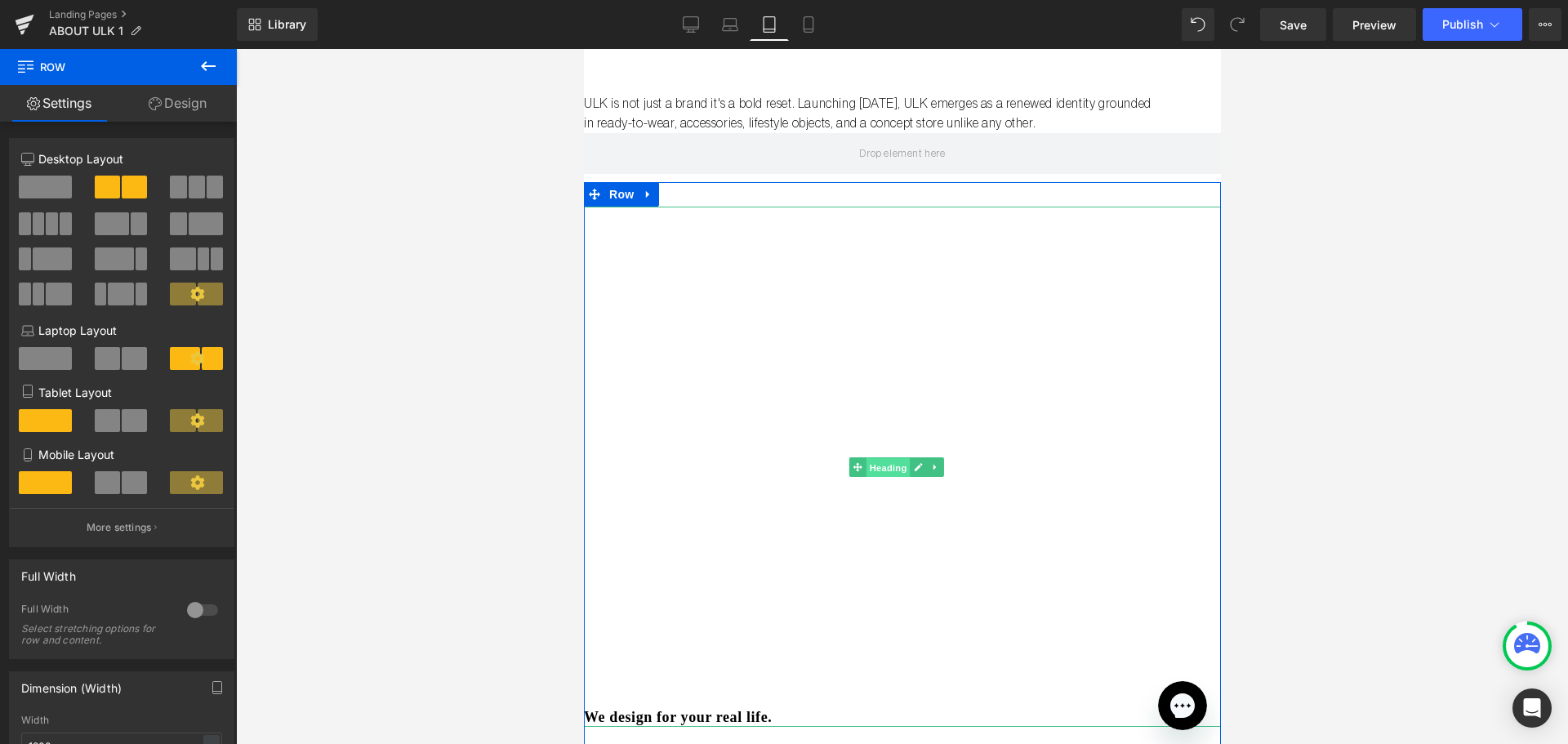
click at [884, 464] on span "Heading" at bounding box center [886, 467] width 44 height 20
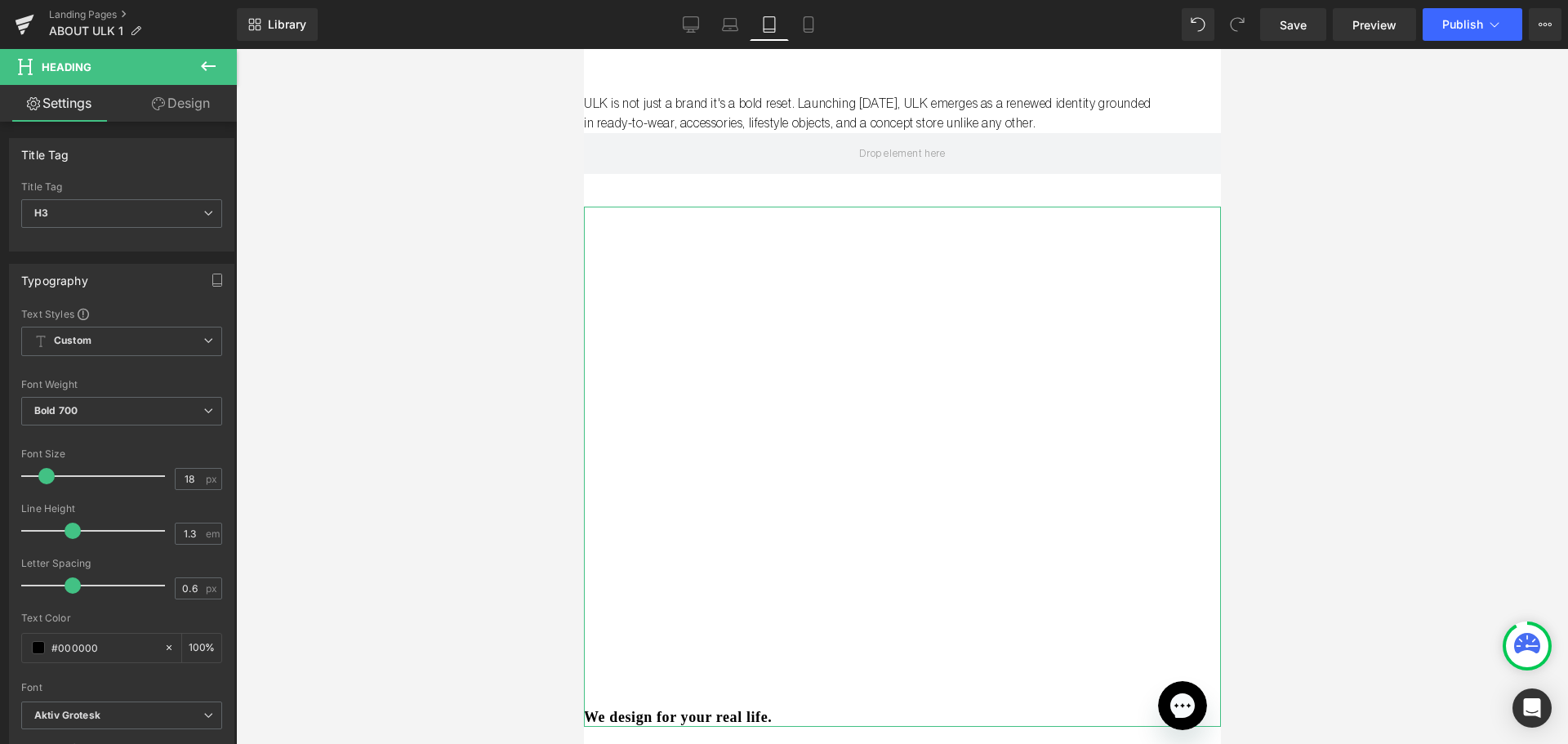
click at [169, 96] on link "Design" at bounding box center [181, 103] width 119 height 37
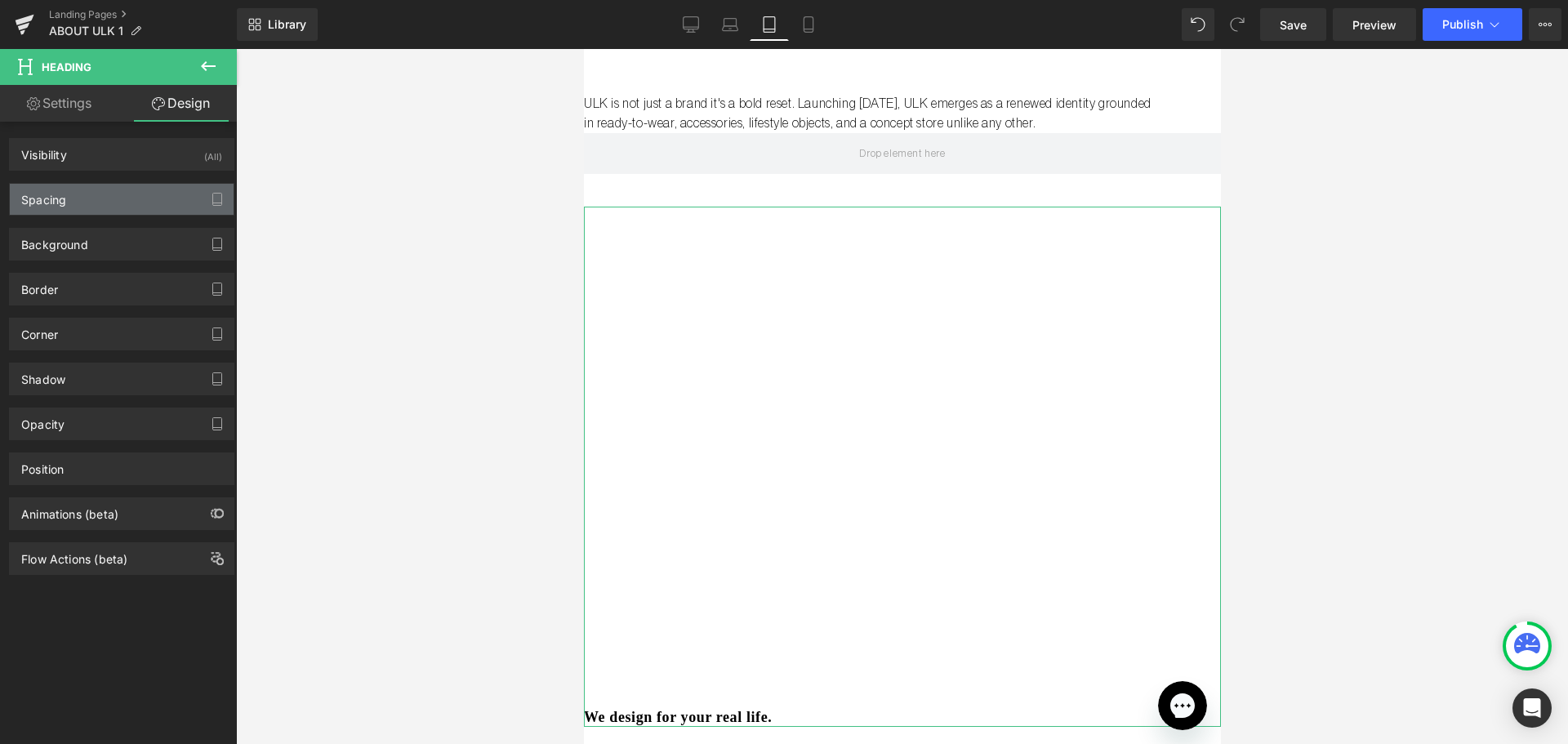
click at [127, 196] on div "Spacing" at bounding box center [121, 199] width 224 height 31
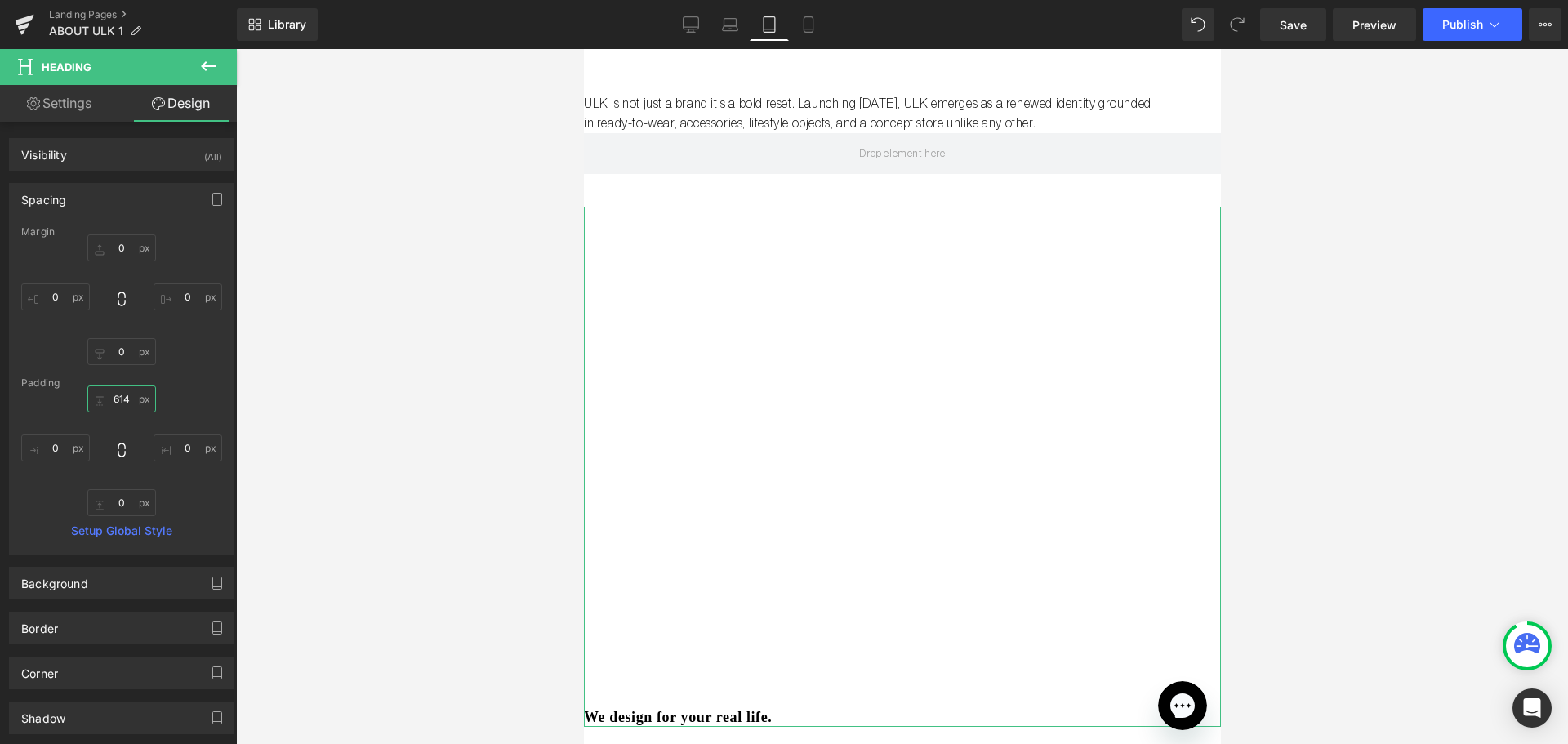
click at [114, 399] on input "614" at bounding box center [122, 399] width 69 height 27
type input "20"
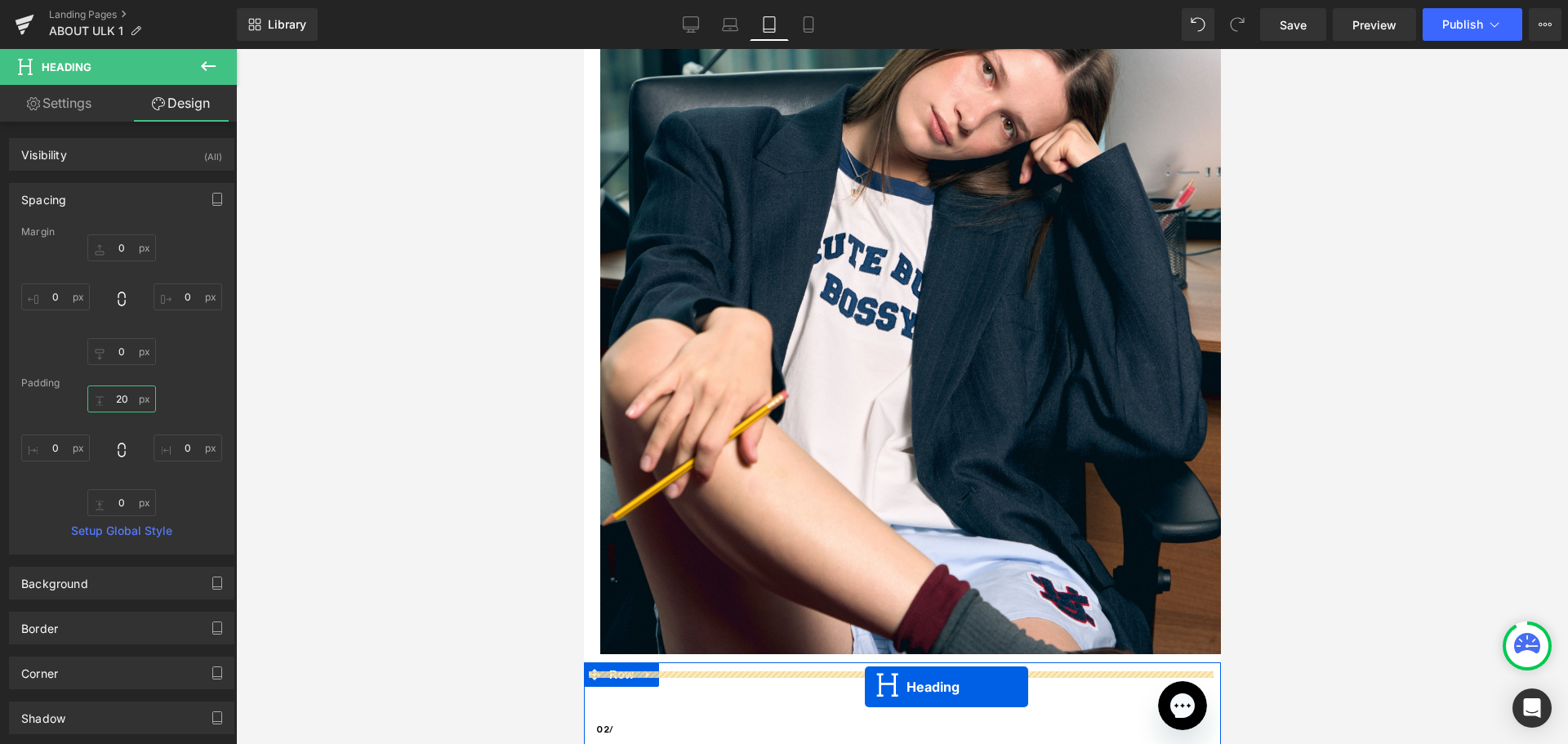
scroll to position [768, 0]
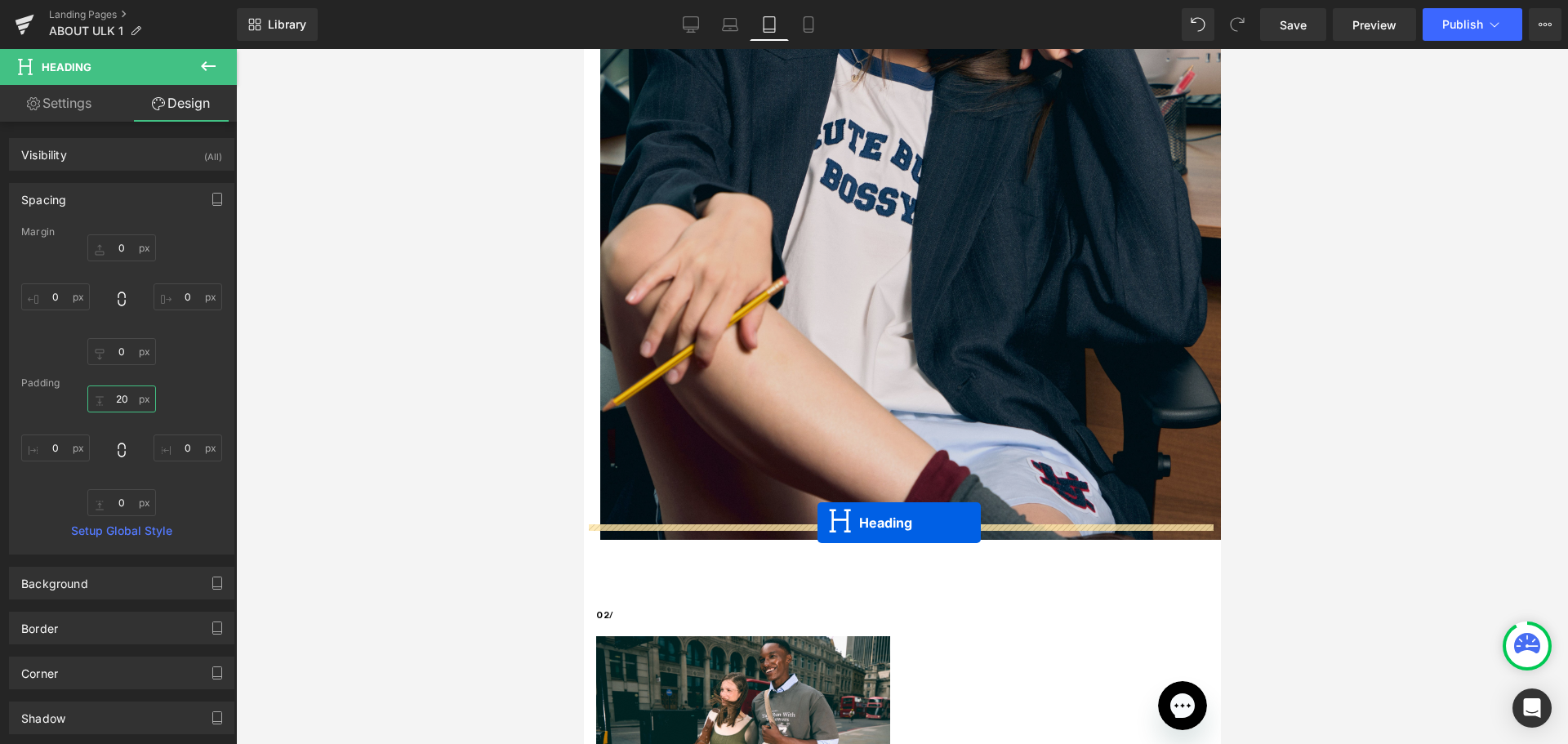
drag, startPoint x: 857, startPoint y: 392, endPoint x: 817, endPoint y: 523, distance: 137.0
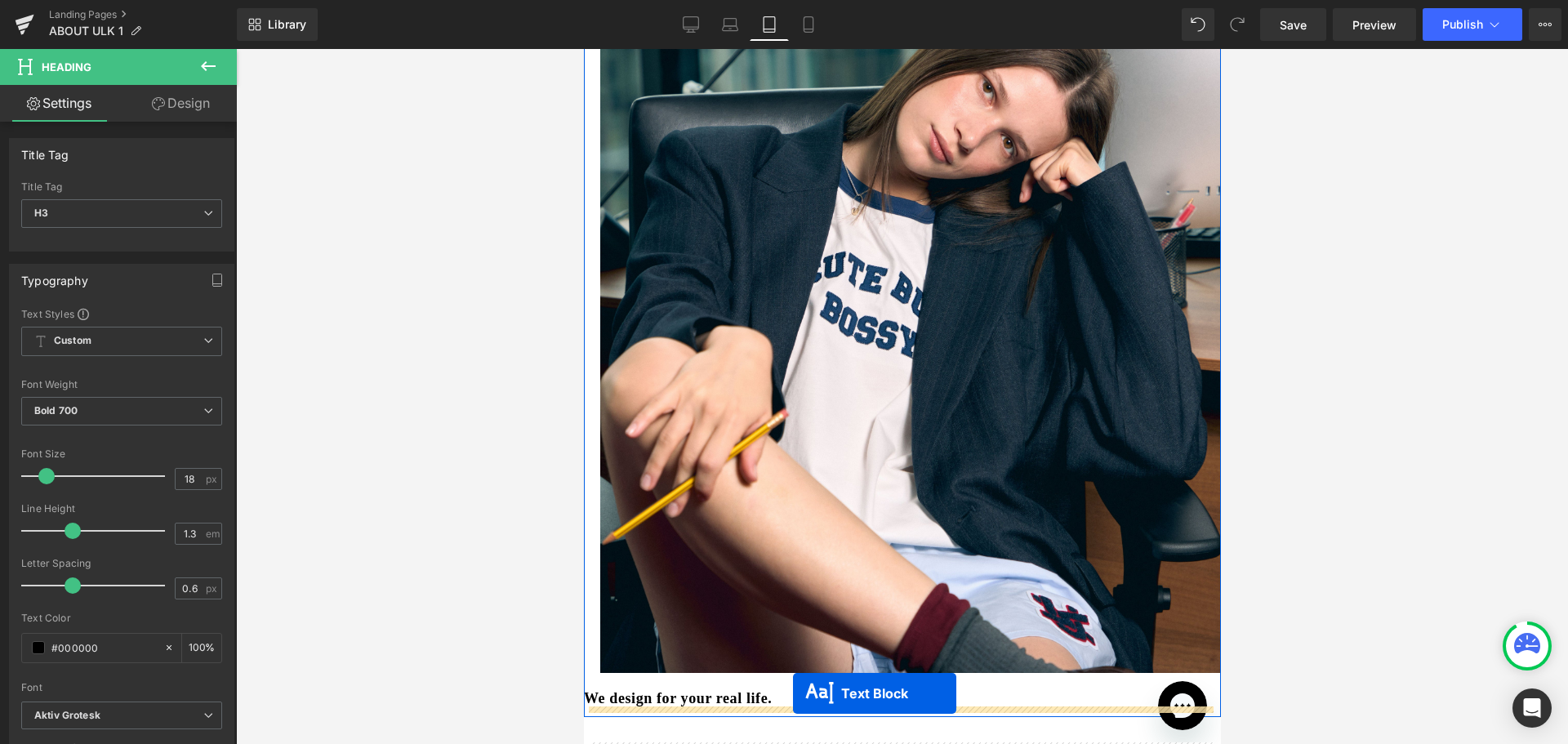
scroll to position [670, 0]
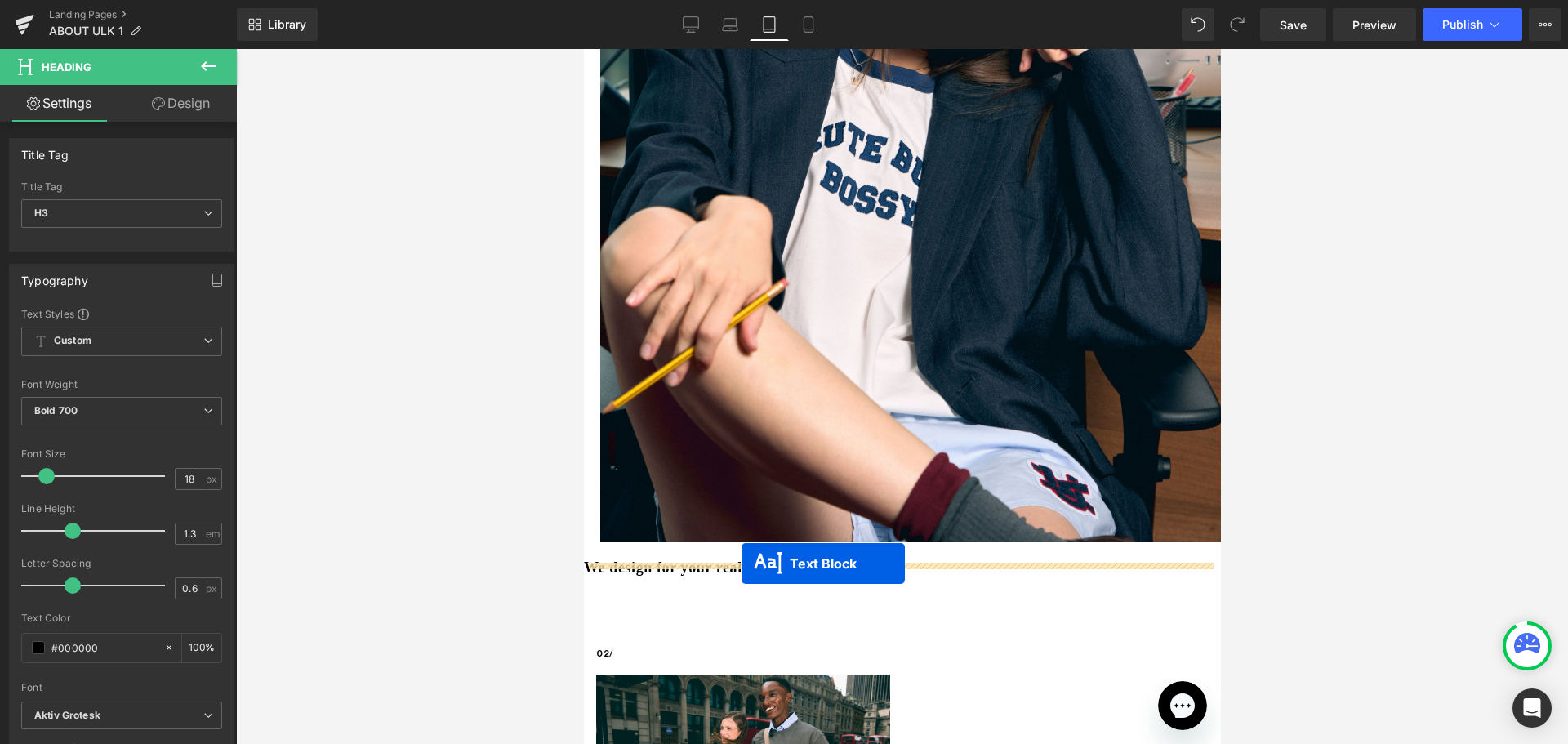
drag, startPoint x: 852, startPoint y: 140, endPoint x: 740, endPoint y: 564, distance: 438.5
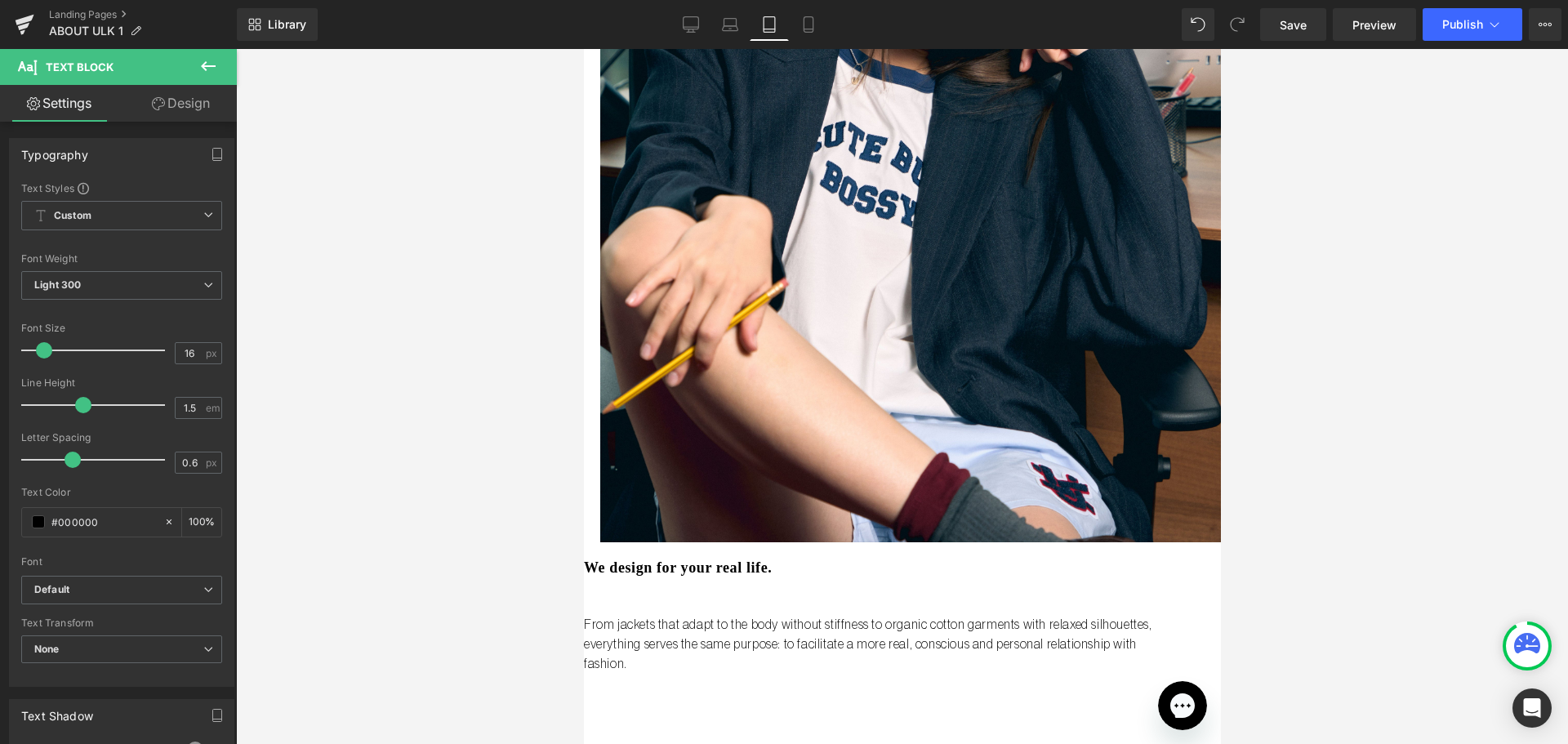
click at [1406, 419] on div at bounding box center [902, 396] width 1332 height 695
click at [669, 19] on div "Library Tablet Desktop Laptop Tablet Mobile Save Preview Publish Scheduled View…" at bounding box center [903, 25] width 1331 height 33
click at [690, 20] on icon at bounding box center [690, 24] width 16 height 16
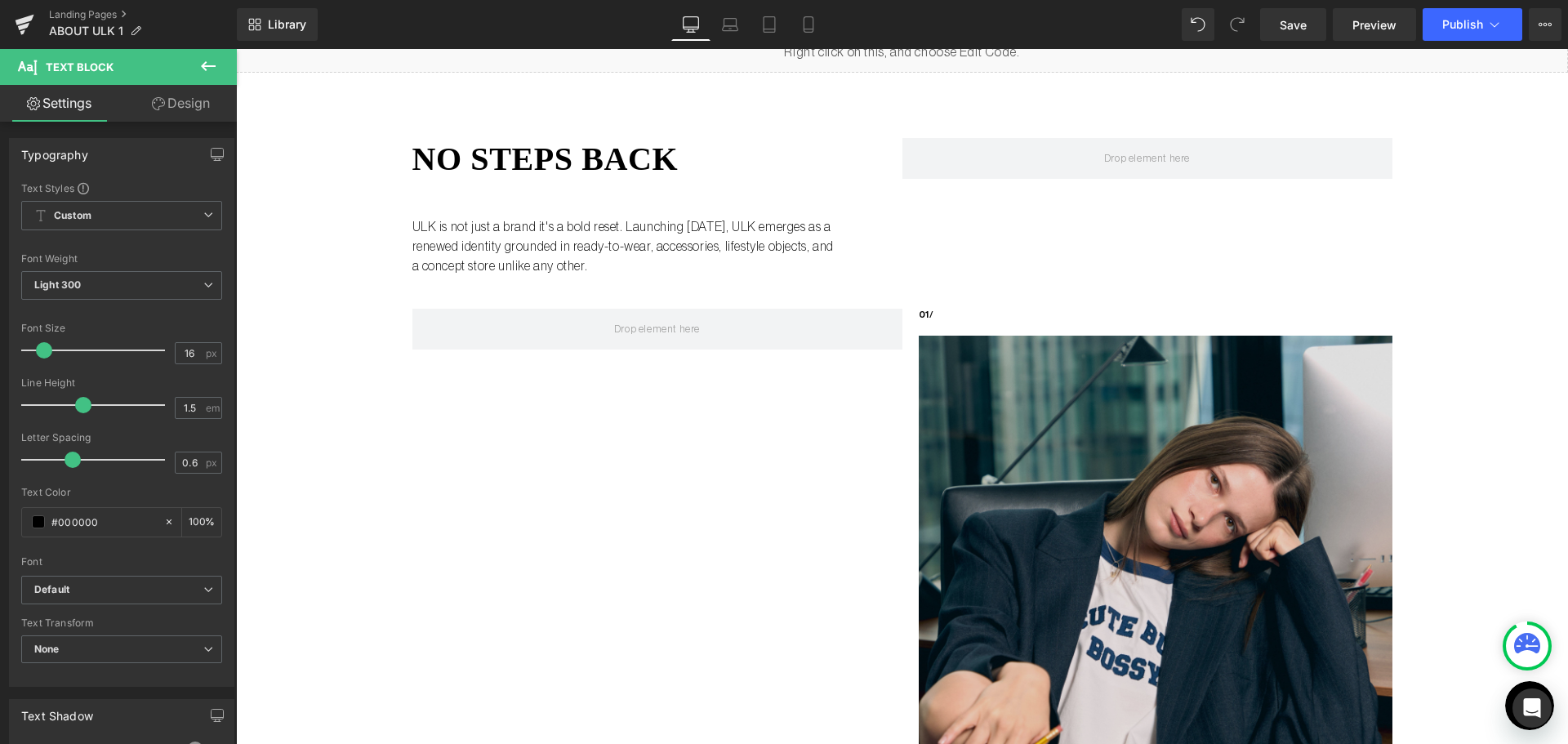
scroll to position [0, 0]
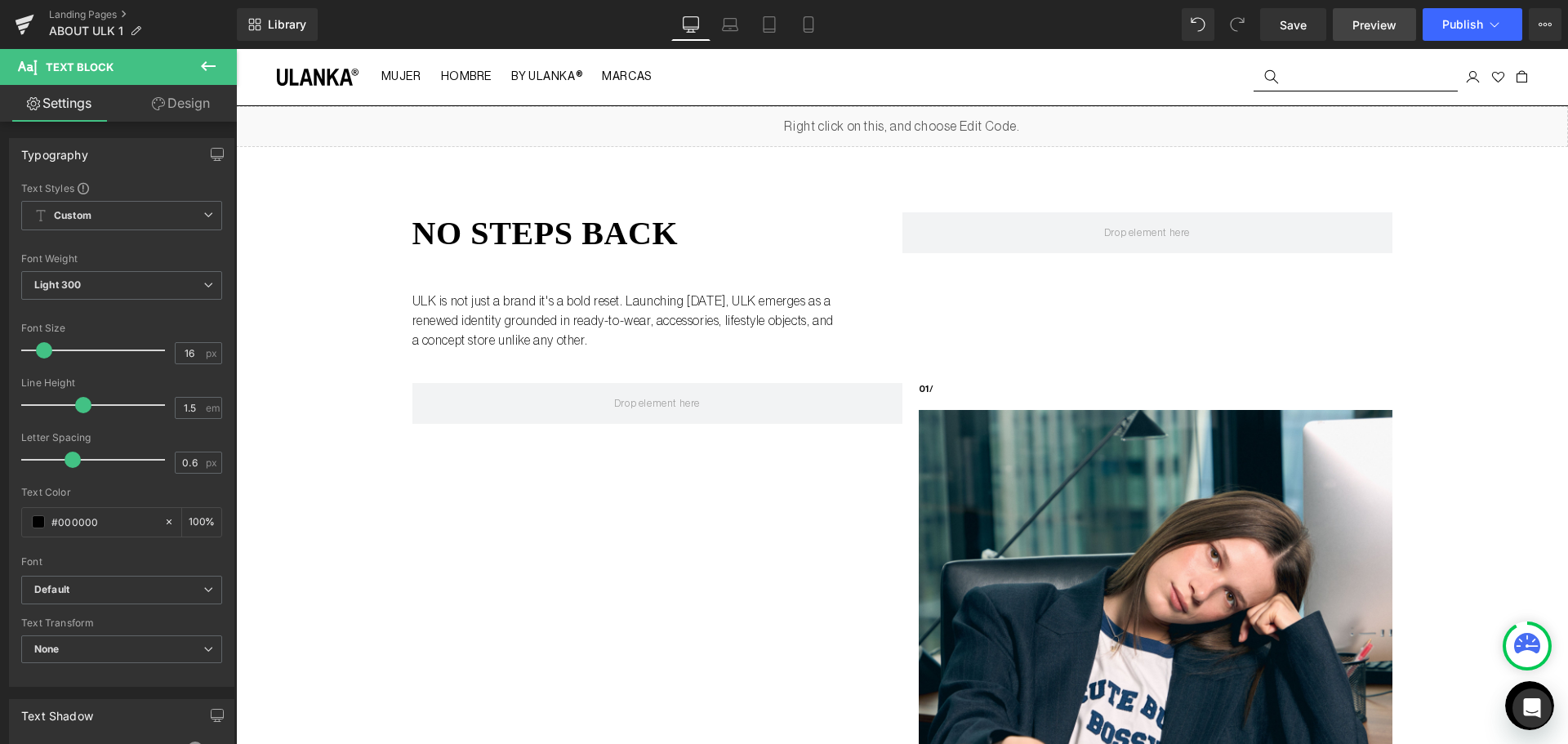
click at [1345, 23] on link "Preview" at bounding box center [1374, 25] width 83 height 33
click at [177, 97] on link "Design" at bounding box center [181, 103] width 119 height 37
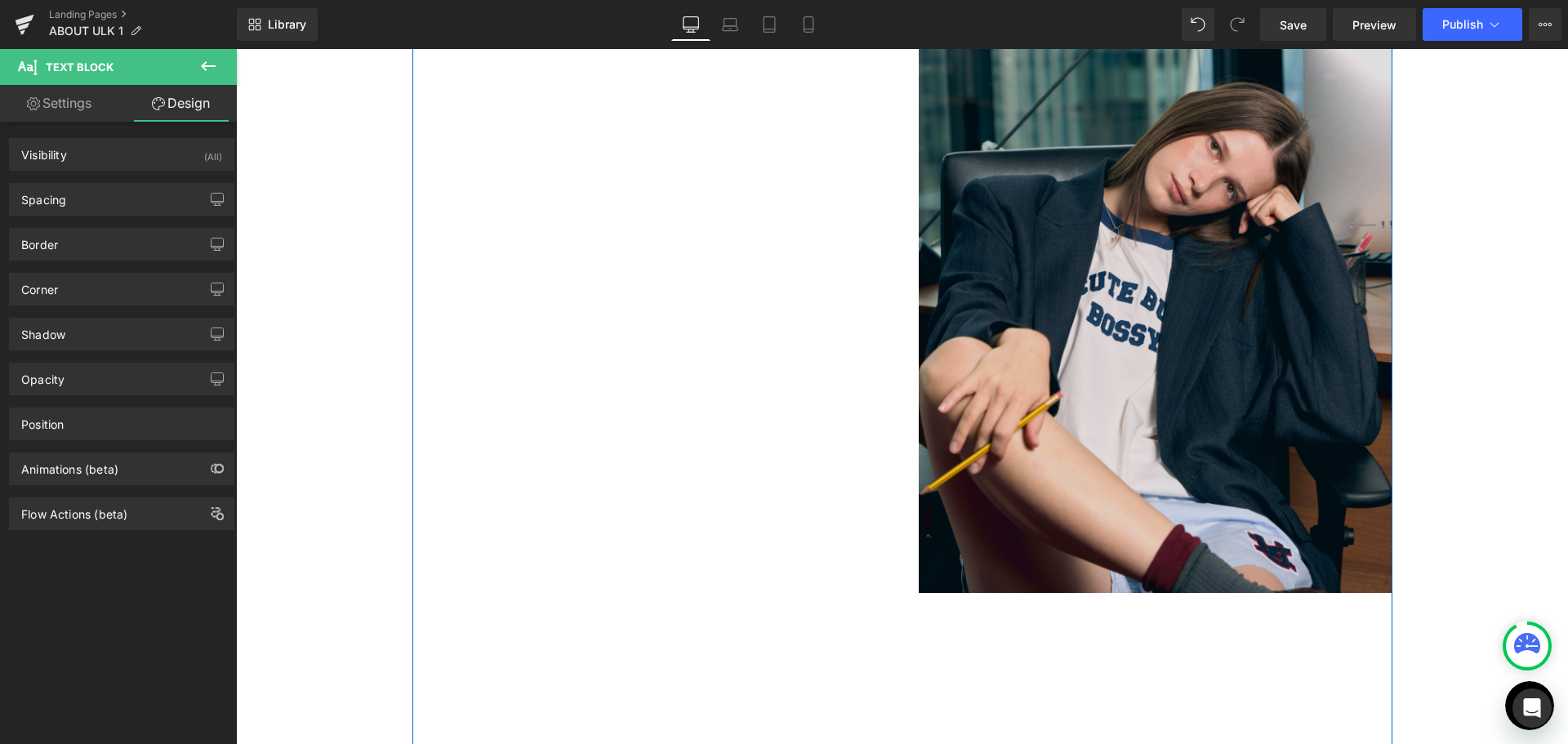
scroll to position [817, 0]
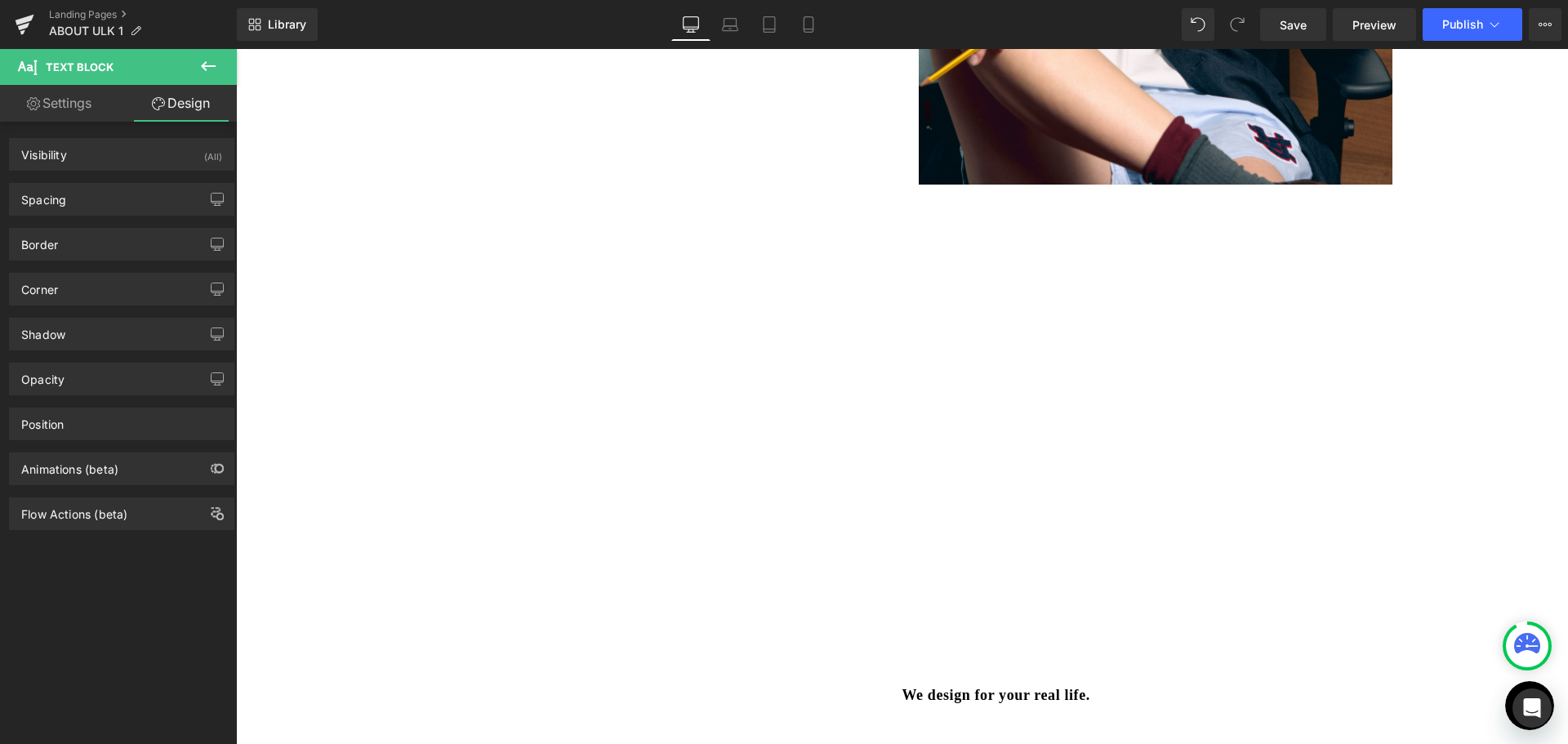
click at [198, 59] on button at bounding box center [208, 67] width 58 height 36
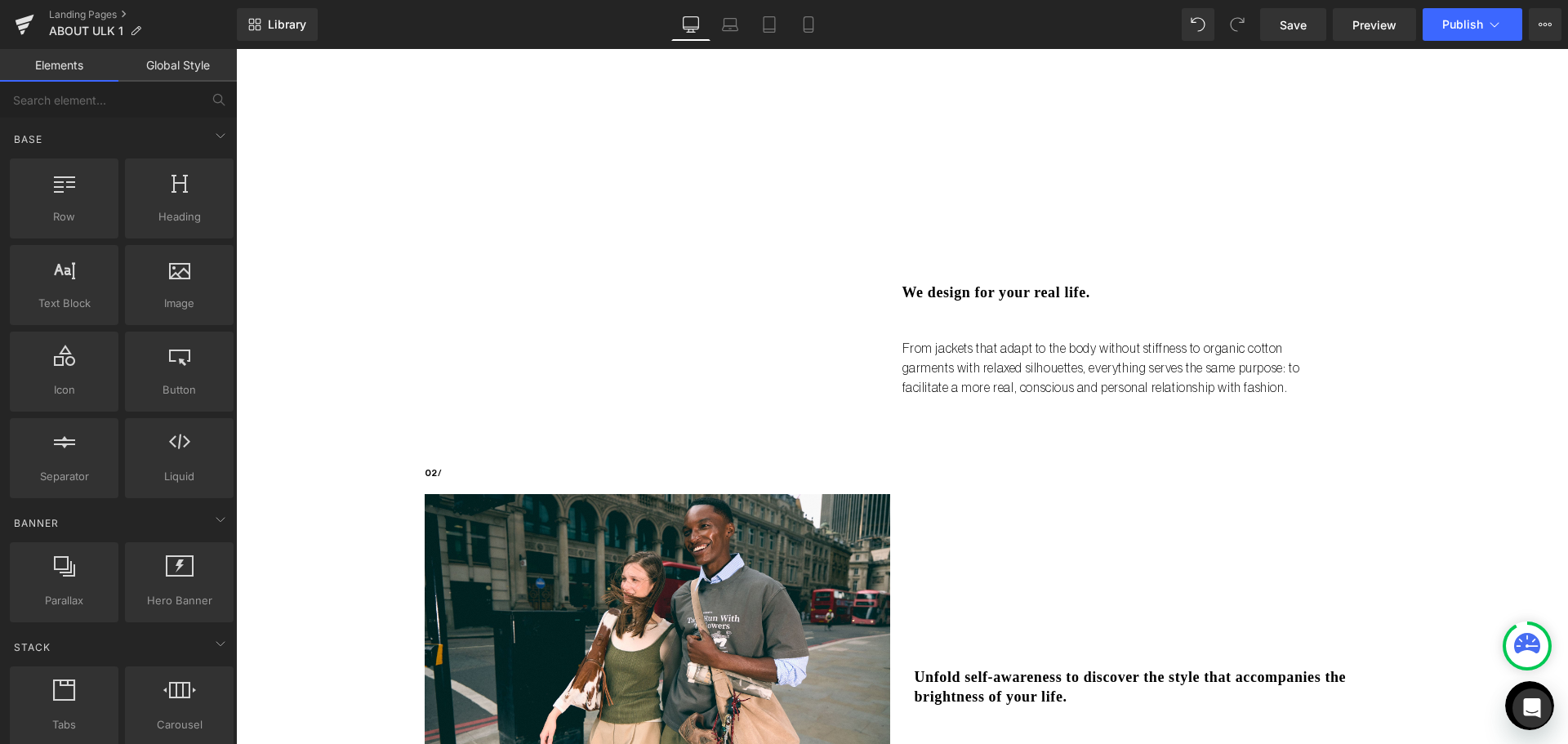
scroll to position [1307, 0]
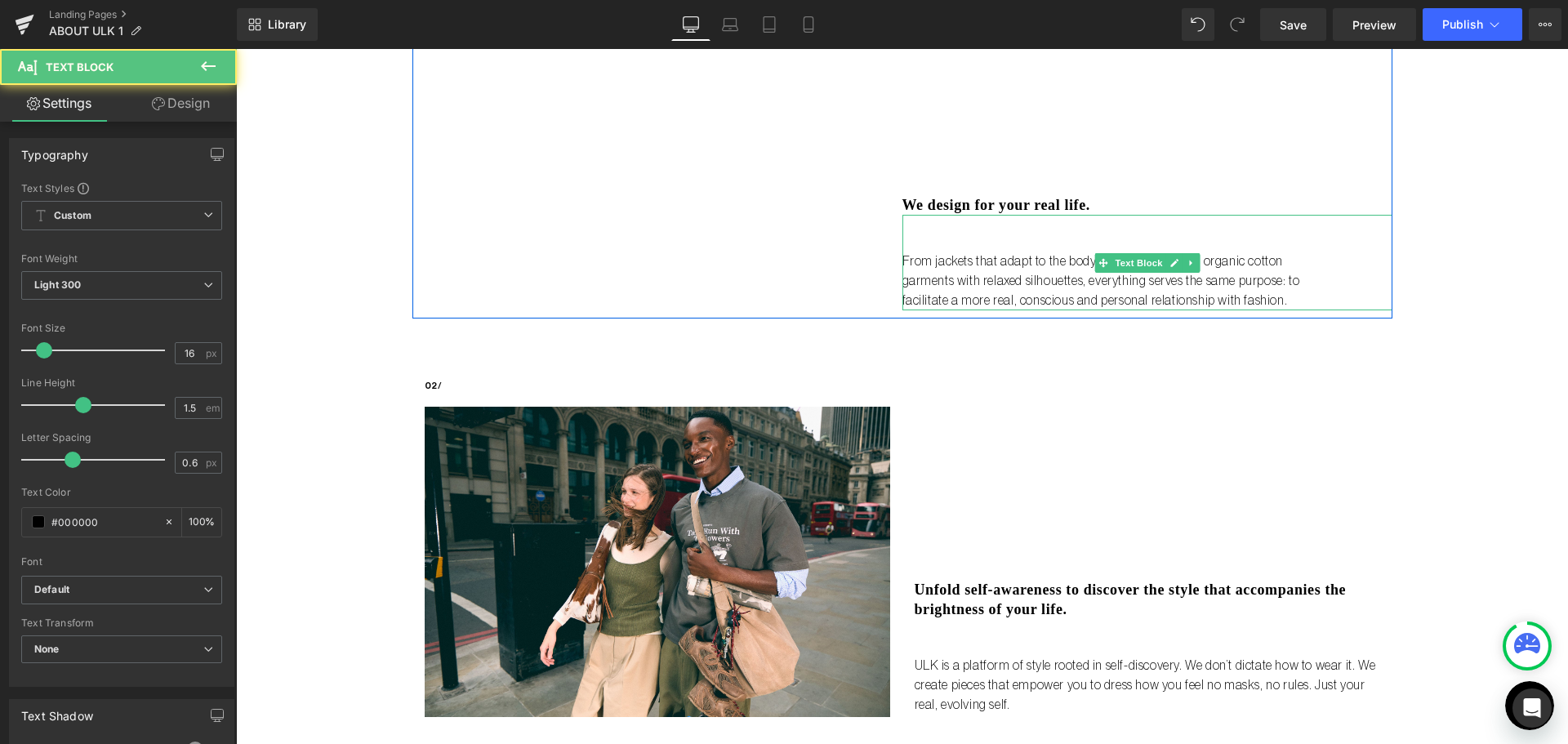
click at [994, 288] on p "From jackets that adapt to the body without stiffness to organic cotton garment…" at bounding box center [1114, 281] width 422 height 58
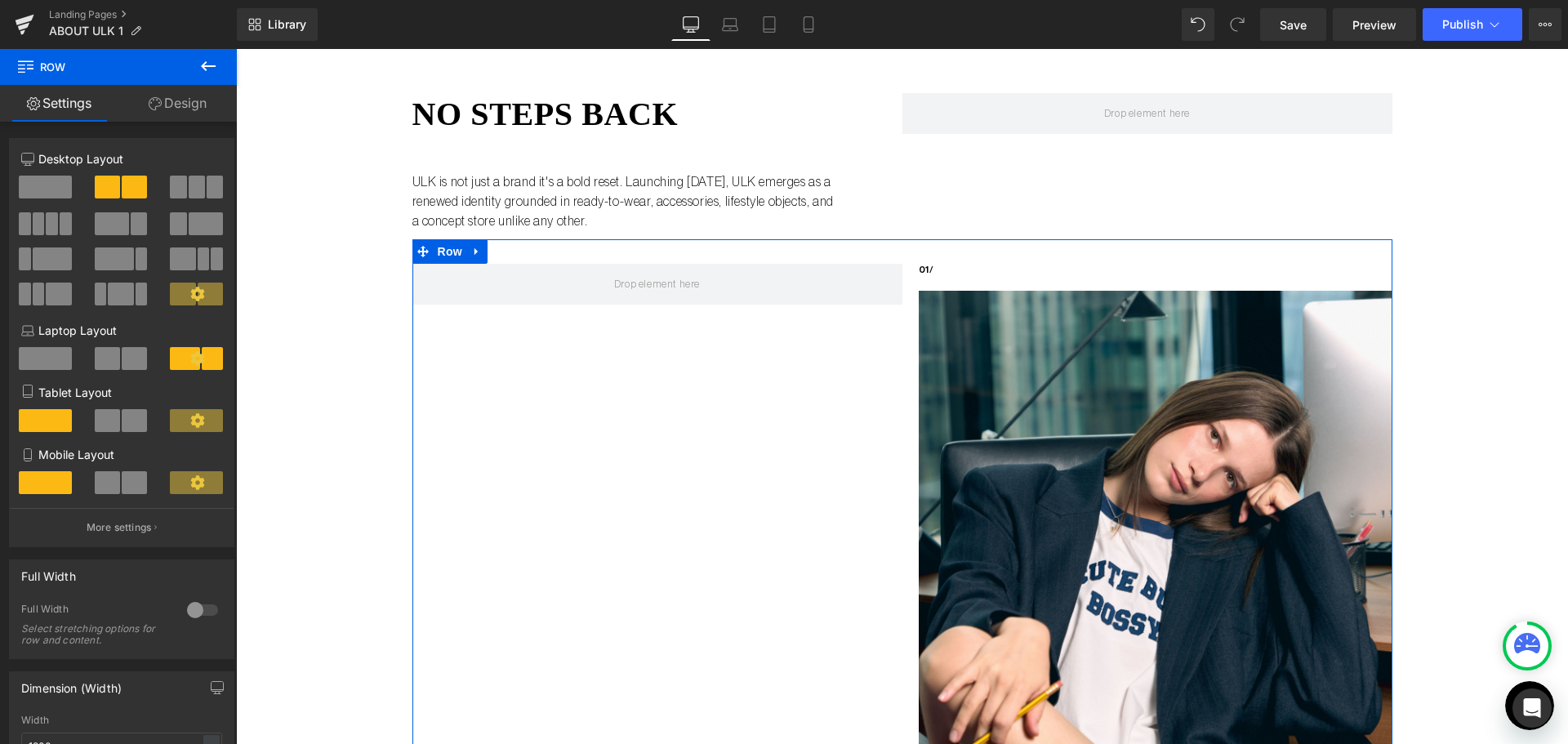
scroll to position [82, 0]
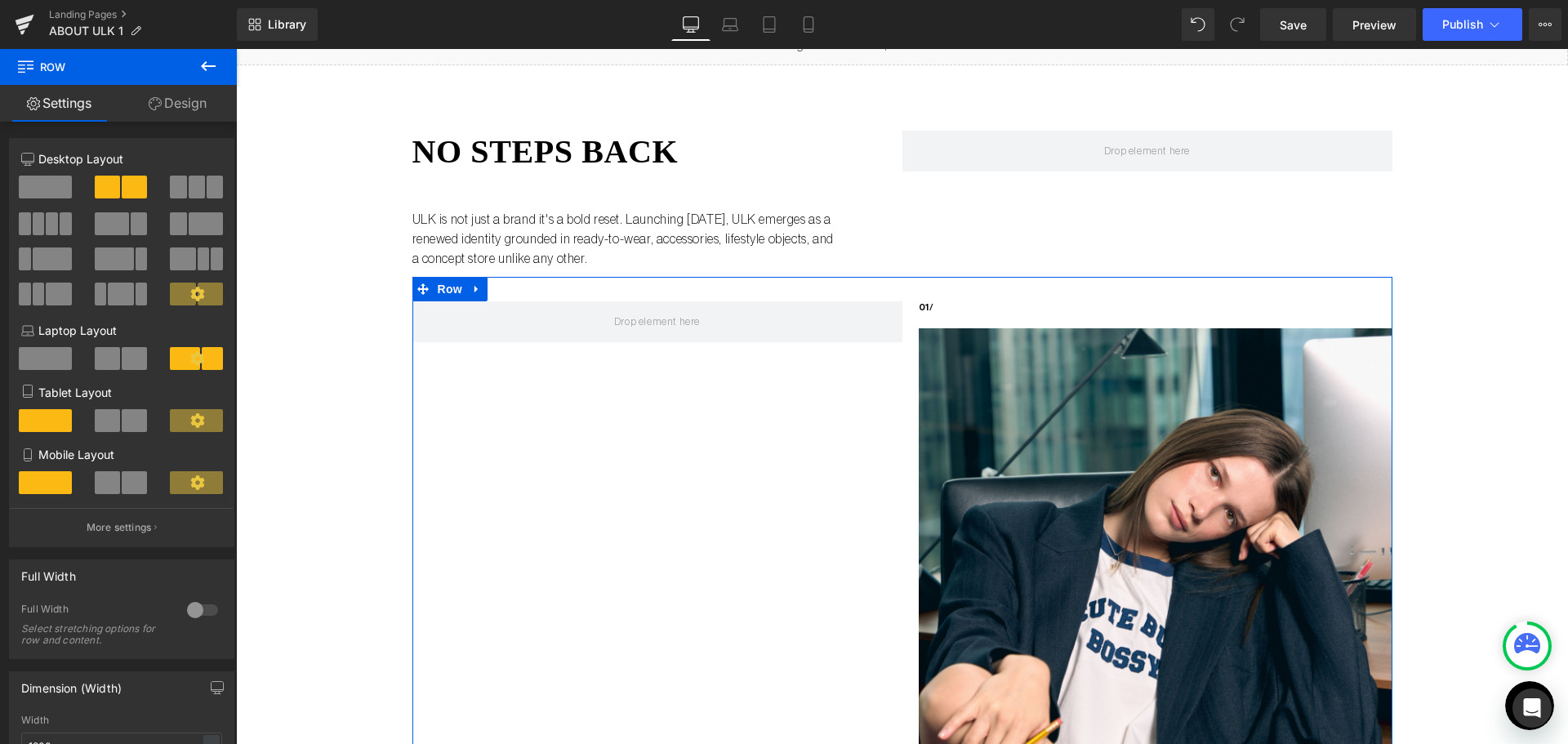
click at [33, 193] on span at bounding box center [46, 186] width 53 height 23
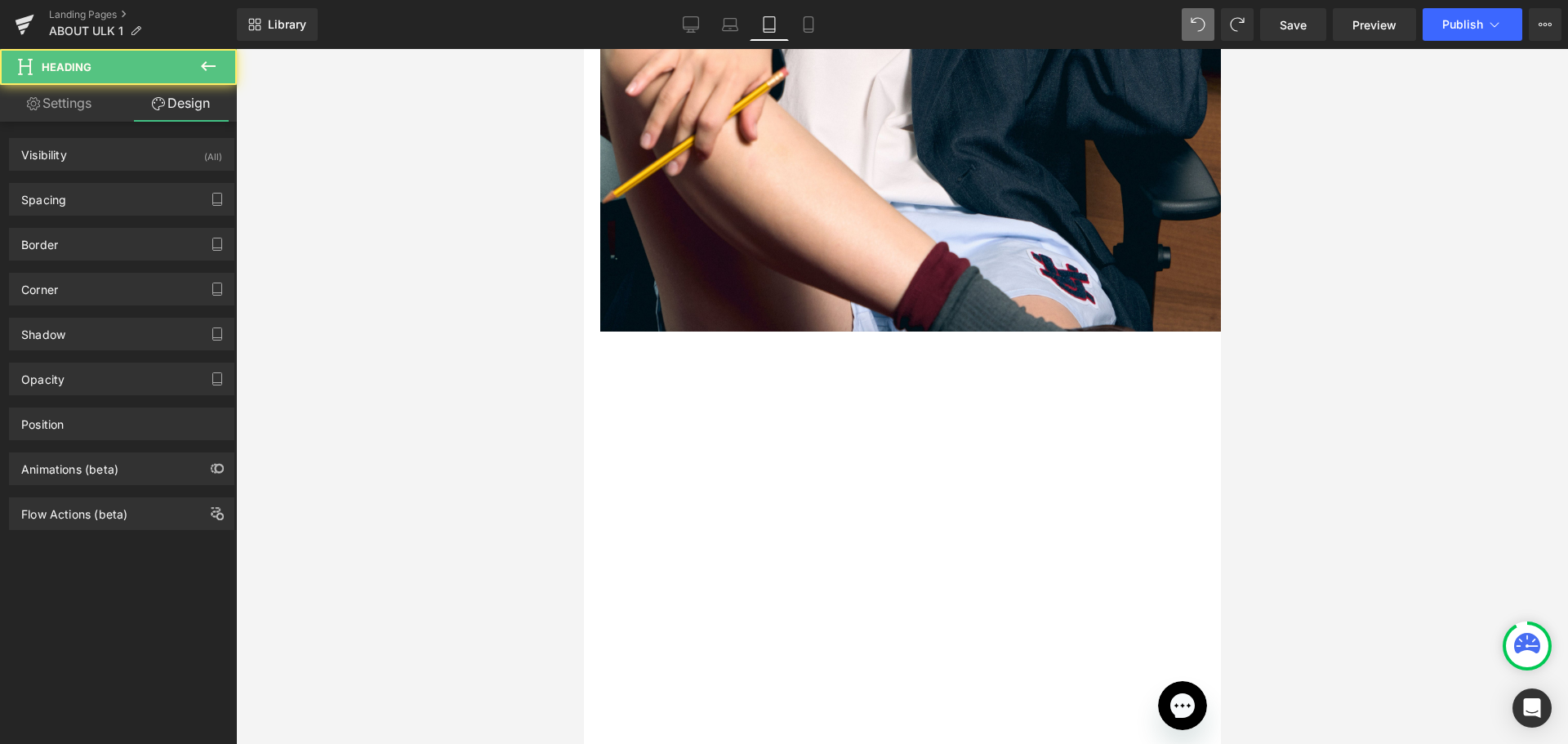
scroll to position [969, 0]
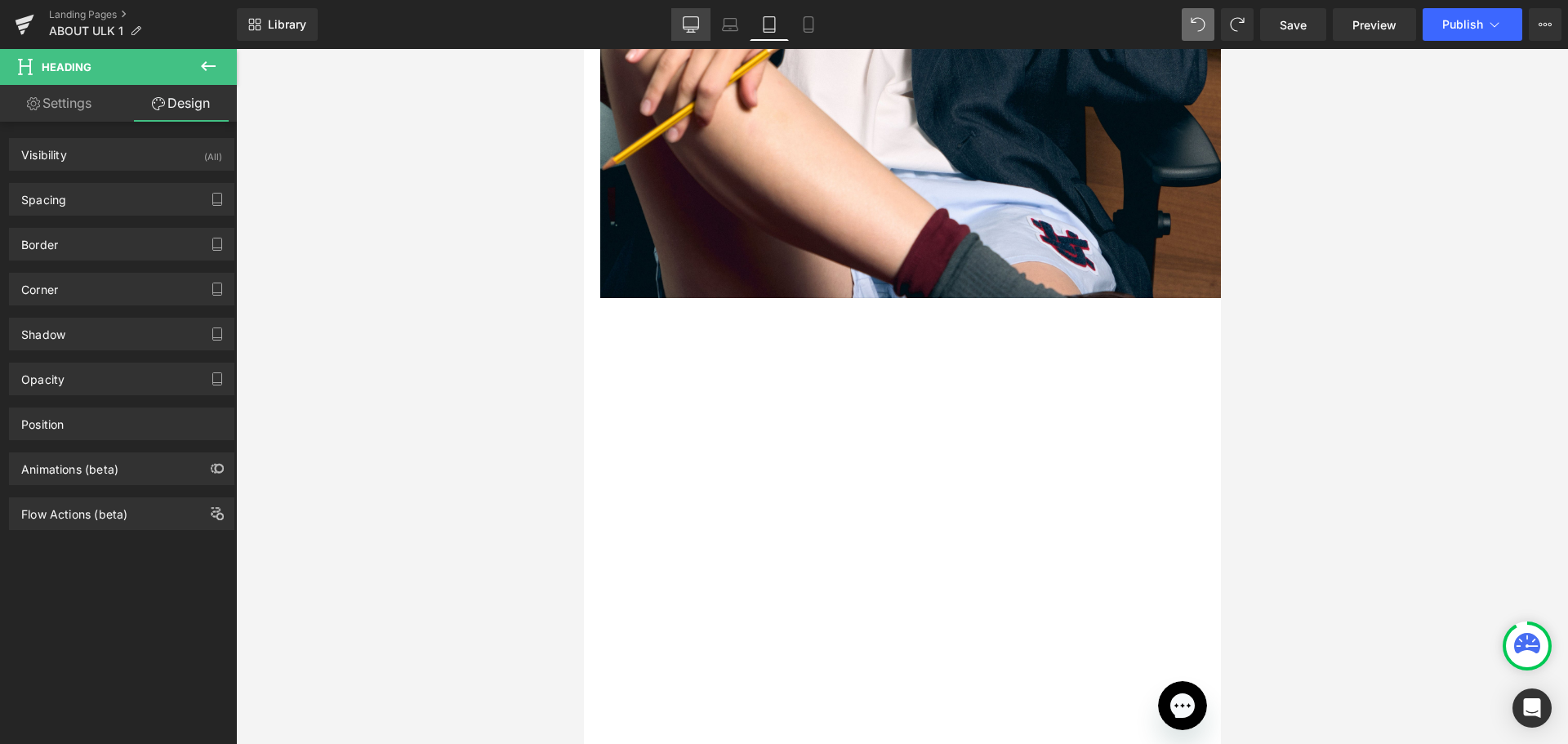
click at [706, 31] on link "Desktop" at bounding box center [691, 25] width 40 height 33
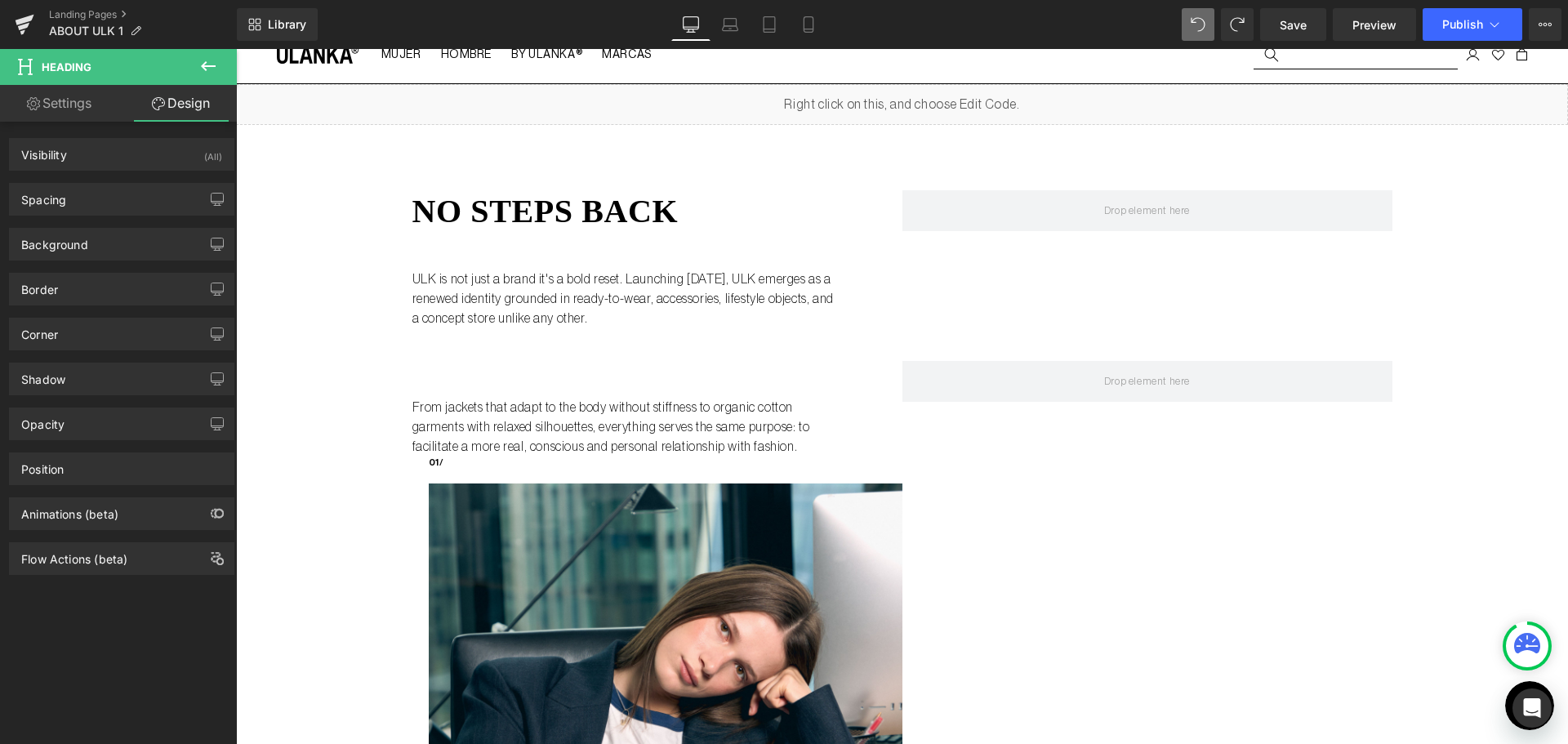
scroll to position [0, 0]
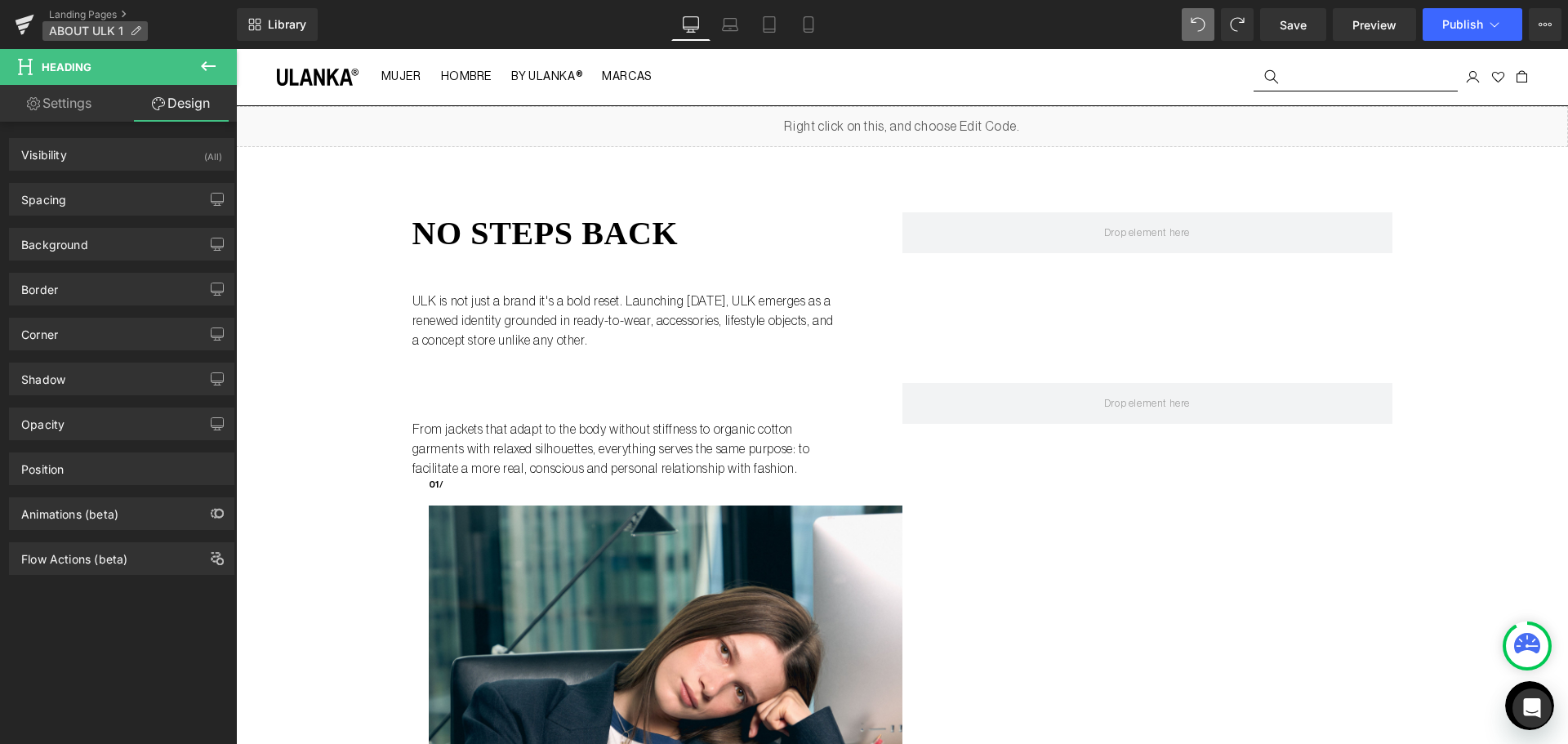
click at [70, 27] on span "ABOUT ULK 1" at bounding box center [86, 31] width 75 height 13
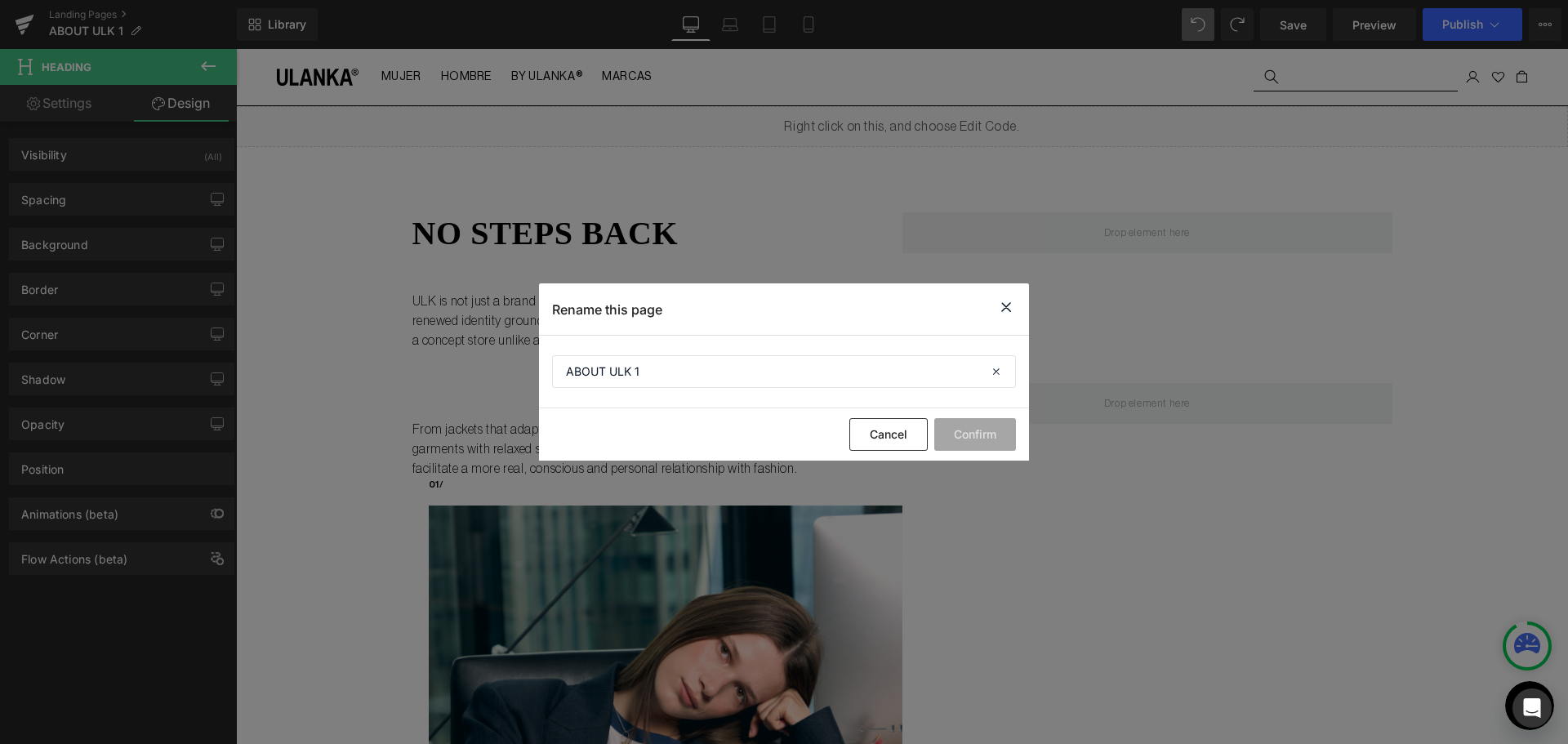
drag, startPoint x: 1001, startPoint y: 317, endPoint x: 745, endPoint y: 270, distance: 260.3
click at [1001, 317] on icon at bounding box center [1006, 308] width 20 height 21
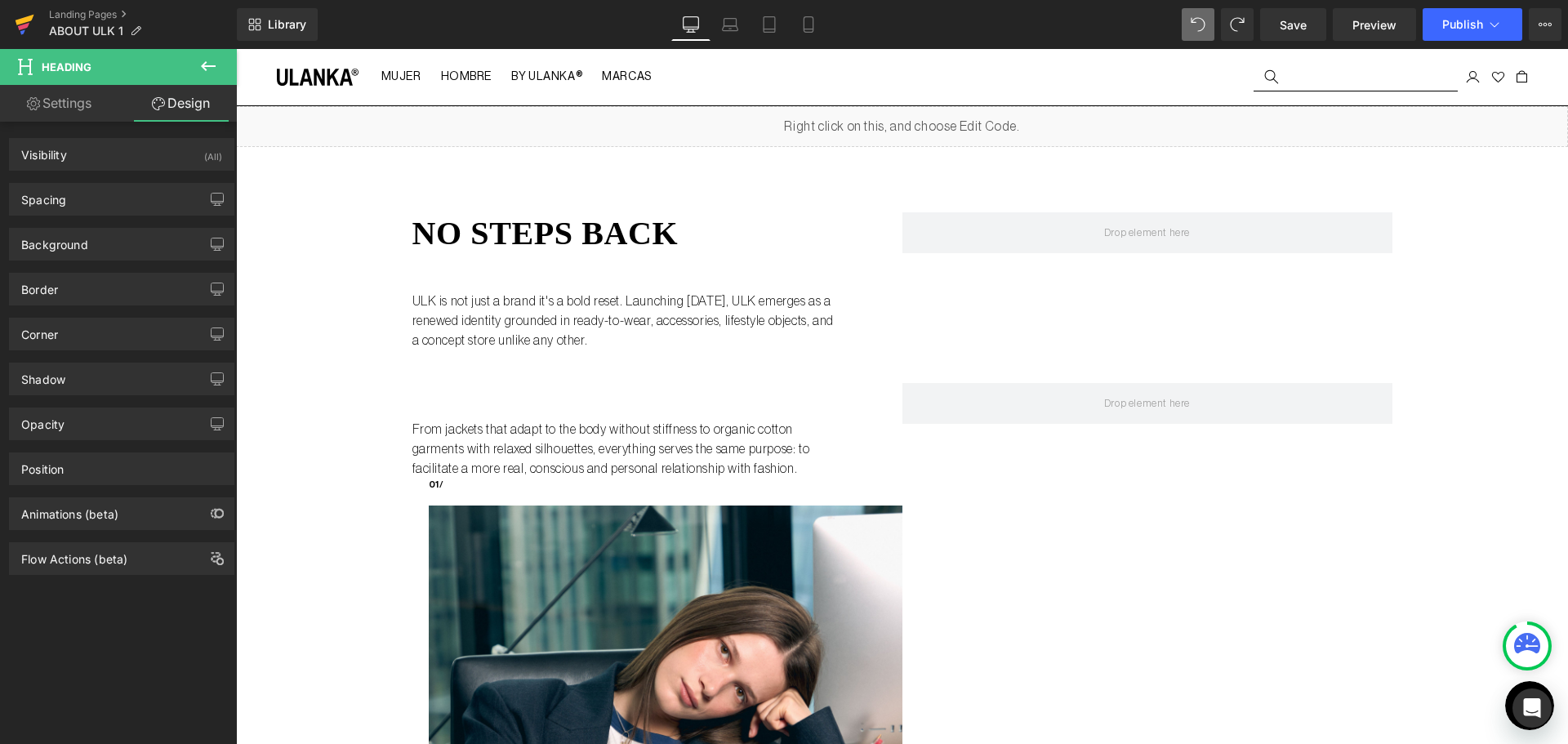
click at [33, 13] on icon at bounding box center [24, 25] width 20 height 41
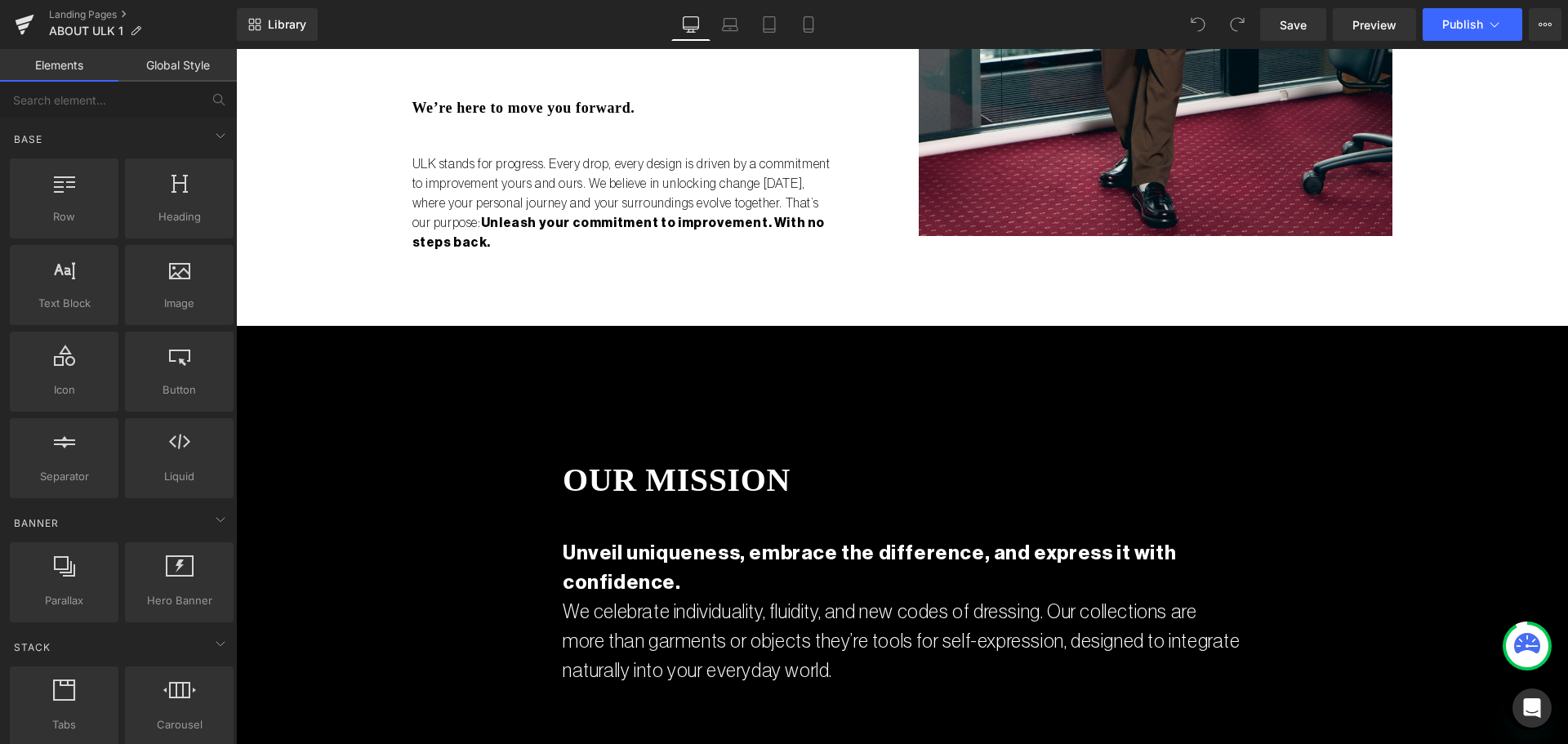
scroll to position [1879, 0]
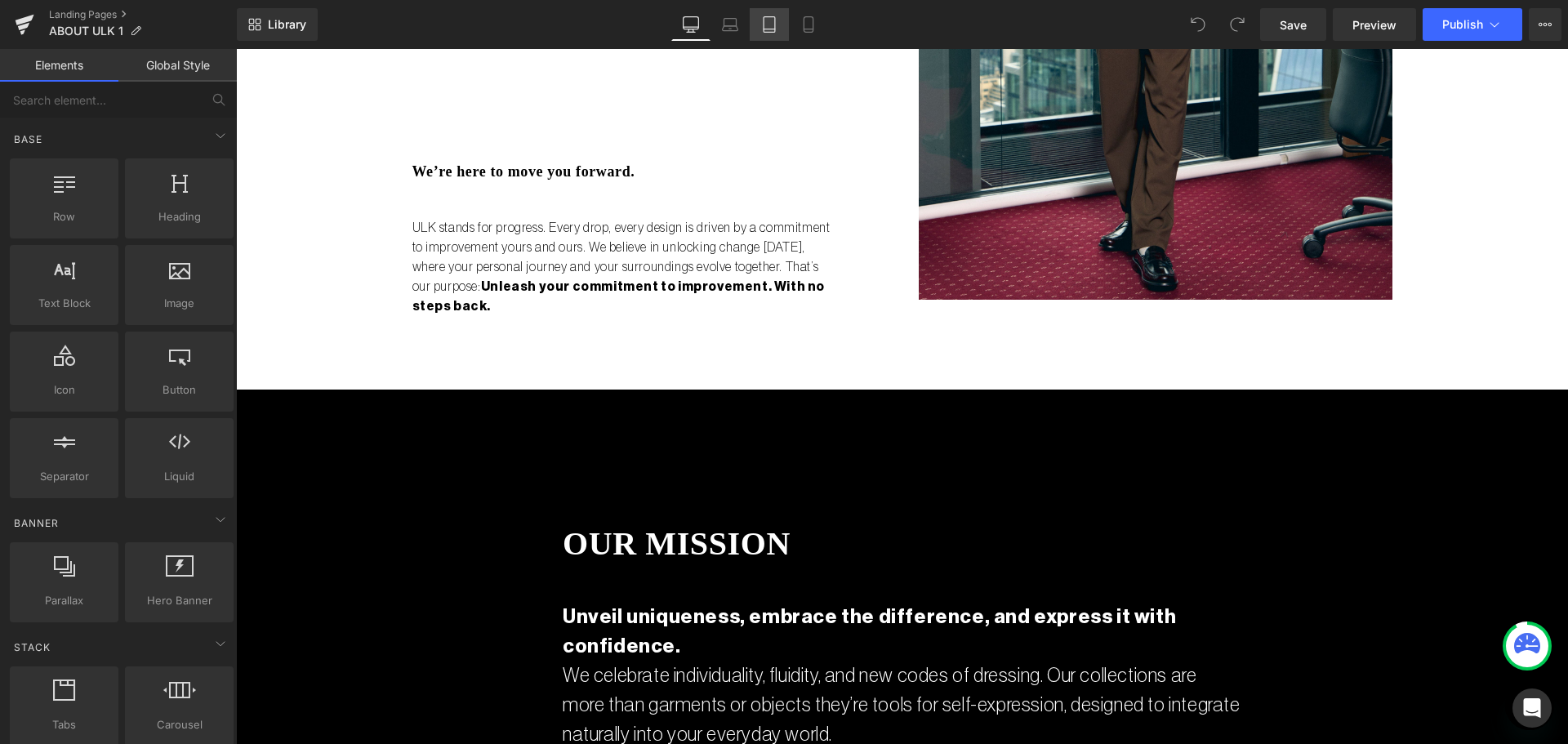
click at [771, 16] on icon at bounding box center [769, 24] width 16 height 16
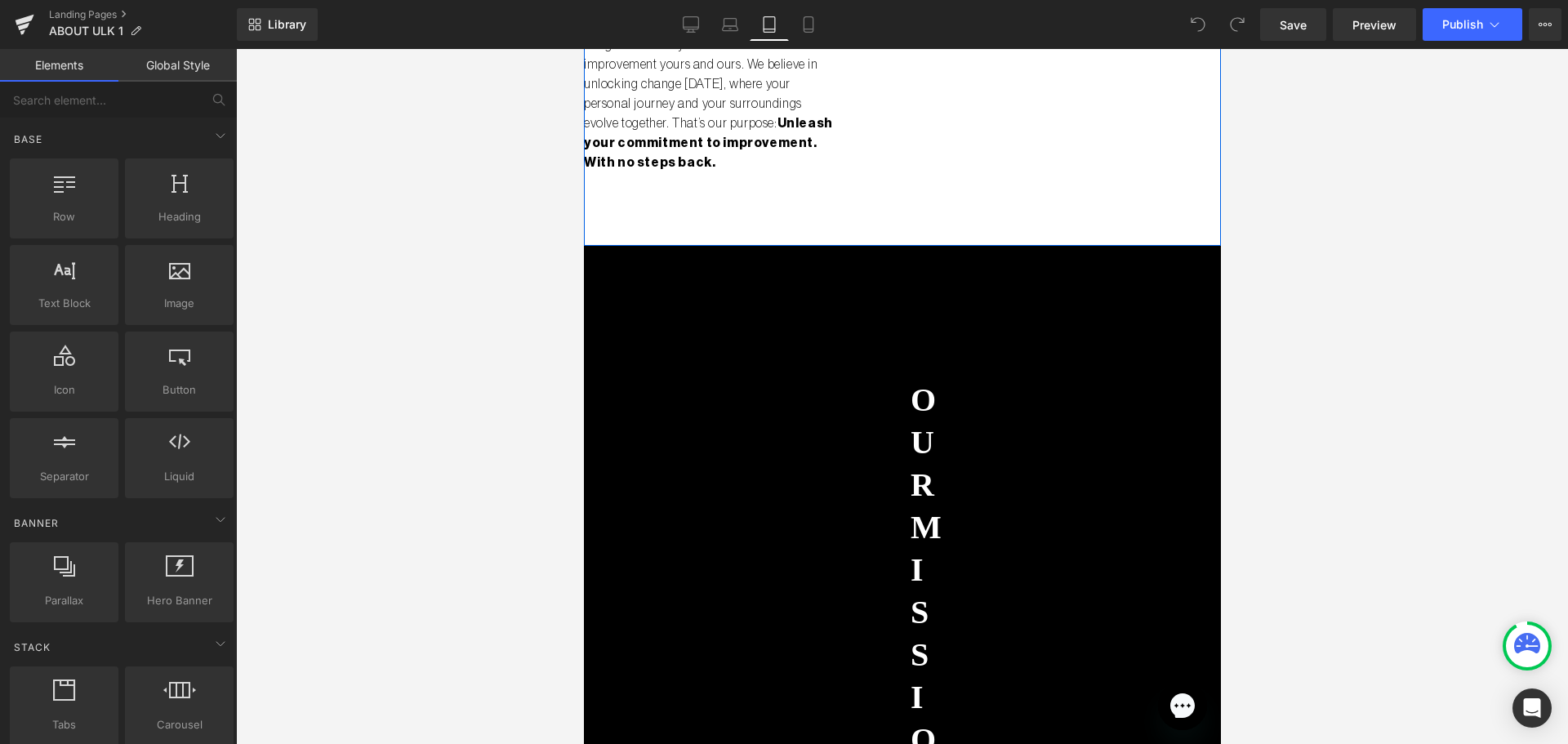
scroll to position [2450, 0]
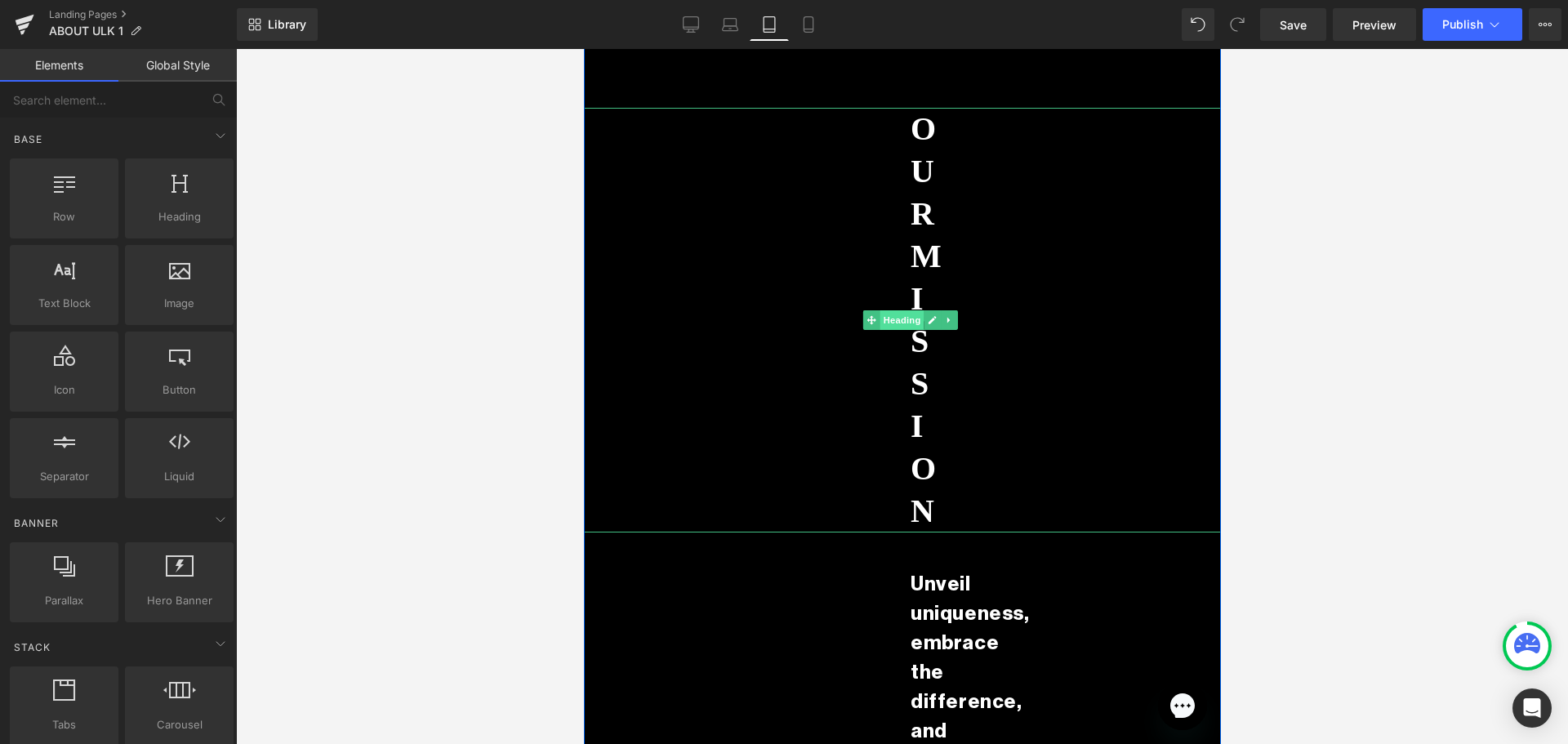
click at [904, 323] on span "Heading" at bounding box center [901, 320] width 44 height 20
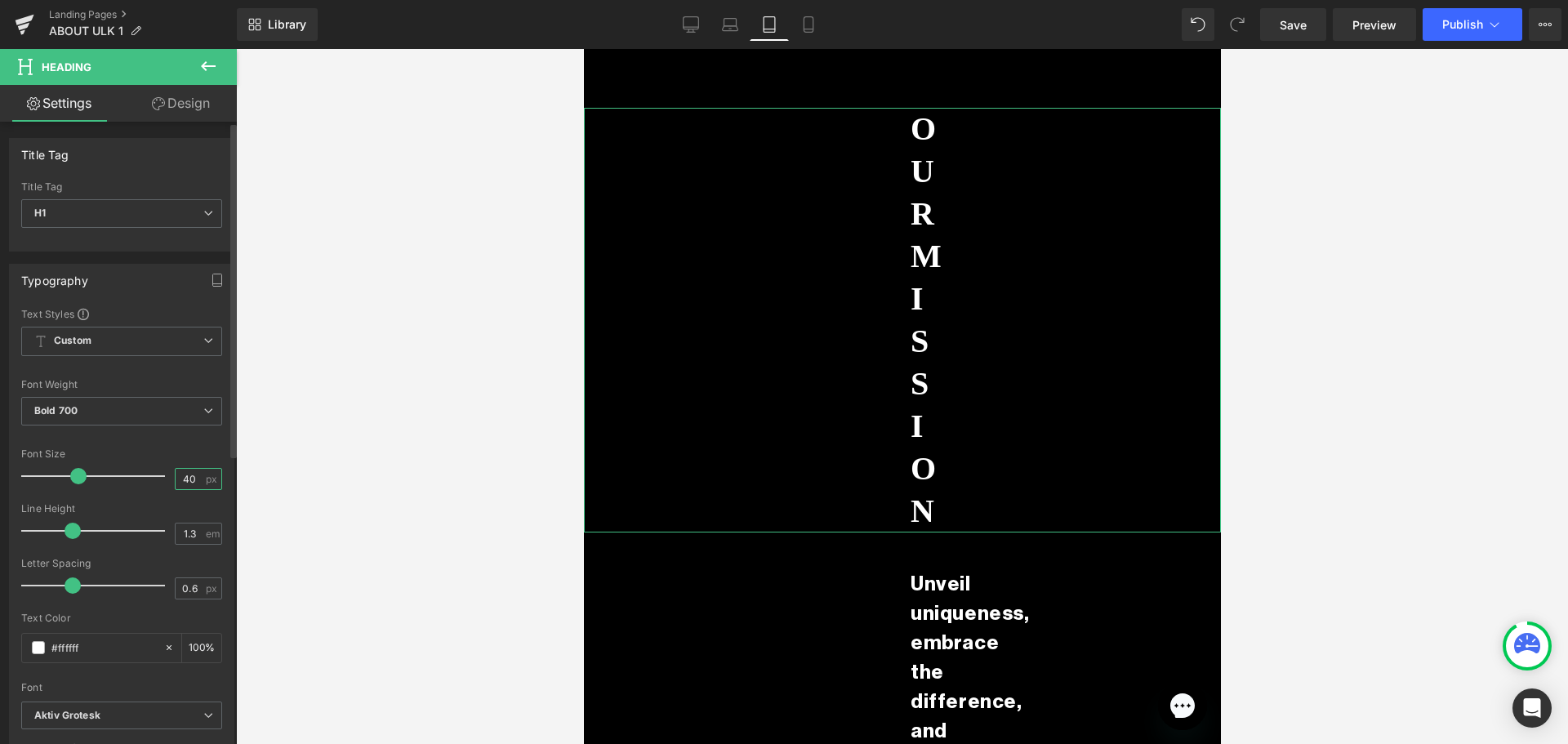
click at [190, 482] on input "40" at bounding box center [189, 479] width 28 height 21
click at [152, 113] on link "Design" at bounding box center [181, 103] width 119 height 37
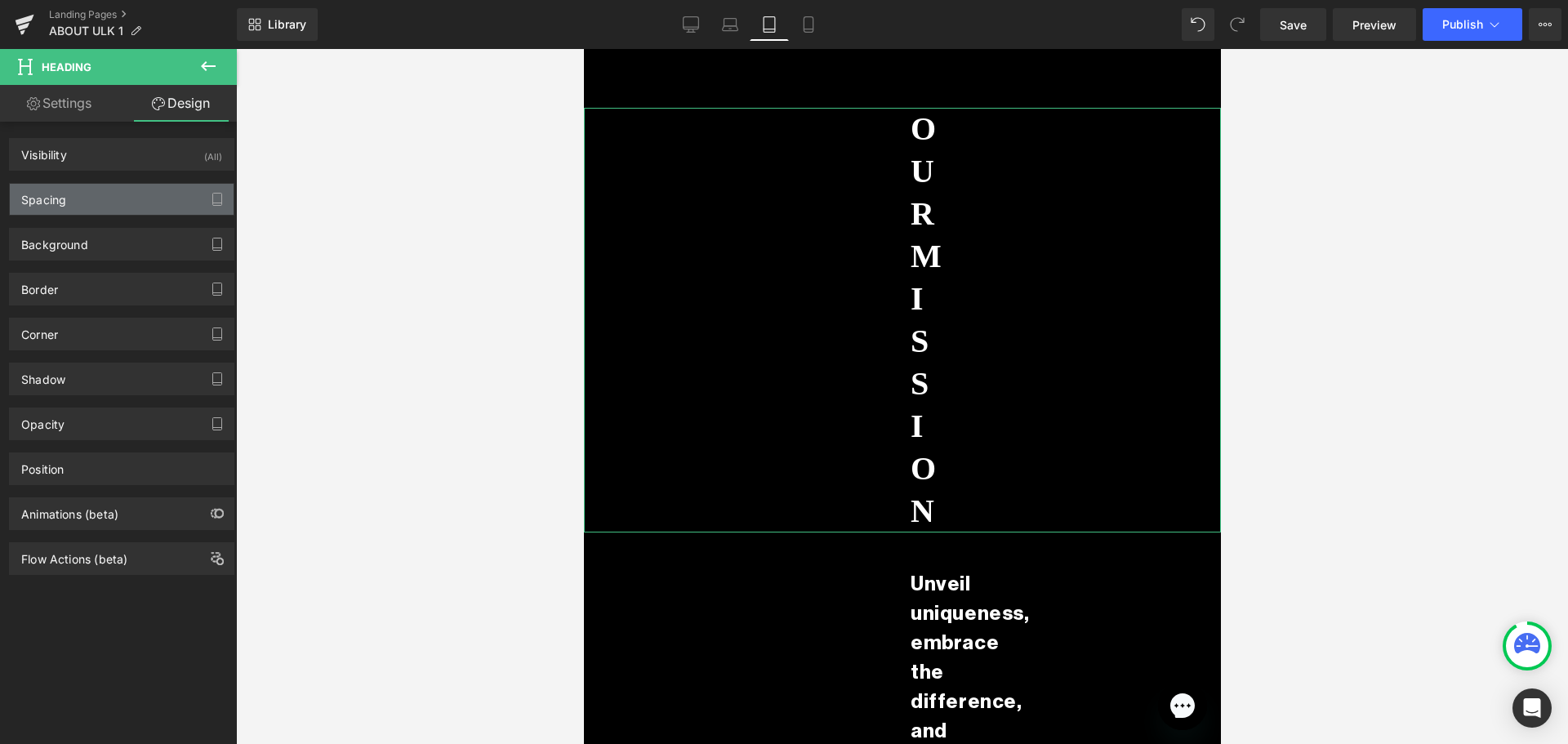
click at [131, 209] on div "Spacing" at bounding box center [121, 199] width 224 height 31
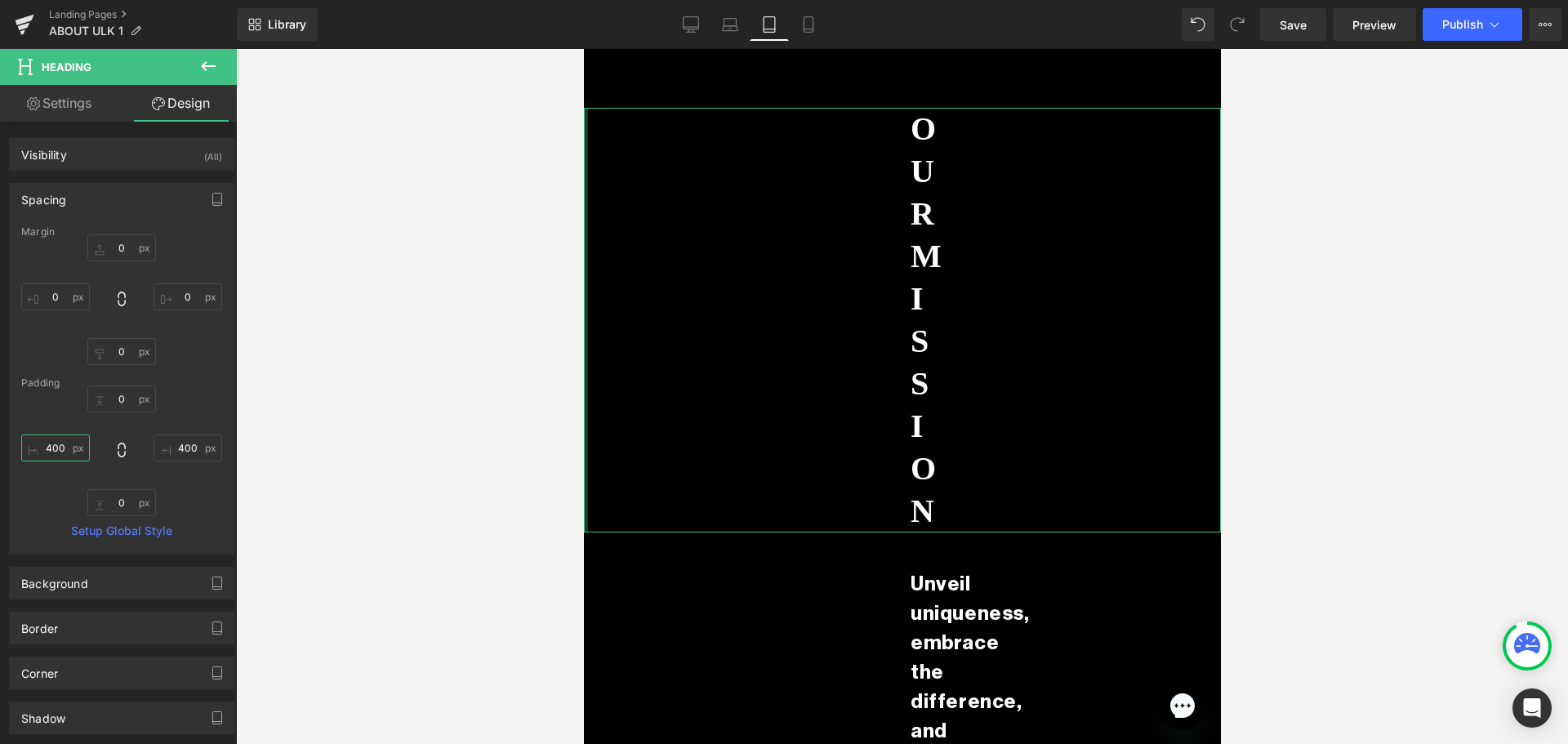
click at [51, 449] on input "400" at bounding box center [56, 448] width 69 height 27
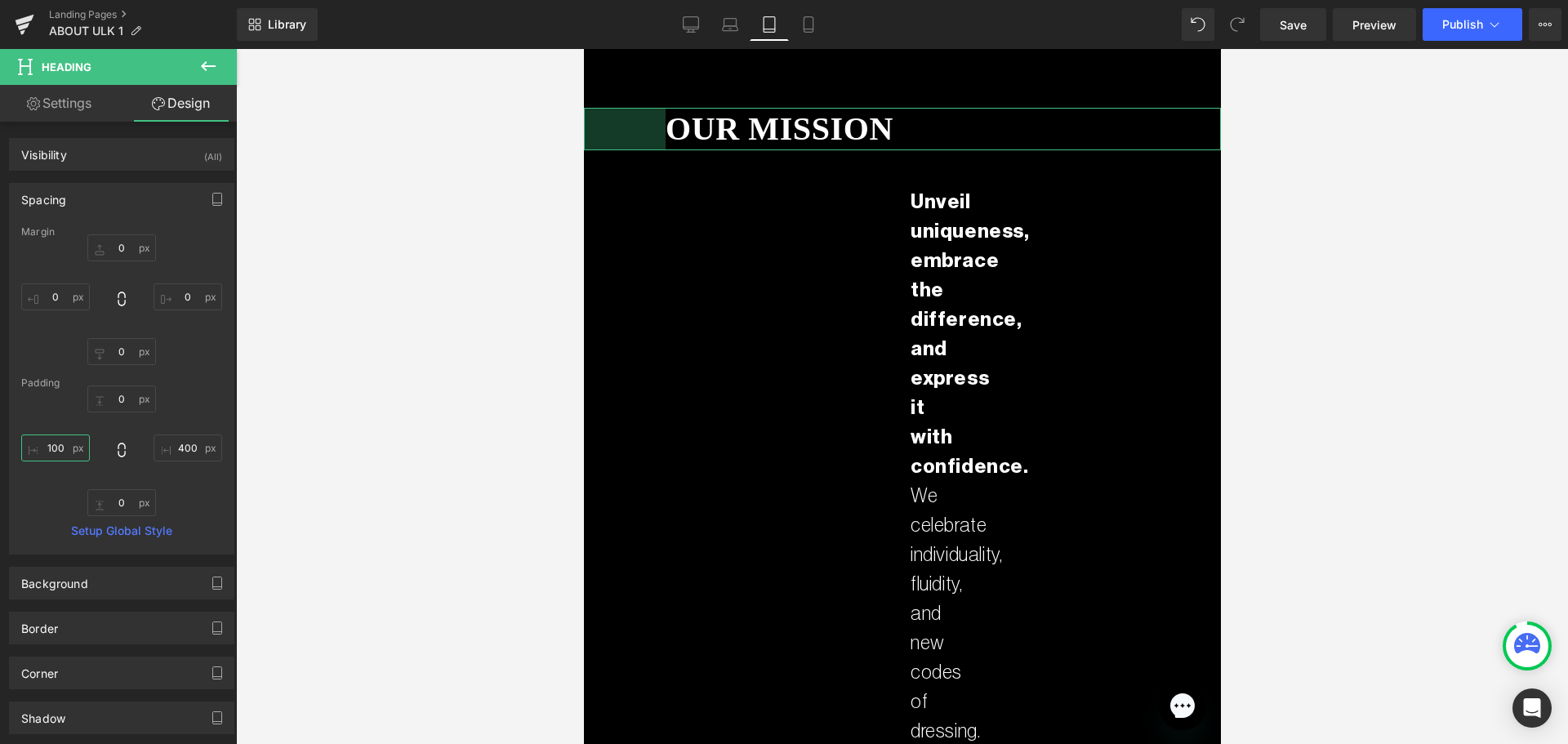
click at [60, 442] on input "100" at bounding box center [56, 448] width 69 height 27
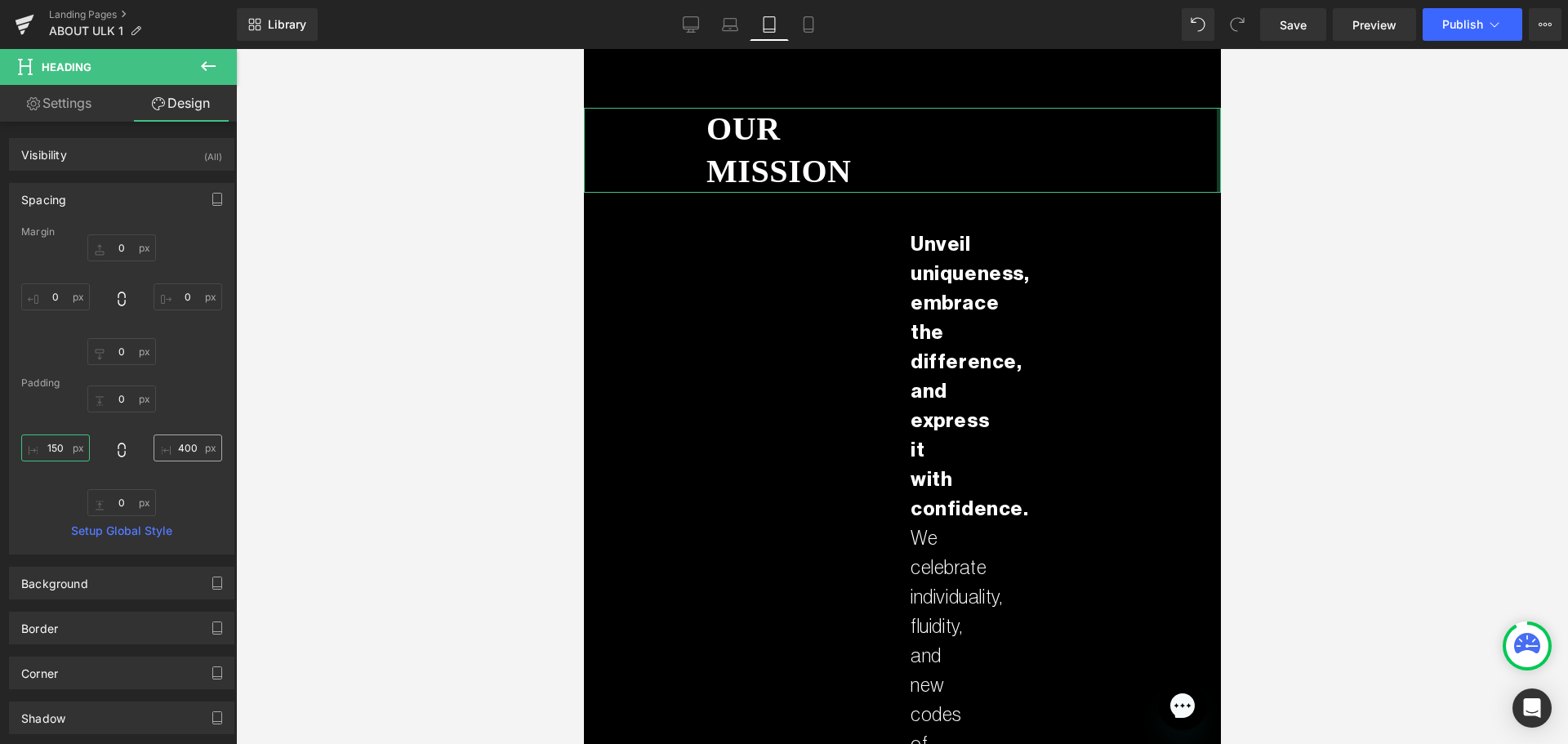
type input "150"
click at [196, 446] on input "400" at bounding box center [188, 448] width 69 height 27
type input "0"
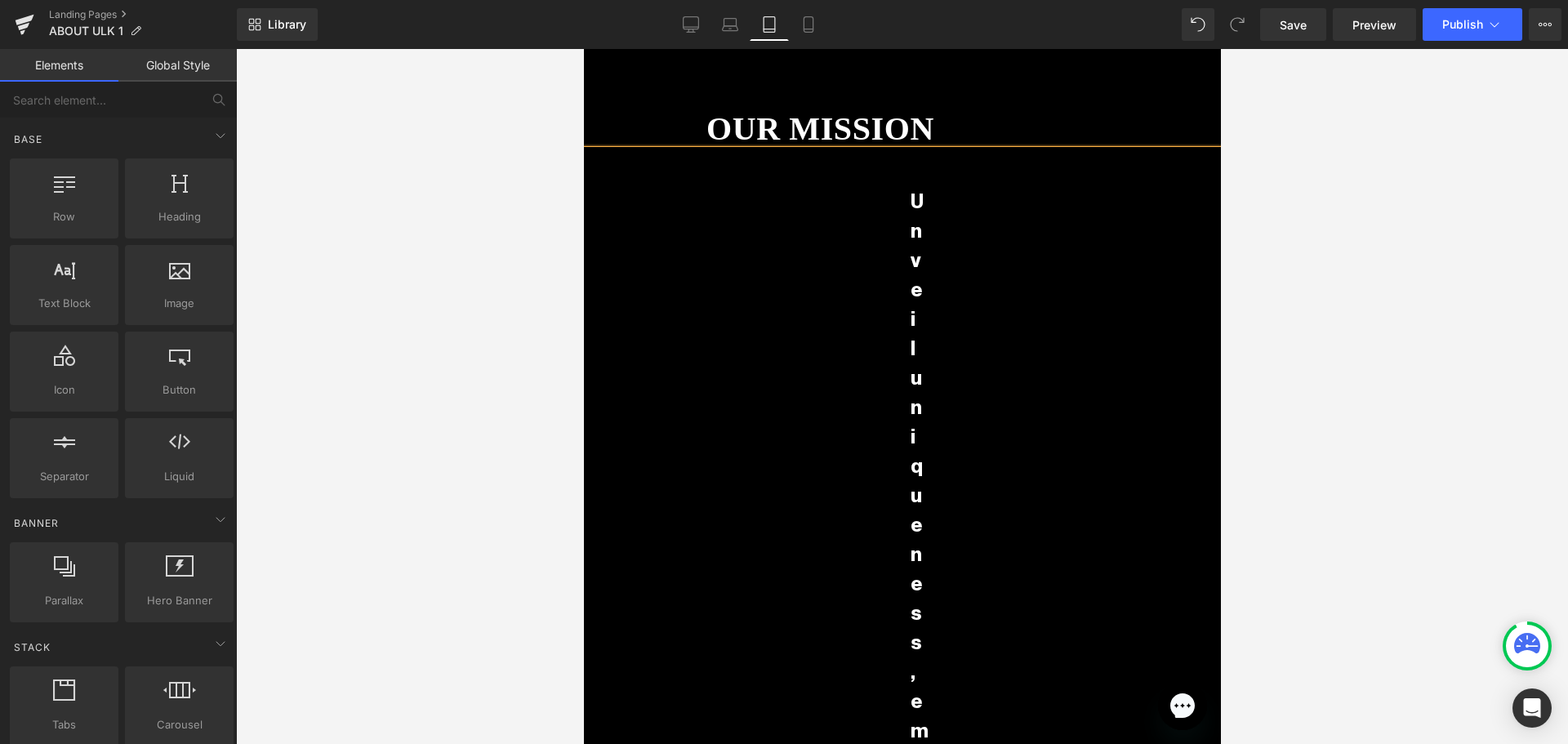
click at [489, 194] on div at bounding box center [902, 396] width 1332 height 695
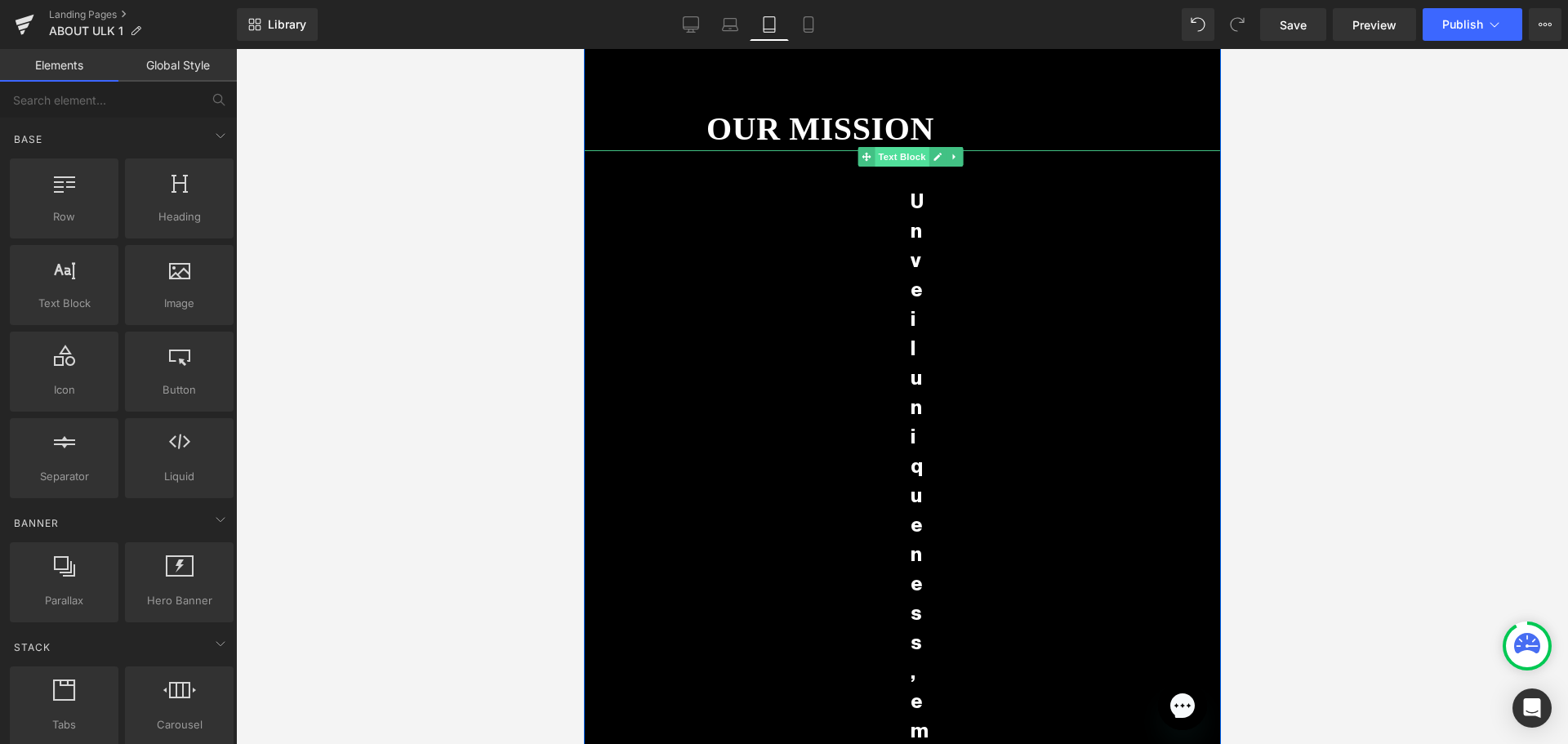
click at [878, 156] on span "Text Block" at bounding box center [900, 156] width 54 height 20
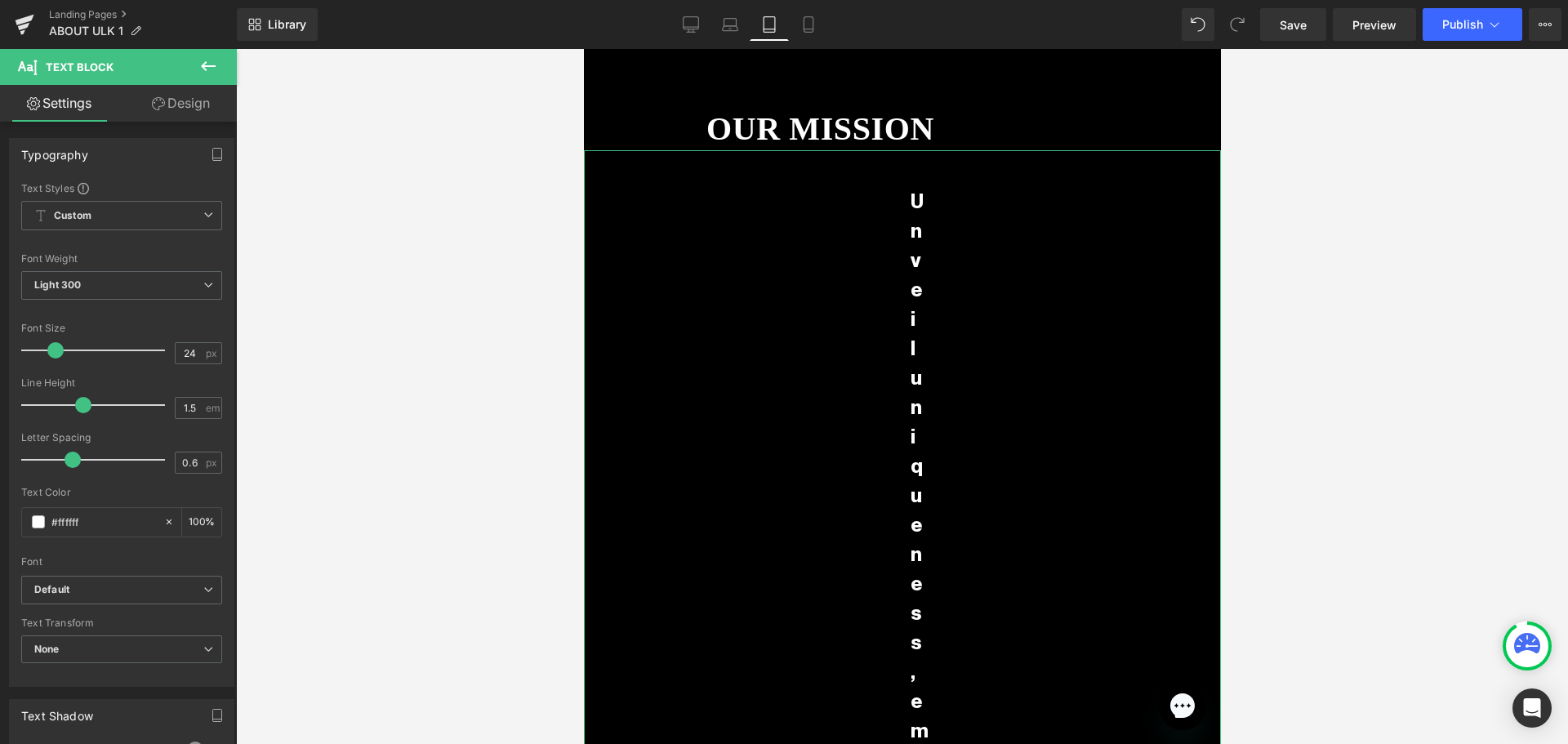
click at [179, 99] on link "Design" at bounding box center [181, 103] width 119 height 37
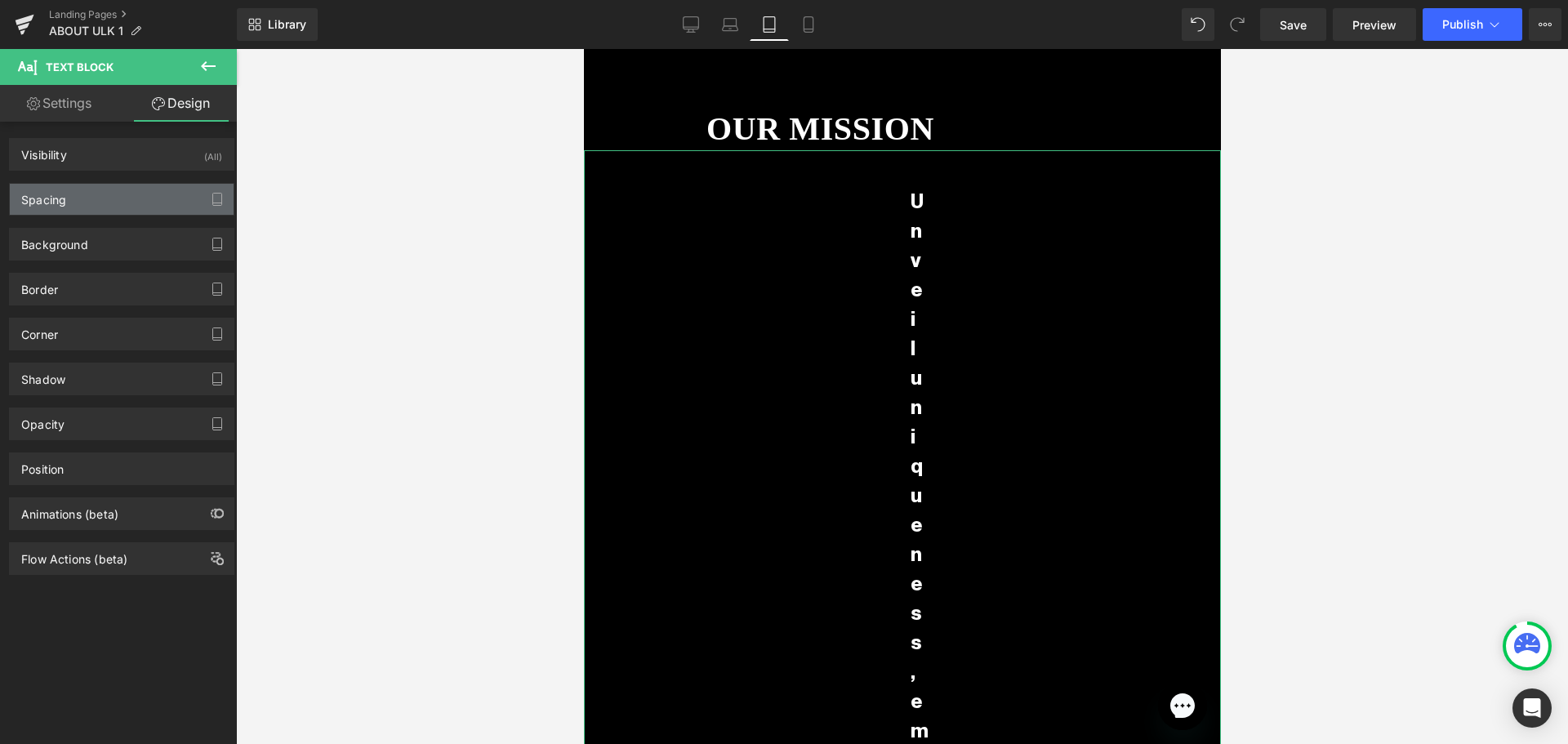
click at [71, 193] on div "Spacing" at bounding box center [121, 199] width 224 height 31
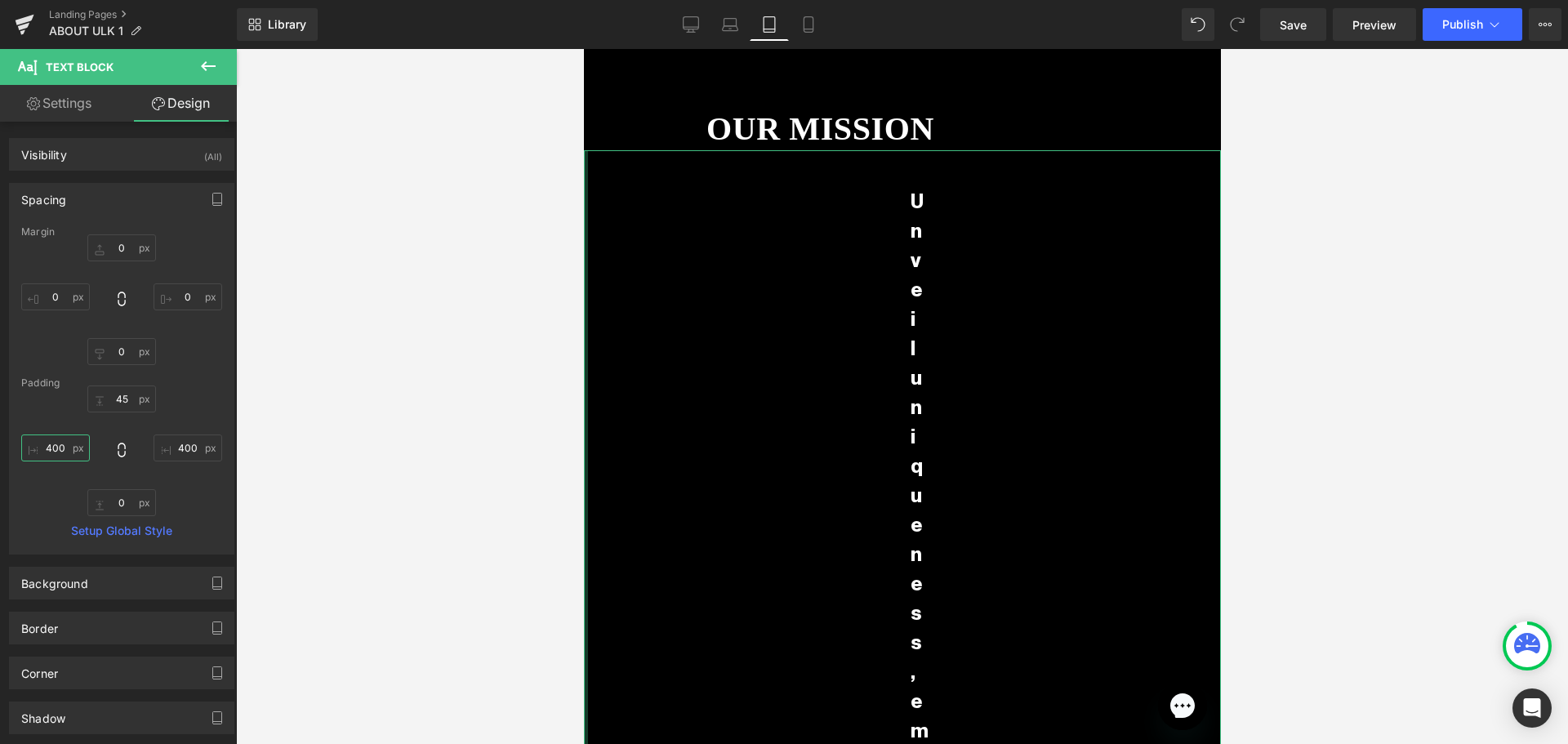
click at [68, 451] on input "400" at bounding box center [56, 448] width 69 height 27
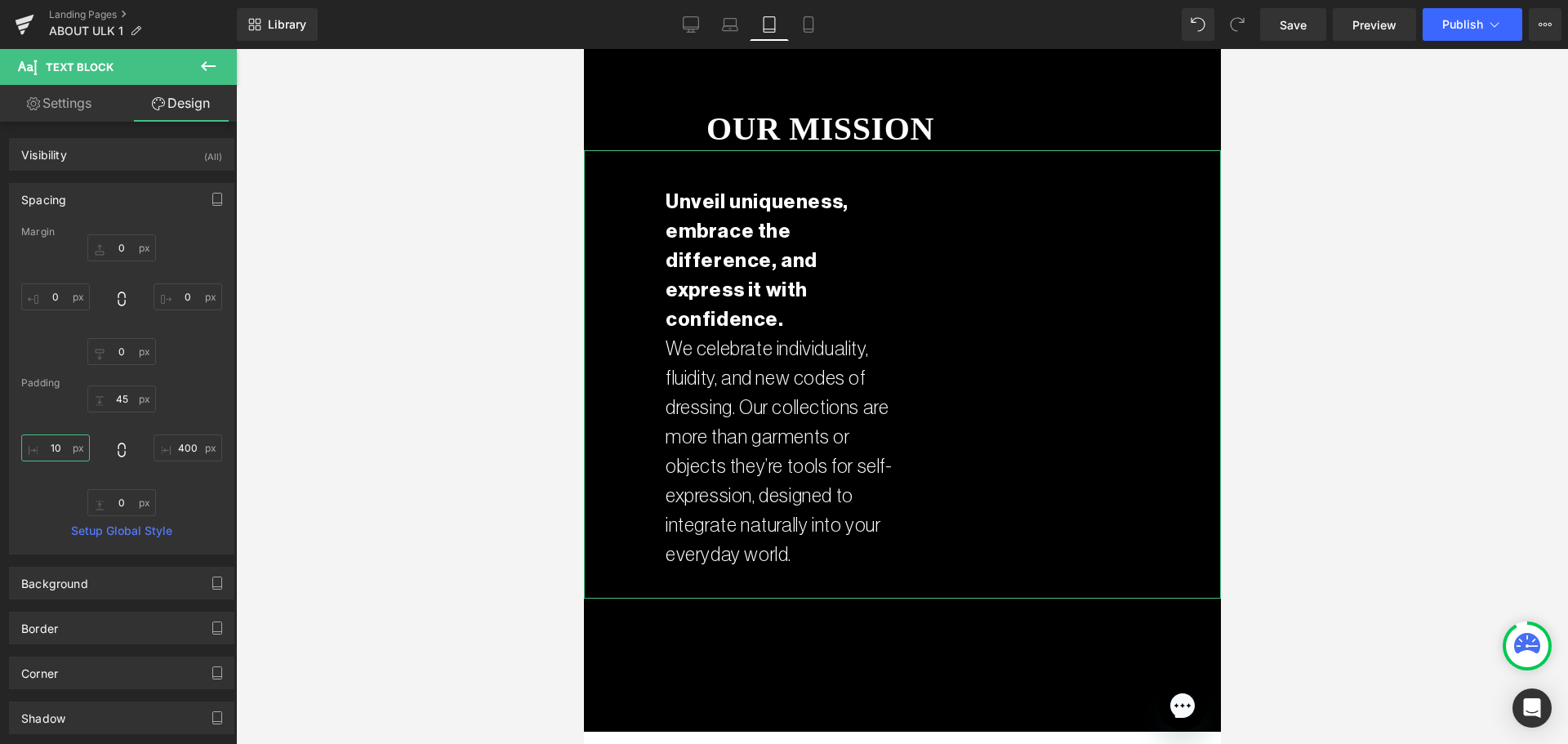
type input "1"
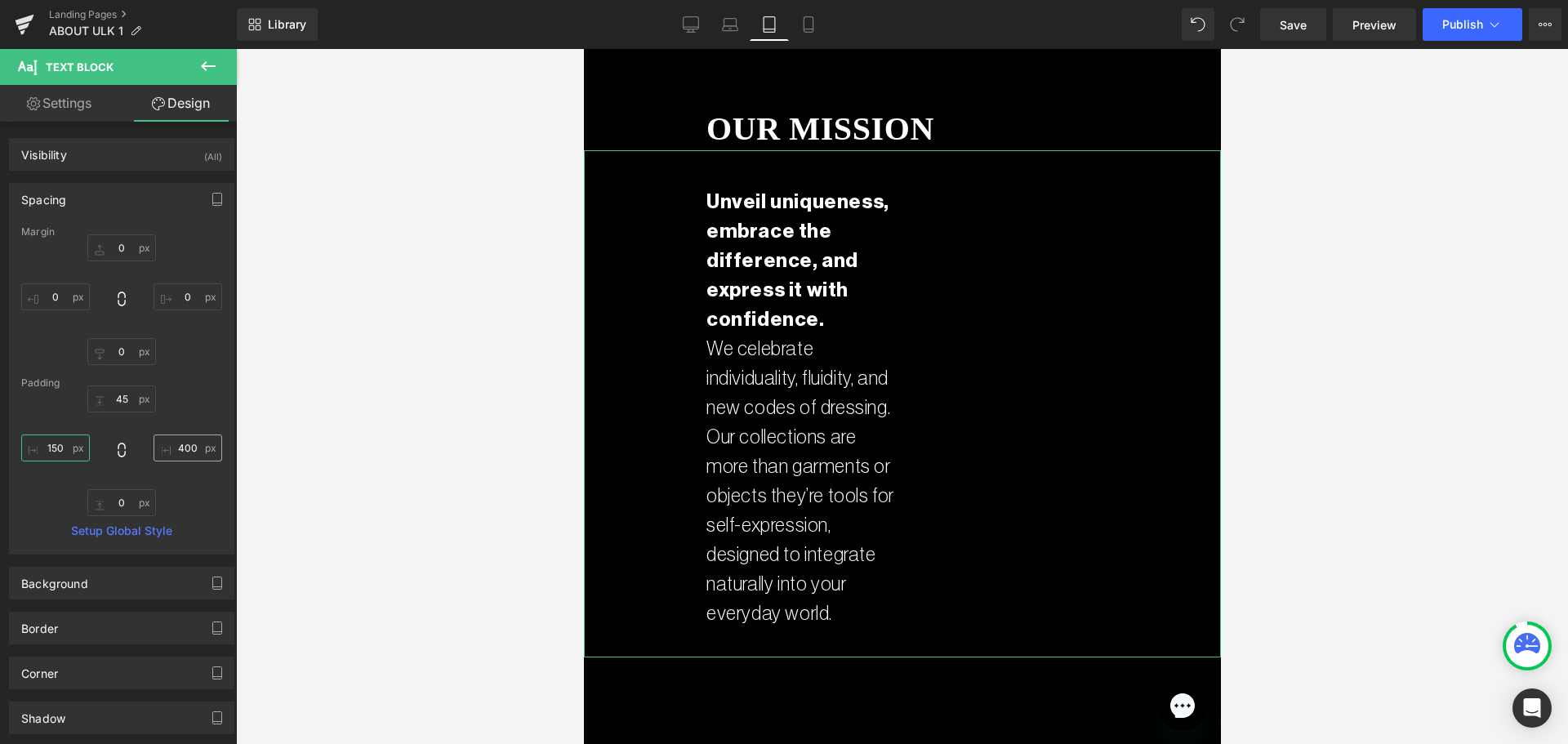
type input "150"
click at [187, 444] on input "400" at bounding box center [188, 448] width 69 height 27
type input "0"
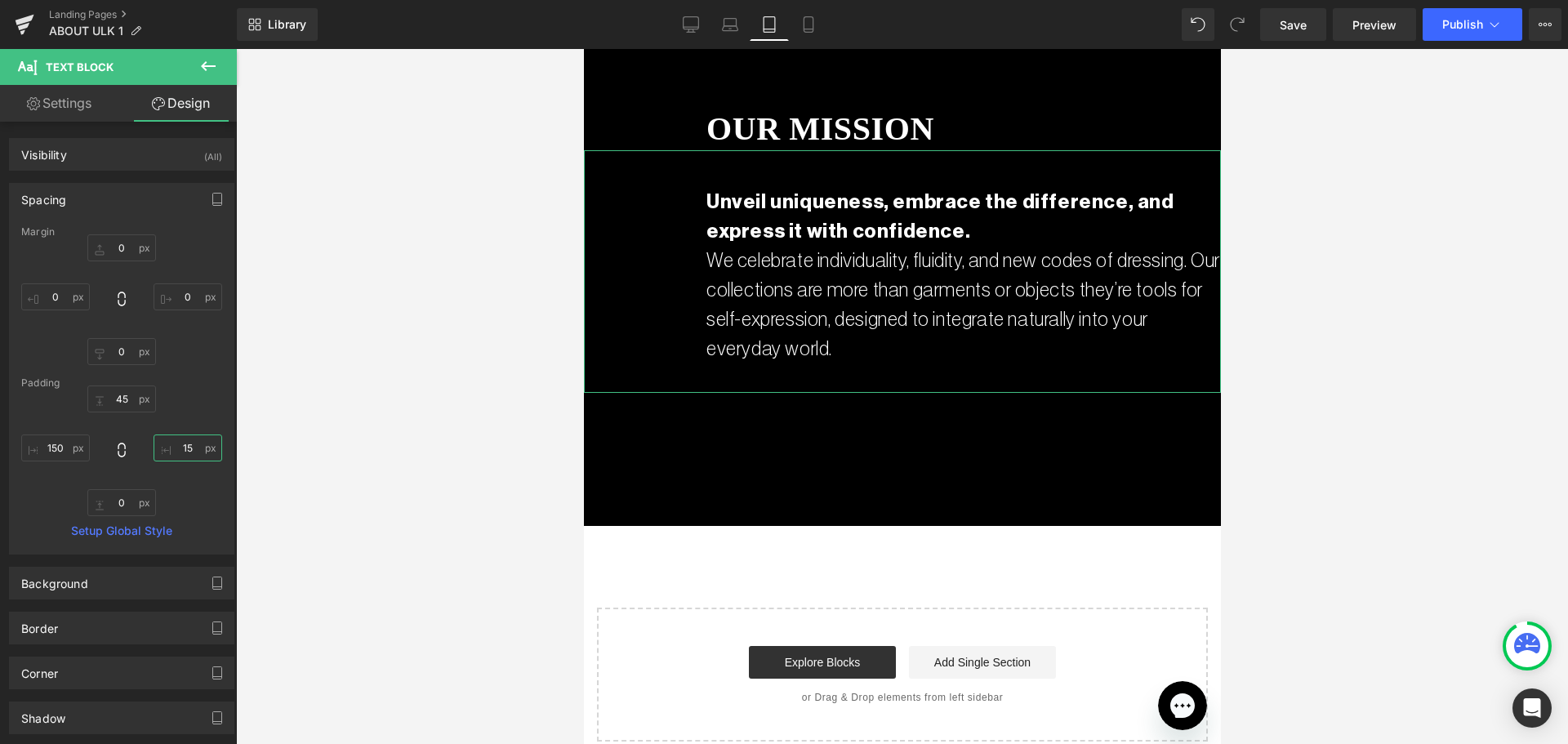
type input "150"
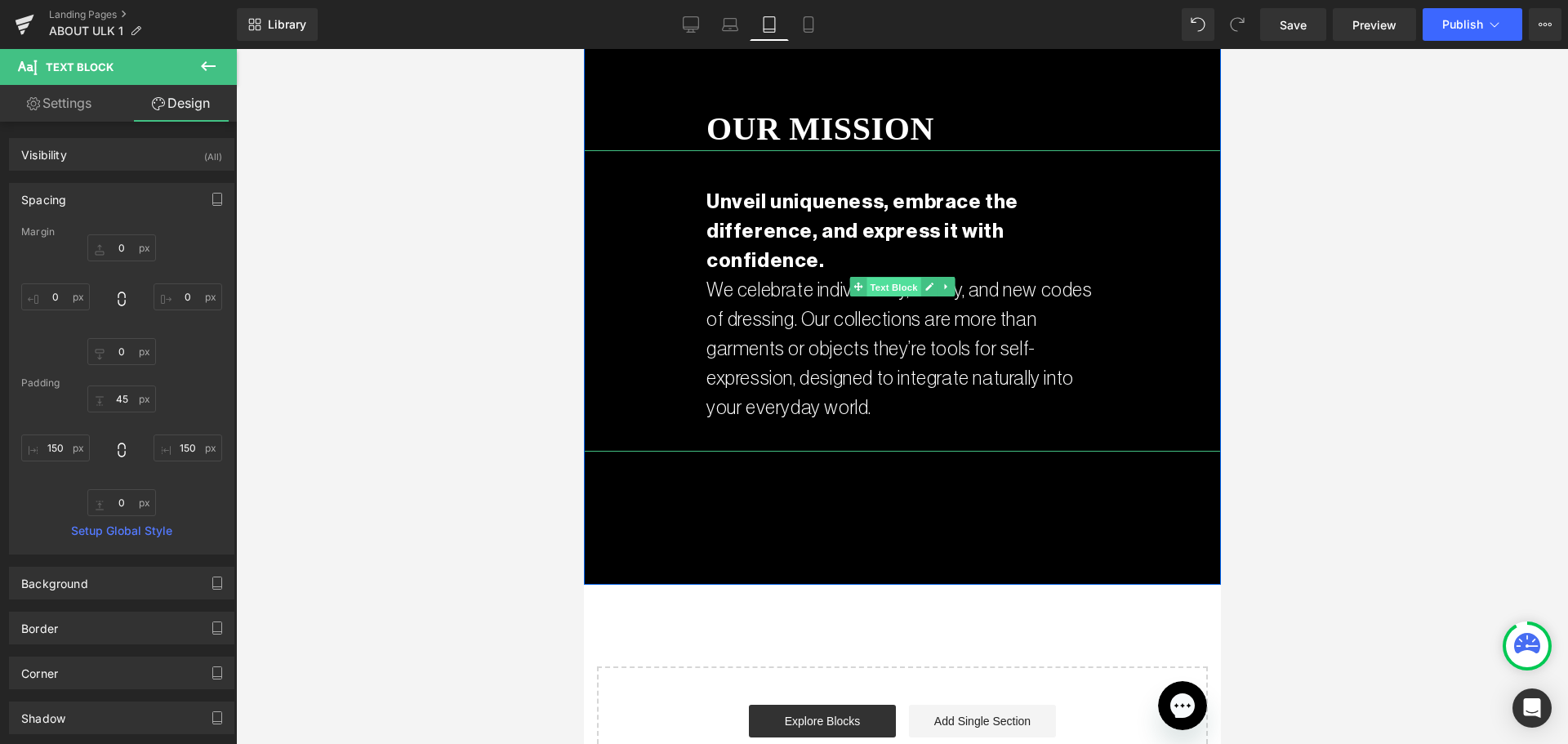
click at [877, 277] on span "Text Block" at bounding box center [892, 286] width 54 height 20
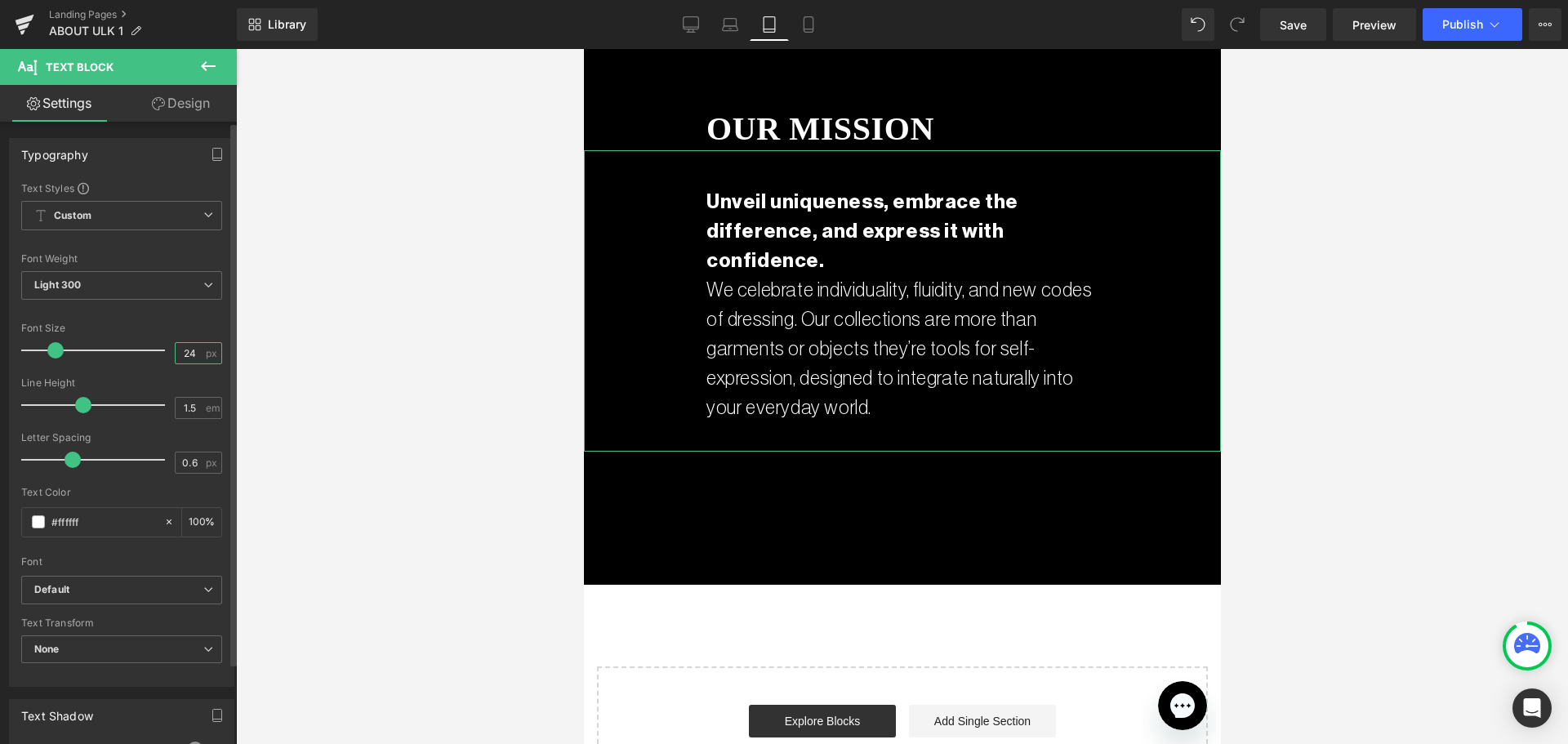
click at [178, 356] on input "24" at bounding box center [189, 353] width 28 height 21
type input "20"
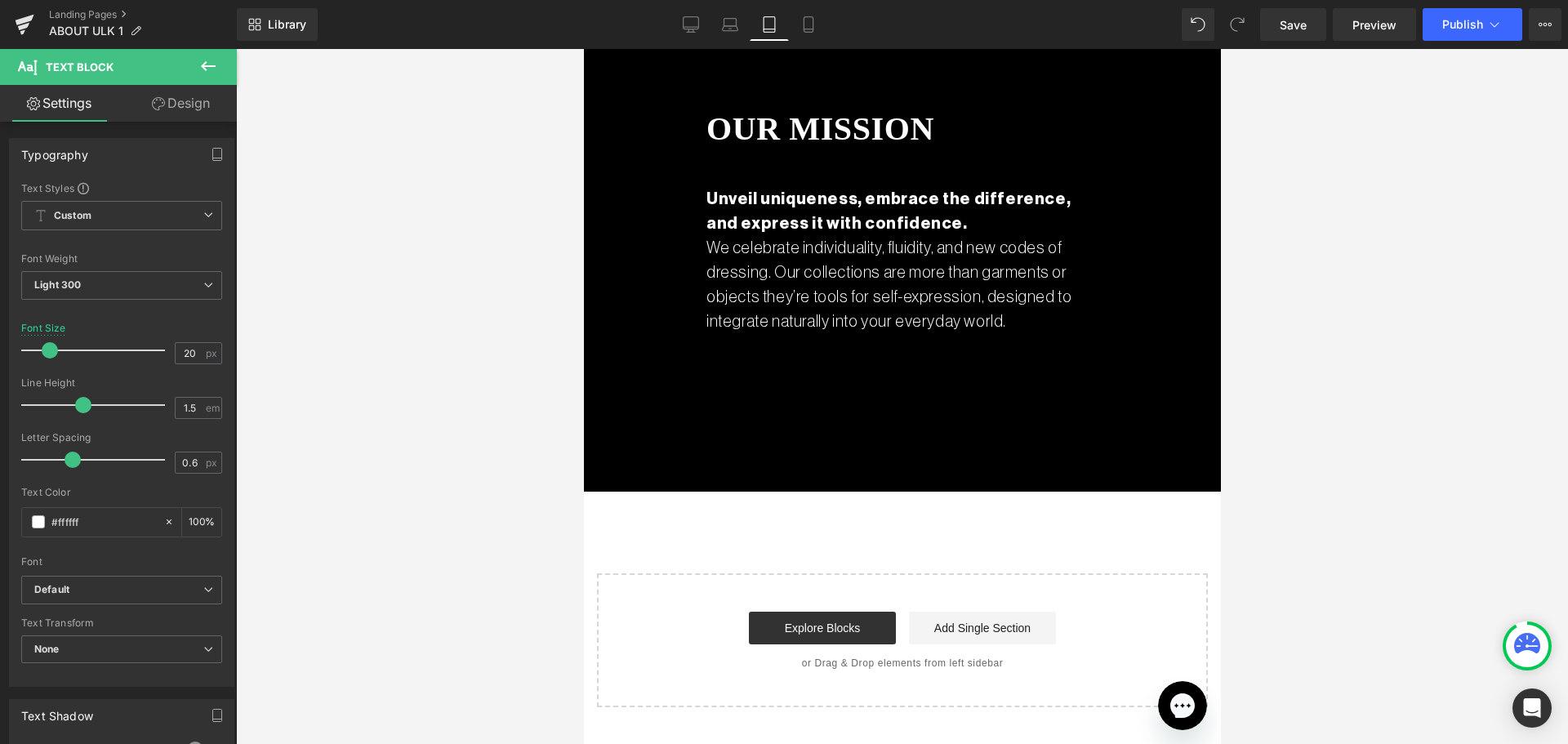
click at [393, 254] on div at bounding box center [902, 396] width 1332 height 695
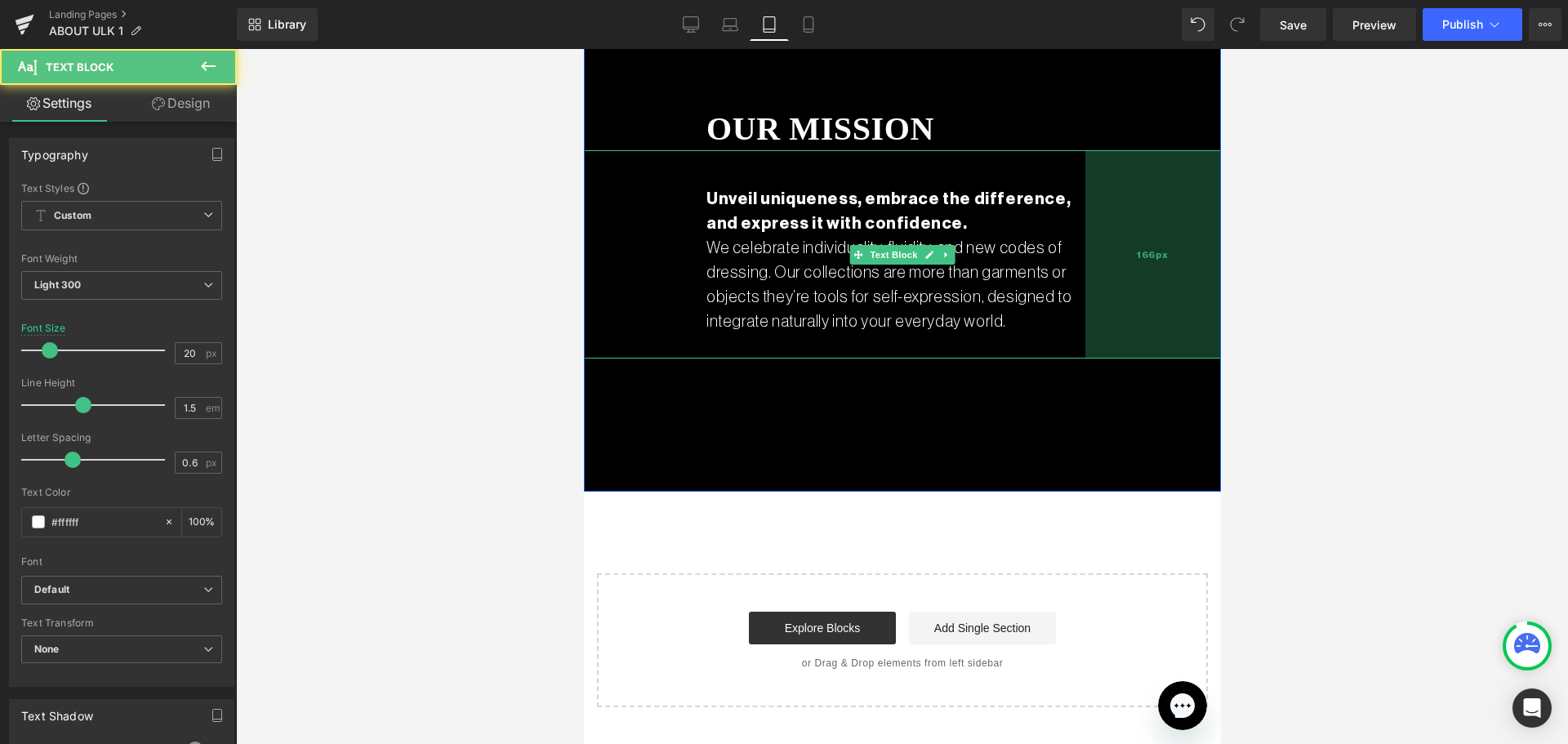
drag, startPoint x: 1102, startPoint y: 216, endPoint x: 1086, endPoint y: 217, distance: 16.0
click at [1086, 217] on div "166px" at bounding box center [1152, 254] width 136 height 208
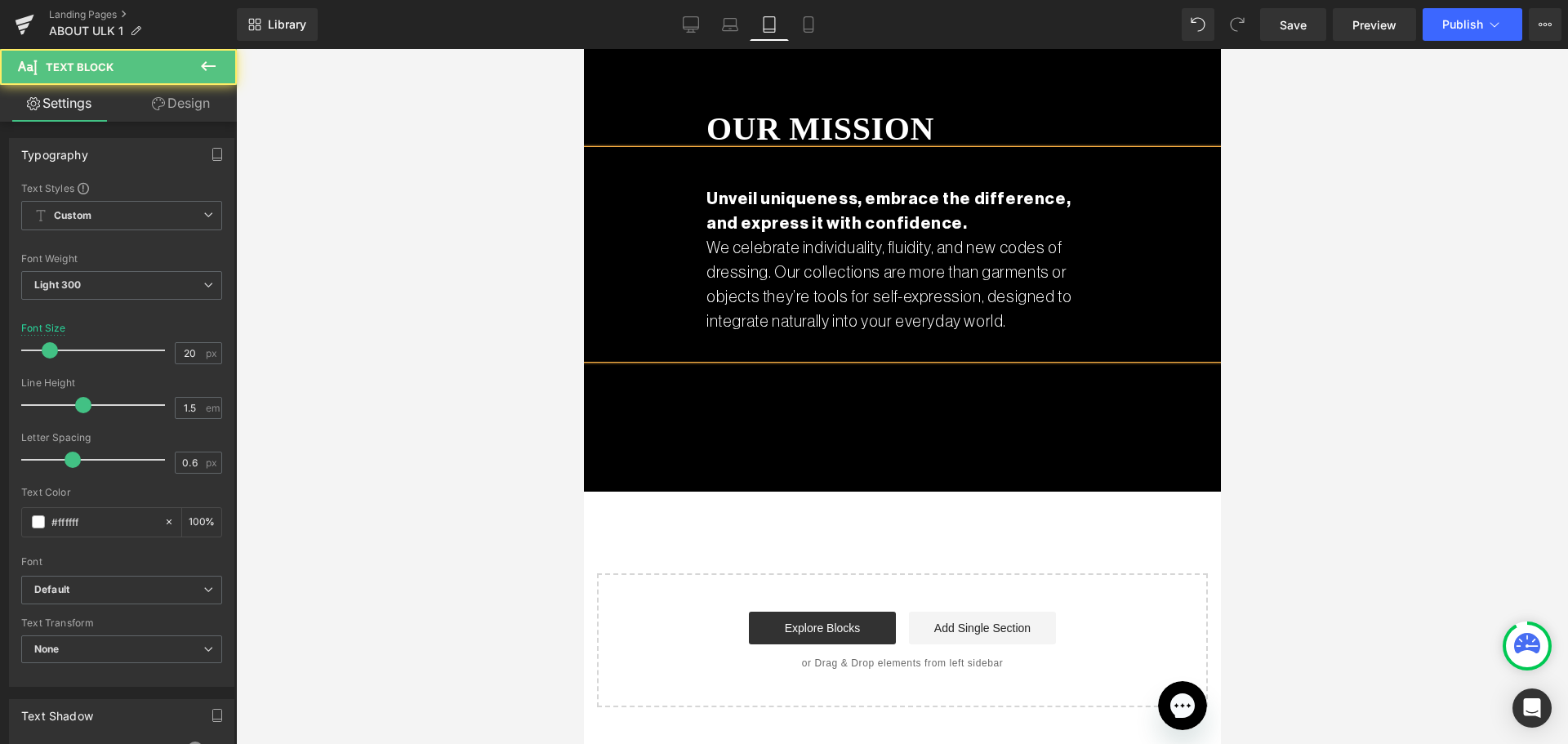
click at [1315, 284] on div at bounding box center [902, 396] width 1332 height 695
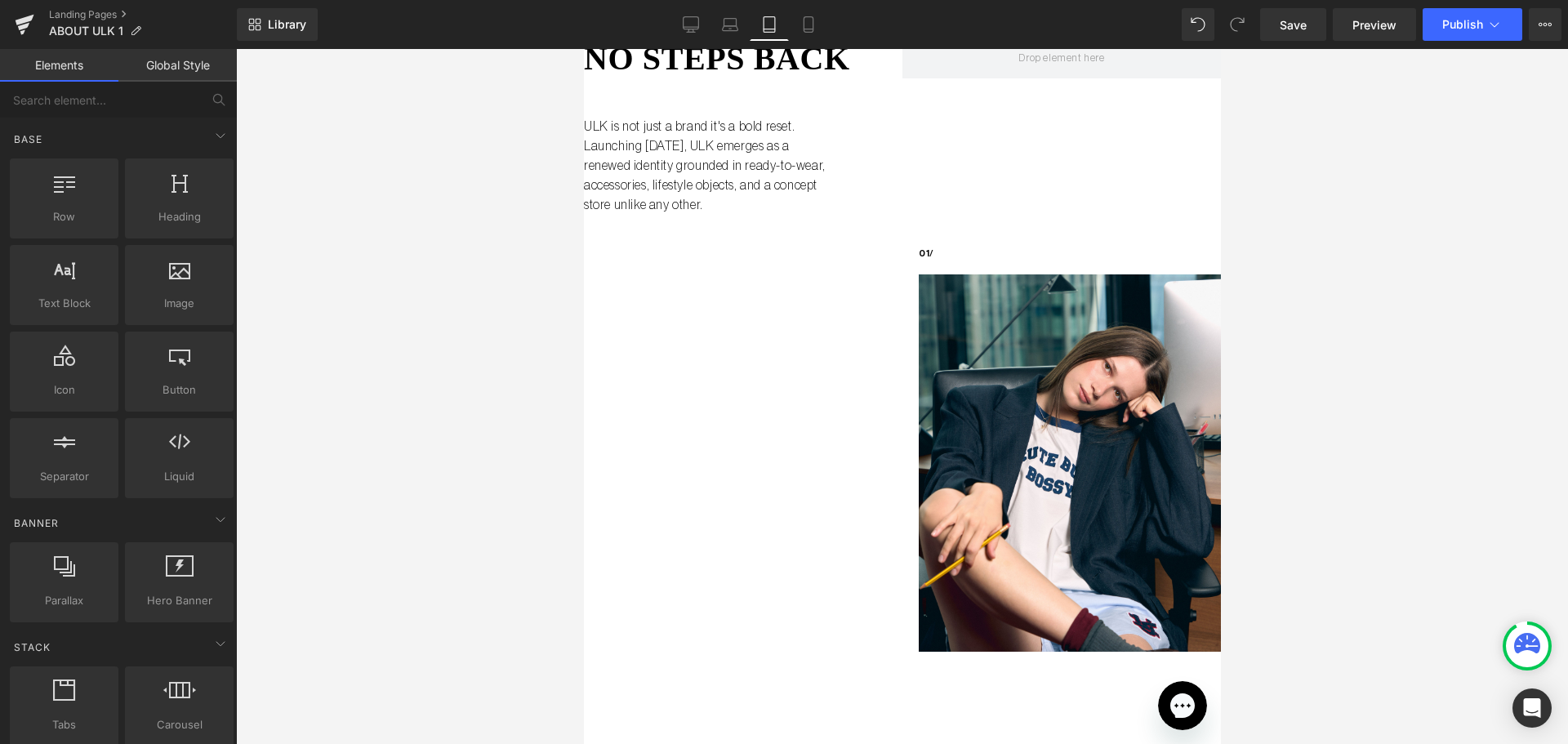
scroll to position [0, 0]
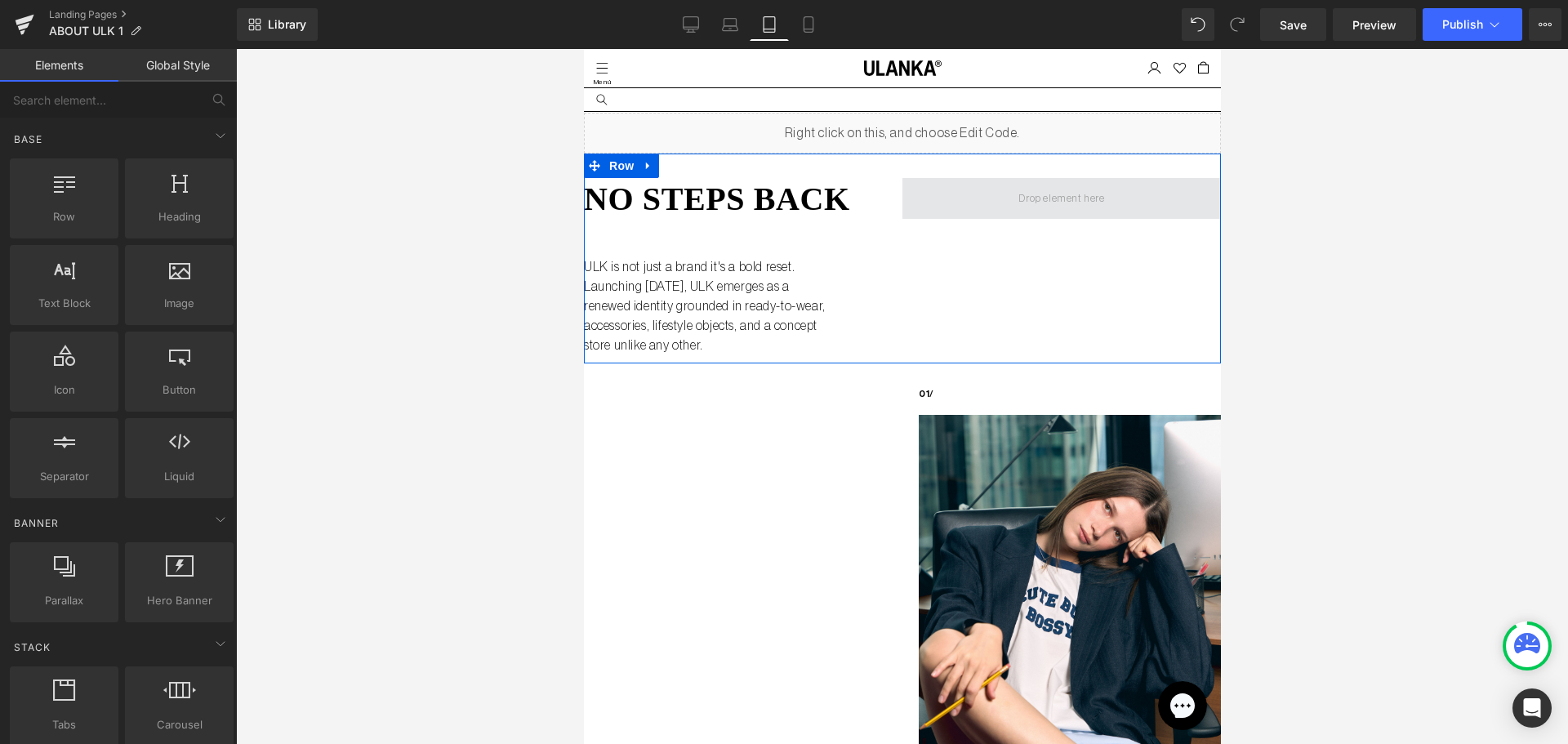
click at [991, 206] on span at bounding box center [1061, 198] width 319 height 41
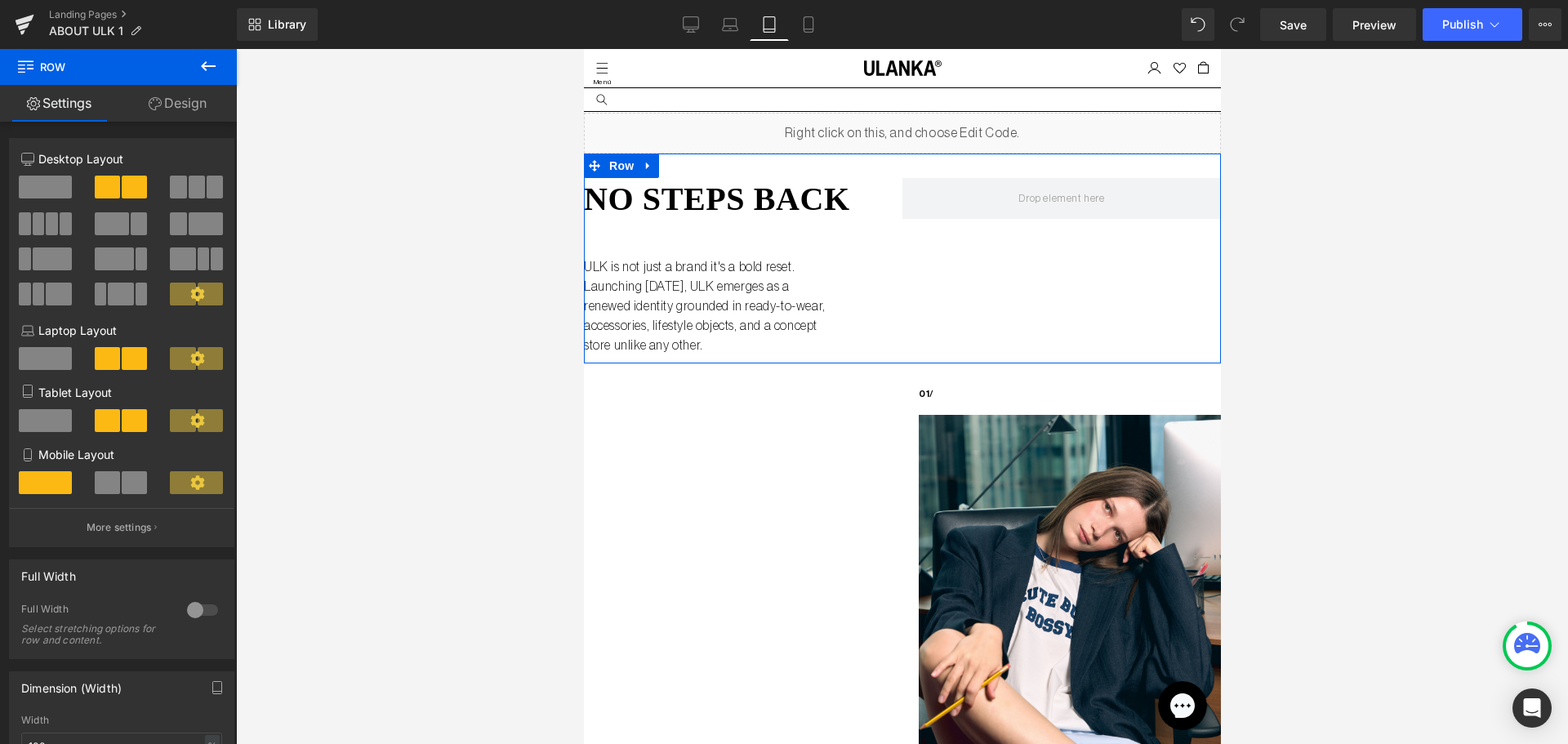
click at [55, 420] on span at bounding box center [46, 420] width 53 height 23
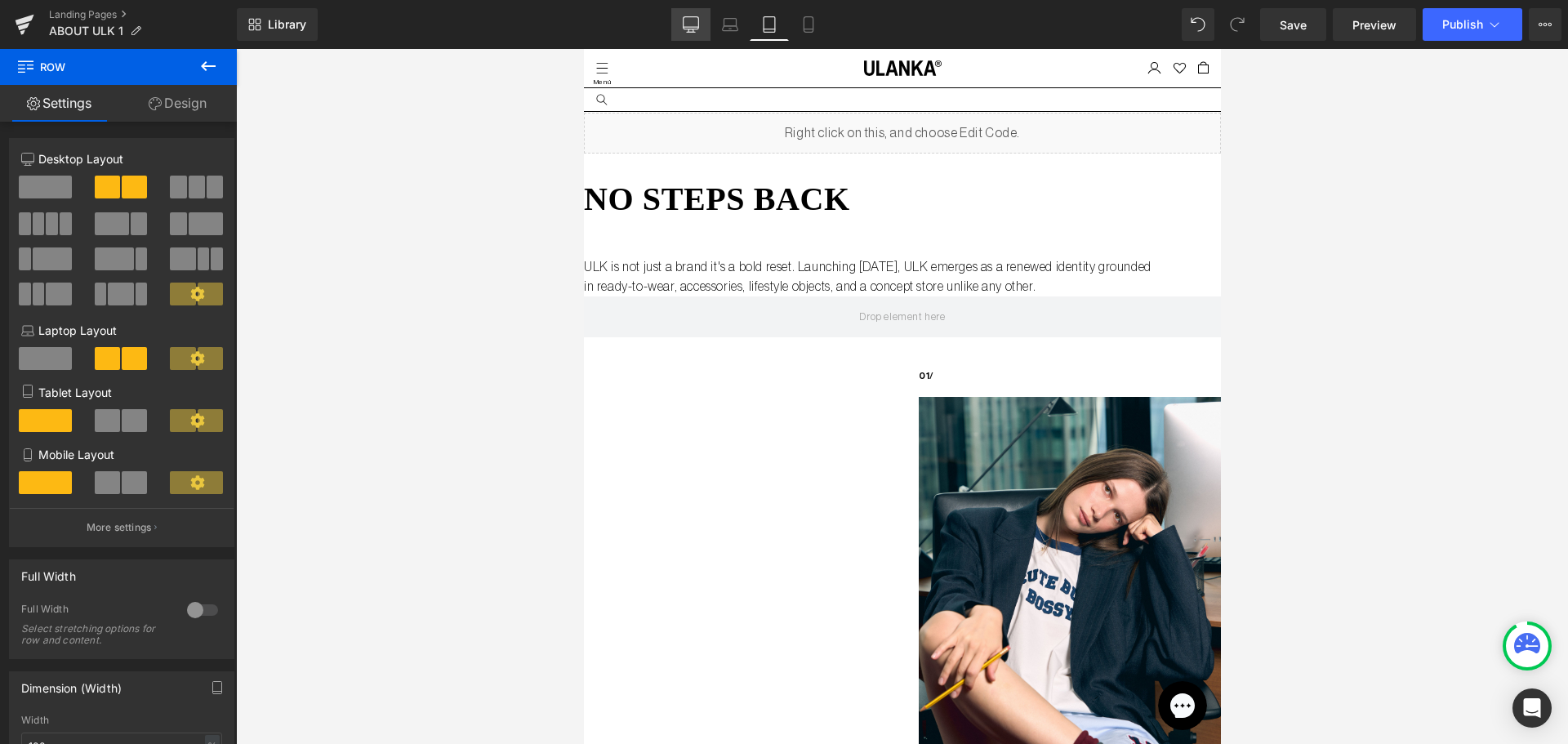
click at [699, 20] on icon at bounding box center [691, 23] width 15 height 12
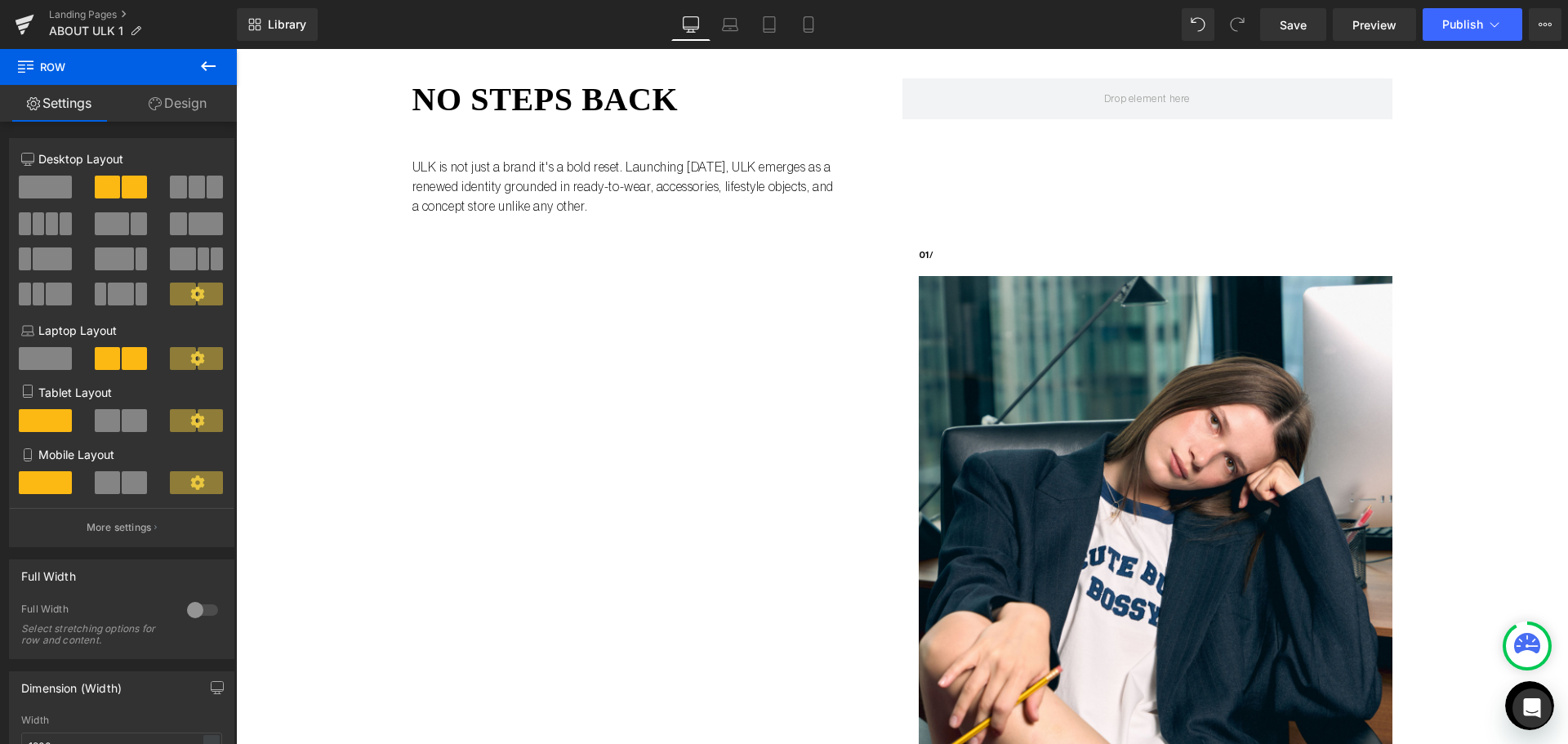
scroll to position [82, 0]
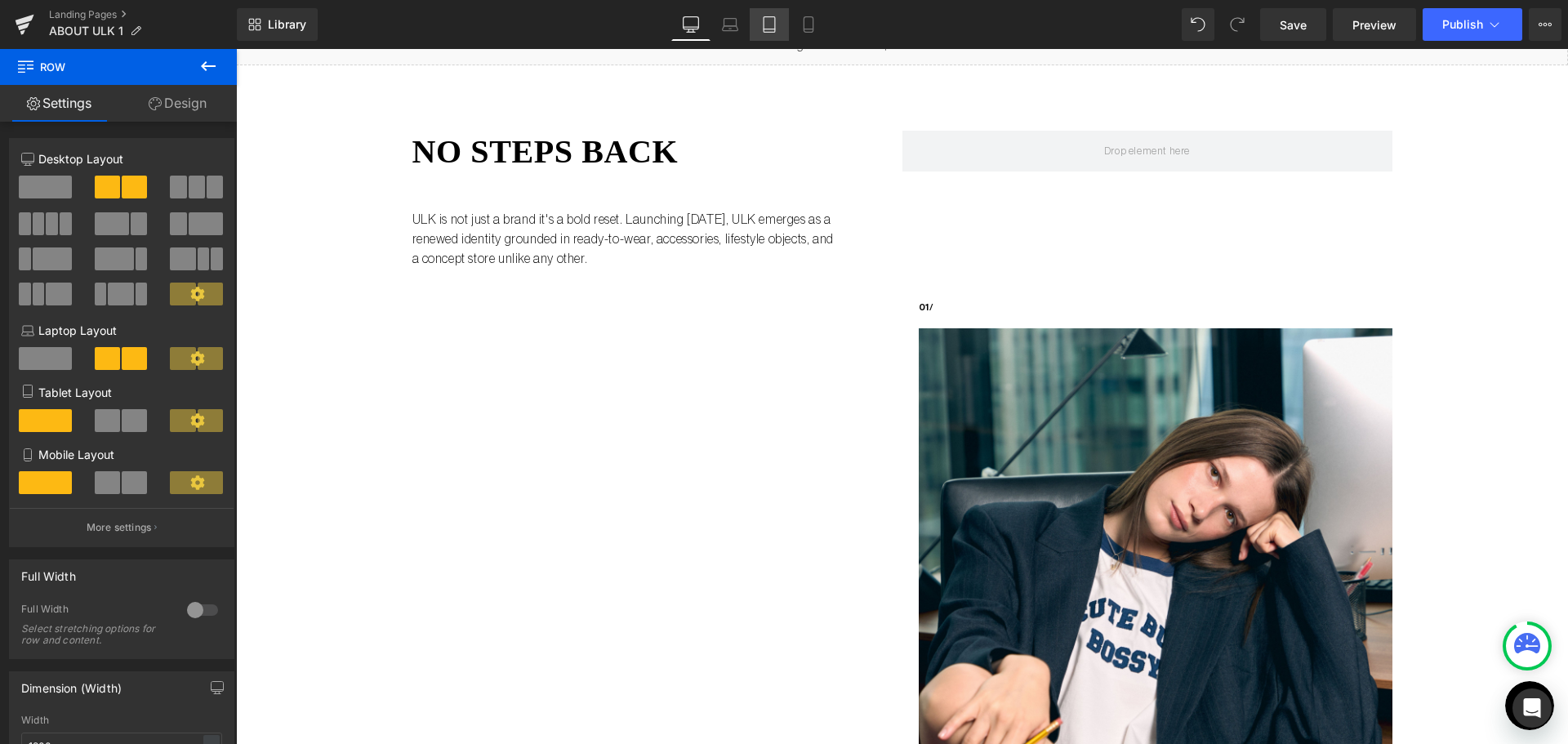
click at [776, 25] on icon at bounding box center [769, 24] width 16 height 16
type input "100"
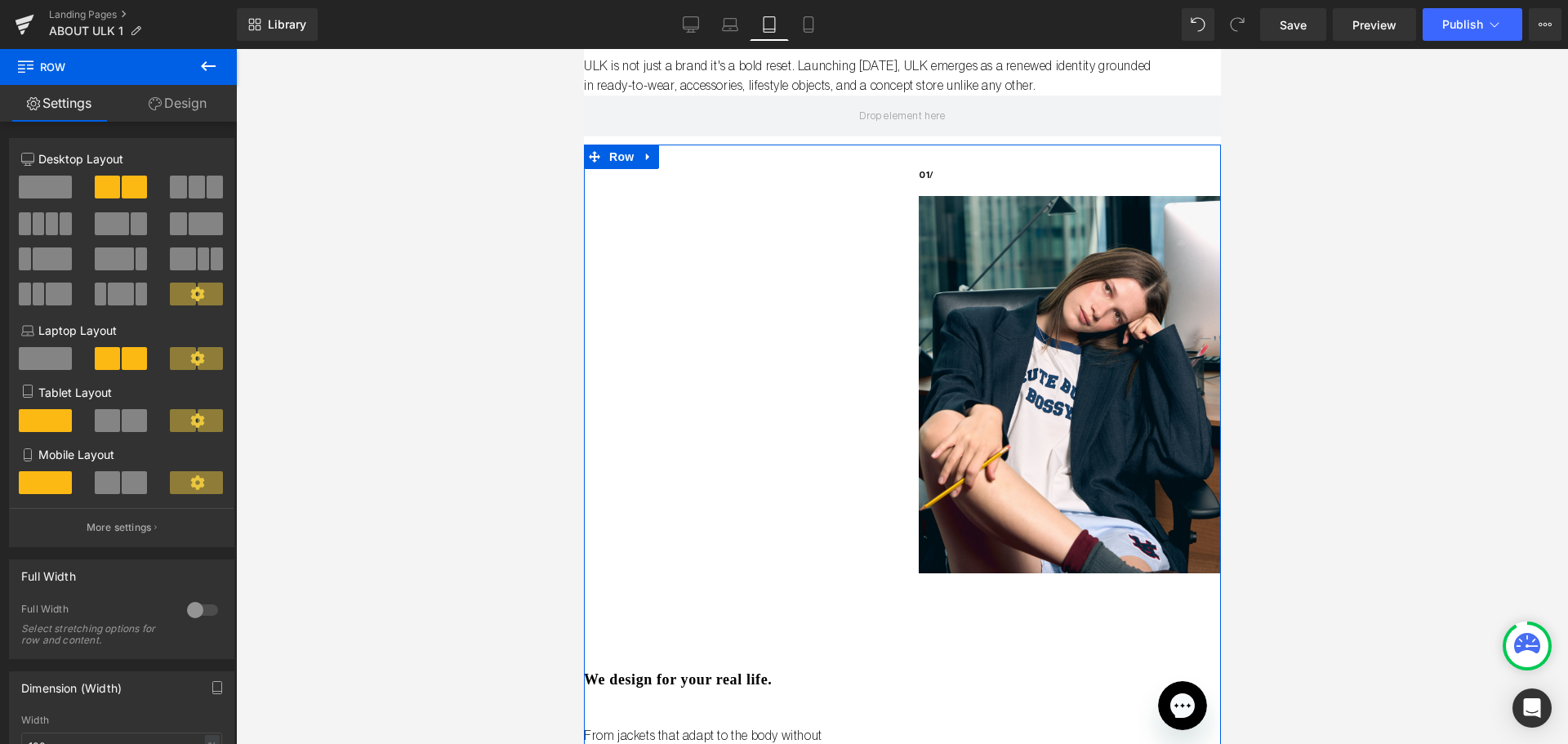
scroll to position [170, 0]
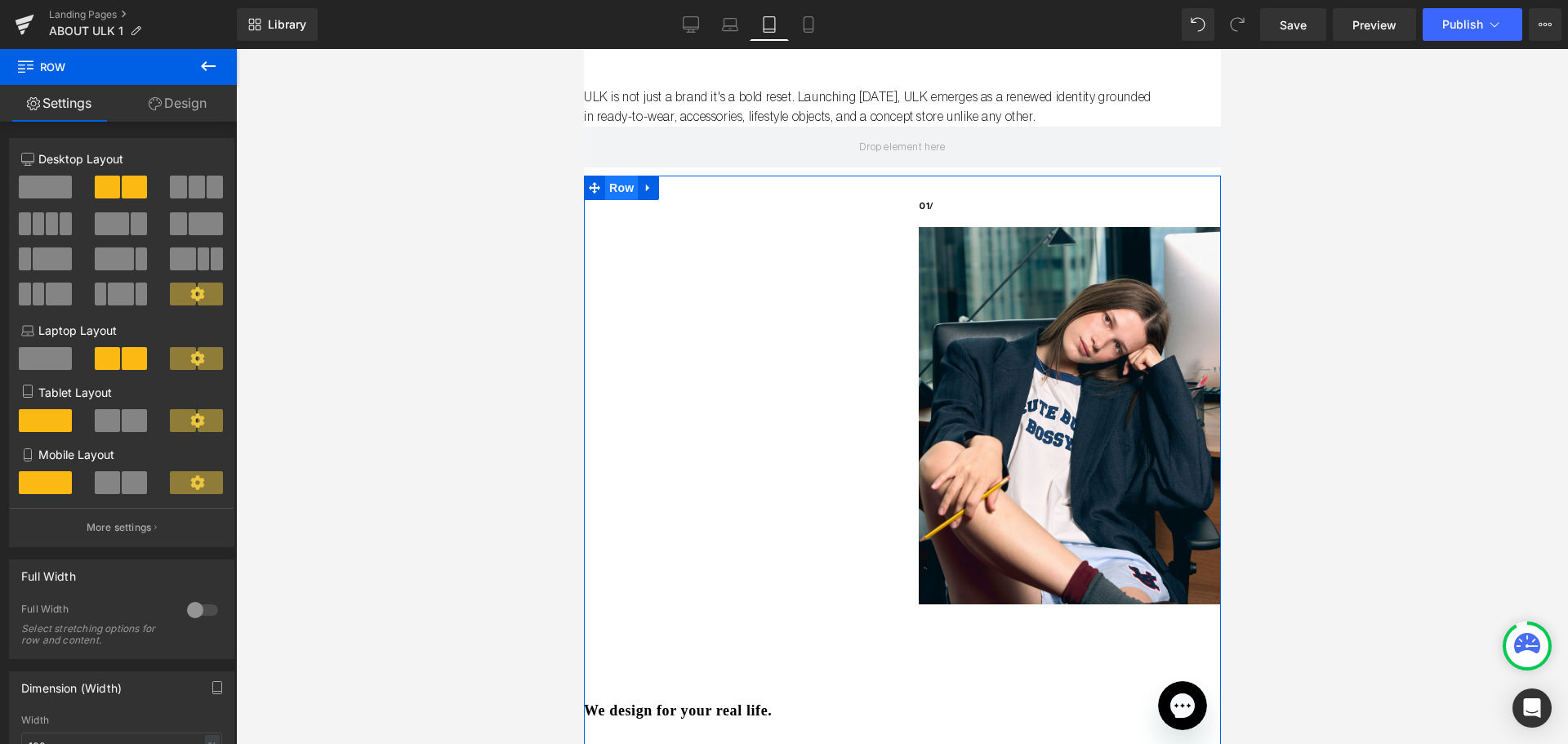
click at [615, 193] on span "Row" at bounding box center [621, 187] width 33 height 25
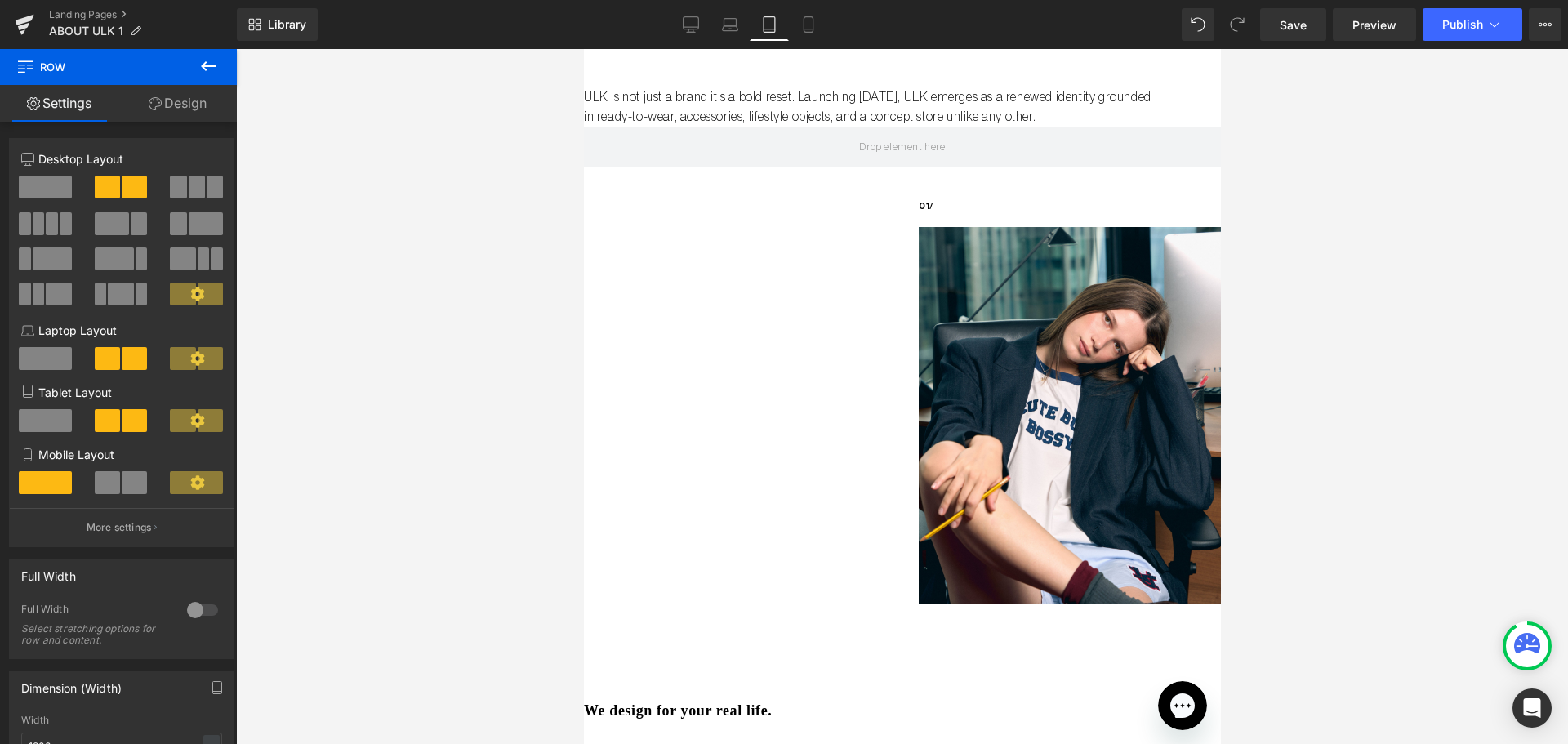
click at [208, 70] on icon at bounding box center [208, 66] width 20 height 20
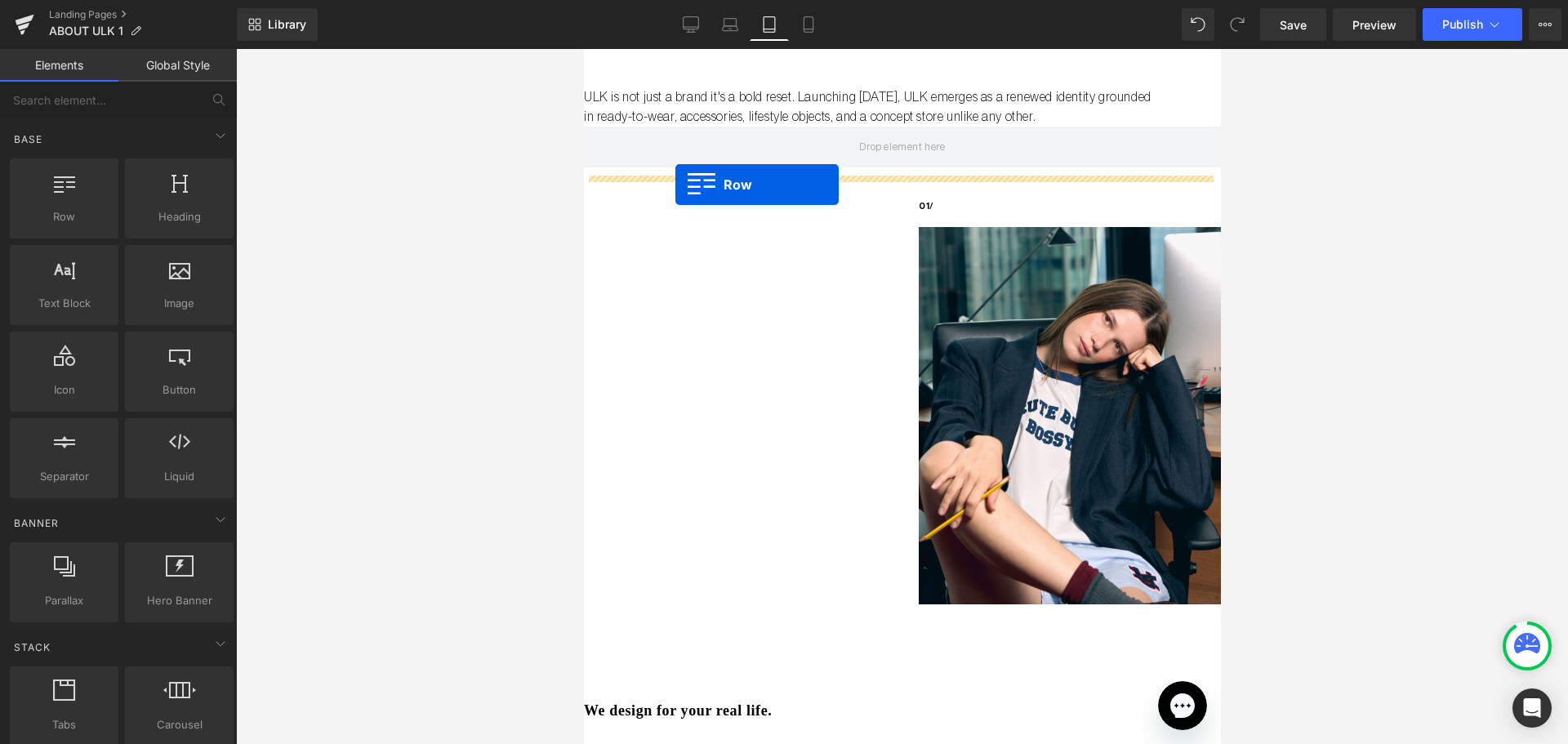
drag, startPoint x: 663, startPoint y: 264, endPoint x: 674, endPoint y: 185, distance: 79.8
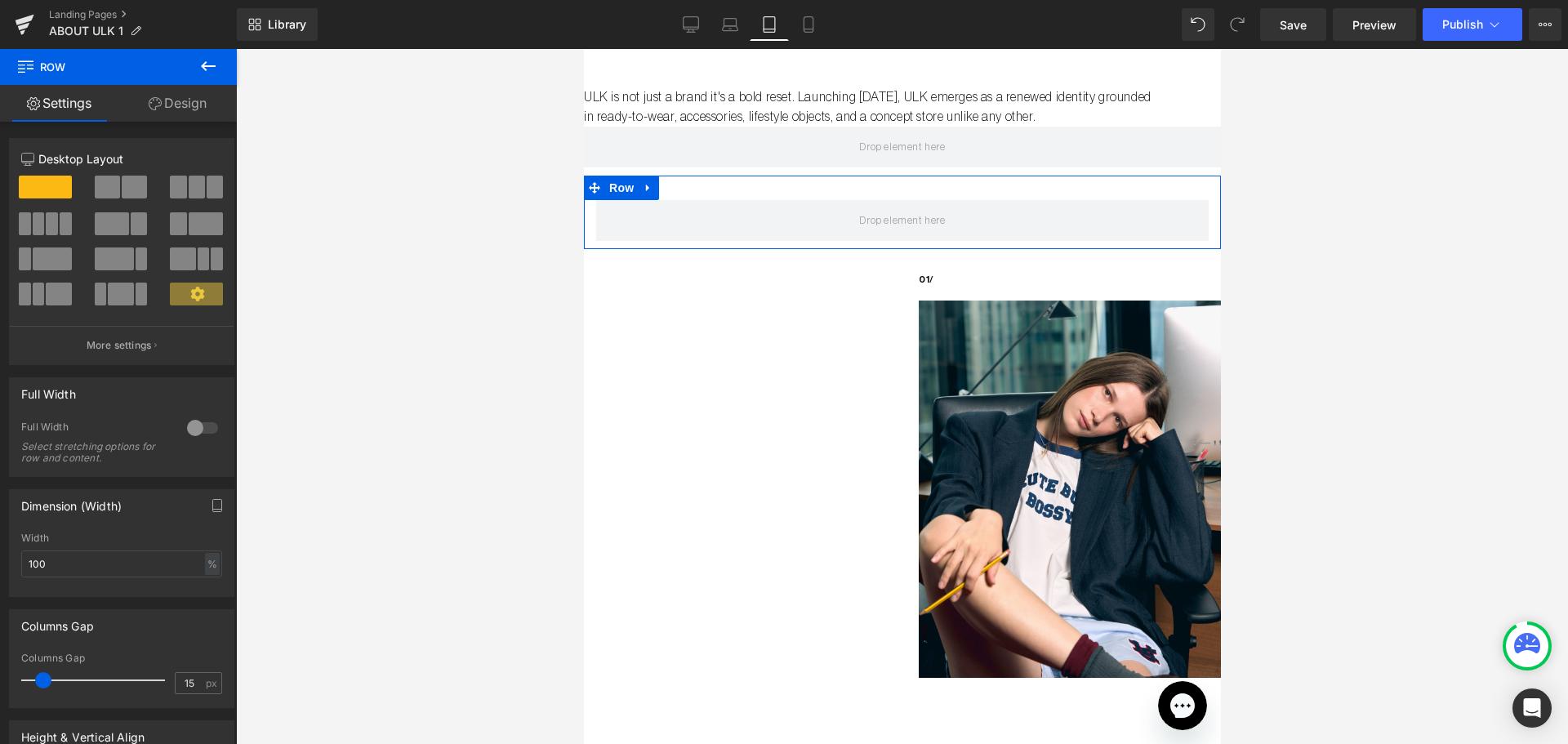
click at [187, 111] on link "Design" at bounding box center [178, 103] width 119 height 37
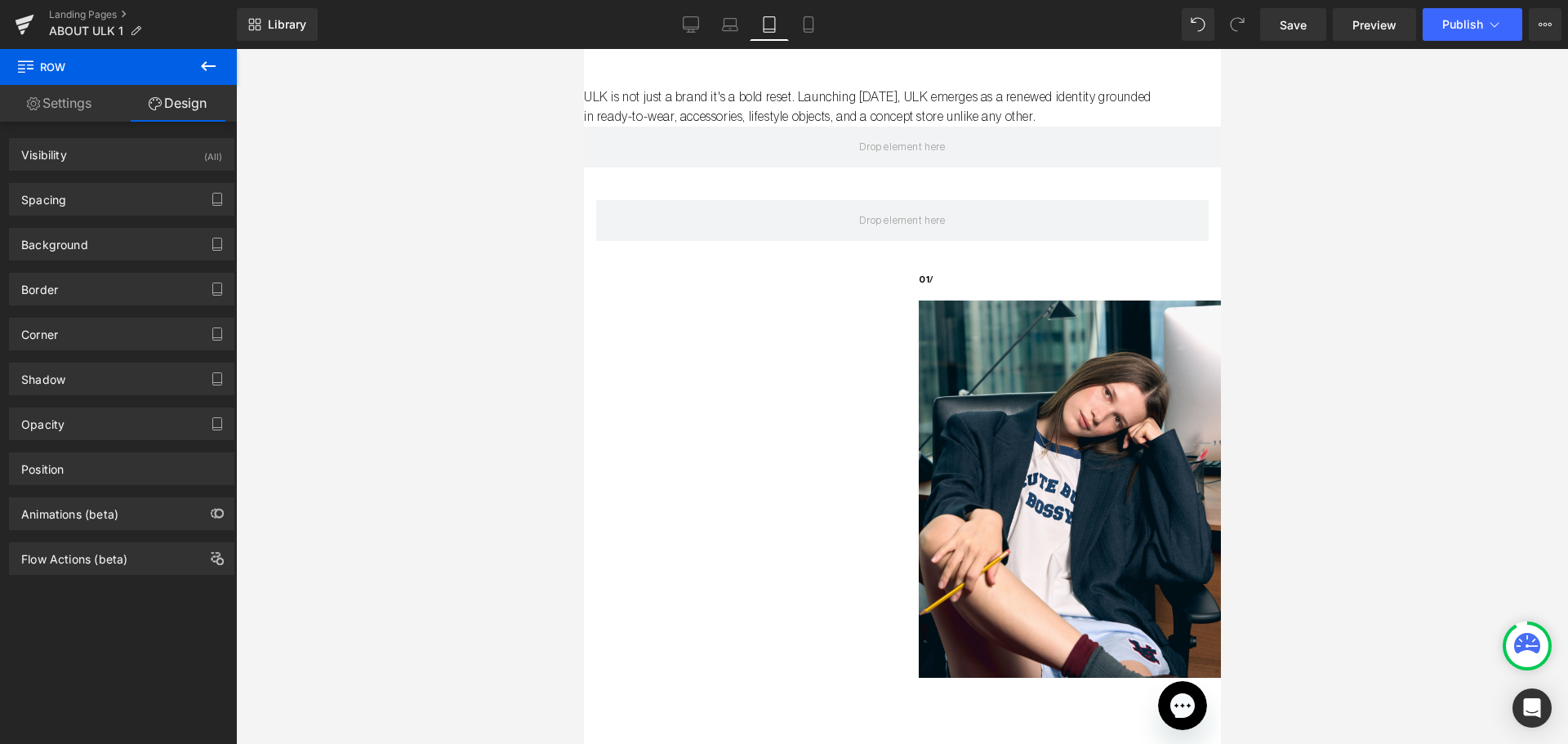
click at [208, 66] on icon at bounding box center [208, 65] width 15 height 9
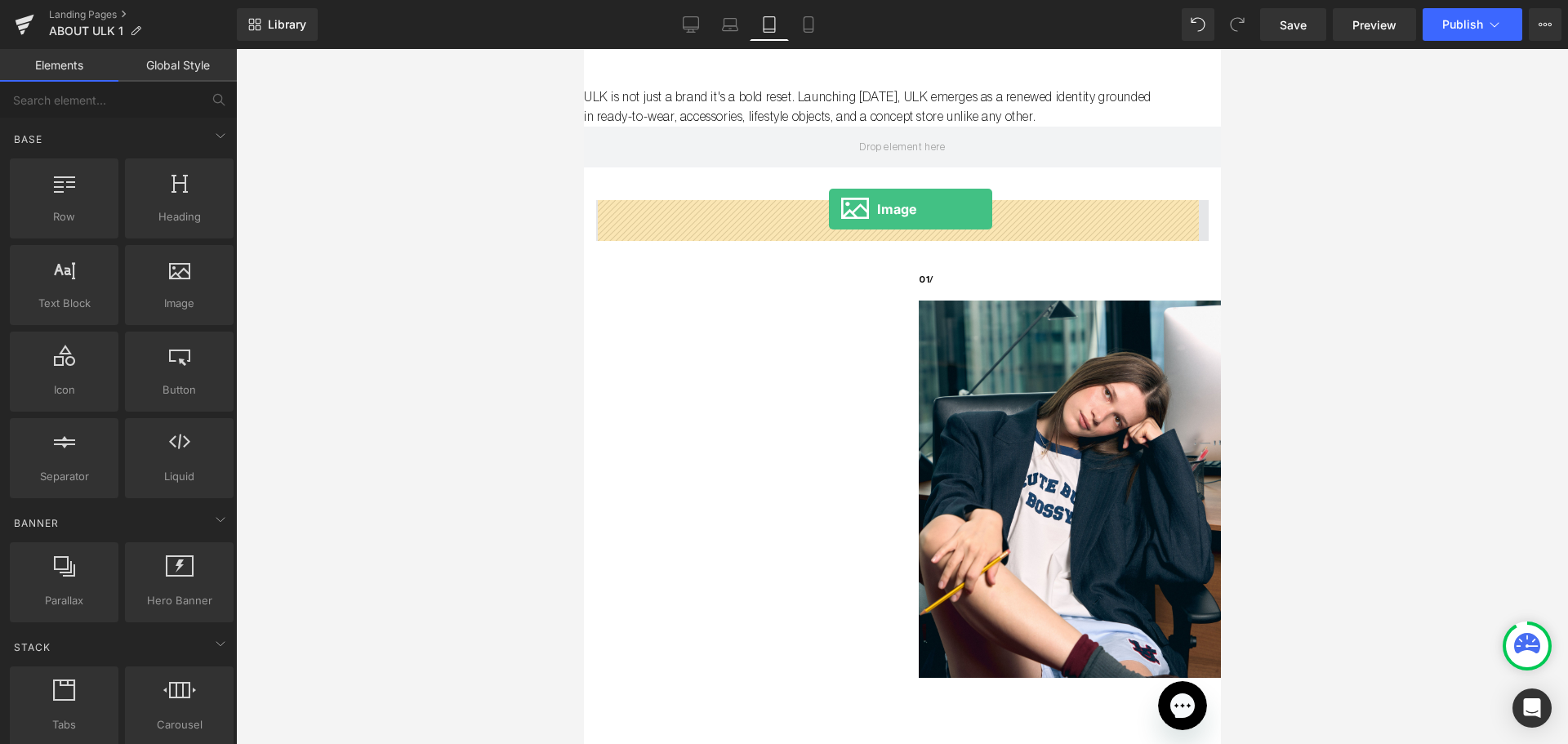
drag, startPoint x: 744, startPoint y: 342, endPoint x: 828, endPoint y: 209, distance: 157.3
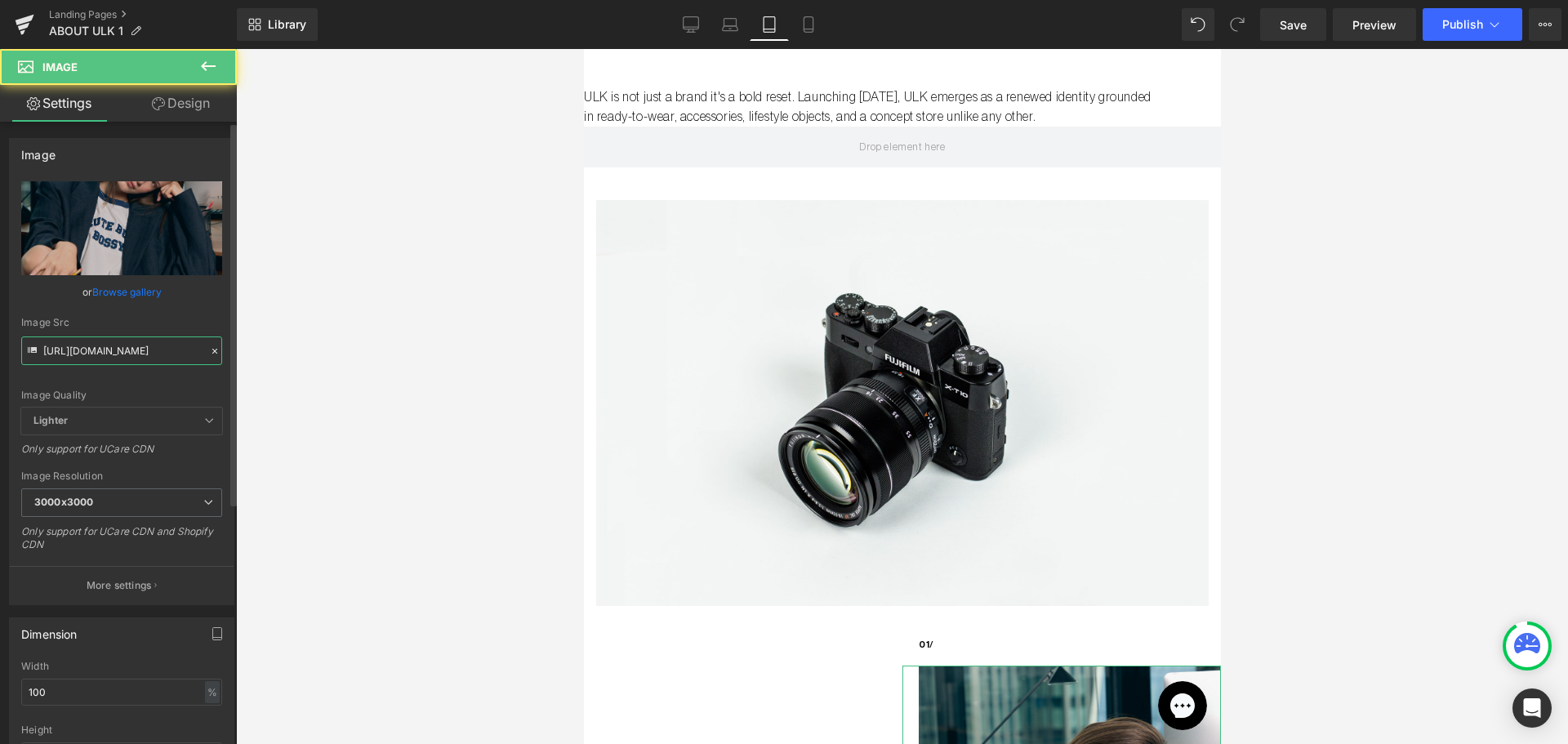
click at [89, 358] on input "https://cdn.shopify.com/s/files/1/0661/3830/8872/files/2025_07_30_ULK_LONDON_01…" at bounding box center [122, 351] width 201 height 28
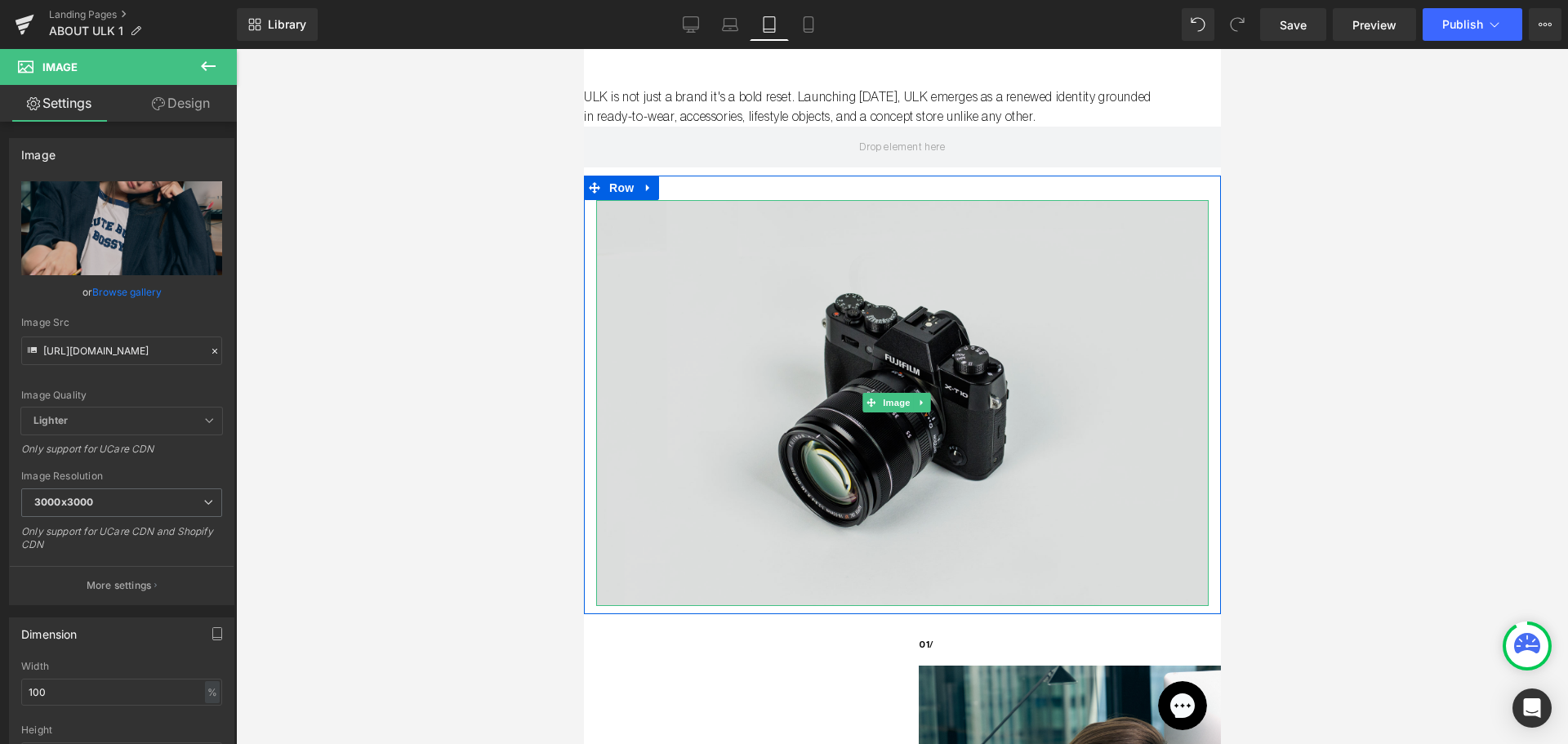
click at [810, 325] on img at bounding box center [901, 403] width 612 height 406
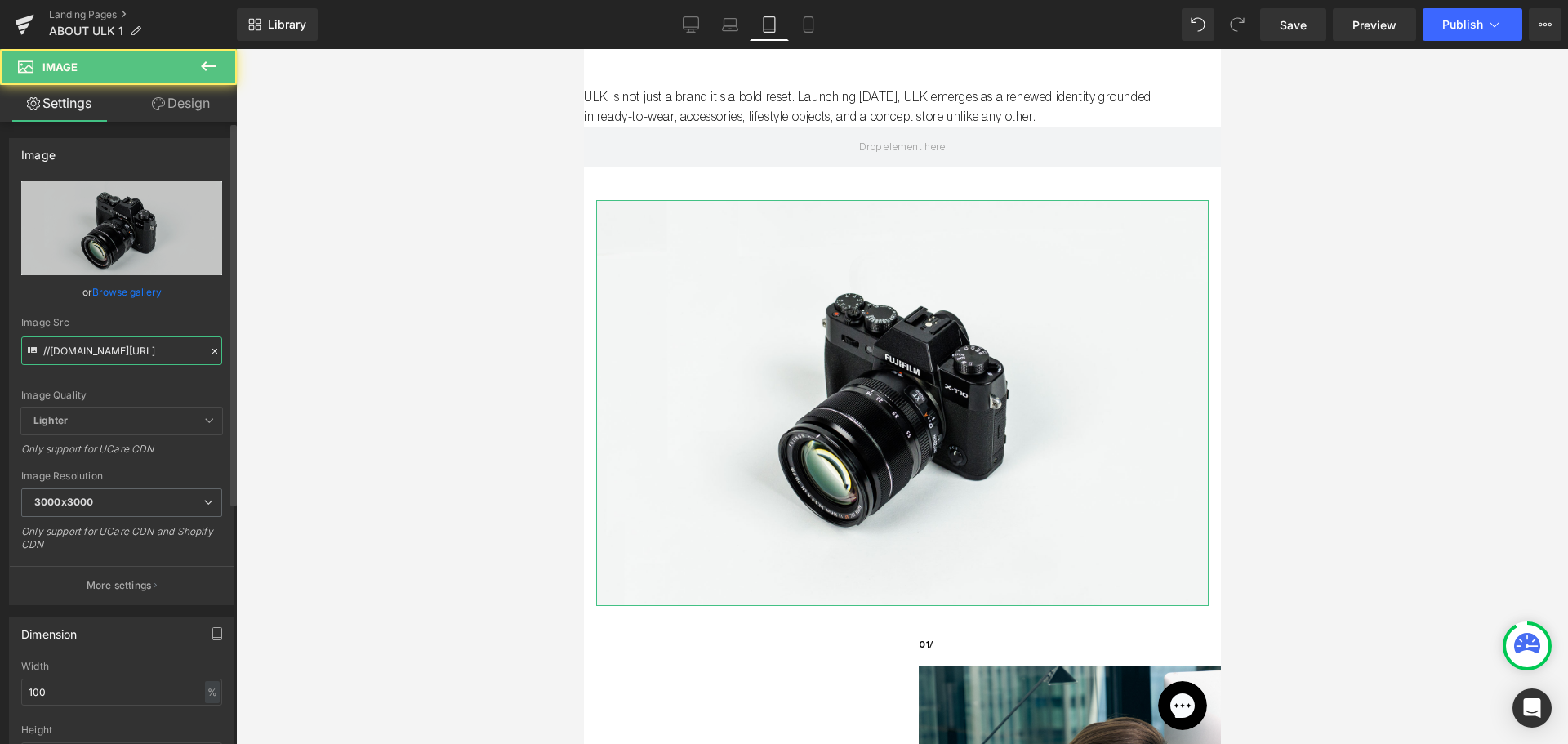
click at [76, 353] on input "//d1um8515vdn9kb.cloudfront.net/images/parallax.jpg" at bounding box center [122, 351] width 201 height 28
type input "https://cdn.shopify.com/s/files/1/0661/3830/8872/files/2025_07_30_ULK_LONDON_01…"
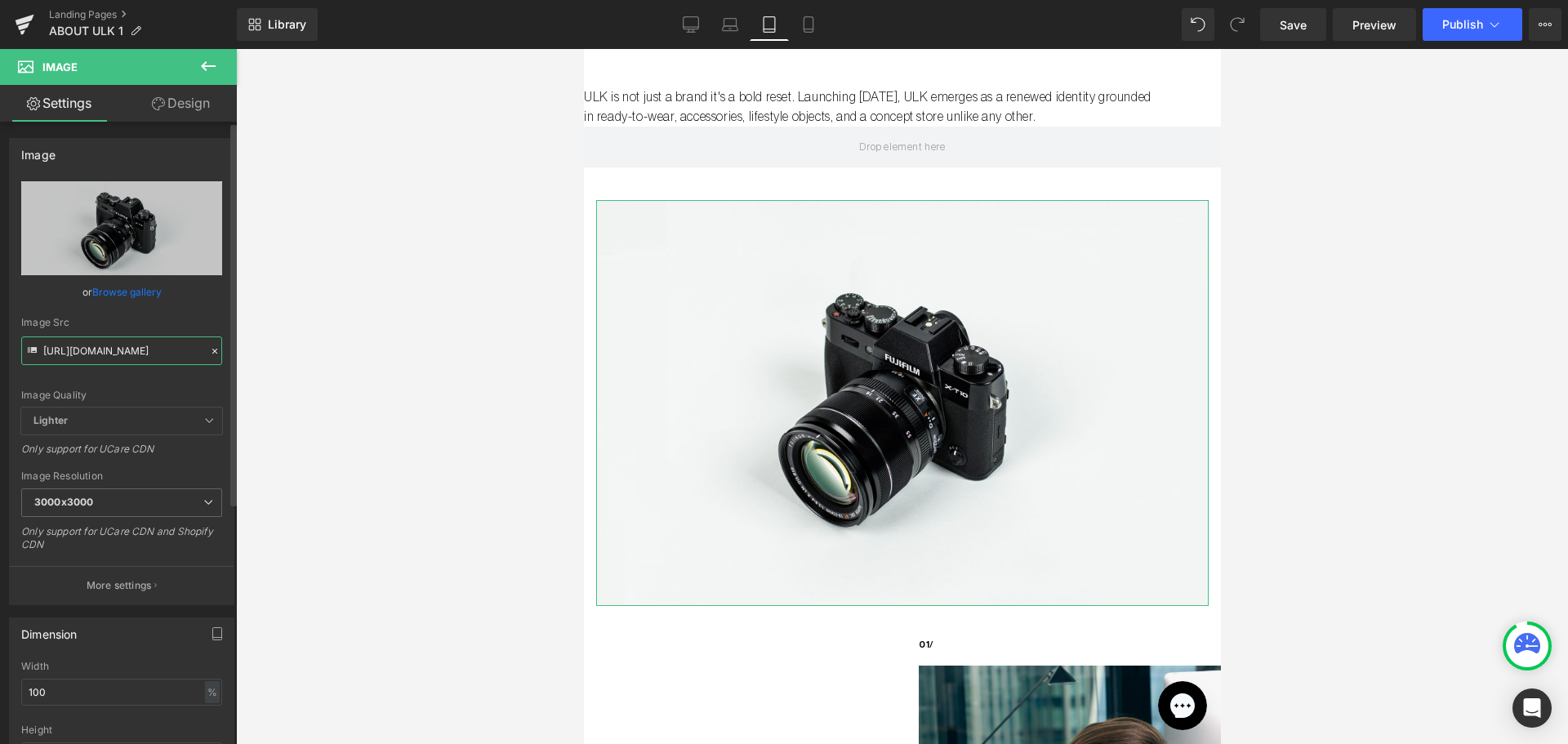
scroll to position [0, 404]
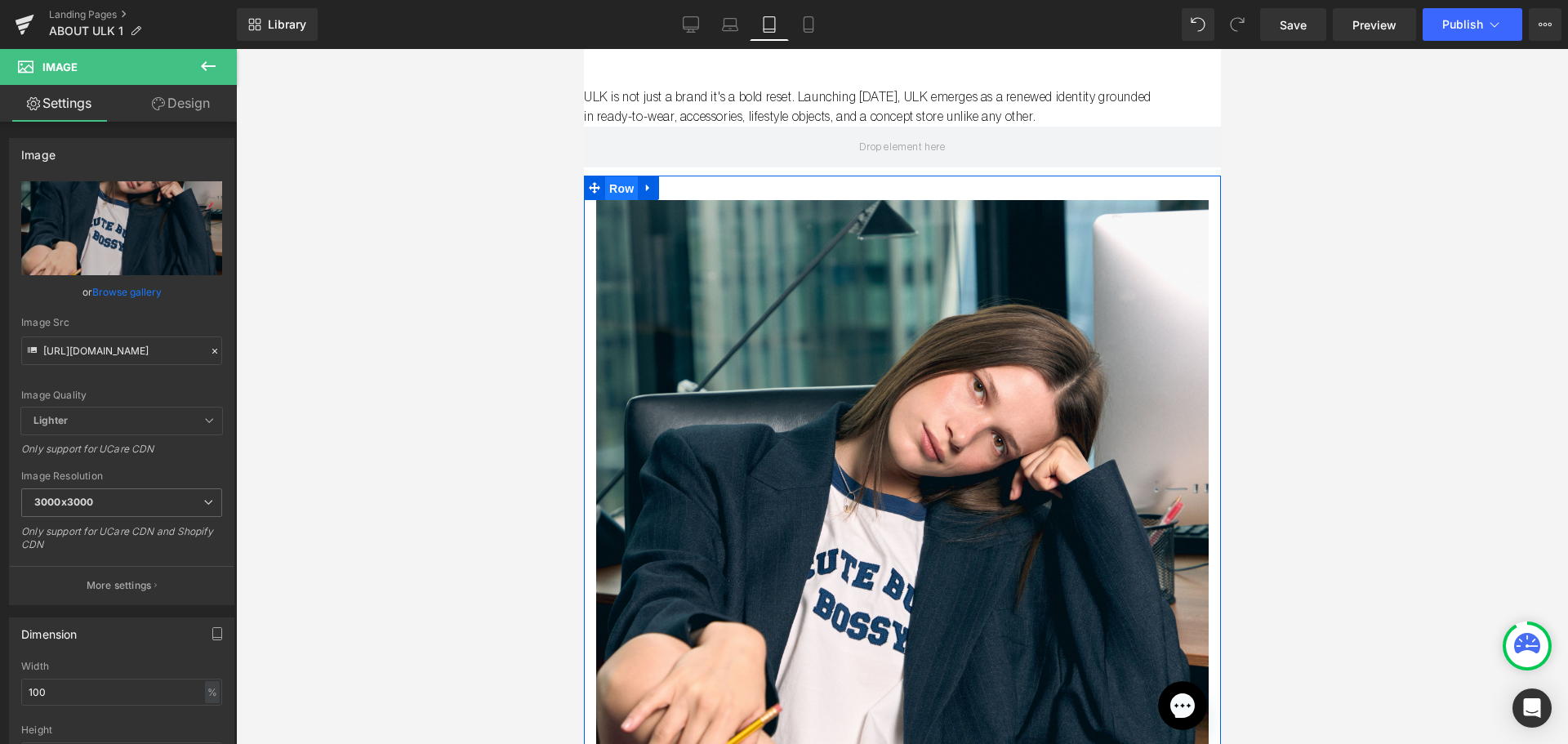
click at [611, 186] on span "Row" at bounding box center [621, 188] width 33 height 25
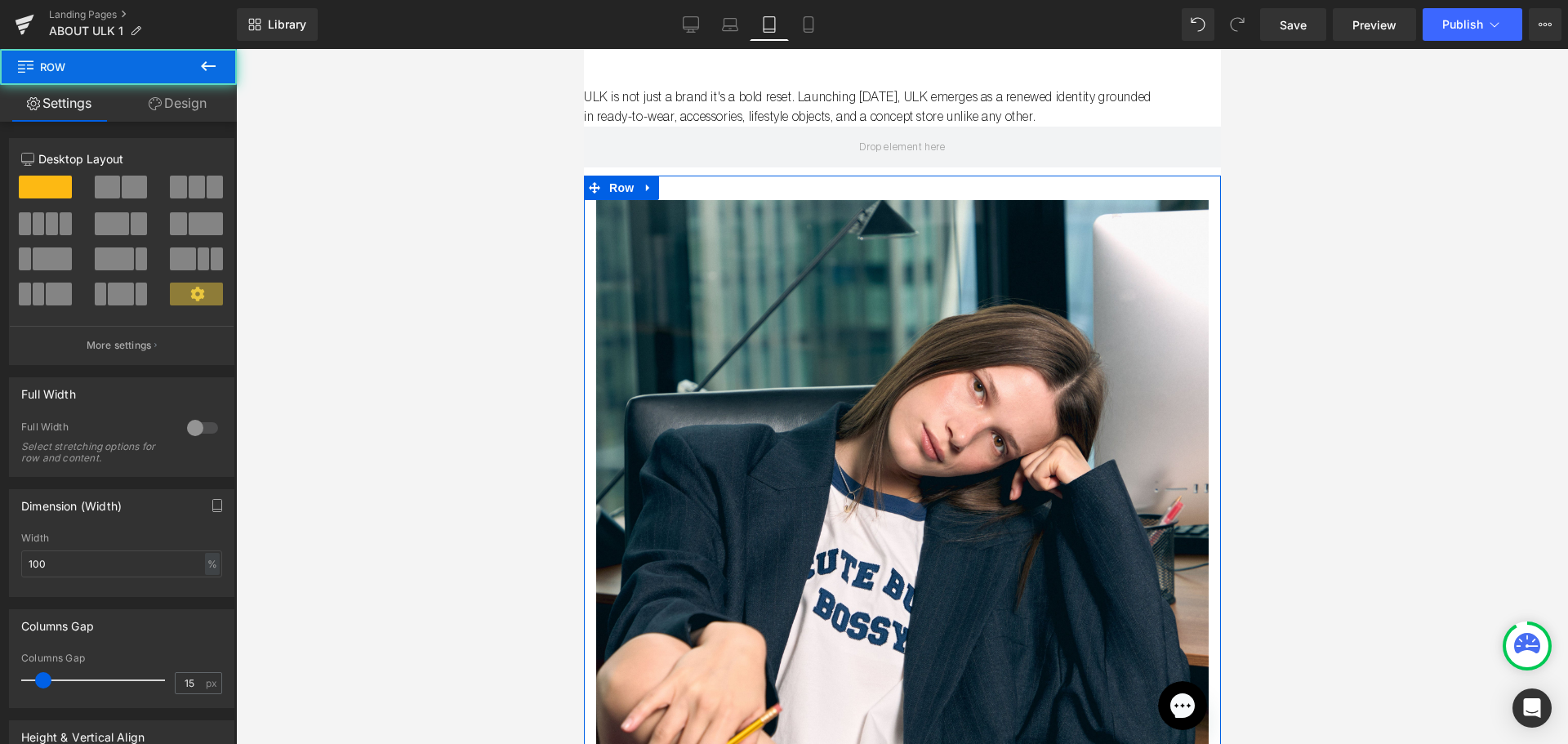
click at [160, 98] on link "Design" at bounding box center [178, 103] width 119 height 37
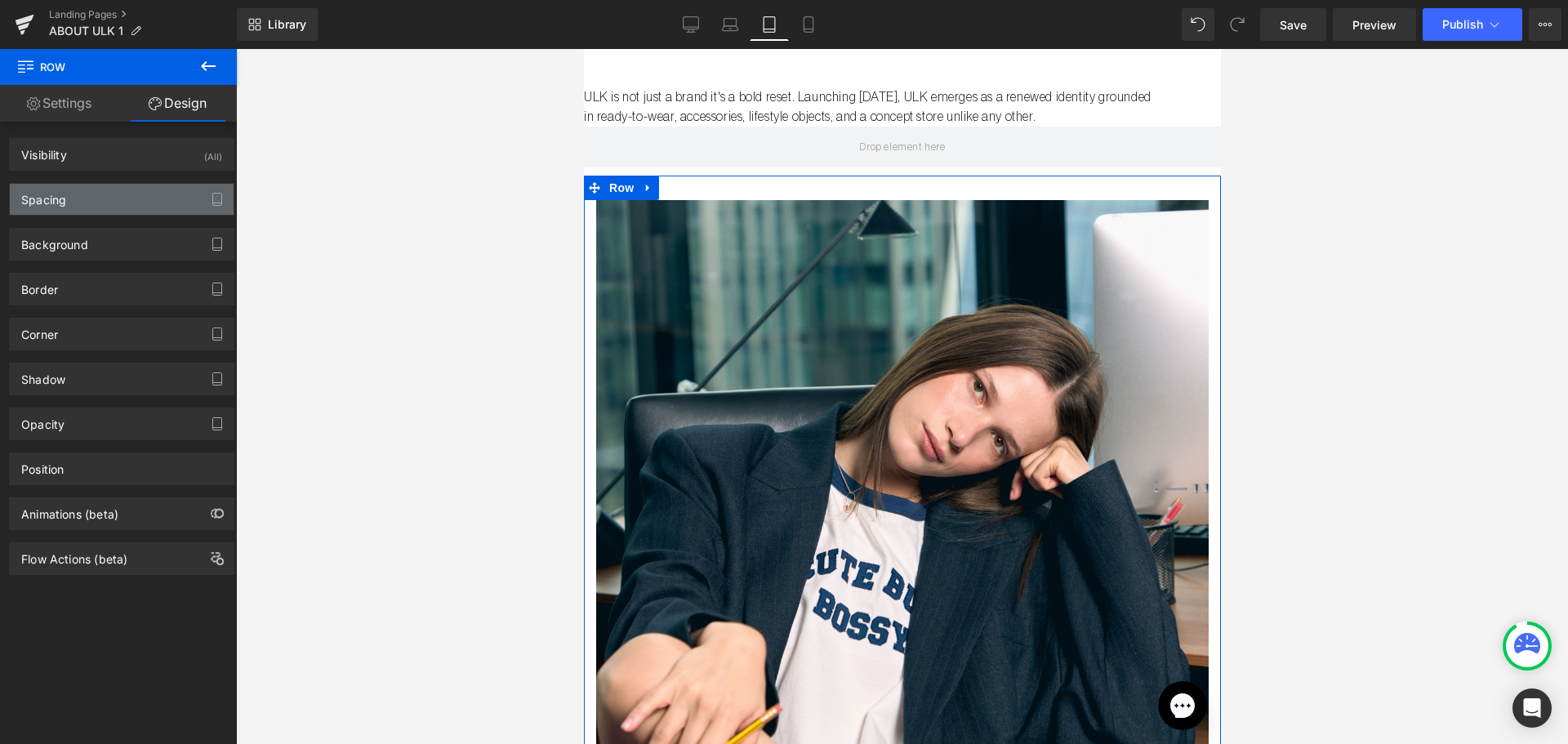
click at [84, 201] on div "Spacing" at bounding box center [121, 199] width 224 height 31
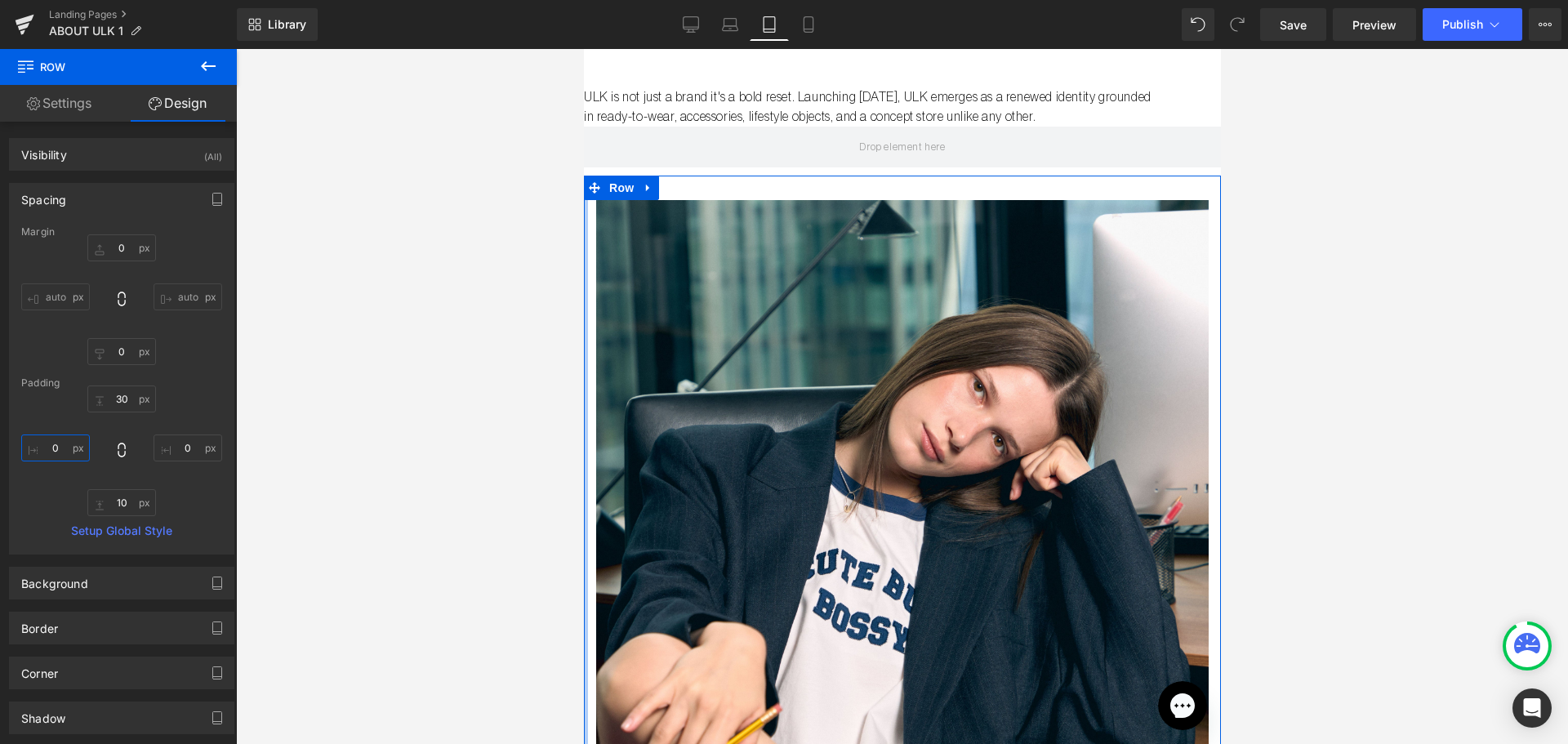
click at [64, 440] on input "0" at bounding box center [56, 448] width 69 height 27
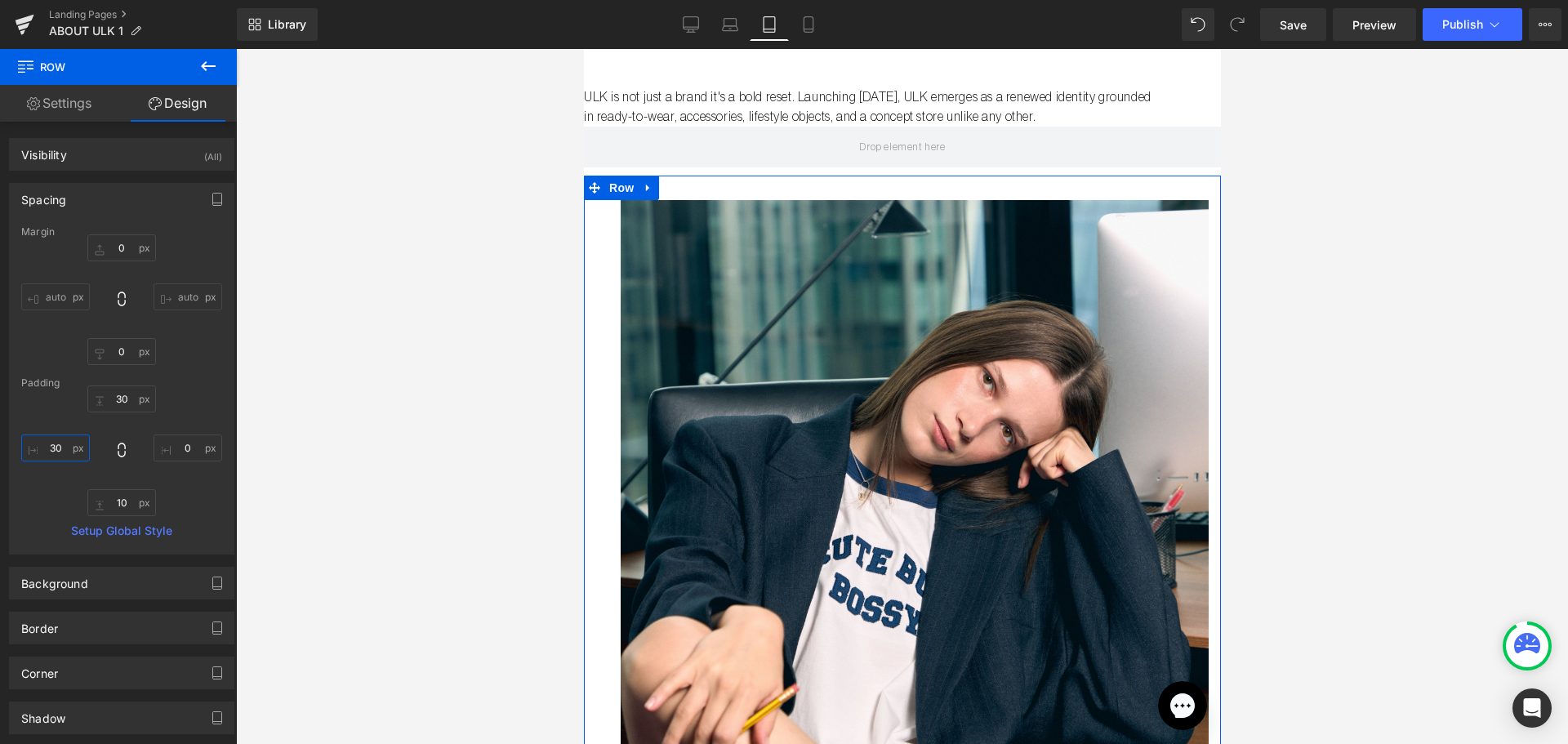
click at [64, 440] on input "30" at bounding box center [56, 448] width 69 height 27
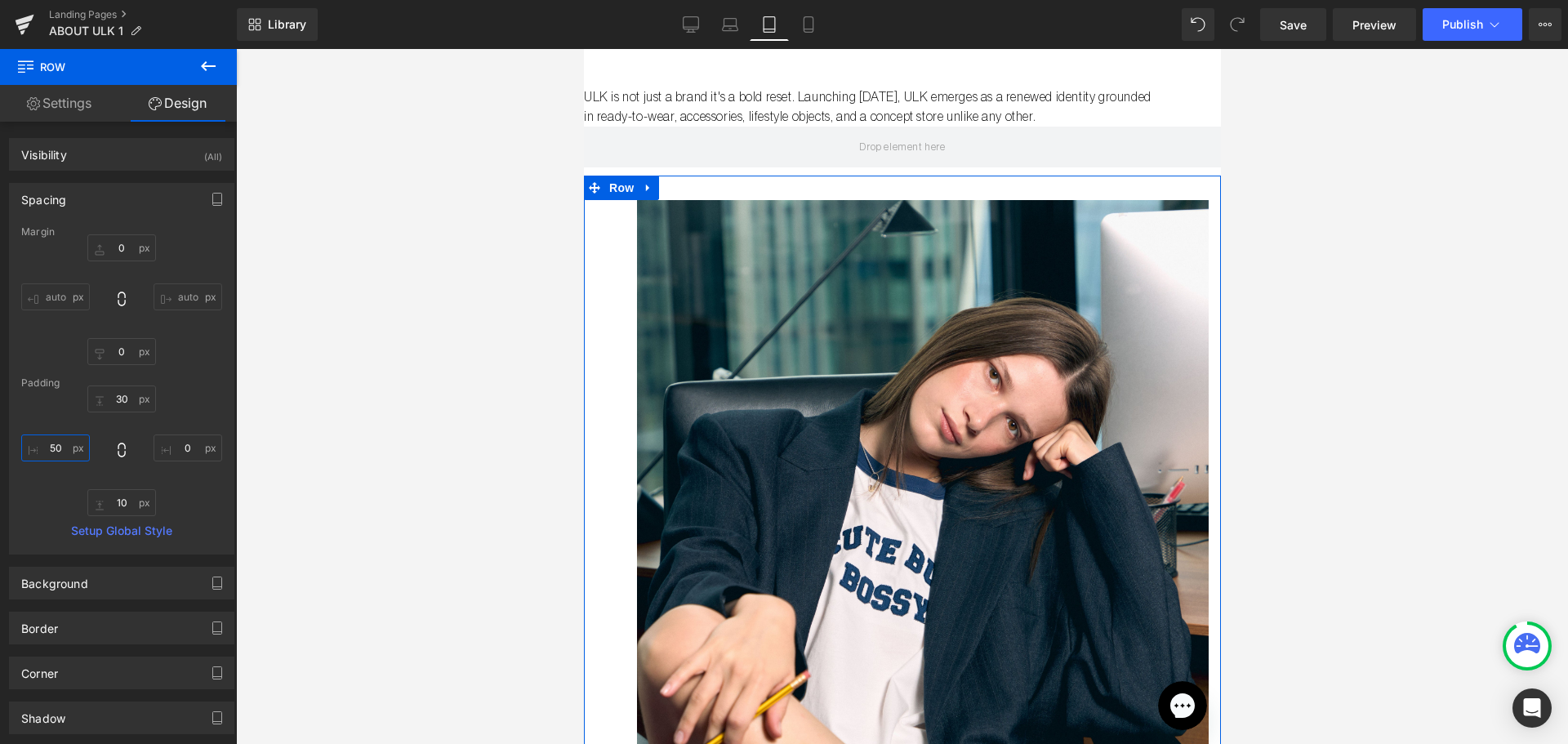
click at [61, 449] on input "50" at bounding box center [56, 448] width 69 height 27
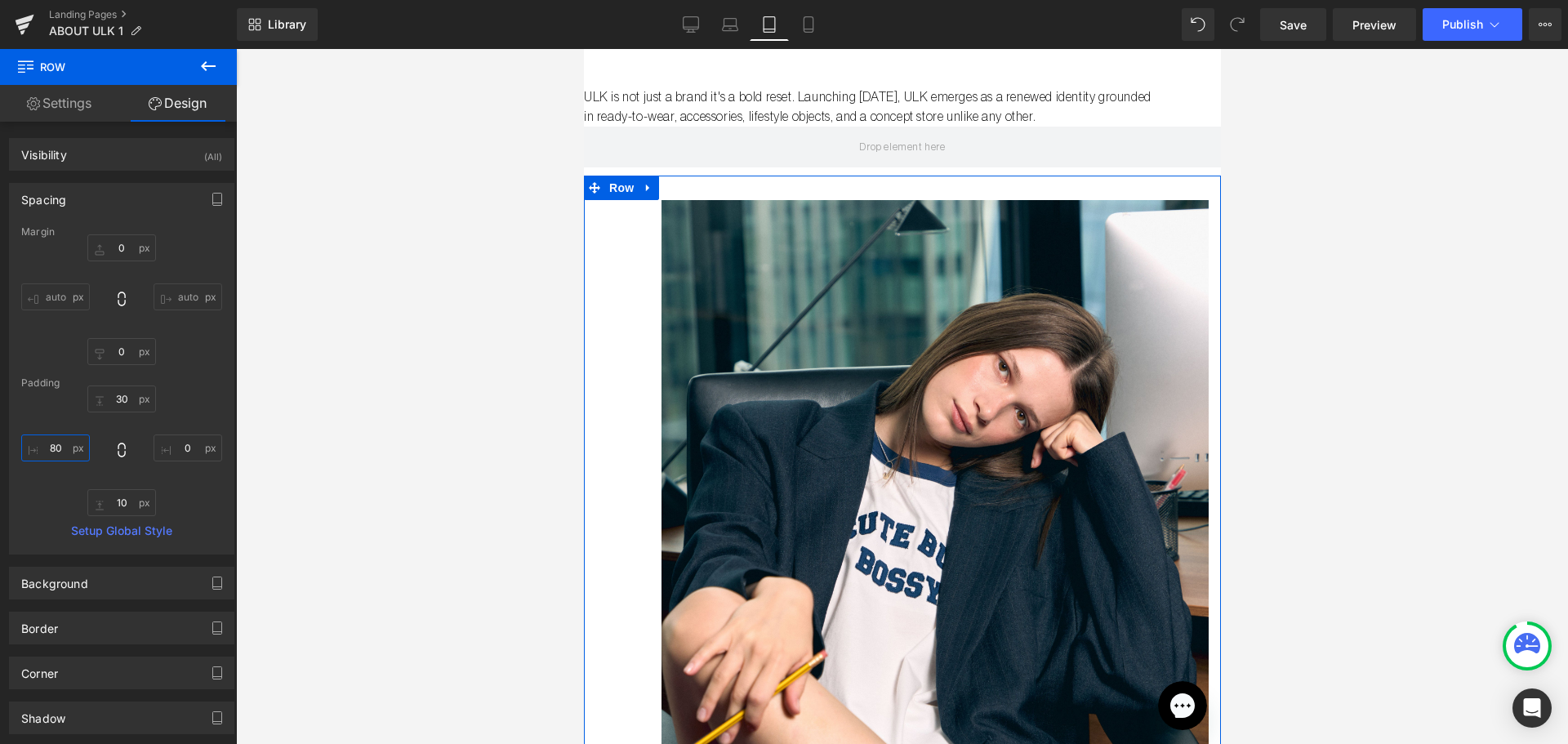
click at [61, 449] on input "80" at bounding box center [56, 448] width 69 height 27
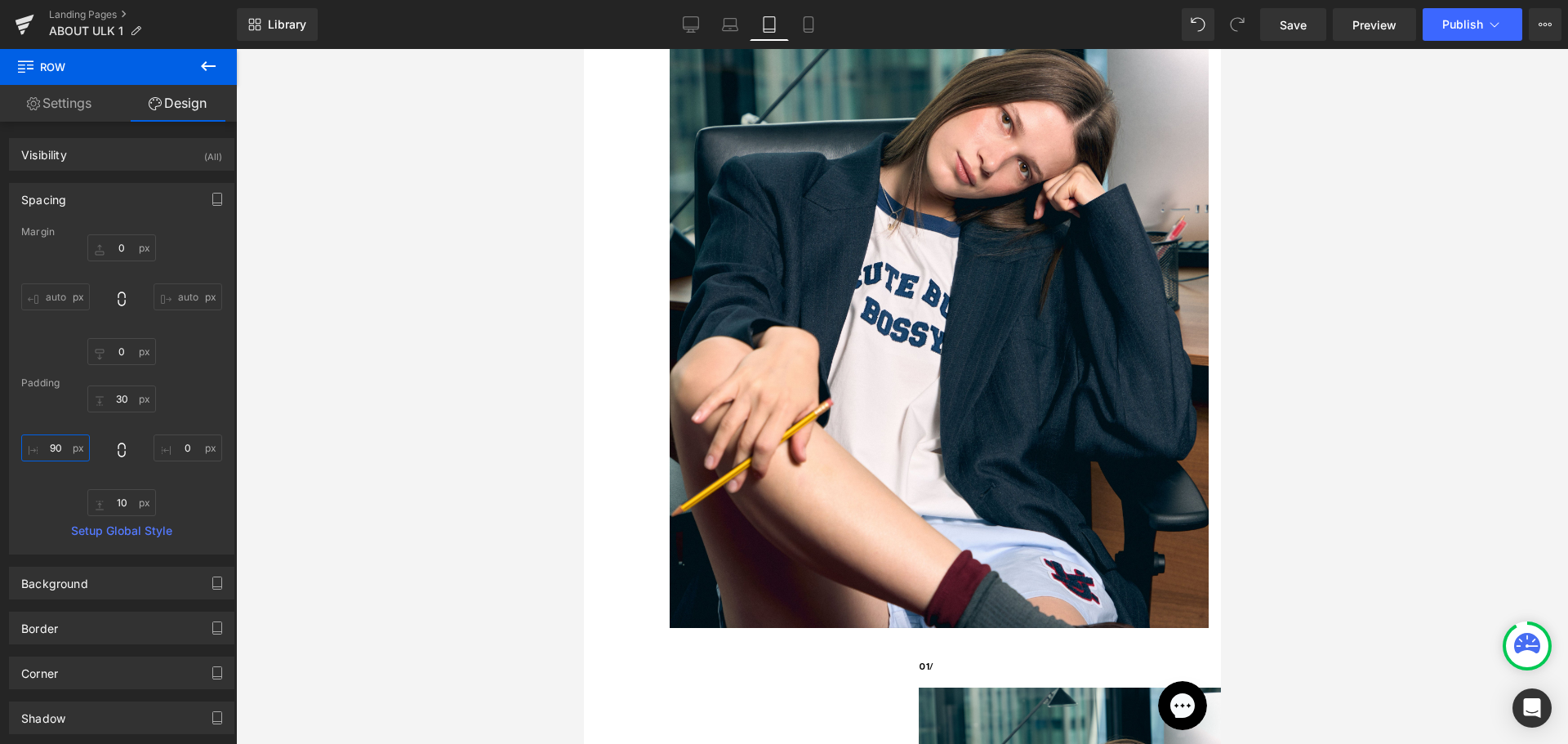
scroll to position [170, 0]
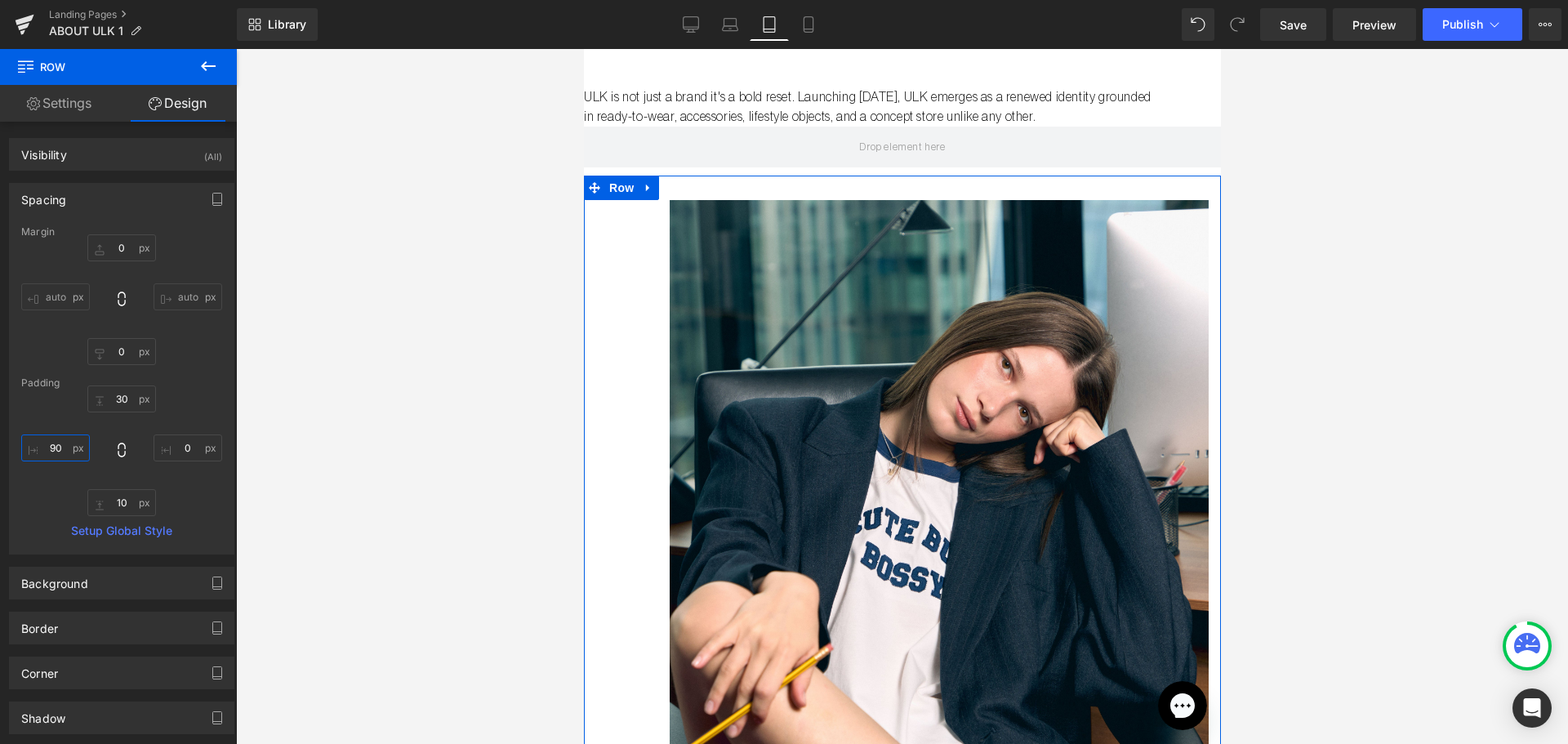
click at [47, 442] on input "90" at bounding box center [56, 448] width 69 height 27
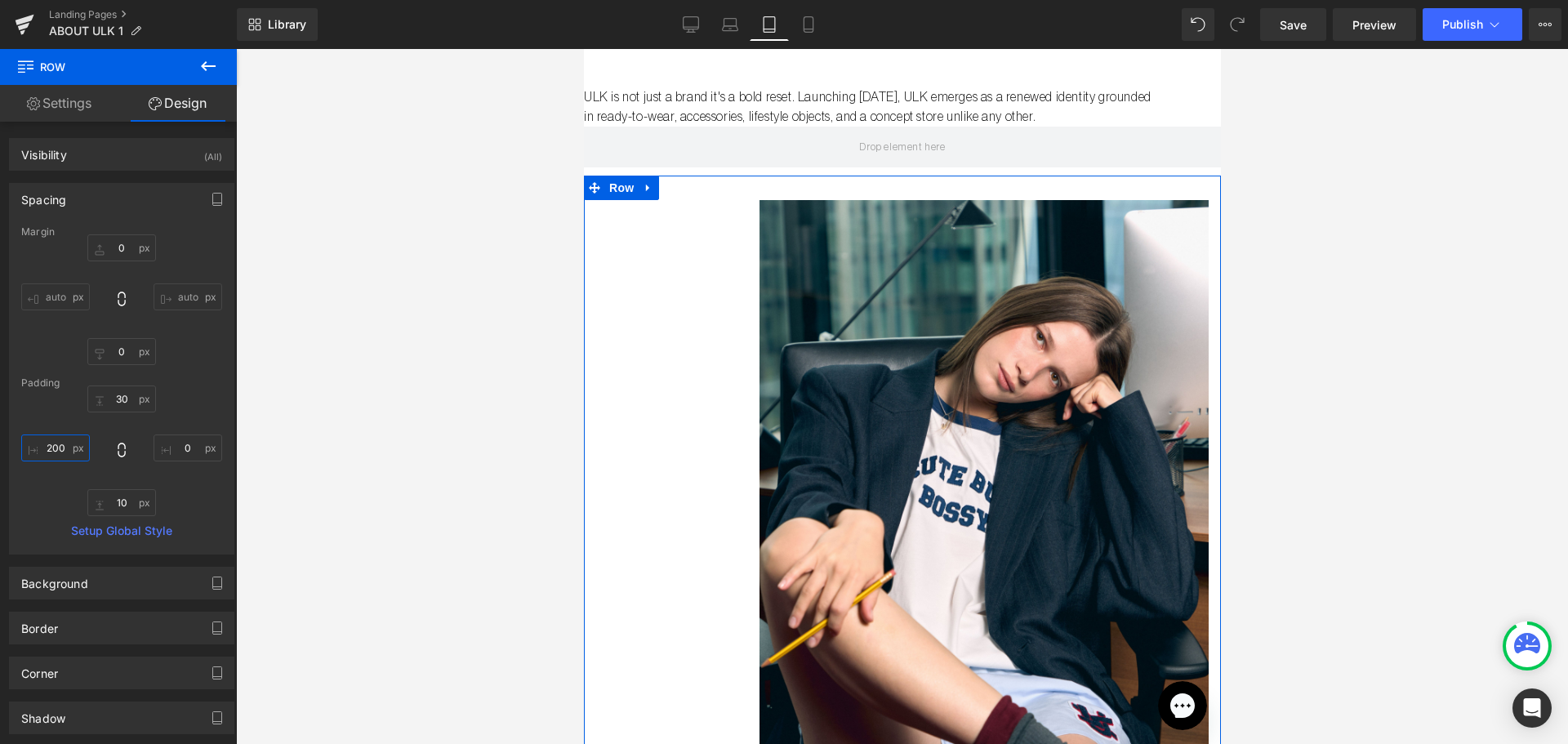
click at [47, 442] on input "200" at bounding box center [56, 448] width 69 height 27
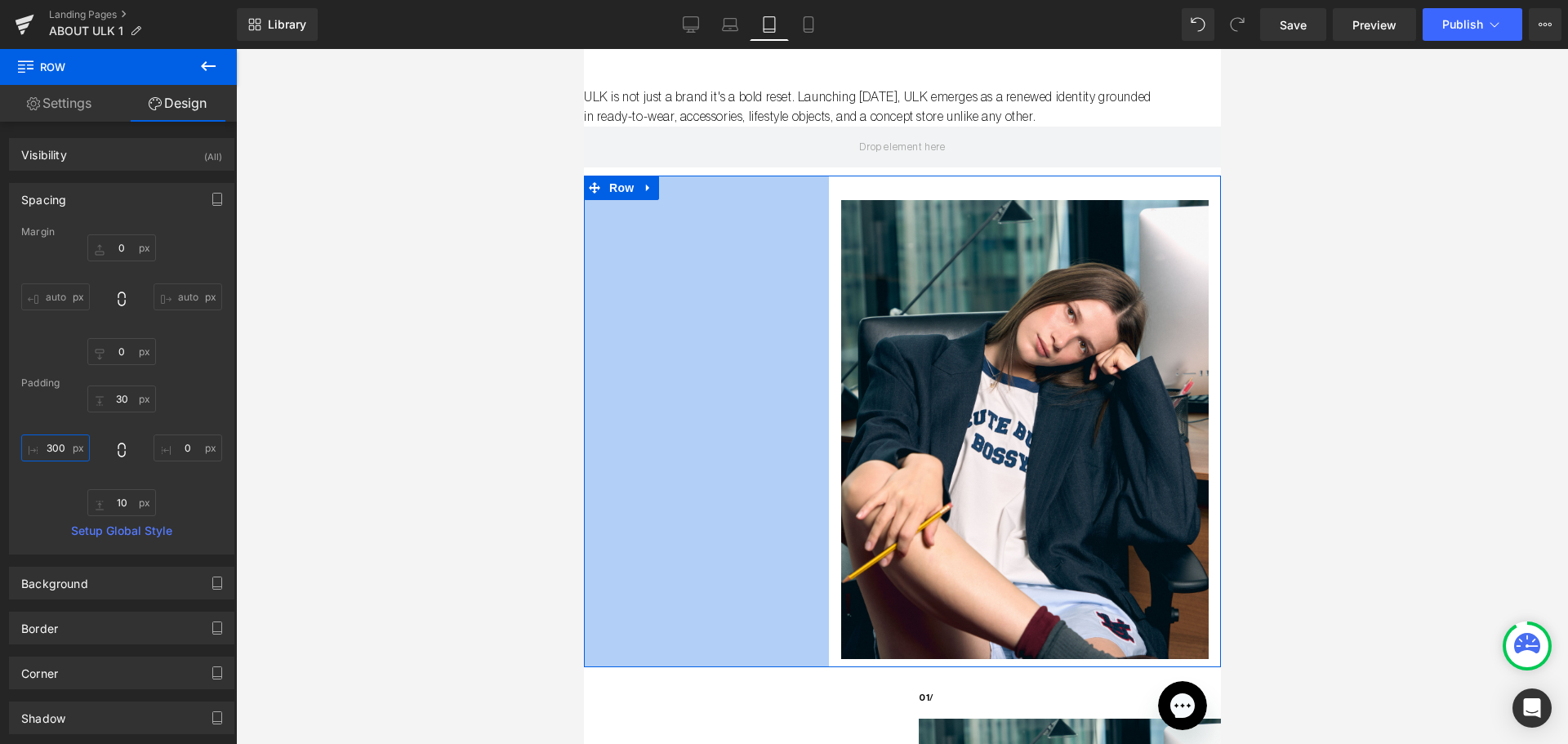
click at [50, 447] on input "300" at bounding box center [56, 448] width 69 height 27
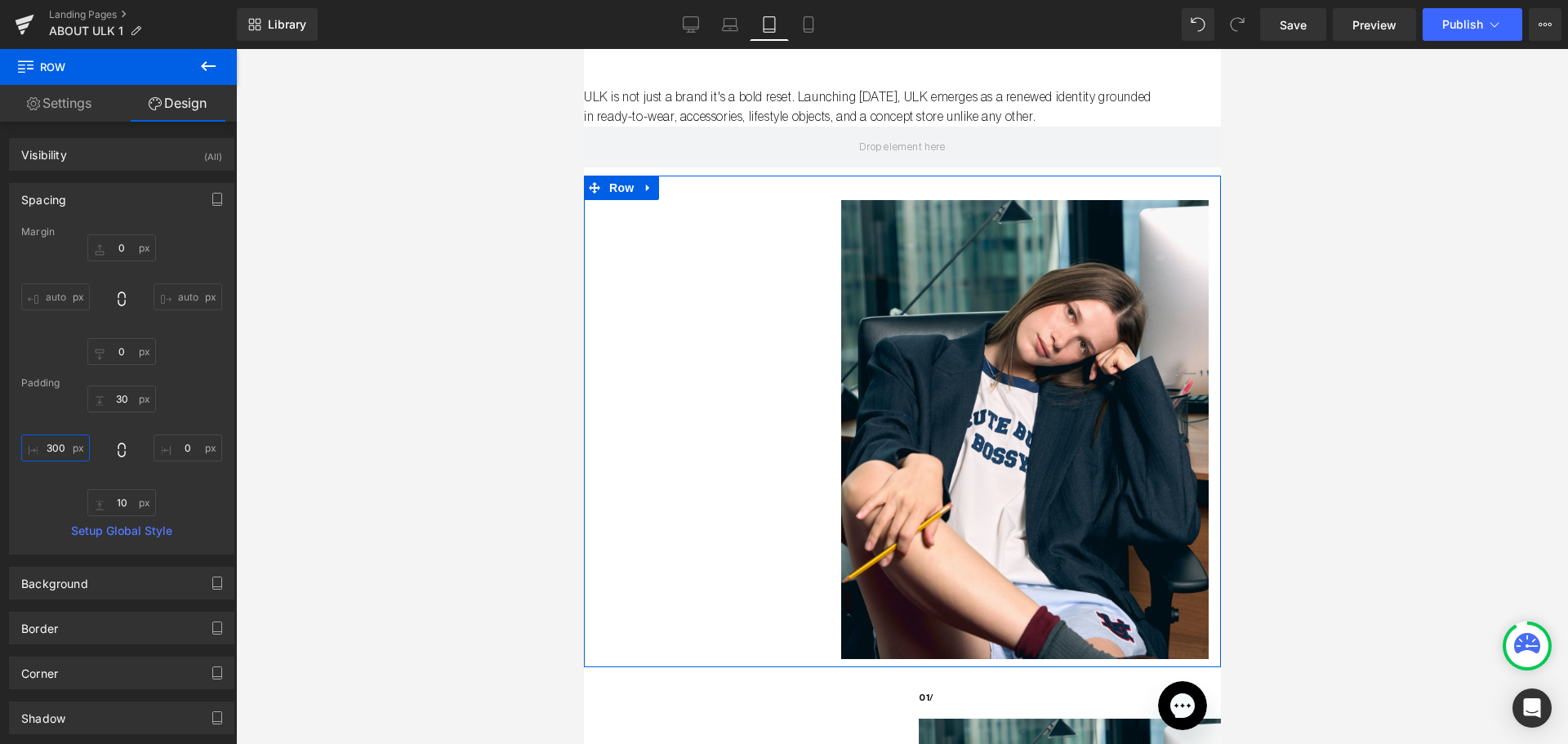
click at [50, 447] on input "300" at bounding box center [56, 448] width 69 height 27
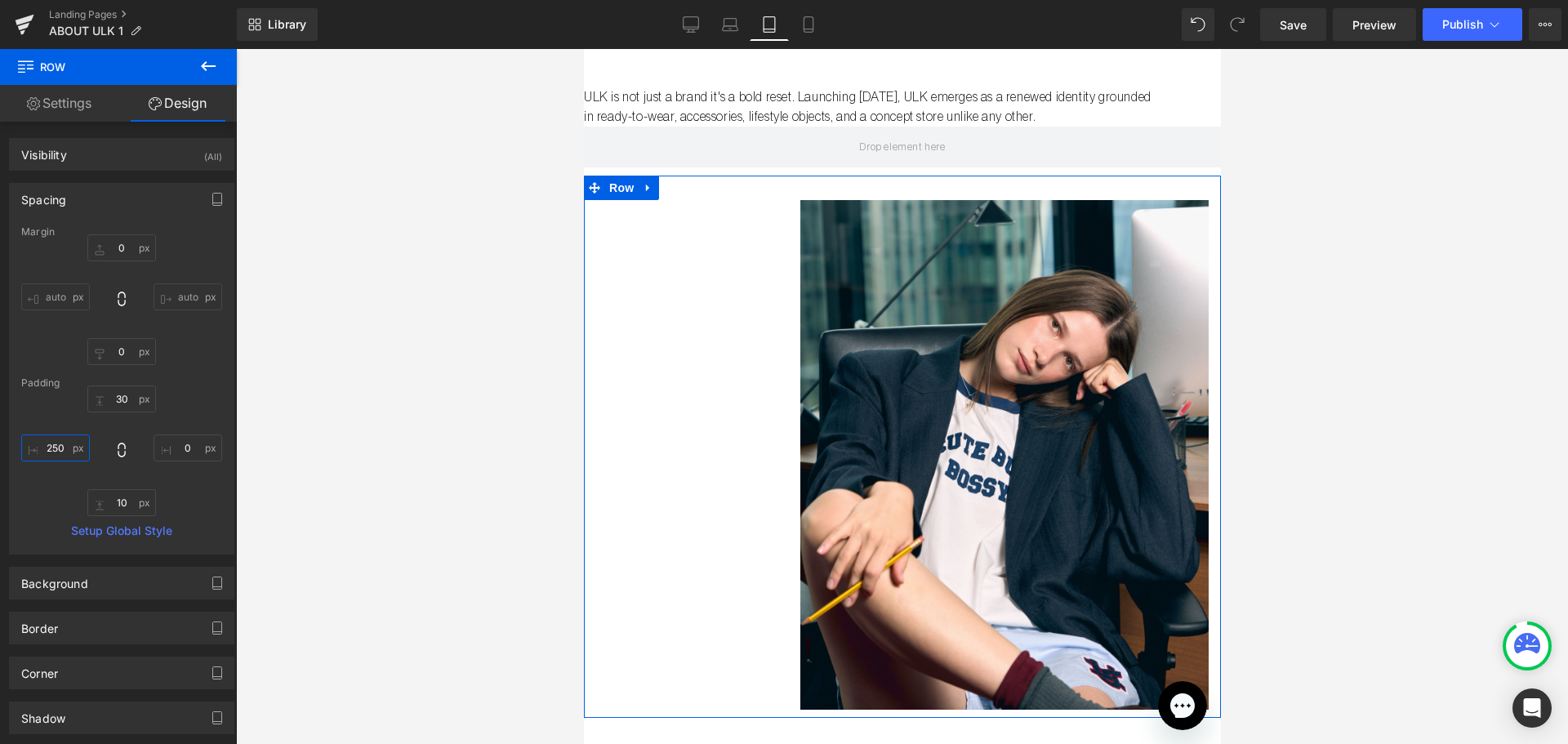
type input "250"
click at [214, 66] on icon at bounding box center [208, 65] width 15 height 9
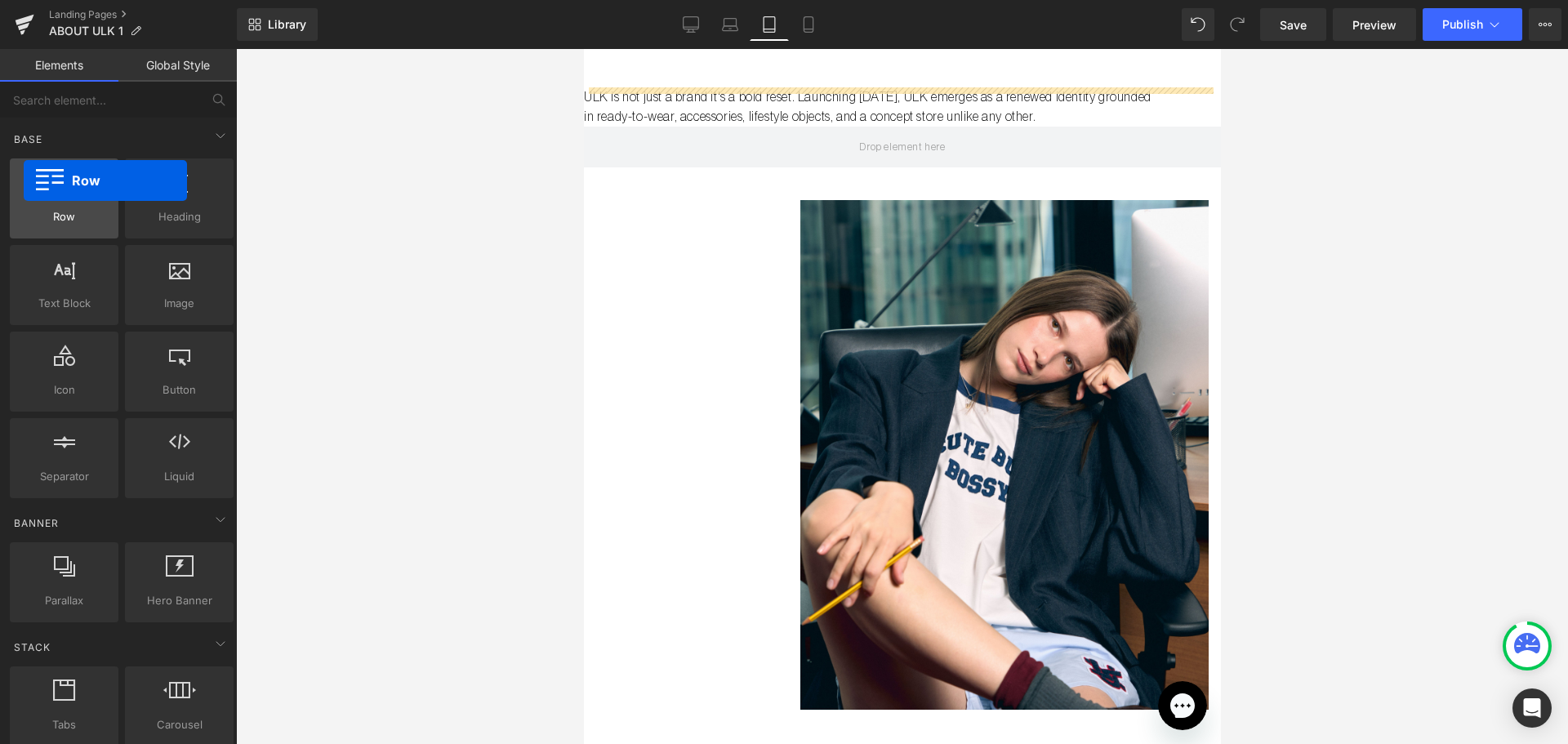
drag, startPoint x: 56, startPoint y: 198, endPoint x: 24, endPoint y: 180, distance: 36.7
click at [24, 180] on div at bounding box center [64, 190] width 99 height 37
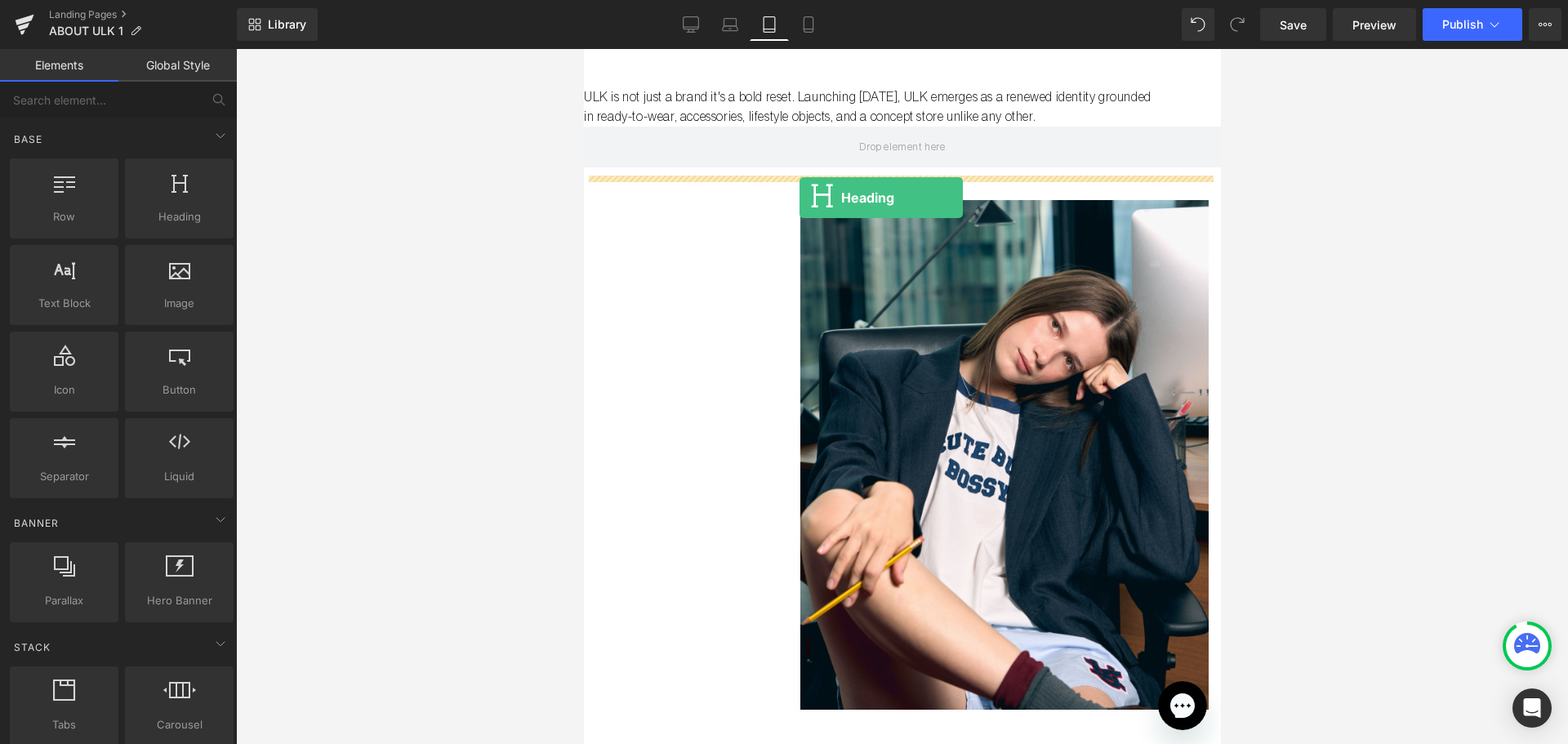
drag, startPoint x: 758, startPoint y: 245, endPoint x: 799, endPoint y: 198, distance: 62.4
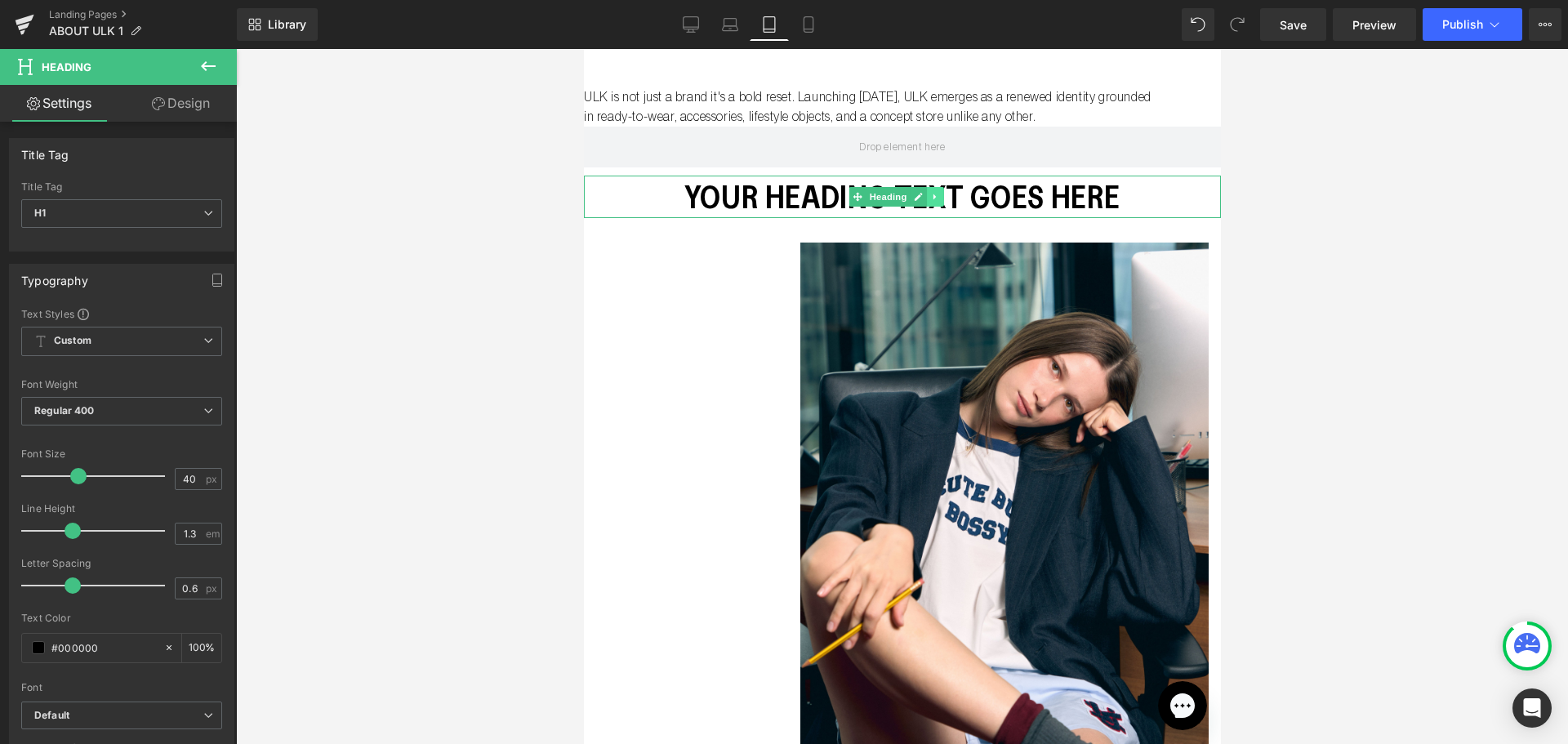
click at [933, 202] on link at bounding box center [934, 197] width 17 height 20
click at [944, 200] on icon at bounding box center [942, 196] width 9 height 9
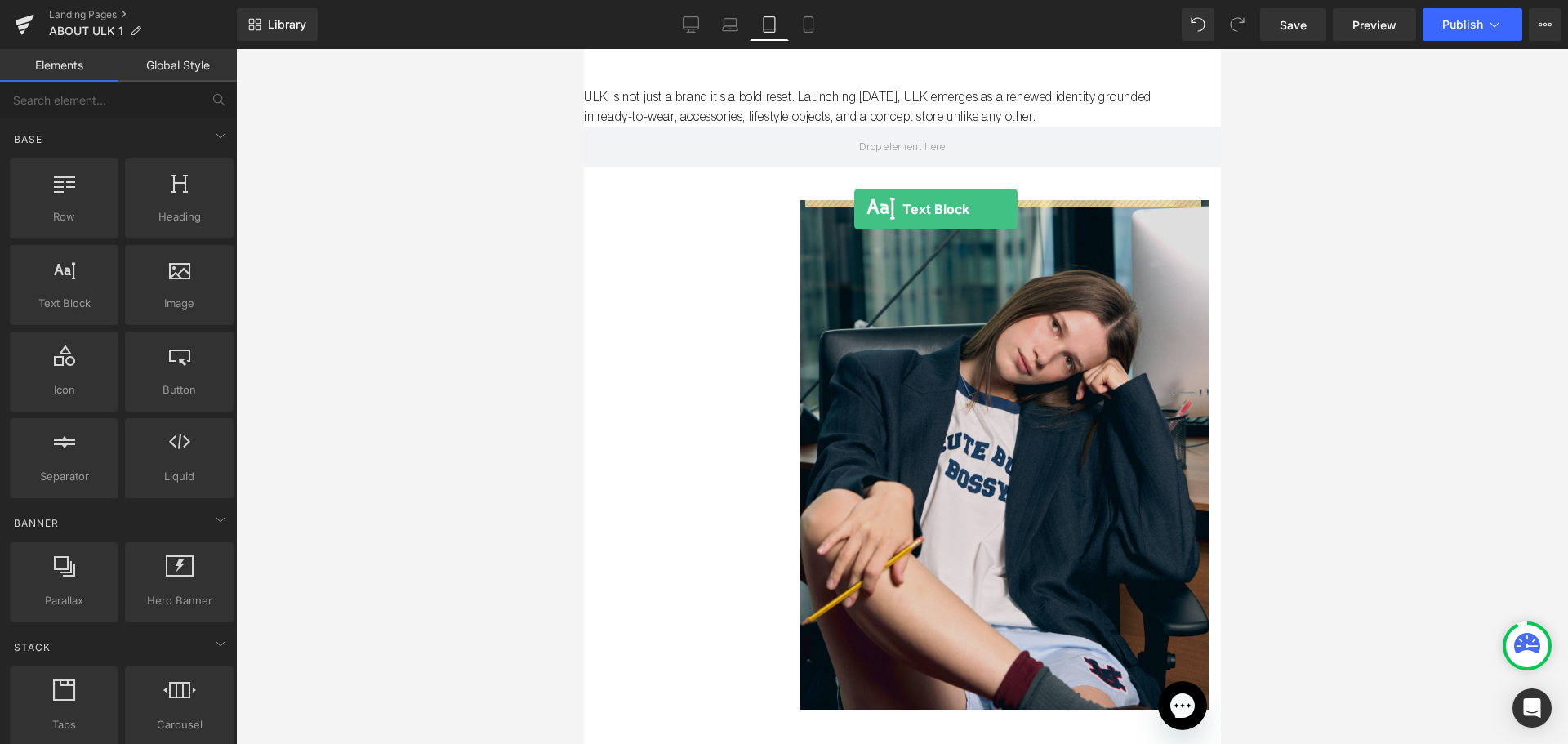
drag, startPoint x: 1125, startPoint y: 277, endPoint x: 854, endPoint y: 209, distance: 279.4
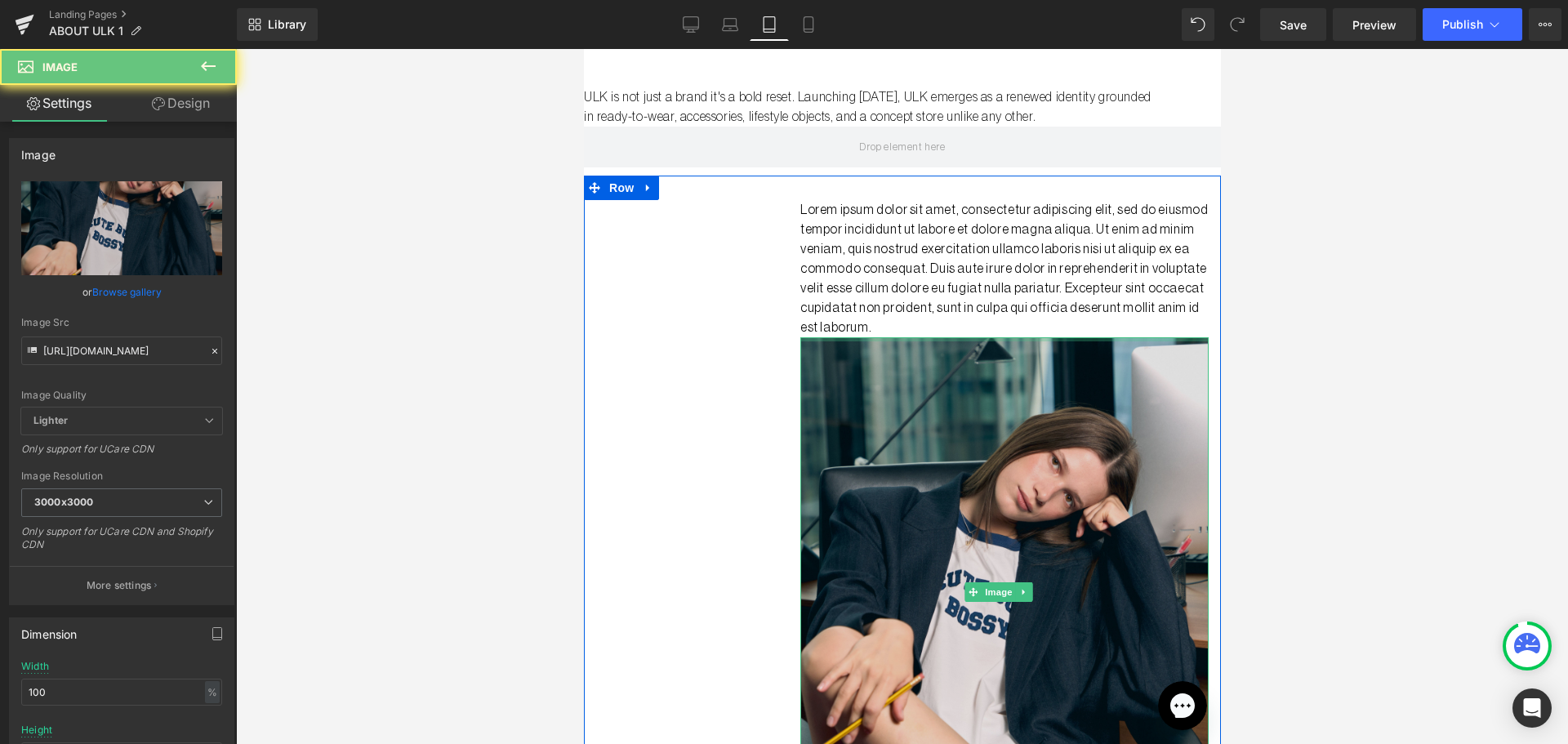
click at [1110, 340] on div at bounding box center [1003, 339] width 408 height 4
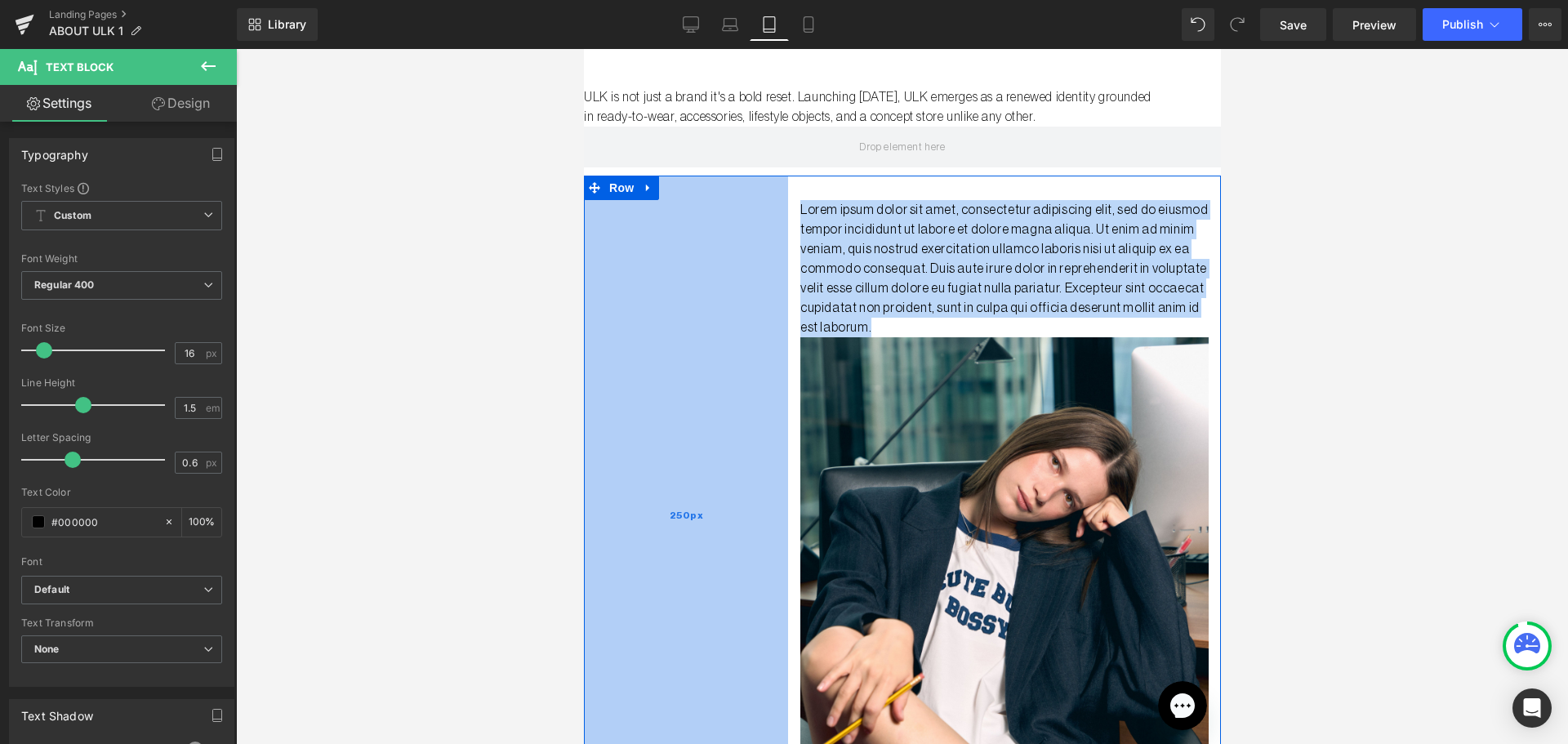
drag, startPoint x: 1073, startPoint y: 328, endPoint x: 696, endPoint y: 186, distance: 402.9
click at [696, 186] on div "Lorem ipsum dolor sit amet, consectetur adipiscing elit, sed do eiusmod tempor …" at bounding box center [902, 515] width 637 height 680
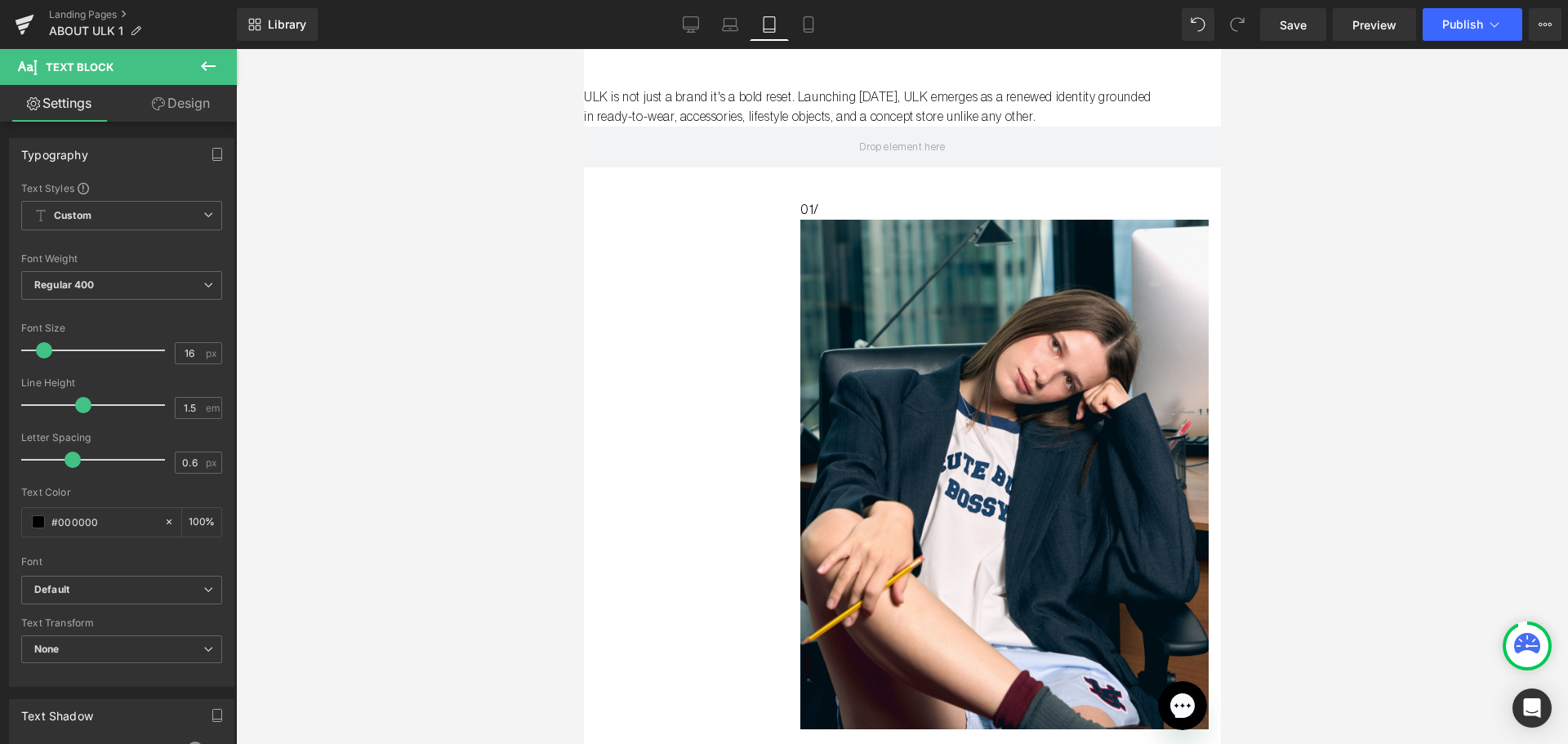
click at [1327, 292] on div at bounding box center [902, 396] width 1332 height 695
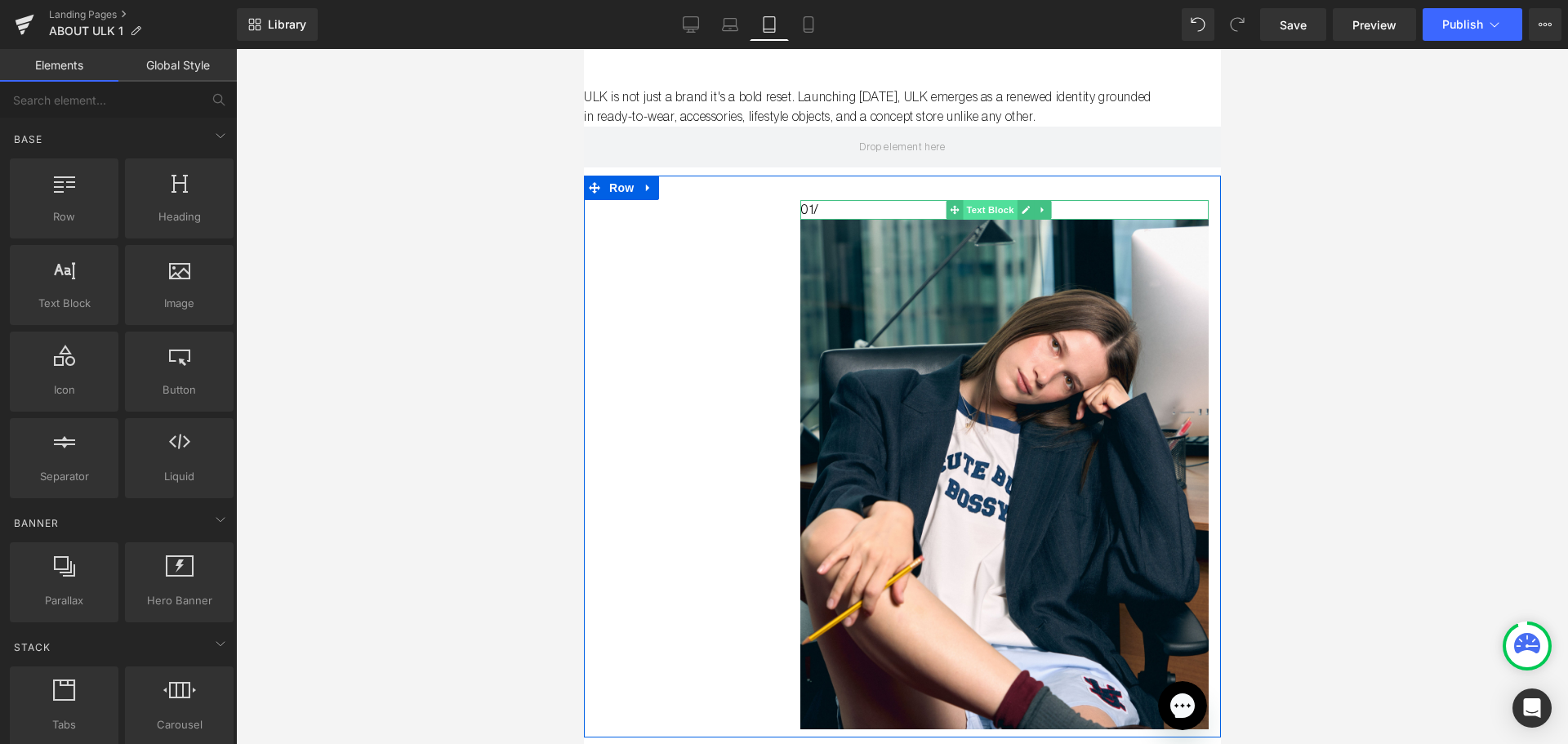
click at [985, 209] on span "Text Block" at bounding box center [988, 210] width 54 height 20
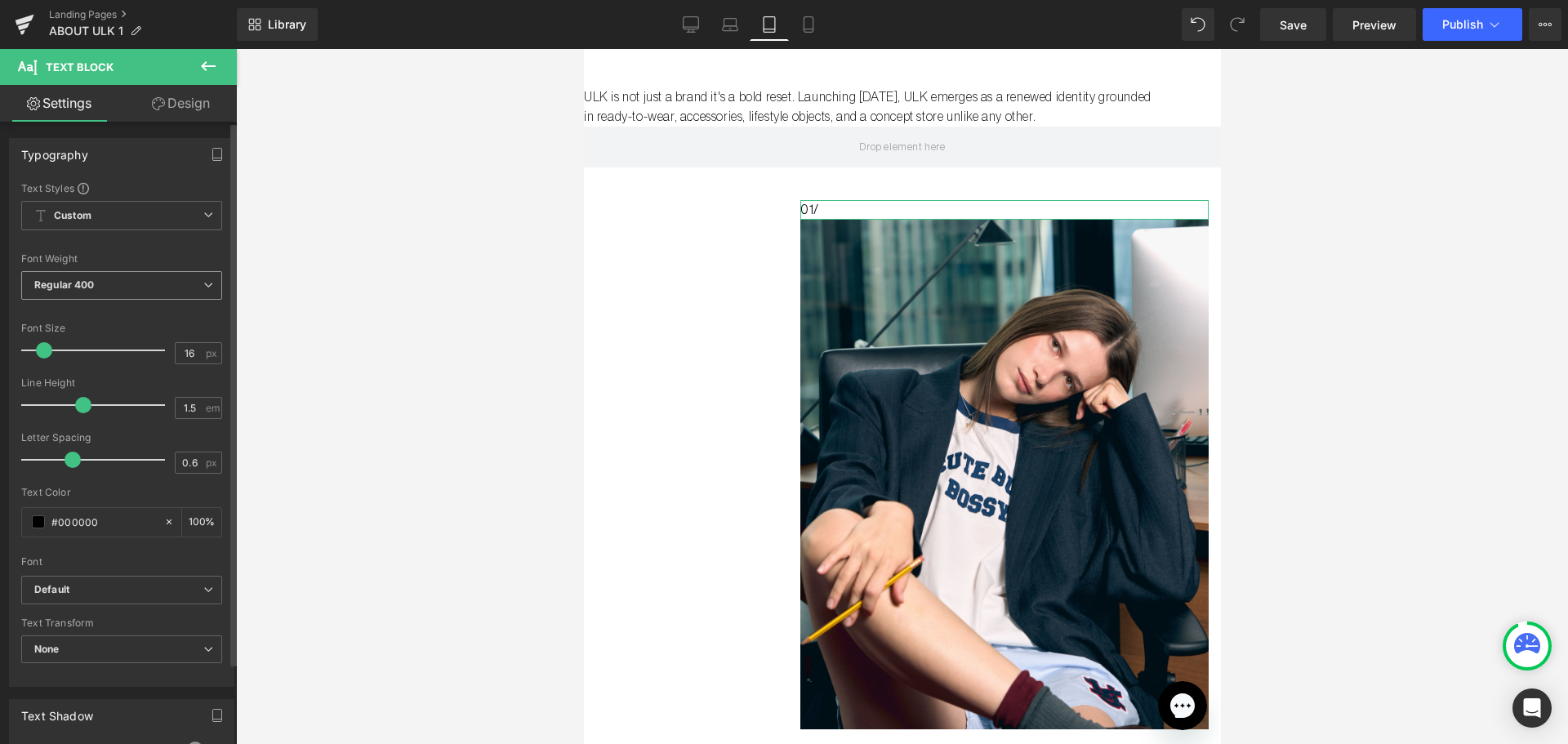
click at [135, 276] on span "Regular 400" at bounding box center [122, 285] width 201 height 28
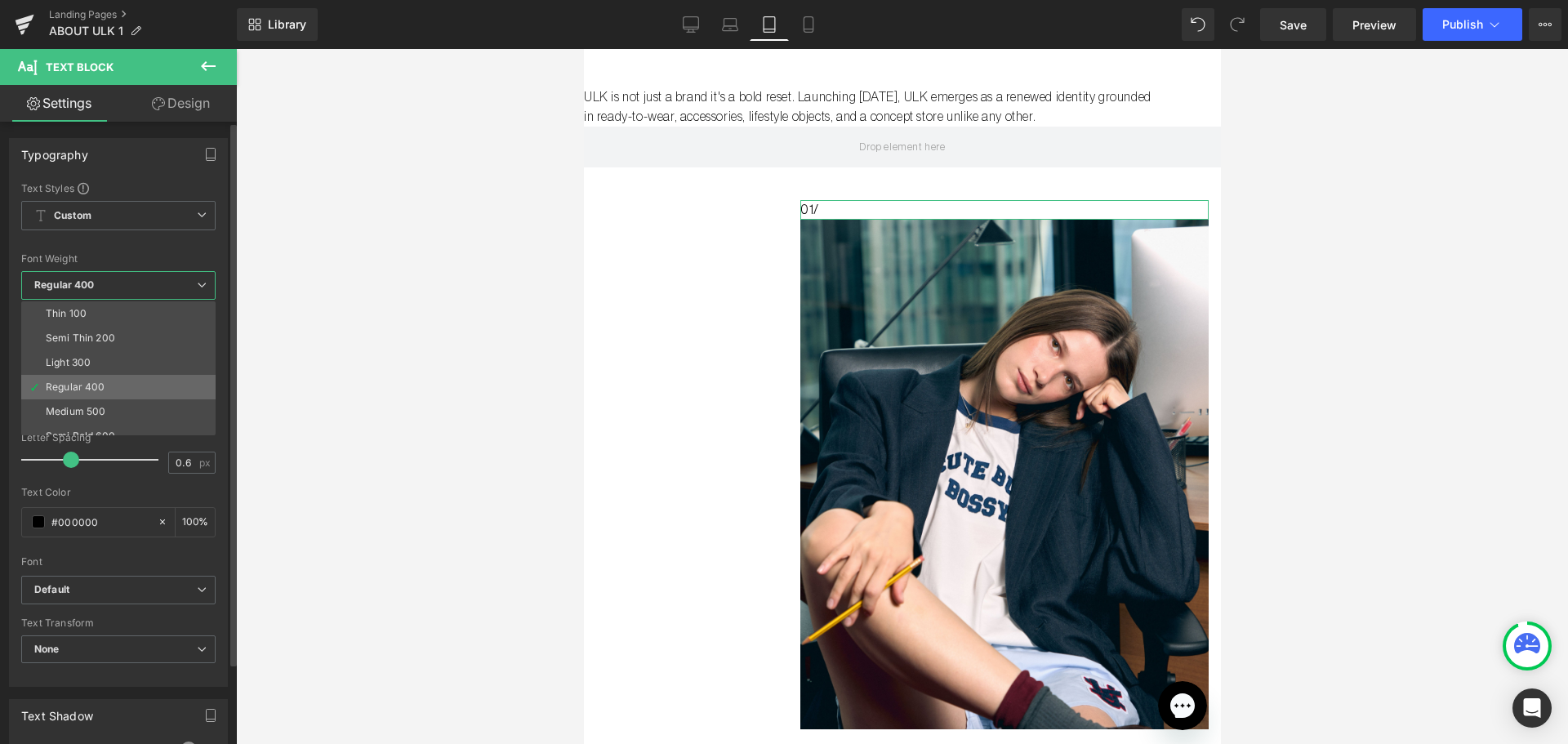
scroll to position [82, 0]
click at [109, 417] on li "Bold 700" at bounding box center [122, 428] width 202 height 25
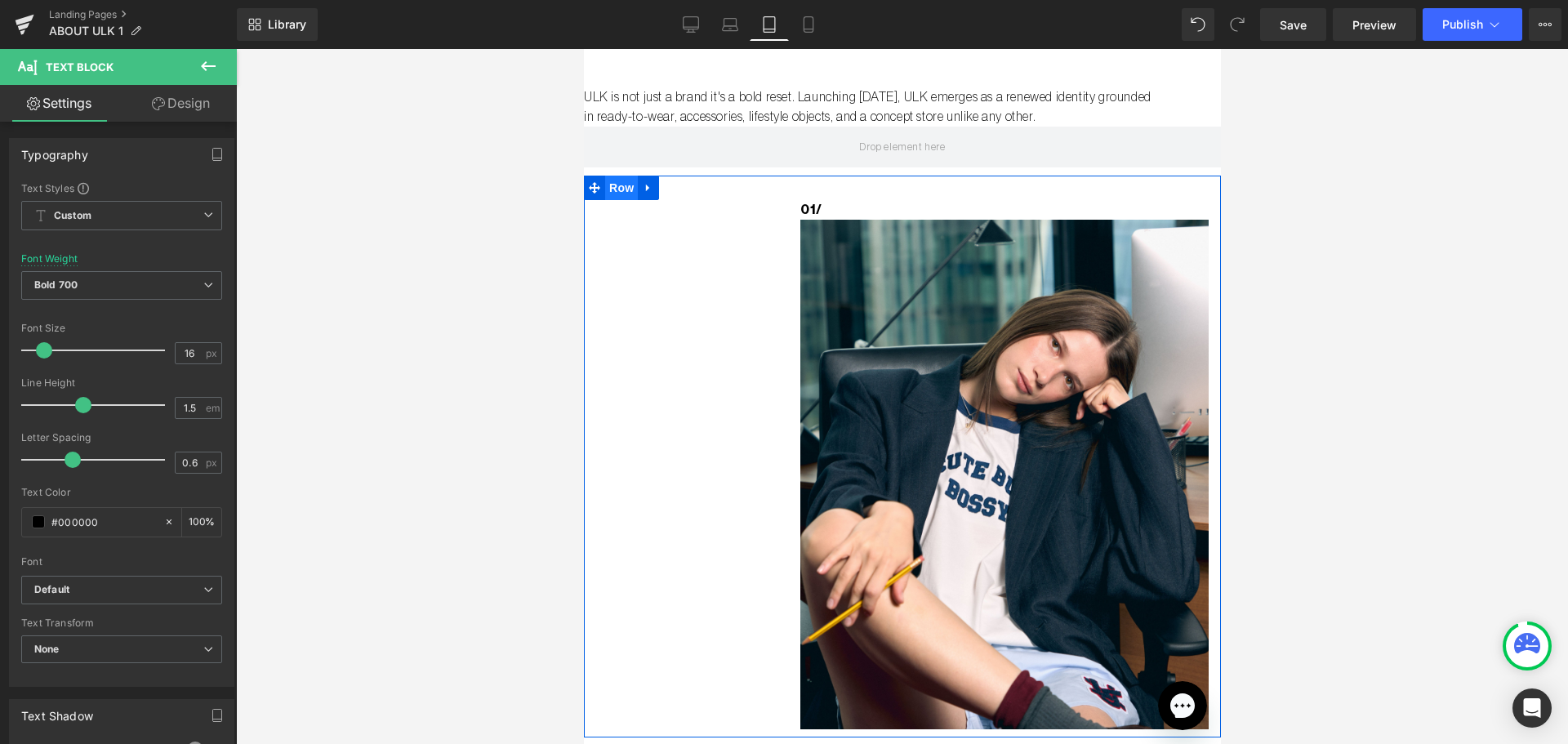
click at [621, 186] on span "Row" at bounding box center [621, 187] width 33 height 25
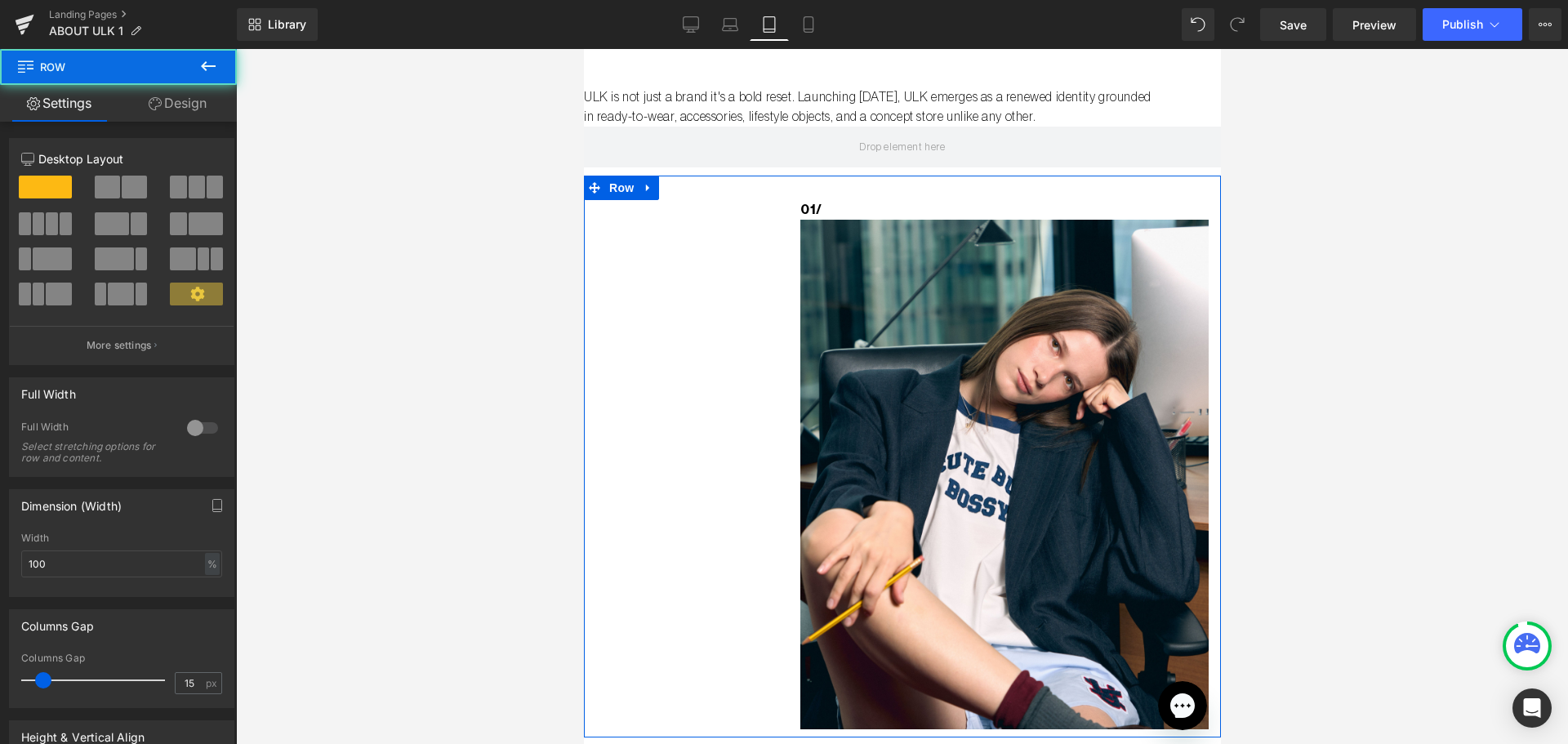
click at [191, 97] on link "Design" at bounding box center [178, 103] width 119 height 37
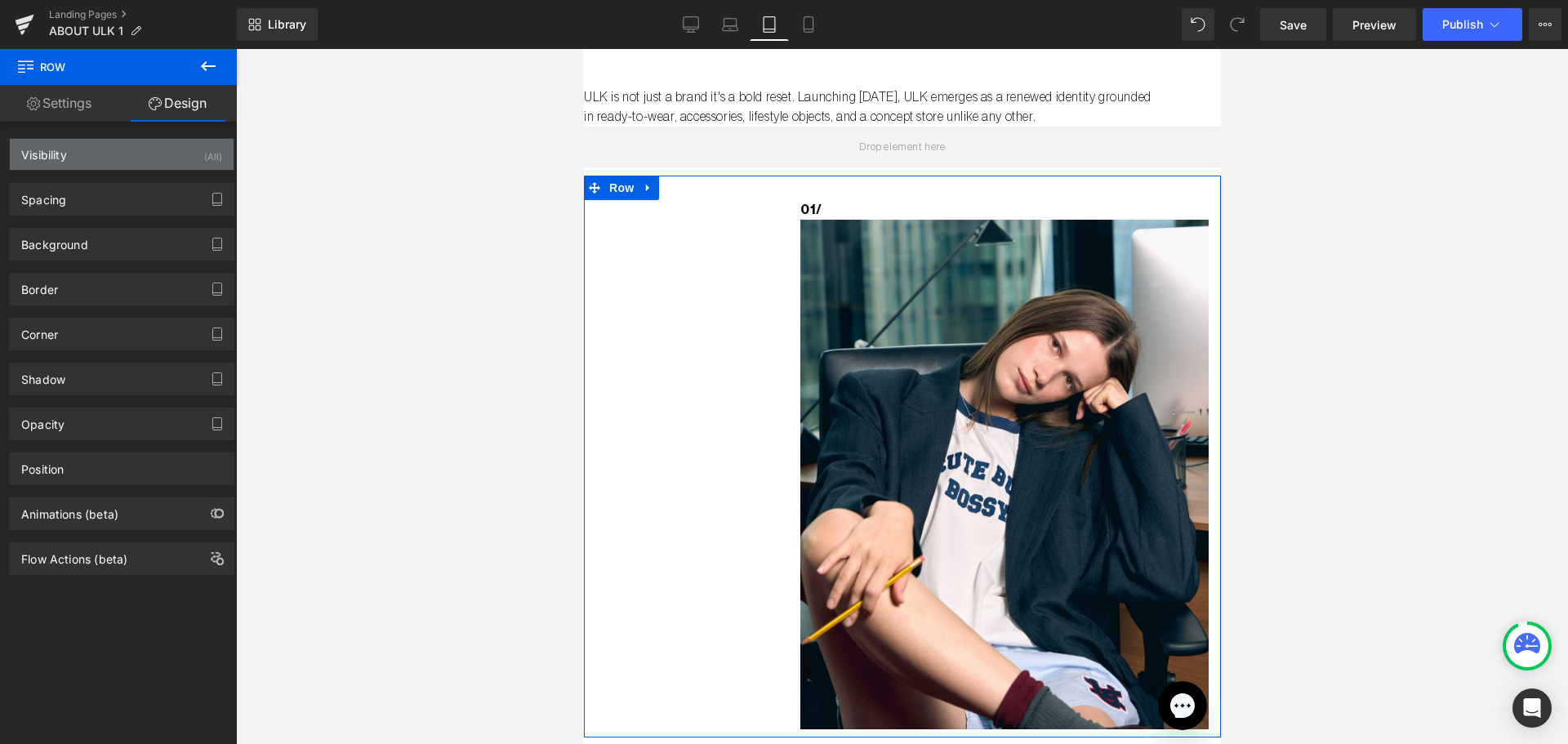
click at [64, 157] on div "Visibility" at bounding box center [44, 150] width 46 height 23
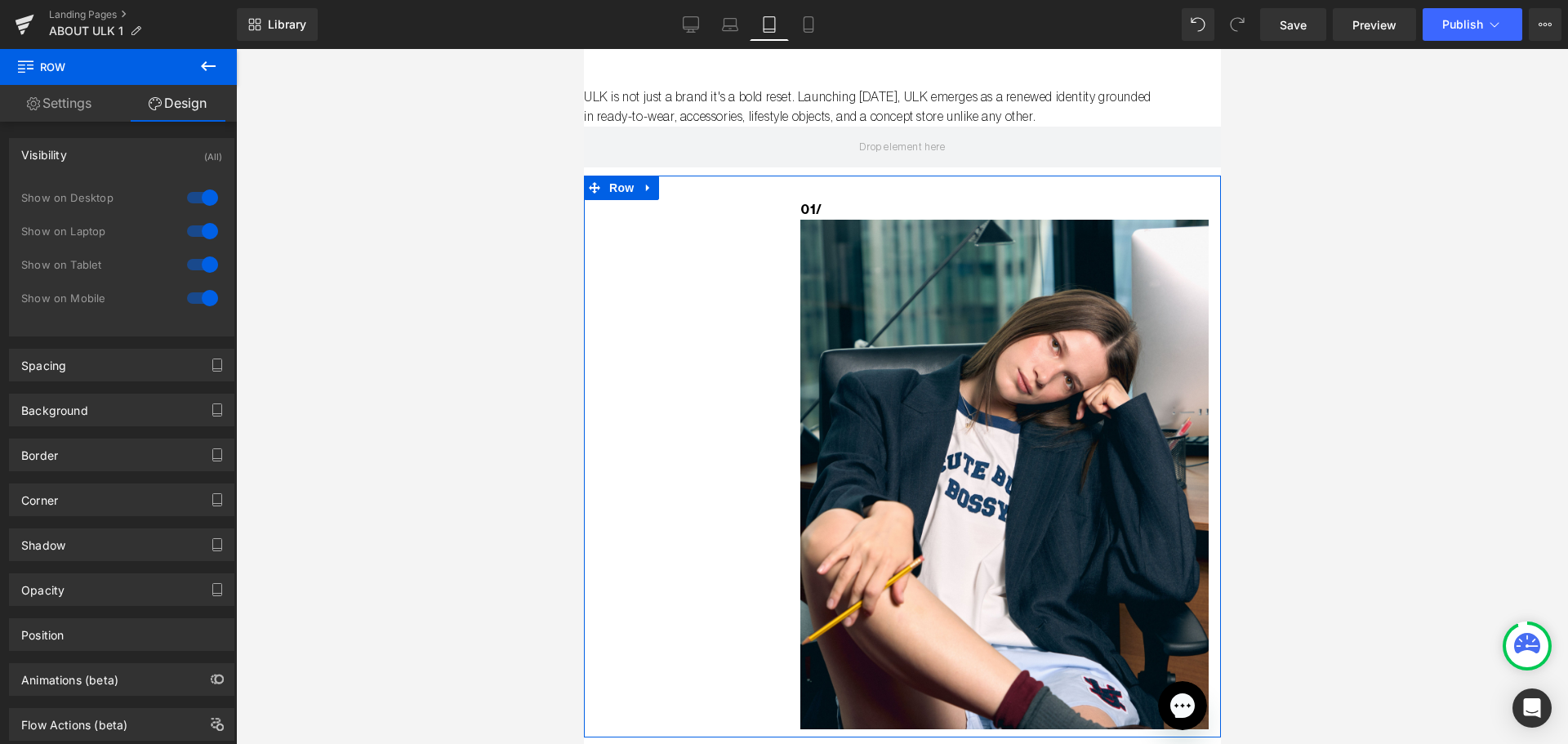
click at [196, 195] on div at bounding box center [203, 198] width 40 height 26
click at [197, 225] on div at bounding box center [203, 231] width 40 height 26
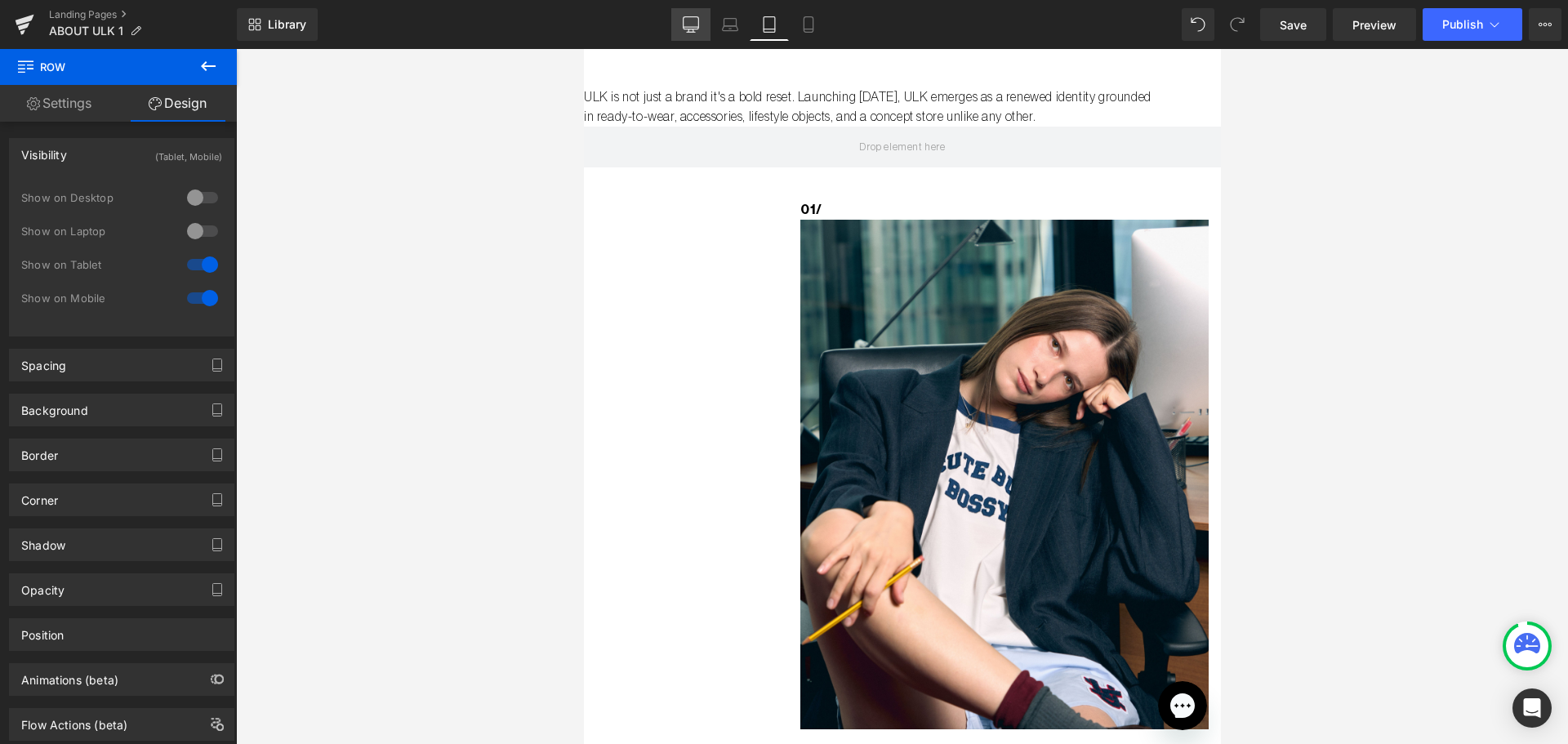
click at [685, 28] on icon at bounding box center [691, 23] width 15 height 12
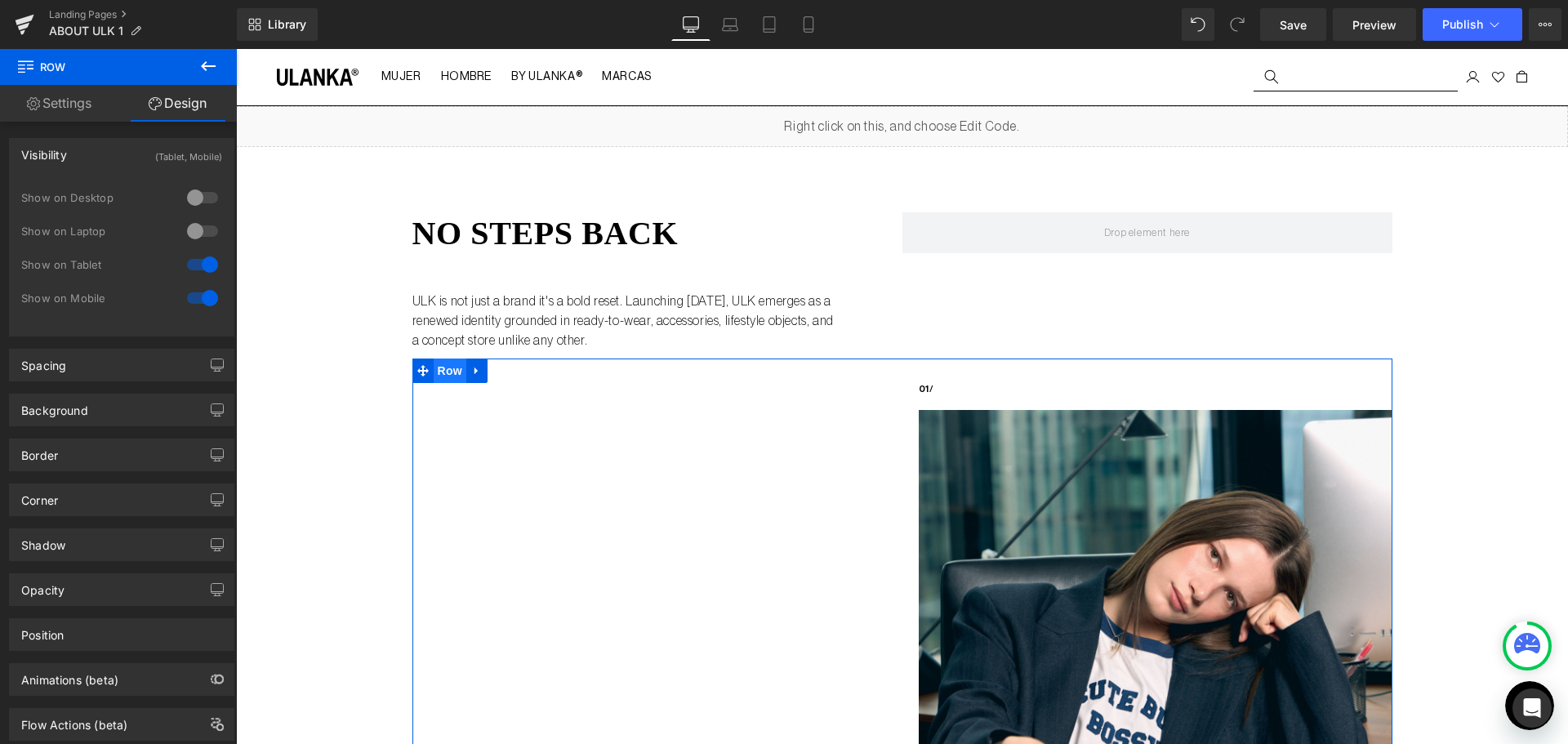
click at [449, 371] on span "Row" at bounding box center [450, 370] width 33 height 25
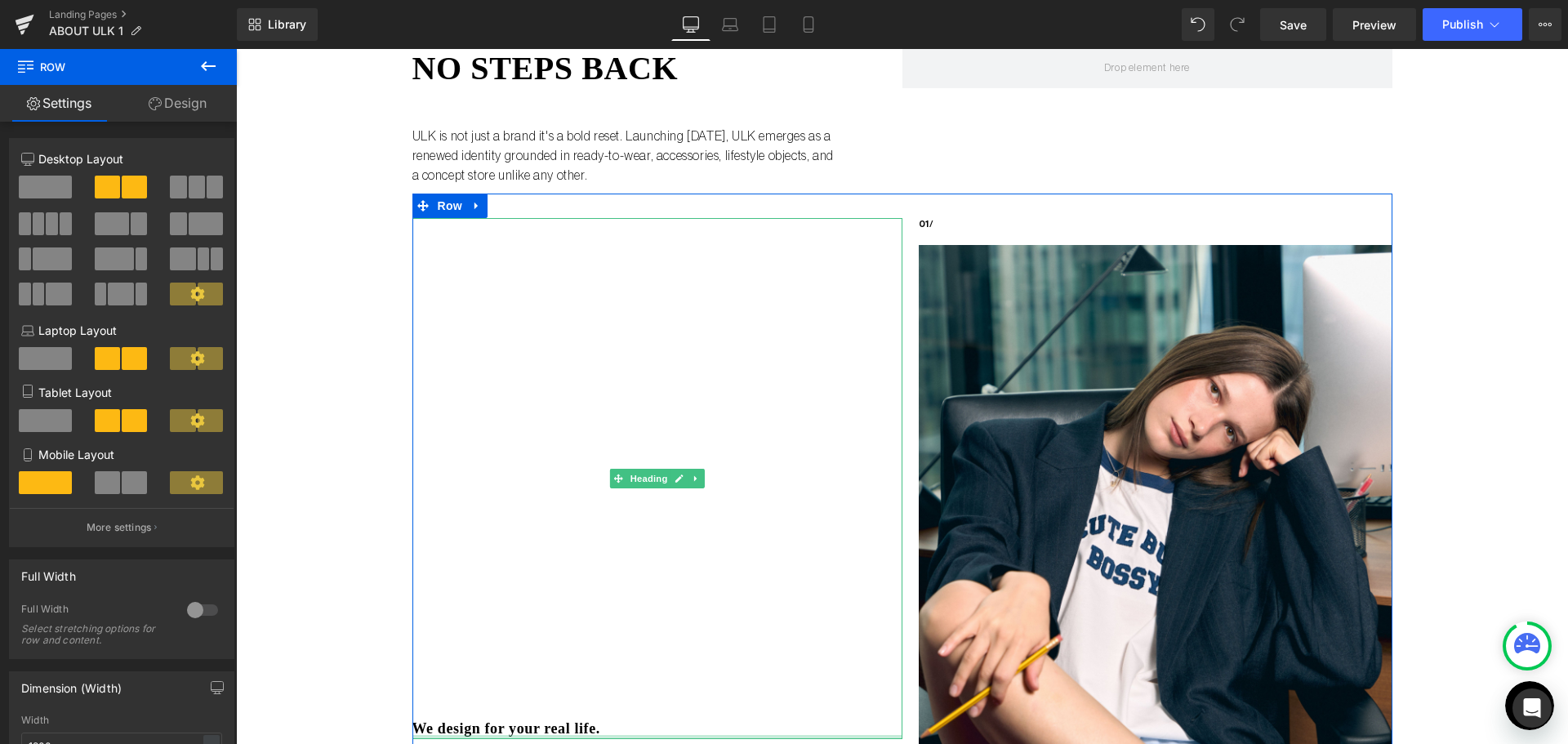
scroll to position [163, 0]
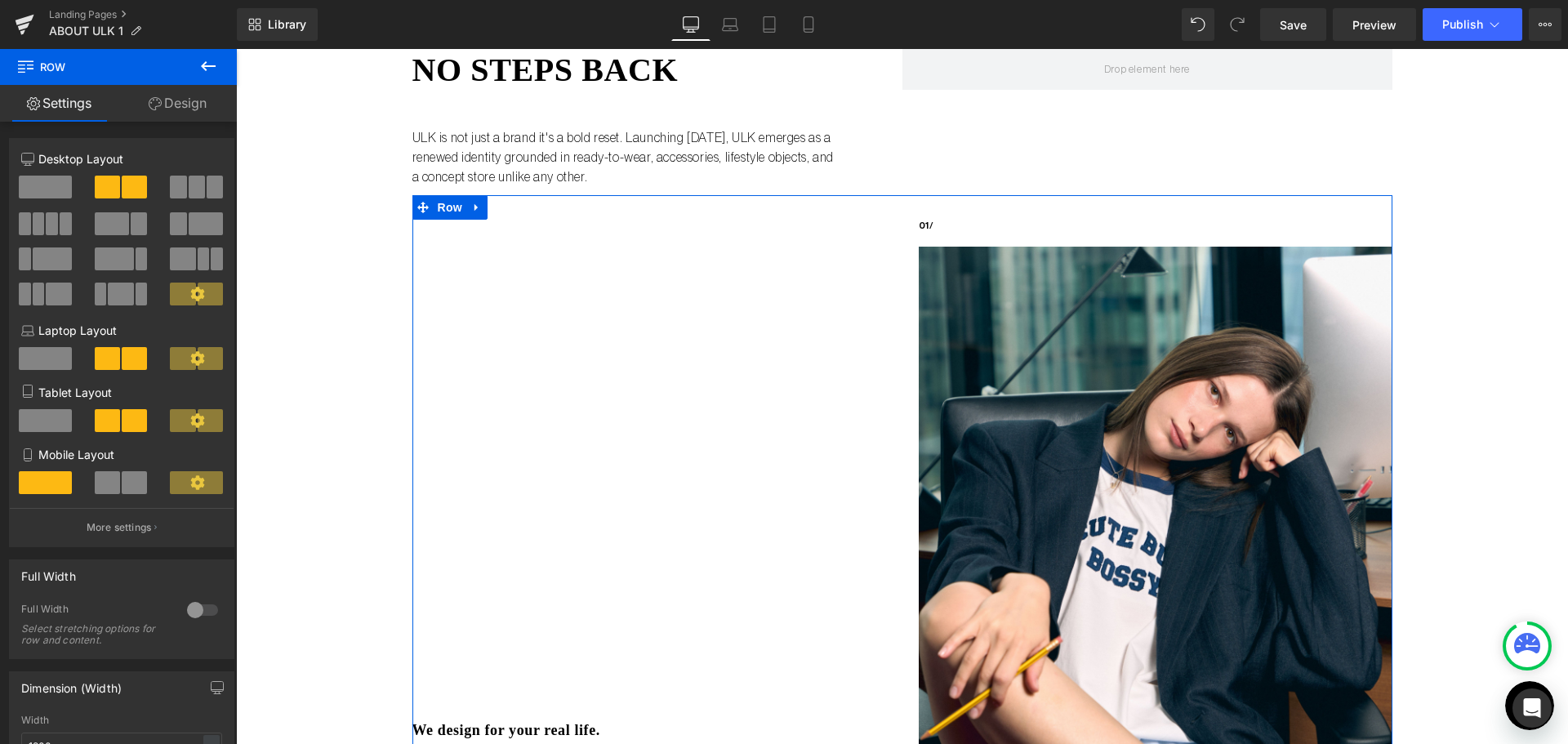
click at [211, 110] on link "Design" at bounding box center [178, 103] width 119 height 37
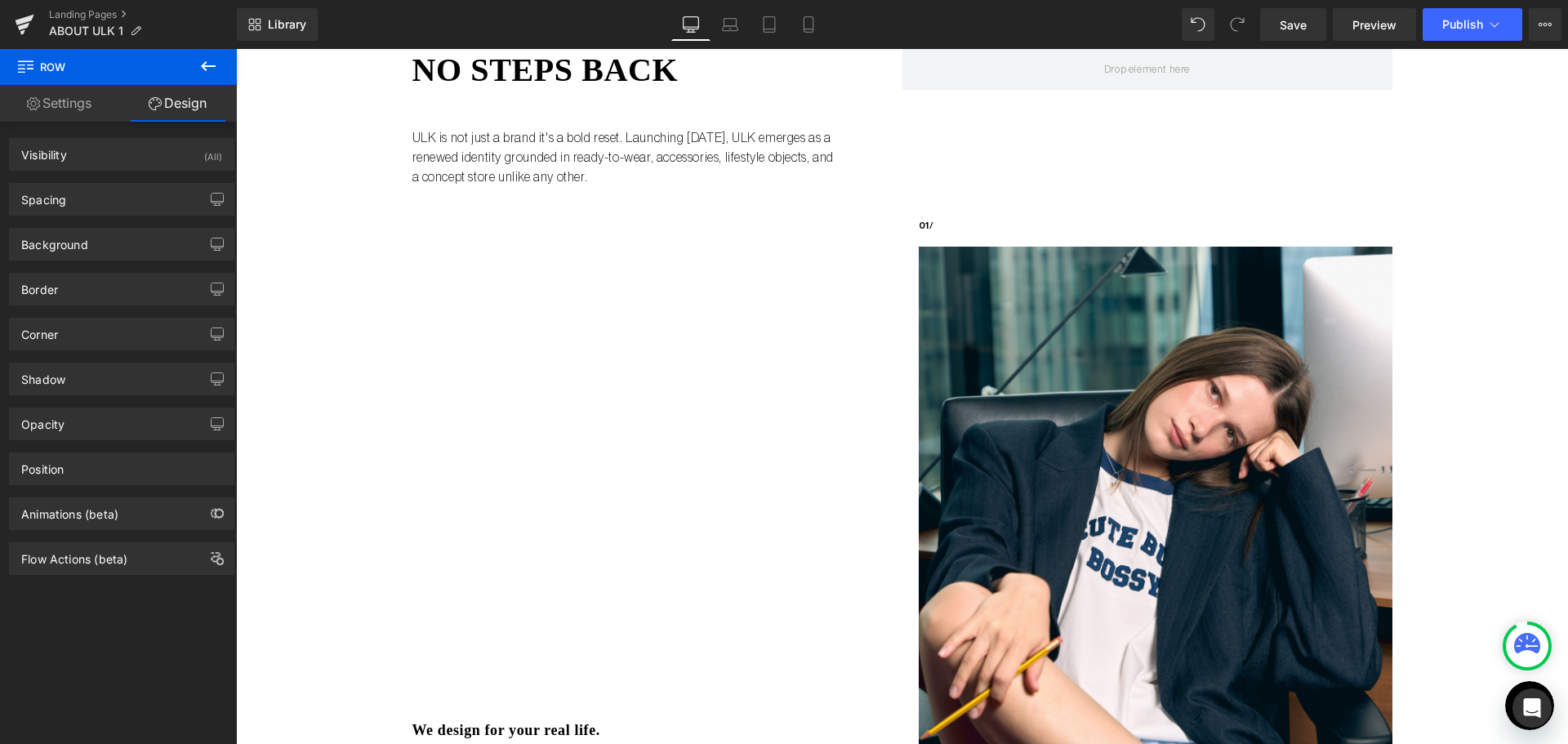
click at [218, 69] on button at bounding box center [208, 67] width 58 height 36
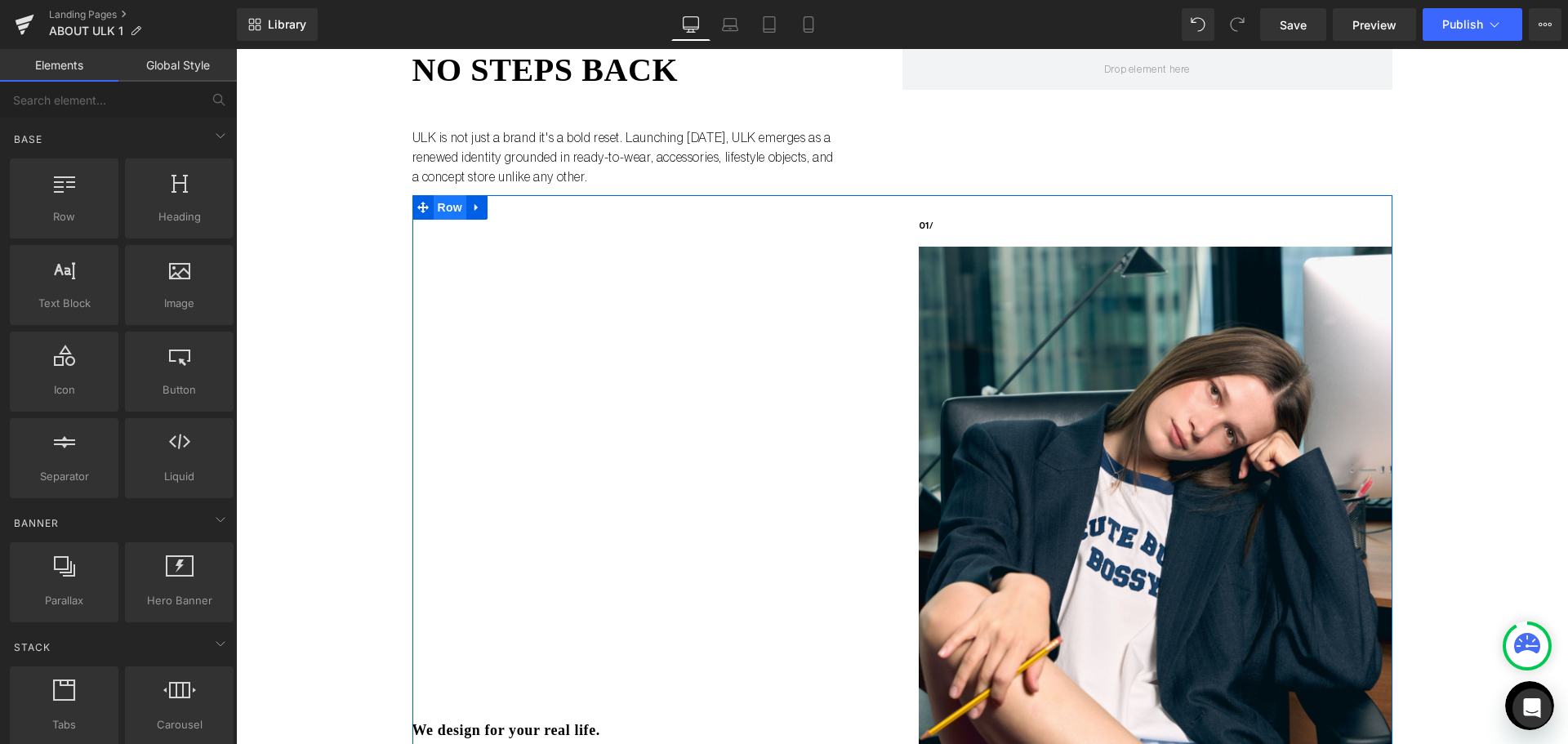
click at [435, 212] on span "Row" at bounding box center [450, 207] width 33 height 25
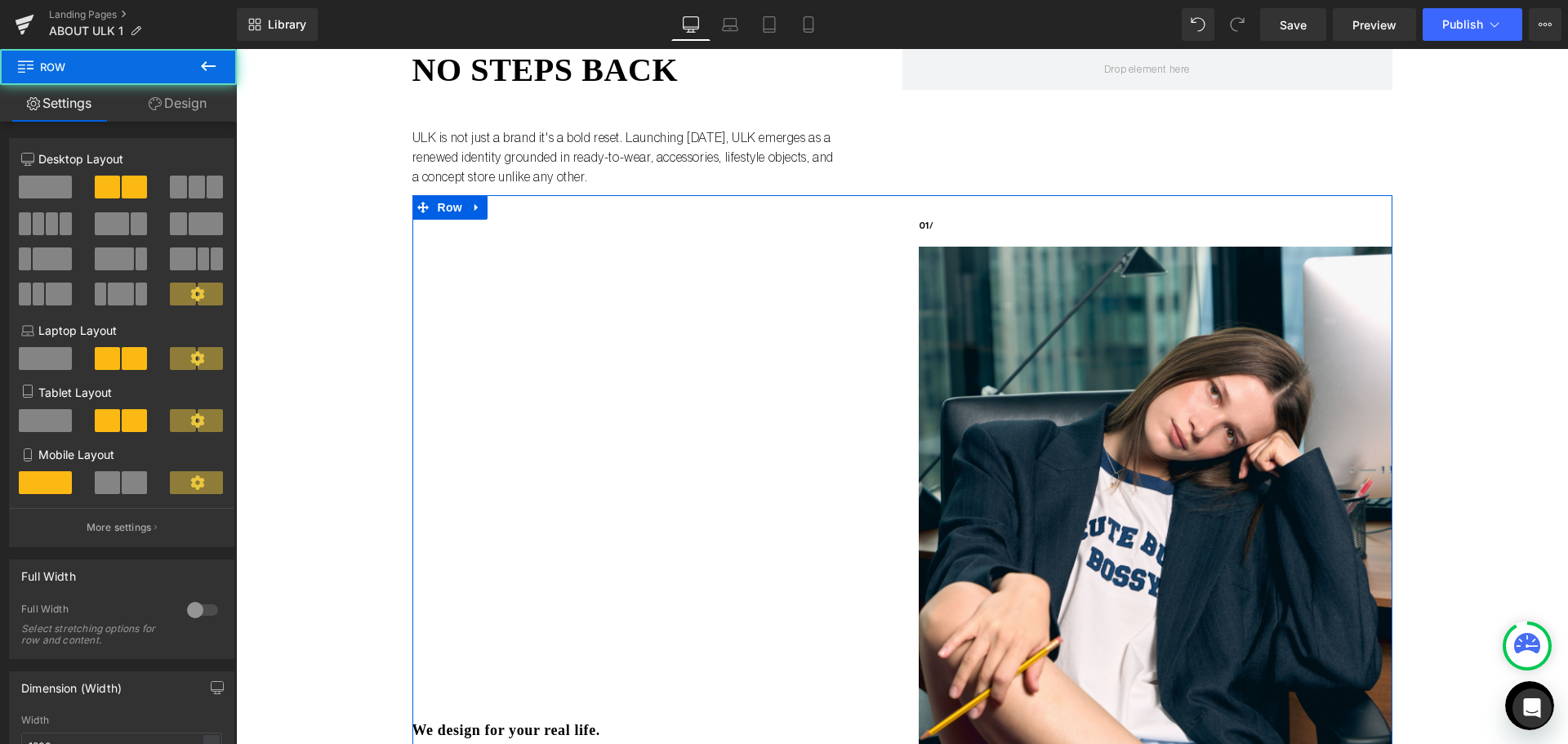
click at [185, 96] on link "Design" at bounding box center [178, 103] width 119 height 37
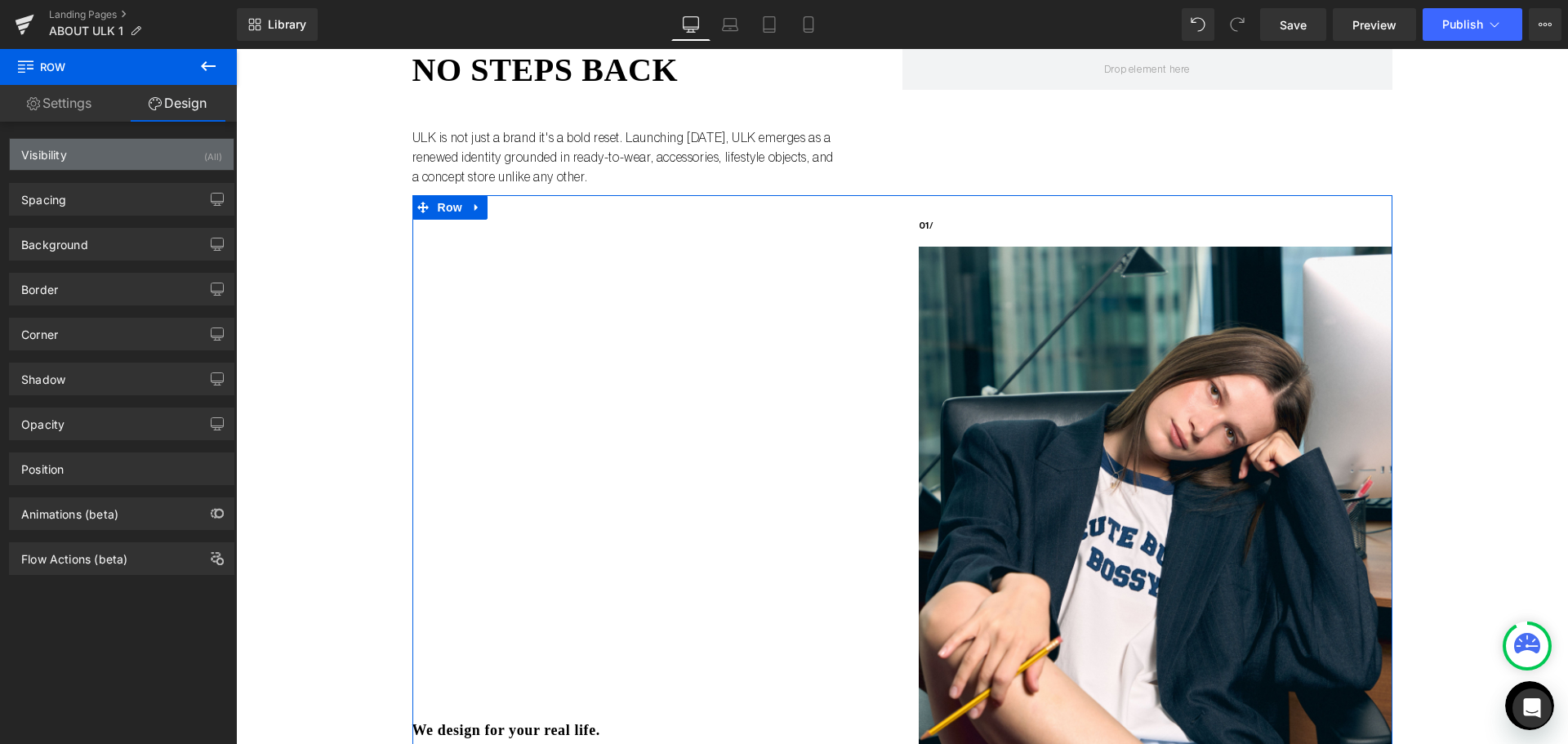
click at [92, 159] on div "Visibility (All)" at bounding box center [121, 155] width 224 height 31
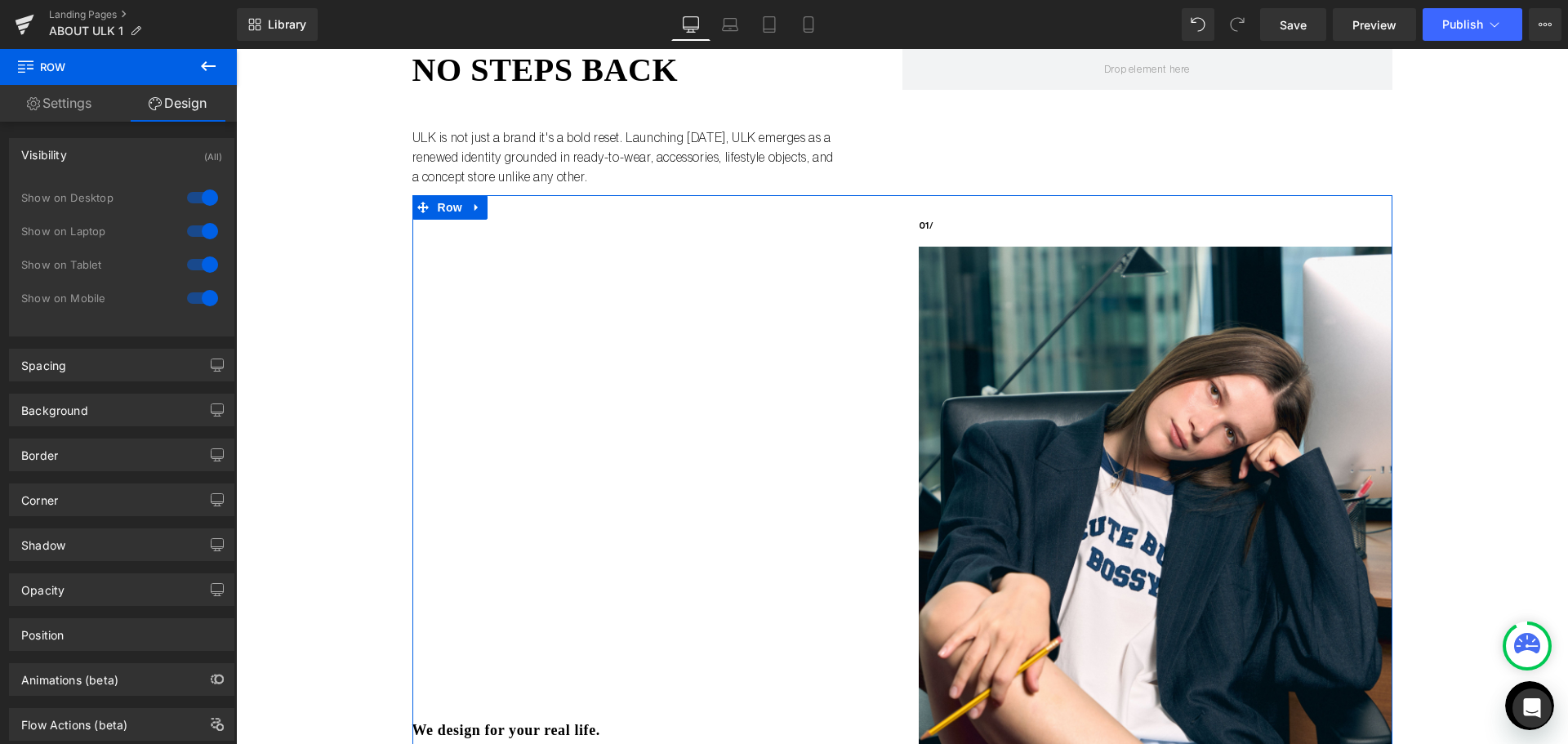
click at [203, 263] on div at bounding box center [203, 265] width 40 height 26
click at [195, 288] on div at bounding box center [203, 298] width 40 height 26
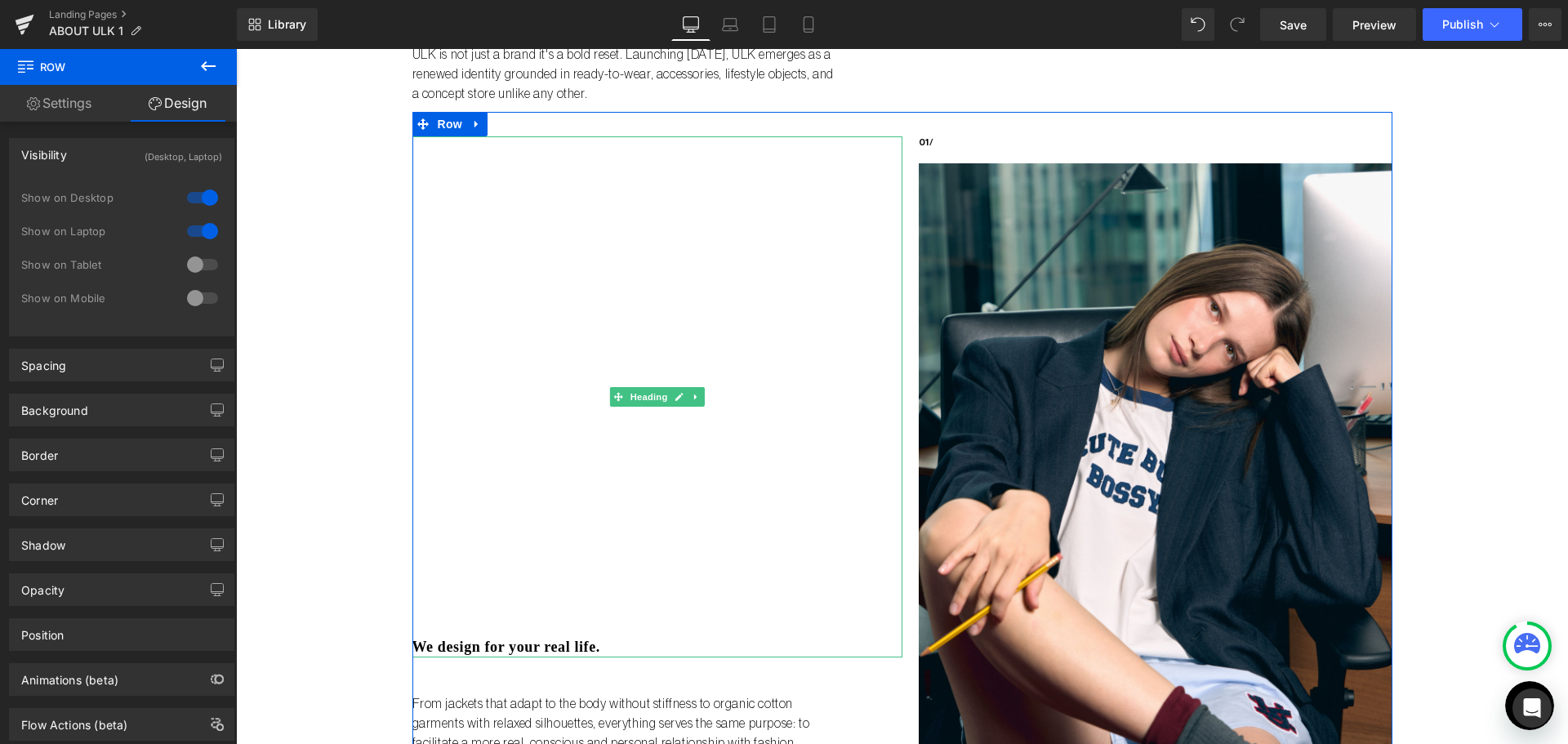
scroll to position [326, 0]
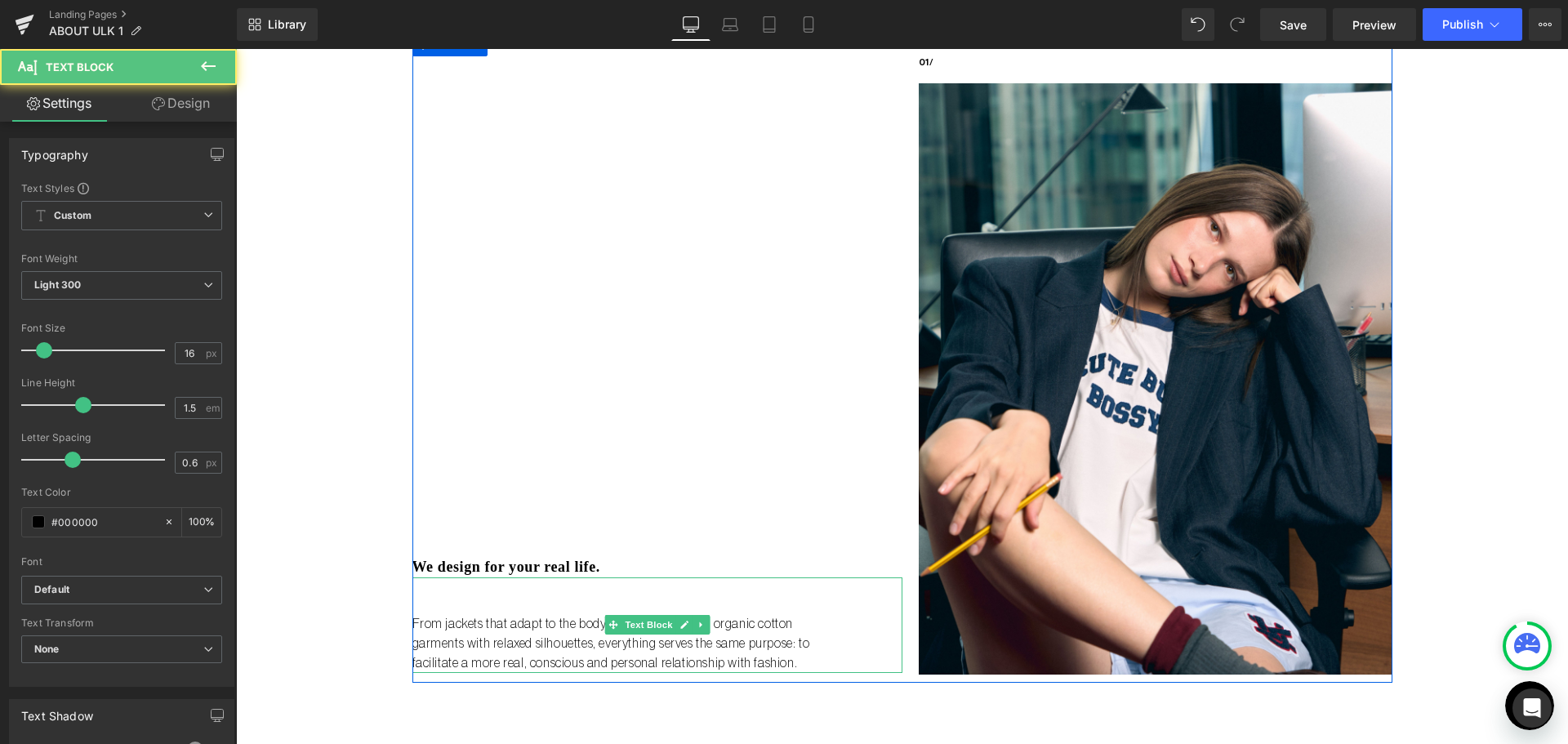
click at [573, 649] on p "From jackets that adapt to the body without stiffness to organic cotton garment…" at bounding box center [623, 643] width 422 height 58
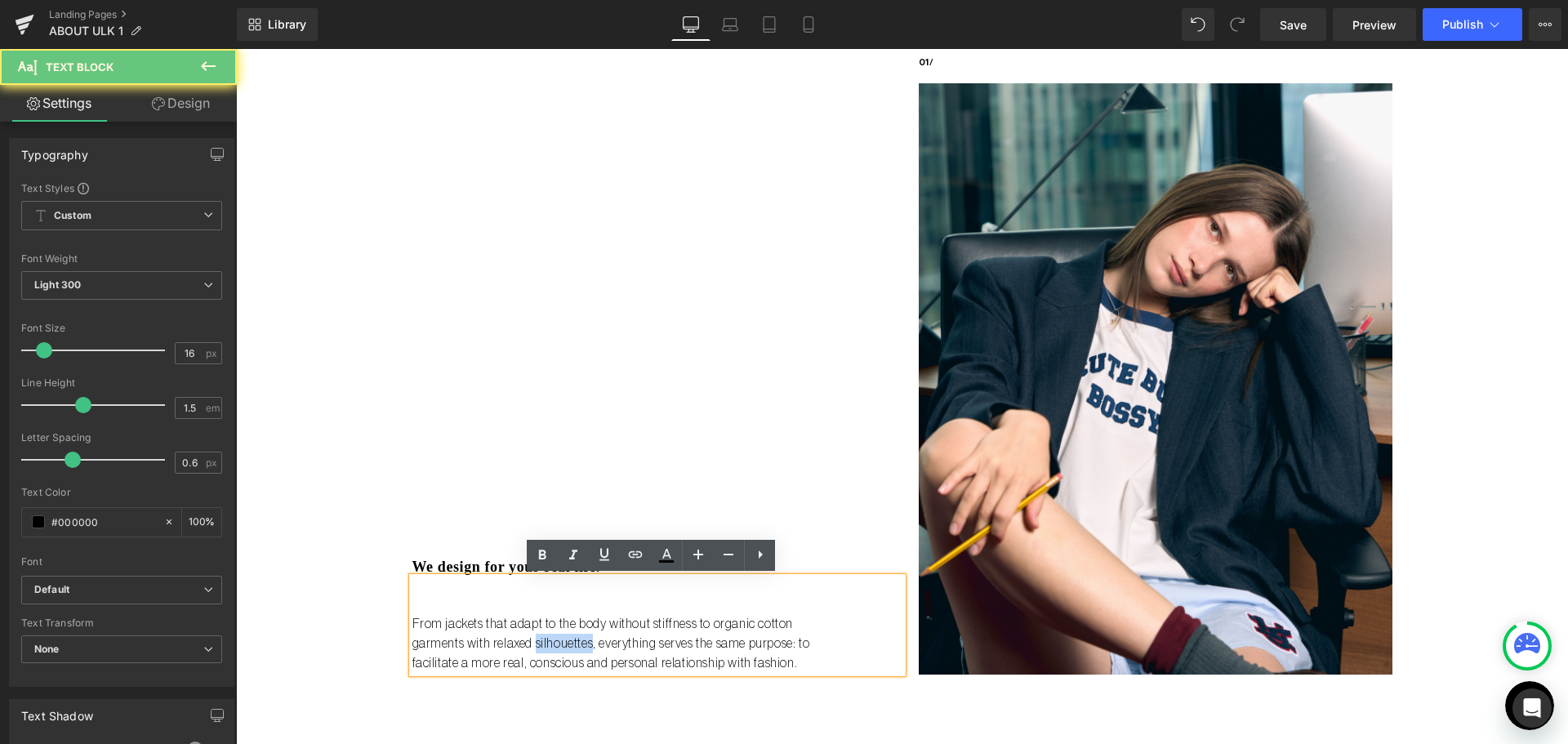
click at [573, 649] on p "From jackets that adapt to the body without stiffness to organic cotton garment…" at bounding box center [623, 643] width 422 height 58
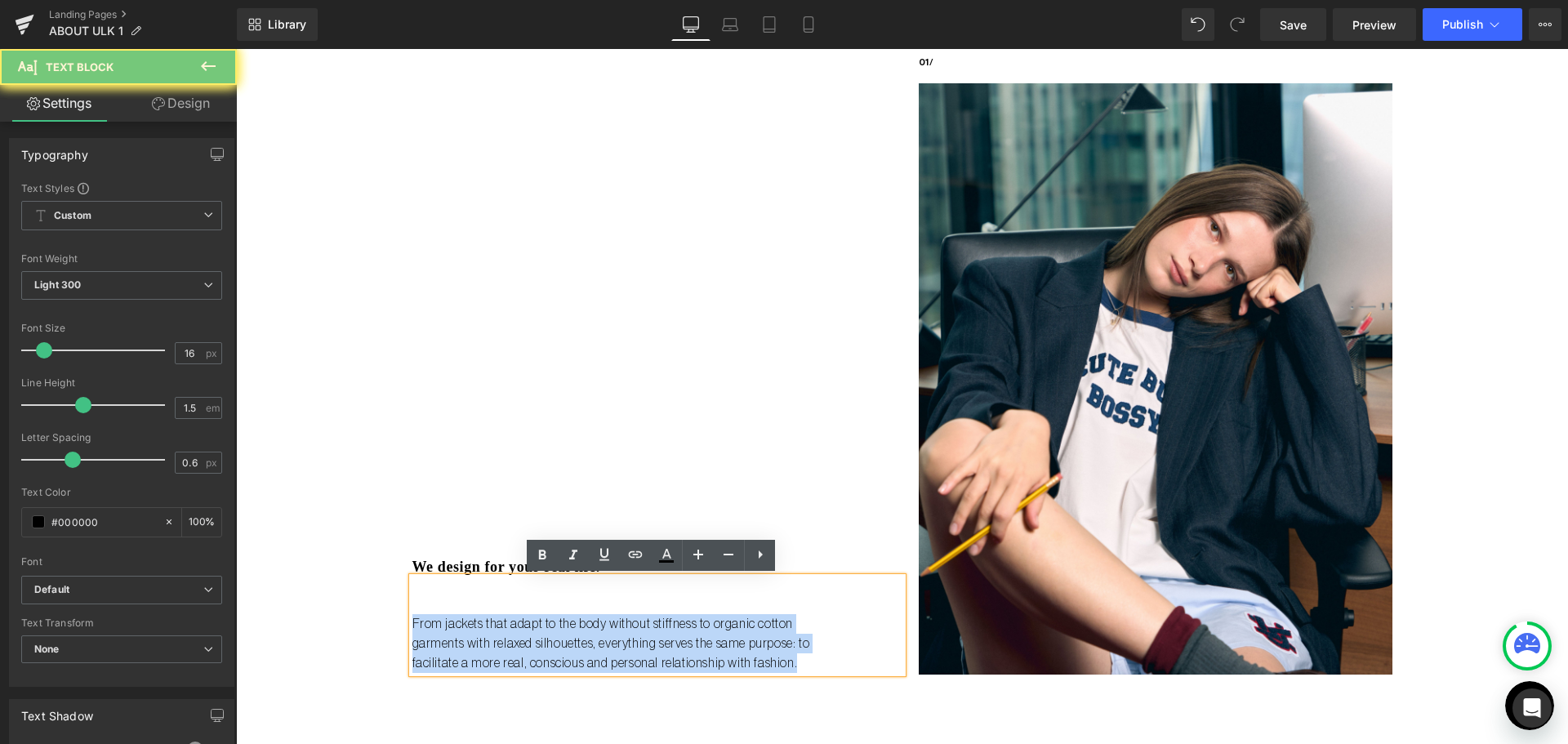
click at [573, 649] on p "From jackets that adapt to the body without stiffness to organic cotton garment…" at bounding box center [623, 643] width 422 height 58
copy p "From jackets that adapt to the body without stiffness to organic cotton garment…"
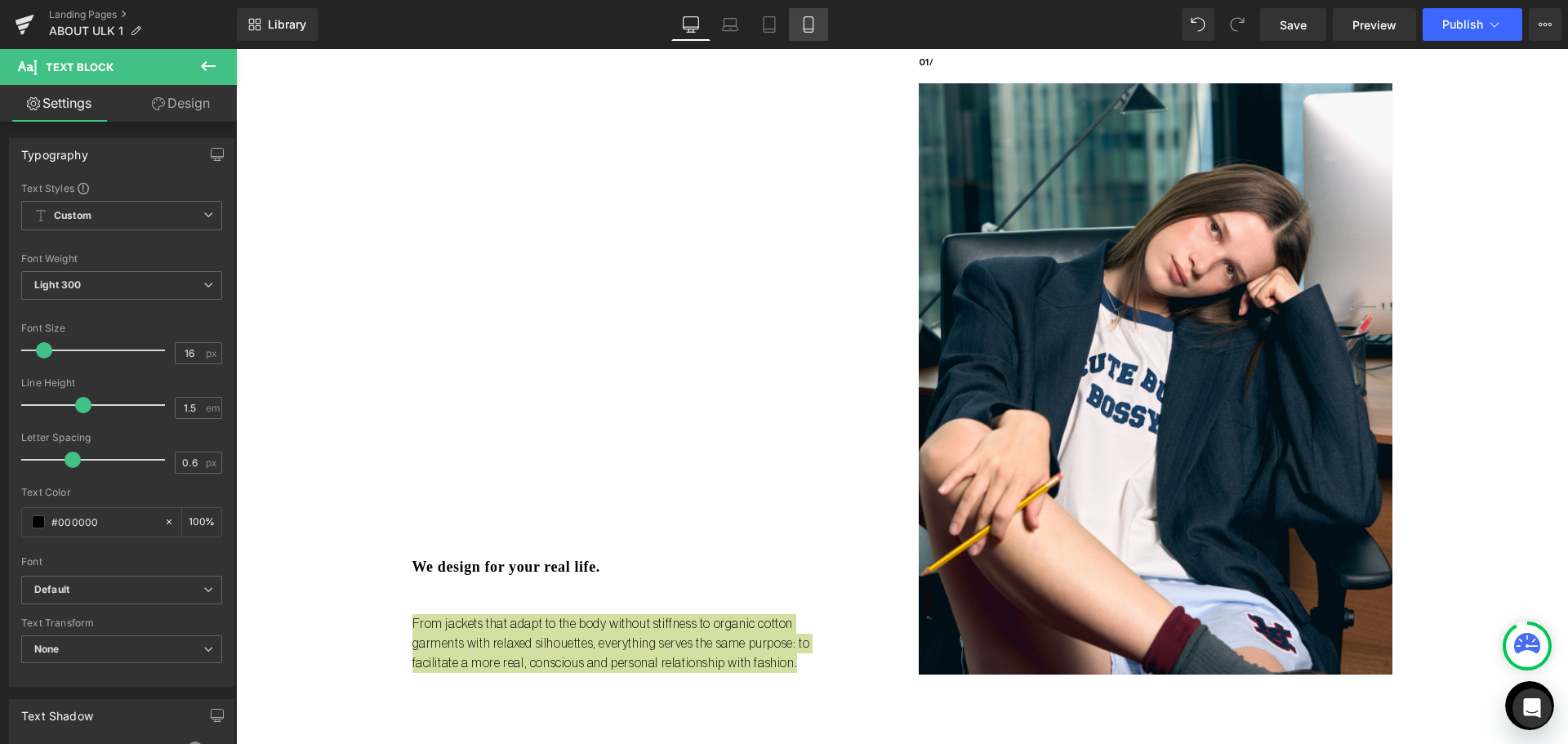
click at [810, 21] on icon at bounding box center [808, 24] width 16 height 16
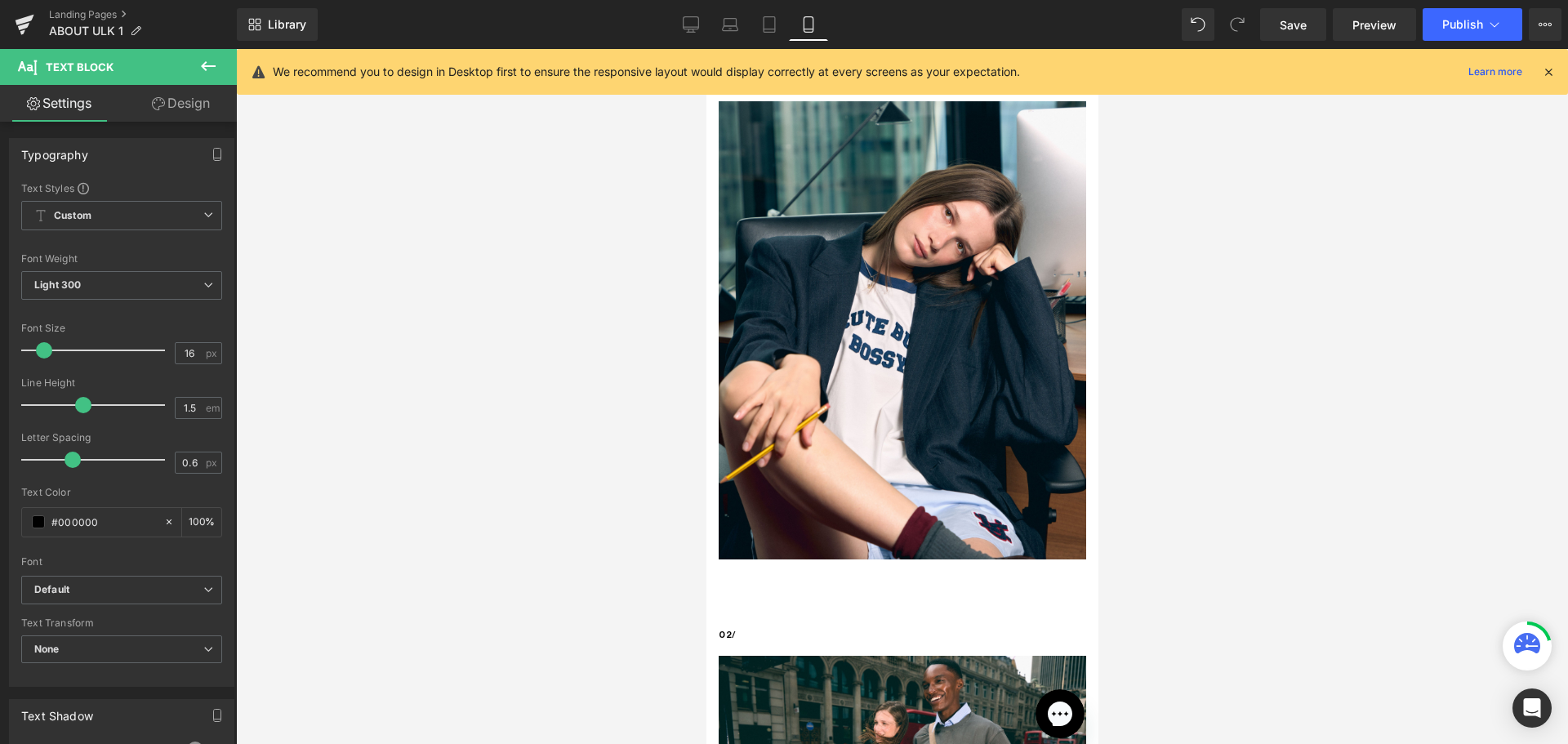
scroll to position [0, 0]
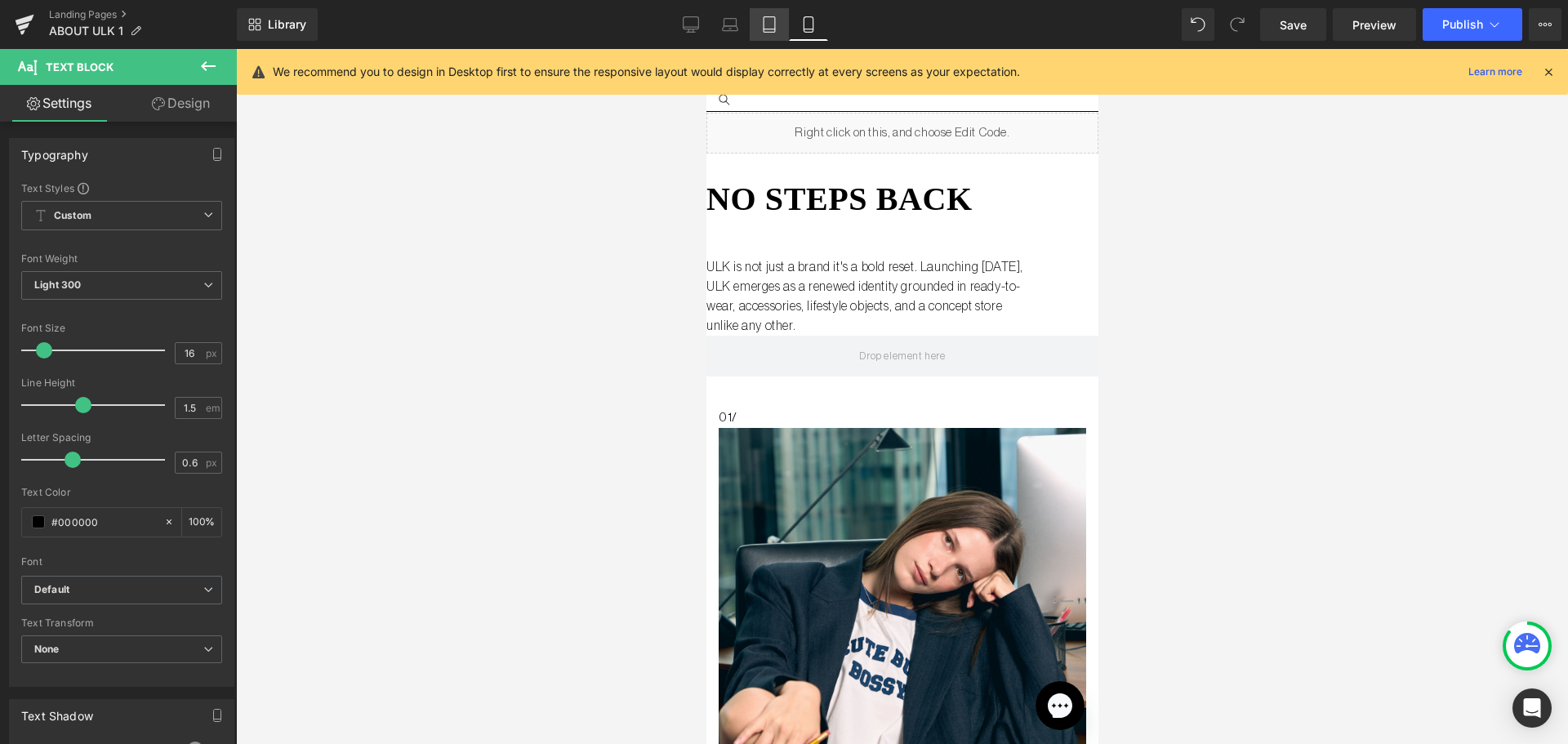
click at [775, 21] on icon at bounding box center [769, 24] width 16 height 16
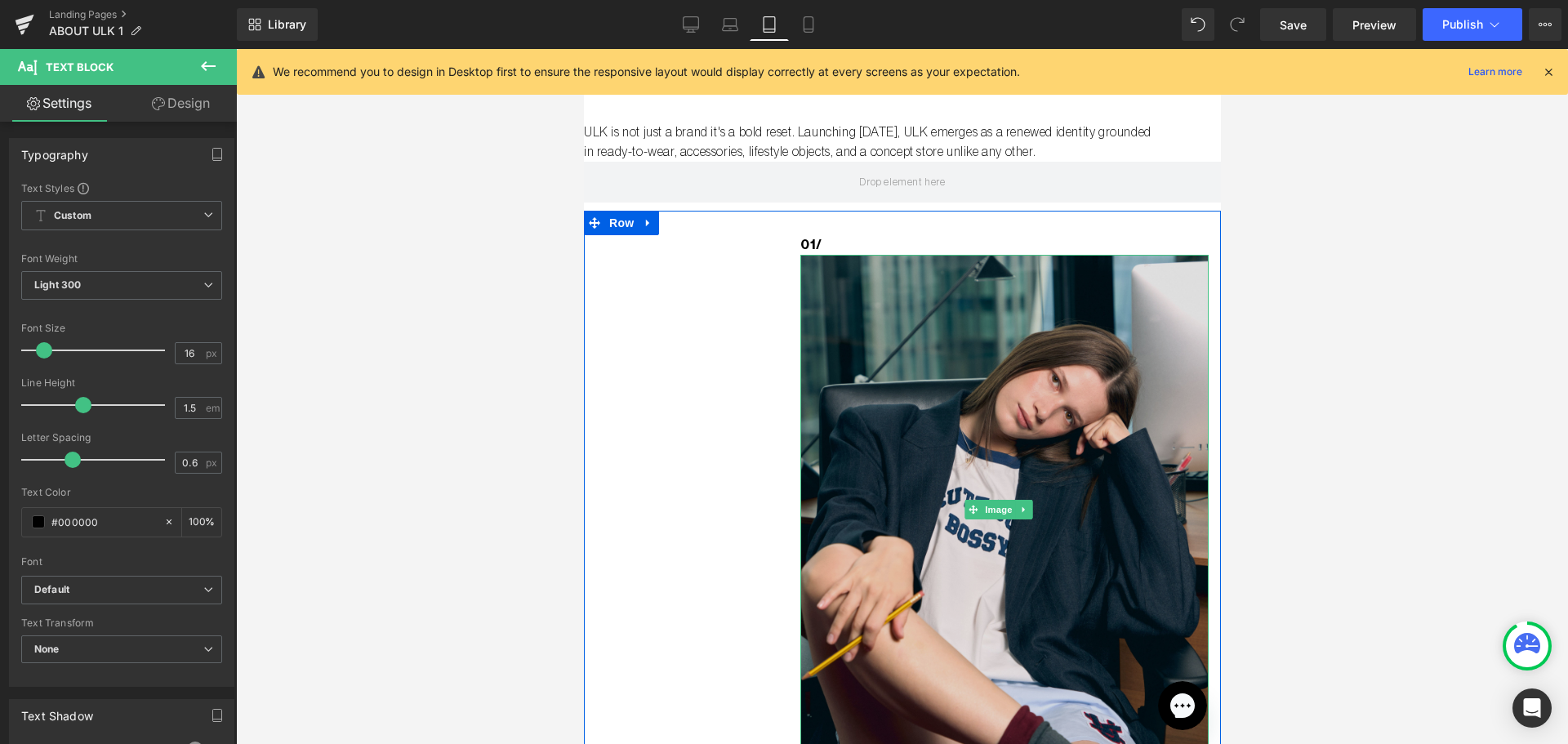
scroll to position [163, 0]
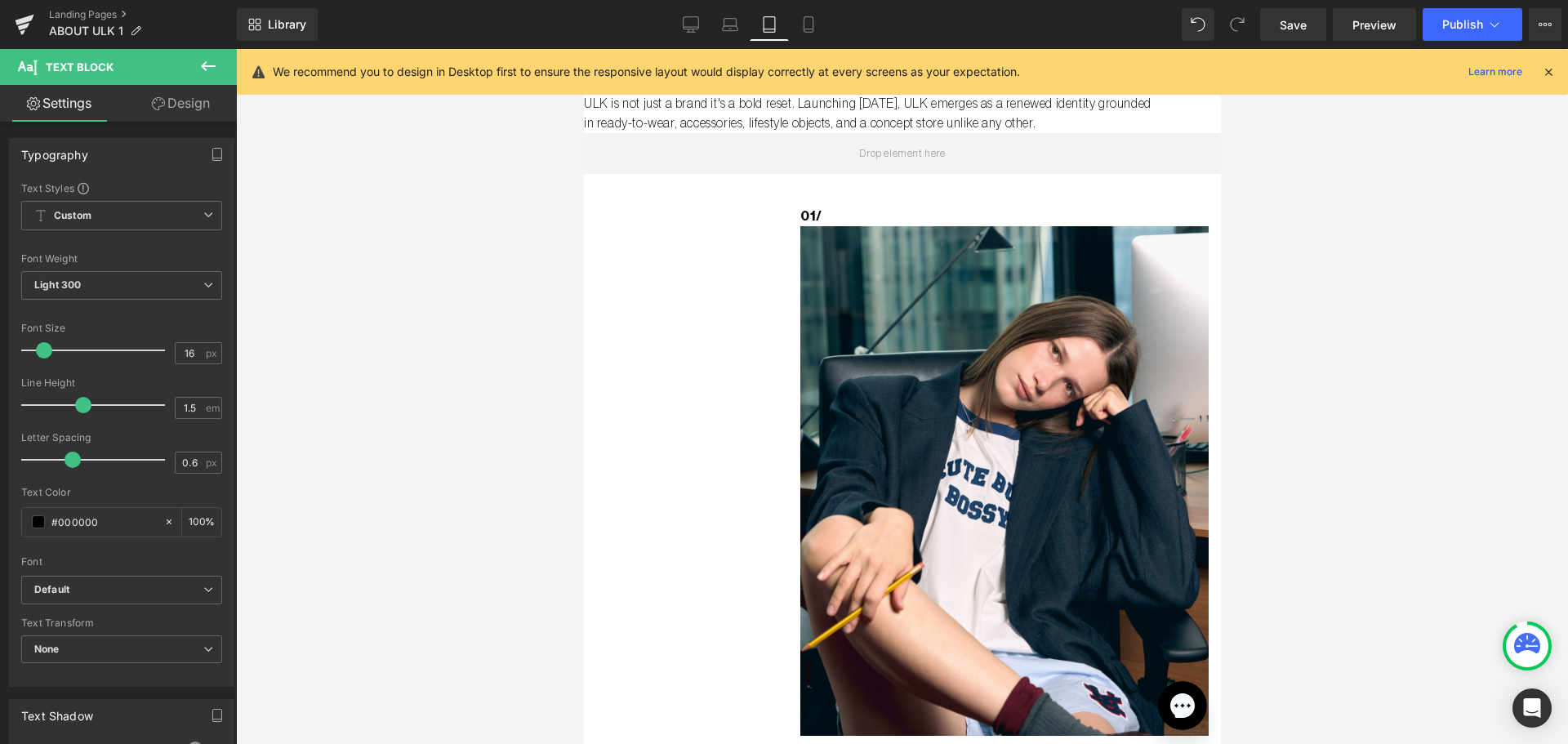
click at [193, 73] on button at bounding box center [208, 67] width 58 height 36
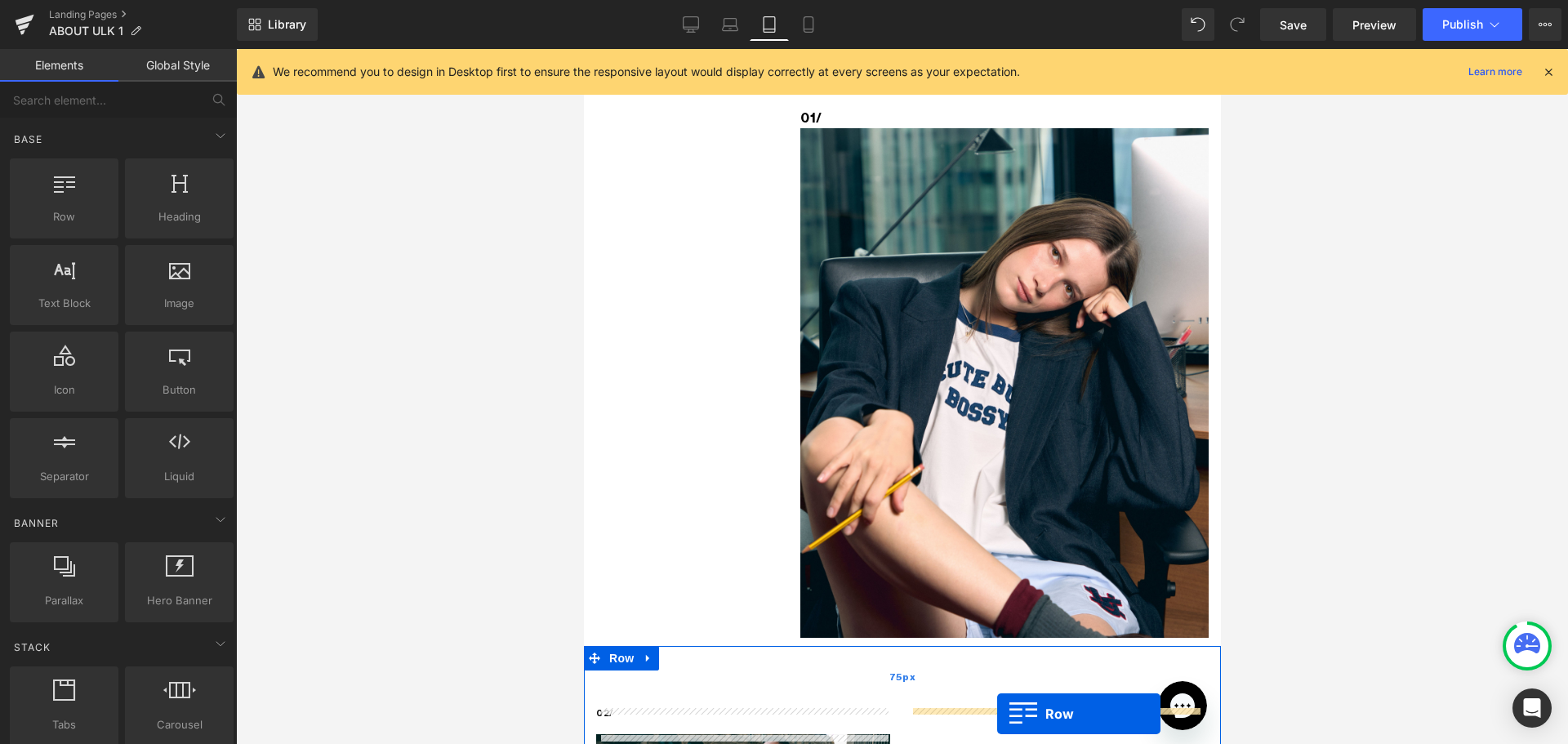
scroll to position [310, 0]
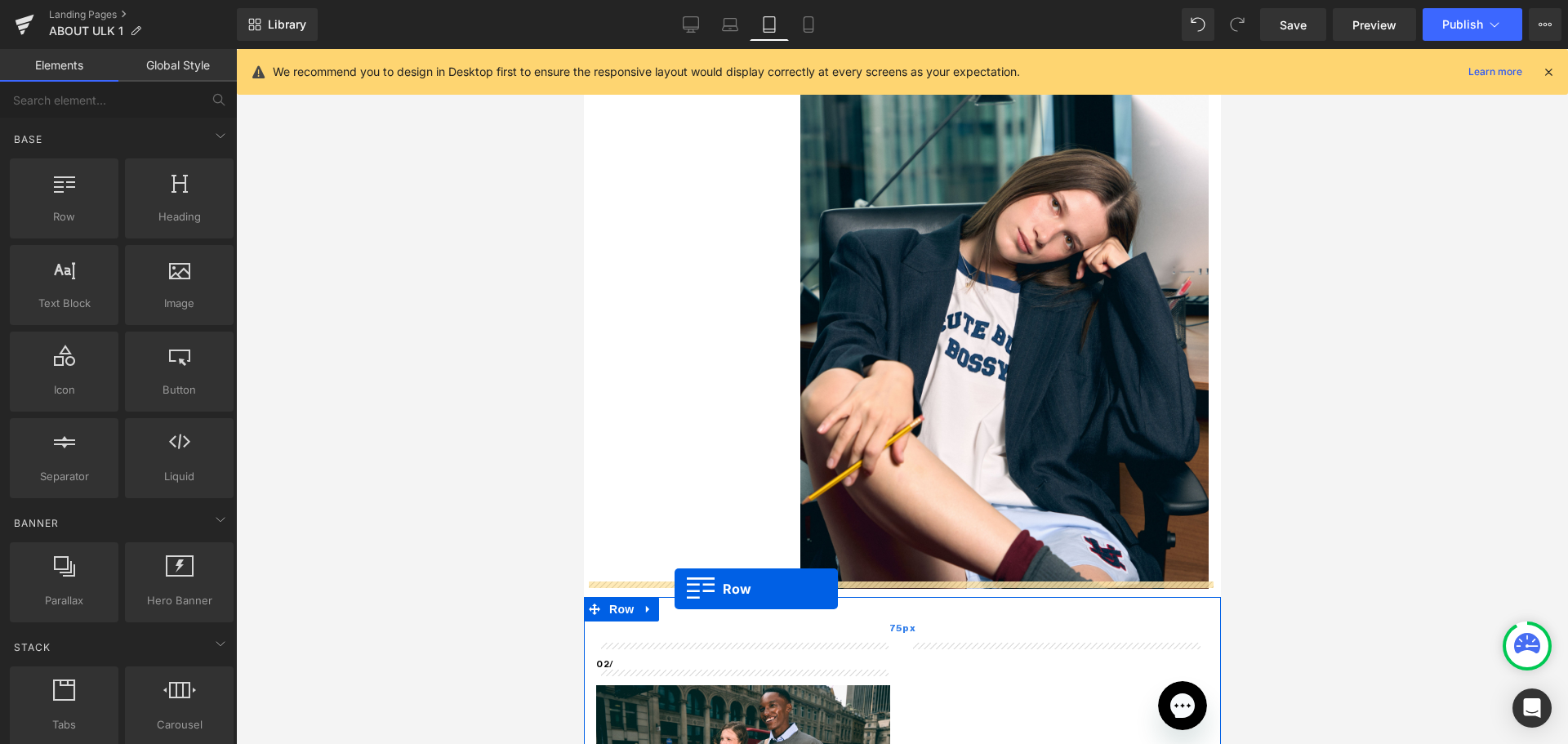
drag, startPoint x: 651, startPoint y: 254, endPoint x: 673, endPoint y: 589, distance: 335.7
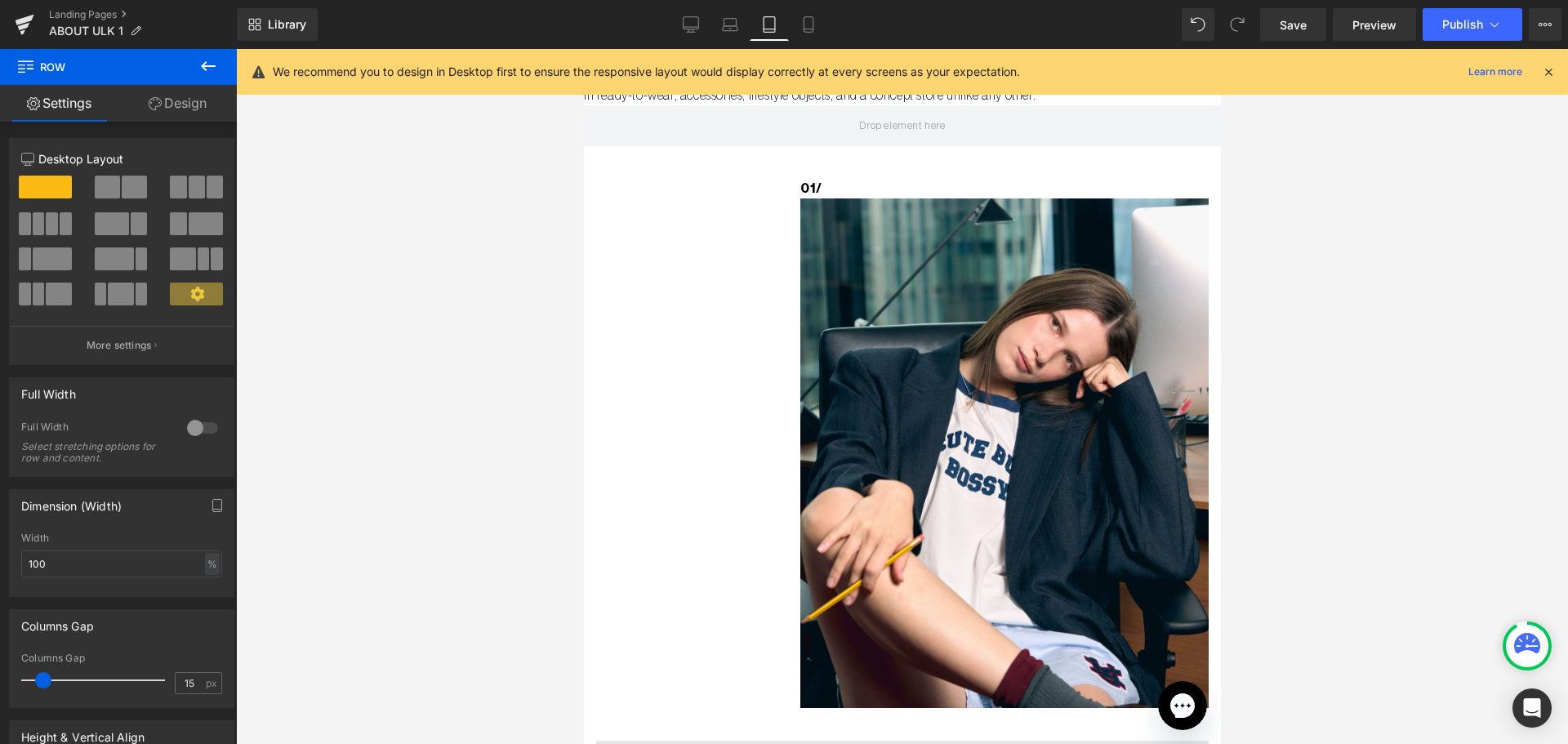
scroll to position [408, 0]
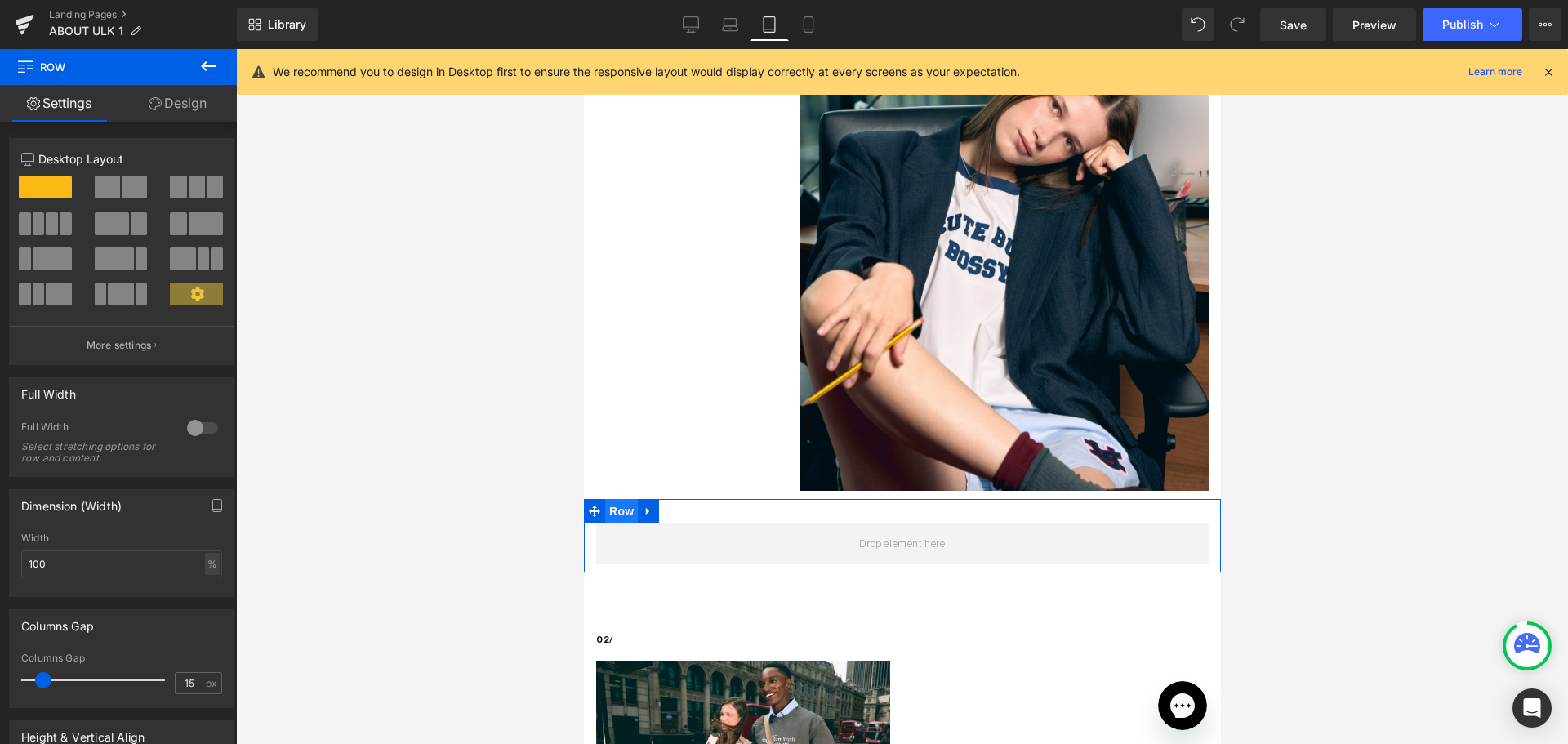
click at [616, 499] on span "Row" at bounding box center [621, 511] width 33 height 25
click at [185, 105] on link "Design" at bounding box center [178, 103] width 119 height 37
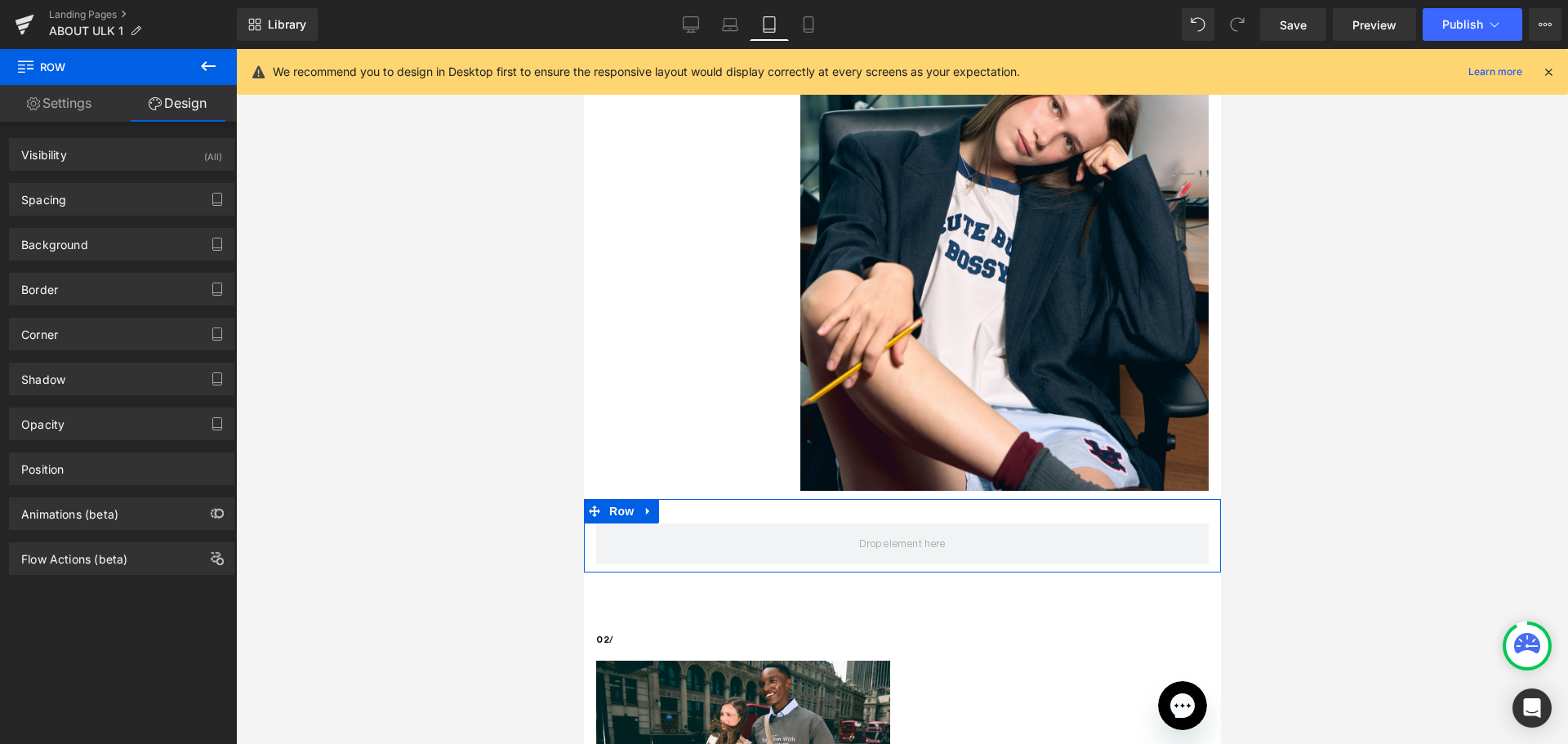
click at [82, 174] on div "Spacing Margin 0 auto 0 auto Padding 30 0 10 0 Setup Global Style" at bounding box center [122, 193] width 244 height 45
click at [86, 157] on div "Visibility (All)" at bounding box center [121, 155] width 224 height 31
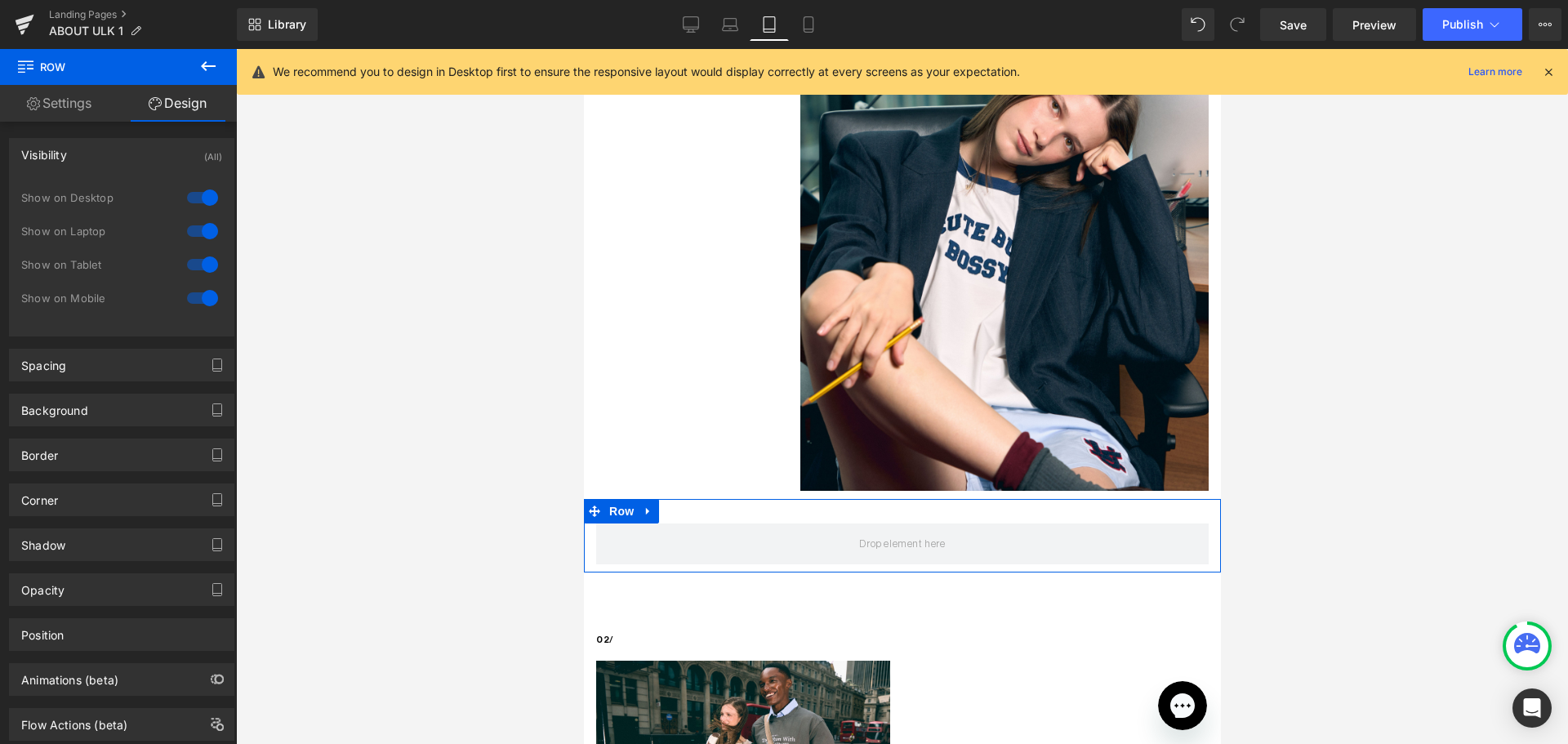
click at [201, 200] on div at bounding box center [203, 198] width 40 height 26
click at [198, 229] on div at bounding box center [203, 231] width 40 height 26
click at [64, 112] on link "Settings" at bounding box center [59, 103] width 119 height 37
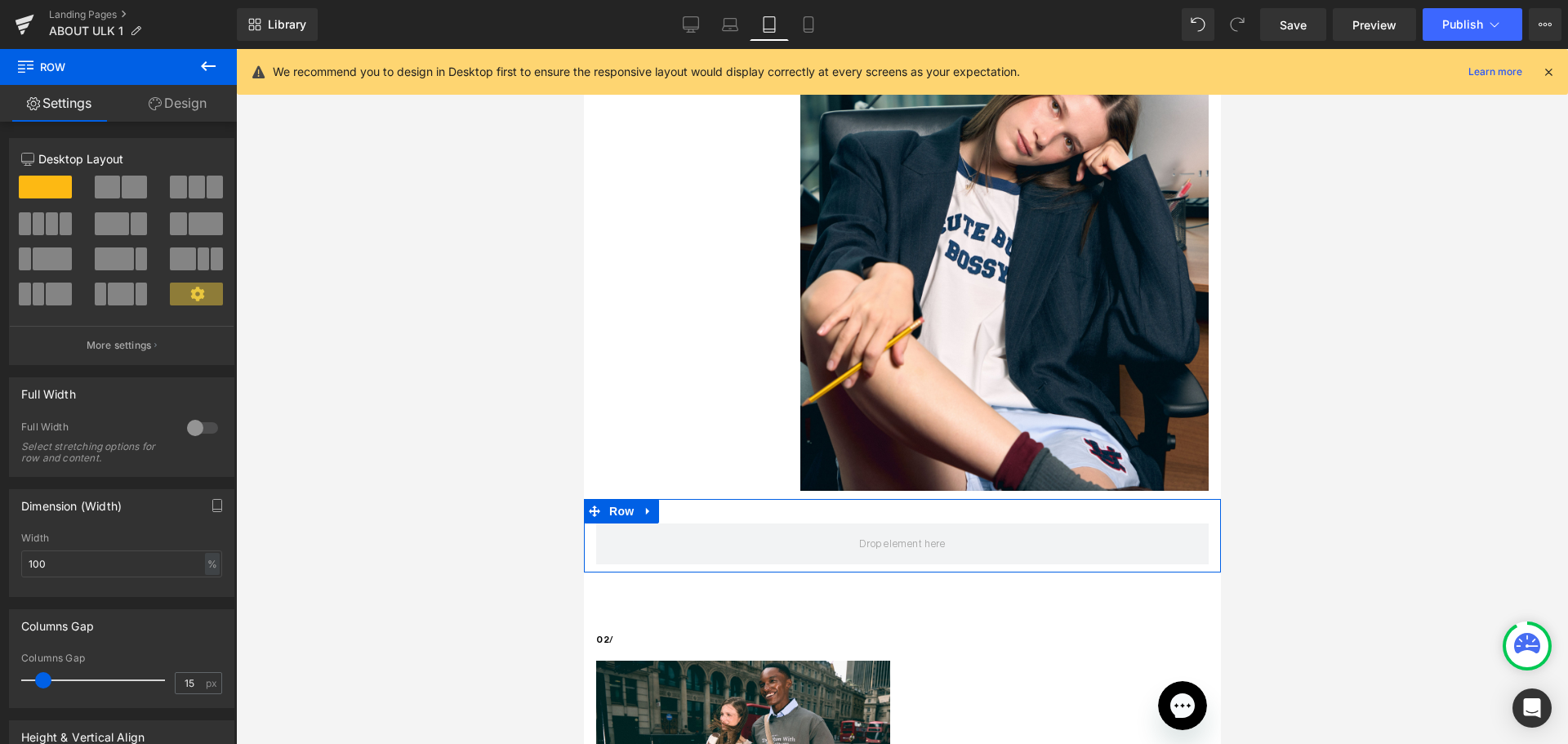
click at [200, 66] on icon at bounding box center [208, 66] width 20 height 20
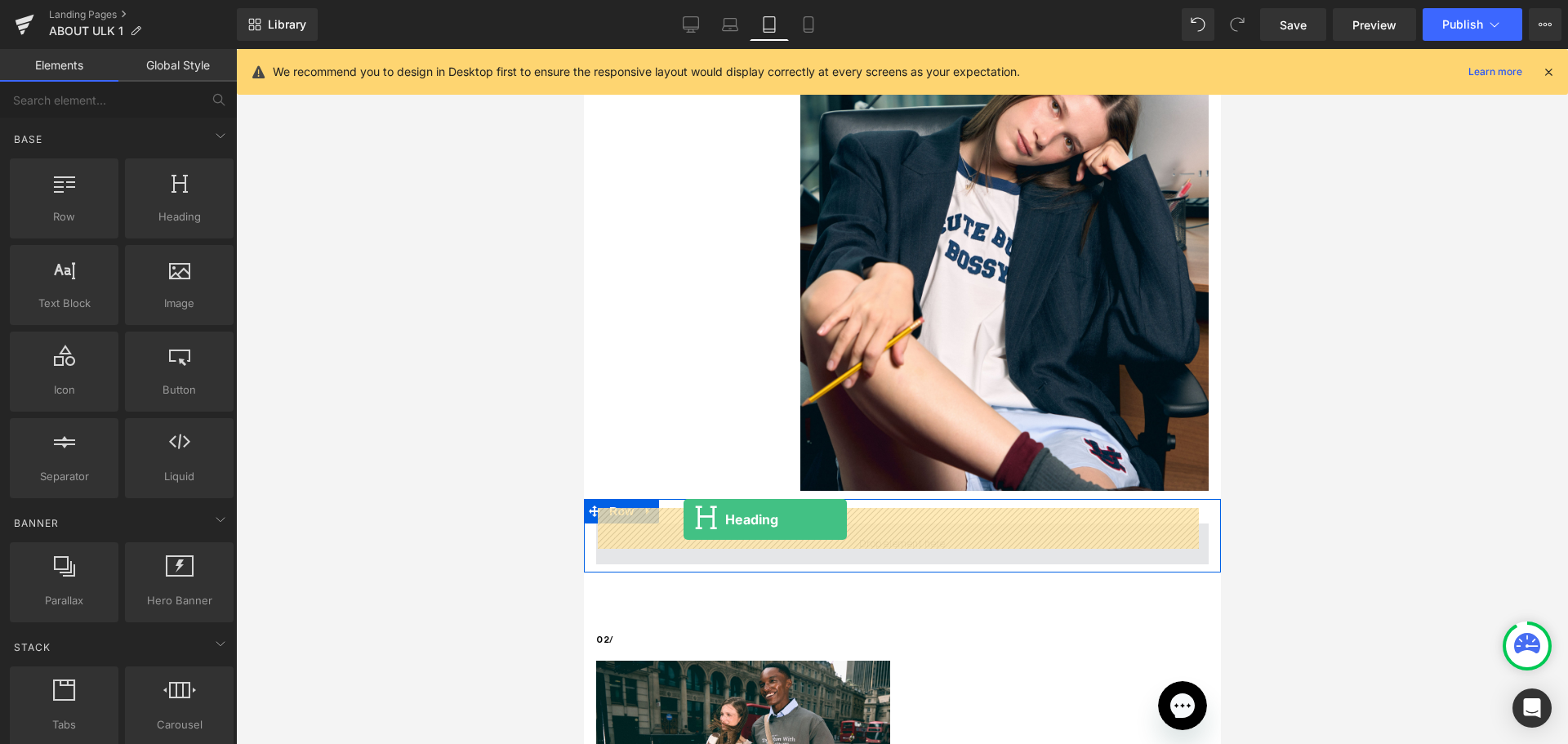
drag, startPoint x: 767, startPoint y: 253, endPoint x: 683, endPoint y: 520, distance: 279.9
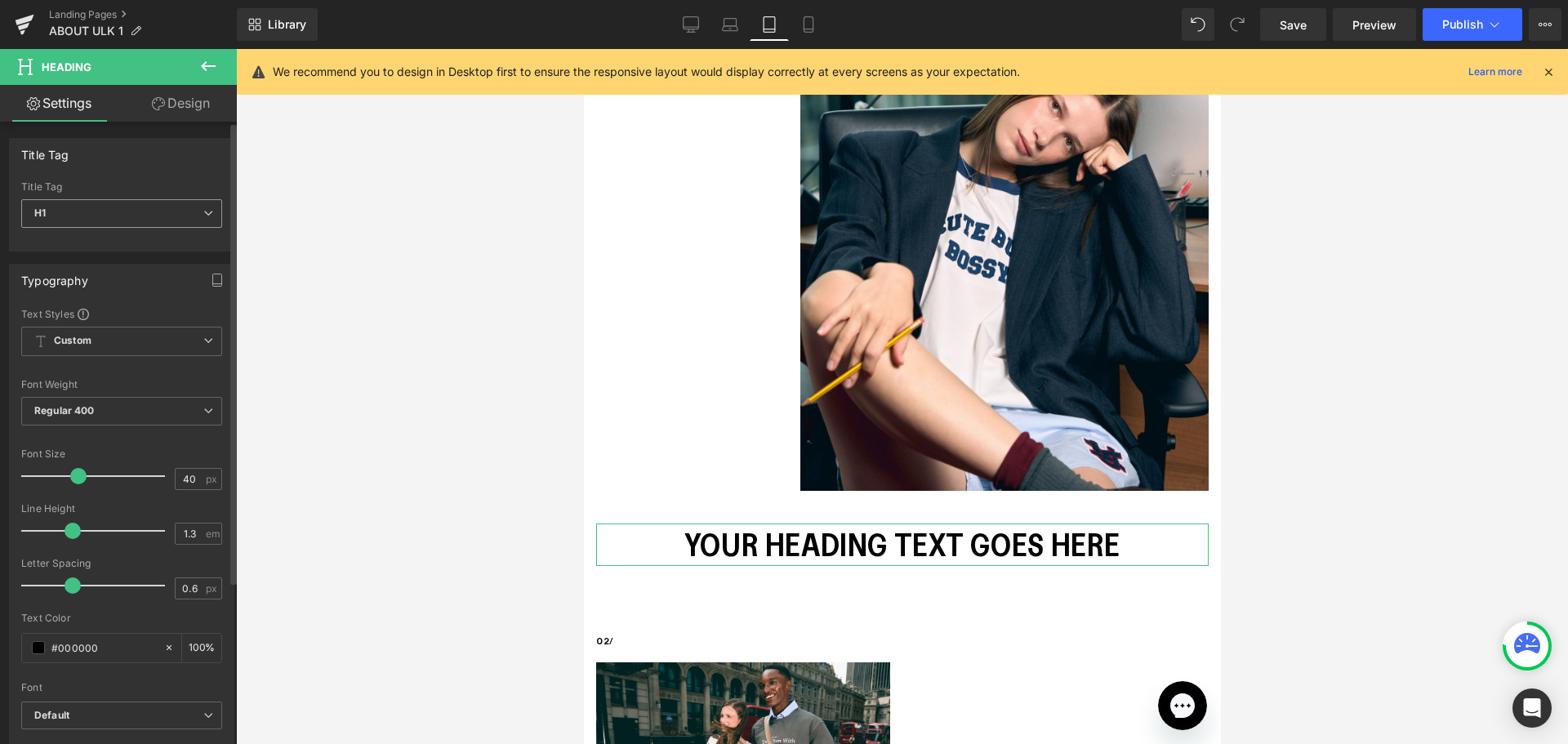
click at [94, 203] on span "H1" at bounding box center [122, 213] width 201 height 28
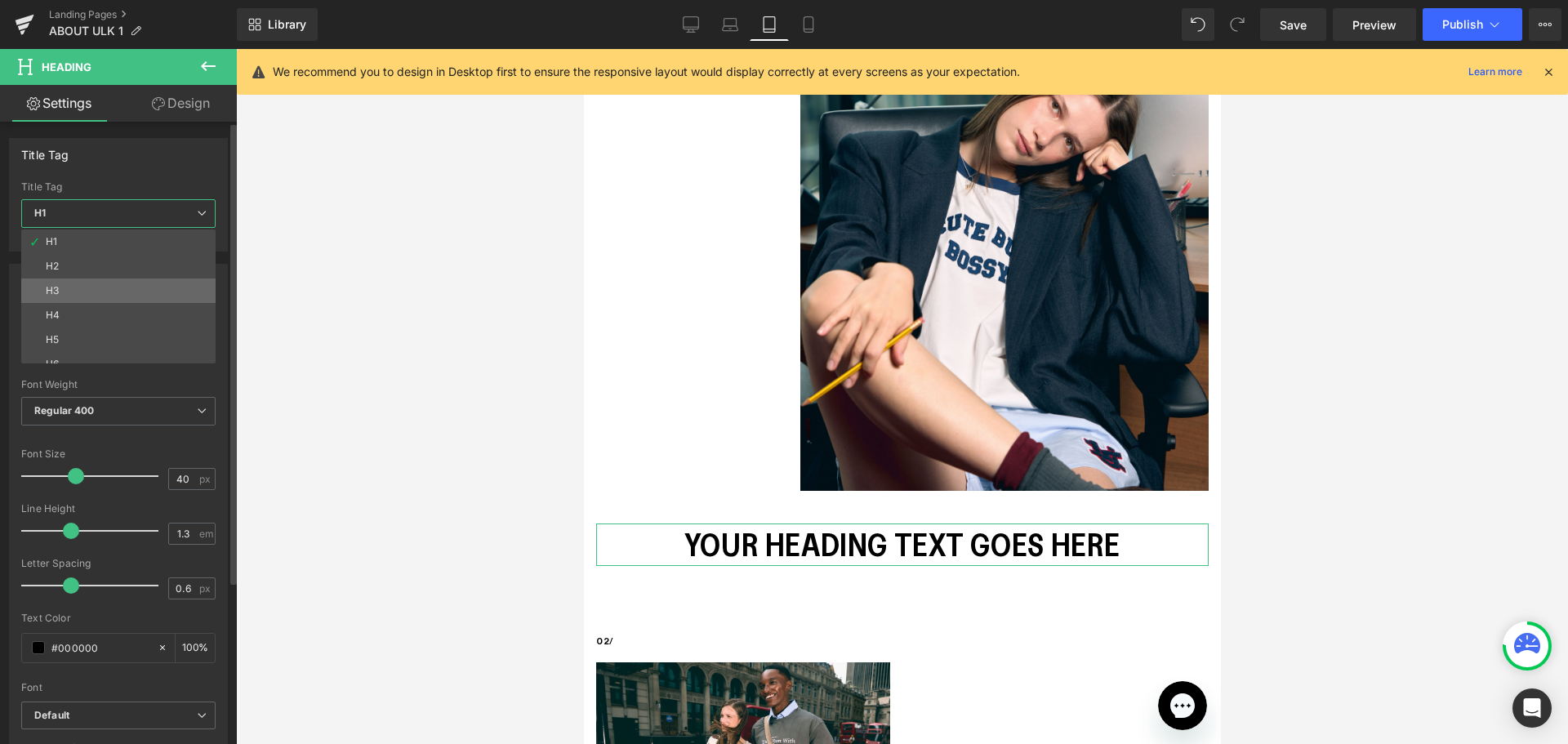
click at [106, 290] on li "H3" at bounding box center [122, 290] width 202 height 25
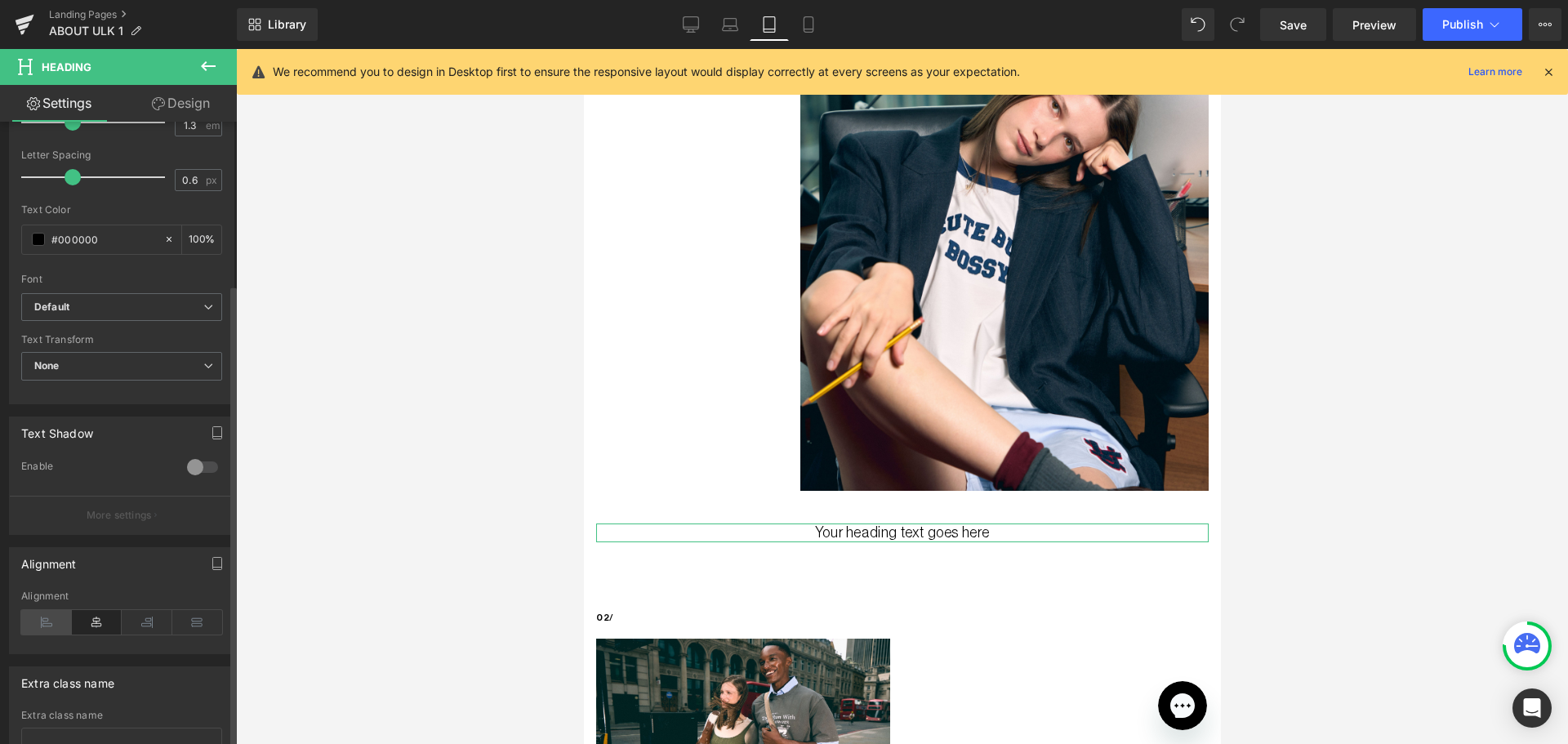
click at [55, 632] on icon at bounding box center [46, 622] width 51 height 25
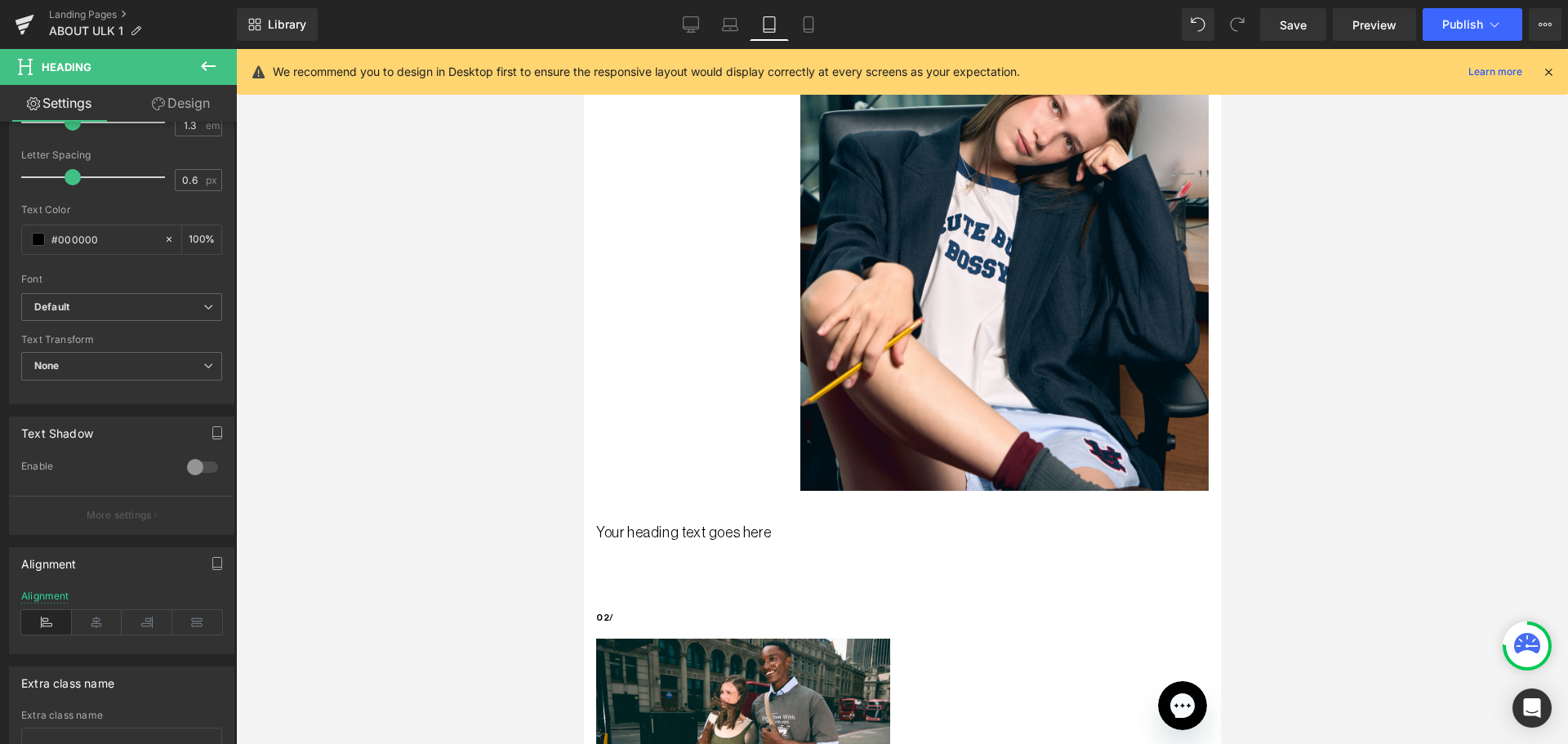
click at [216, 70] on icon at bounding box center [208, 66] width 20 height 20
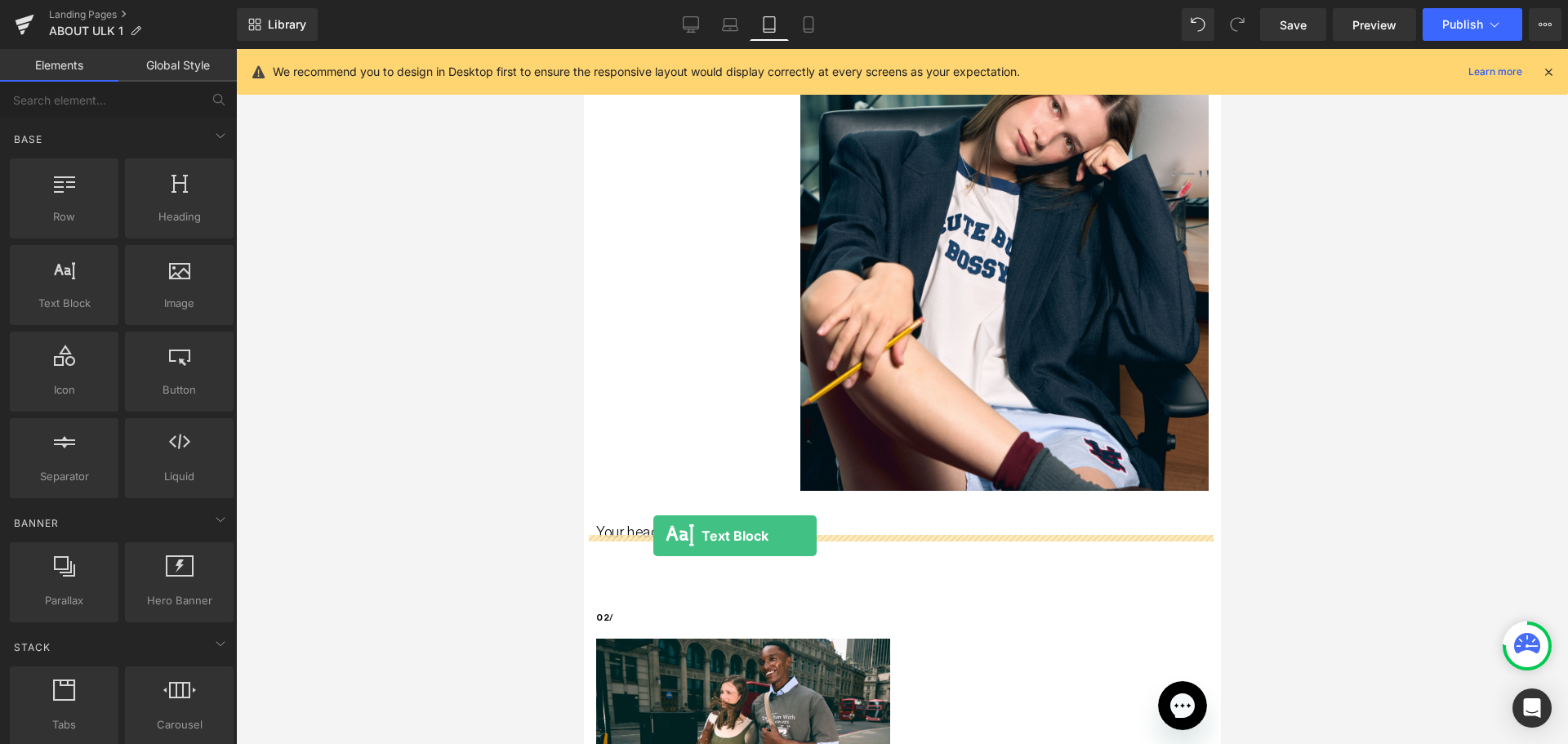
drag, startPoint x: 656, startPoint y: 332, endPoint x: 653, endPoint y: 536, distance: 204.0
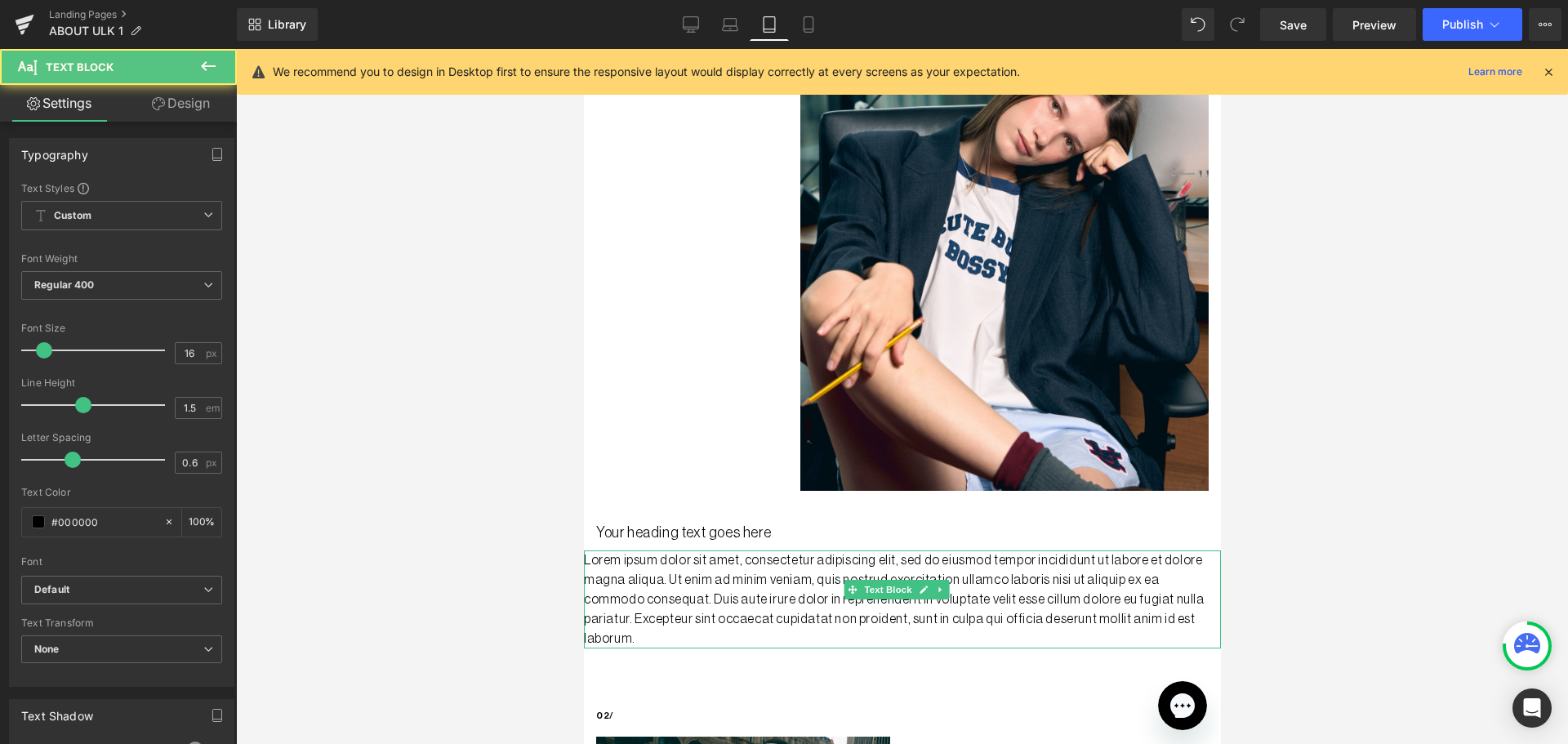
click at [743, 570] on p "Lorem ipsum dolor sit amet, consectetur adipiscing elit, sed do eiusmod tempor …" at bounding box center [902, 600] width 637 height 98
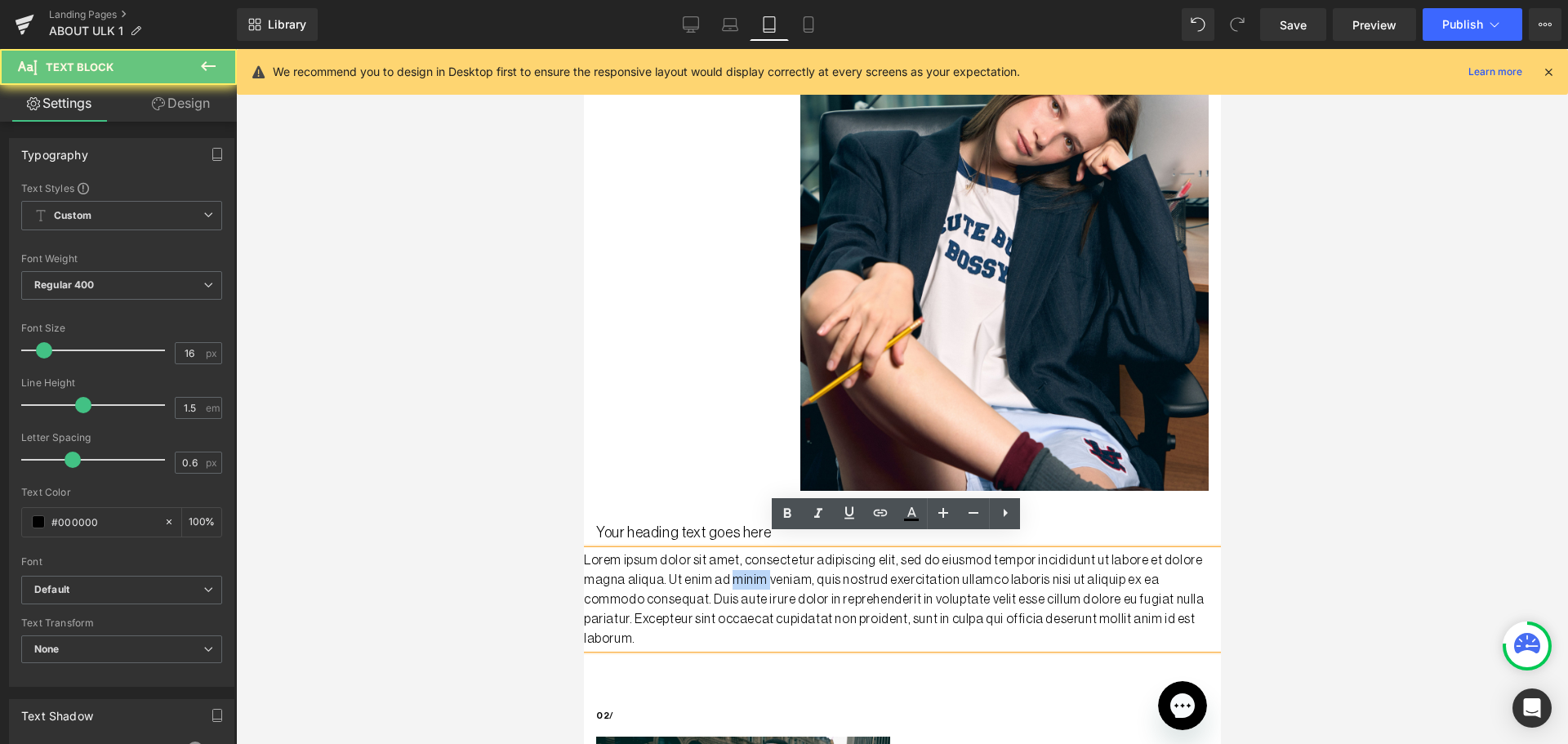
click at [743, 570] on p "Lorem ipsum dolor sit amet, consectetur adipiscing elit, sed do eiusmod tempor …" at bounding box center [902, 600] width 637 height 98
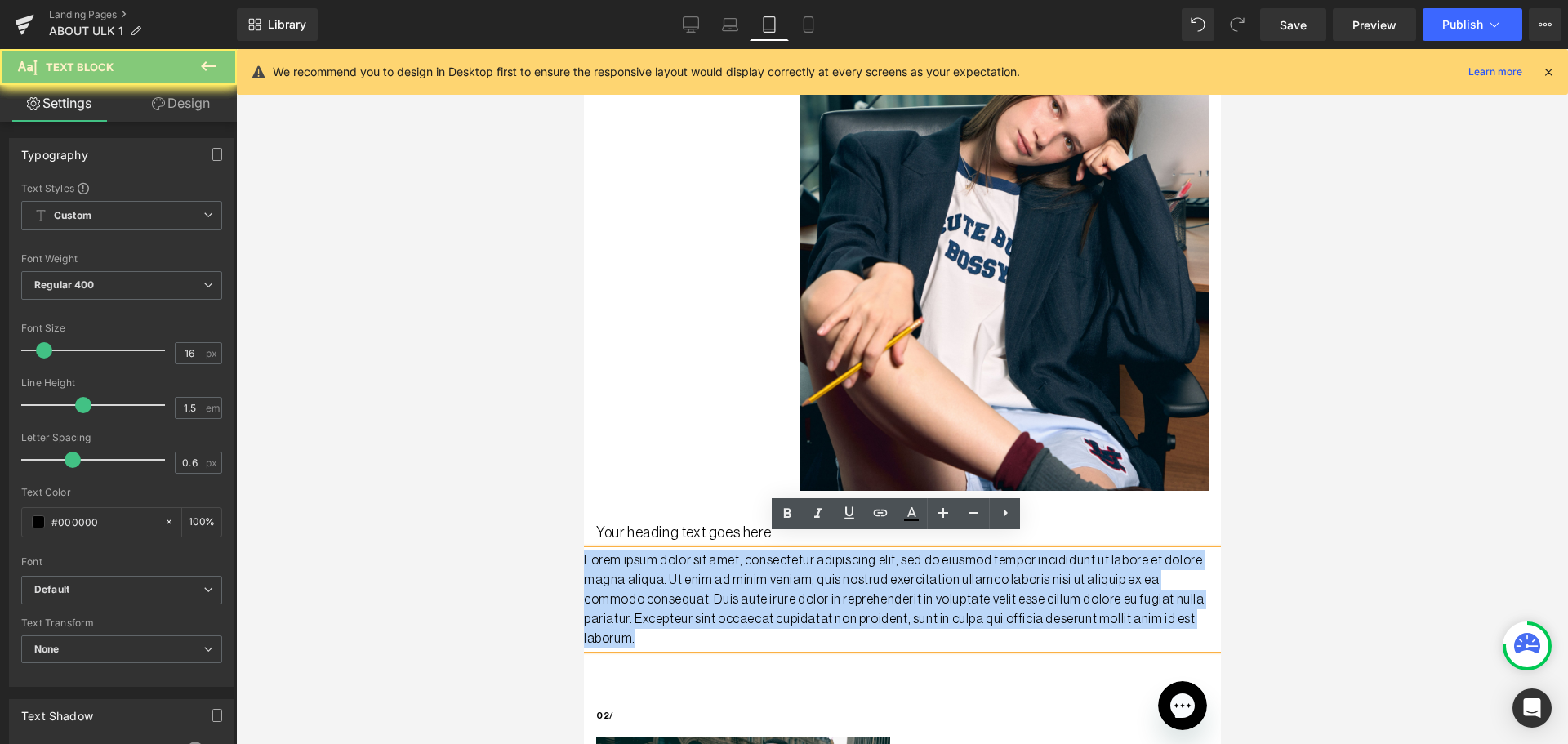
click at [743, 570] on p "Lorem ipsum dolor sit amet, consectetur adipiscing elit, sed do eiusmod tempor …" at bounding box center [902, 600] width 637 height 98
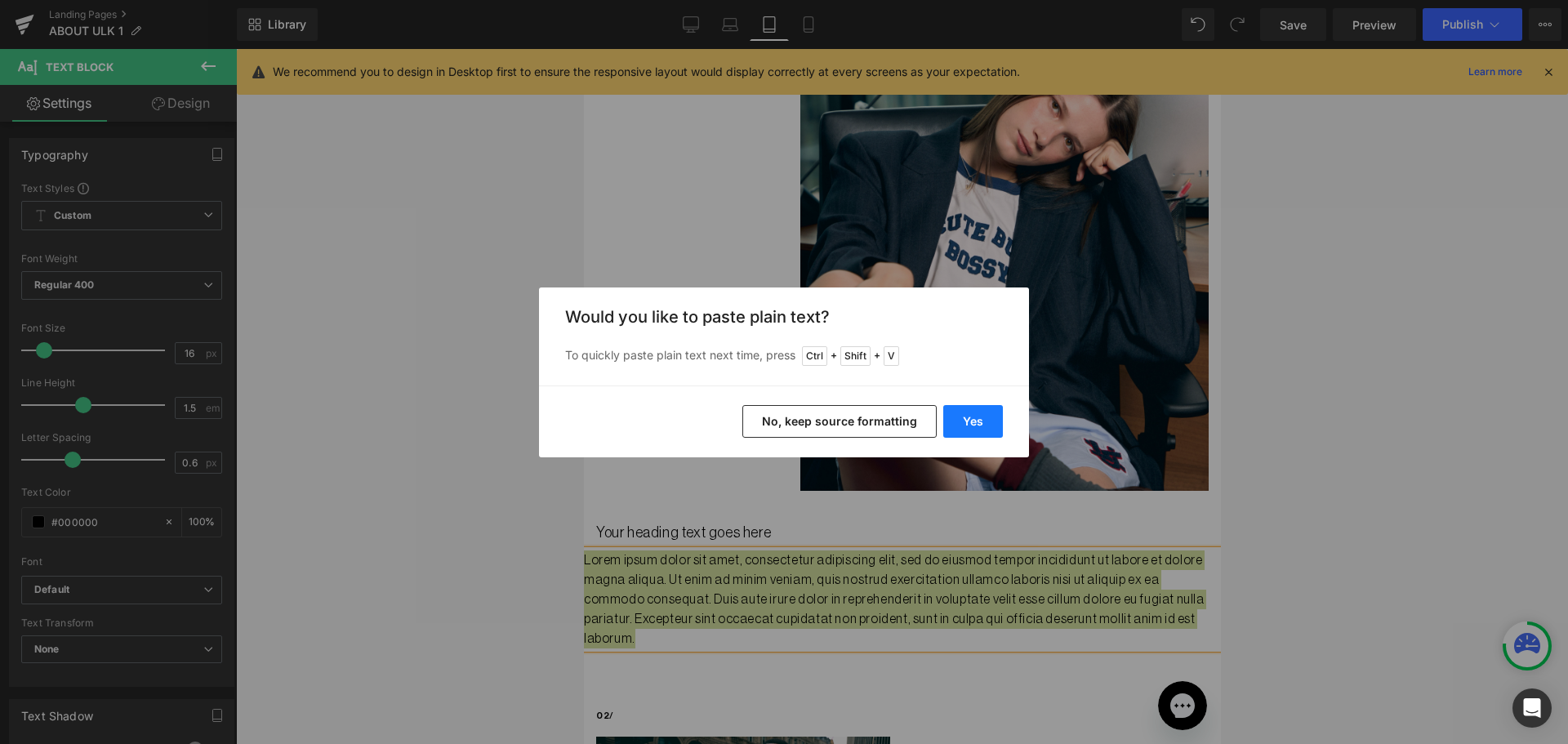
click at [993, 419] on button "Yes" at bounding box center [972, 422] width 59 height 33
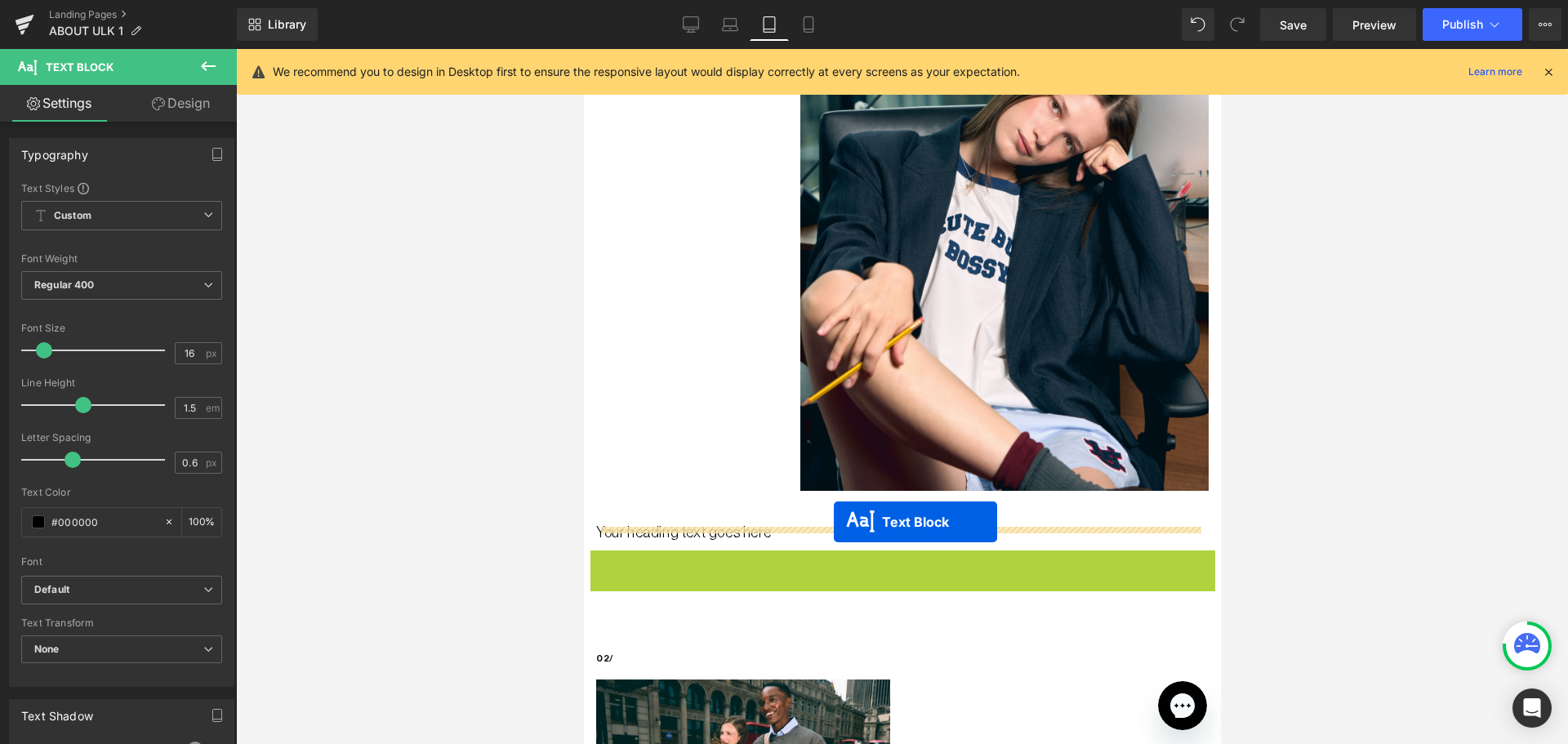
drag, startPoint x: 848, startPoint y: 554, endPoint x: 833, endPoint y: 522, distance: 35.3
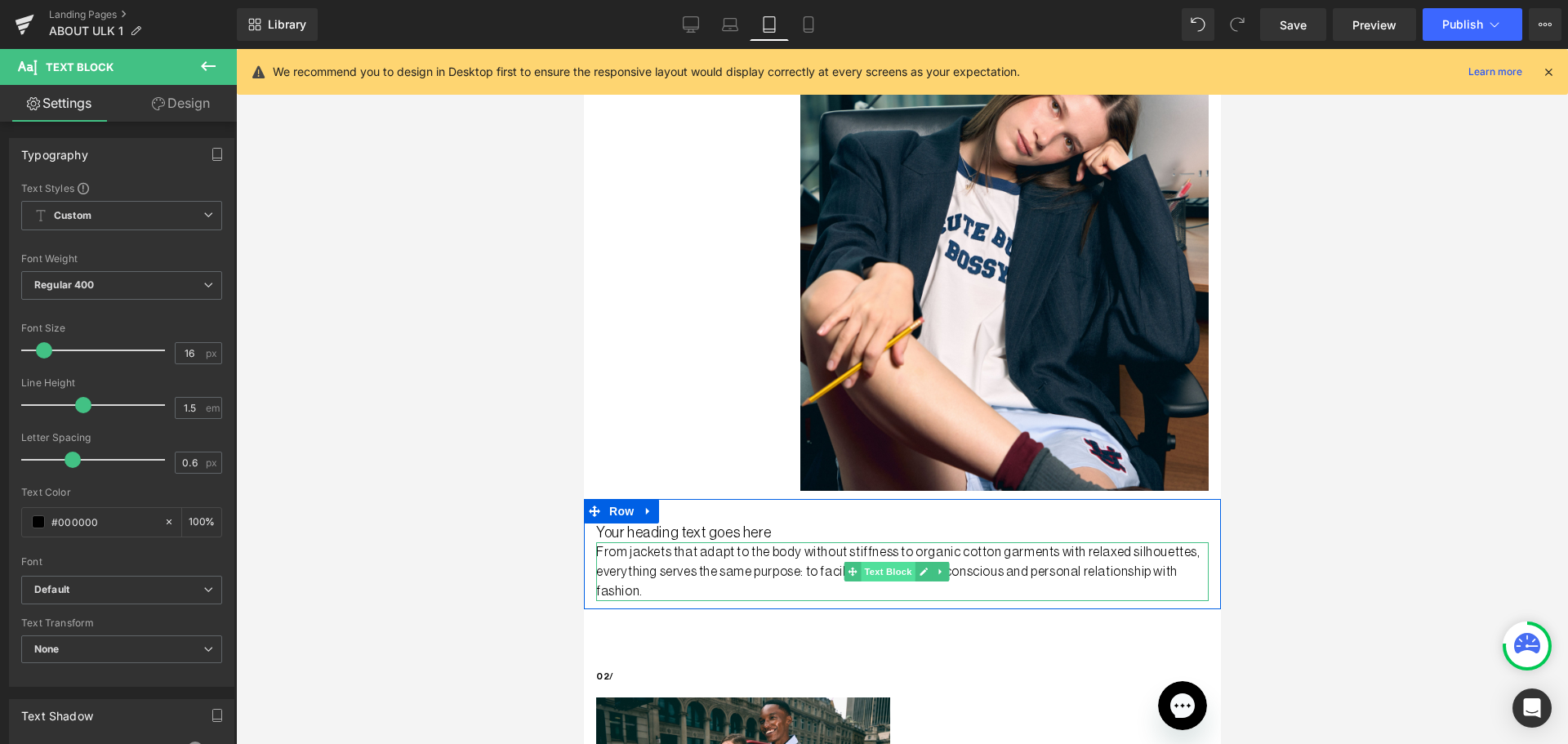
click at [878, 564] on span "Text Block" at bounding box center [886, 571] width 54 height 20
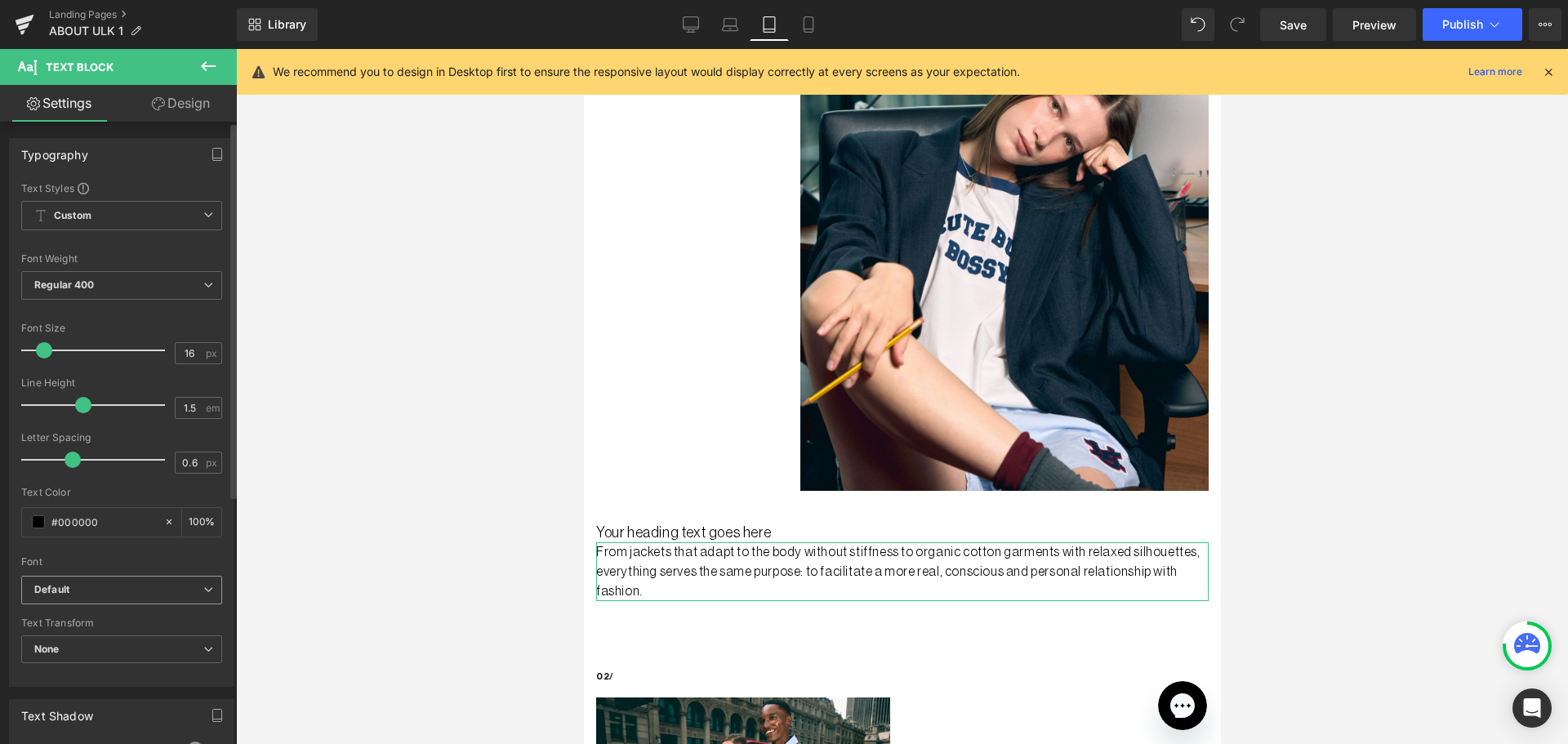
click at [200, 602] on span "Default" at bounding box center [122, 589] width 201 height 28
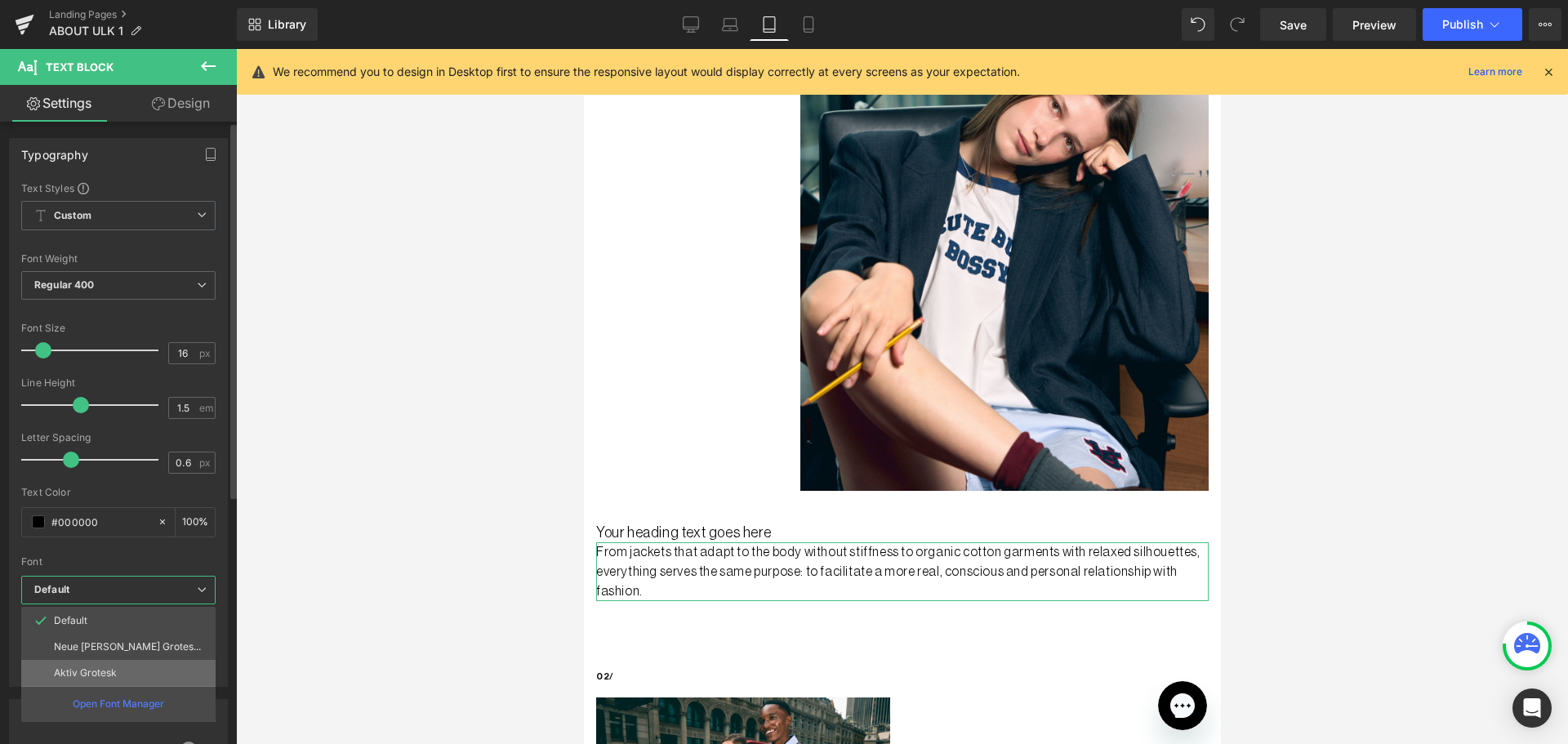
click at [158, 671] on li "Aktiv Grotesk" at bounding box center [119, 673] width 194 height 26
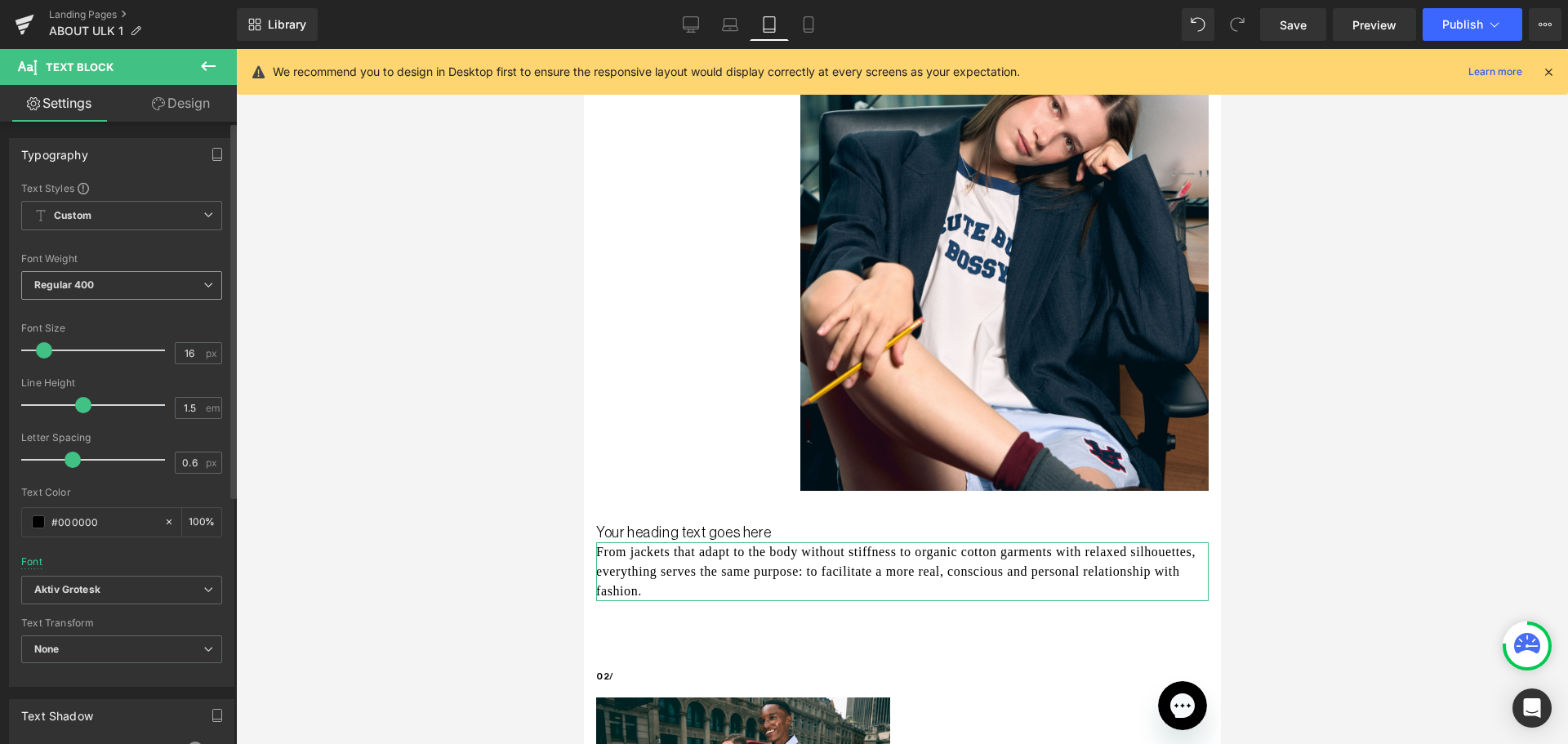
click at [128, 284] on span "Regular 400" at bounding box center [122, 285] width 201 height 28
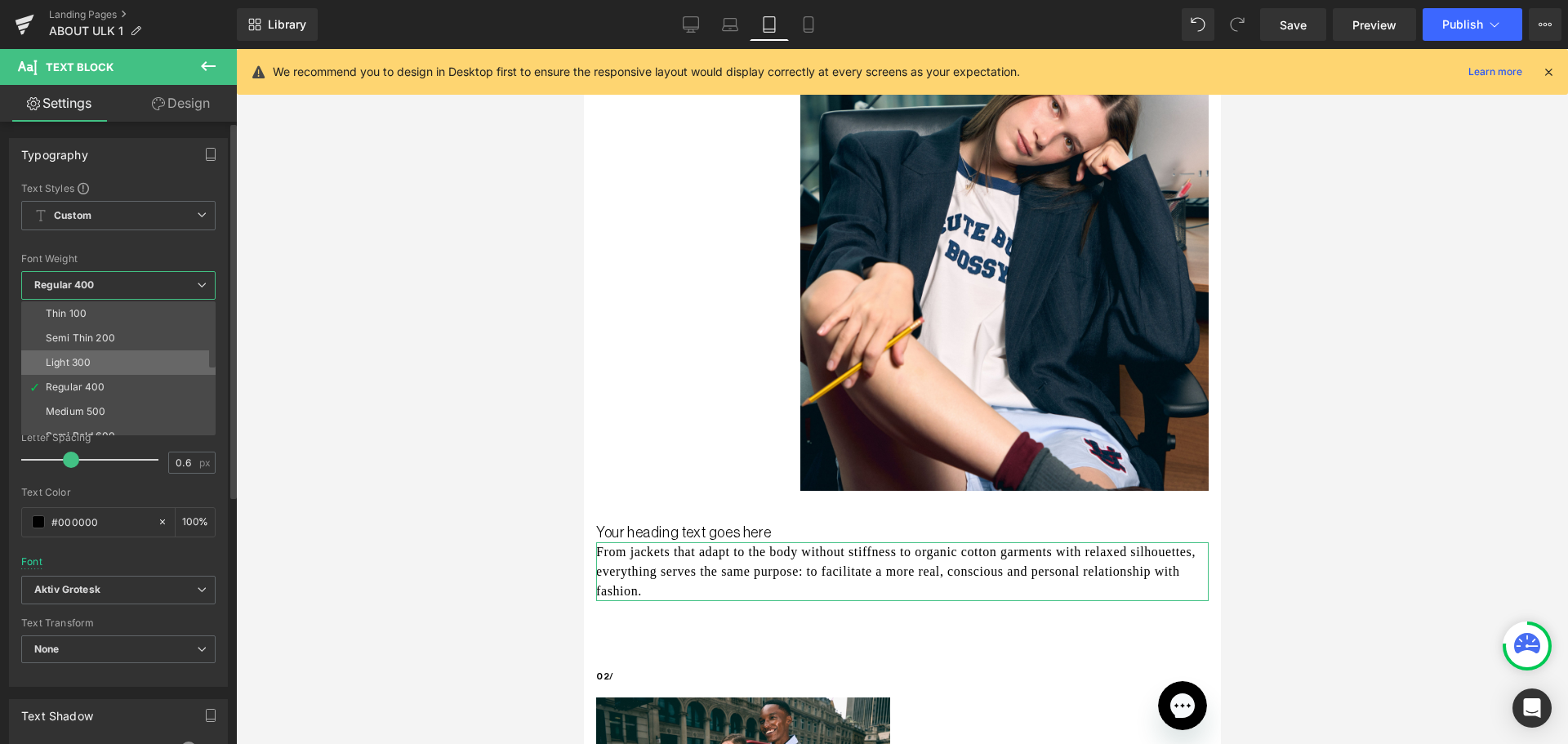
click at [111, 363] on li "Light 300" at bounding box center [122, 363] width 202 height 25
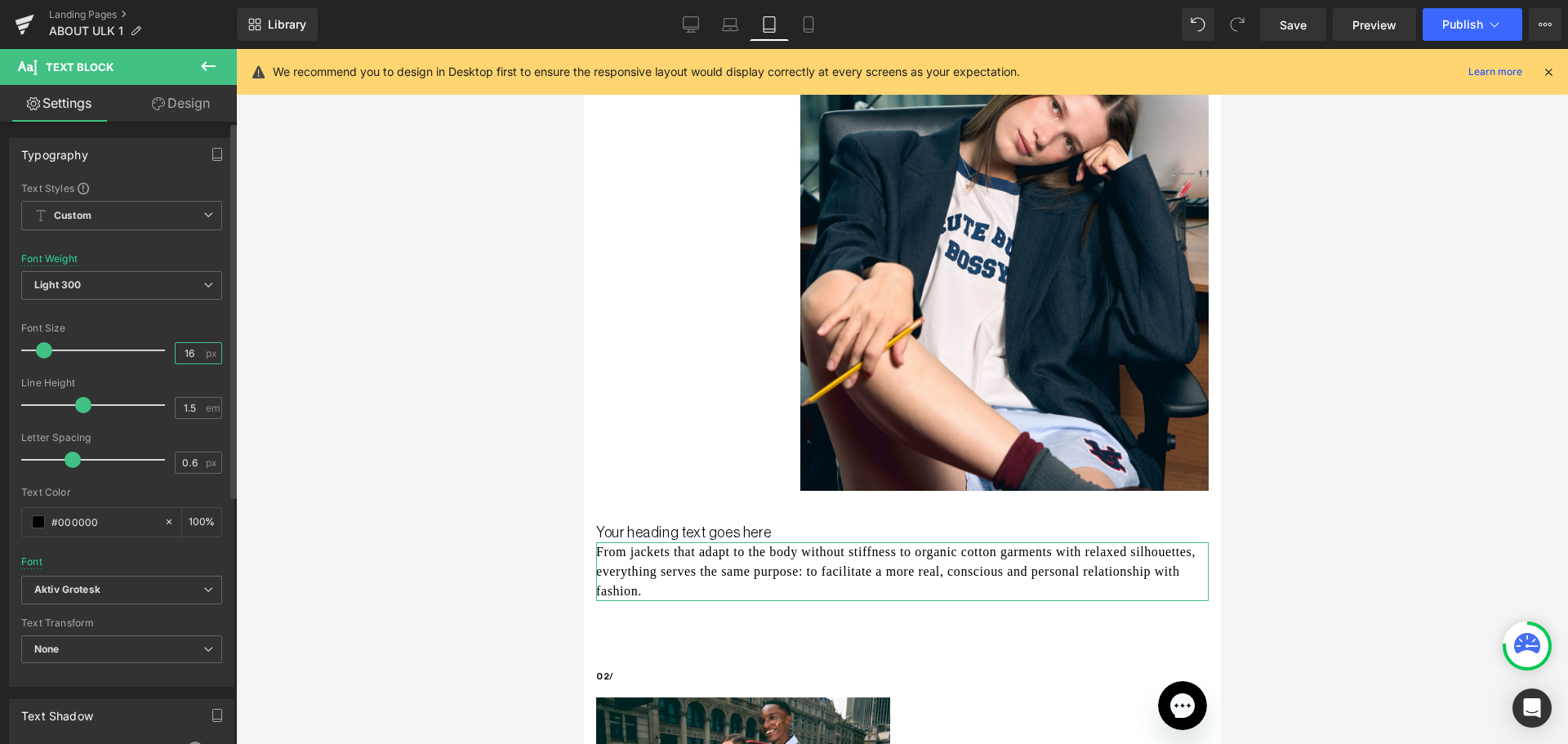
click at [182, 354] on input "16" at bounding box center [189, 353] width 28 height 21
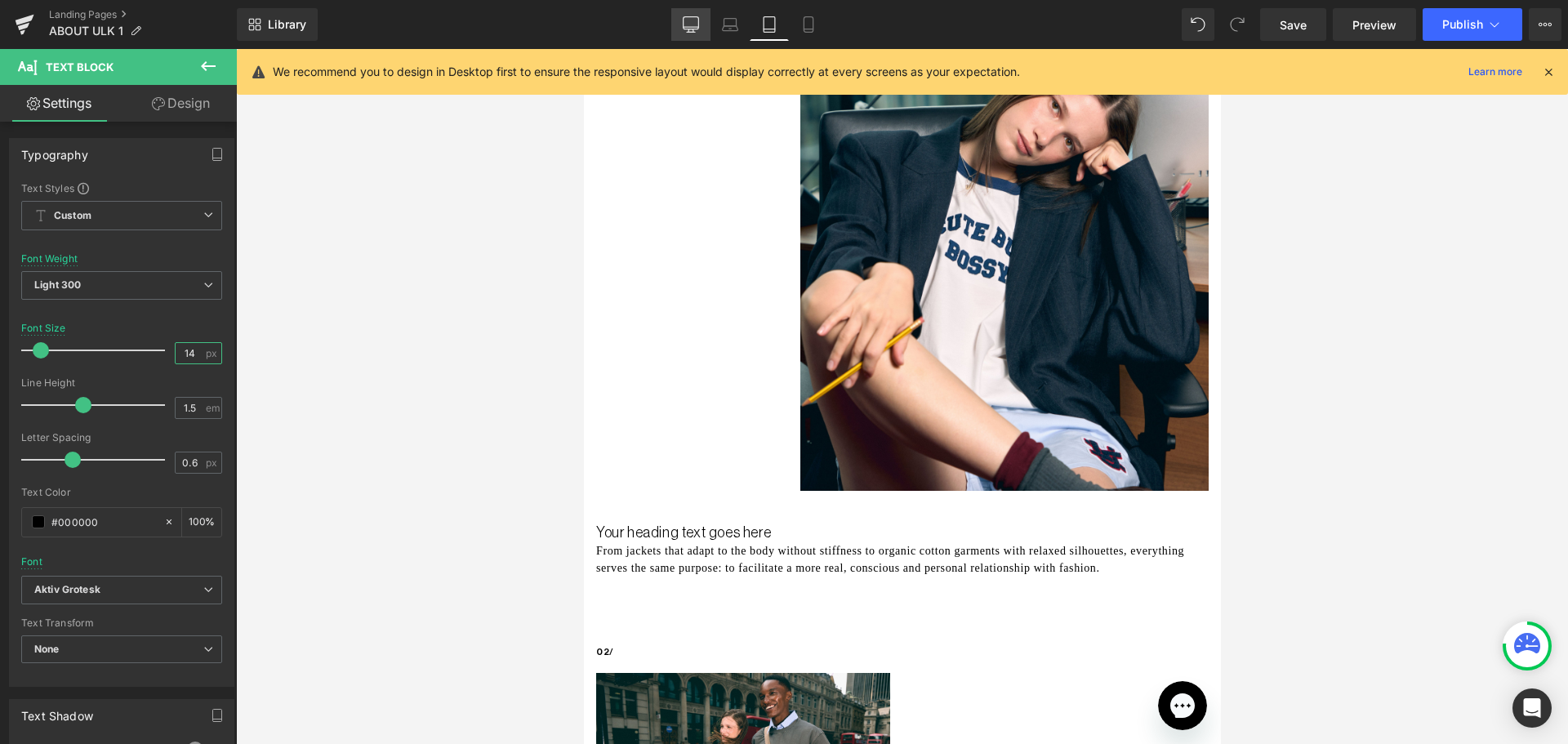
type input "14"
click at [679, 28] on link "Desktop" at bounding box center [691, 25] width 40 height 33
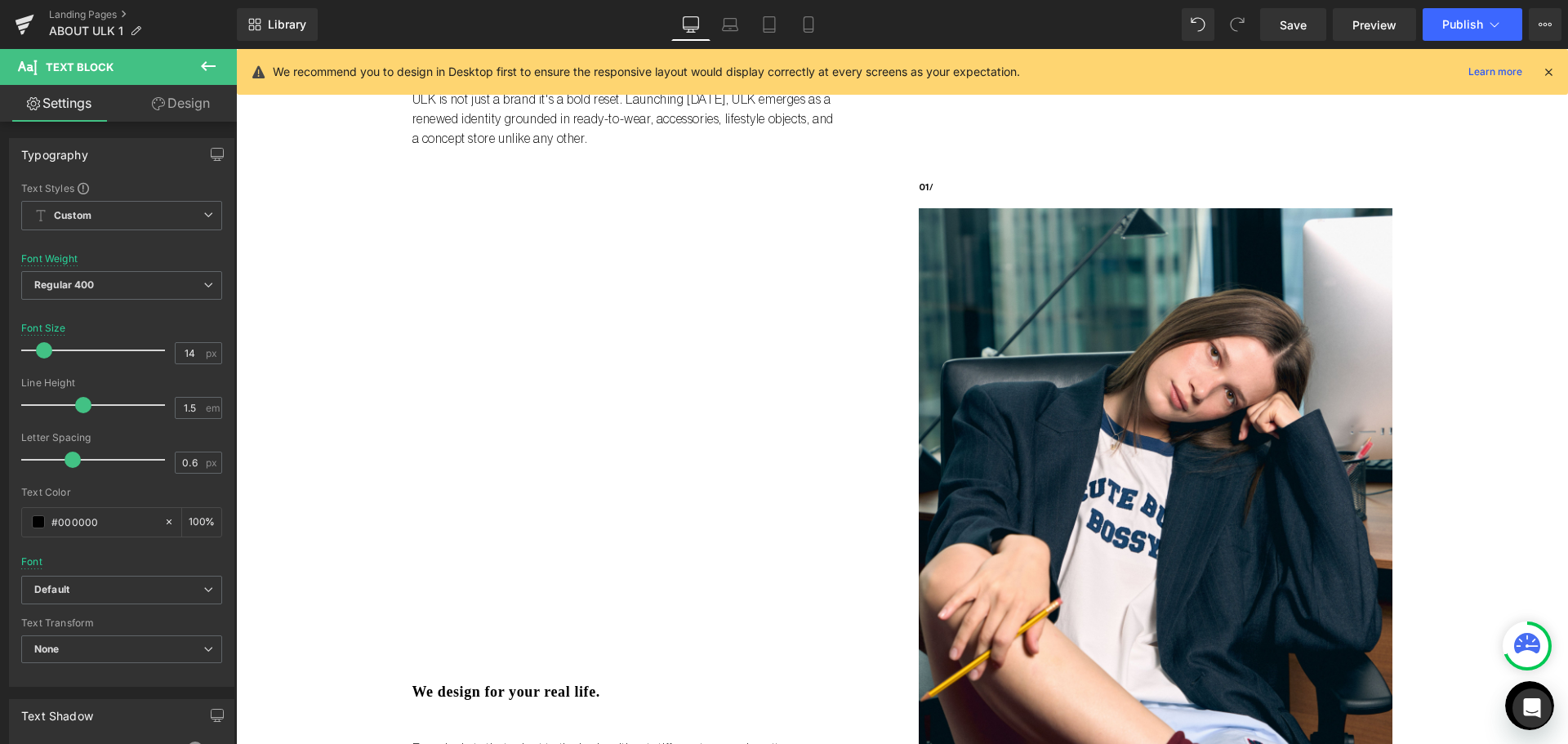
scroll to position [163, 0]
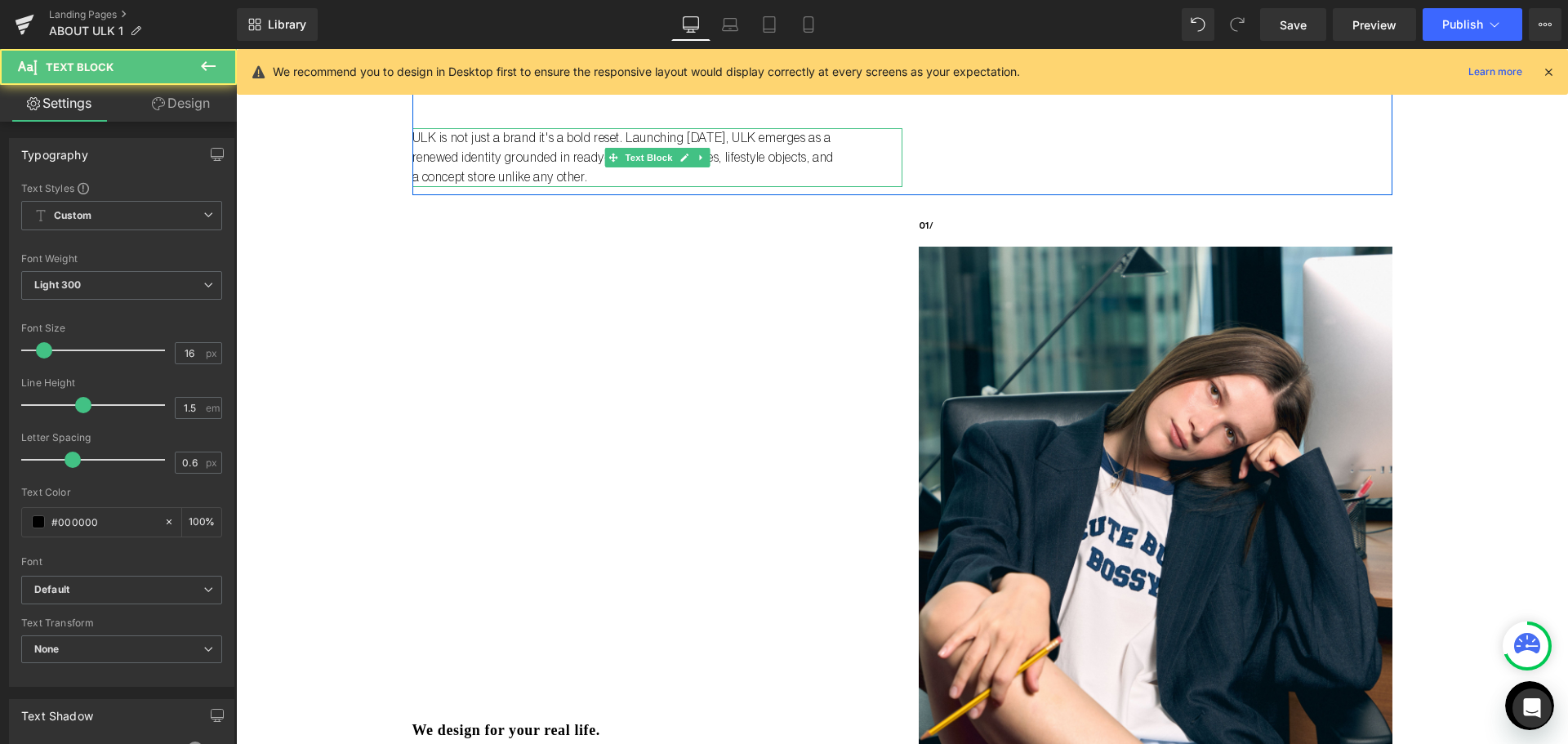
click at [535, 149] on p "ULK is not just a brand it's a bold reset. Launching September 2025, ULK emerge…" at bounding box center [623, 157] width 422 height 58
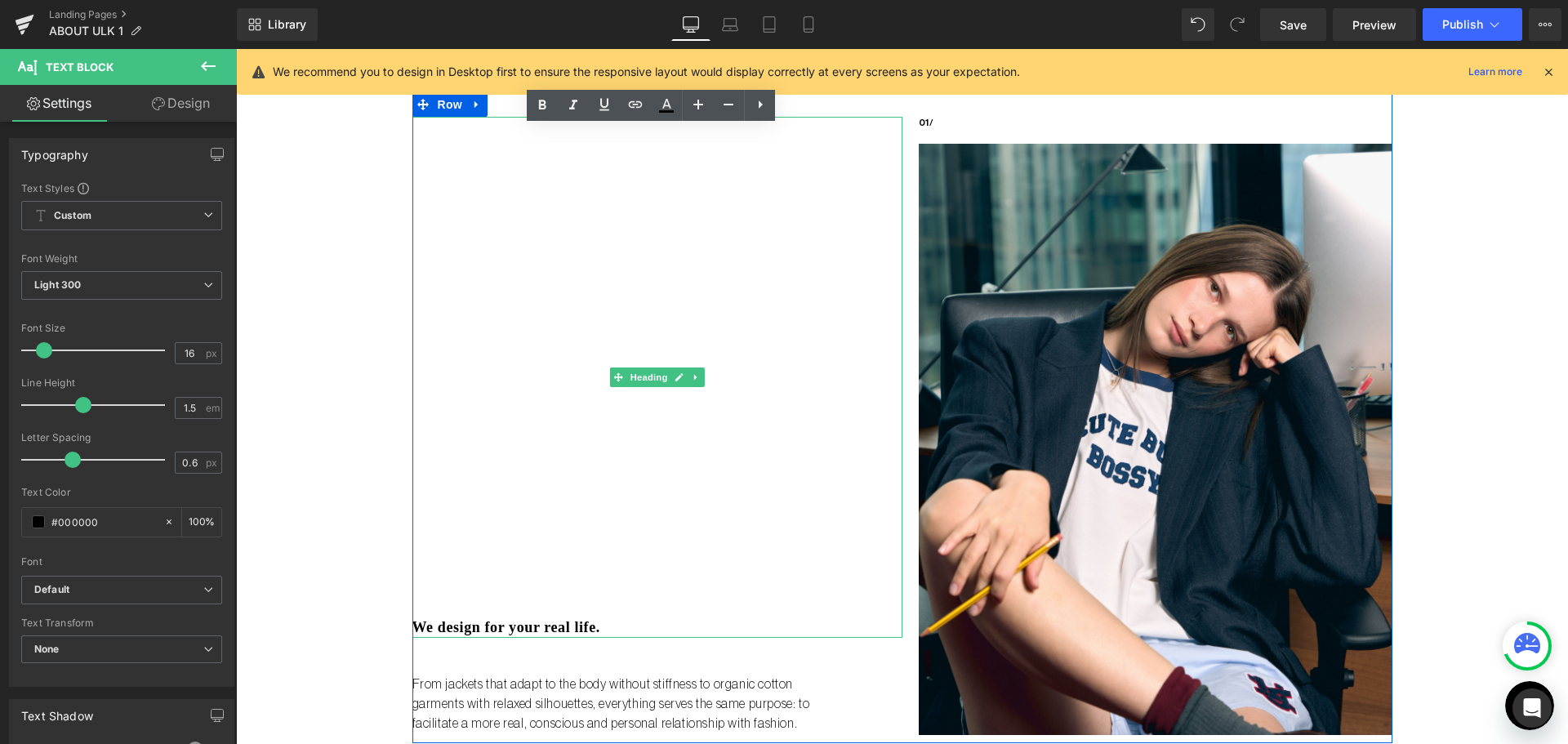
scroll to position [408, 0]
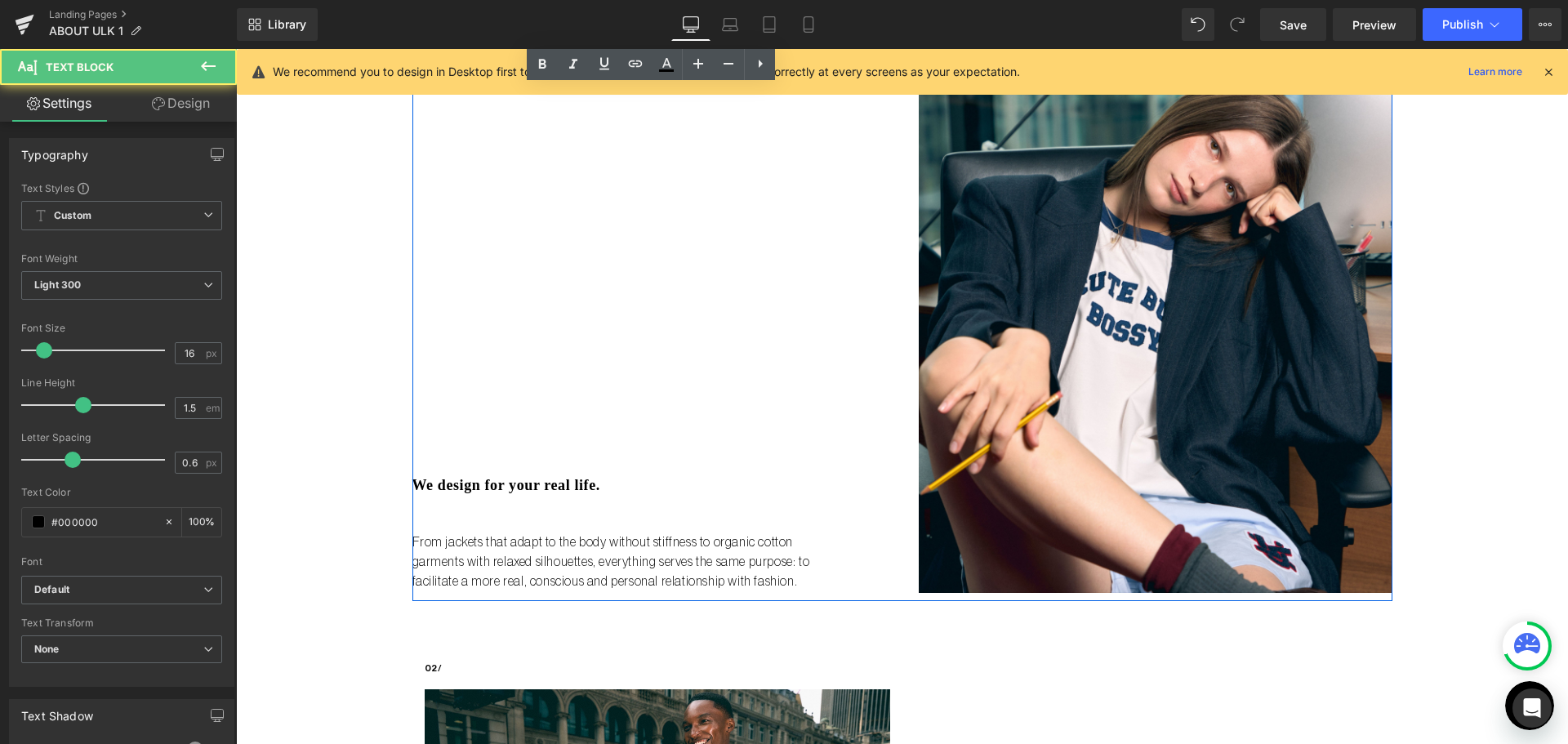
click at [606, 572] on p "From jackets that adapt to the body without stiffness to organic cotton garment…" at bounding box center [623, 562] width 422 height 58
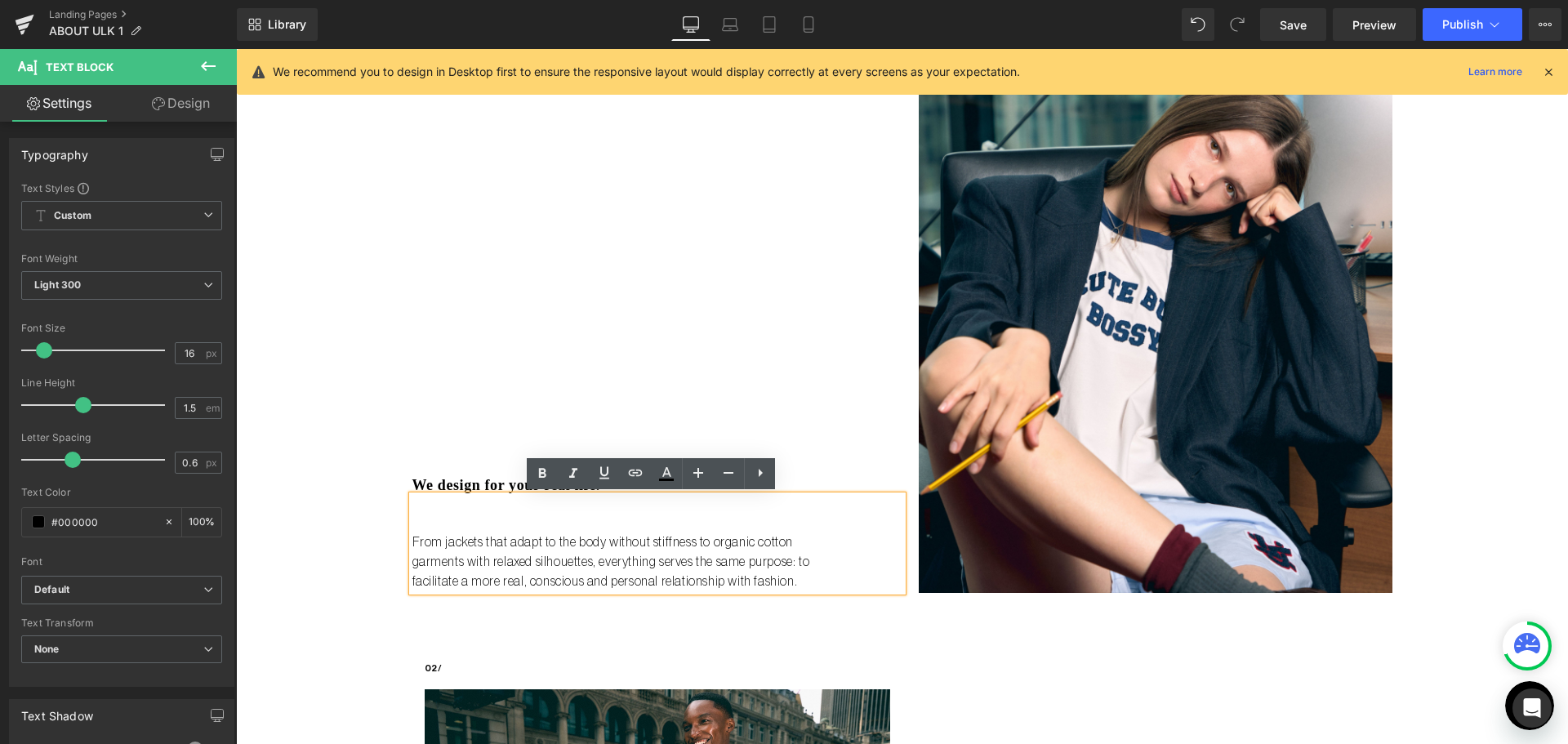
click at [606, 572] on p "From jackets that adapt to the body without stiffness to organic cotton garment…" at bounding box center [623, 562] width 422 height 58
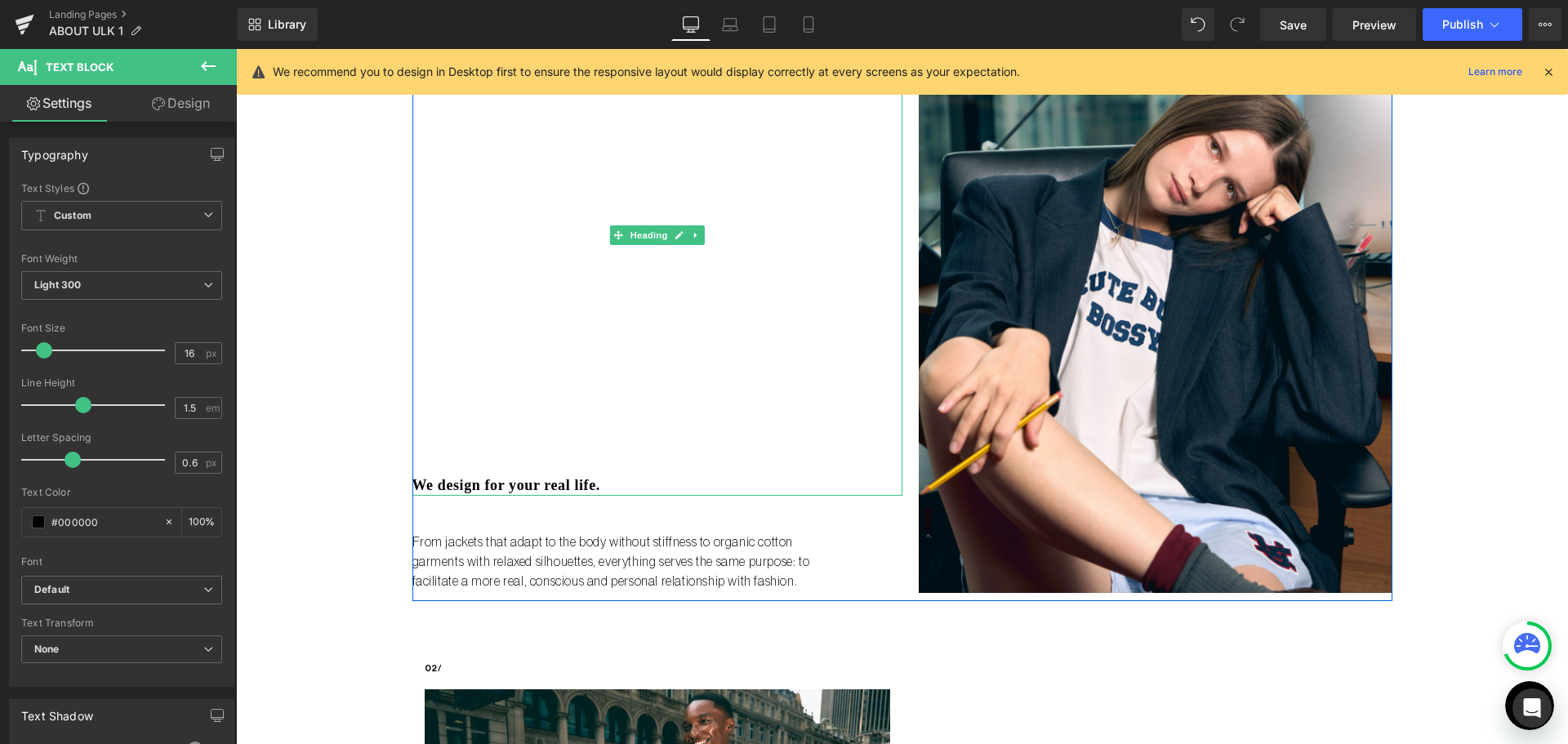
click at [464, 480] on h3 "We design for your real life." at bounding box center [657, 485] width 489 height 19
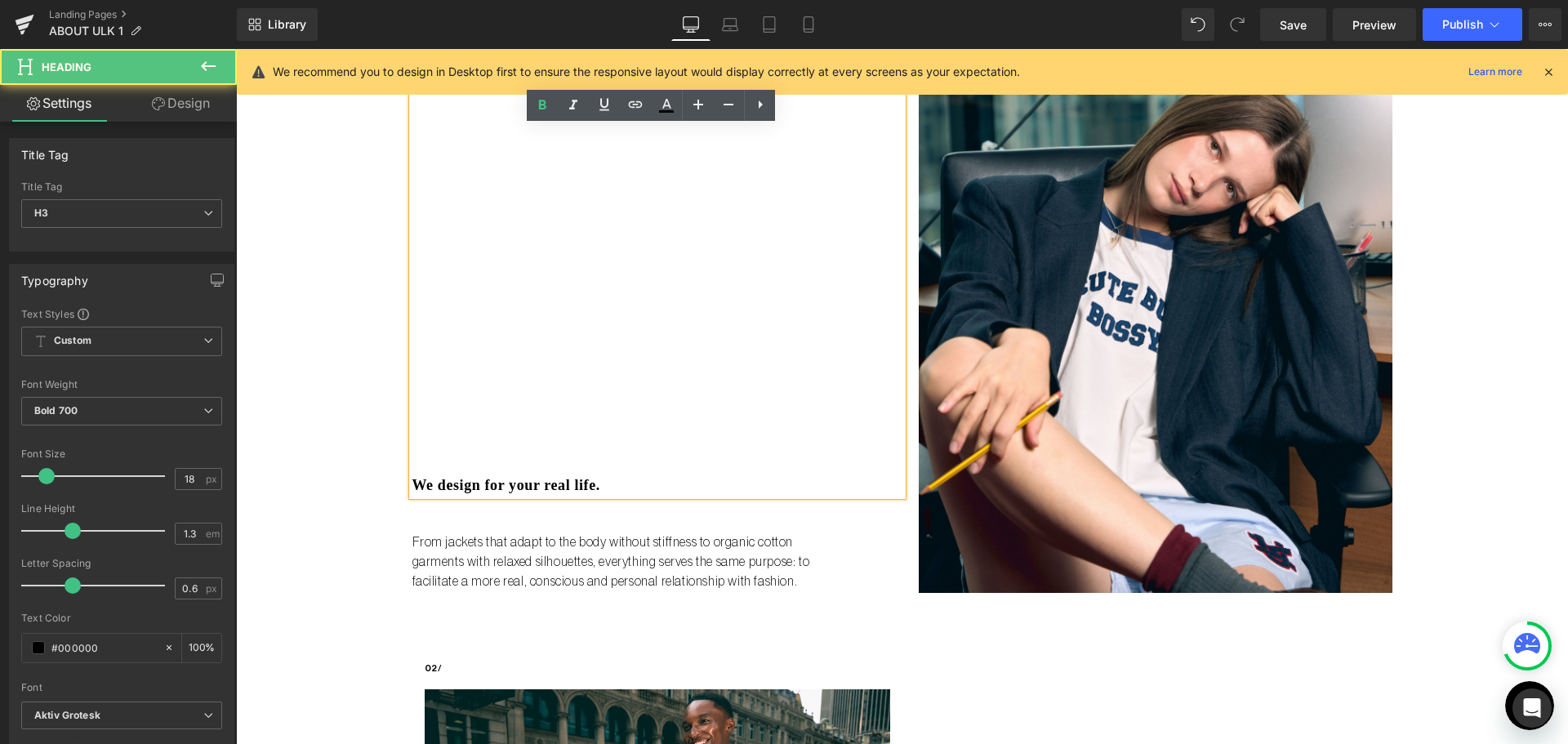
click at [464, 480] on h3 "We design for your real life." at bounding box center [657, 485] width 489 height 19
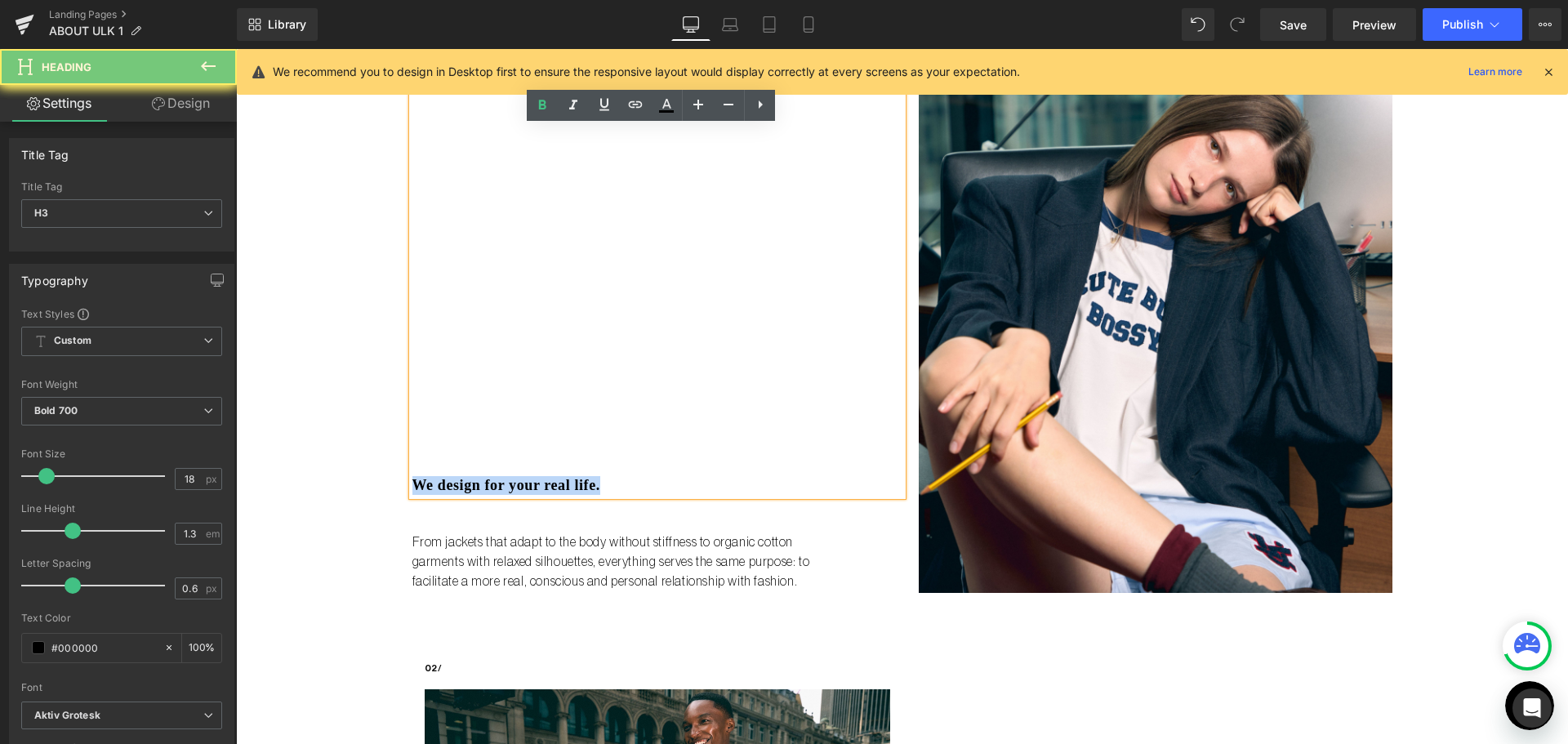
click at [464, 480] on h3 "We design for your real life." at bounding box center [657, 485] width 489 height 19
copy h3 "We design for your real life."
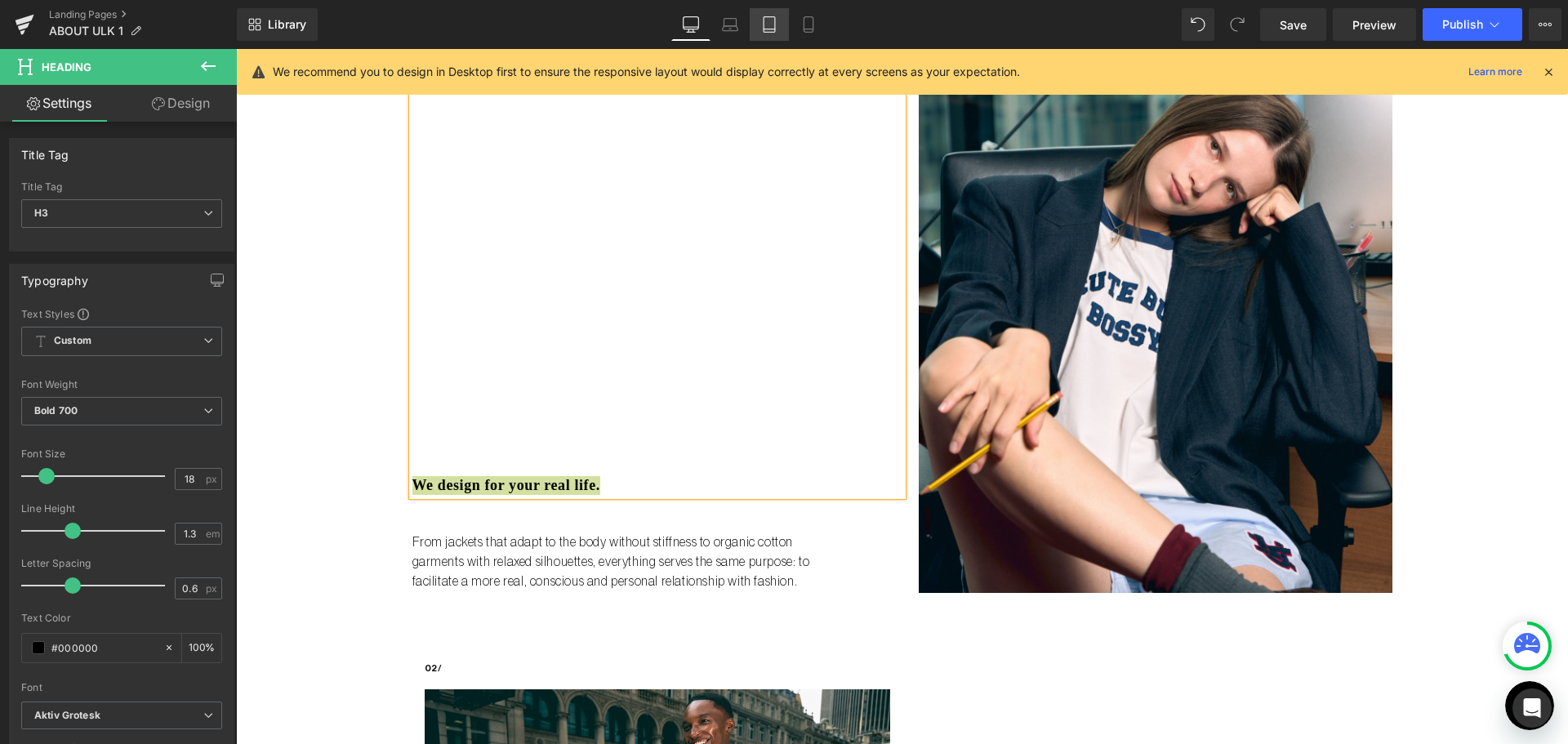
click at [766, 27] on icon at bounding box center [769, 24] width 16 height 16
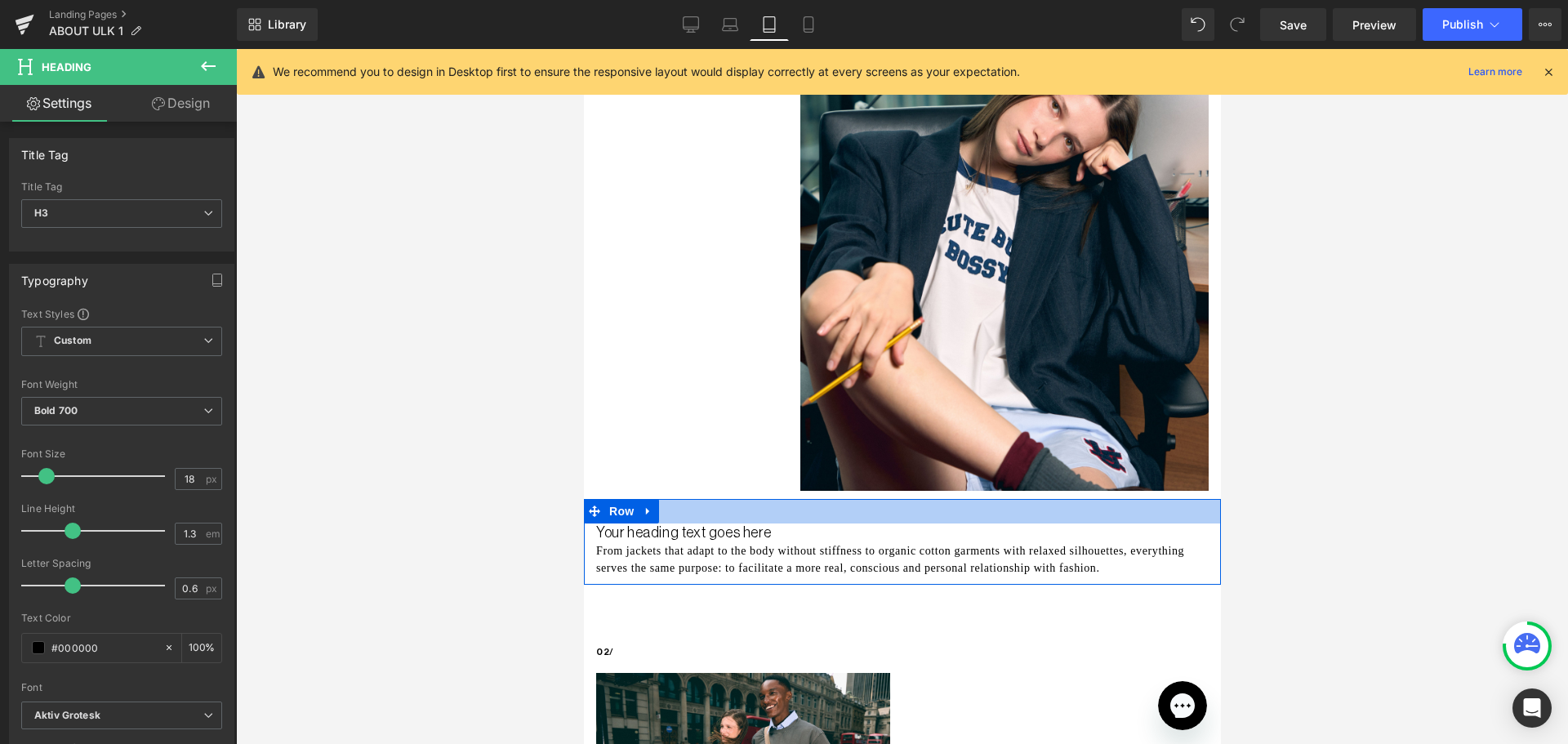
click at [721, 508] on div at bounding box center [902, 511] width 637 height 25
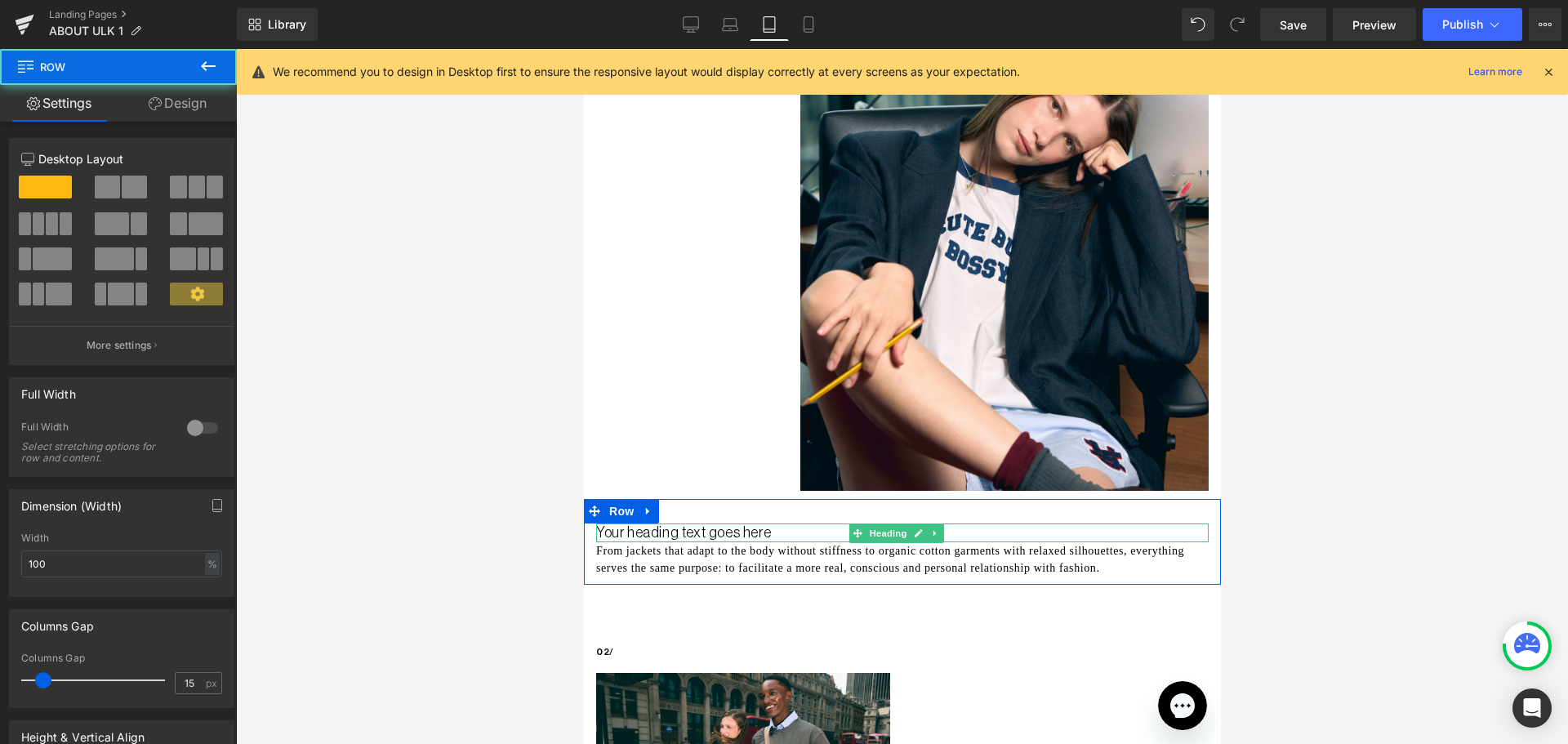
click at [723, 523] on h3 "Your heading text goes here" at bounding box center [901, 533] width 612 height 19
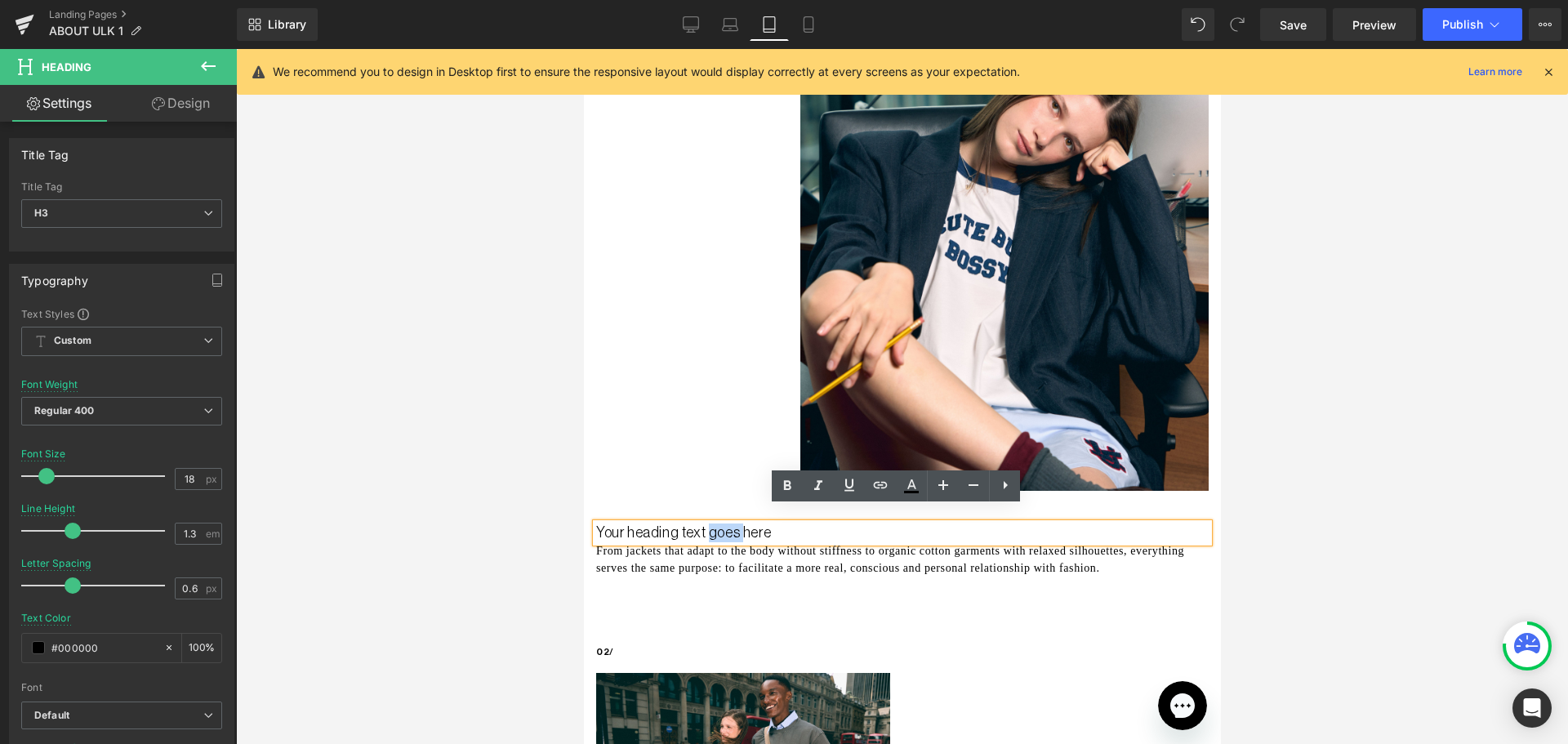
click at [723, 523] on h3 "Your heading text goes here" at bounding box center [901, 533] width 612 height 19
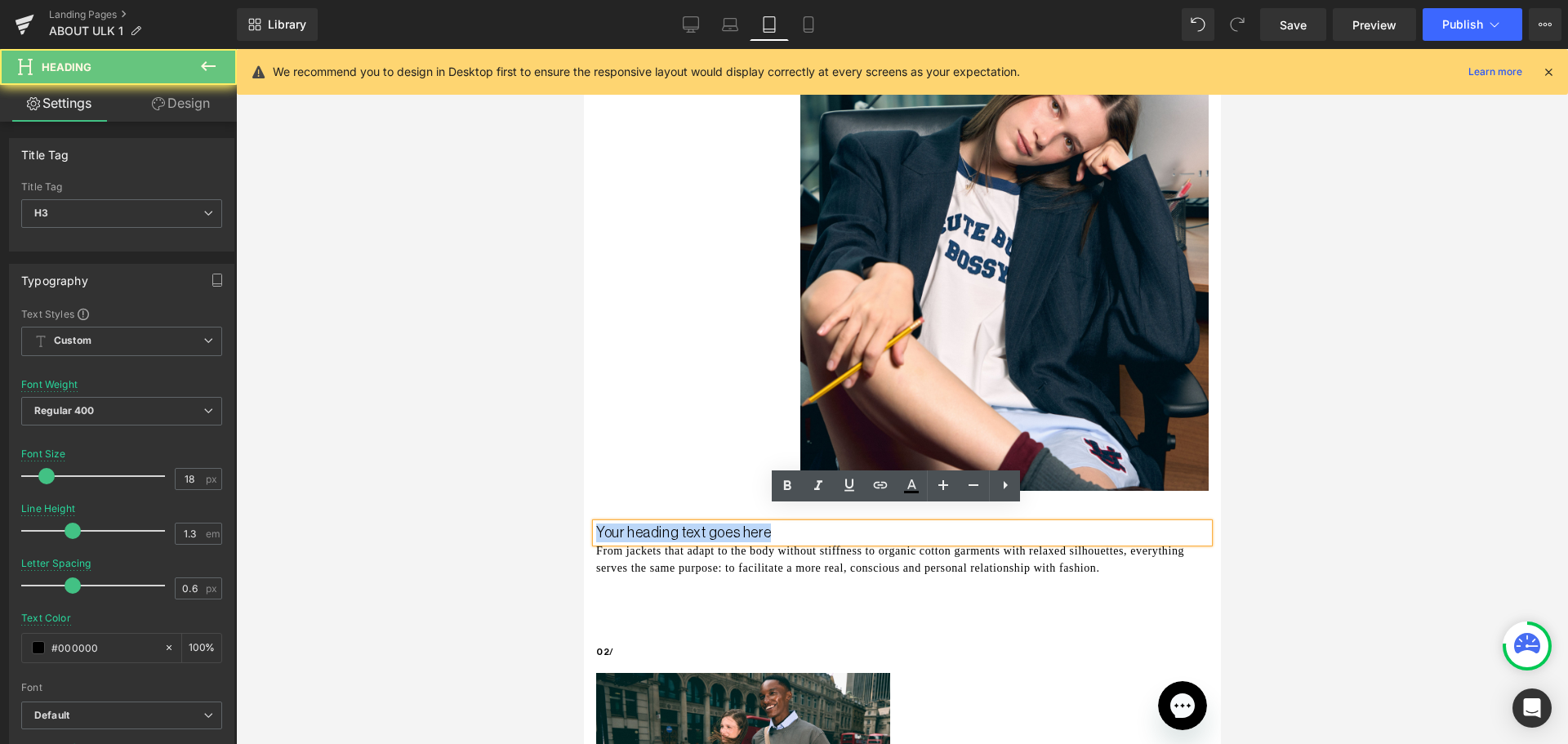
click at [723, 523] on h3 "Your heading text goes here" at bounding box center [901, 533] width 612 height 19
paste div
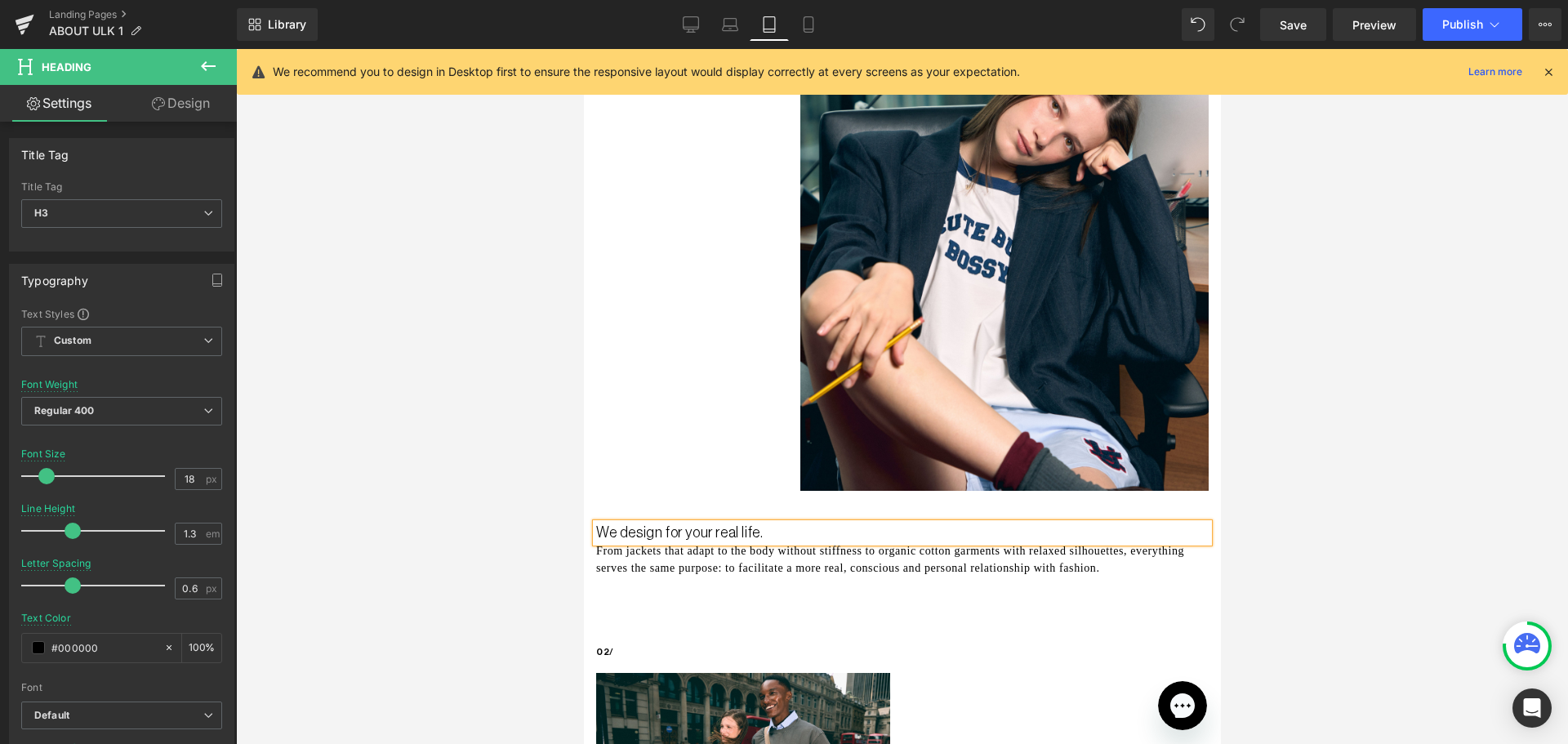
click at [490, 487] on div at bounding box center [902, 396] width 1332 height 695
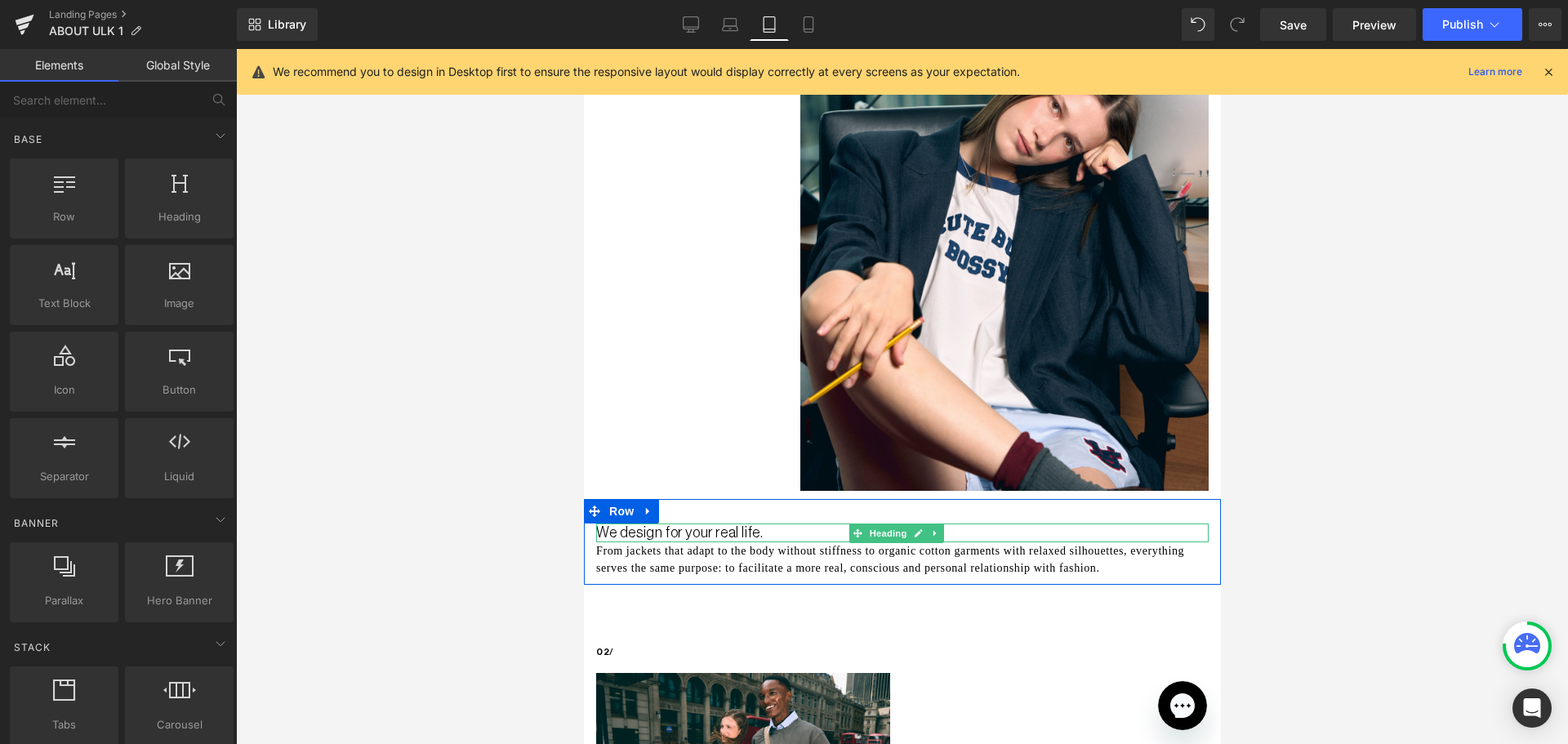
click at [861, 523] on span at bounding box center [856, 533] width 17 height 20
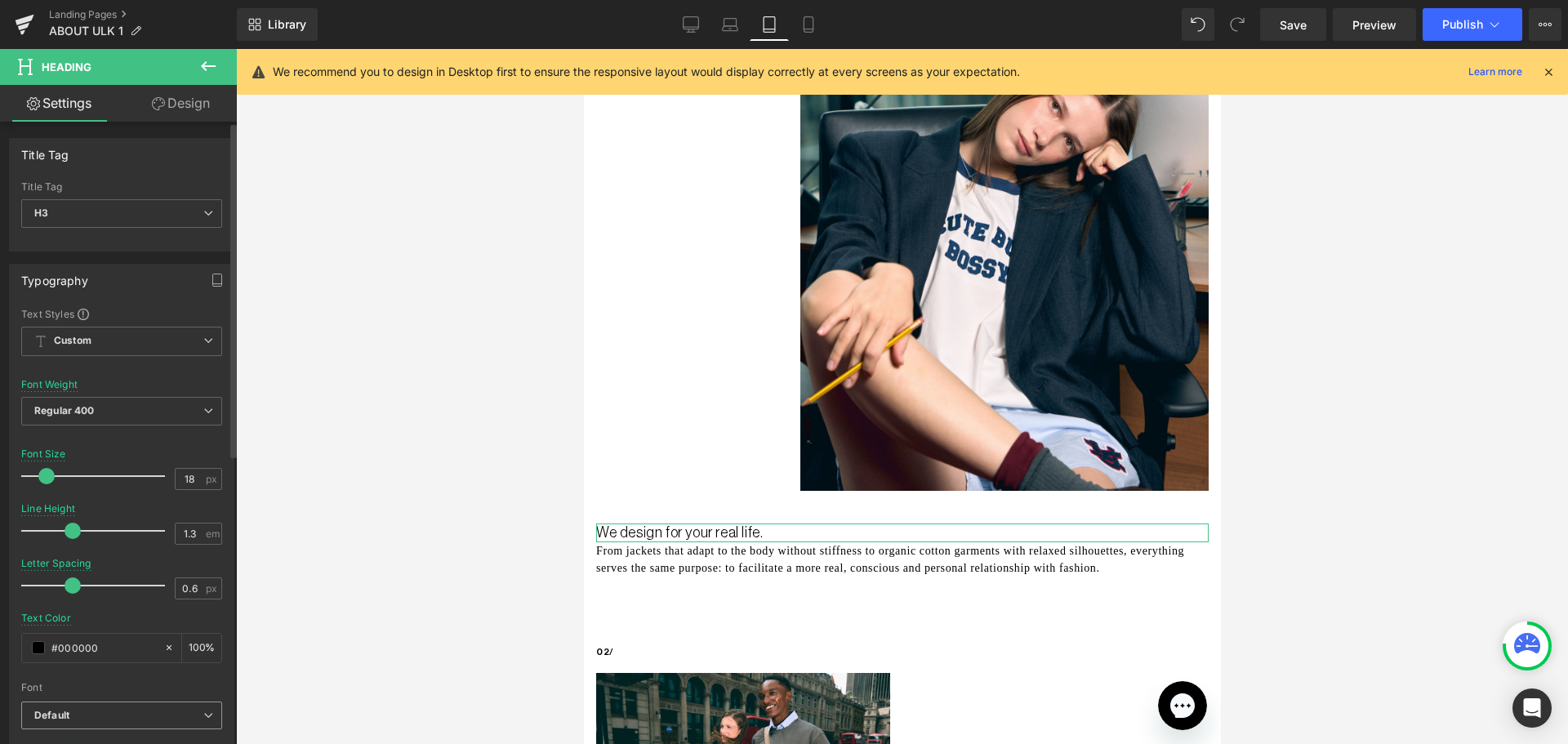
click at [176, 706] on span "Default" at bounding box center [122, 716] width 201 height 28
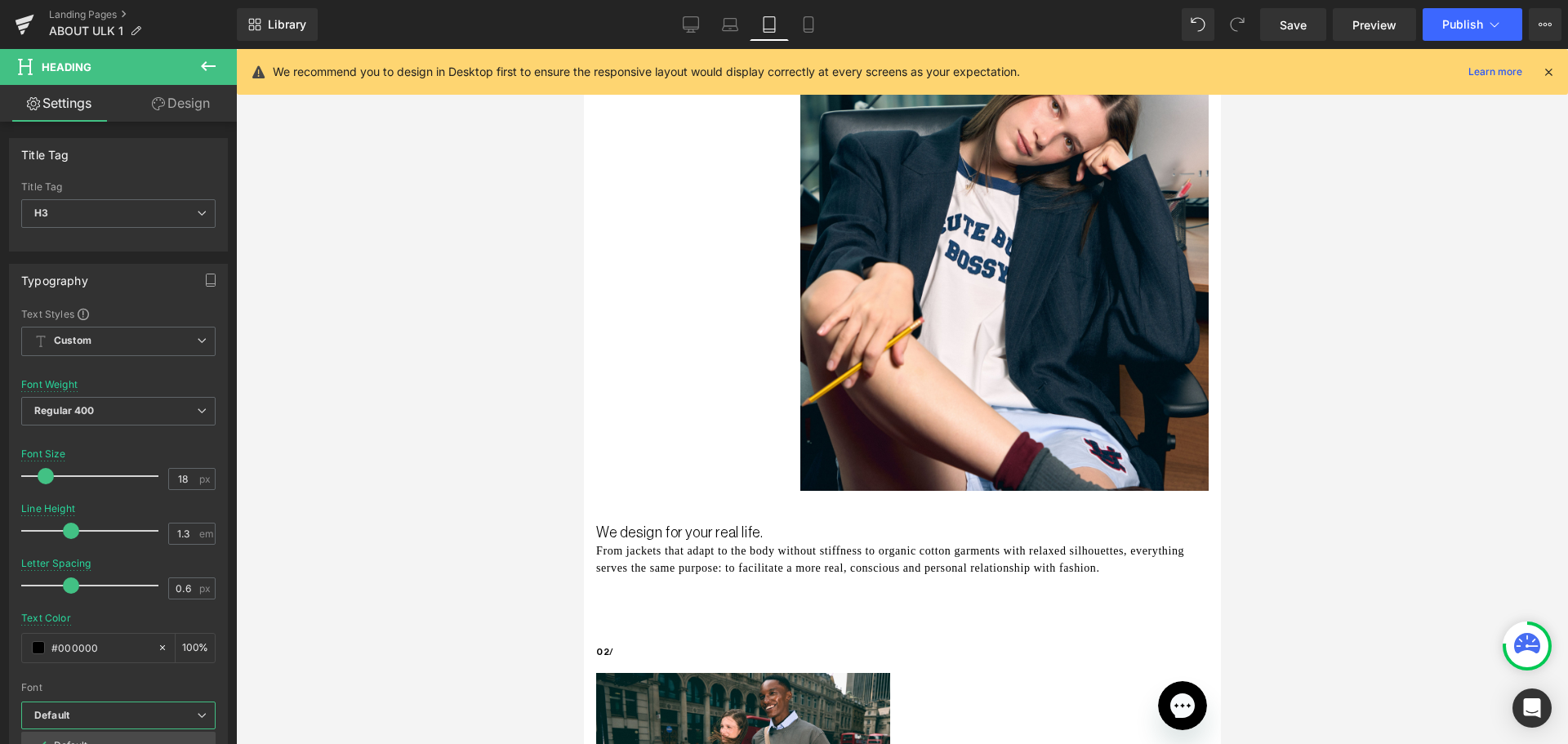
drag, startPoint x: 278, startPoint y: 483, endPoint x: 270, endPoint y: 487, distance: 8.9
click at [277, 485] on div at bounding box center [902, 396] width 1332 height 695
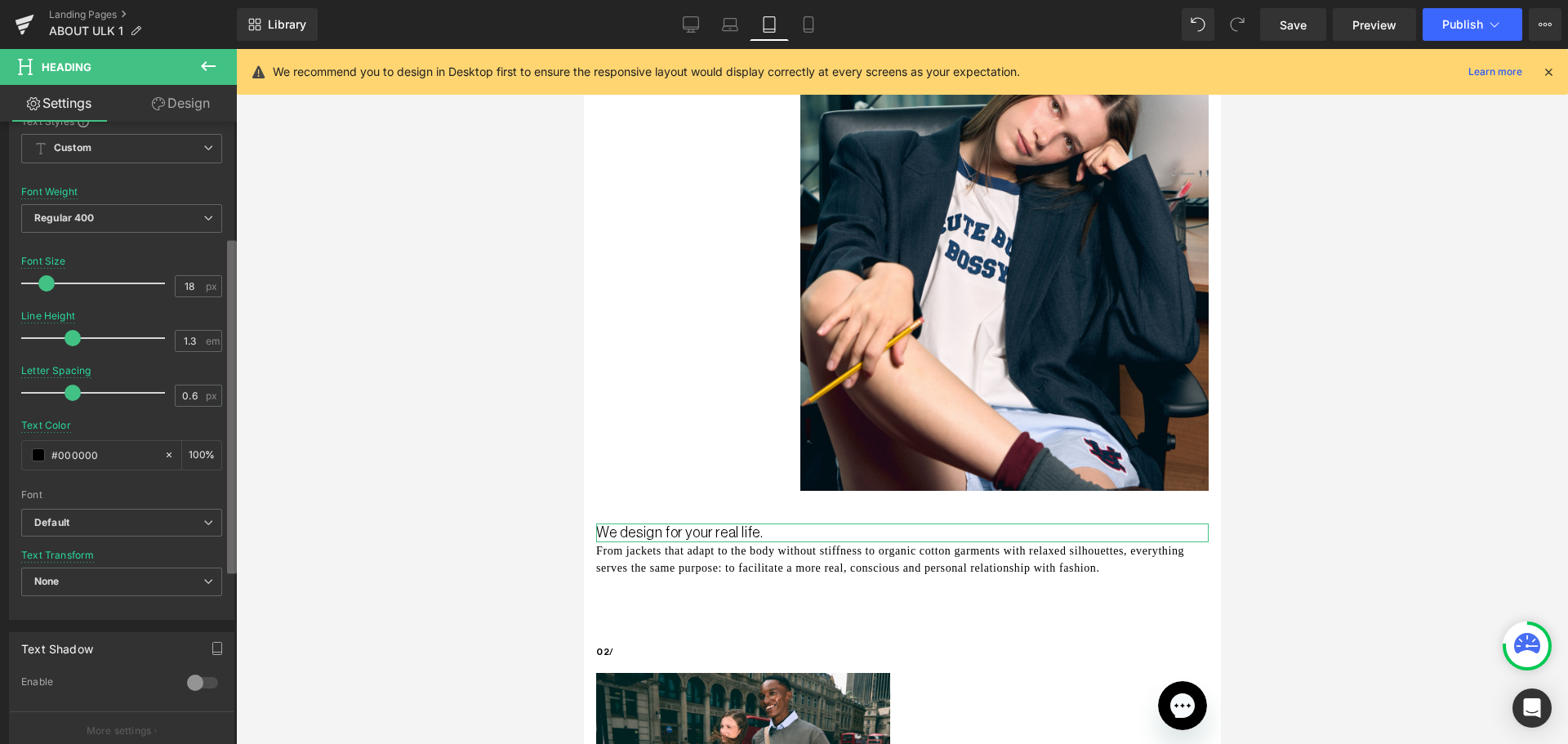
scroll to position [216, 0]
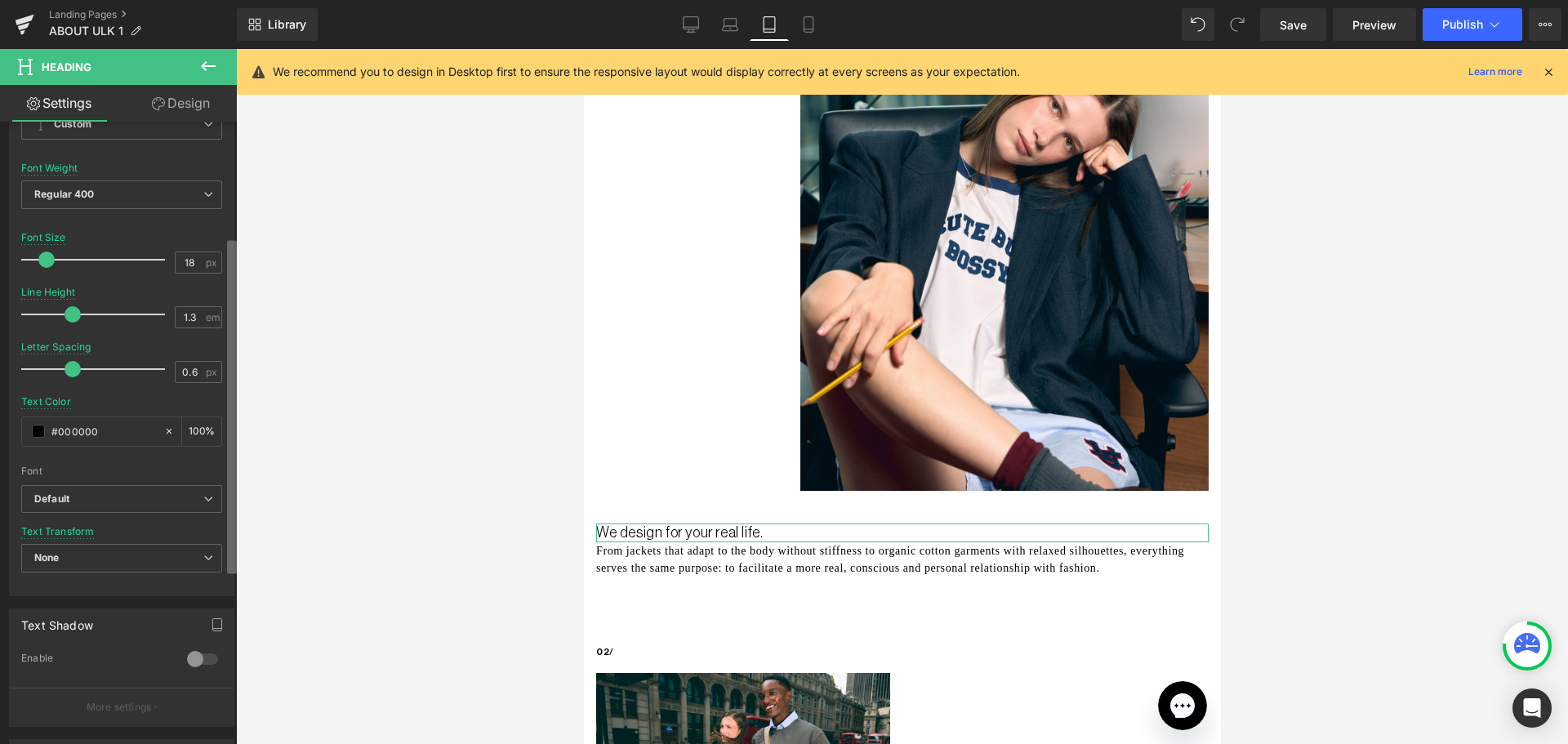
click at [229, 542] on b at bounding box center [231, 407] width 9 height 333
click at [89, 485] on span "Default" at bounding box center [122, 499] width 201 height 28
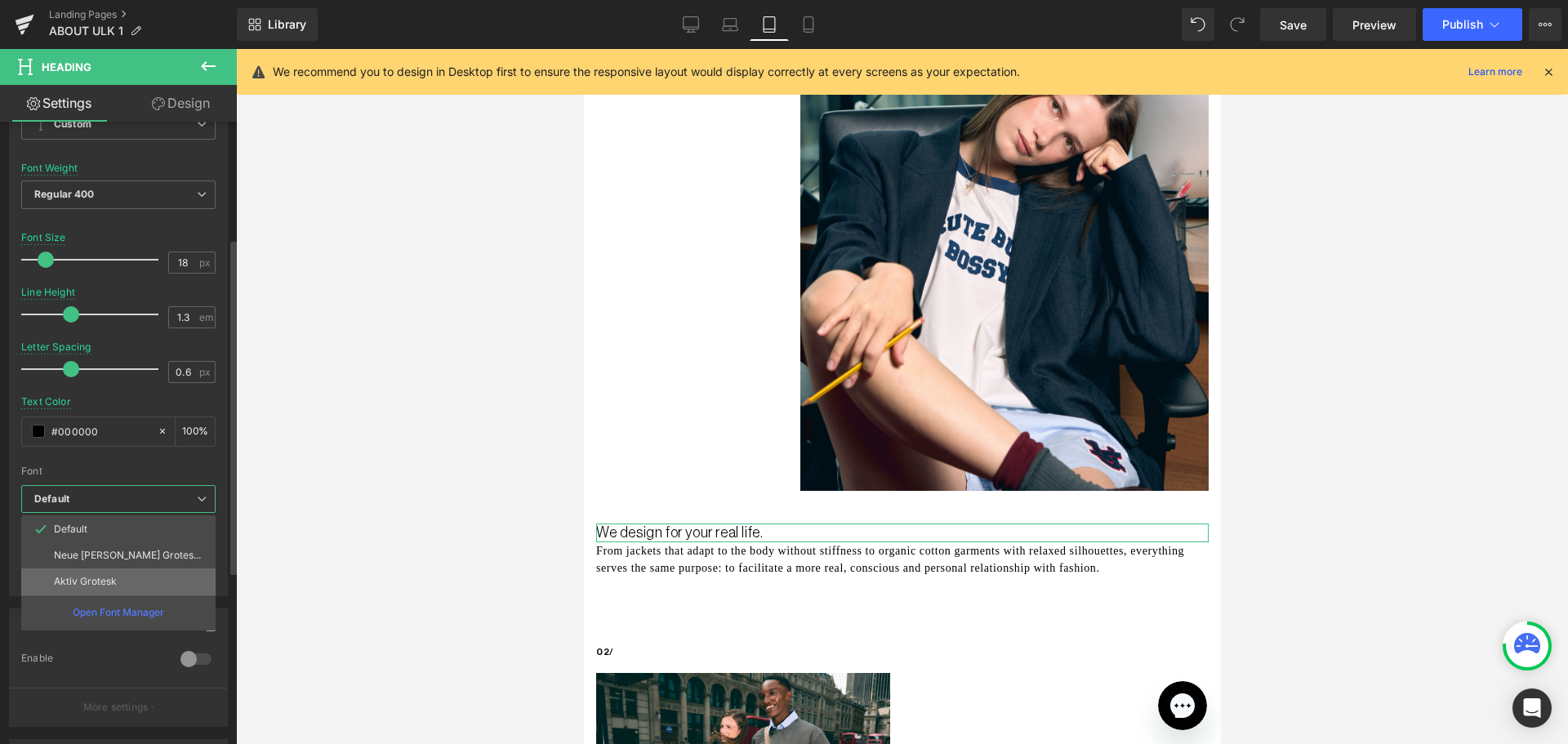
click at [158, 577] on li "Aktiv Grotesk" at bounding box center [119, 582] width 194 height 26
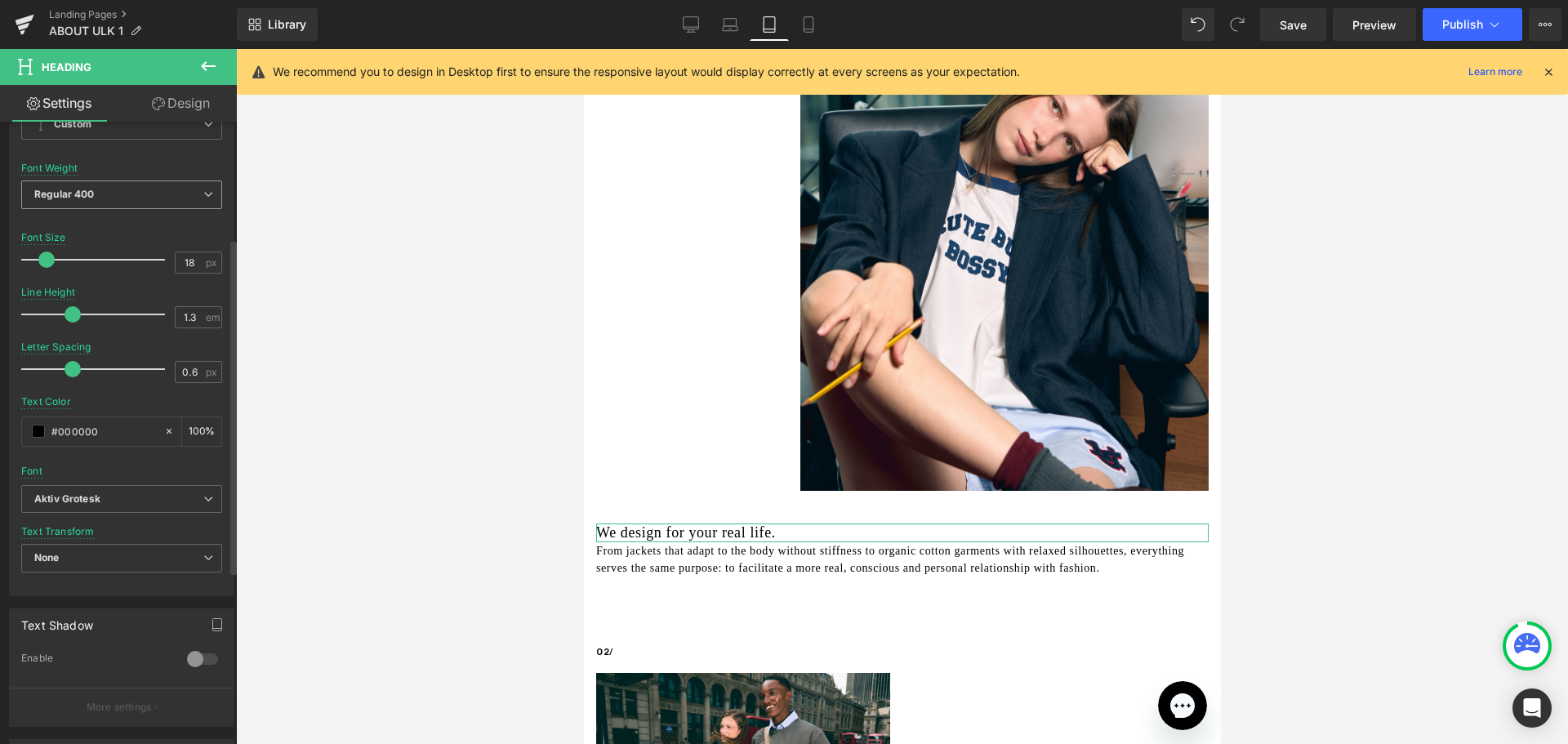
click at [117, 200] on span "Regular 400" at bounding box center [122, 194] width 201 height 28
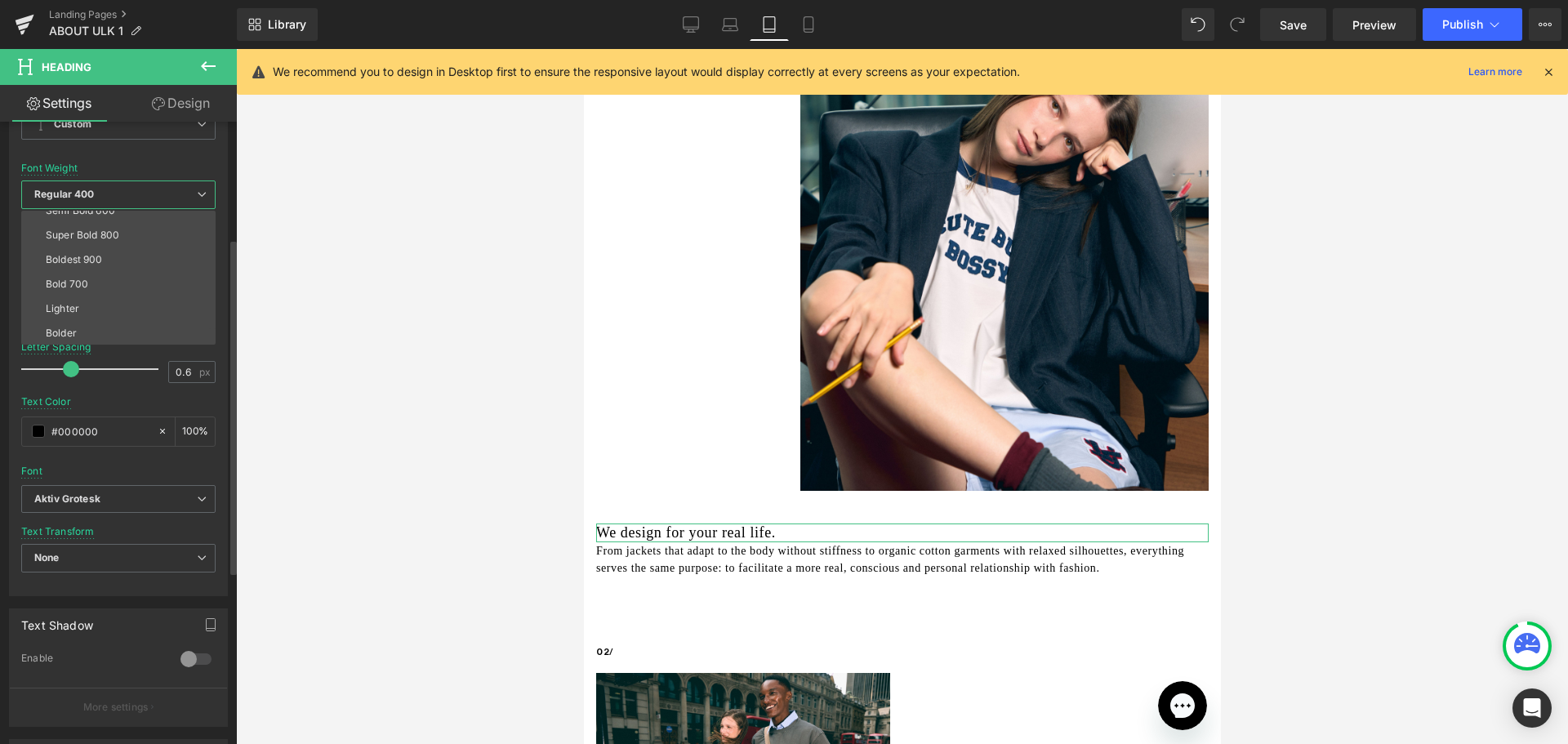
scroll to position [136, 0]
click at [91, 274] on li "Bold 700" at bounding box center [122, 284] width 202 height 25
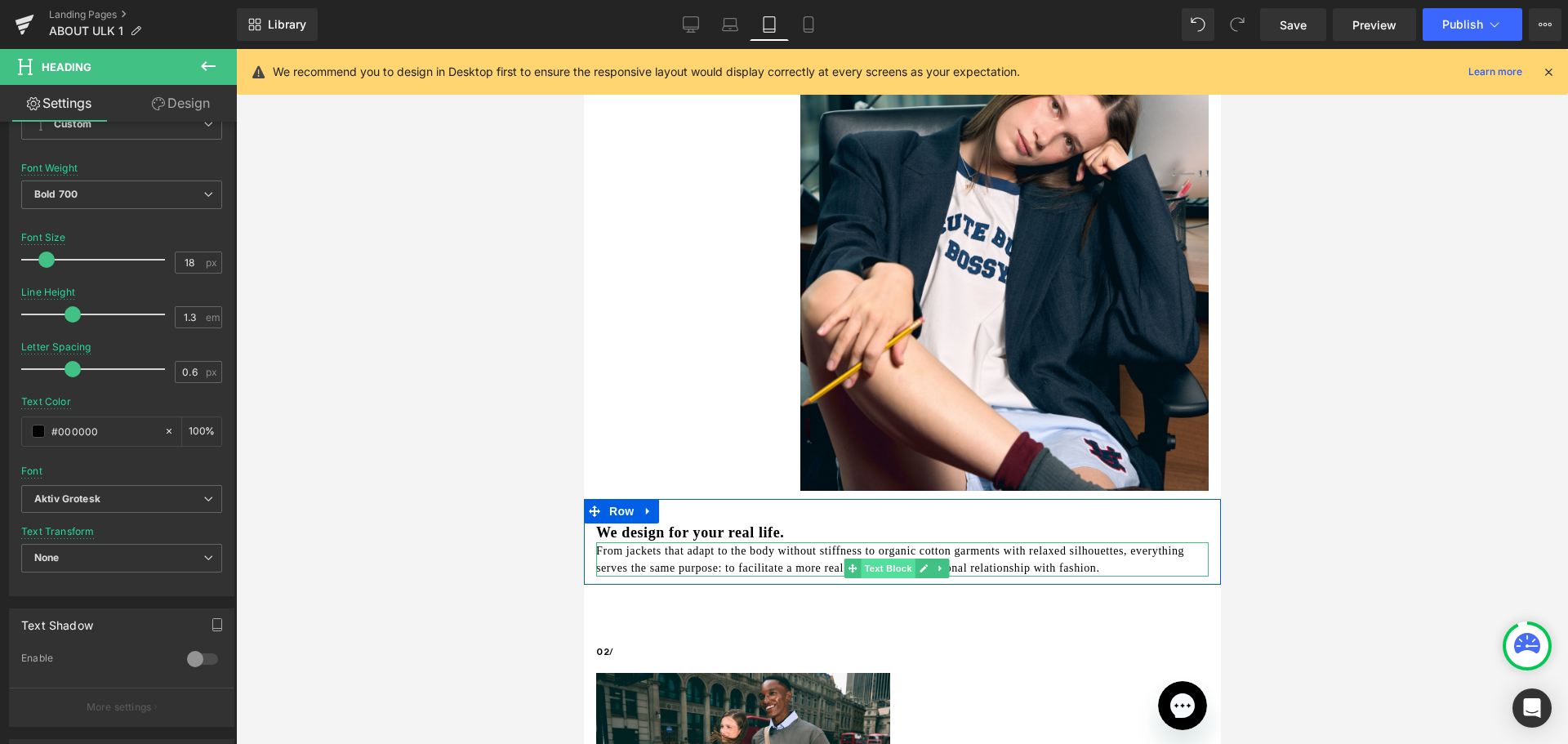
click at [892, 558] on span "Text Block" at bounding box center [886, 568] width 54 height 20
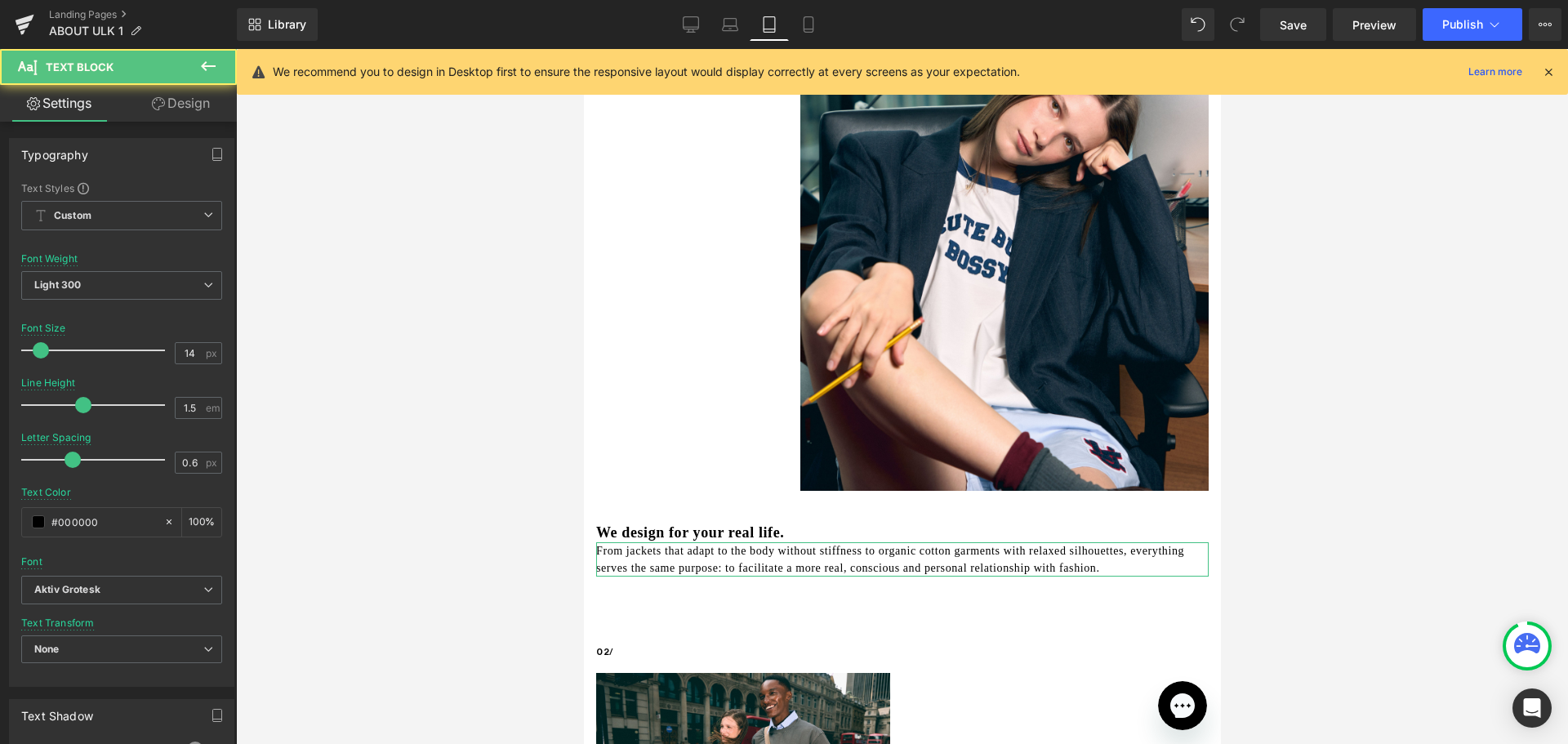
click at [185, 112] on link "Design" at bounding box center [181, 103] width 119 height 37
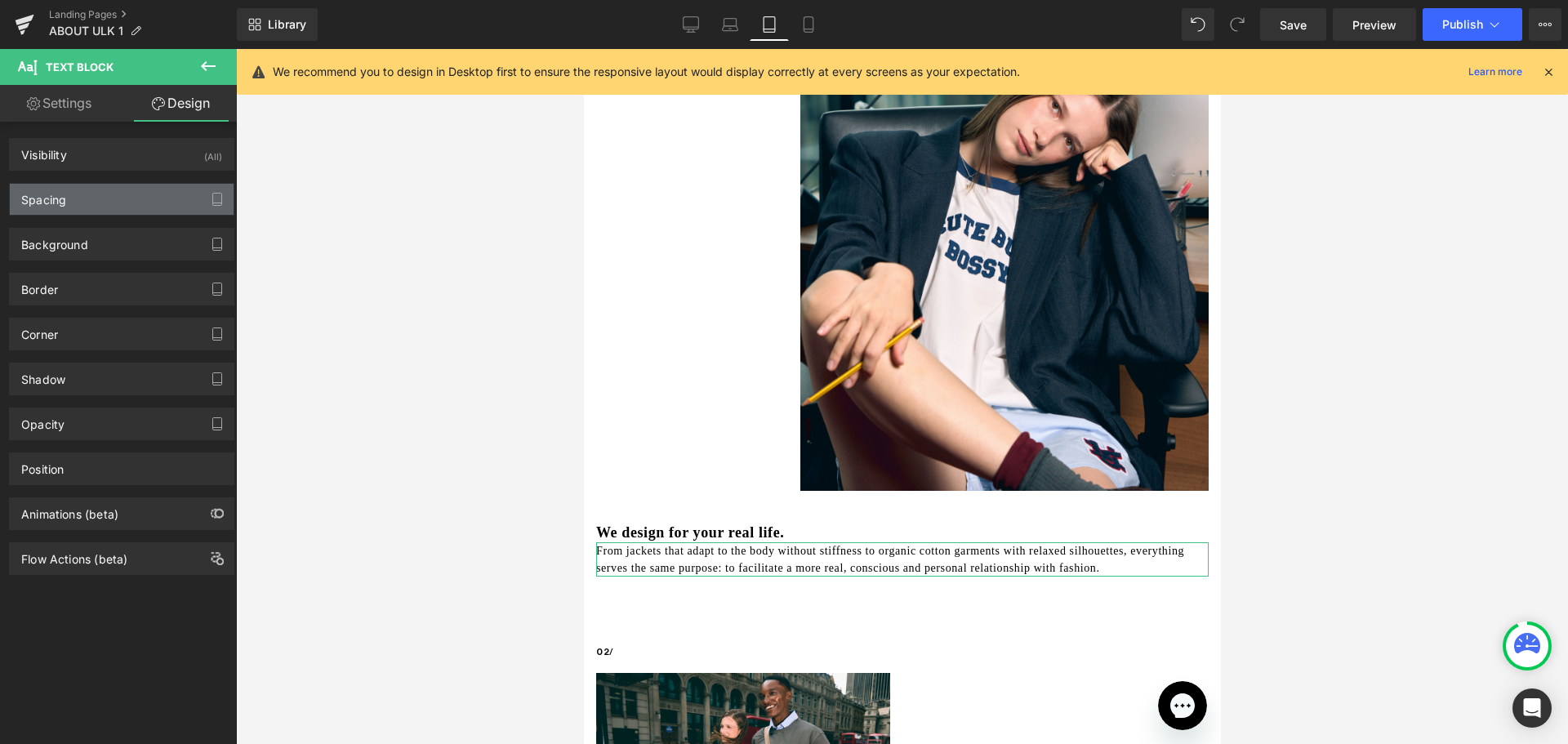
click at [119, 211] on div "Spacing" at bounding box center [121, 199] width 224 height 31
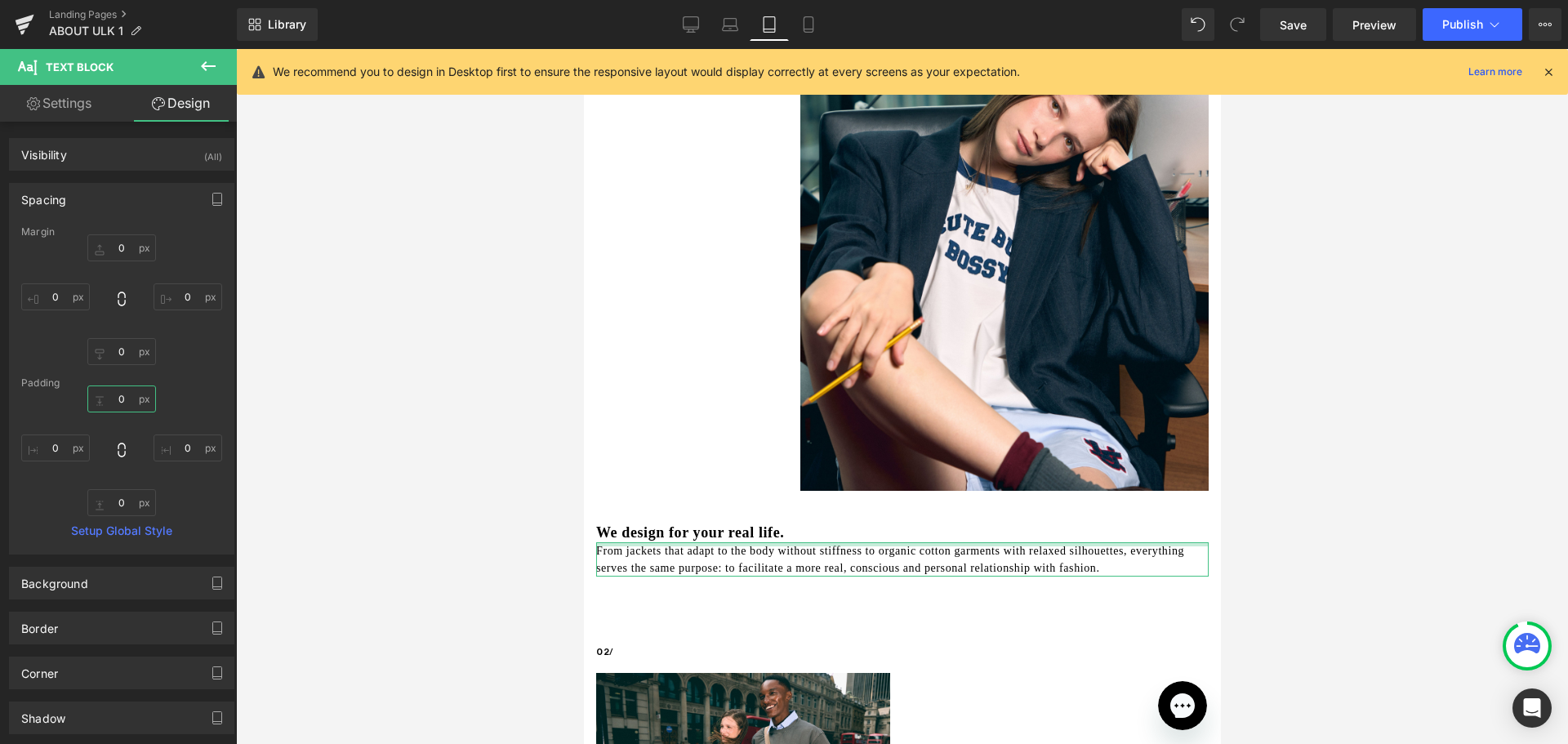
click at [110, 395] on input "text" at bounding box center [122, 399] width 69 height 27
click at [120, 393] on input "text" at bounding box center [122, 399] width 69 height 27
type input "45"
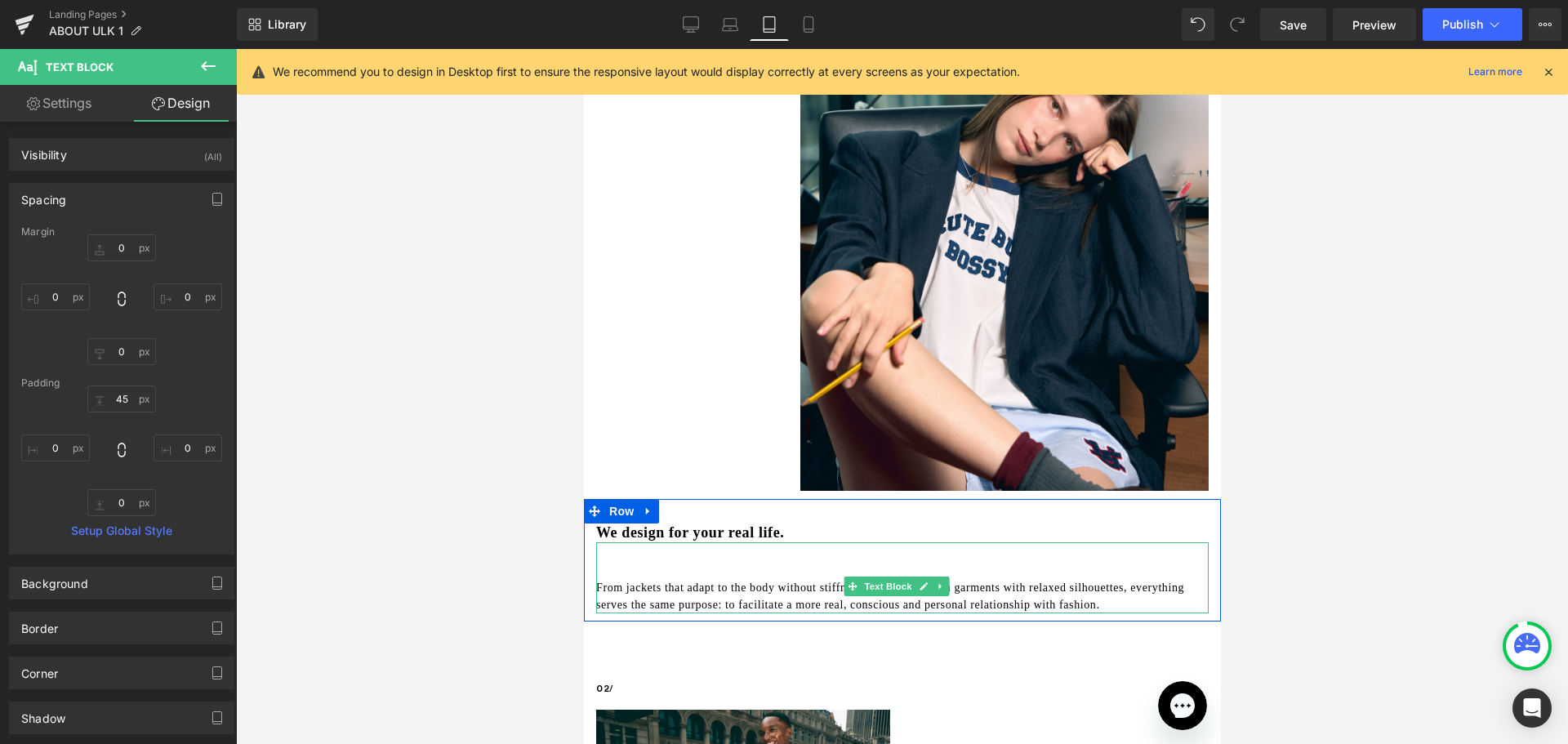
click at [822, 593] on p "From jackets that adapt to the body without stiffness to organic cotton garment…" at bounding box center [901, 596] width 612 height 34
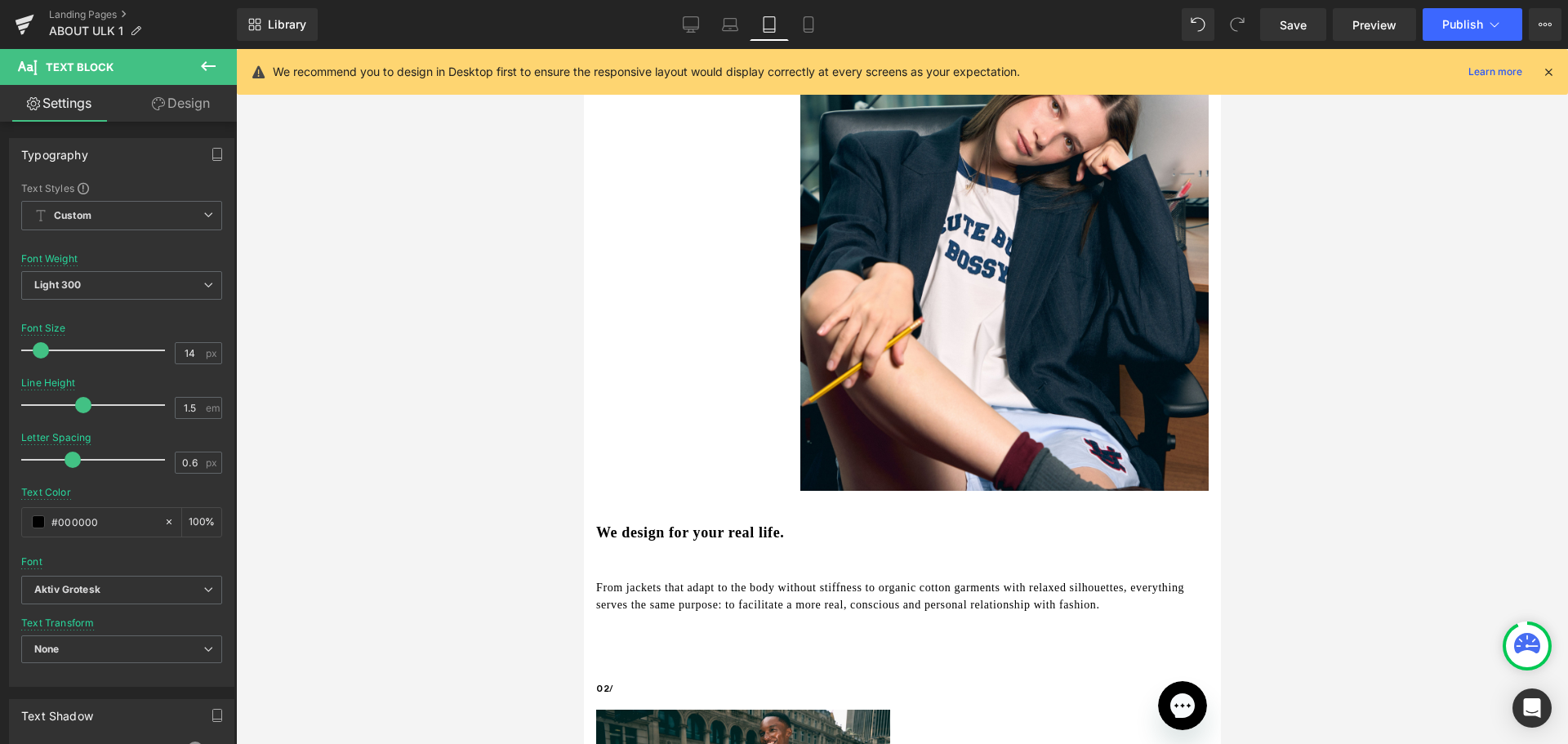
click at [254, 392] on div at bounding box center [902, 396] width 1332 height 695
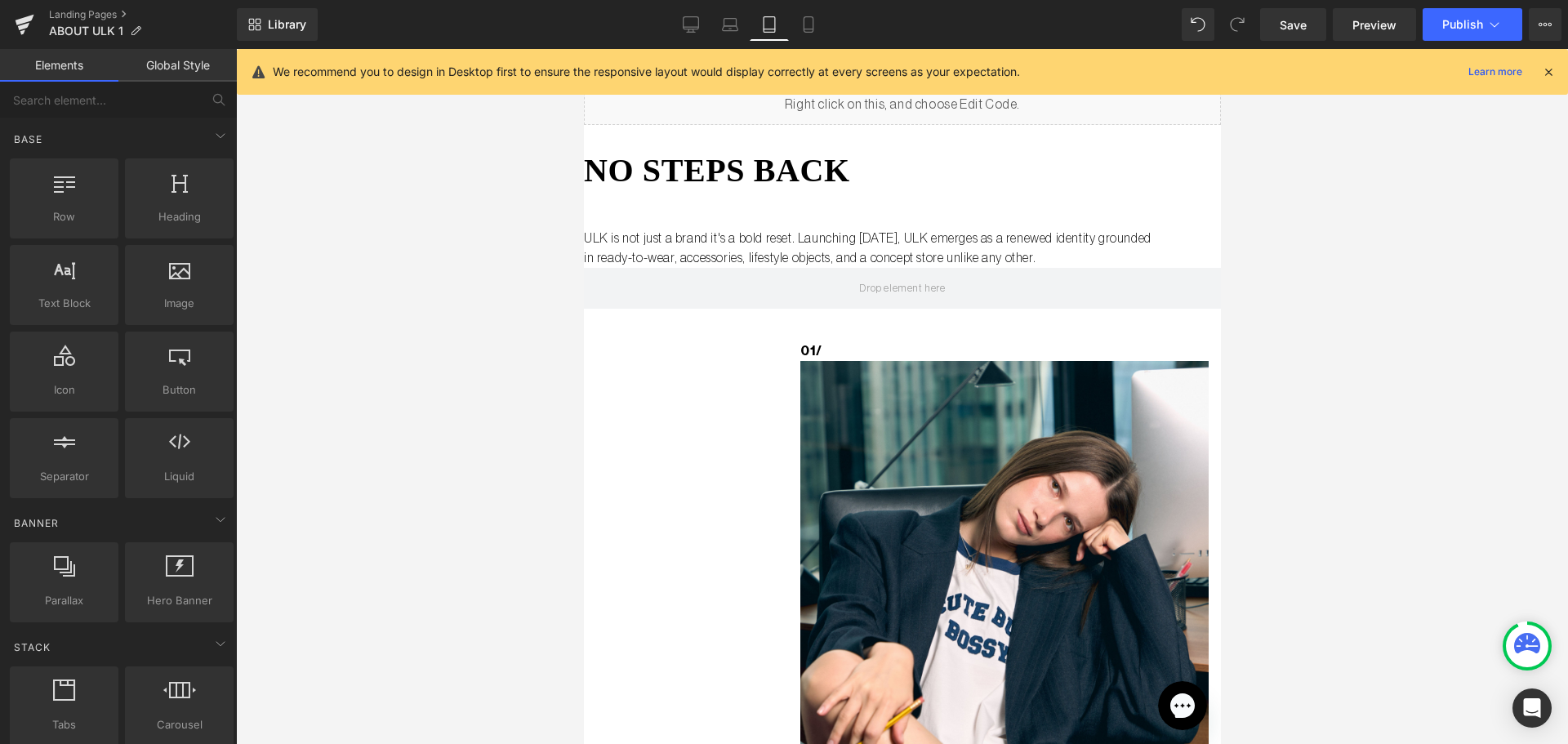
scroll to position [0, 0]
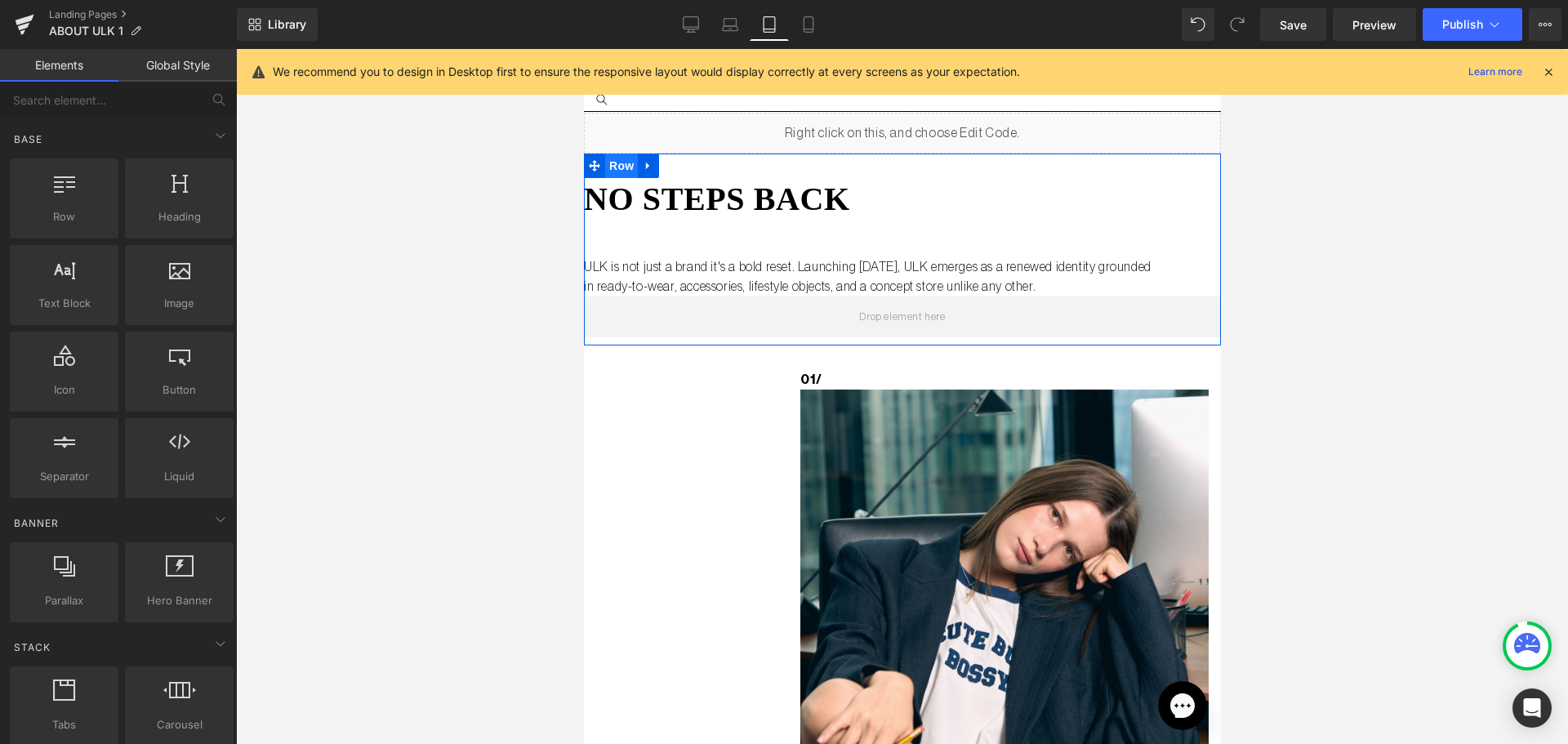
click at [623, 162] on span "Row" at bounding box center [621, 166] width 33 height 25
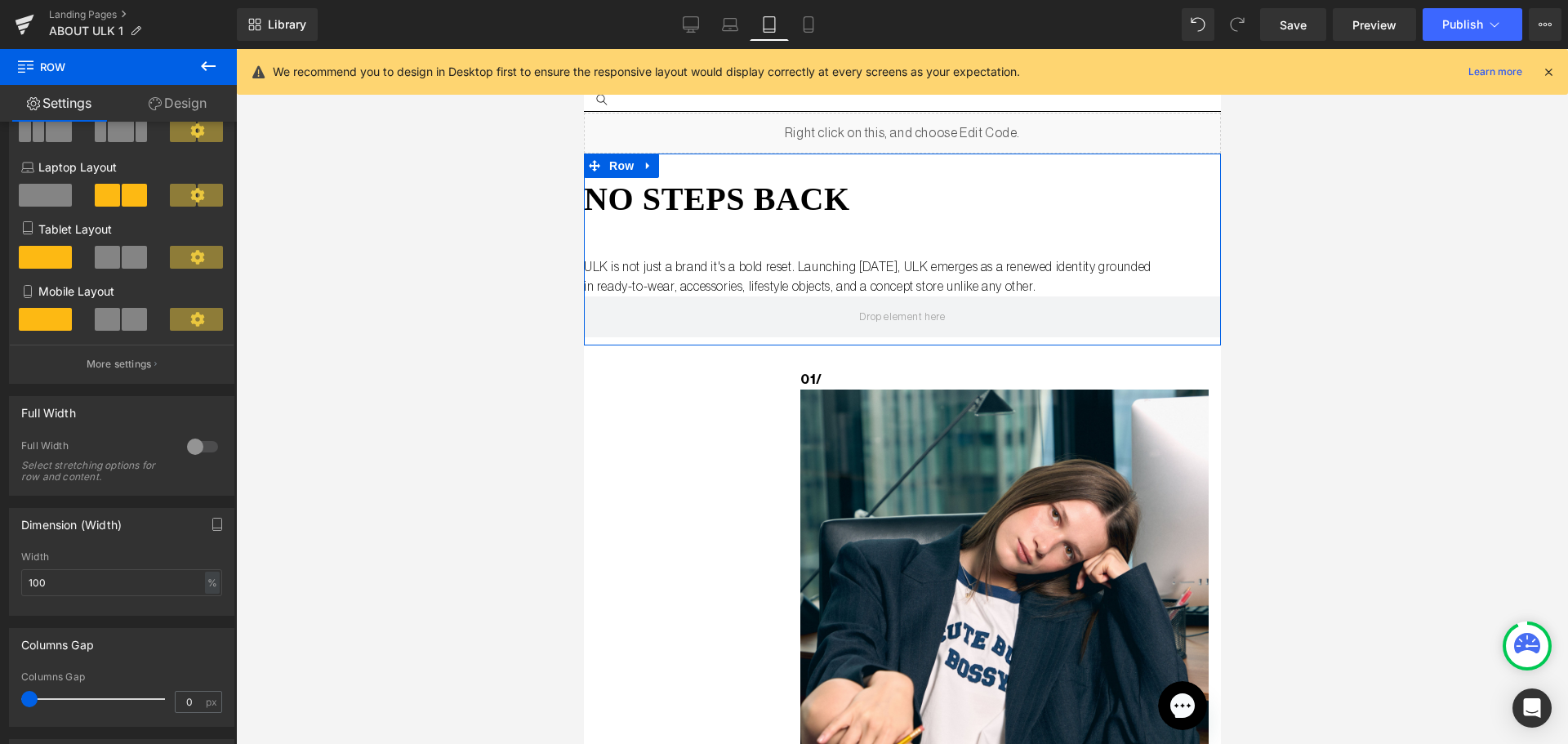
scroll to position [245, 0]
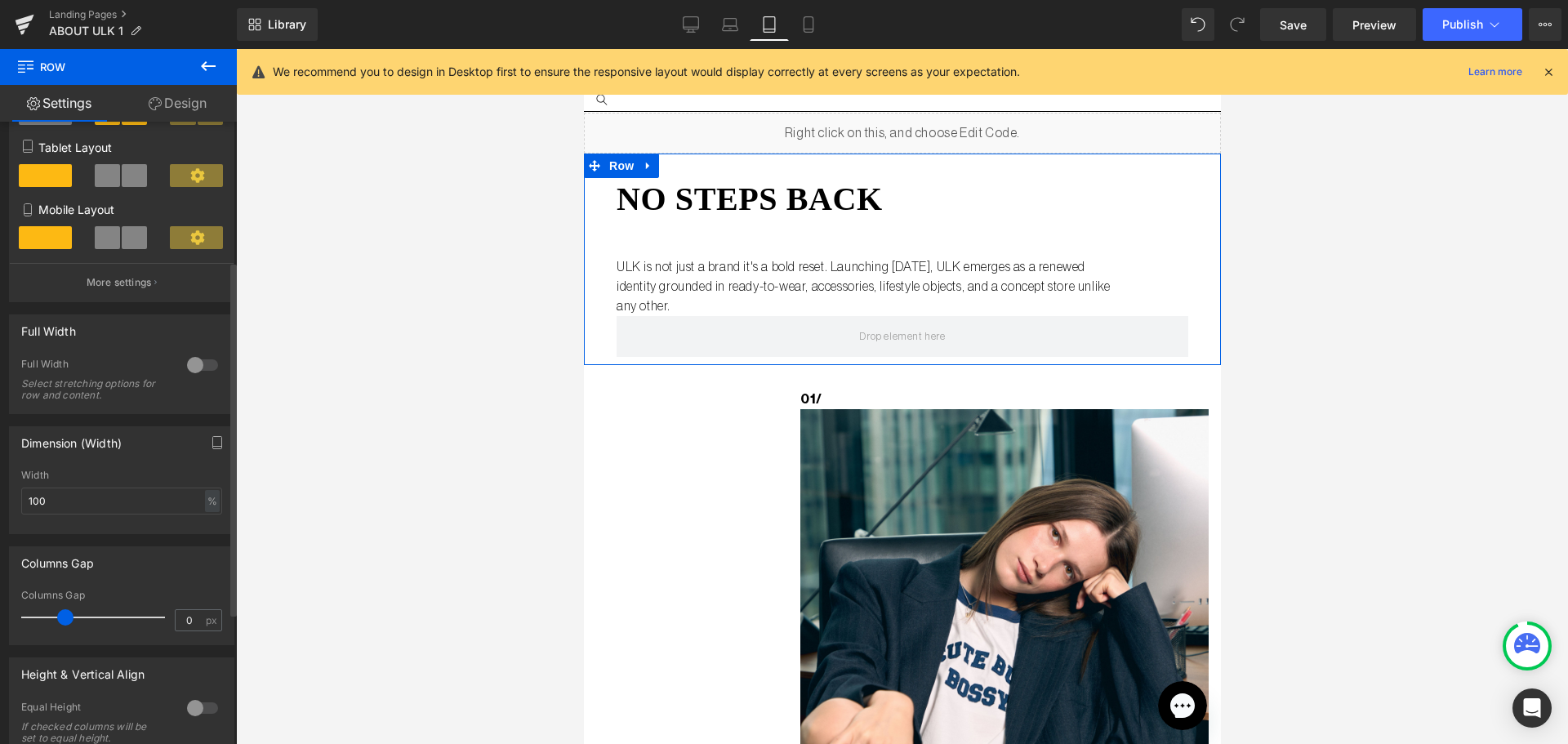
click at [64, 621] on div at bounding box center [97, 618] width 136 height 33
click at [80, 625] on div at bounding box center [97, 618] width 136 height 33
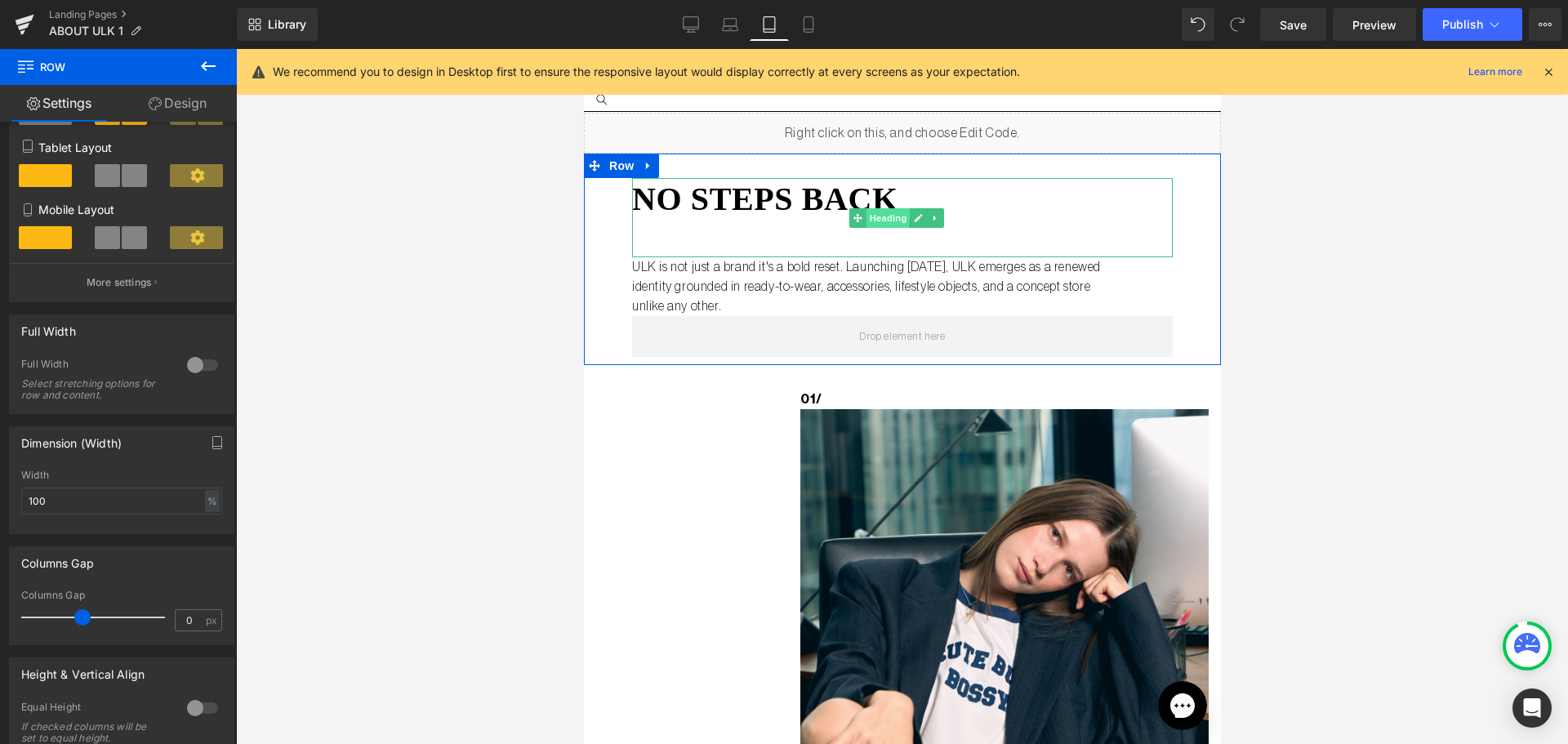
click at [884, 214] on span "Heading" at bounding box center [886, 217] width 44 height 20
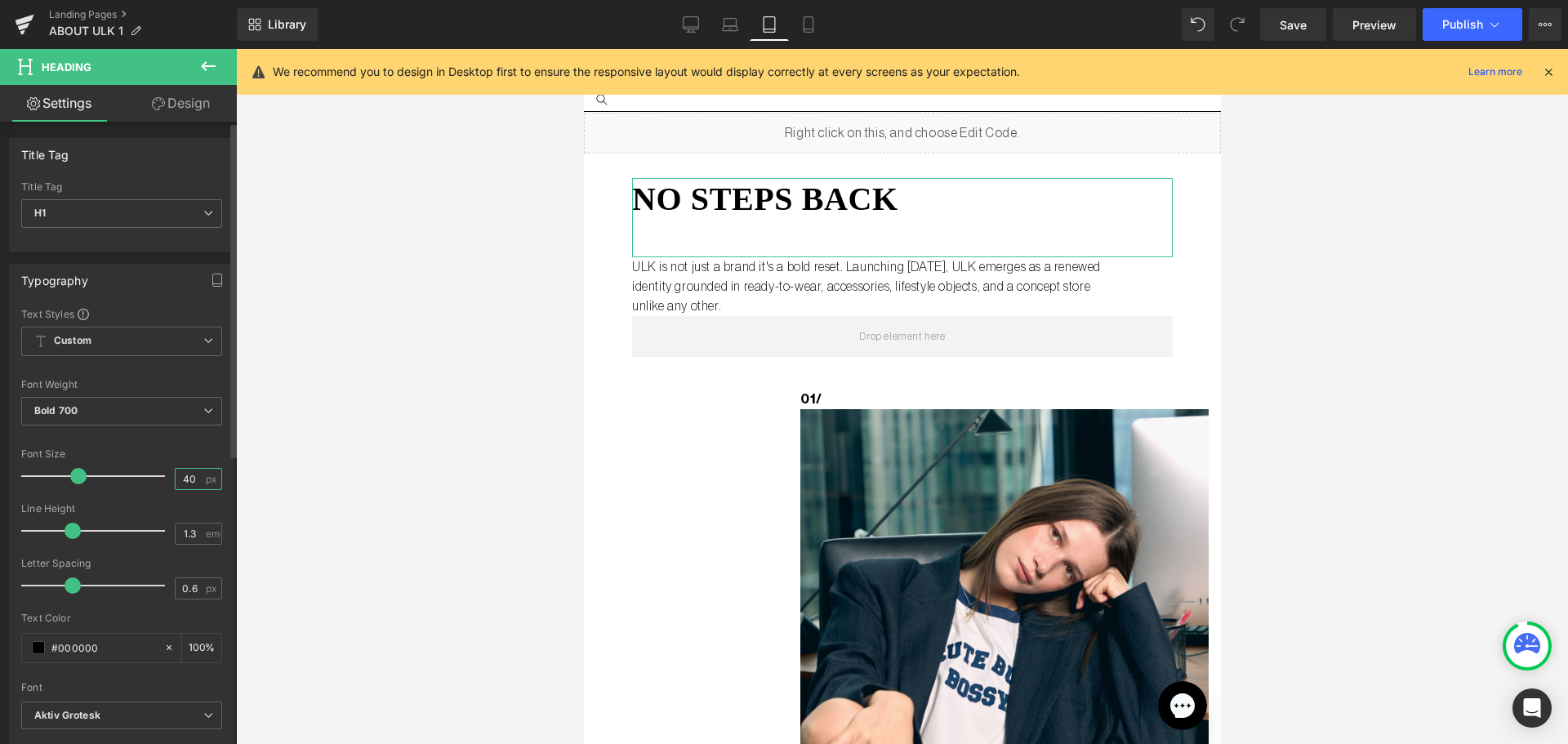
click at [191, 481] on input "40" at bounding box center [189, 479] width 28 height 21
click at [191, 477] on input "40" at bounding box center [189, 479] width 28 height 21
click at [187, 476] on input "40" at bounding box center [189, 479] width 28 height 21
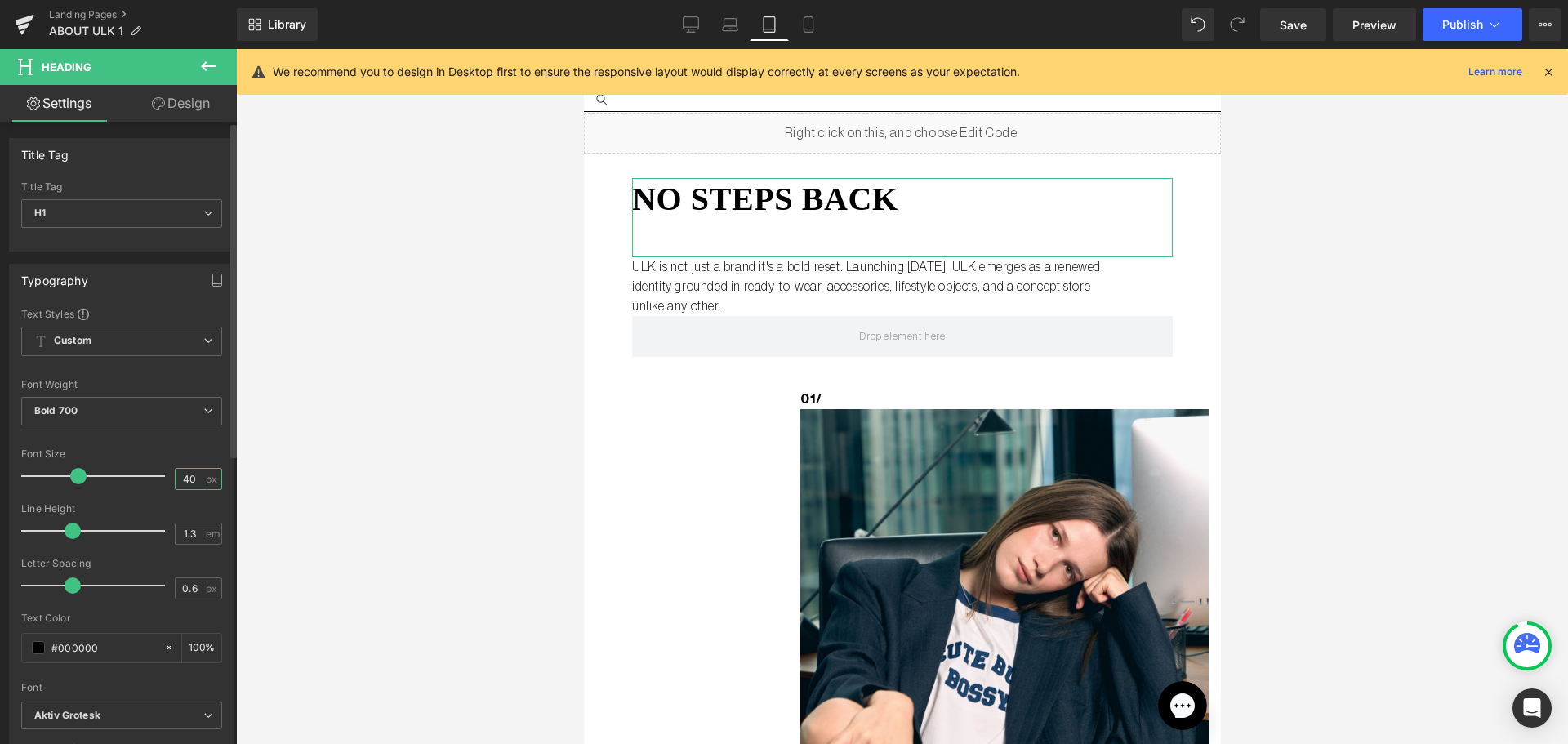
click at [187, 476] on input "40" at bounding box center [189, 479] width 28 height 21
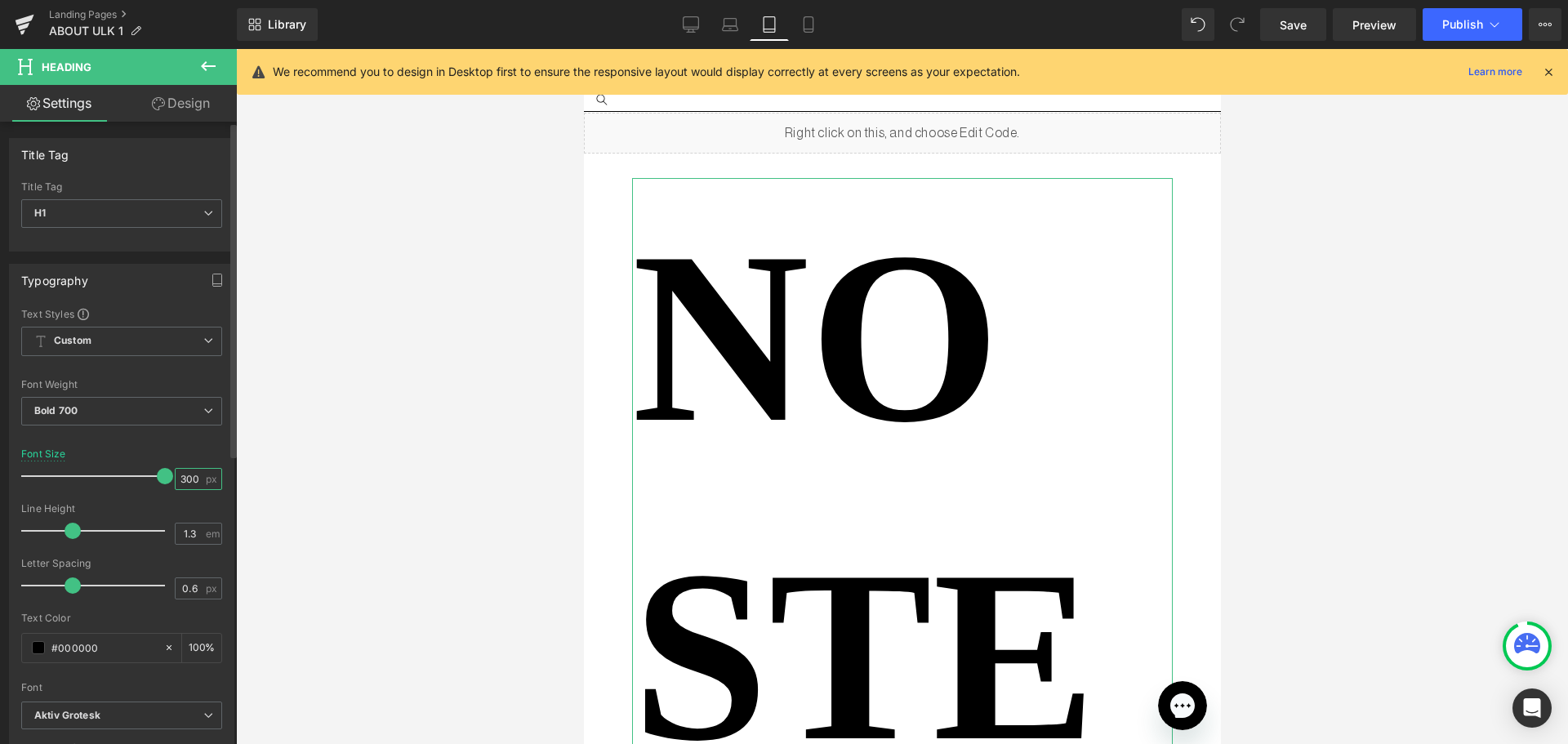
type input "30"
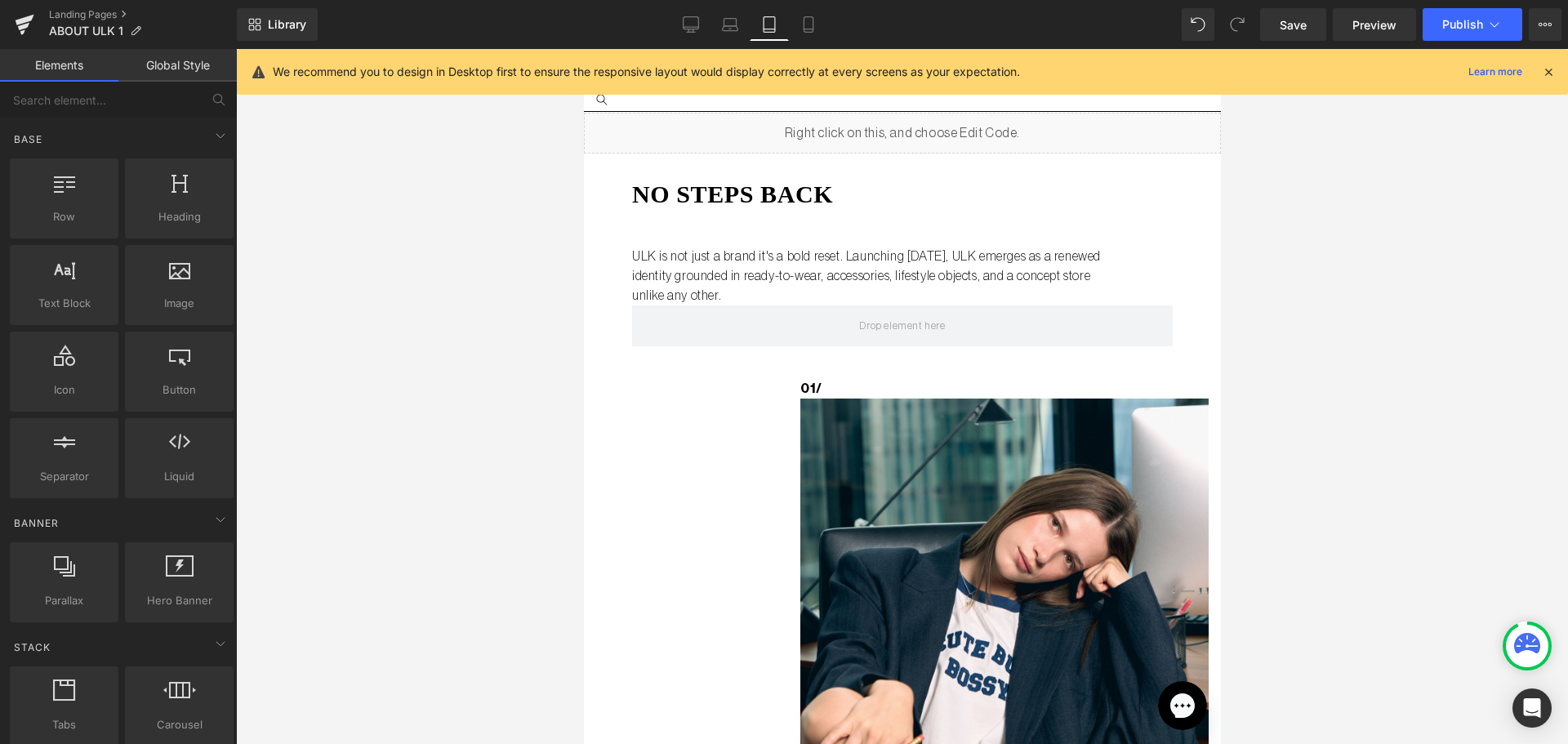
click at [1465, 375] on div at bounding box center [902, 396] width 1332 height 695
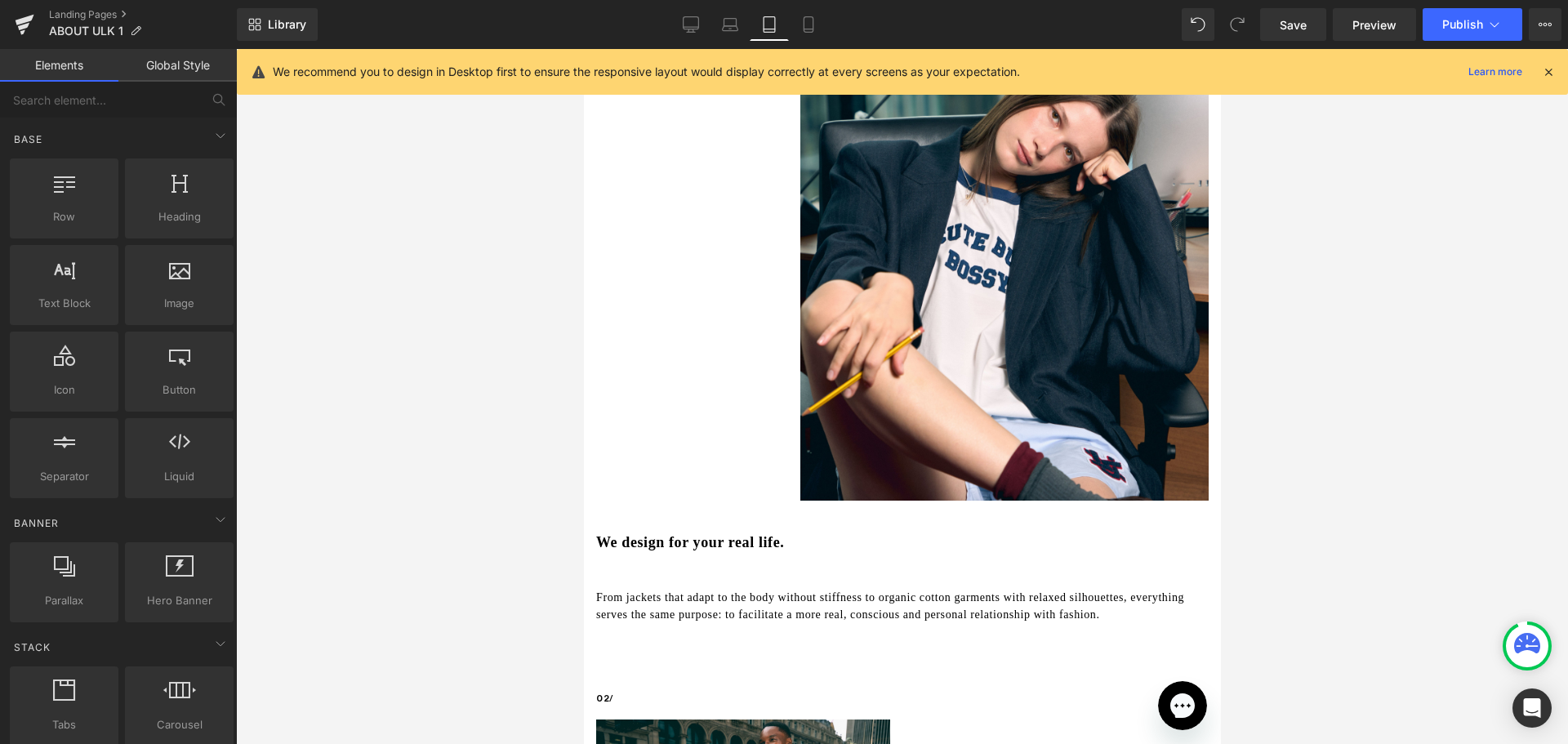
scroll to position [408, 0]
click at [628, 509] on span "Row" at bounding box center [621, 521] width 33 height 25
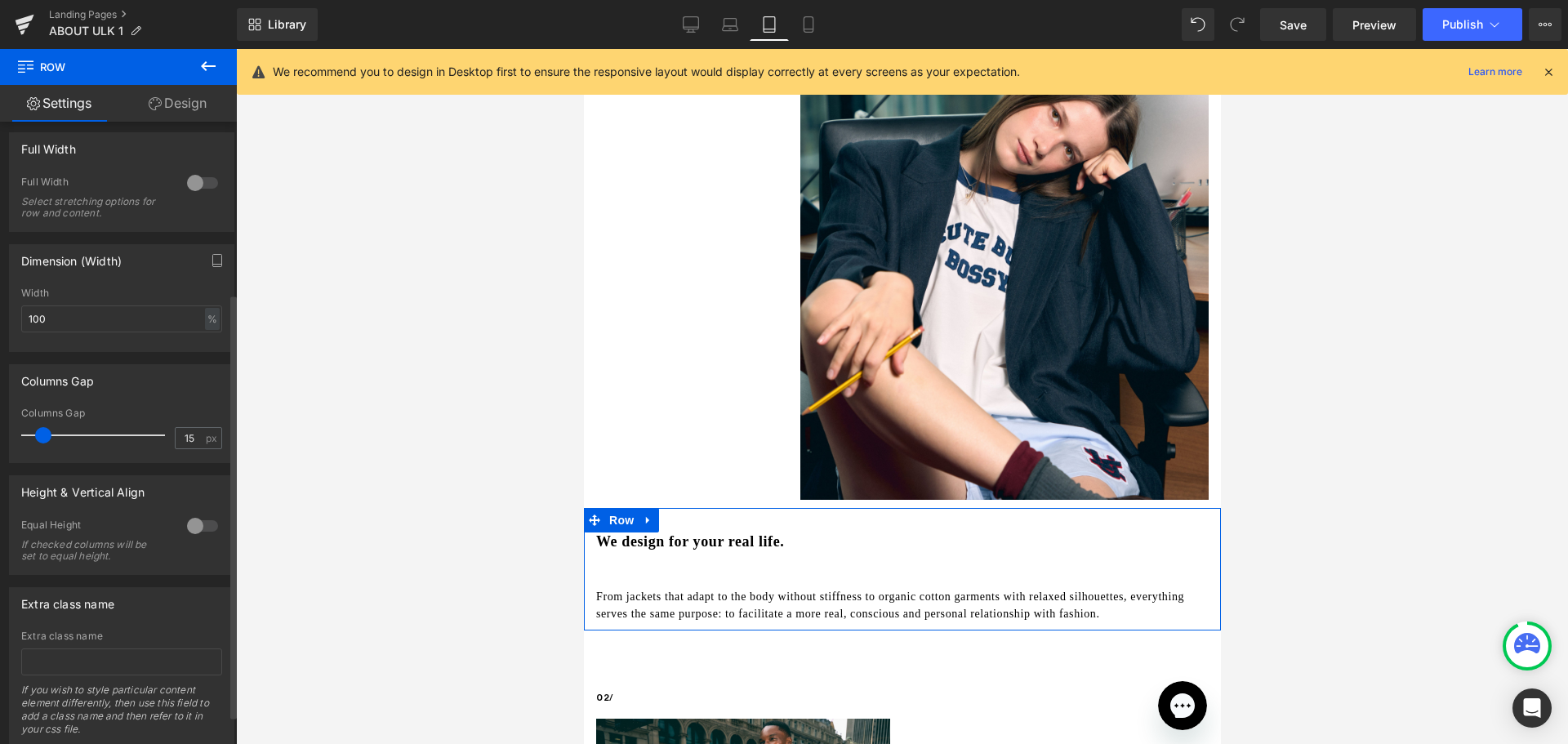
scroll to position [294, 0]
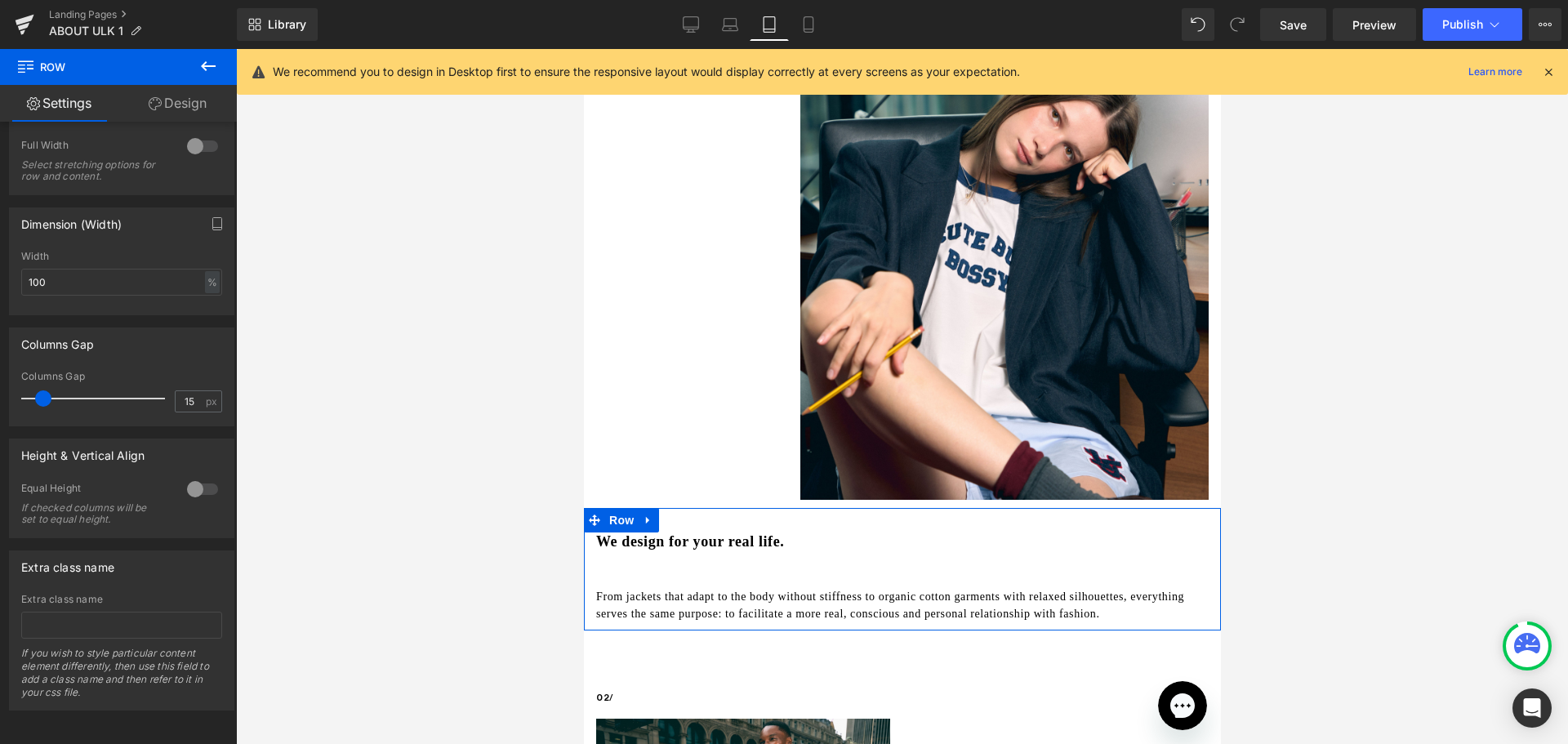
click at [158, 106] on icon at bounding box center [155, 103] width 13 height 13
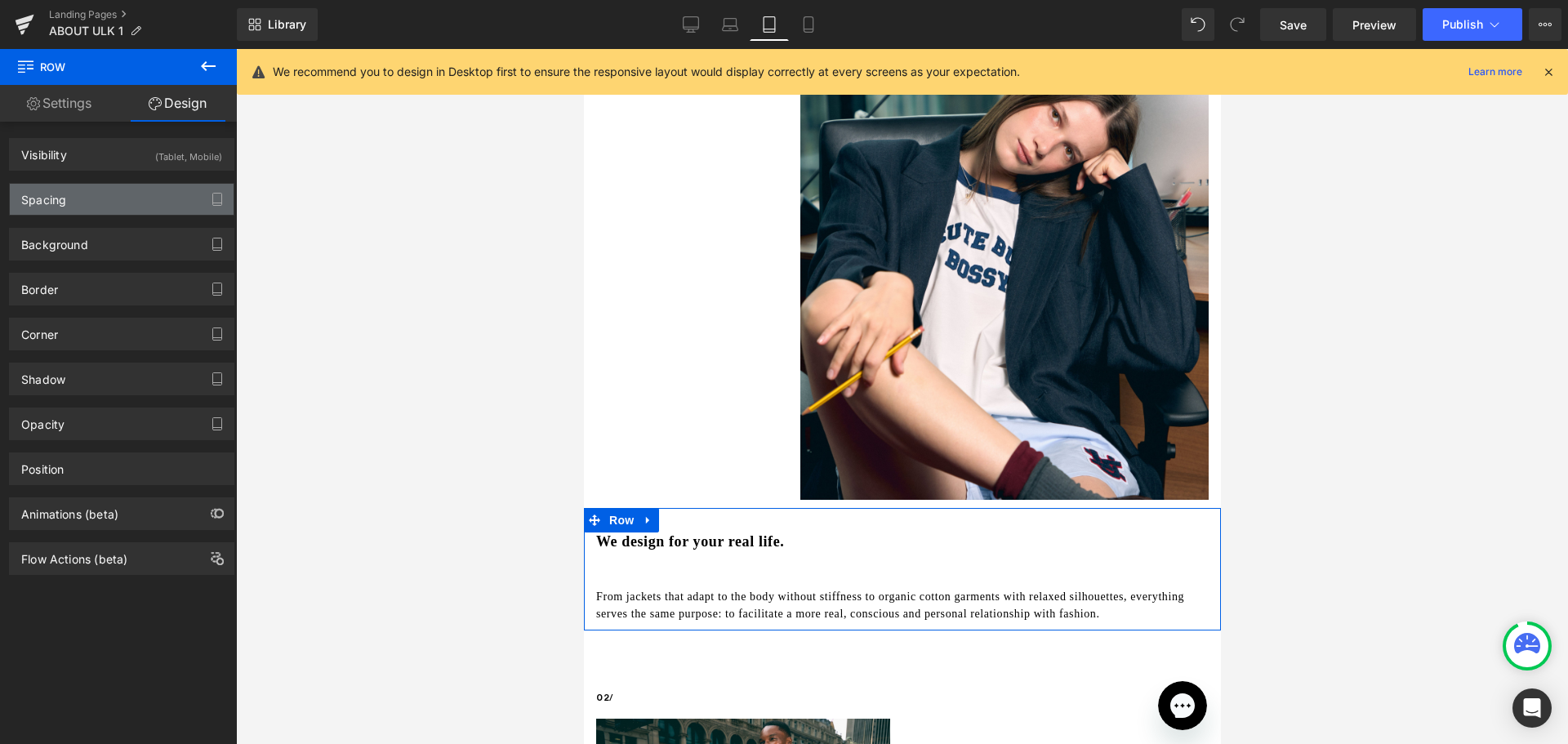
click at [141, 187] on div "Spacing" at bounding box center [121, 199] width 224 height 31
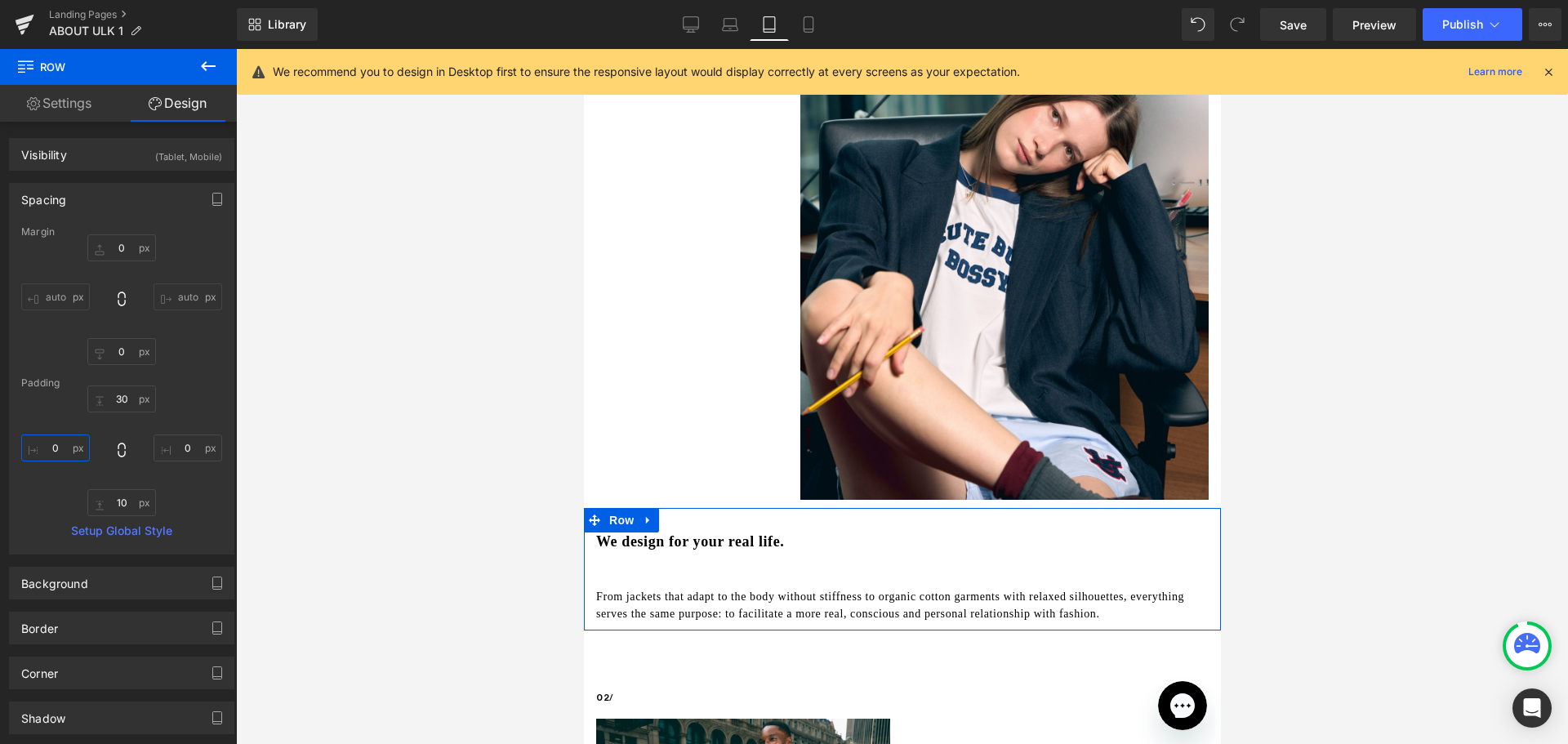
click at [58, 449] on input "0" at bounding box center [56, 448] width 69 height 27
type input "30"
click at [184, 450] on input "0" at bounding box center [188, 448] width 69 height 27
type input "30"
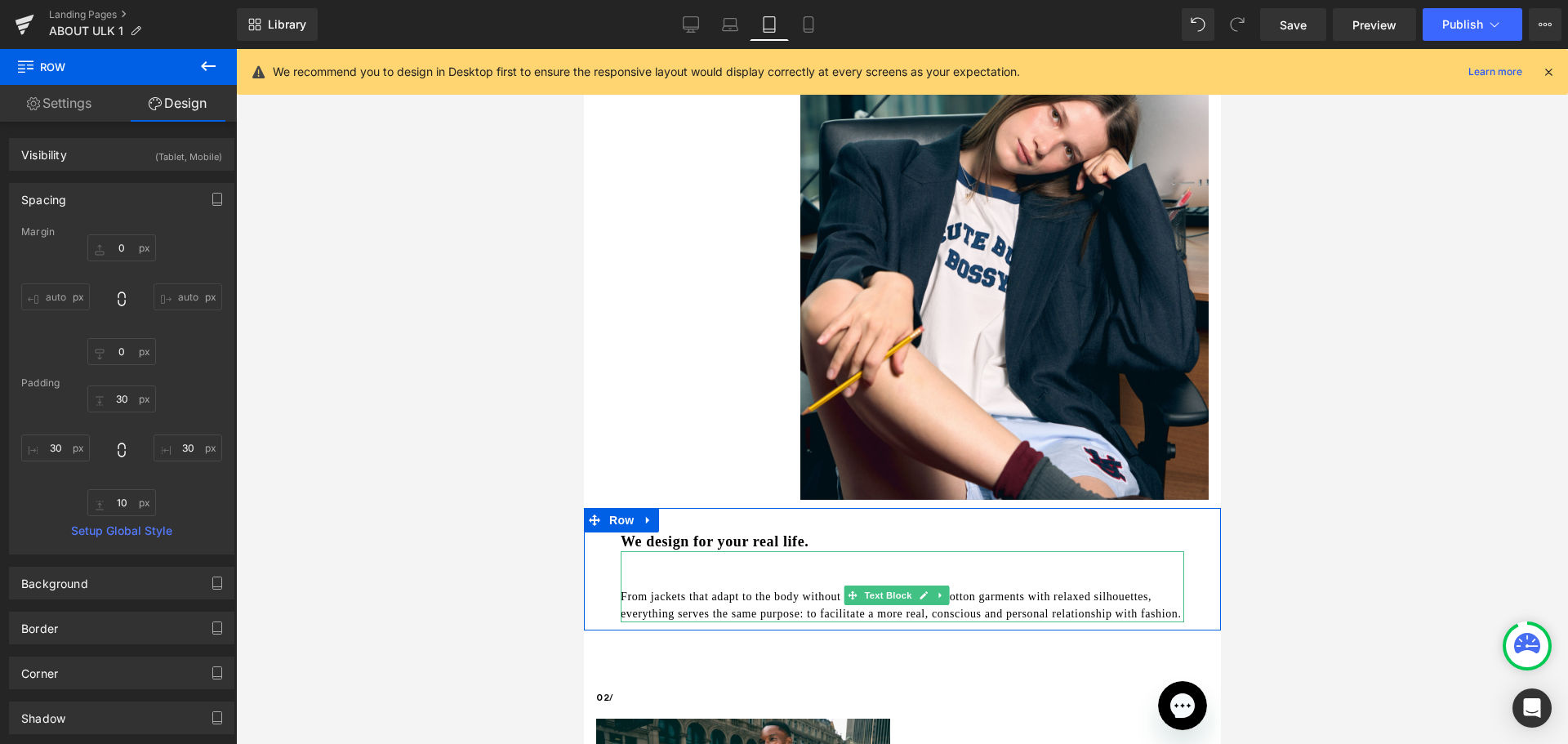
click at [714, 590] on p "From jackets that adapt to the body without stiffness to organic cotton garment…" at bounding box center [902, 606] width 563 height 34
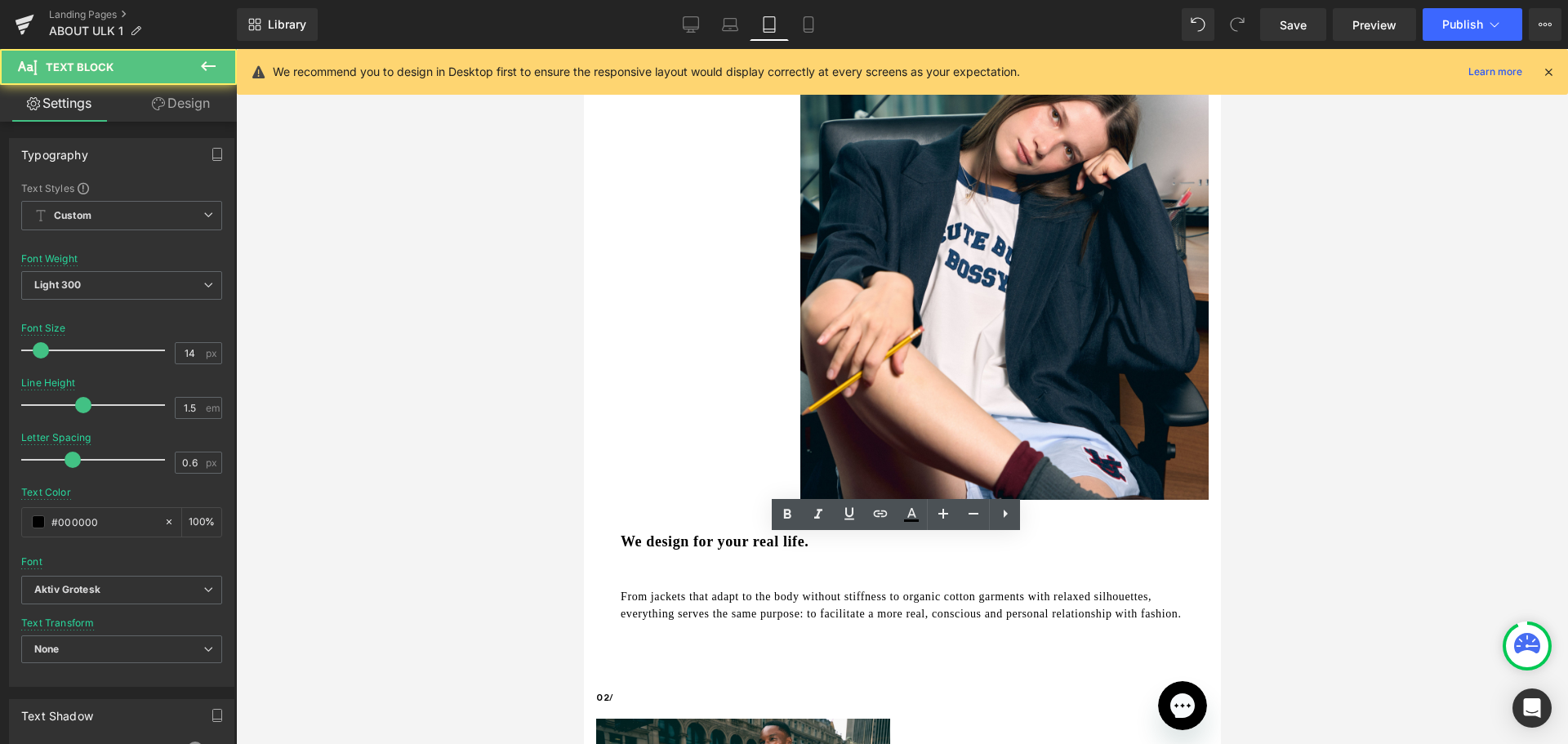
click at [464, 588] on div at bounding box center [902, 396] width 1332 height 695
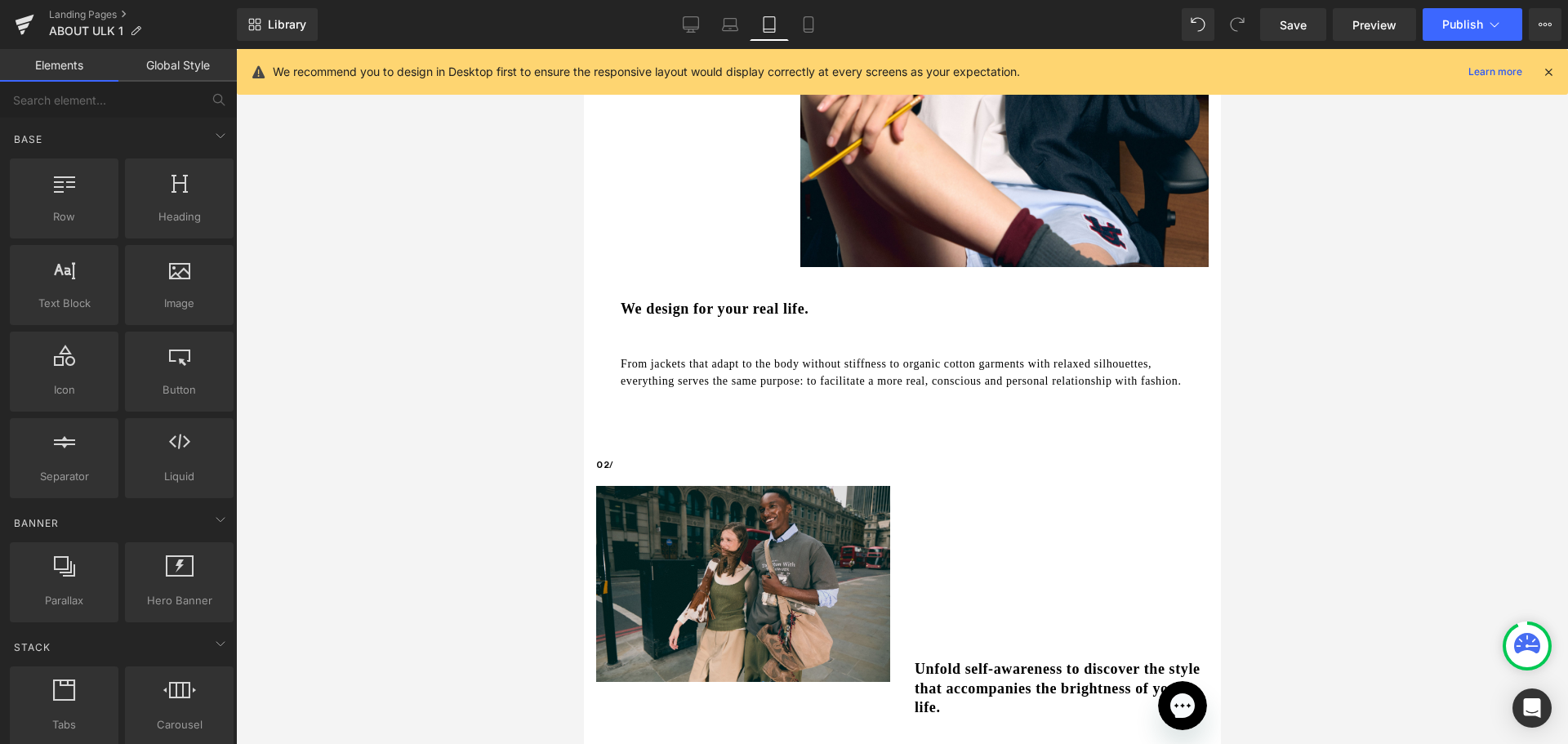
scroll to position [817, 0]
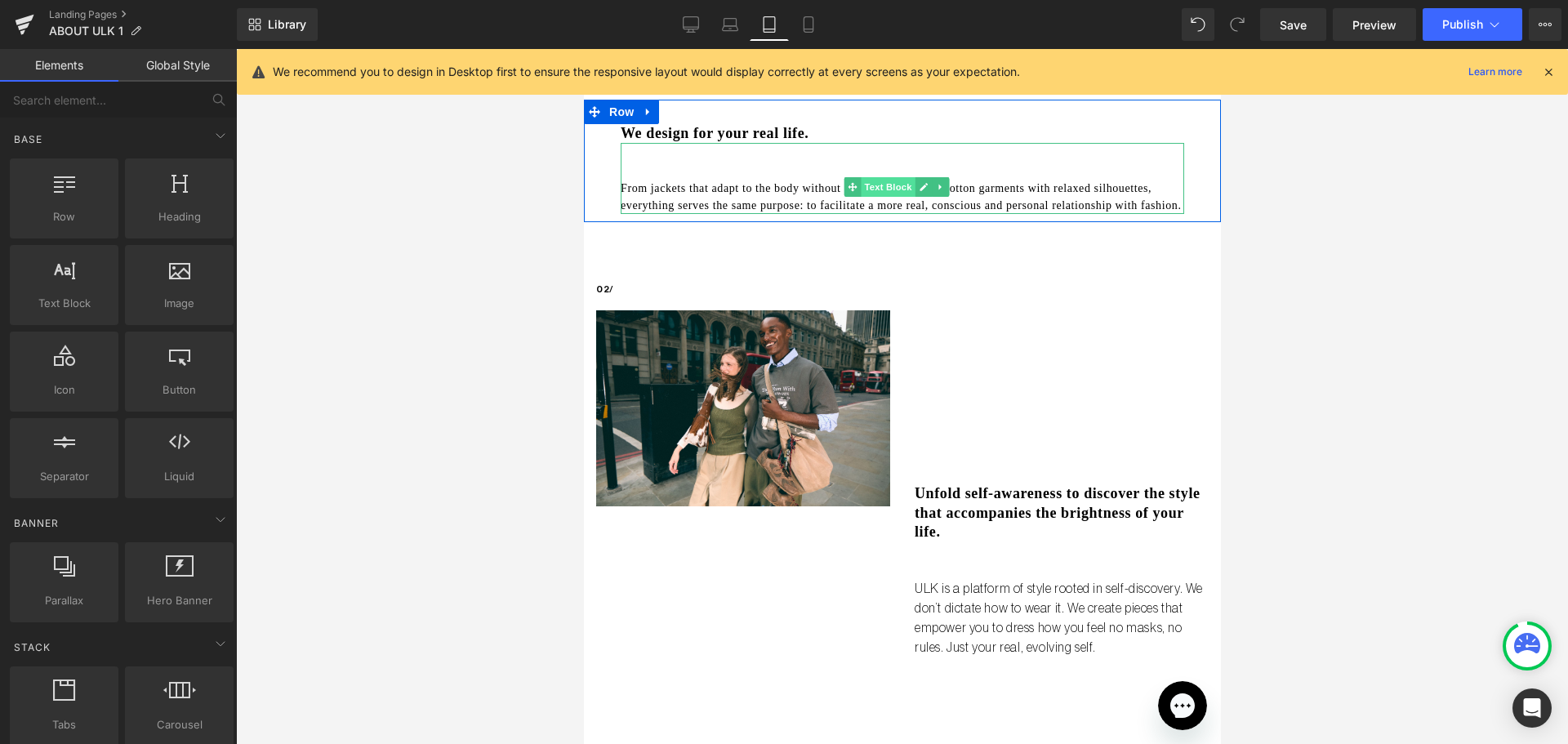
click at [868, 177] on span "Text Block" at bounding box center [886, 186] width 54 height 20
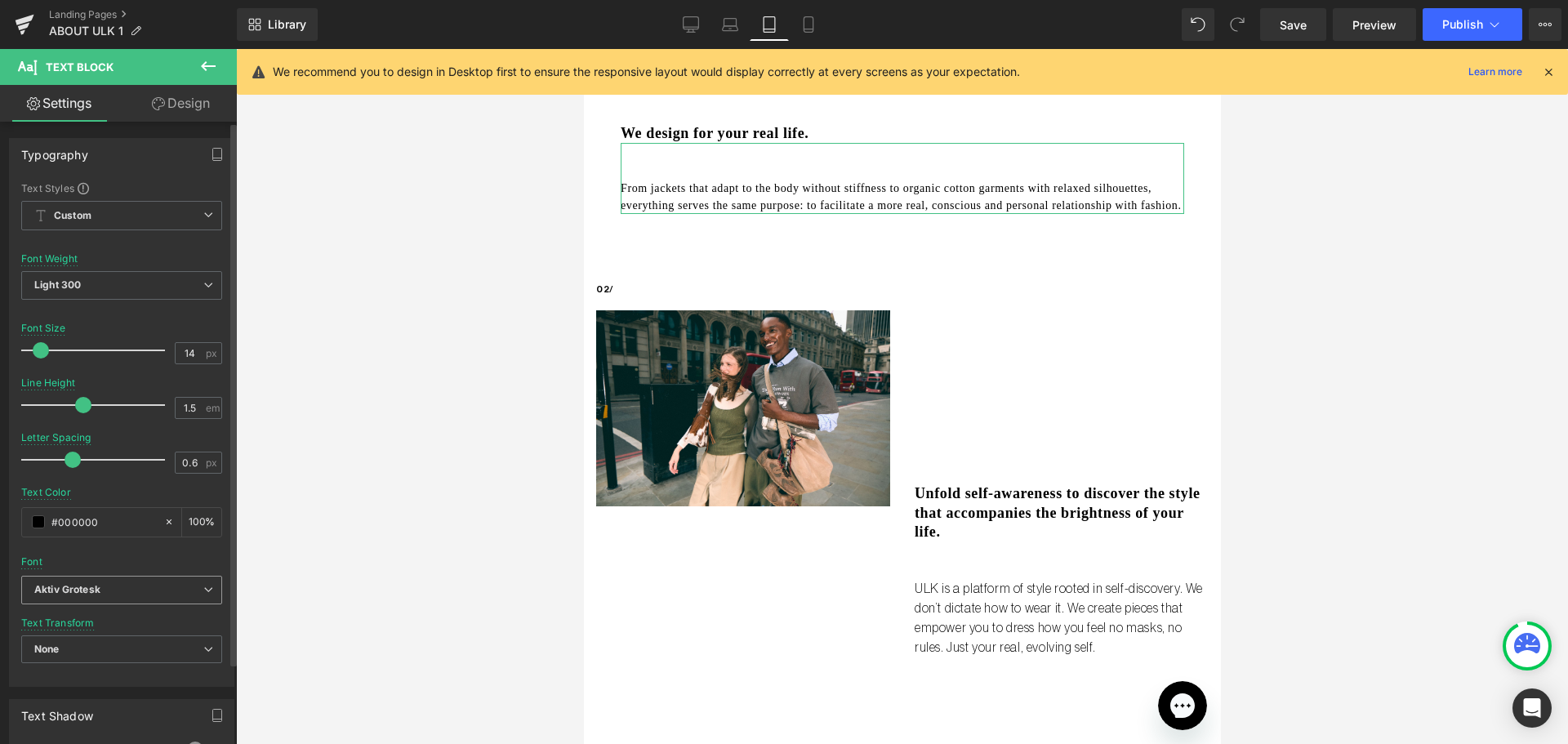
click at [158, 598] on span "Aktiv Grotesk" at bounding box center [122, 589] width 201 height 28
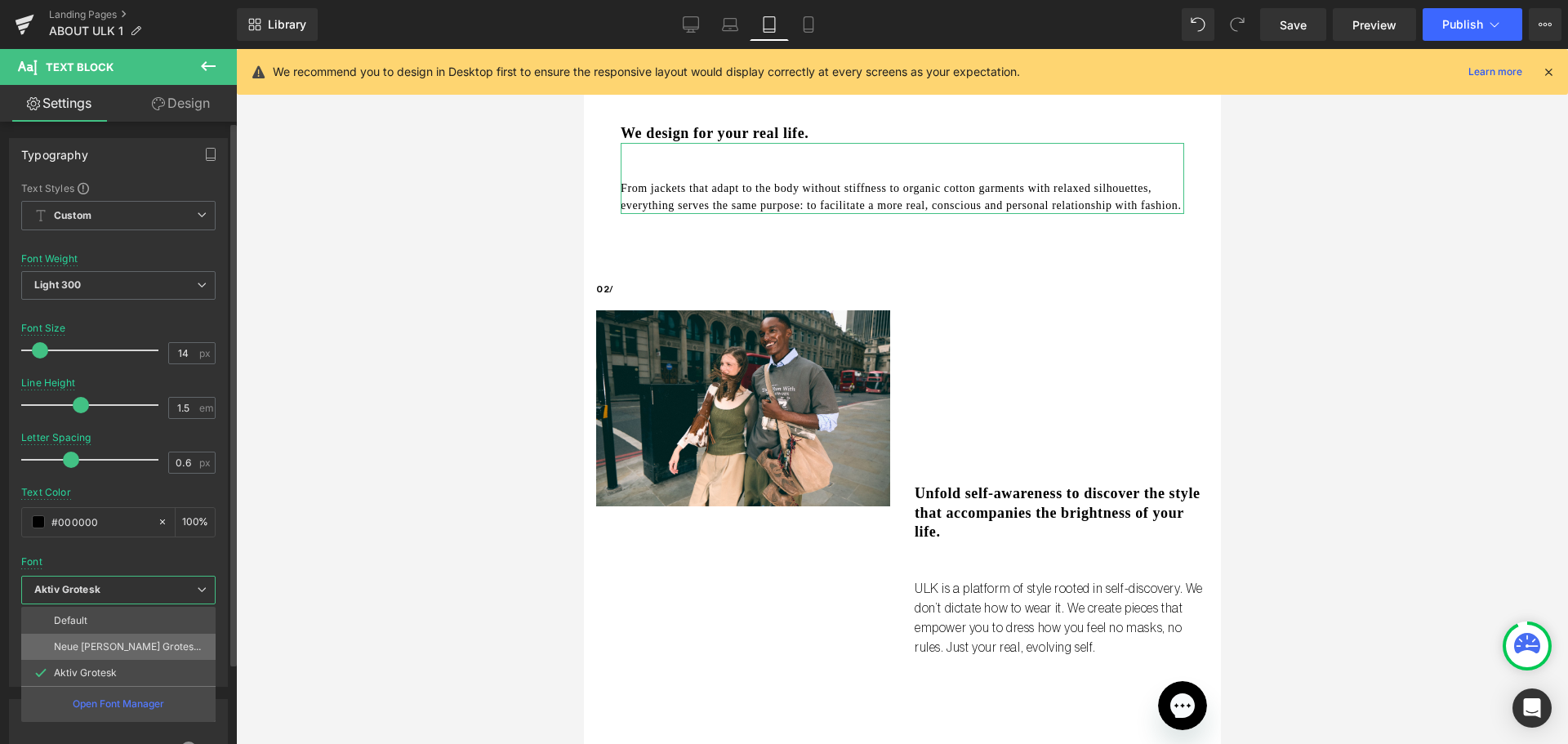
click at [161, 656] on li "Neue Haas Grotesk Display Pro" at bounding box center [119, 647] width 194 height 26
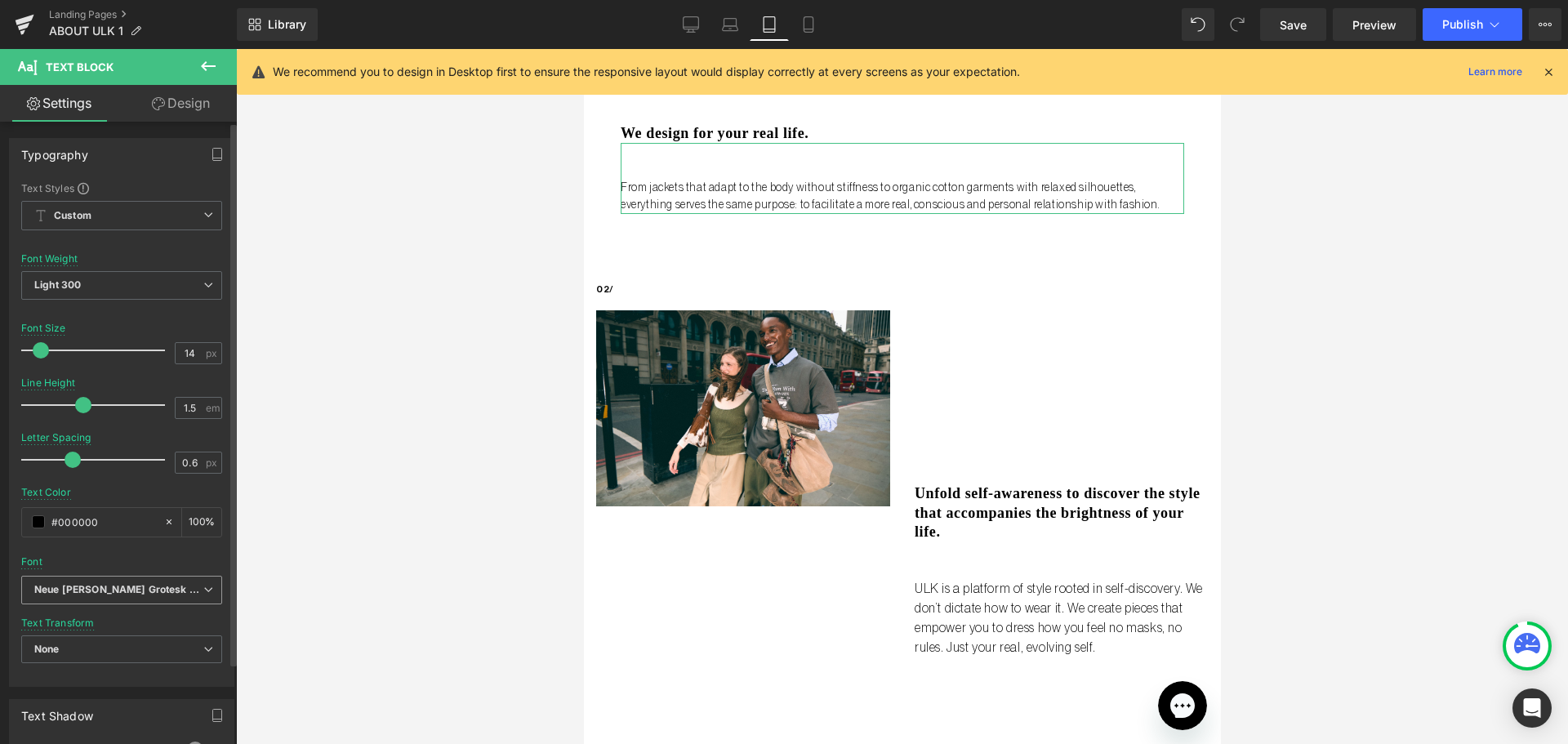
click at [163, 598] on span "Neue Haas Grotesk Display Pro" at bounding box center [122, 589] width 201 height 28
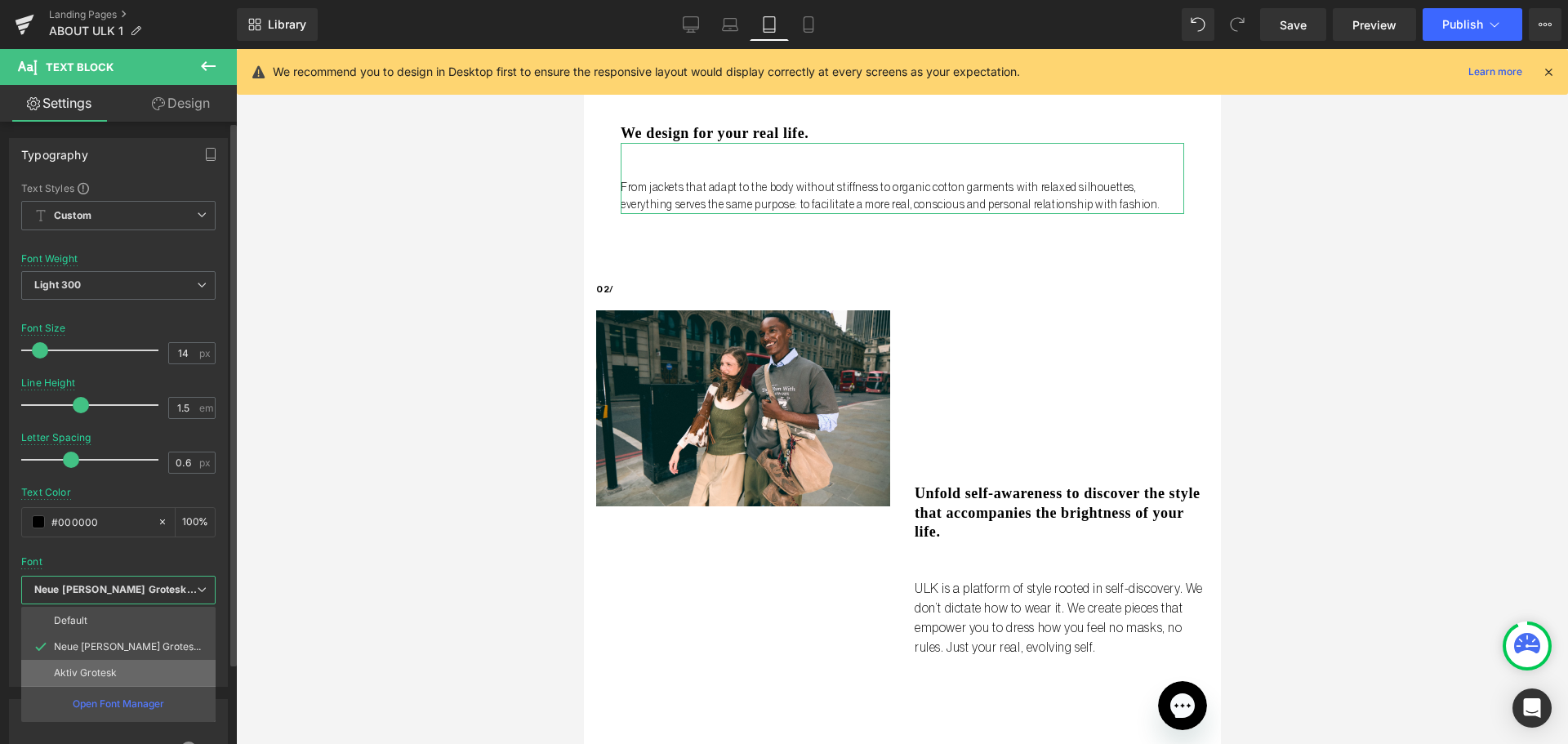
click at [146, 683] on li "Aktiv Grotesk" at bounding box center [119, 673] width 194 height 26
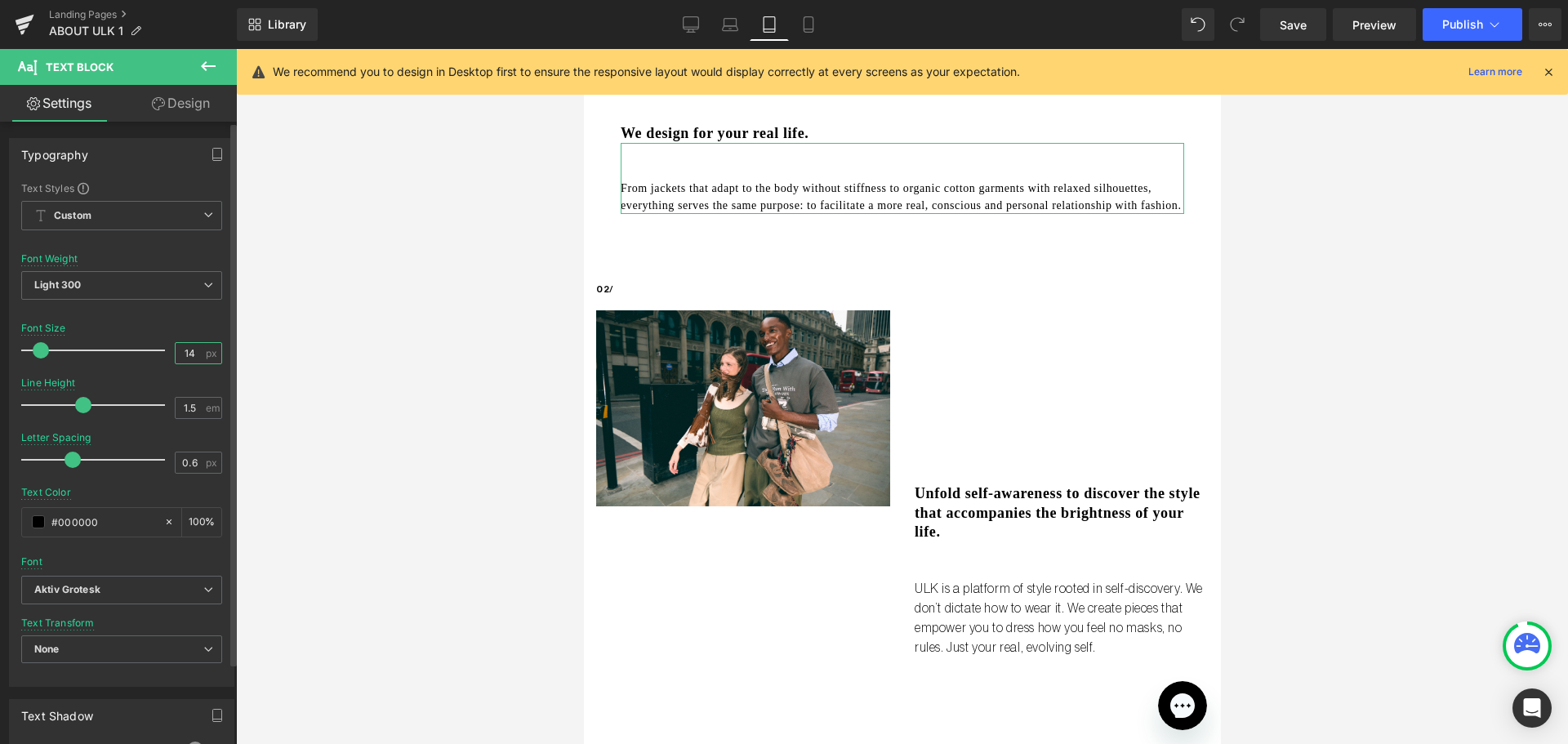
click at [188, 356] on input "14" at bounding box center [189, 353] width 28 height 21
click at [182, 356] on input "14" at bounding box center [189, 353] width 28 height 21
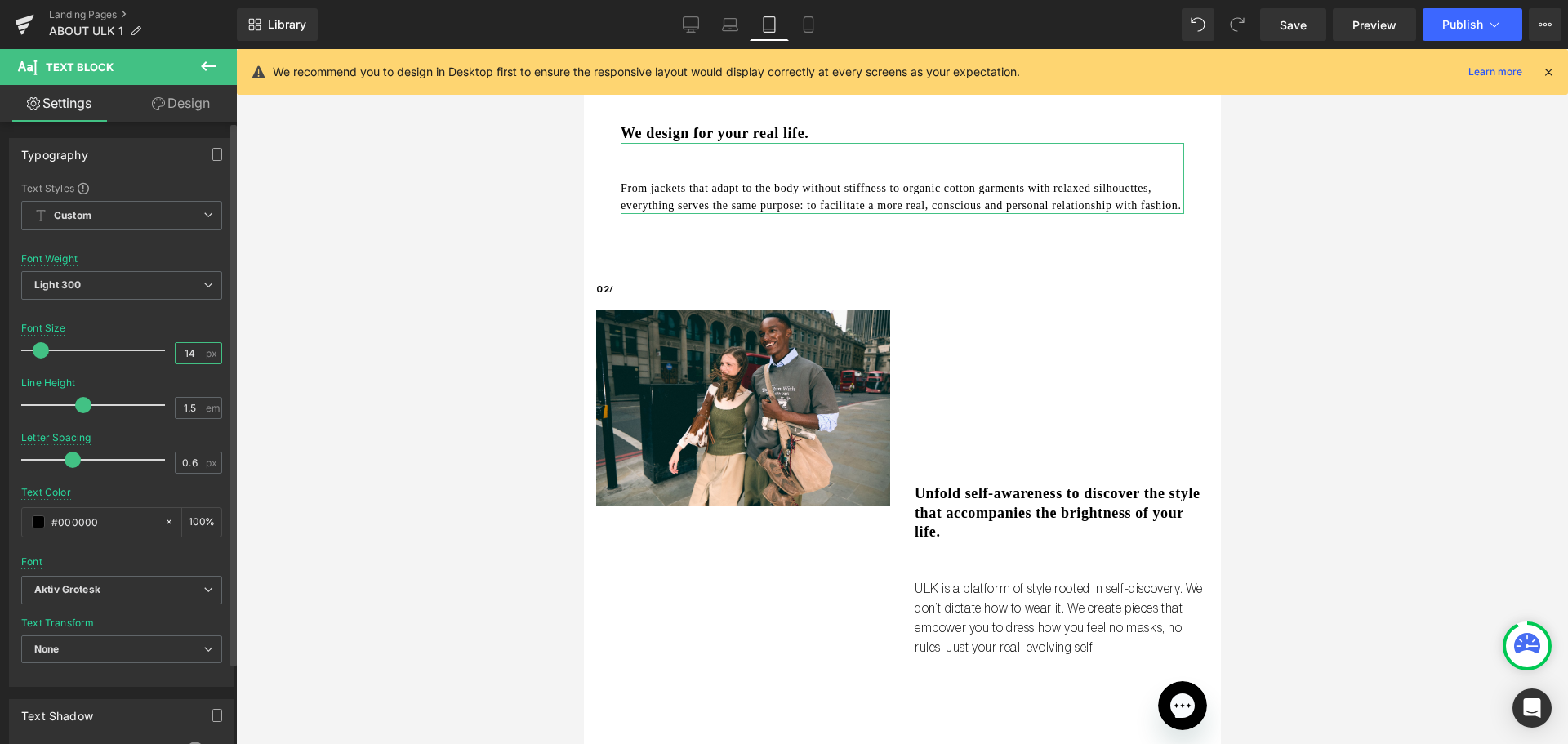
click at [182, 356] on input "14" at bounding box center [189, 353] width 28 height 21
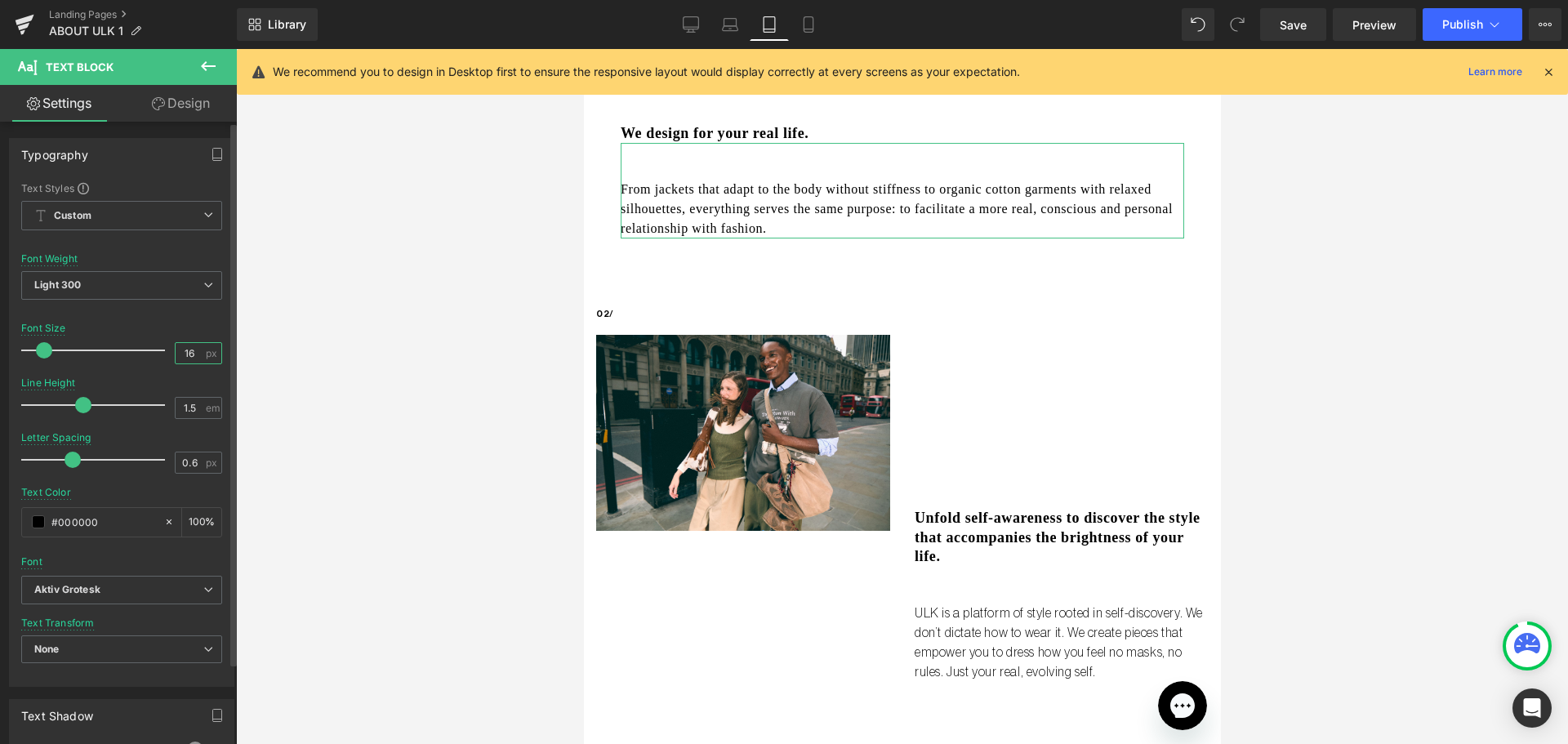
type input "16"
click at [187, 389] on div "Line Height 1.5 em" at bounding box center [122, 405] width 201 height 55
click at [1289, 295] on div at bounding box center [902, 396] width 1332 height 695
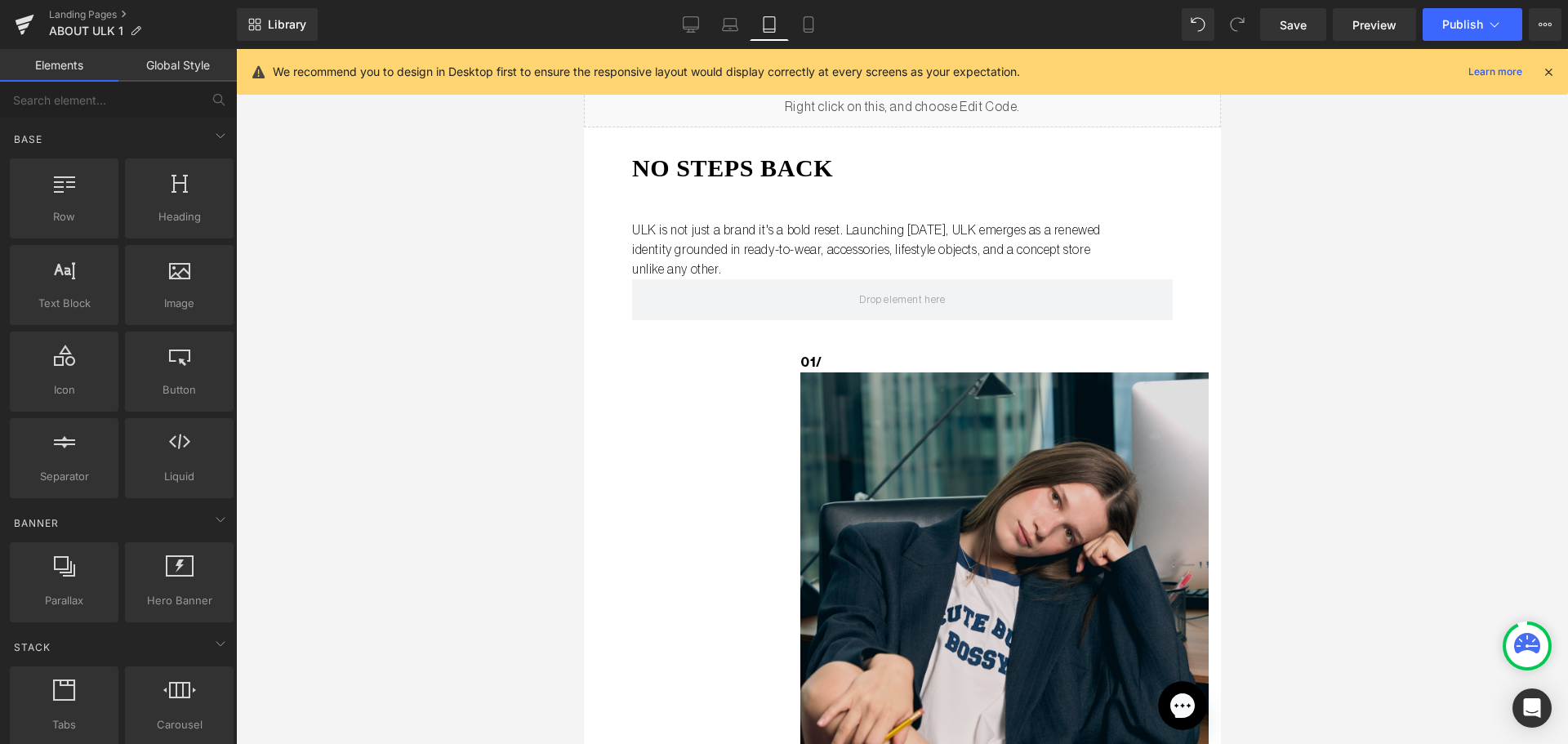
scroll to position [0, 0]
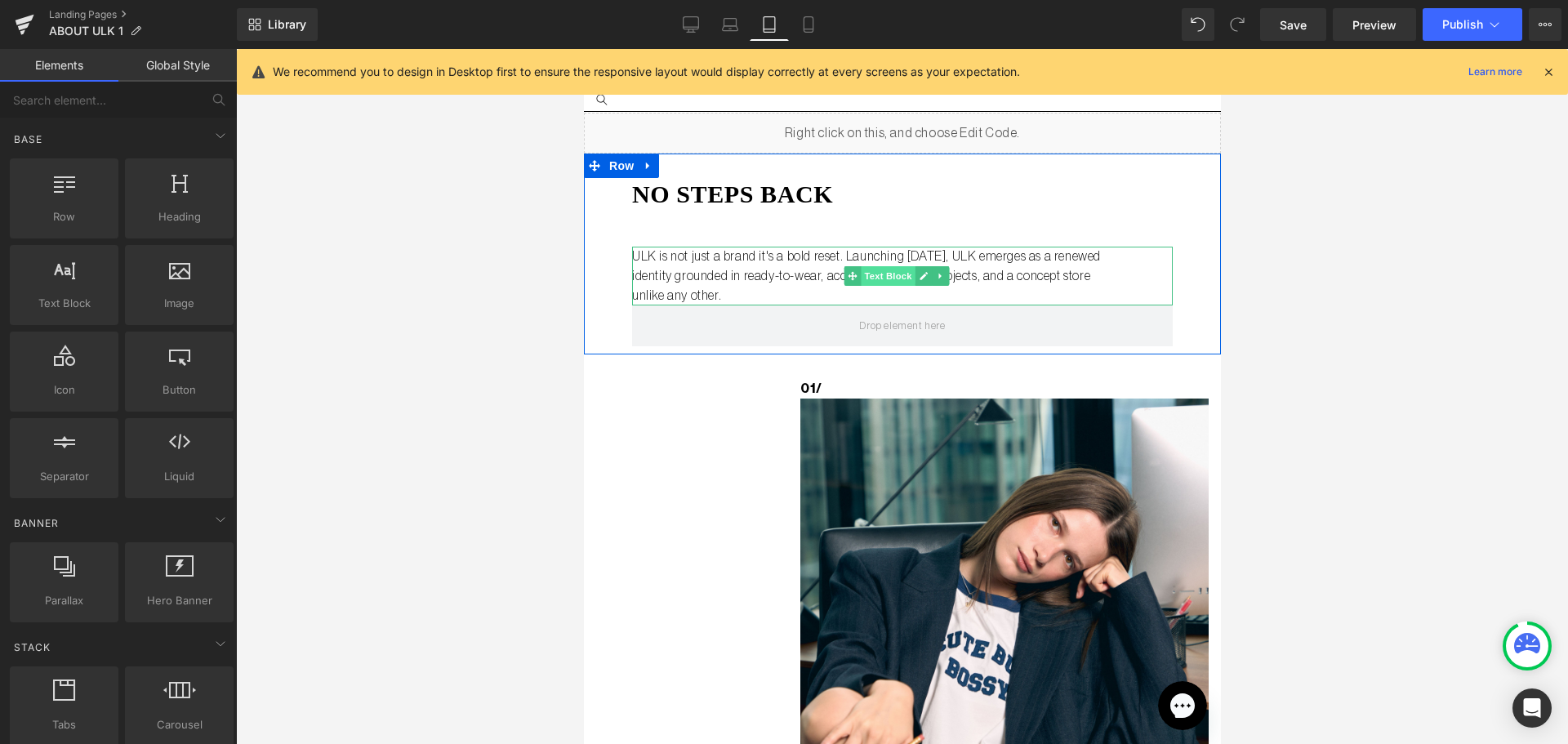
click at [871, 281] on span "Text Block" at bounding box center [886, 276] width 54 height 20
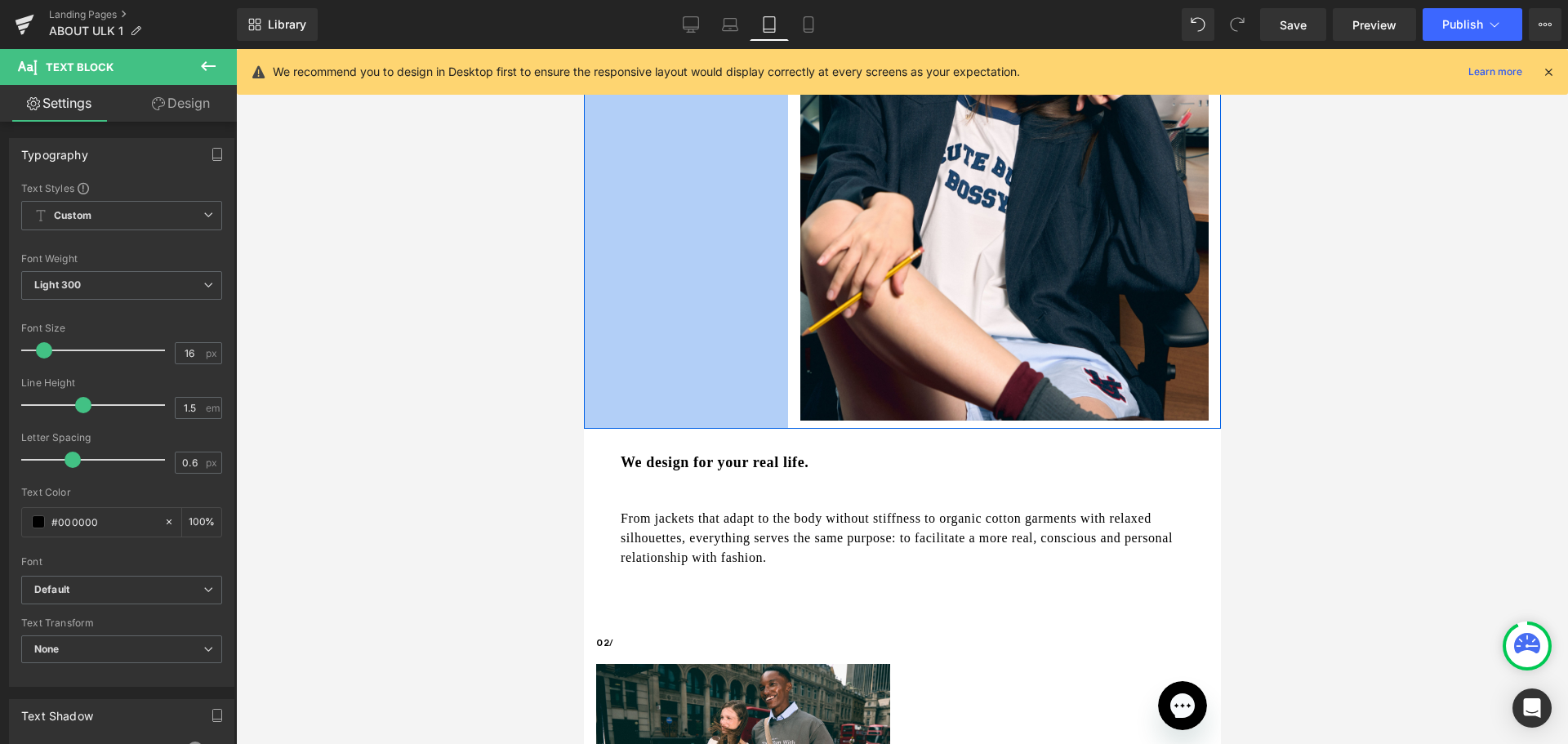
scroll to position [490, 0]
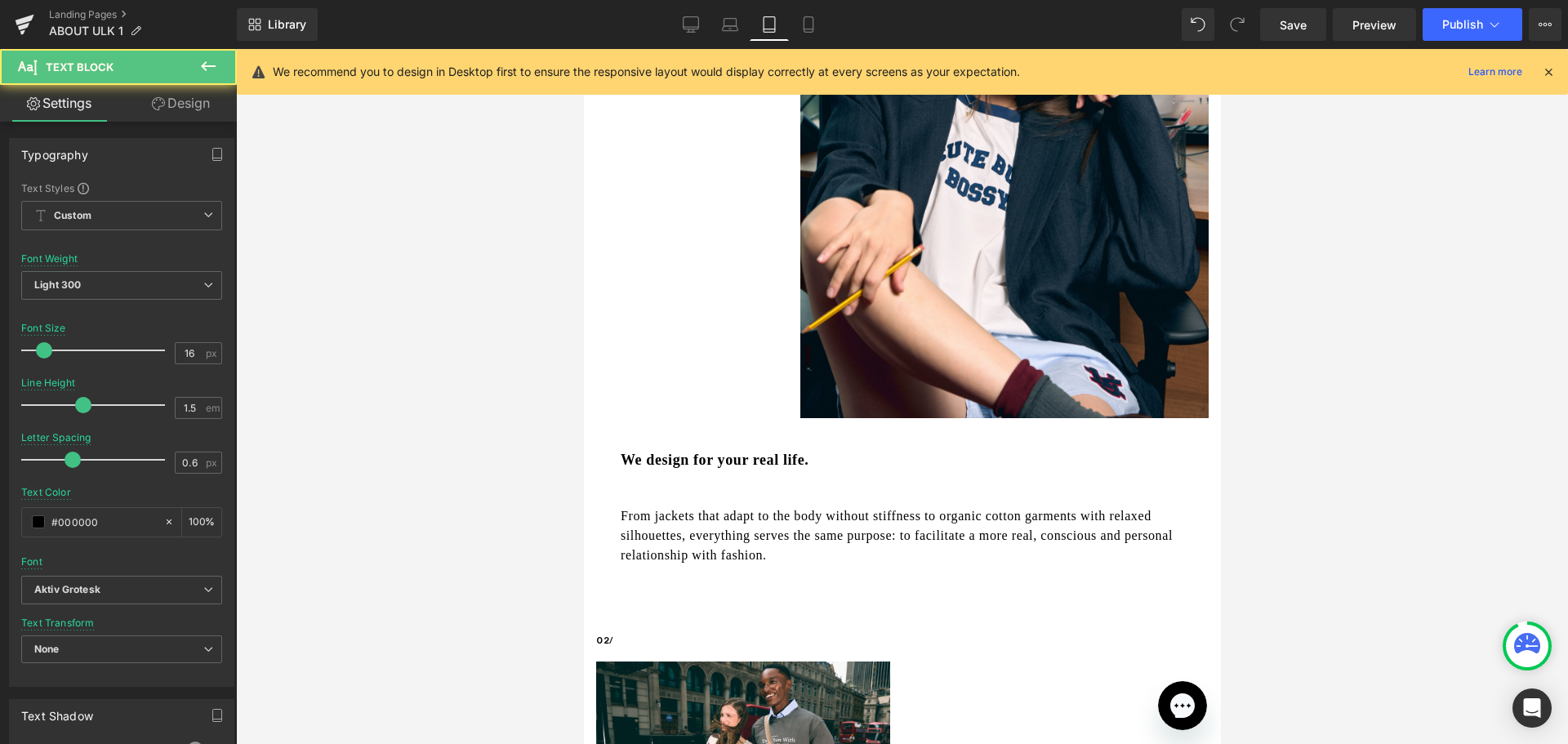
click at [900, 534] on p "From jackets that adapt to the body without stiffness to organic cotton garment…" at bounding box center [902, 535] width 563 height 58
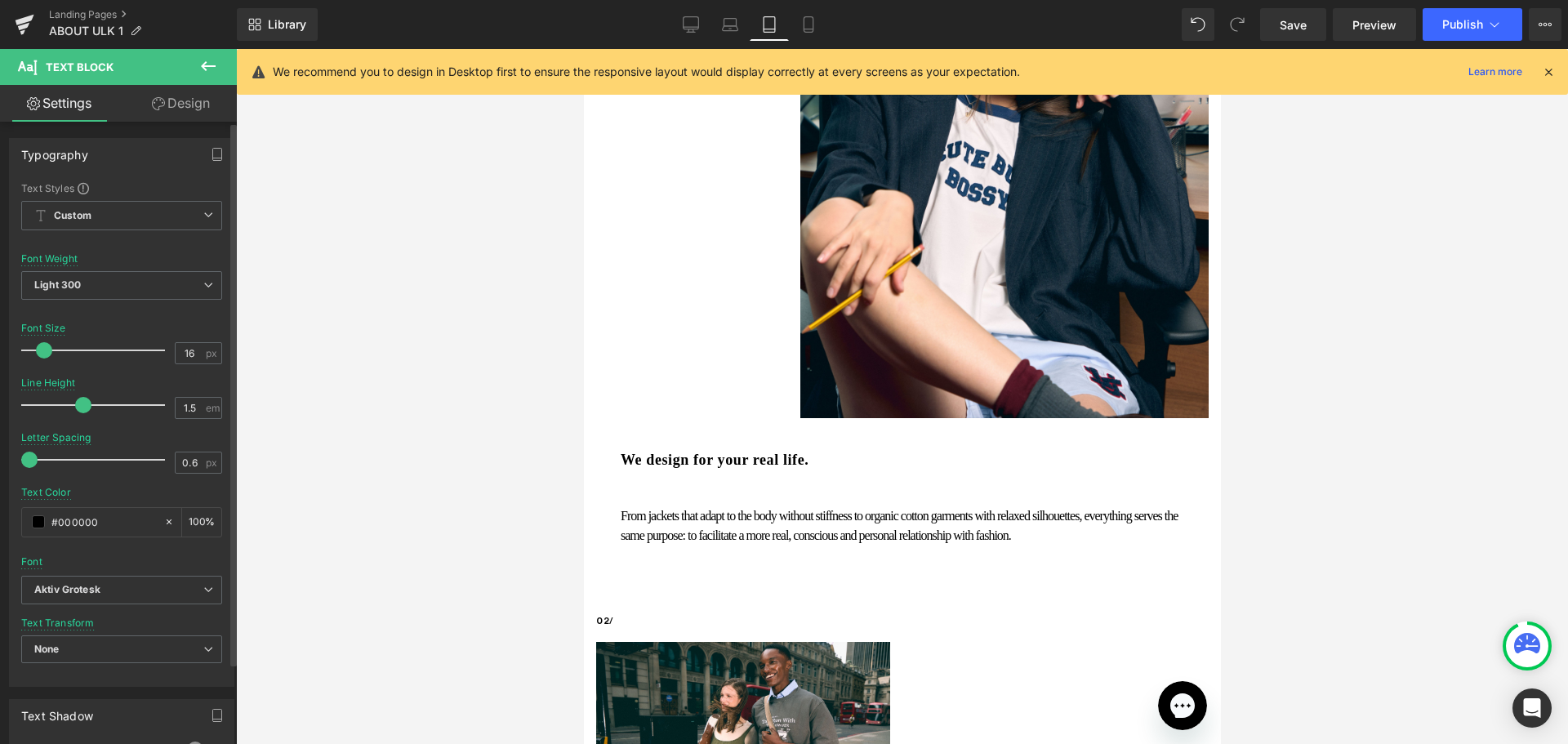
drag, startPoint x: 62, startPoint y: 456, endPoint x: 11, endPoint y: 465, distance: 51.8
click at [11, 465] on div "Text Styles Custom Custom Setup Global Style Custom Setup Global Style Thin 100…" at bounding box center [121, 434] width 224 height 505
click at [69, 461] on div at bounding box center [97, 460] width 136 height 33
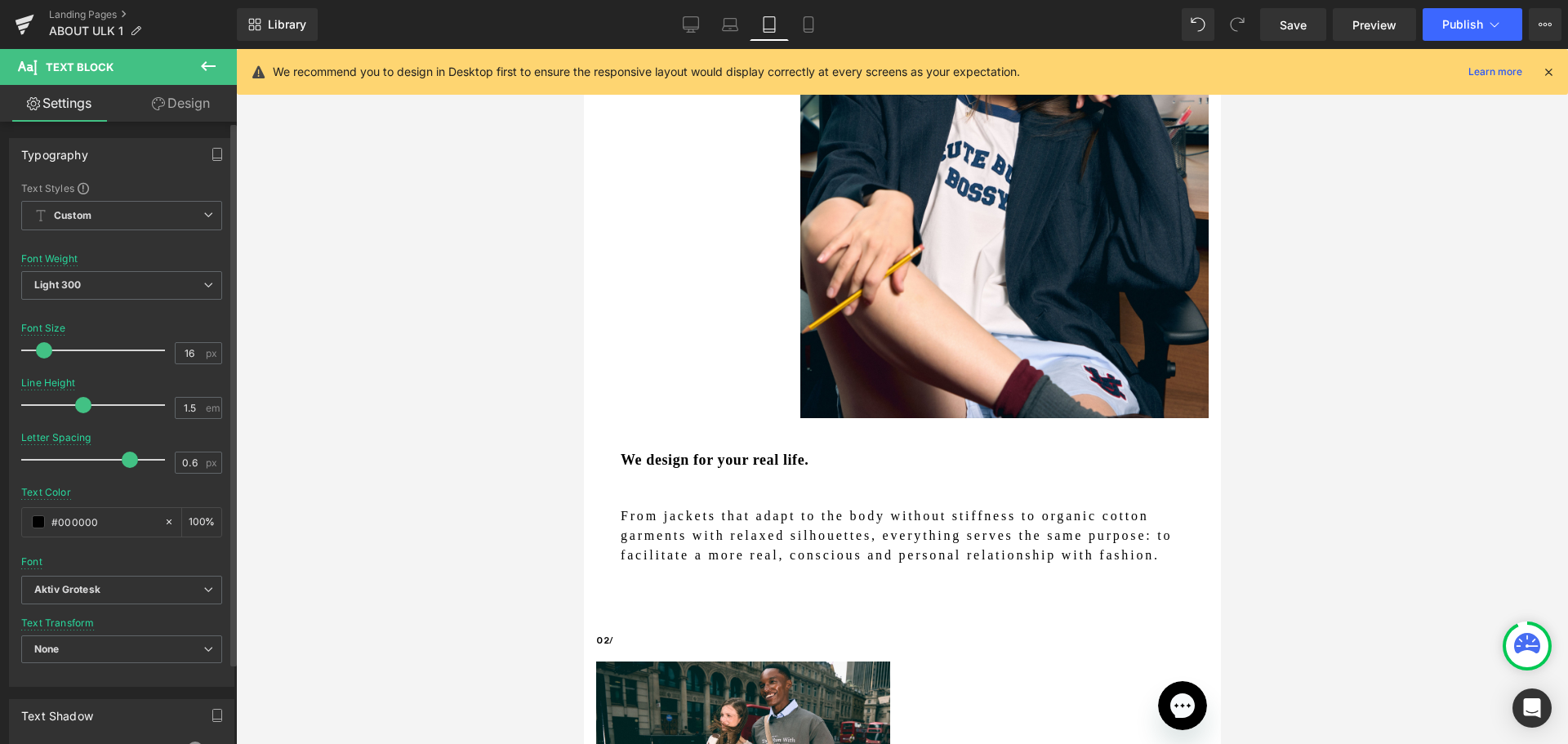
drag, startPoint x: 71, startPoint y: 460, endPoint x: 137, endPoint y: 462, distance: 66.0
click at [137, 462] on span at bounding box center [130, 460] width 16 height 16
click at [185, 467] on input "0.6" at bounding box center [189, 463] width 28 height 21
click at [183, 464] on input "0.6" at bounding box center [189, 463] width 28 height 21
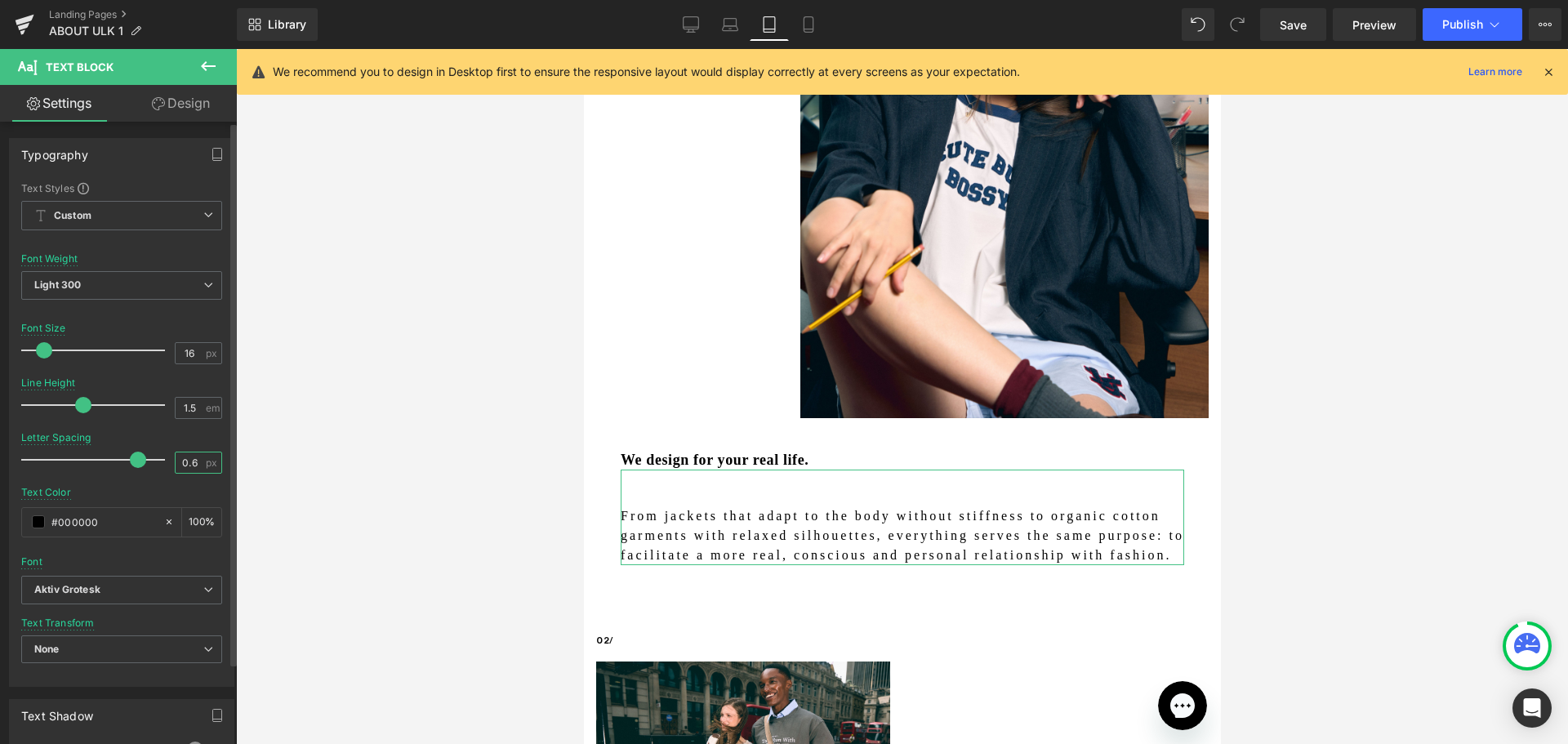
click at [183, 464] on input "0.6" at bounding box center [189, 463] width 28 height 21
type input "0"
click at [180, 487] on div "Text Color #000000 100 %" at bounding box center [122, 521] width 201 height 70
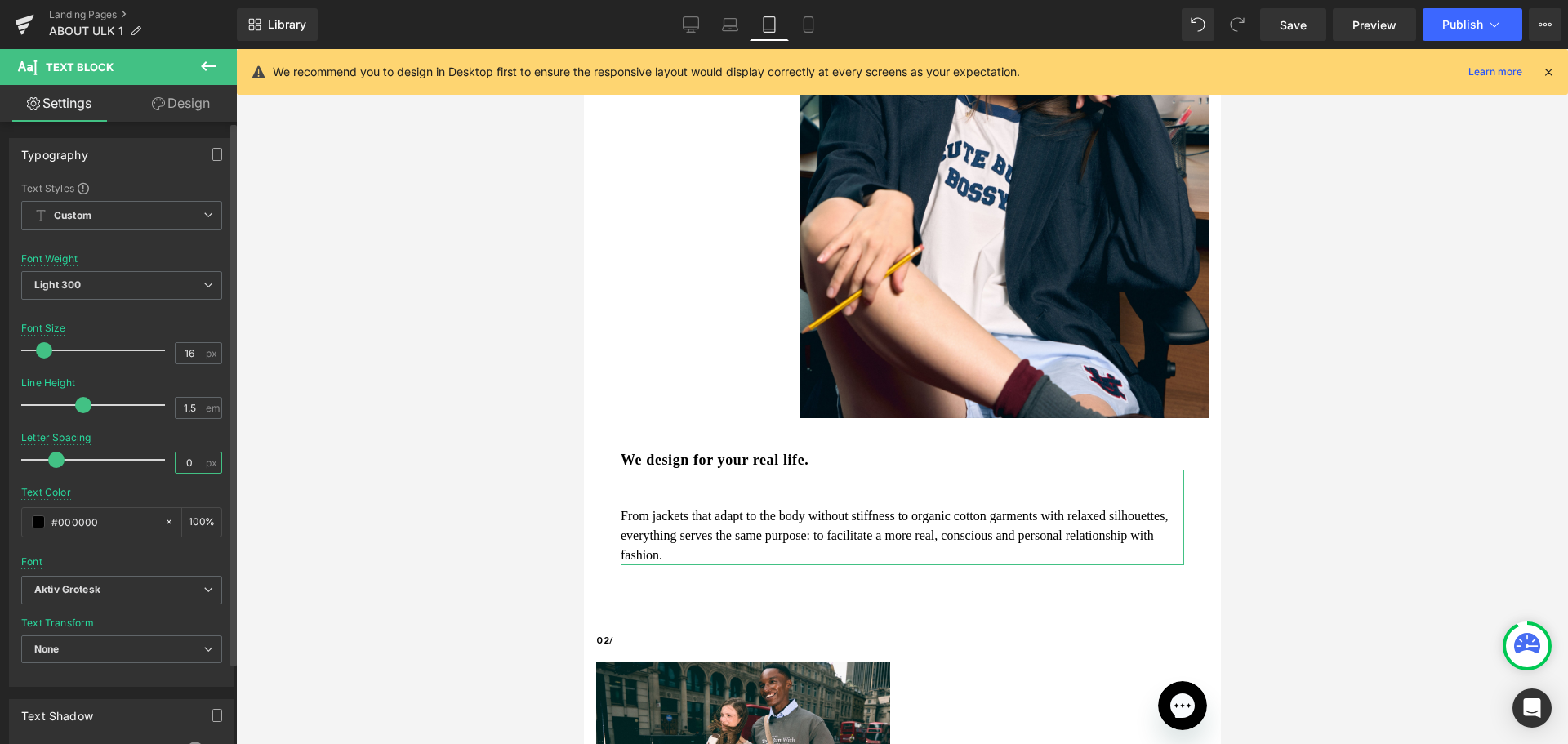
click at [185, 473] on input "0" at bounding box center [189, 463] width 28 height 21
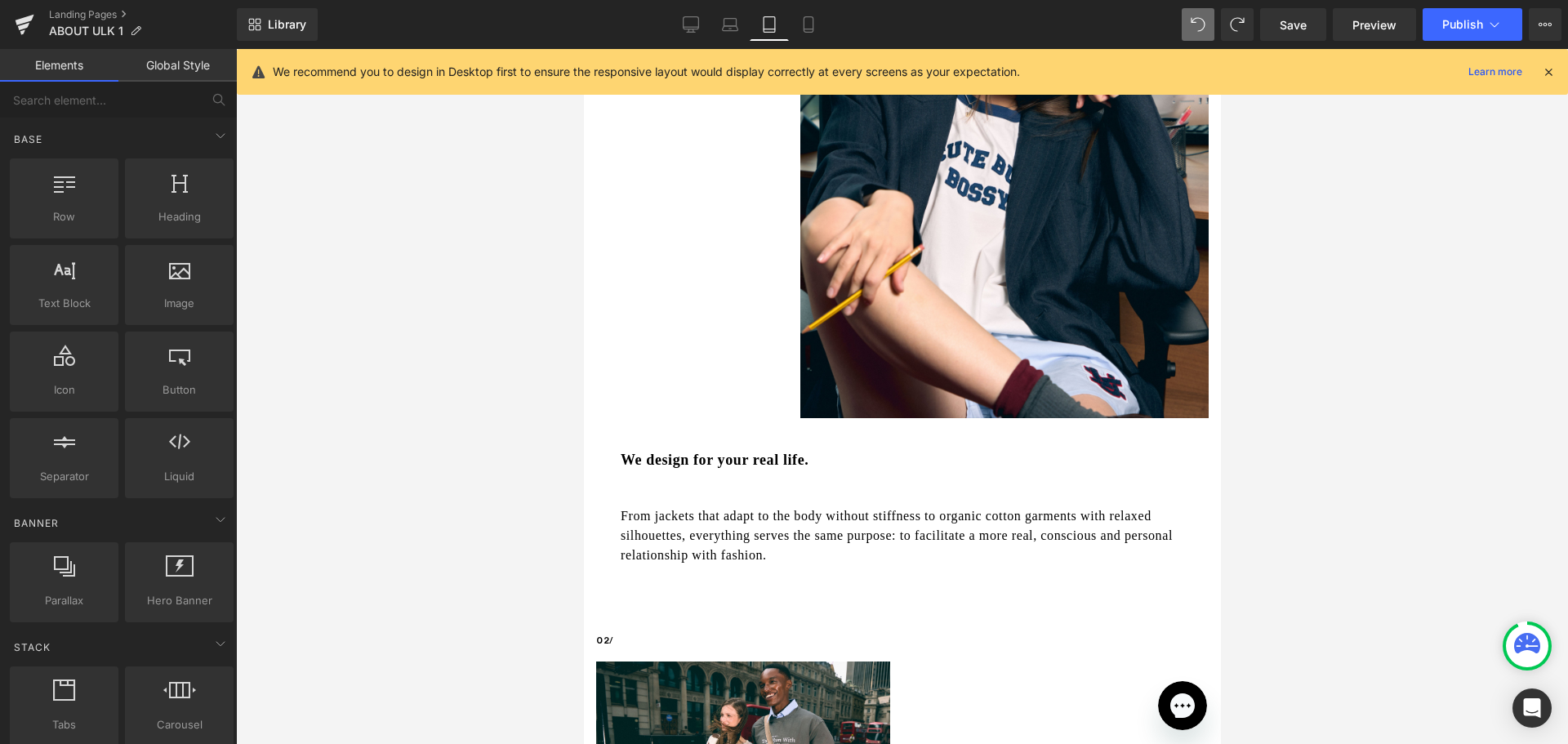
click at [1291, 434] on div at bounding box center [902, 396] width 1332 height 695
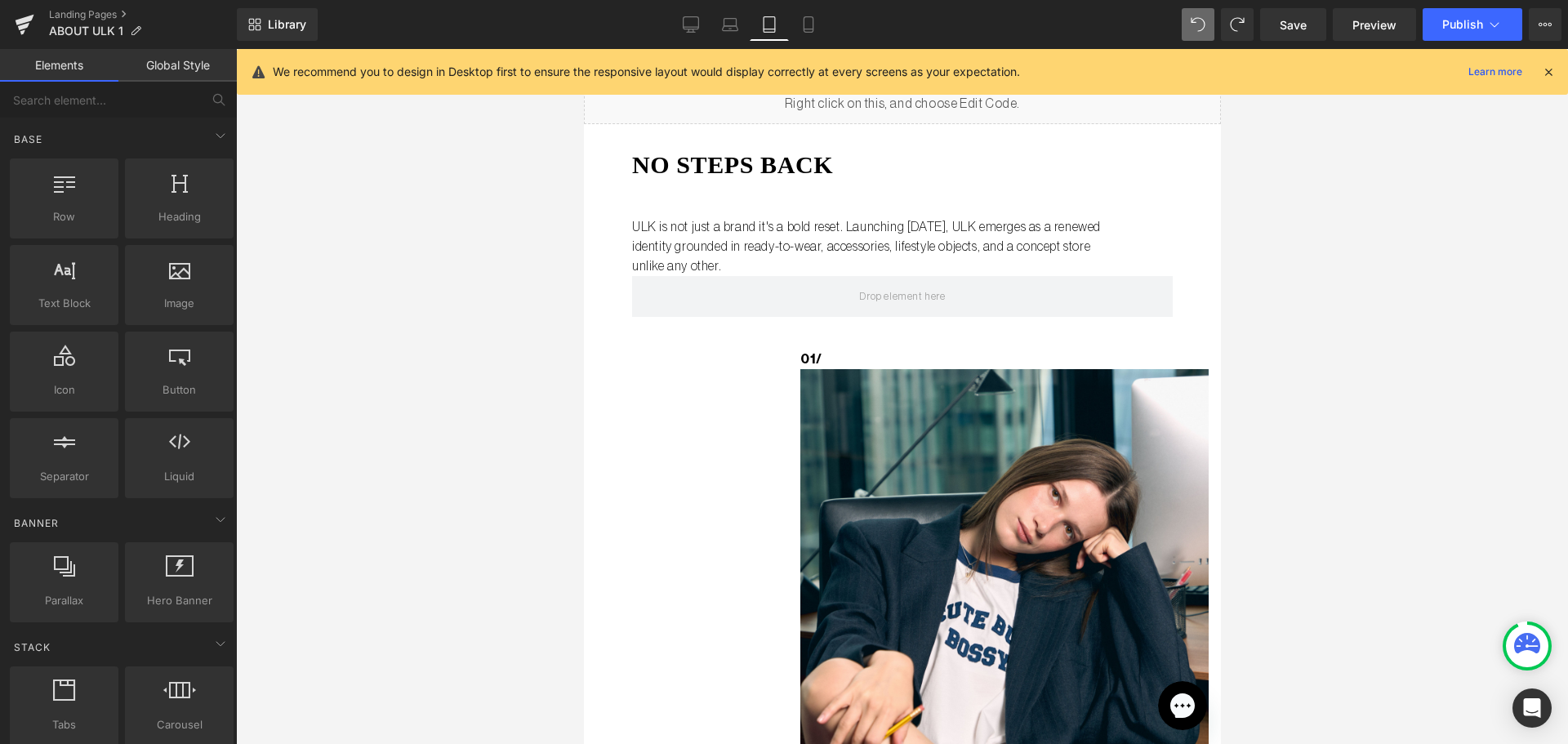
scroll to position [0, 0]
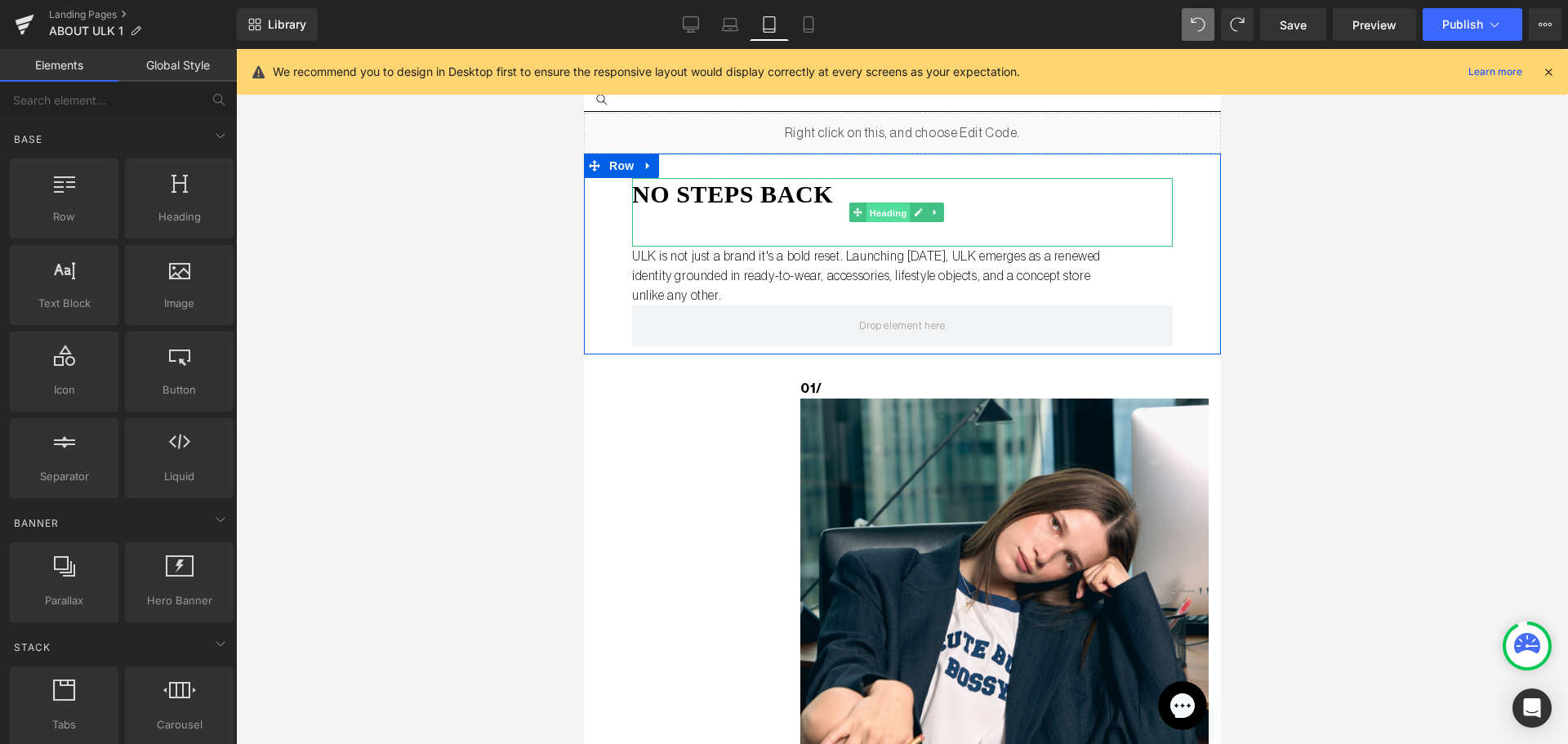
click at [882, 211] on span "Heading" at bounding box center [886, 213] width 44 height 20
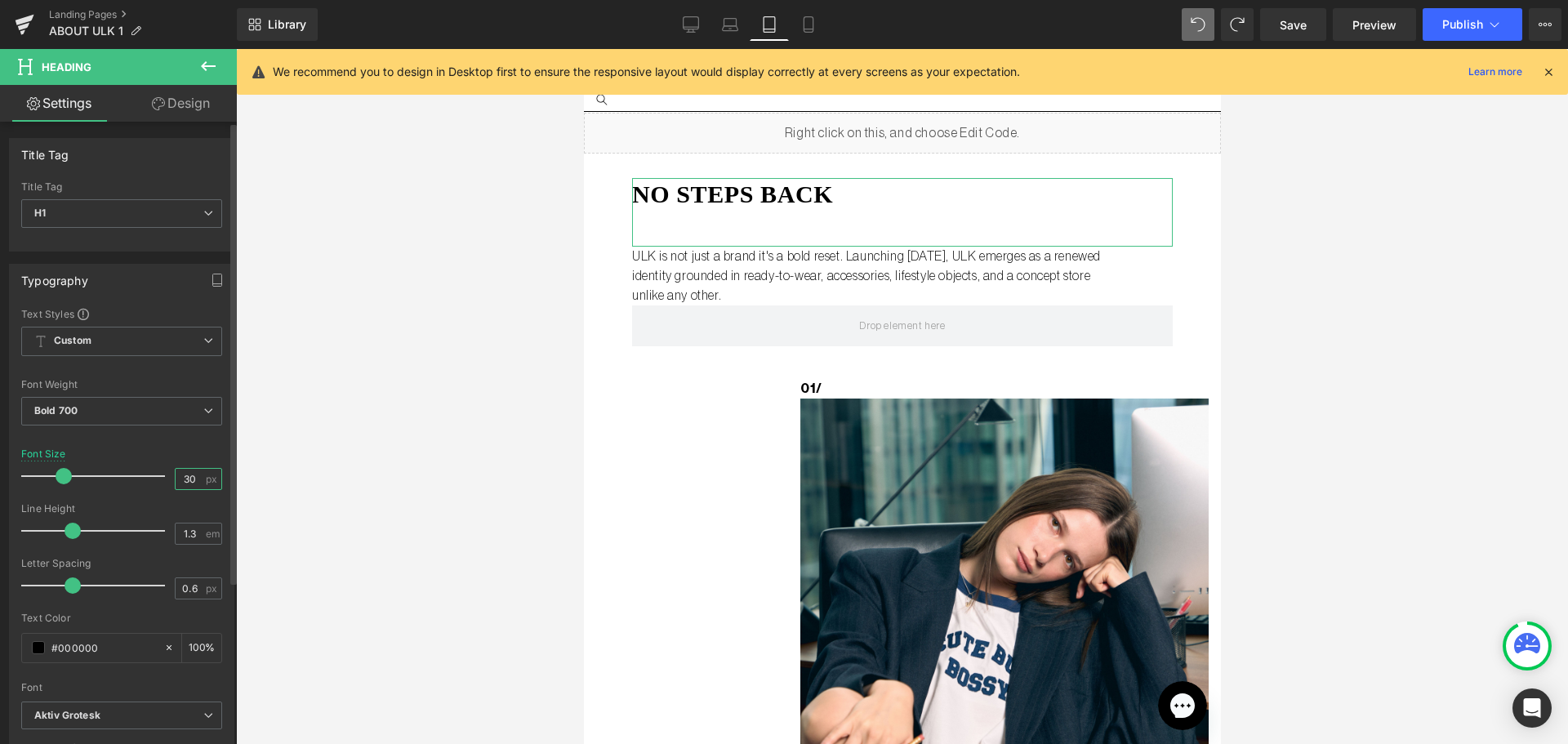
click at [196, 485] on input "30" at bounding box center [189, 479] width 28 height 21
click at [183, 477] on input "30" at bounding box center [189, 479] width 28 height 21
type input "35"
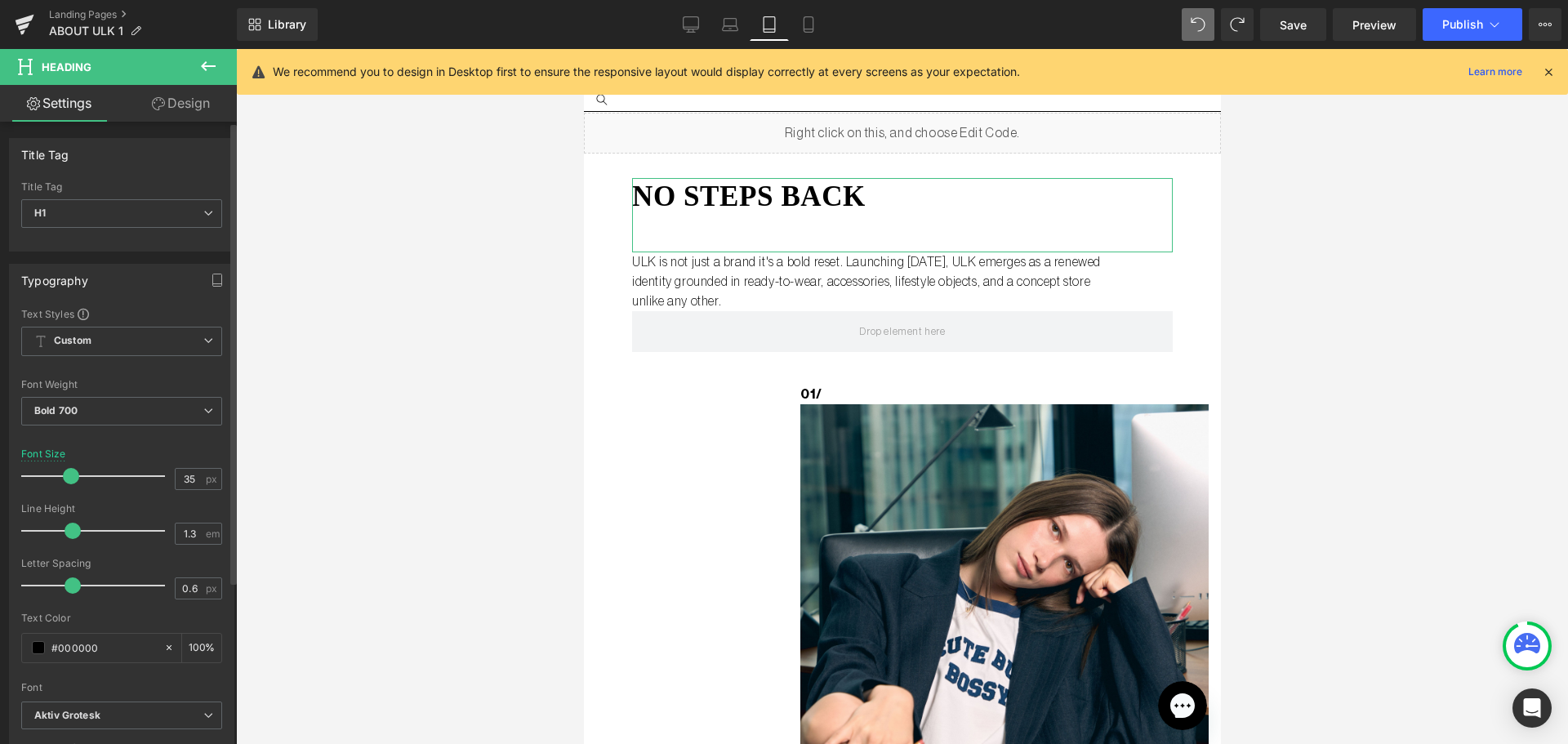
click at [207, 506] on div "Line Height" at bounding box center [122, 509] width 201 height 11
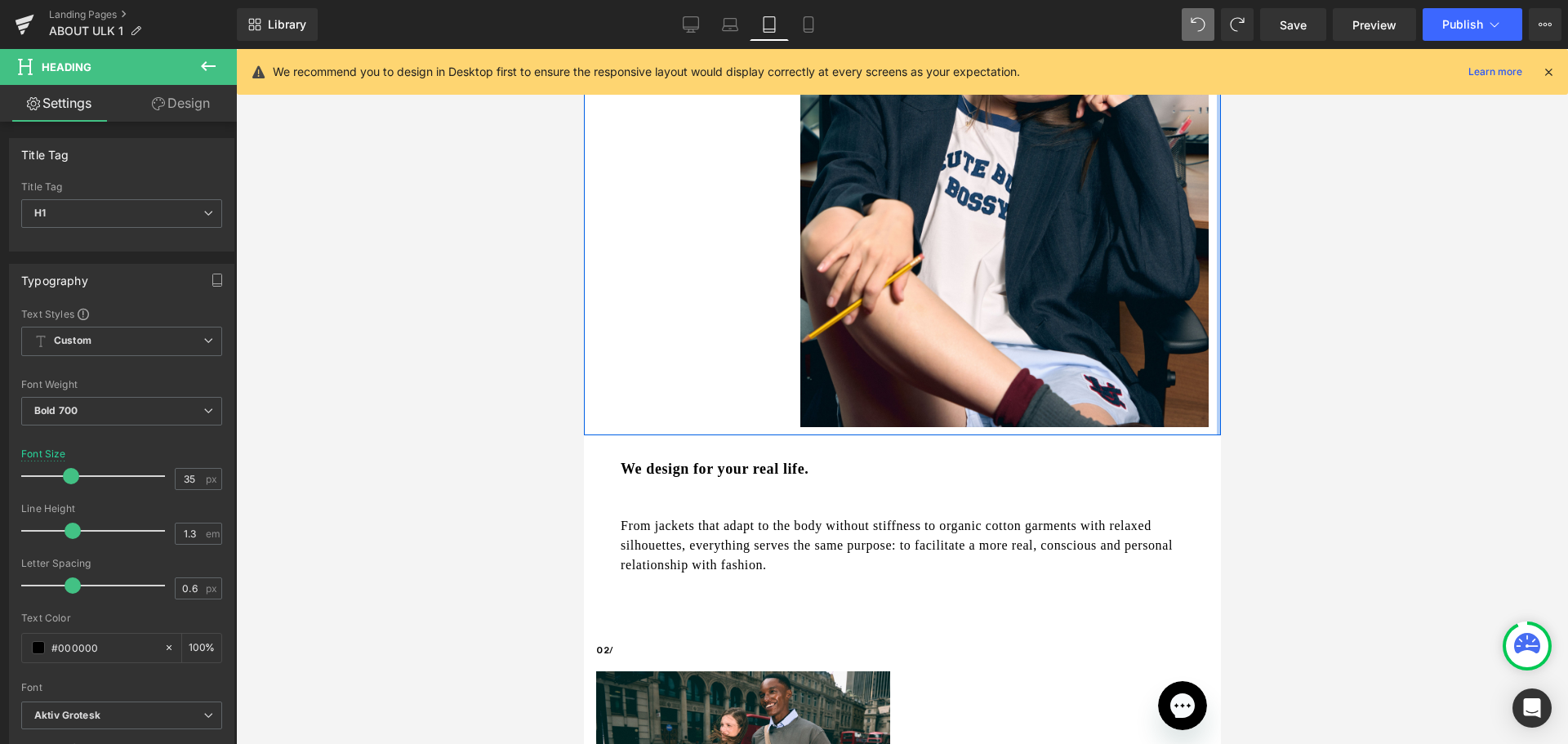
scroll to position [490, 0]
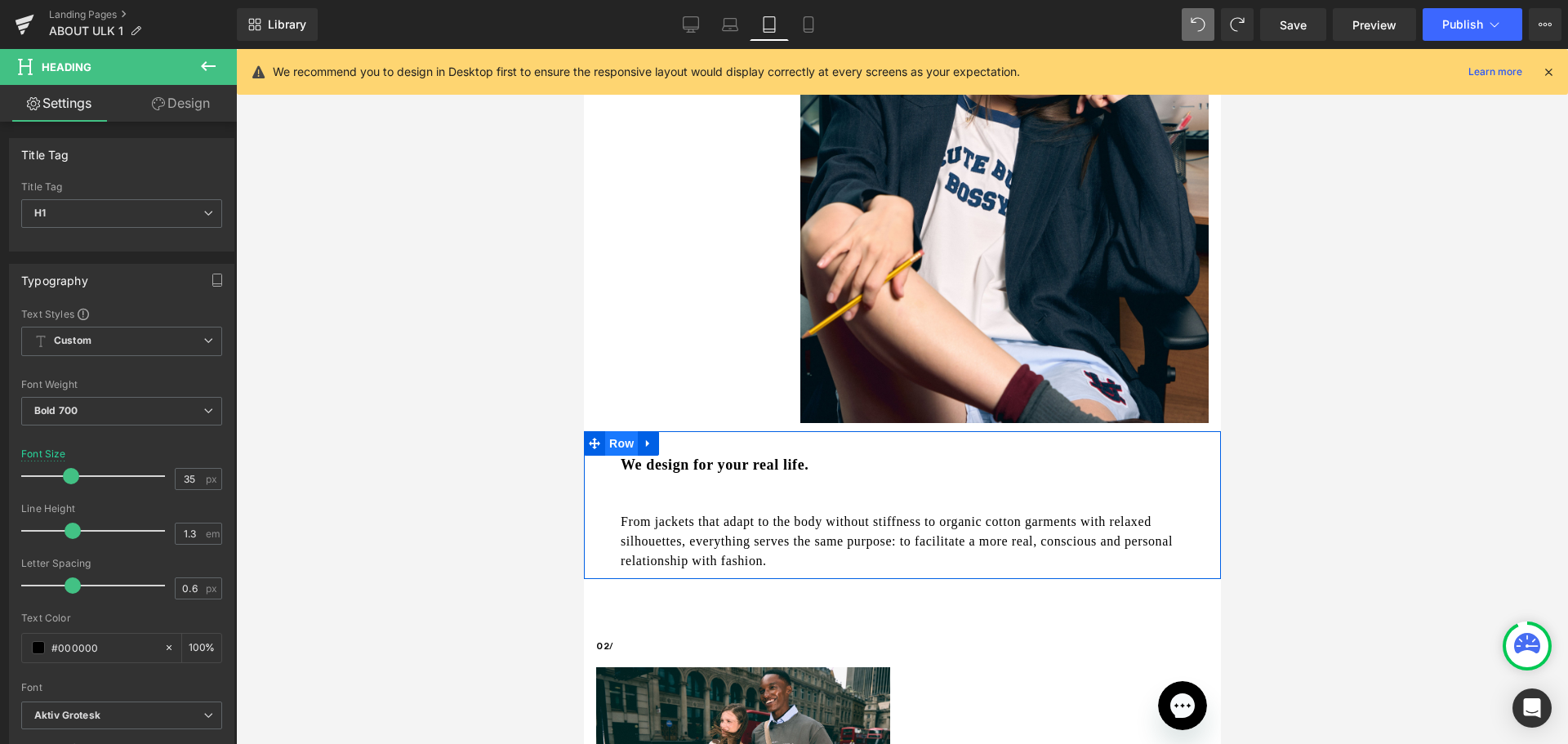
click at [622, 431] on span "Row" at bounding box center [621, 443] width 33 height 25
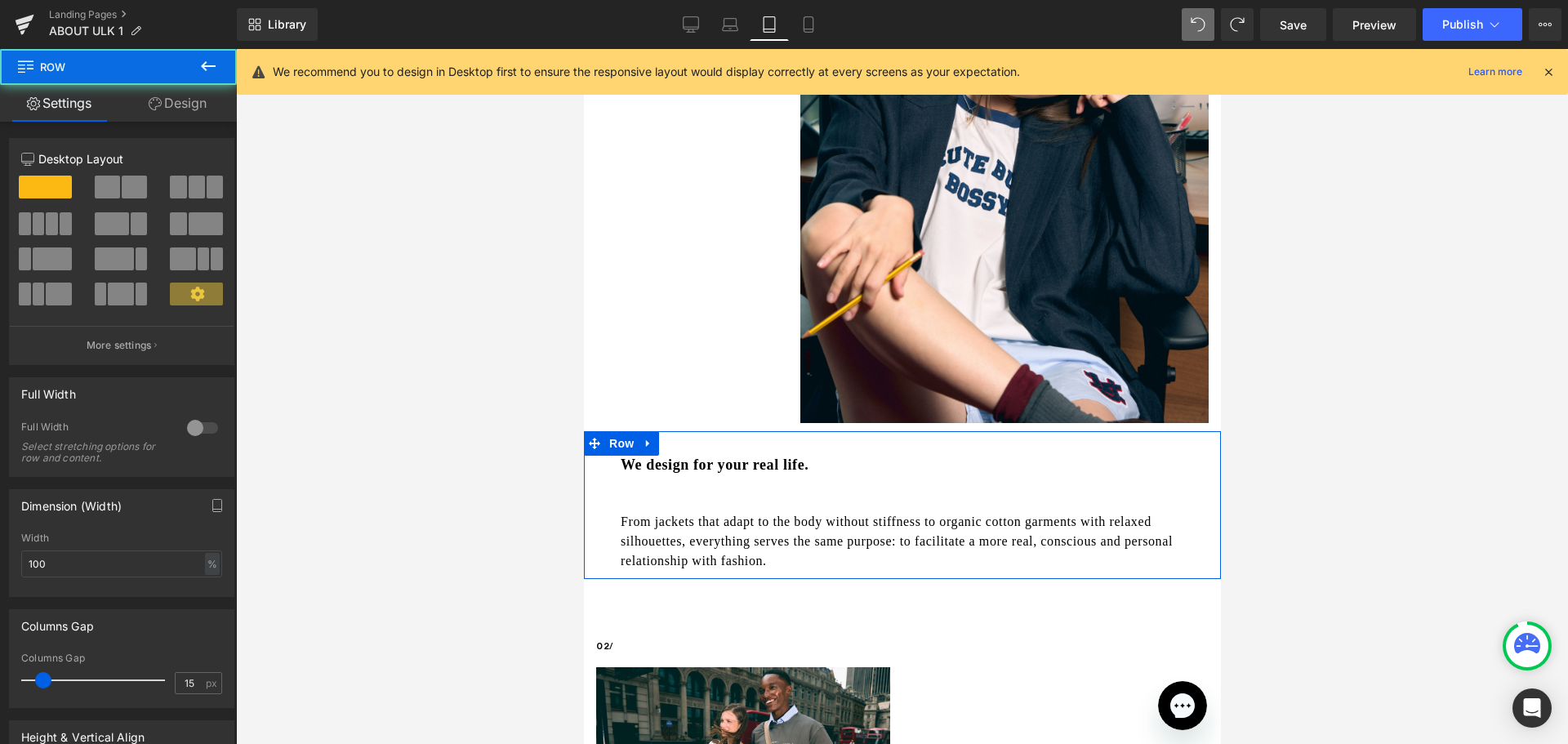
click at [154, 101] on icon at bounding box center [155, 103] width 13 height 13
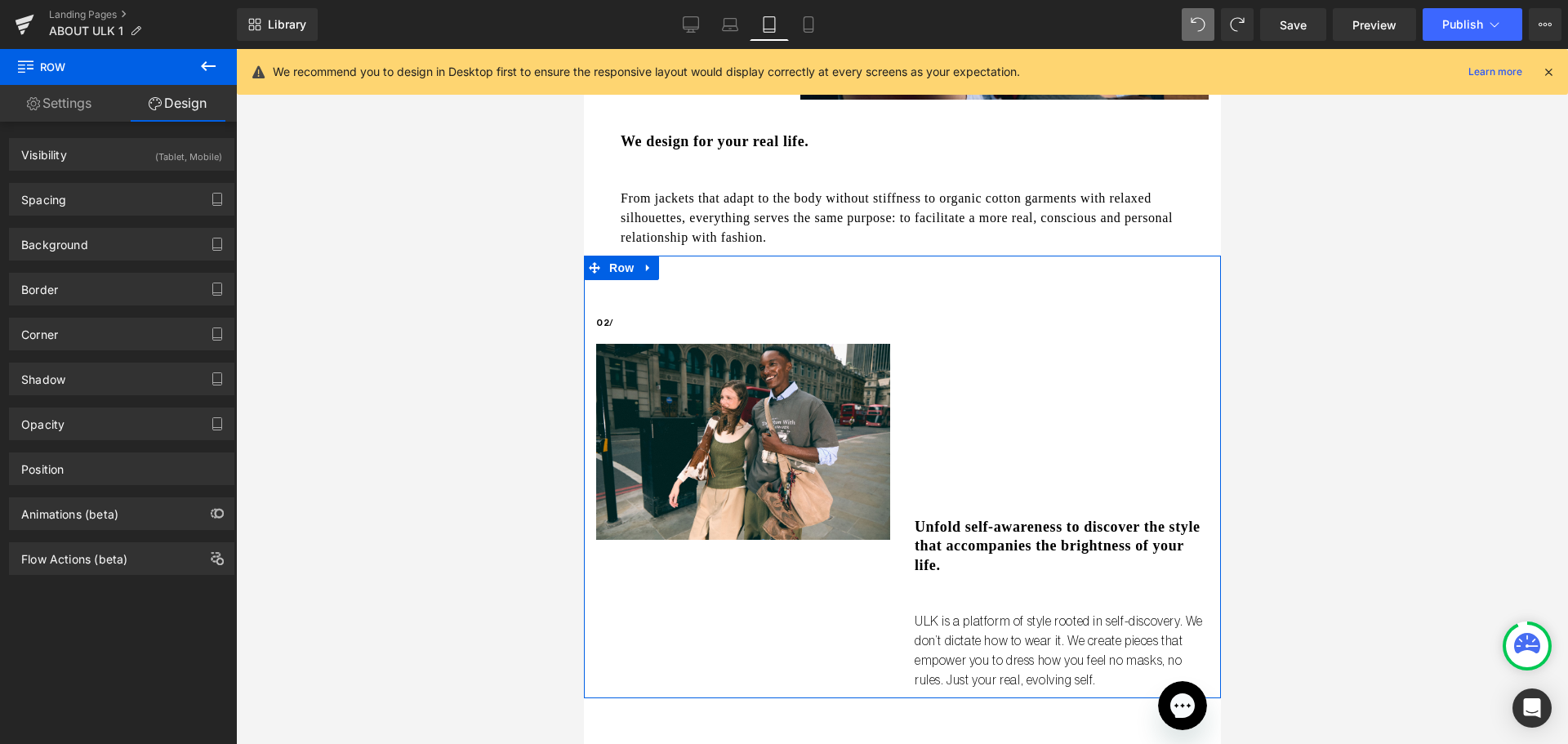
scroll to position [817, 0]
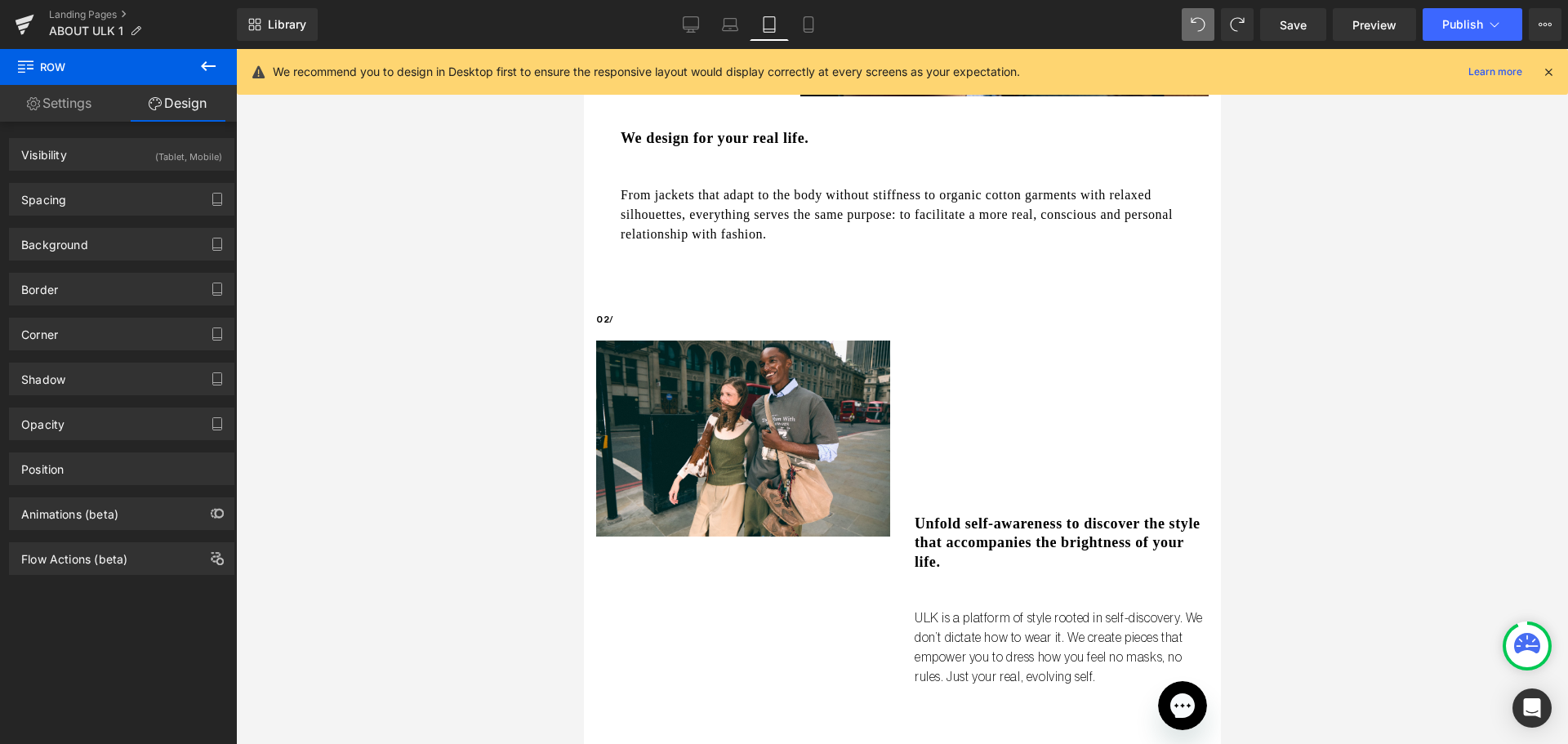
click at [213, 69] on icon at bounding box center [208, 66] width 20 height 20
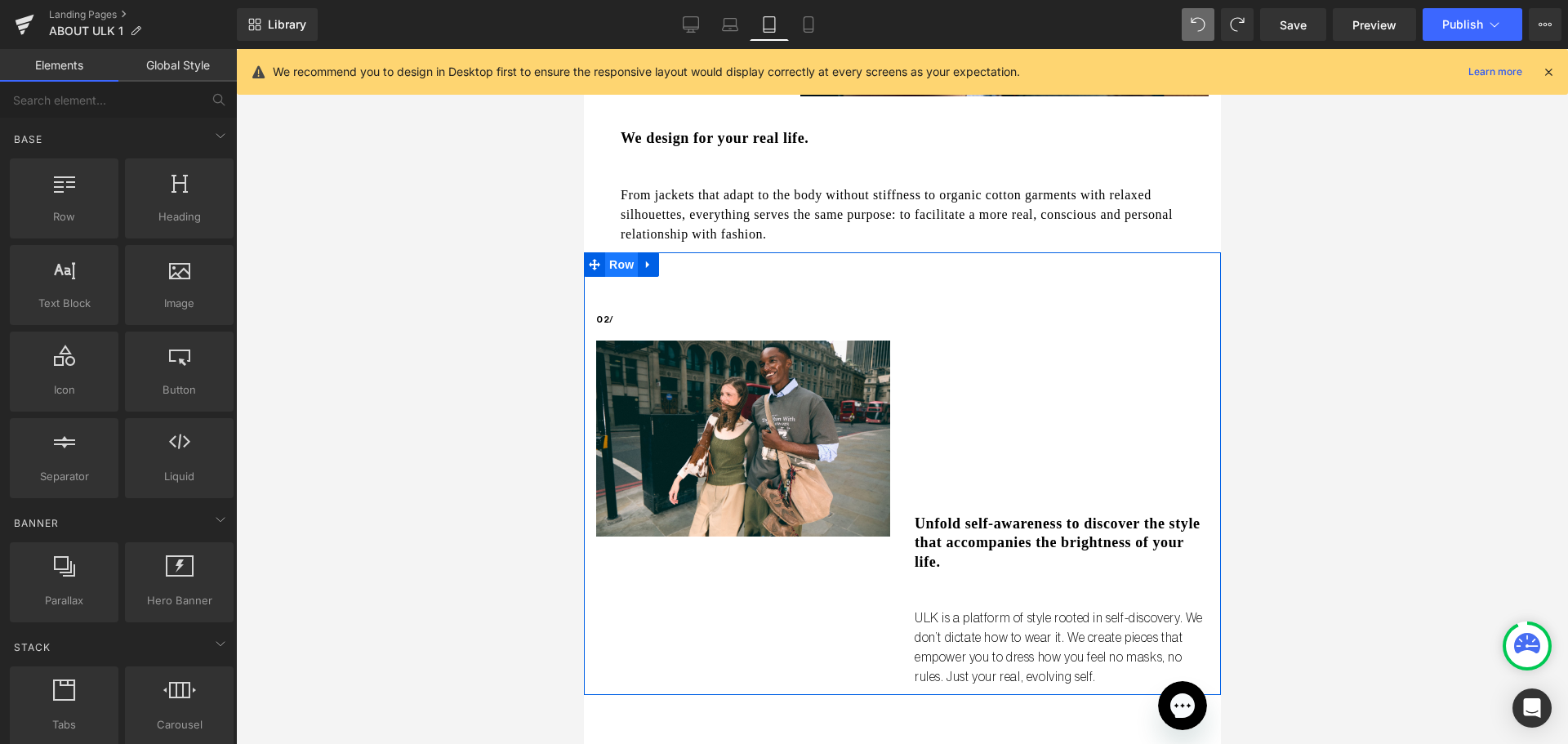
click at [605, 255] on span "Row" at bounding box center [621, 265] width 33 height 25
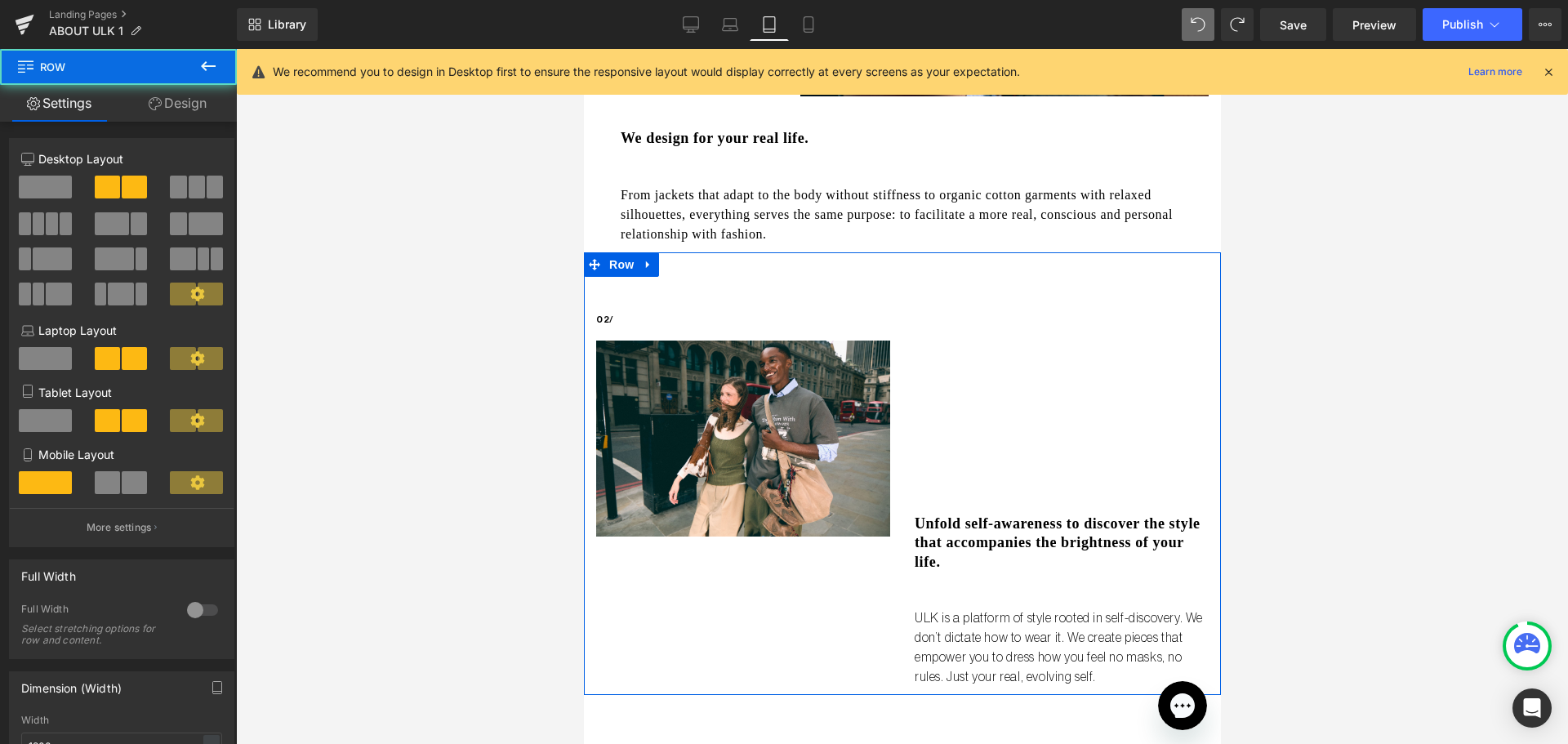
click at [182, 108] on link "Design" at bounding box center [178, 103] width 119 height 37
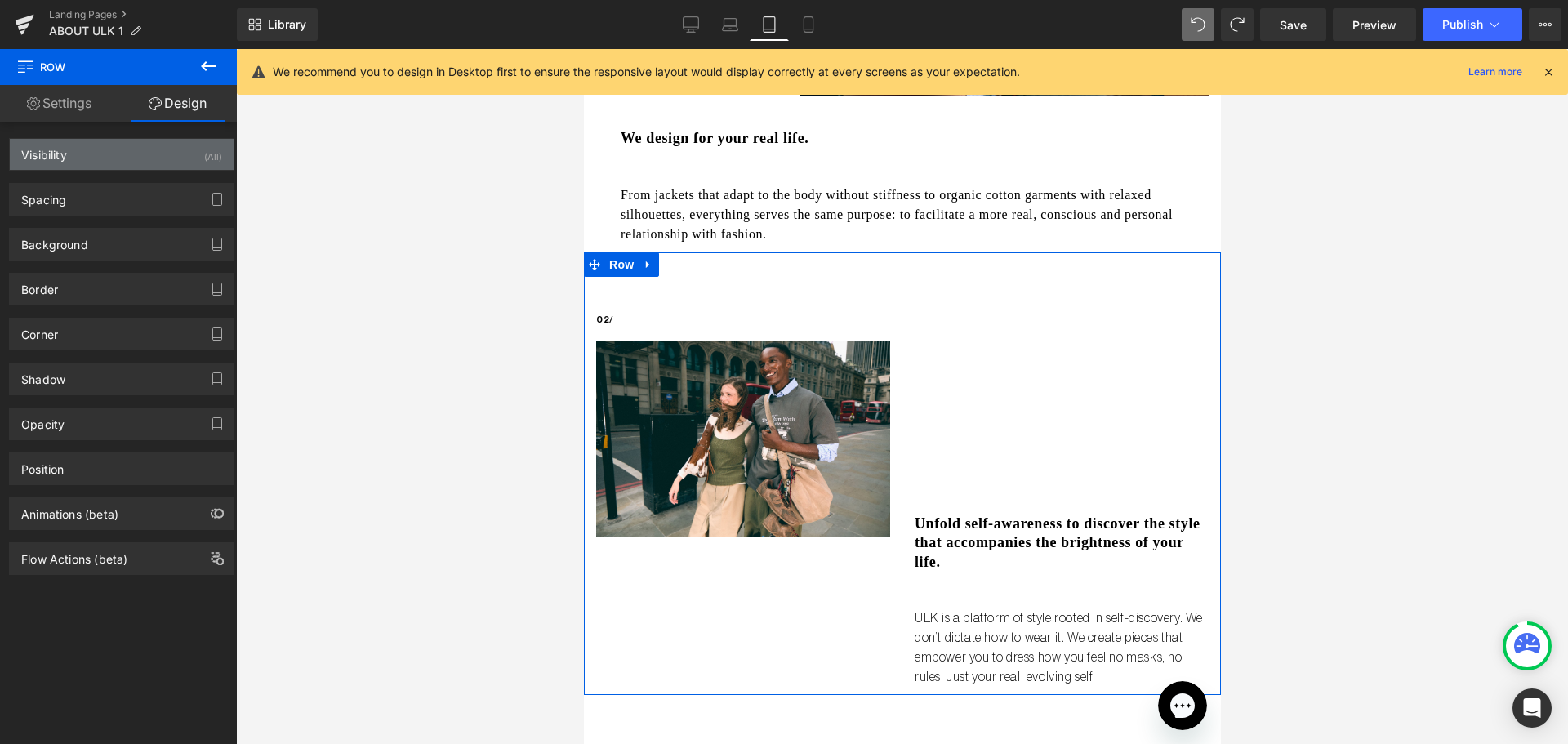
click at [88, 159] on div "Visibility (All)" at bounding box center [121, 155] width 224 height 31
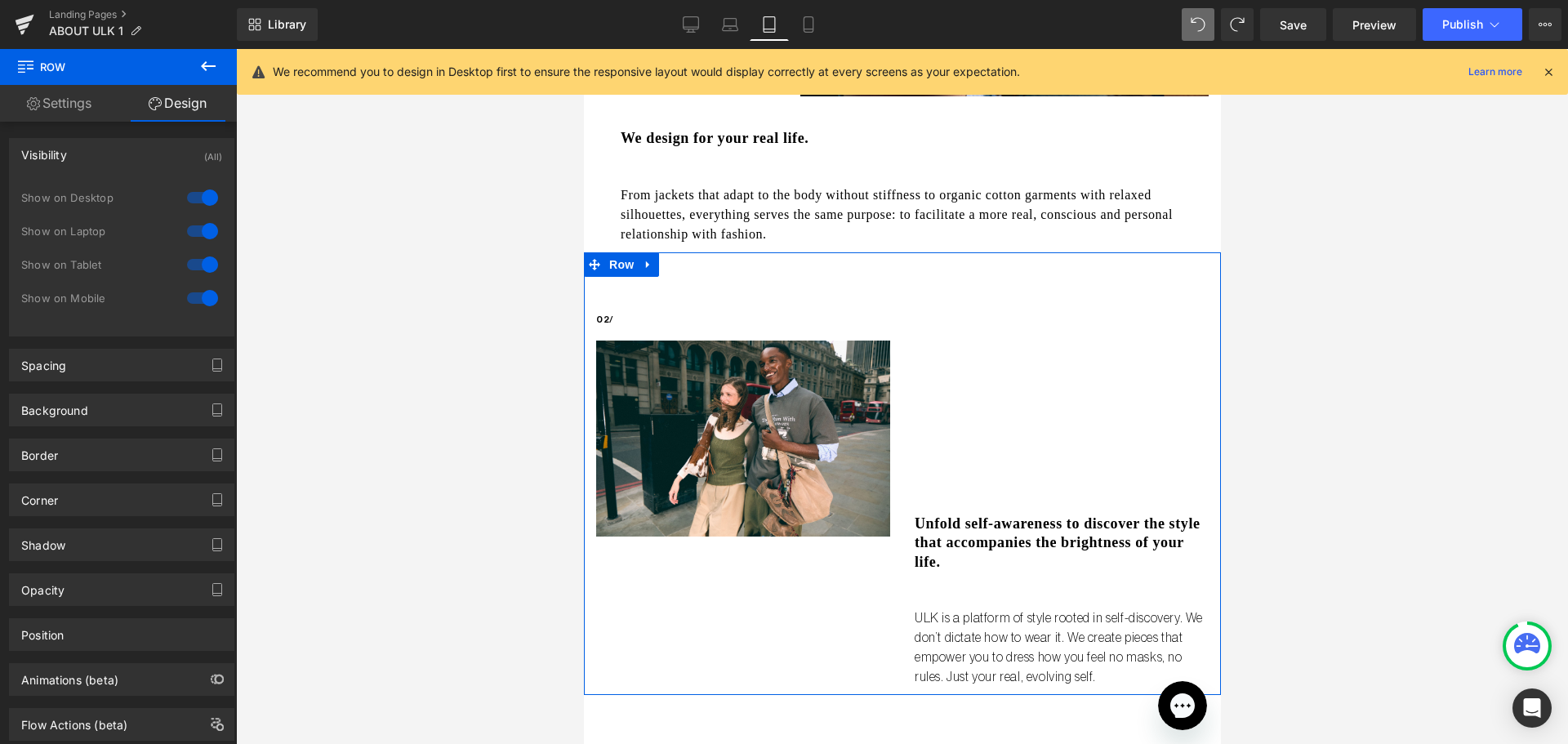
click at [186, 262] on div at bounding box center [203, 265] width 40 height 26
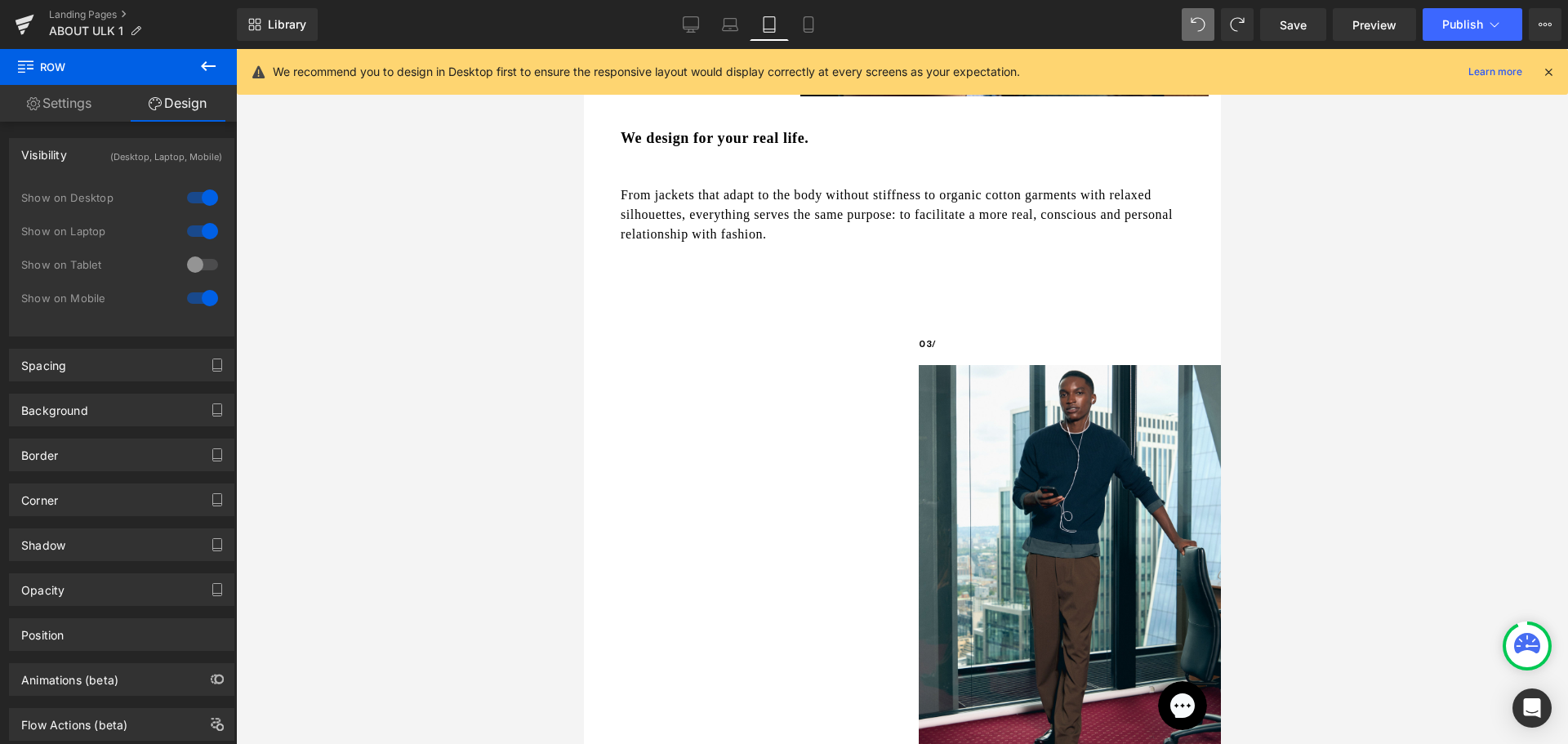
click at [203, 300] on div at bounding box center [203, 298] width 40 height 26
click at [207, 68] on icon at bounding box center [208, 66] width 20 height 20
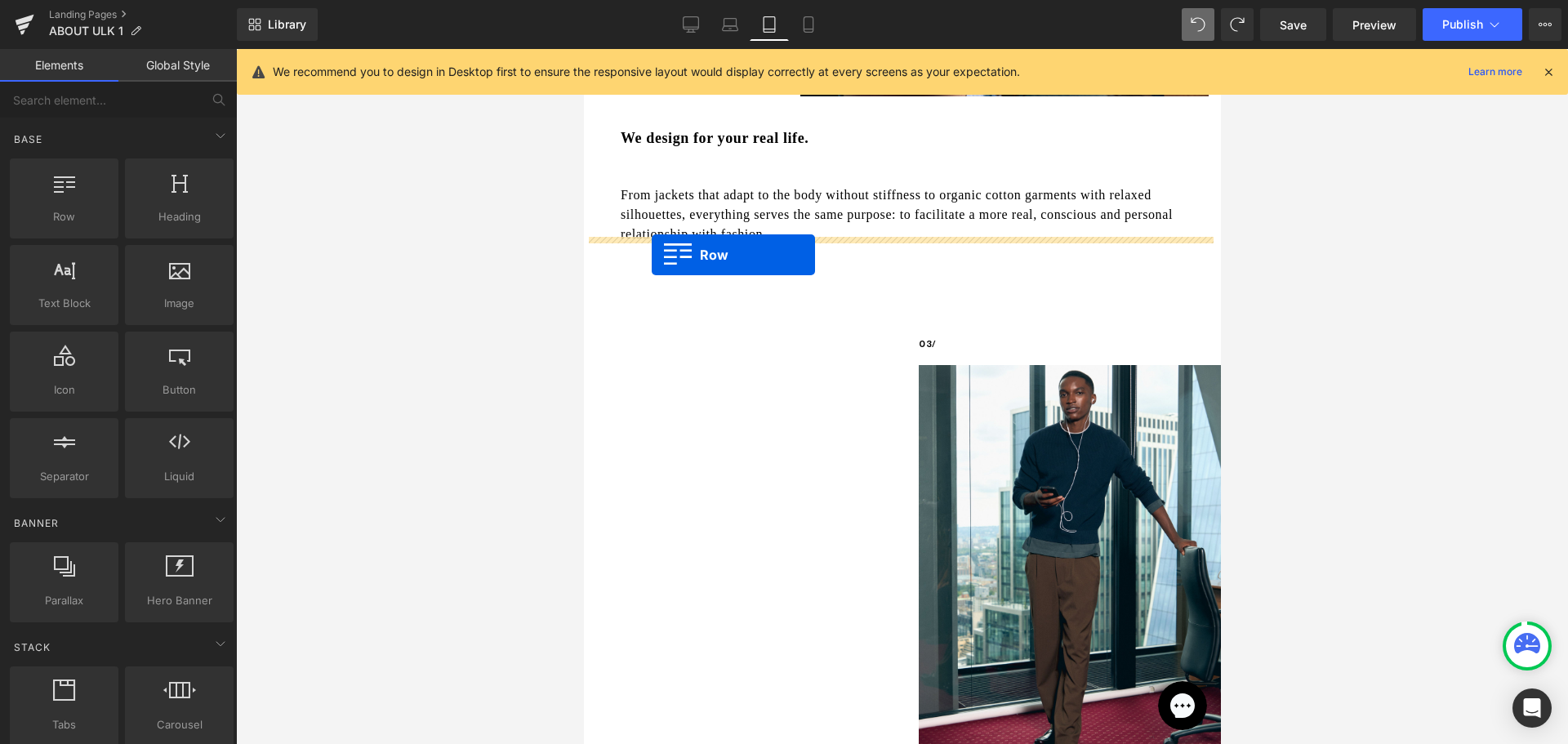
drag, startPoint x: 656, startPoint y: 246, endPoint x: 651, endPoint y: 255, distance: 10.3
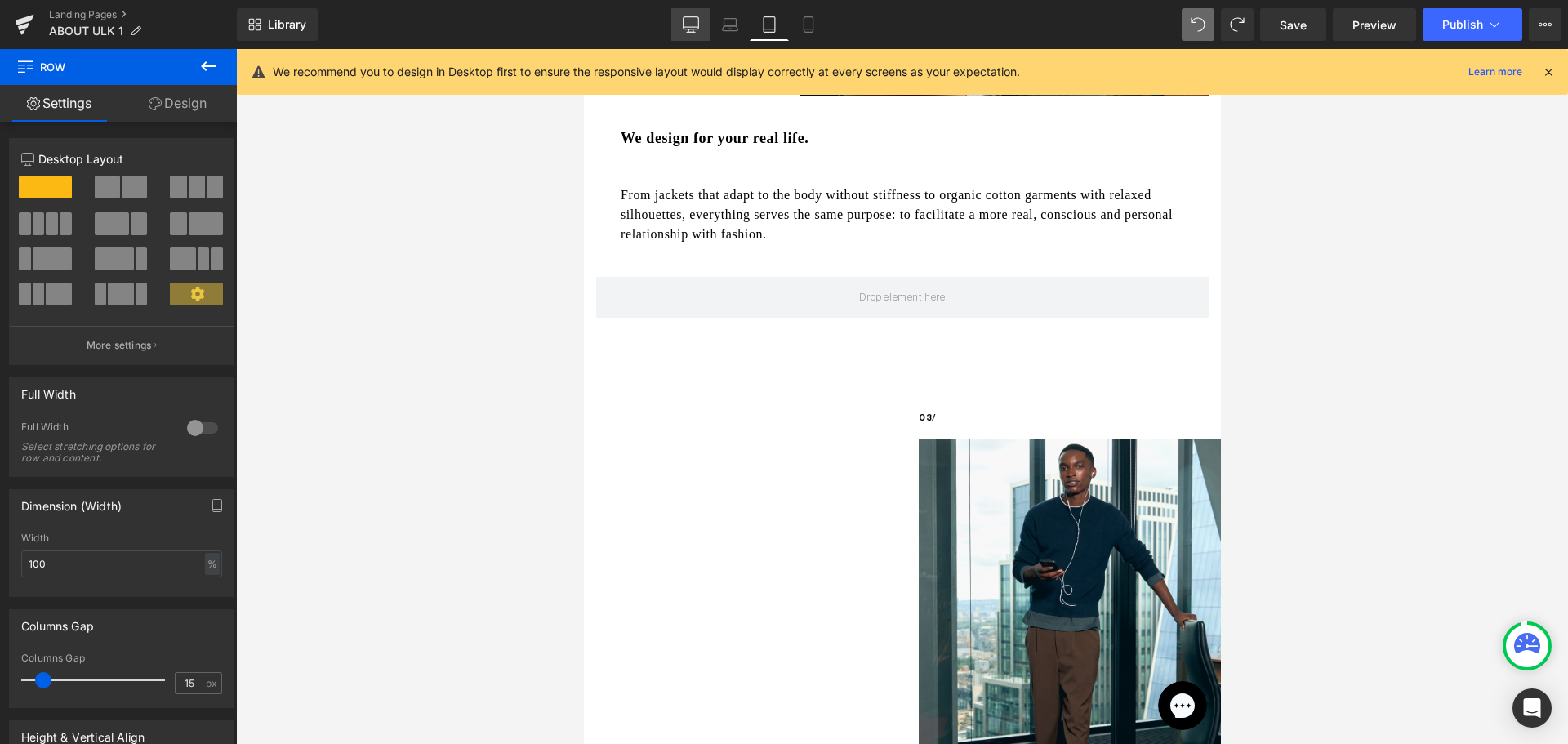
click at [683, 15] on link "Desktop" at bounding box center [691, 25] width 40 height 33
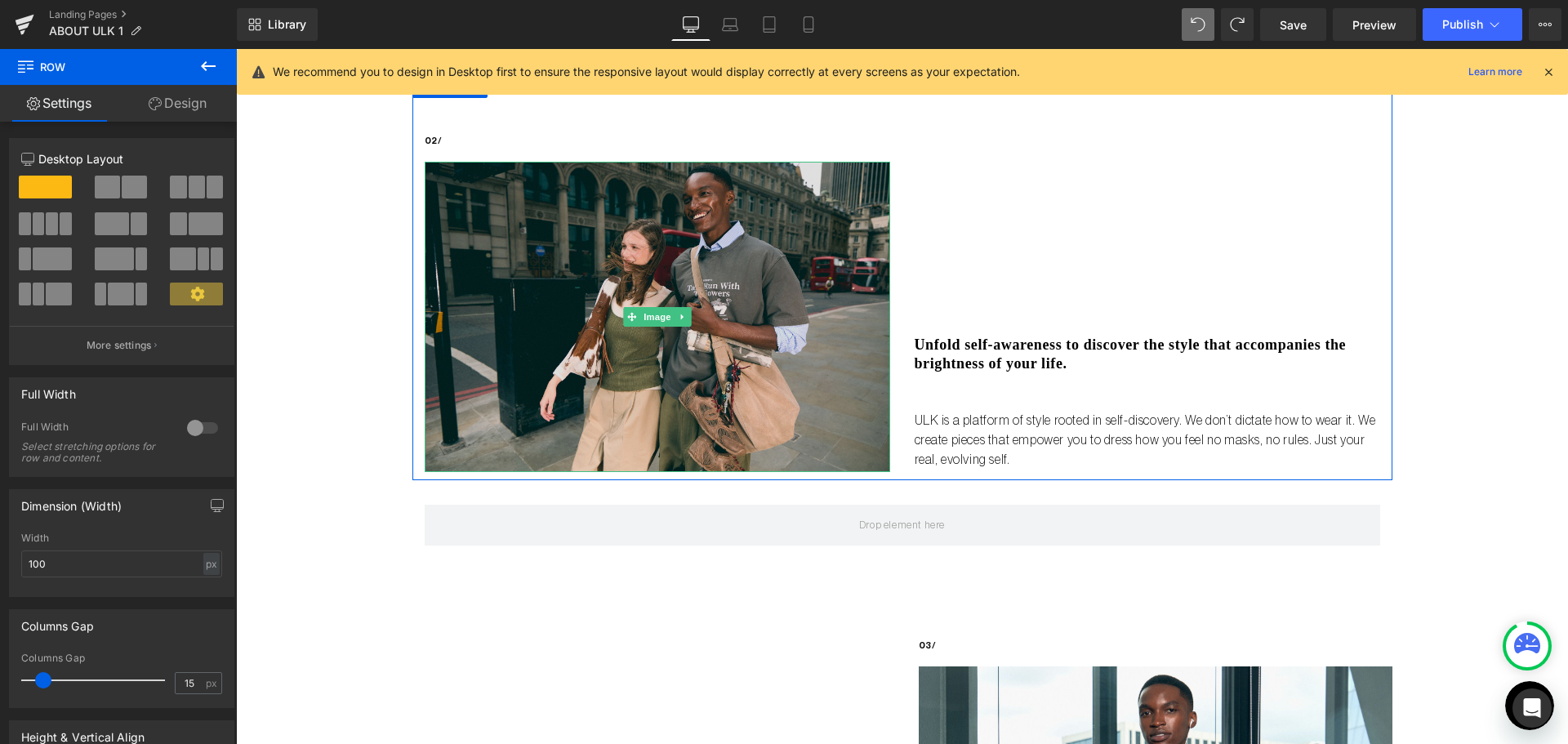
scroll to position [954, 0]
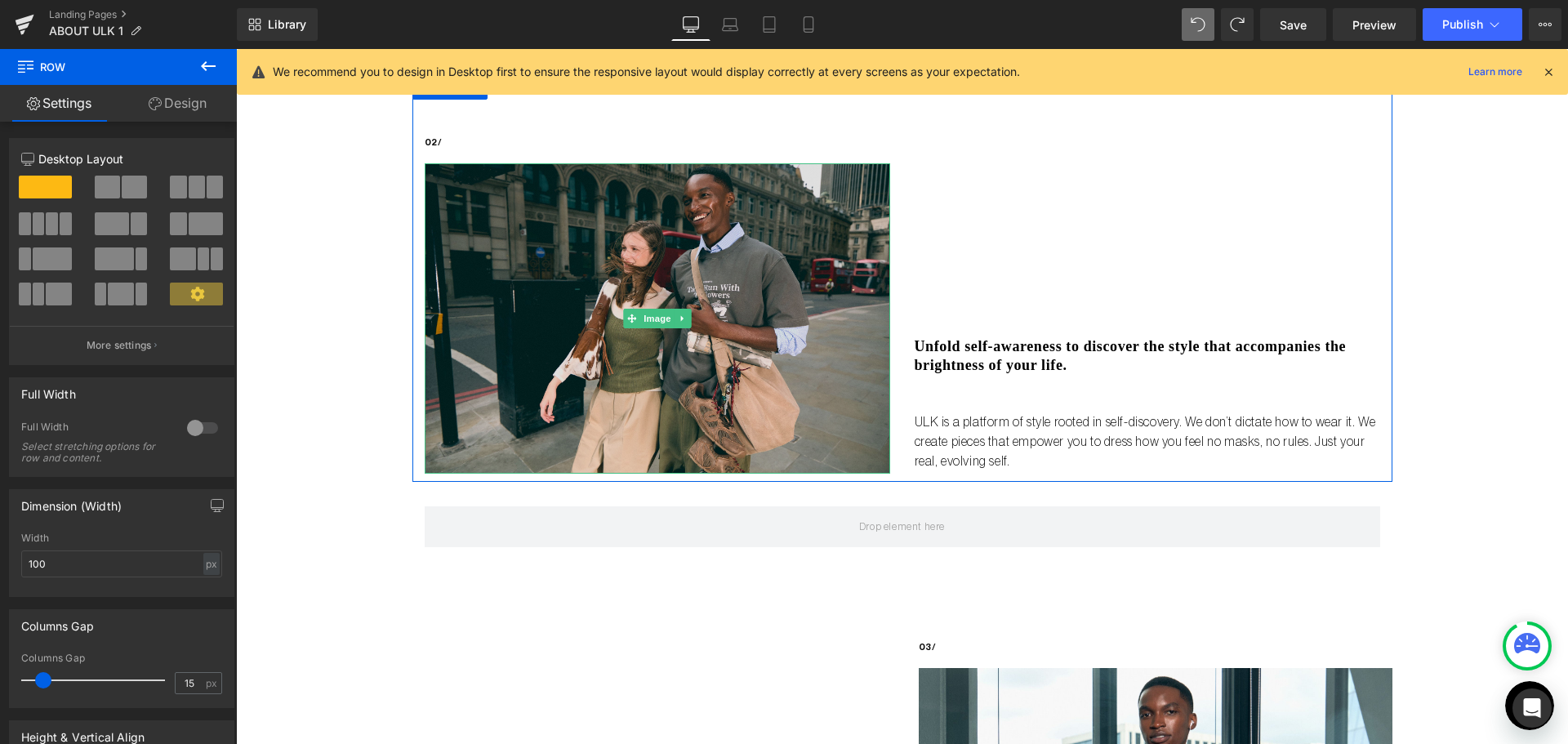
click at [727, 305] on img at bounding box center [657, 318] width 465 height 310
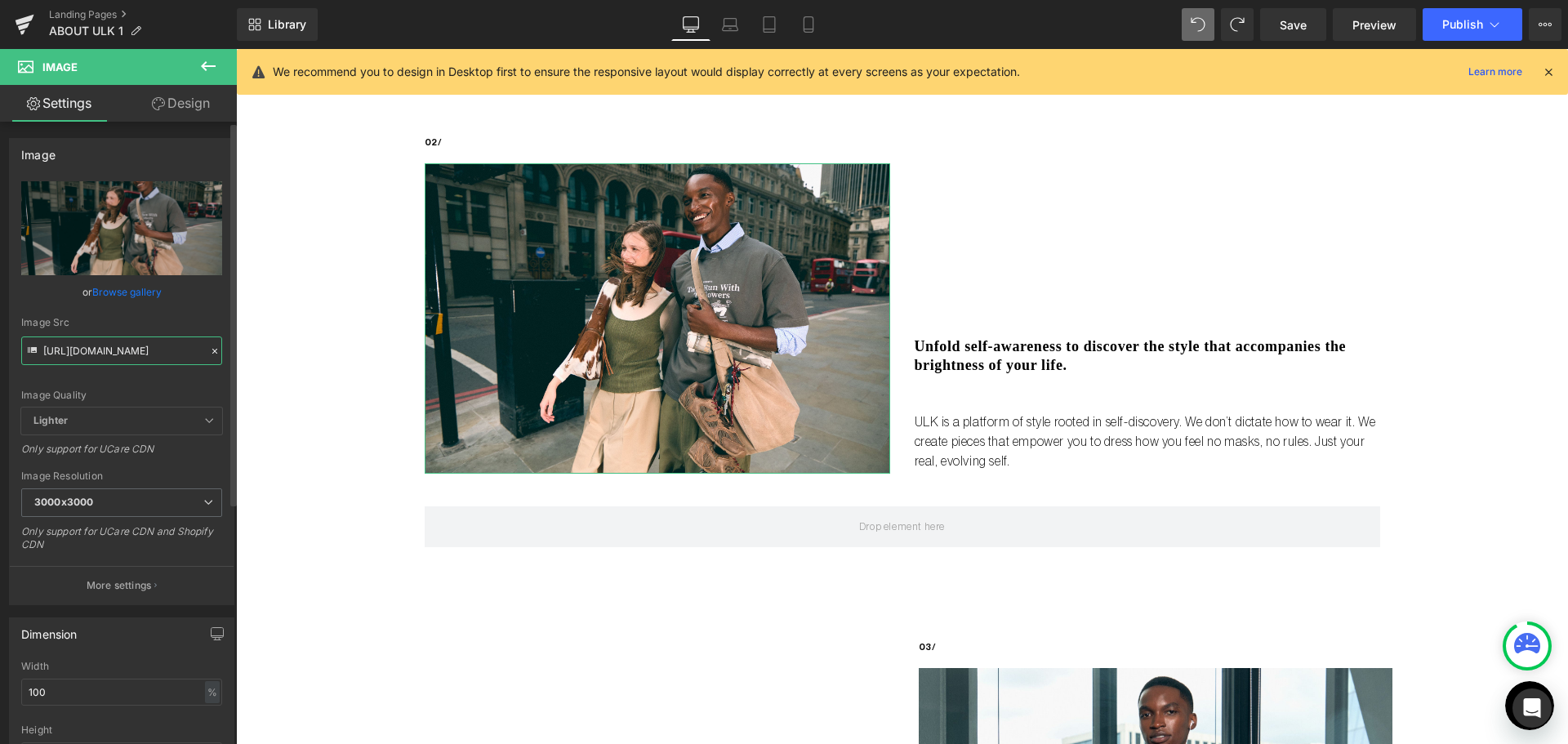
click at [83, 352] on input "https://cdn.shopify.com/s/files/1/0661/3830/8872/files/2025_07_30_ULK_LONDON_11…" at bounding box center [122, 351] width 201 height 28
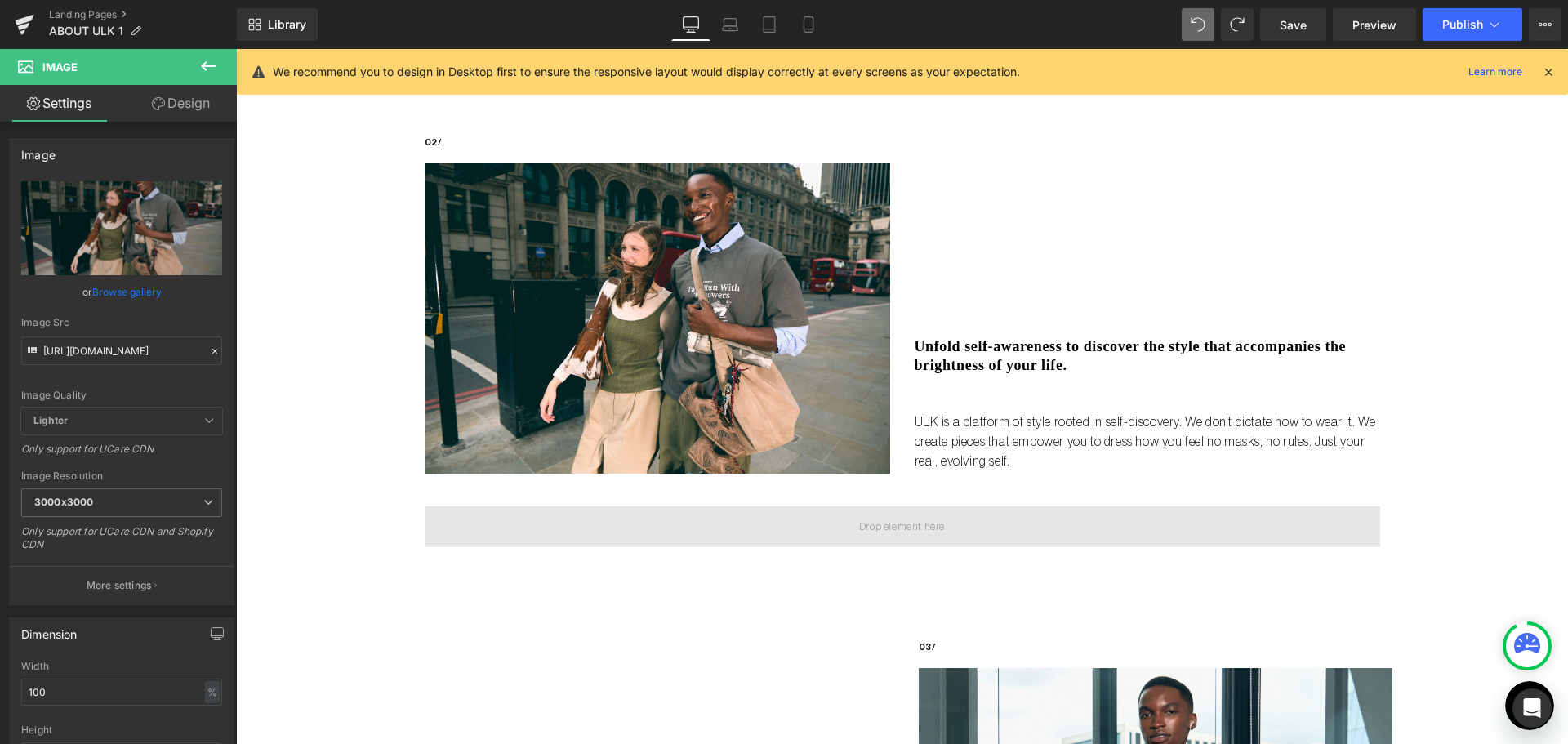
click at [611, 540] on span at bounding box center [902, 527] width 955 height 41
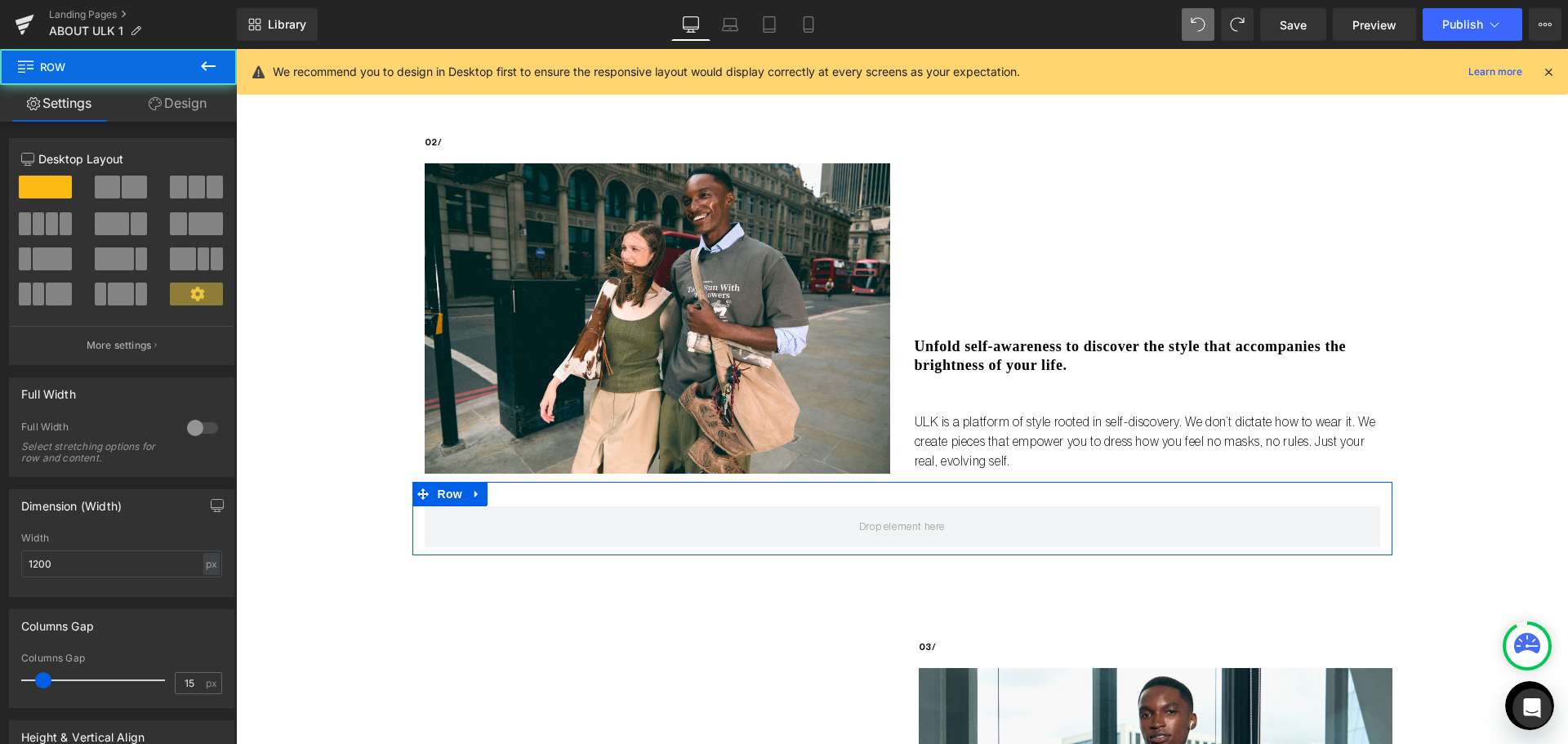
click at [170, 90] on link "Design" at bounding box center [178, 103] width 119 height 37
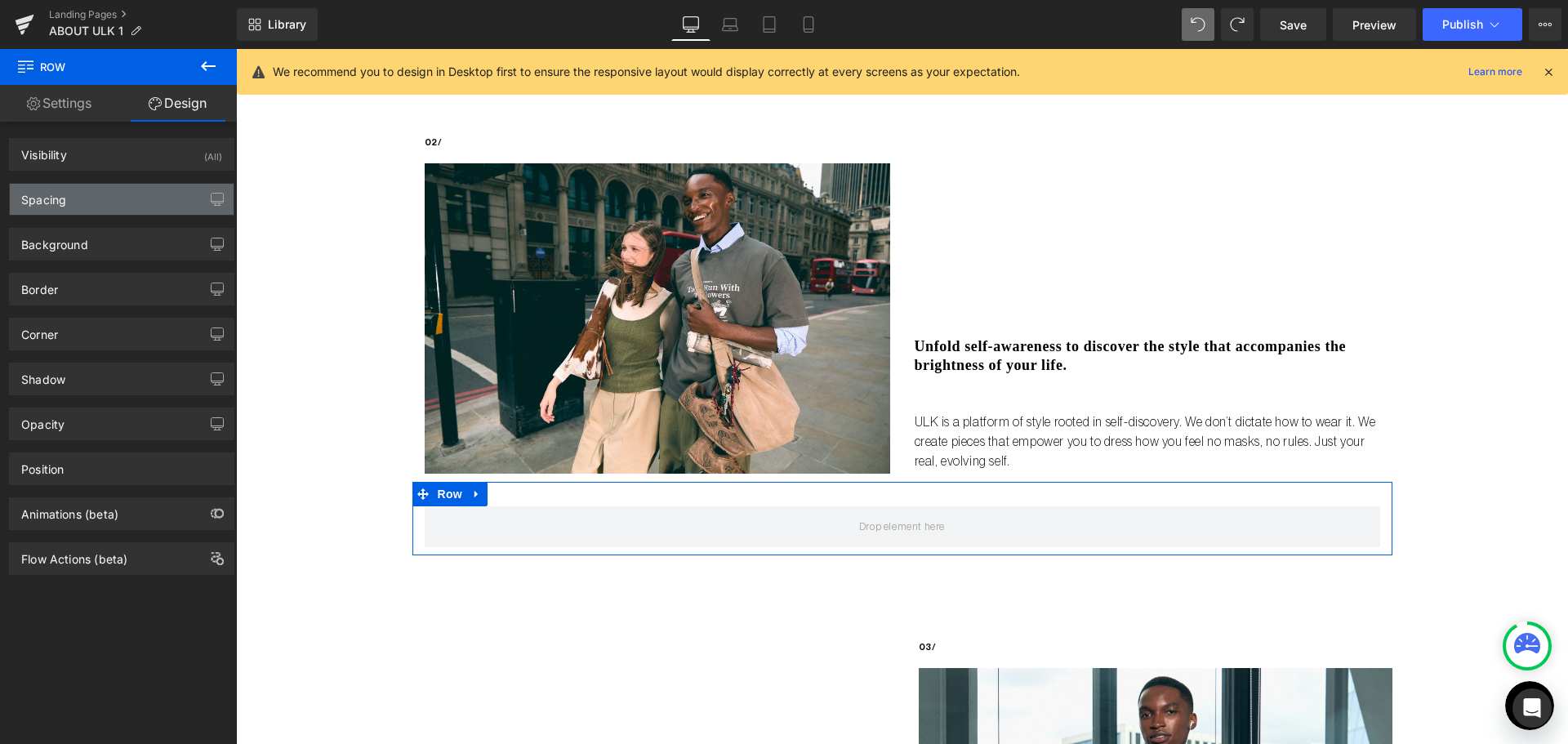
click at [96, 190] on div "Spacing" at bounding box center [121, 199] width 224 height 31
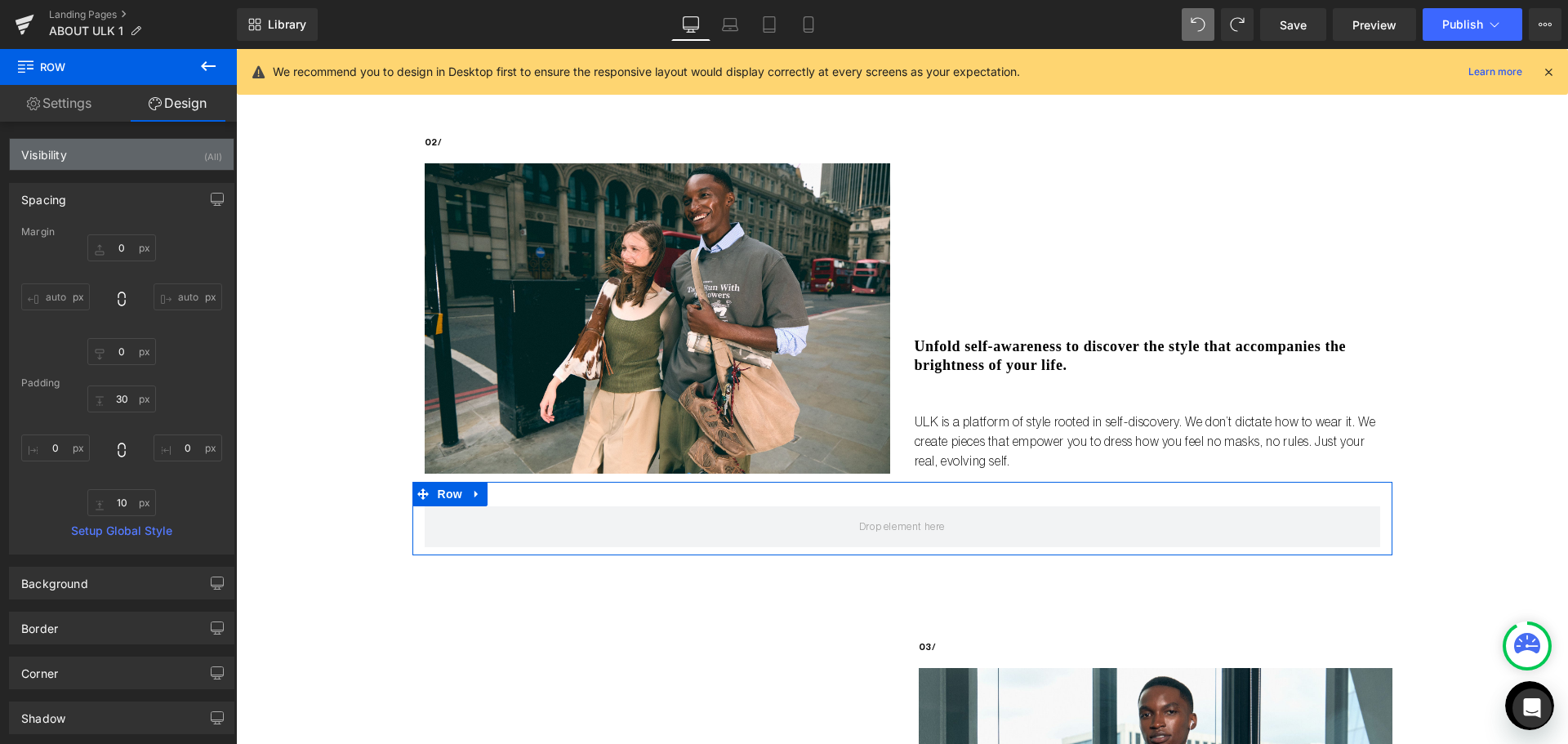
click at [96, 167] on div "Visibility (All)" at bounding box center [121, 155] width 224 height 31
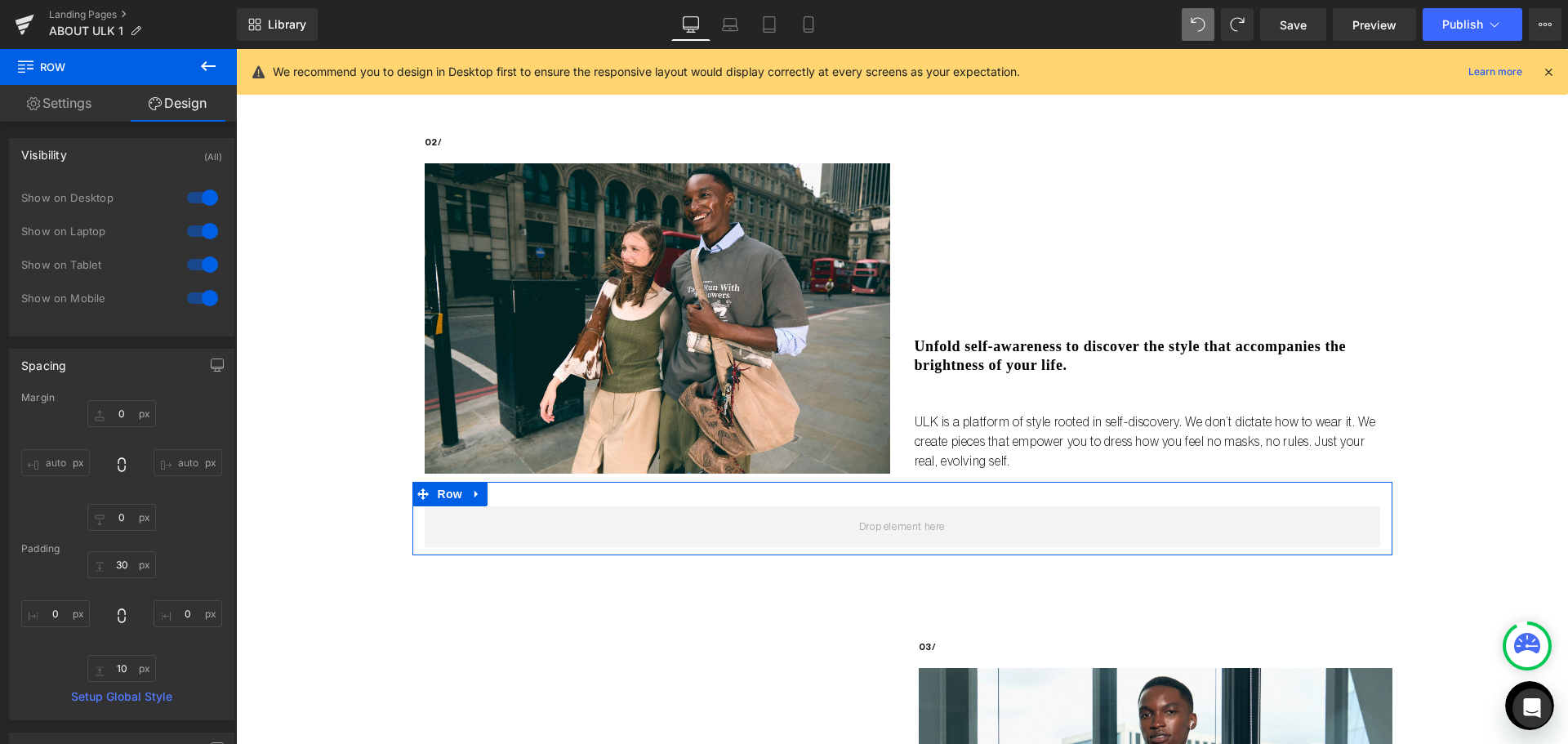
click at [200, 268] on div at bounding box center [203, 265] width 40 height 26
click at [201, 305] on div at bounding box center [203, 298] width 40 height 26
click at [206, 304] on div at bounding box center [203, 298] width 40 height 26
click at [192, 271] on div at bounding box center [203, 265] width 40 height 26
click at [205, 236] on div at bounding box center [203, 231] width 40 height 26
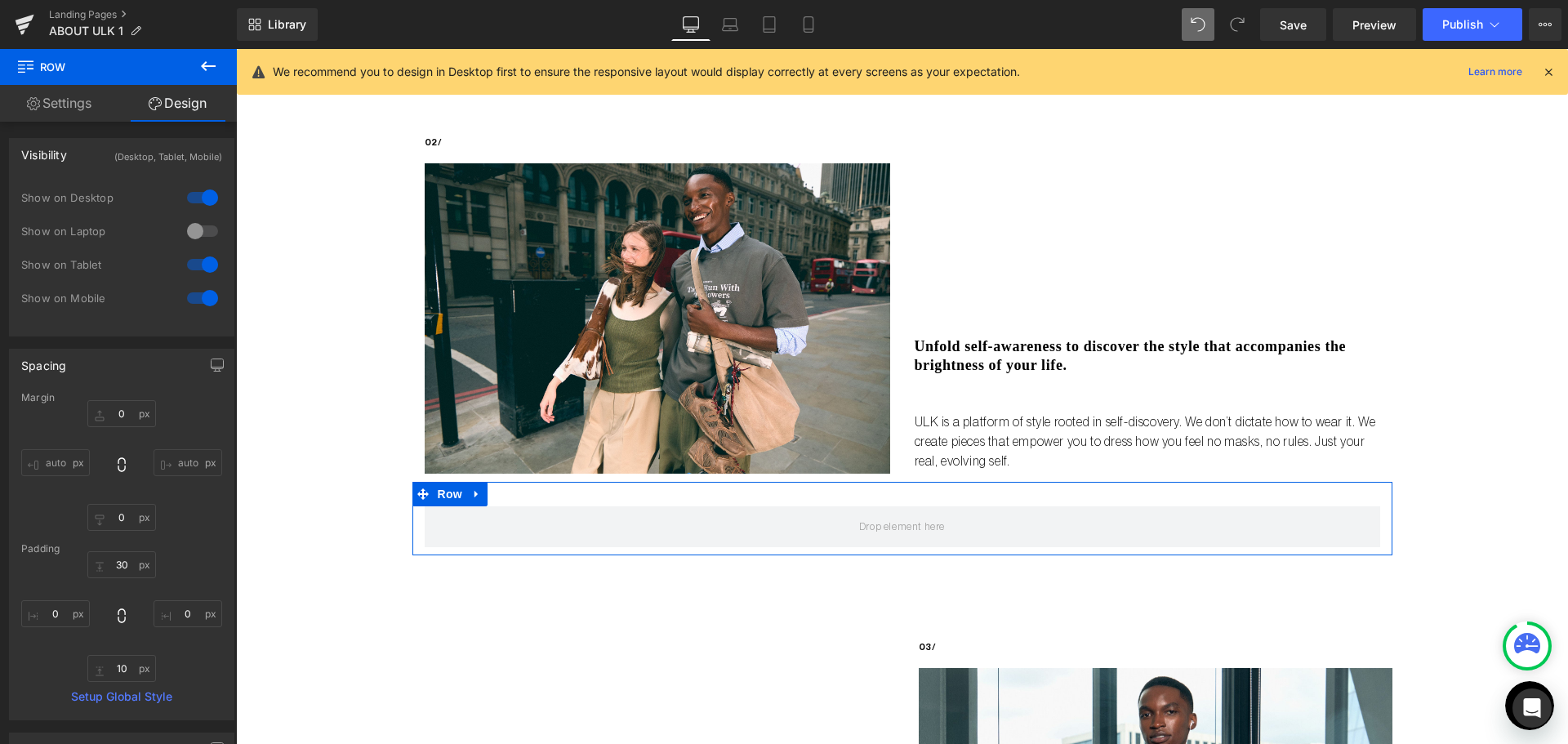
click at [195, 198] on div at bounding box center [203, 198] width 40 height 26
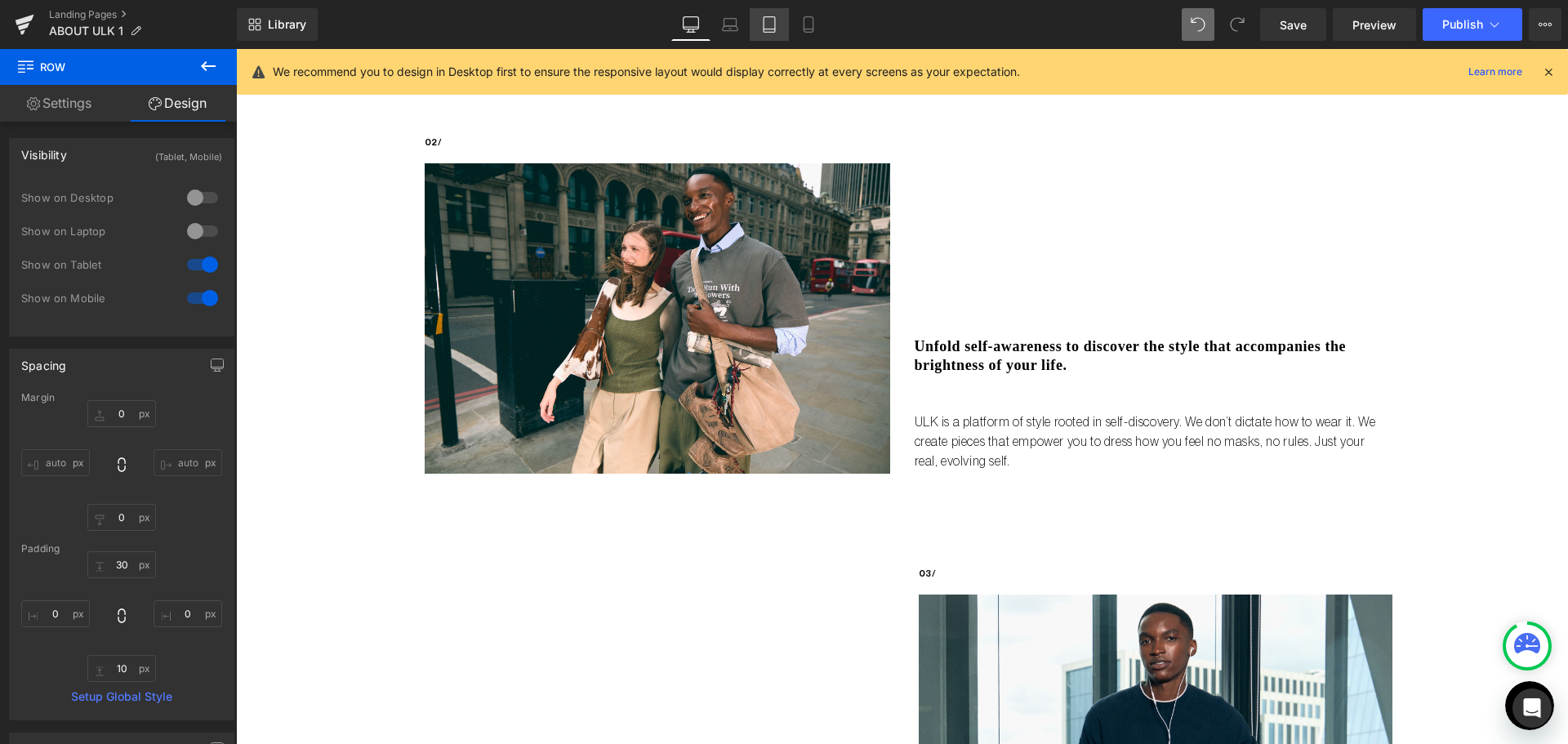
click at [773, 18] on icon at bounding box center [769, 24] width 16 height 16
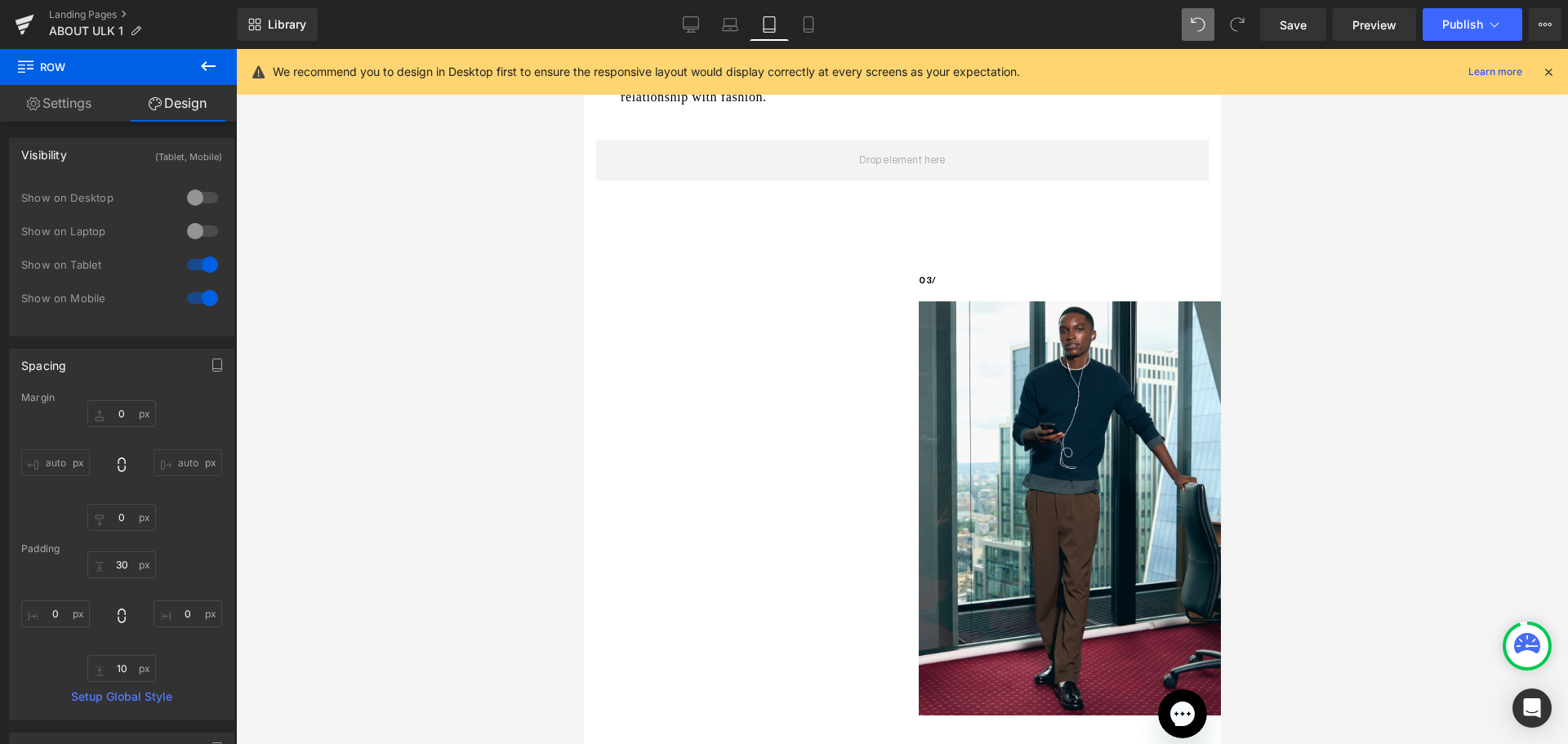
scroll to position [771, 0]
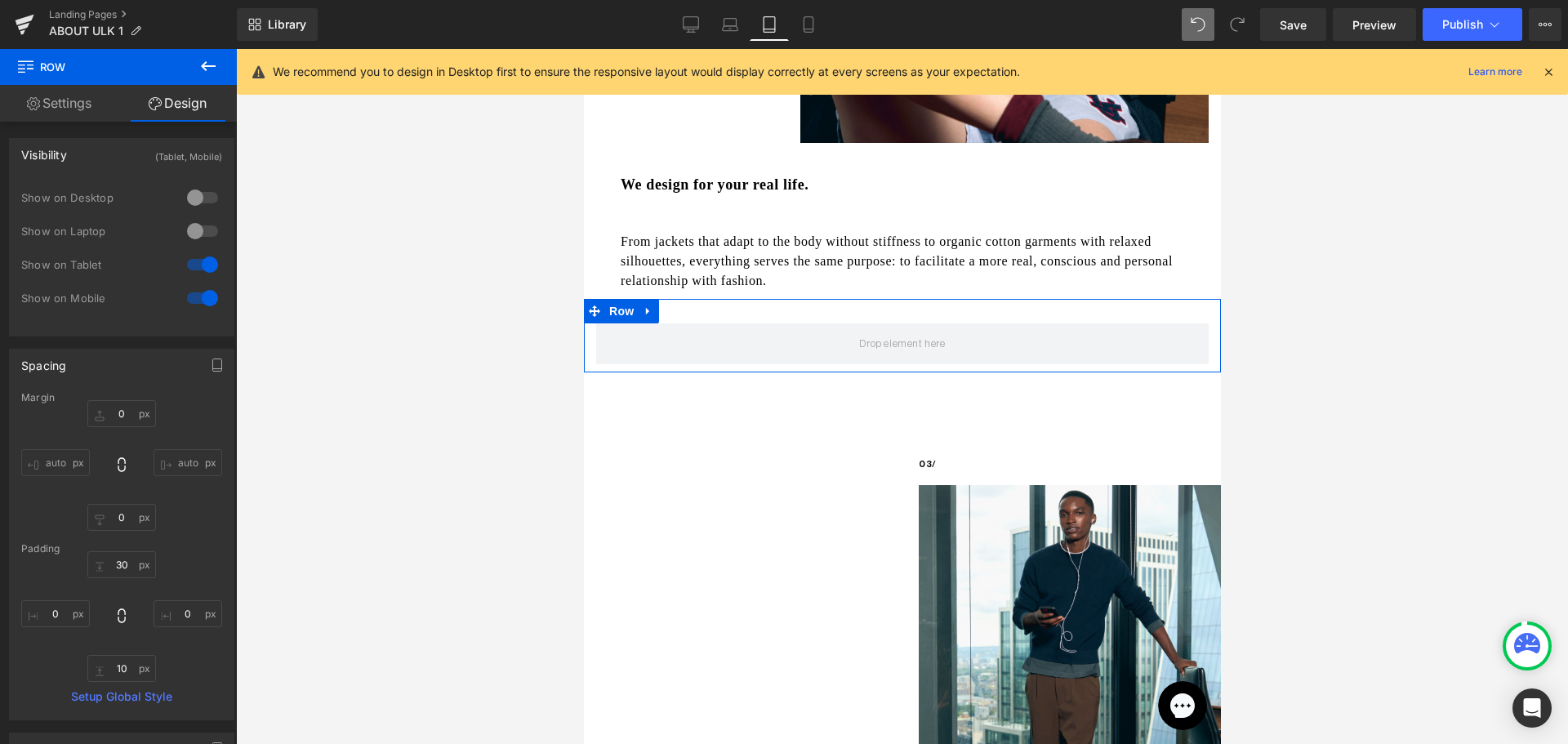
click at [80, 104] on link "Settings" at bounding box center [59, 103] width 119 height 37
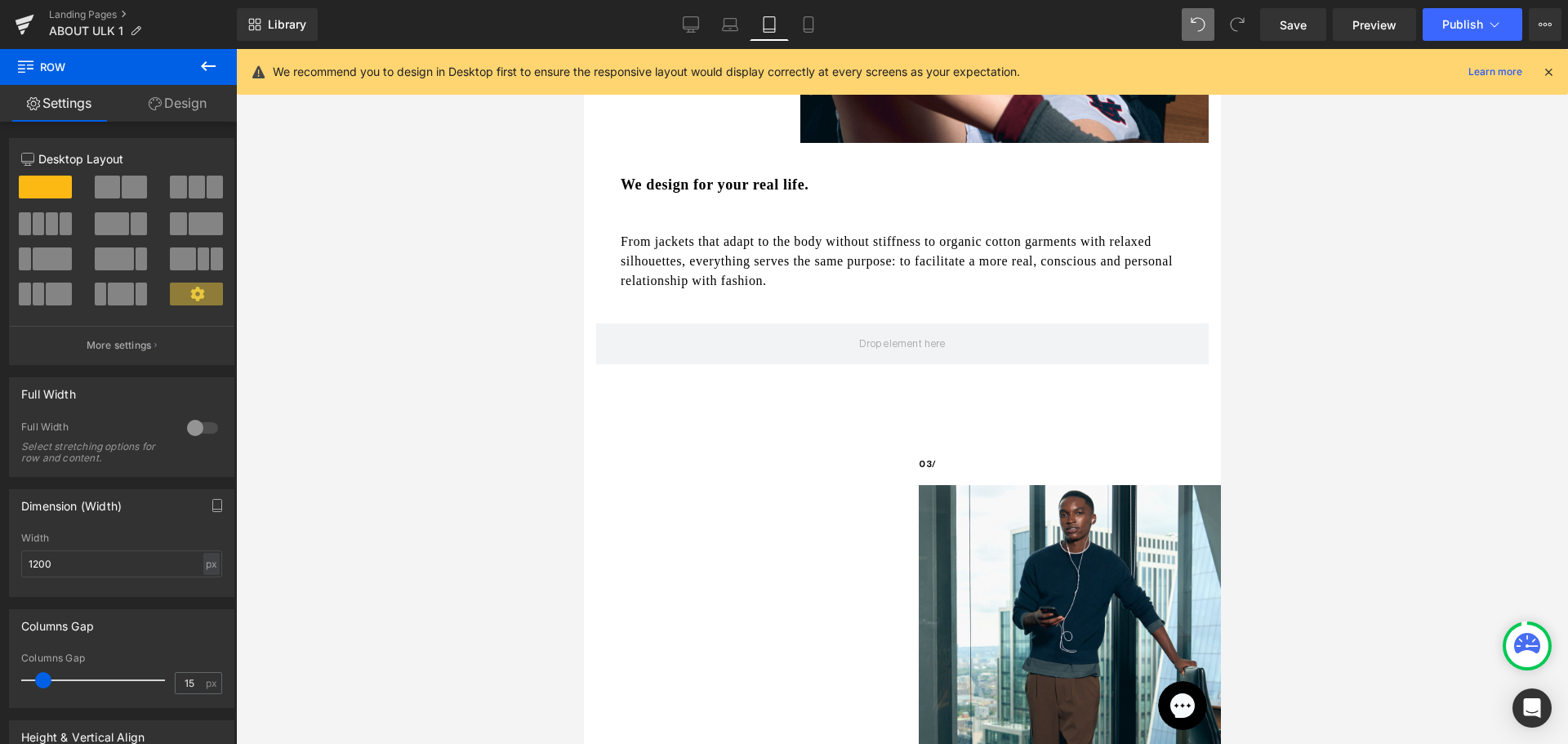
click at [202, 76] on button at bounding box center [208, 67] width 58 height 36
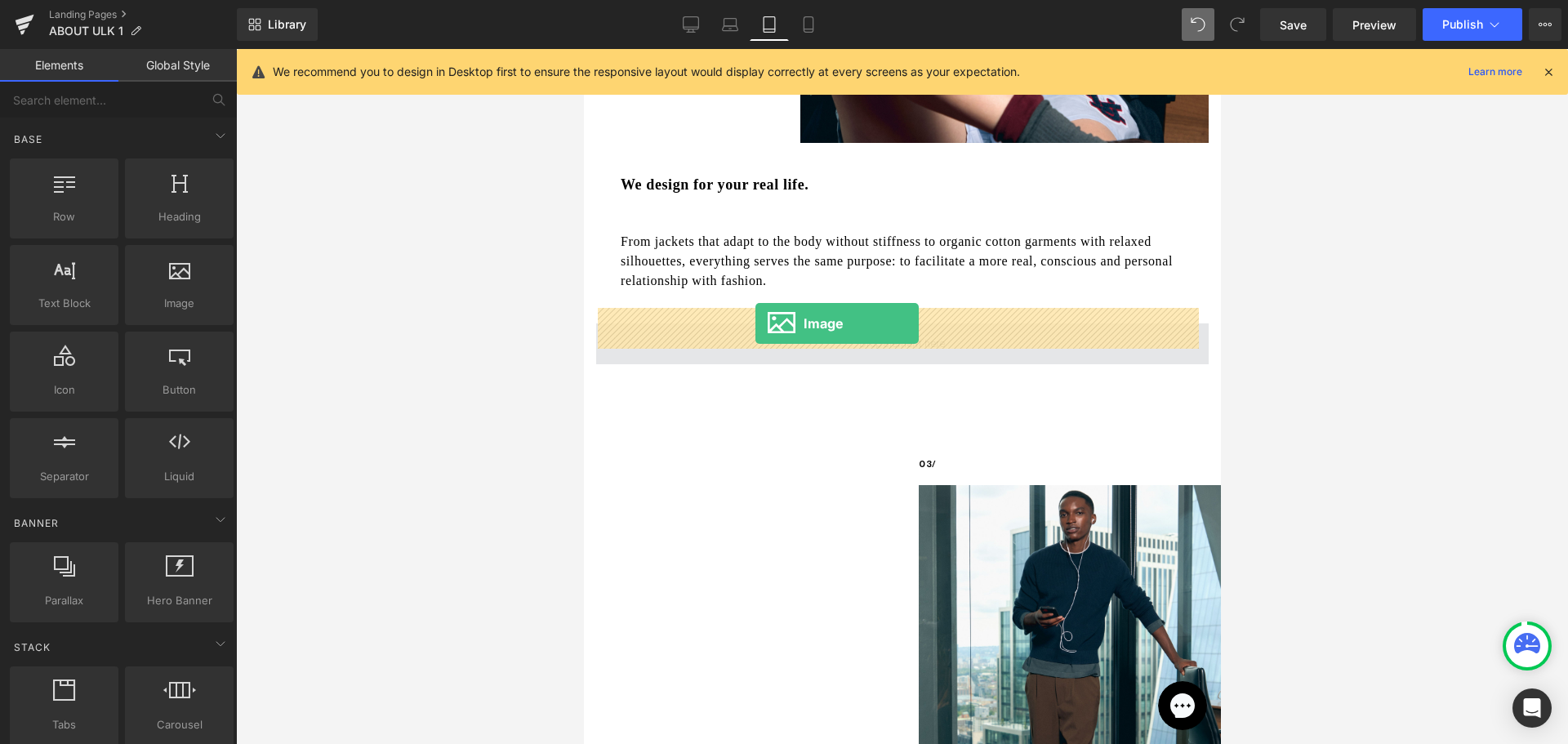
drag, startPoint x: 808, startPoint y: 356, endPoint x: 755, endPoint y: 324, distance: 61.9
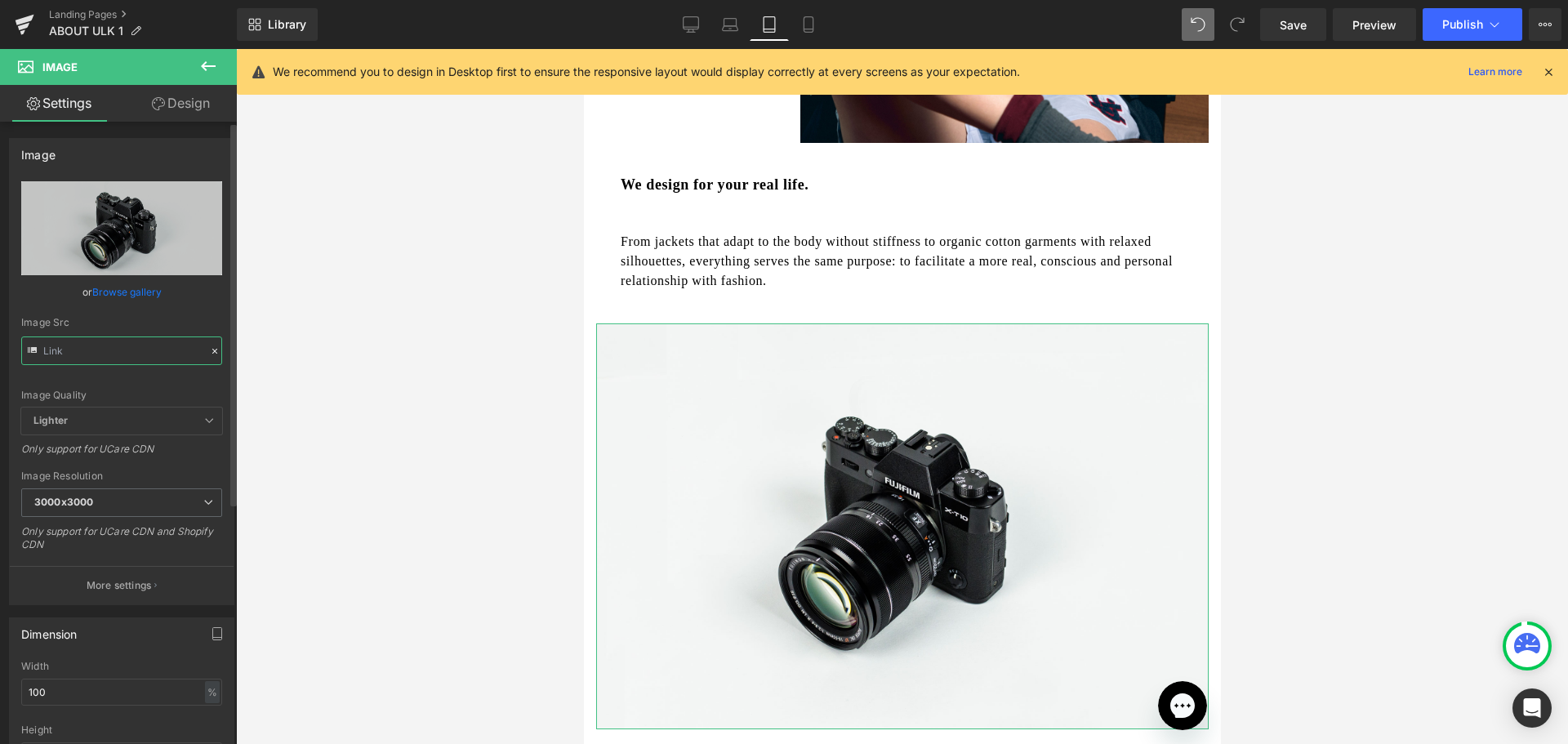
click at [91, 356] on input "text" at bounding box center [122, 351] width 201 height 28
paste input "https://cdn.shopify.com/s/files/1/0661/3830/8872/files/2025_07_30_ULK_LONDON_11…"
type input "https://cdn.shopify.com/s/files/1/0661/3830/8872/files/2025_07_30_ULK_LONDON_11…"
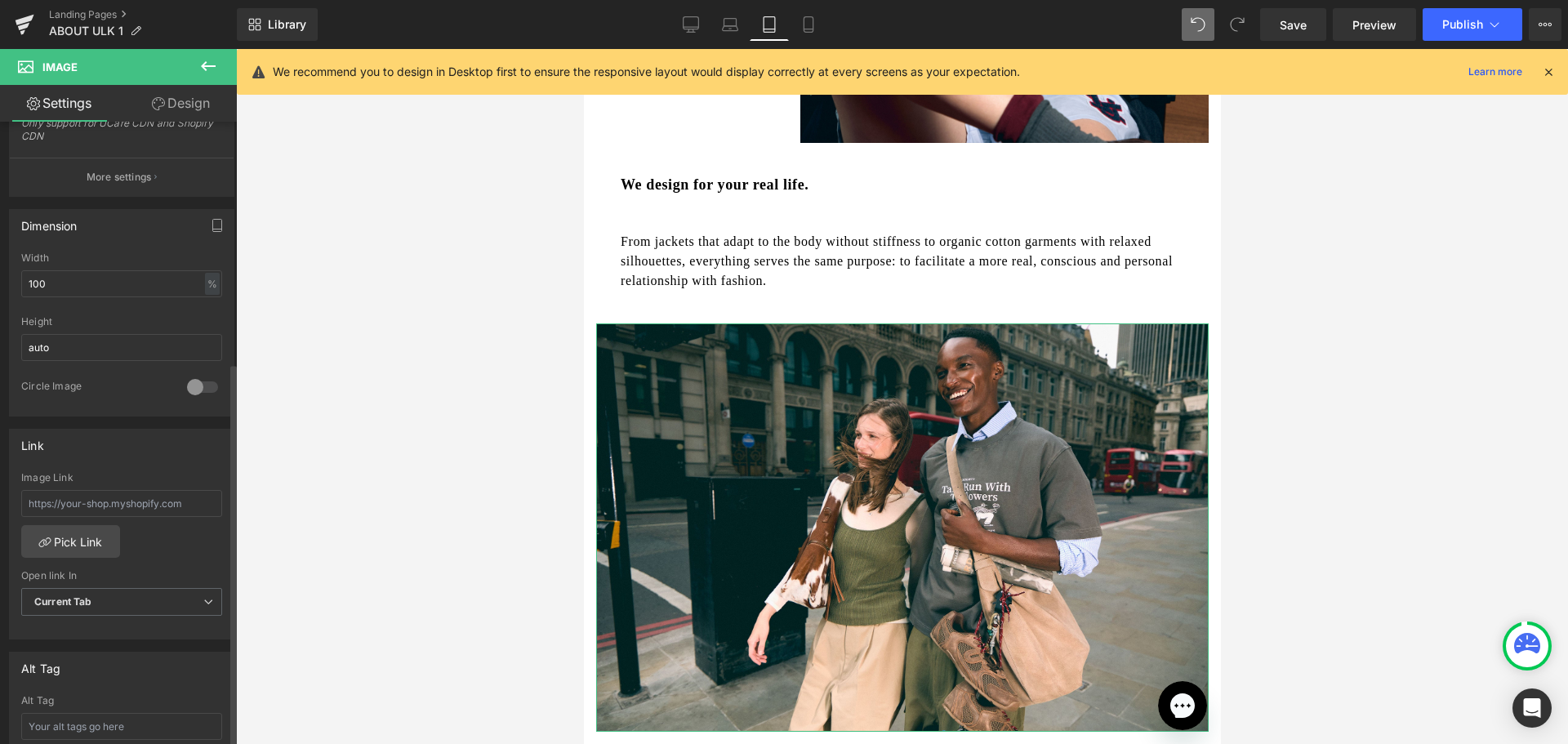
scroll to position [572, 0]
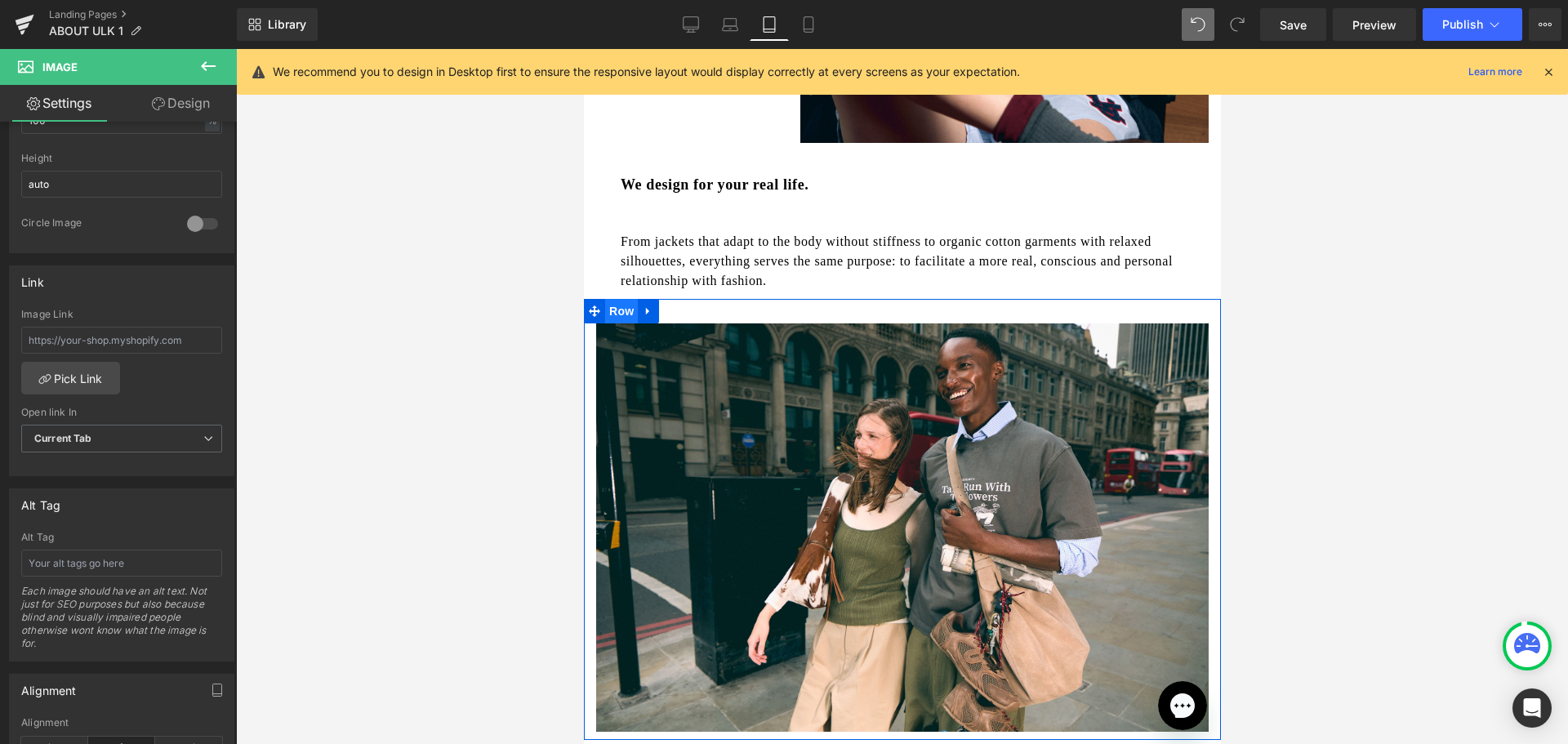
click at [610, 299] on span "Row" at bounding box center [621, 311] width 33 height 25
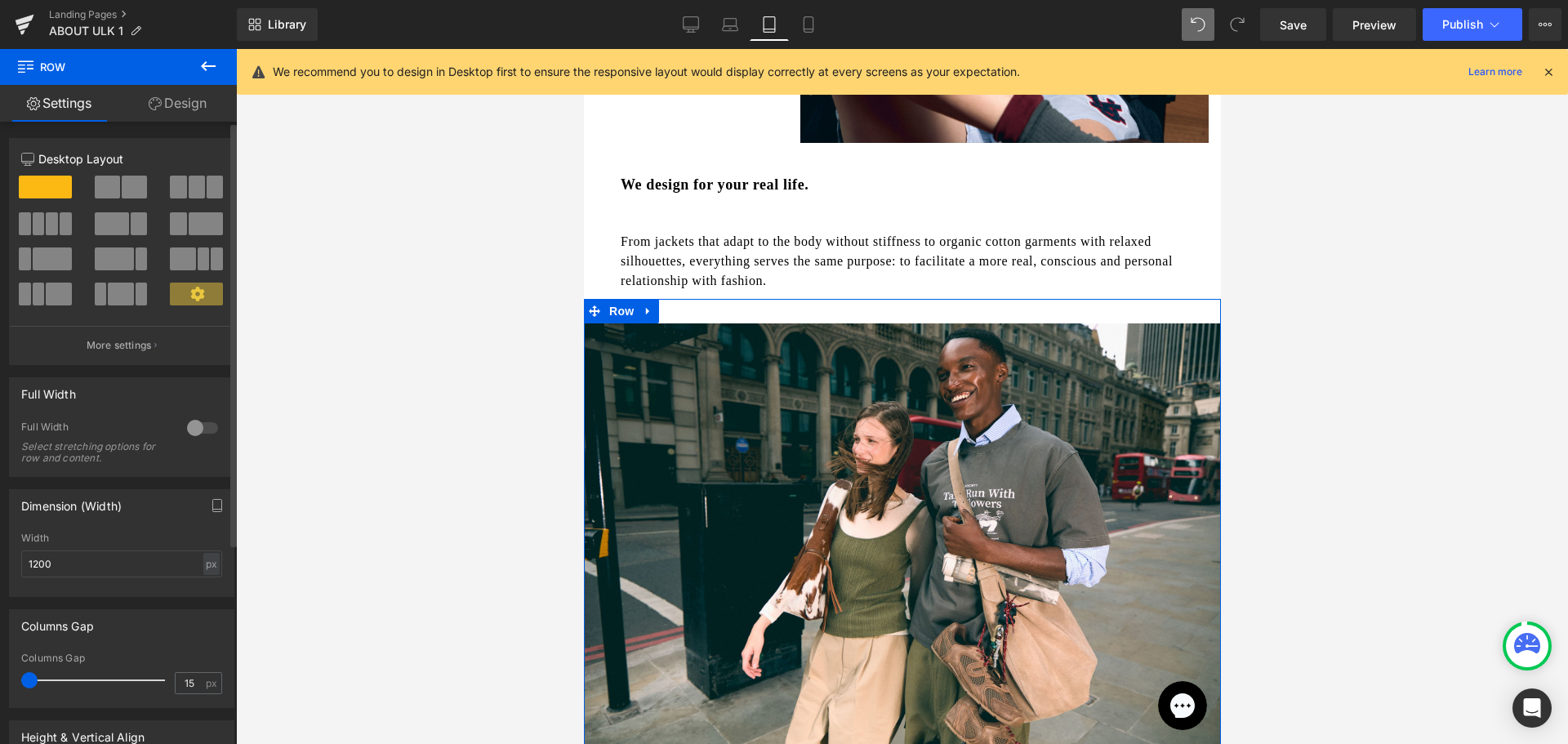
drag, startPoint x: 44, startPoint y: 683, endPoint x: 0, endPoint y: 680, distance: 44.1
click at [0, 680] on div "Columns Gap 15px Columns Gap 15 px" at bounding box center [122, 652] width 244 height 111
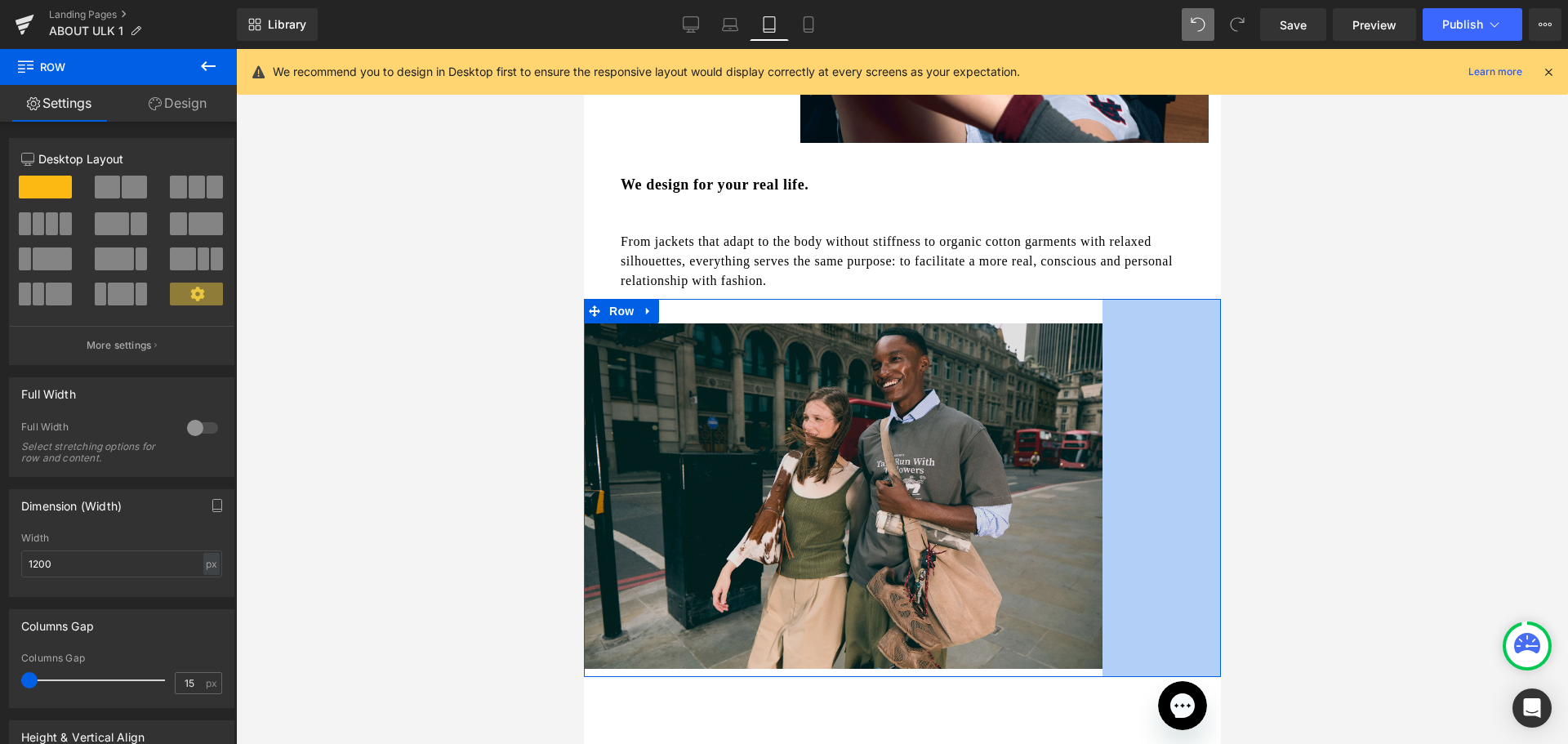
drag, startPoint x: 1205, startPoint y: 315, endPoint x: 1087, endPoint y: 365, distance: 128.2
click at [1087, 365] on div "Image Row 145px" at bounding box center [902, 488] width 637 height 378
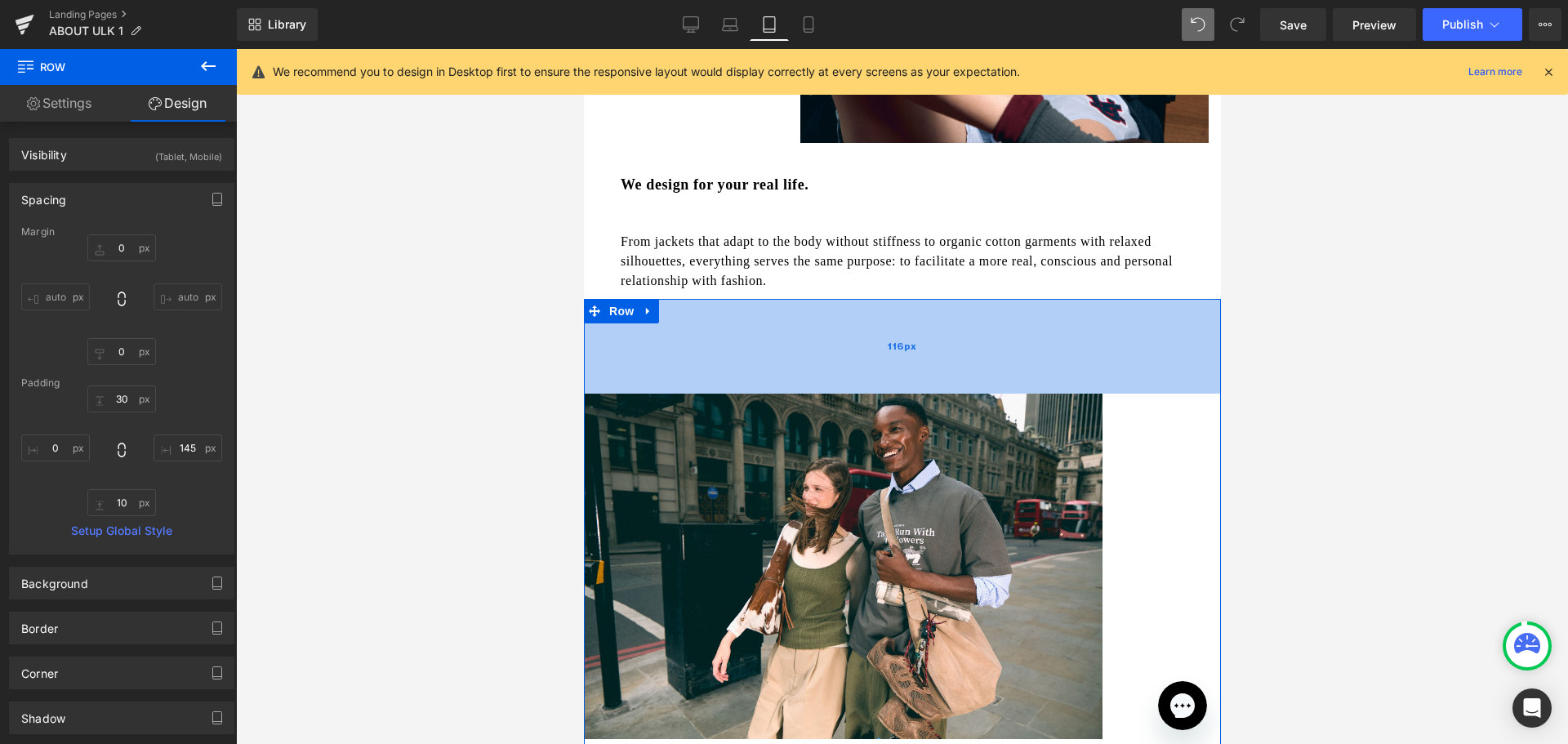
drag, startPoint x: 855, startPoint y: 300, endPoint x: 843, endPoint y: 370, distance: 71.0
click at [843, 370] on div "116px" at bounding box center [902, 346] width 637 height 95
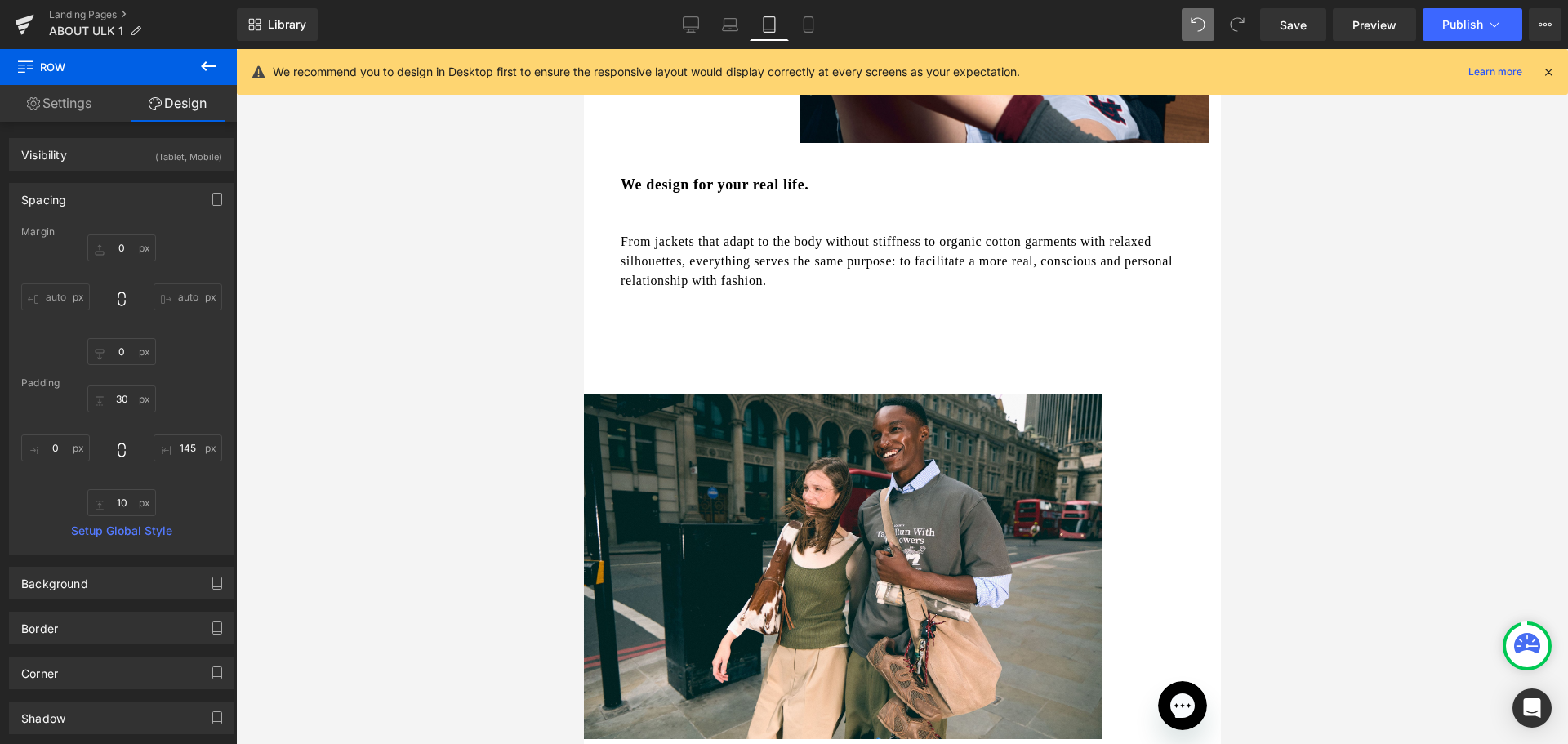
click at [210, 61] on icon at bounding box center [208, 66] width 20 height 20
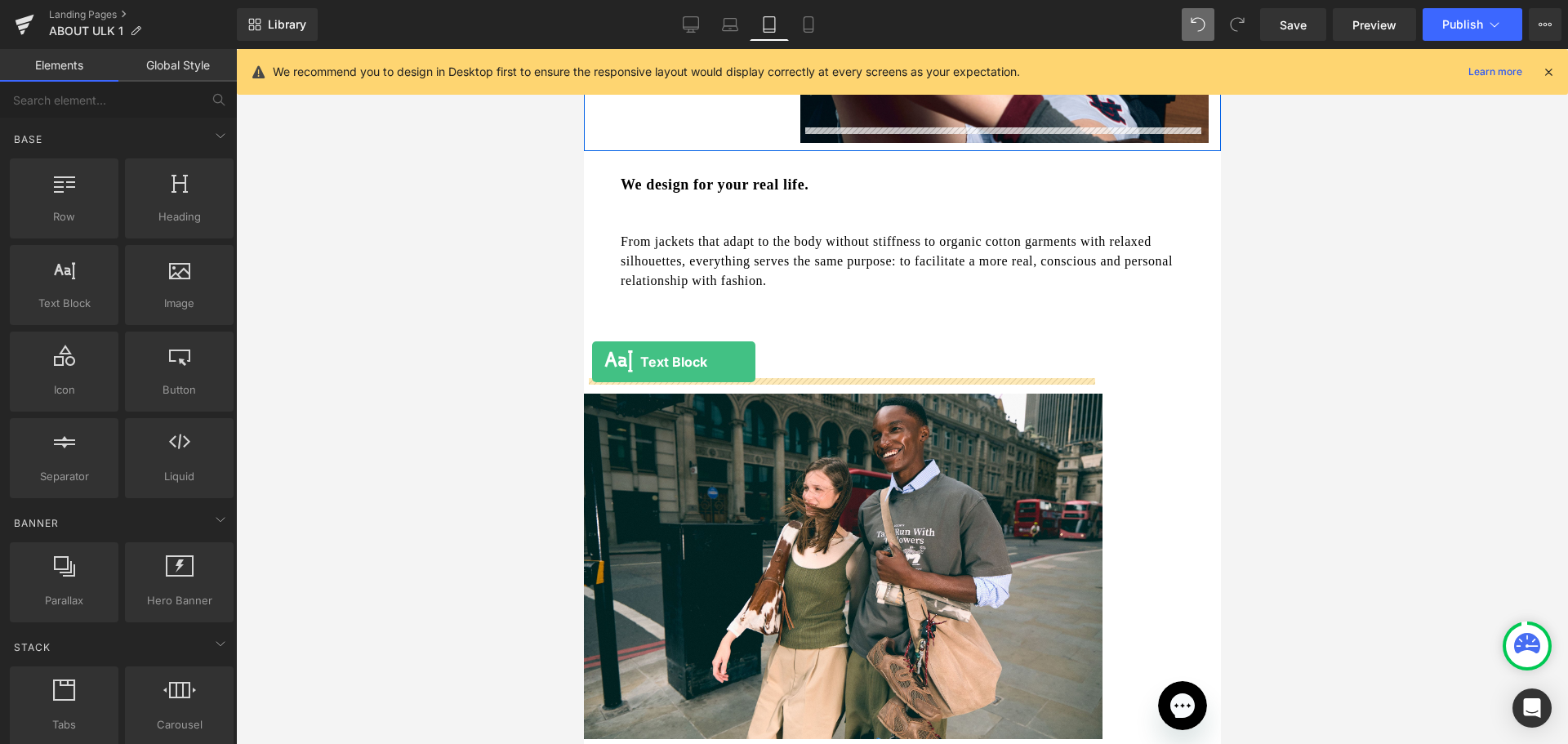
drag, startPoint x: 653, startPoint y: 332, endPoint x: 591, endPoint y: 362, distance: 68.9
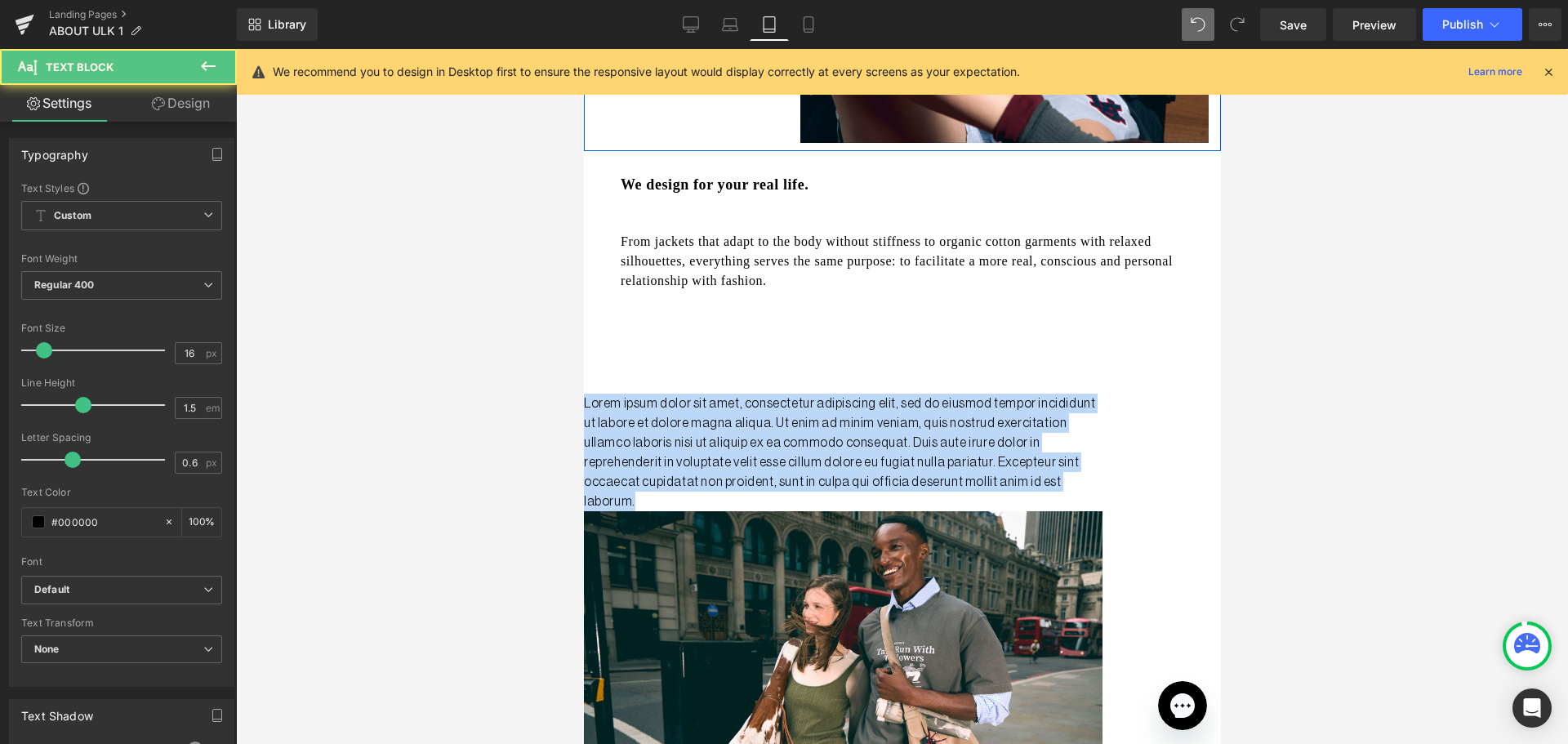
drag, startPoint x: 664, startPoint y: 483, endPoint x: 452, endPoint y: 340, distance: 255.7
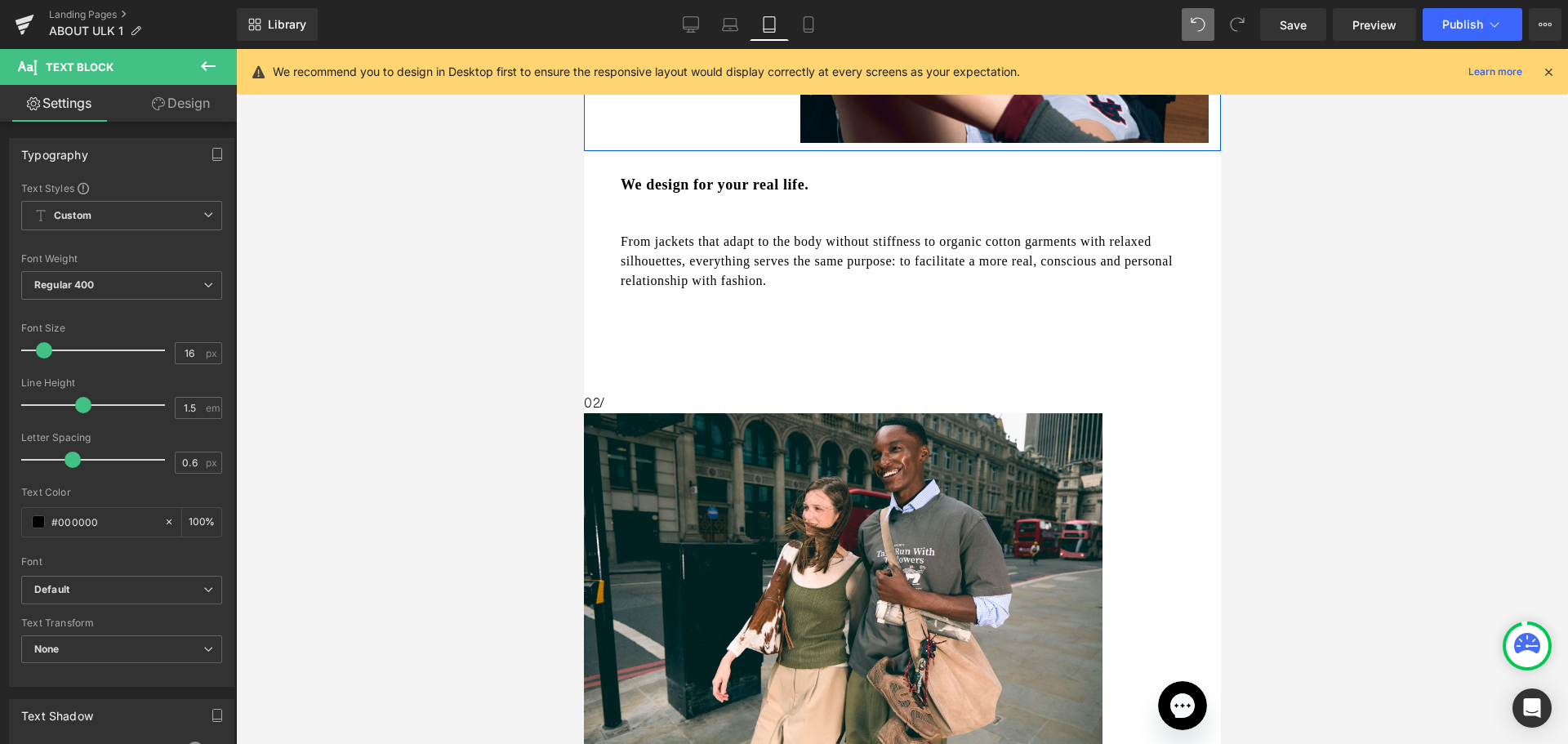
click at [559, 365] on div at bounding box center [902, 396] width 1332 height 695
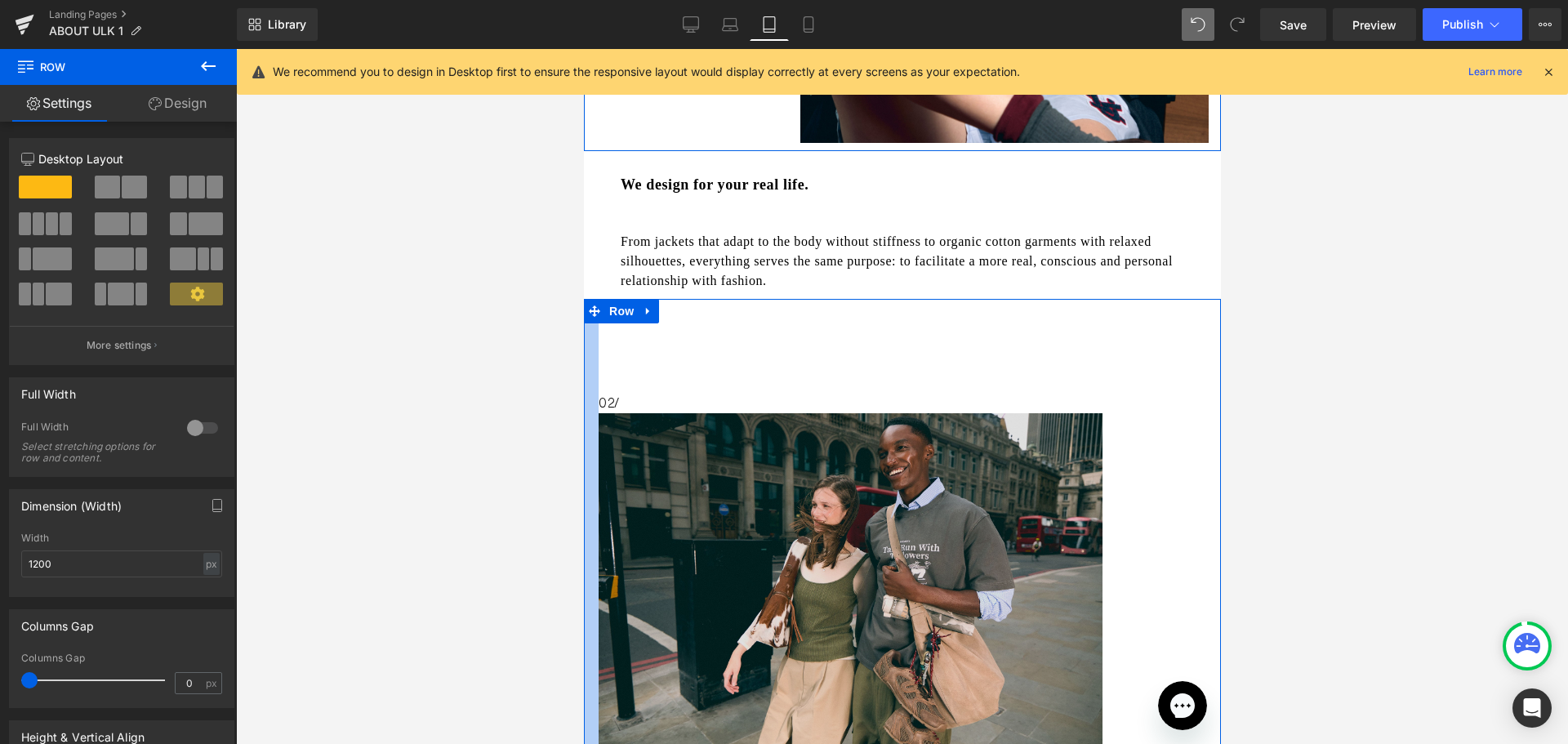
drag, startPoint x: 1166, startPoint y: 506, endPoint x: 599, endPoint y: 458, distance: 569.0
click at [599, 458] on div "02/ Text Block Image Row 116px 145px" at bounding box center [902, 528] width 637 height 458
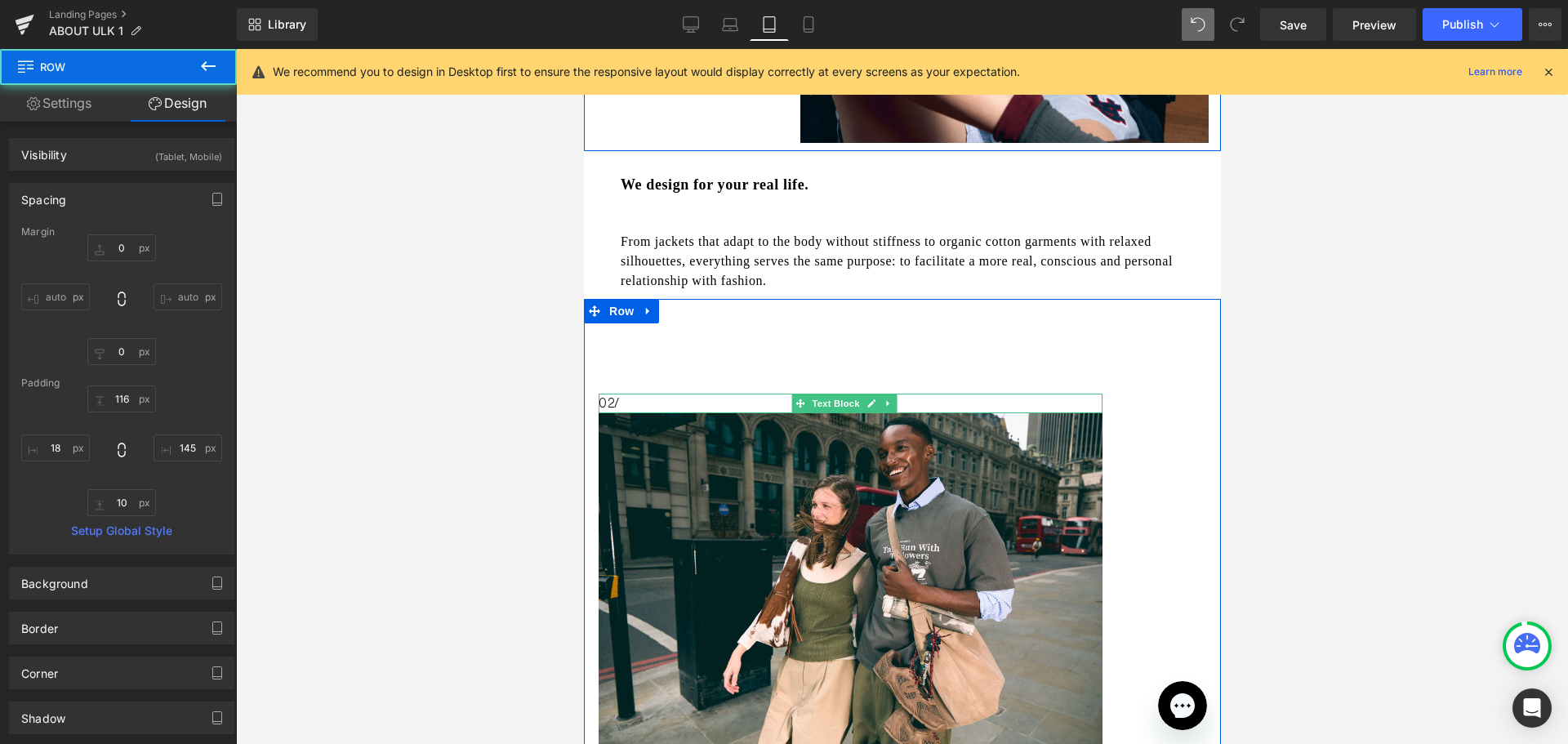
click at [616, 393] on p "02/" at bounding box center [849, 403] width 504 height 20
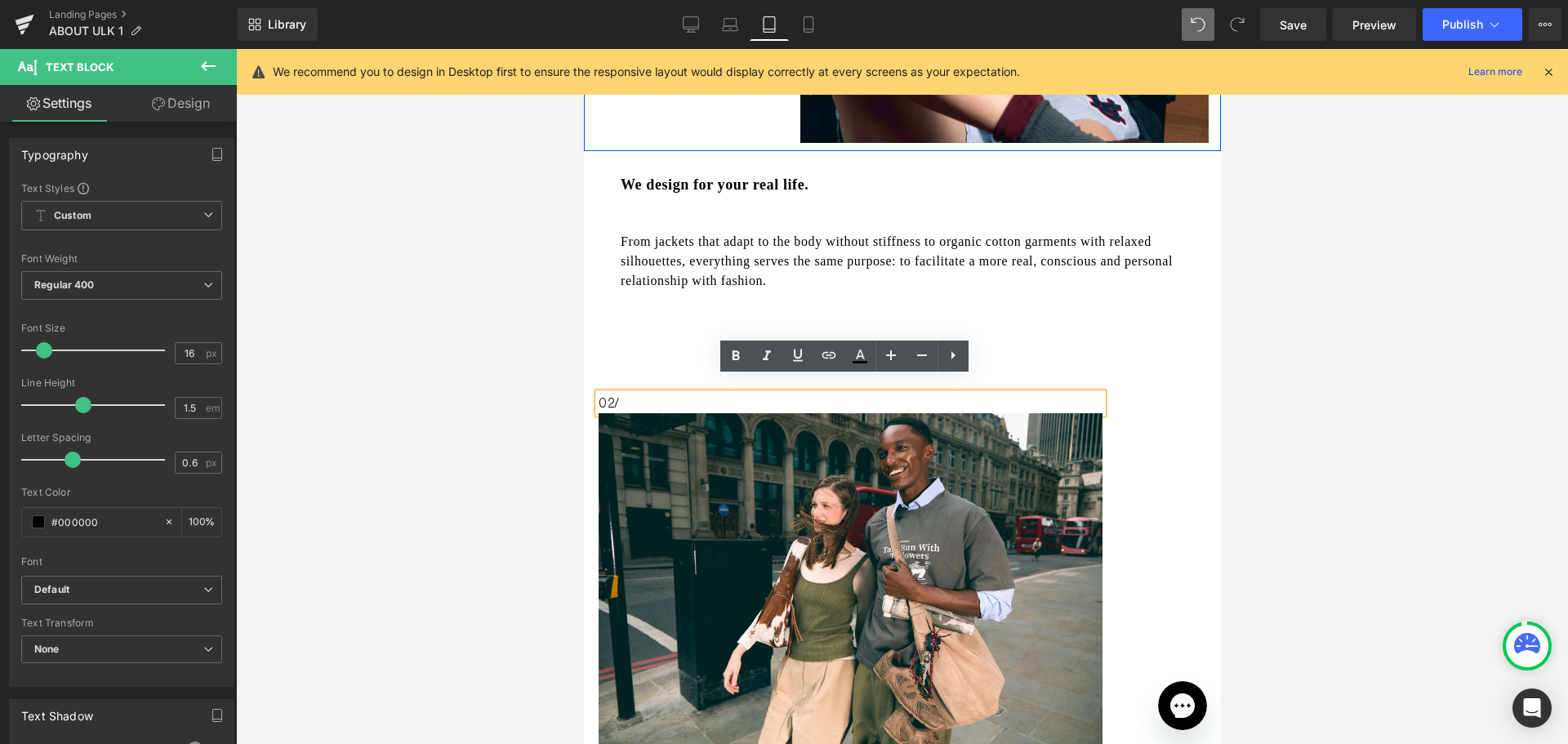
click at [616, 393] on p "02/" at bounding box center [849, 403] width 504 height 20
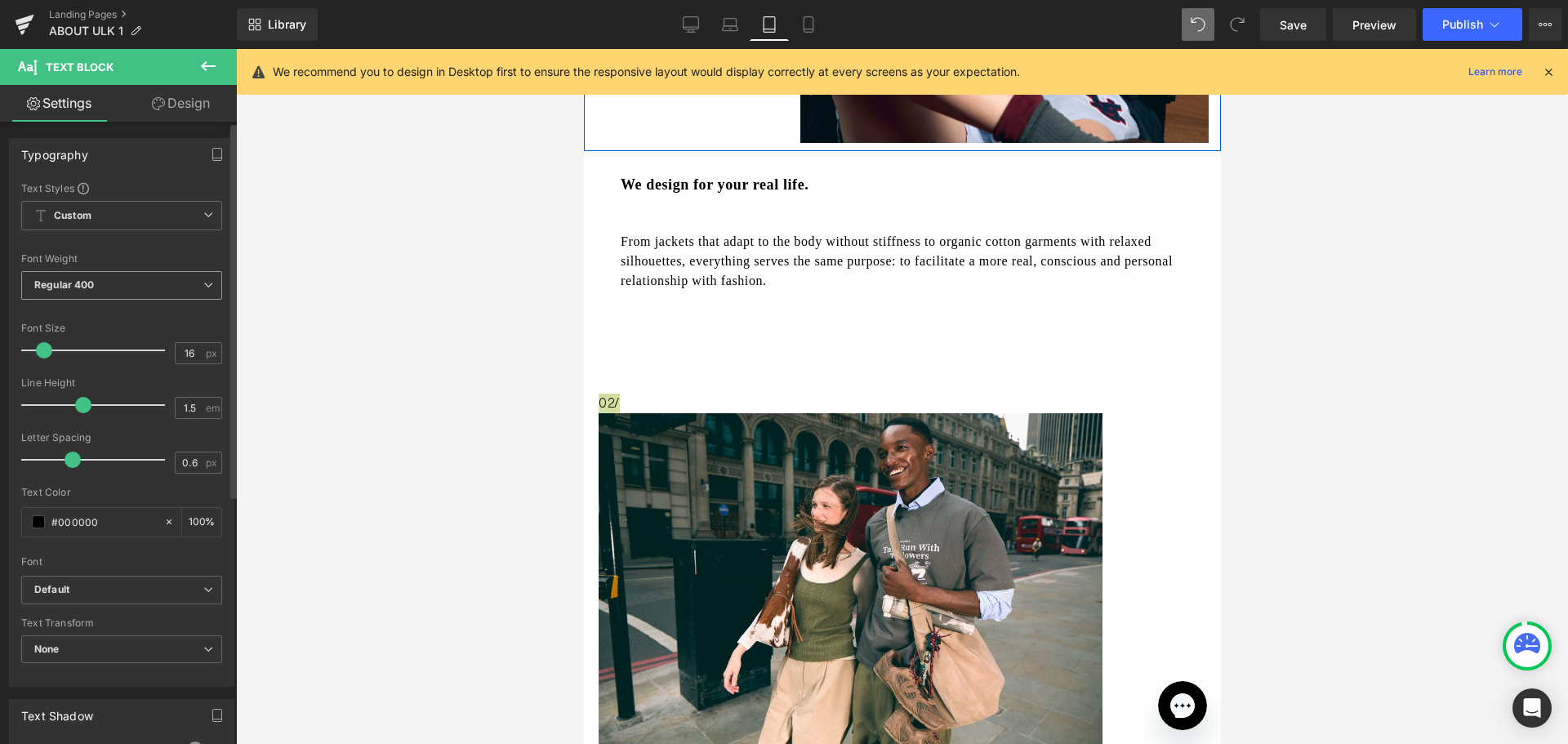
click at [161, 292] on span "Regular 400" at bounding box center [122, 285] width 201 height 28
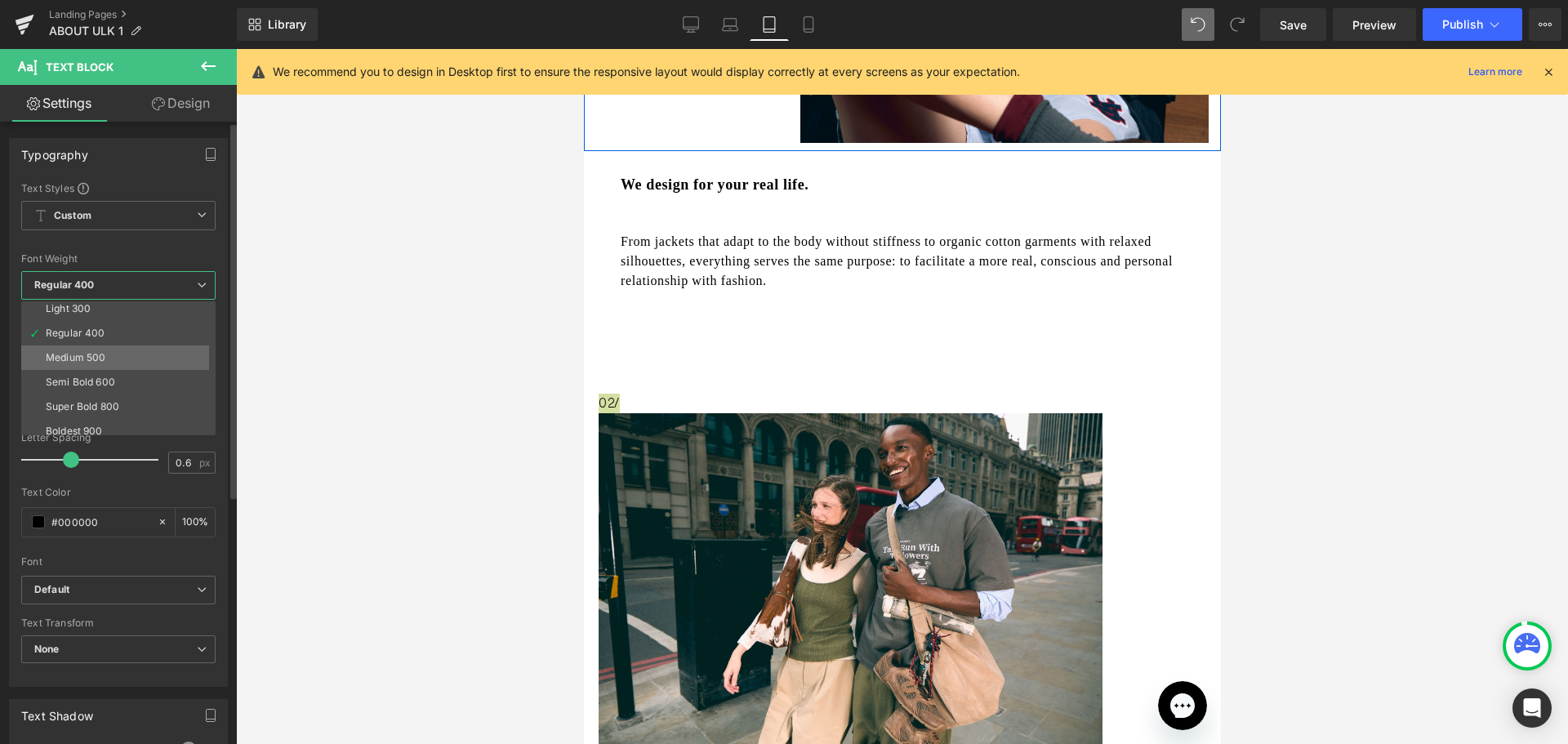
scroll to position [82, 0]
click at [125, 419] on li "Bold 700" at bounding box center [122, 428] width 202 height 25
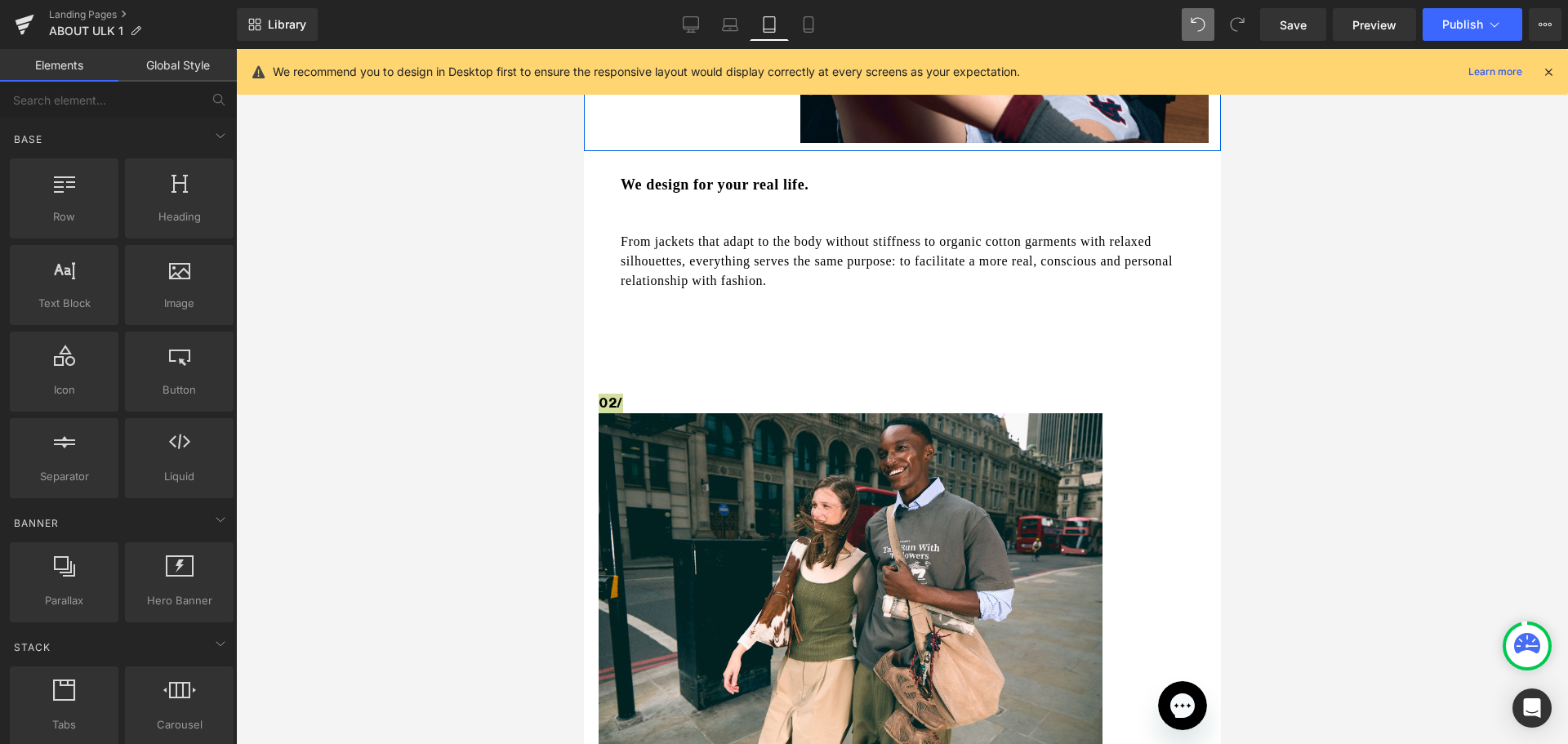
click at [361, 368] on div at bounding box center [902, 396] width 1332 height 695
click at [1269, 406] on div at bounding box center [902, 396] width 1332 height 695
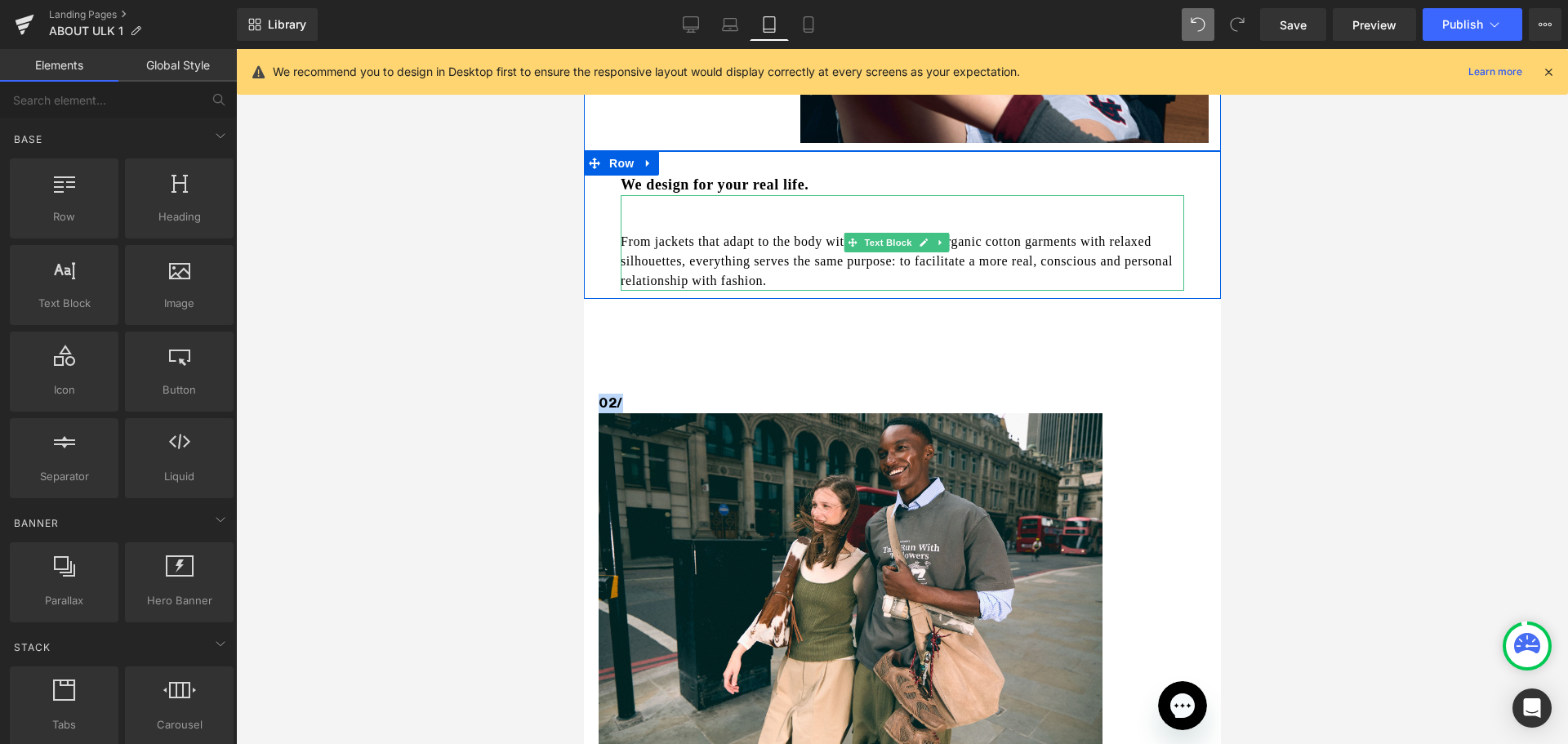
click at [645, 232] on p "From jackets that adapt to the body without stiffness to organic cotton garment…" at bounding box center [902, 261] width 563 height 58
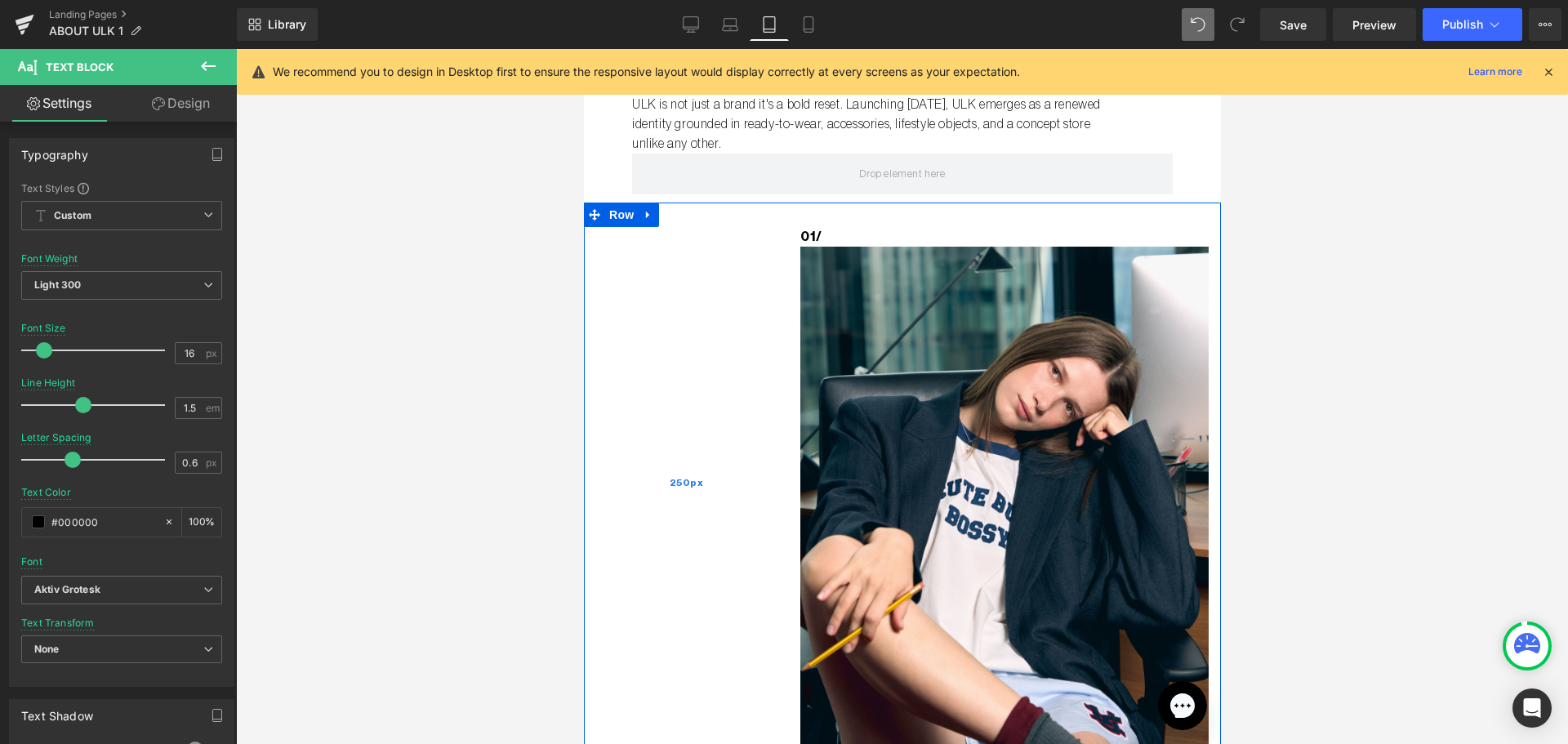
scroll to position [35, 0]
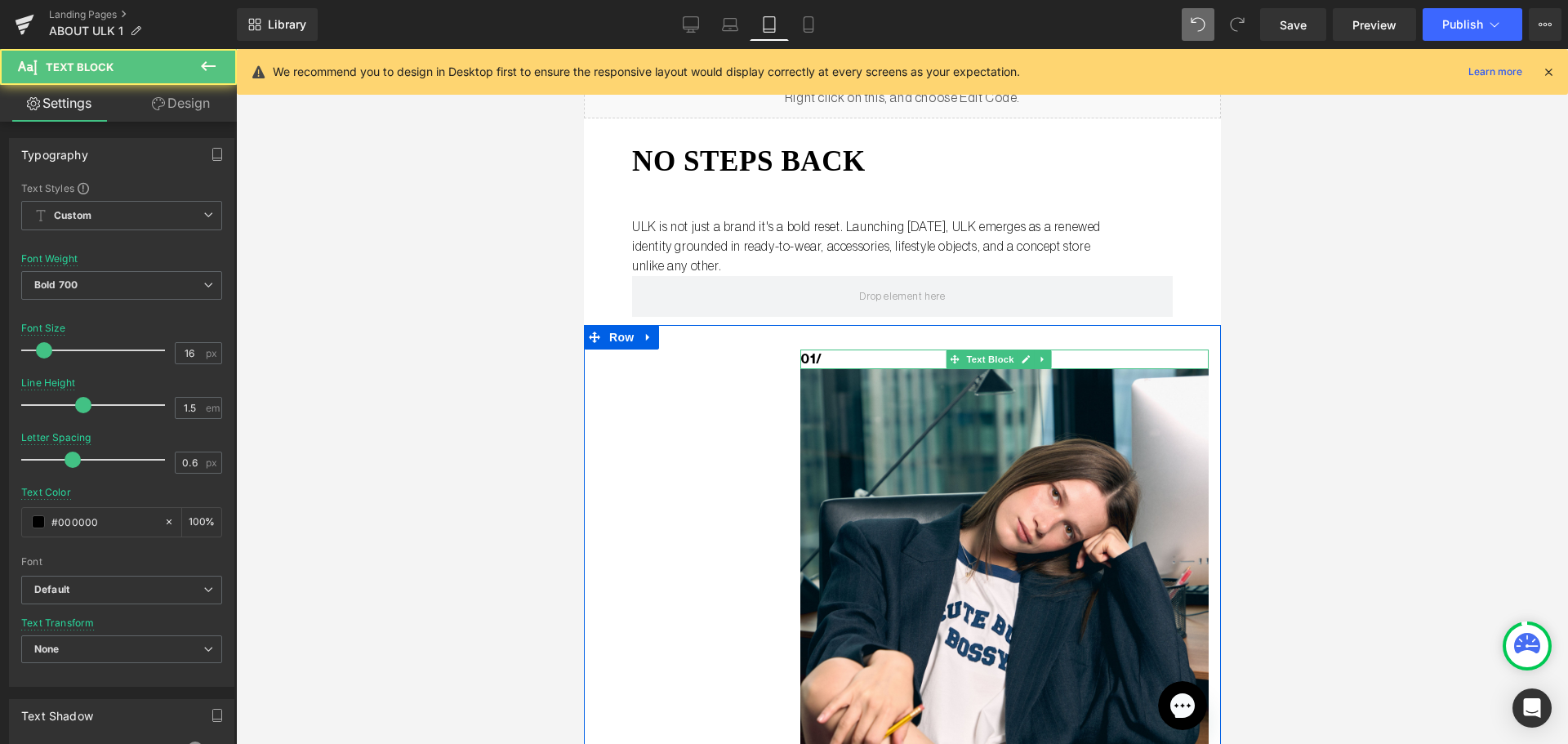
click at [805, 355] on p "01/" at bounding box center [1003, 359] width 408 height 20
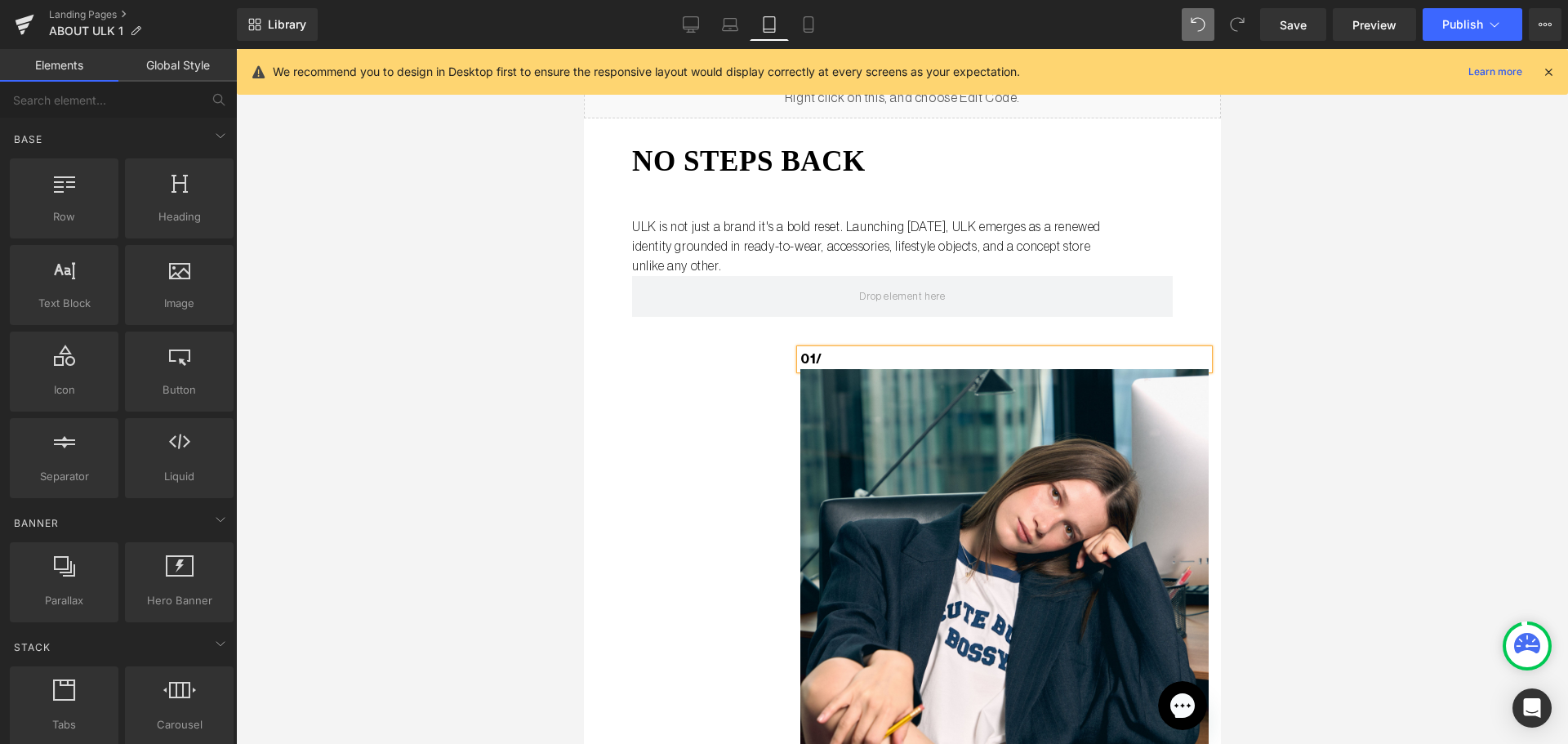
click at [514, 459] on div at bounding box center [902, 396] width 1332 height 695
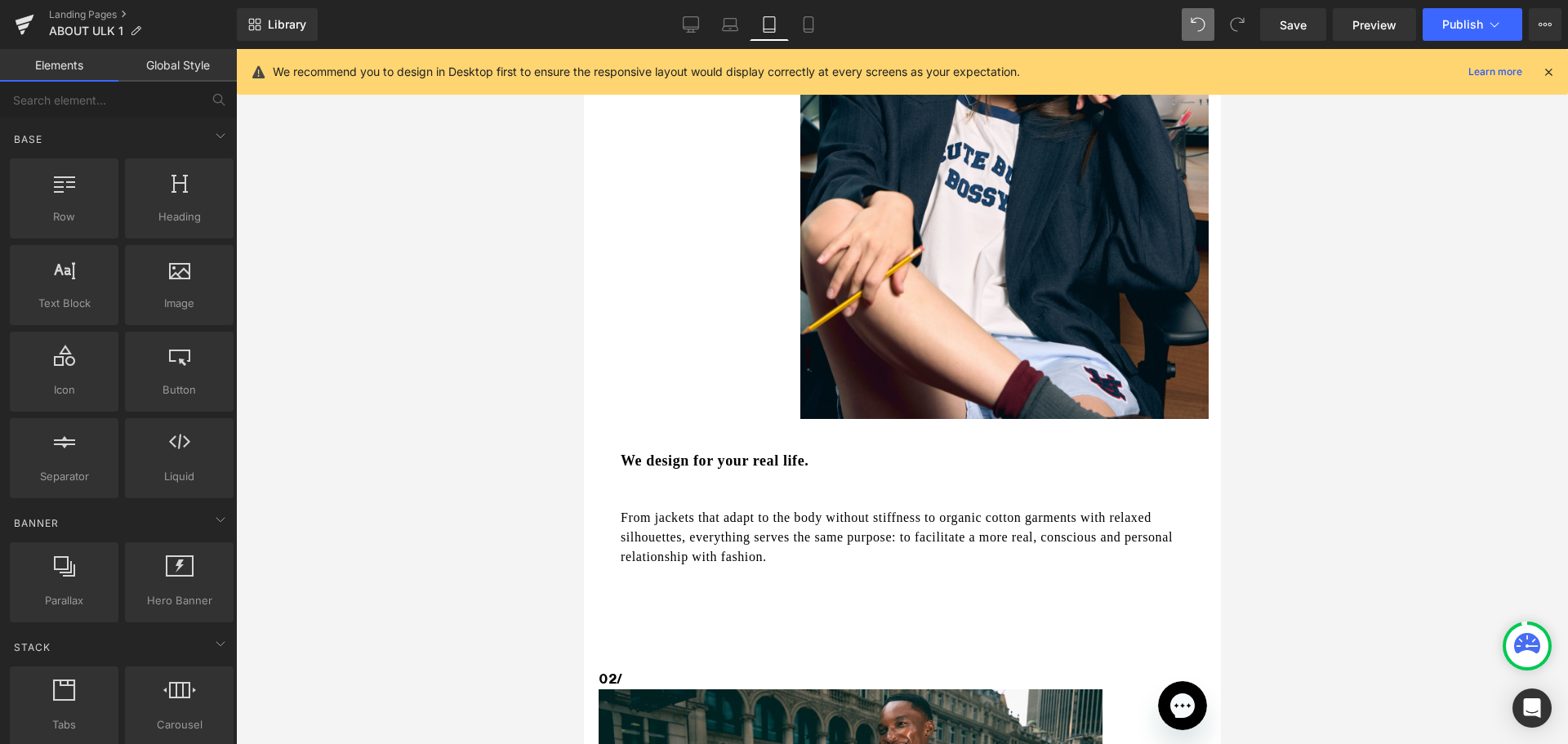
scroll to position [607, 0]
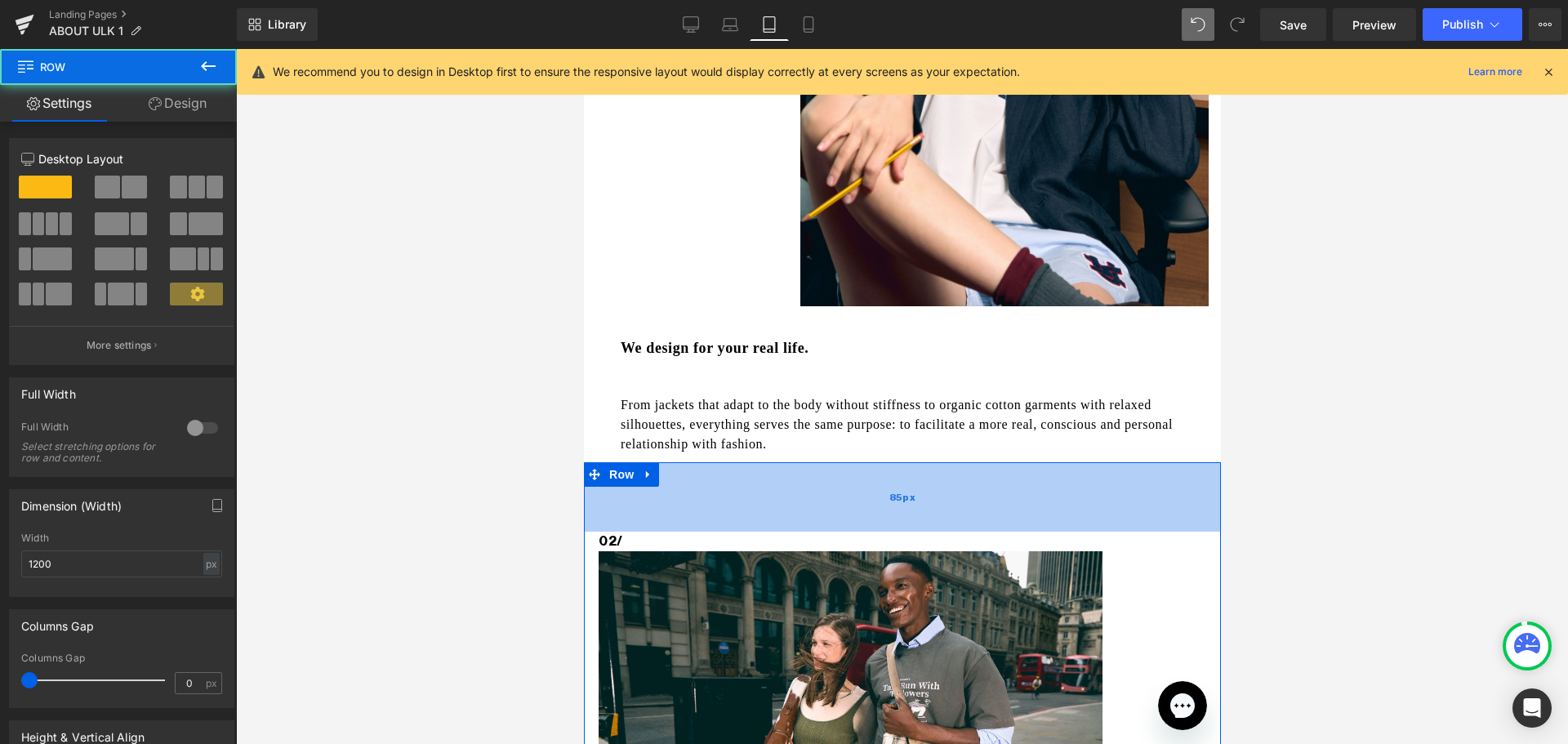
drag, startPoint x: 783, startPoint y: 479, endPoint x: 781, endPoint y: 454, distance: 25.1
click at [781, 462] on div "85px" at bounding box center [902, 497] width 637 height 70
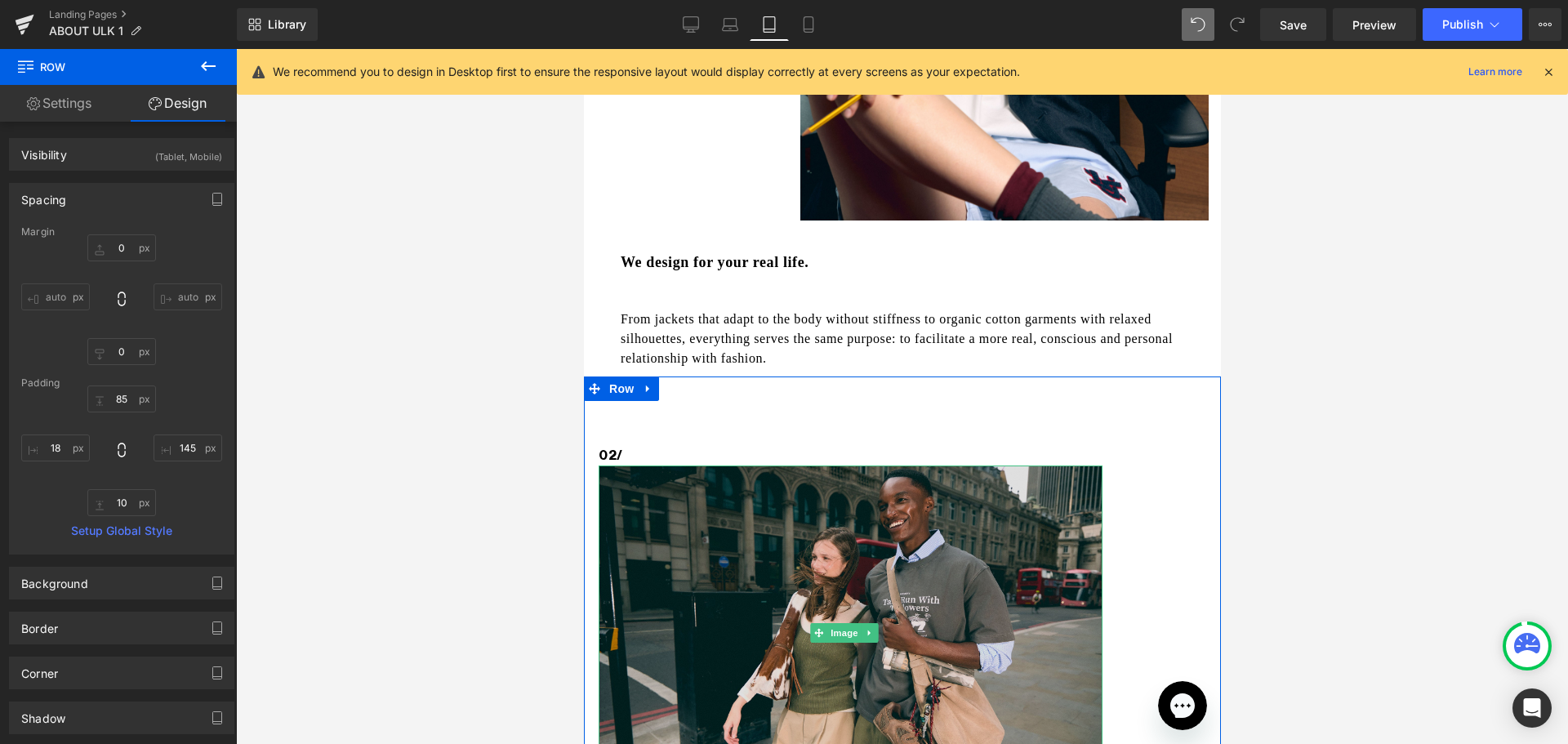
scroll to position [689, 0]
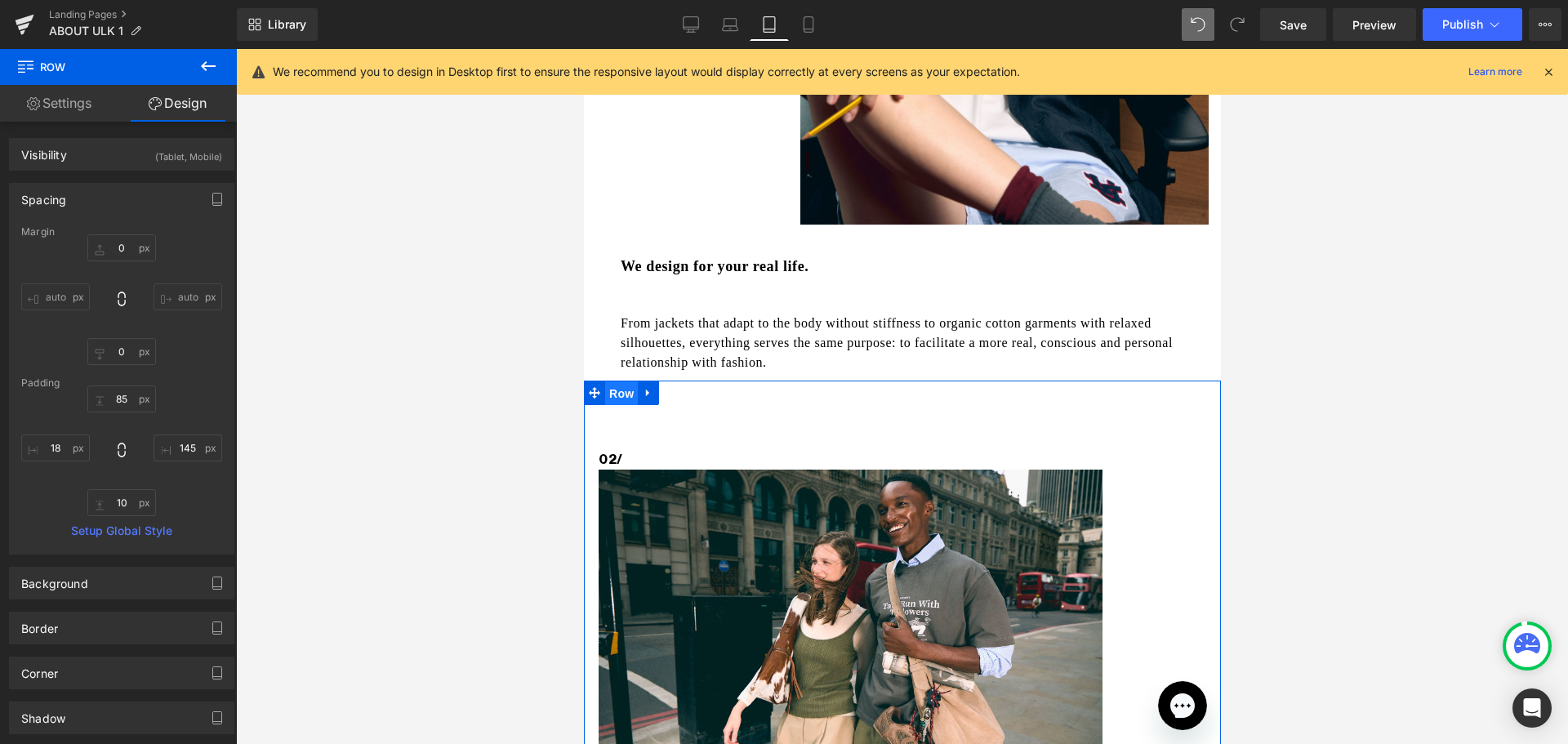
click at [620, 381] on span "Row" at bounding box center [621, 393] width 33 height 25
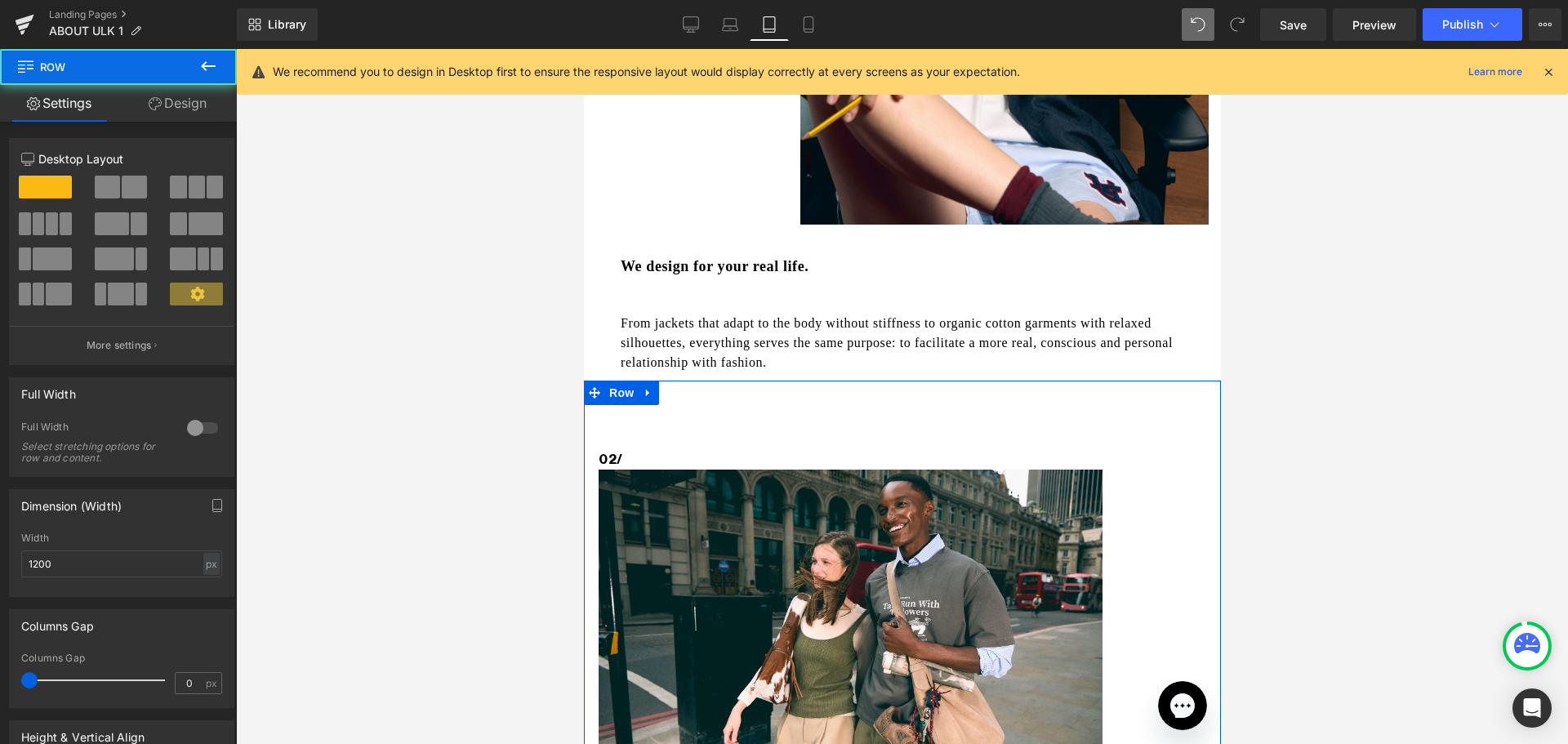
click at [192, 111] on link "Design" at bounding box center [178, 103] width 119 height 37
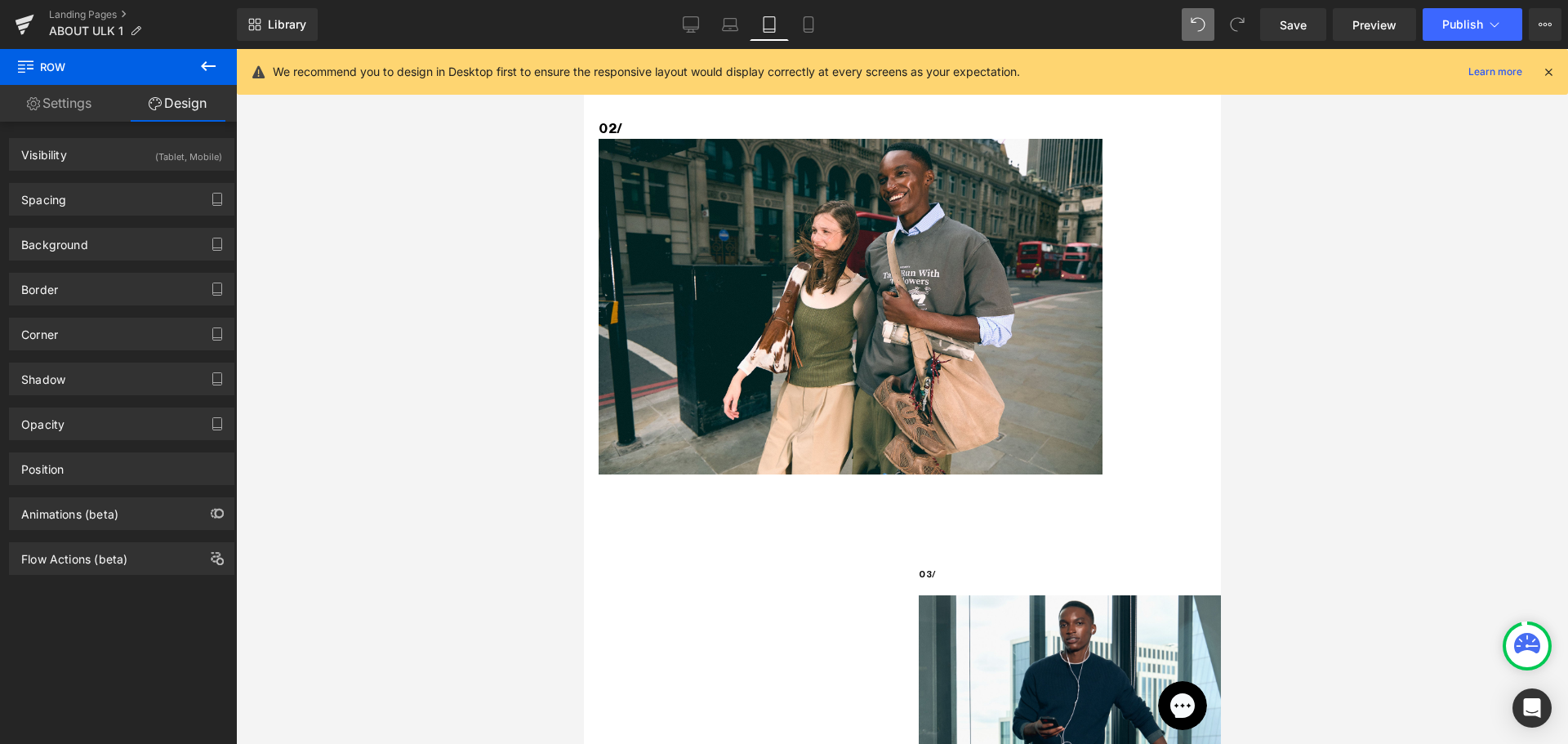
scroll to position [925, 0]
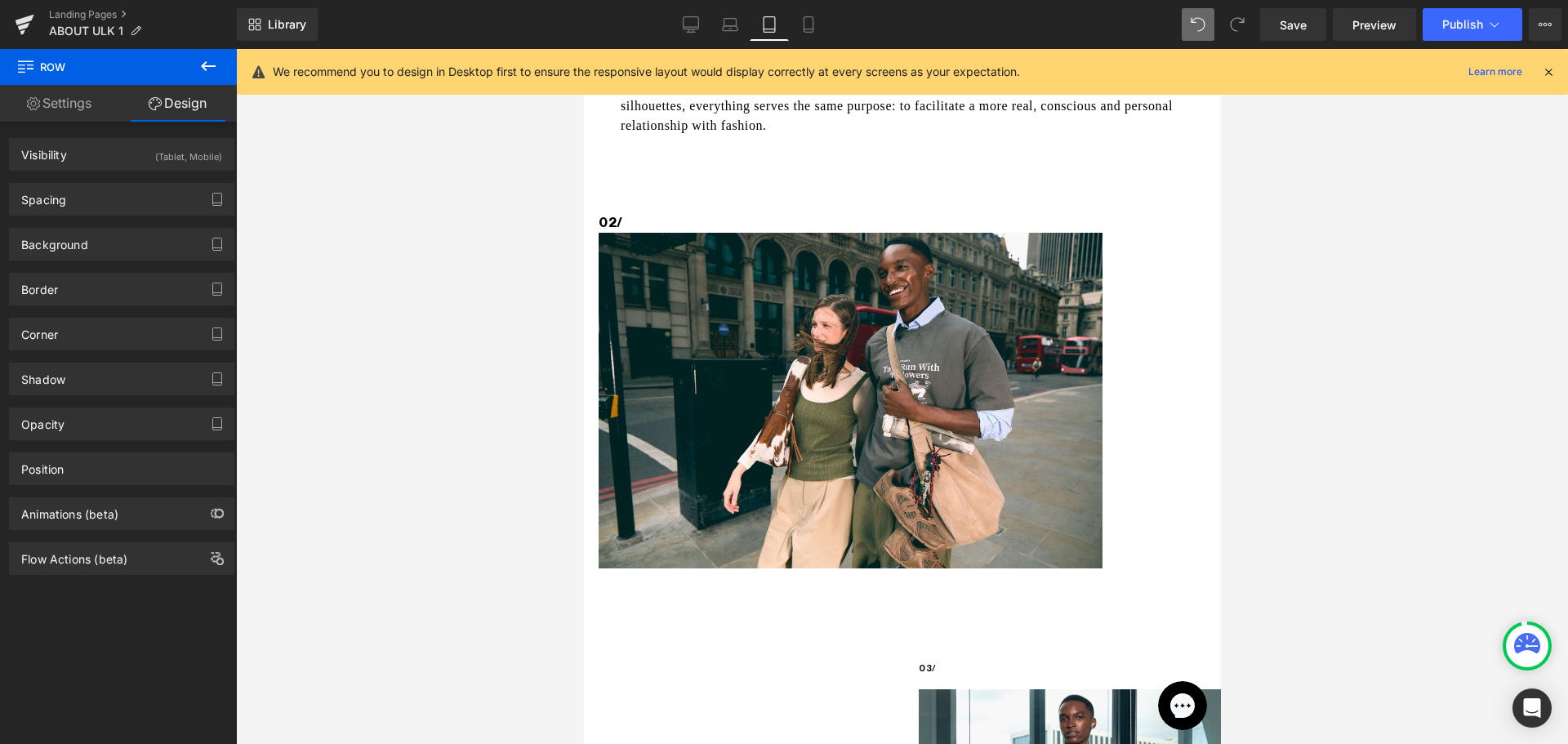
click at [198, 61] on button at bounding box center [208, 67] width 58 height 36
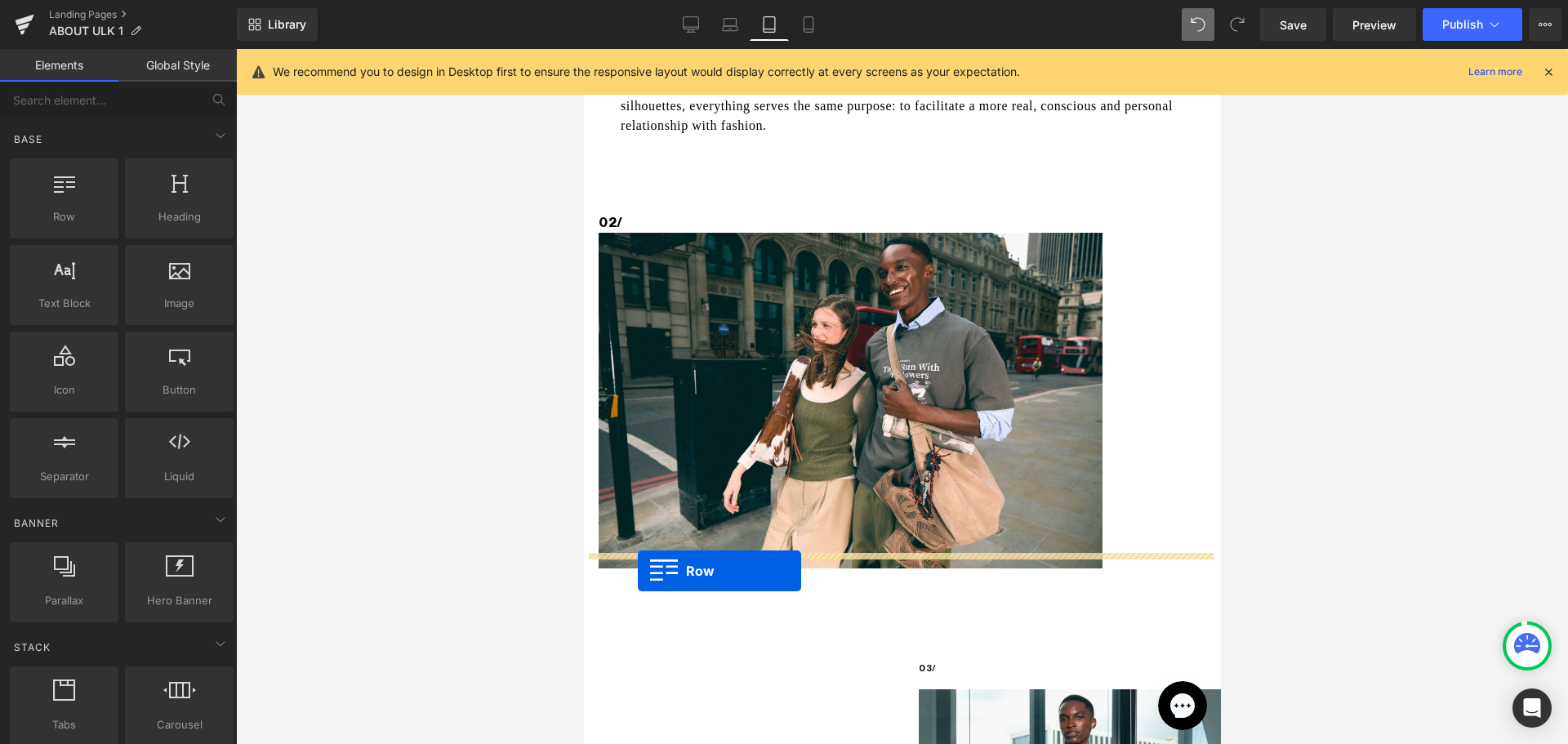
drag, startPoint x: 630, startPoint y: 257, endPoint x: 637, endPoint y: 571, distance: 314.1
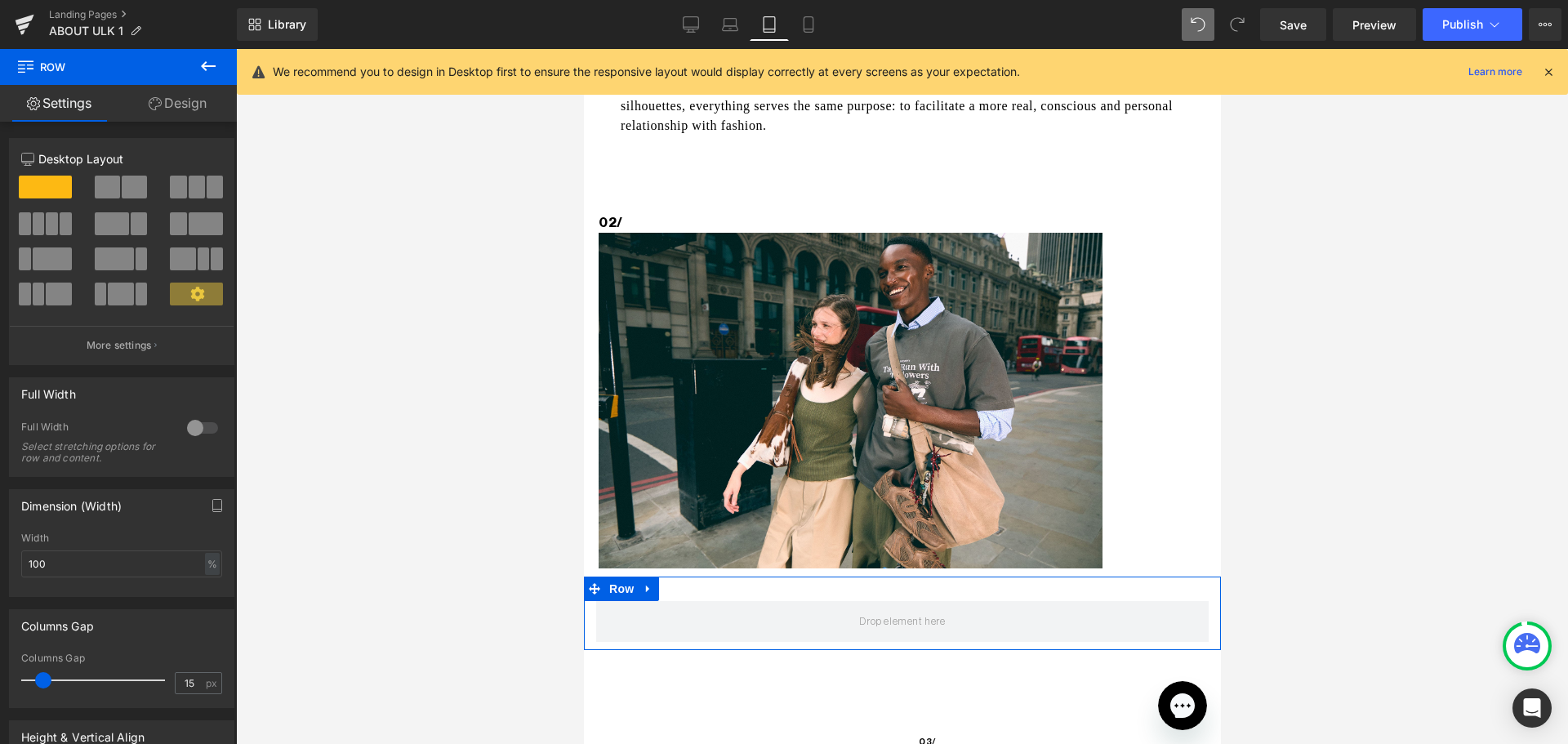
click at [197, 99] on link "Design" at bounding box center [178, 103] width 119 height 37
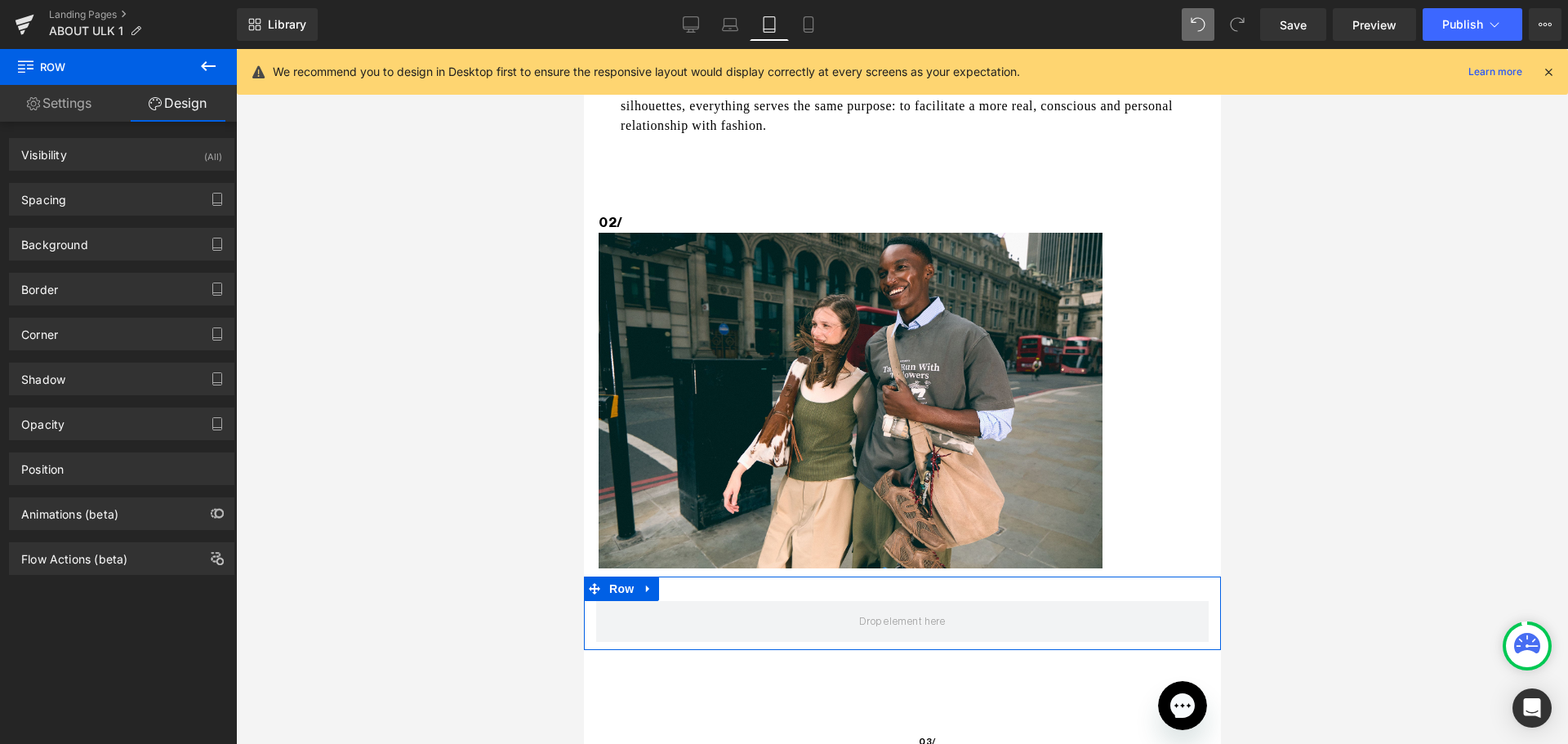
click at [152, 170] on div "Visibility (All) 0|0|0|0 1 Show on Desktop 1 Show on Laptop 1 Show on Tablet 1 …" at bounding box center [121, 155] width 225 height 33
click at [145, 148] on div "Visibility (All)" at bounding box center [121, 155] width 224 height 31
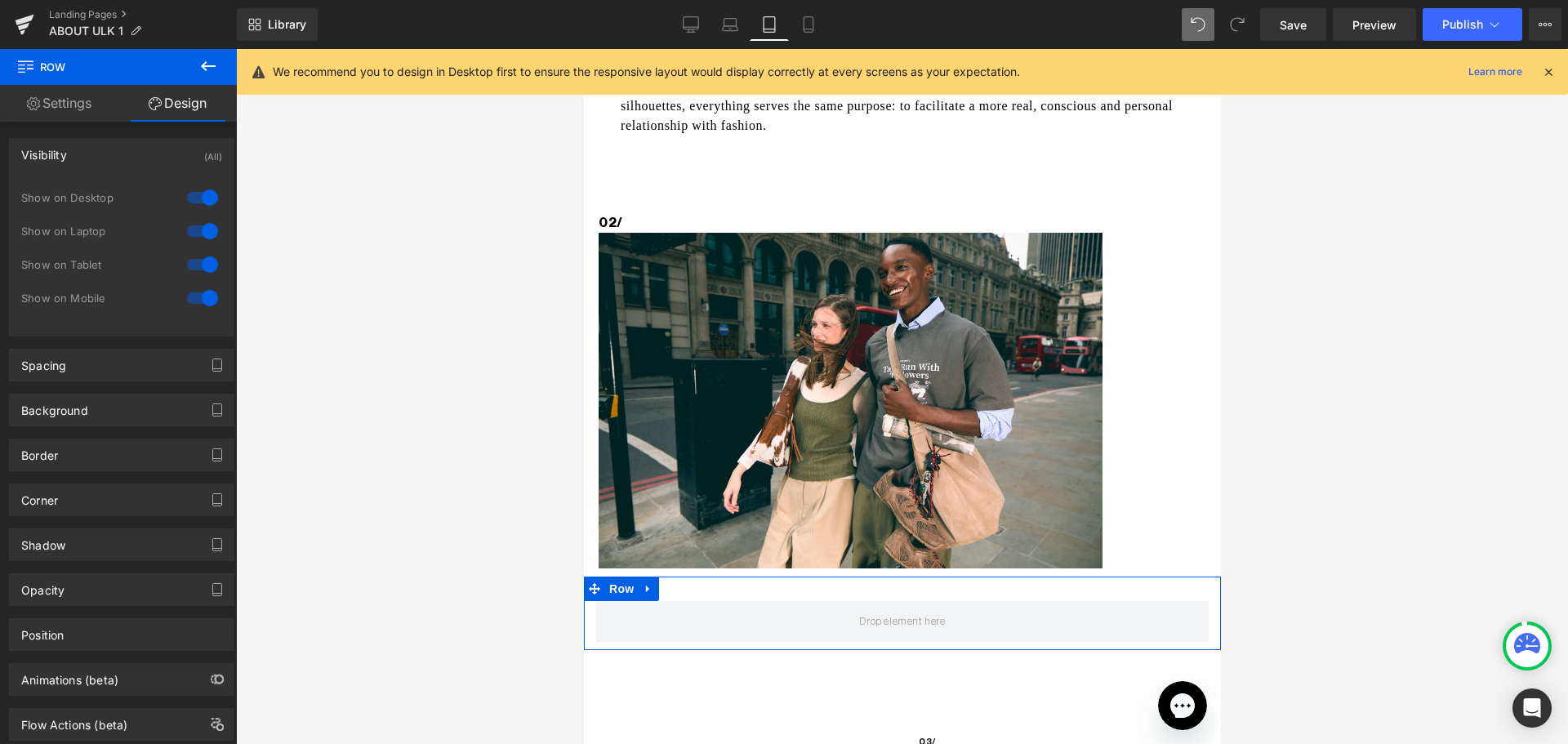
click at [210, 190] on div at bounding box center [203, 198] width 40 height 26
click at [196, 235] on div at bounding box center [203, 231] width 40 height 26
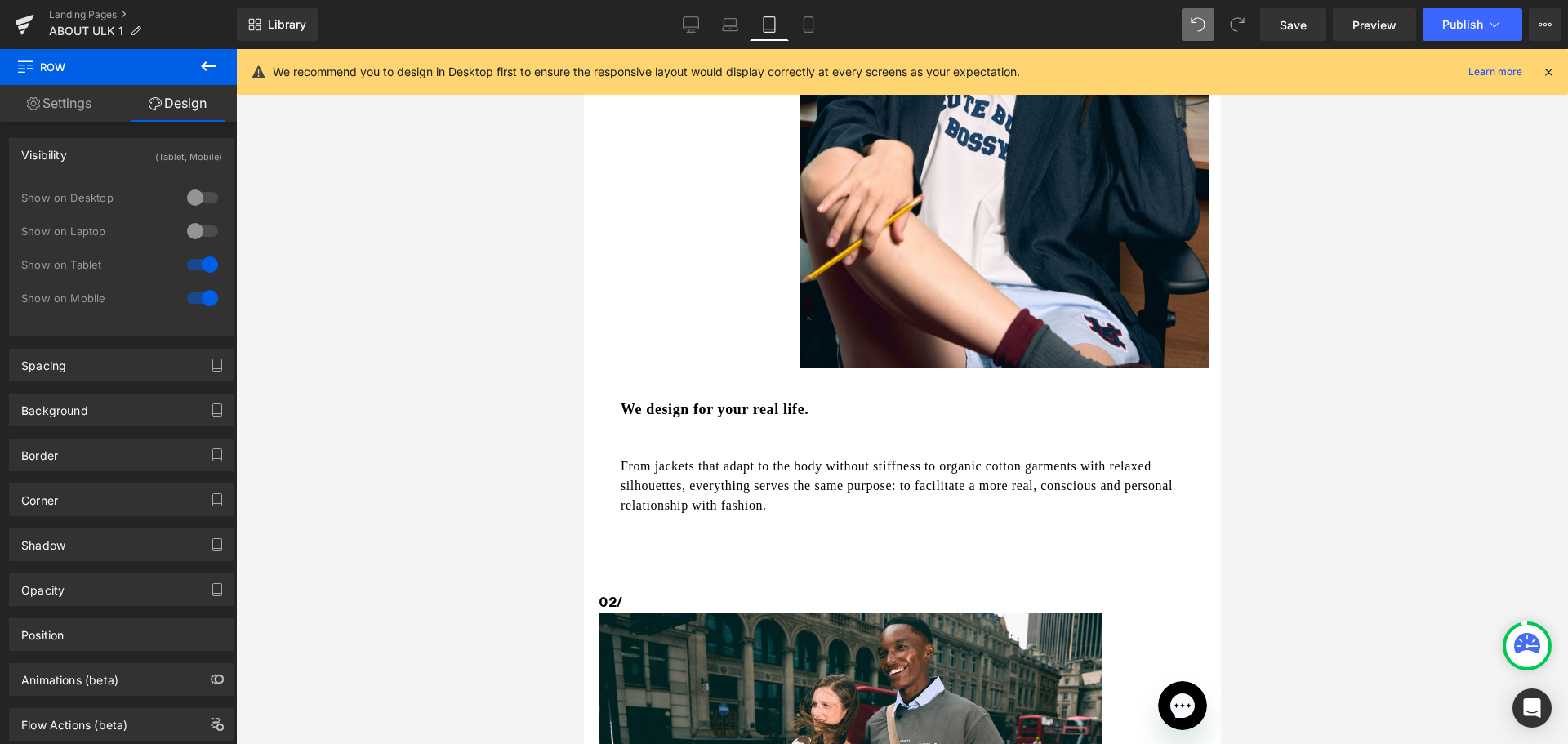
scroll to position [517, 0]
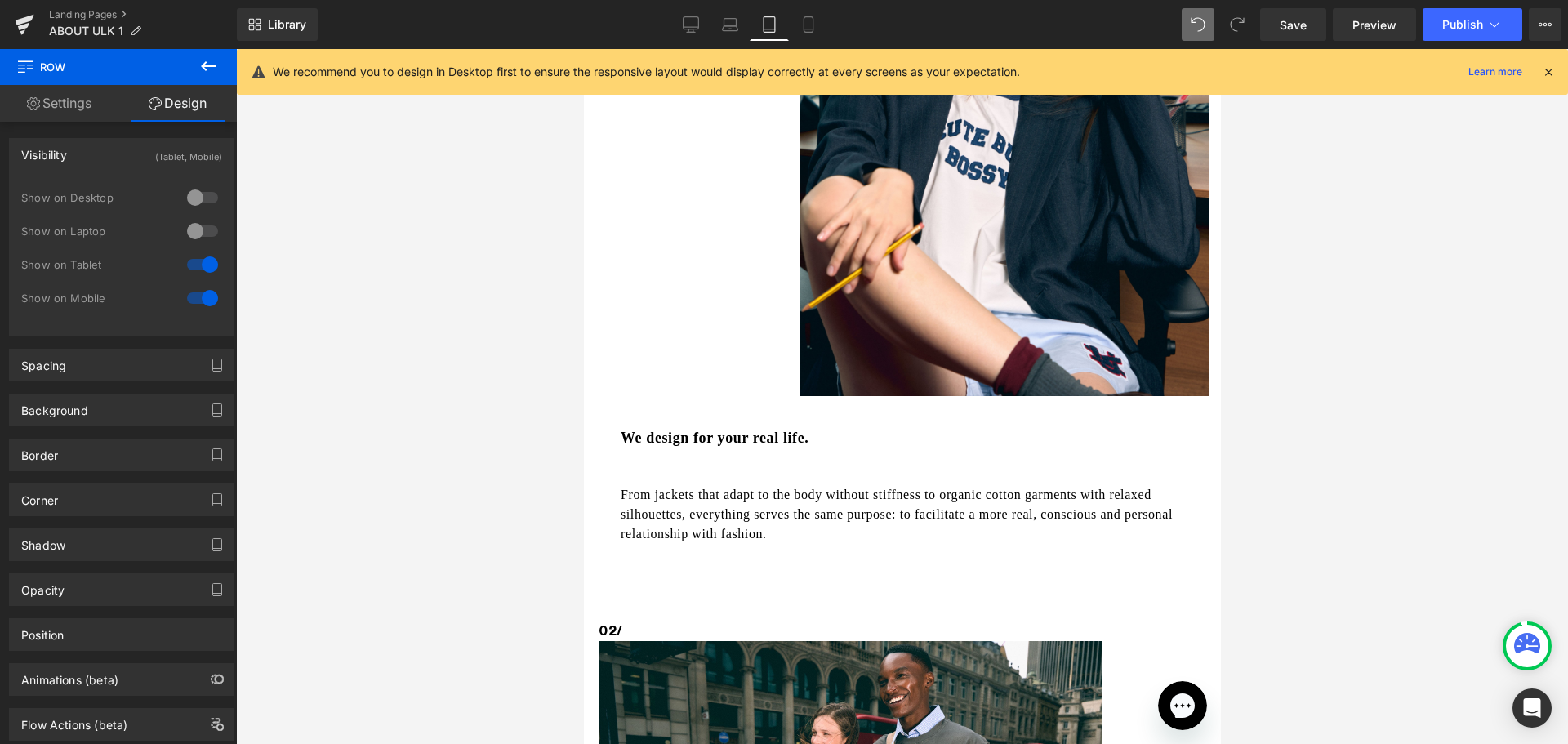
click at [193, 57] on button at bounding box center [208, 67] width 58 height 36
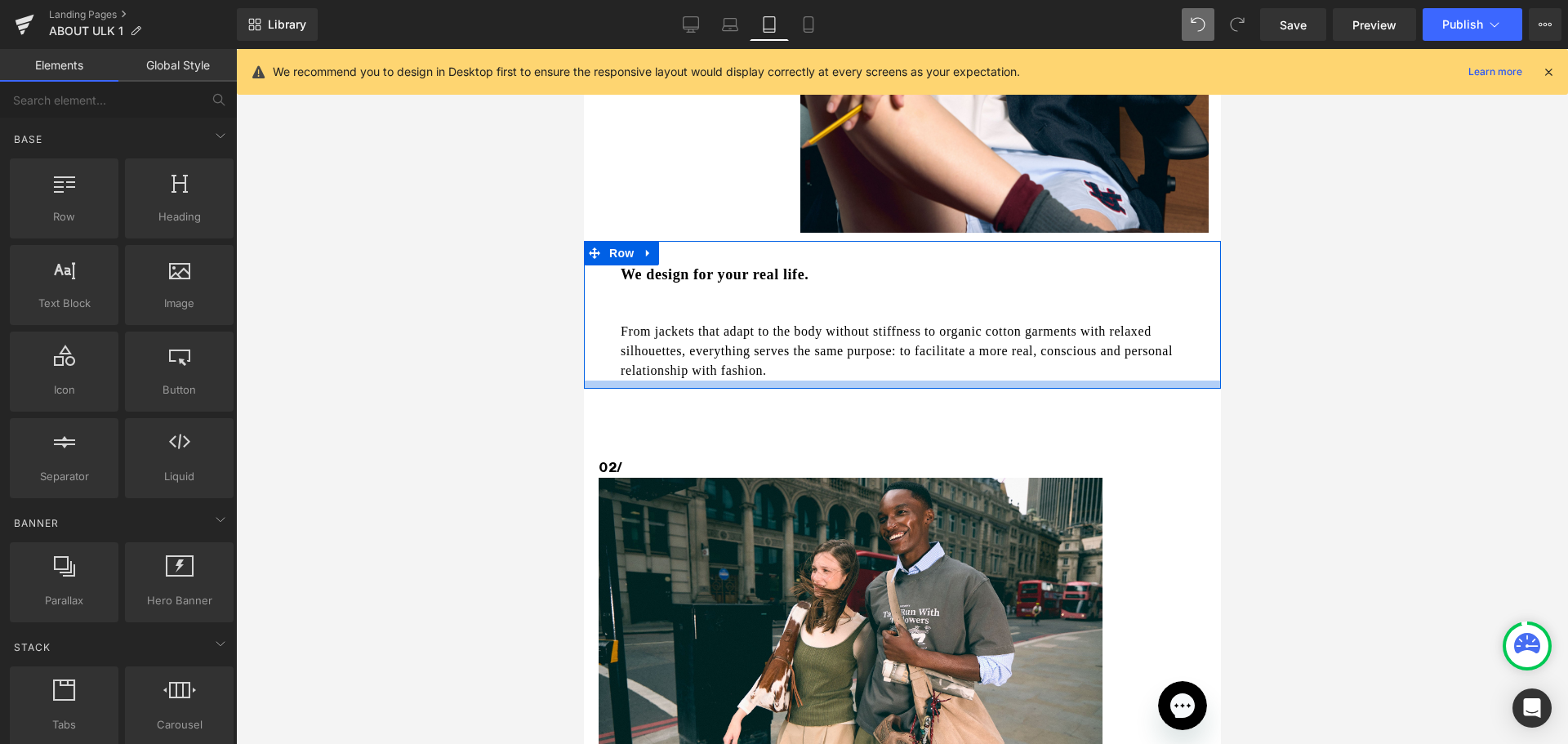
scroll to position [1089, 0]
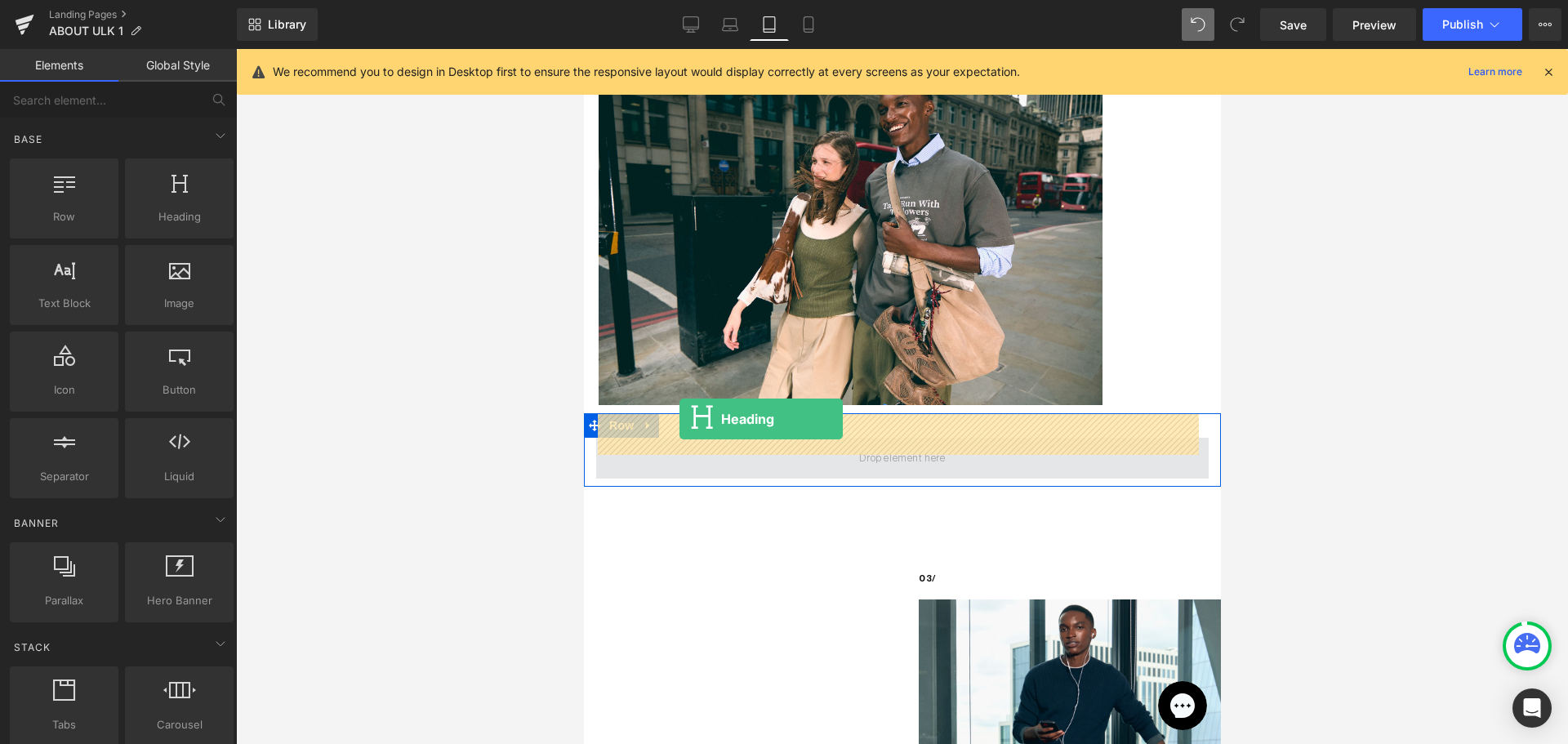
drag, startPoint x: 799, startPoint y: 259, endPoint x: 678, endPoint y: 419, distance: 200.6
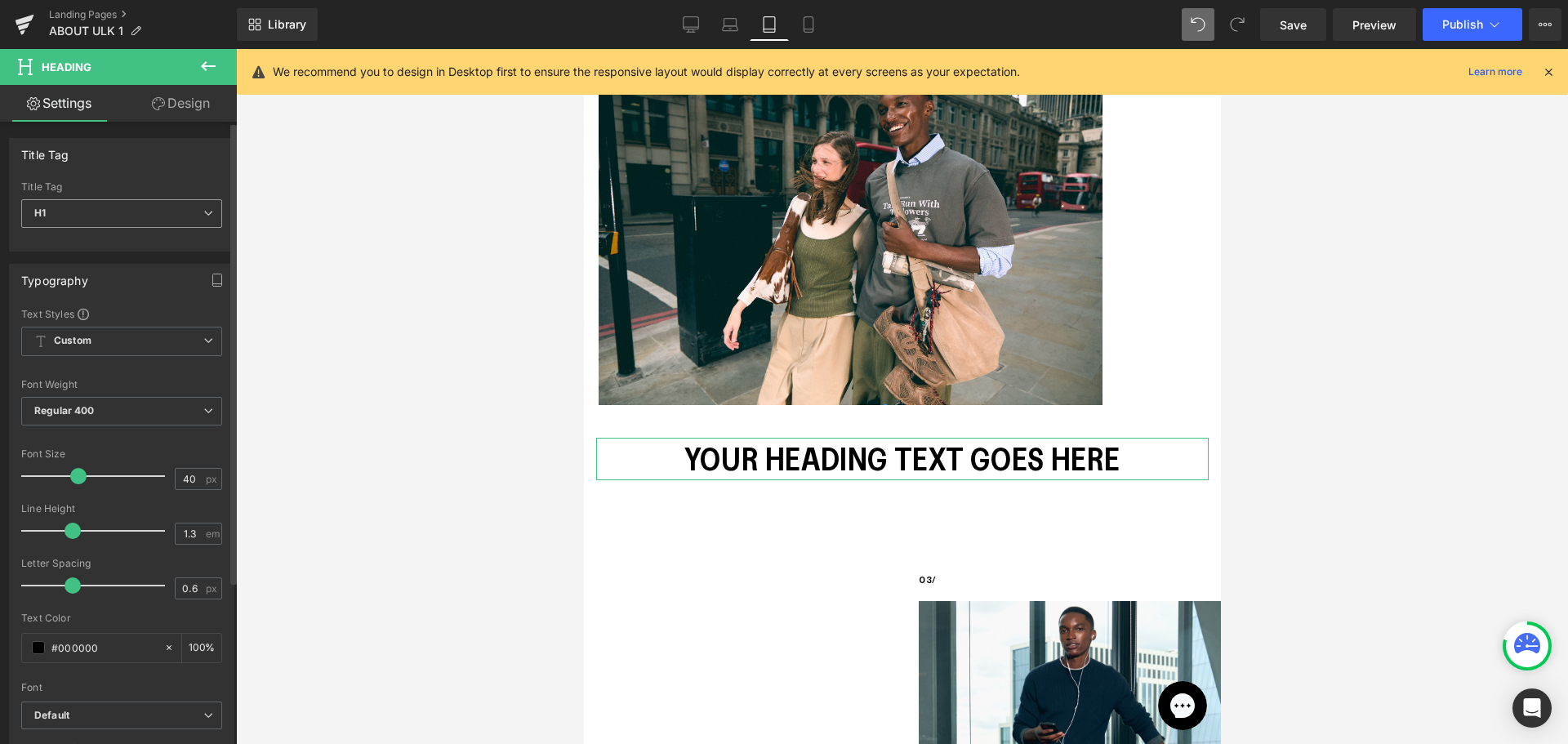
click at [161, 214] on span "H1" at bounding box center [122, 213] width 201 height 28
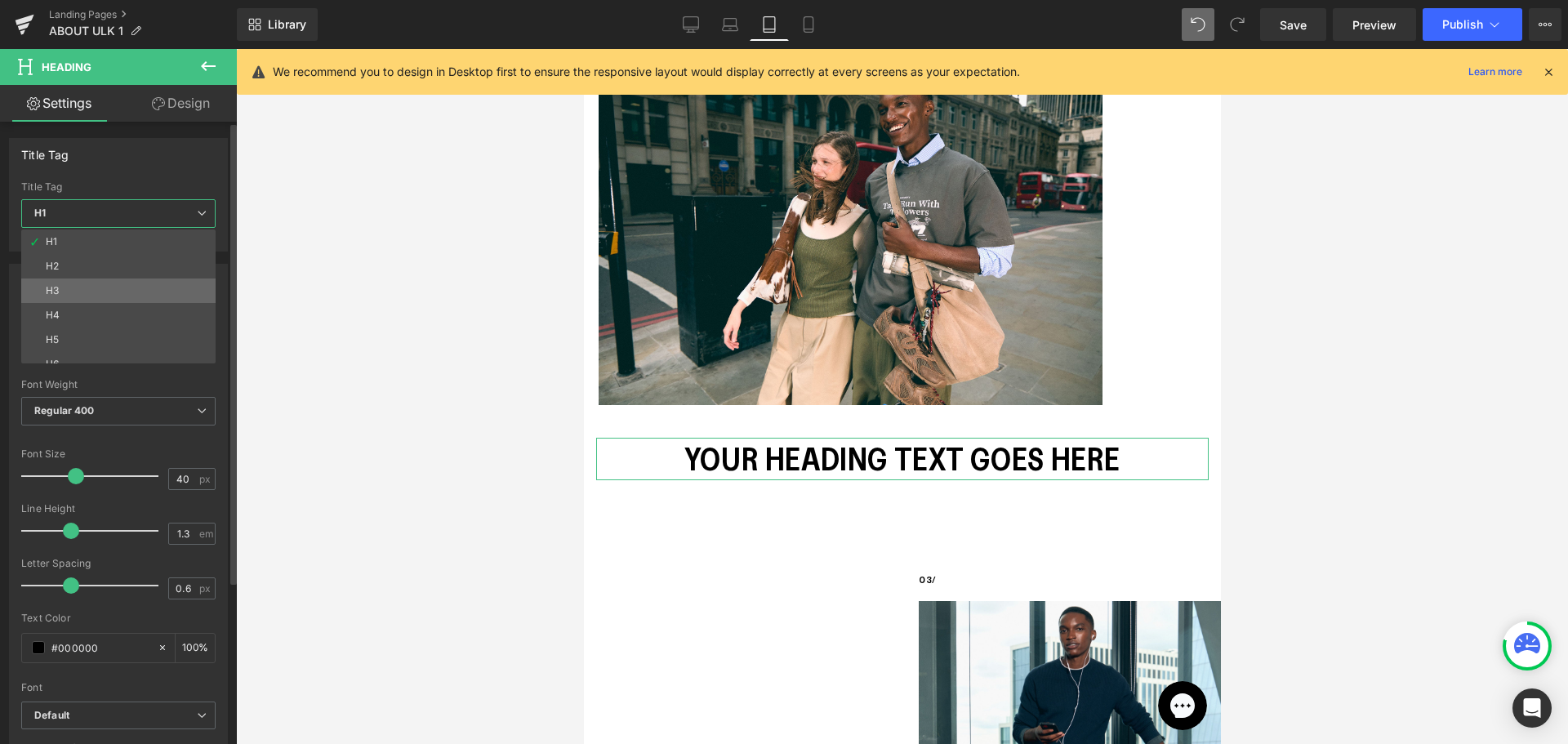
click at [125, 288] on li "H3" at bounding box center [122, 290] width 202 height 25
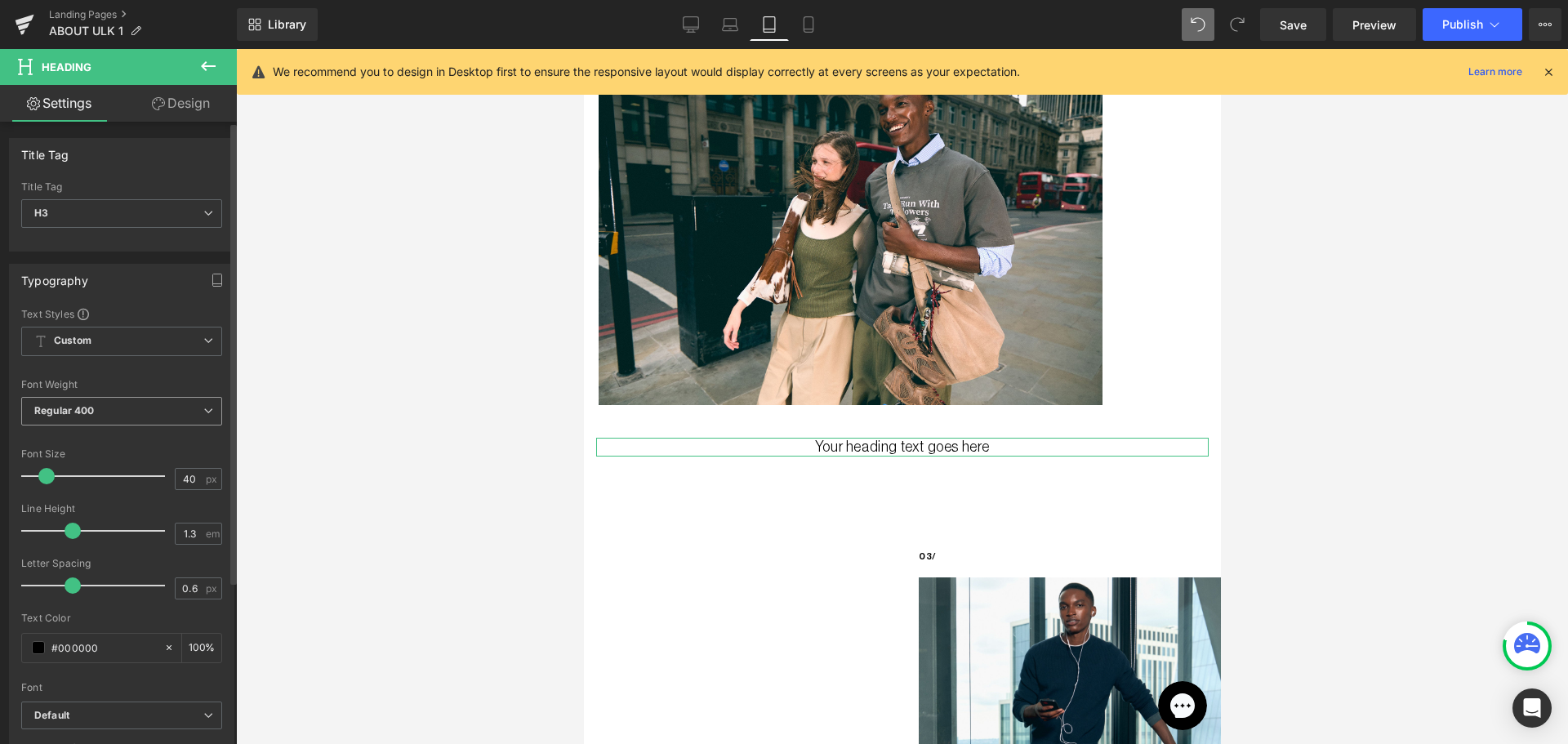
click at [141, 413] on span "Regular 400" at bounding box center [122, 411] width 201 height 28
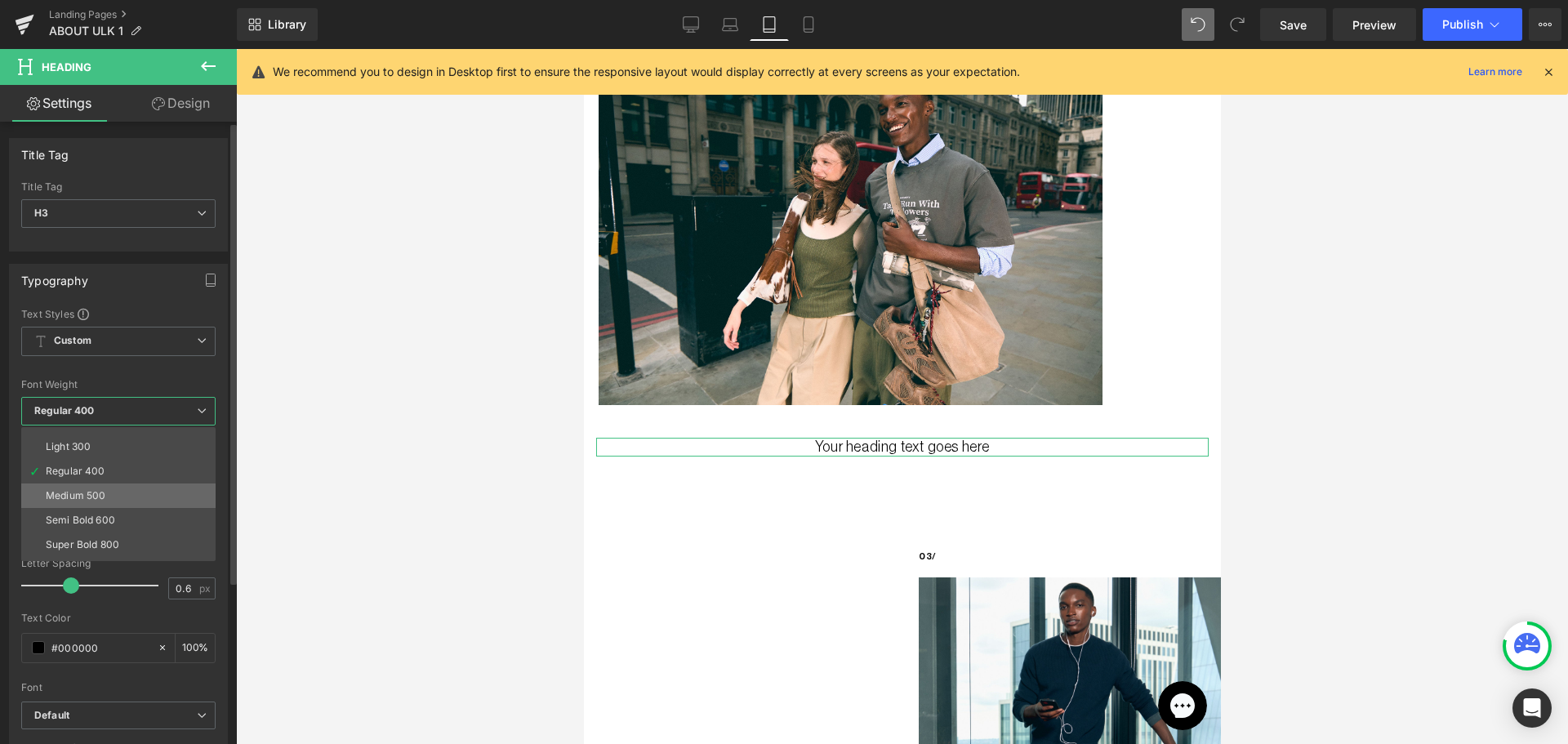
scroll to position [82, 0]
click at [122, 548] on li "Bold 700" at bounding box center [122, 553] width 202 height 25
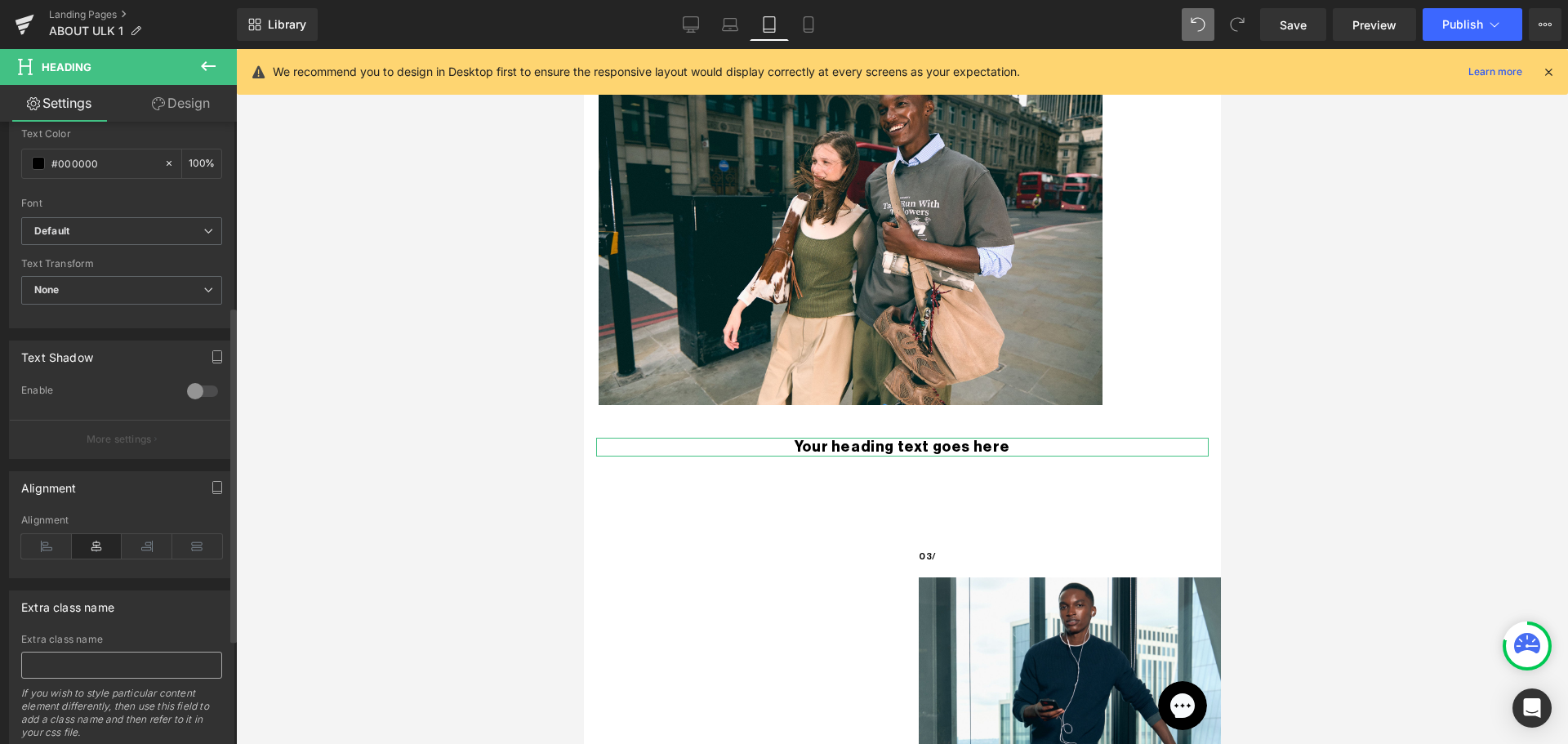
scroll to position [537, 0]
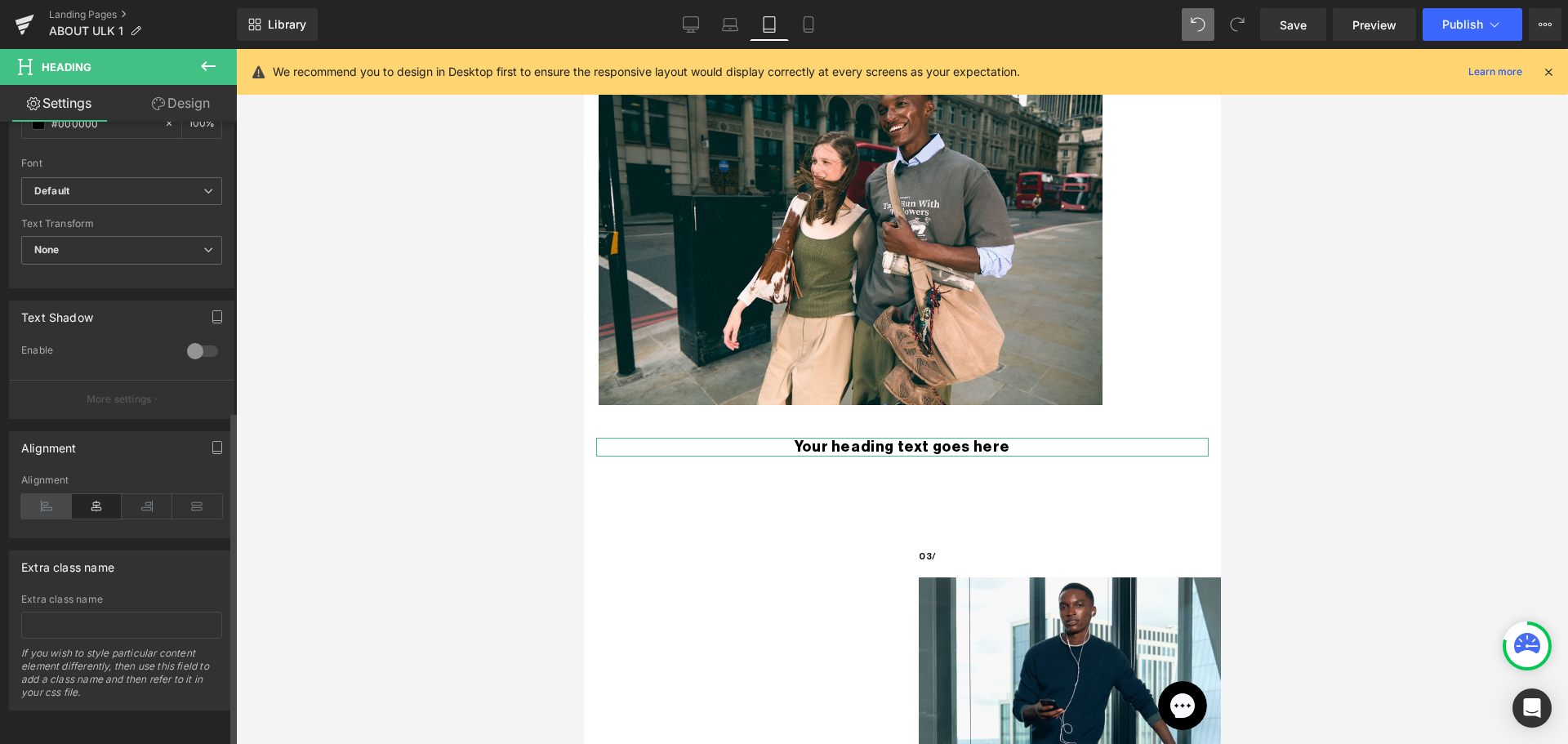
click at [47, 494] on icon at bounding box center [46, 506] width 51 height 25
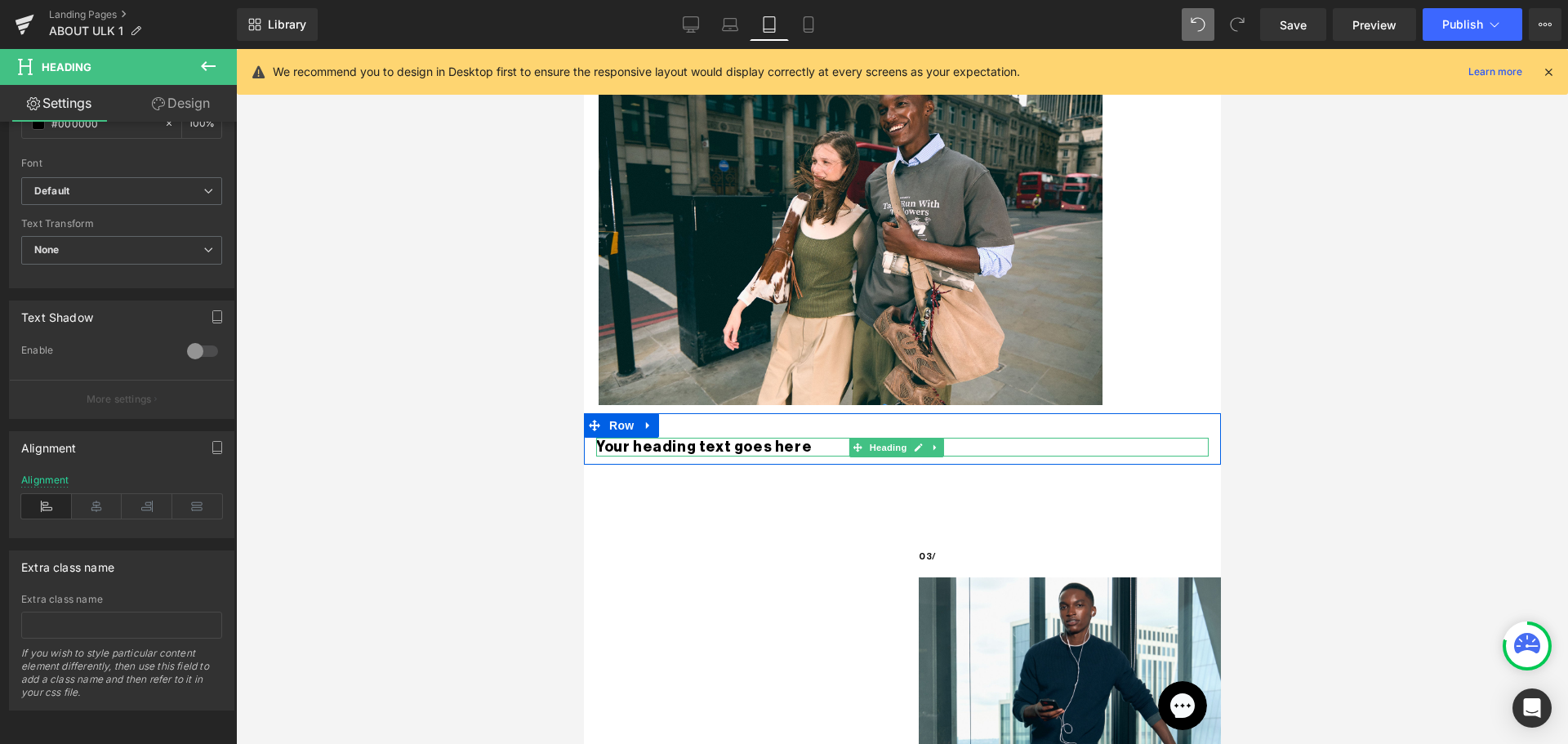
click at [743, 438] on h3 "Your heading text goes here" at bounding box center [901, 448] width 612 height 19
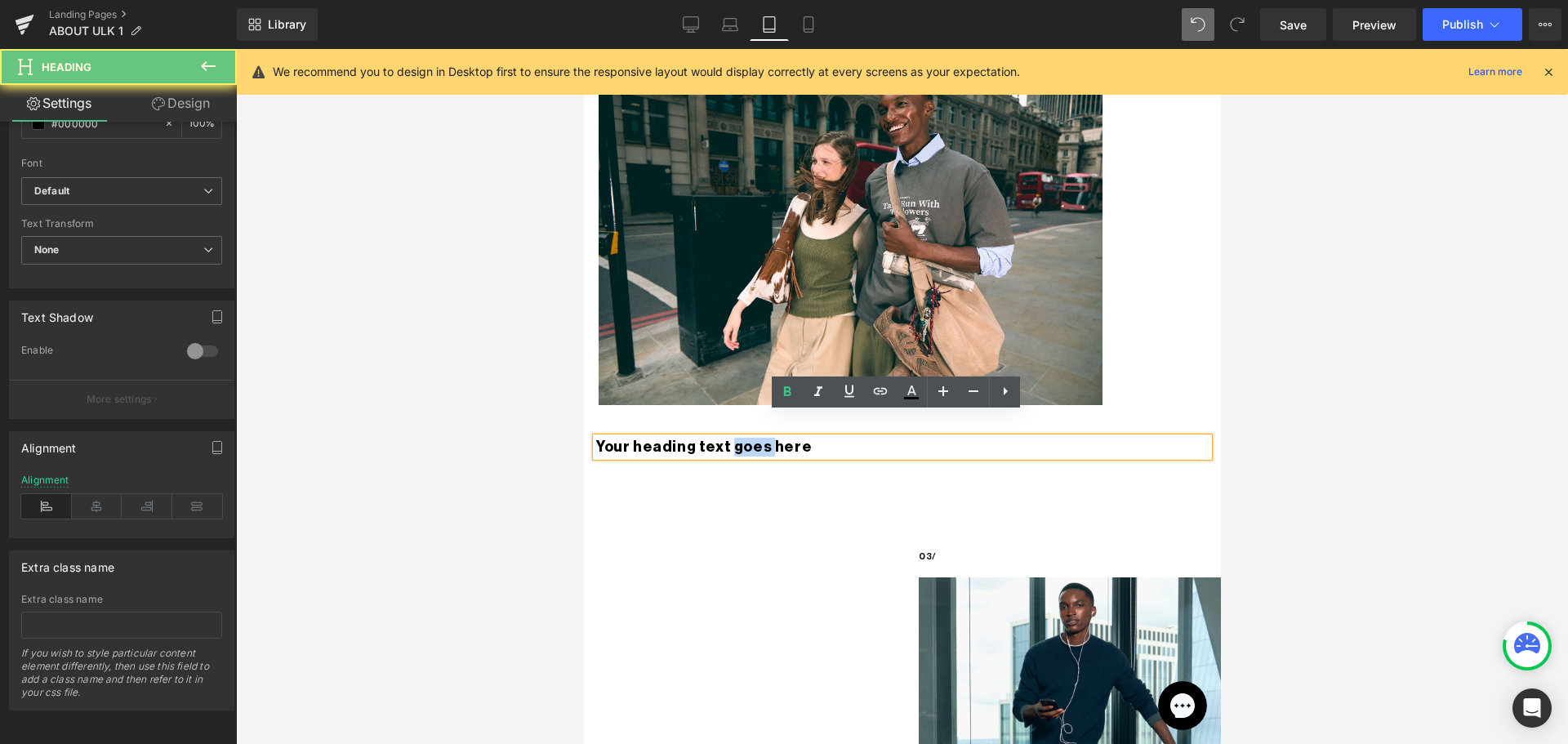
click at [743, 438] on h3 "Your heading text goes here" at bounding box center [901, 448] width 612 height 19
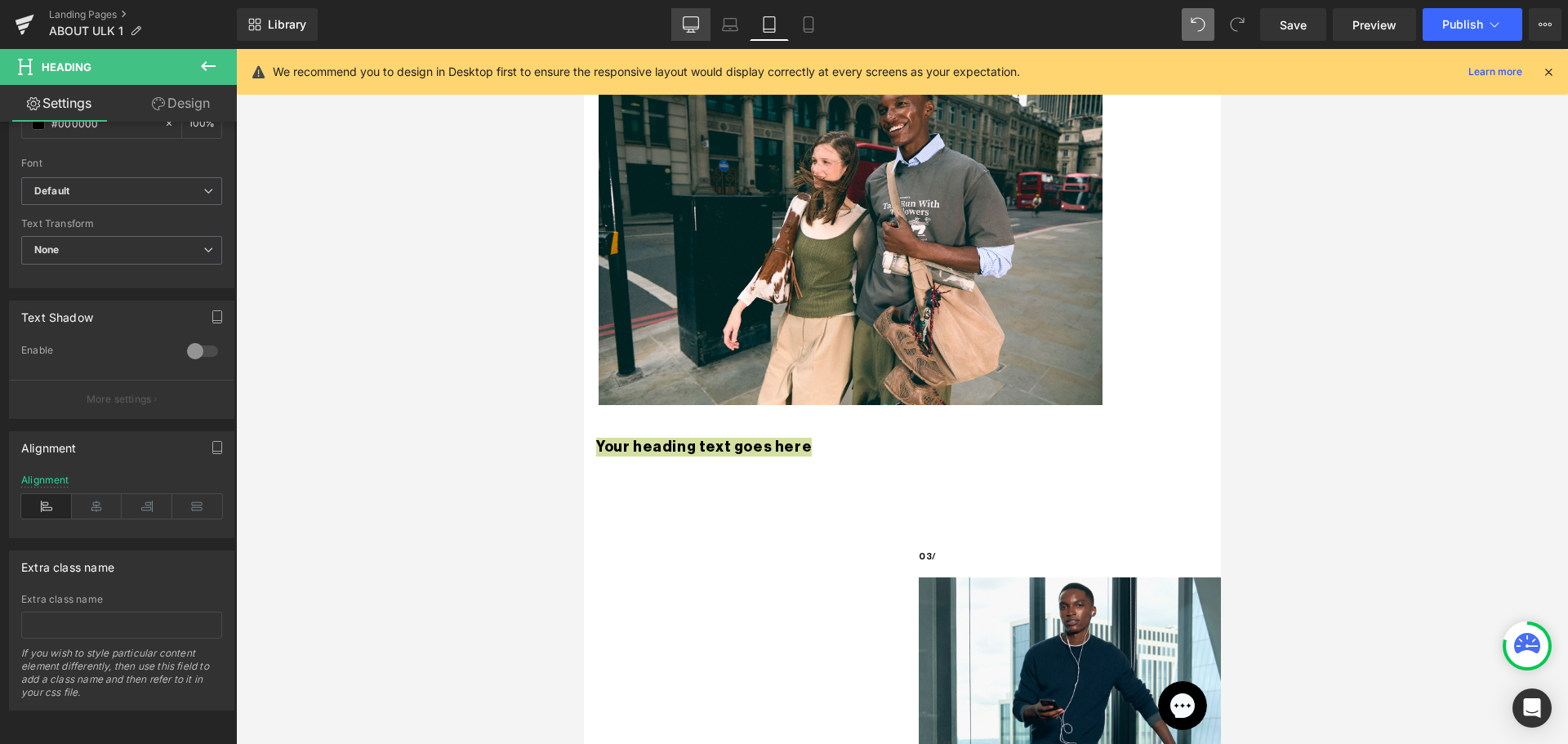
click at [686, 20] on icon at bounding box center [690, 24] width 16 height 16
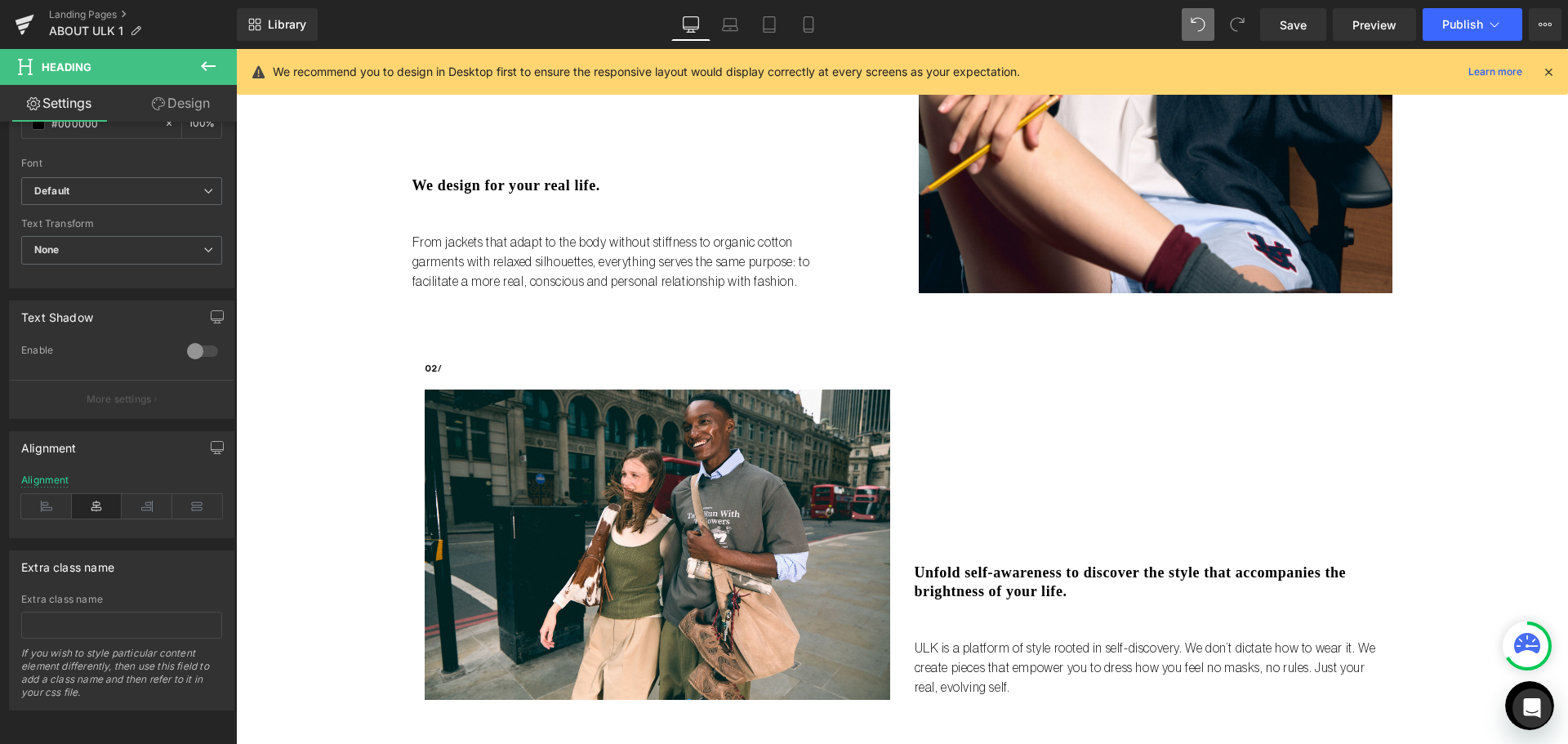
scroll to position [735, 0]
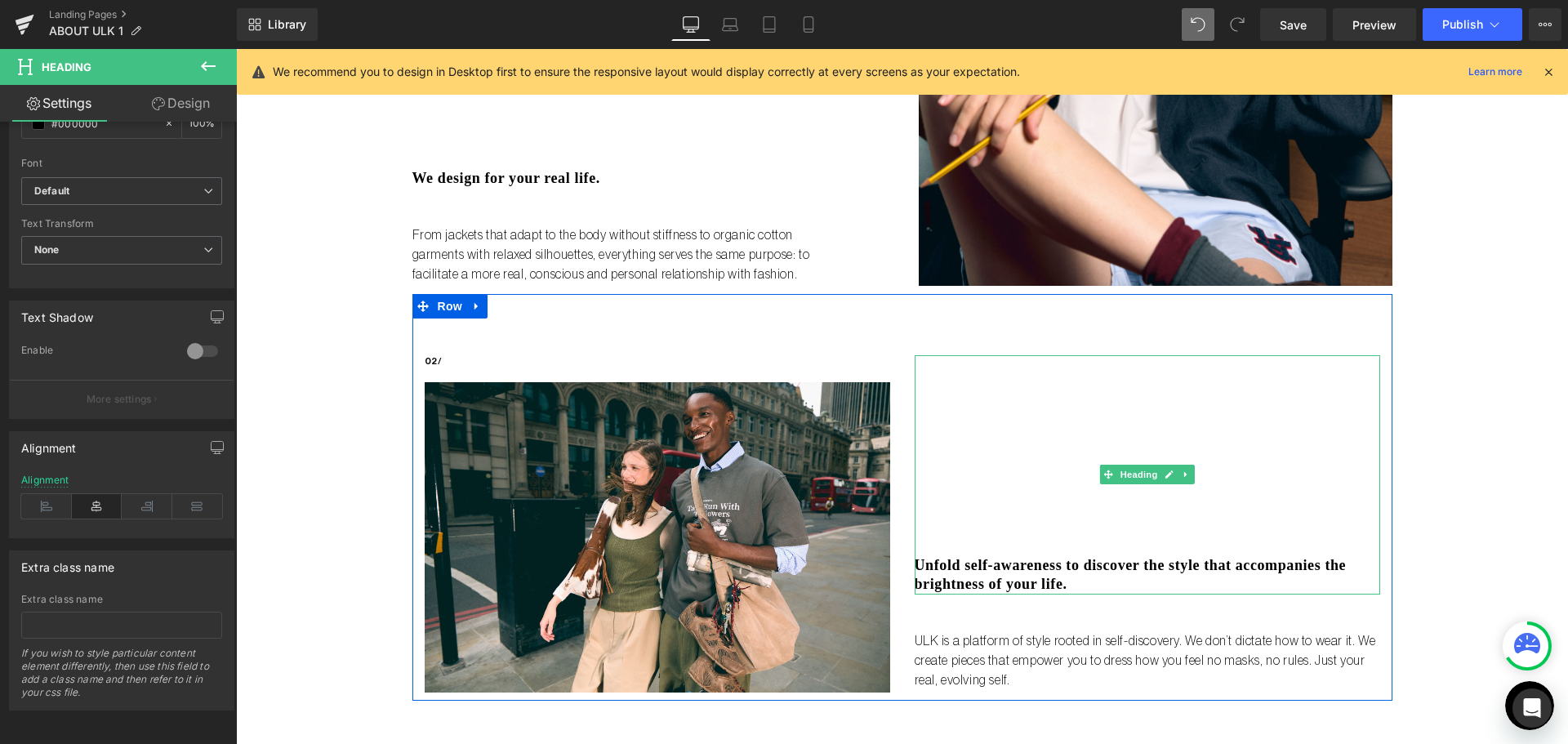
click at [1149, 582] on h3 "Unfold self-awareness to discover the style that accompanies the brightness of …" at bounding box center [1147, 575] width 465 height 39
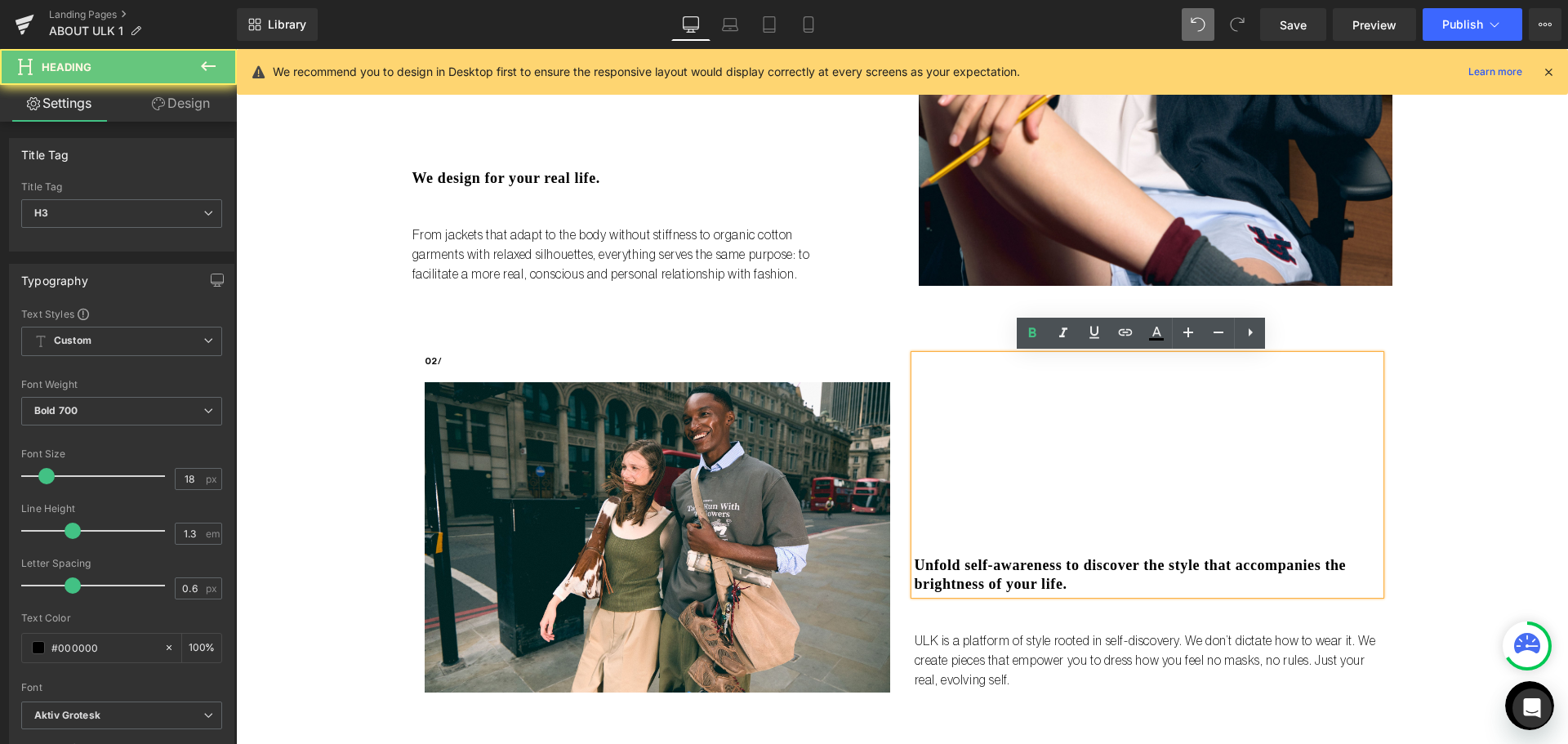
click at [1149, 582] on h3 "Unfold self-awareness to discover the style that accompanies the brightness of …" at bounding box center [1147, 575] width 465 height 39
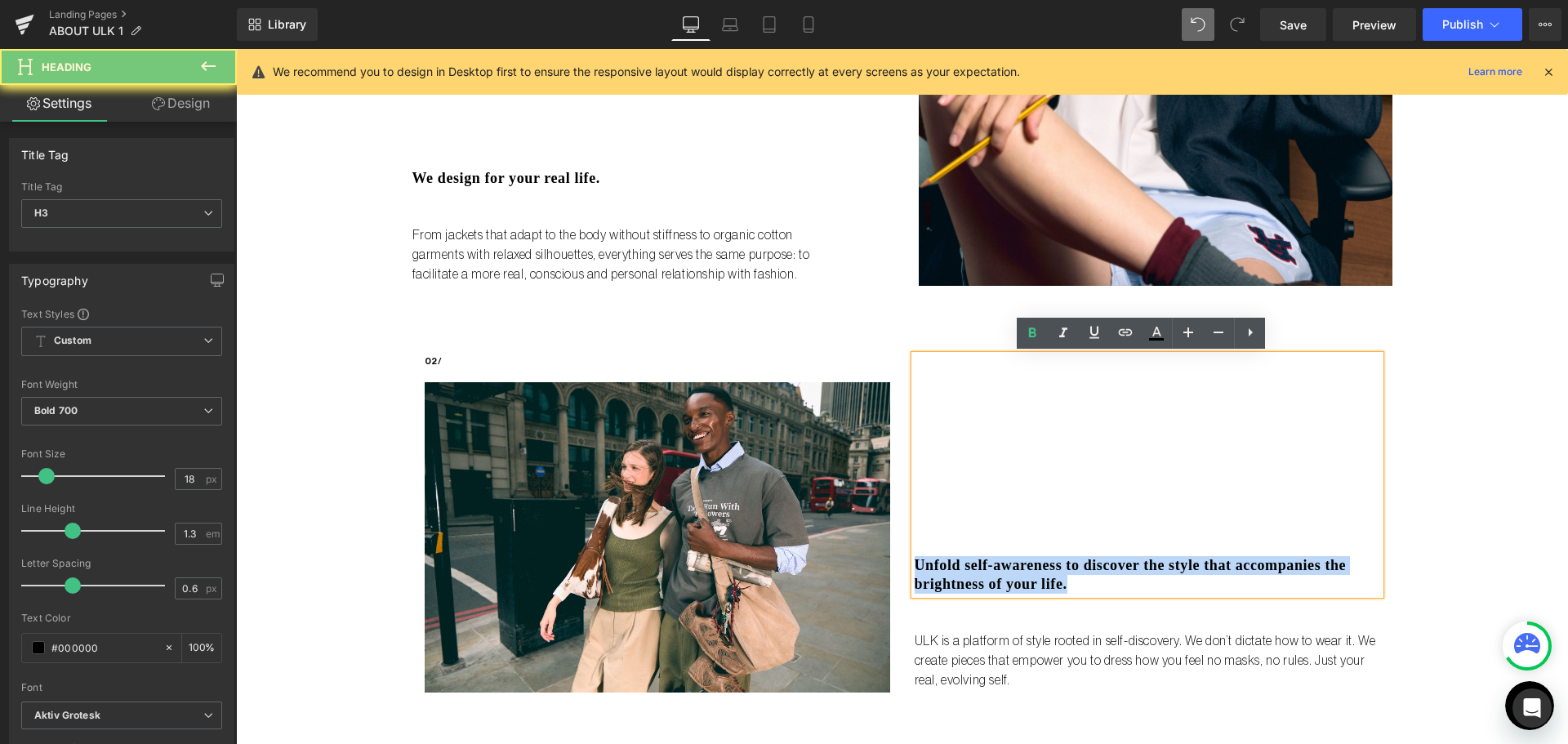
click at [1149, 582] on h3 "Unfold self-awareness to discover the style that accompanies the brightness of …" at bounding box center [1147, 575] width 465 height 39
copy h3 "Unfold self-awareness to discover the style that accompanies the brightness of …"
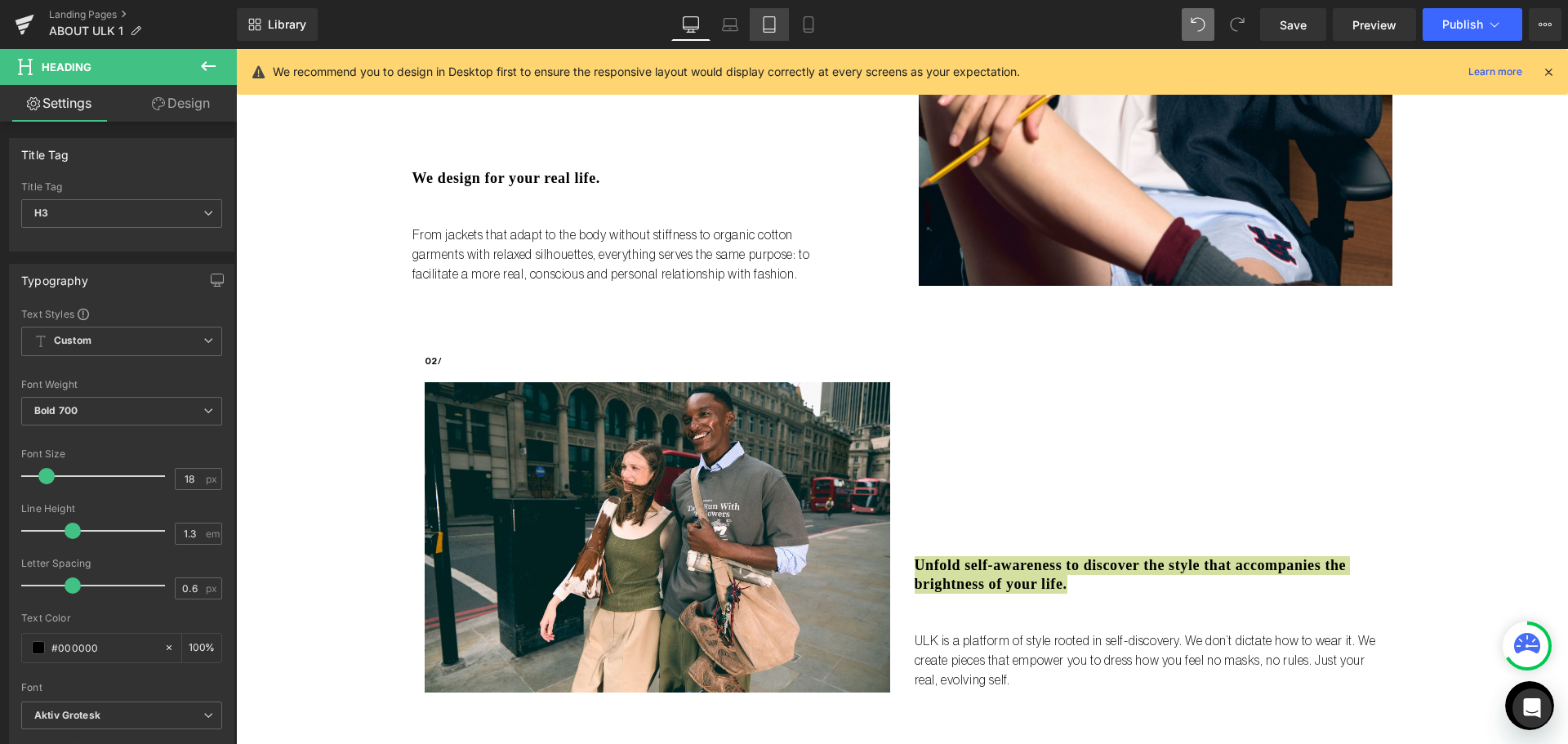
click at [769, 29] on icon at bounding box center [769, 29] width 11 height 0
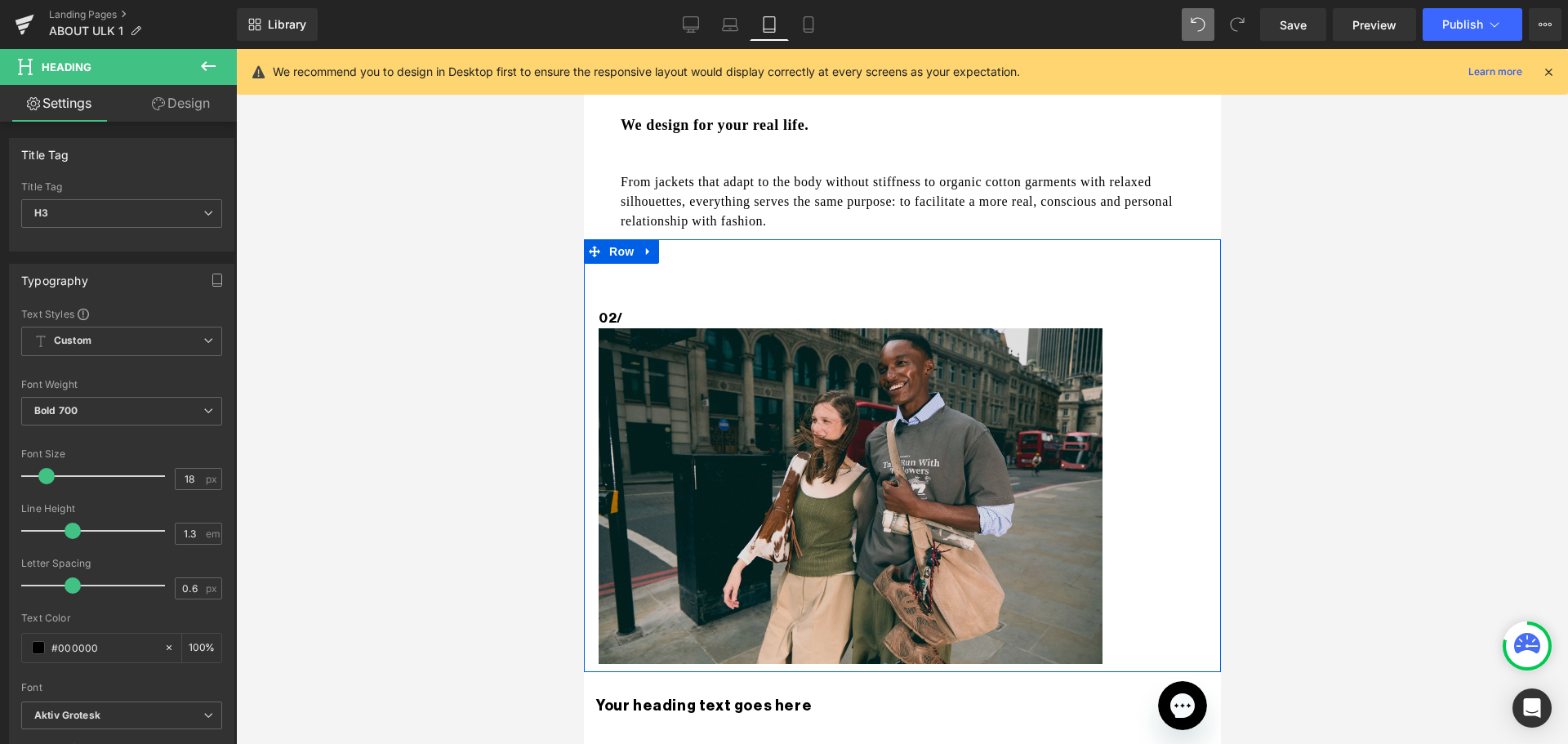
scroll to position [980, 0]
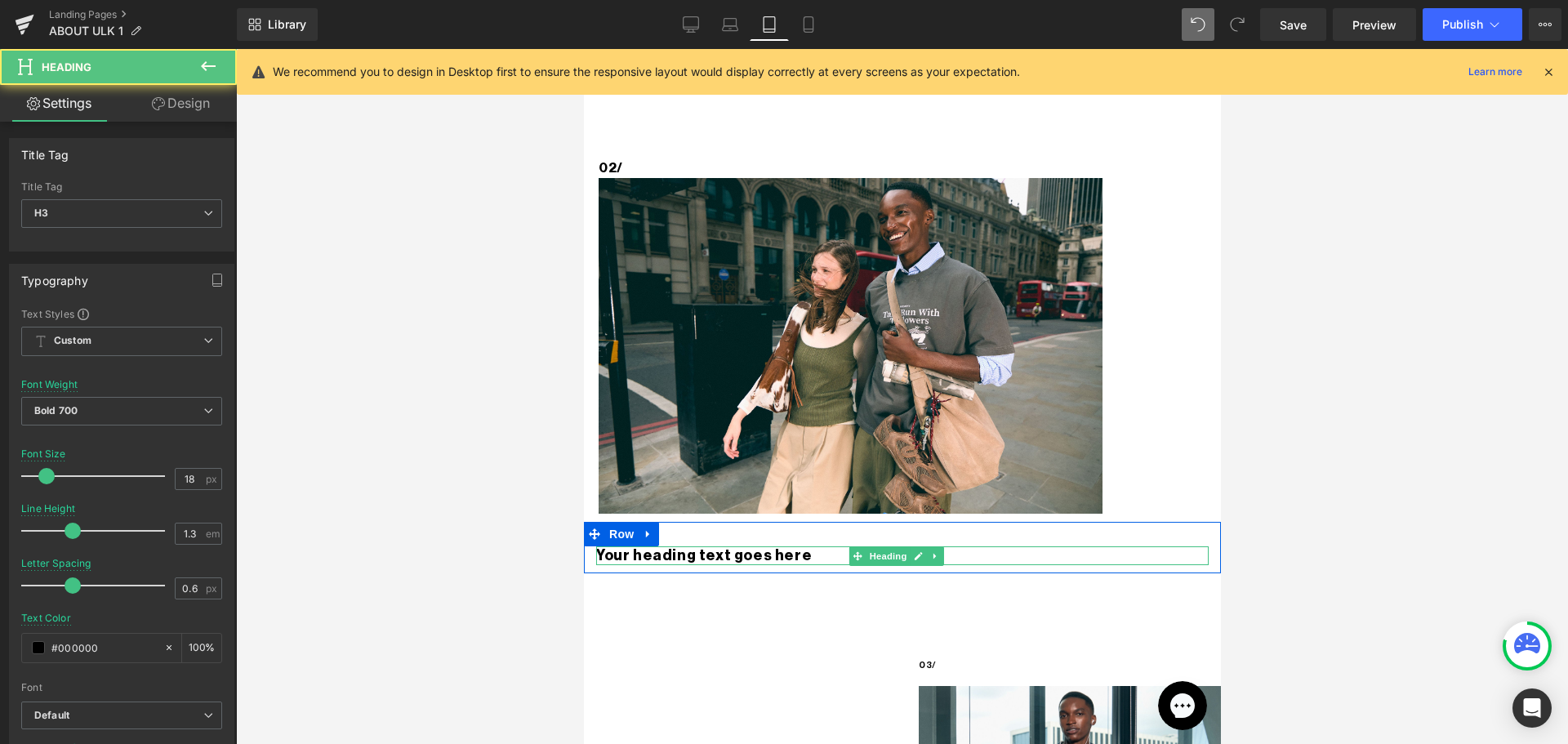
click at [732, 546] on h3 "Your heading text goes here" at bounding box center [901, 556] width 612 height 19
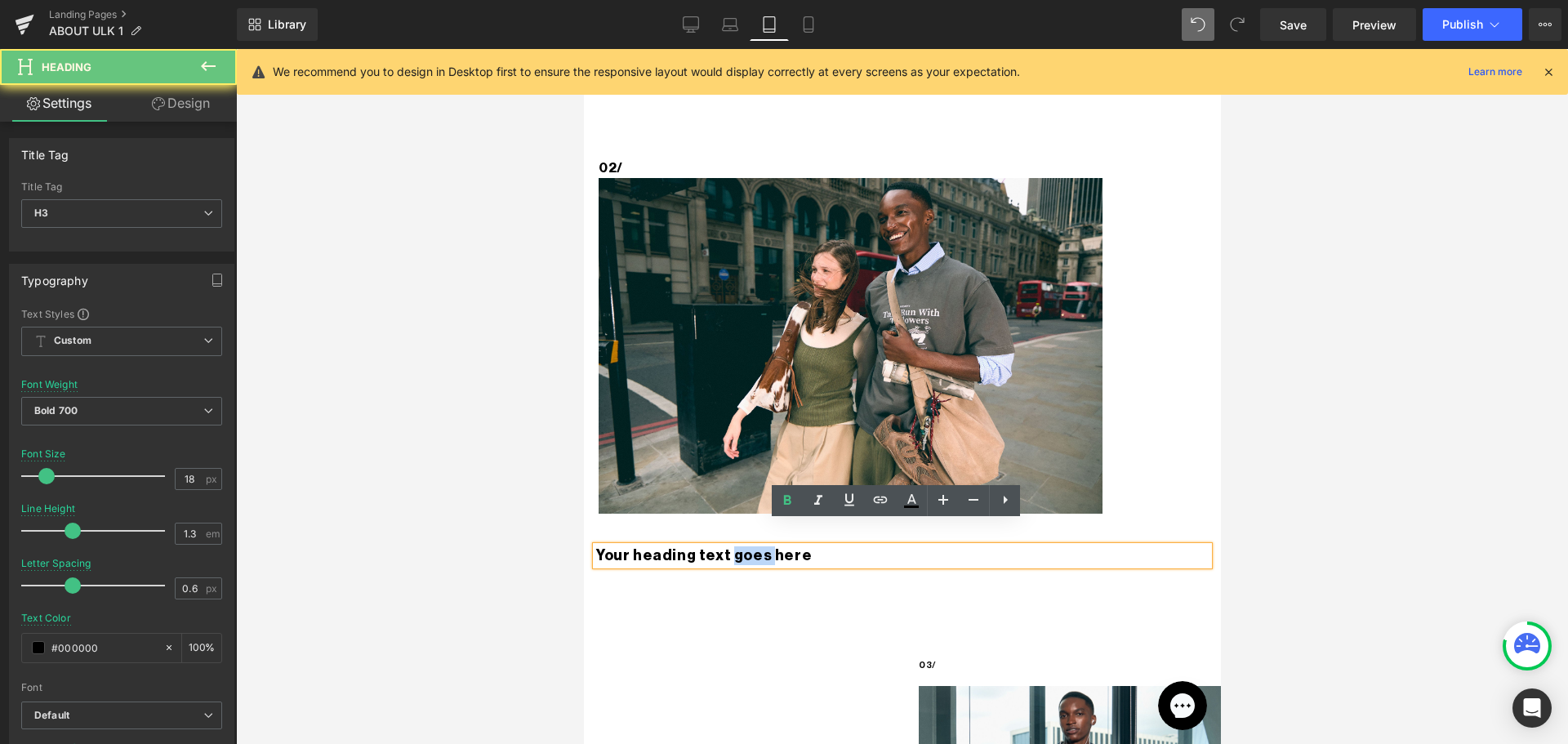
click at [732, 546] on h3 "Your heading text goes here" at bounding box center [901, 556] width 612 height 19
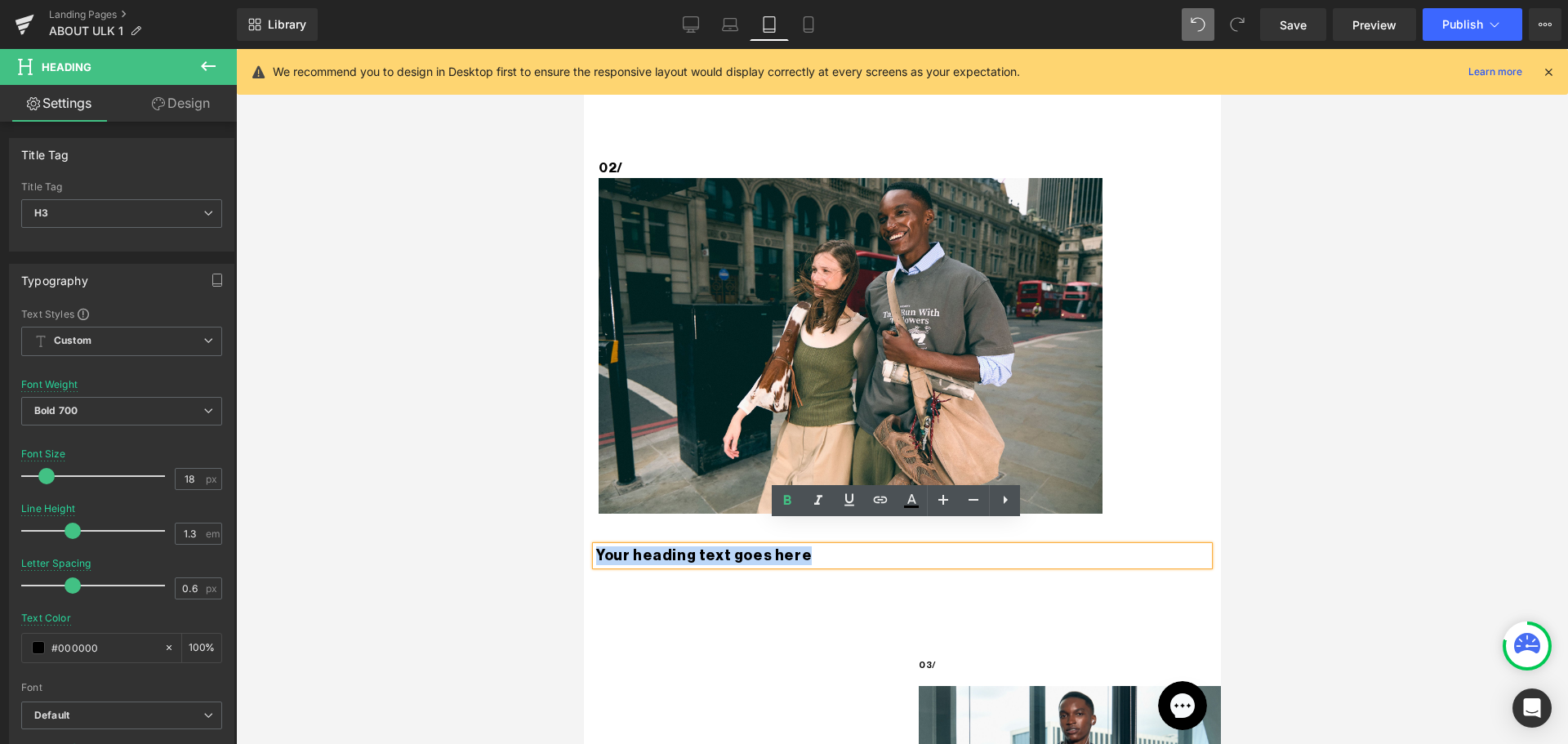
paste div
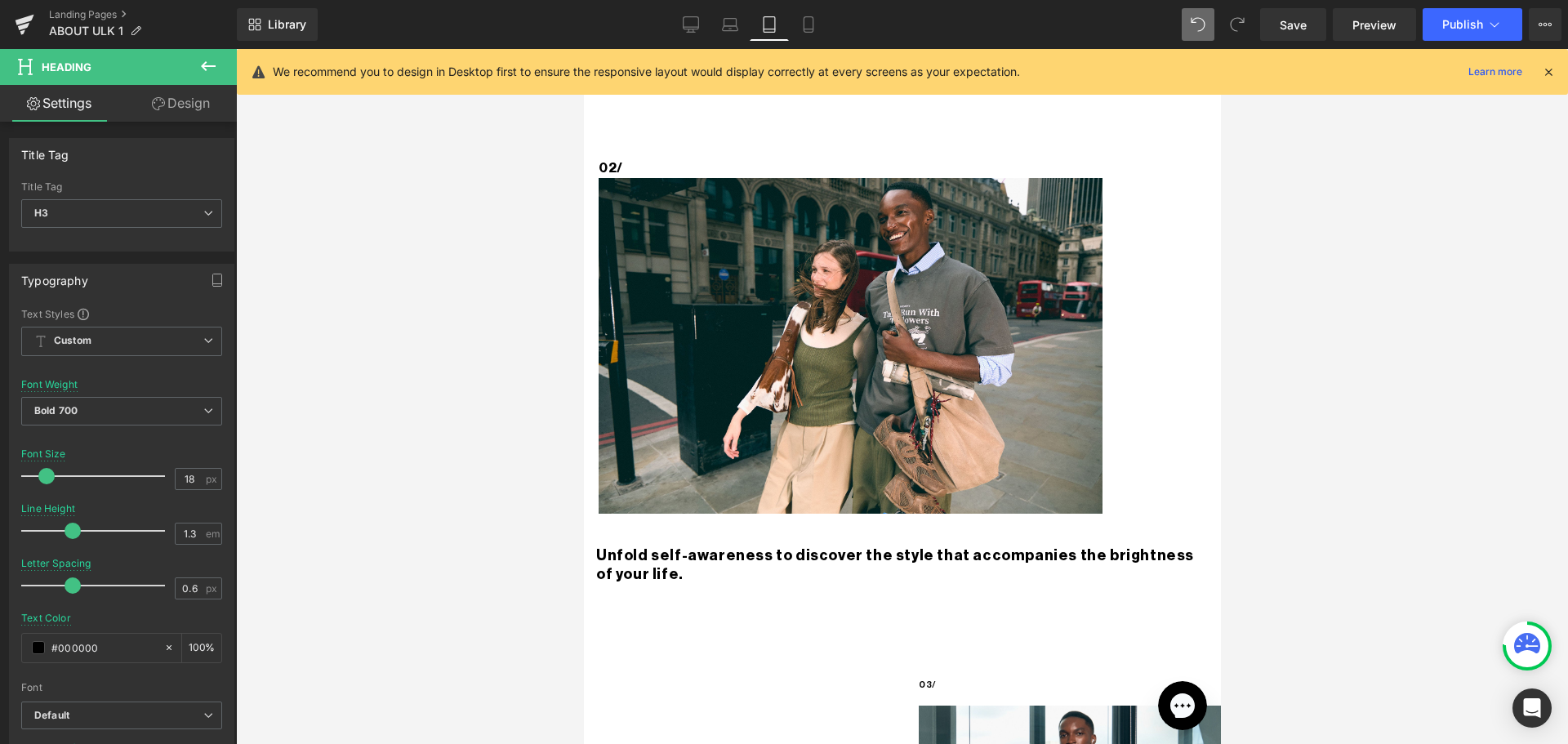
click at [373, 377] on div at bounding box center [902, 396] width 1332 height 695
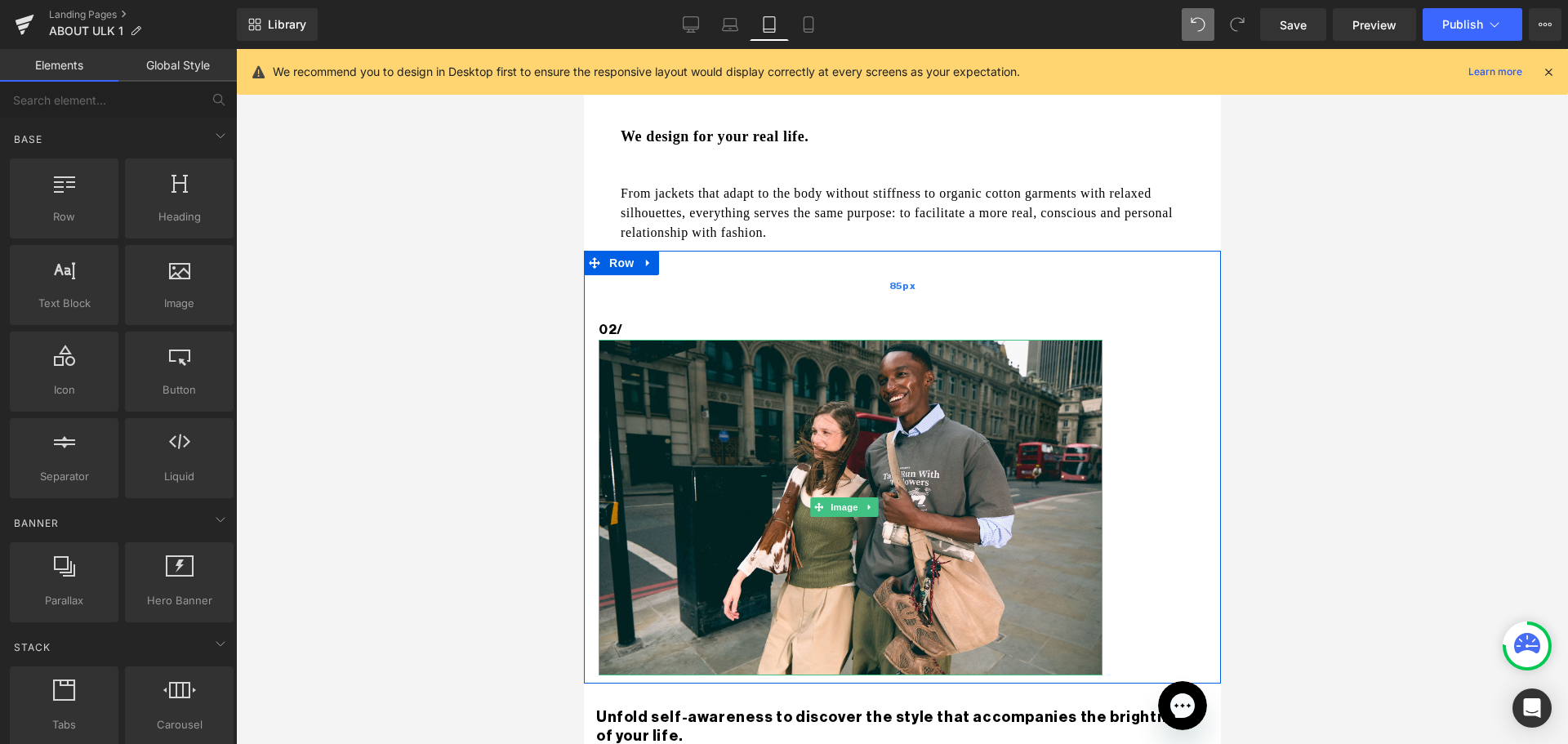
scroll to position [654, 0]
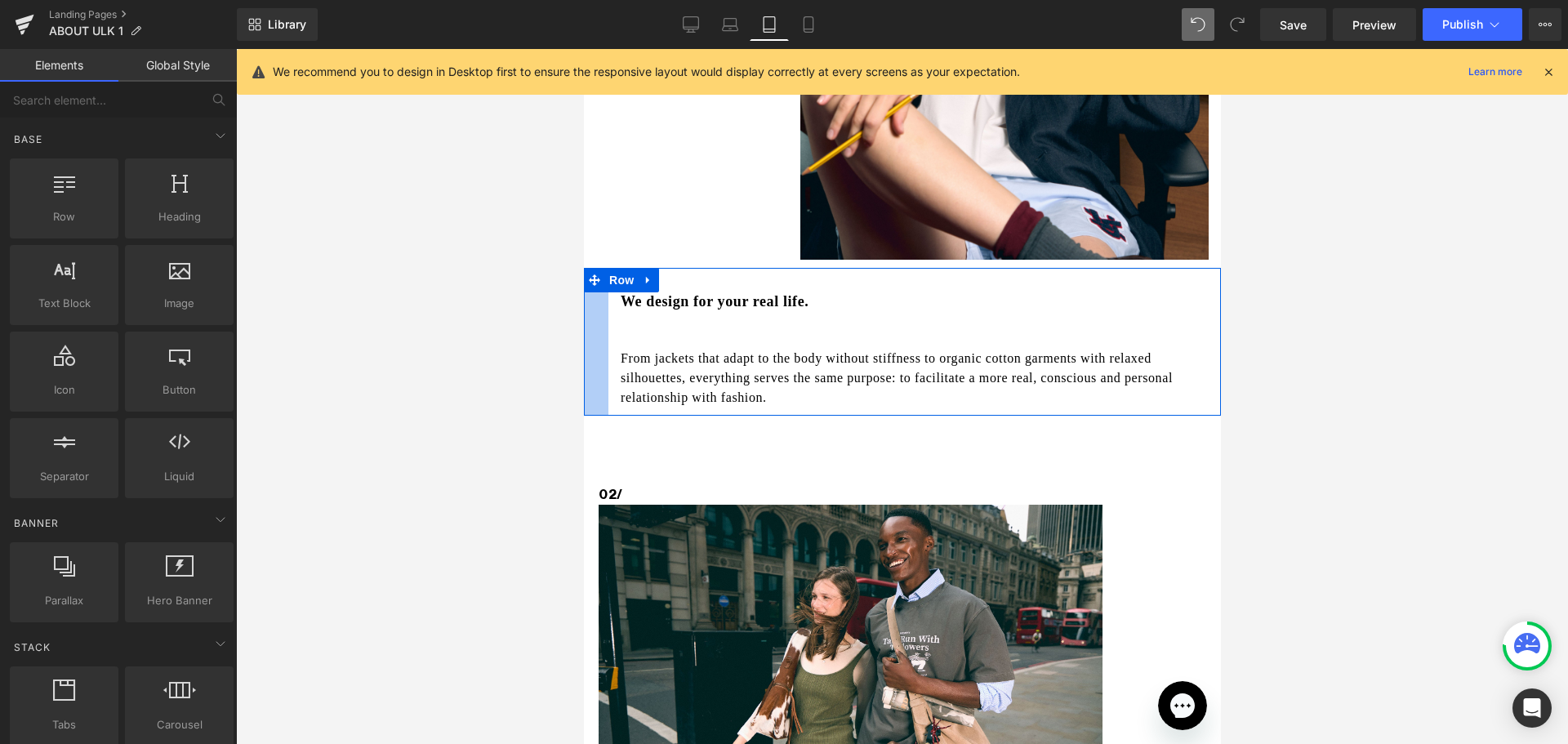
click at [594, 296] on div at bounding box center [595, 341] width 25 height 147
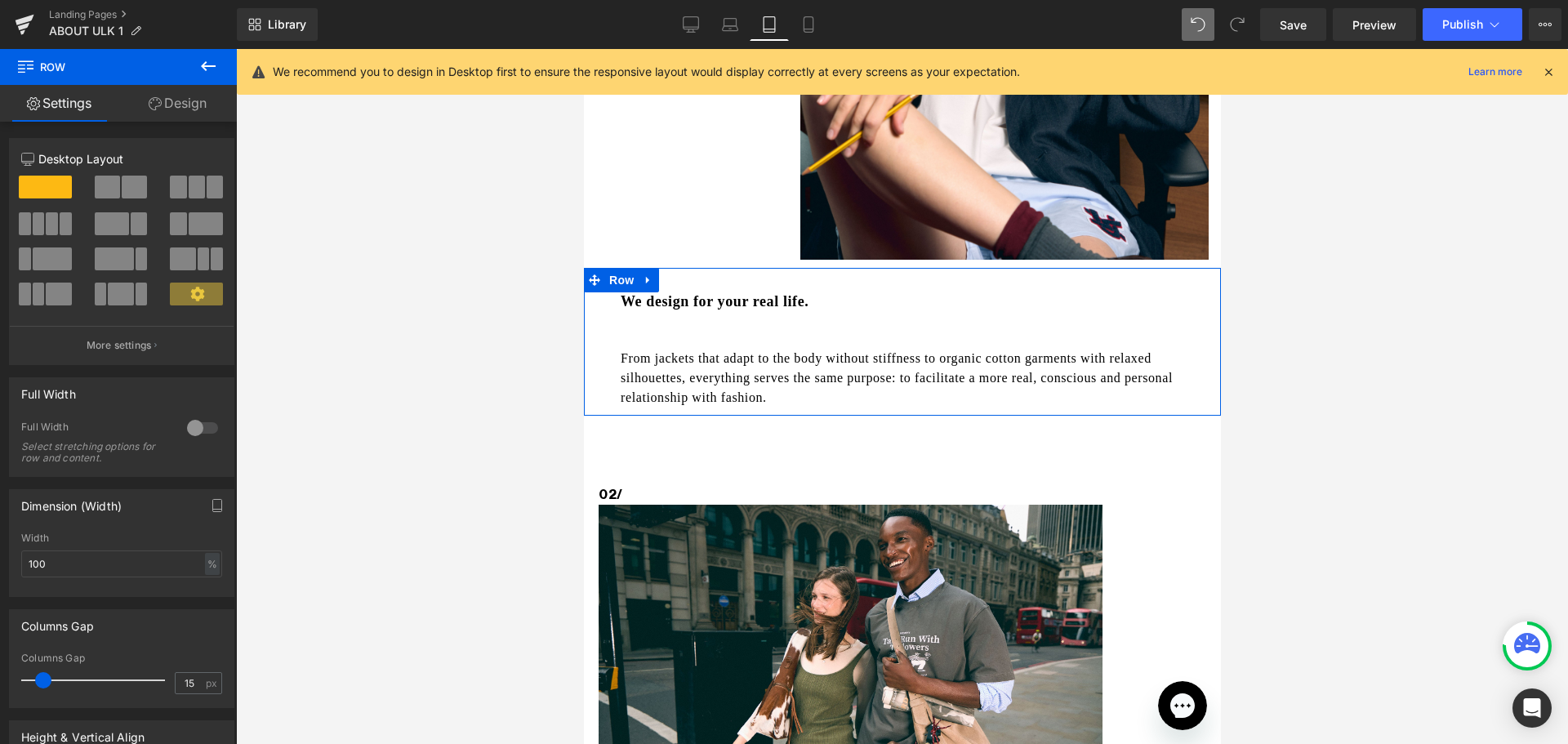
click at [205, 102] on link "Design" at bounding box center [178, 103] width 119 height 37
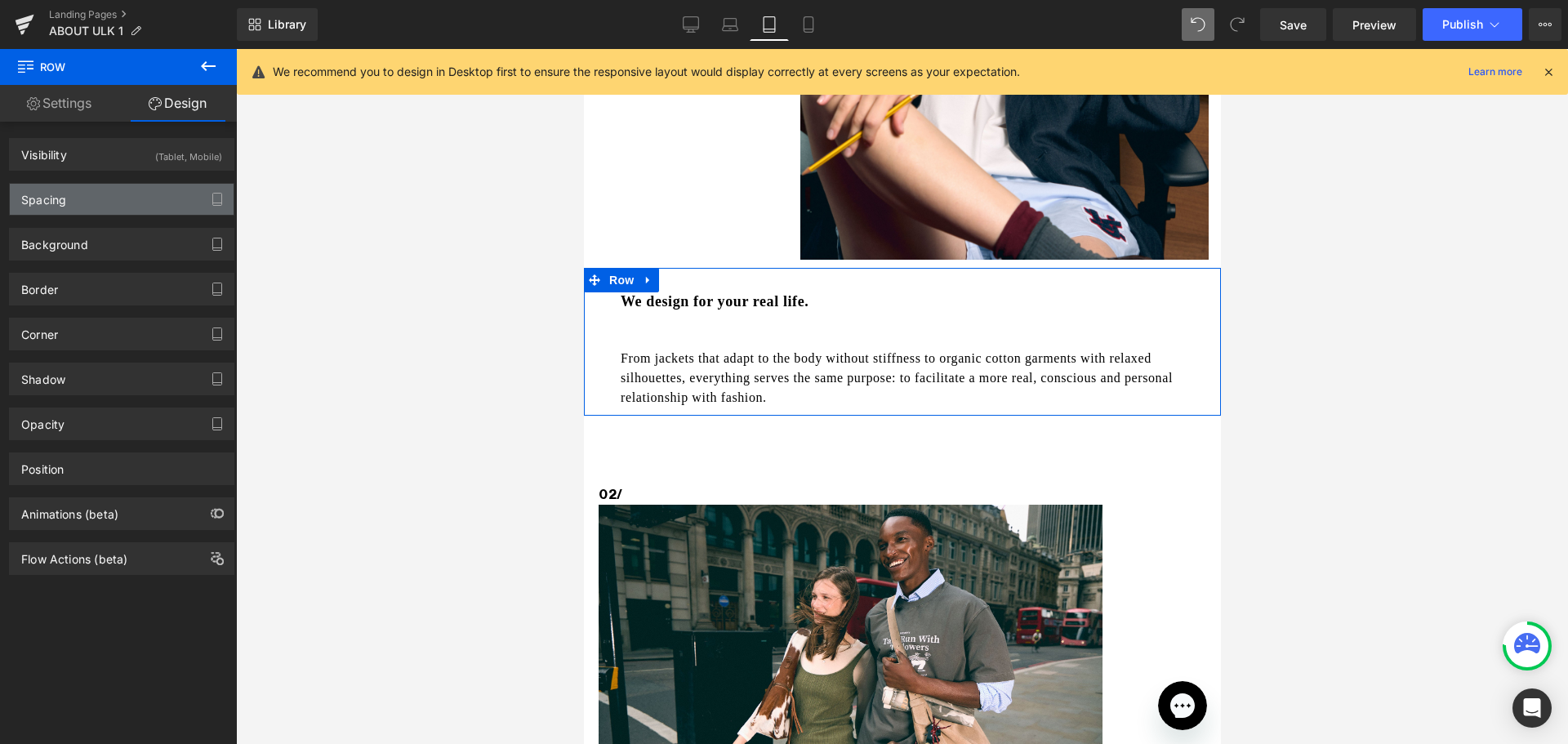
click at [112, 193] on div "Spacing" at bounding box center [121, 199] width 224 height 31
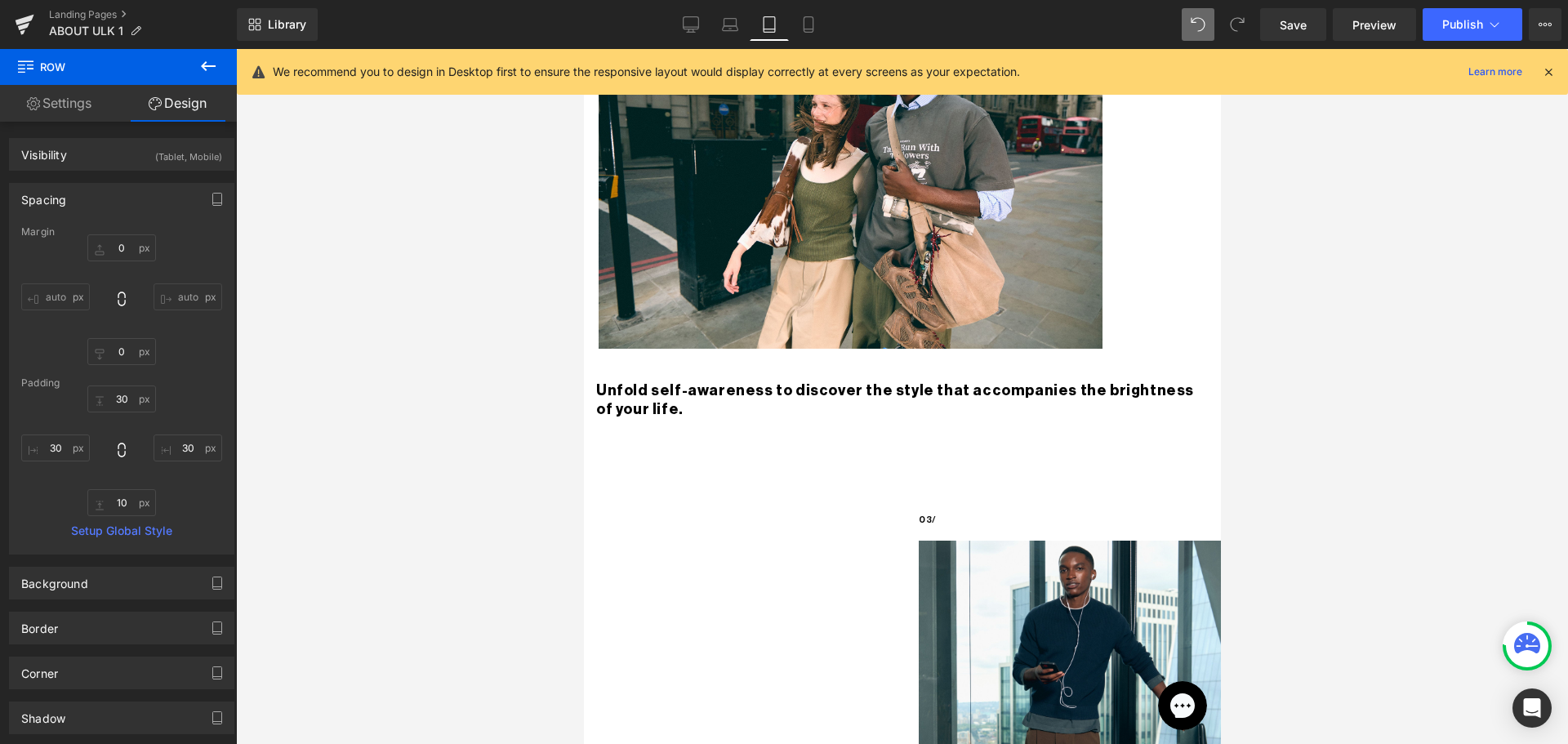
scroll to position [1143, 0]
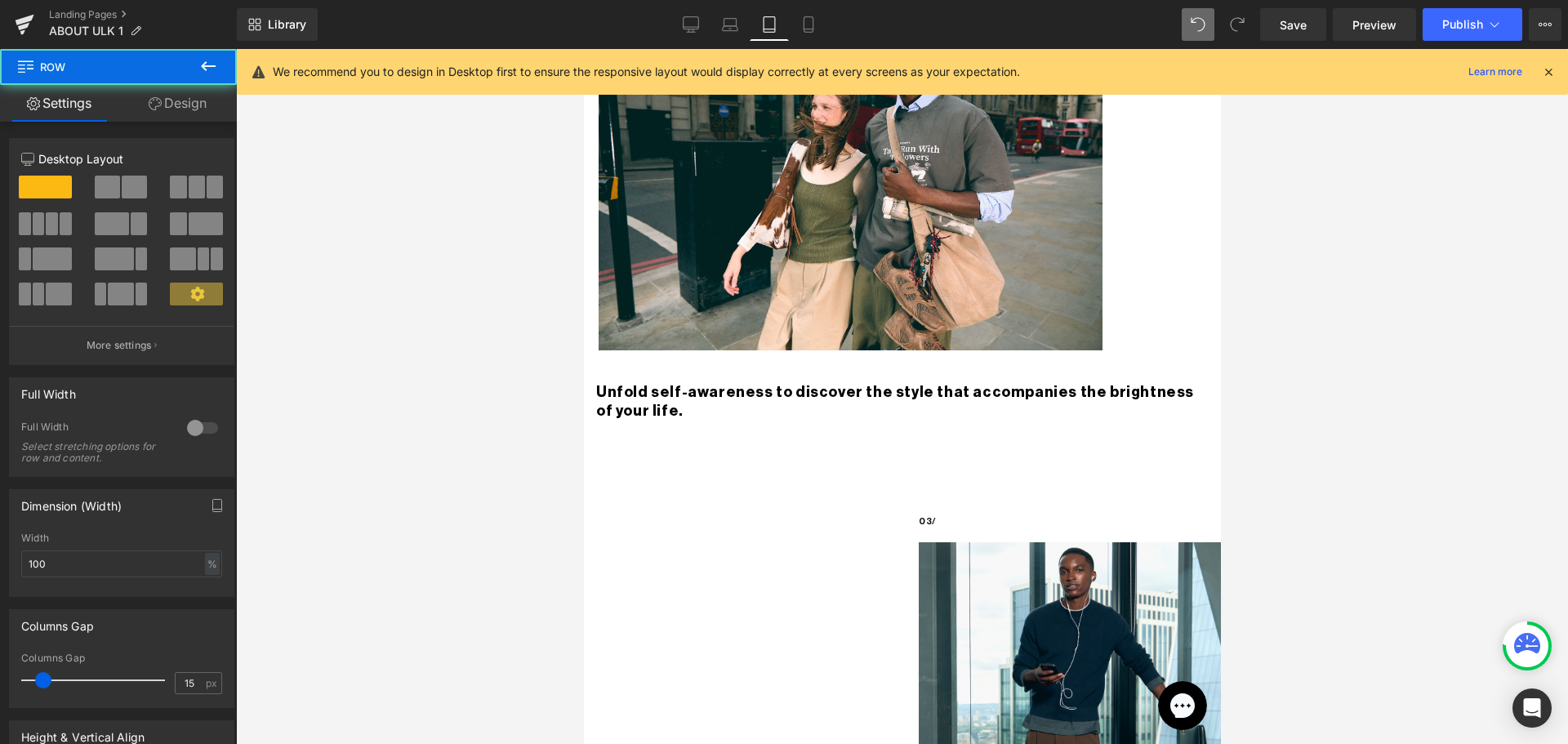
click at [591, 358] on div "Unfold self-awareness to discover the style that accompanies the brightness of …" at bounding box center [902, 393] width 637 height 71
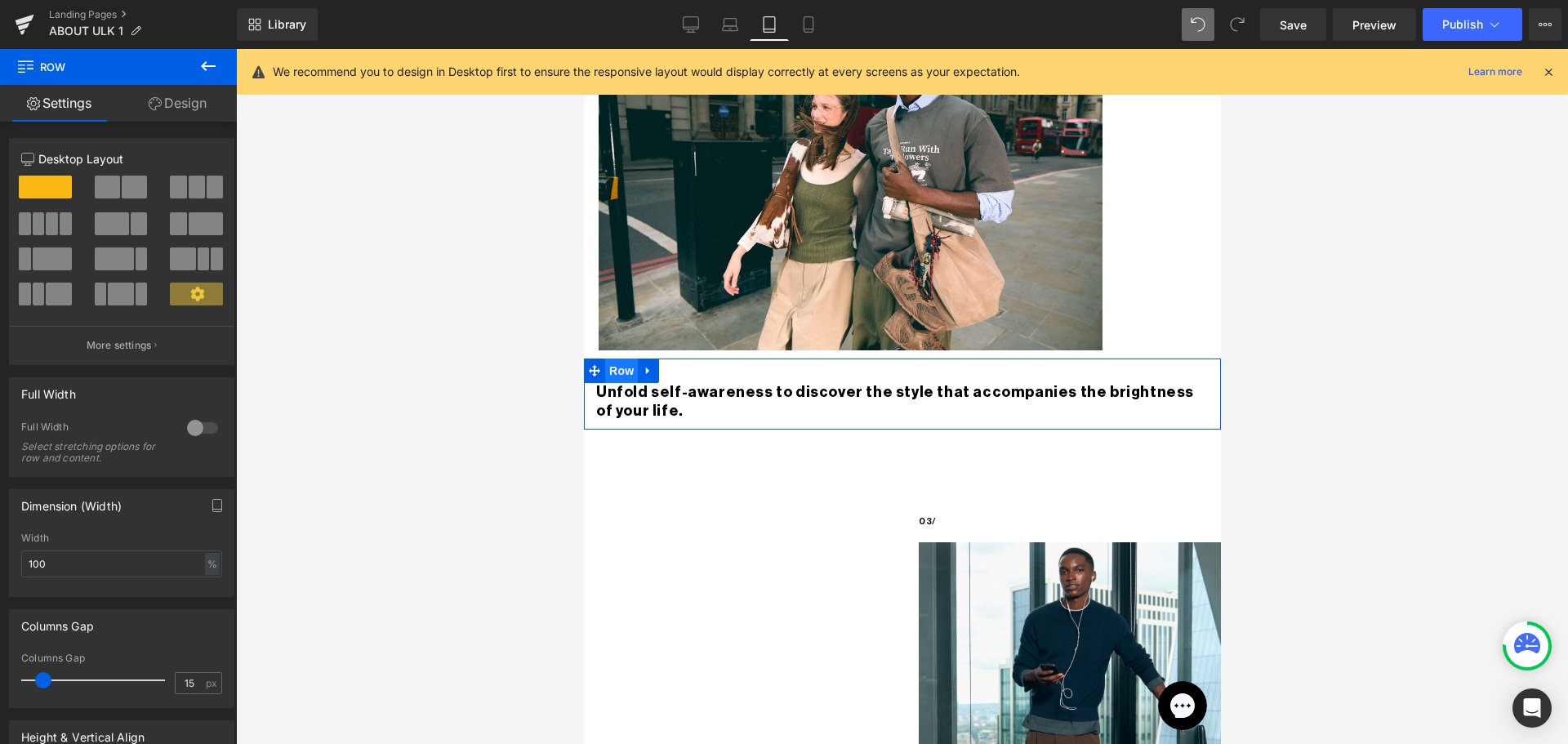
click at [611, 358] on span "Row" at bounding box center [621, 370] width 33 height 25
click at [161, 101] on link "Design" at bounding box center [178, 103] width 119 height 37
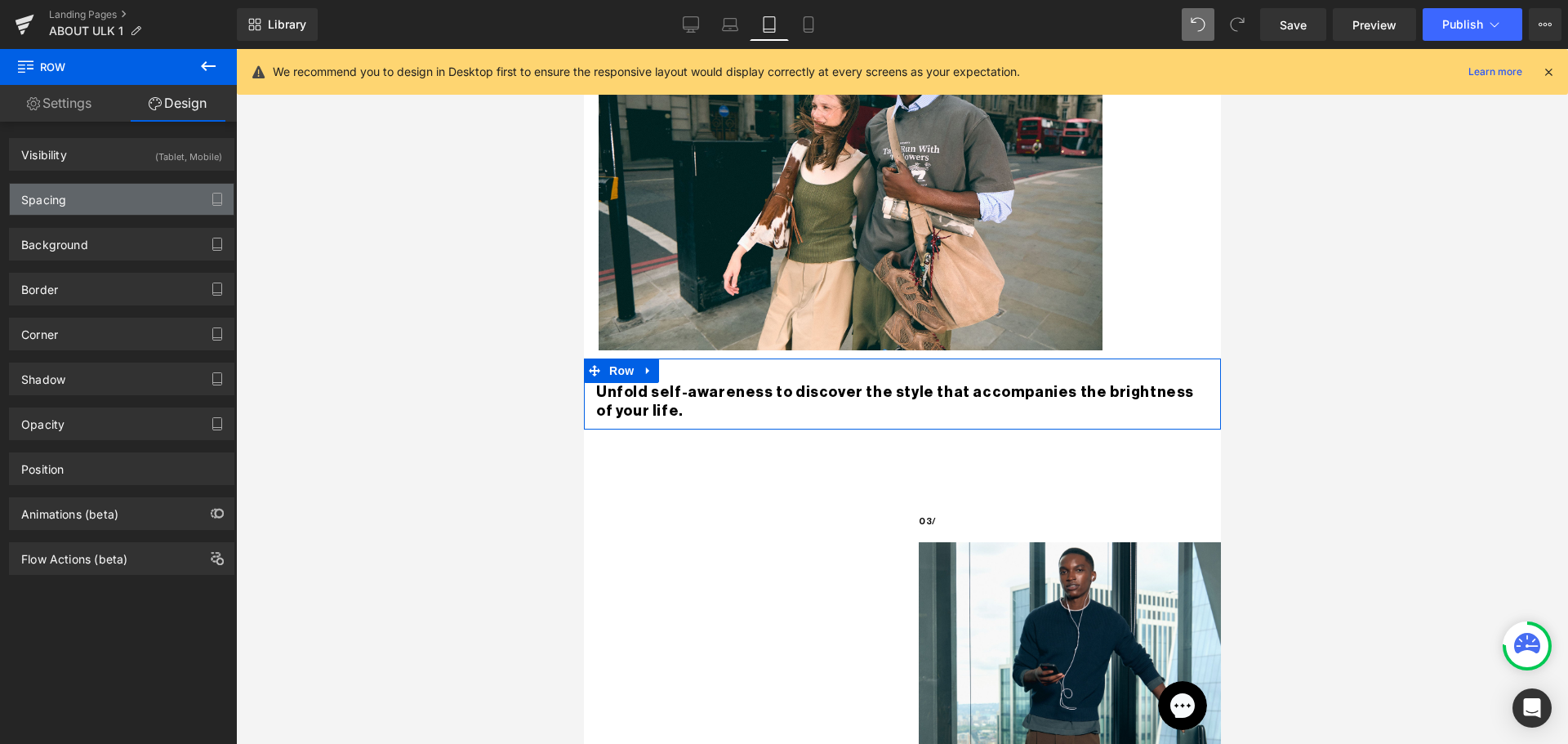
click at [100, 205] on div "Spacing" at bounding box center [121, 199] width 224 height 31
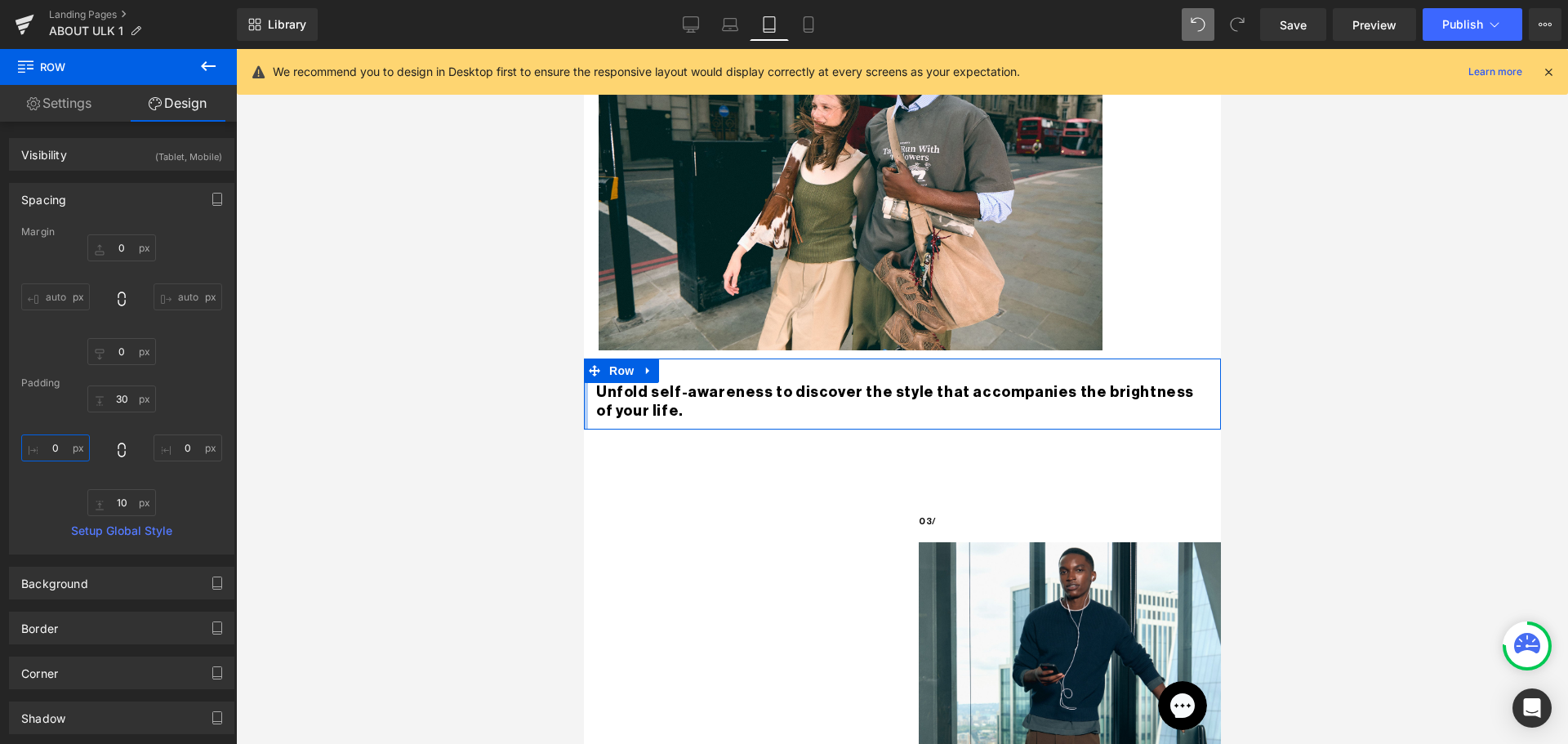
click at [51, 436] on input "0" at bounding box center [56, 448] width 69 height 27
type input "30"
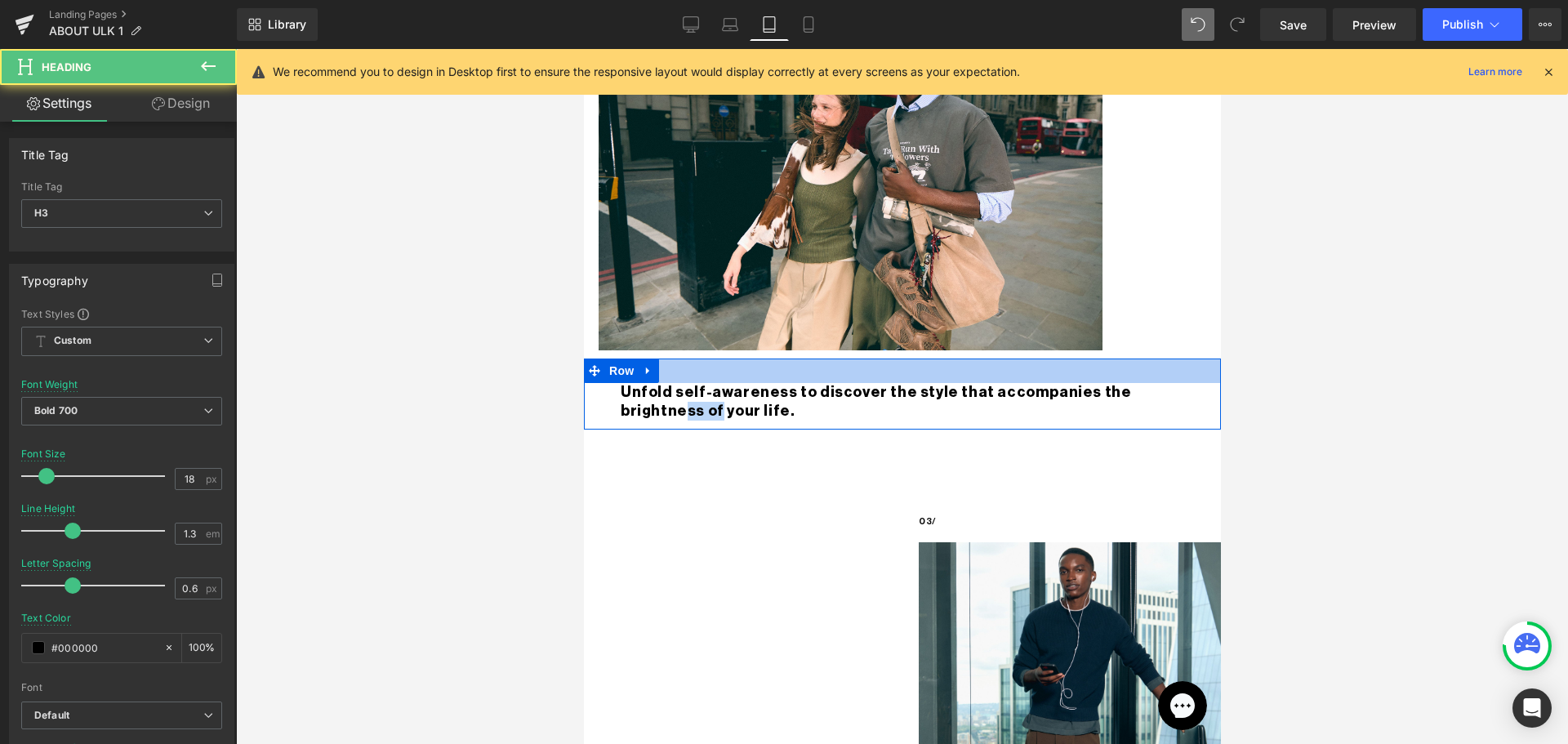
drag, startPoint x: 1188, startPoint y: 365, endPoint x: 1136, endPoint y: 359, distance: 52.3
click at [1136, 359] on div "Unfold self-awareness to discover the style that accompanies the brightness of …" at bounding box center [902, 393] width 637 height 71
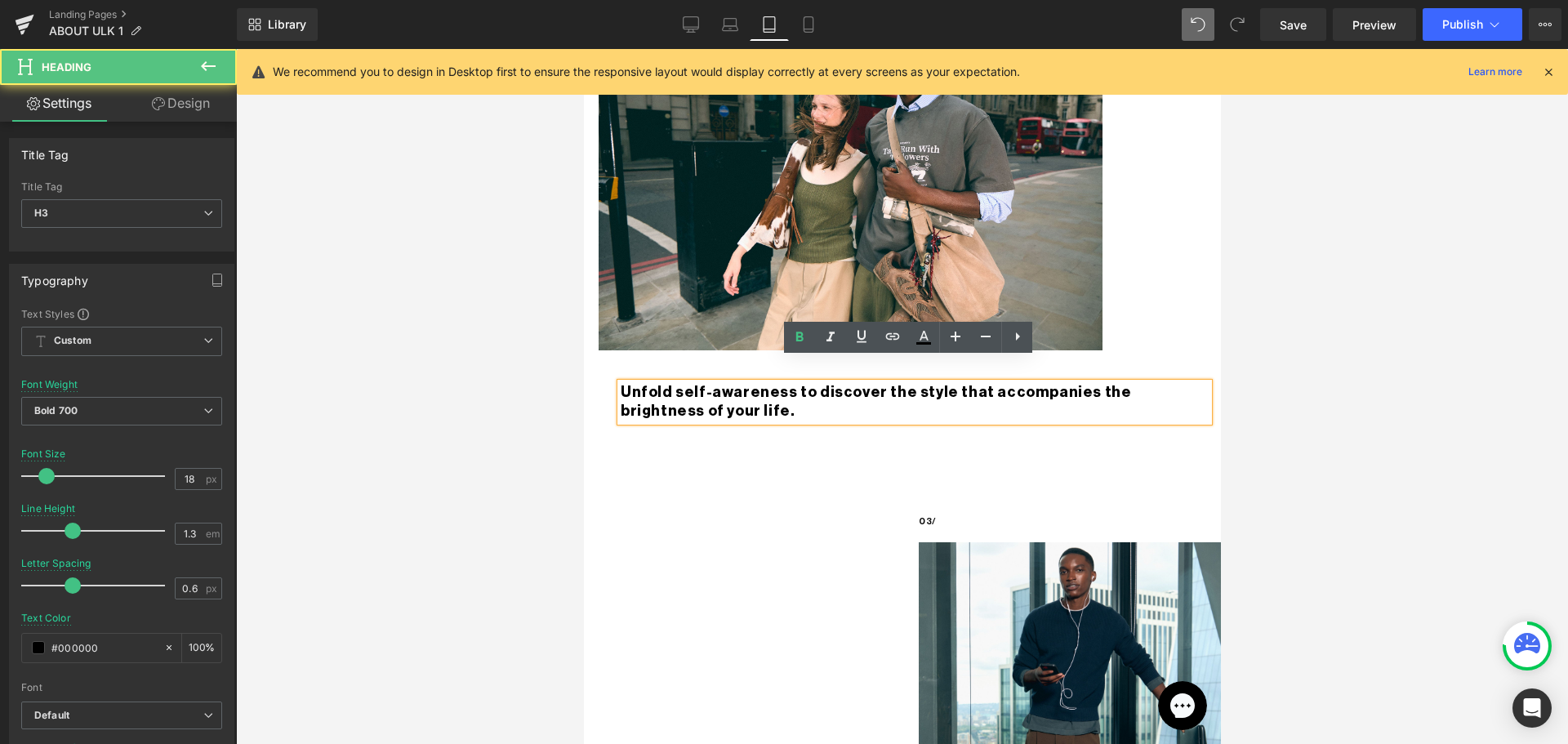
click at [1198, 383] on div "Unfold self-awareness to discover the style that accompanies the brightness of …" at bounding box center [914, 402] width 588 height 39
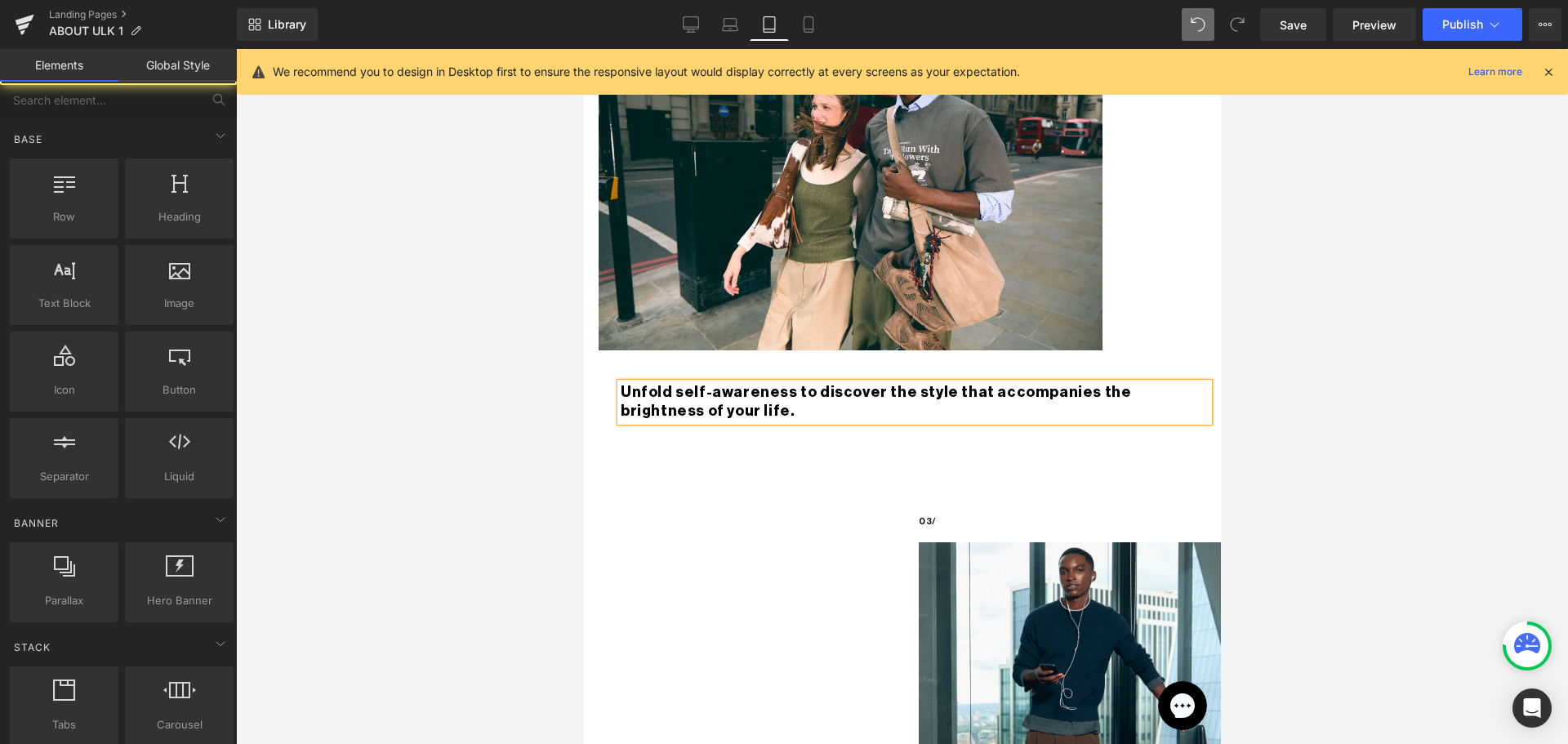
click at [1273, 404] on div at bounding box center [902, 396] width 1332 height 695
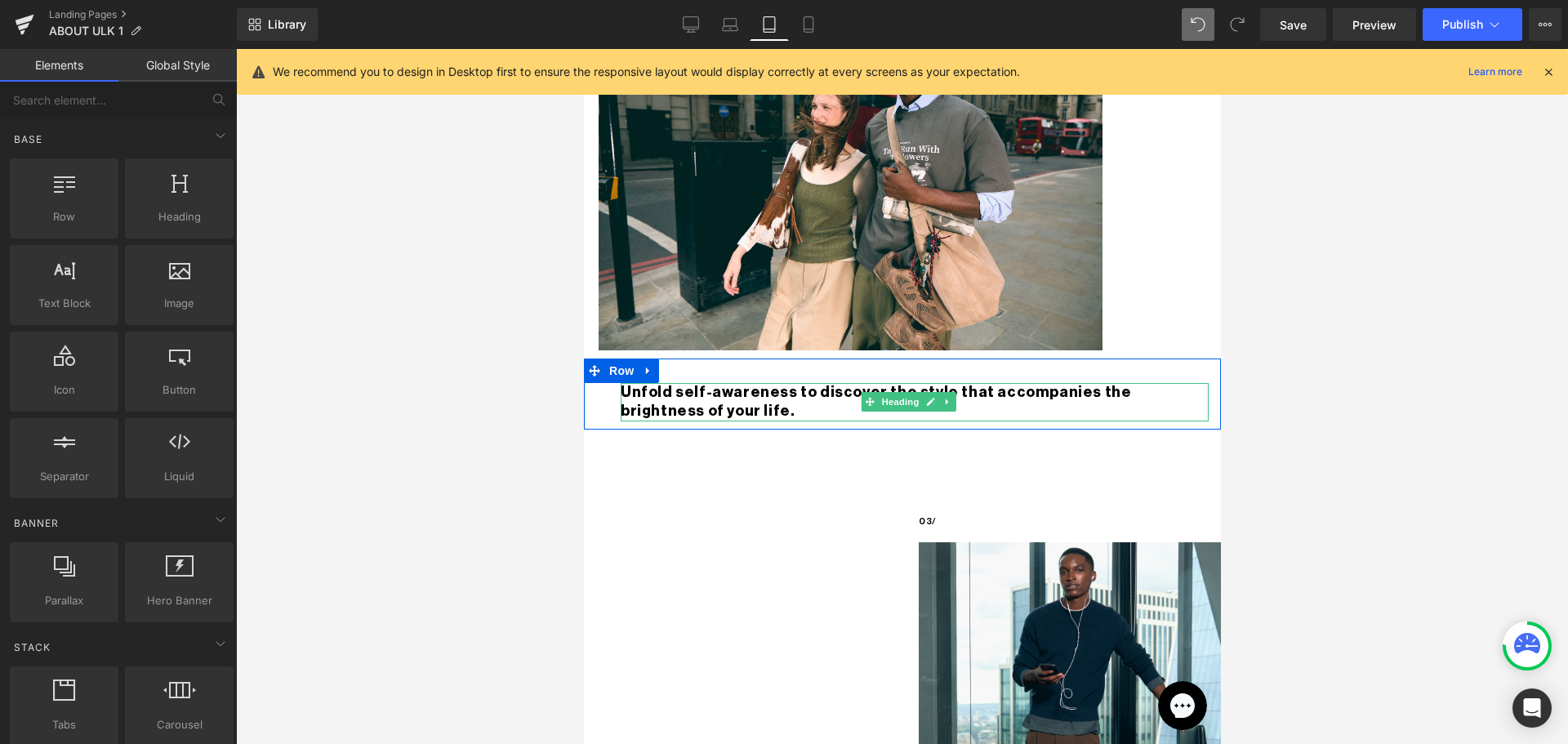
click at [1182, 383] on h3 "Unfold self-awareness to discover the style that accompanies the brightness of …" at bounding box center [914, 402] width 588 height 39
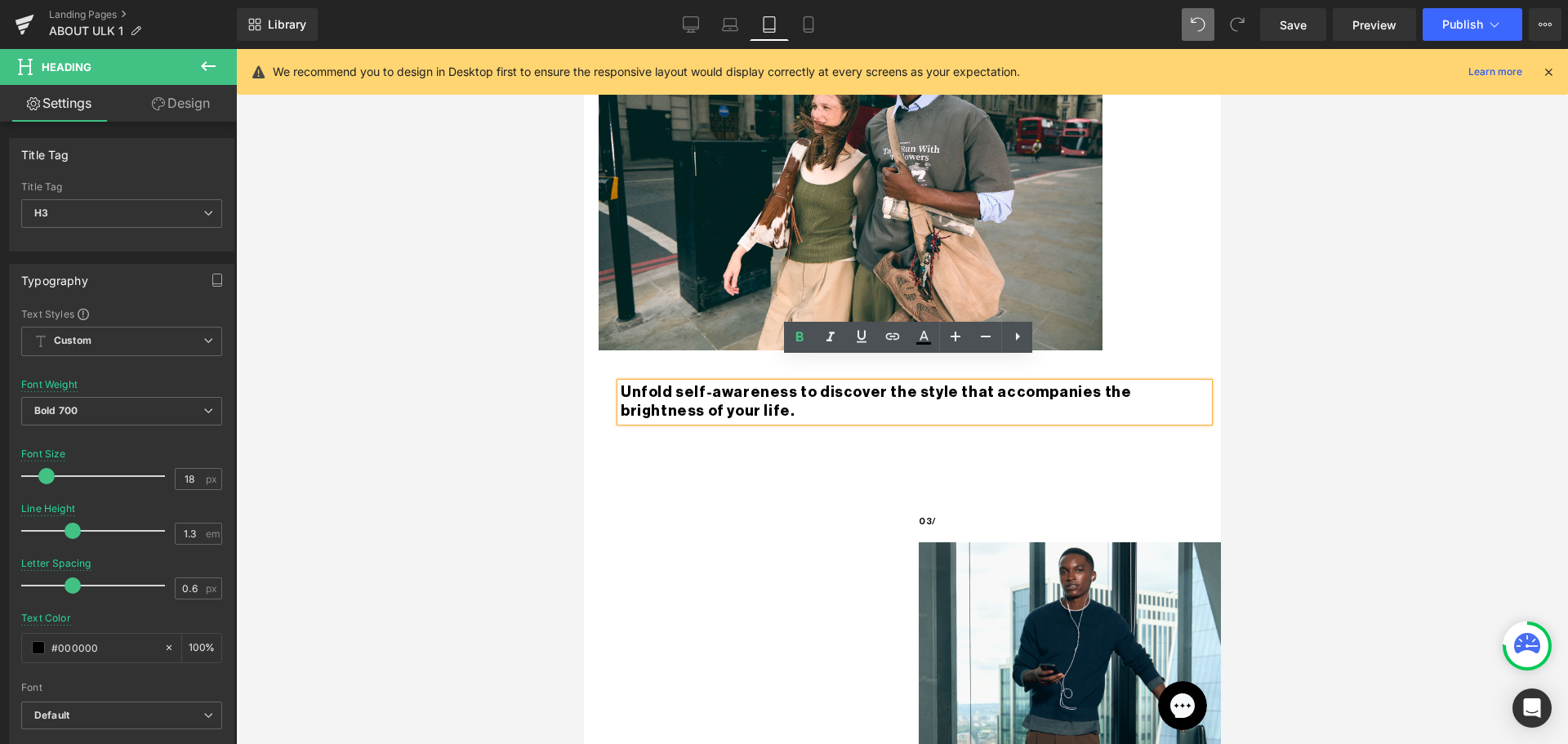
click at [1256, 385] on div at bounding box center [902, 396] width 1332 height 695
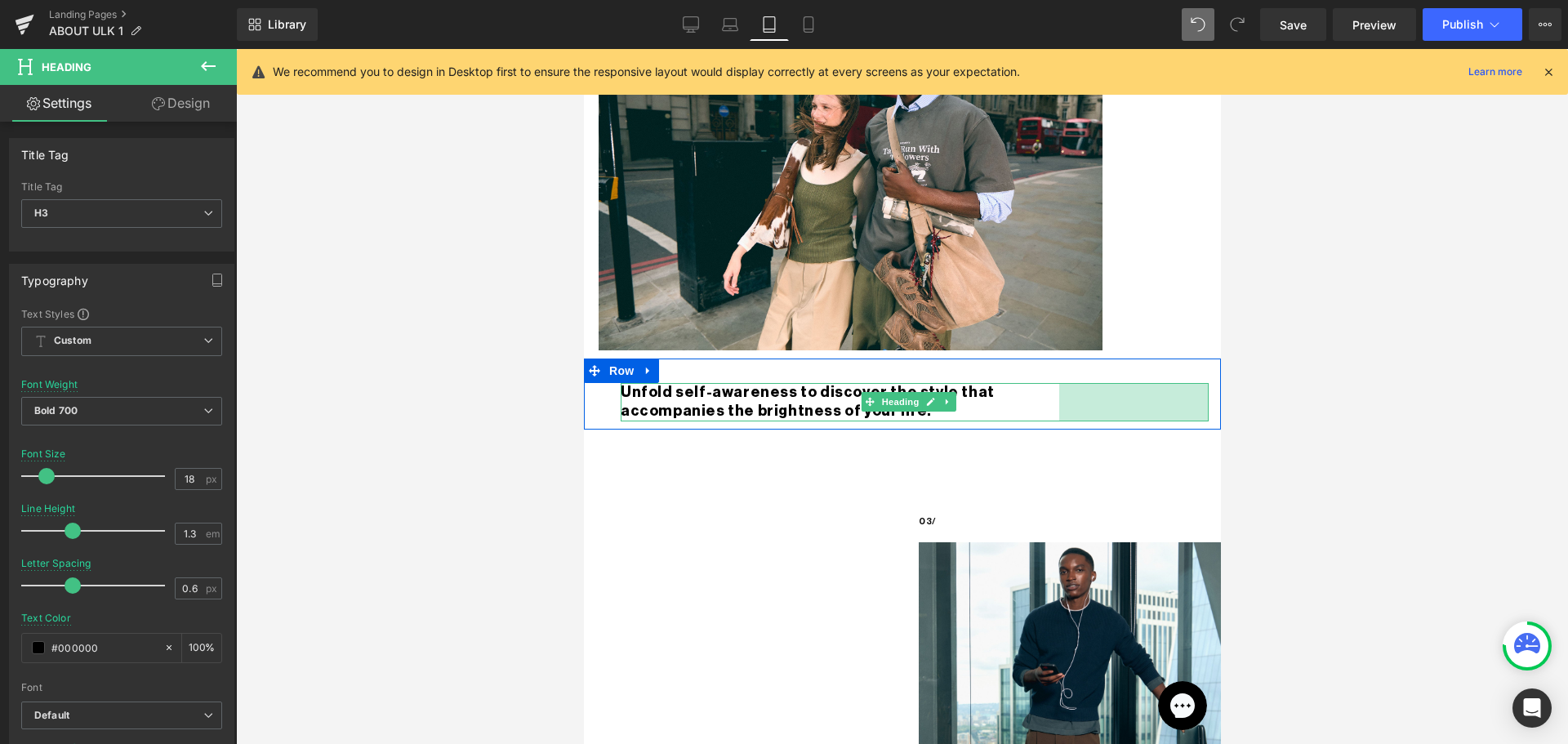
drag, startPoint x: 1191, startPoint y: 375, endPoint x: 1042, endPoint y: 389, distance: 149.7
click at [1042, 389] on div "Unfold self-awareness to discover the style that accompanies the brightness of …" at bounding box center [914, 402] width 588 height 39
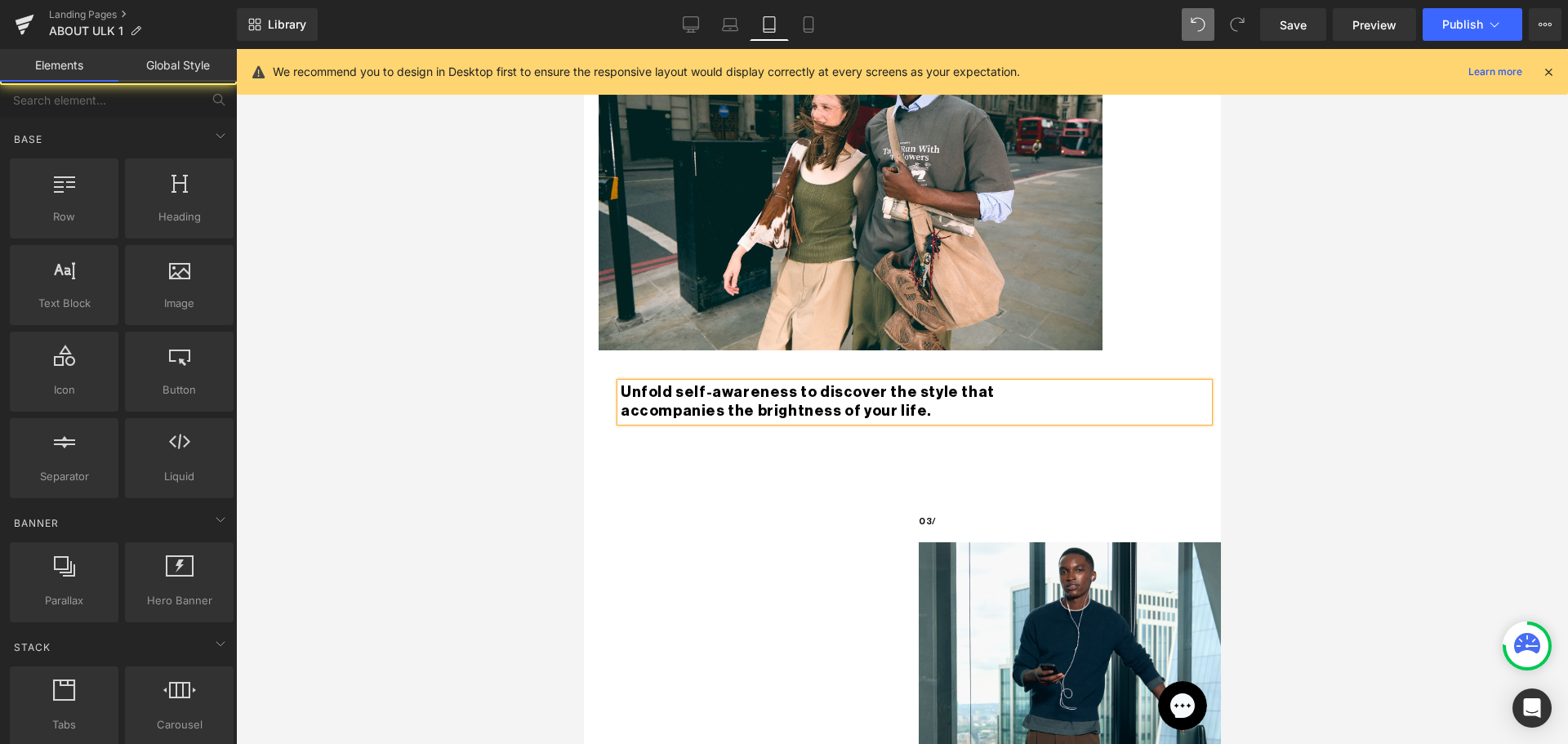
click at [1327, 393] on div at bounding box center [902, 396] width 1332 height 695
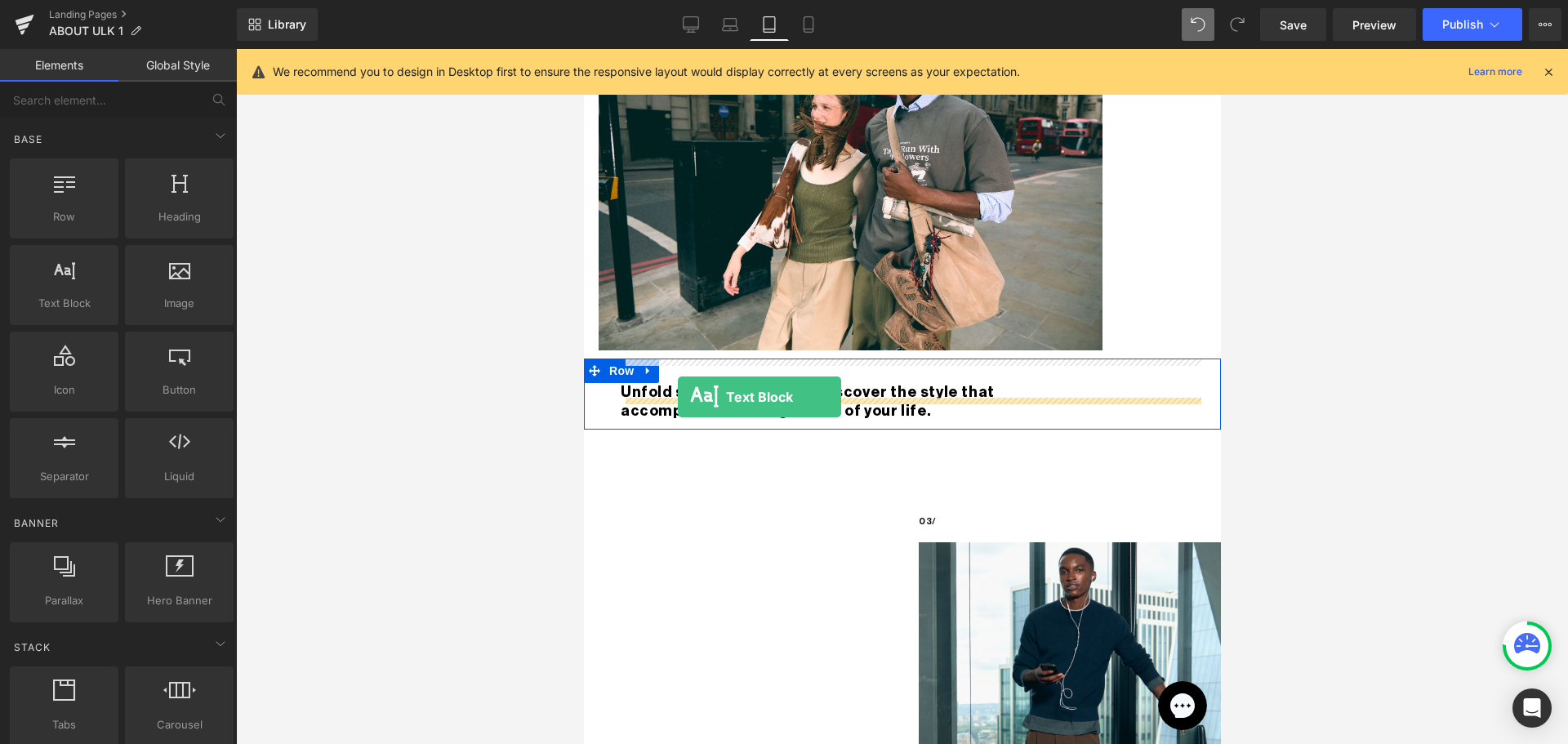
drag, startPoint x: 653, startPoint y: 328, endPoint x: 677, endPoint y: 397, distance: 73.1
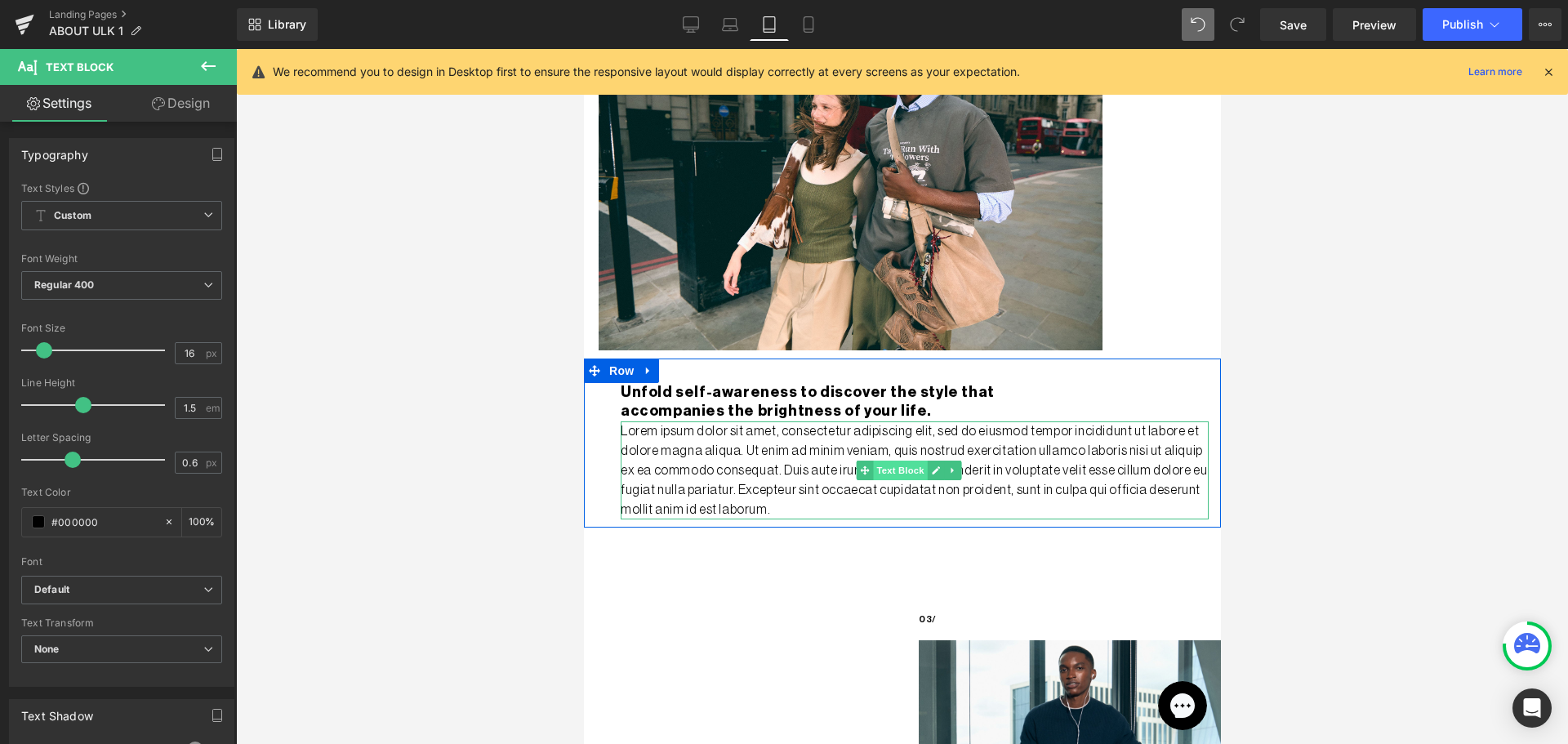
click at [889, 460] on span "Text Block" at bounding box center [898, 470] width 54 height 20
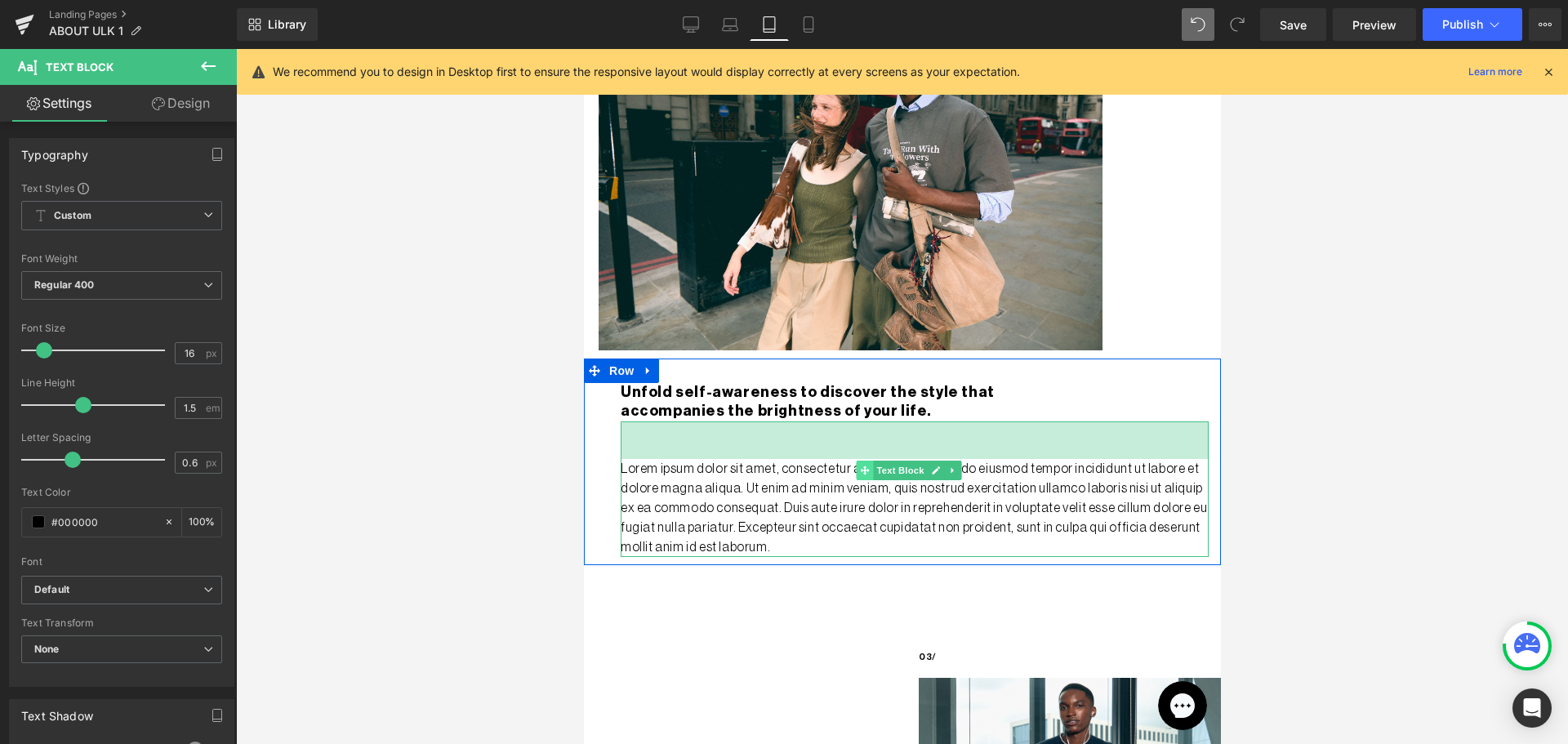
drag, startPoint x: 855, startPoint y: 399, endPoint x: 860, endPoint y: 437, distance: 38.3
click at [860, 437] on div "Lorem ipsum dolor sit amet, consectetur adipiscing elit, sed do eiusmod tempor …" at bounding box center [914, 490] width 588 height 136
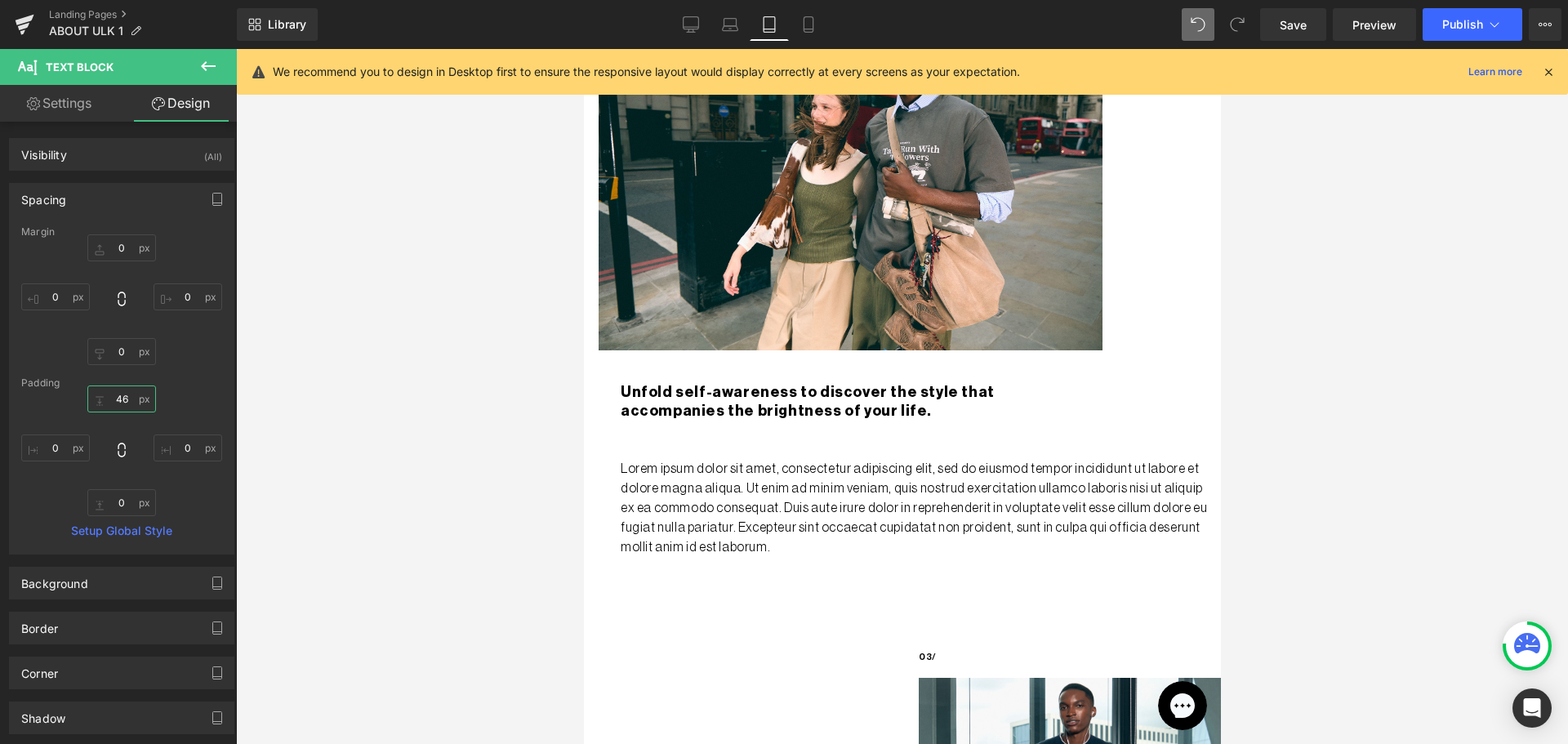
click at [118, 393] on input "46" at bounding box center [122, 399] width 69 height 27
type input "45"
click at [1369, 428] on div at bounding box center [902, 396] width 1332 height 695
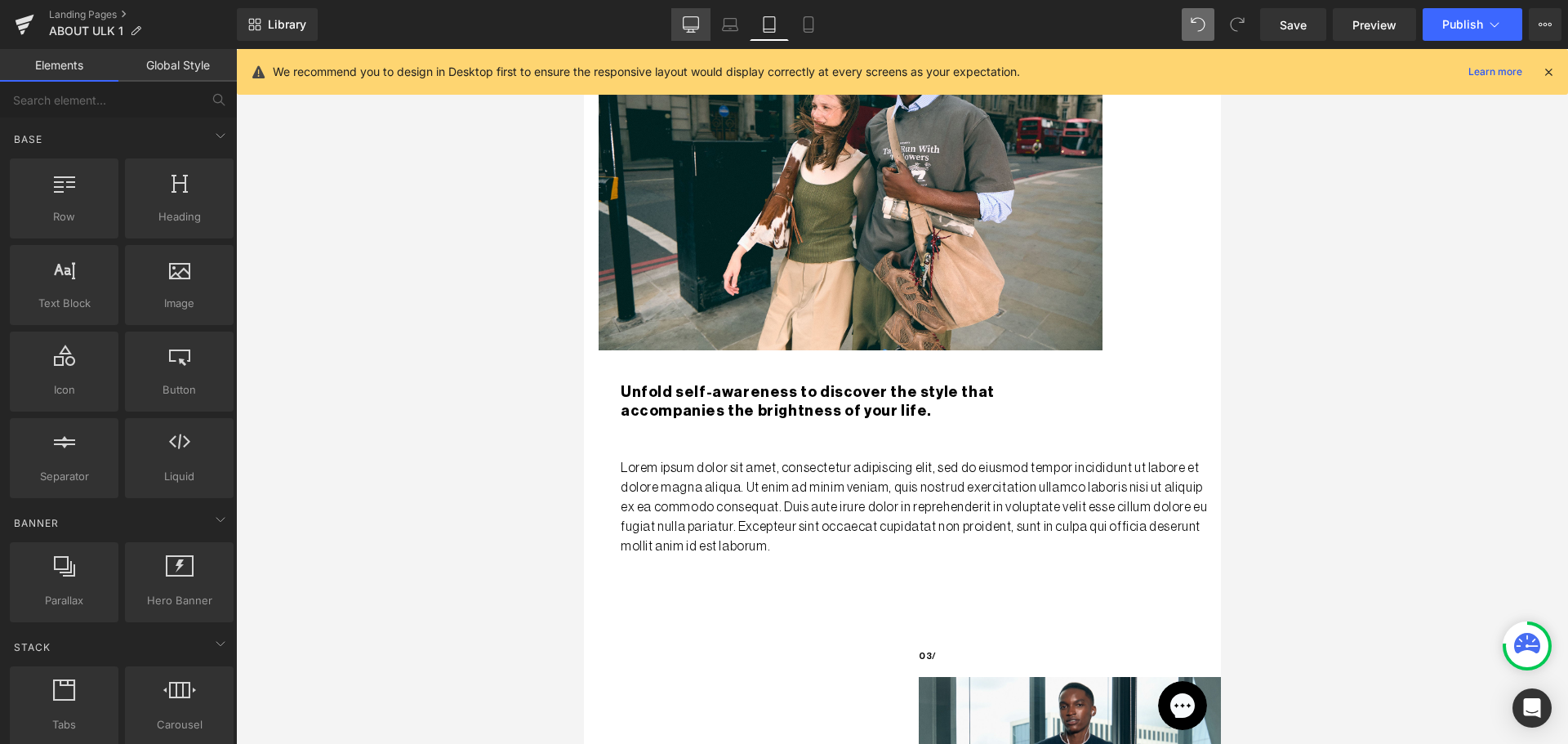
click at [702, 29] on link "Desktop" at bounding box center [691, 25] width 40 height 33
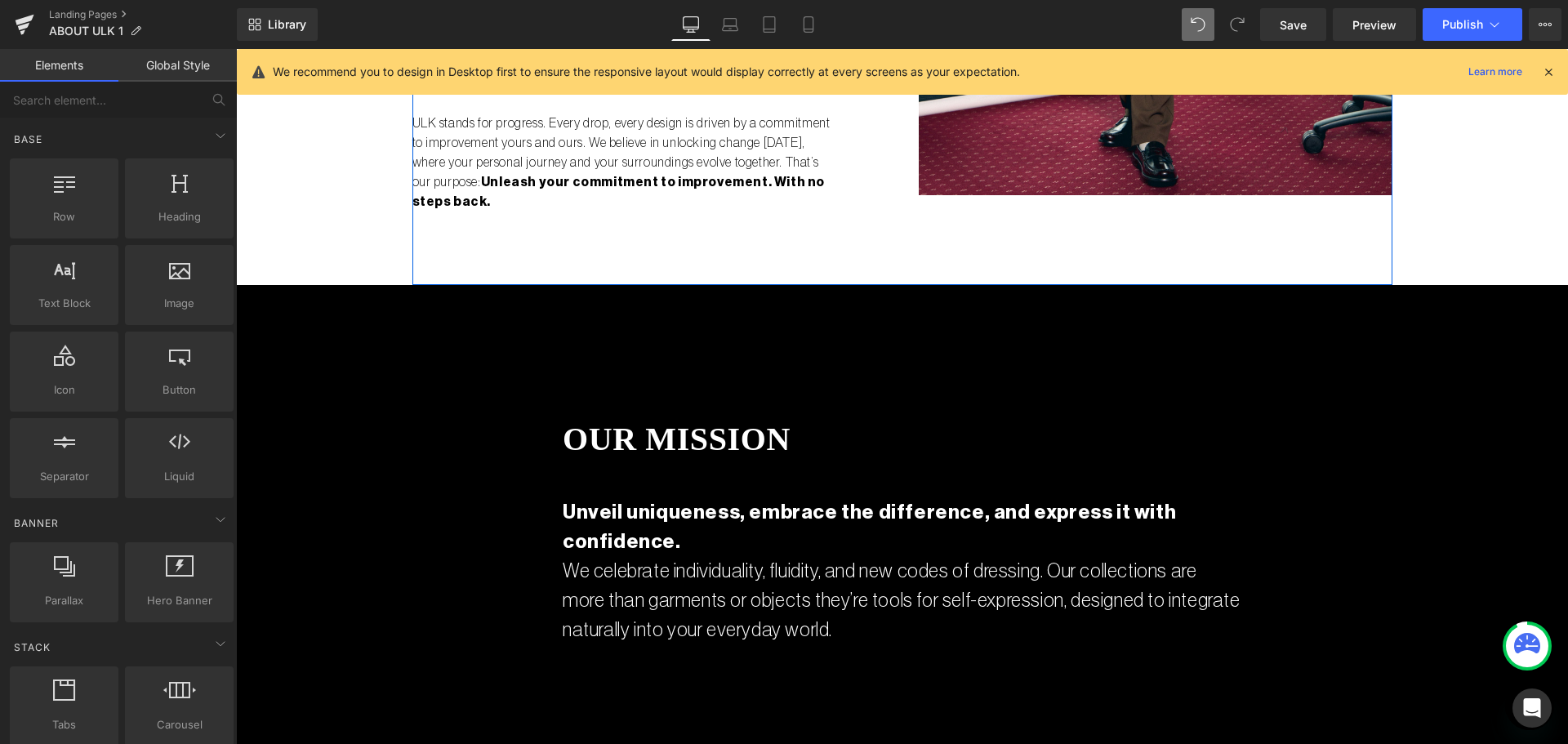
scroll to position [2040, 0]
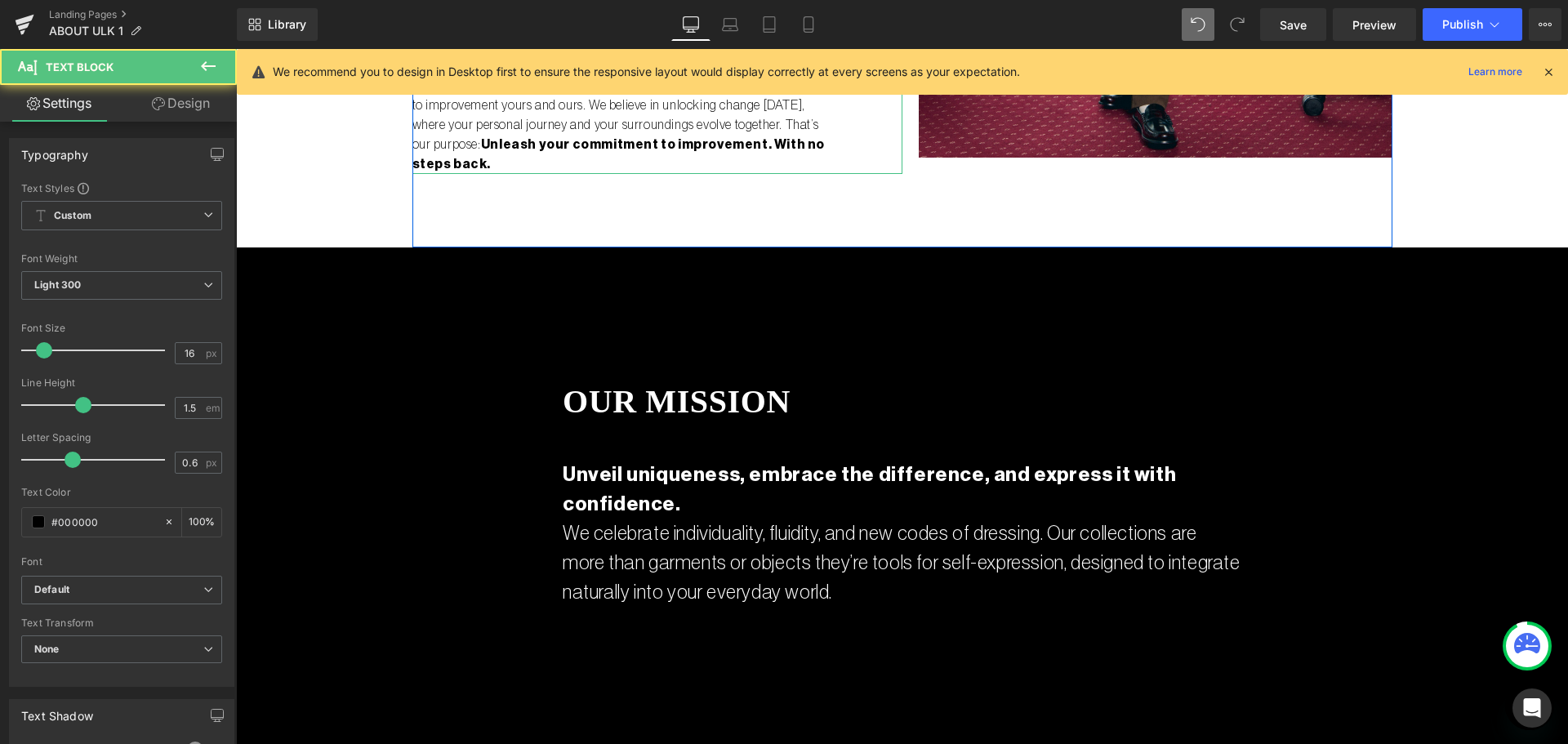
click at [659, 144] on strong "Unleash your commitment to improvement. With no steps back." at bounding box center [618, 155] width 412 height 33
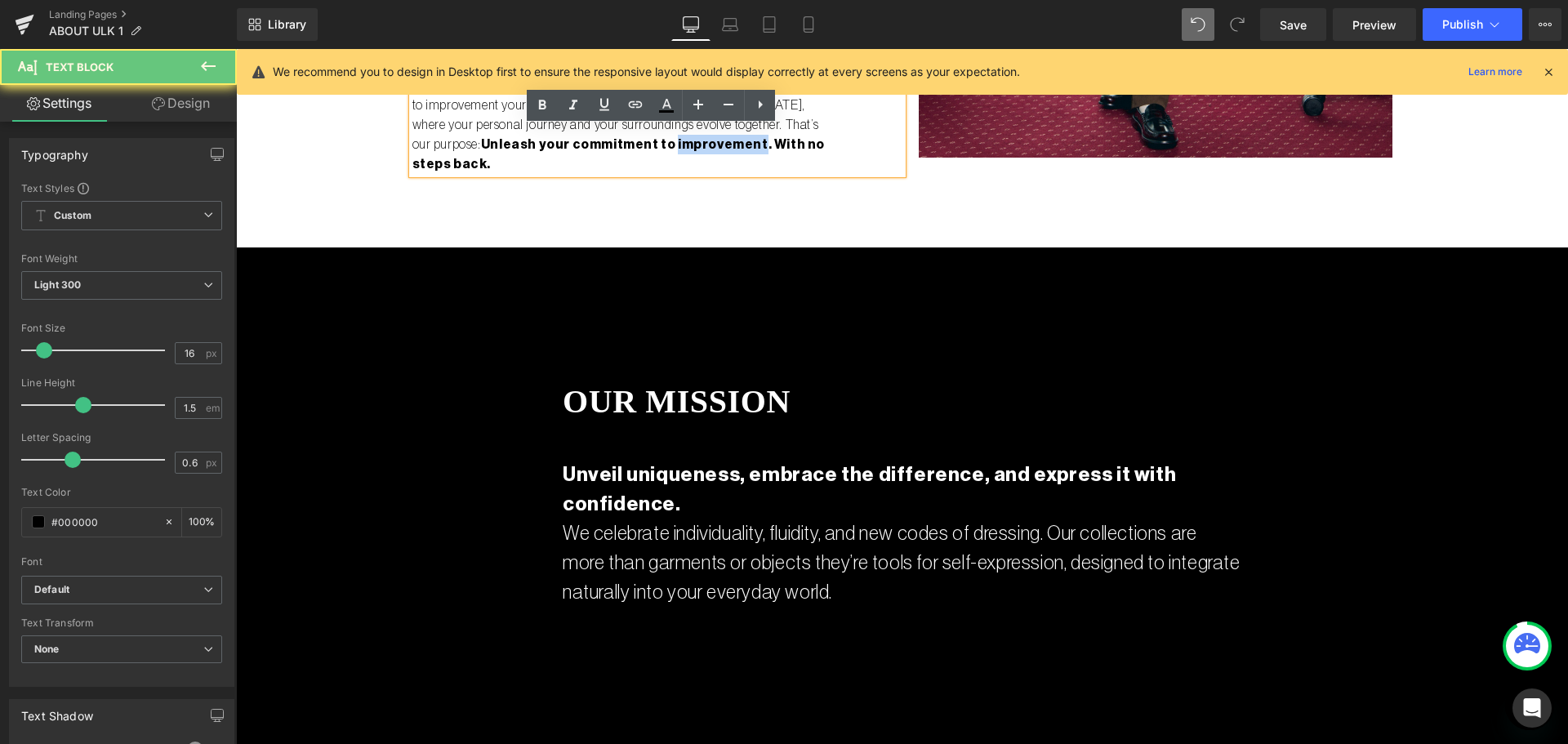
click at [659, 144] on strong "Unleash your commitment to improvement. With no steps back." at bounding box center [618, 155] width 412 height 33
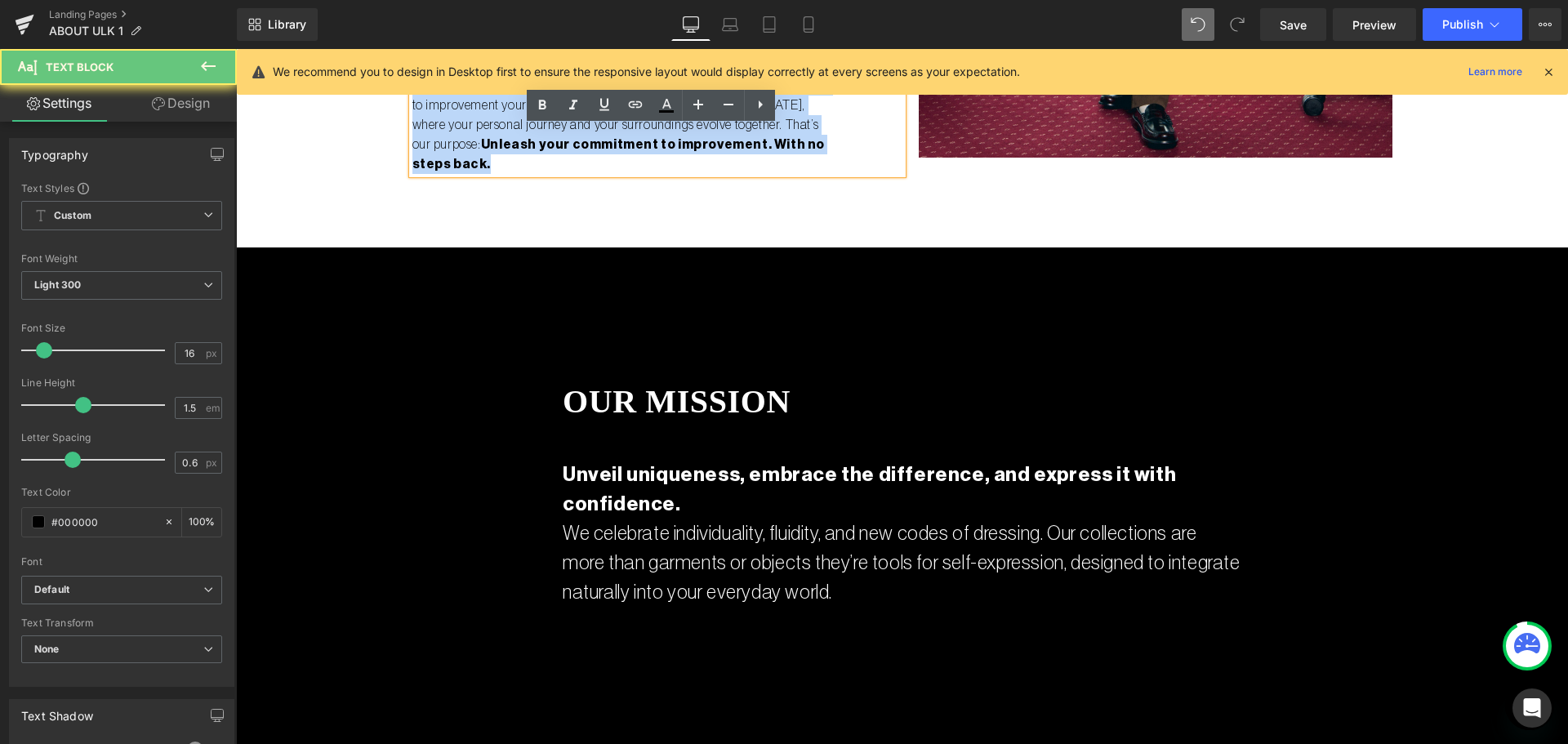
click at [659, 144] on strong "Unleash your commitment to improvement. With no steps back." at bounding box center [618, 155] width 412 height 33
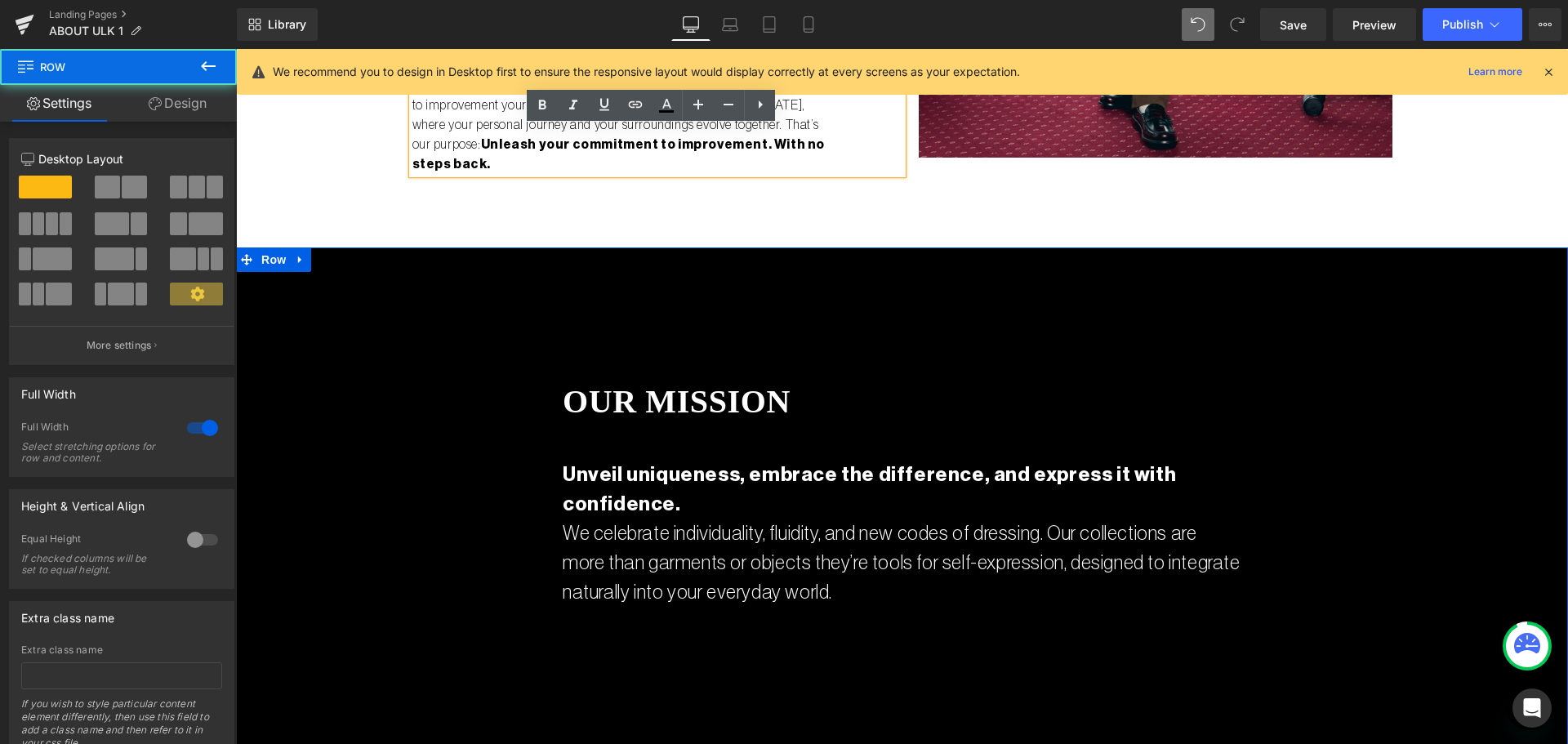
click at [932, 316] on div "our mission Heading 150px Unveil uniqueness, embrace the difference, and expres…" at bounding box center [902, 509] width 1332 height 522
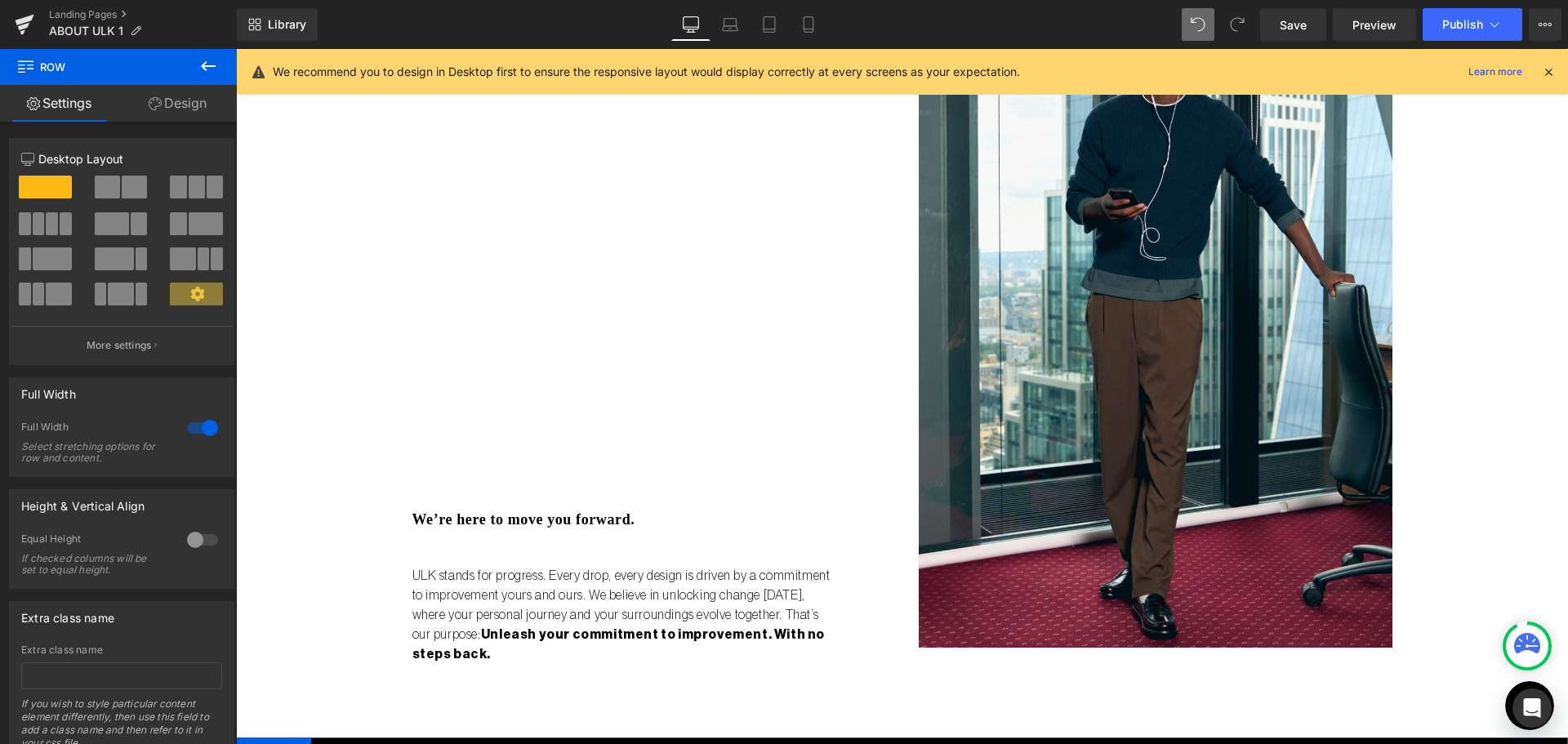
scroll to position [1223, 0]
